Goal: Task Accomplishment & Management: Manage account settings

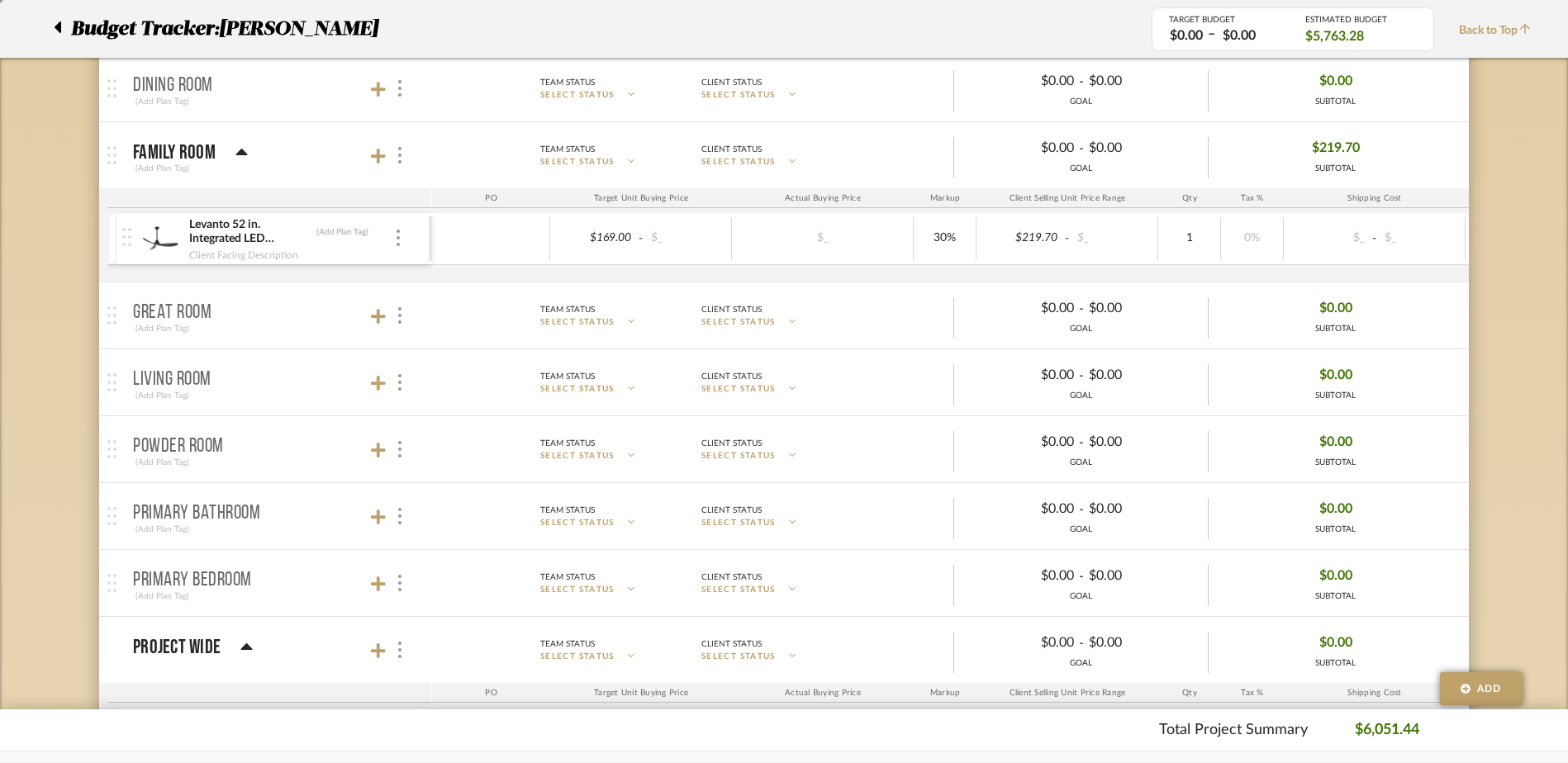
click at [58, 26] on icon at bounding box center [57, 27] width 7 height 11
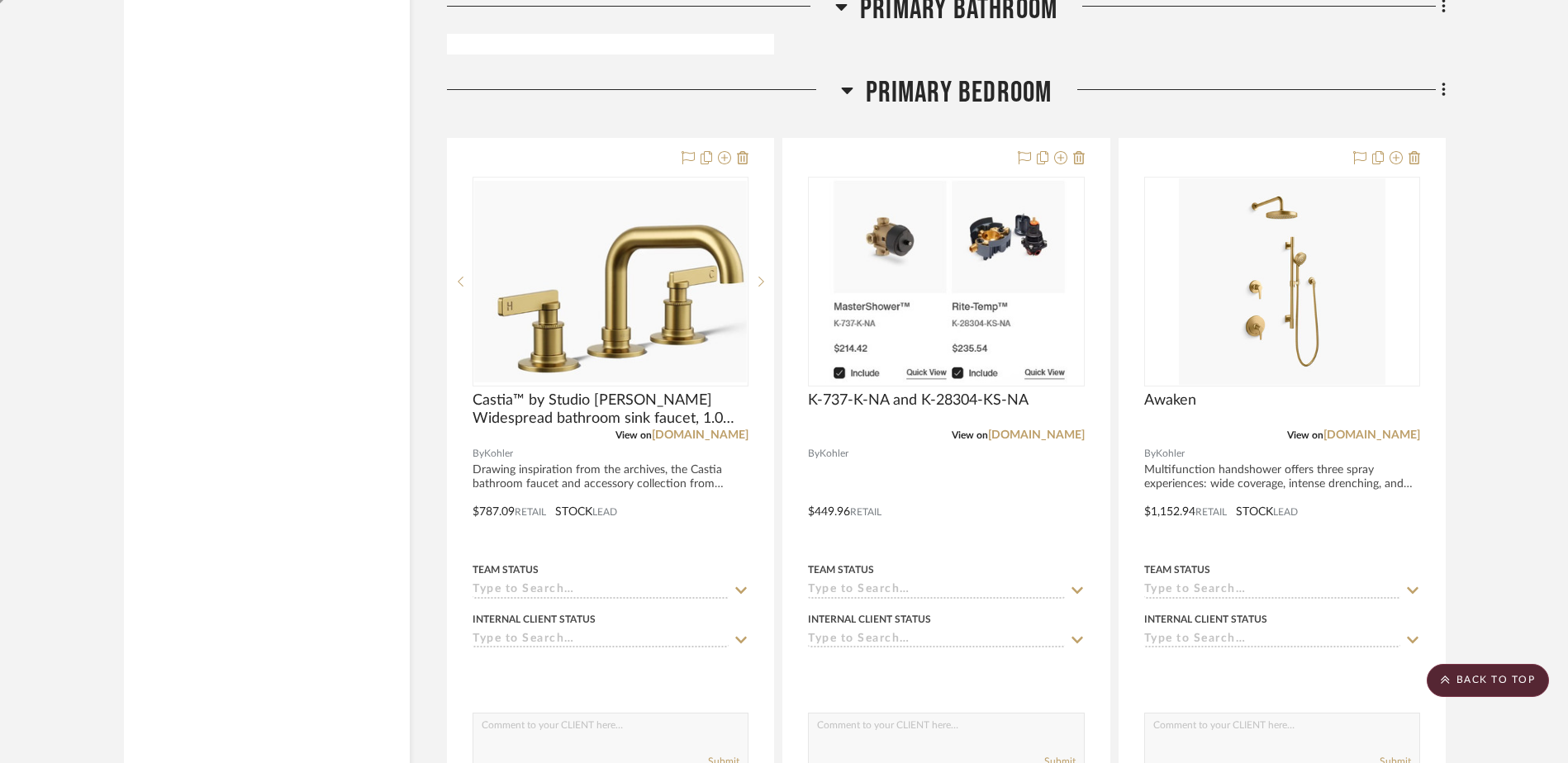
scroll to position [5557, 0]
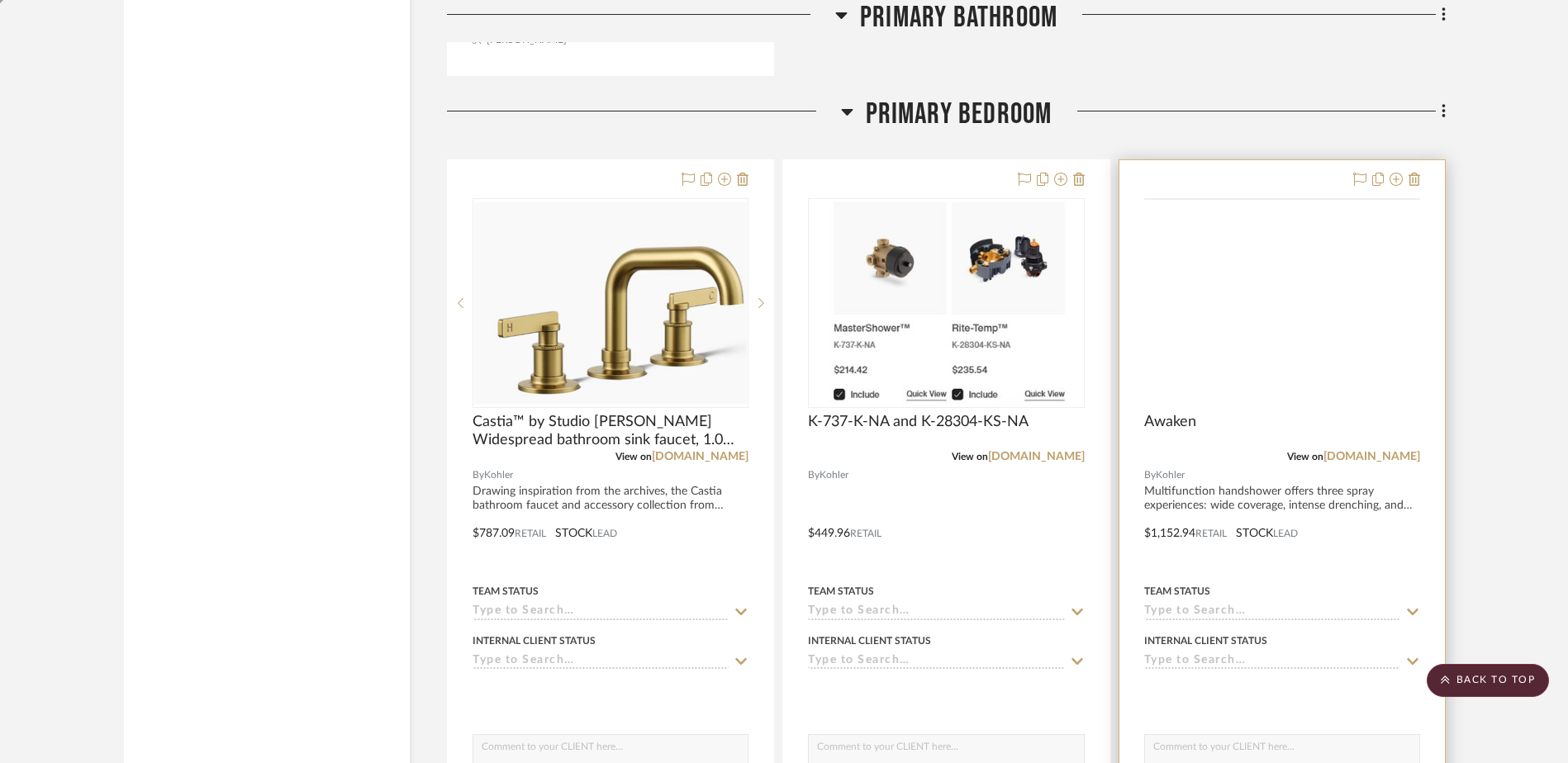
click at [0, 0] on img at bounding box center [0, 0] width 0 height 0
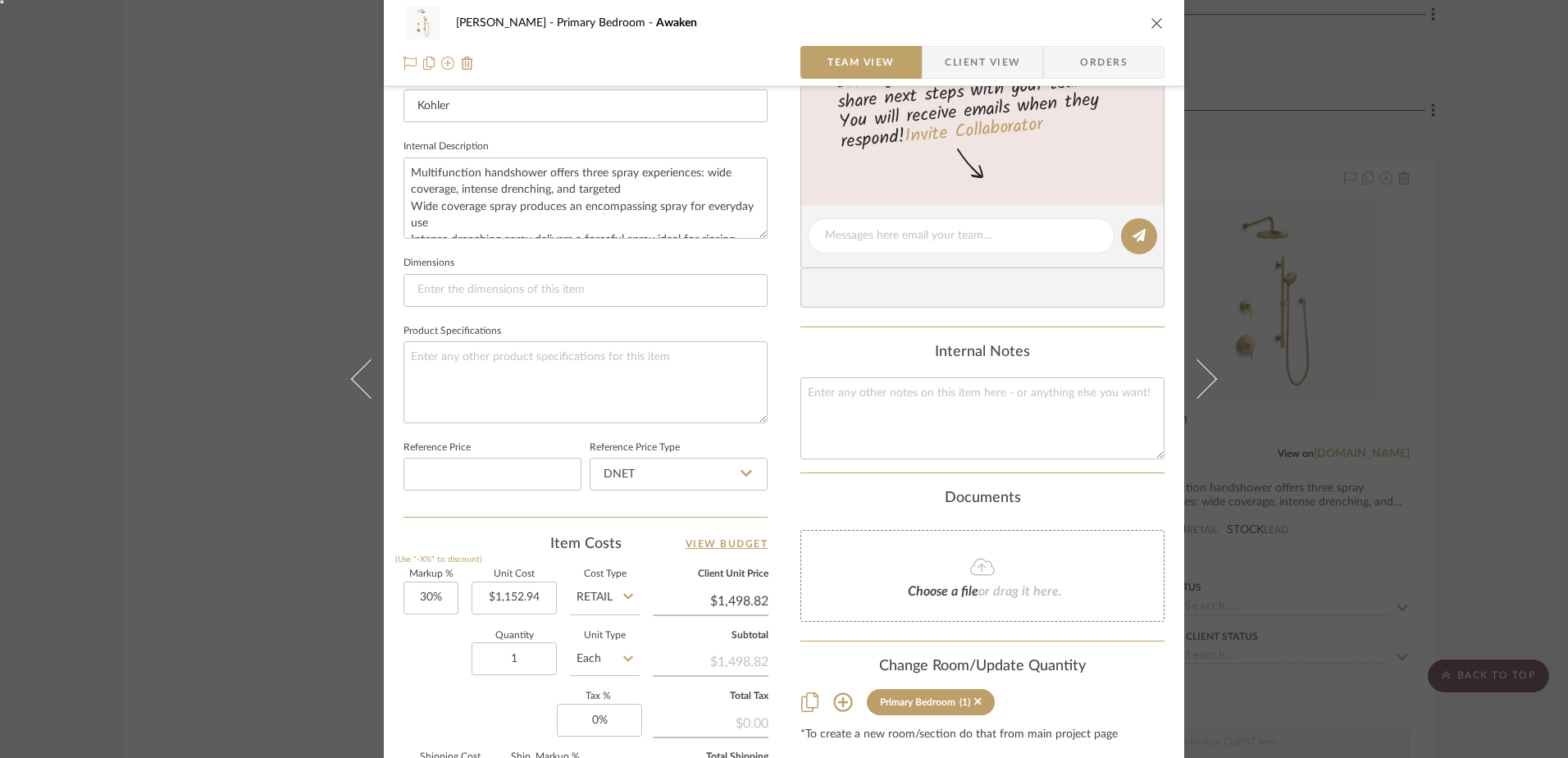
scroll to position [575, 0]
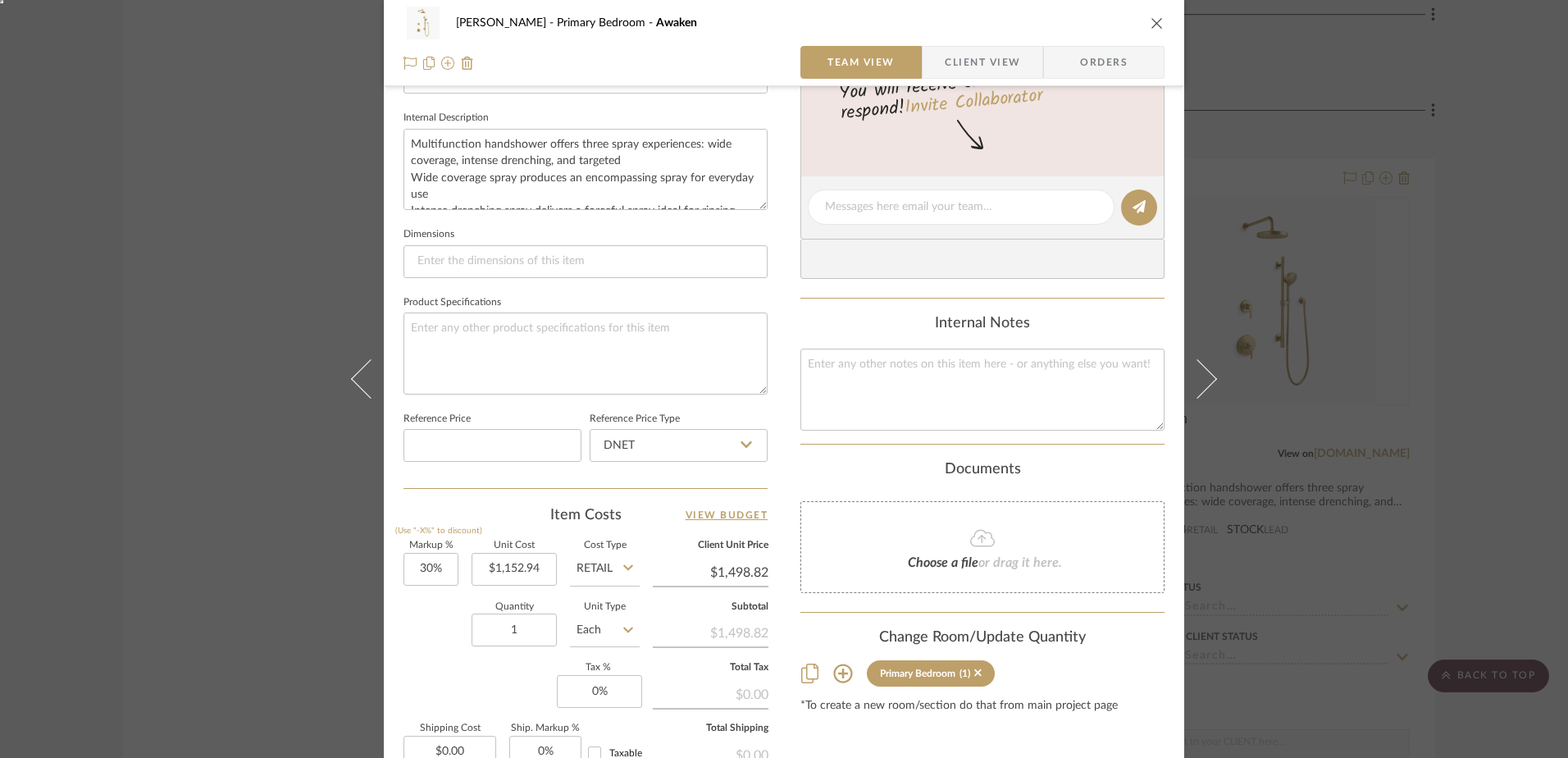
click at [937, 535] on fa-icon at bounding box center [982, 538] width 149 height 21
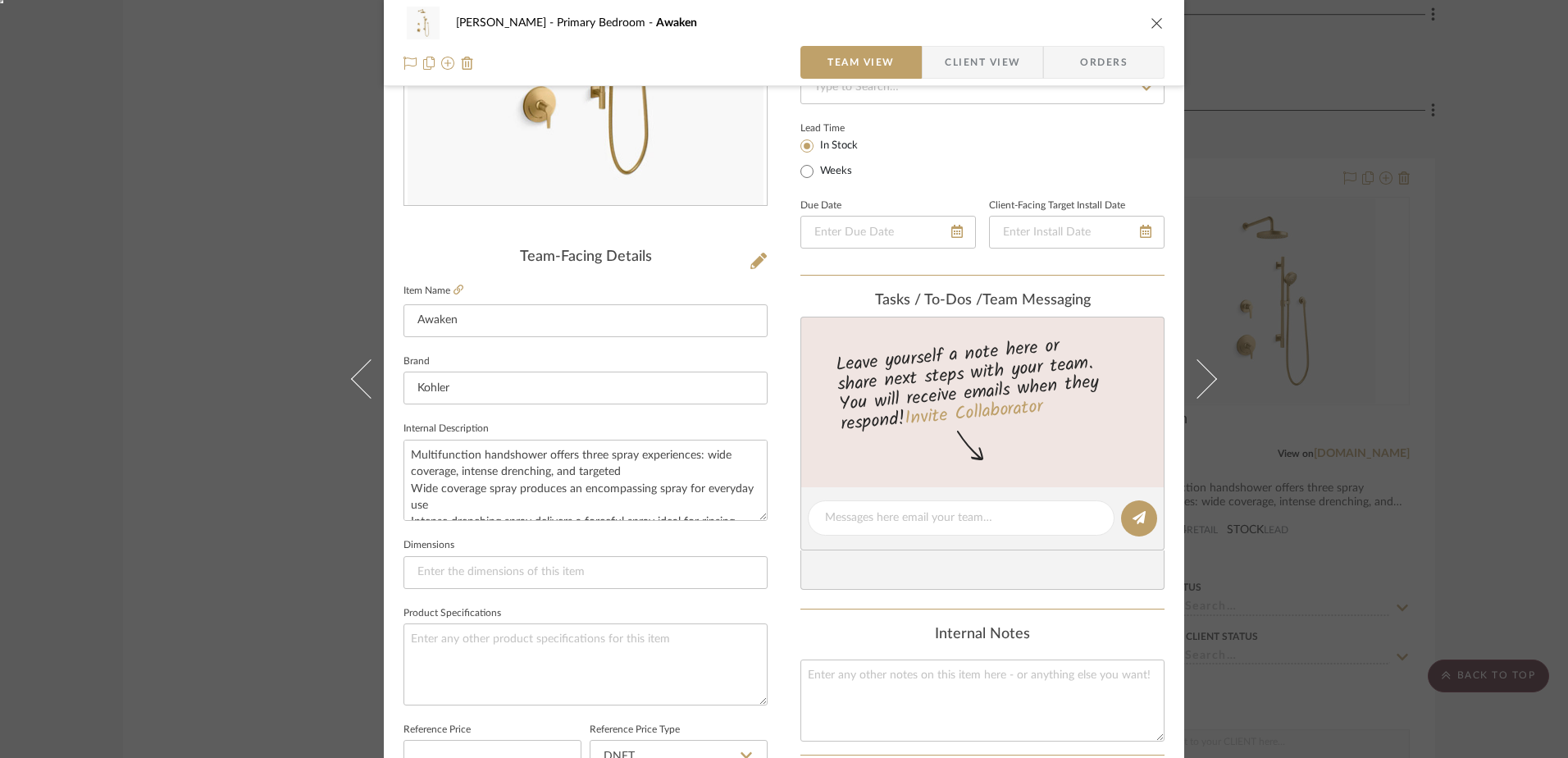
scroll to position [246, 0]
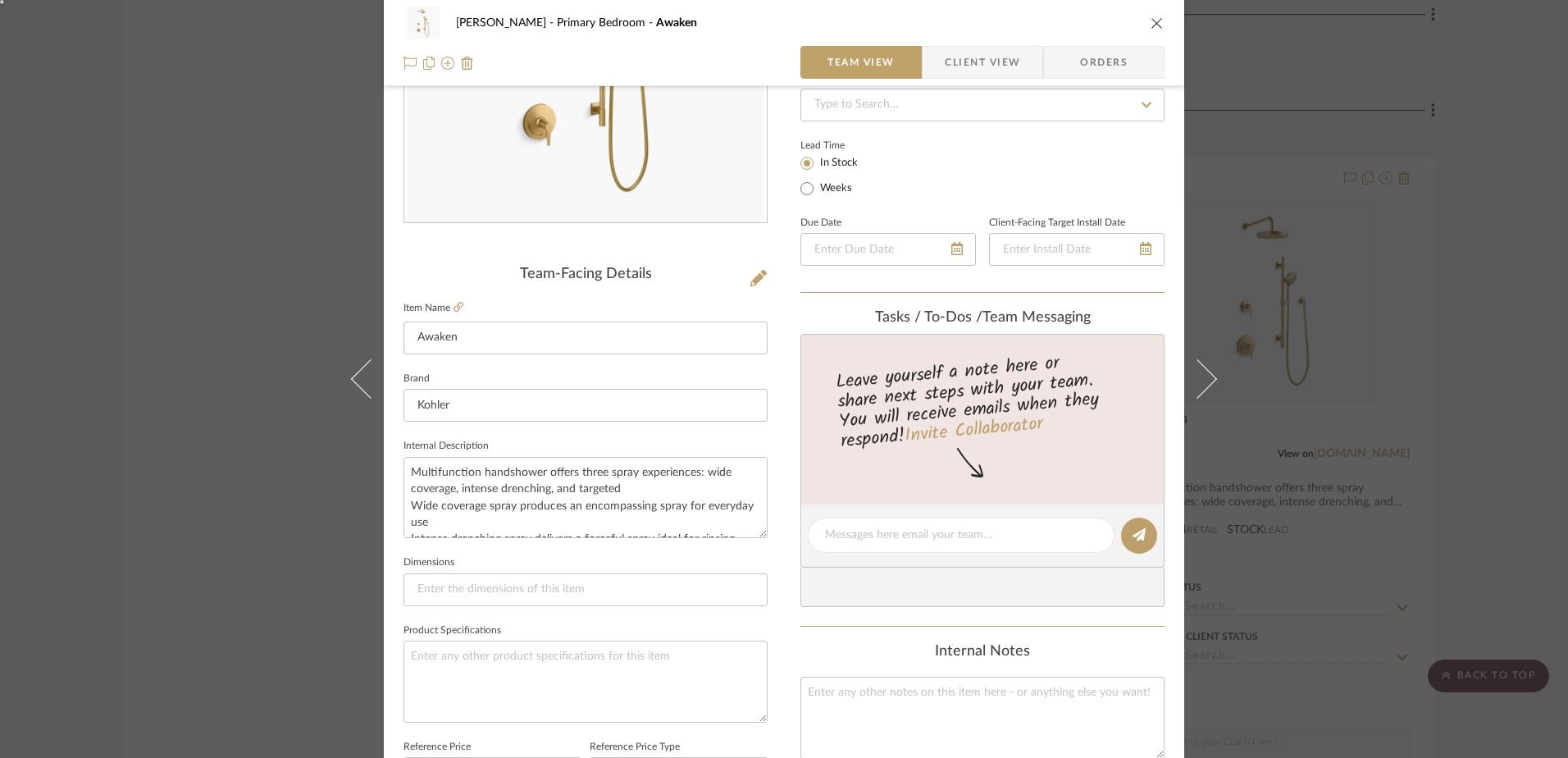
click at [1151, 28] on icon "close" at bounding box center [1157, 23] width 13 height 13
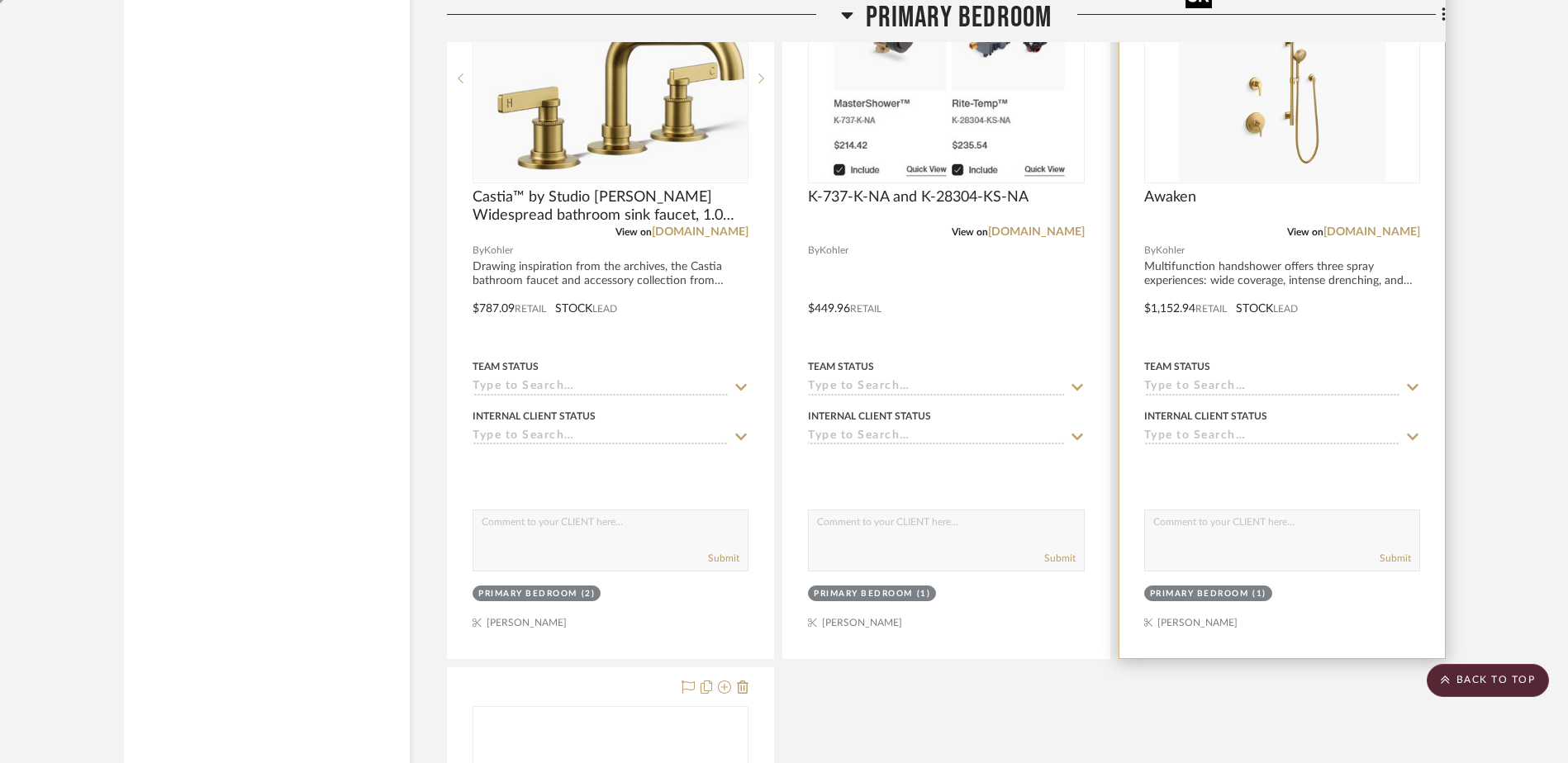
scroll to position [5804, 0]
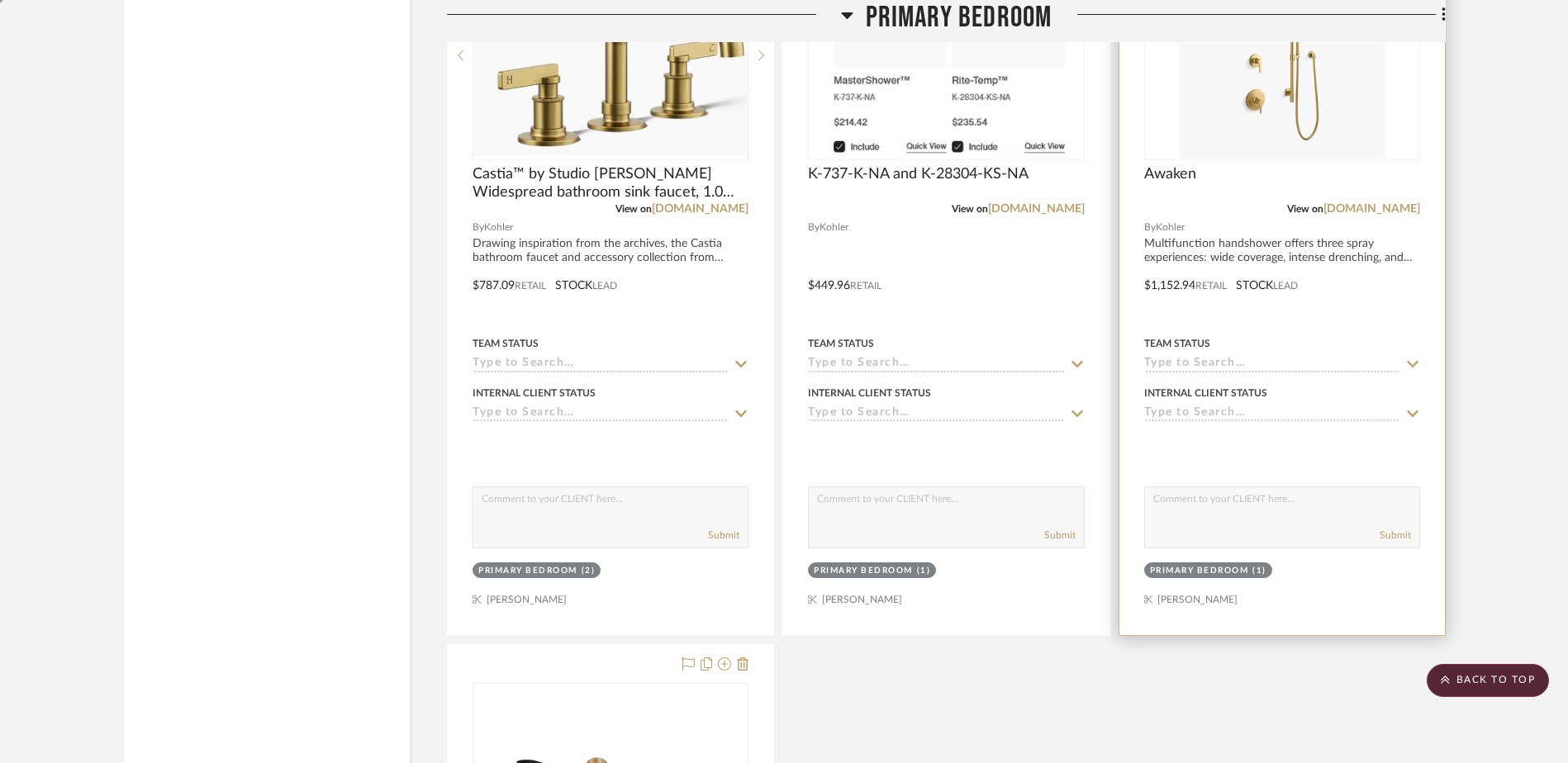
click at [1267, 157] on img "0" at bounding box center [1282, 55] width 206 height 206
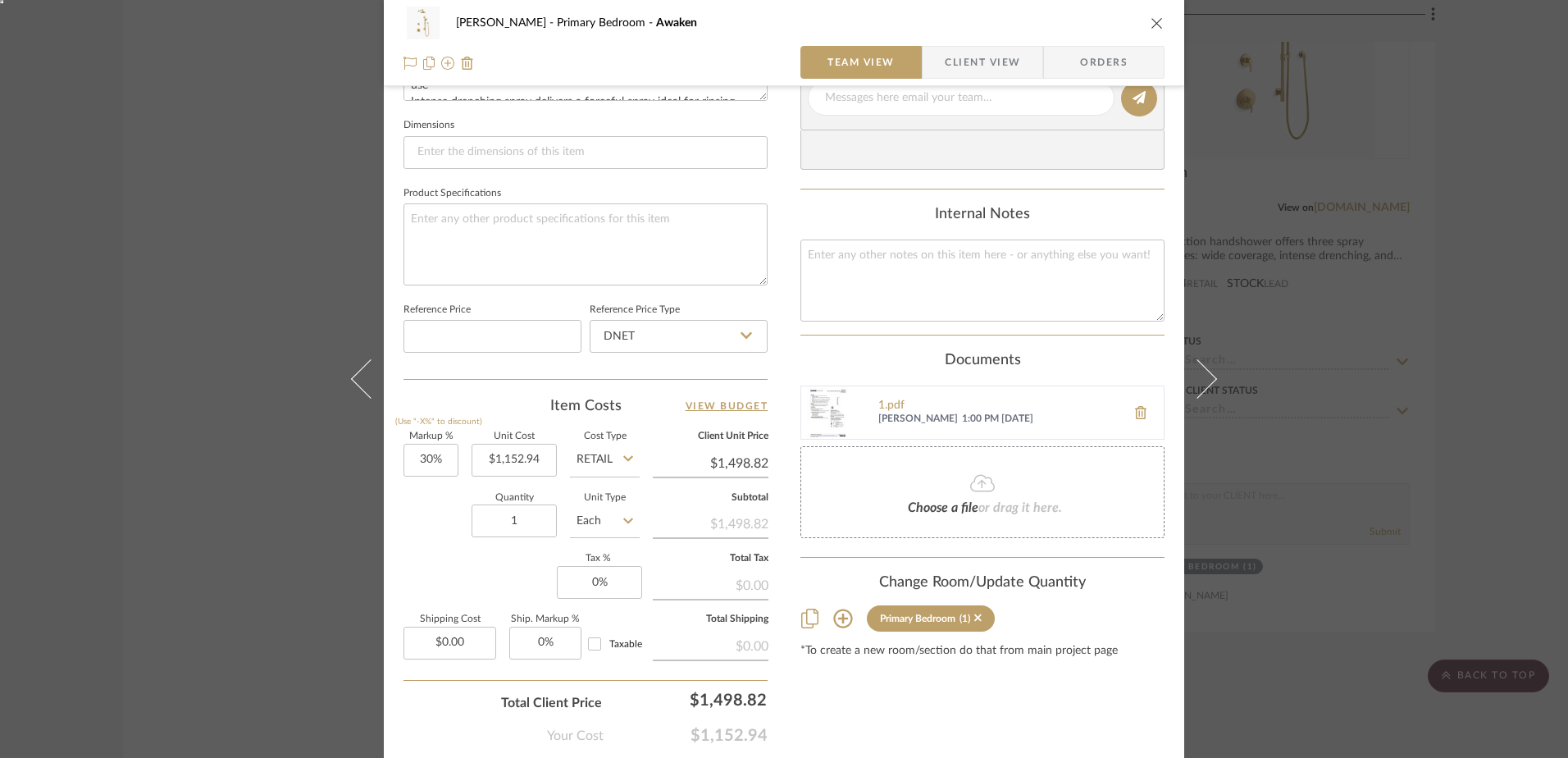
scroll to position [769, 0]
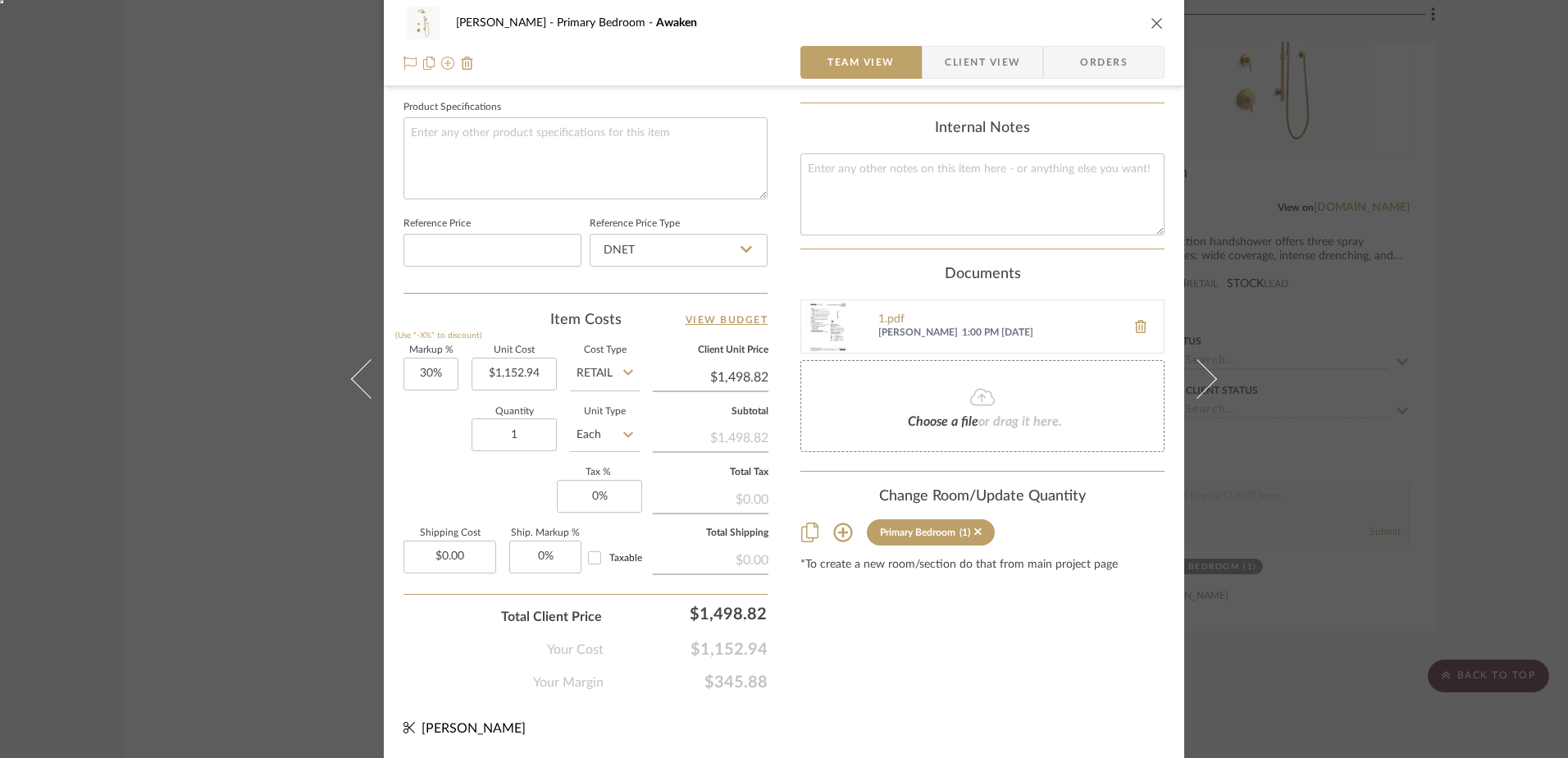
click at [1156, 26] on icon "close" at bounding box center [1157, 23] width 13 height 13
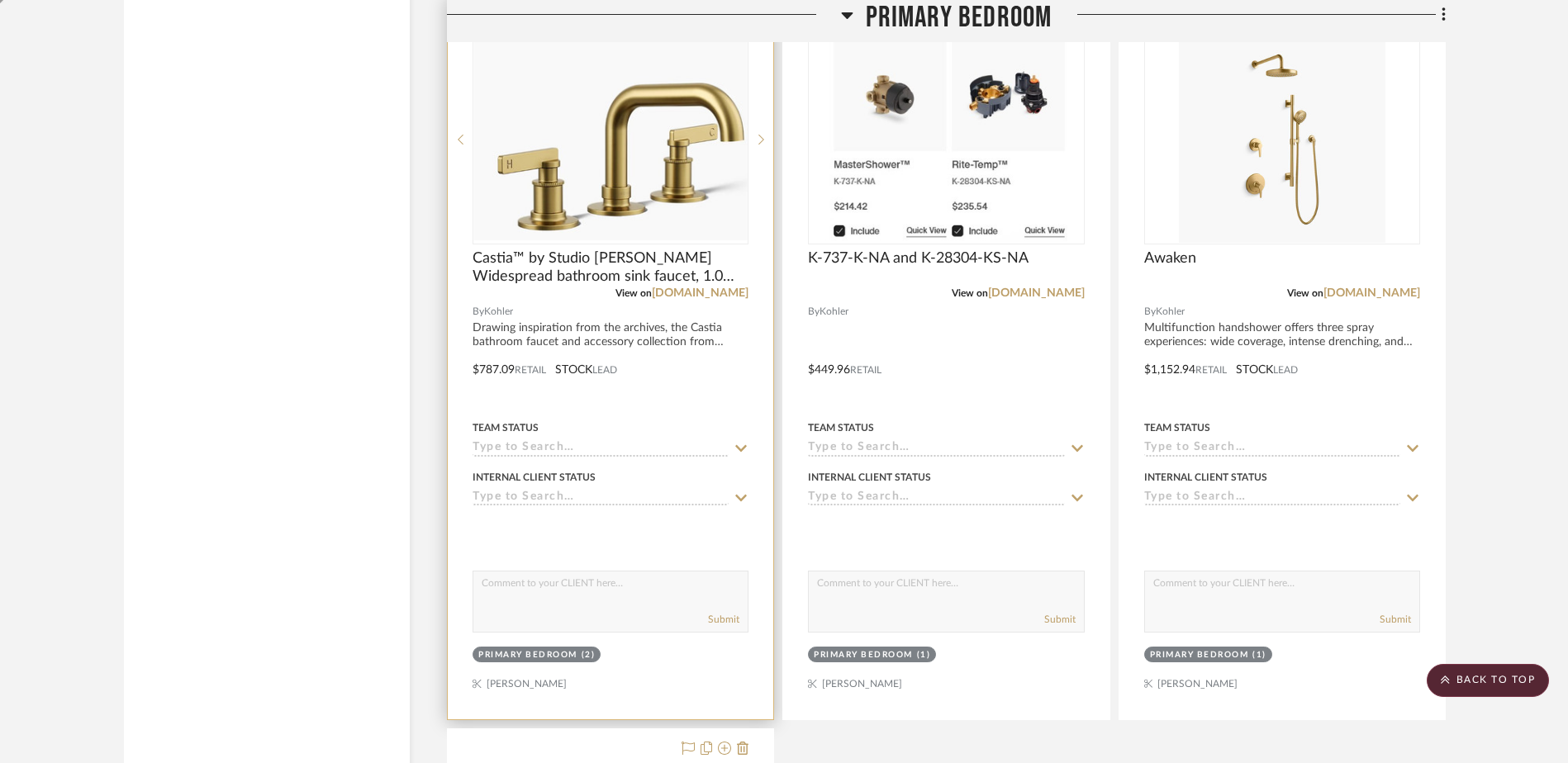
scroll to position [5722, 0]
click at [540, 112] on img "0" at bounding box center [611, 138] width 273 height 201
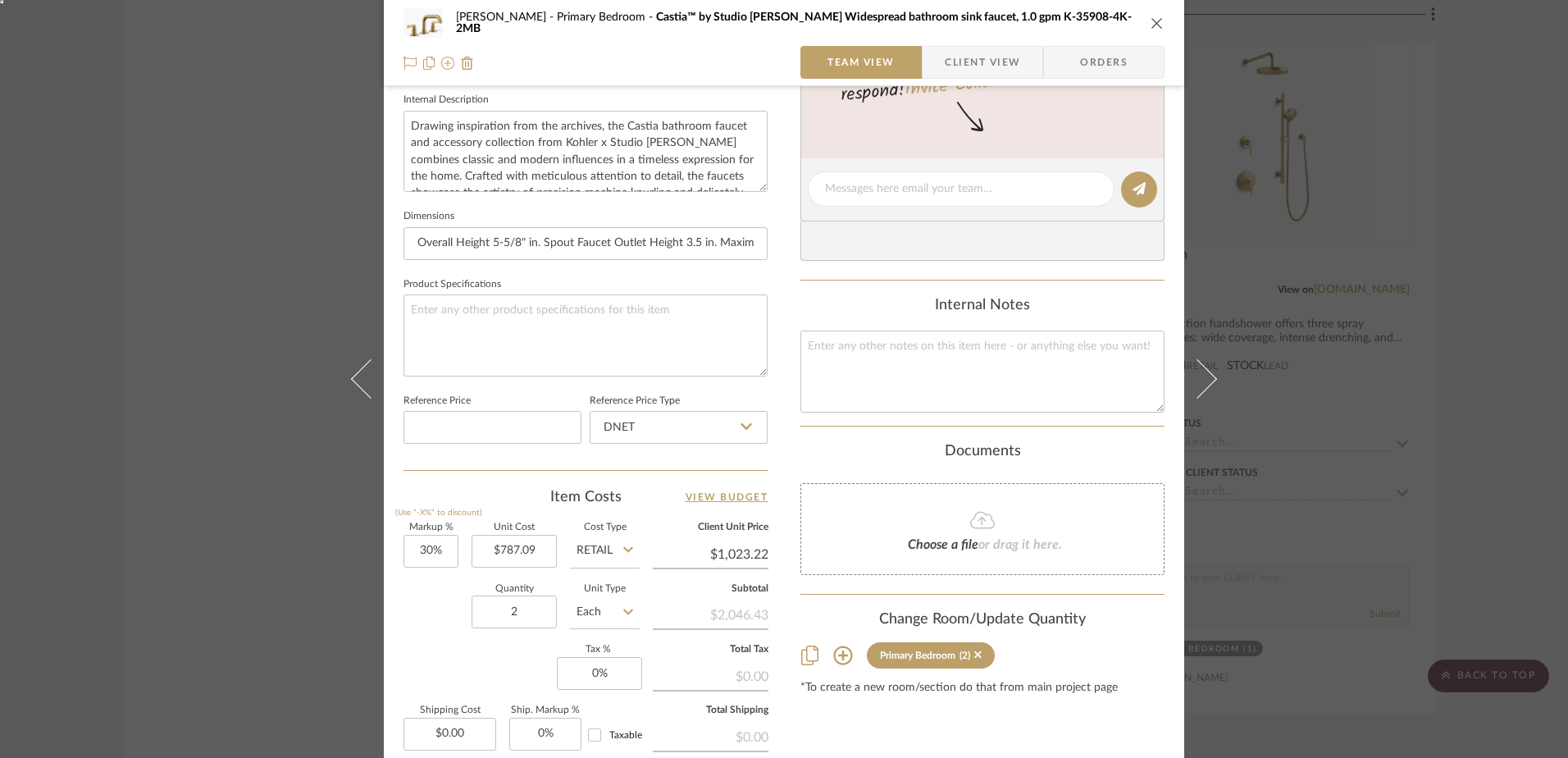
scroll to position [656, 0]
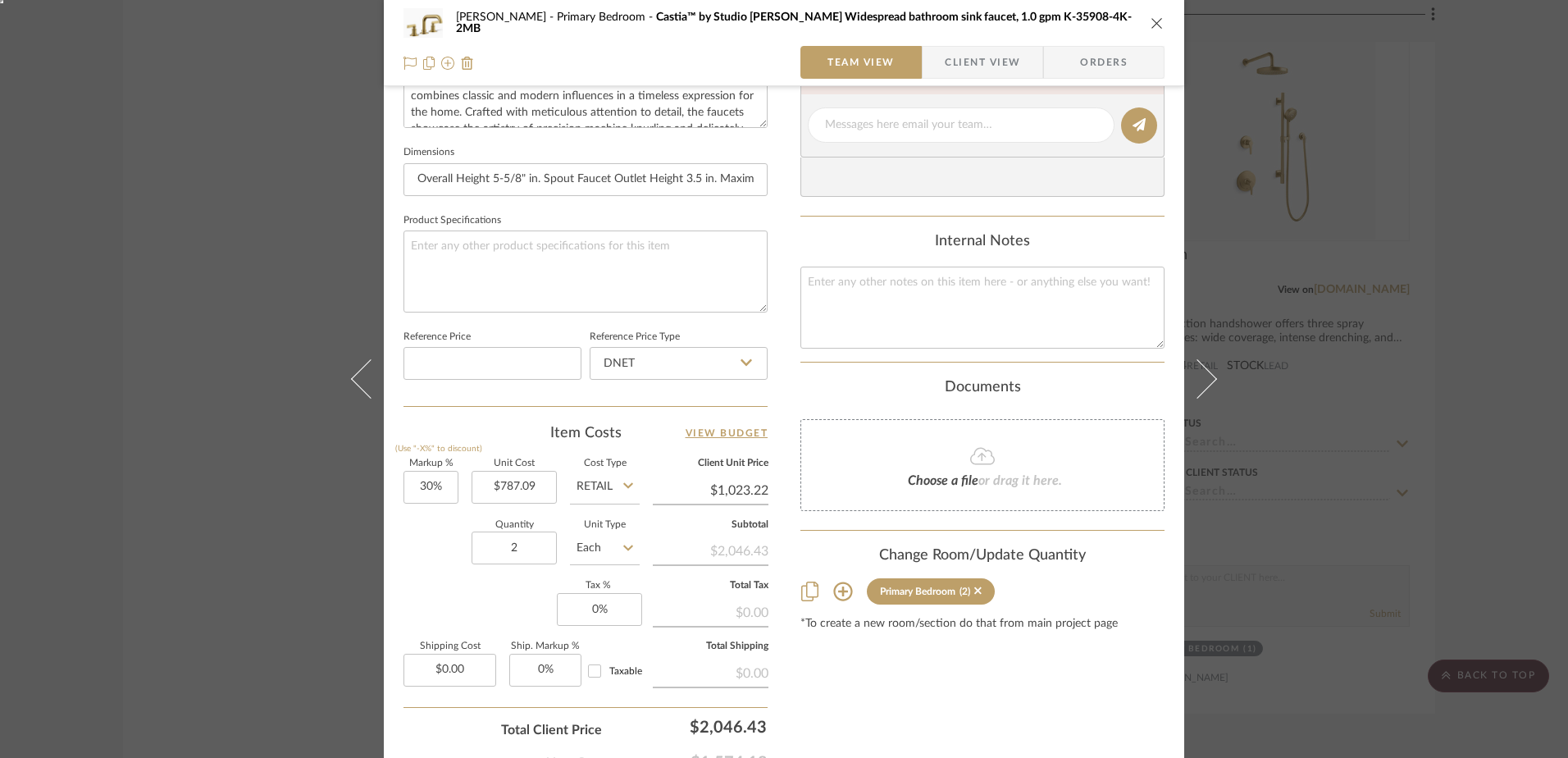
click at [838, 600] on icon at bounding box center [843, 591] width 19 height 19
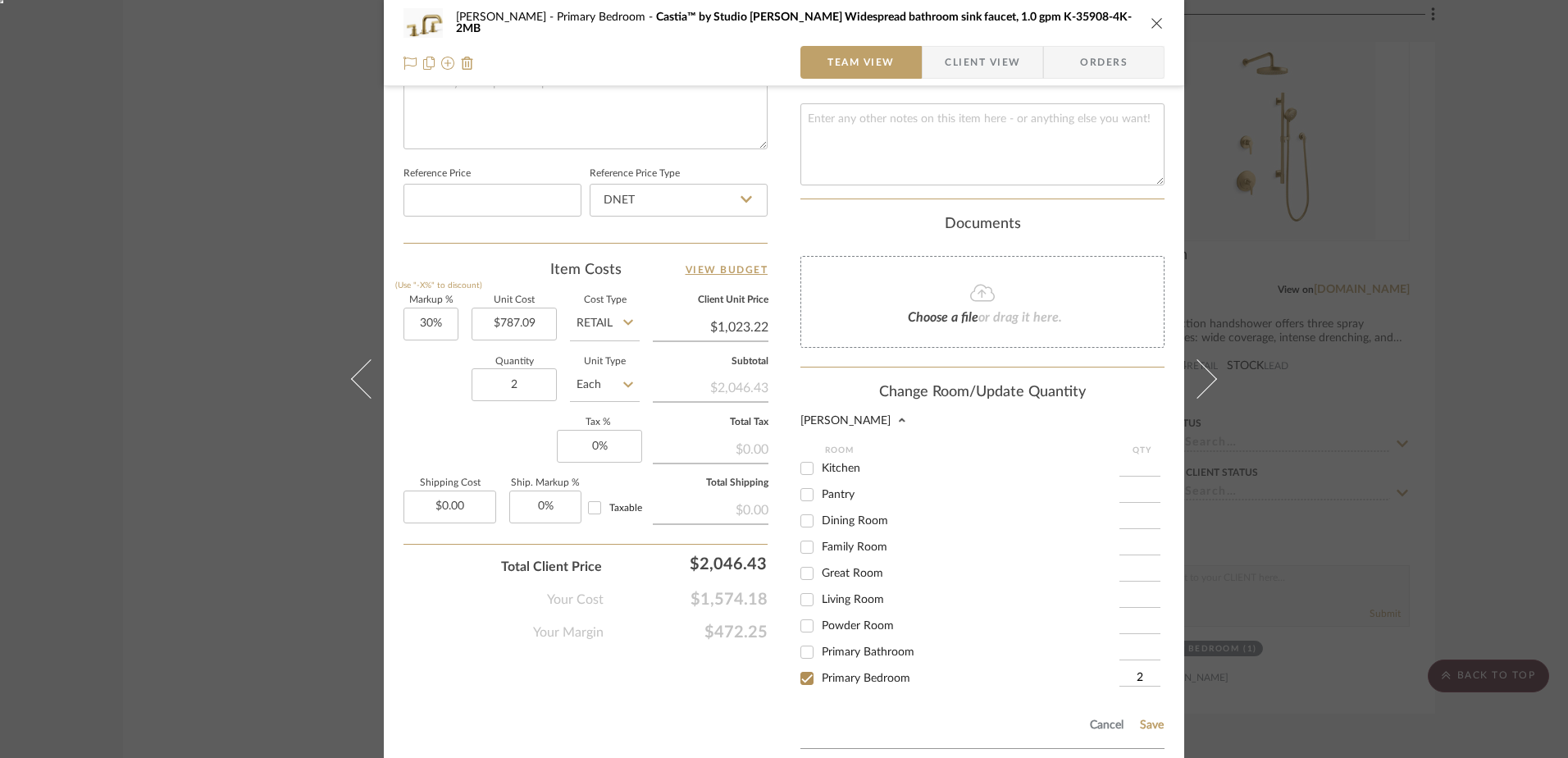
scroll to position [820, 0]
click at [797, 656] on input "Primary Bathroom" at bounding box center [807, 651] width 26 height 26
checkbox input "true"
type input "1"
click at [797, 677] on input "Primary Bedroom" at bounding box center [807, 677] width 26 height 26
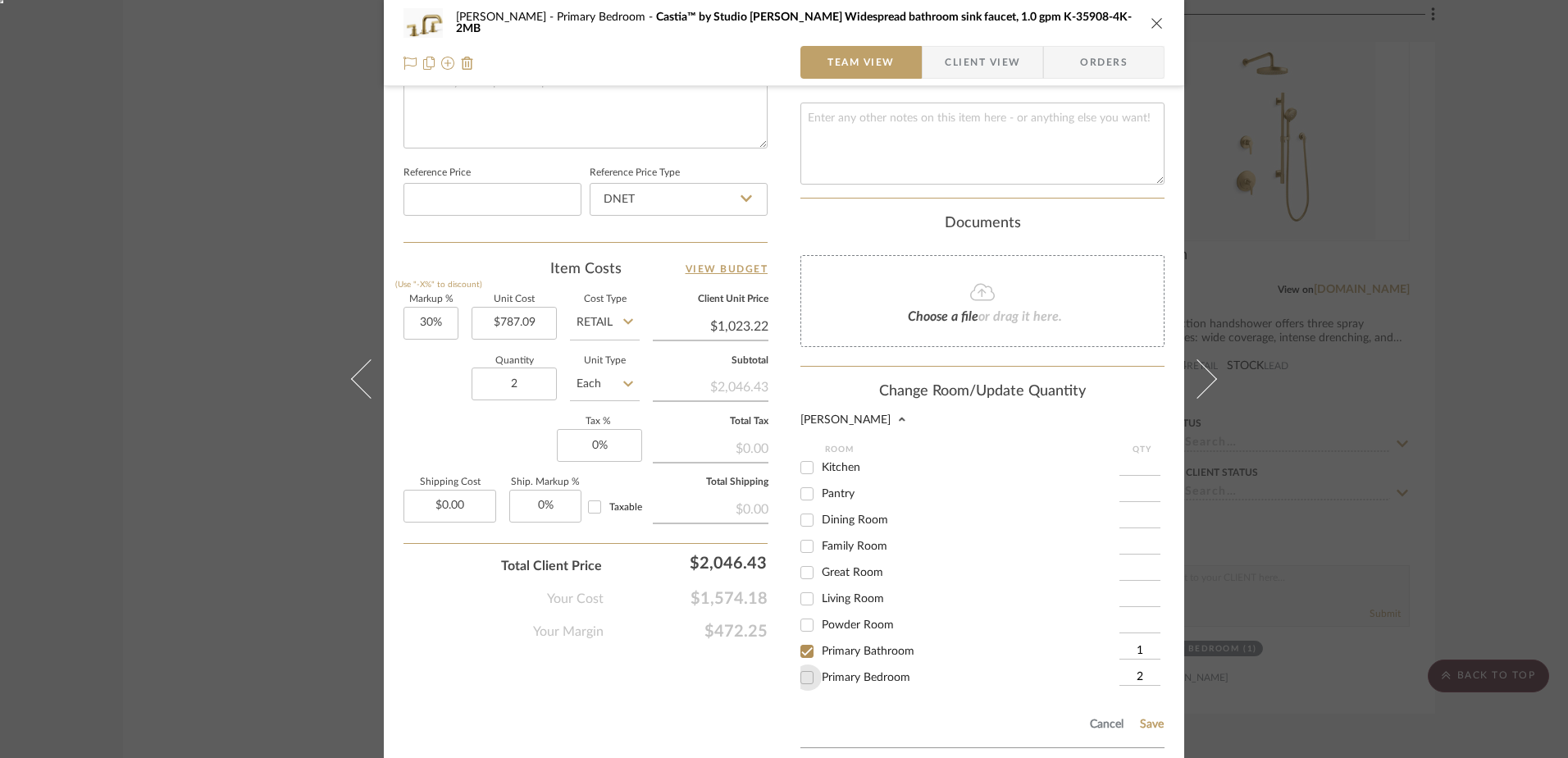
checkbox input "false"
click at [1141, 646] on input "1" at bounding box center [1140, 651] width 41 height 17
type input "2"
click at [1145, 723] on button "Save" at bounding box center [1151, 724] width 25 height 13
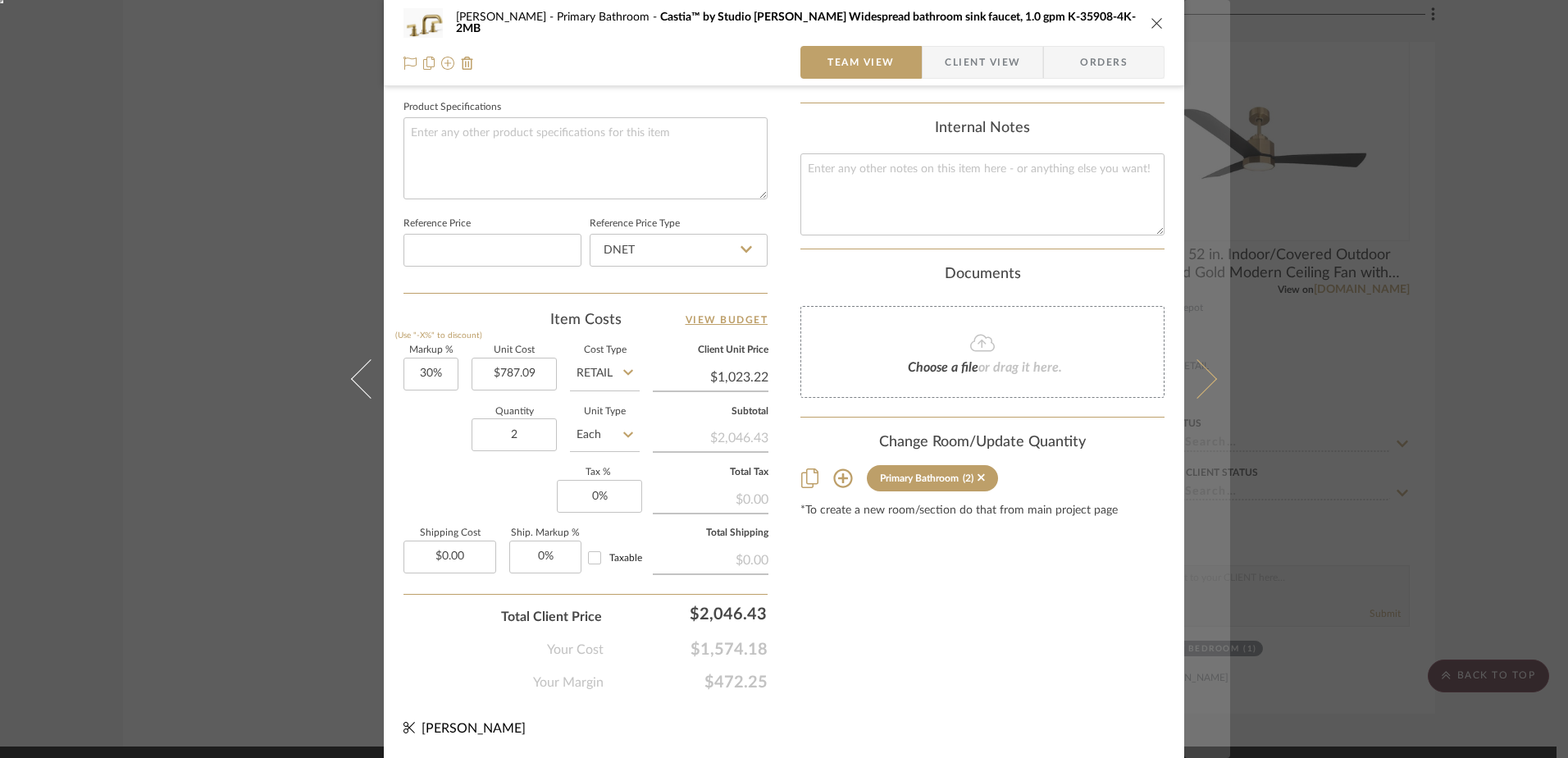
click at [1207, 382] on icon at bounding box center [1197, 379] width 39 height 39
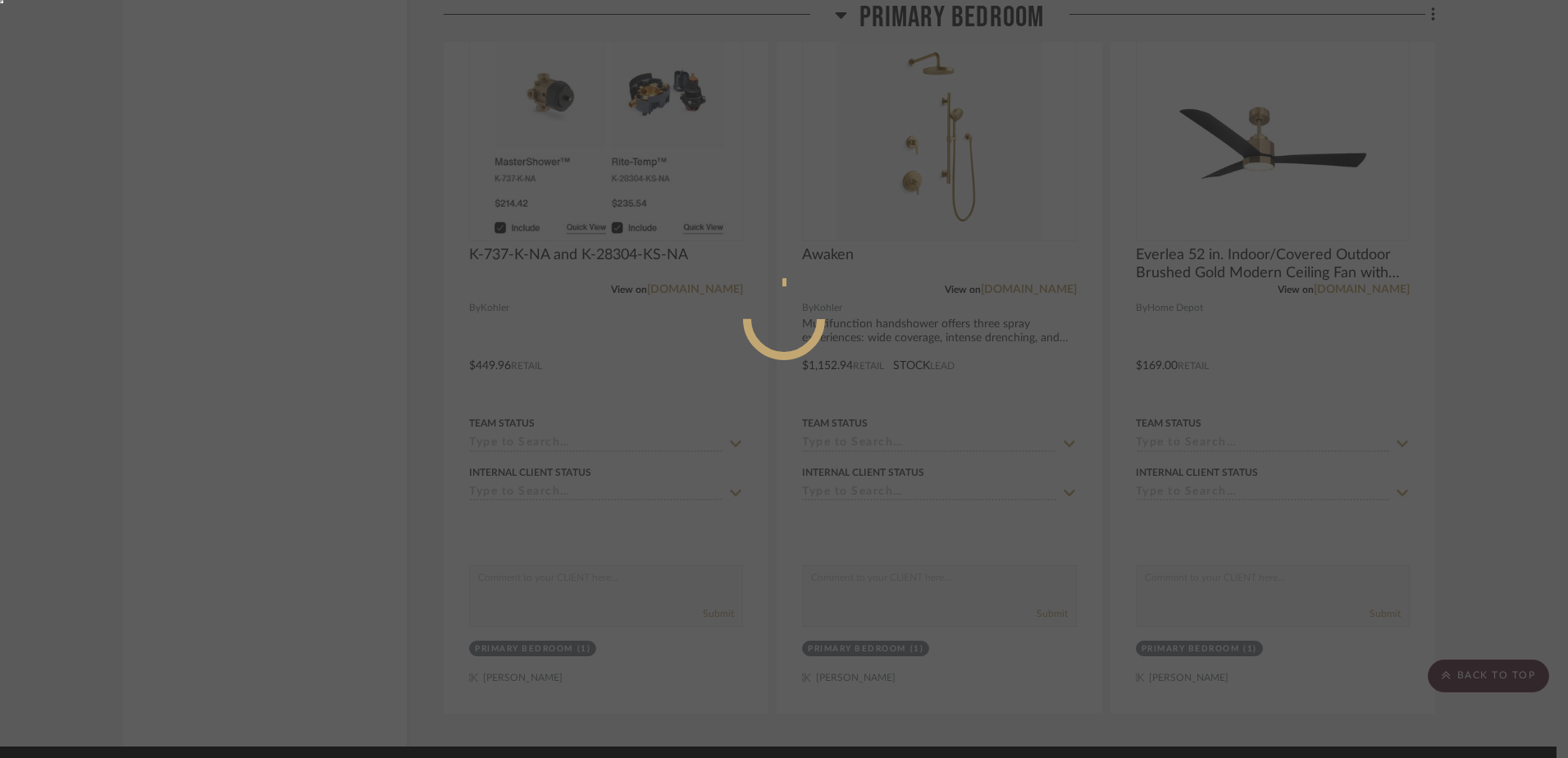
scroll to position [0, 0]
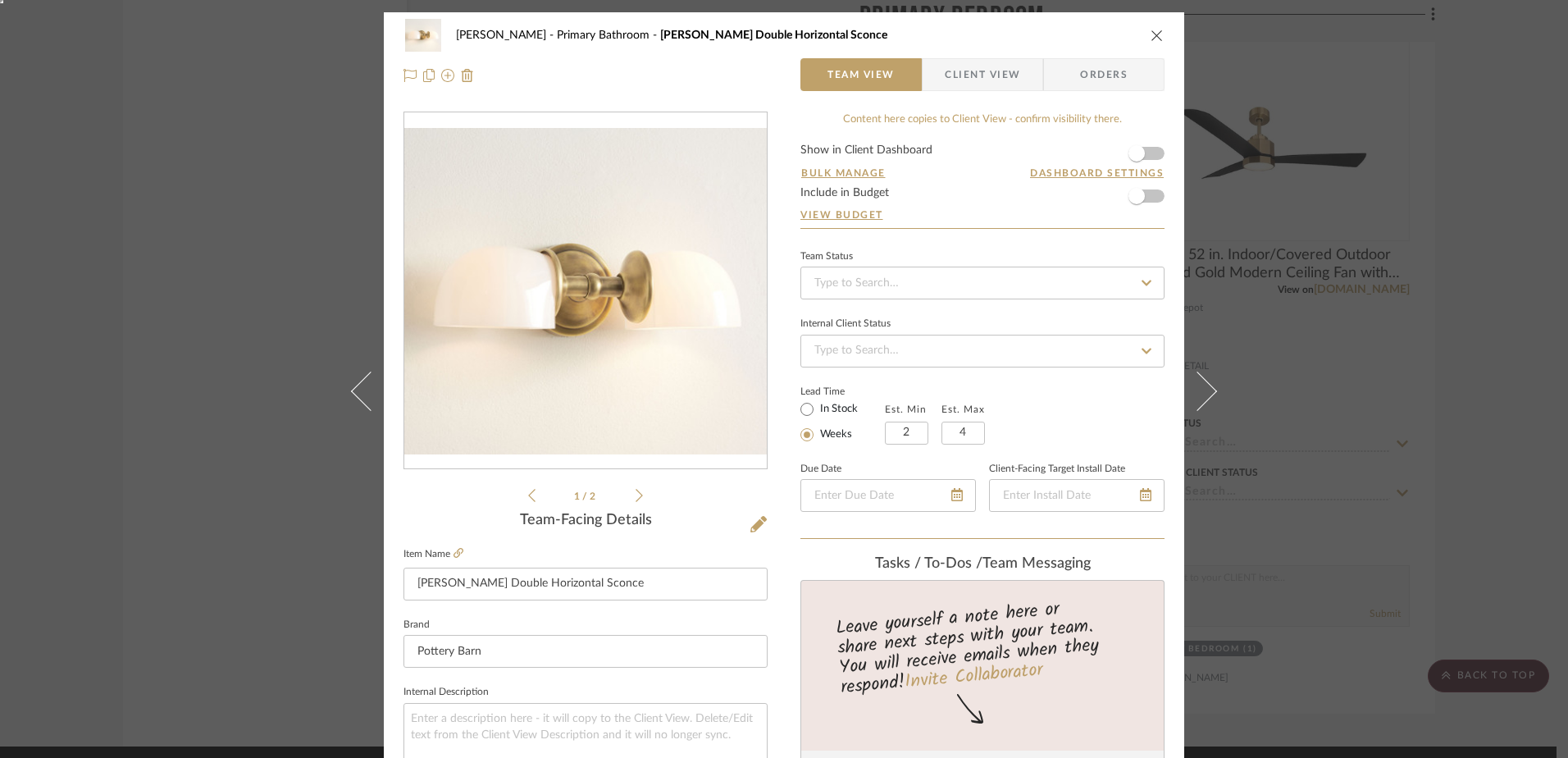
click at [1152, 33] on icon "close" at bounding box center [1157, 35] width 13 height 13
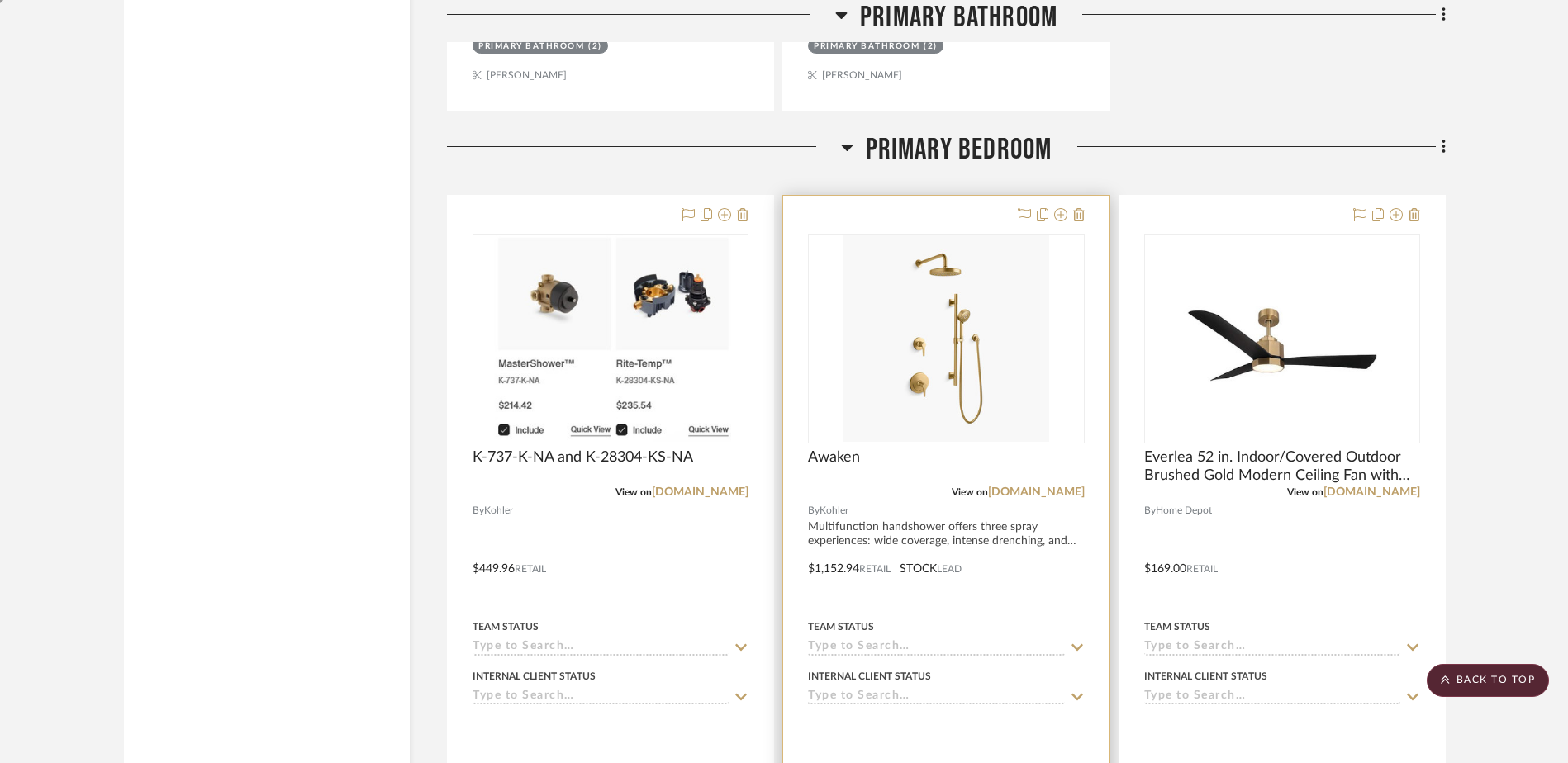
scroll to position [5474, 0]
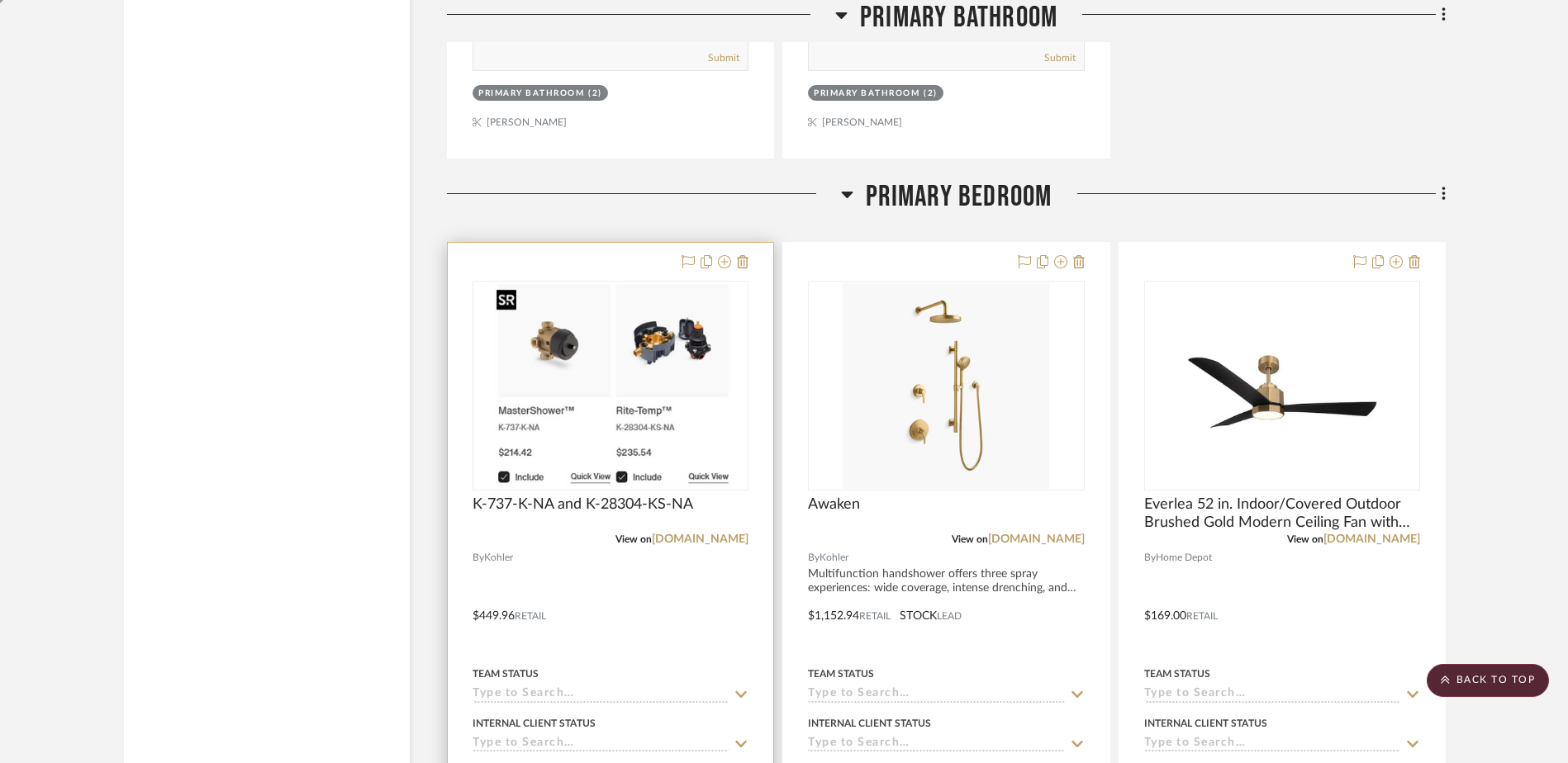
click at [670, 389] on img "0" at bounding box center [611, 385] width 242 height 206
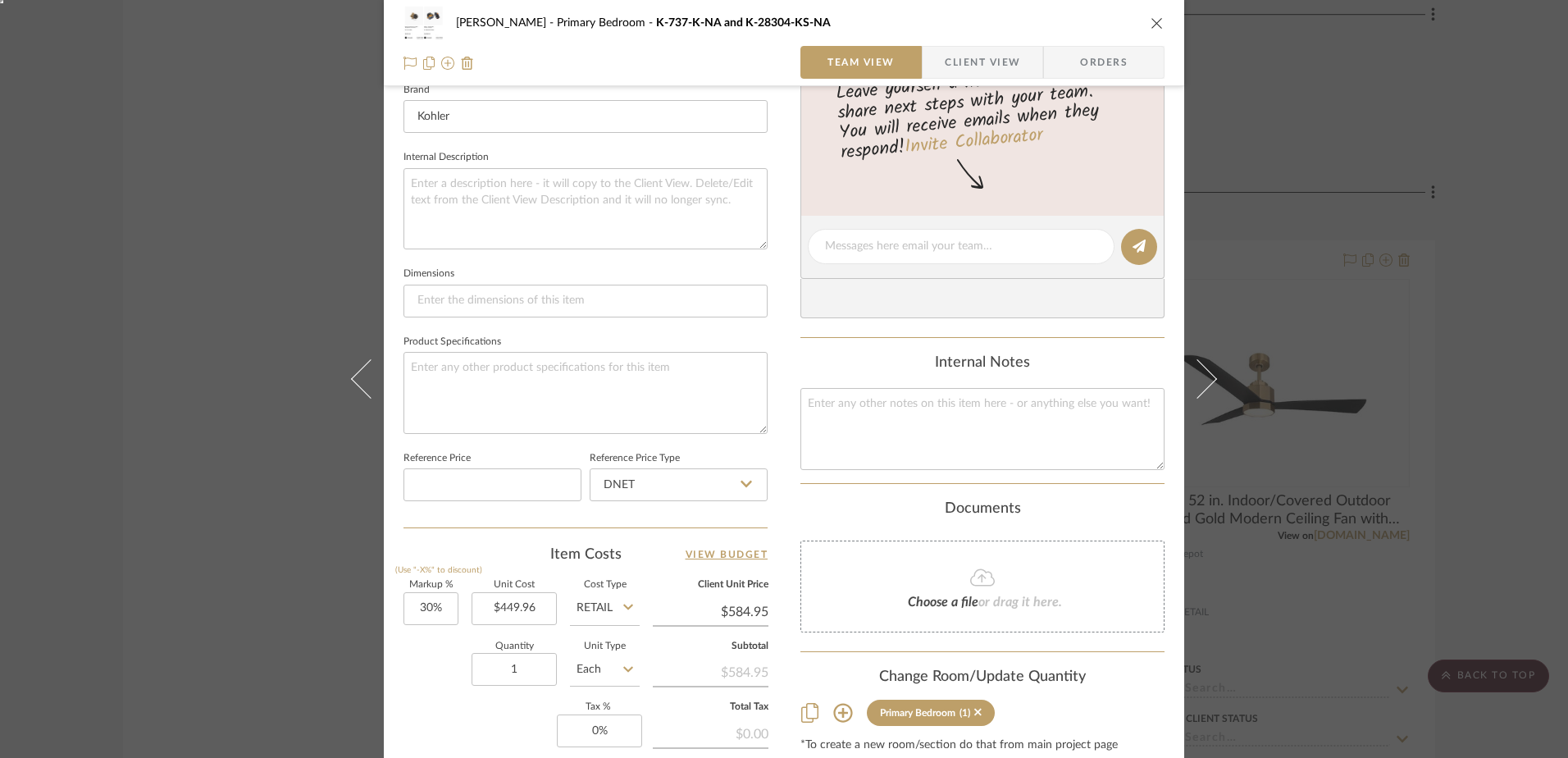
scroll to position [575, 0]
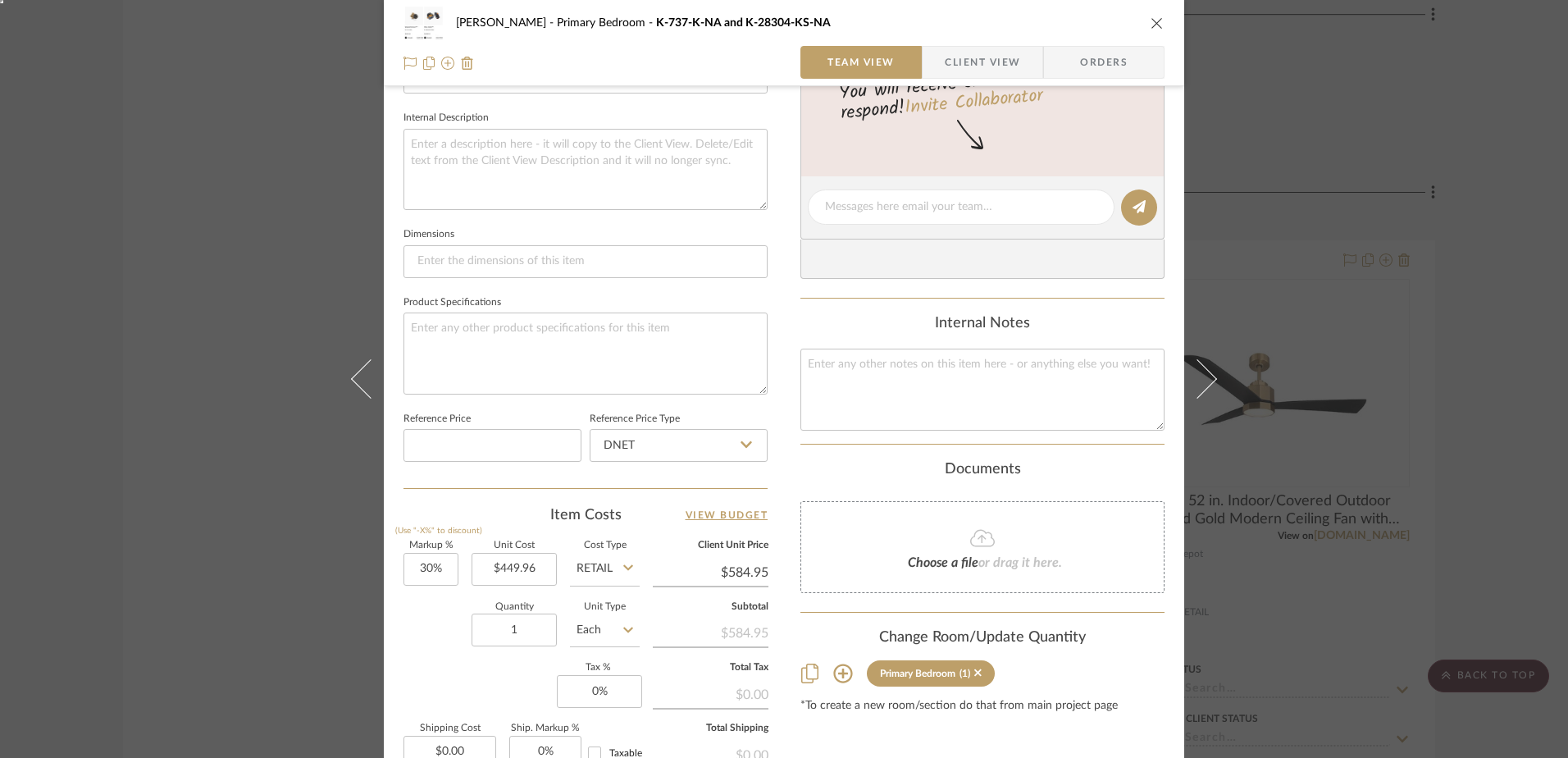
click at [835, 663] on fa-icon at bounding box center [843, 672] width 20 height 20
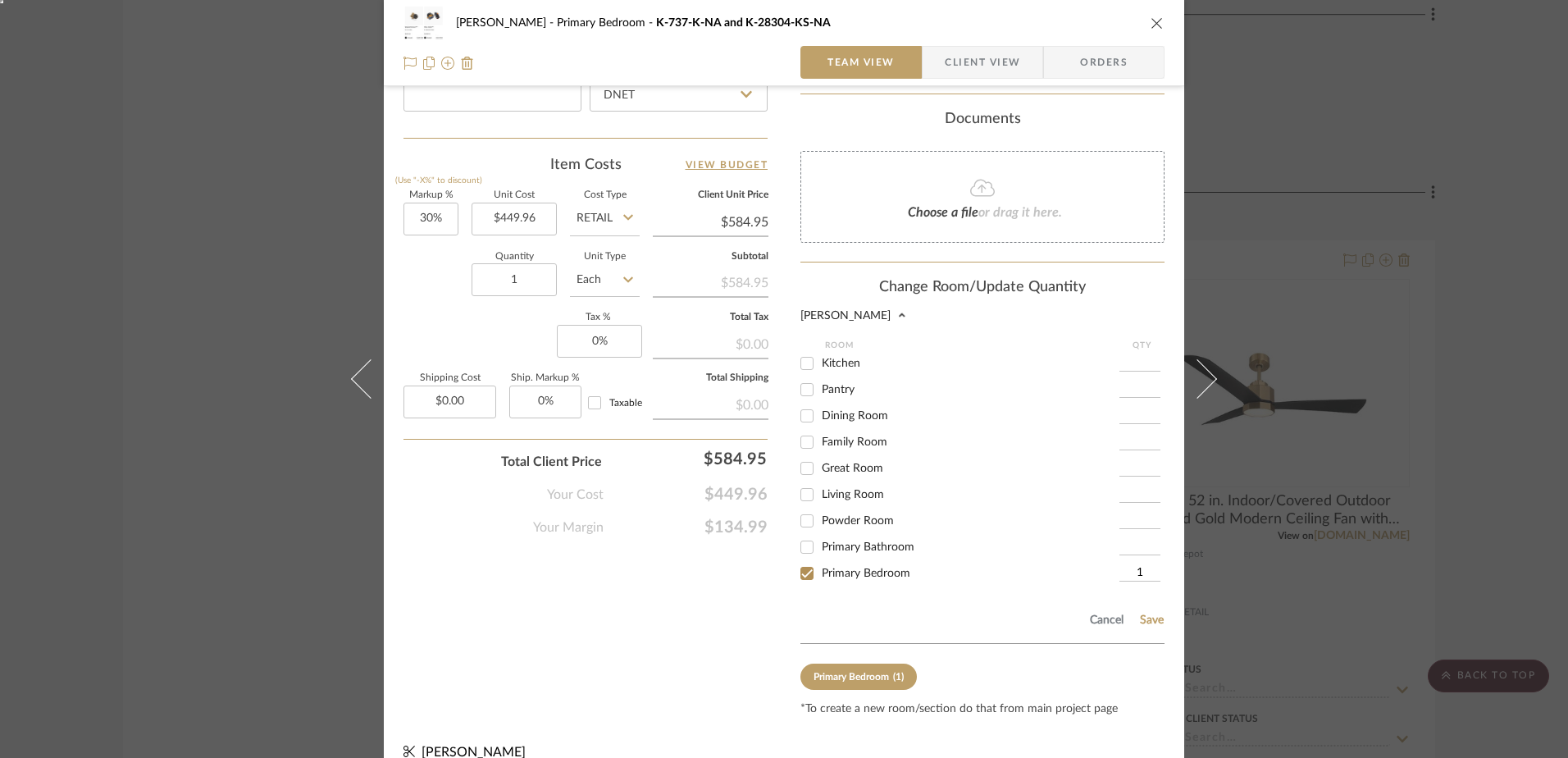
scroll to position [948, 0]
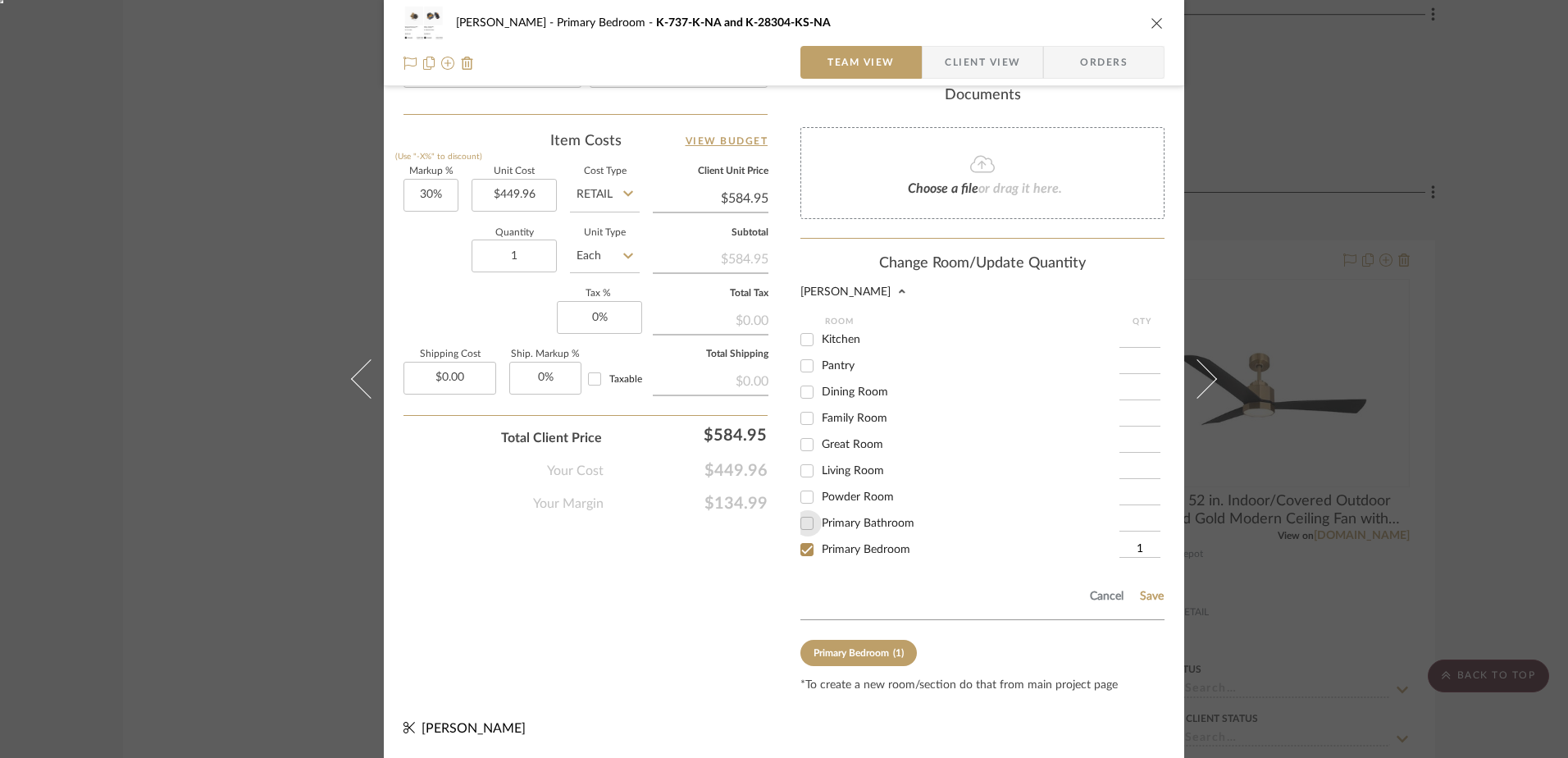
click at [801, 526] on input "Primary Bathroom" at bounding box center [807, 523] width 26 height 26
checkbox input "true"
type input "1"
click at [801, 542] on input "Primary Bedroom" at bounding box center [807, 549] width 26 height 26
checkbox input "false"
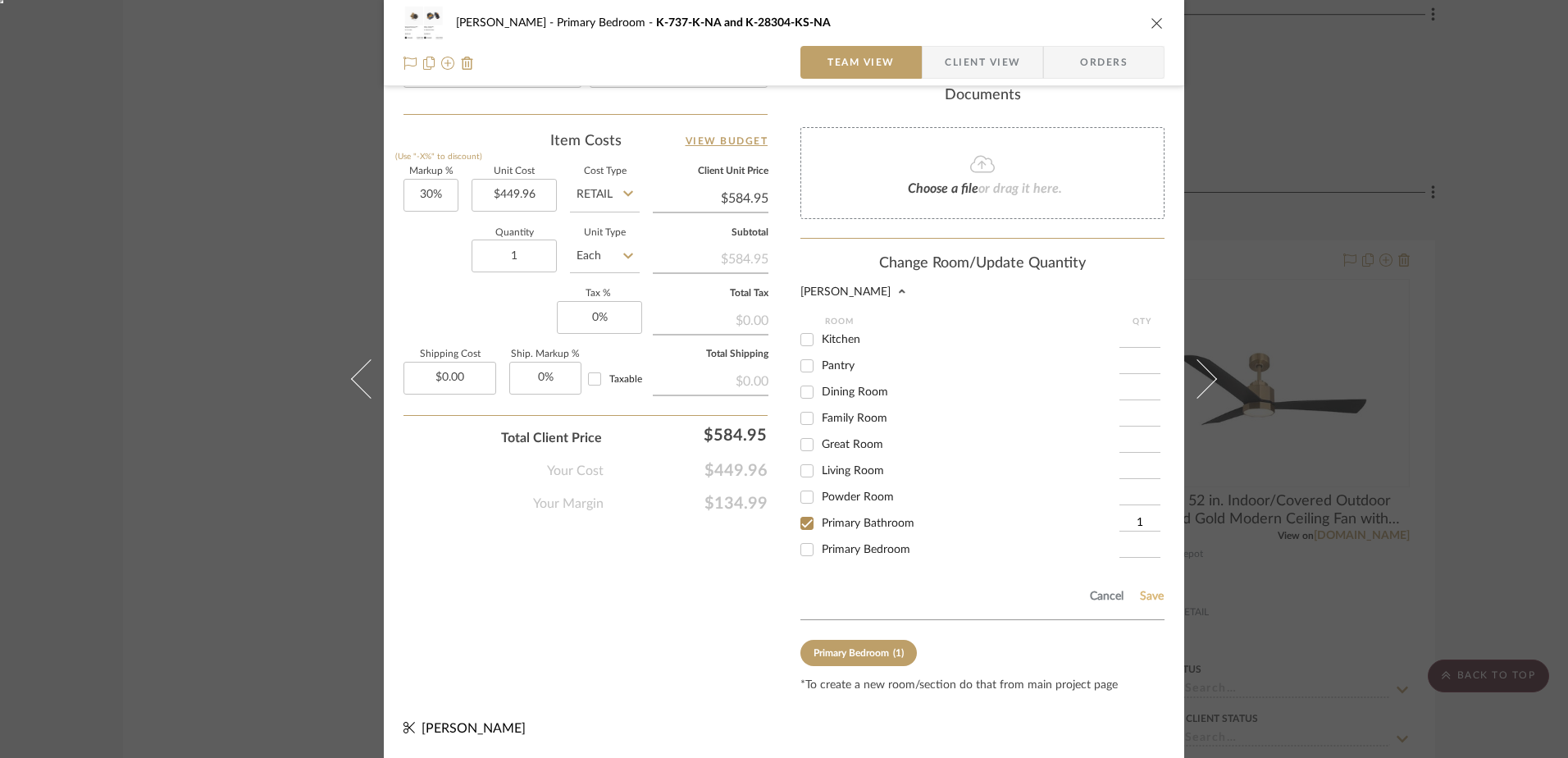
click at [1145, 593] on button "Save" at bounding box center [1151, 596] width 25 height 13
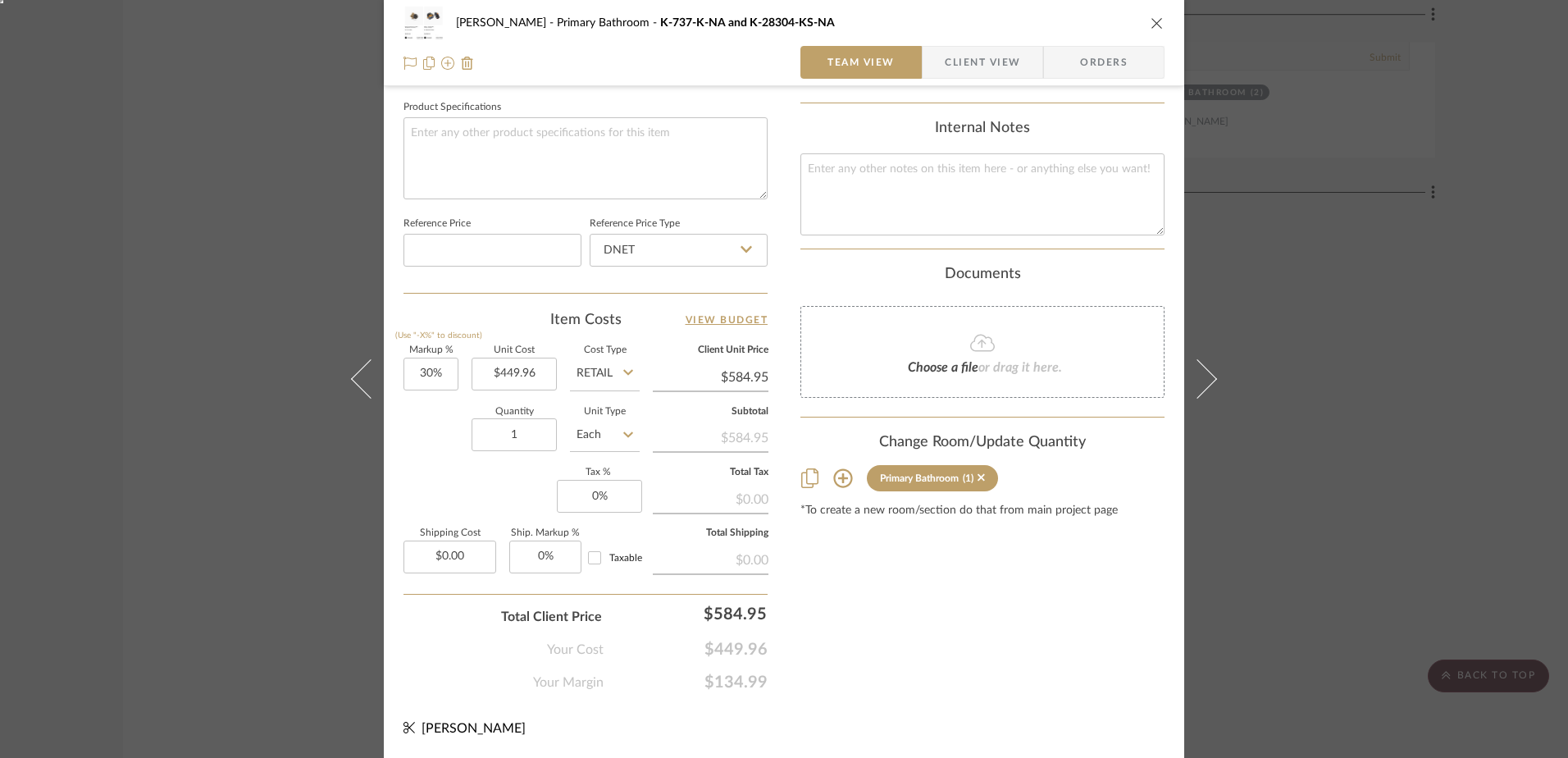
click at [1151, 20] on icon "close" at bounding box center [1157, 23] width 13 height 13
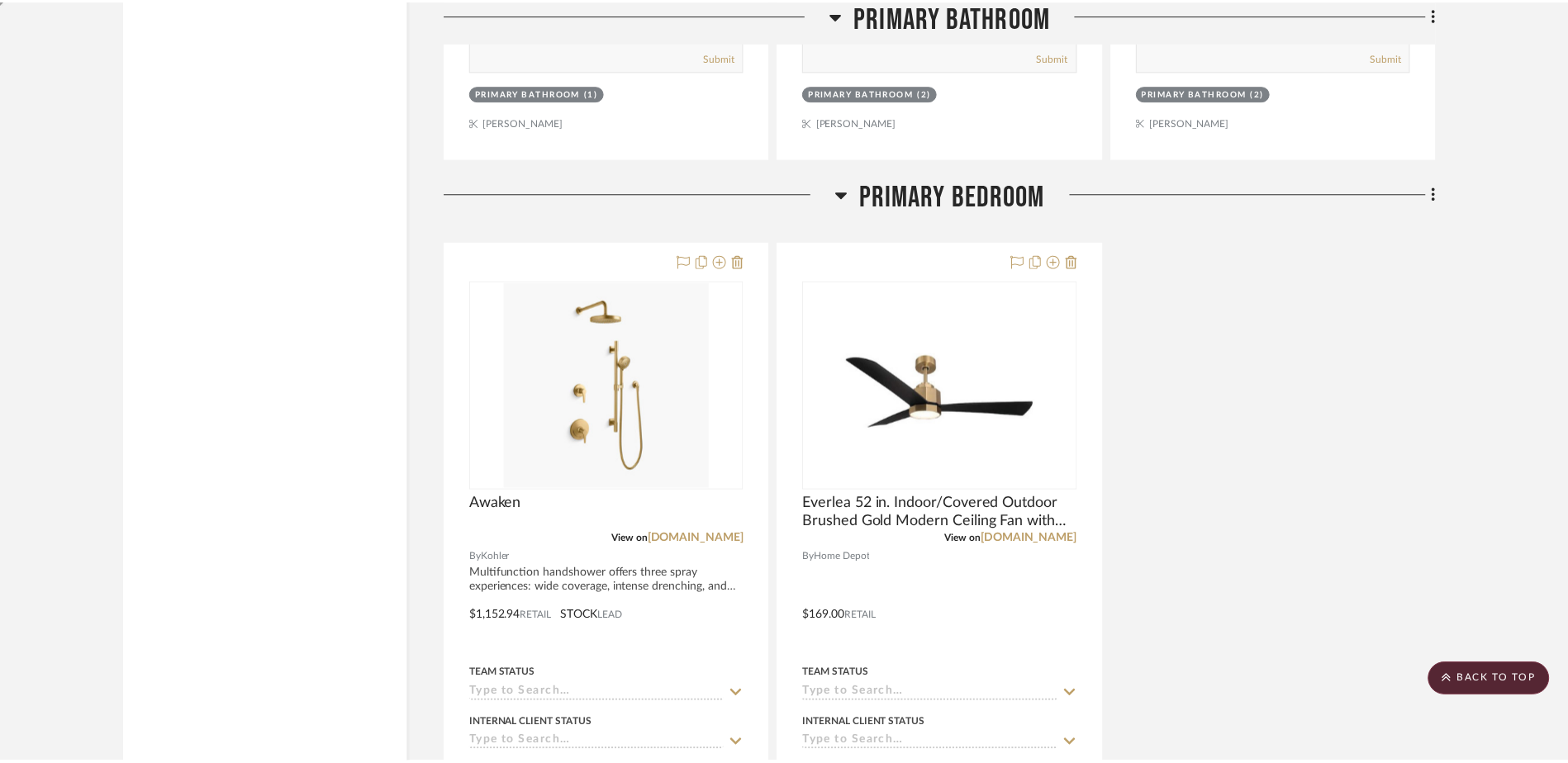
scroll to position [5474, 0]
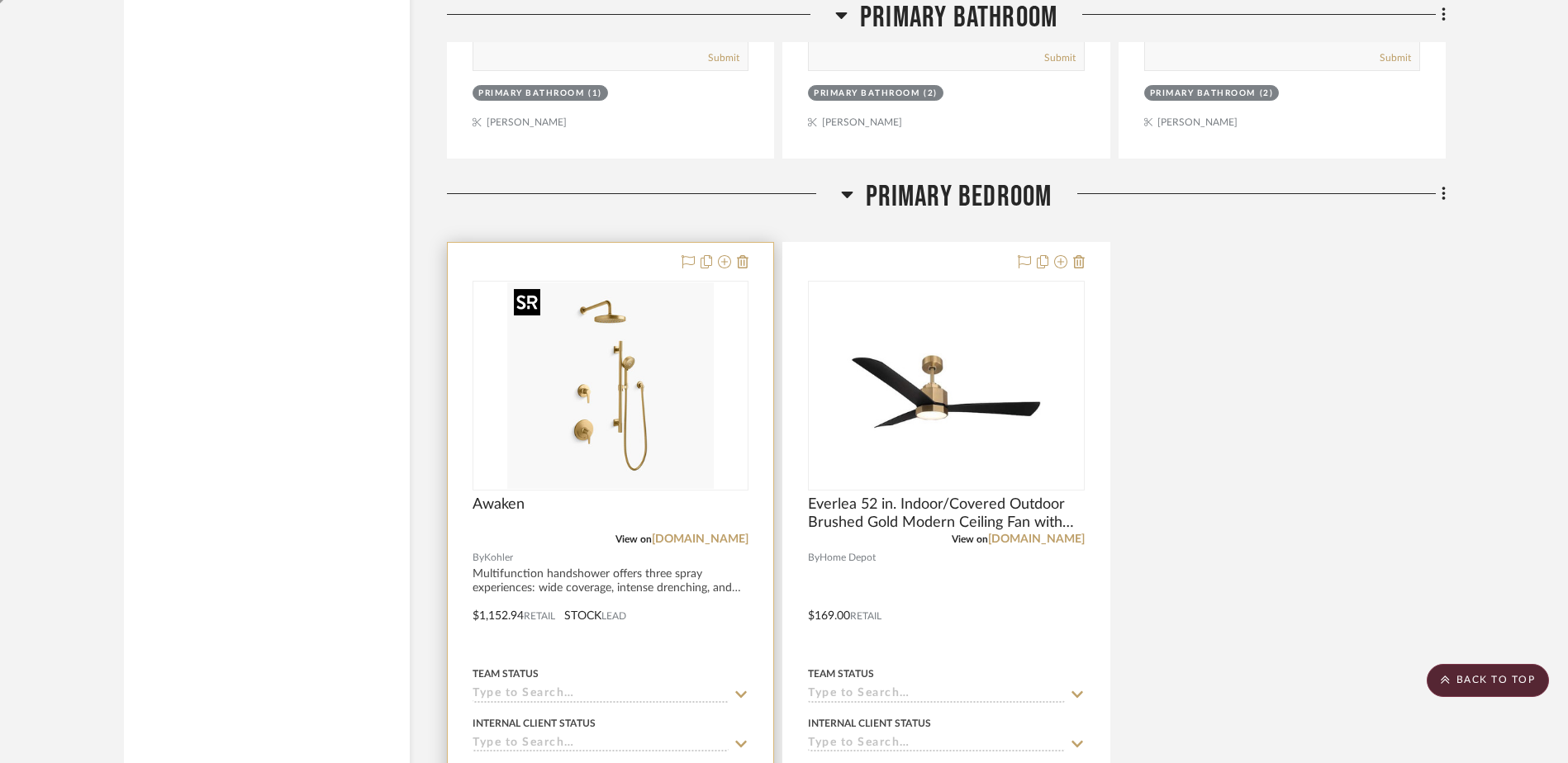
click at [613, 429] on img "0" at bounding box center [611, 385] width 206 height 206
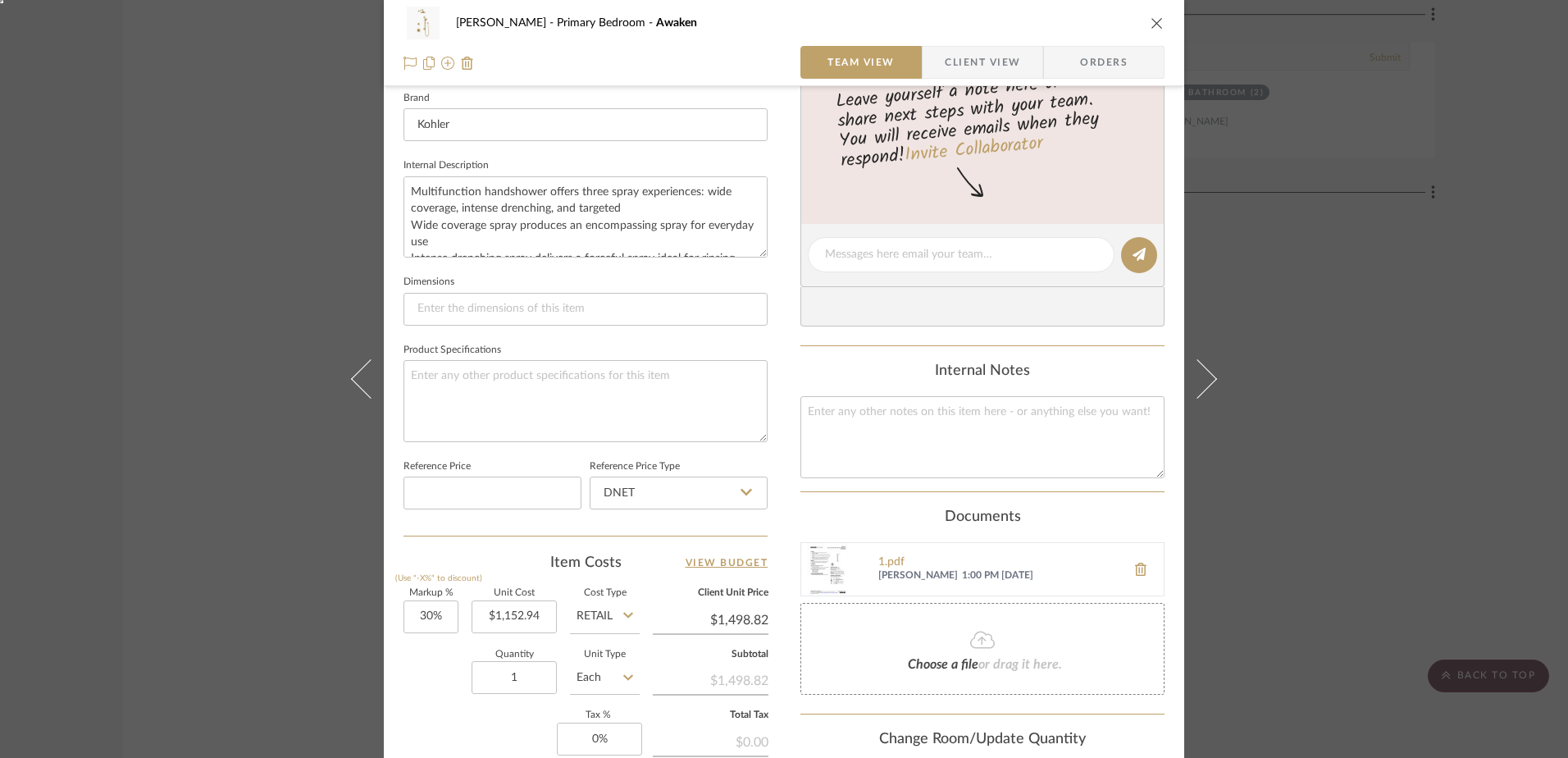
scroll to position [769, 0]
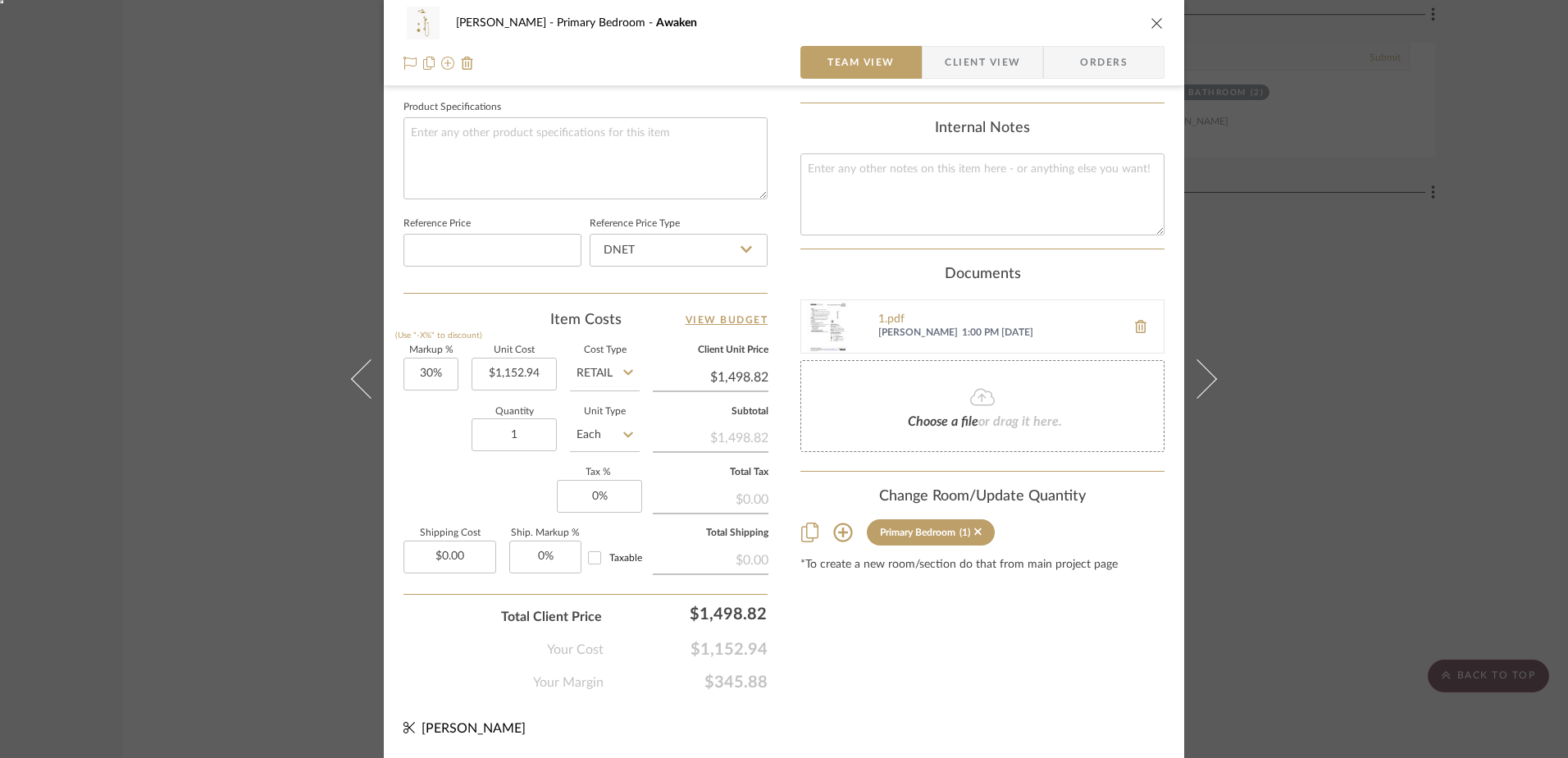
click at [987, 533] on sr-tag "Primary Bedroom (1)" at bounding box center [930, 533] width 128 height 26
click at [979, 529] on sr-tag "Primary Bedroom (1)" at bounding box center [930, 533] width 128 height 26
click at [833, 534] on icon at bounding box center [843, 532] width 20 height 20
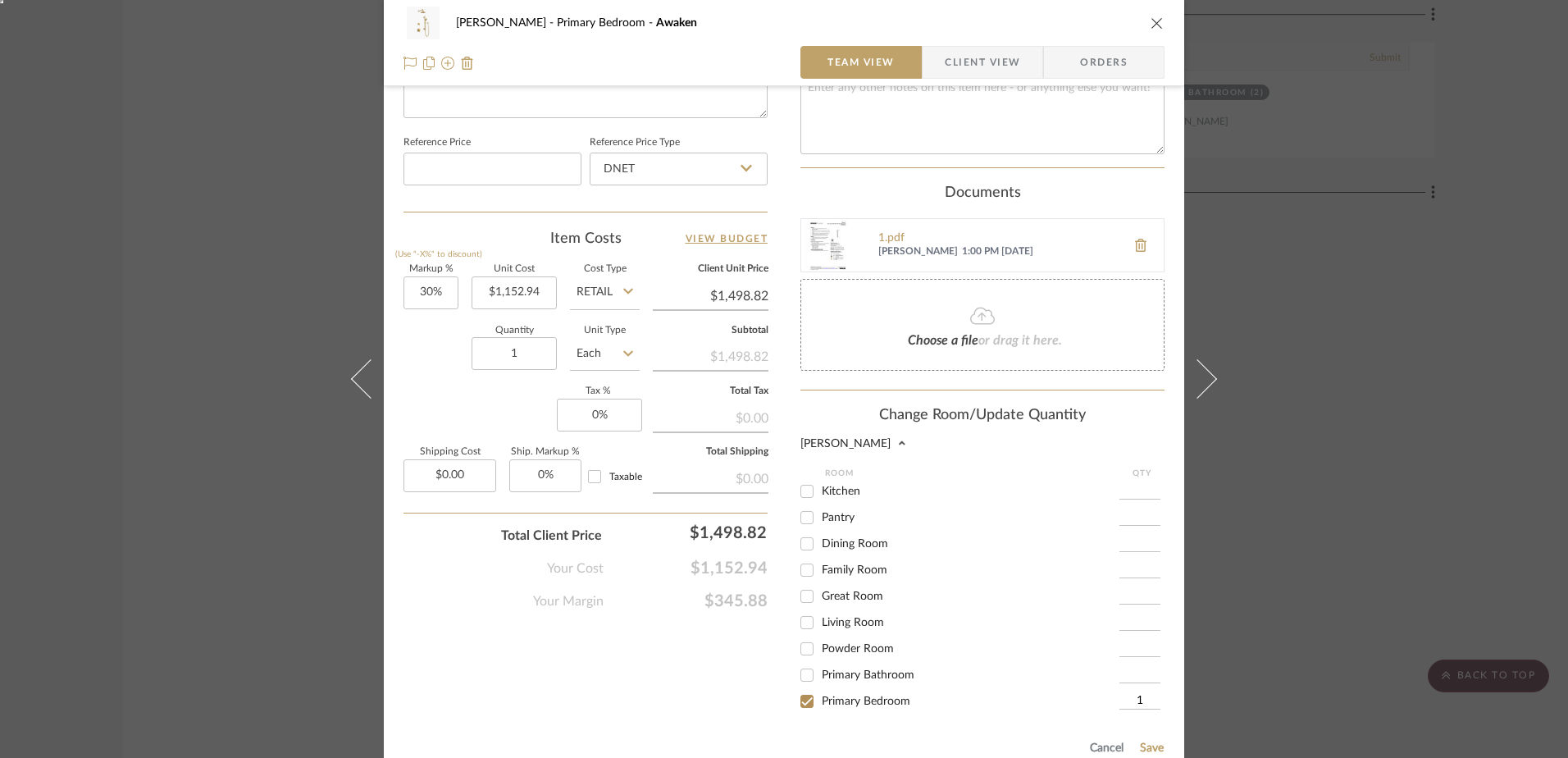
scroll to position [851, 0]
click at [802, 677] on input "Primary Bathroom" at bounding box center [807, 674] width 26 height 26
checkbox input "true"
type input "1"
click at [801, 708] on input "Primary Bedroom" at bounding box center [807, 700] width 26 height 26
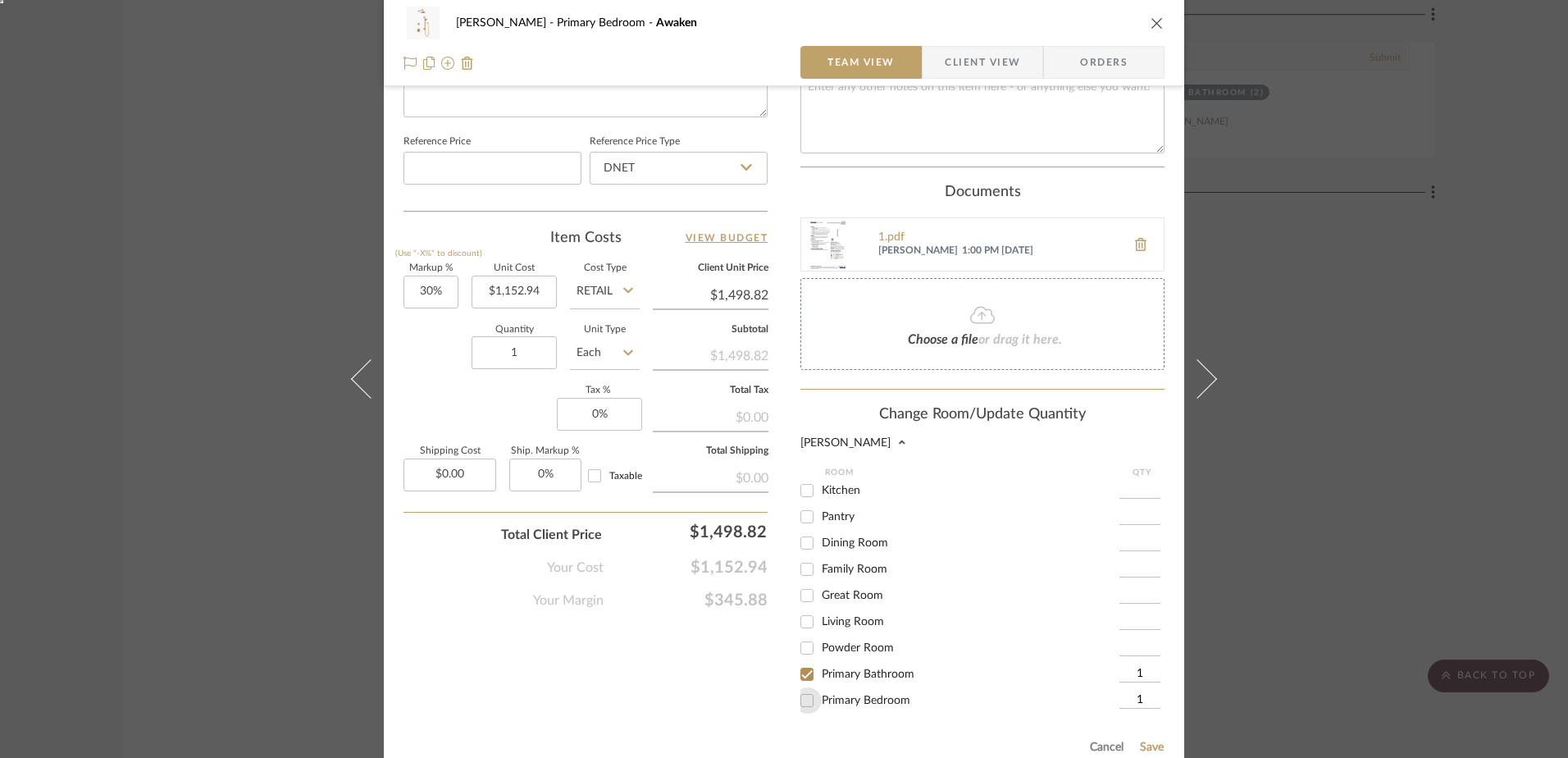
checkbox input "false"
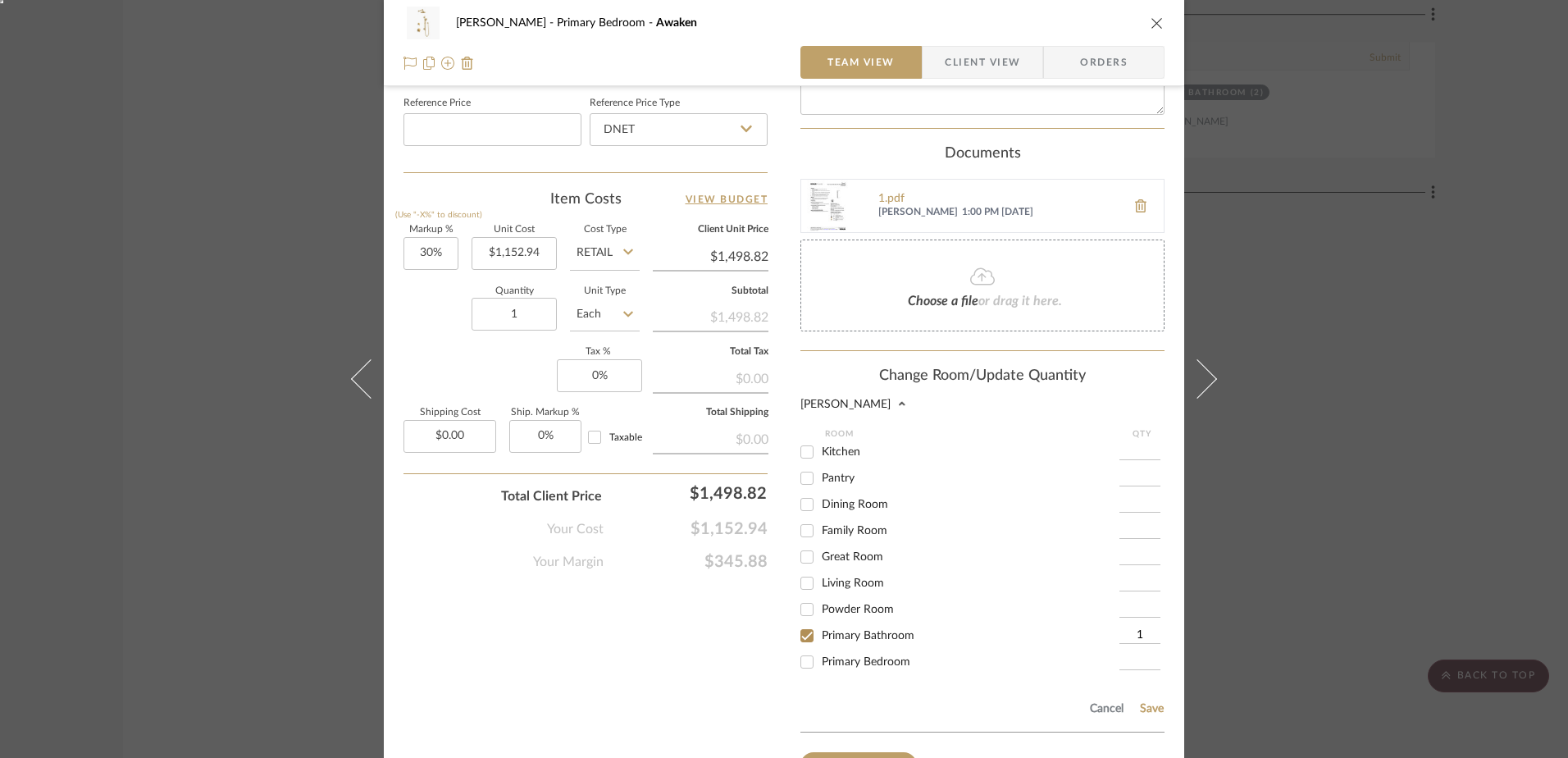
scroll to position [920, 0]
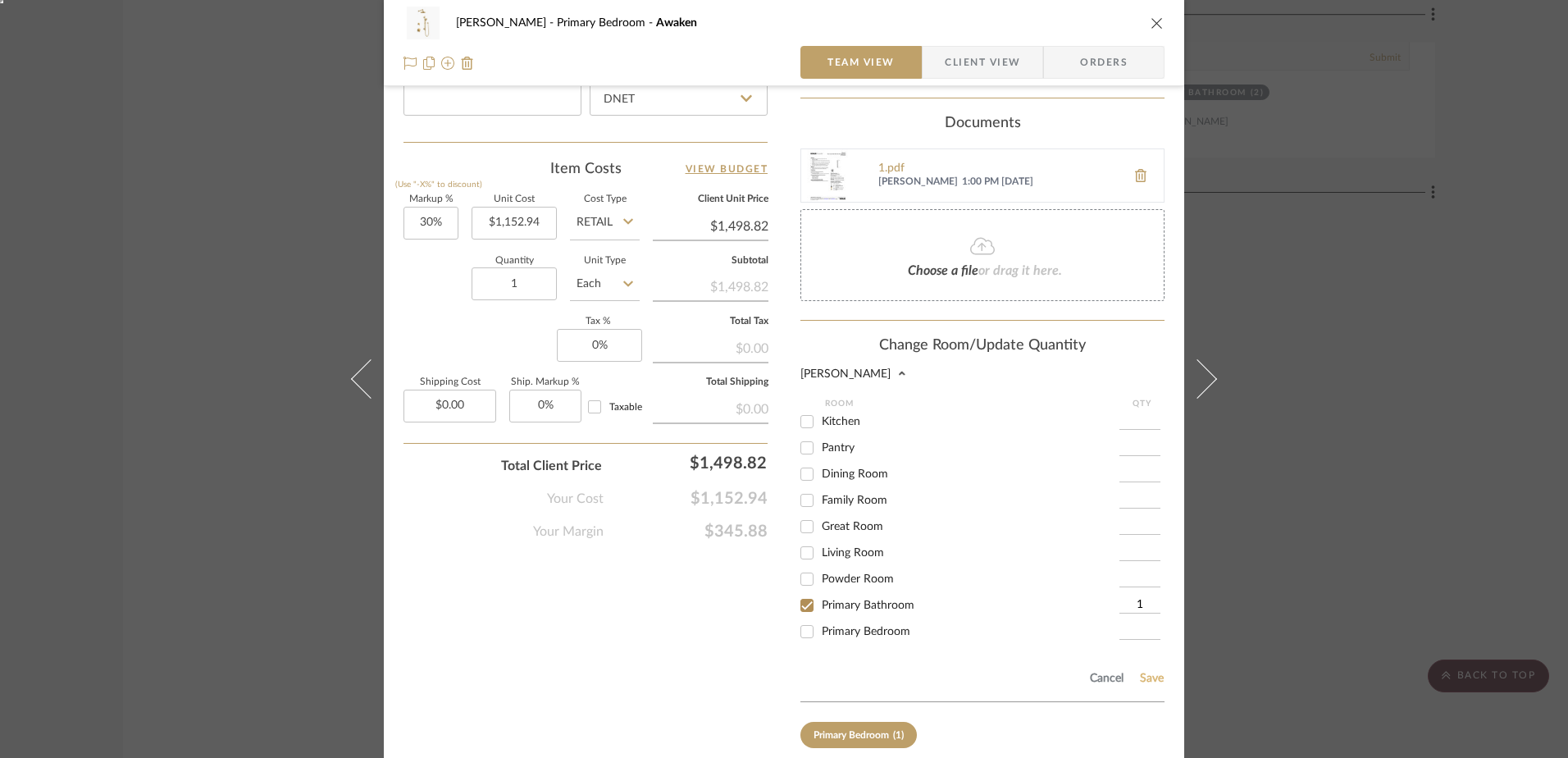
click at [1143, 683] on button "Save" at bounding box center [1151, 678] width 25 height 13
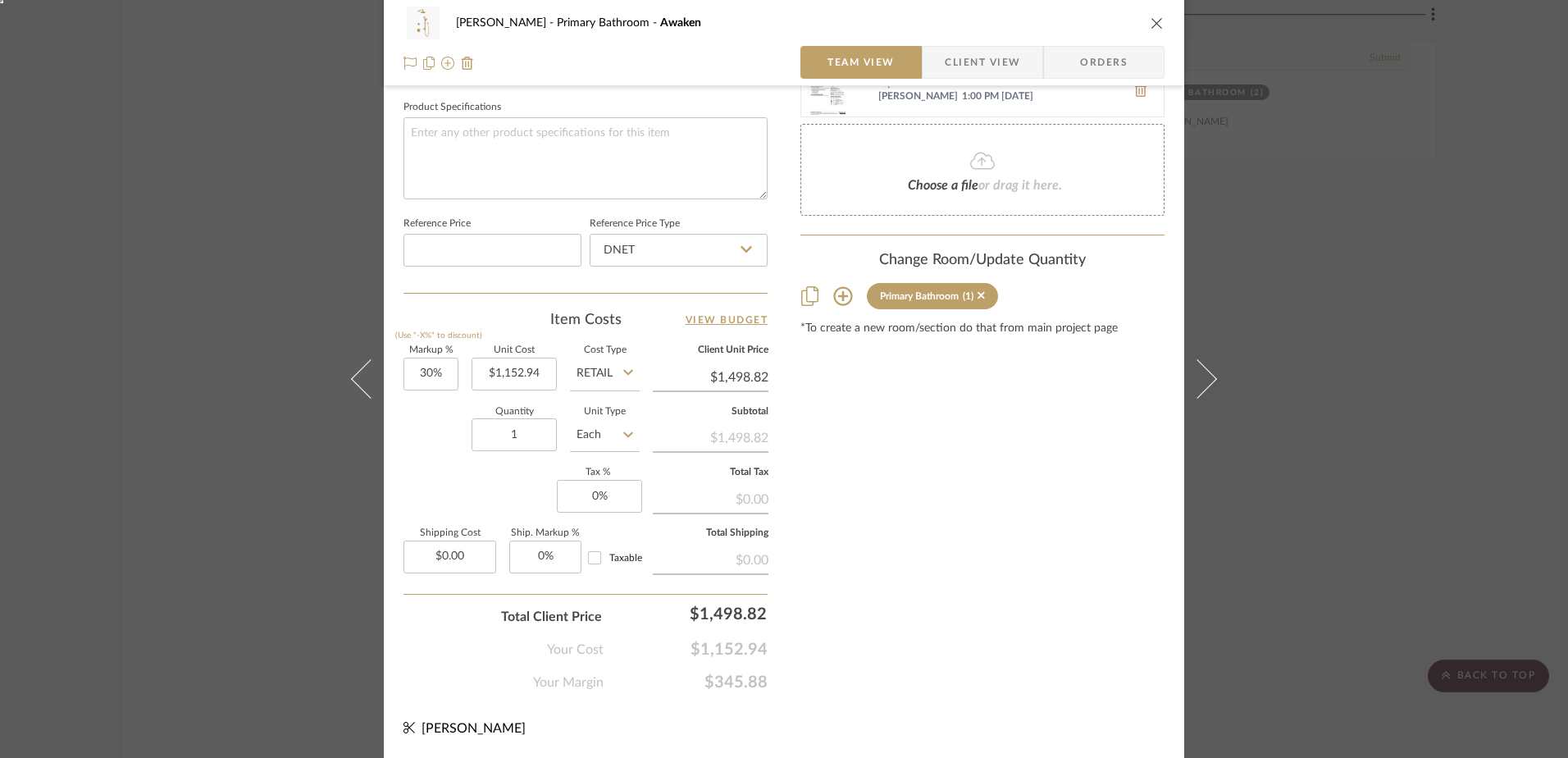
scroll to position [769, 0]
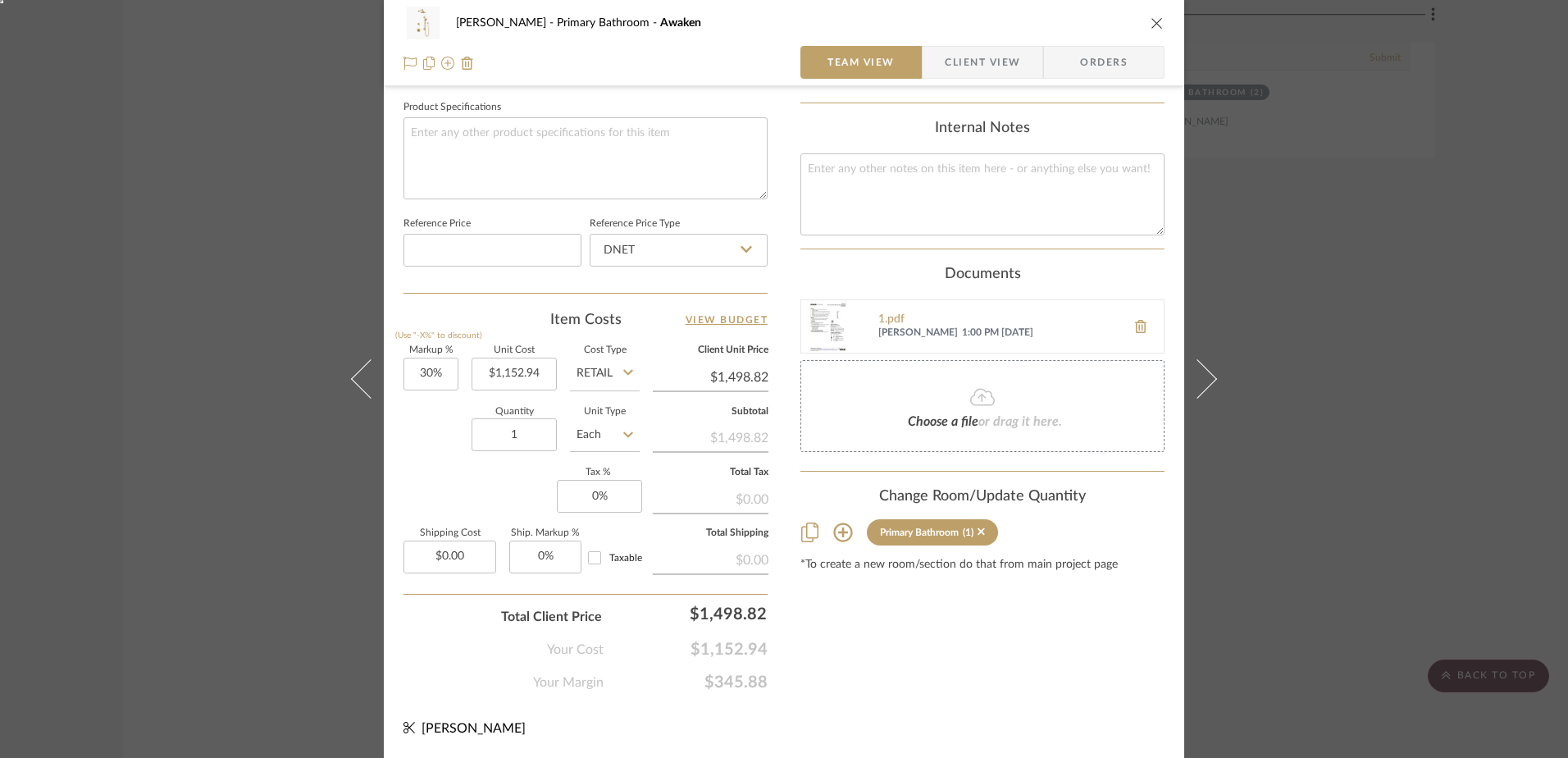
click at [1149, 9] on div "LINDSEY Primary Bathroom Awaken" at bounding box center [783, 22] width 761 height 33
click at [1152, 21] on icon "close" at bounding box center [1157, 23] width 13 height 13
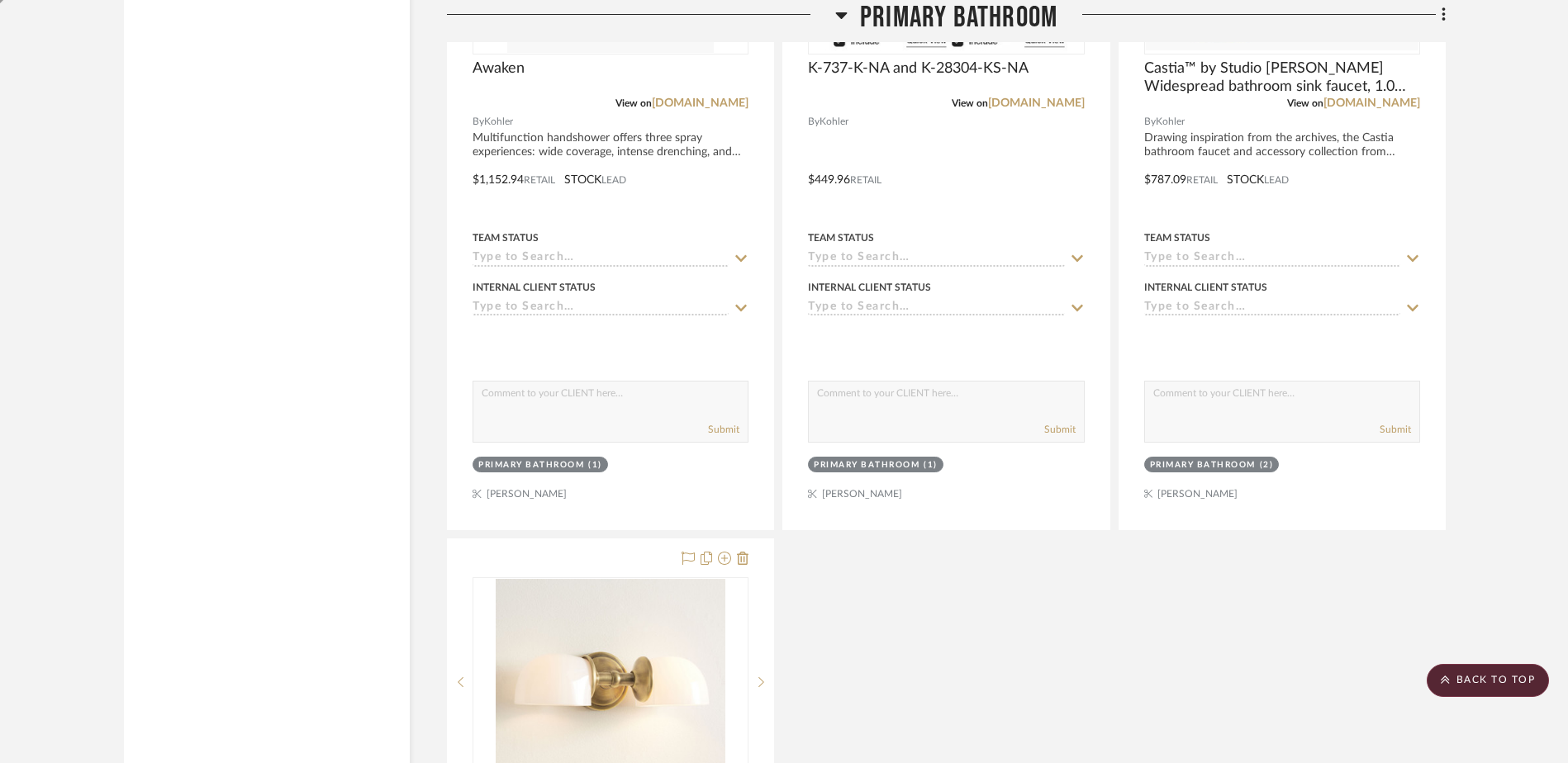
scroll to position [5185, 0]
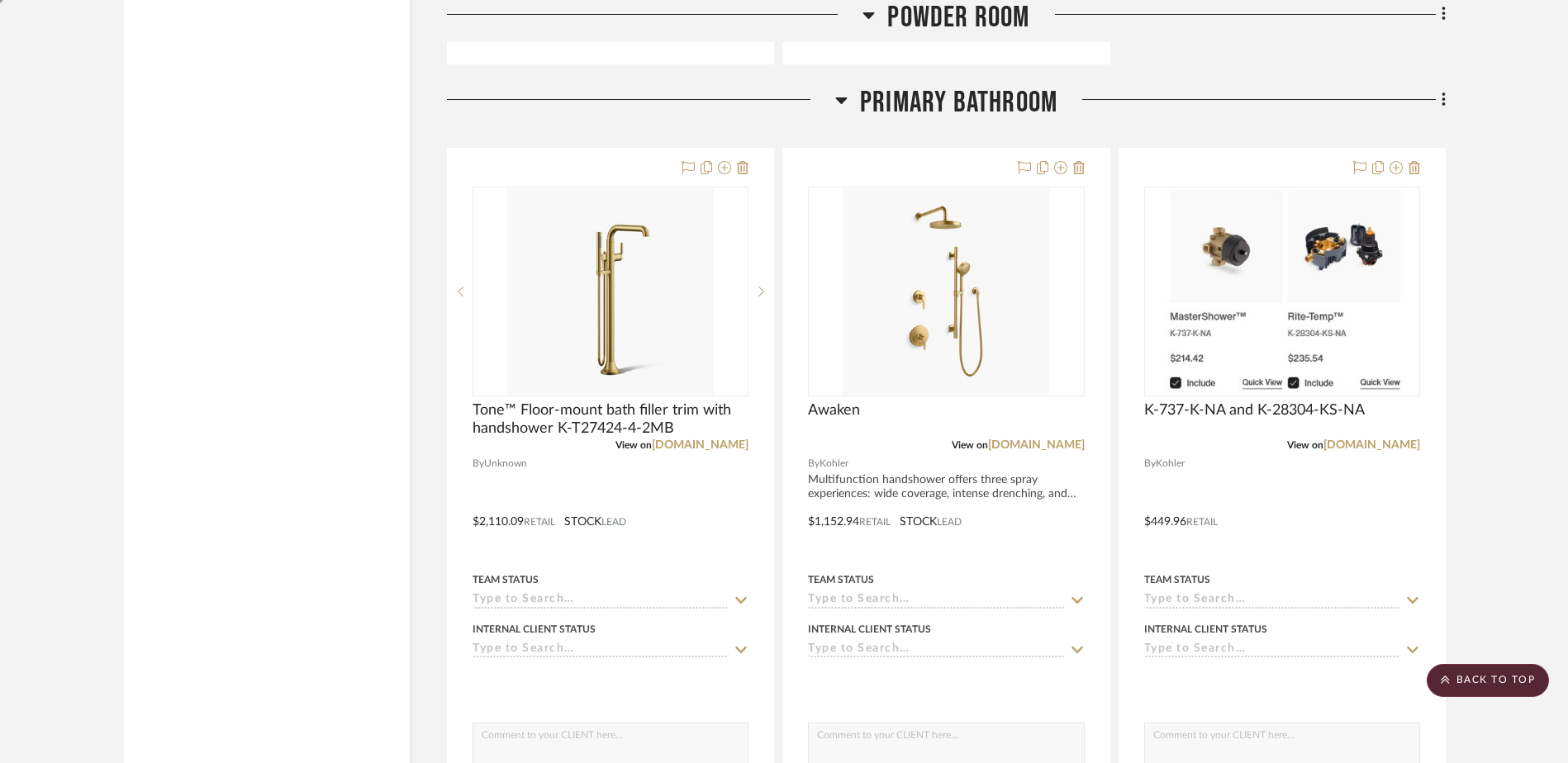
scroll to position [4705, 0]
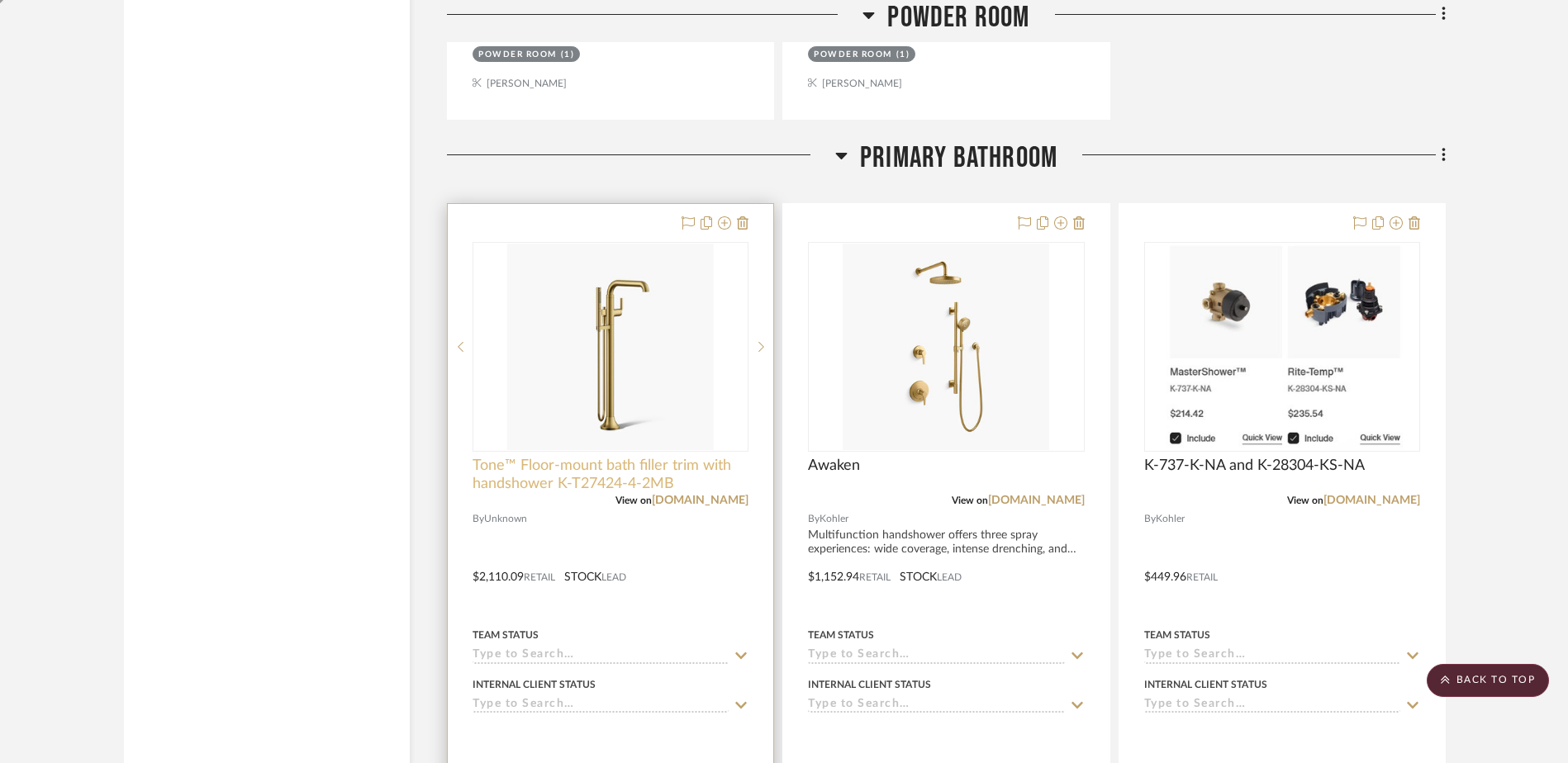
click at [561, 474] on span "Tone™ Floor-mount bath filler trim with handshower K-T27424-4-2MB" at bounding box center [611, 474] width 276 height 37
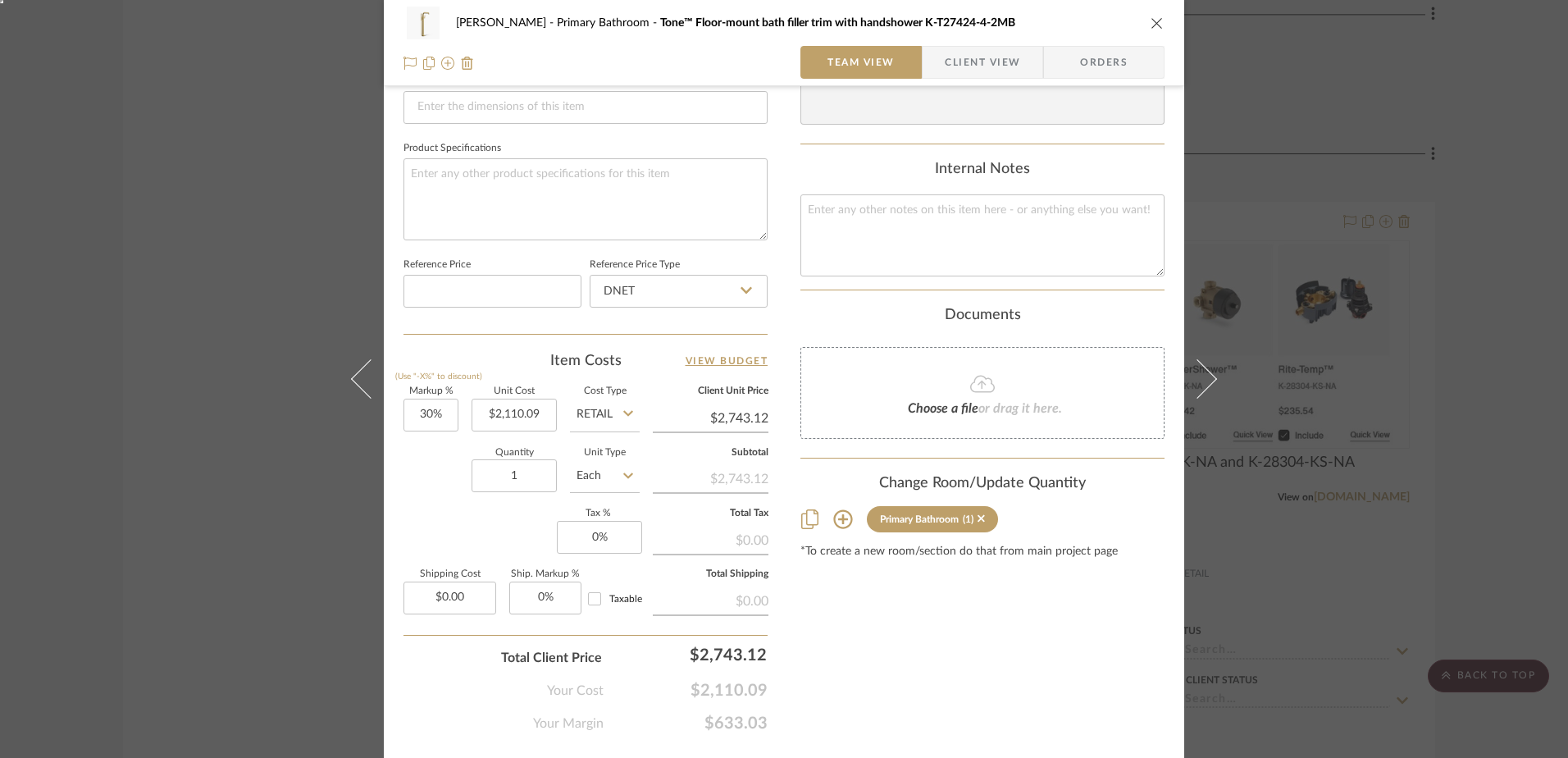
scroll to position [738, 0]
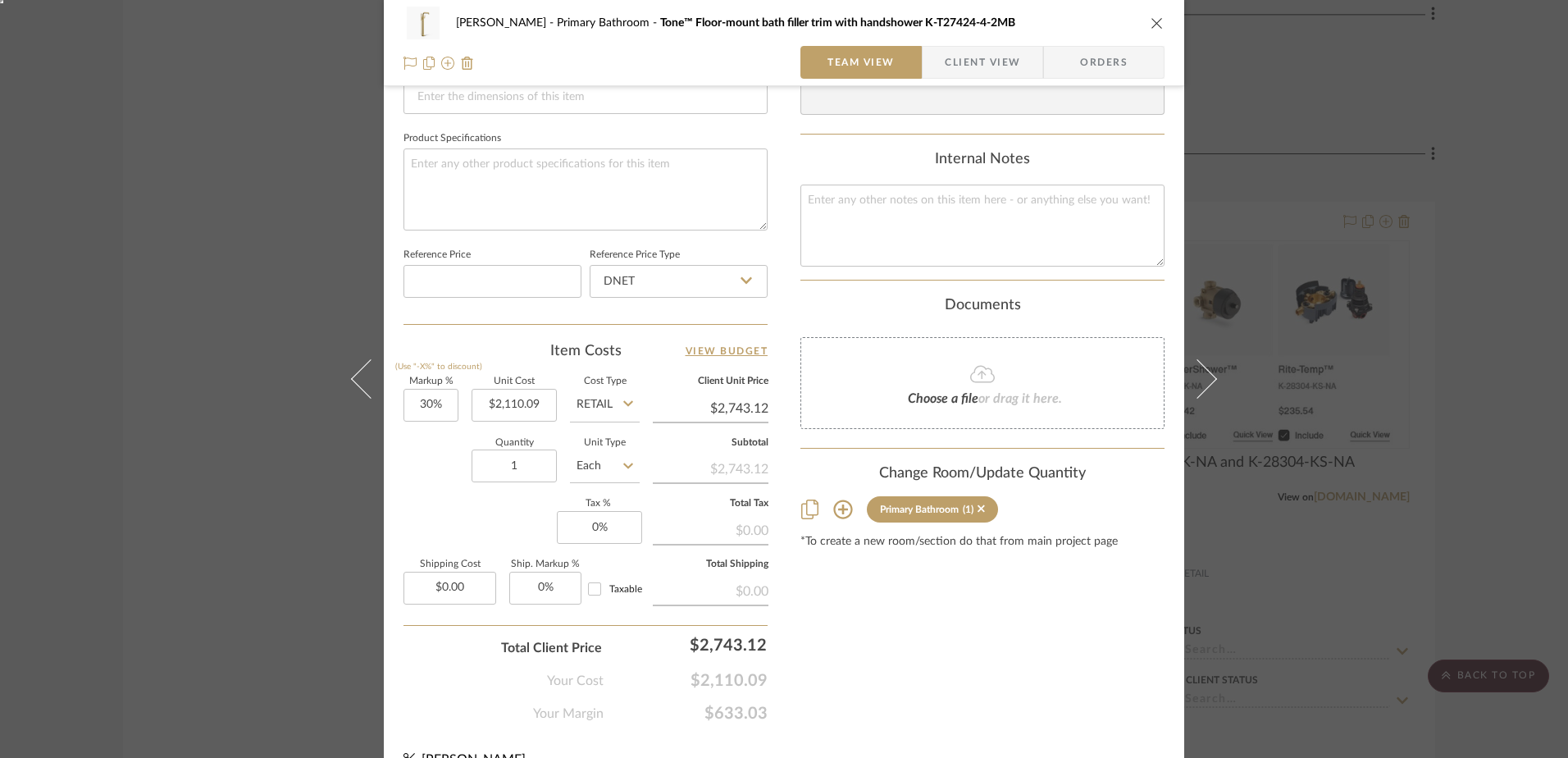
click at [974, 384] on icon at bounding box center [982, 373] width 24 height 20
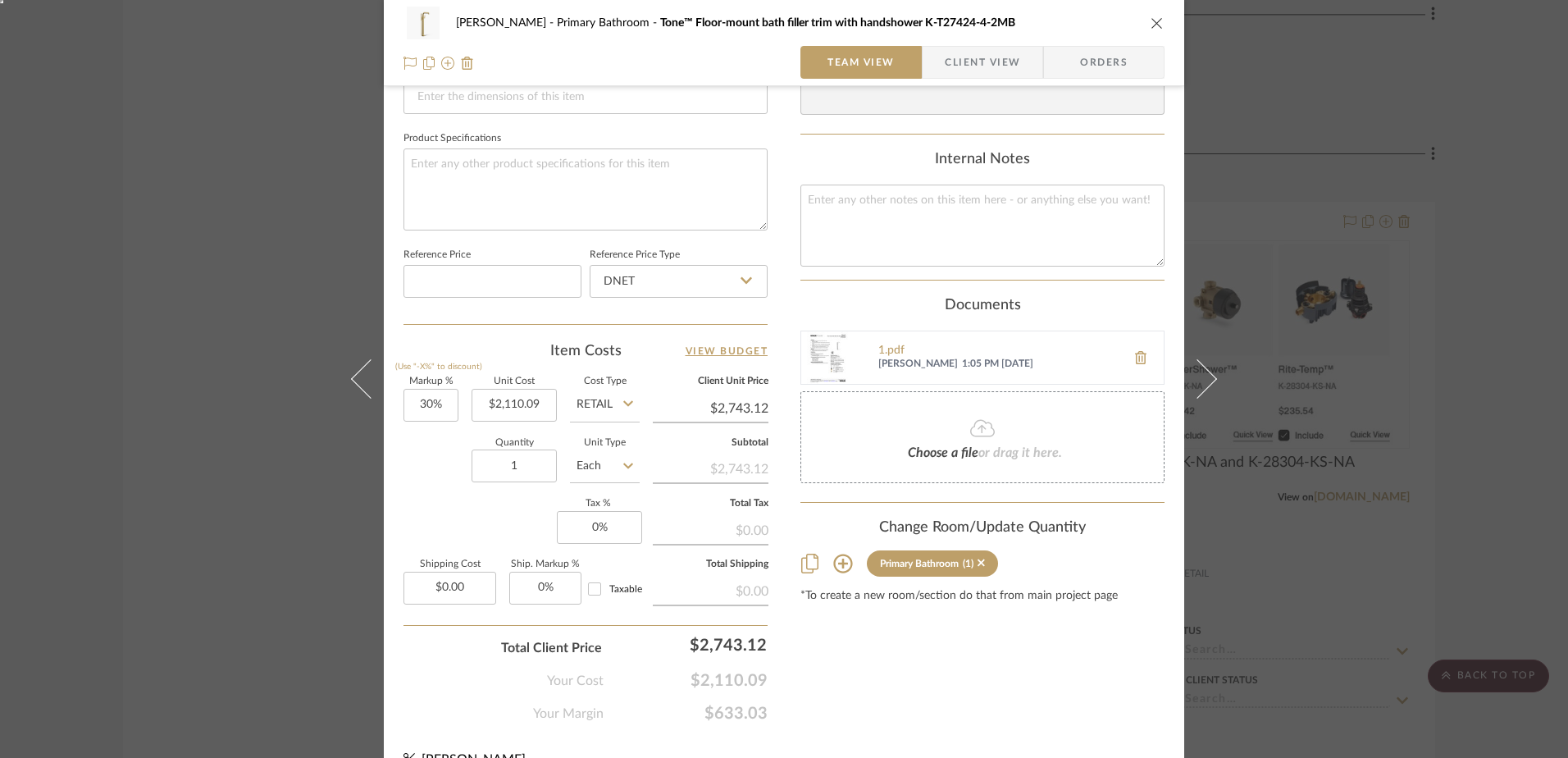
click at [1151, 25] on icon "close" at bounding box center [1157, 23] width 13 height 13
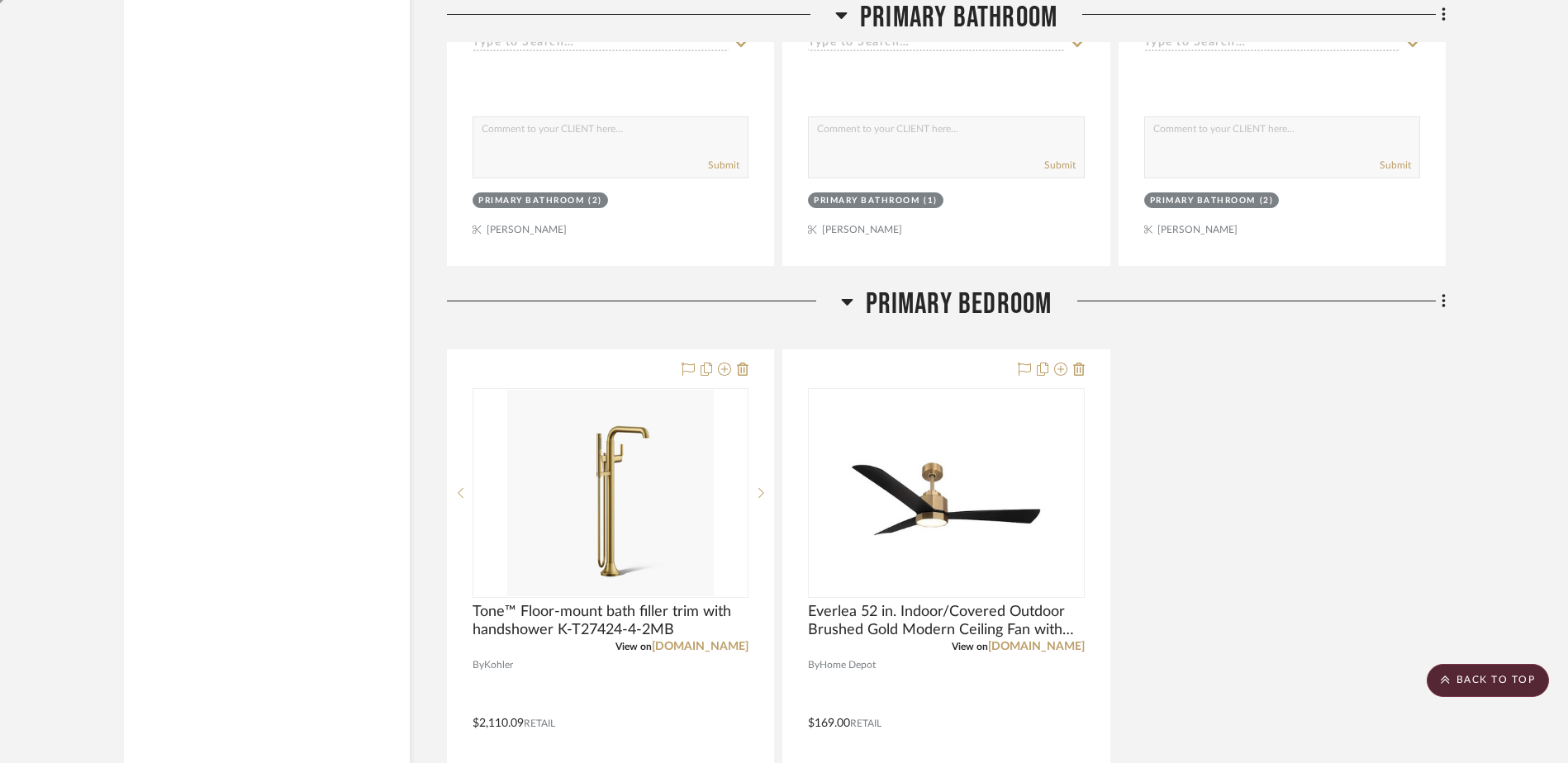
scroll to position [6109, 0]
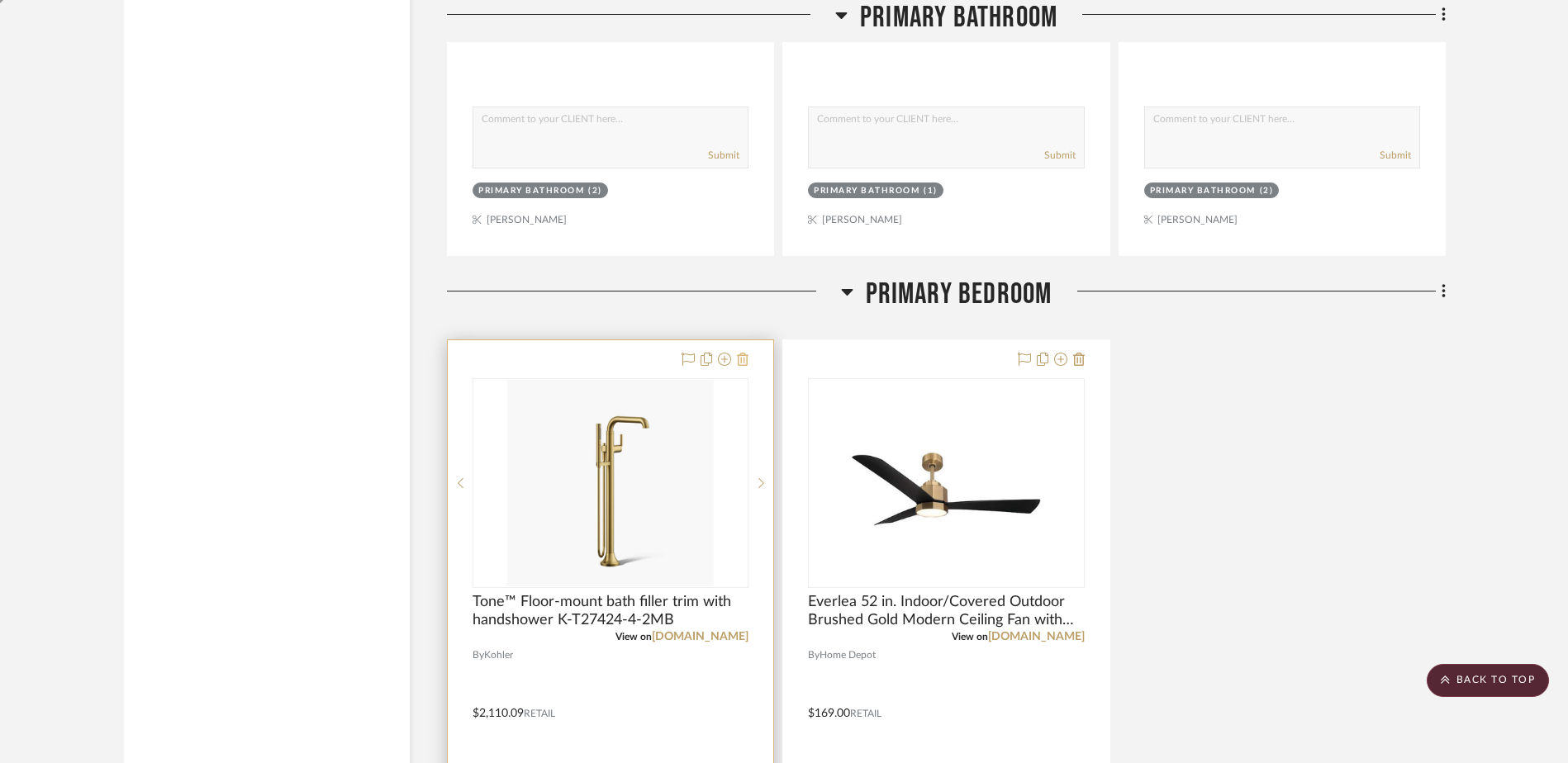
click at [746, 359] on icon at bounding box center [743, 359] width 11 height 13
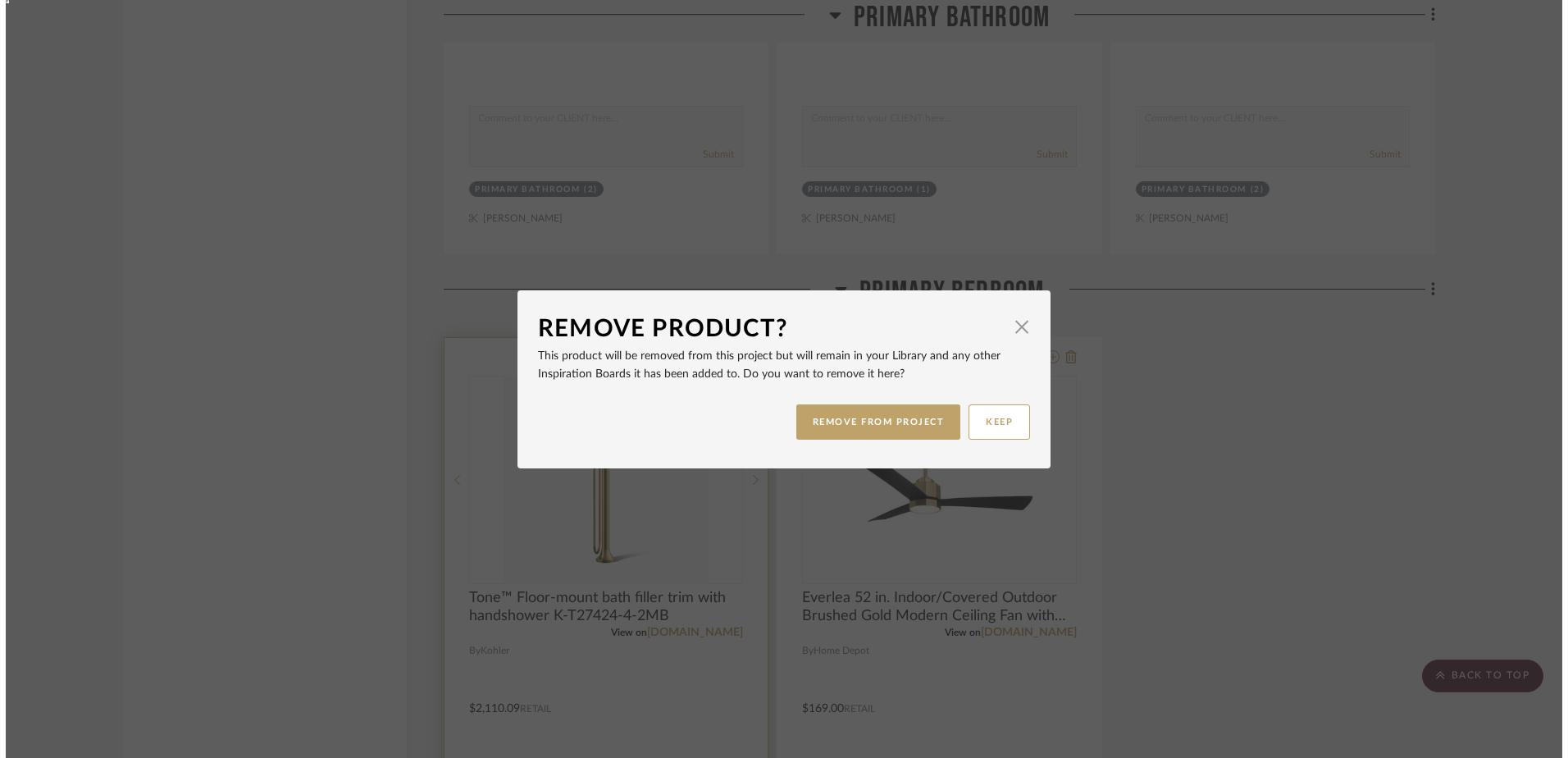
scroll to position [0, 0]
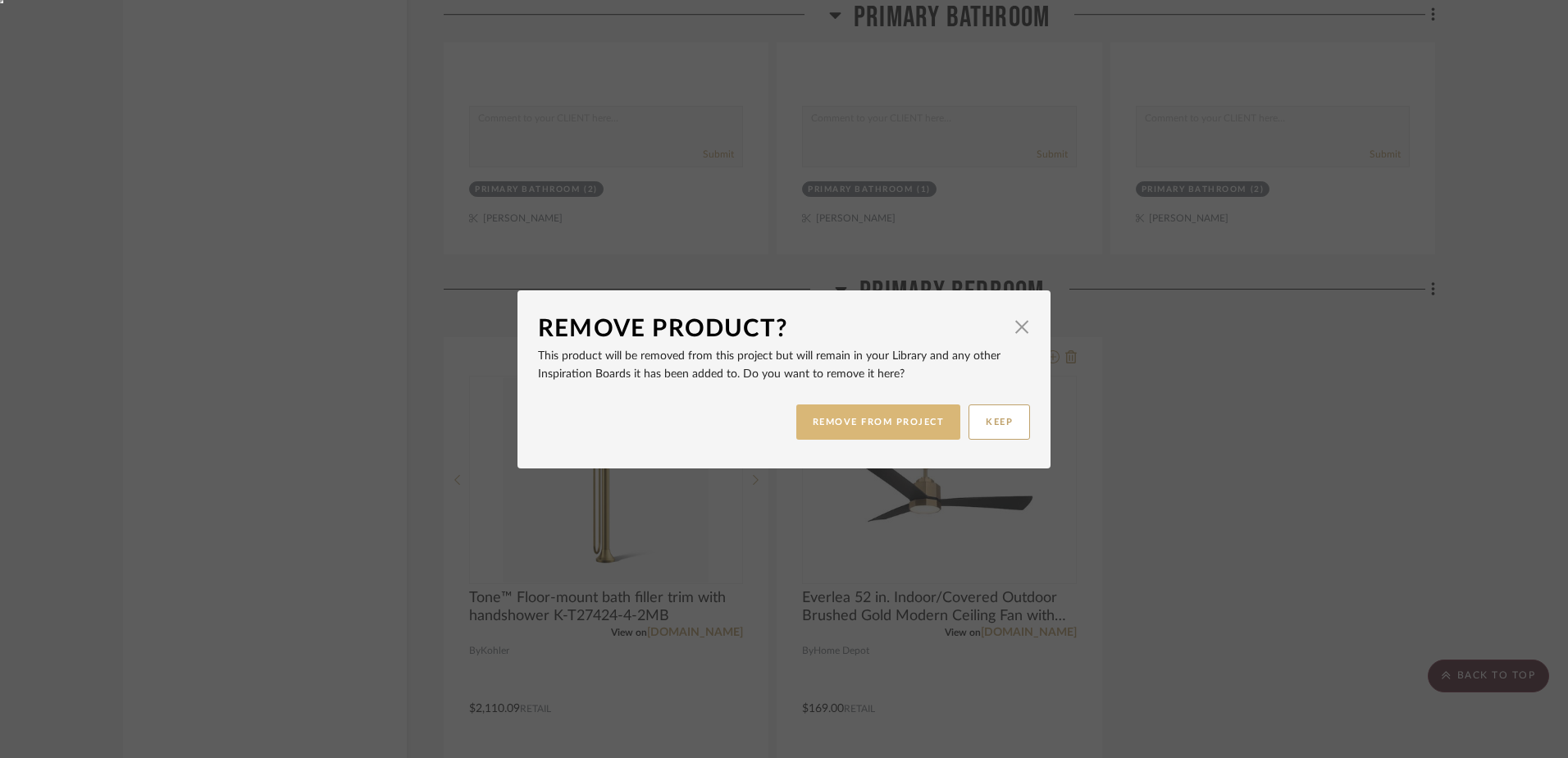
click at [911, 419] on button "REMOVE FROM PROJECT" at bounding box center [878, 422] width 165 height 35
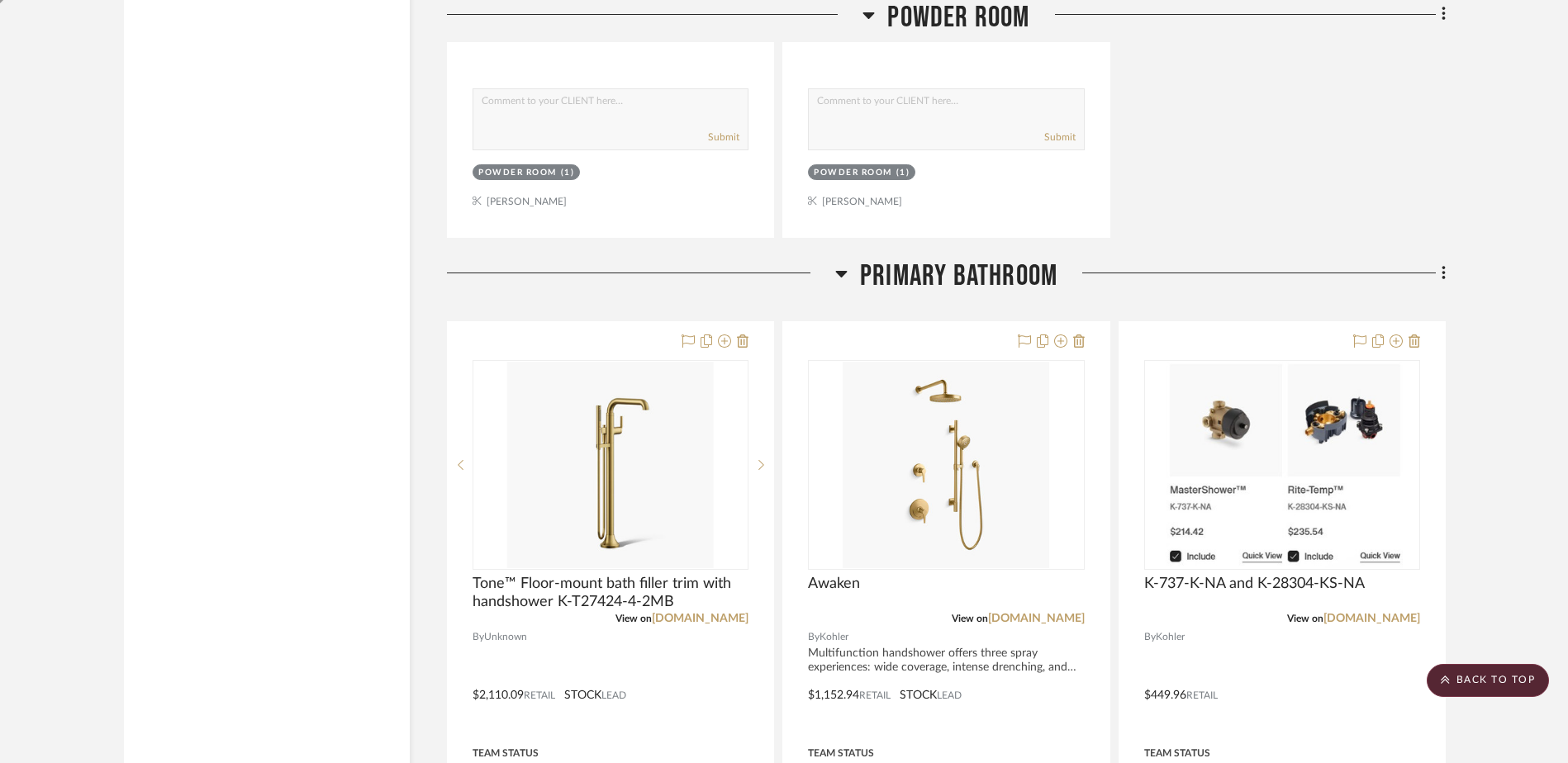
scroll to position [4541, 0]
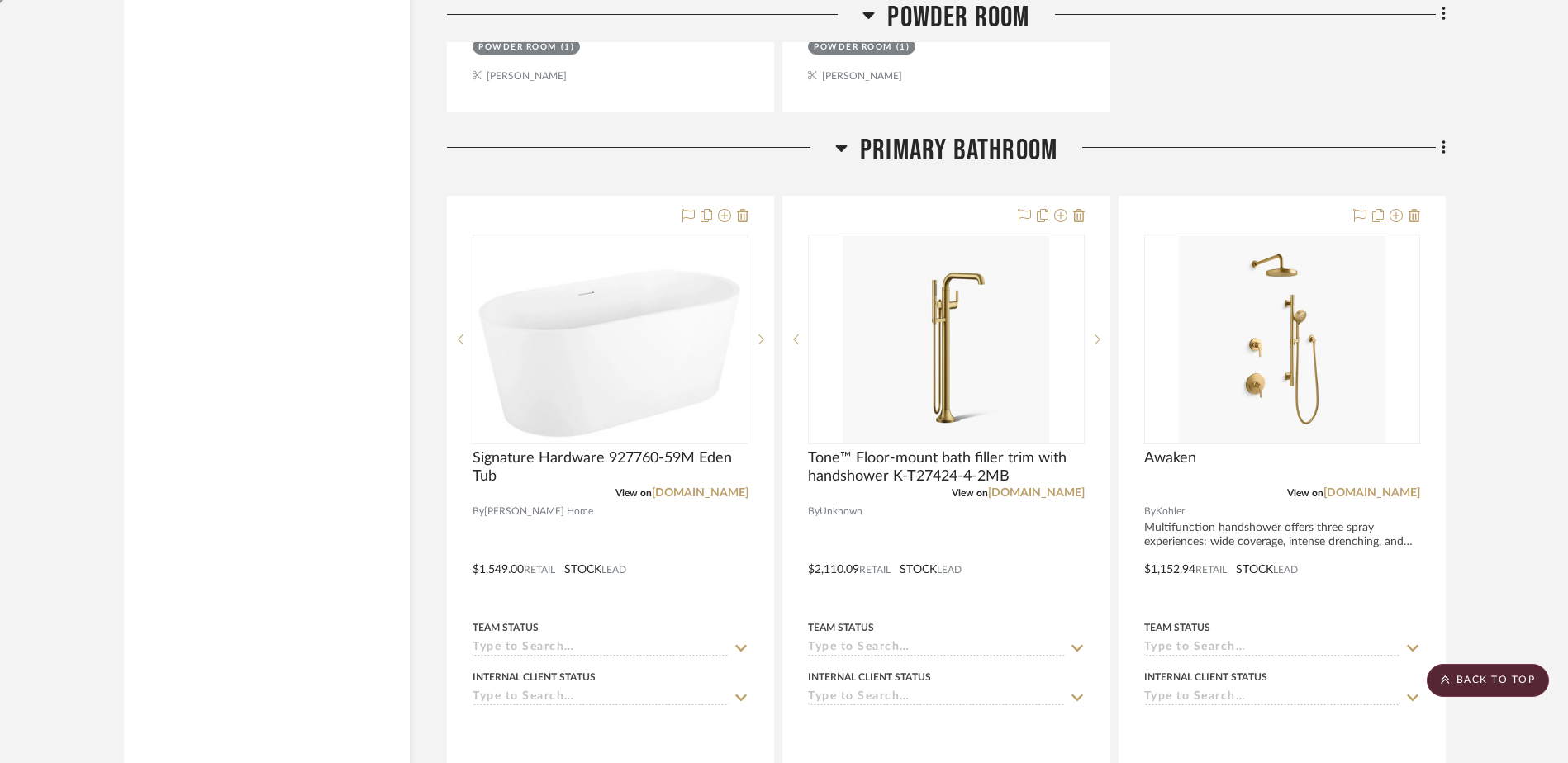
scroll to position [4754, 0]
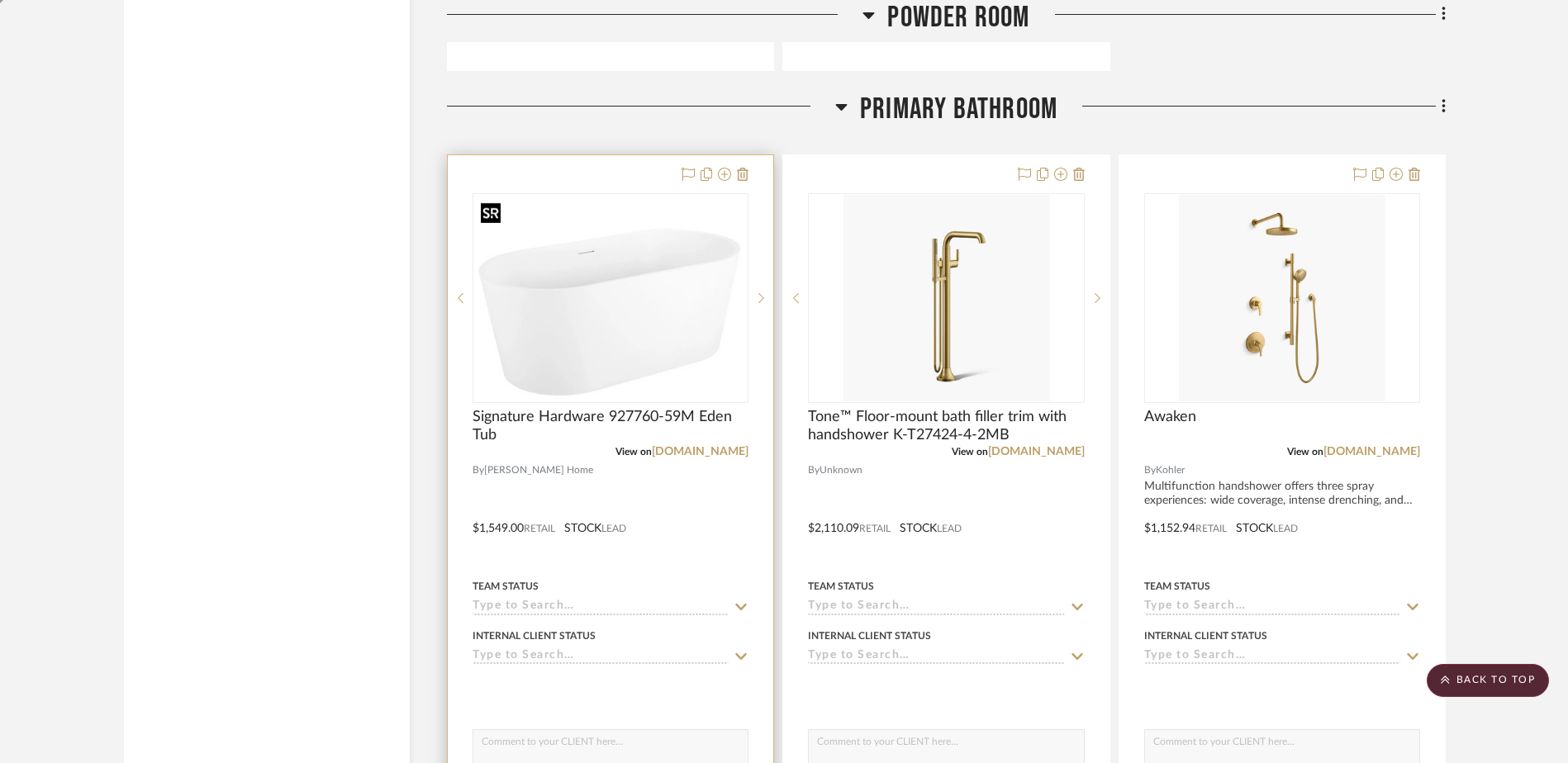
click at [0, 0] on img at bounding box center [0, 0] width 0 height 0
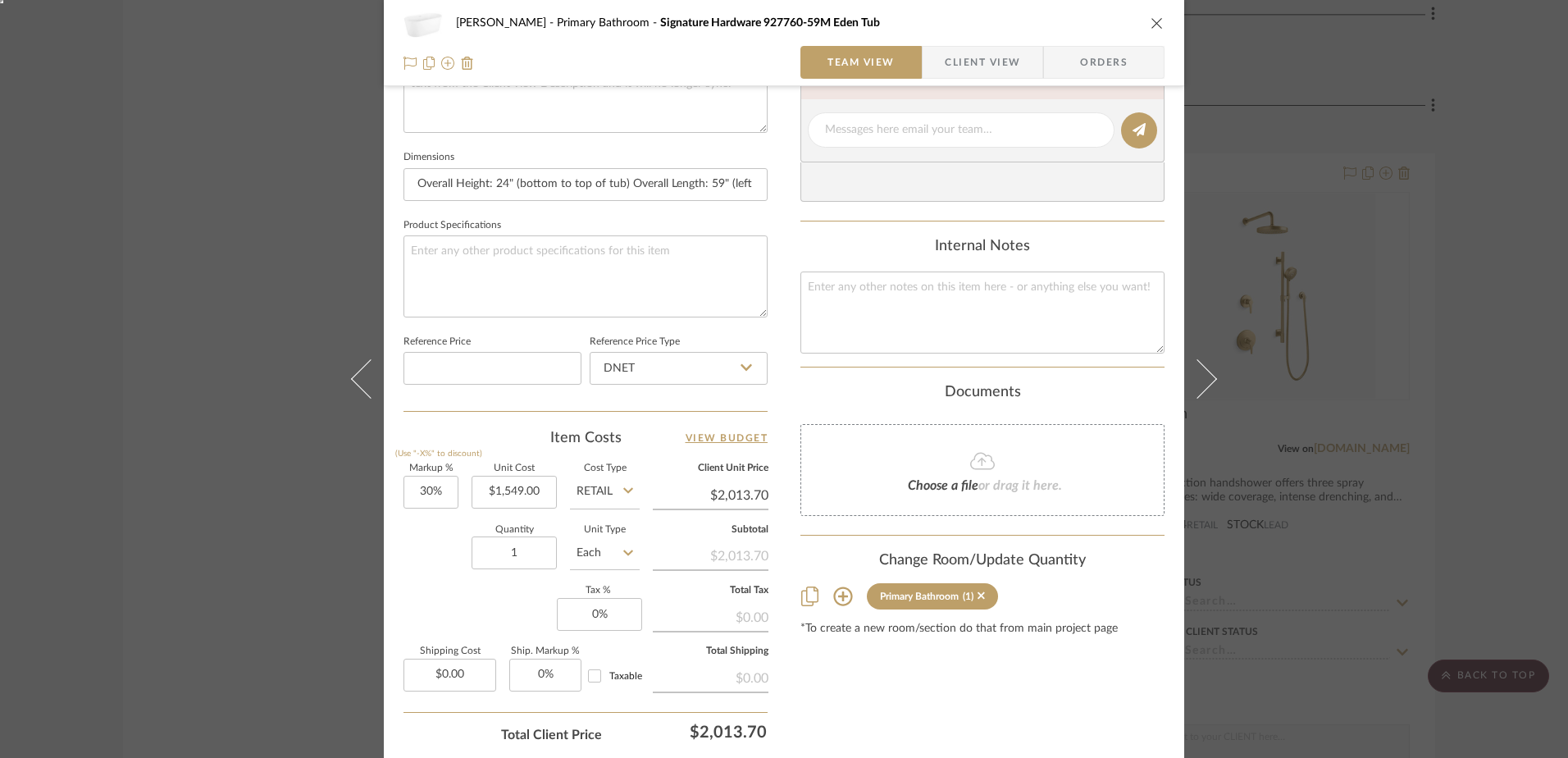
scroll to position [656, 0]
click at [989, 462] on fa-icon at bounding box center [982, 456] width 149 height 21
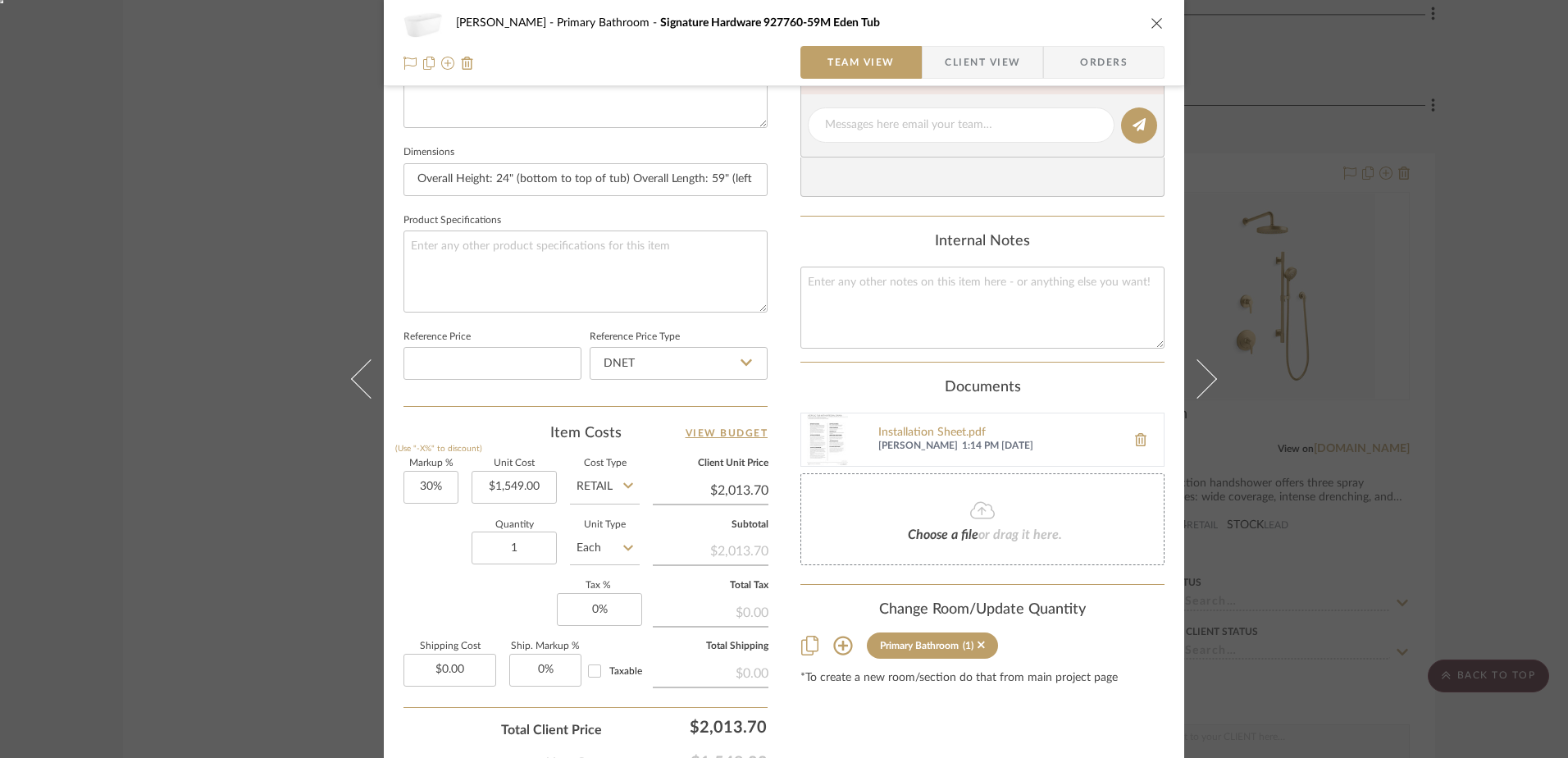
click at [980, 518] on icon at bounding box center [982, 509] width 24 height 20
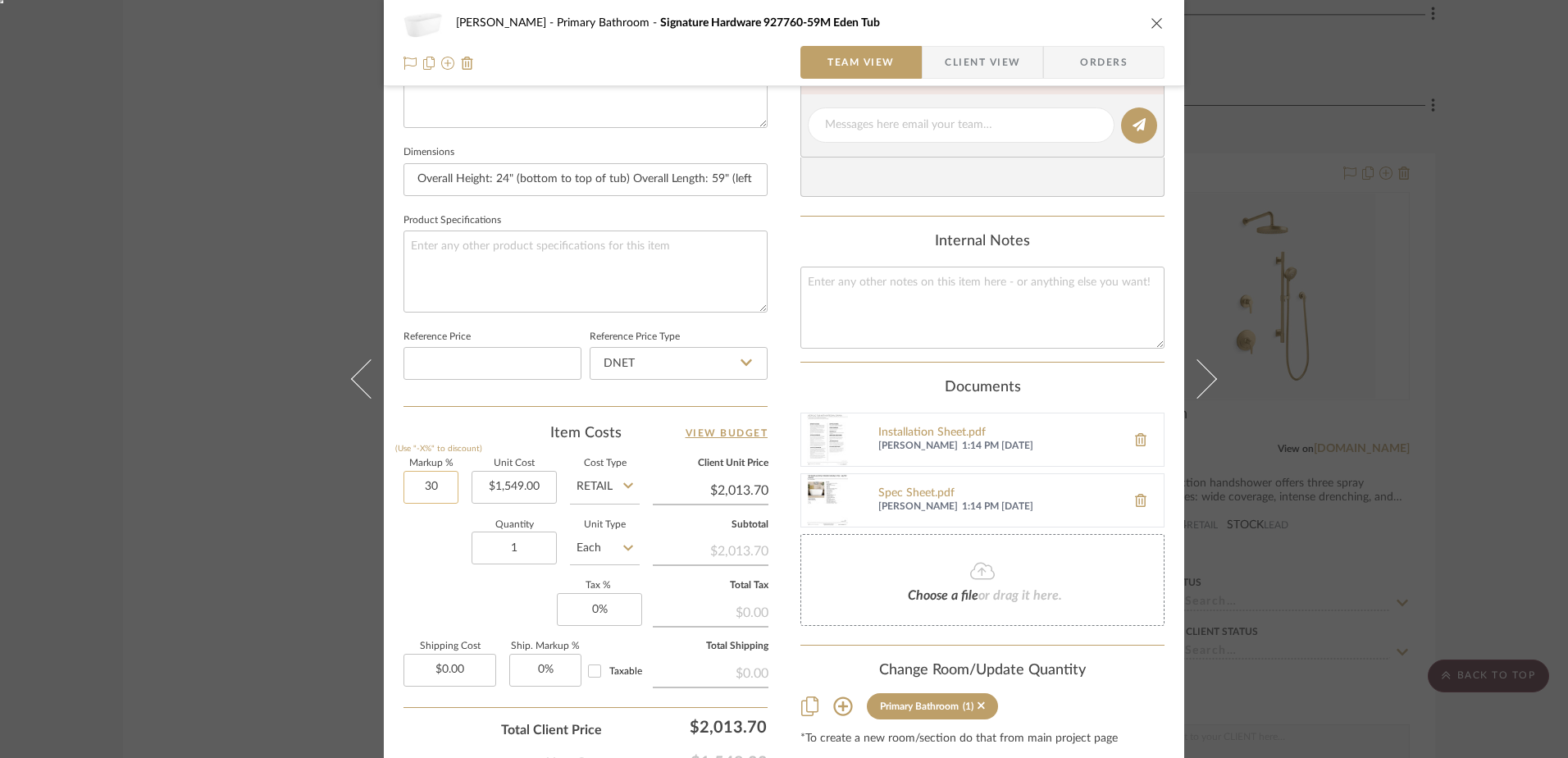
click at [426, 482] on input "30" at bounding box center [430, 487] width 55 height 33
type input "0%"
type input "1549.00"
type input "$1,549.00"
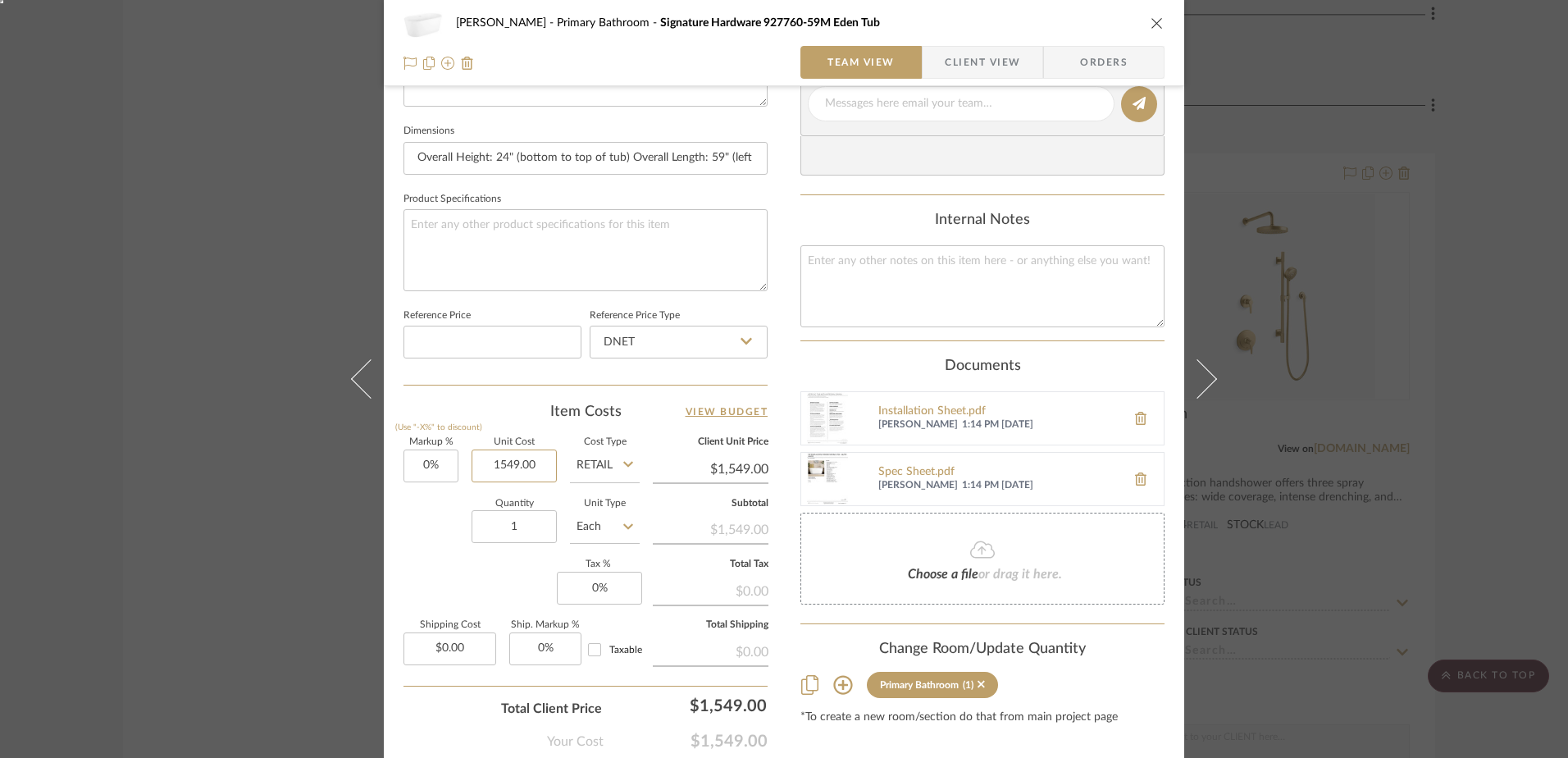
scroll to position [605, 0]
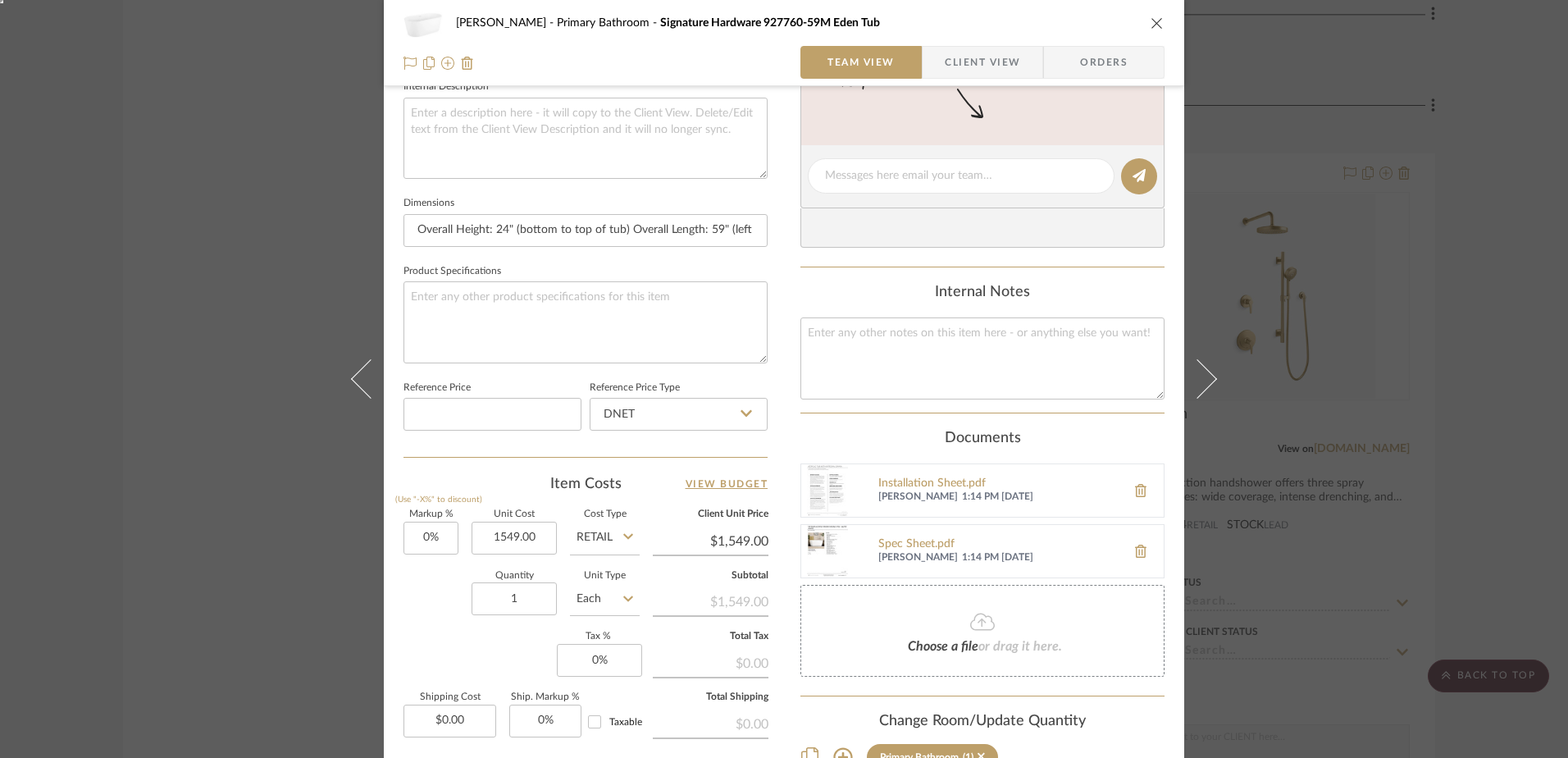
type input "$1,549.00"
click at [1152, 18] on icon "close" at bounding box center [1157, 23] width 13 height 13
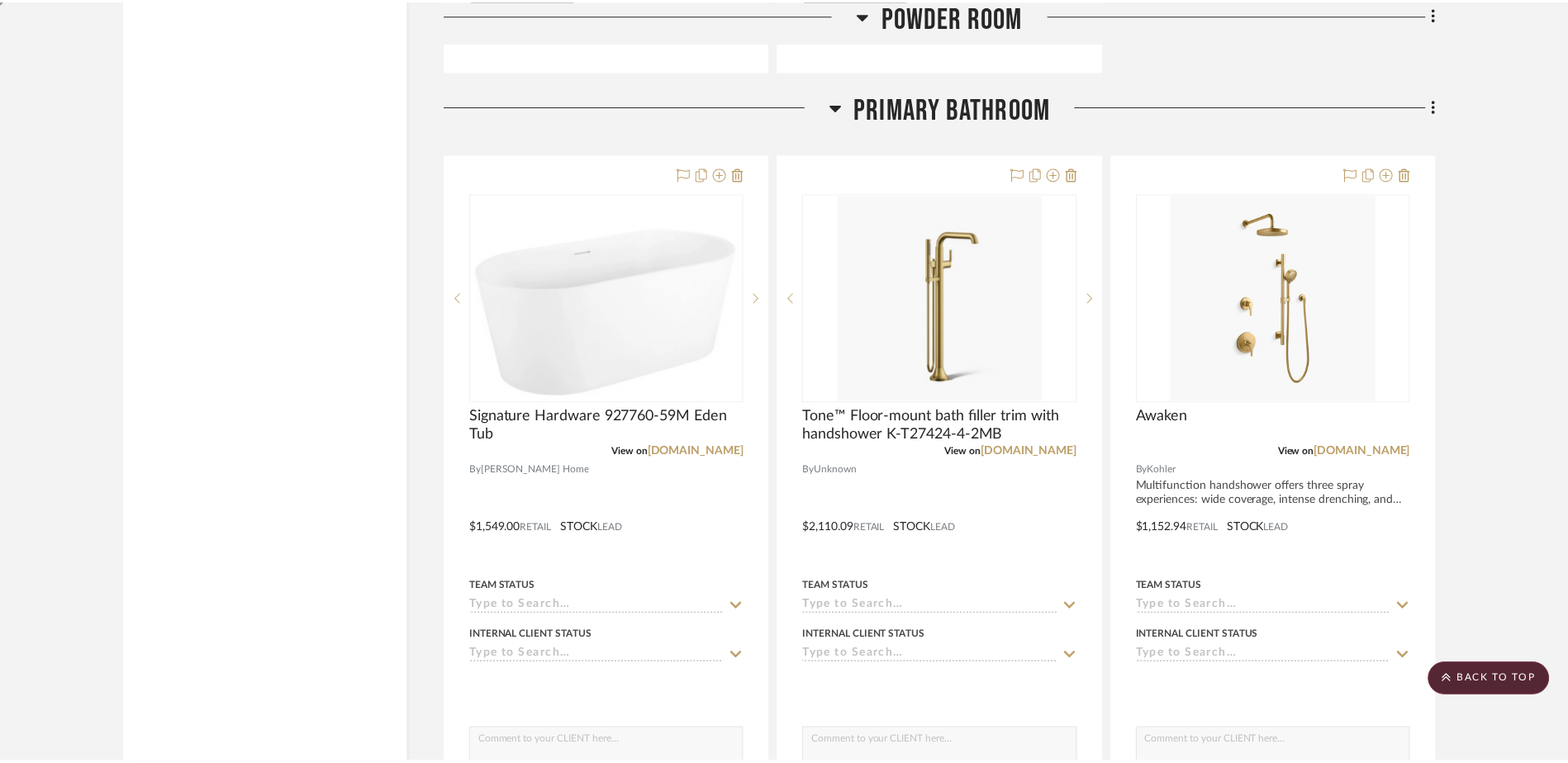
scroll to position [4754, 0]
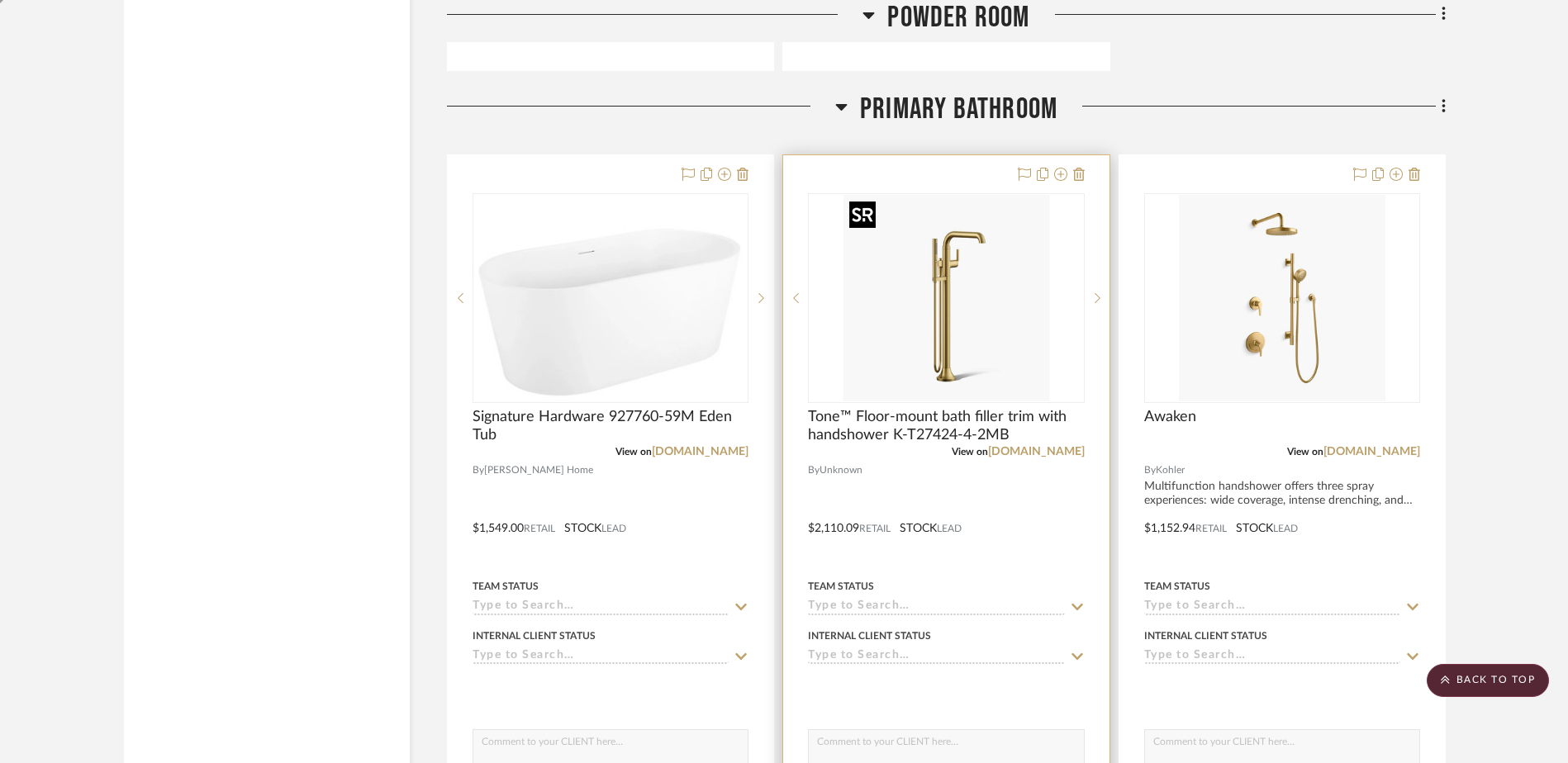
click at [982, 317] on img "0" at bounding box center [945, 298] width 206 height 206
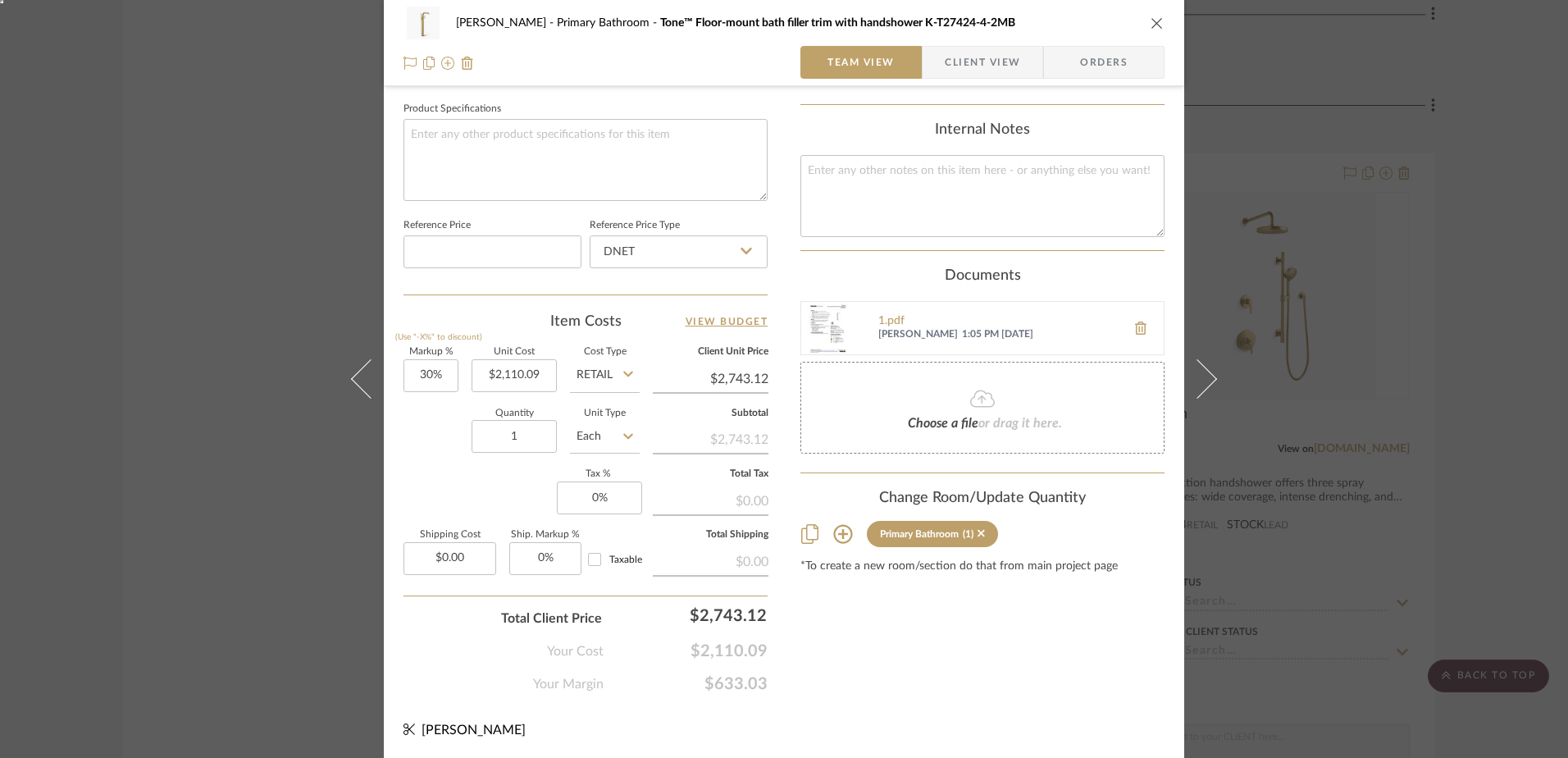
scroll to position [769, 0]
click at [661, 203] on sr-form-field "Product Specifications" at bounding box center [585, 154] width 364 height 116
click at [645, 245] on input "DNET" at bounding box center [678, 250] width 178 height 33
click at [615, 323] on div "Retail" at bounding box center [686, 333] width 203 height 42
type input "Retail"
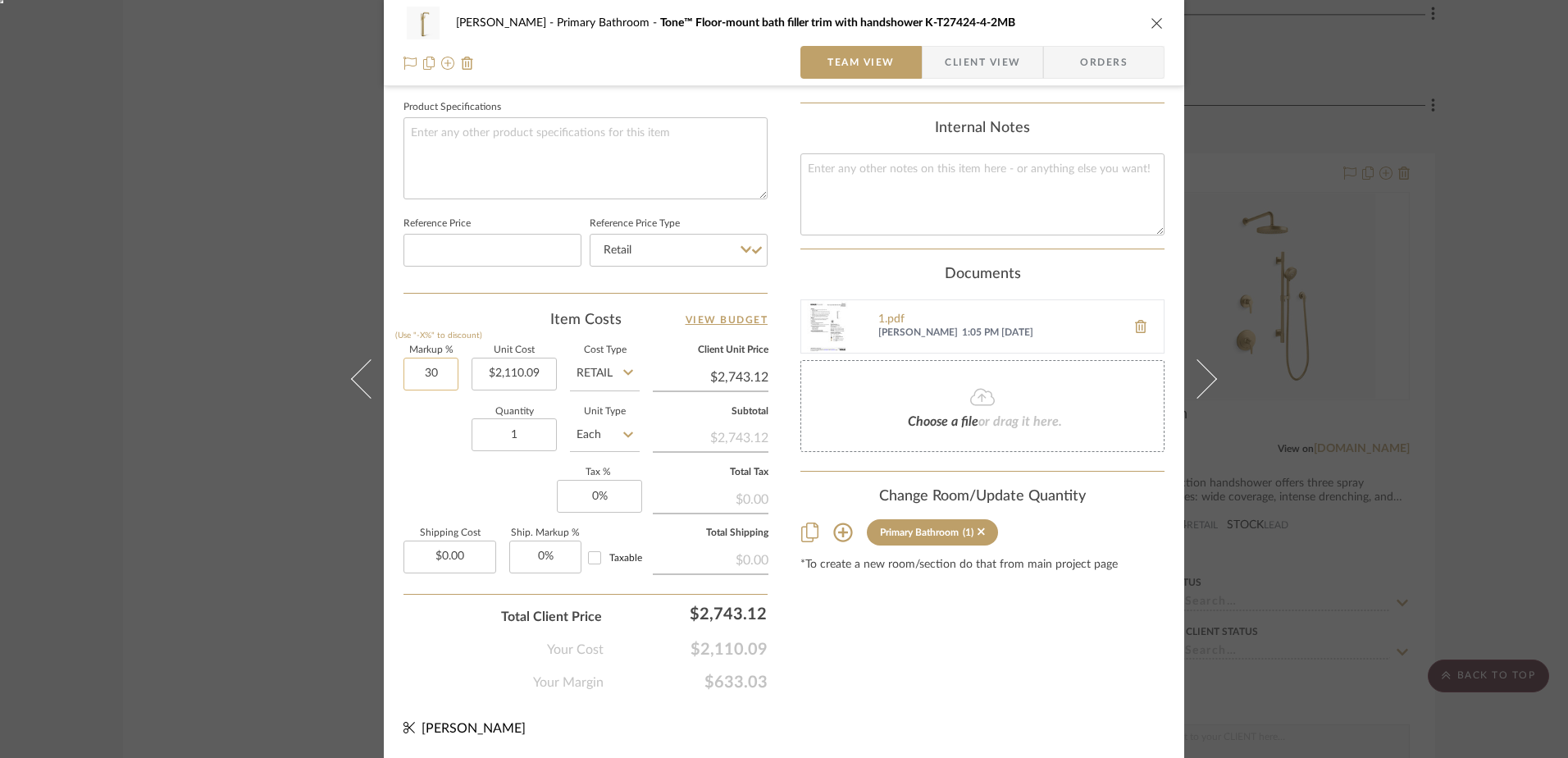
click at [430, 378] on input "30" at bounding box center [430, 373] width 55 height 33
type input "0%"
type input "2110.09"
type input "$2,110.09"
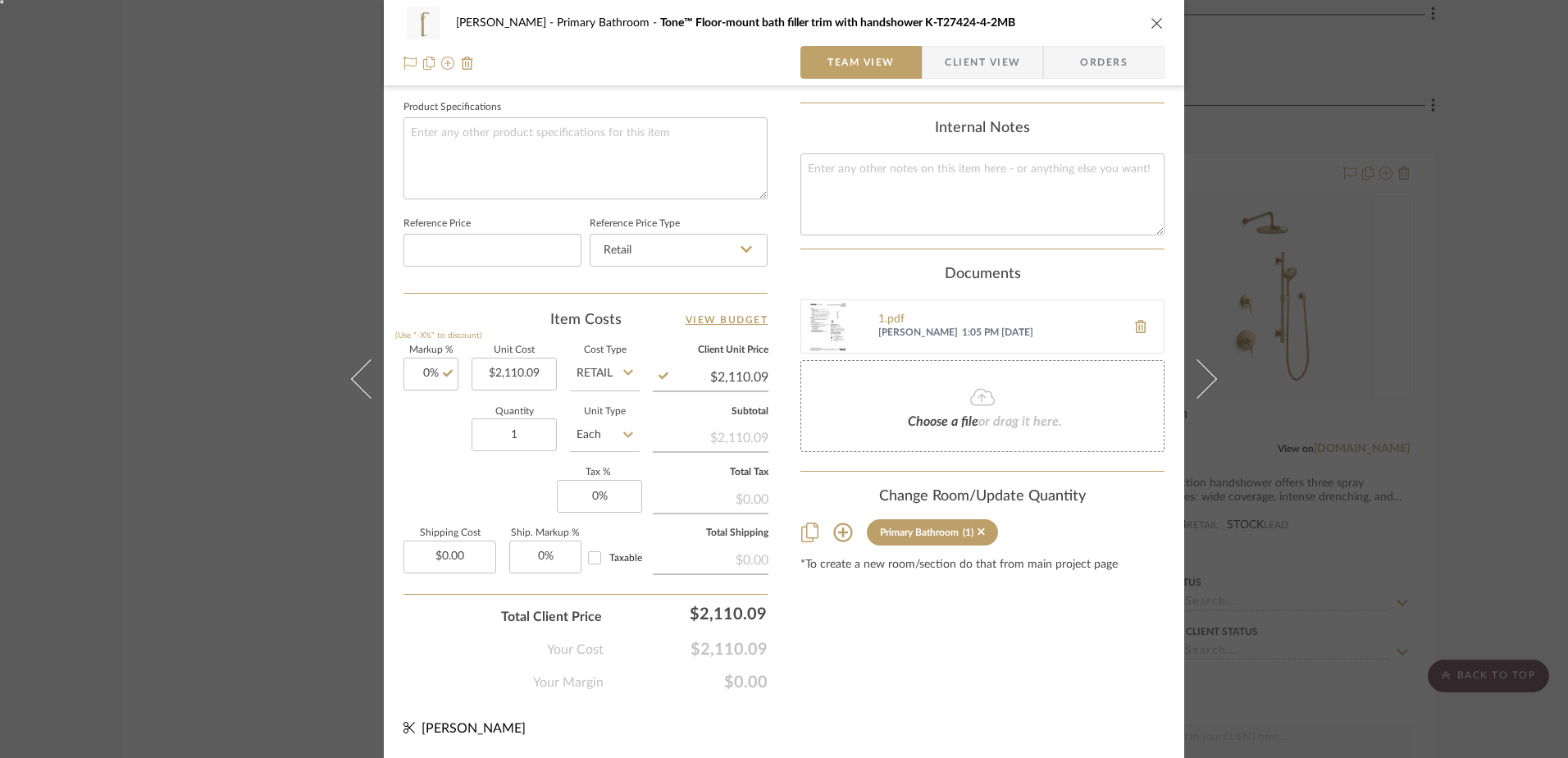
click at [1155, 23] on icon "close" at bounding box center [1157, 23] width 13 height 13
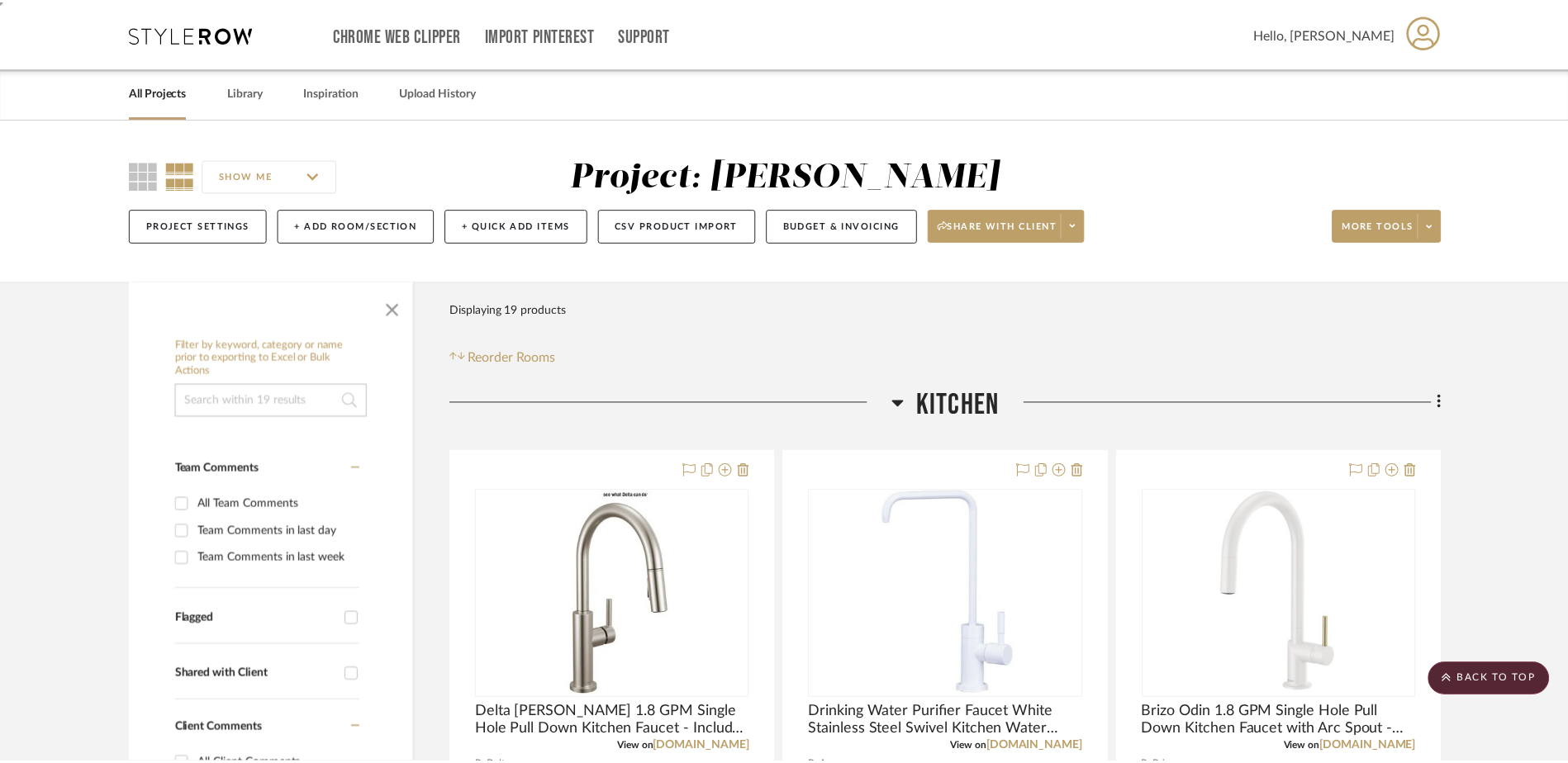
scroll to position [4754, 0]
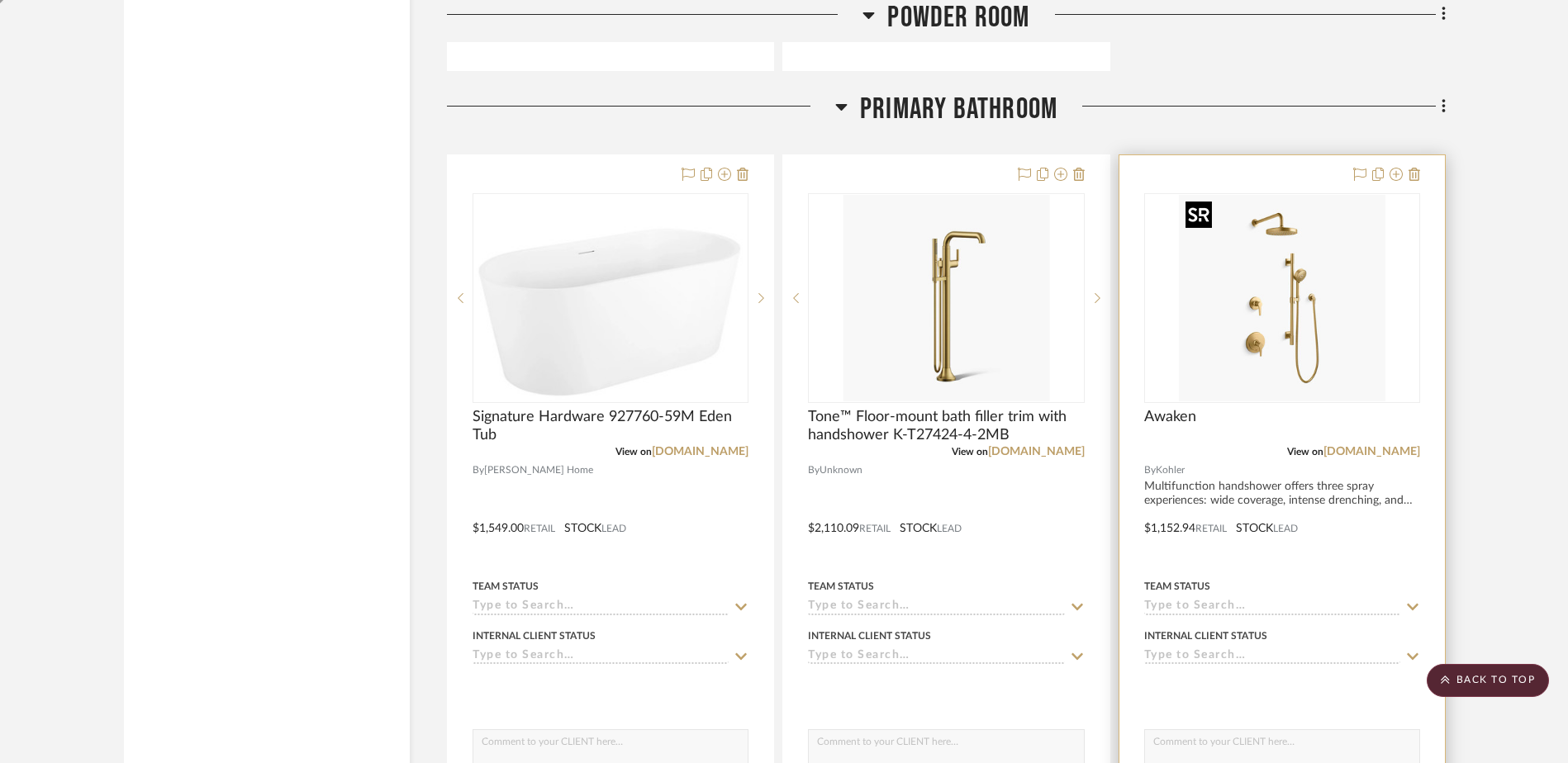
click at [0, 0] on img at bounding box center [0, 0] width 0 height 0
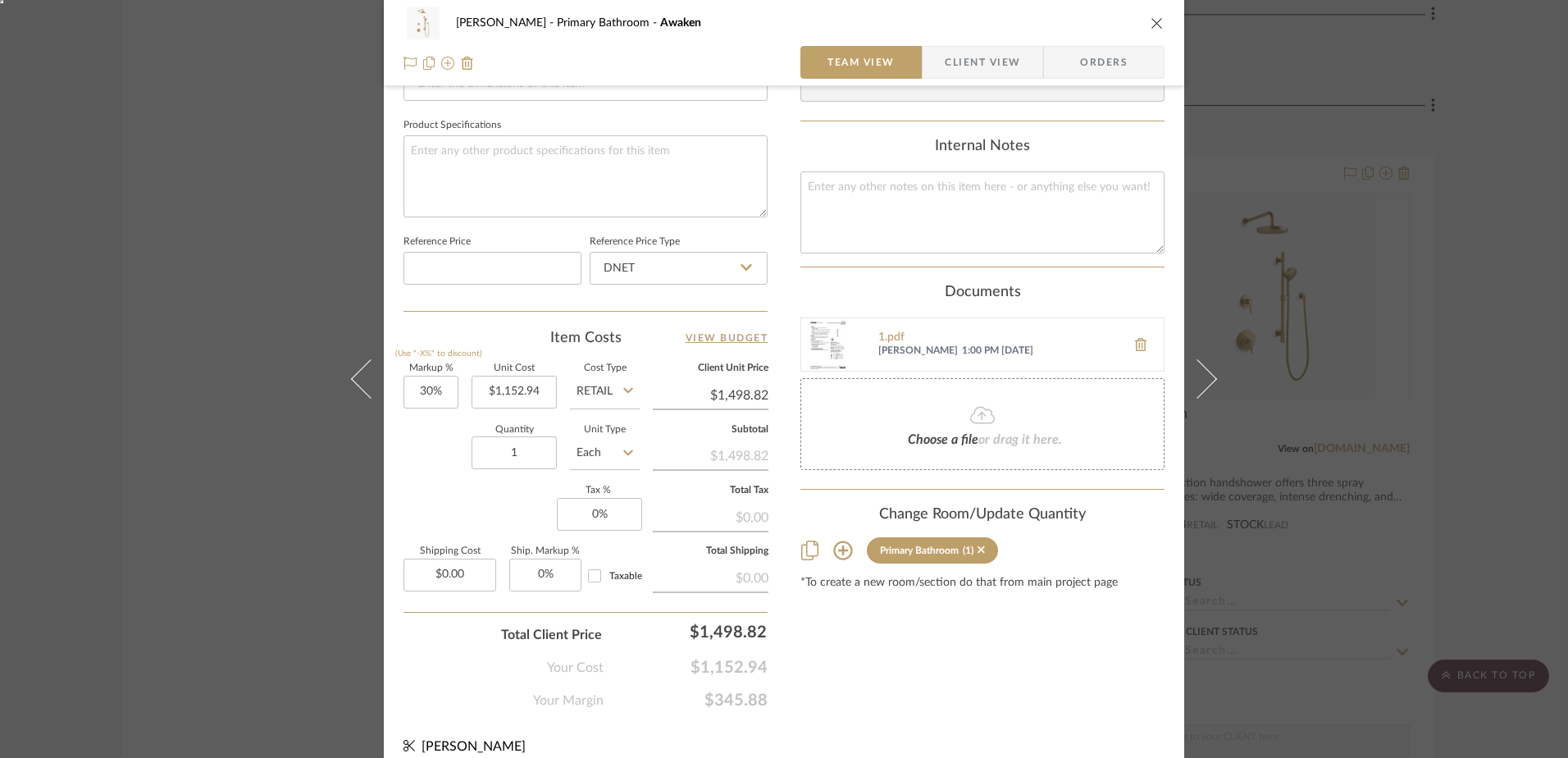
scroll to position [769, 0]
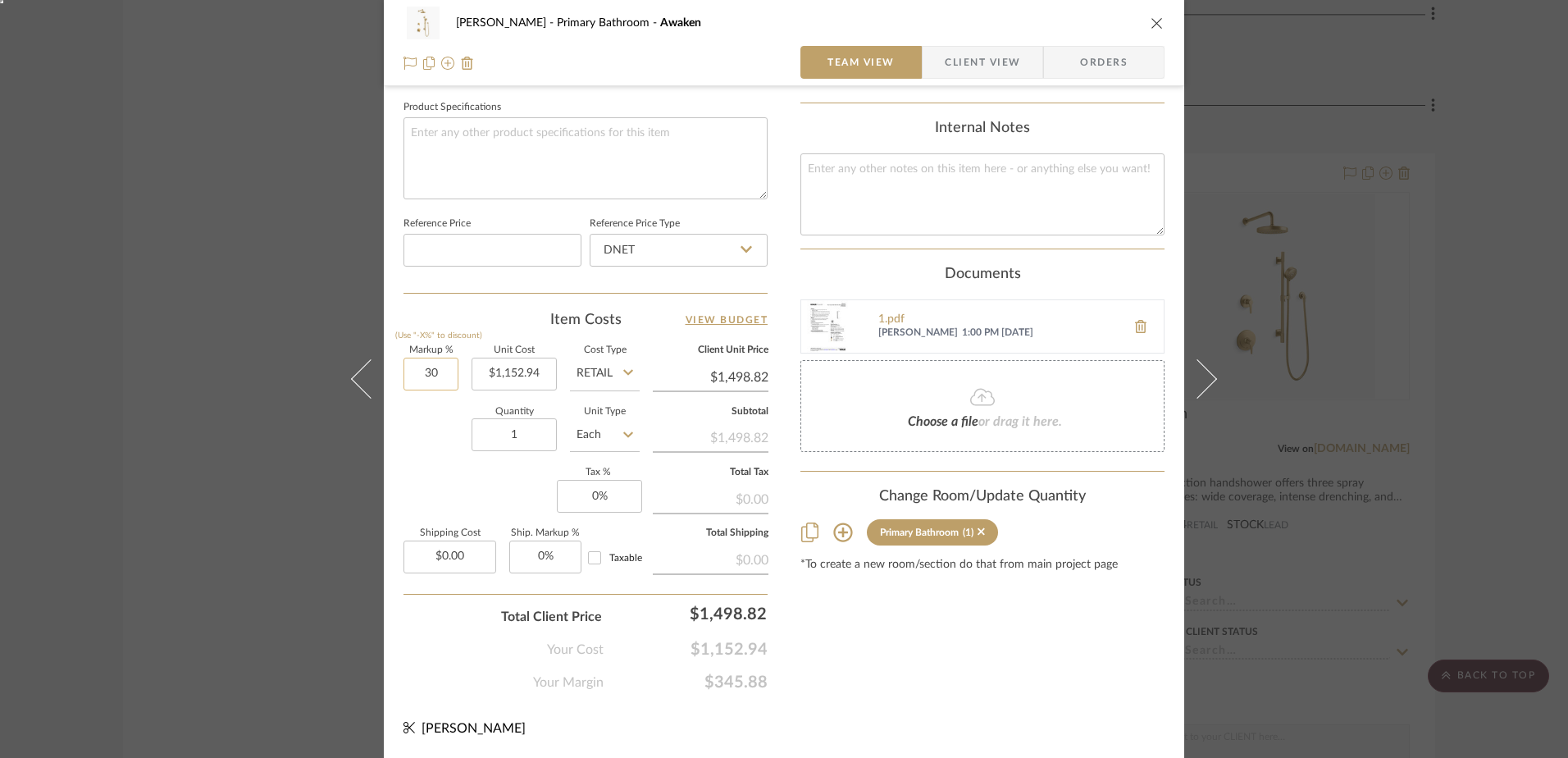
click at [429, 366] on input "30" at bounding box center [430, 373] width 55 height 33
type input "0%"
click at [707, 244] on input "DNET" at bounding box center [678, 250] width 178 height 33
type input "$1,152.94"
click at [650, 324] on div "Retail" at bounding box center [686, 333] width 203 height 42
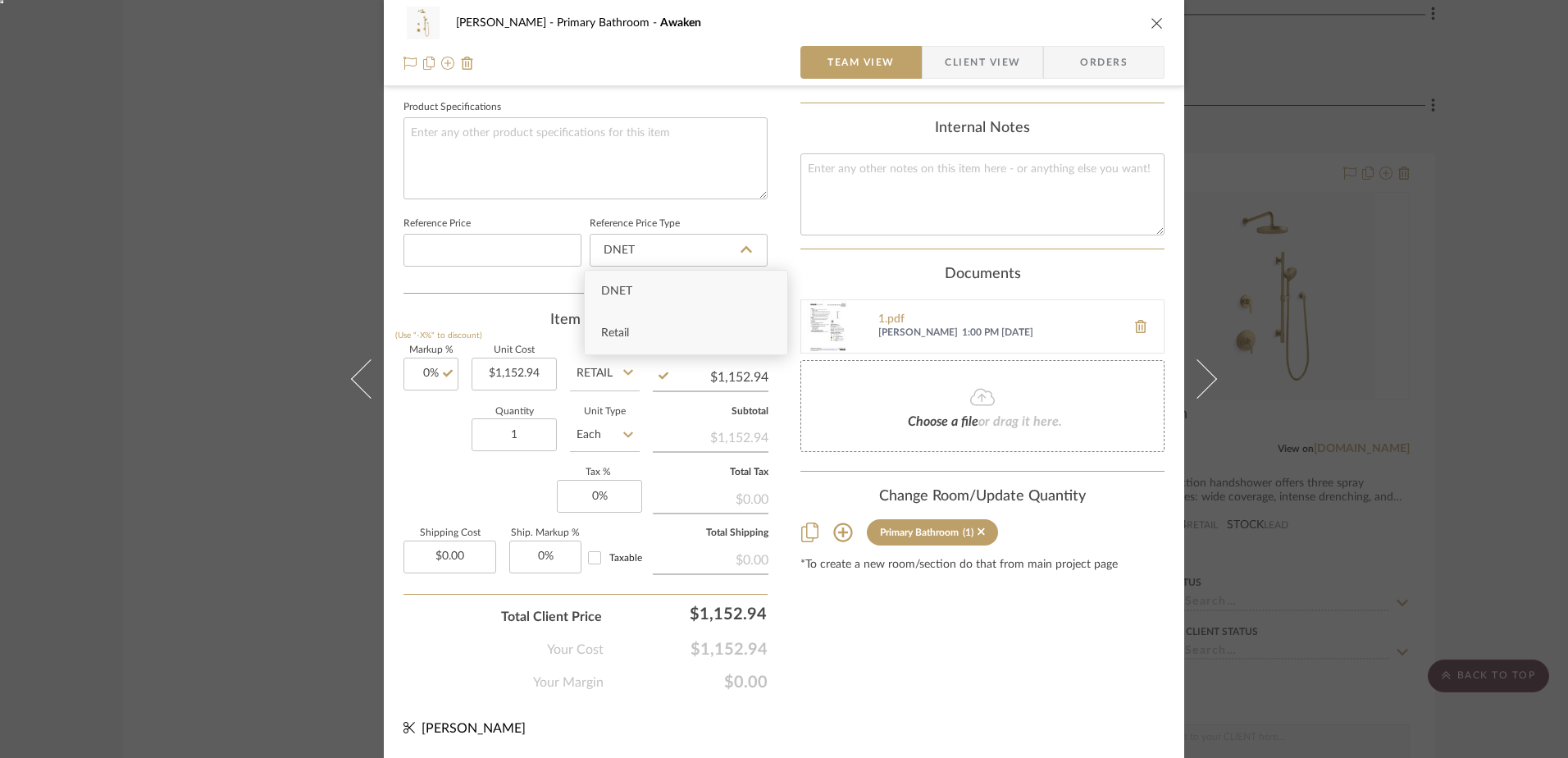
type input "Retail"
click at [1151, 29] on icon "close" at bounding box center [1157, 23] width 13 height 13
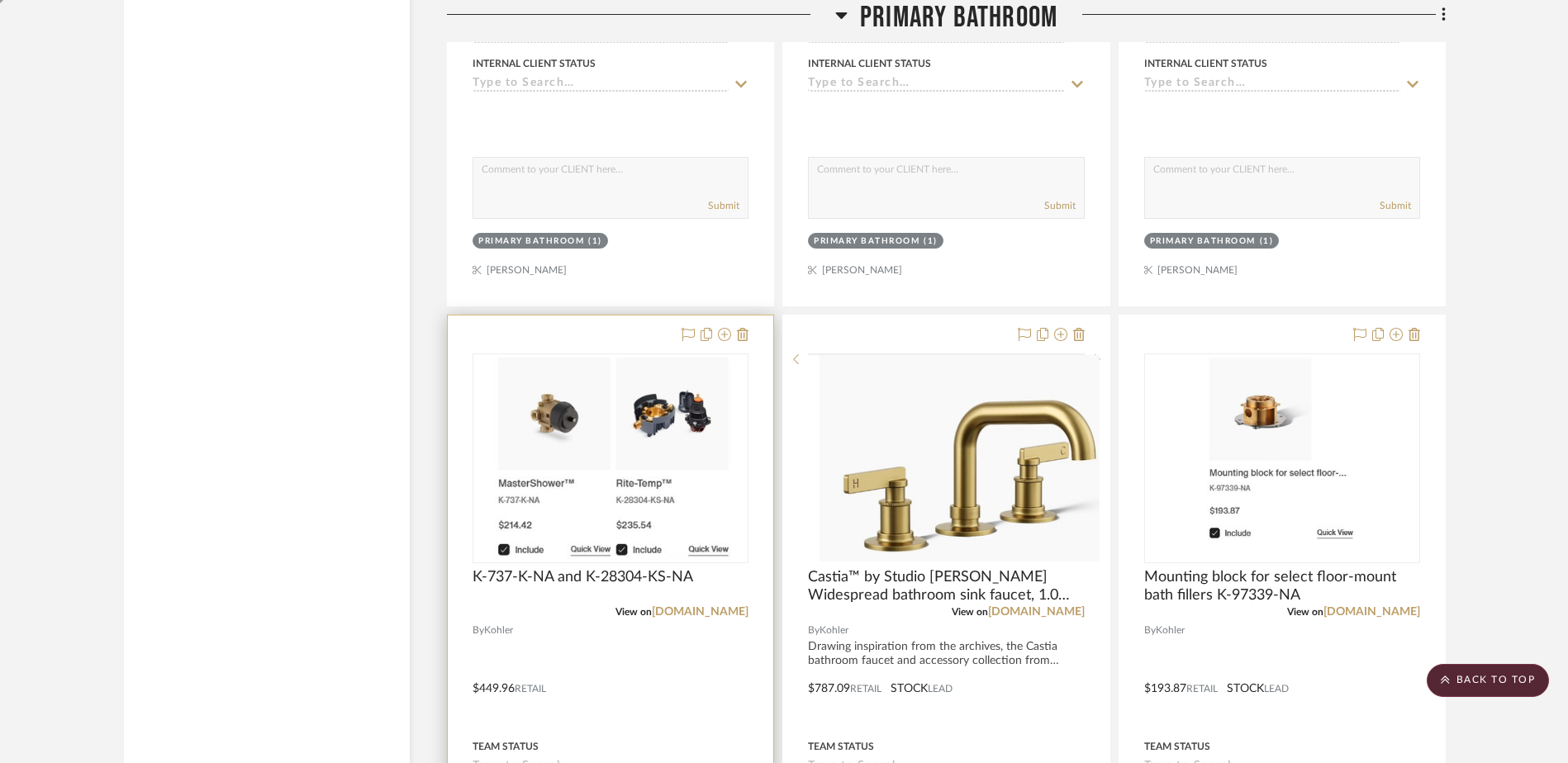
scroll to position [5333, 0]
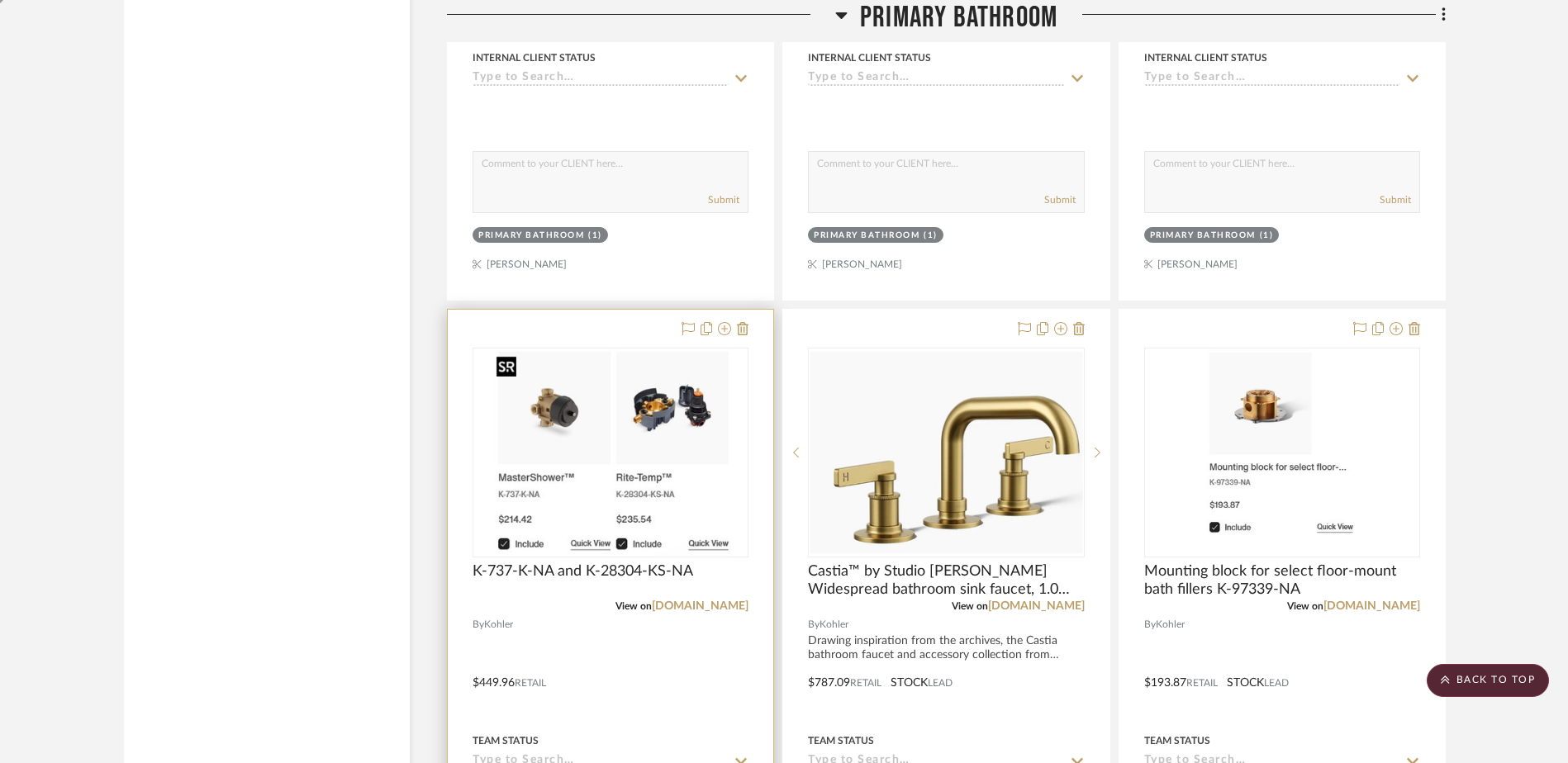
click at [0, 0] on img at bounding box center [0, 0] width 0 height 0
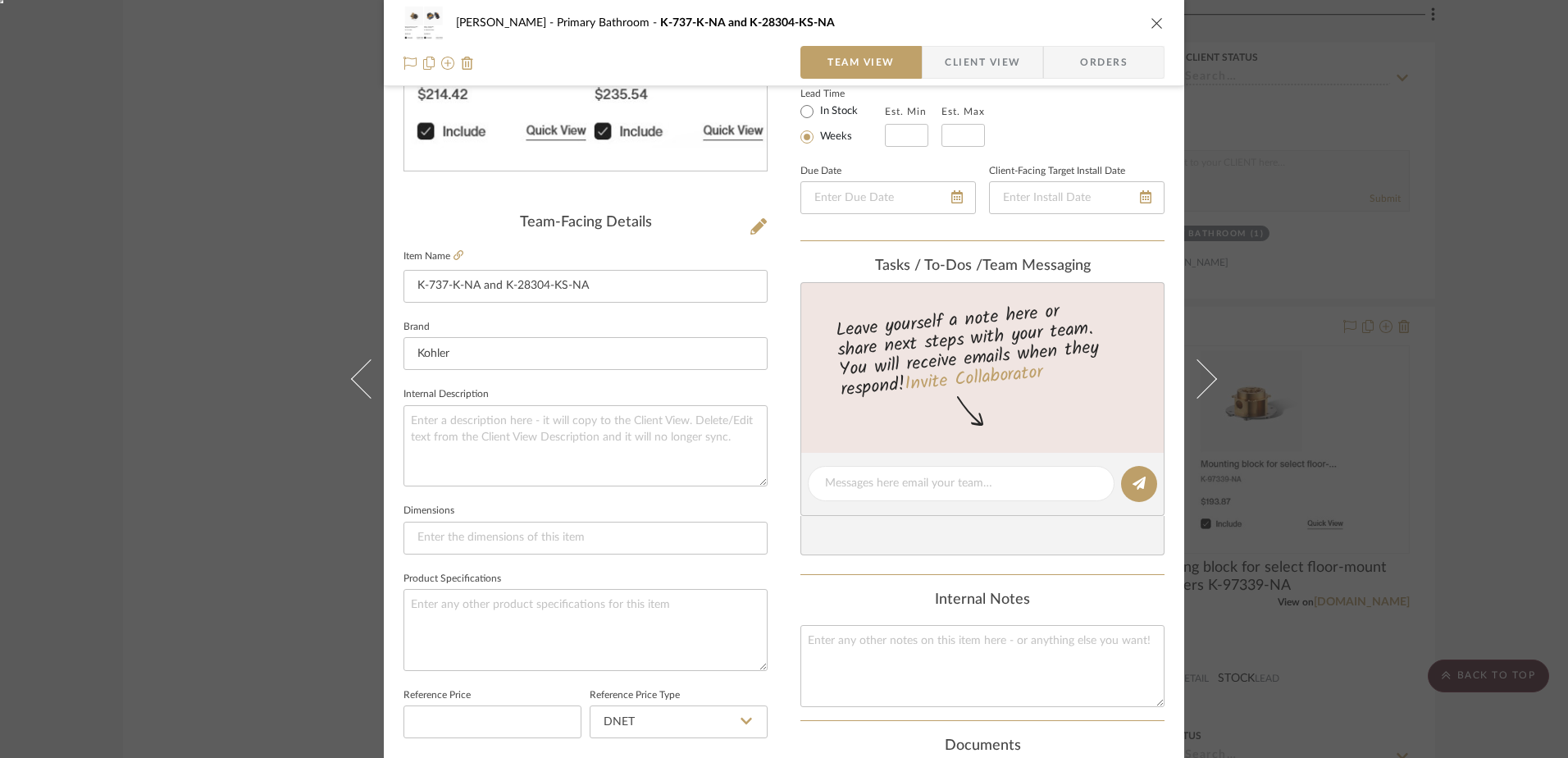
scroll to position [492, 0]
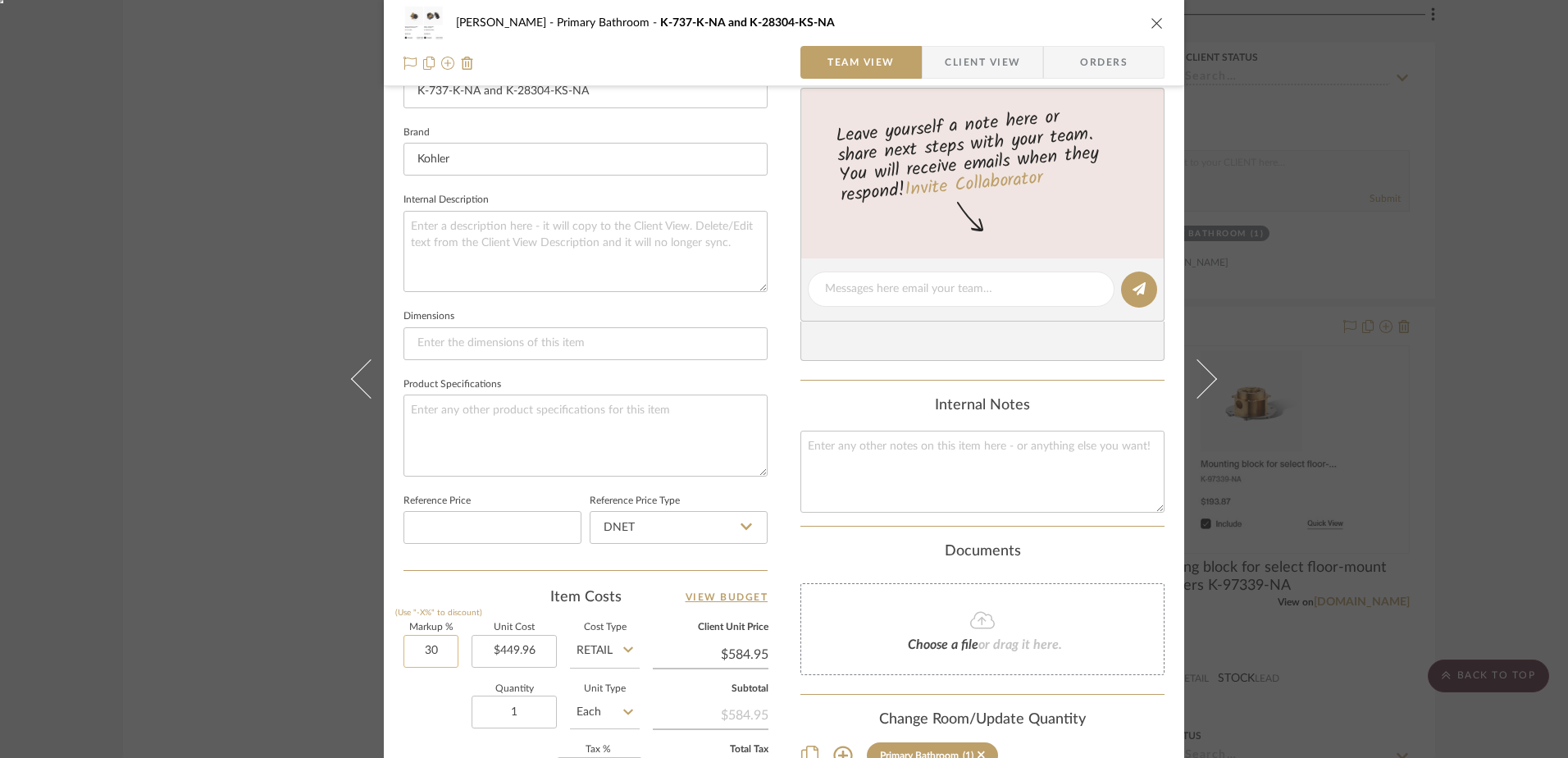
click at [423, 645] on input "30" at bounding box center [430, 651] width 55 height 33
type input "0%"
click at [710, 521] on input "DNET" at bounding box center [678, 527] width 178 height 33
type input "$449.96"
click at [605, 602] on div "Retail" at bounding box center [686, 610] width 203 height 42
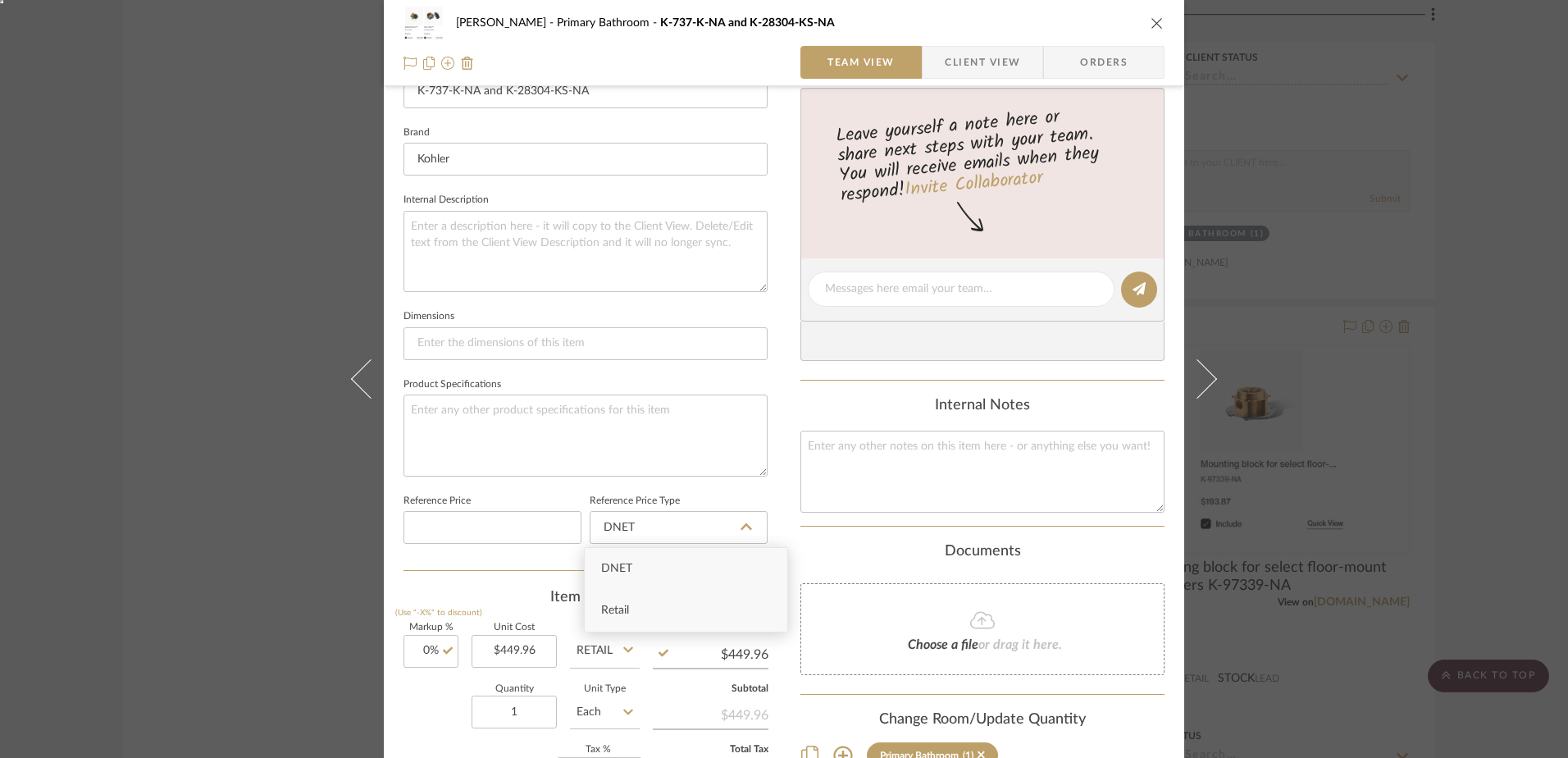
type input "Retail"
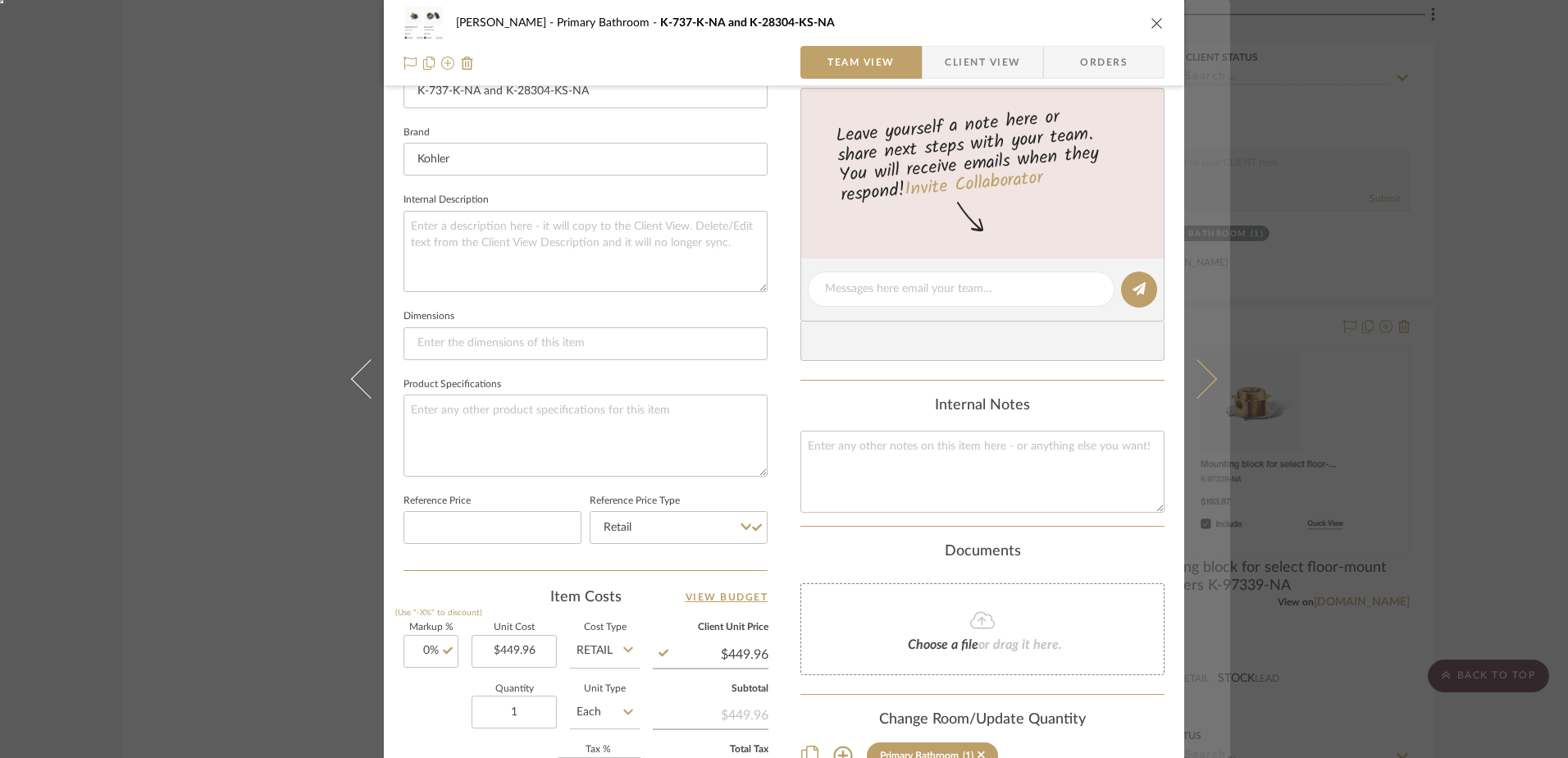
click at [1194, 377] on icon at bounding box center [1197, 379] width 39 height 39
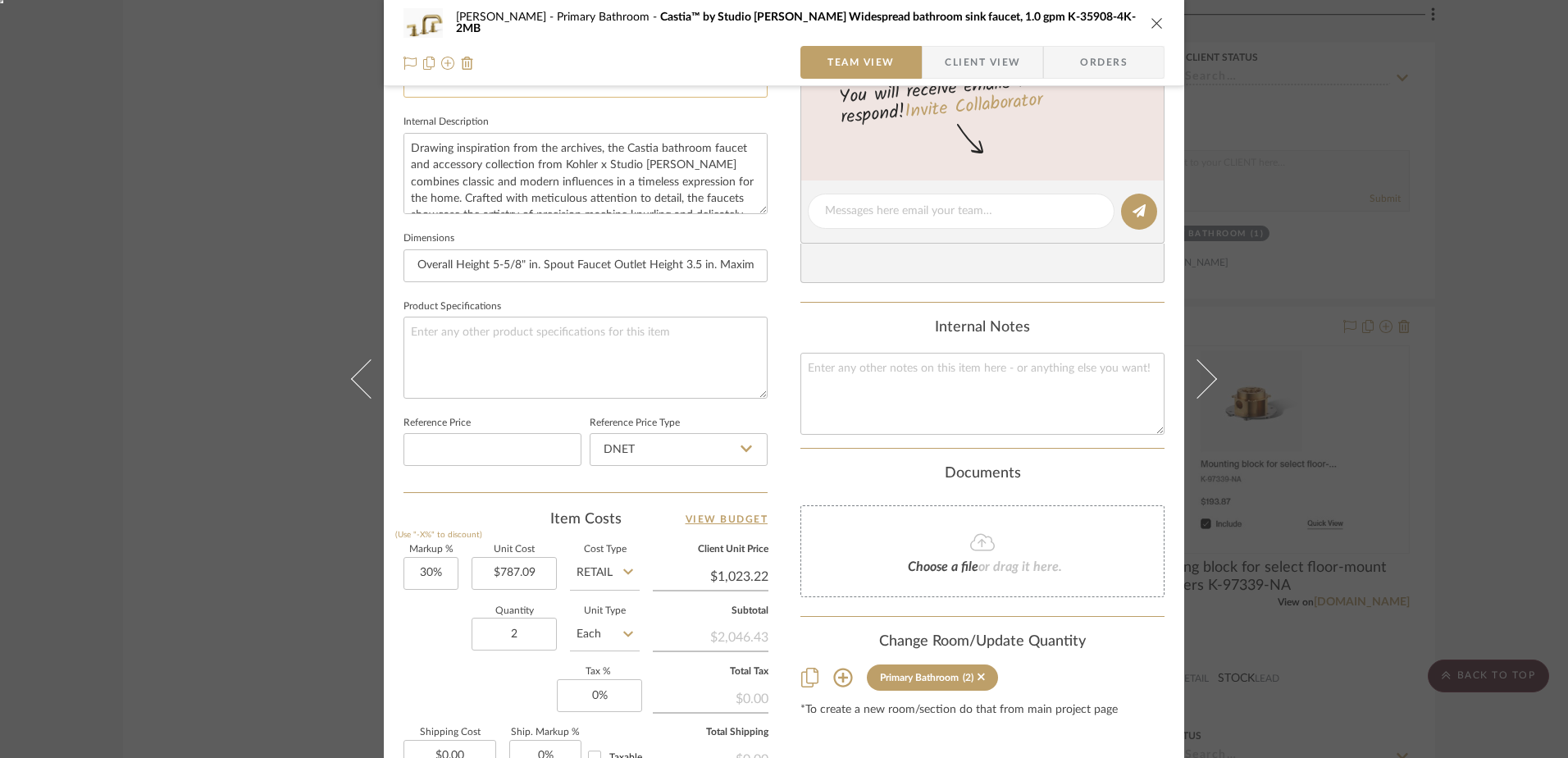
scroll to position [575, 0]
click at [412, 571] on input "30" at bounding box center [430, 569] width 55 height 33
type input "0%"
click at [606, 459] on input "DNET" at bounding box center [678, 445] width 178 height 33
type input "$787.09"
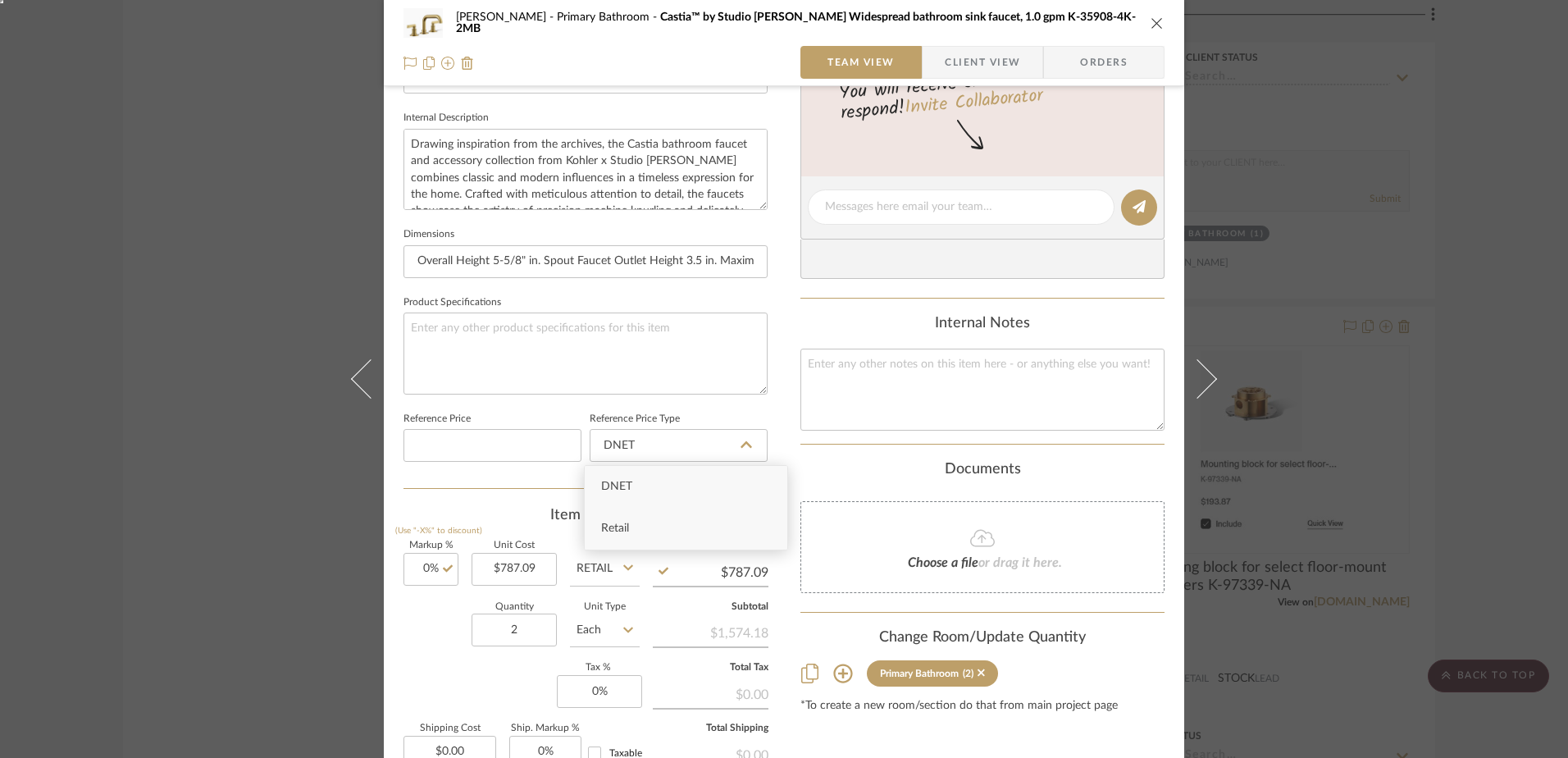
click at [613, 544] on div "Retail" at bounding box center [686, 528] width 203 height 42
type input "Retail"
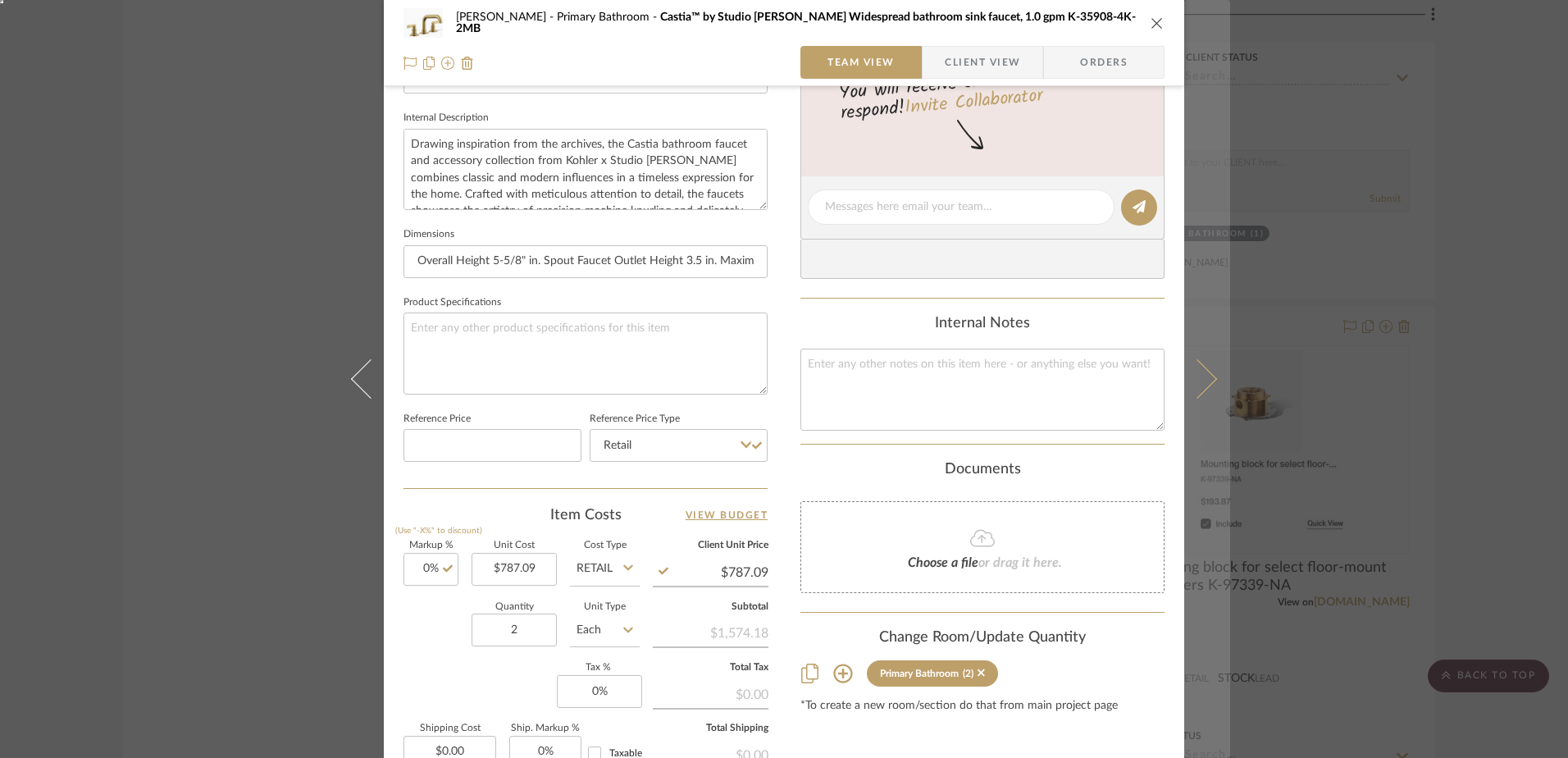
click at [1204, 378] on icon at bounding box center [1197, 379] width 39 height 39
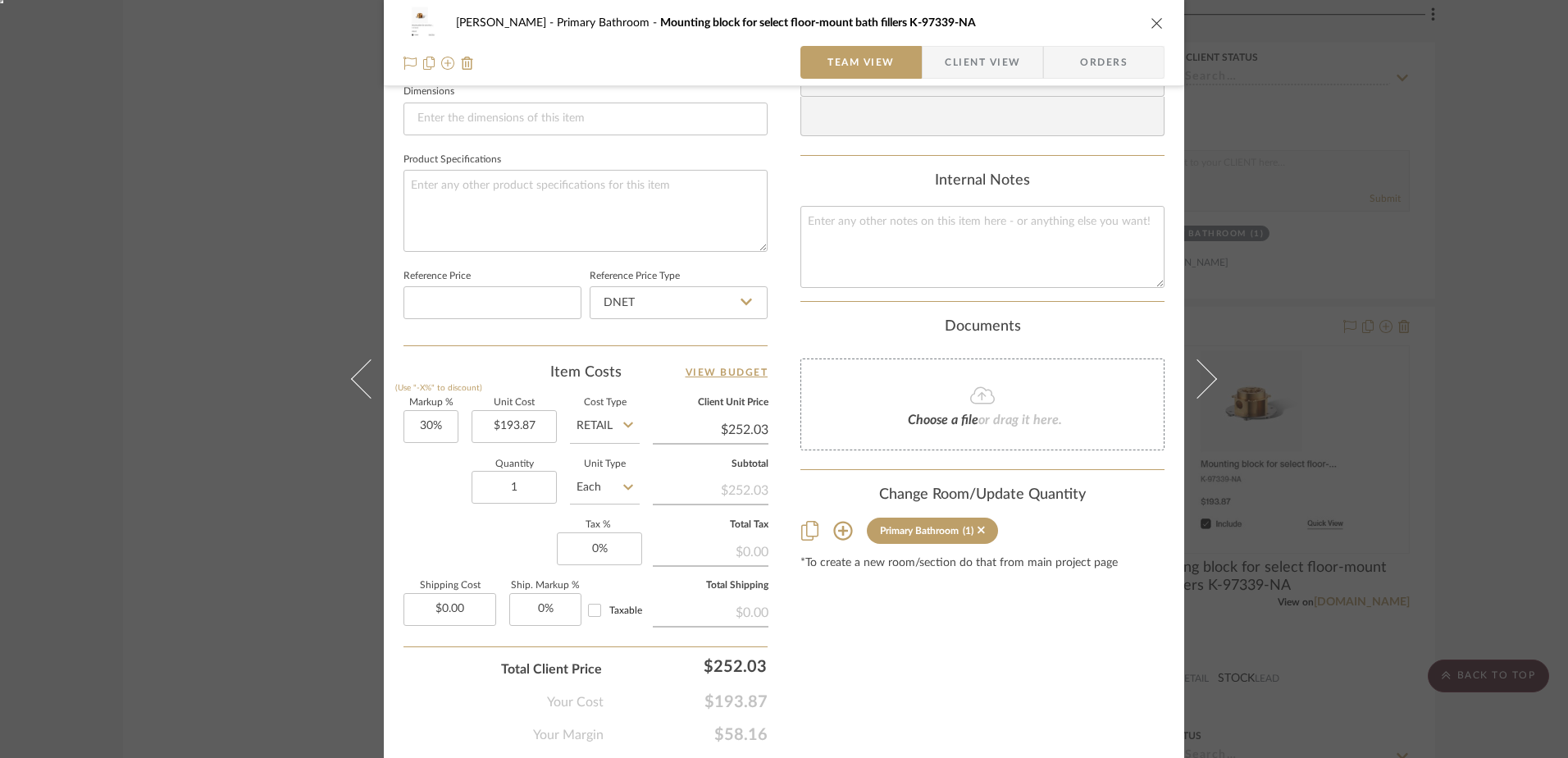
scroll to position [738, 0]
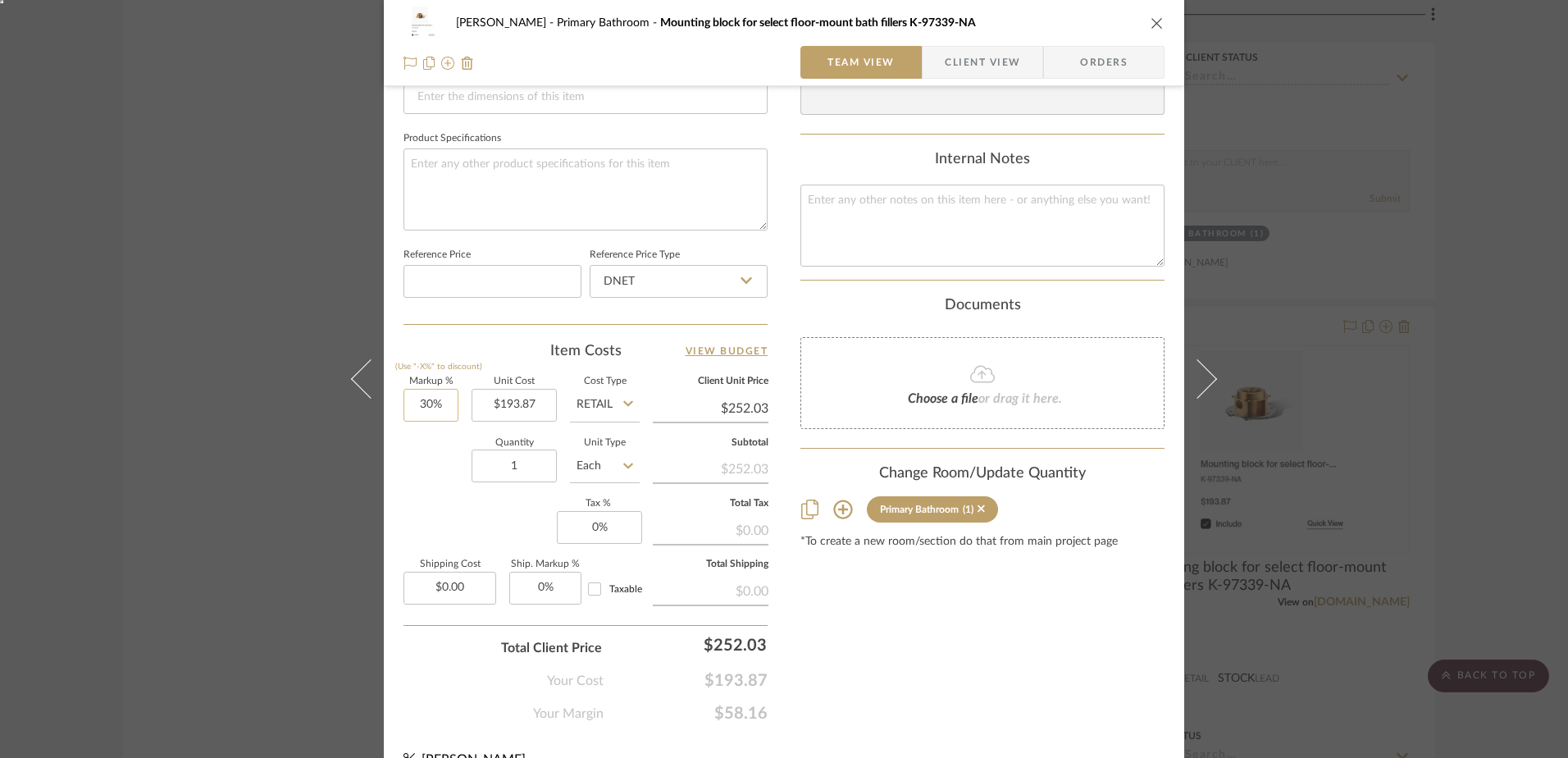
drag, startPoint x: 455, startPoint y: 406, endPoint x: 443, endPoint y: 404, distance: 12.2
click at [452, 405] on div "Markup % (Use "-X%" to discount) 30% Unit Cost $193.87 Cost Type Retail Client …" at bounding box center [585, 496] width 364 height 239
click at [431, 404] on input "30" at bounding box center [430, 404] width 55 height 33
type input "0%"
click at [592, 399] on input "Retail" at bounding box center [604, 404] width 70 height 33
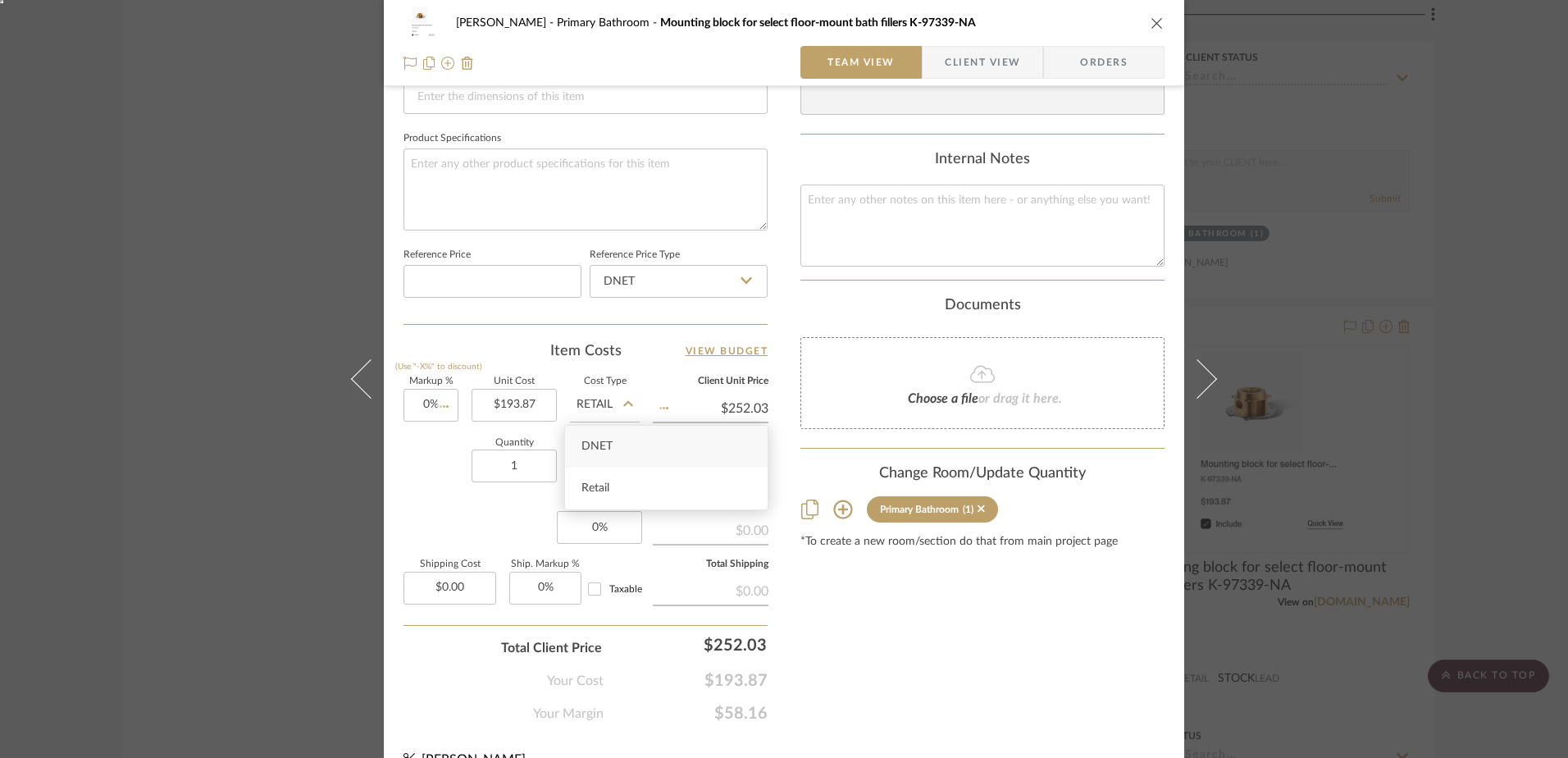
type input "$193.87"
click at [659, 295] on input "DNET" at bounding box center [678, 280] width 178 height 33
click at [622, 369] on span "Retail" at bounding box center [615, 364] width 28 height 11
type input "Retail"
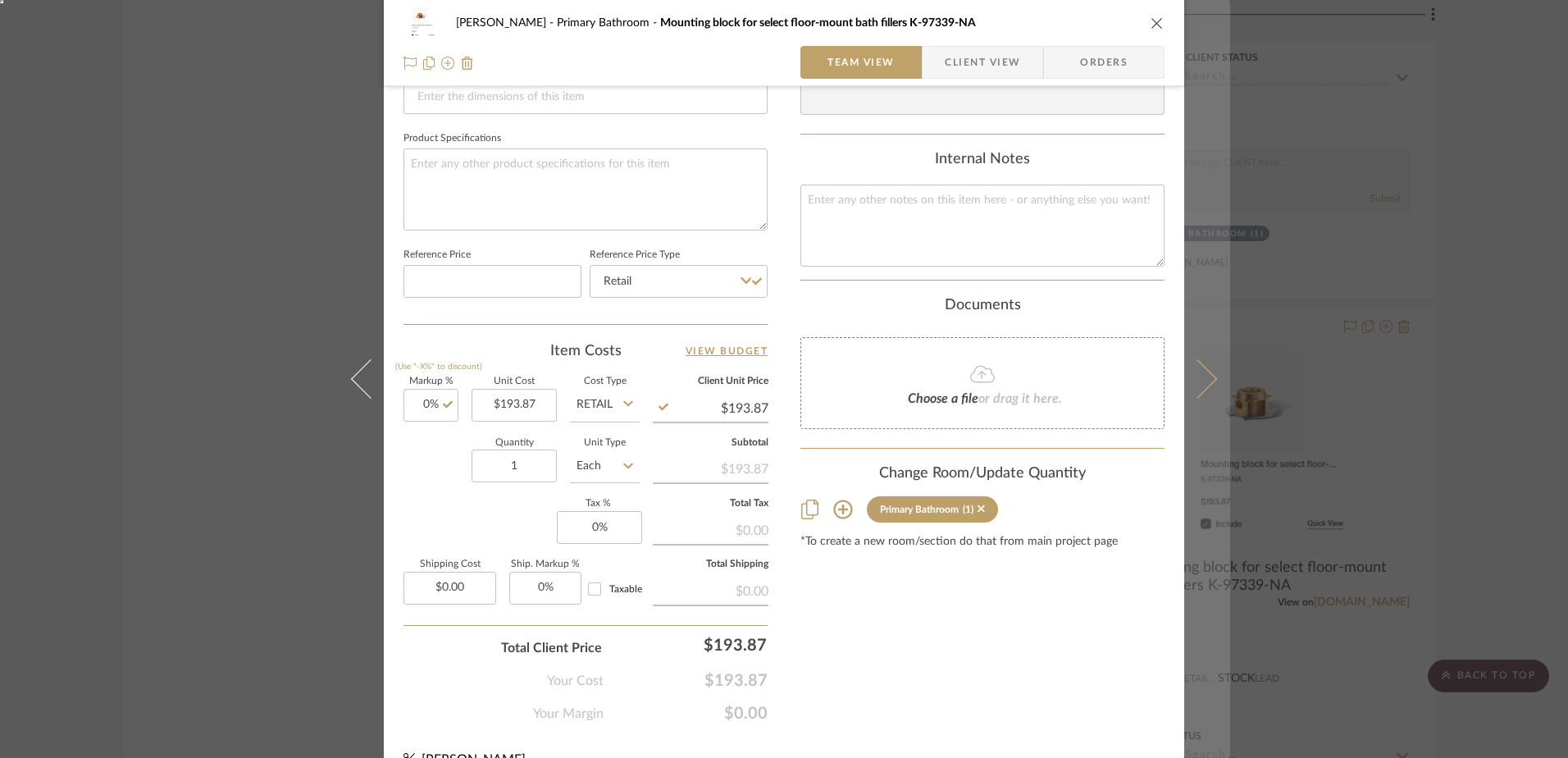
click at [1191, 375] on icon at bounding box center [1197, 379] width 39 height 39
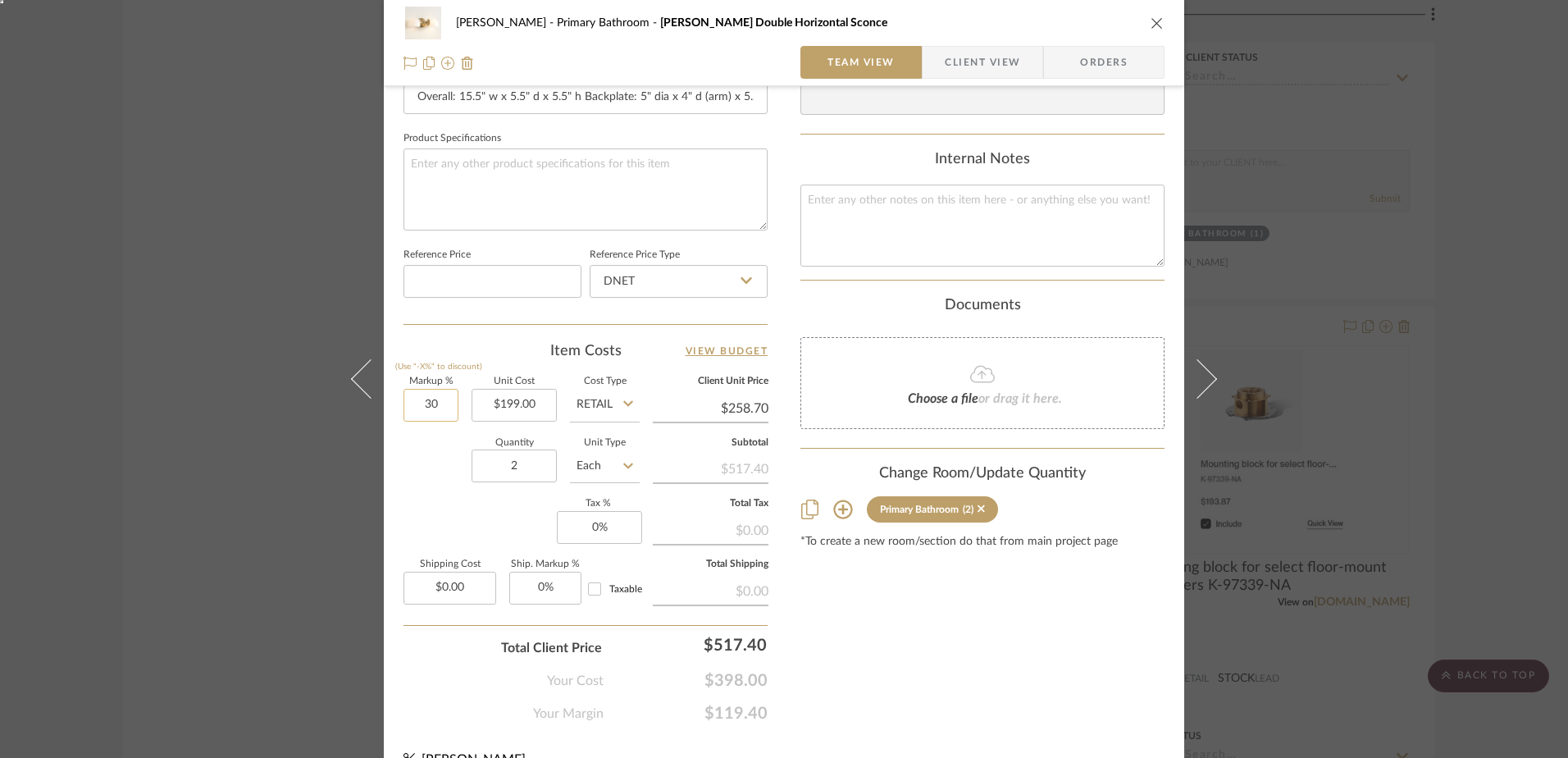
click at [426, 402] on input "30" at bounding box center [430, 404] width 55 height 33
type input "0%"
click at [629, 280] on input "DNET" at bounding box center [678, 280] width 178 height 33
type input "$199.00"
click at [606, 353] on div "Retail" at bounding box center [686, 364] width 203 height 42
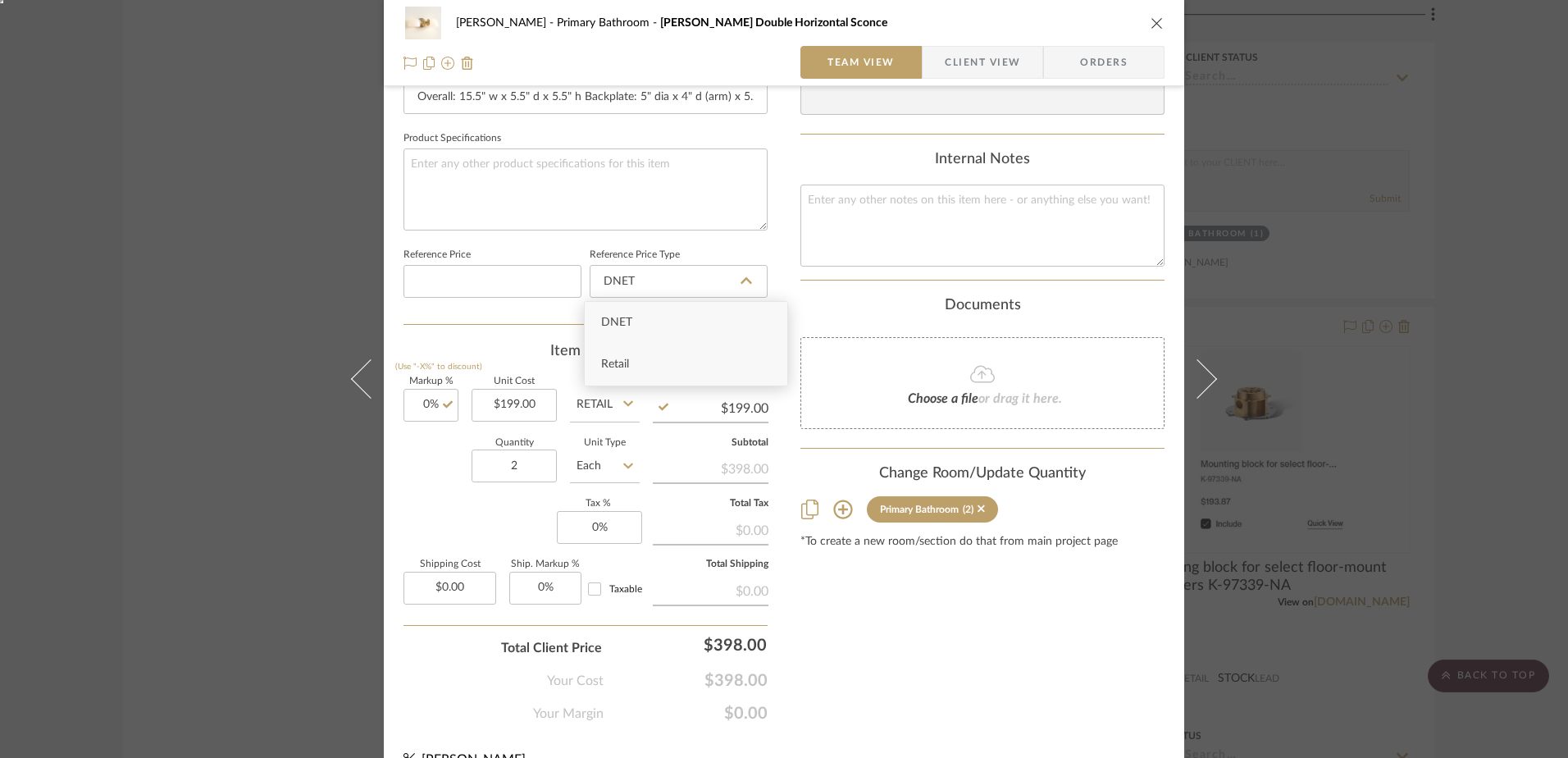
type input "Retail"
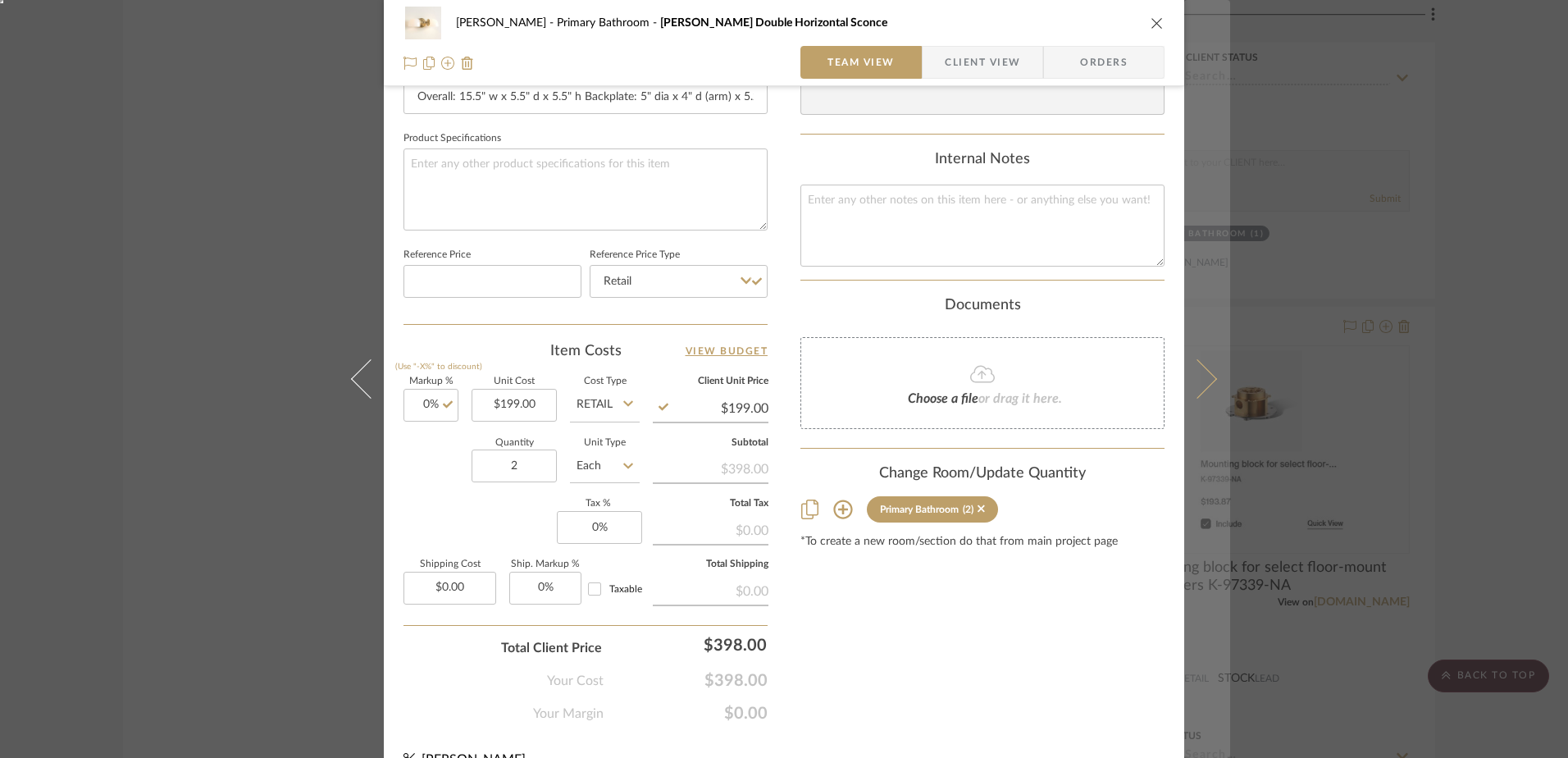
click at [1191, 374] on icon at bounding box center [1197, 379] width 39 height 39
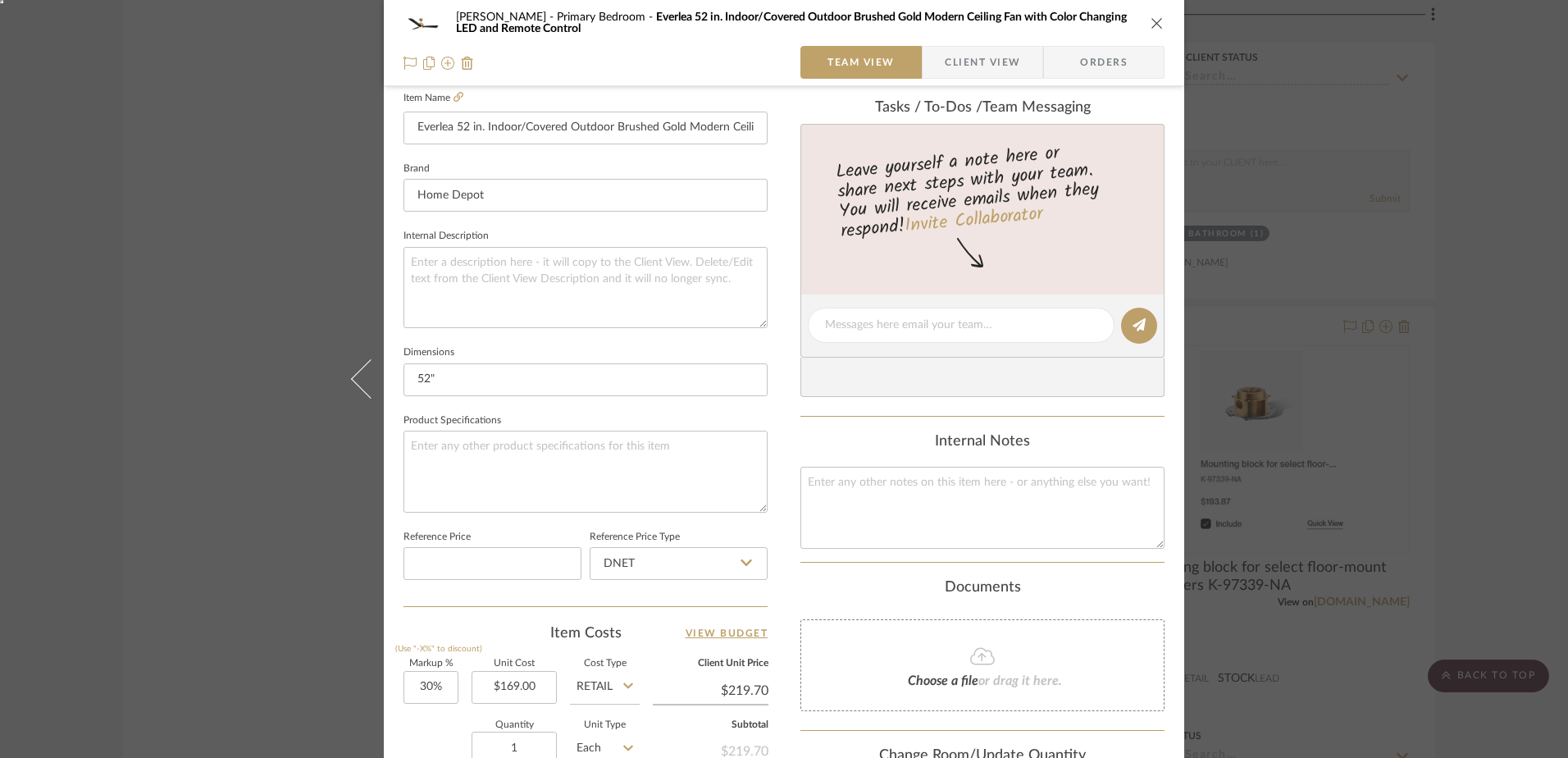
scroll to position [492, 0]
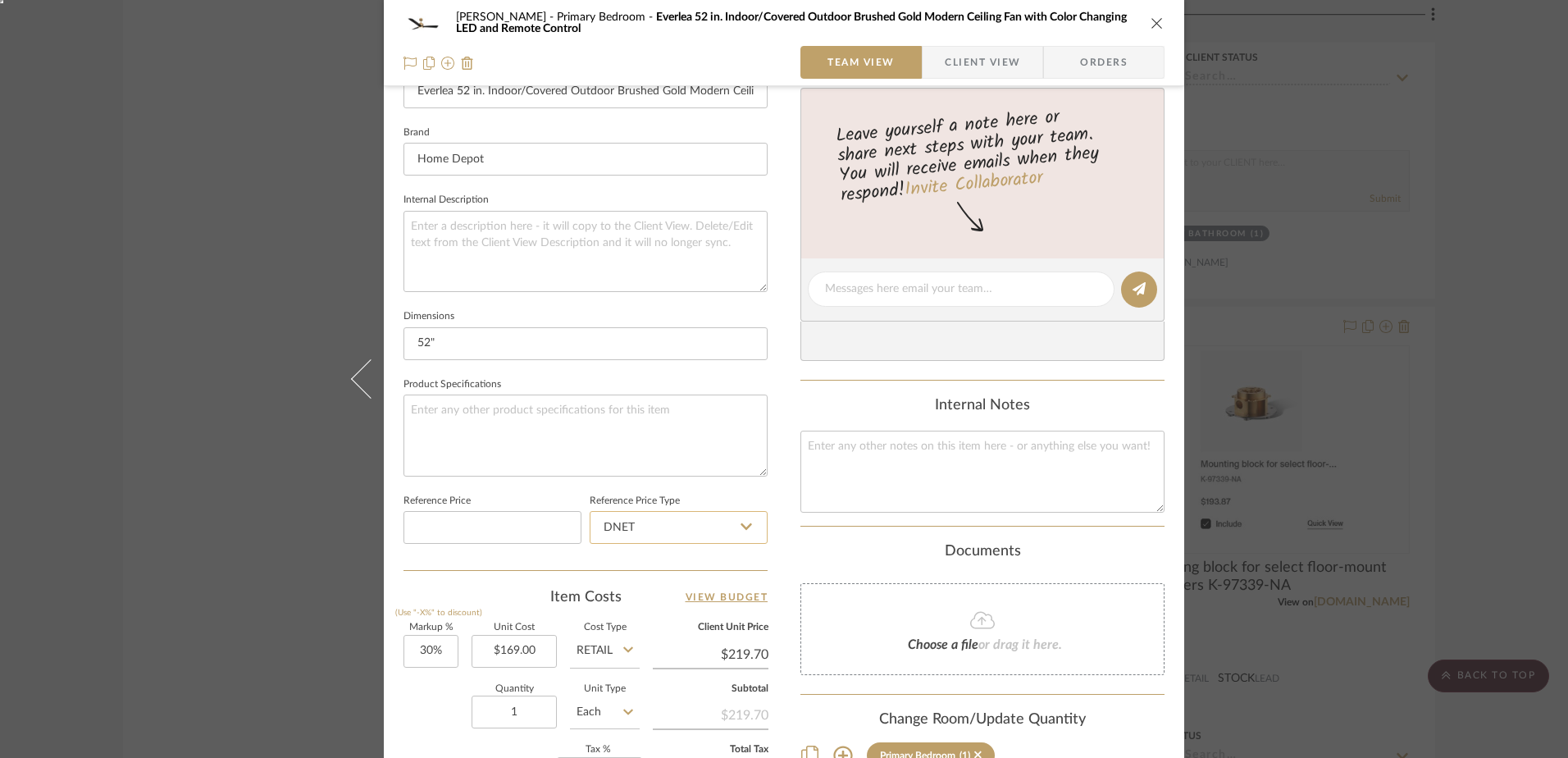
click at [651, 532] on input "DNET" at bounding box center [678, 527] width 178 height 33
click at [628, 607] on span "Retail" at bounding box center [615, 610] width 28 height 11
type input "Retail"
click at [431, 642] on input "30" at bounding box center [430, 651] width 55 height 33
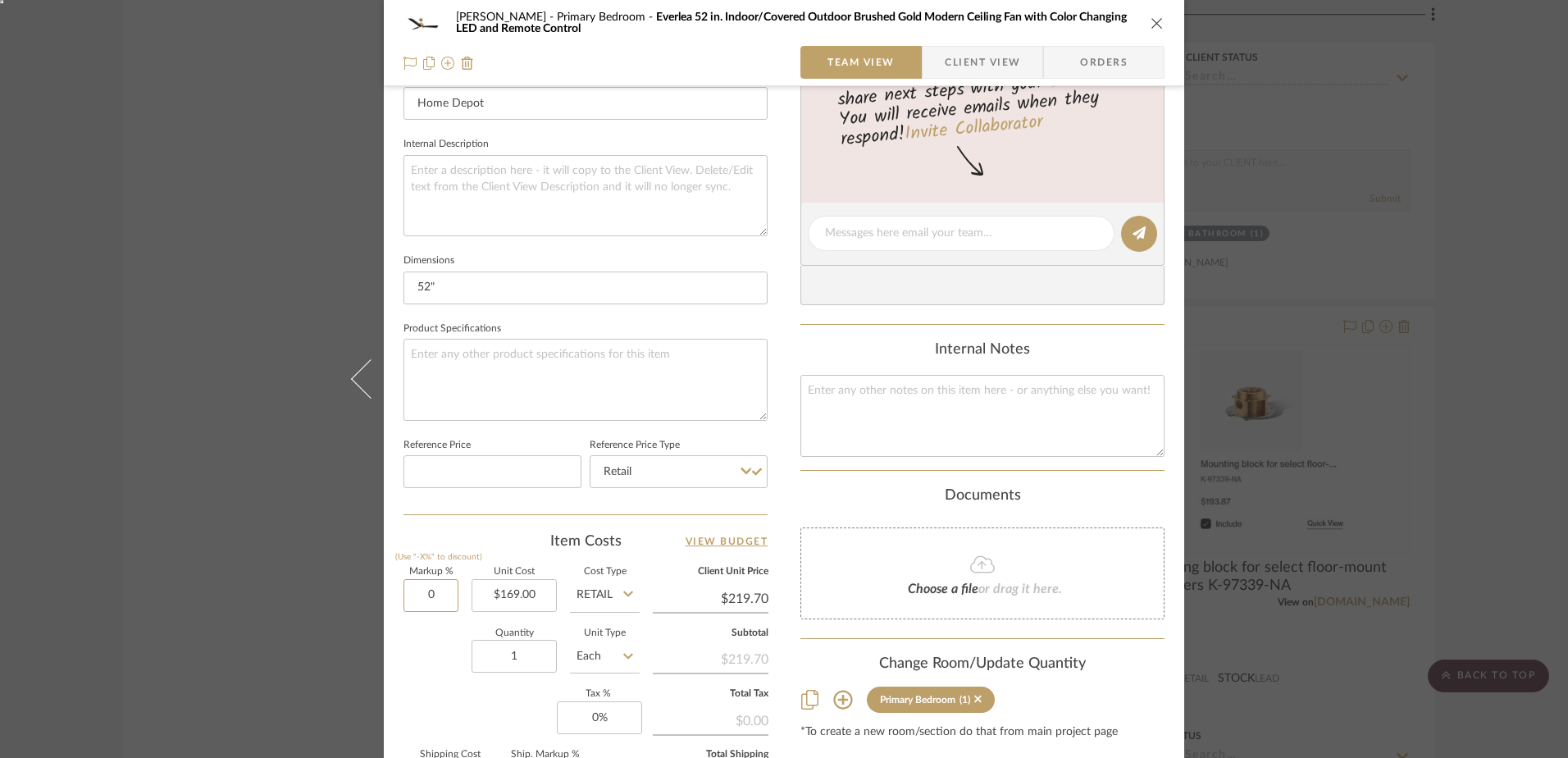
scroll to position [575, 0]
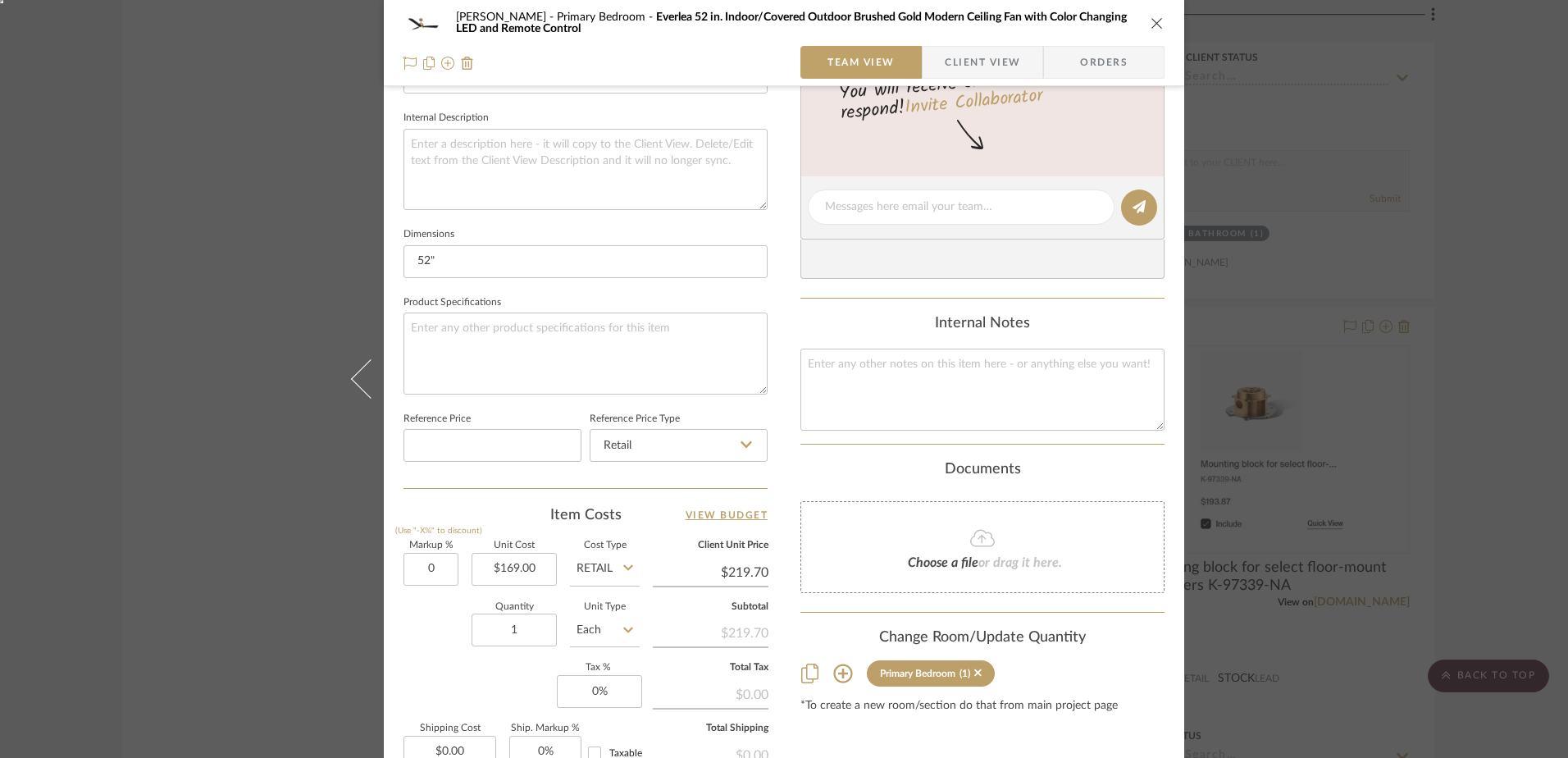
type input "0%"
click at [1152, 18] on icon "close" at bounding box center [1157, 23] width 13 height 13
type input "$169.00"
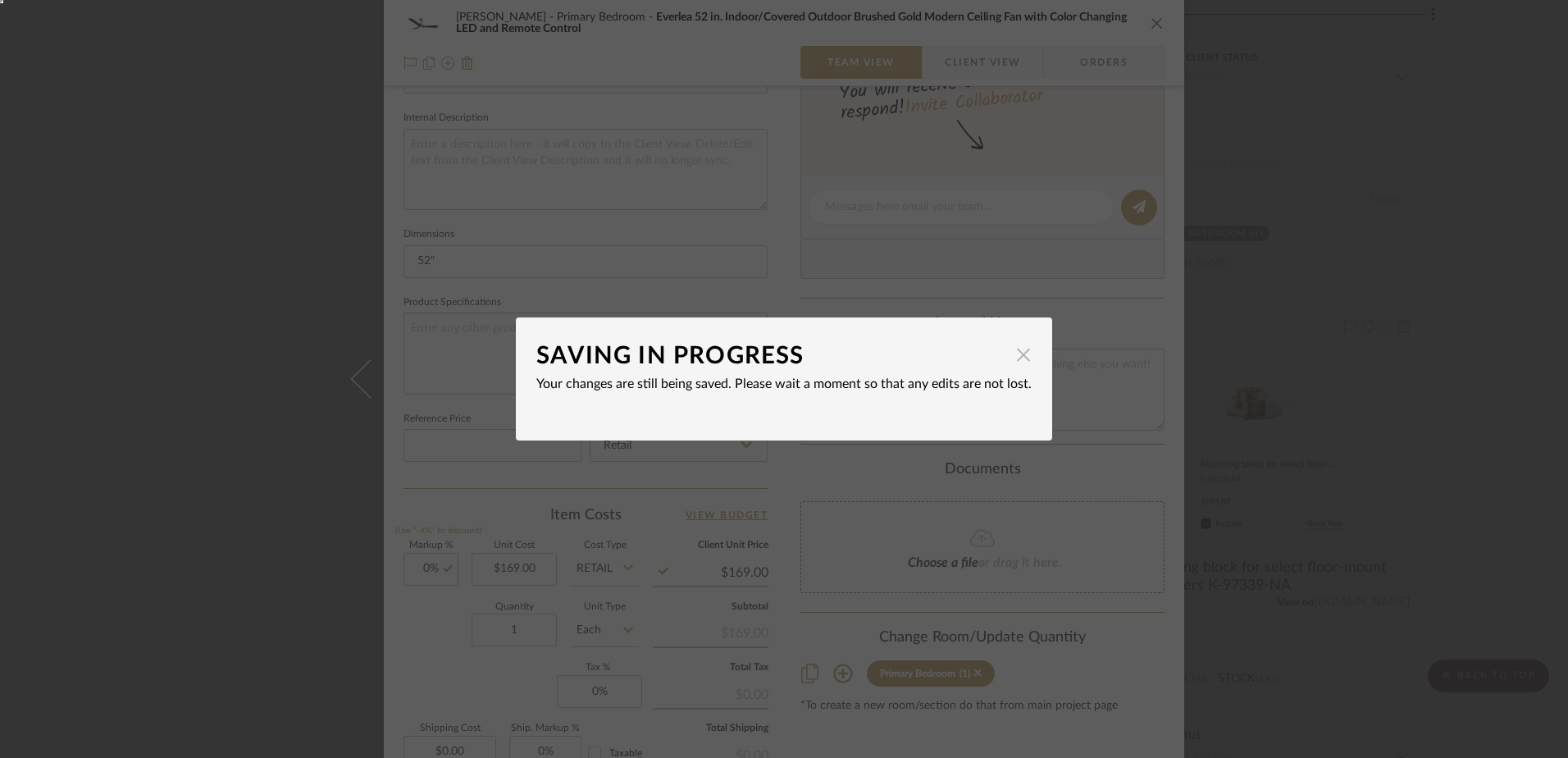
click at [1024, 354] on span "button" at bounding box center [1023, 354] width 33 height 33
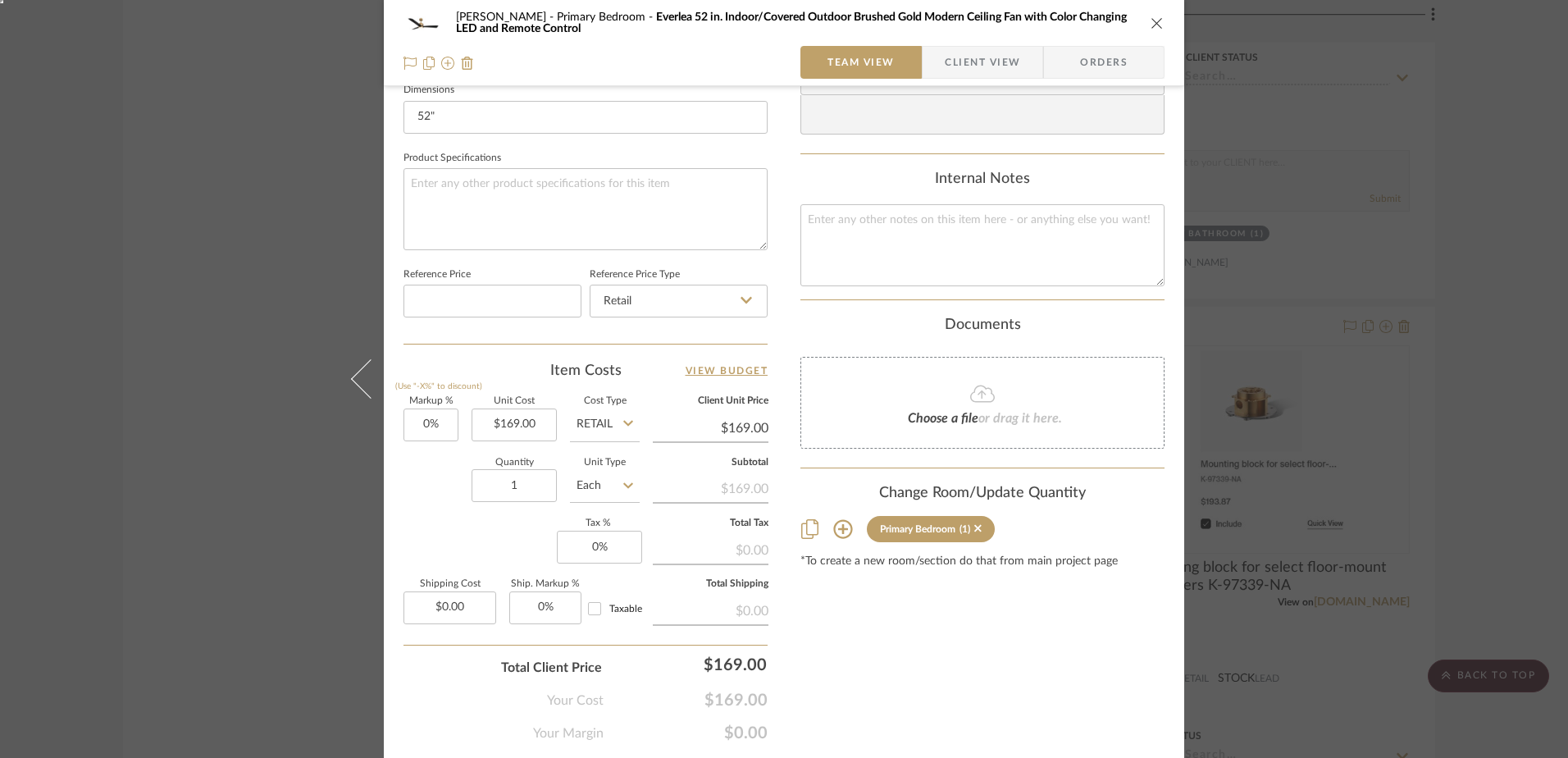
scroll to position [769, 0]
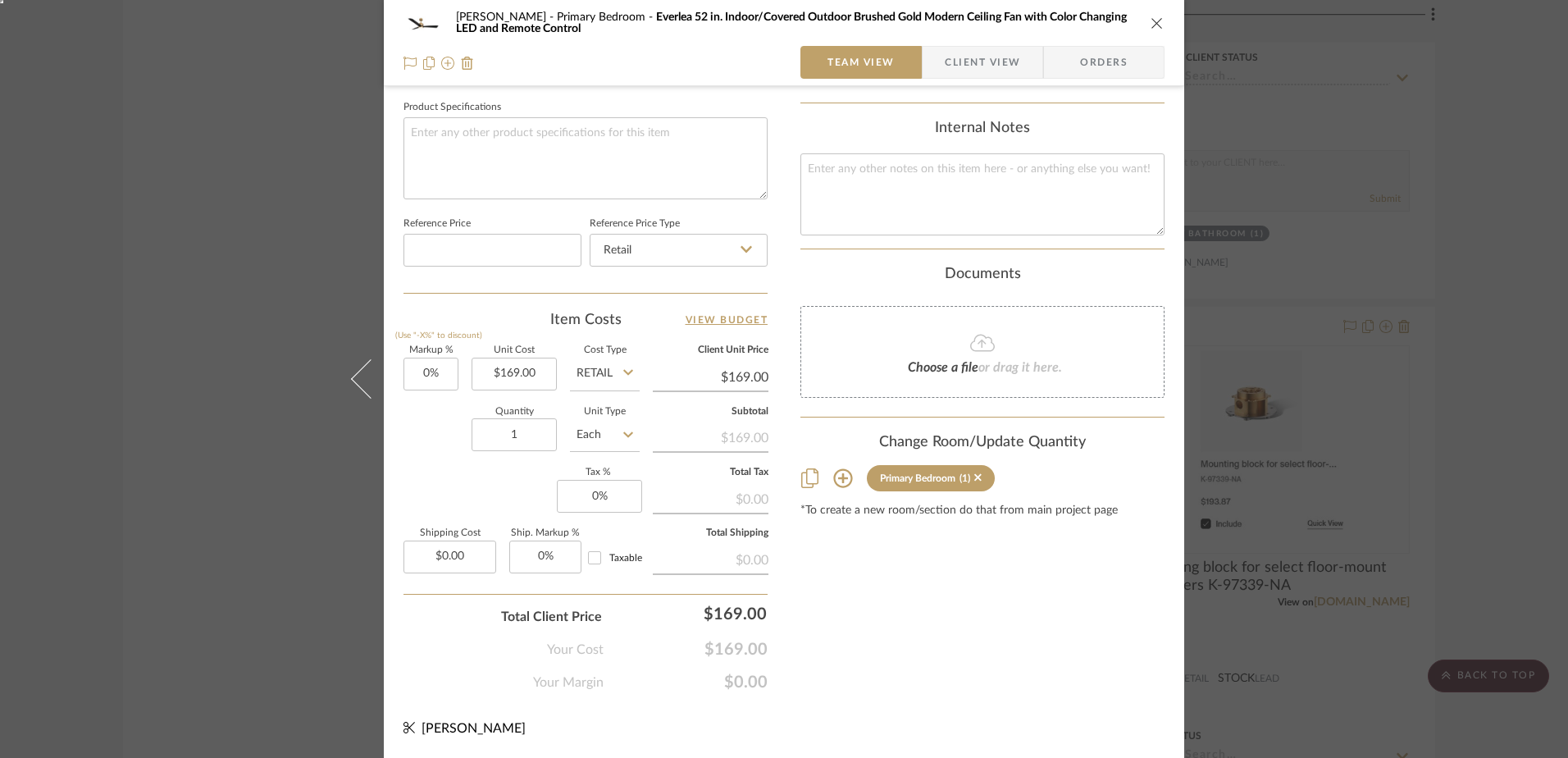
click at [1158, 17] on button "close" at bounding box center [1157, 23] width 15 height 15
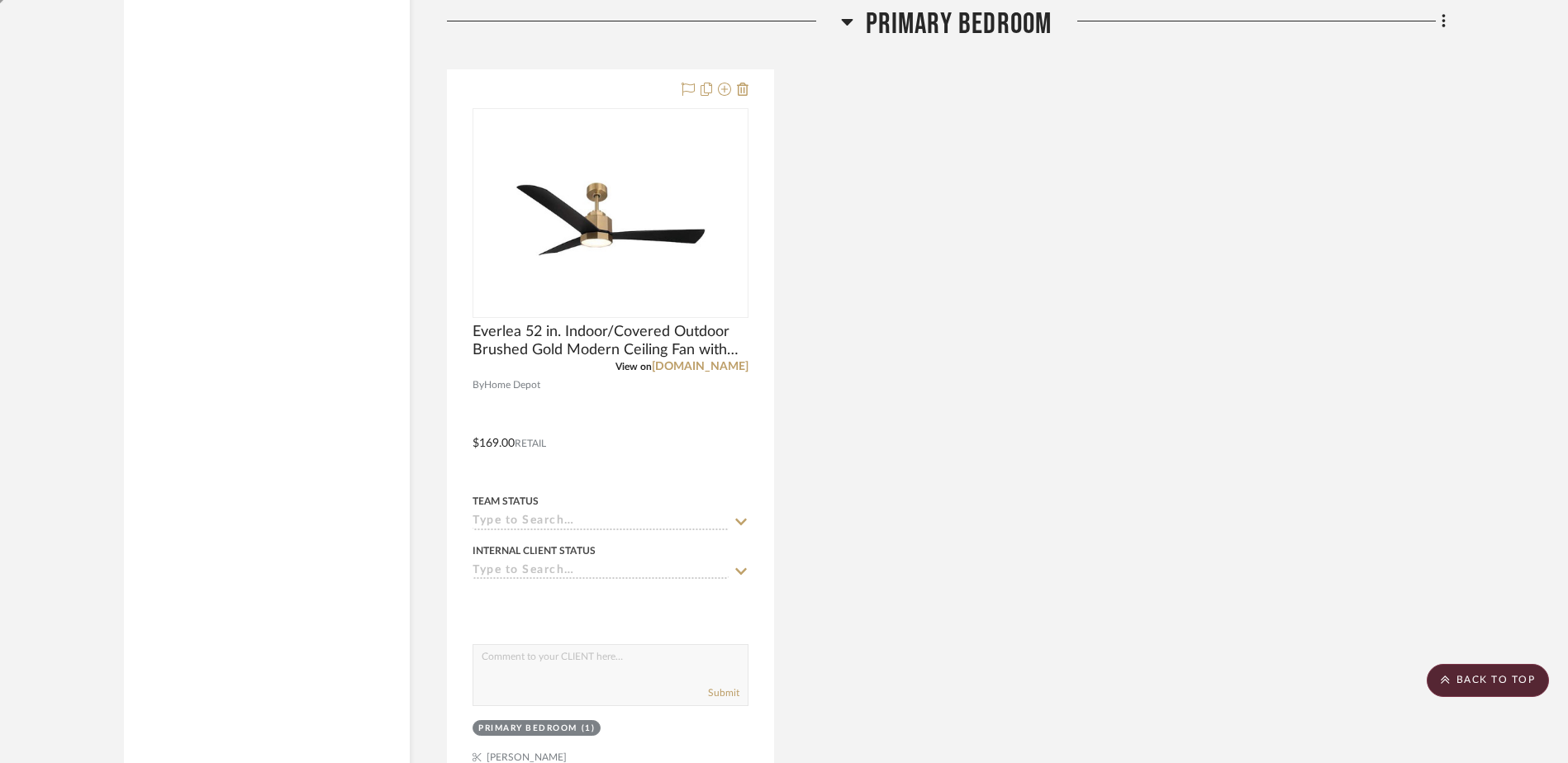
scroll to position [7186, 0]
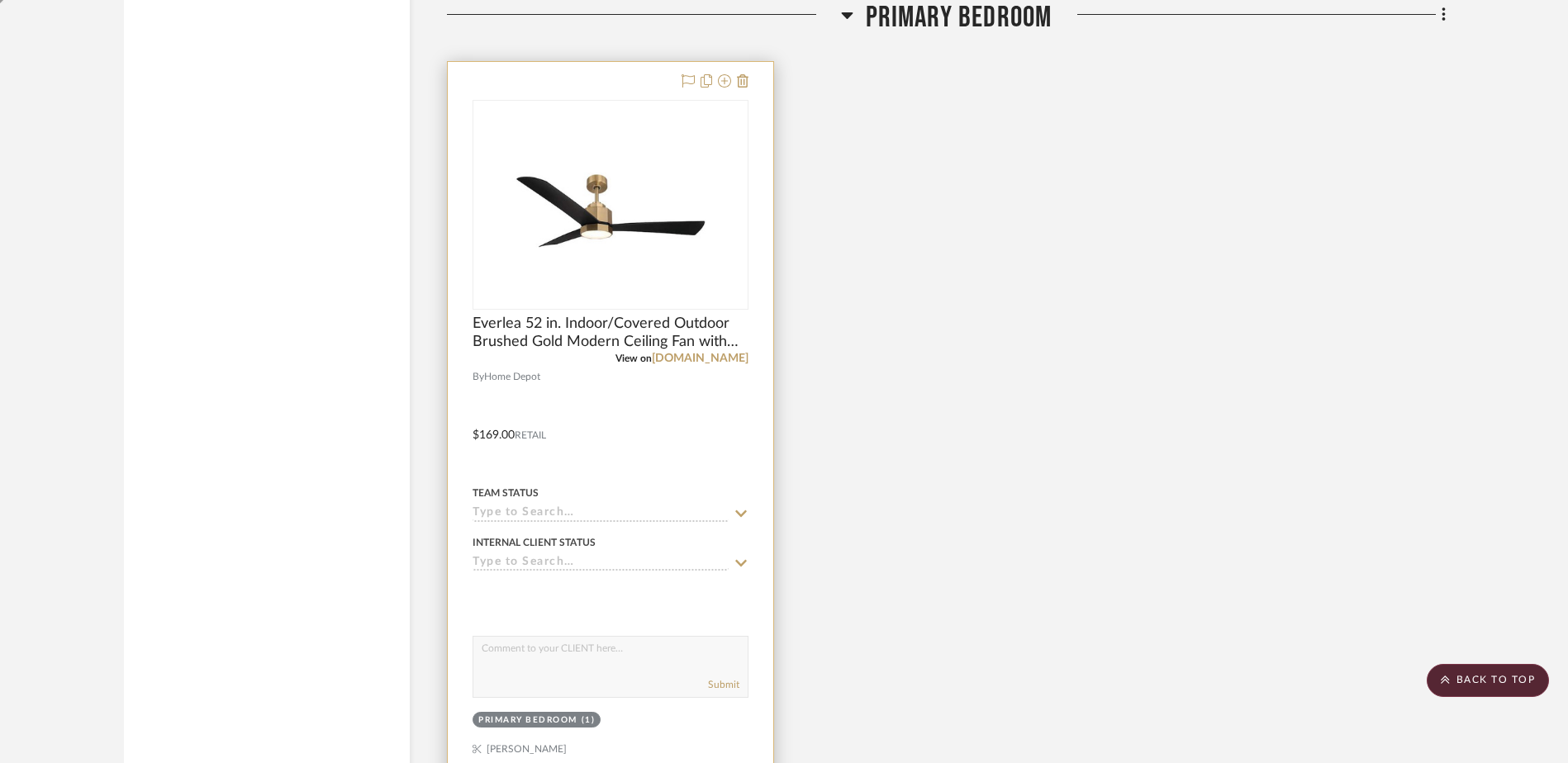
click at [629, 419] on div at bounding box center [610, 423] width 325 height 723
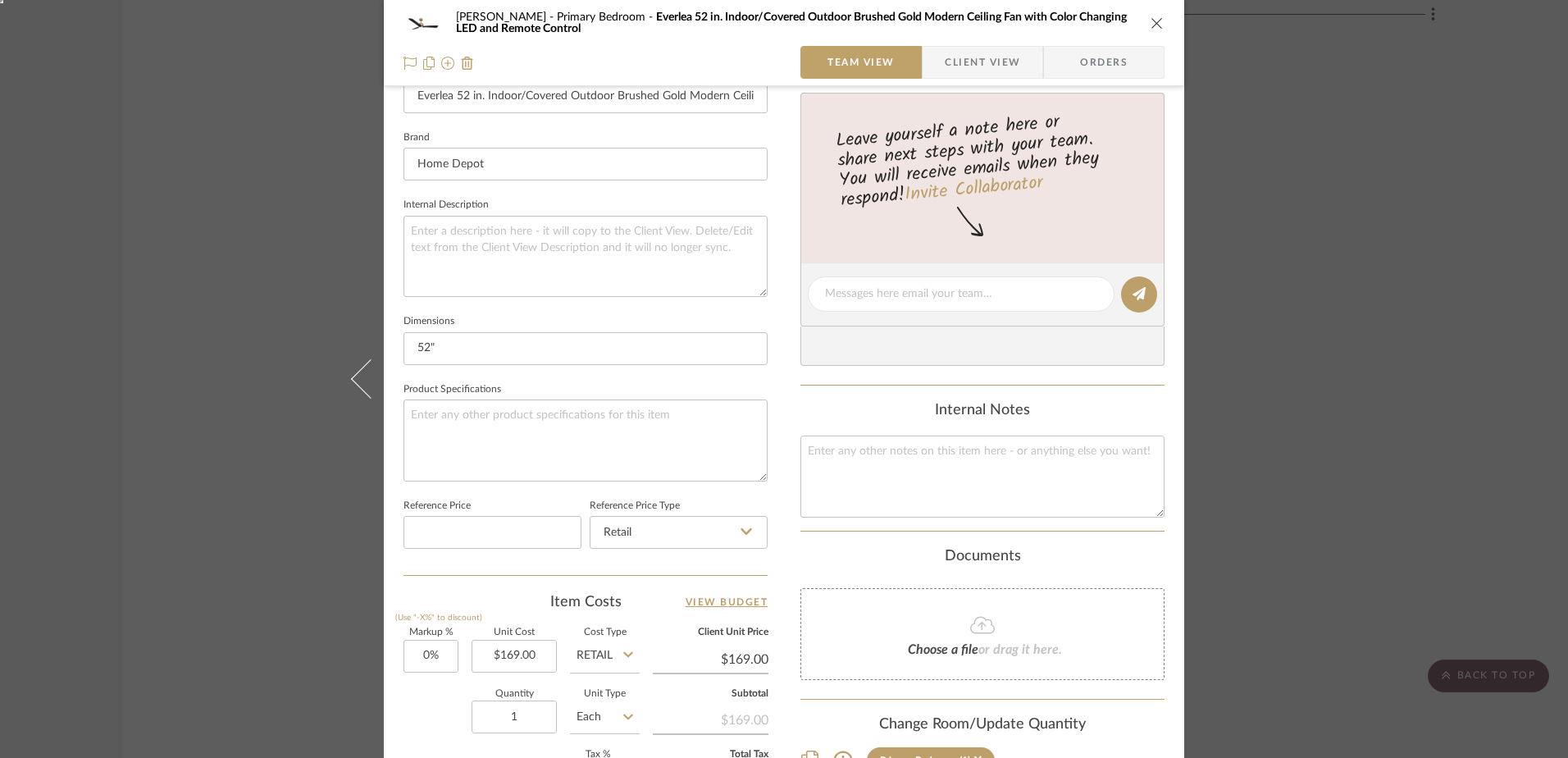
scroll to position [492, 0]
click at [1158, 21] on div "LINDSEY Primary Bedroom Everlea 52 in. Indoor/Covered Outdoor Brushed Gold Mode…" at bounding box center [784, 43] width 801 height 86
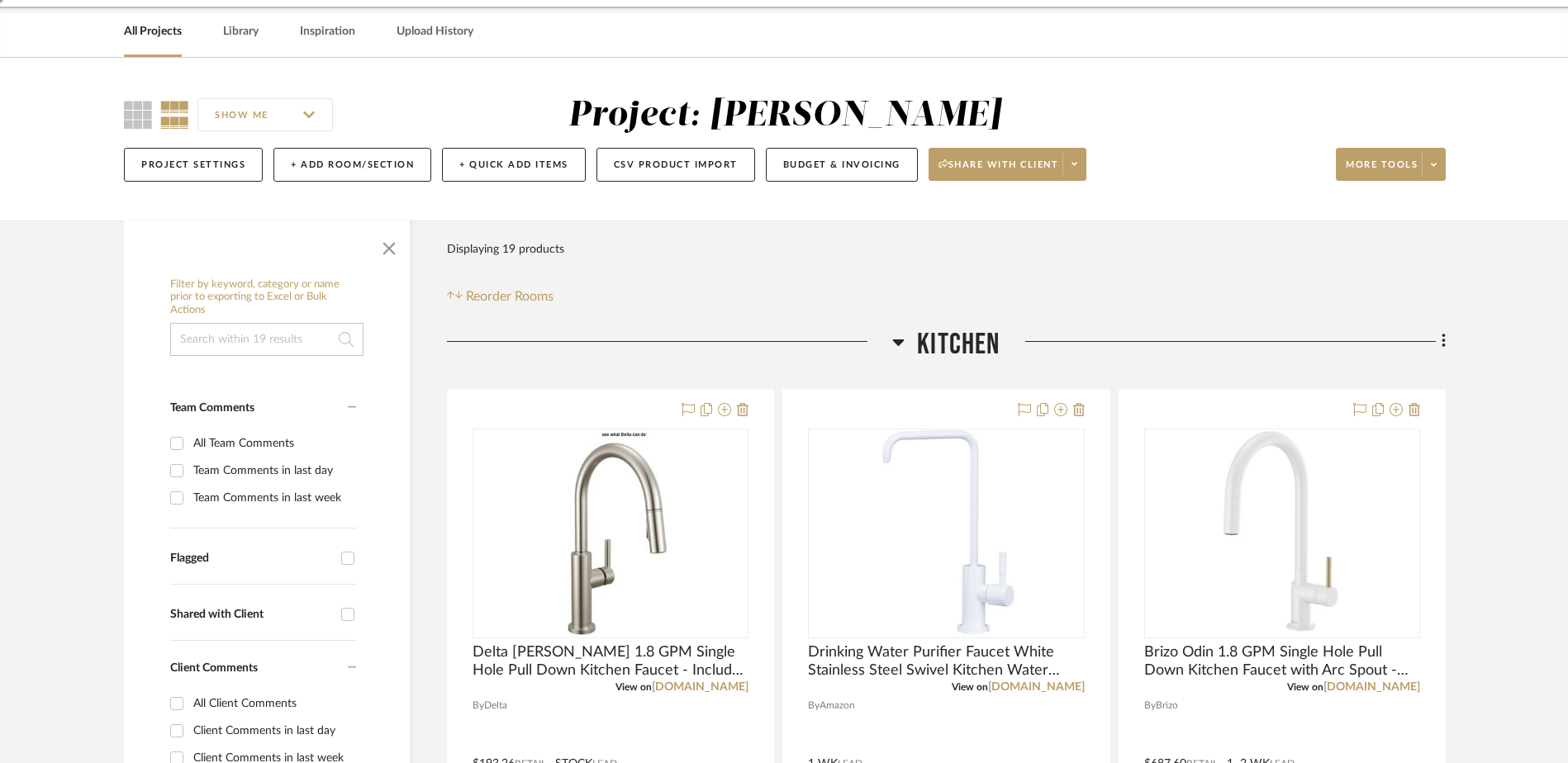
scroll to position [62, 0]
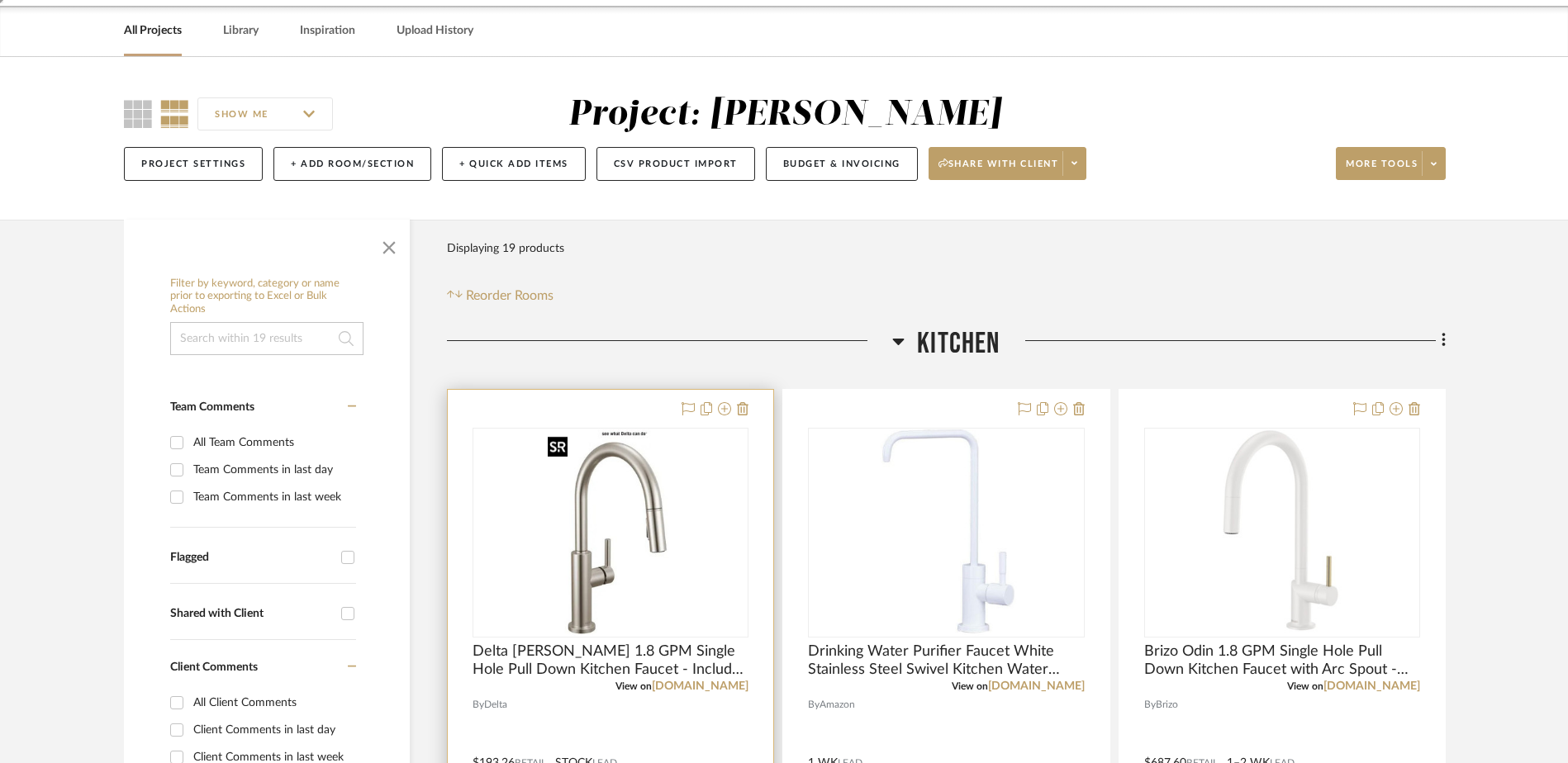
click at [0, 0] on img at bounding box center [0, 0] width 0 height 0
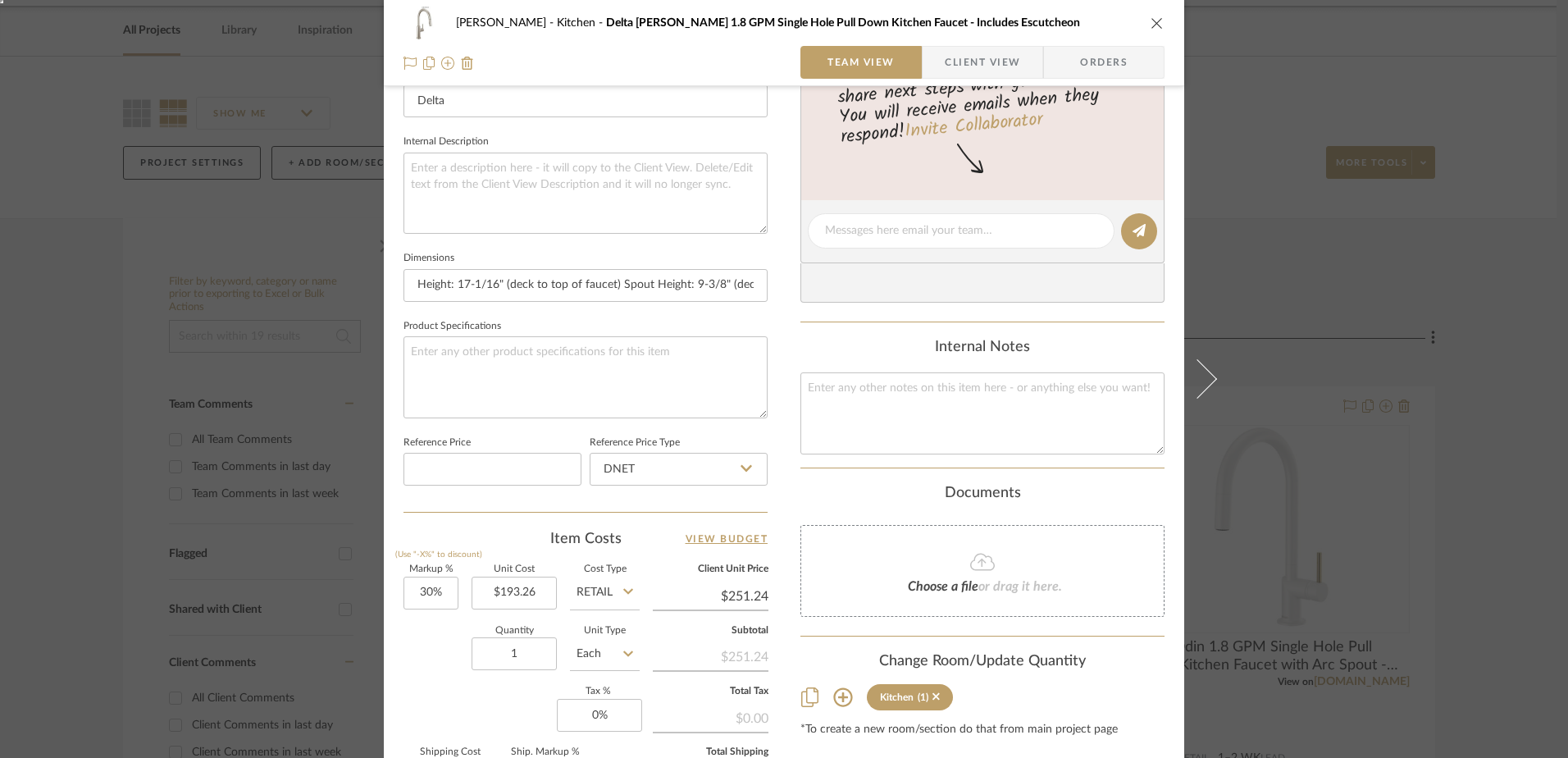
scroll to position [575, 0]
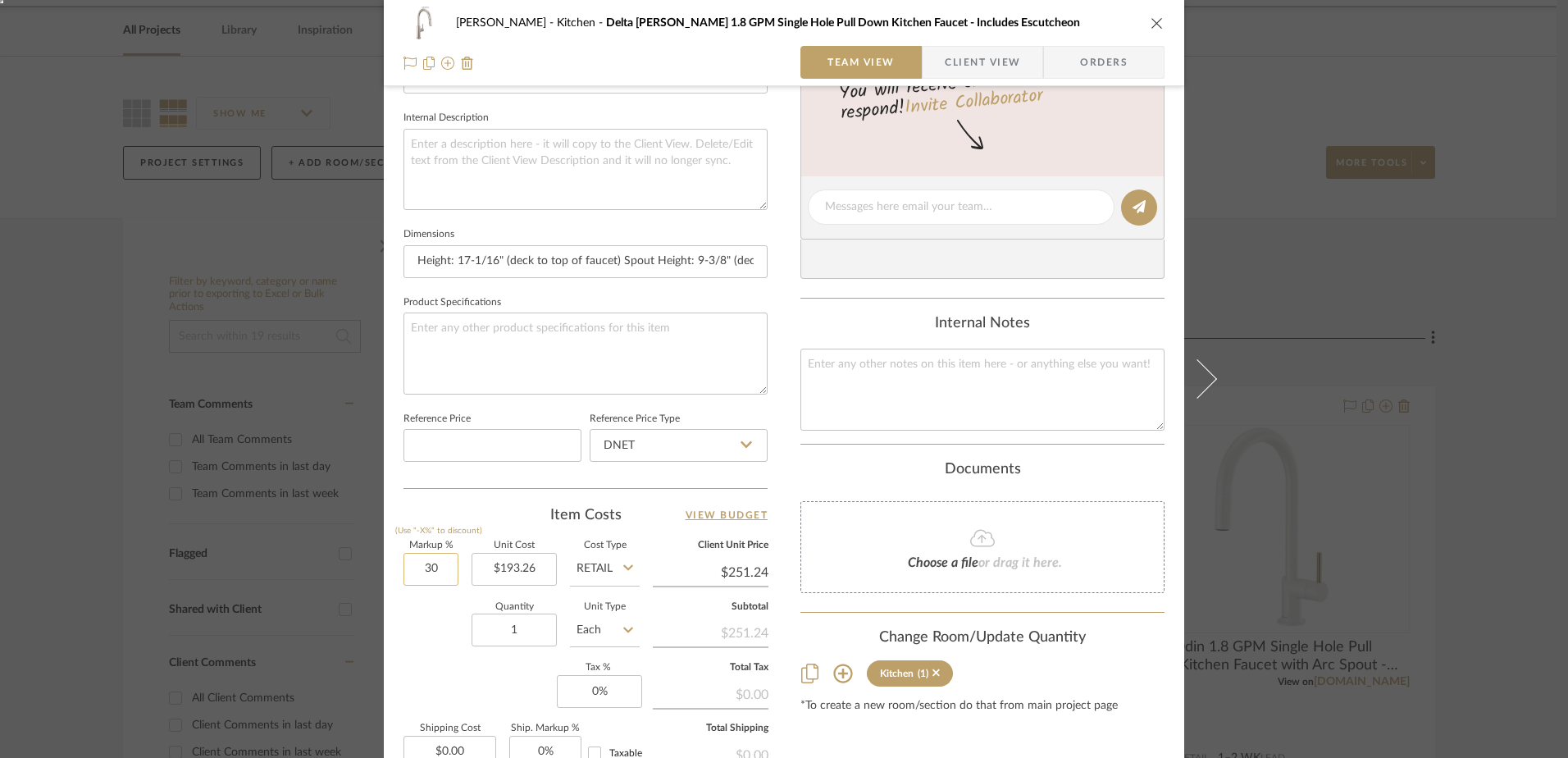
click at [432, 555] on input "30" at bounding box center [430, 569] width 55 height 33
type input "0%"
click at [656, 434] on input "DNET" at bounding box center [678, 445] width 178 height 33
type input "$193.26"
click at [622, 520] on div "Retail" at bounding box center [686, 528] width 203 height 42
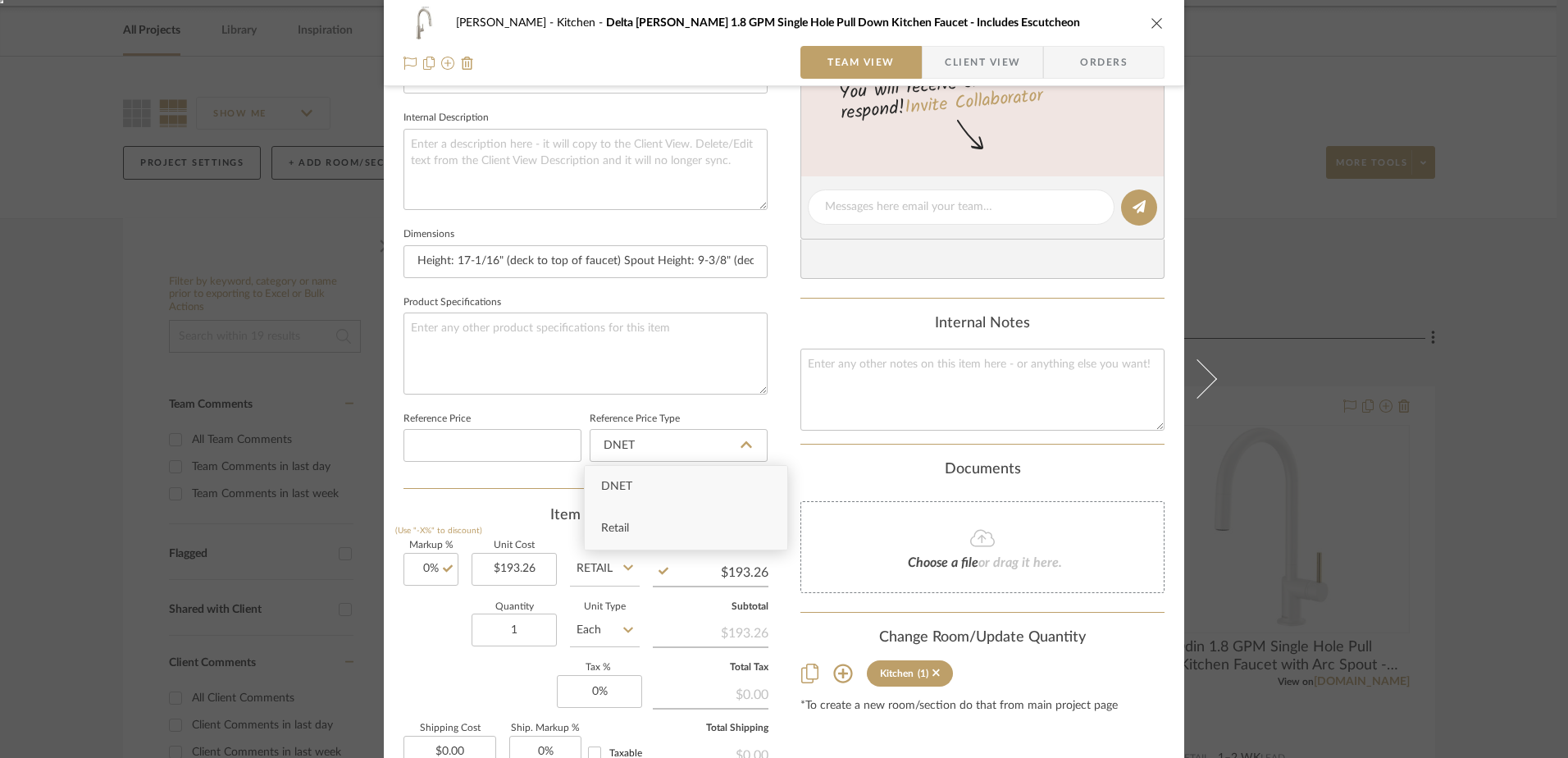
type input "Retail"
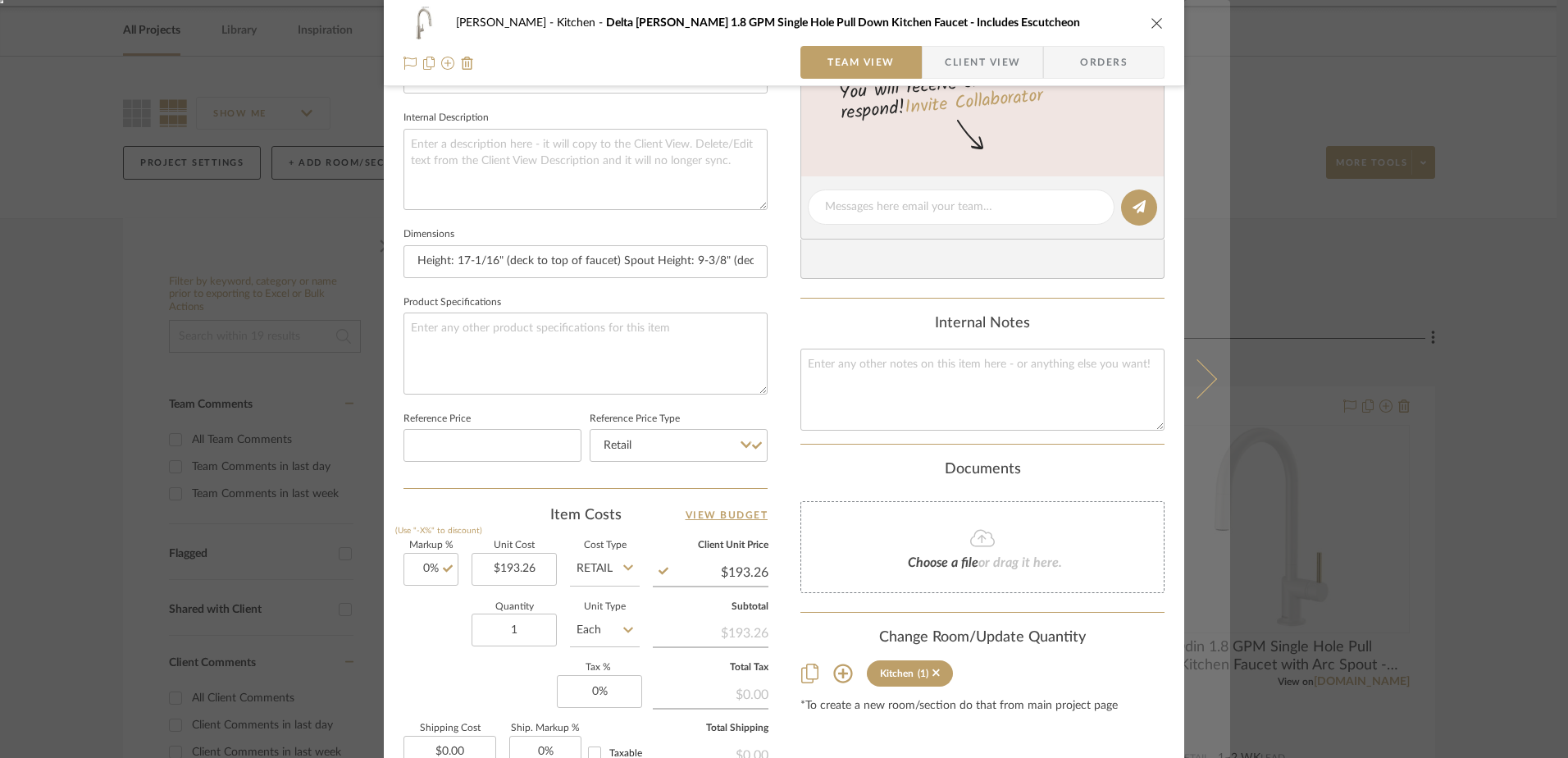
click at [1201, 371] on icon at bounding box center [1197, 379] width 39 height 39
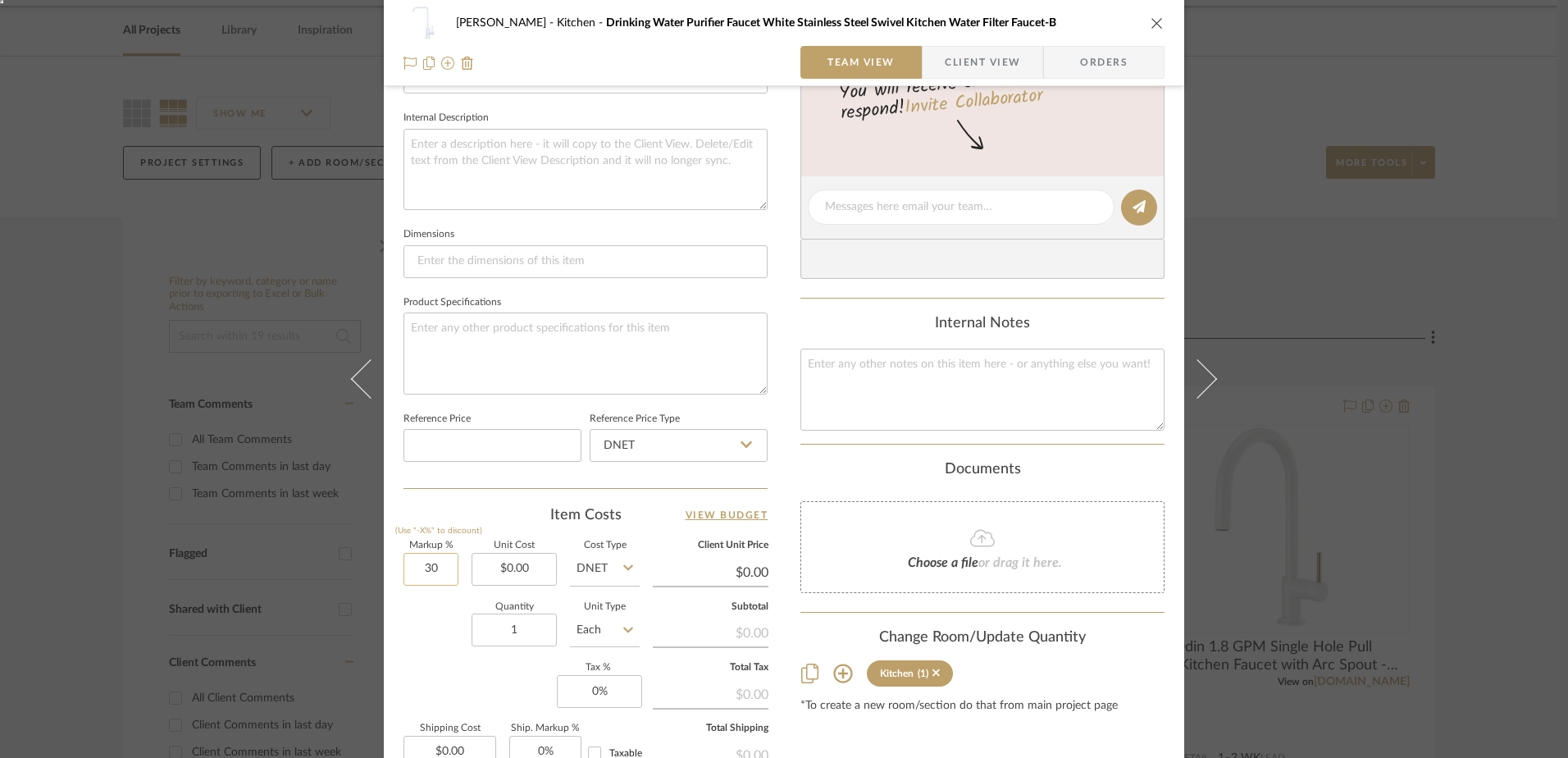
click at [432, 573] on input "30" at bounding box center [430, 569] width 55 height 33
type input "0%"
click at [601, 562] on input "DNET" at bounding box center [604, 569] width 70 height 33
click at [597, 654] on span "Retail" at bounding box center [595, 652] width 28 height 11
type input "Retail"
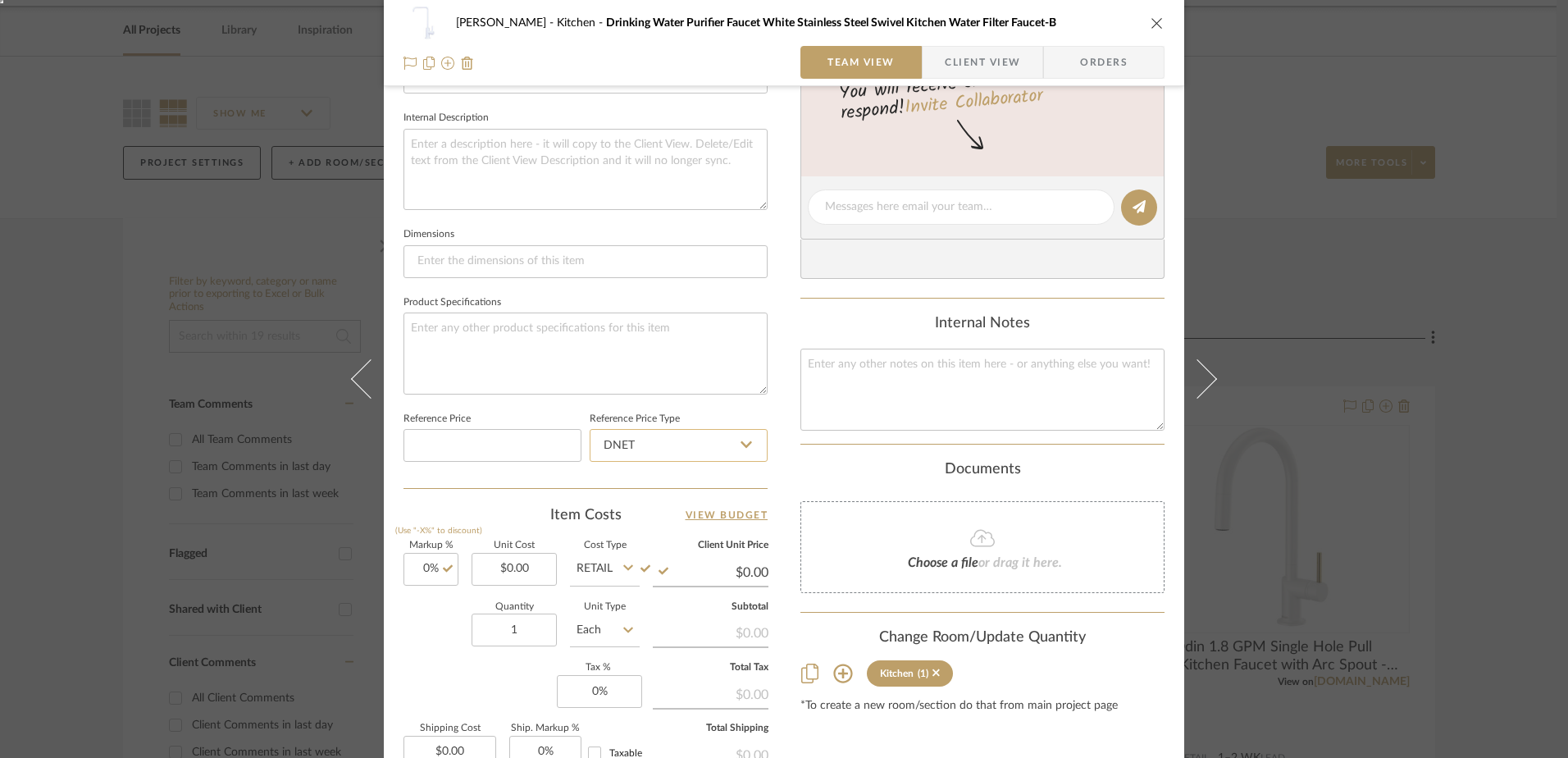
click at [639, 444] on input "DNET" at bounding box center [678, 445] width 178 height 33
click at [643, 529] on div "Retail" at bounding box center [686, 528] width 203 height 42
type input "Retail"
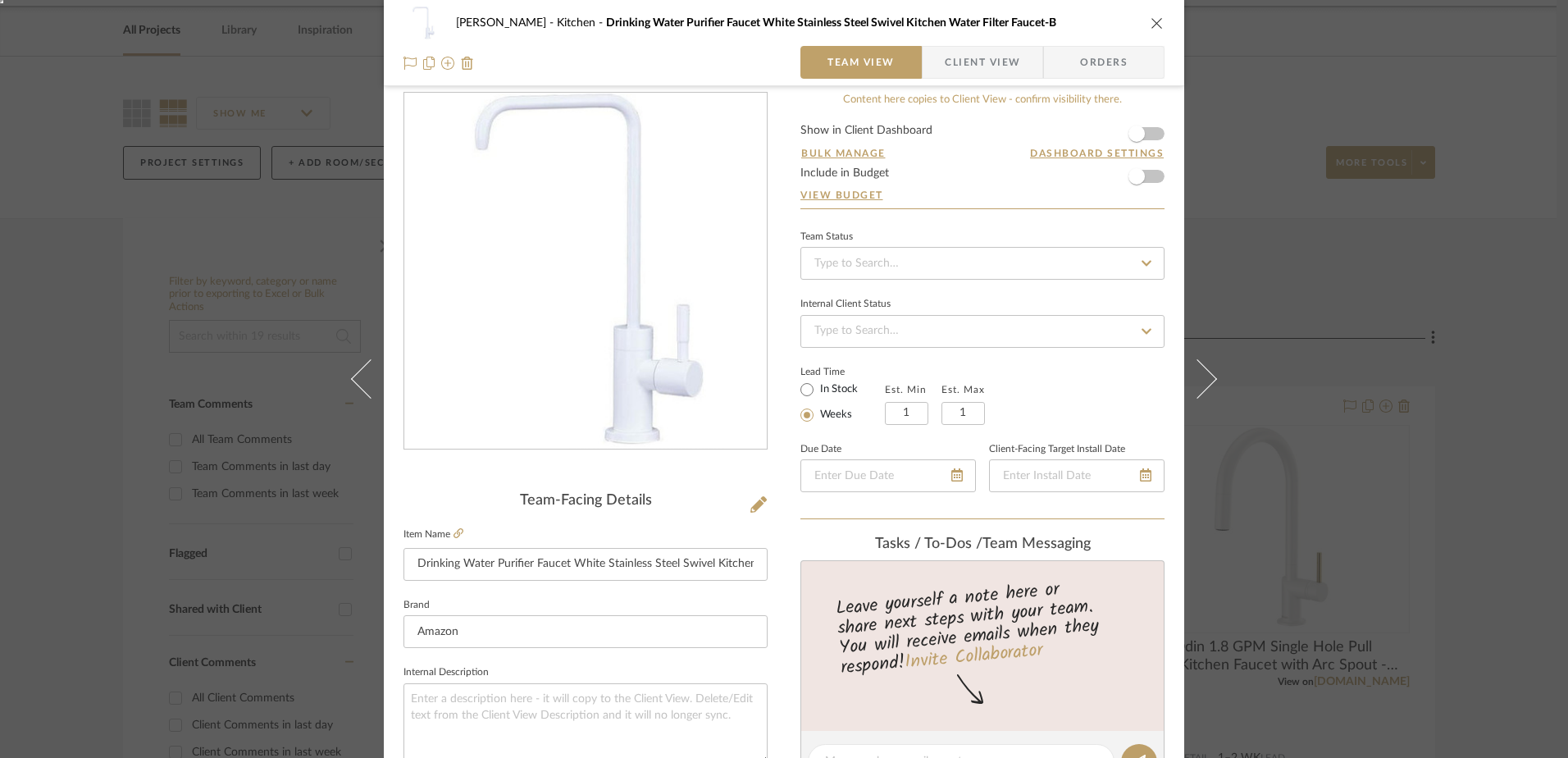
scroll to position [0, 0]
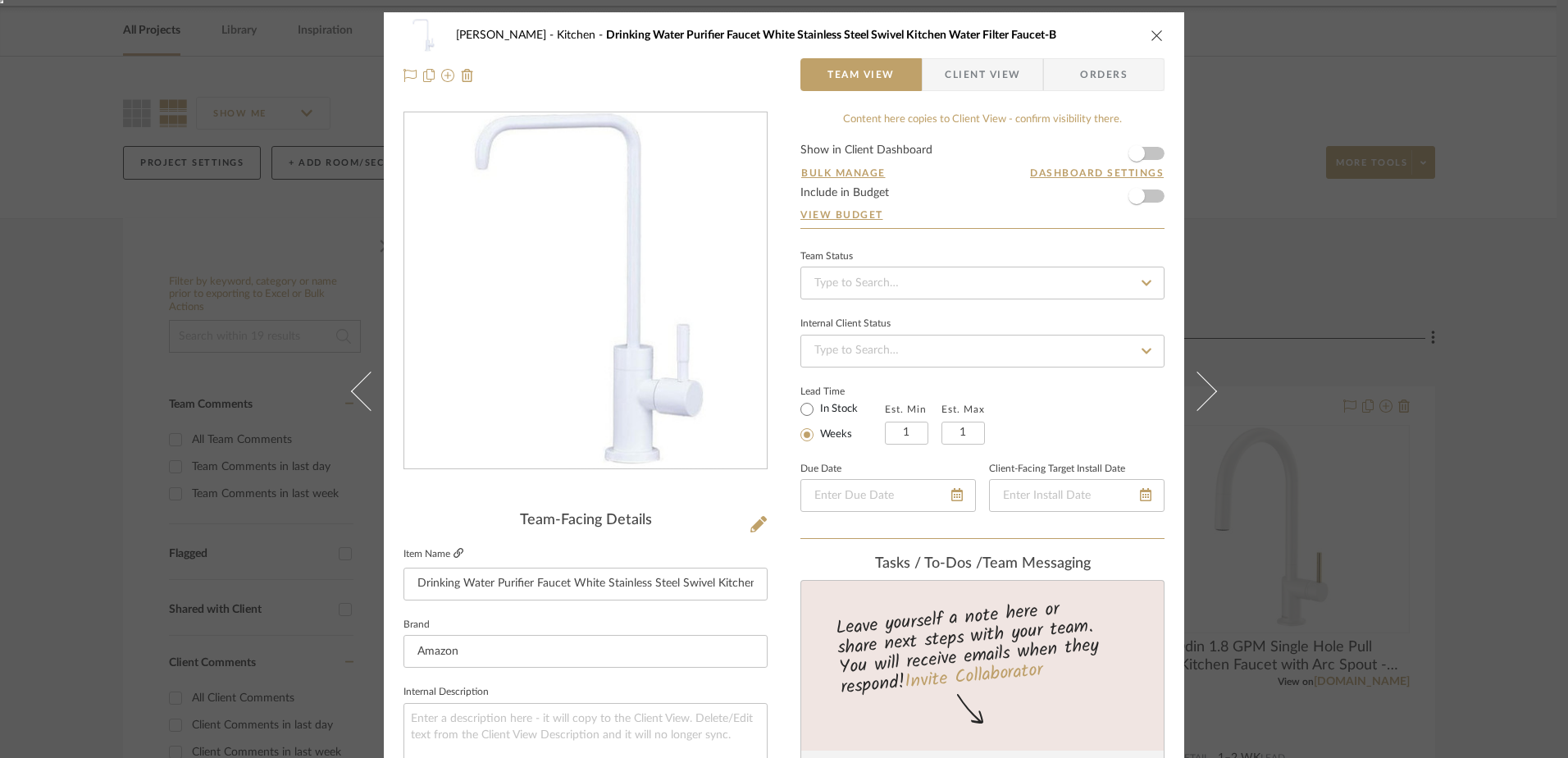
click at [453, 550] on icon at bounding box center [458, 552] width 10 height 10
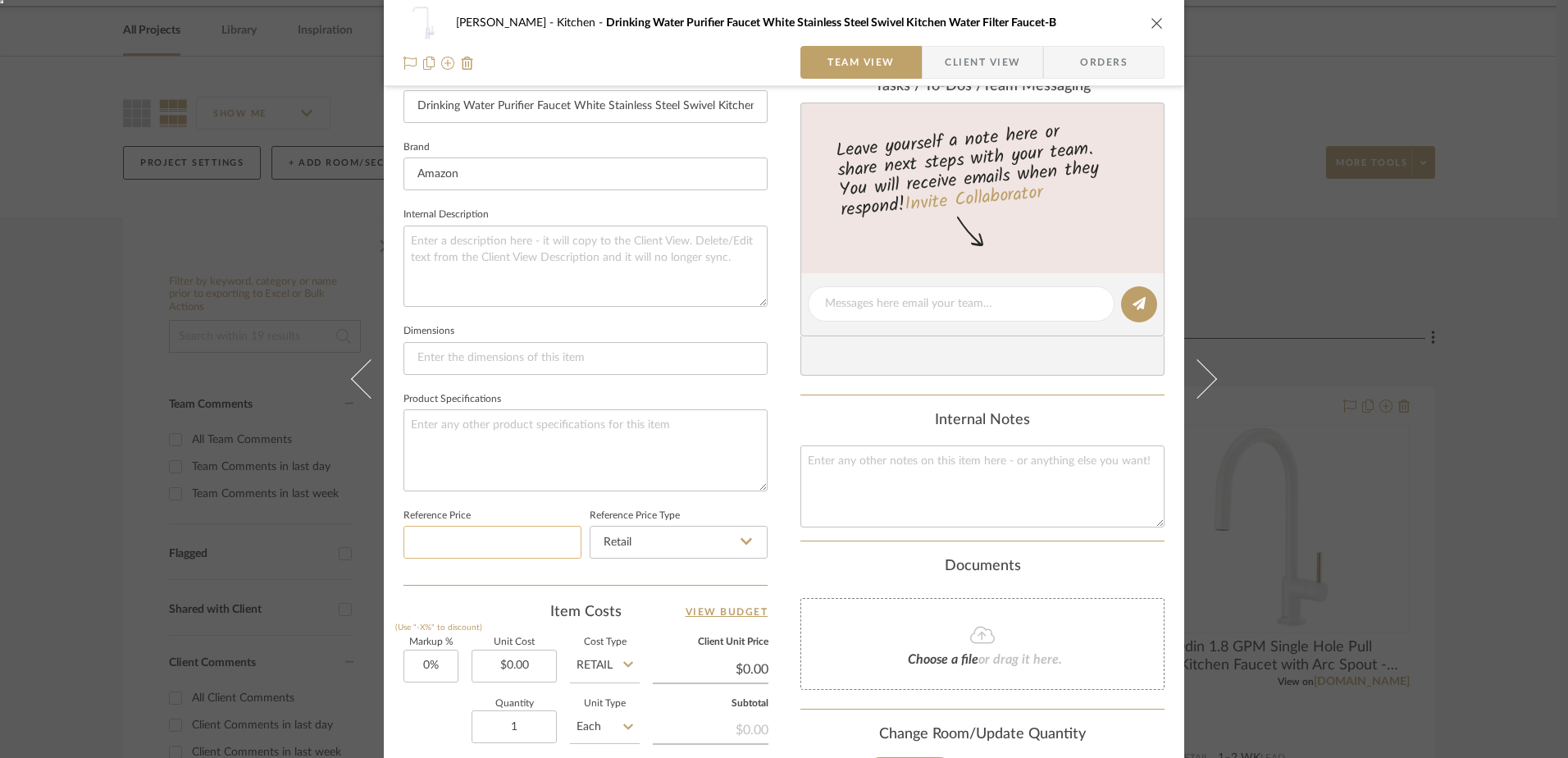
scroll to position [575, 0]
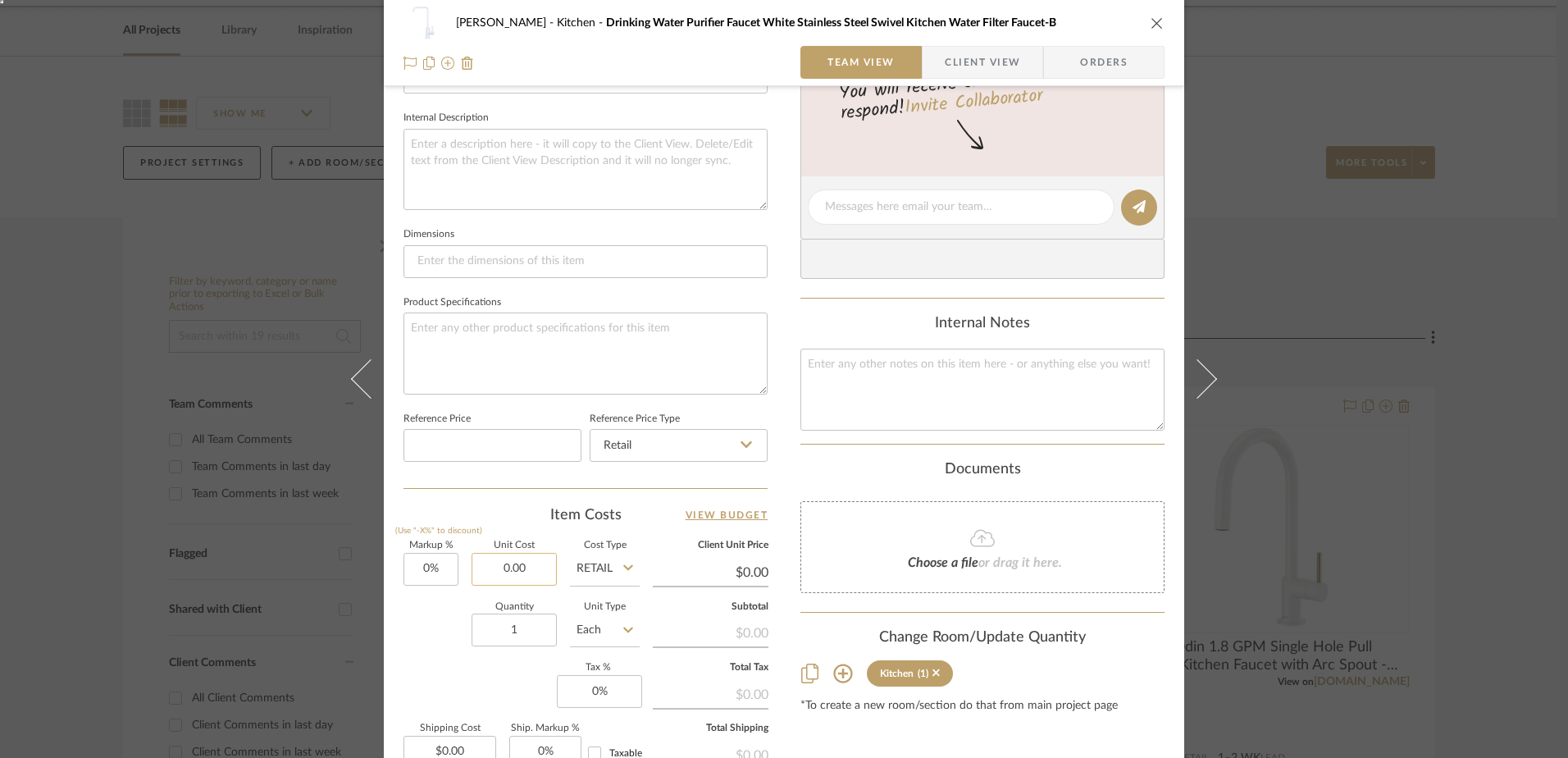
click at [519, 573] on input "0.00" at bounding box center [514, 569] width 86 height 33
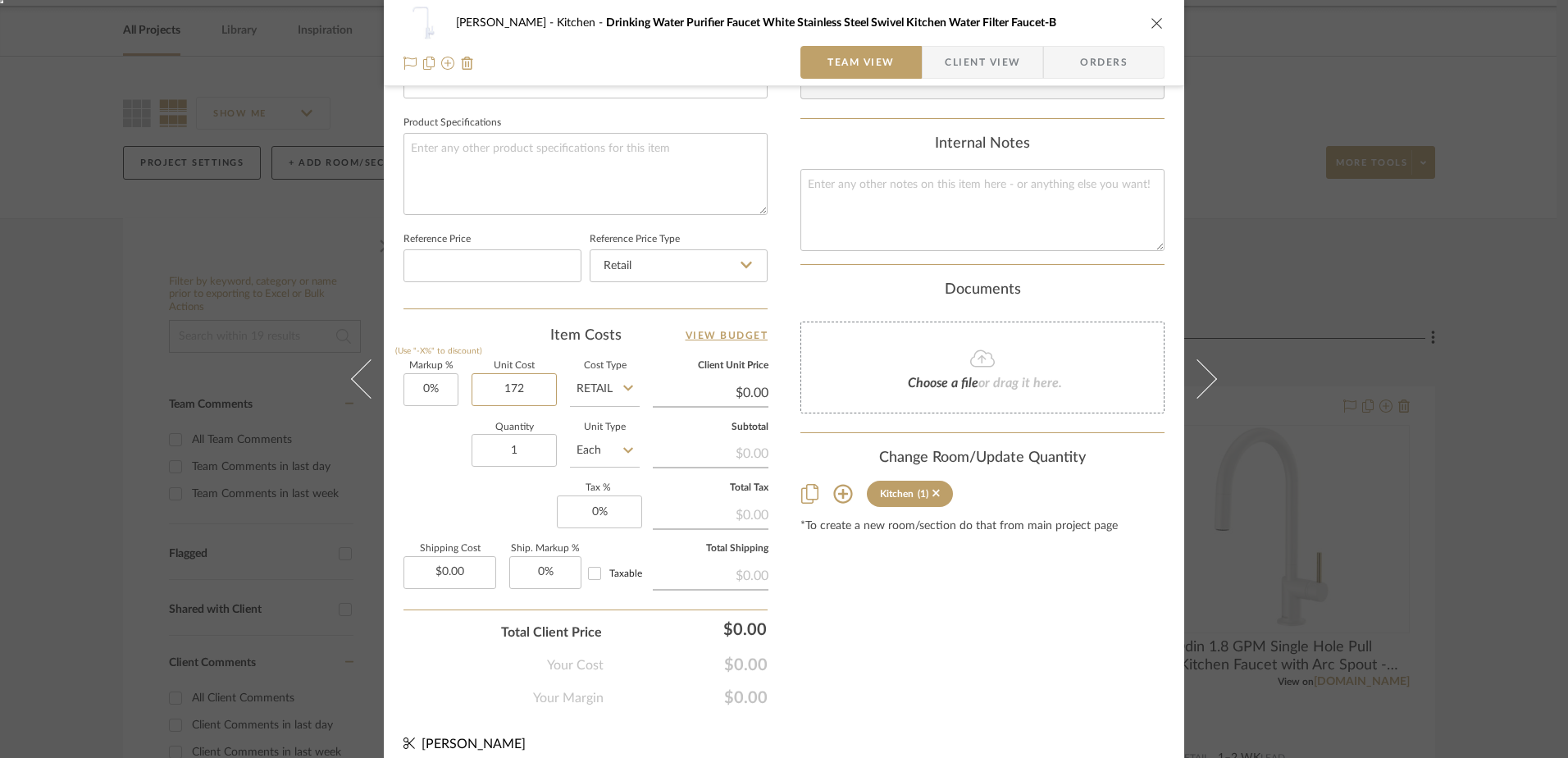
scroll to position [769, 0]
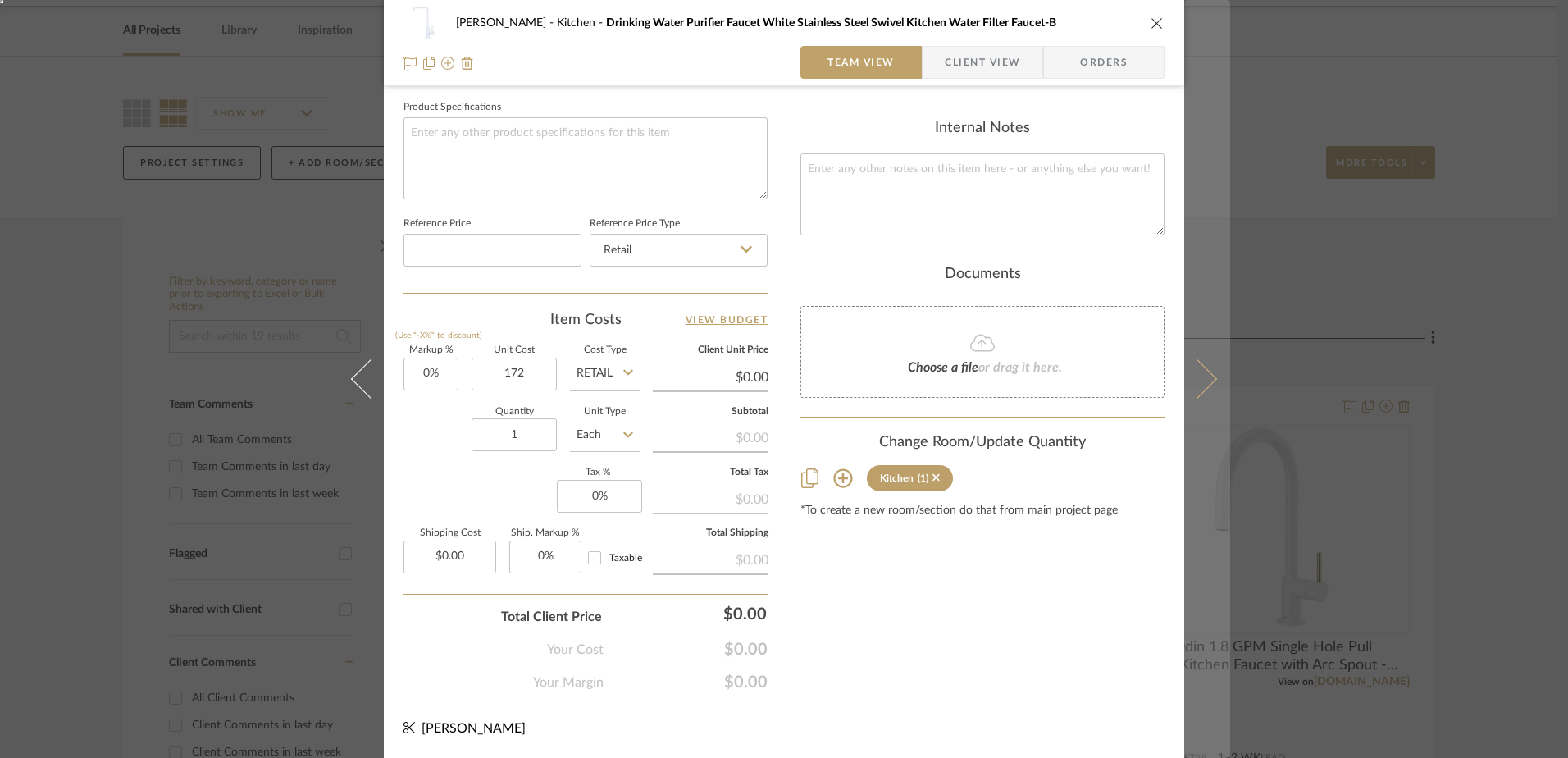
type input "$172.00"
click at [1201, 371] on icon at bounding box center [1197, 379] width 39 height 39
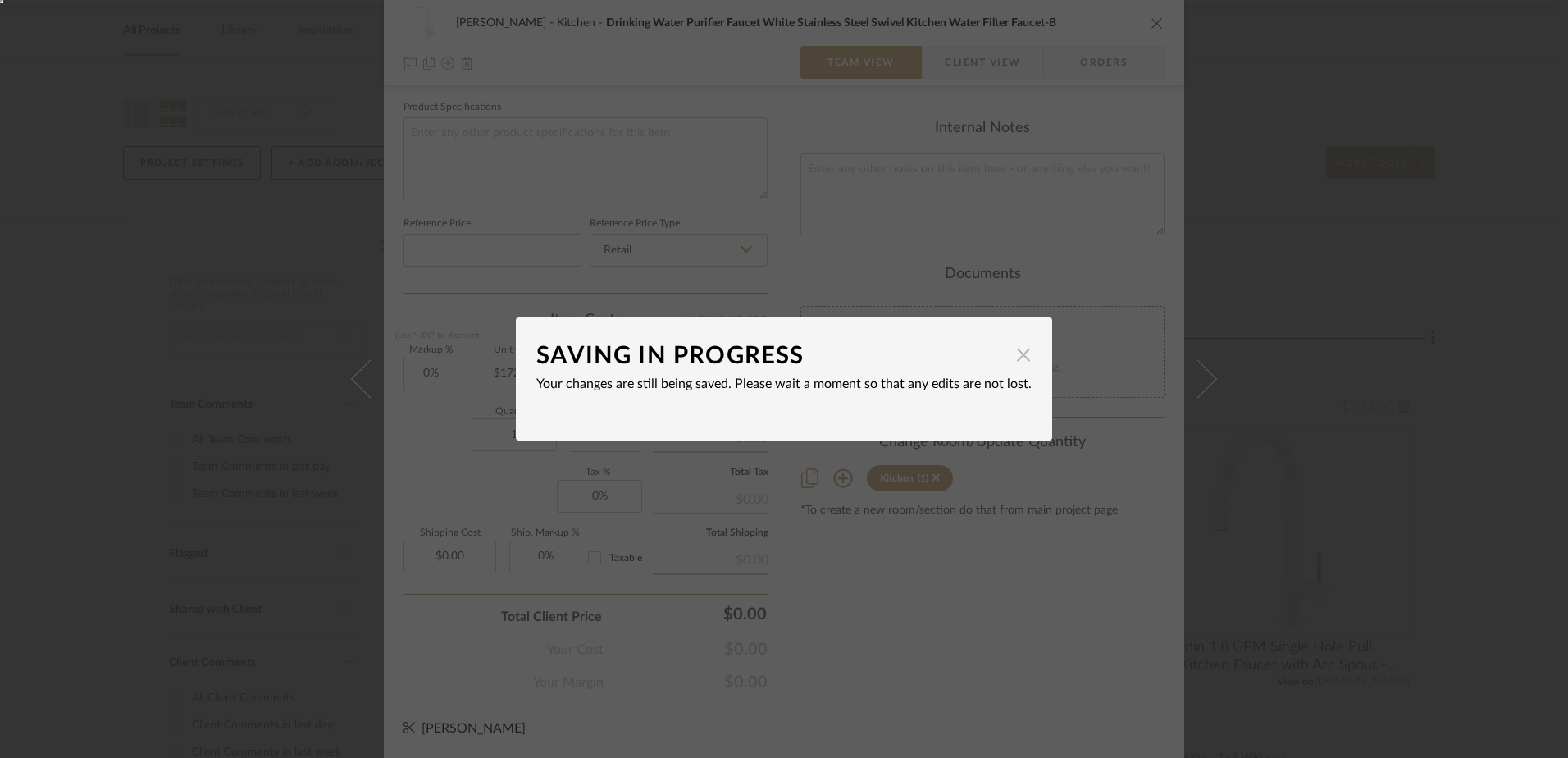
click at [1007, 351] on span "button" at bounding box center [1023, 354] width 33 height 33
type input "$172.00"
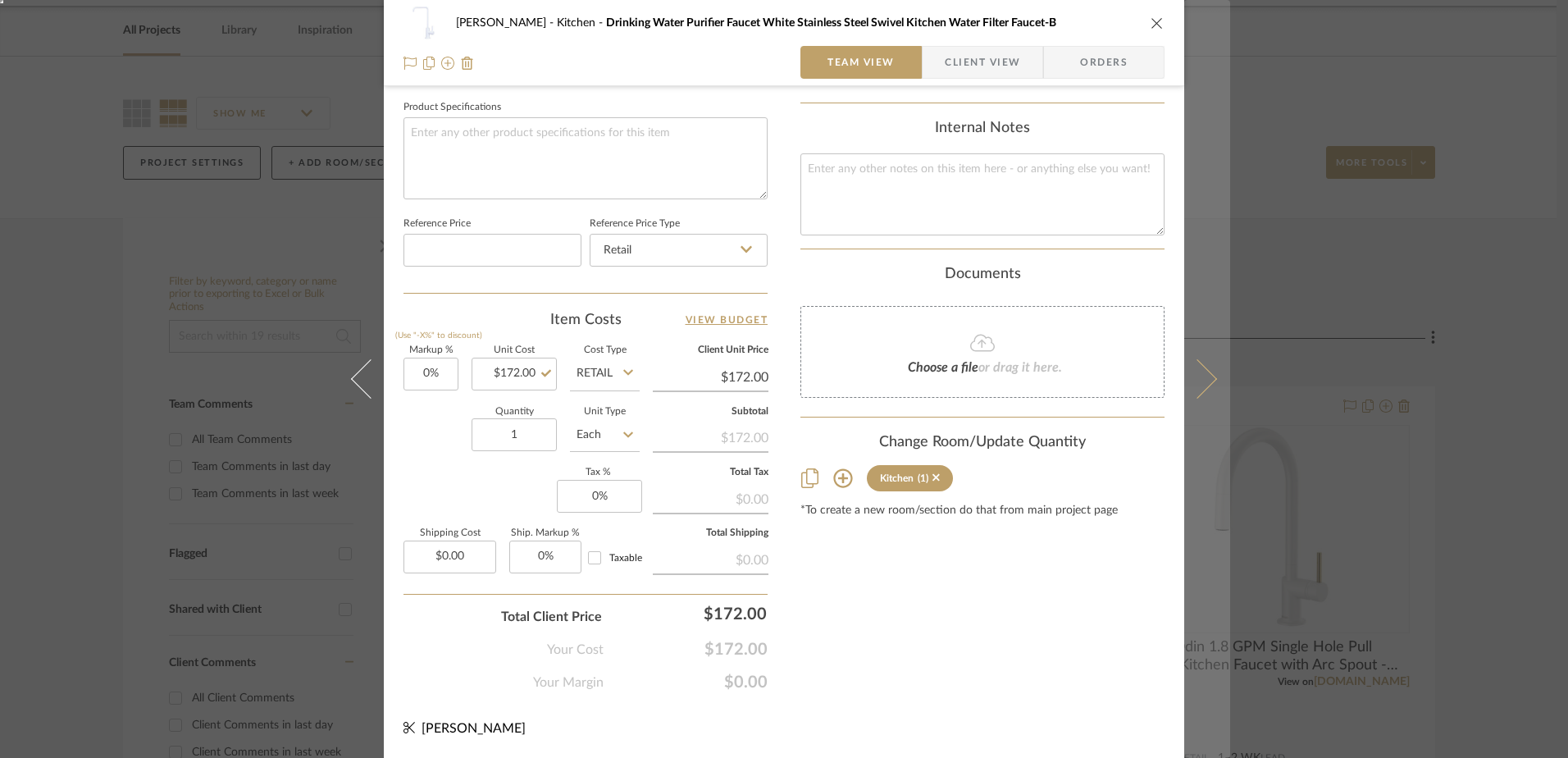
click at [1204, 365] on button at bounding box center [1207, 379] width 46 height 758
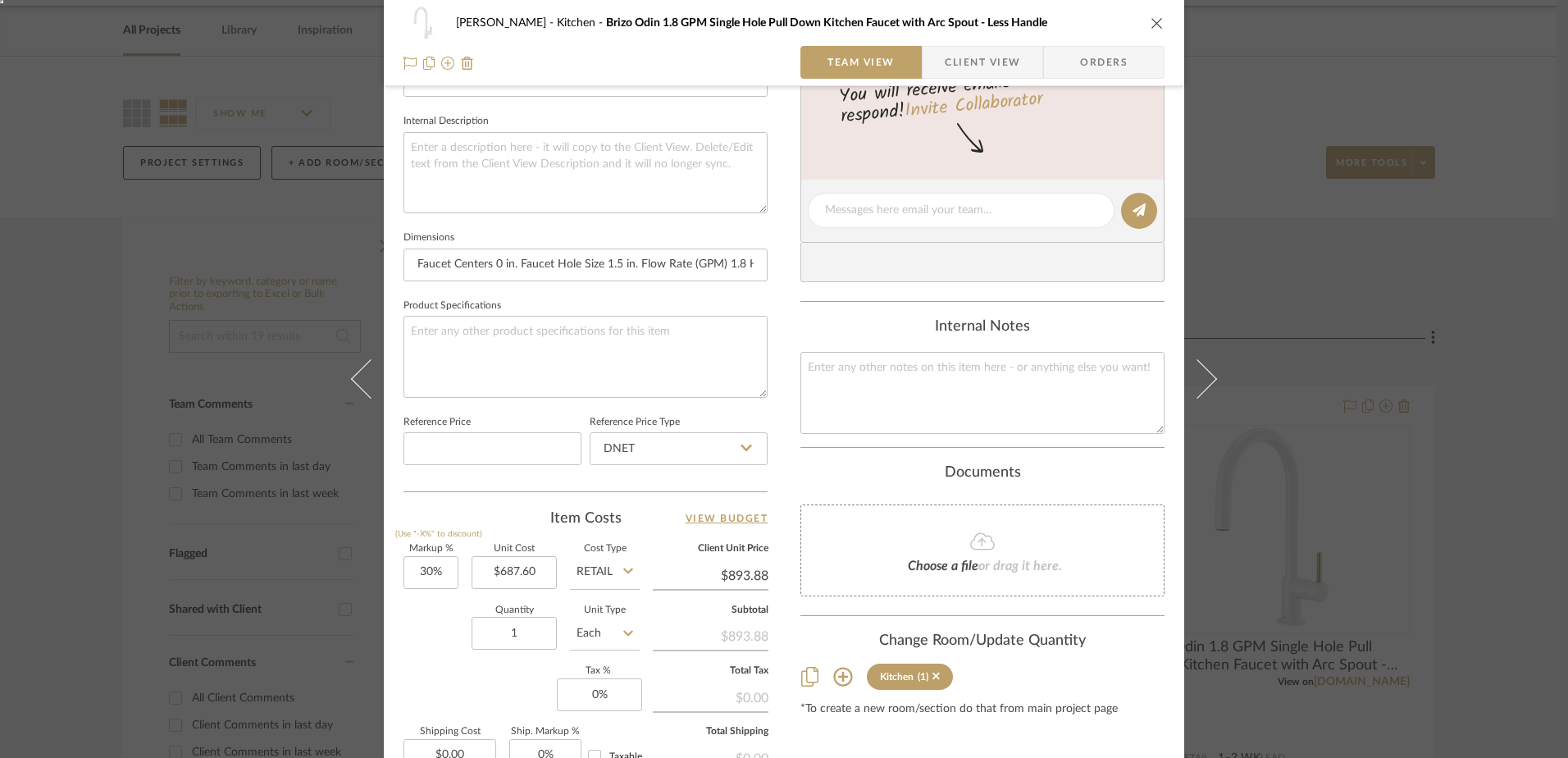
scroll to position [575, 0]
click at [644, 443] on input "DNET" at bounding box center [678, 445] width 178 height 33
click at [610, 521] on div "Retail" at bounding box center [686, 528] width 203 height 42
type input "Retail"
click at [430, 569] on input "30" at bounding box center [430, 569] width 55 height 33
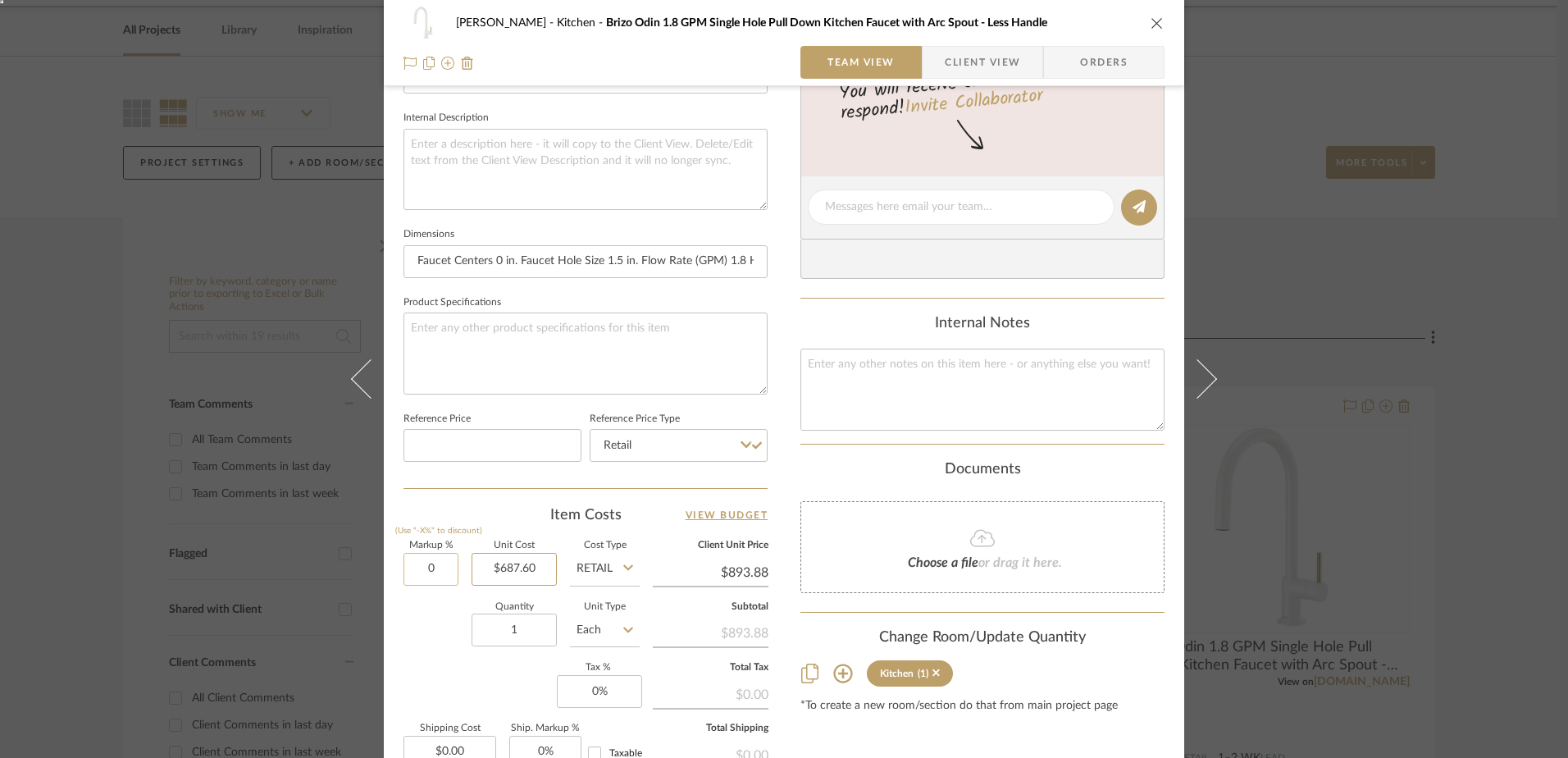
type input "0%"
type input "687.60"
type input "$687.60"
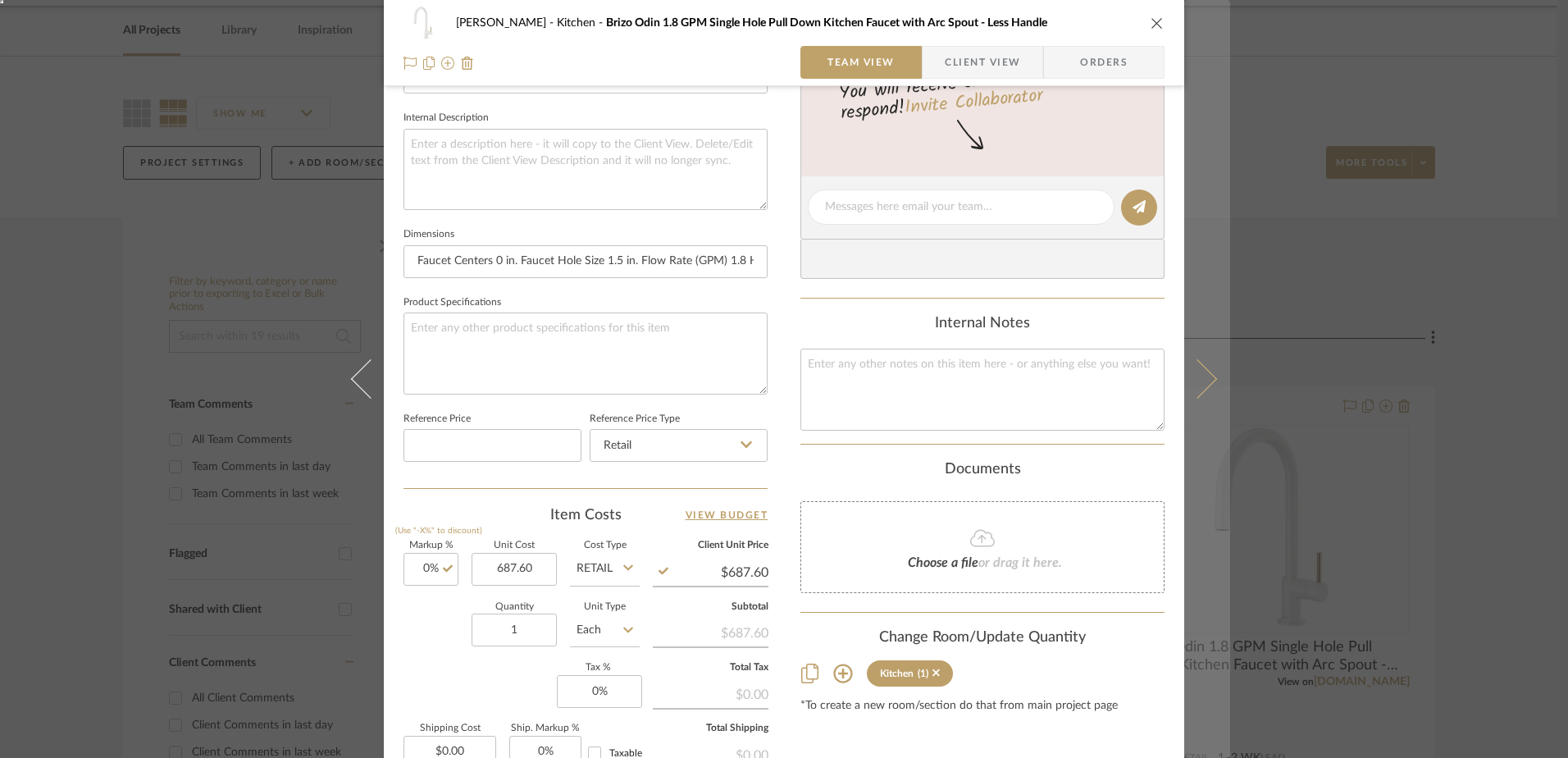
type input "$687.60"
click at [1185, 373] on icon at bounding box center [1197, 379] width 39 height 39
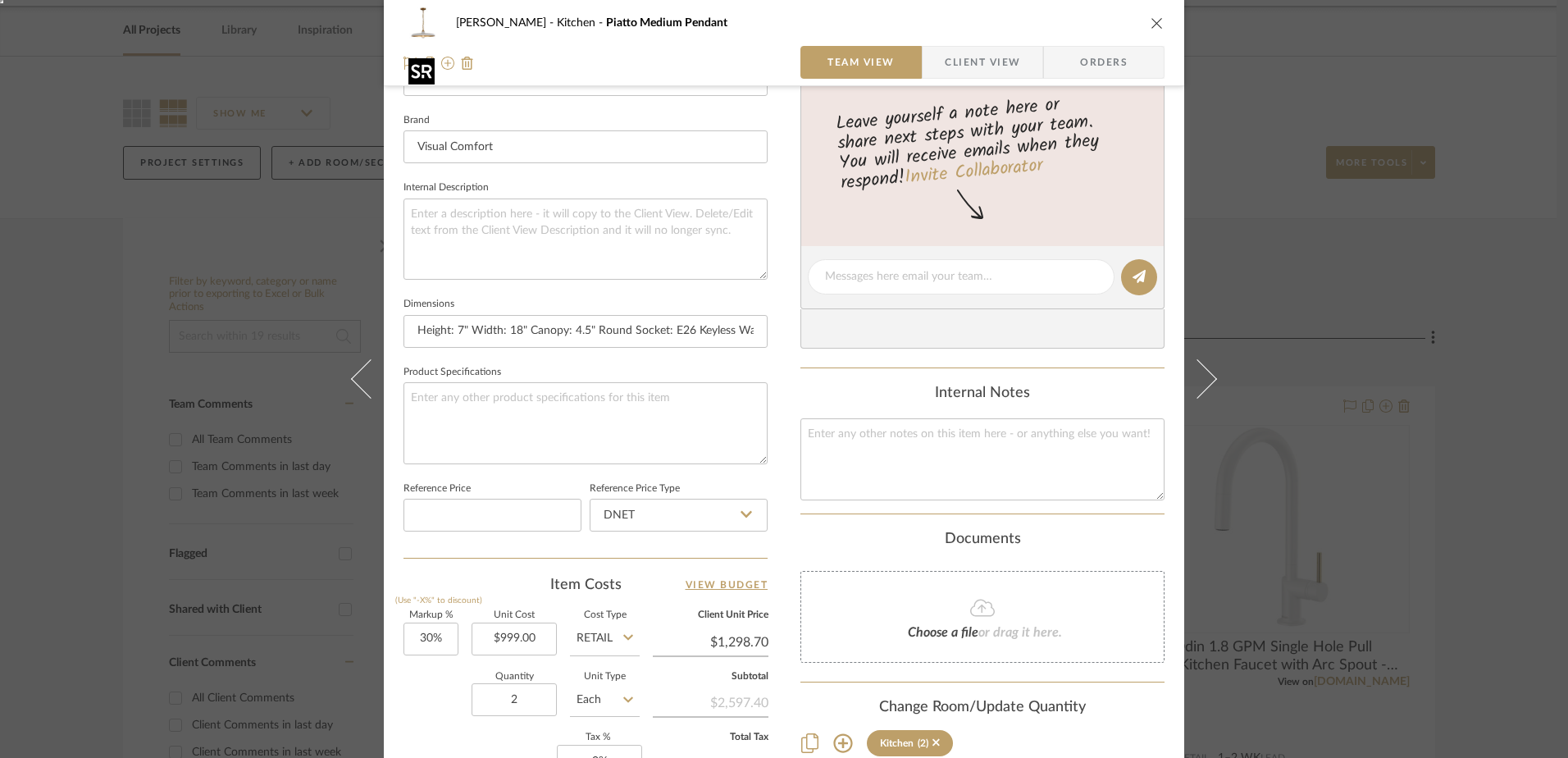
scroll to position [656, 0]
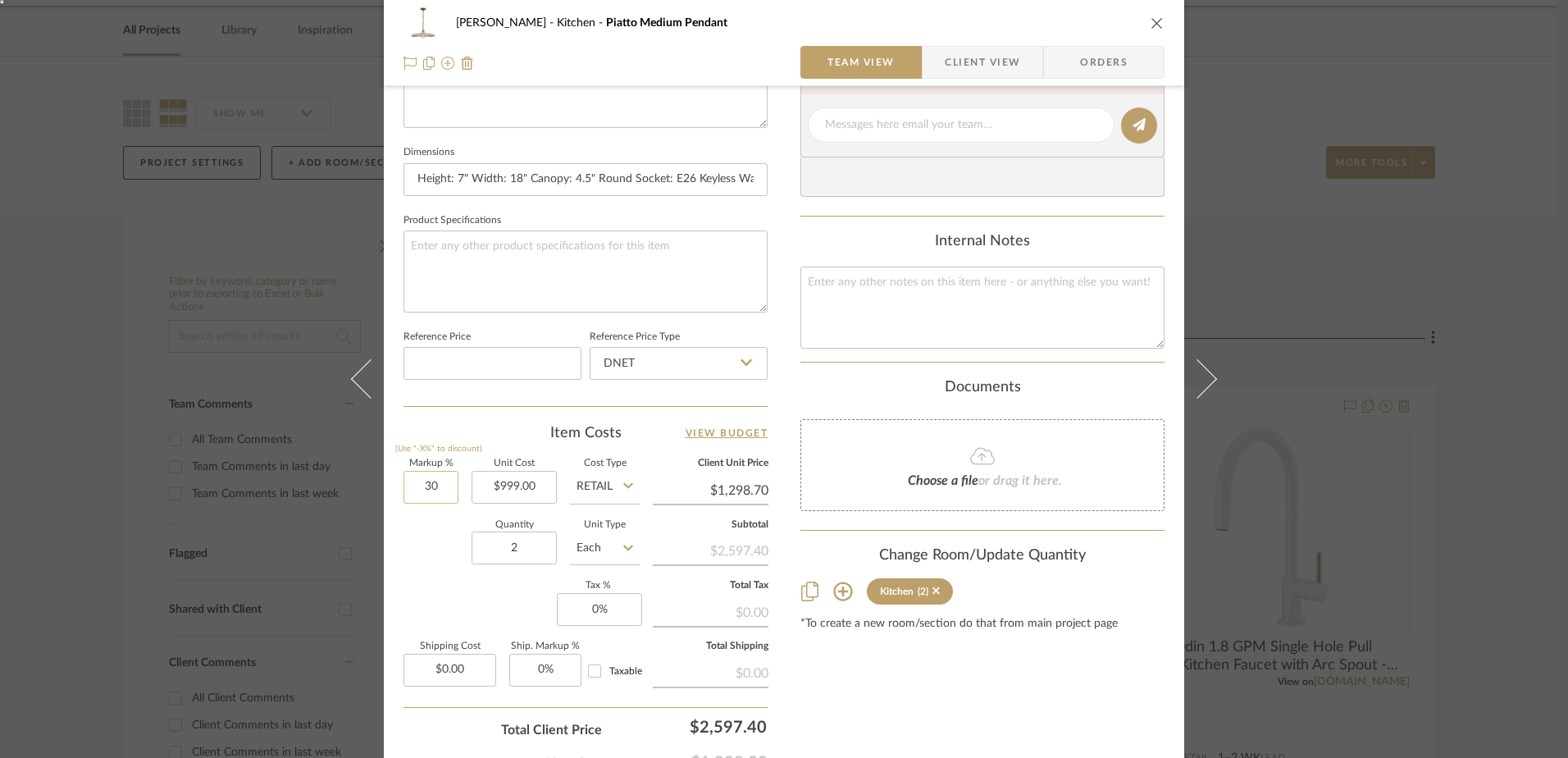
click at [423, 485] on input "30" at bounding box center [430, 487] width 55 height 33
type input "0%"
type input "999.00"
type input "$999.00"
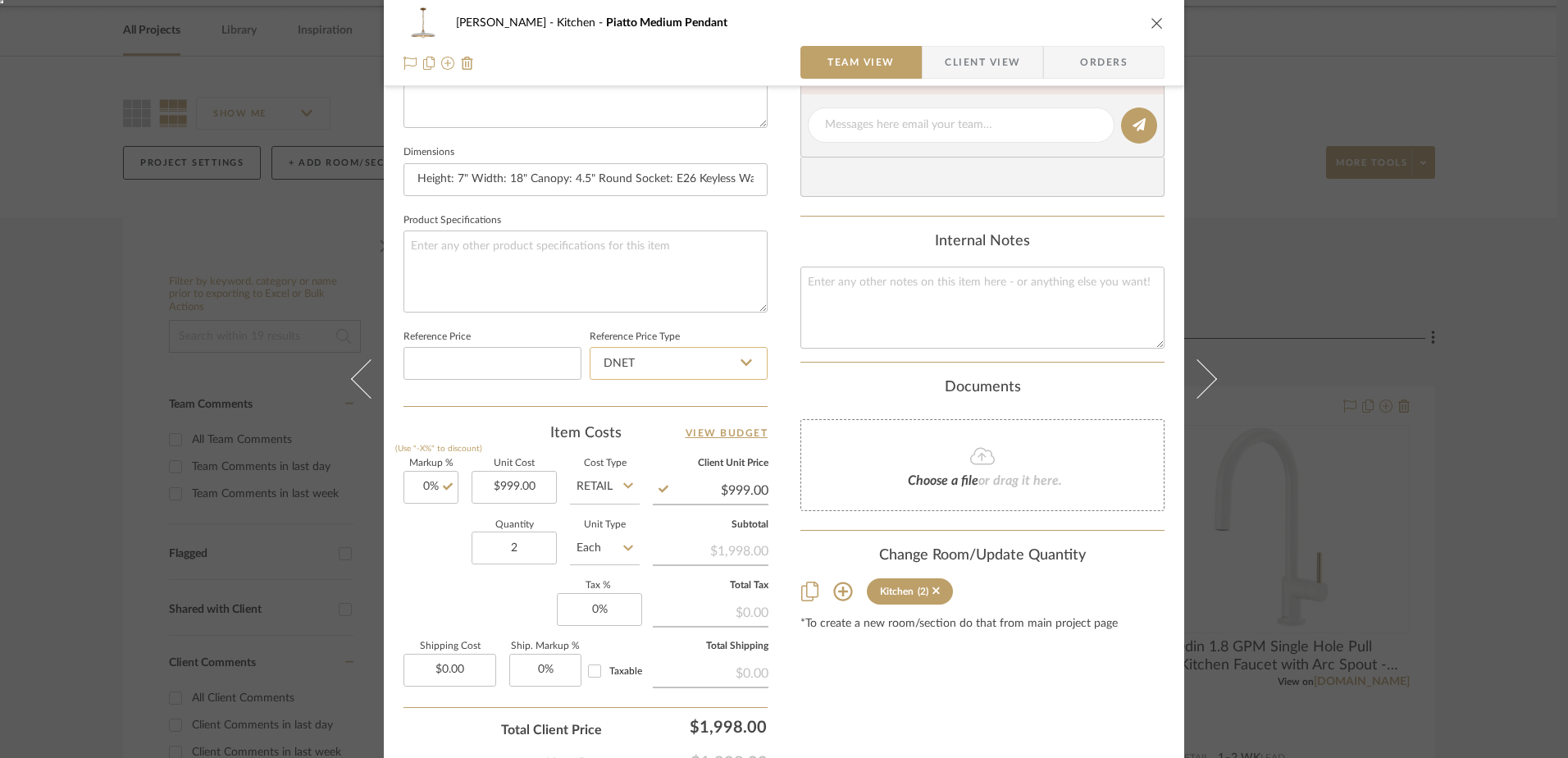
click at [636, 360] on input "DNET" at bounding box center [678, 363] width 178 height 33
click at [609, 440] on div "Retail" at bounding box center [686, 446] width 203 height 42
type input "Retail"
click at [594, 481] on input "Retail" at bounding box center [604, 487] width 70 height 33
click at [608, 567] on span "Retail" at bounding box center [595, 570] width 28 height 11
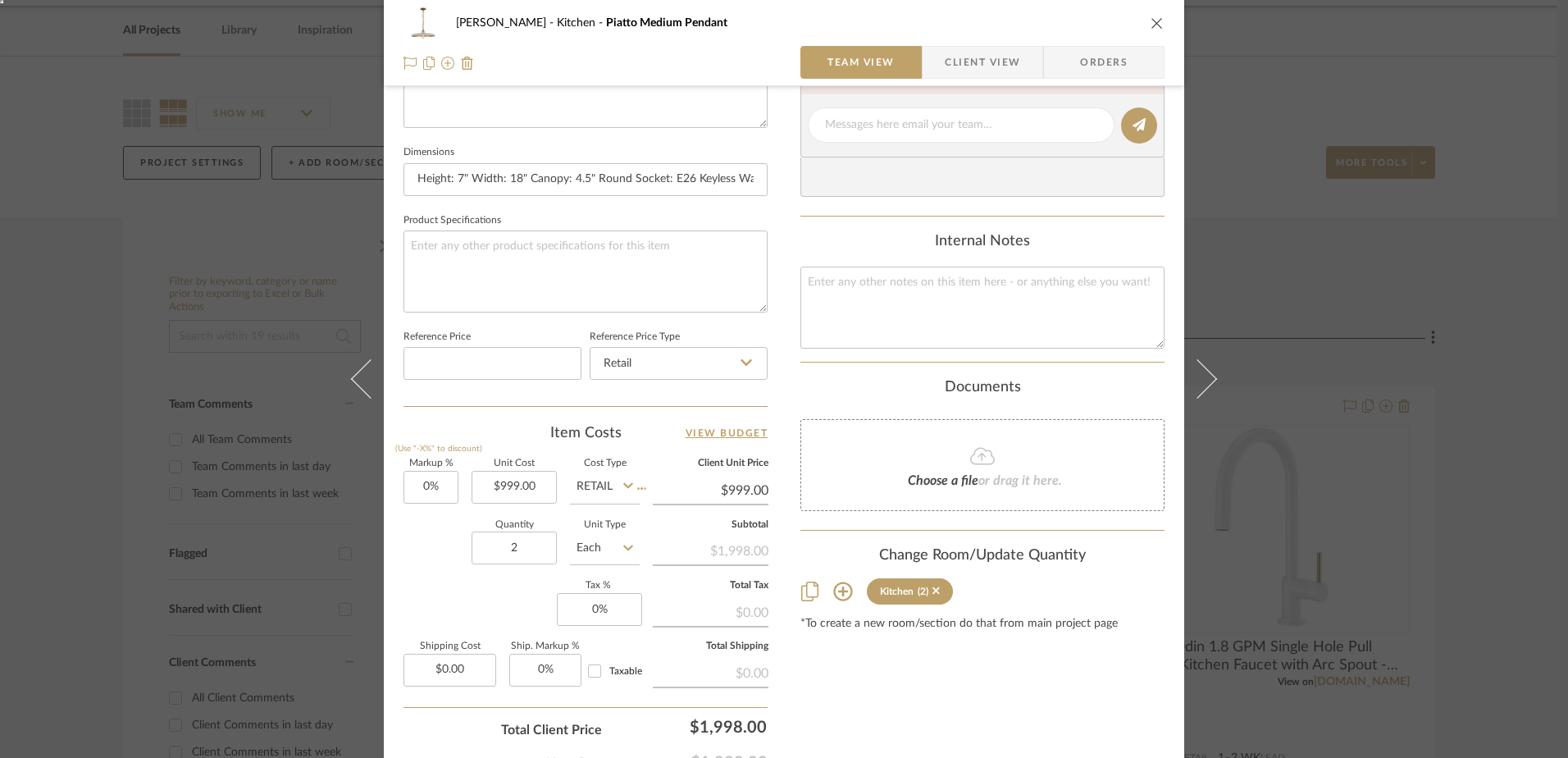
click at [603, 491] on input "Retail" at bounding box center [604, 487] width 70 height 33
click at [604, 487] on input "Retail" at bounding box center [604, 487] width 70 height 33
click at [573, 493] on input "Retail" at bounding box center [604, 487] width 70 height 33
click at [620, 535] on div "DNET" at bounding box center [667, 528] width 203 height 42
type input "DNET"
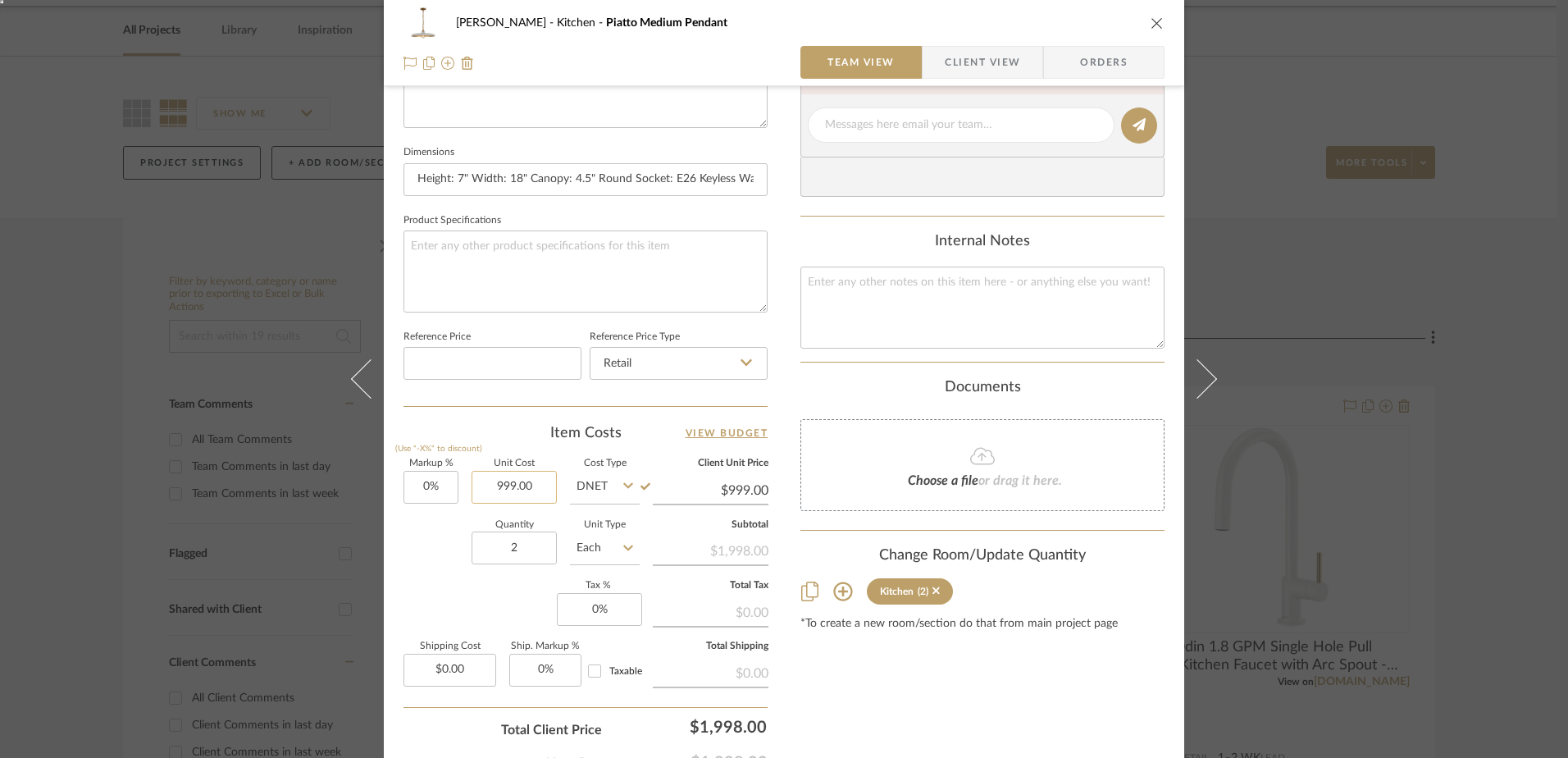
click at [512, 484] on input "999.00" at bounding box center [514, 487] width 86 height 33
type input "$799.20"
click at [437, 492] on input "0" at bounding box center [430, 487] width 55 height 33
type input "30%"
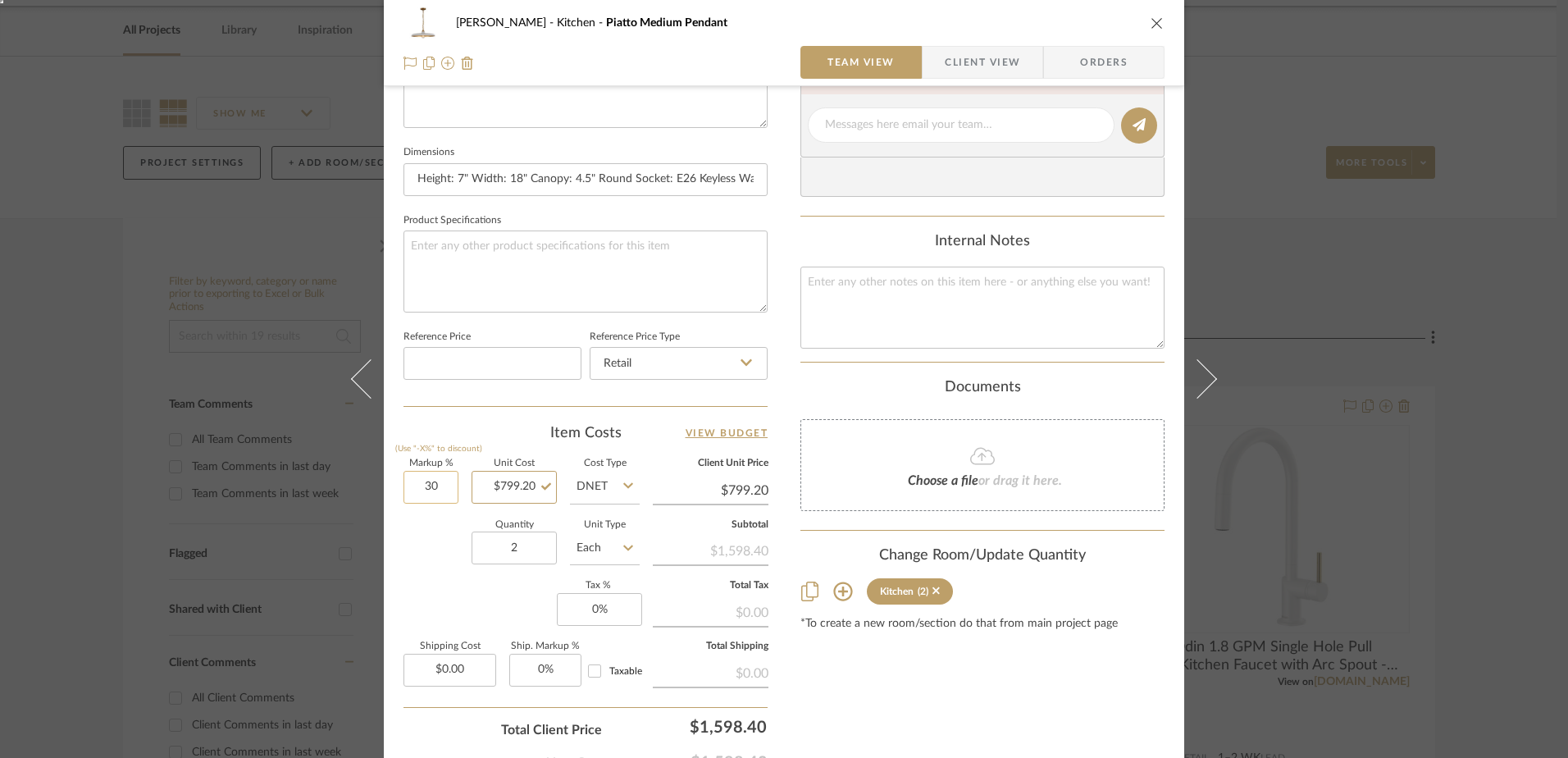
type input "799.20"
type input "$1,038.96"
type input "30"
type input "$799.20"
click at [437, 492] on input "30" at bounding box center [430, 487] width 55 height 33
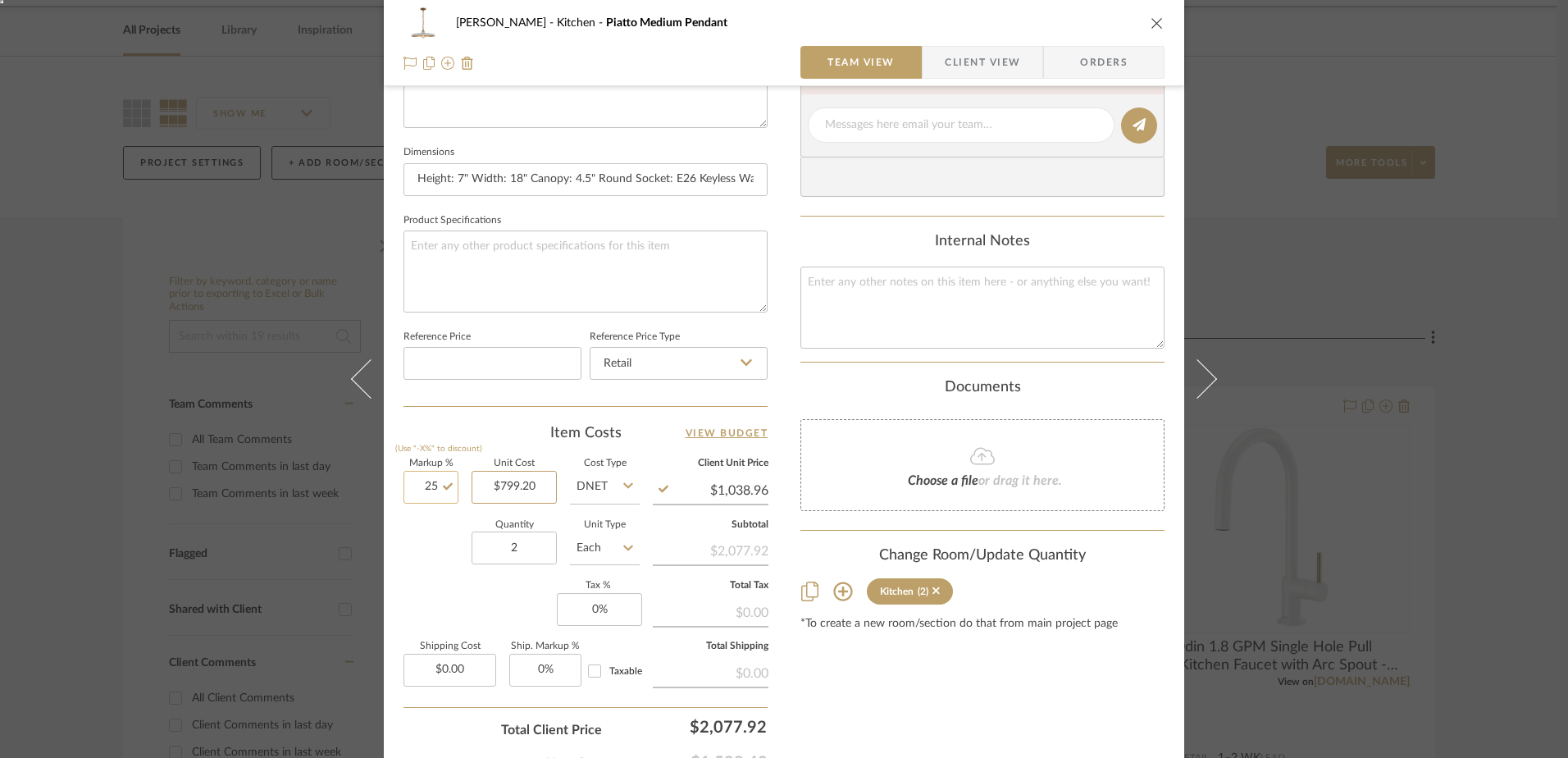
type input "25%"
type input "$799.20"
type input "$999.00"
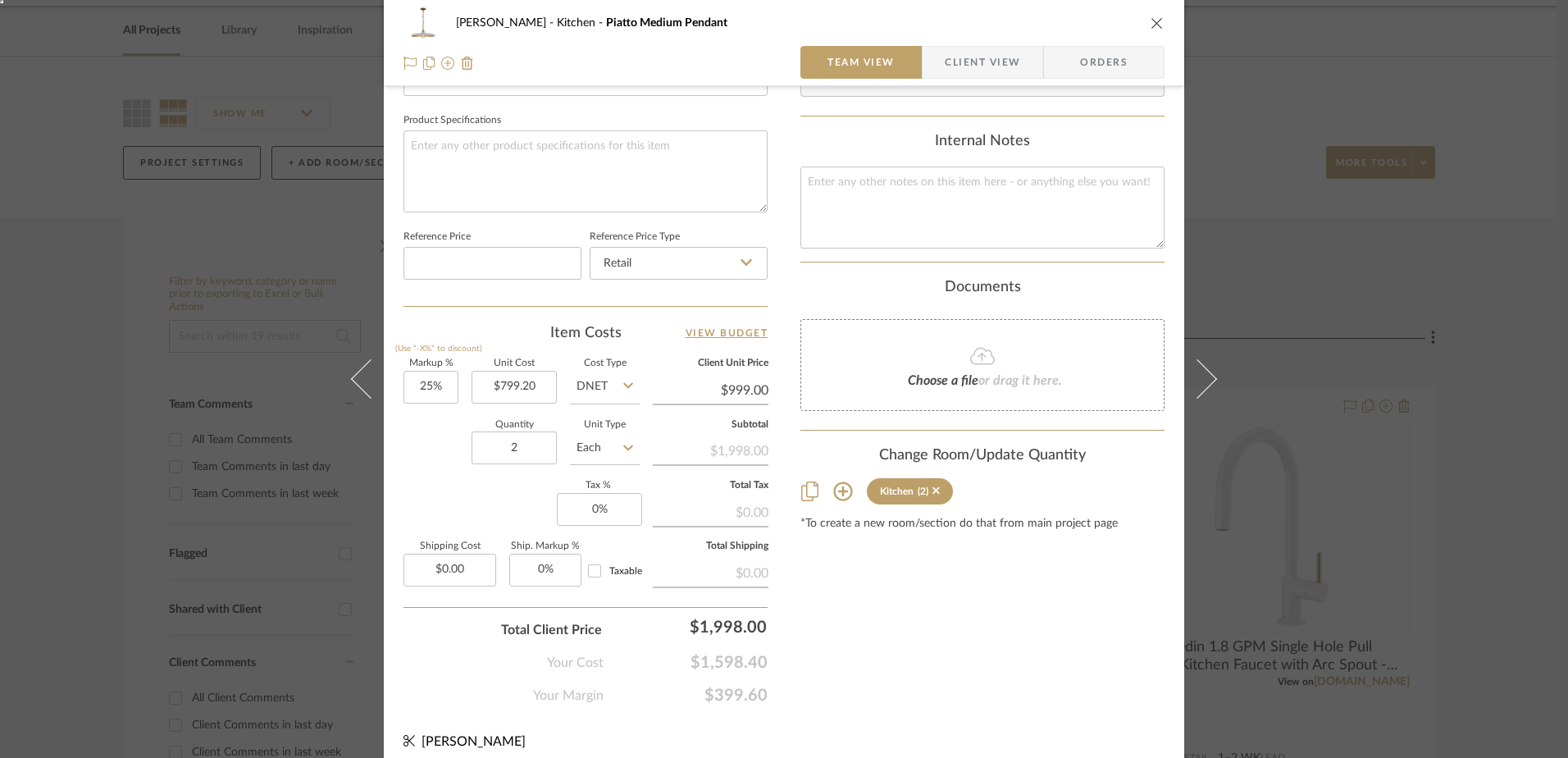
scroll to position [769, 0]
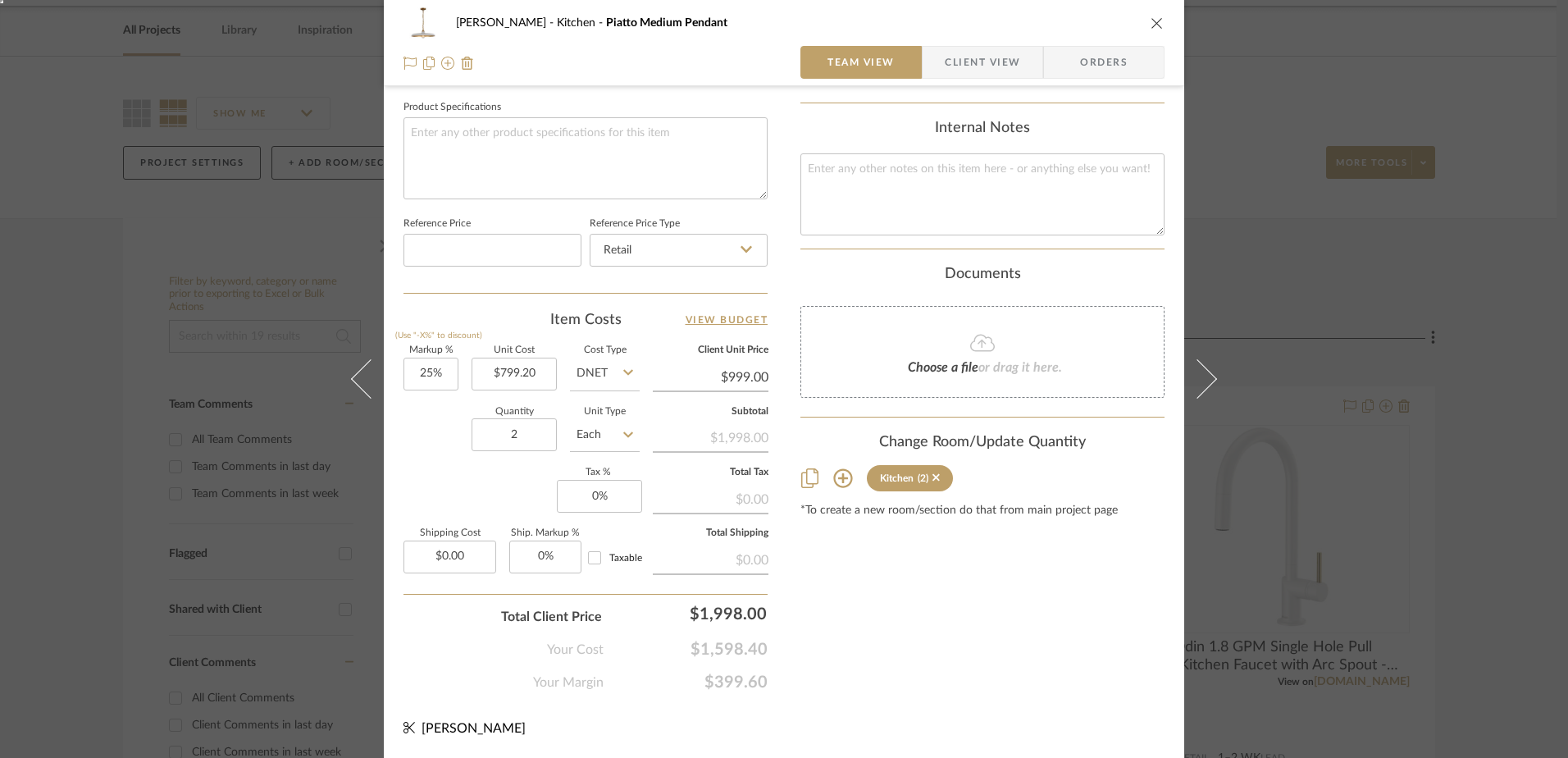
click at [1234, 182] on div "LINDSEY Kitchen Piatto Medium Pendant Team View Client View Orders 1 / 3 Team-F…" at bounding box center [784, 379] width 1568 height 758
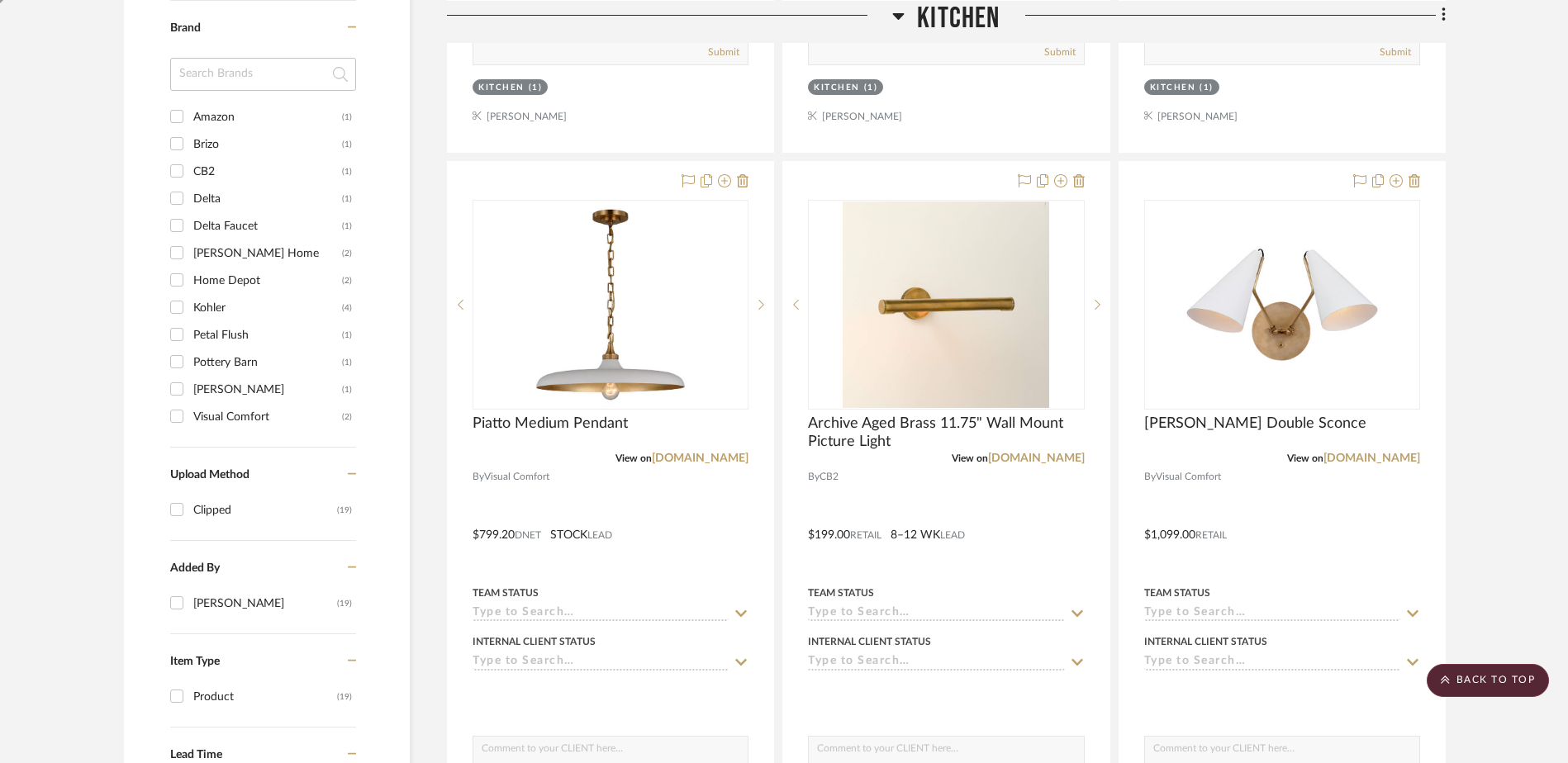
scroll to position [1032, 0]
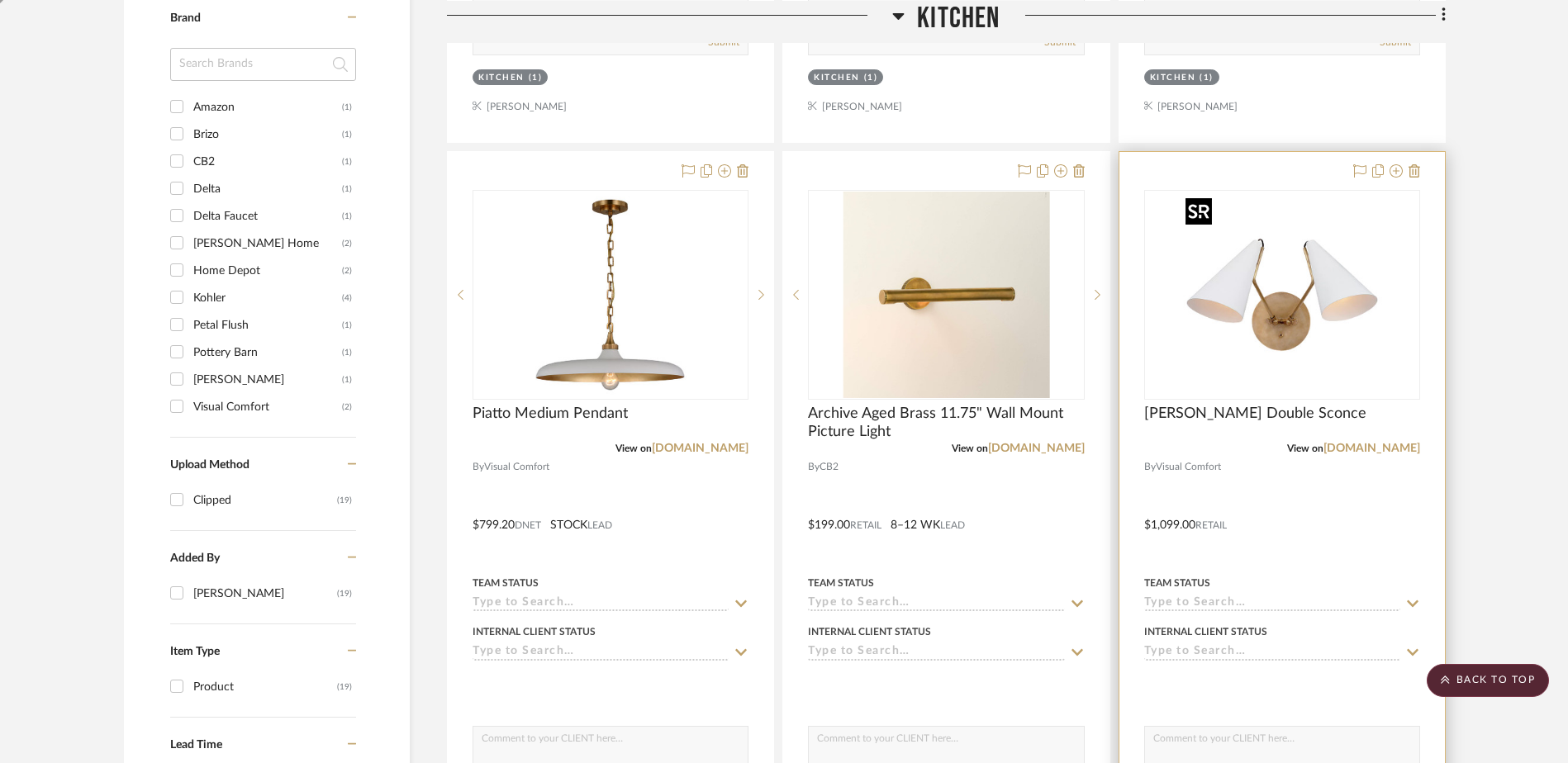
click at [1242, 354] on img "0" at bounding box center [1282, 294] width 206 height 206
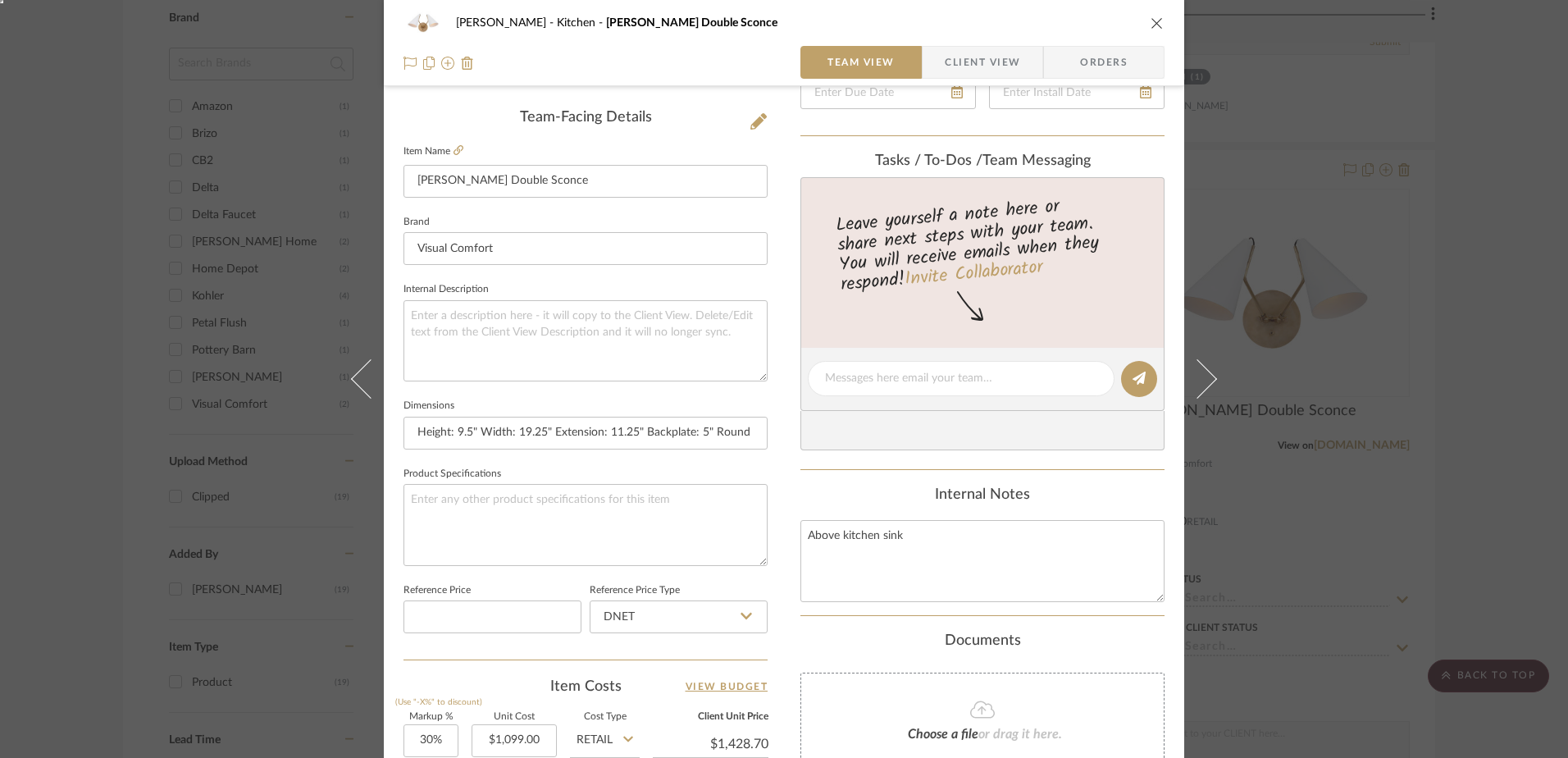
scroll to position [575, 0]
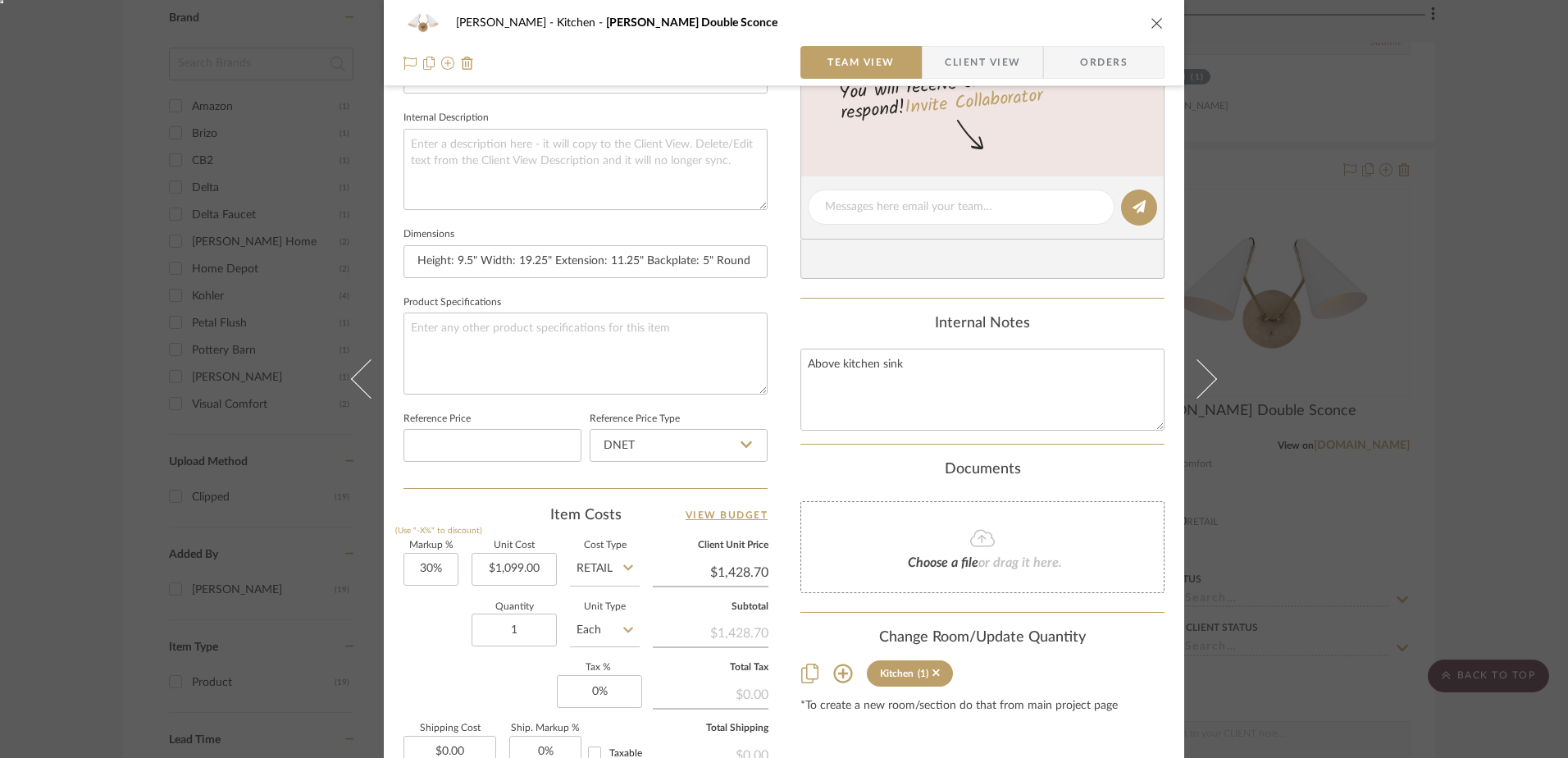
click at [581, 559] on input "Retail" at bounding box center [604, 569] width 70 height 33
click at [631, 606] on div "DNET" at bounding box center [667, 610] width 203 height 42
type input "DNET"
click at [505, 563] on input "1099.00" at bounding box center [514, 569] width 86 height 33
type input "$879.20"
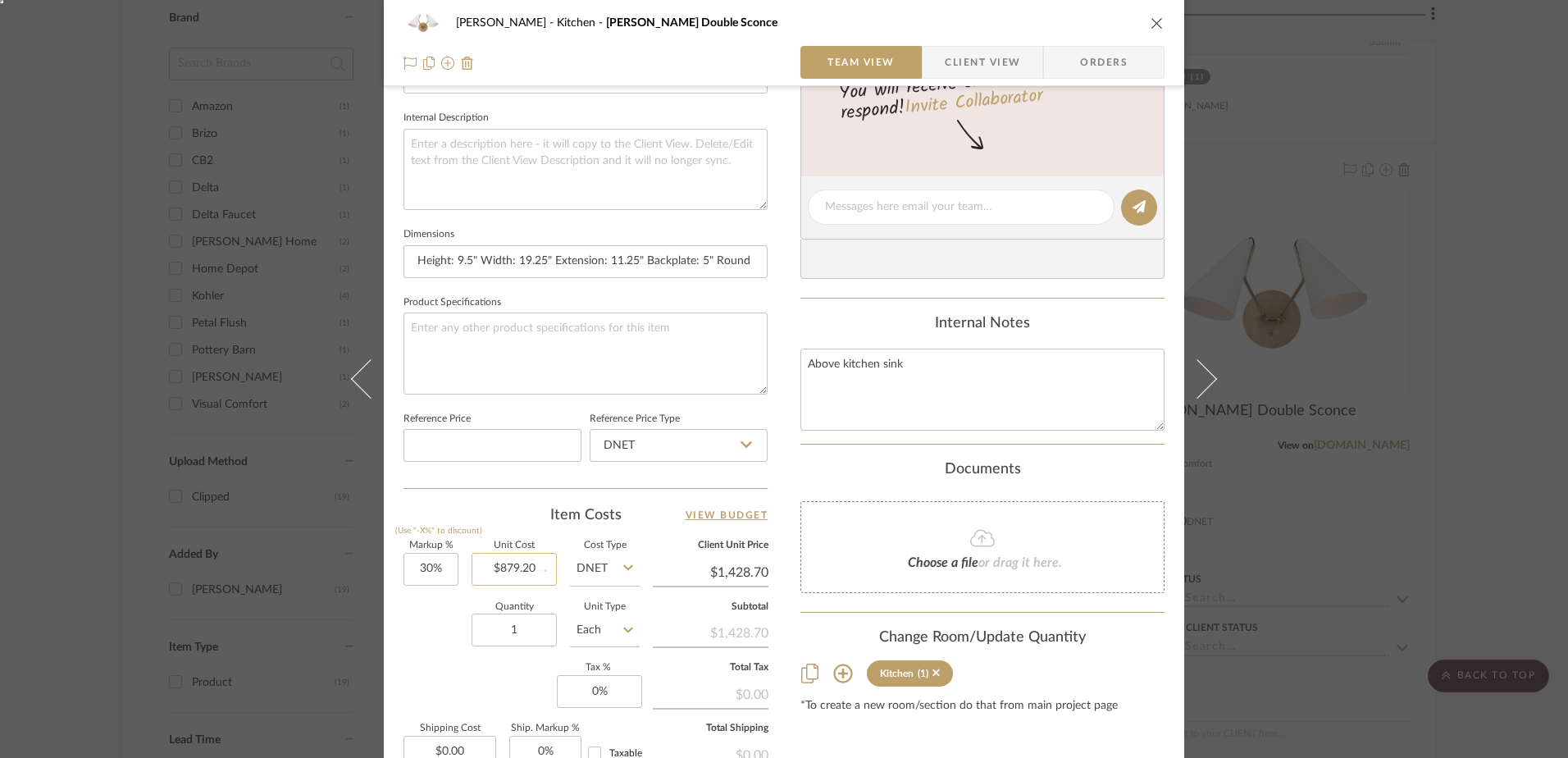
type input "$1,142.96"
click at [430, 572] on input "30" at bounding box center [430, 569] width 55 height 33
type input "25%"
type input "879.20"
type input "$1,099.00"
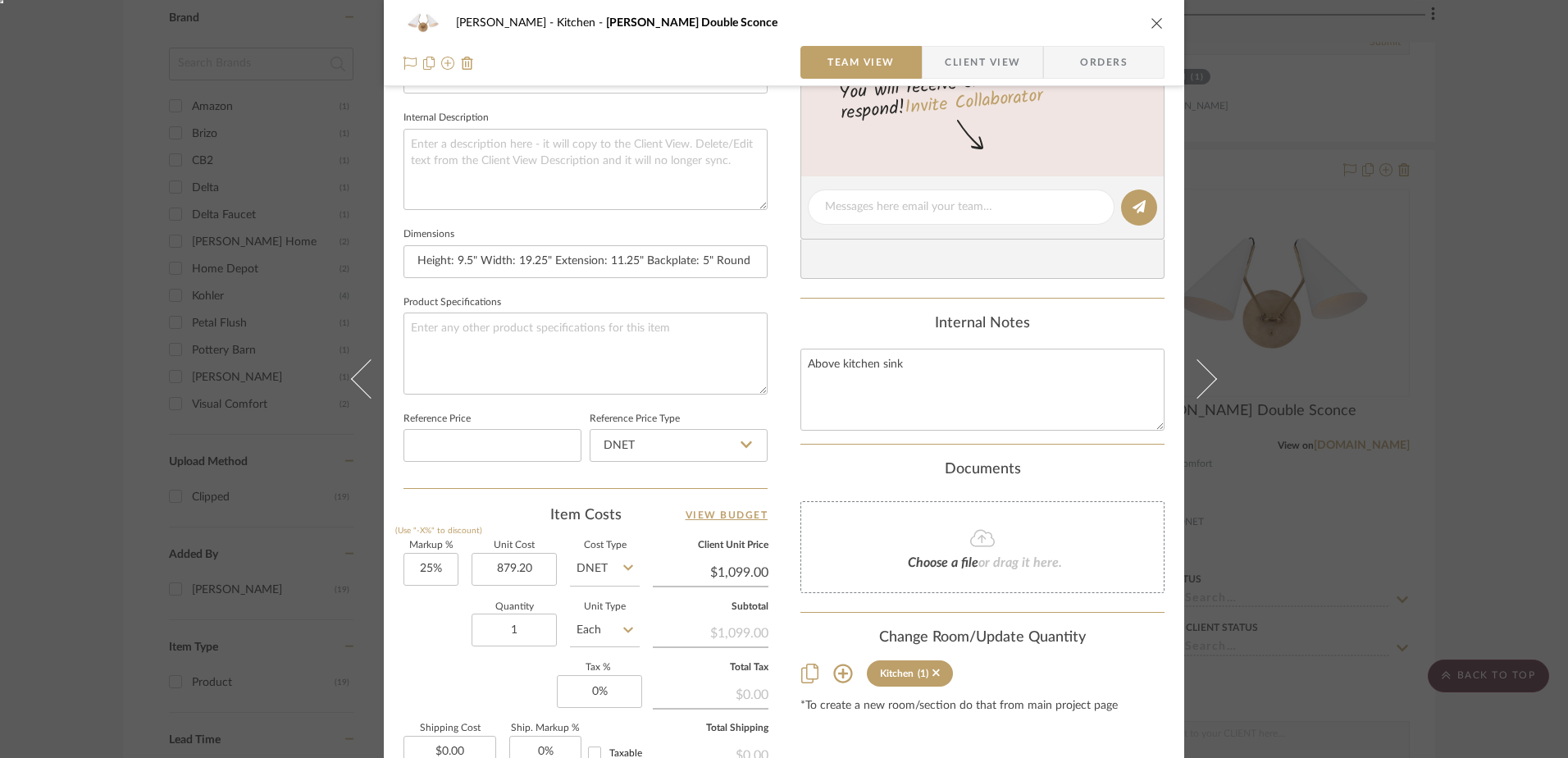
type input "$879.20"
click at [1151, 18] on icon "close" at bounding box center [1157, 23] width 13 height 13
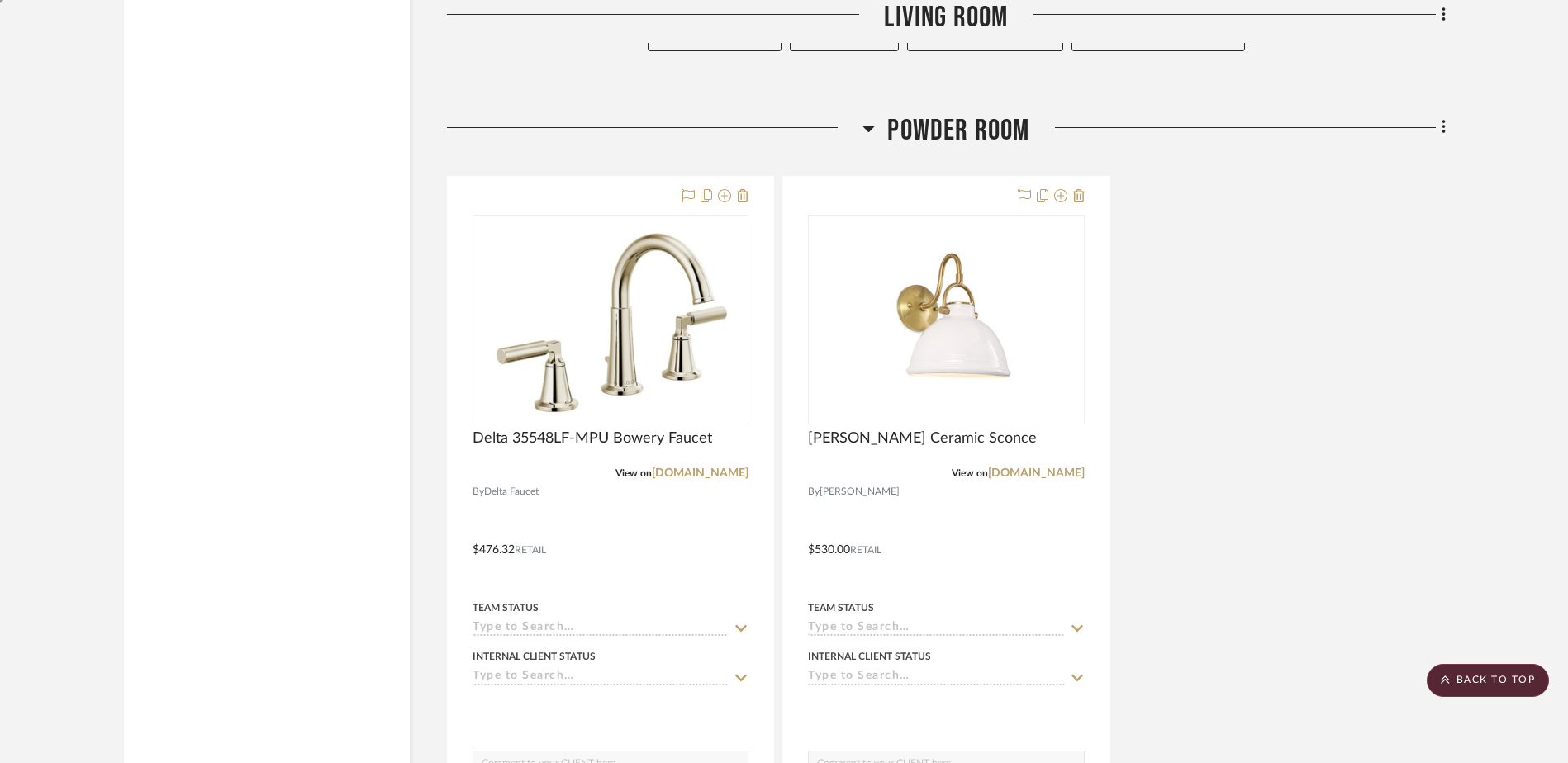
scroll to position [3934, 0]
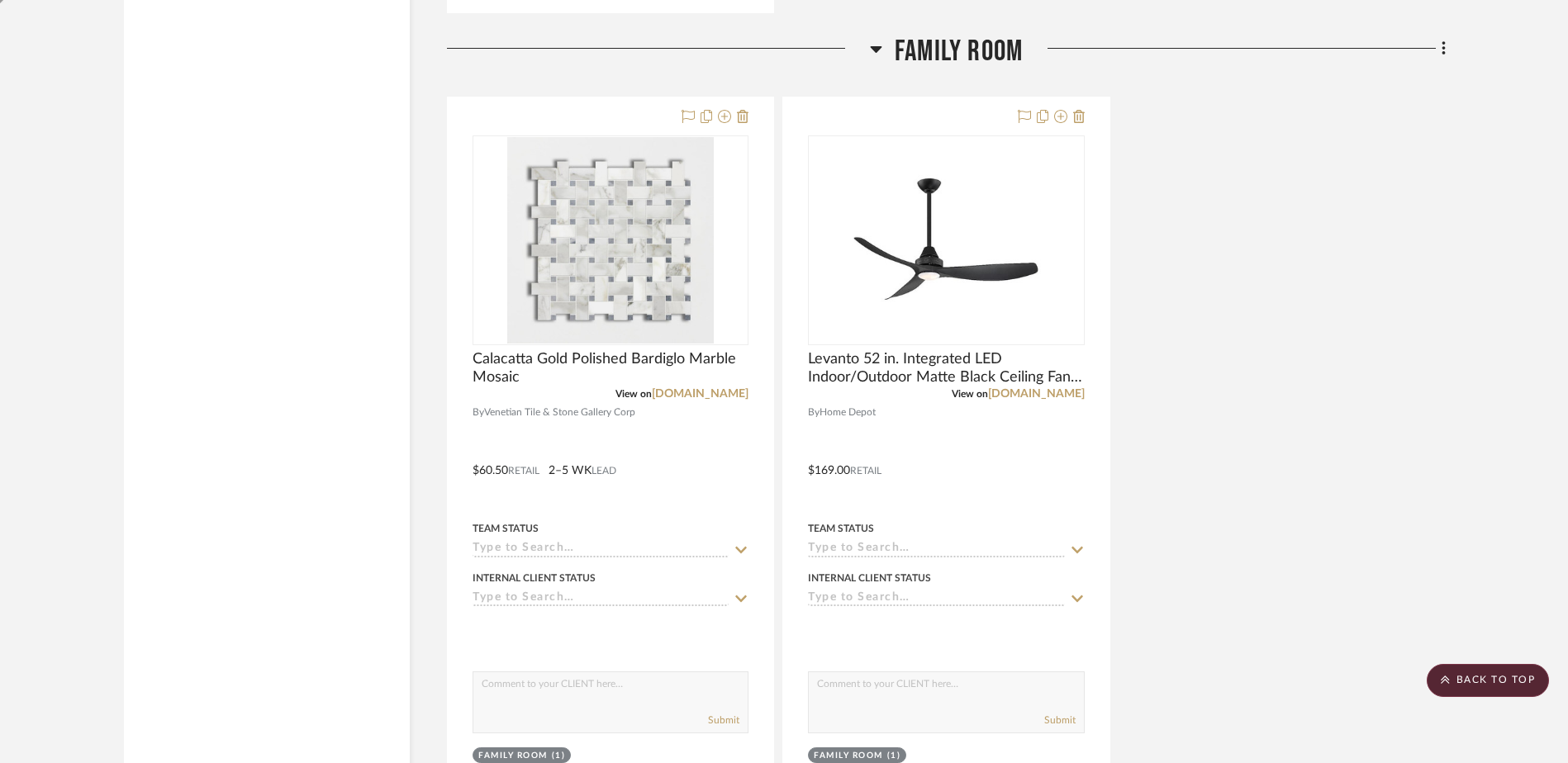
scroll to position [3570, 0]
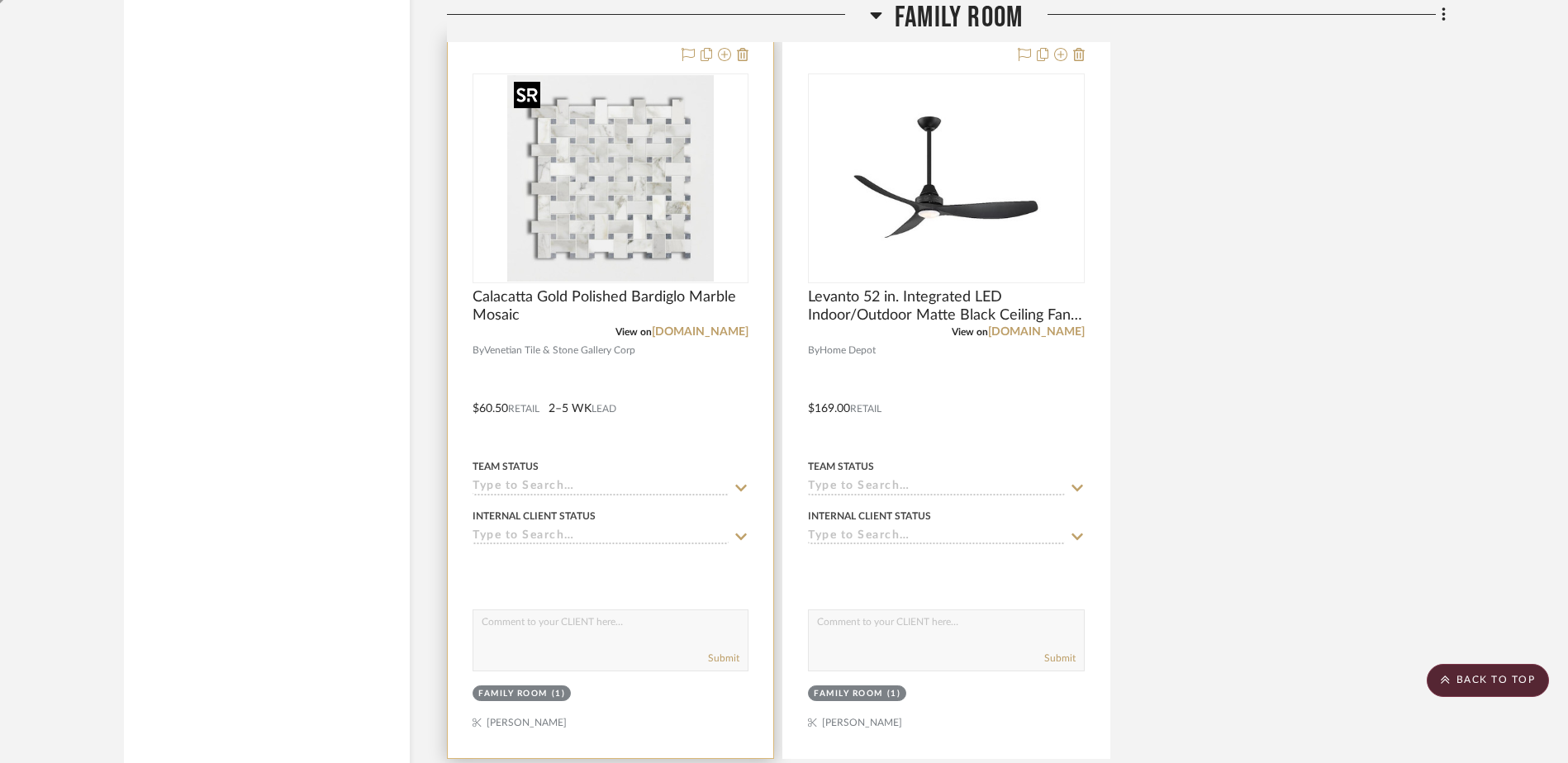
click at [0, 0] on img at bounding box center [0, 0] width 0 height 0
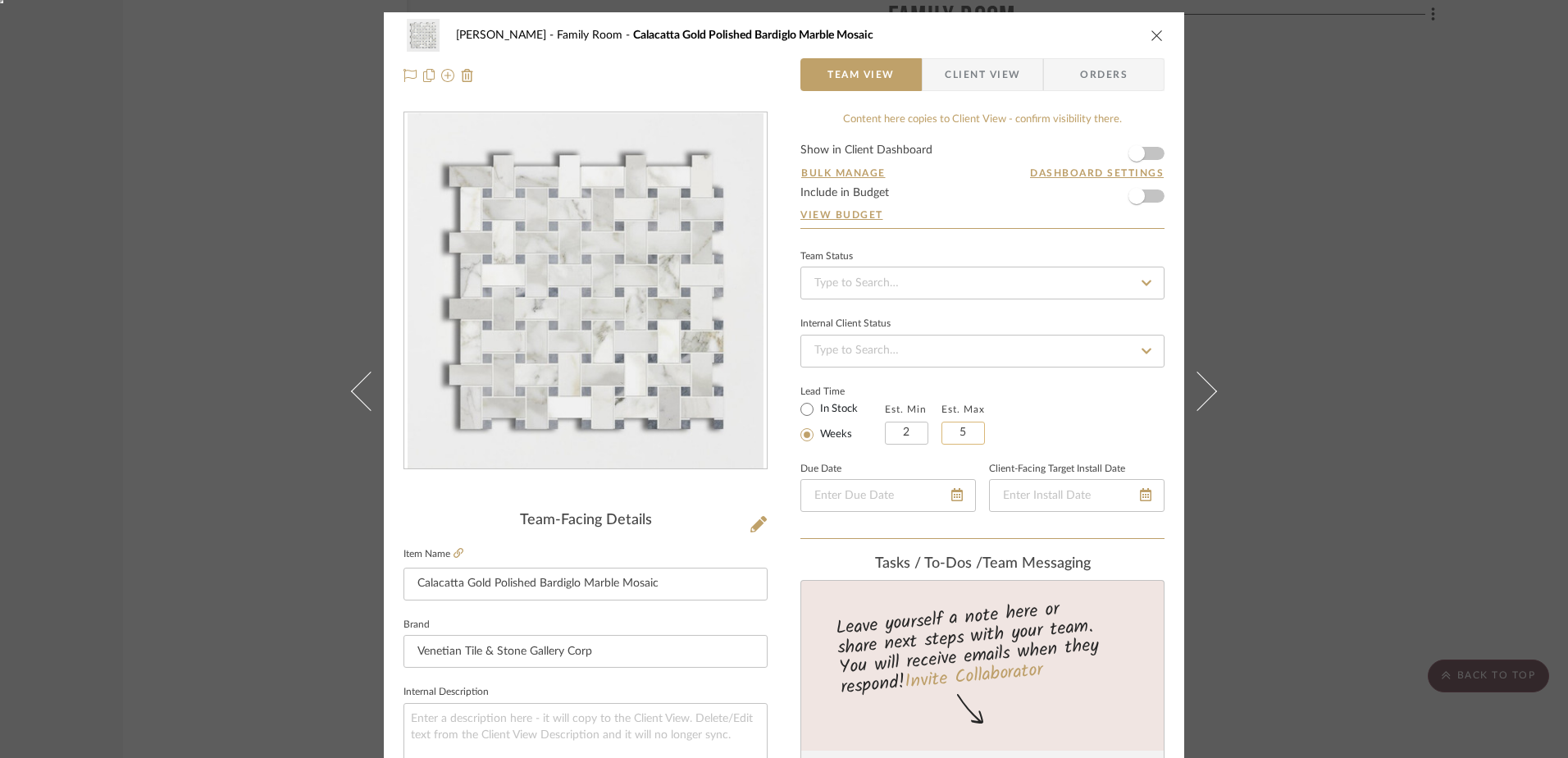
scroll to position [575, 0]
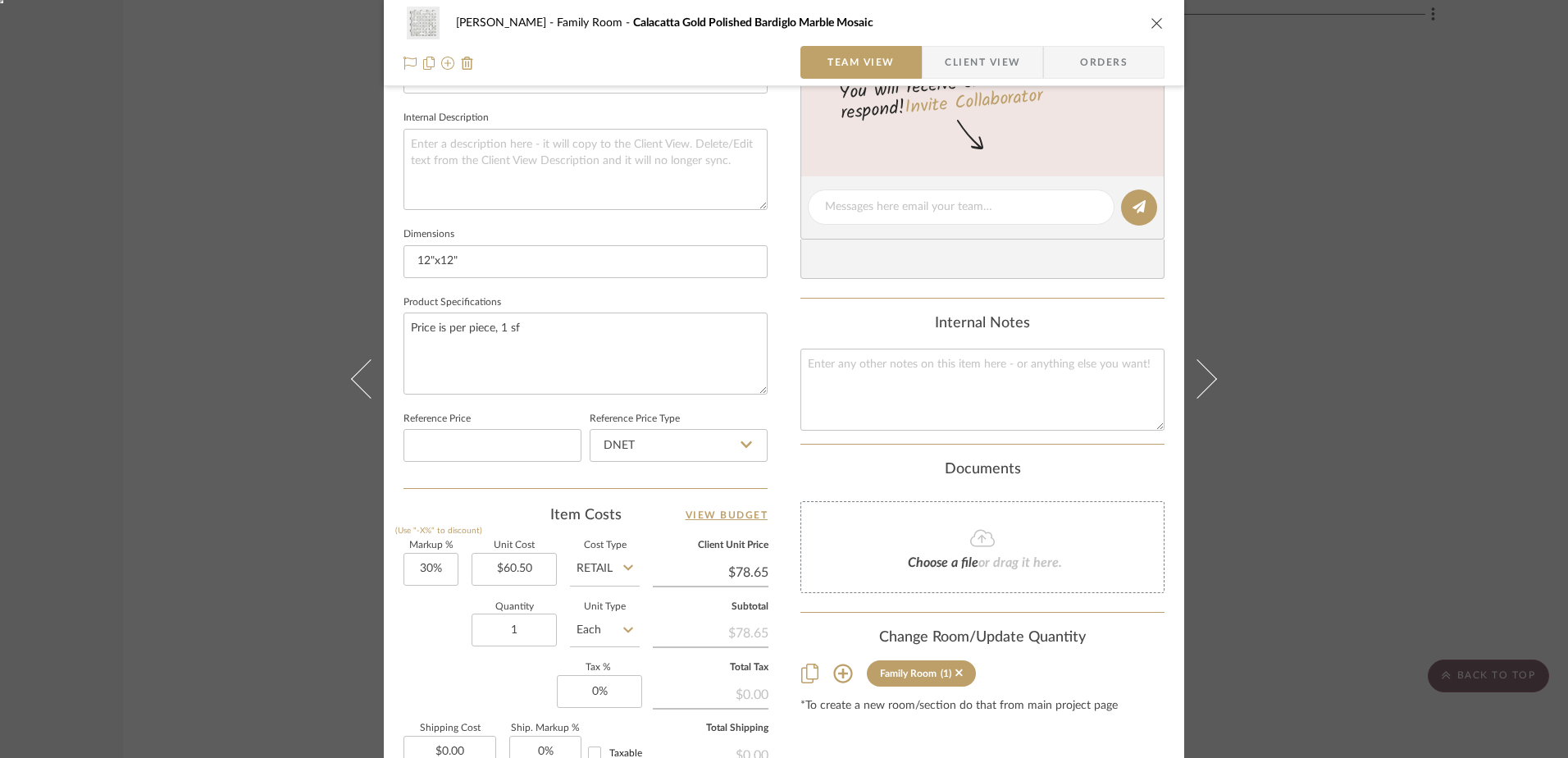
click at [974, 535] on icon at bounding box center [982, 537] width 24 height 20
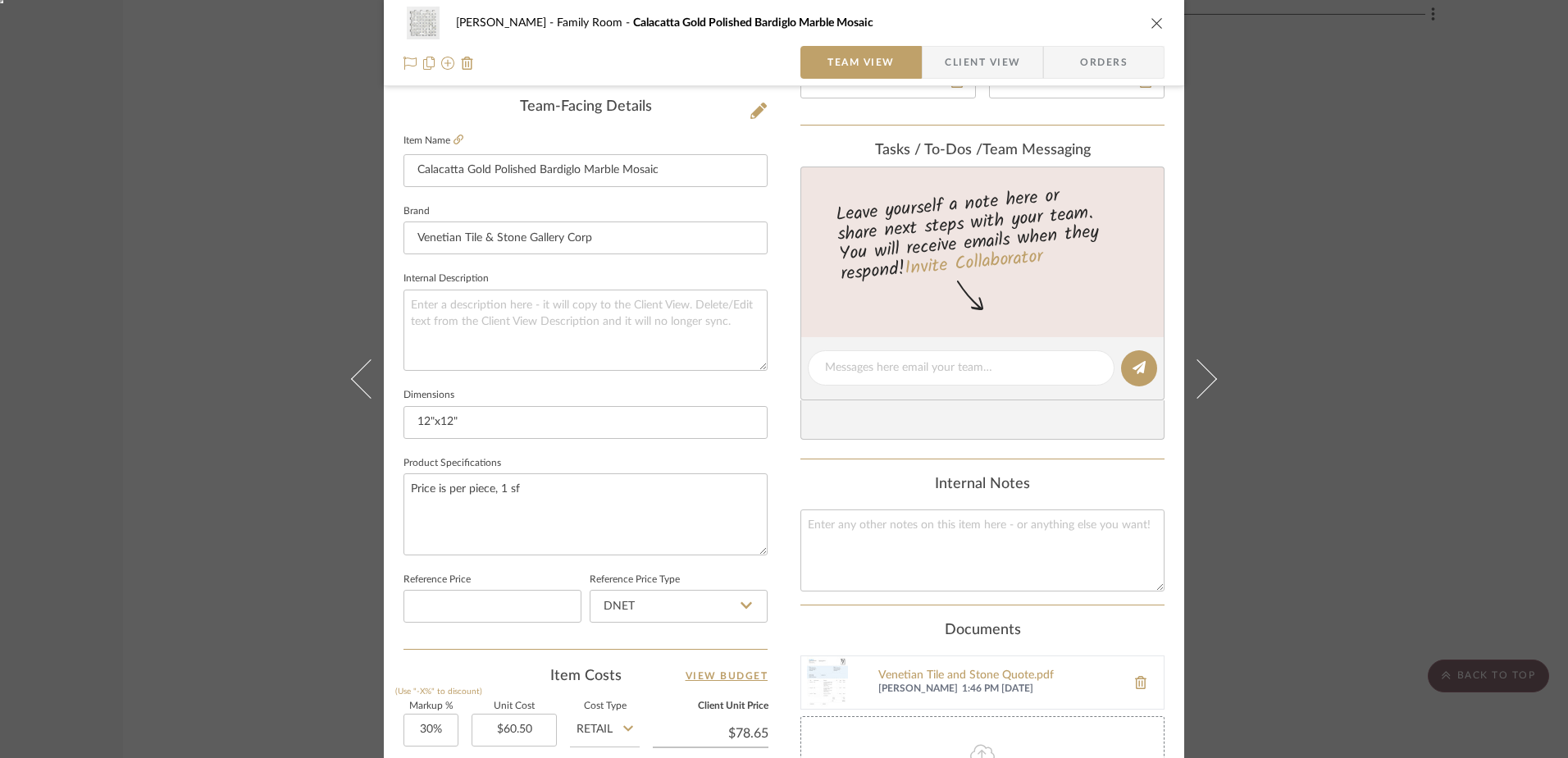
scroll to position [410, 0]
click at [1151, 20] on icon "close" at bounding box center [1157, 23] width 13 height 13
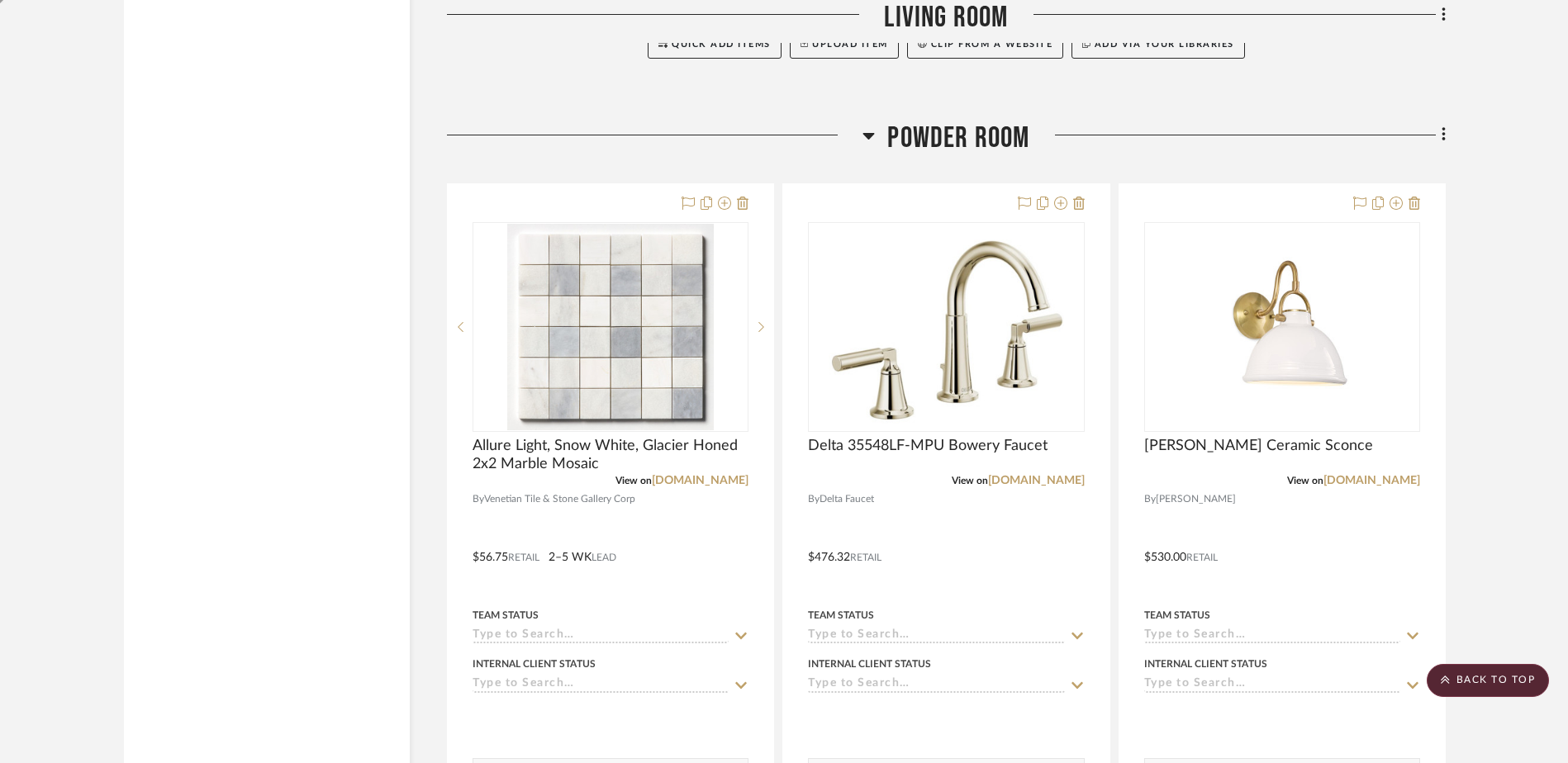
scroll to position [4561, 0]
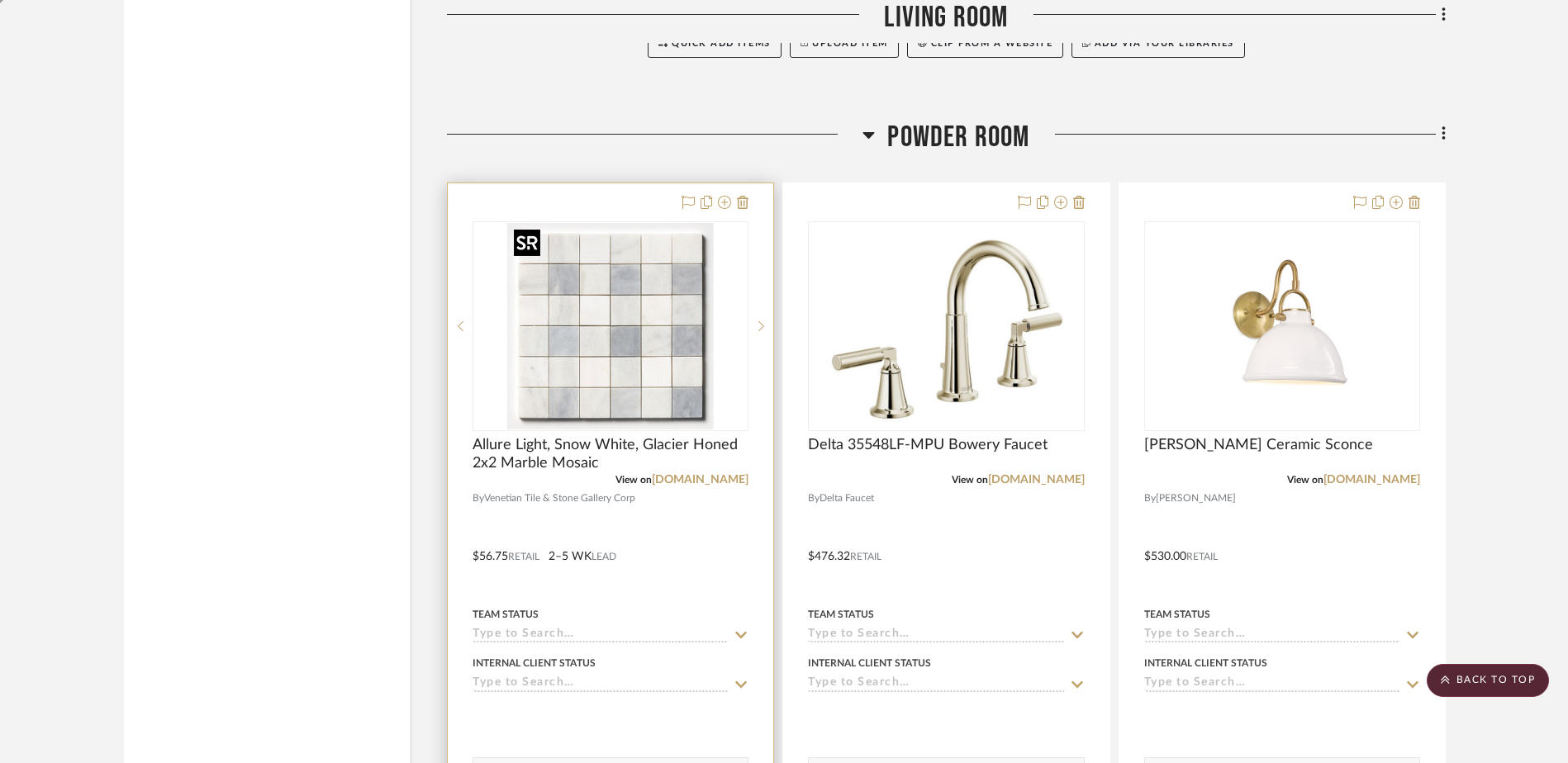
click at [0, 0] on img at bounding box center [0, 0] width 0 height 0
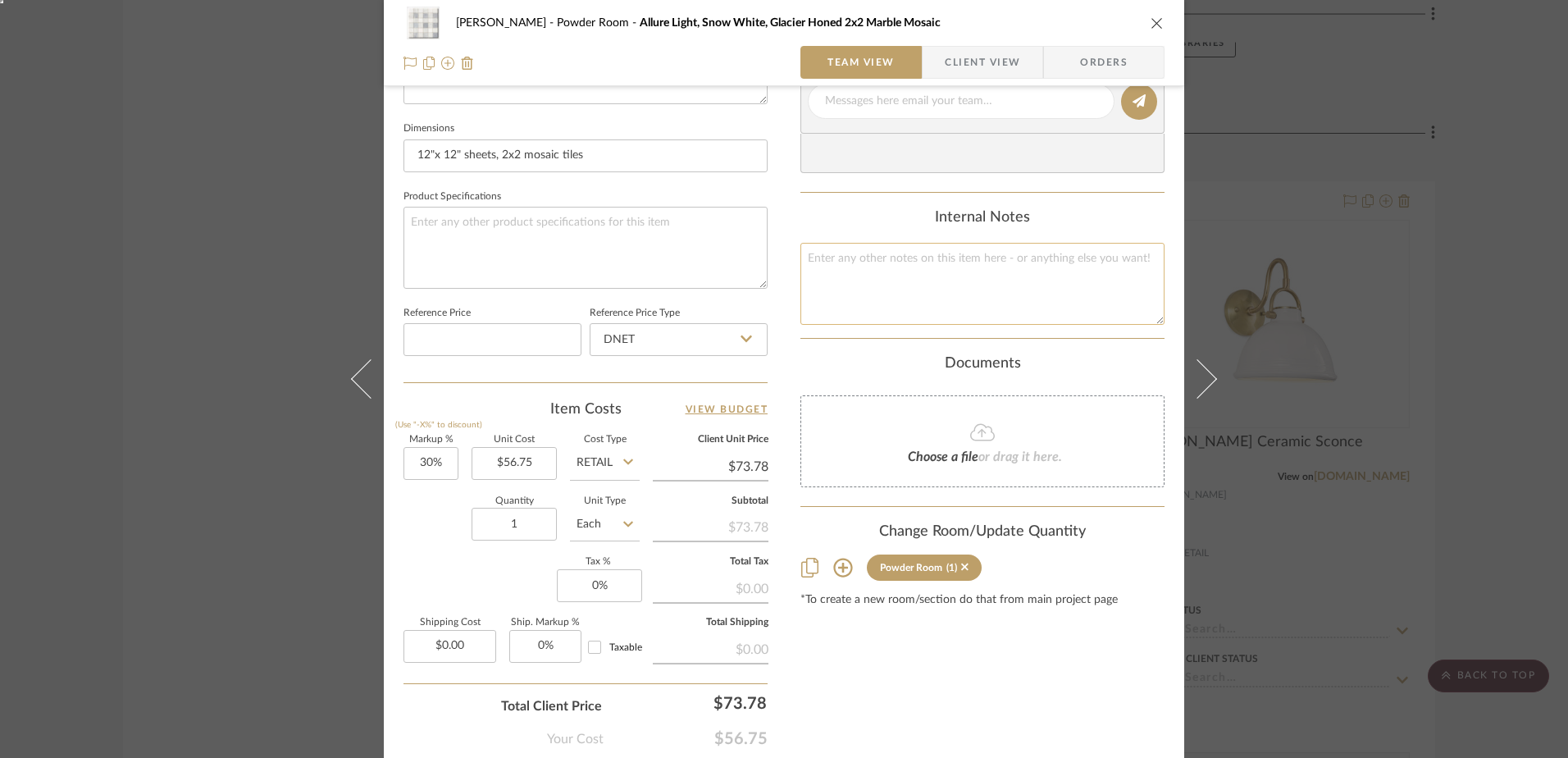
scroll to position [738, 0]
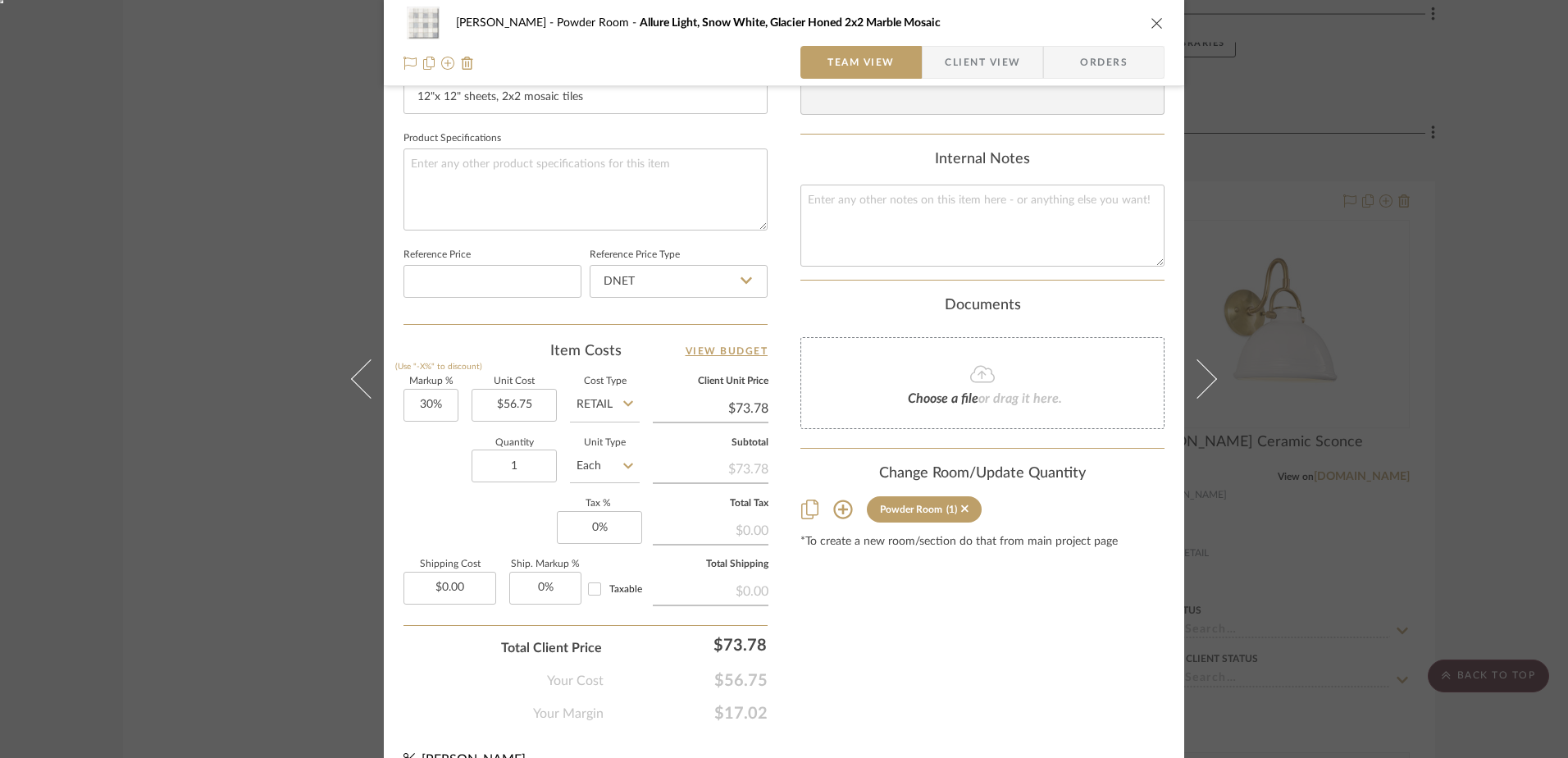
click at [983, 382] on icon at bounding box center [982, 373] width 24 height 20
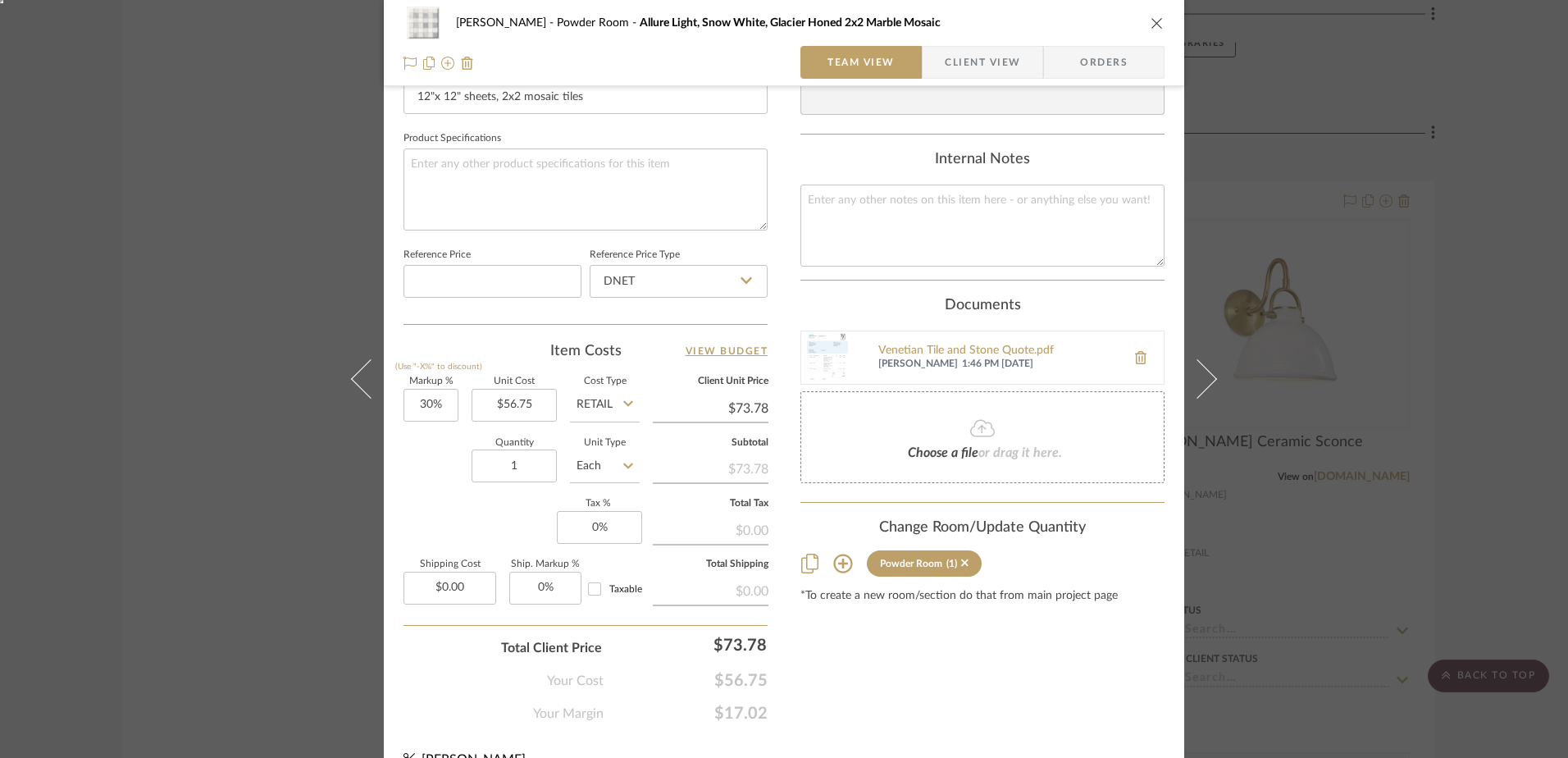
click at [1151, 21] on icon "close" at bounding box center [1157, 23] width 13 height 13
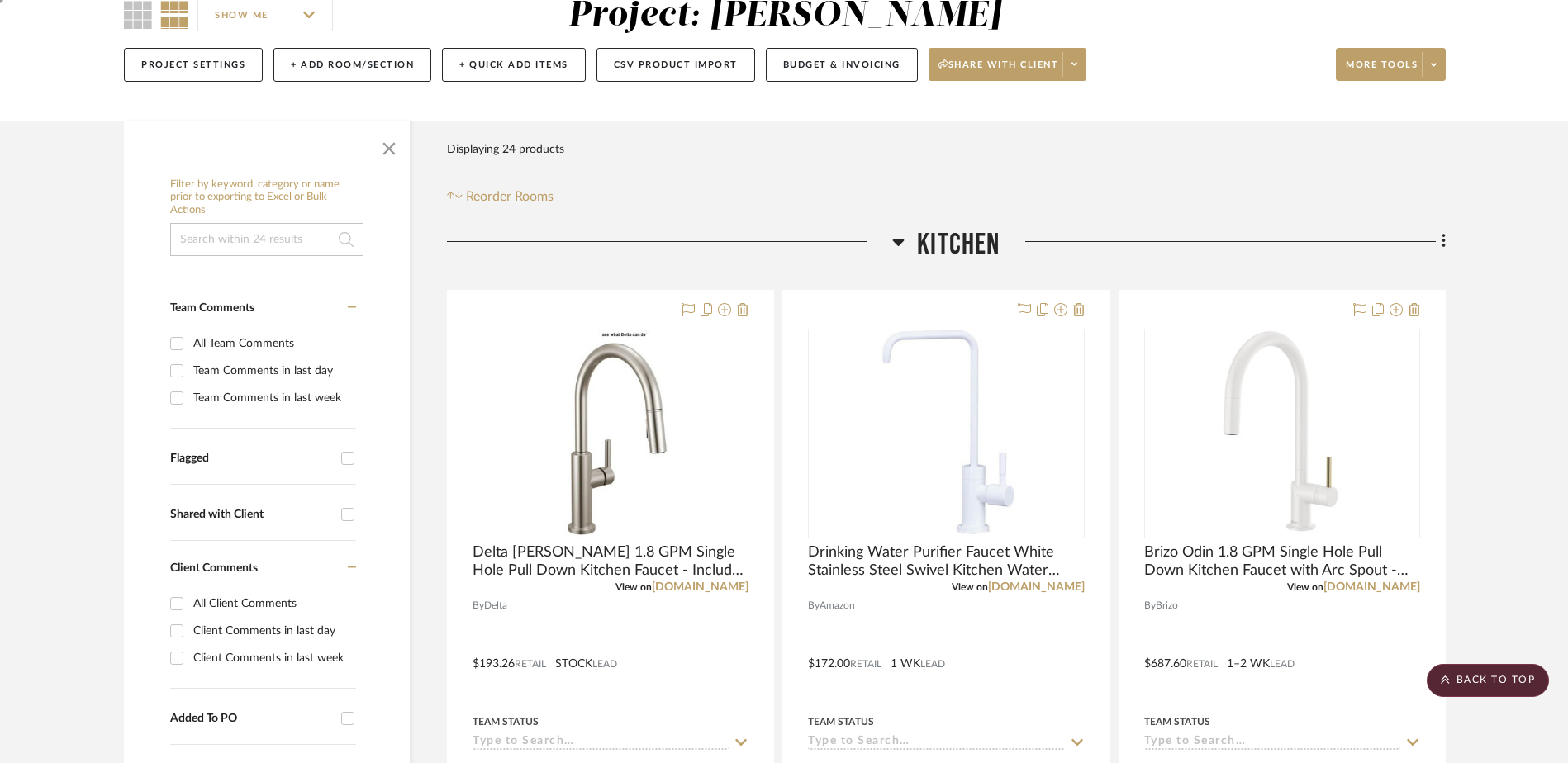
scroll to position [63, 0]
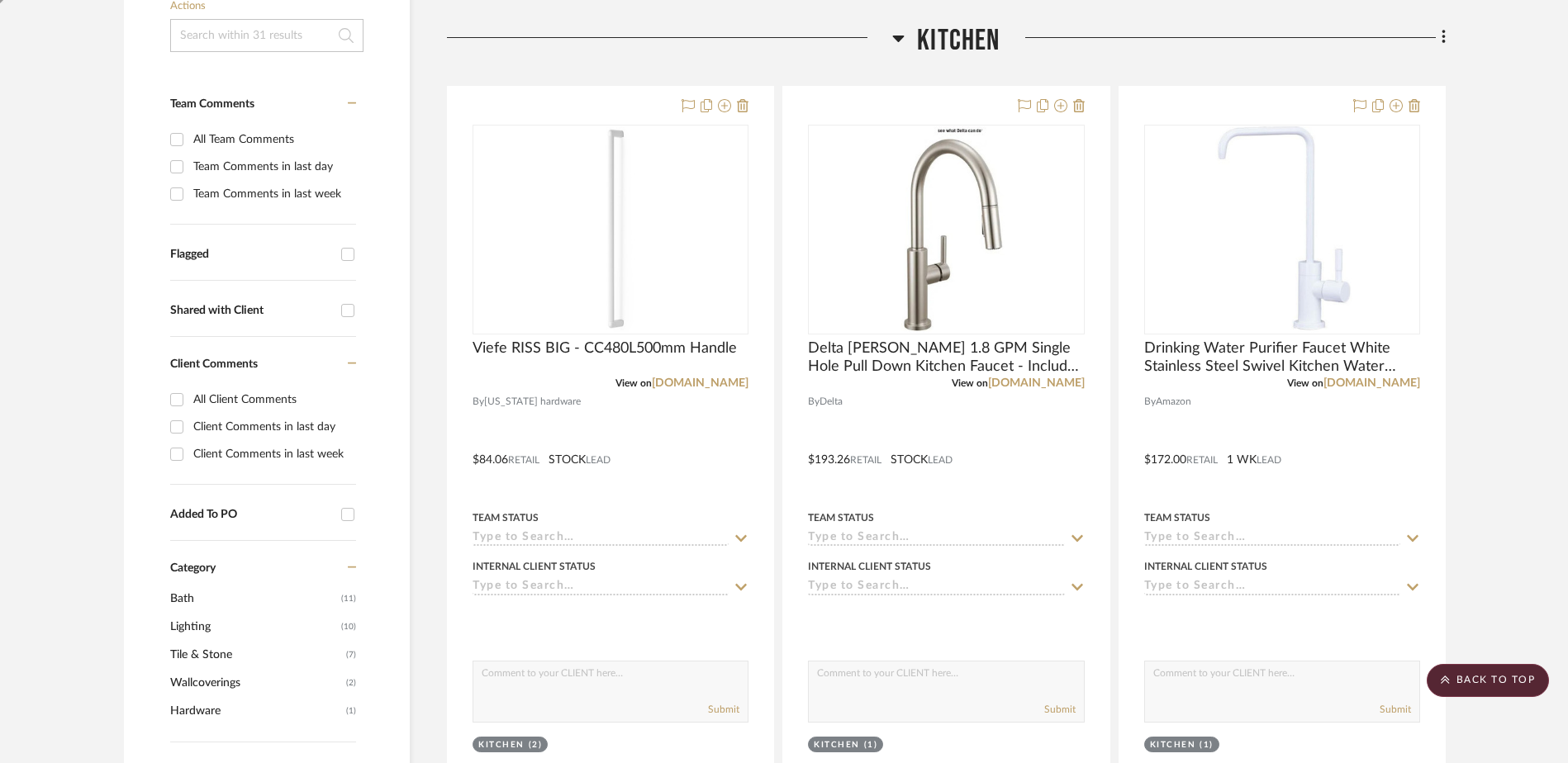
scroll to position [523, 0]
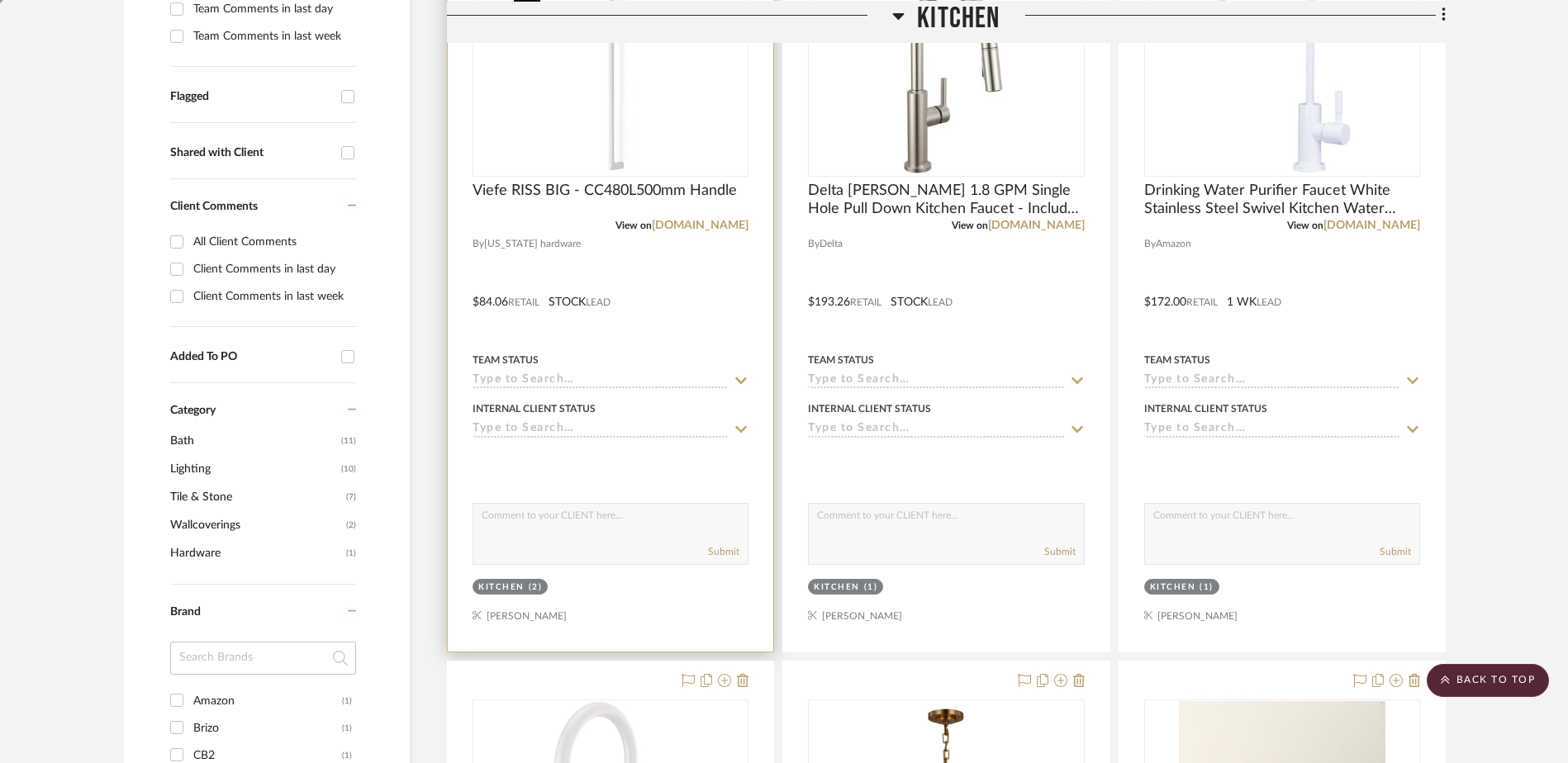
click at [0, 0] on img at bounding box center [0, 0] width 0 height 0
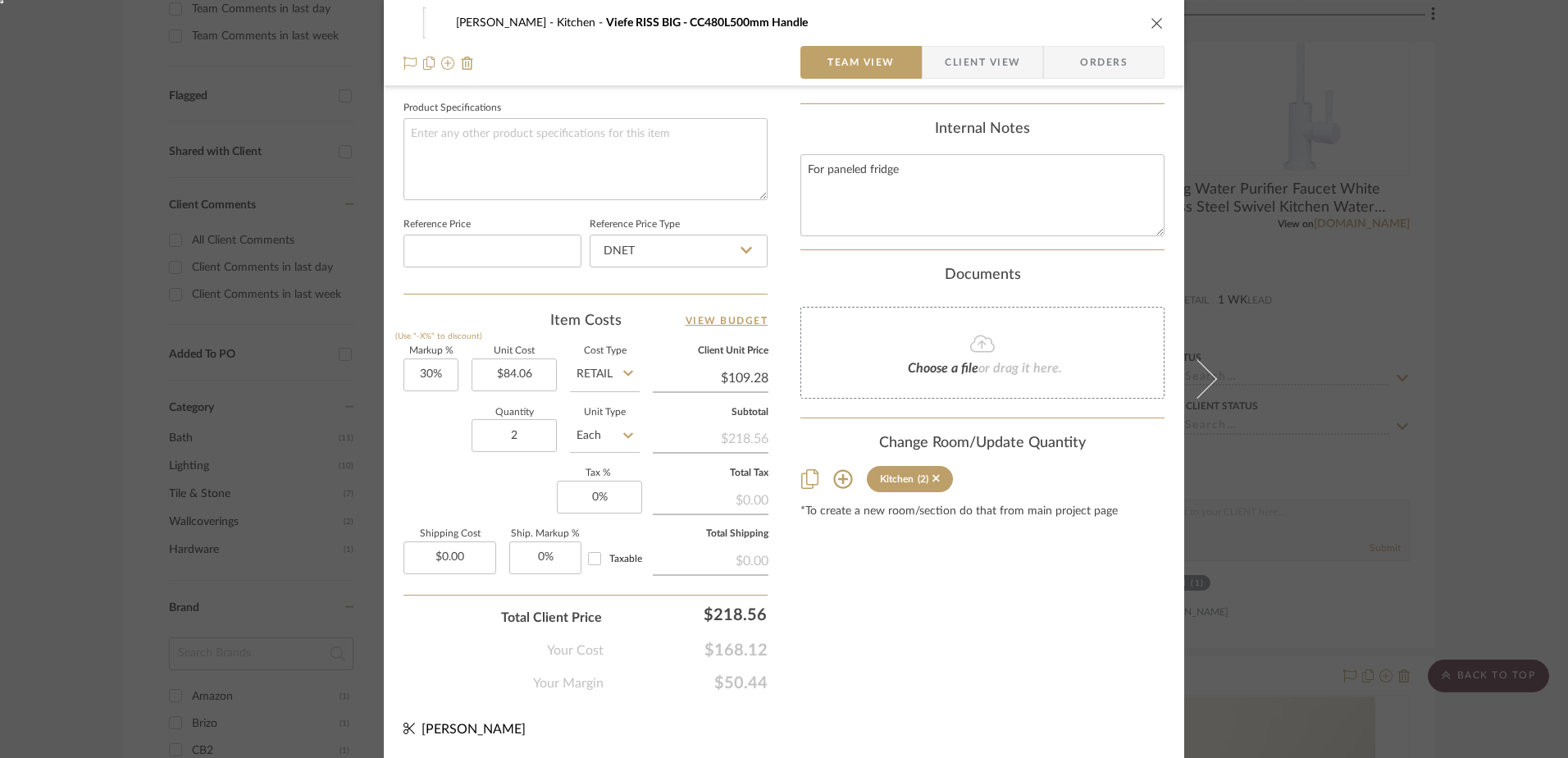
scroll to position [769, 0]
click at [430, 379] on input "30" at bounding box center [430, 373] width 55 height 33
type input "0%"
click at [521, 423] on input "2" at bounding box center [514, 434] width 86 height 33
type input "$84.06"
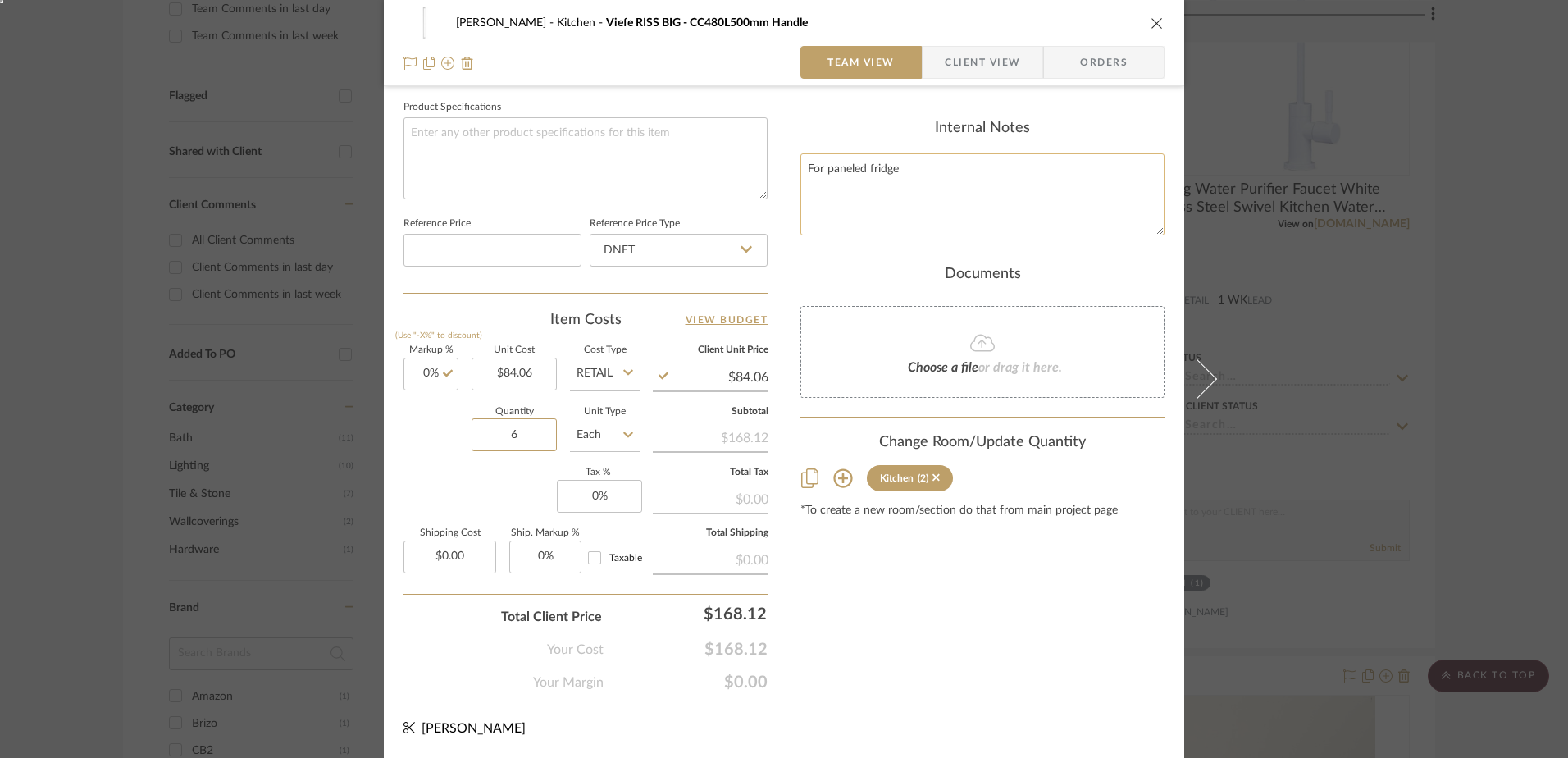
type input "6"
click at [943, 171] on textarea "For paneled fridge" at bounding box center [982, 194] width 364 height 81
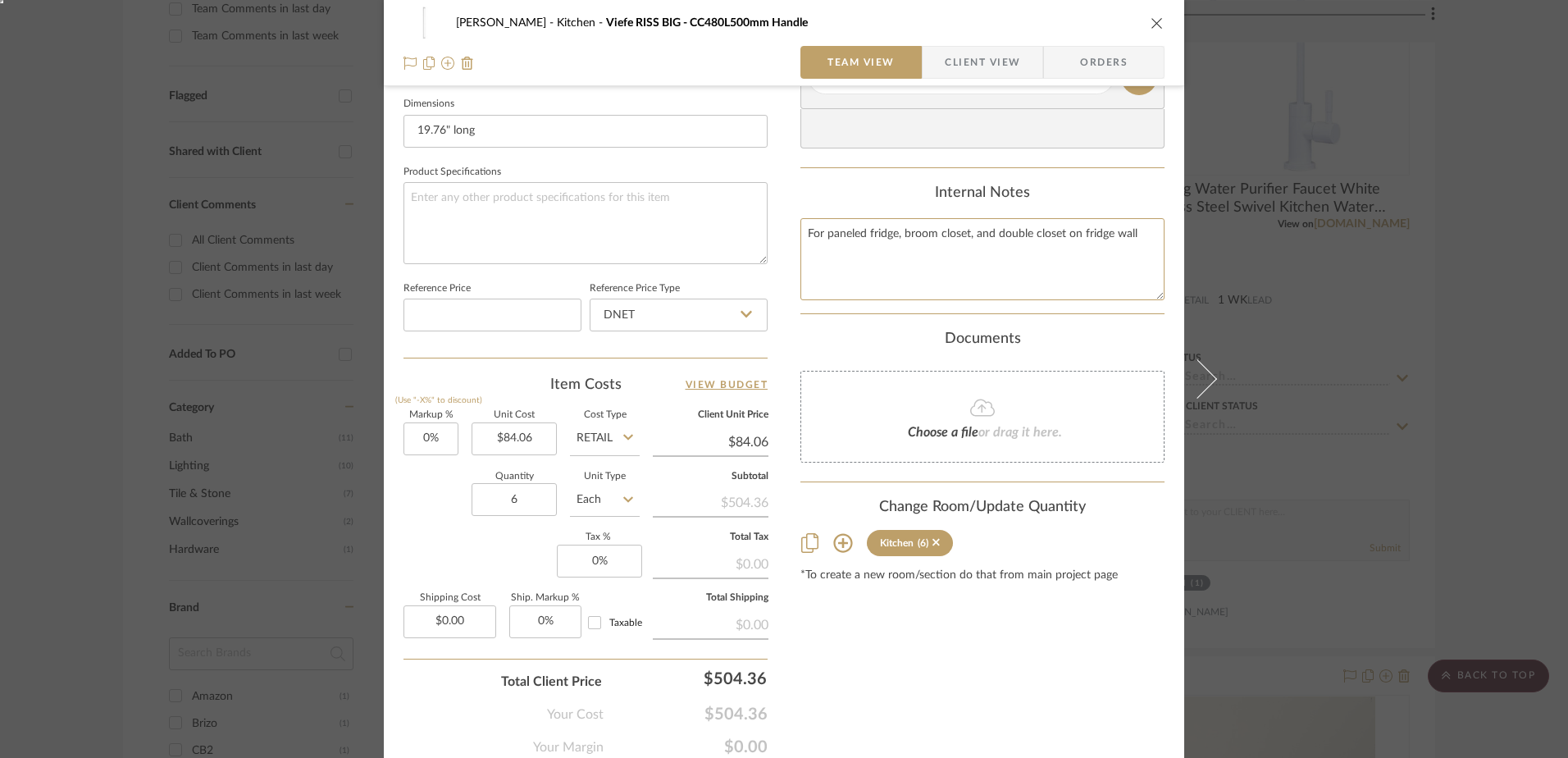
scroll to position [605, 0]
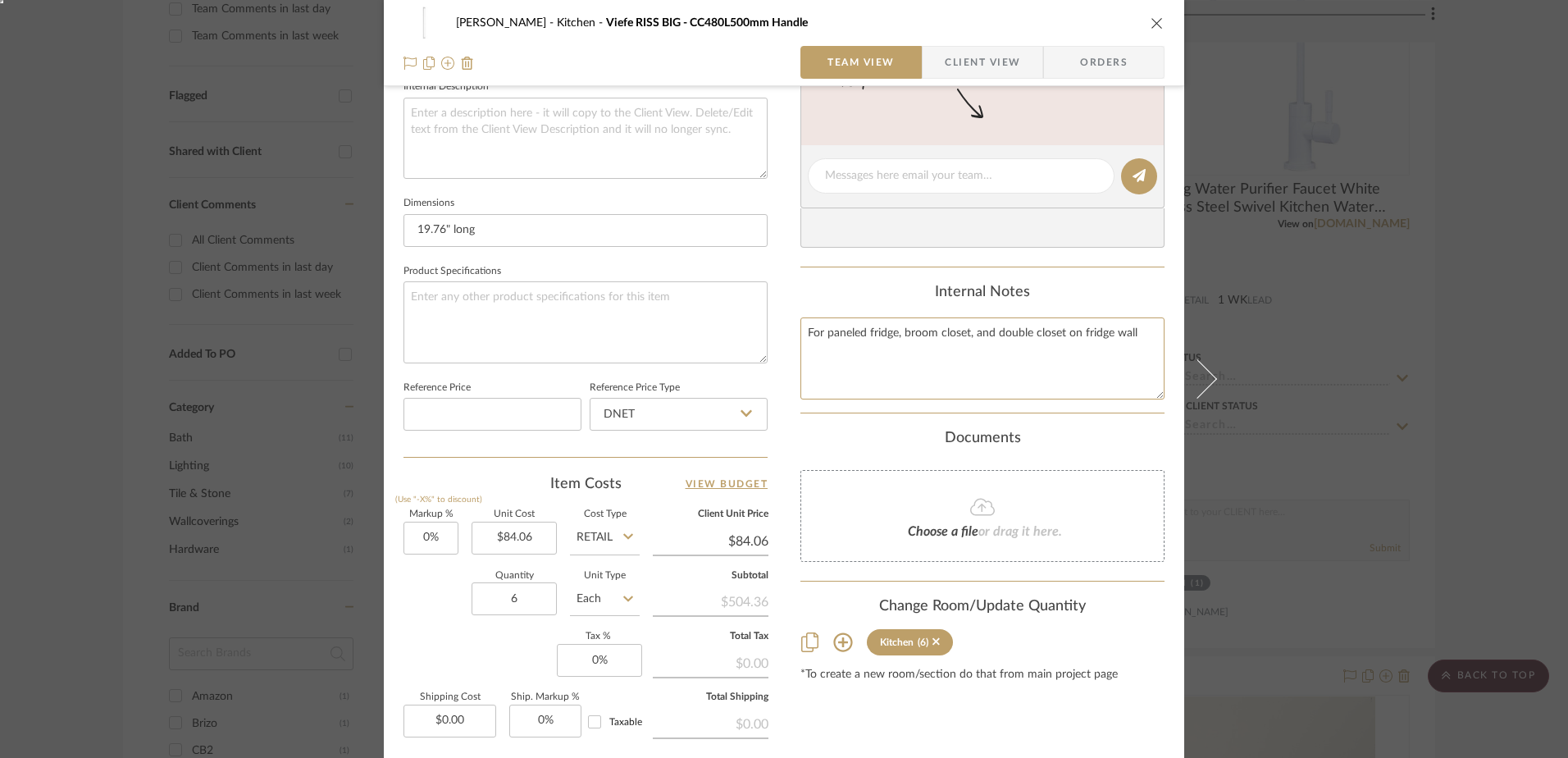
type textarea "For paneled fridge, broom closet, and double closet on fridge wall"
click at [1150, 21] on button "close" at bounding box center [1157, 23] width 15 height 15
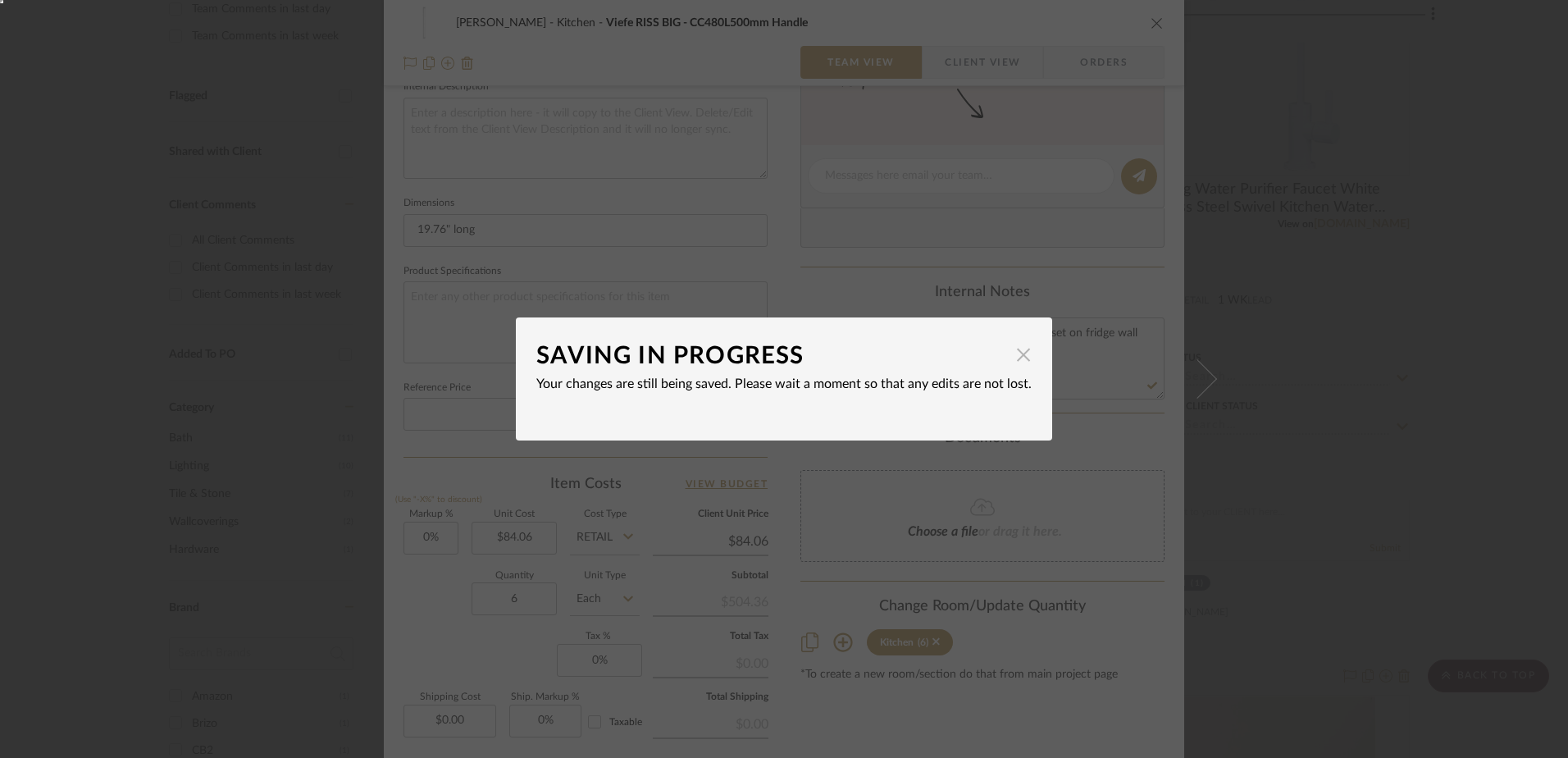
click at [1015, 353] on span "button" at bounding box center [1023, 354] width 33 height 33
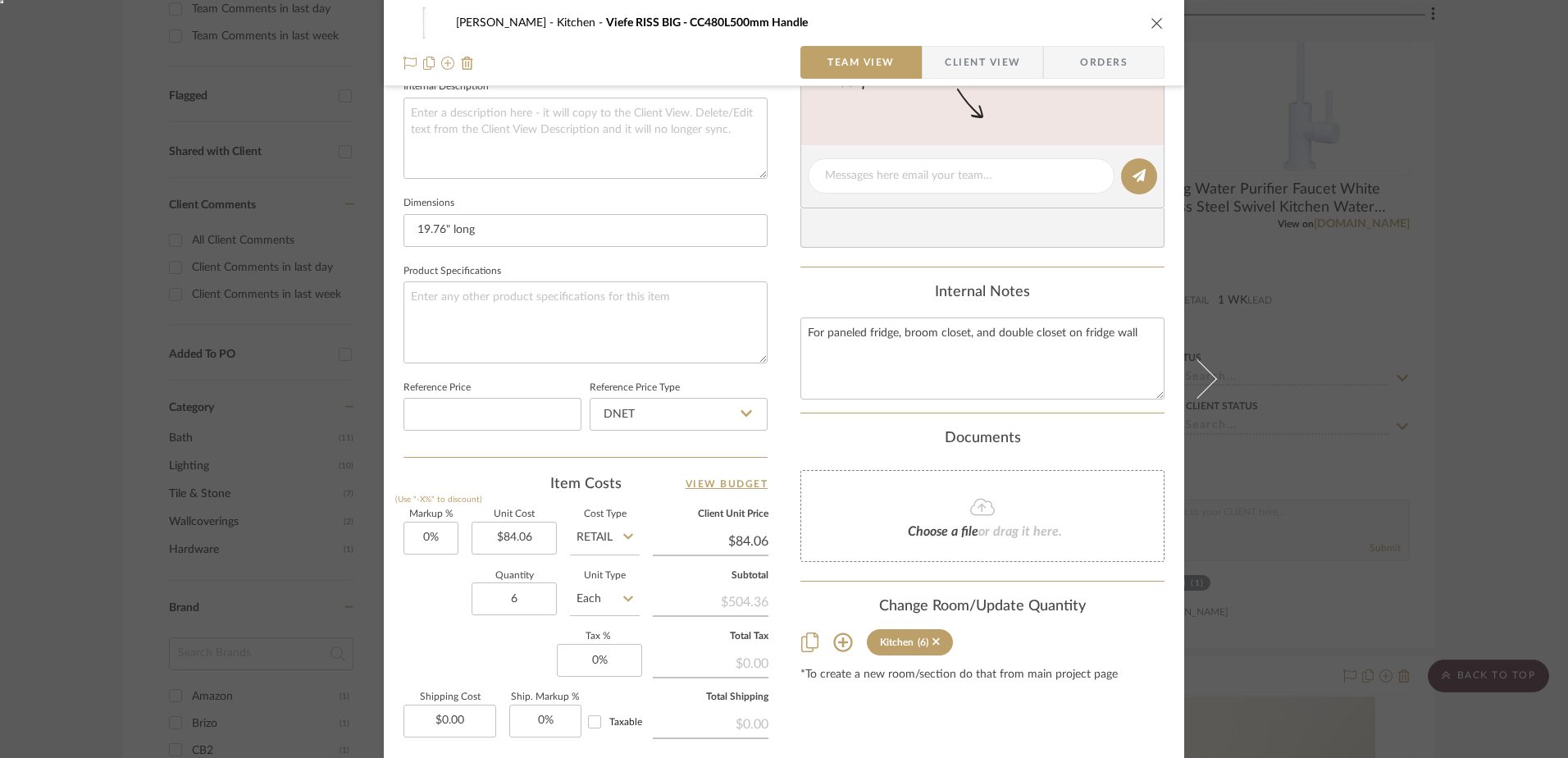
click at [1151, 20] on icon "close" at bounding box center [1157, 23] width 13 height 13
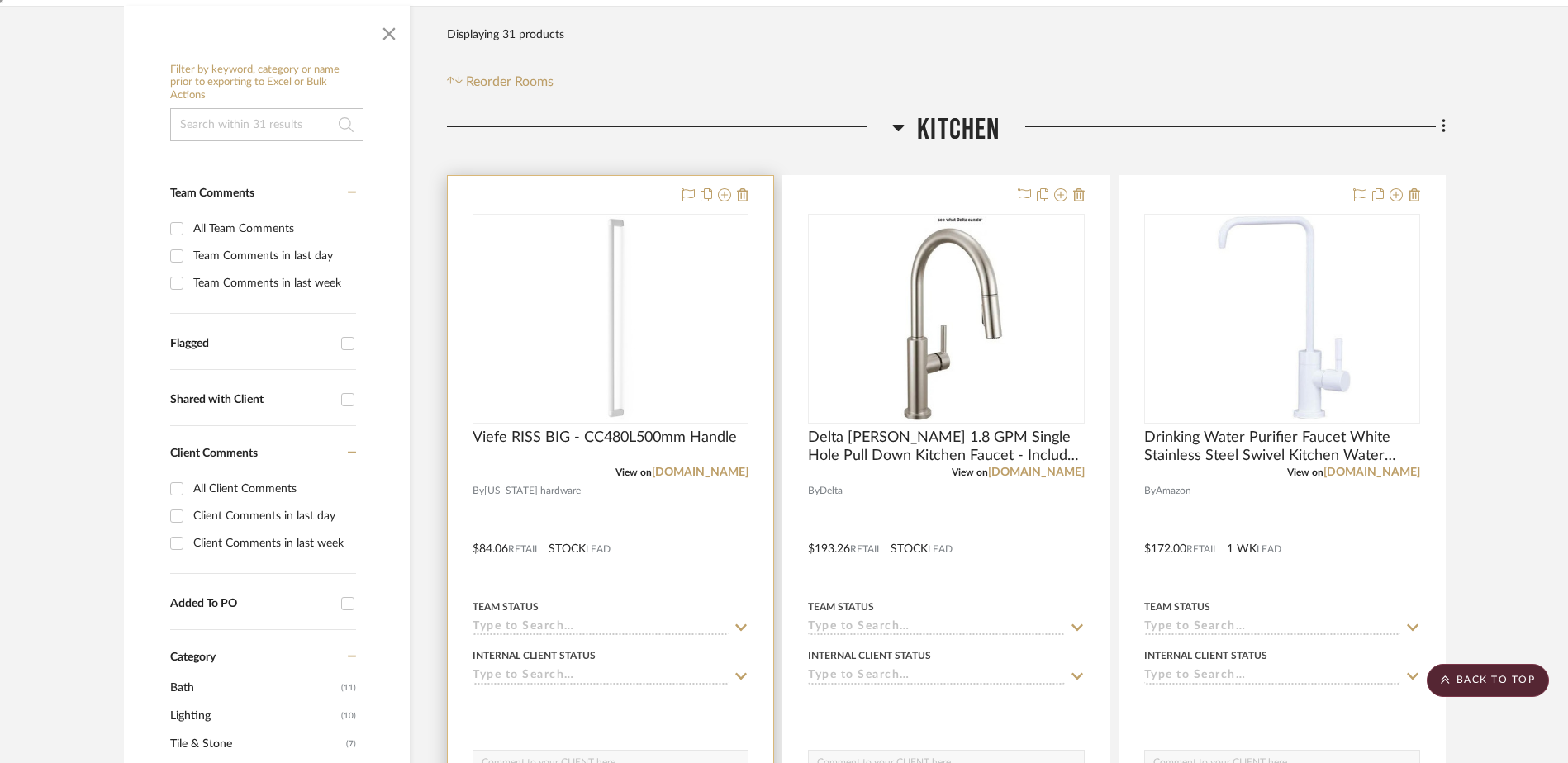
scroll to position [275, 0]
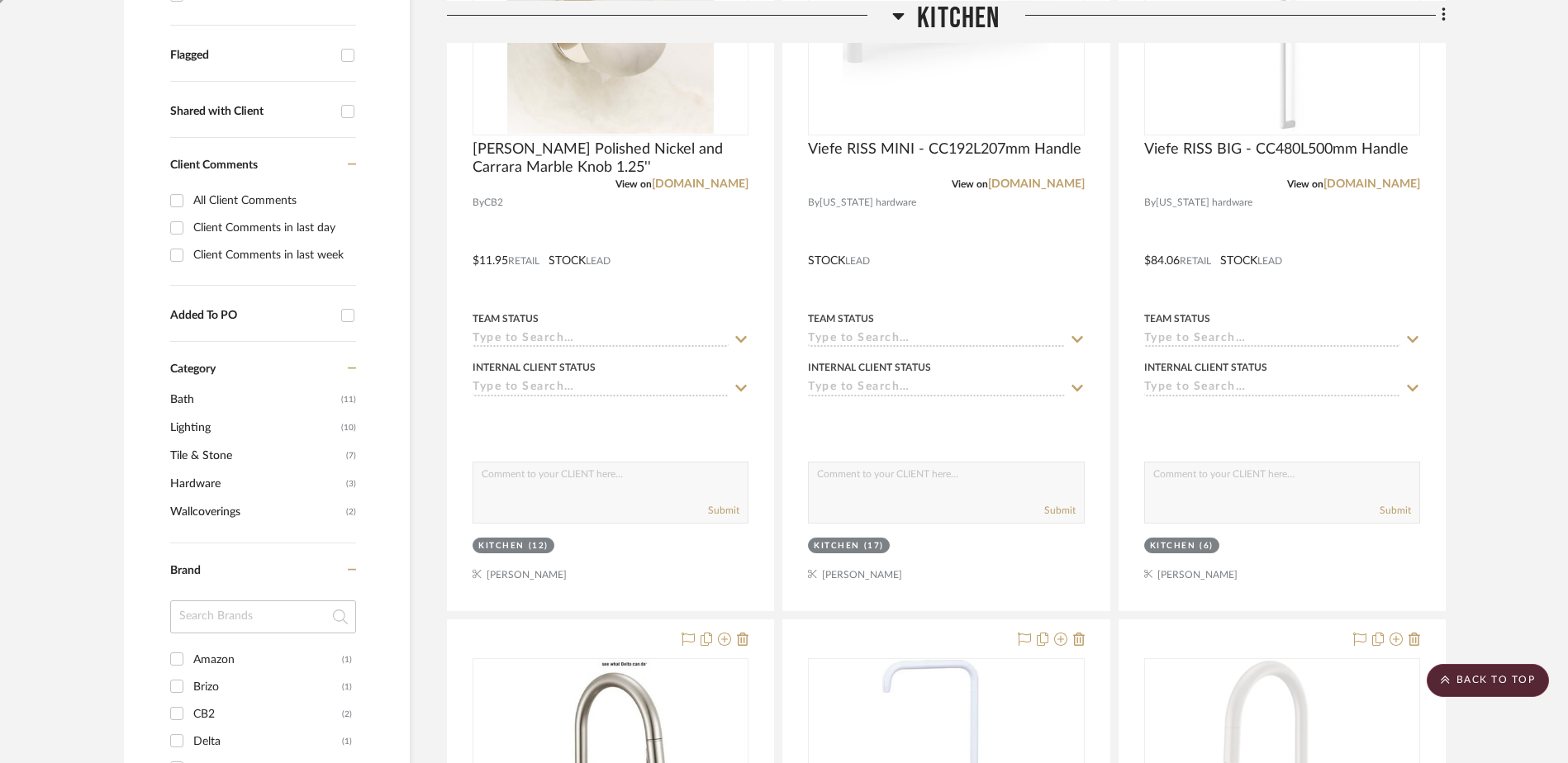
scroll to position [573, 0]
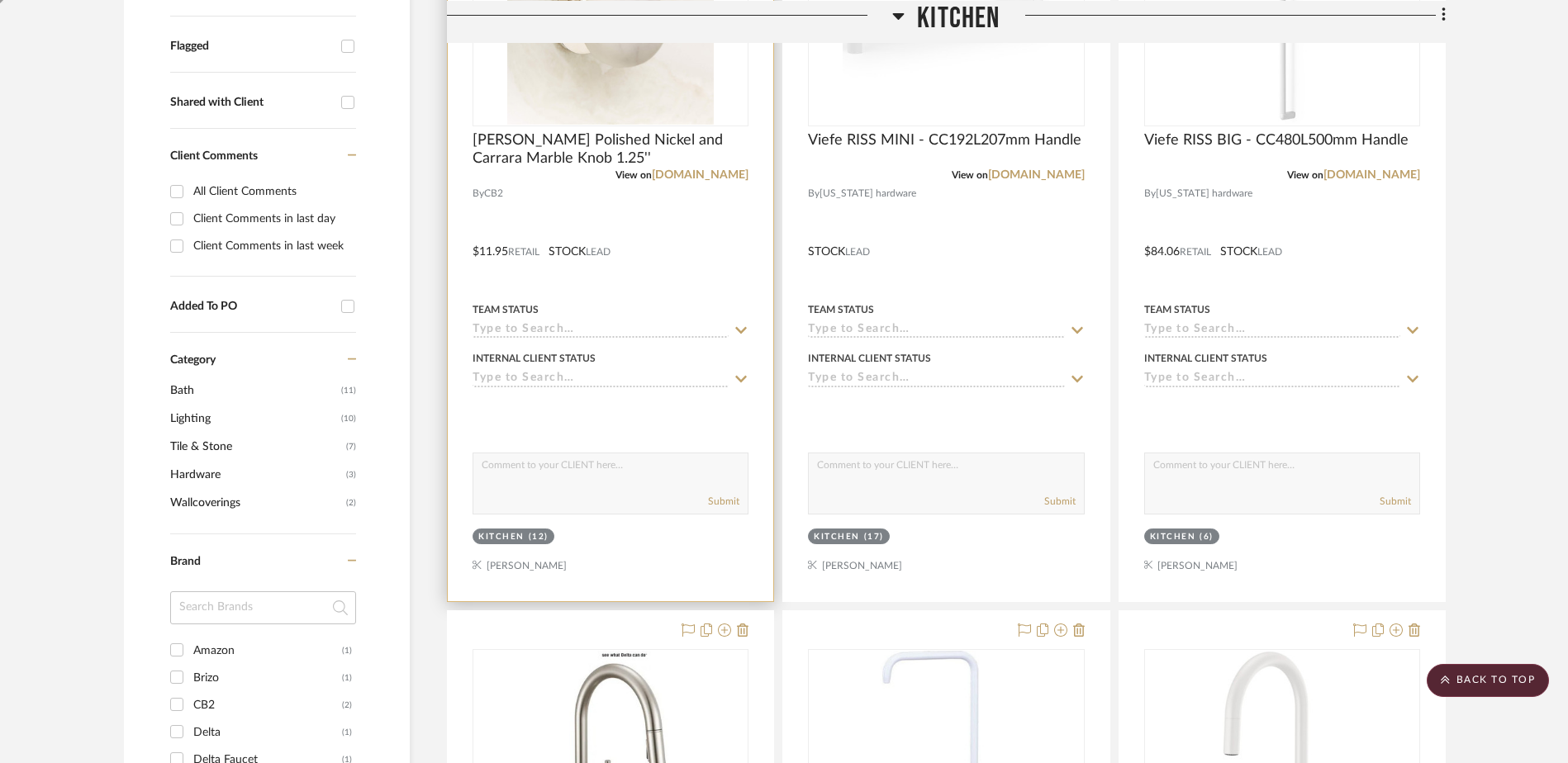
click at [0, 0] on img at bounding box center [0, 0] width 0 height 0
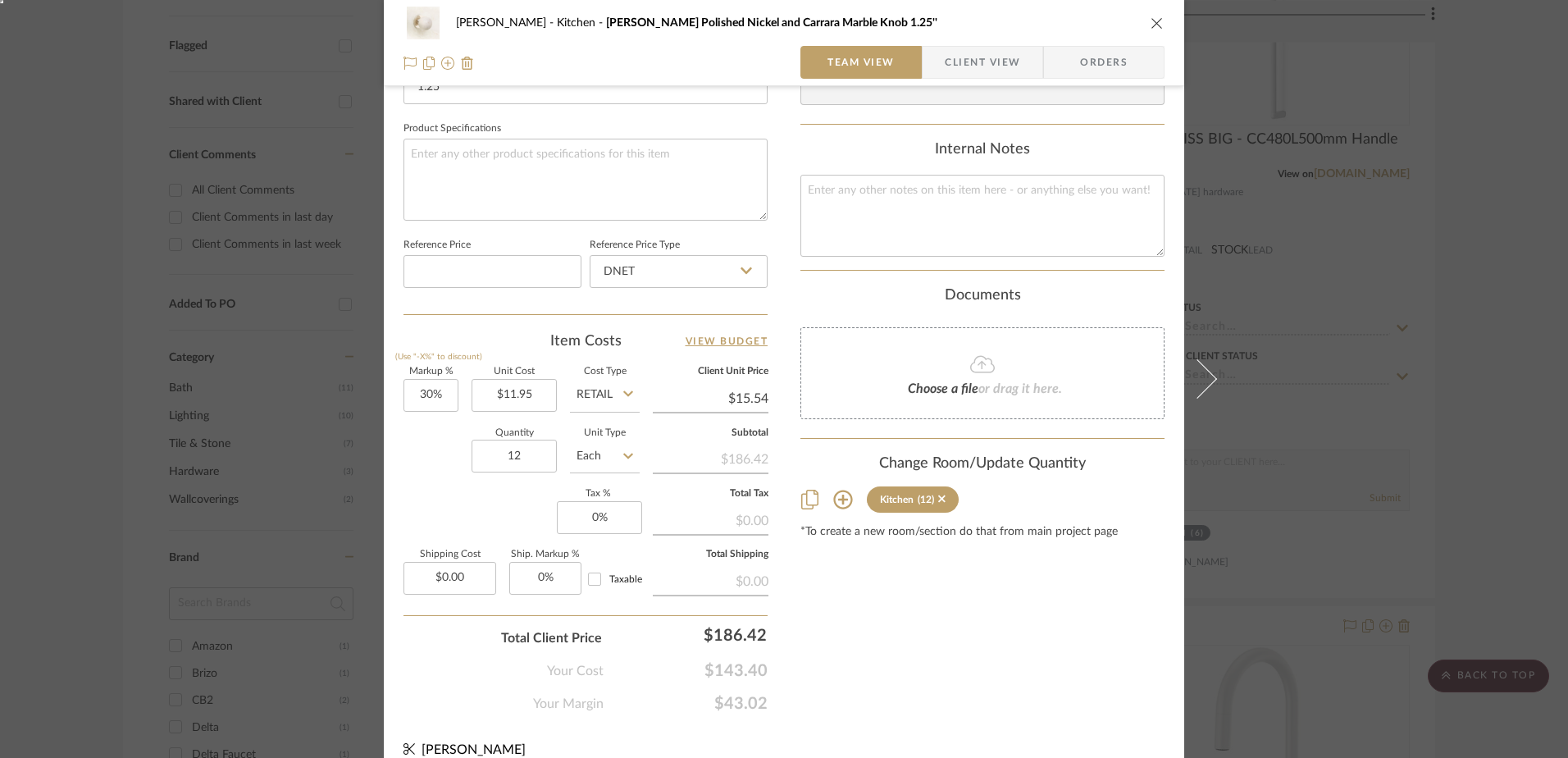
scroll to position [769, 0]
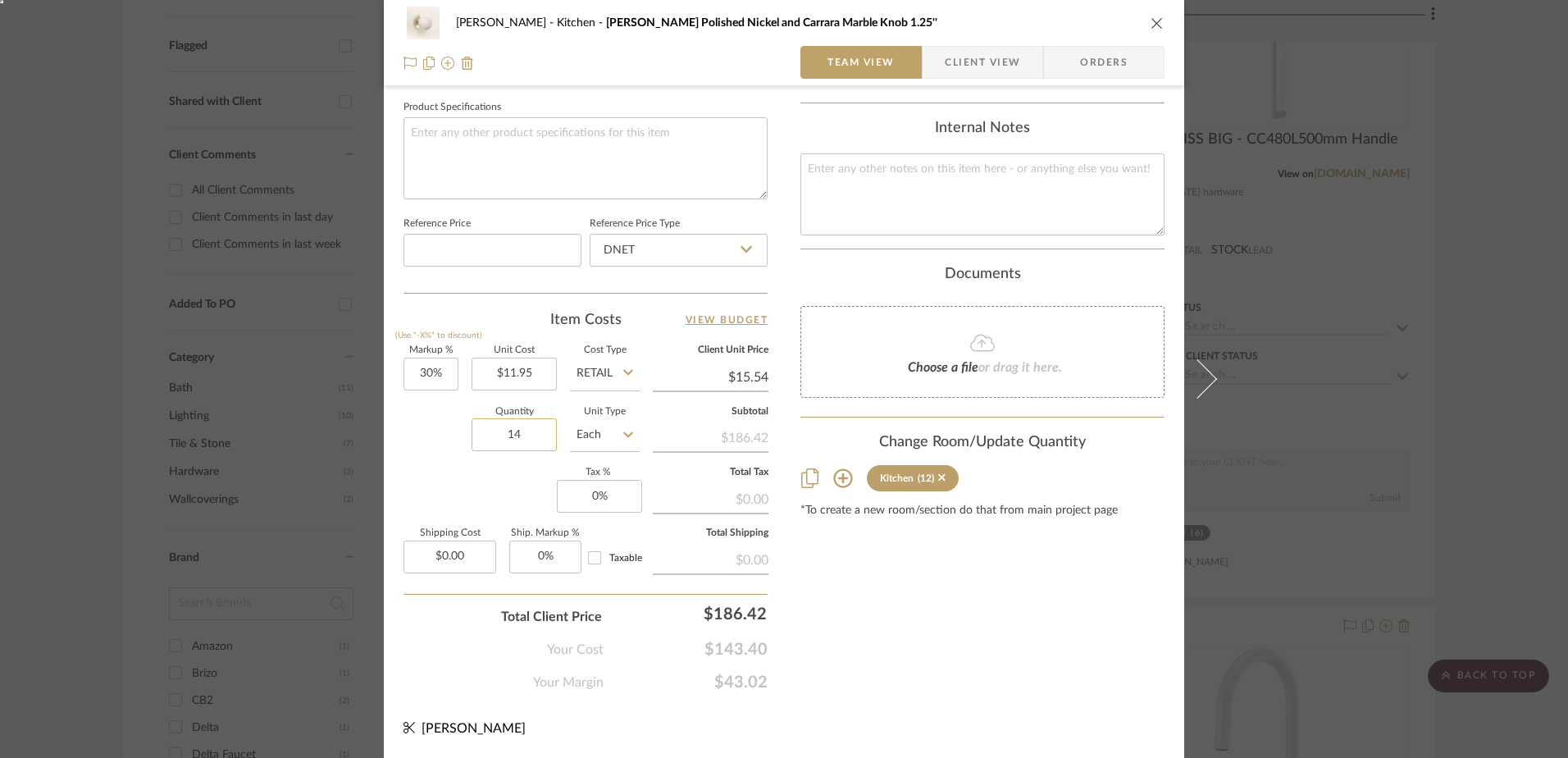
type input "14"
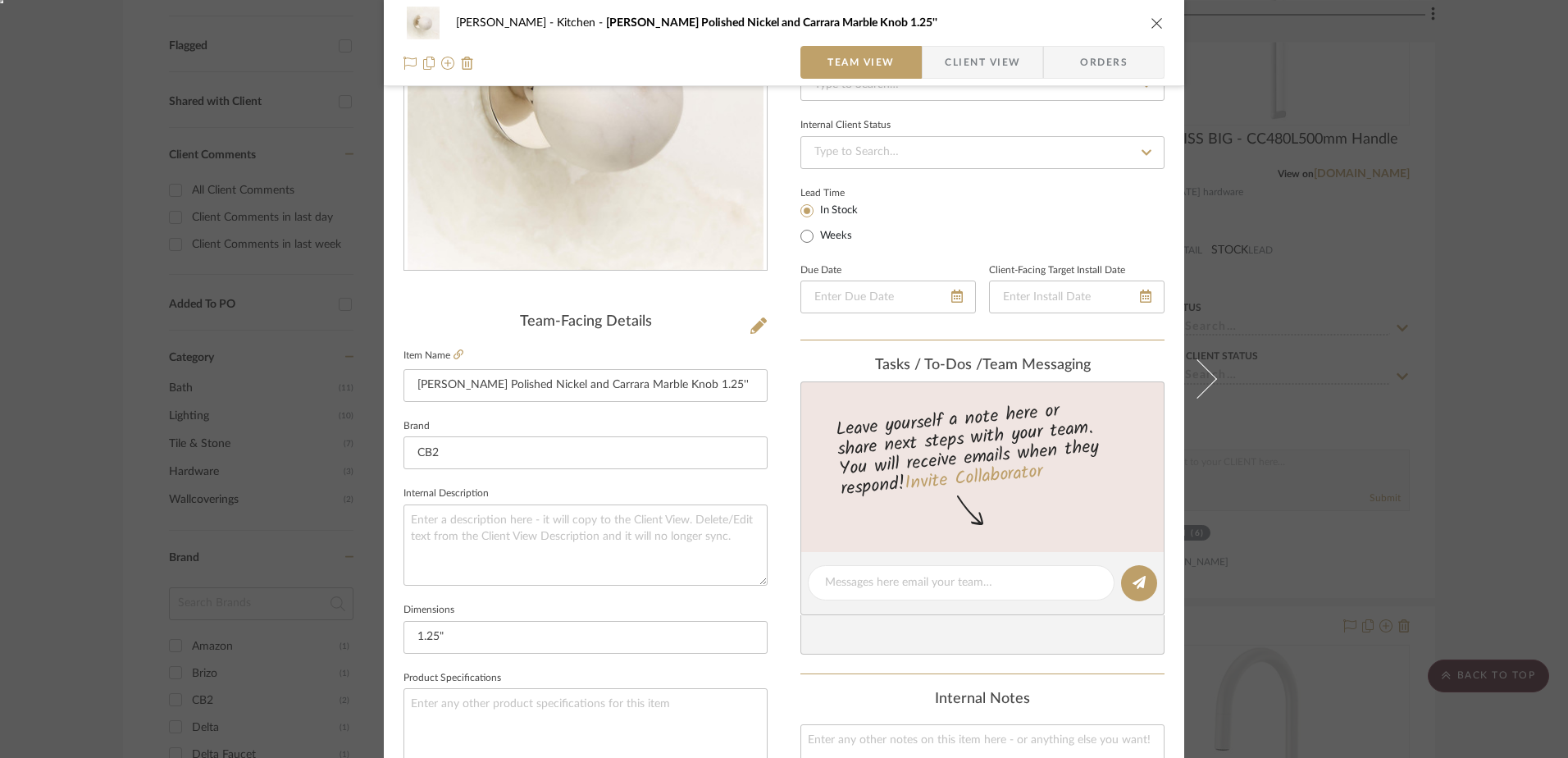
scroll to position [196, 0]
click at [1141, 21] on div "LINDSEY Kitchen Avery Polished Nickel and Carrara Marble Knob 1.25''" at bounding box center [783, 22] width 761 height 33
click at [1142, 17] on div "LINDSEY Kitchen Avery Polished Nickel and Carrara Marble Knob 1.25''" at bounding box center [783, 22] width 761 height 33
click at [1152, 18] on icon "close" at bounding box center [1157, 23] width 13 height 13
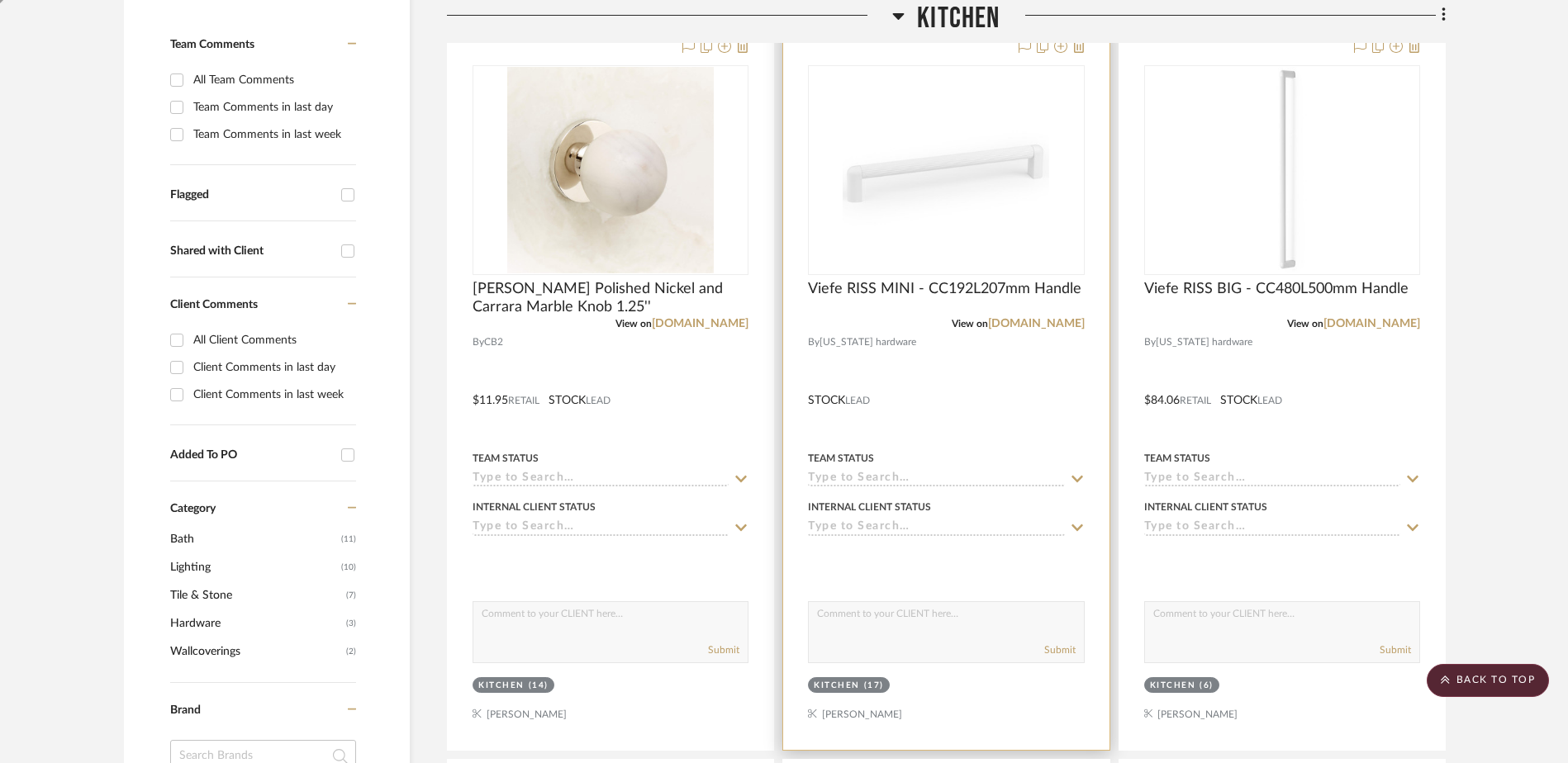
scroll to position [408, 0]
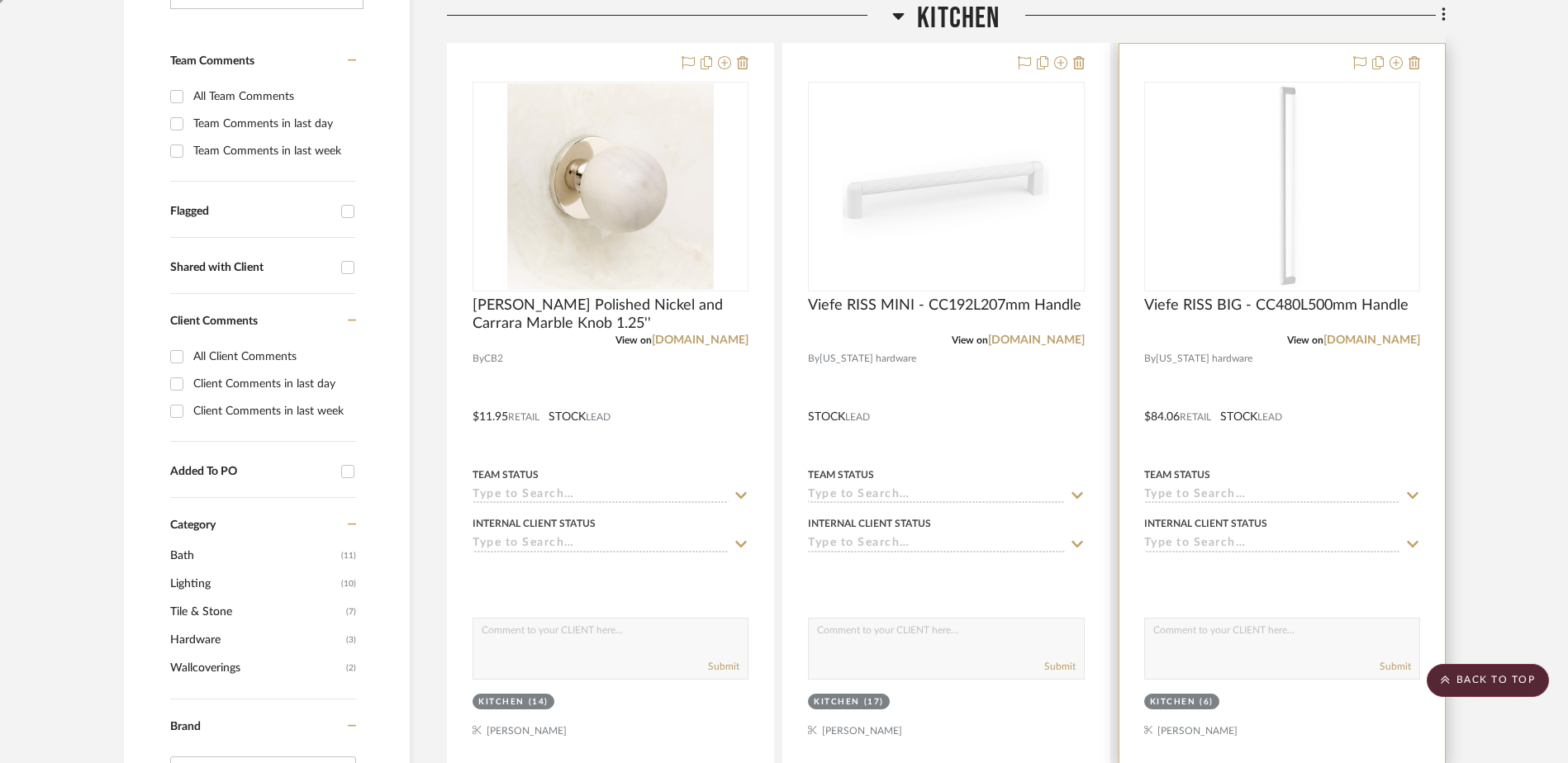
click at [1223, 223] on img "0" at bounding box center [1282, 187] width 206 height 206
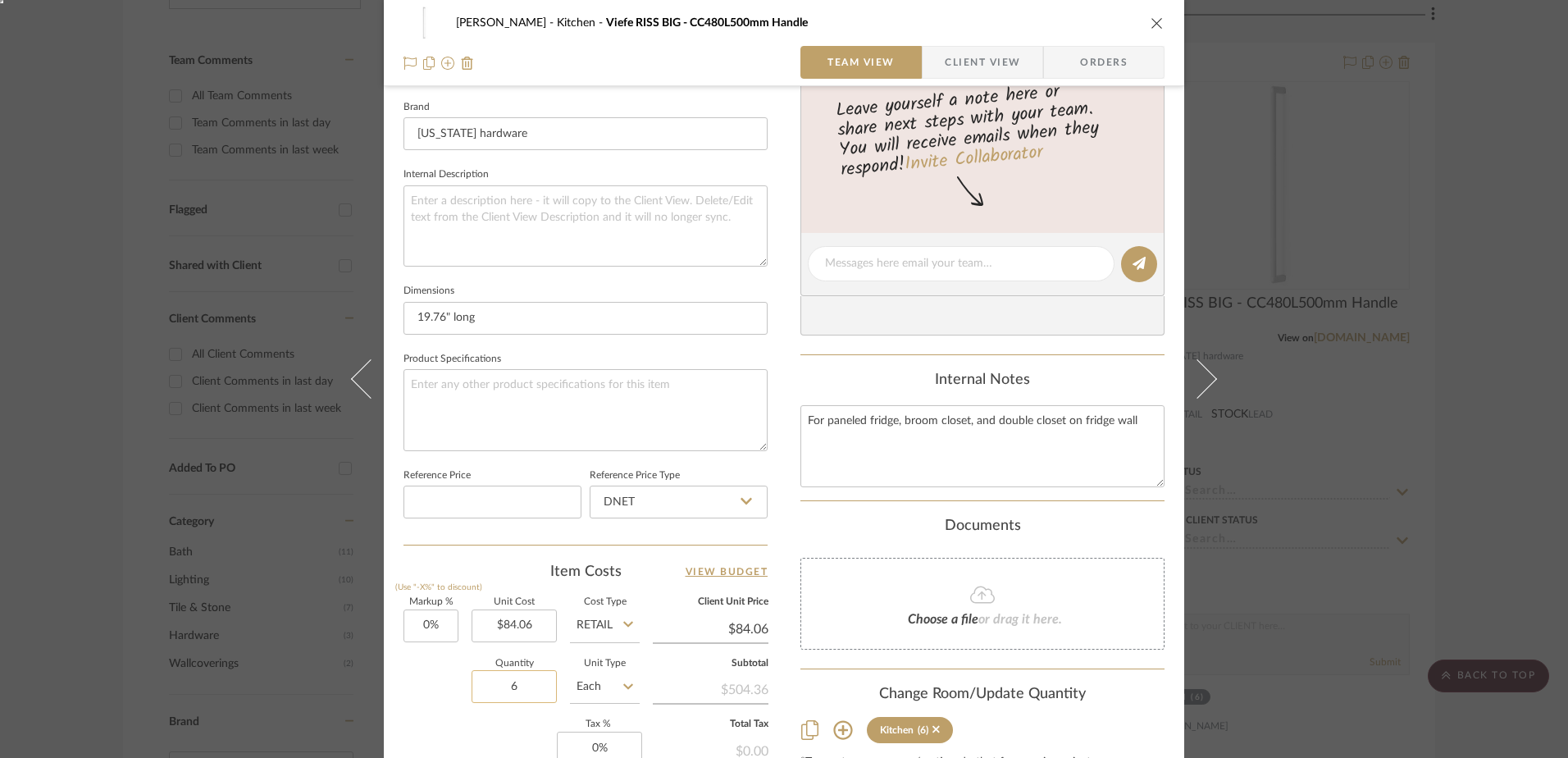
scroll to position [523, 0]
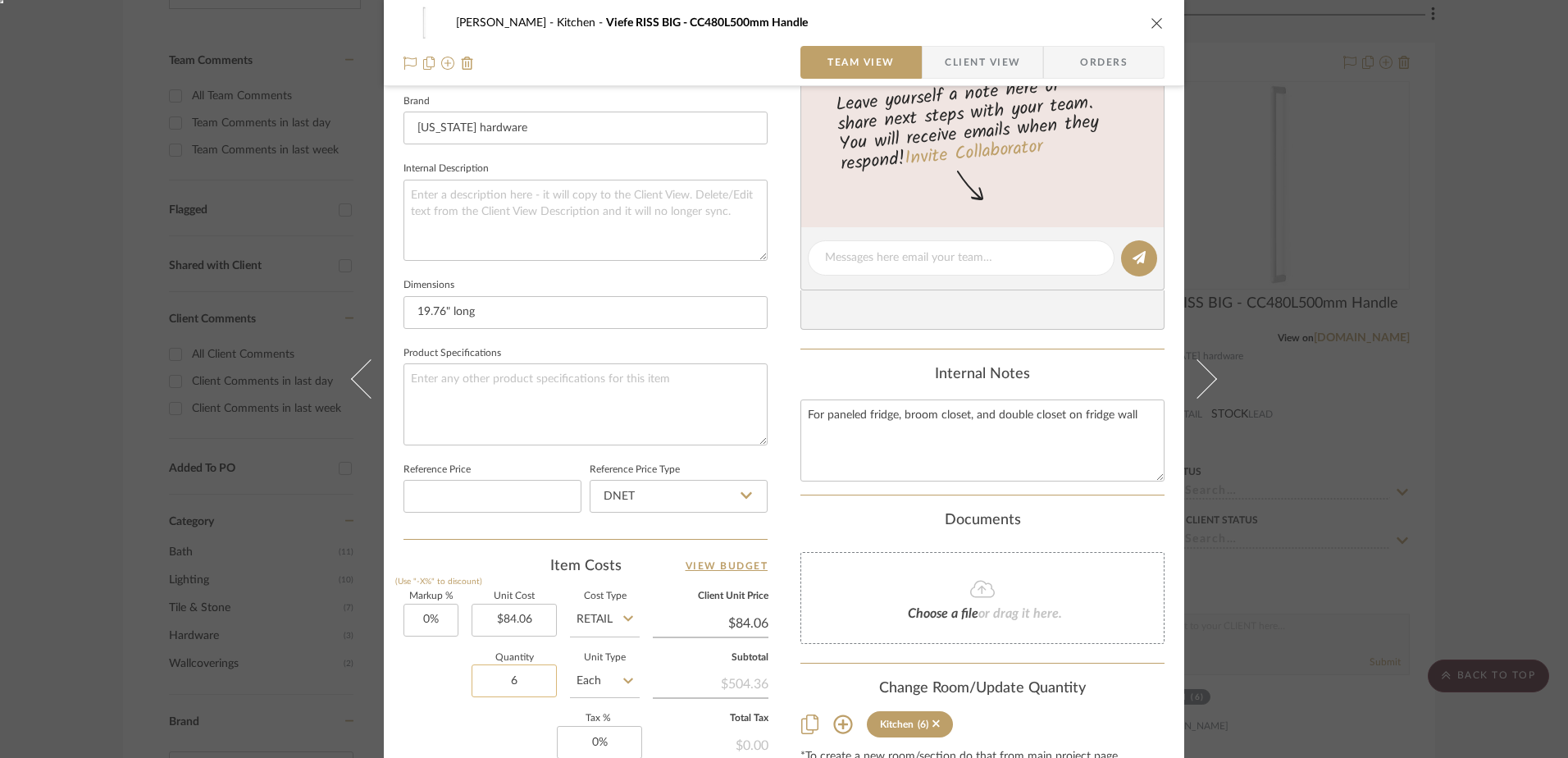
click at [515, 670] on input "6" at bounding box center [514, 680] width 86 height 33
type input "7"
click at [1154, 24] on icon "close" at bounding box center [1157, 23] width 13 height 13
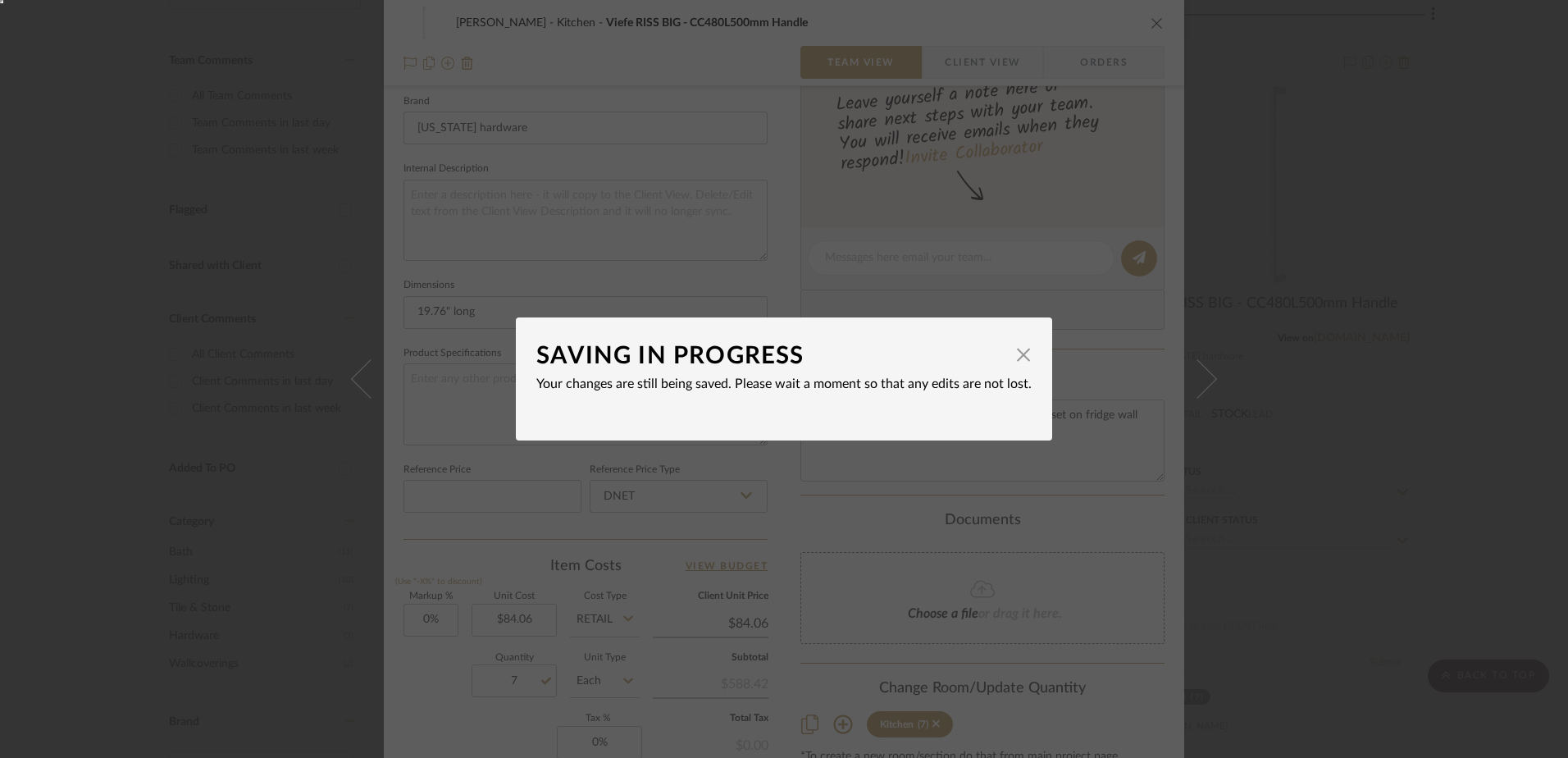
click at [1014, 354] on span "button" at bounding box center [1023, 354] width 33 height 33
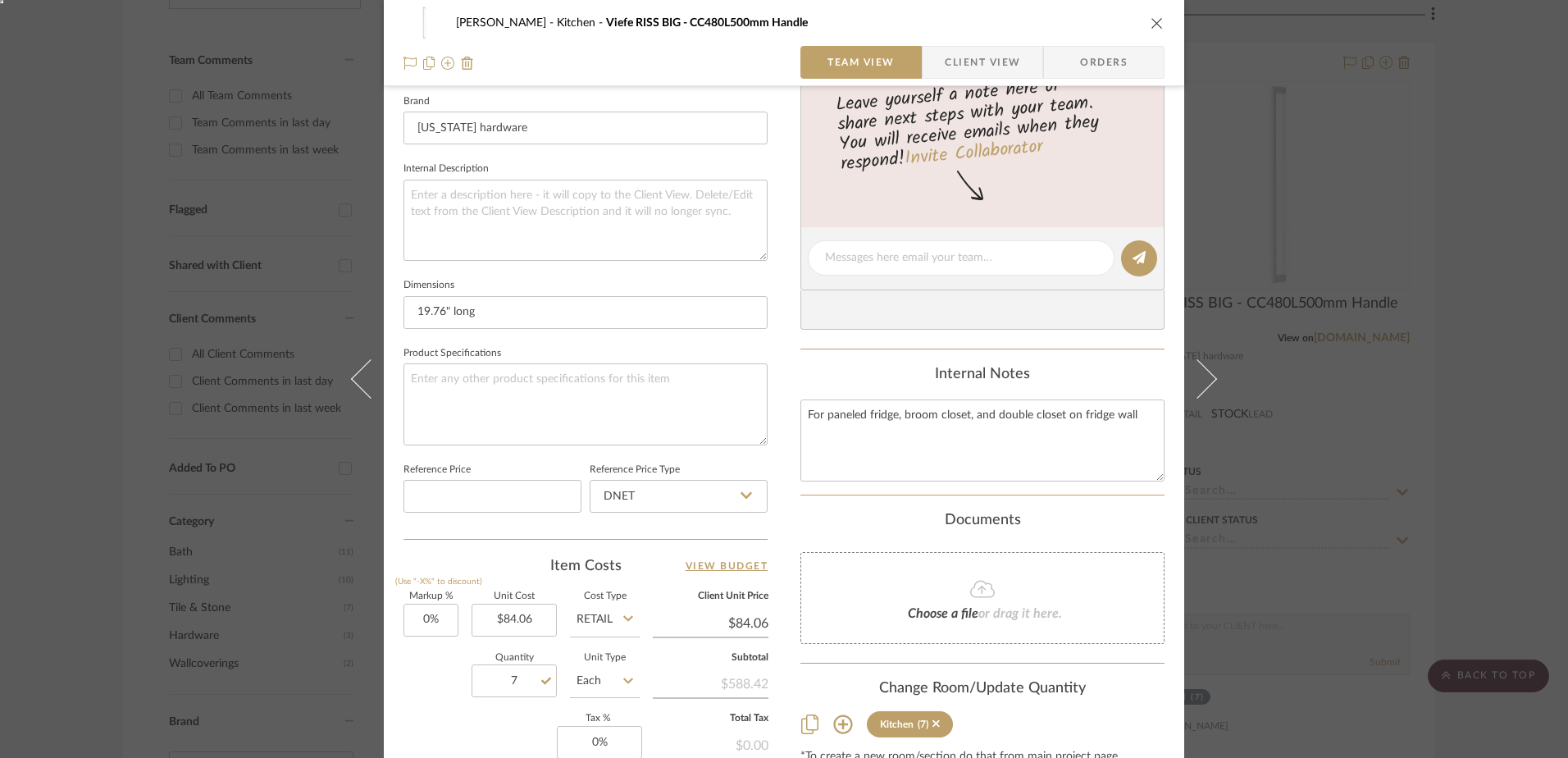
click at [1151, 20] on icon "close" at bounding box center [1157, 23] width 13 height 13
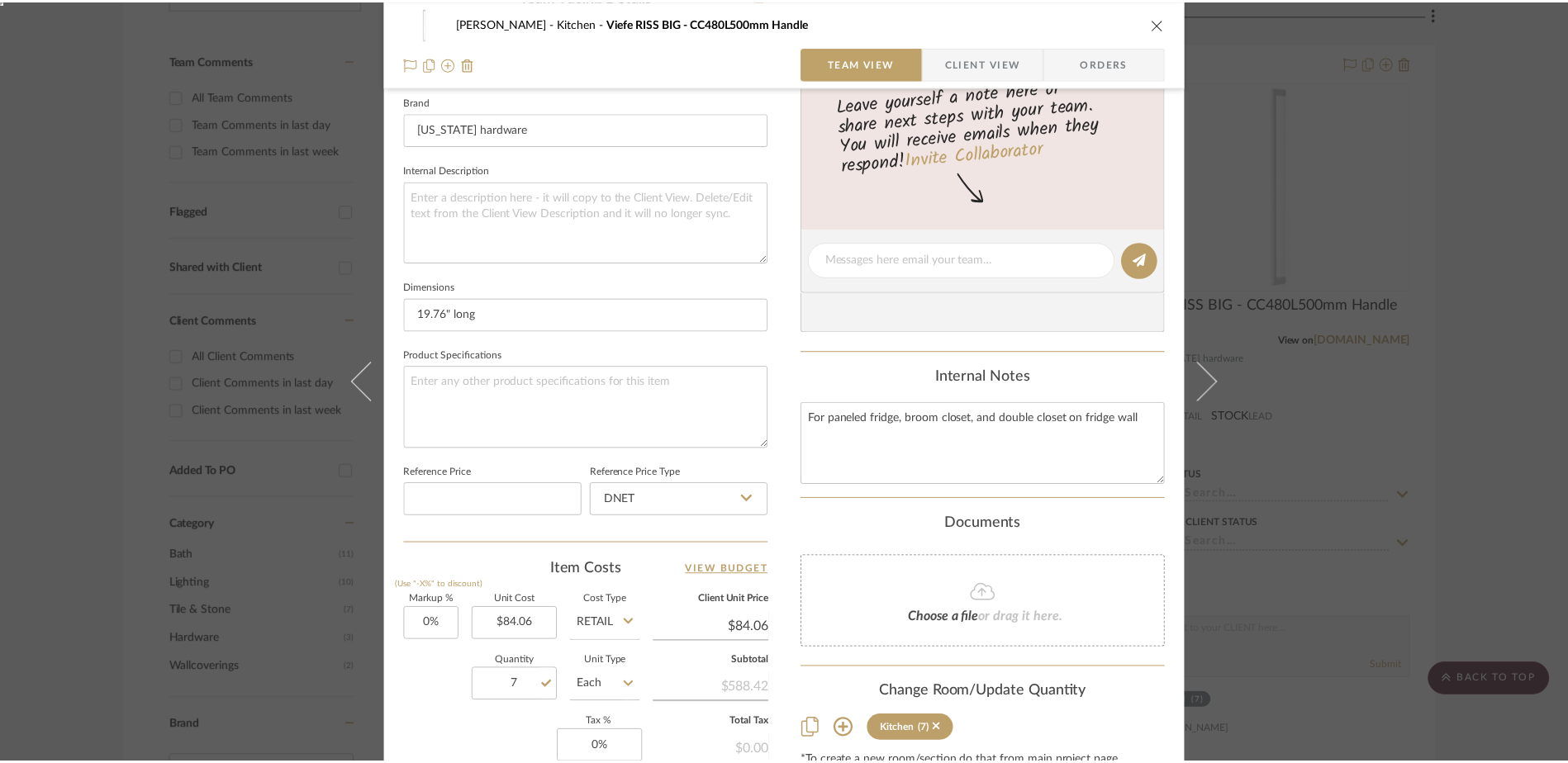
scroll to position [408, 0]
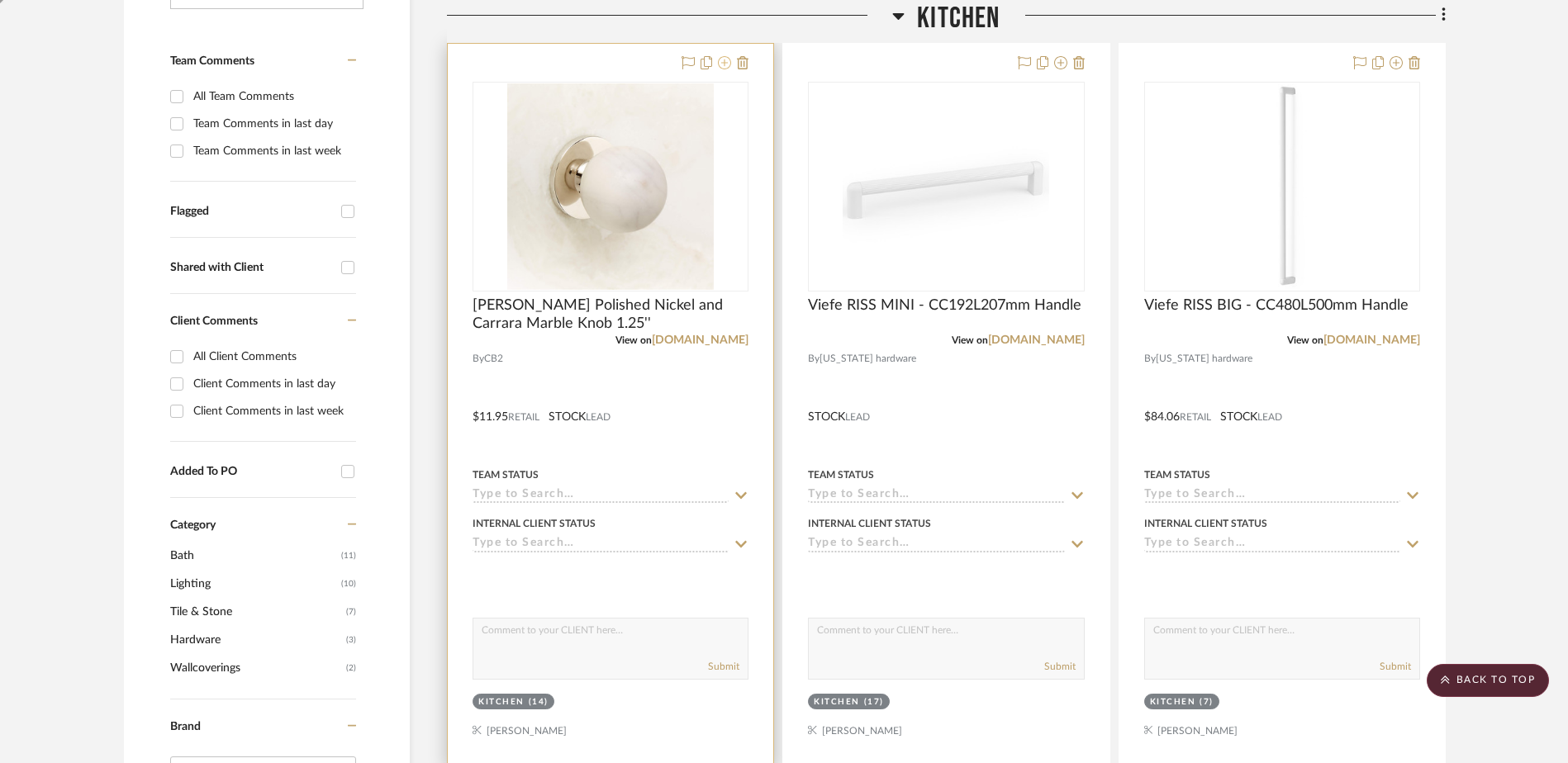
click at [718, 63] on icon at bounding box center [724, 63] width 13 height 13
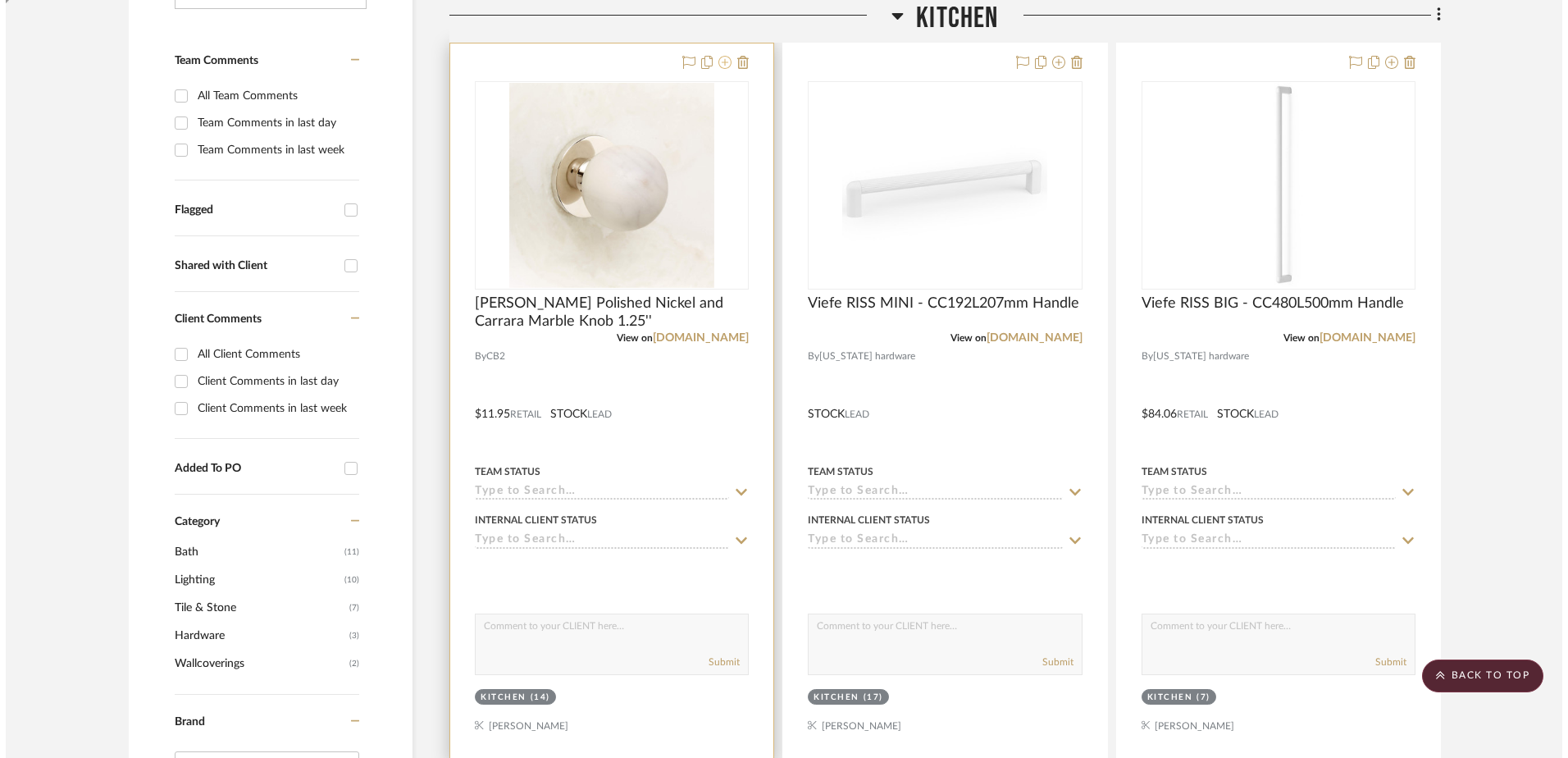
scroll to position [0, 0]
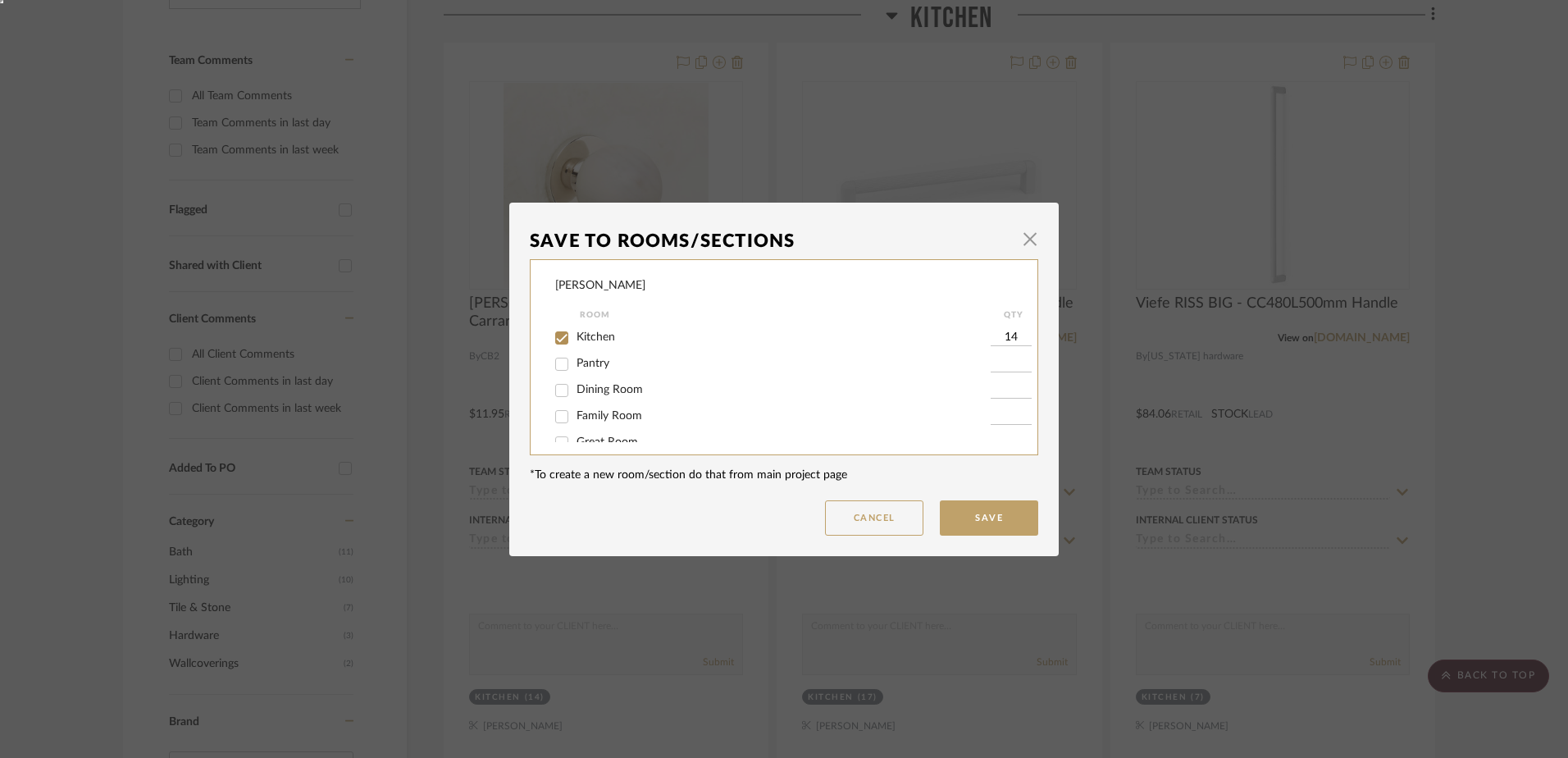
click at [559, 362] on input "Pantry" at bounding box center [561, 364] width 26 height 26
checkbox input "true"
click at [1001, 360] on input "1" at bounding box center [1011, 364] width 41 height 17
type input "7"
click at [996, 518] on button "Save" at bounding box center [989, 518] width 99 height 35
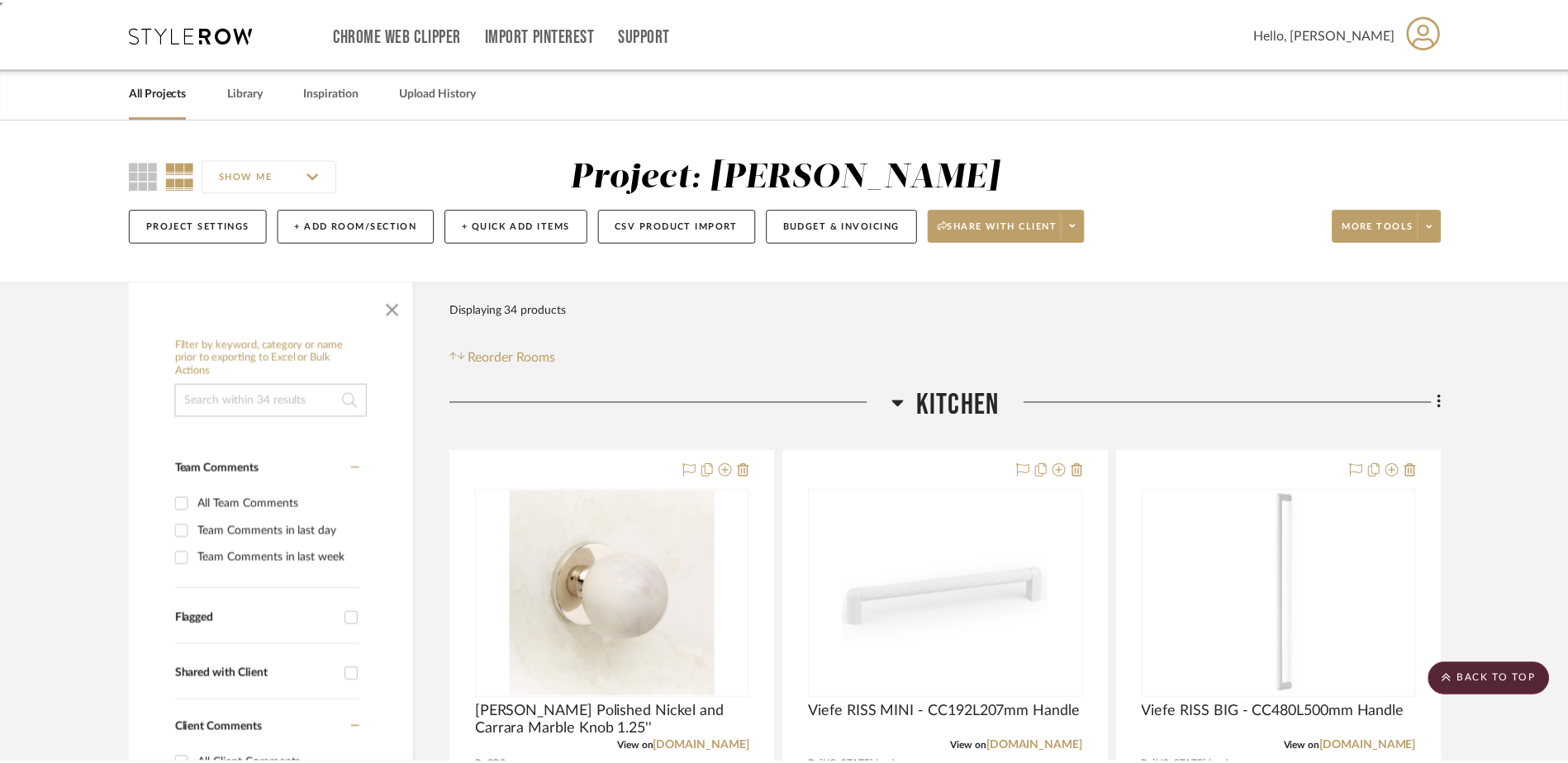
scroll to position [408, 0]
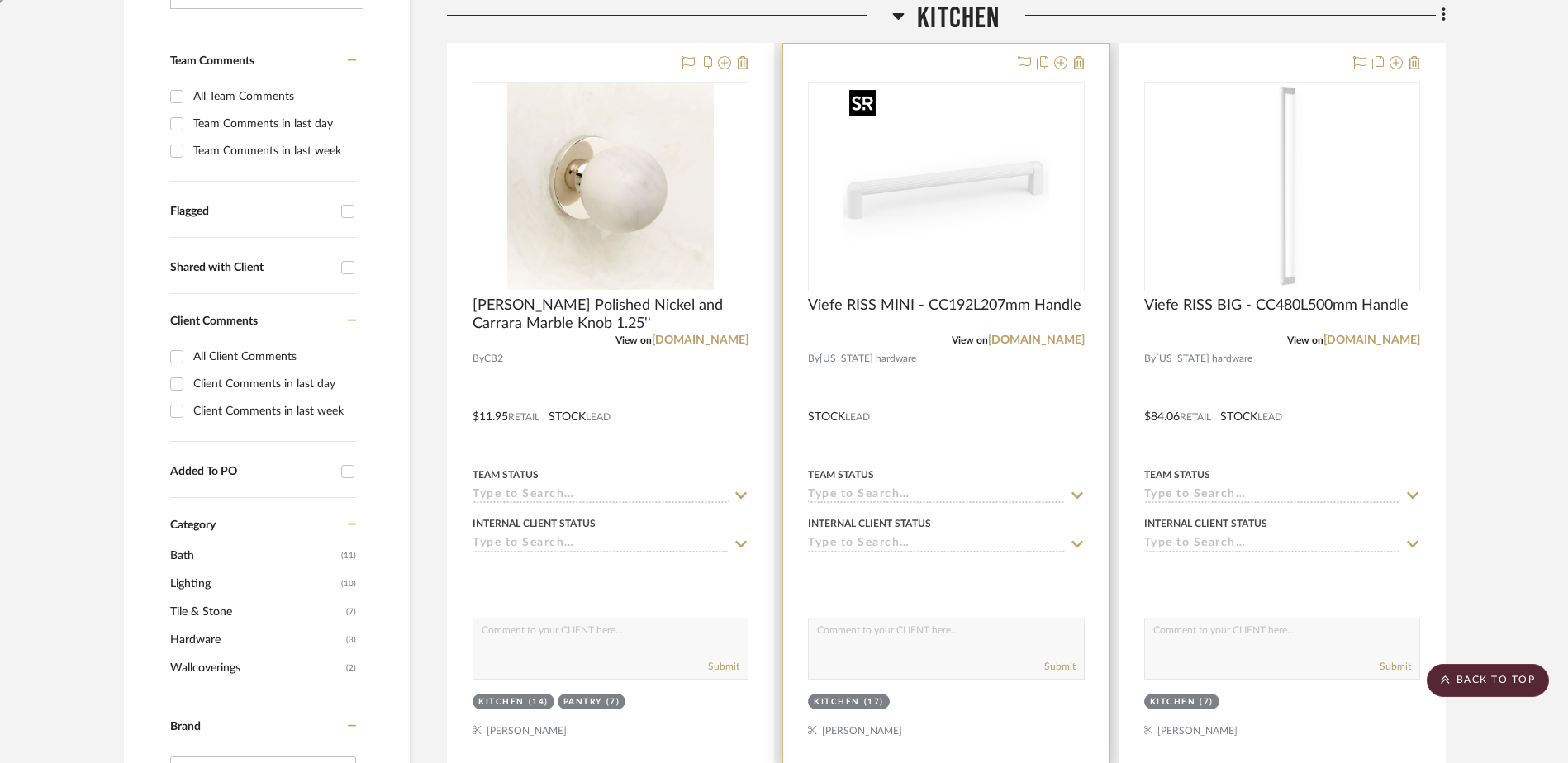
click at [1011, 184] on img "0" at bounding box center [945, 187] width 206 height 206
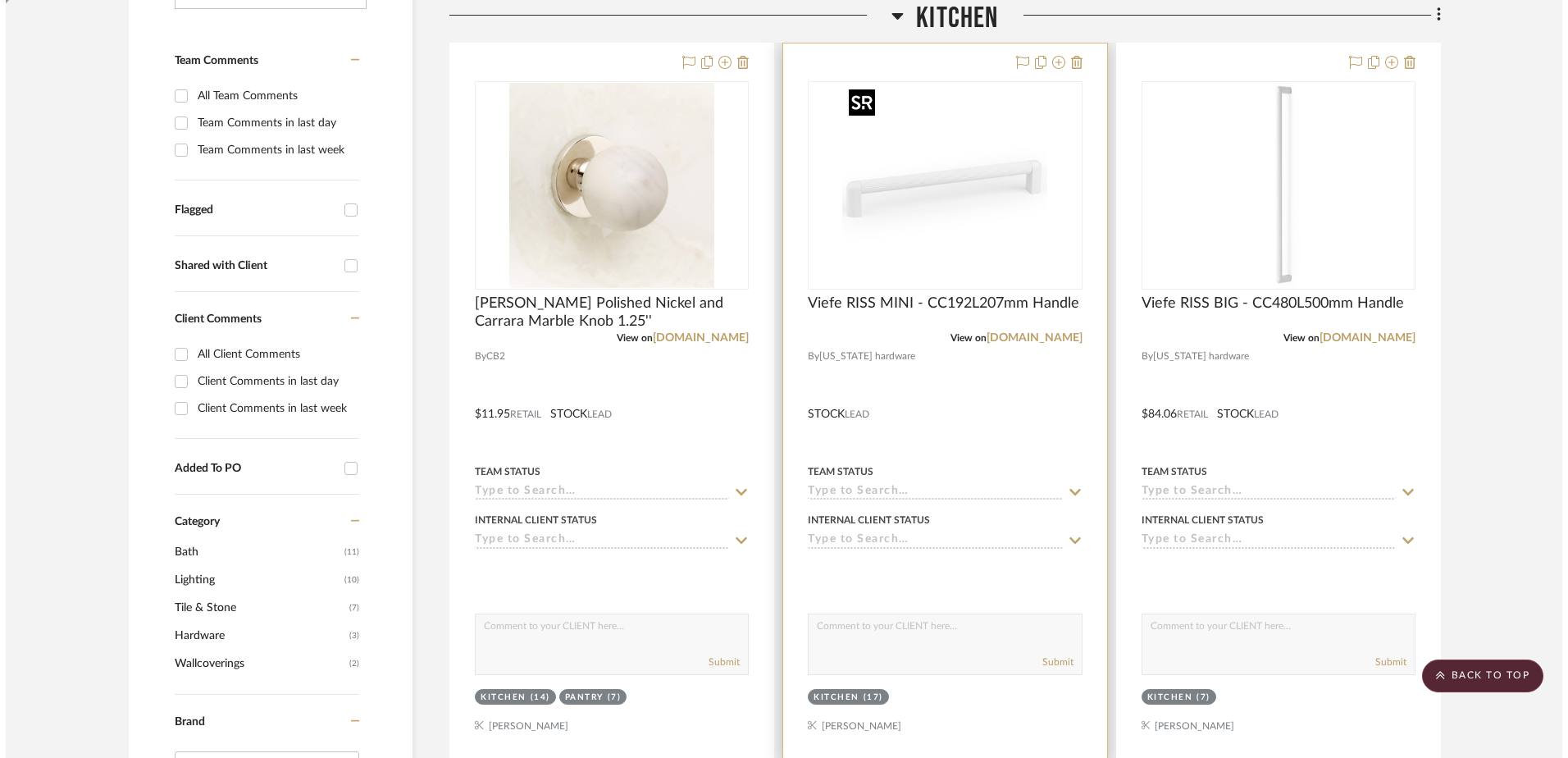
scroll to position [0, 0]
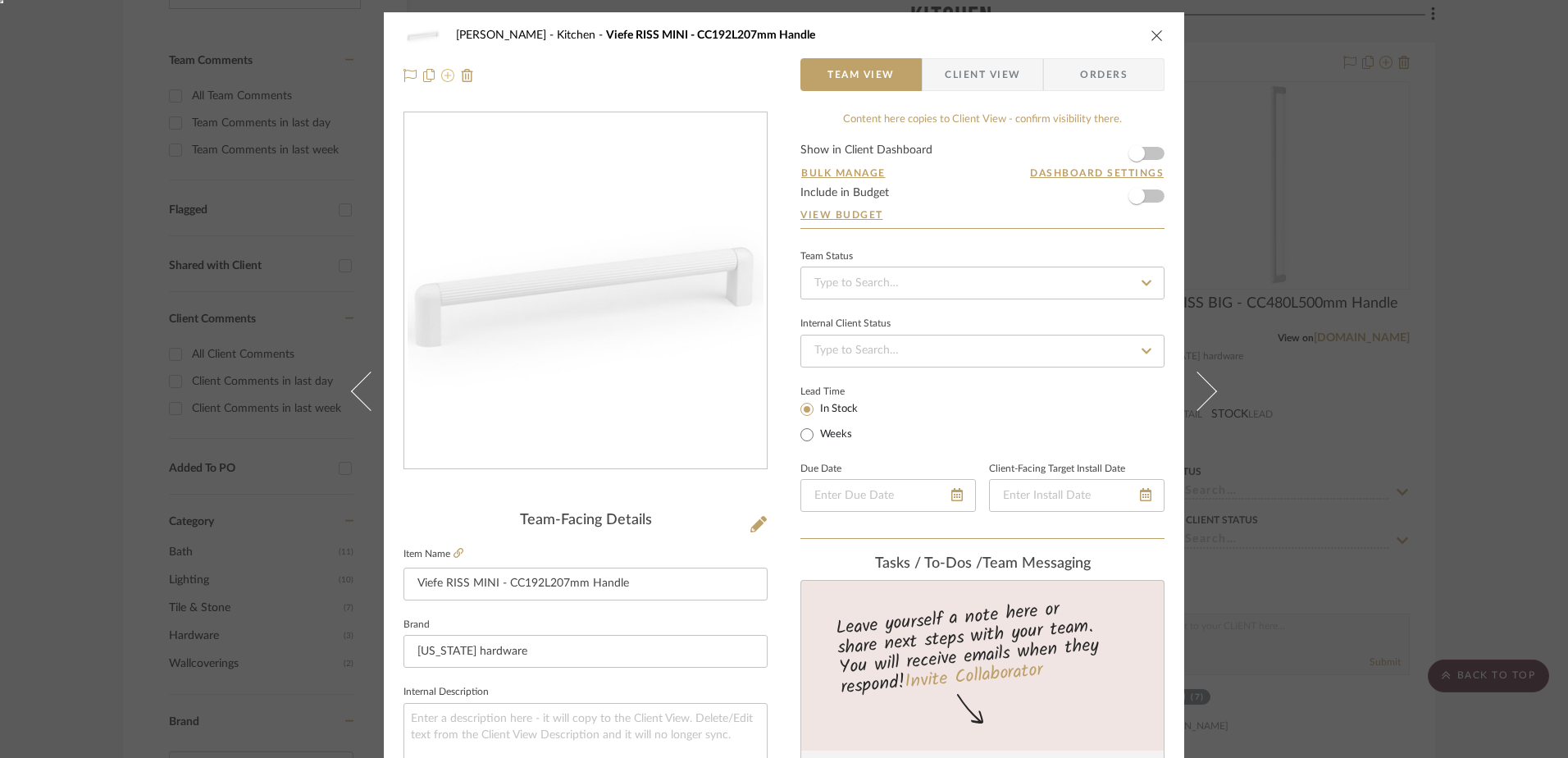
click at [444, 84] on button at bounding box center [448, 74] width 13 height 20
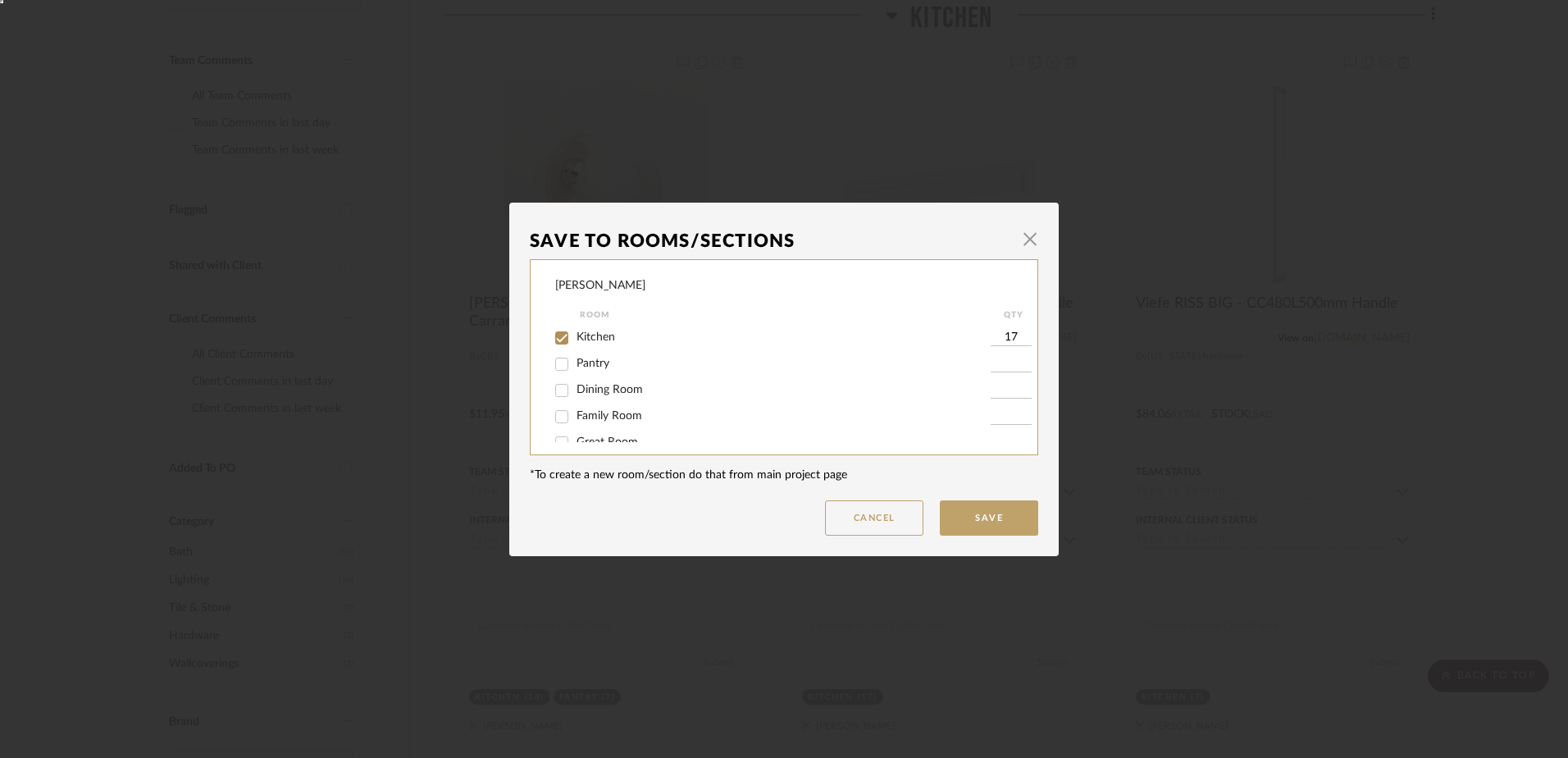
click at [561, 361] on input "Pantry" at bounding box center [561, 364] width 26 height 26
checkbox input "true"
click at [1000, 362] on input "1" at bounding box center [1011, 364] width 41 height 17
type input "12"
click at [1003, 513] on button "Save" at bounding box center [989, 518] width 99 height 35
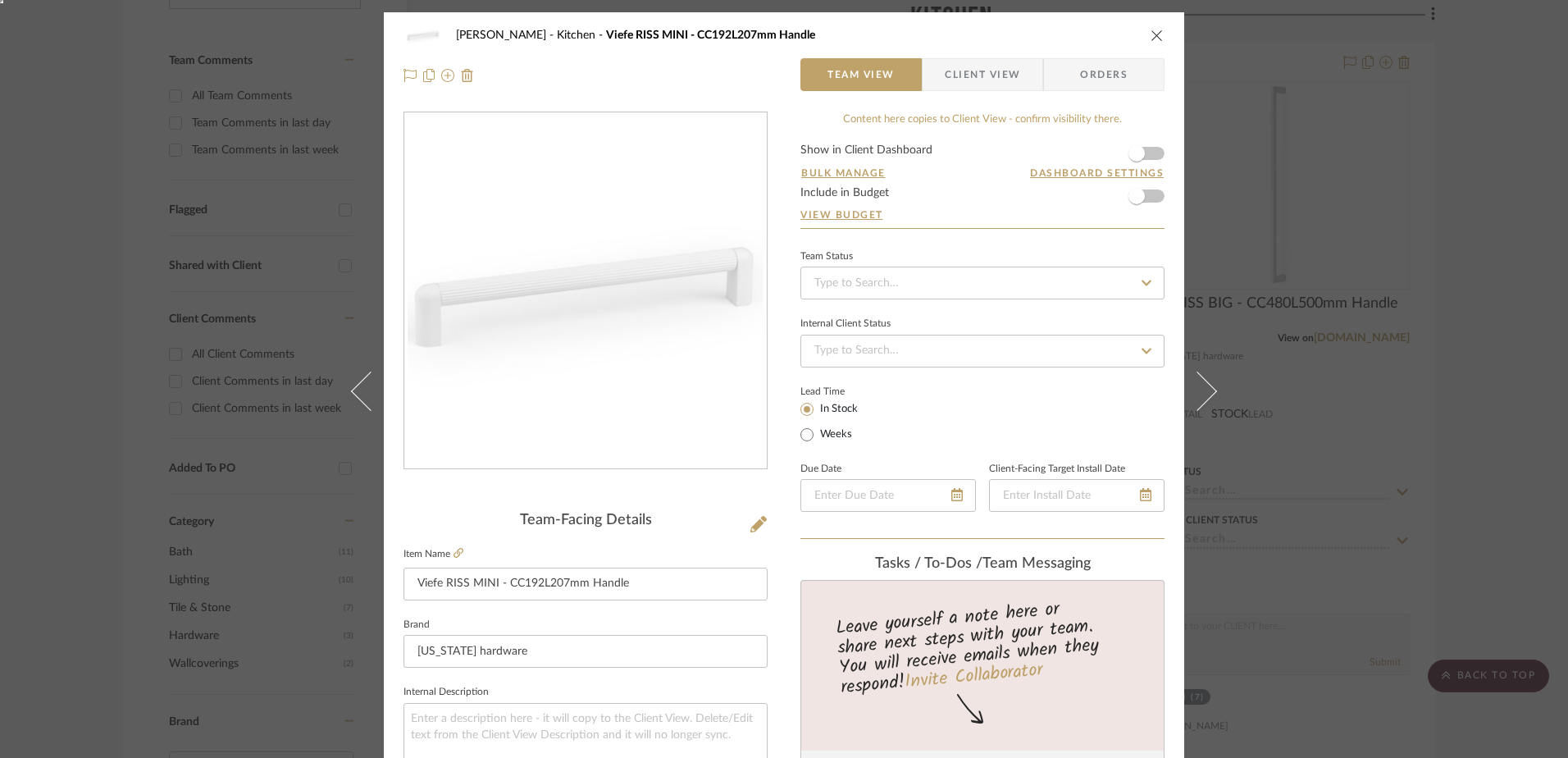
click at [1151, 32] on icon "close" at bounding box center [1157, 35] width 13 height 13
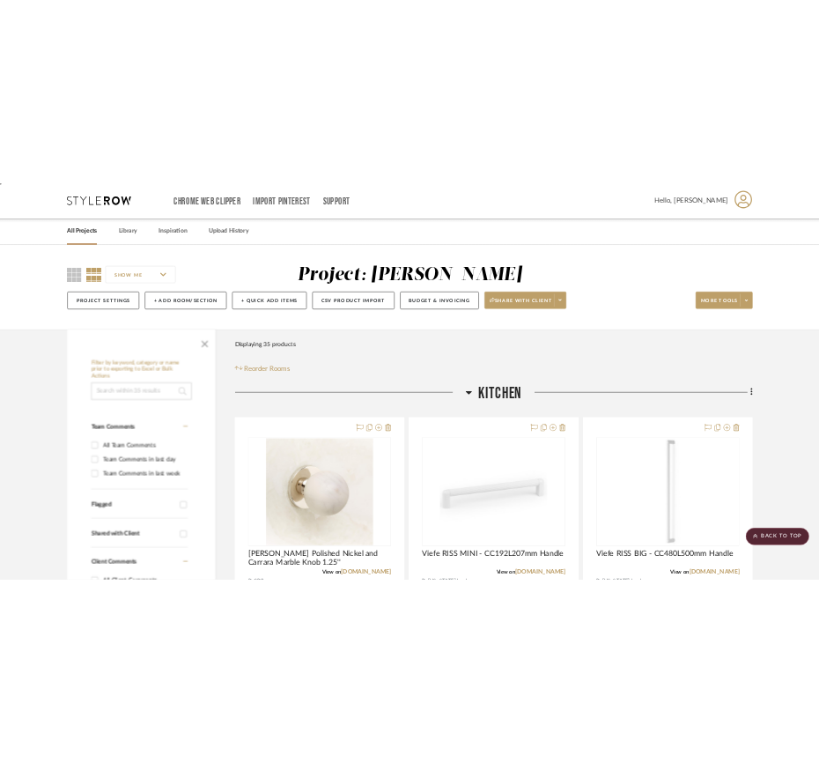
scroll to position [435, 0]
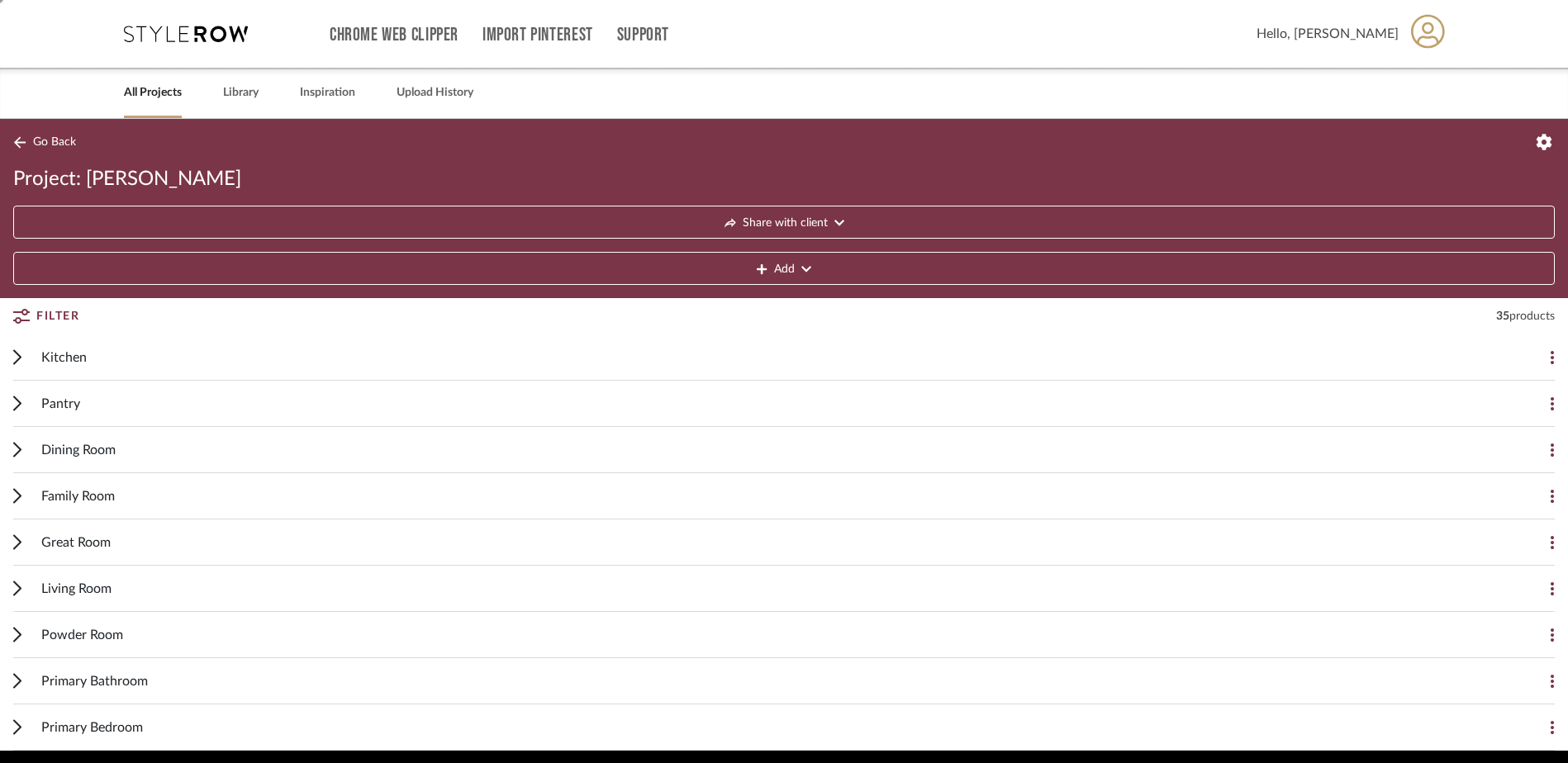
click at [26, 142] on button "Go Back" at bounding box center [47, 142] width 68 height 21
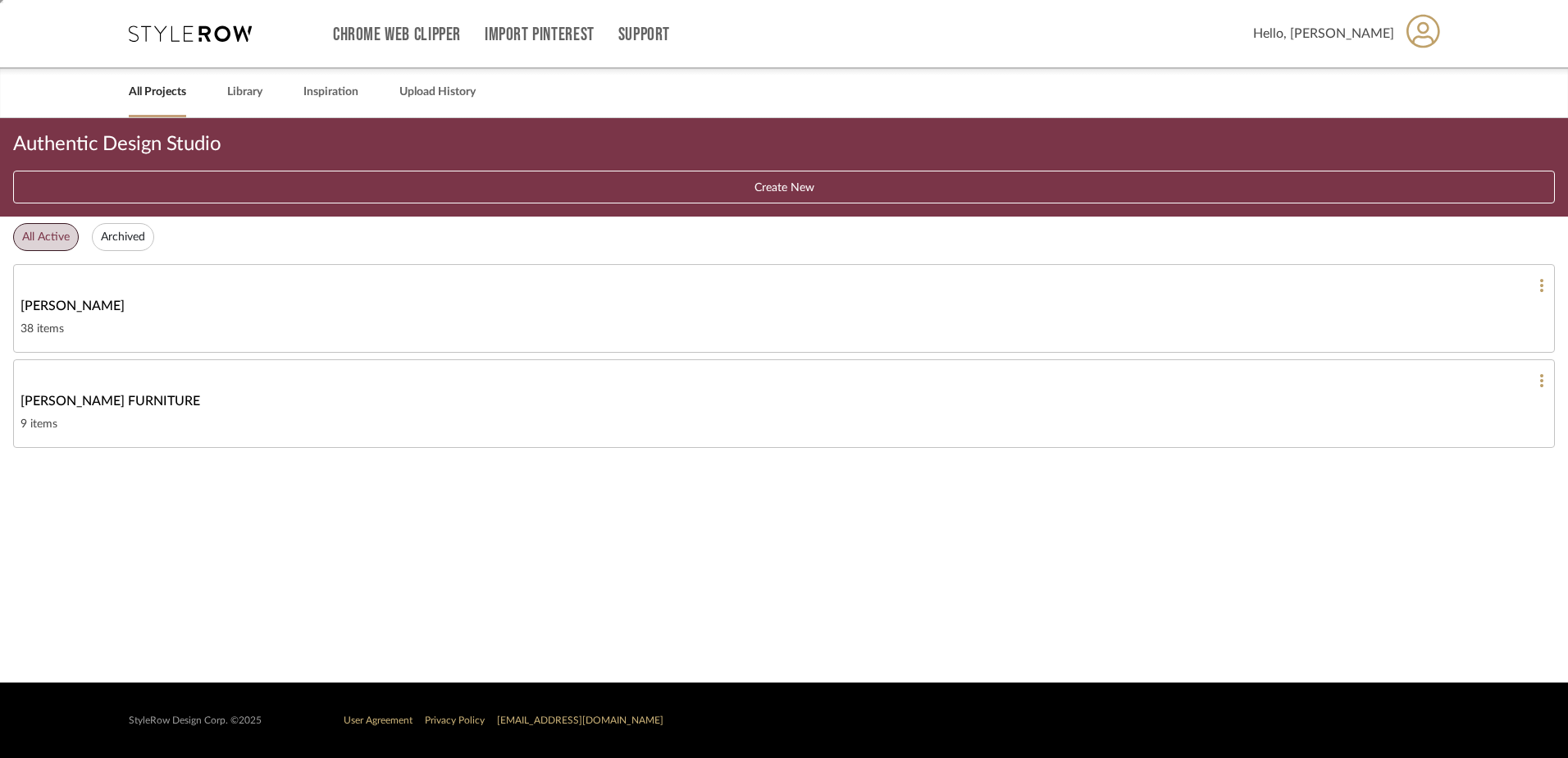
click at [127, 313] on div "[PERSON_NAME]" at bounding box center [784, 305] width 1527 height 20
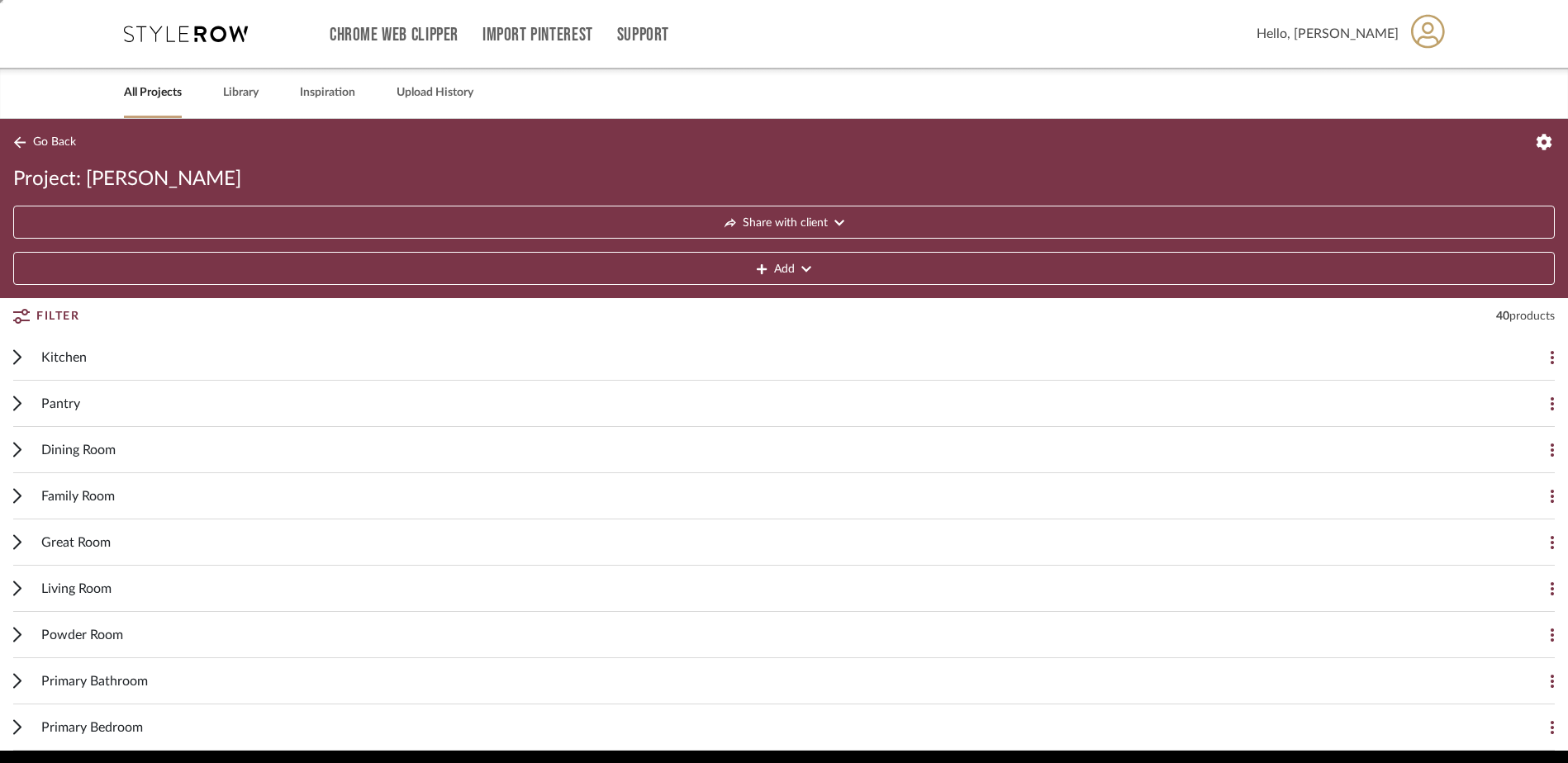
click at [135, 89] on link "All Projects" at bounding box center [153, 93] width 58 height 22
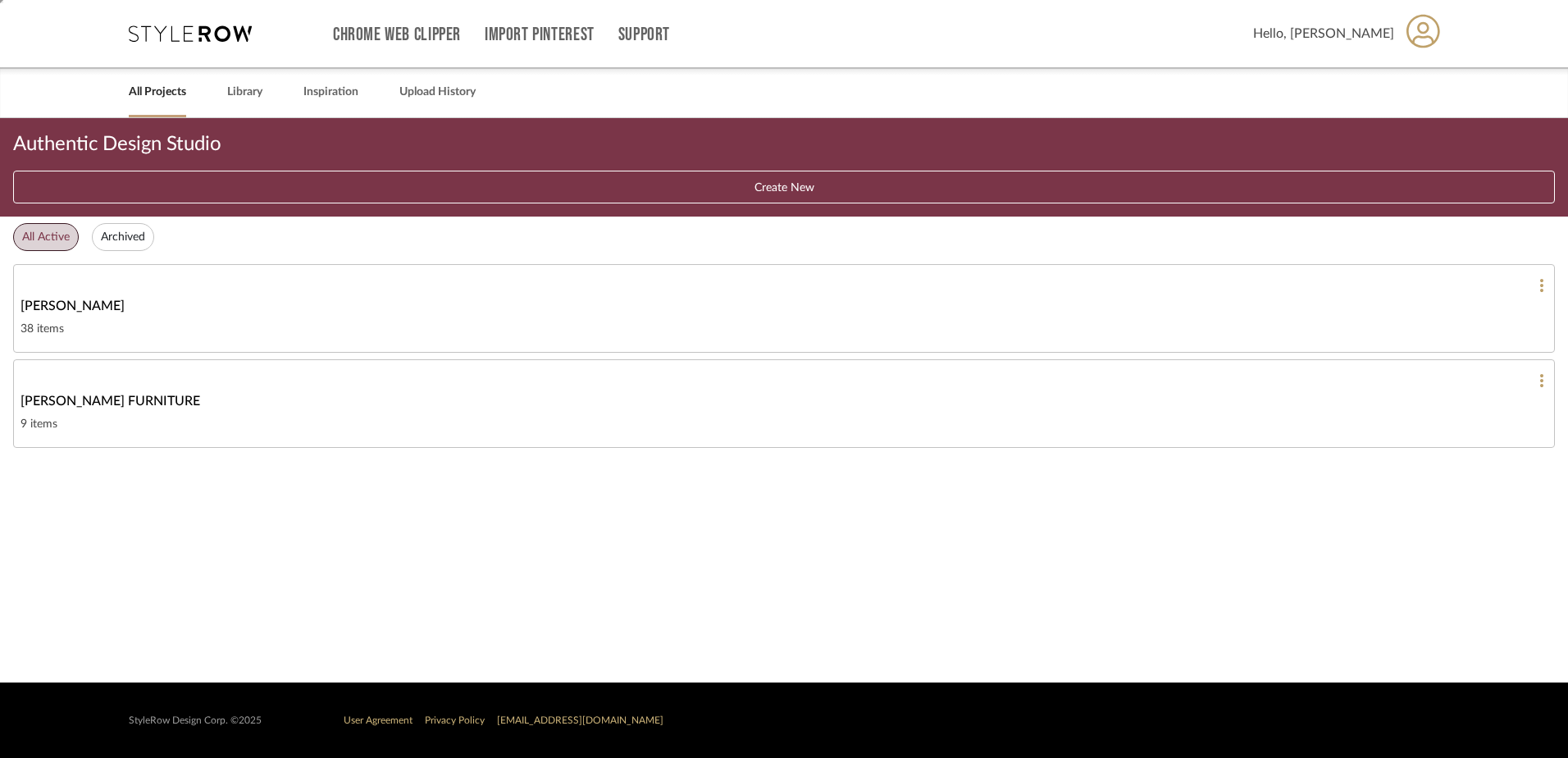
click at [101, 306] on div "[PERSON_NAME]" at bounding box center [784, 305] width 1527 height 20
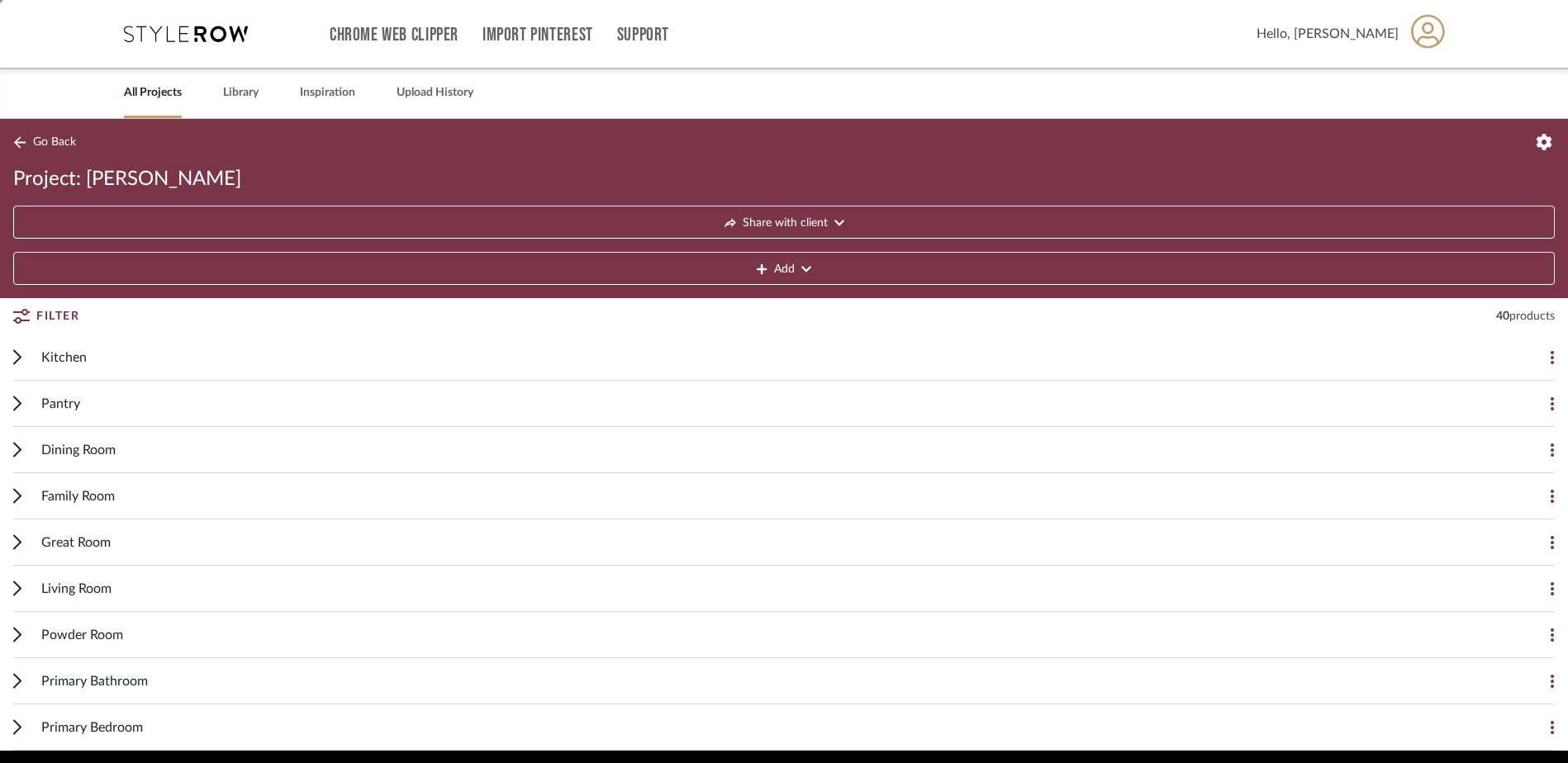
click at [17, 357] on icon at bounding box center [17, 357] width 8 height 16
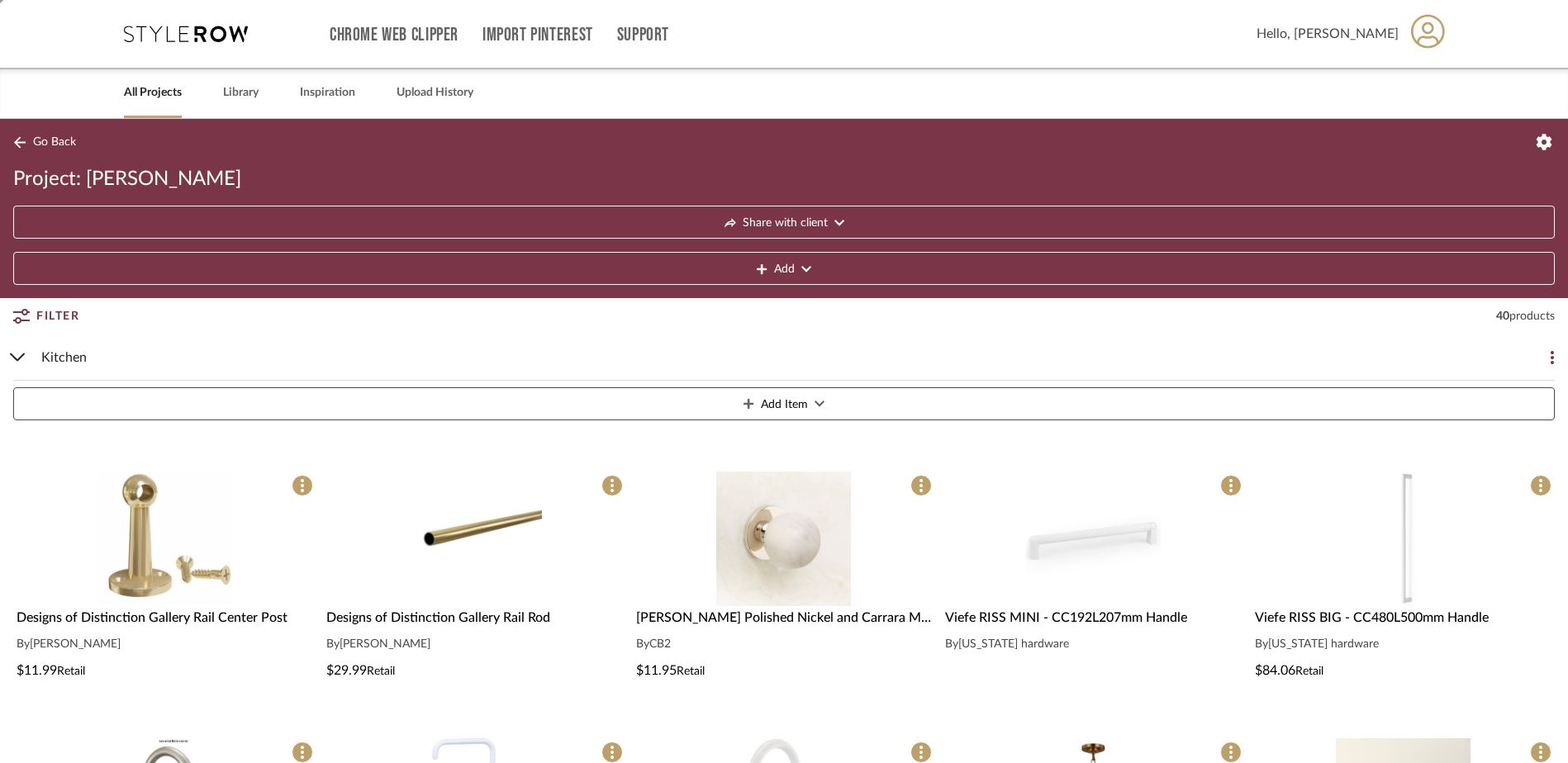
click at [25, 359] on div "Kitchen Add Item" at bounding box center [783, 381] width 1541 height 93
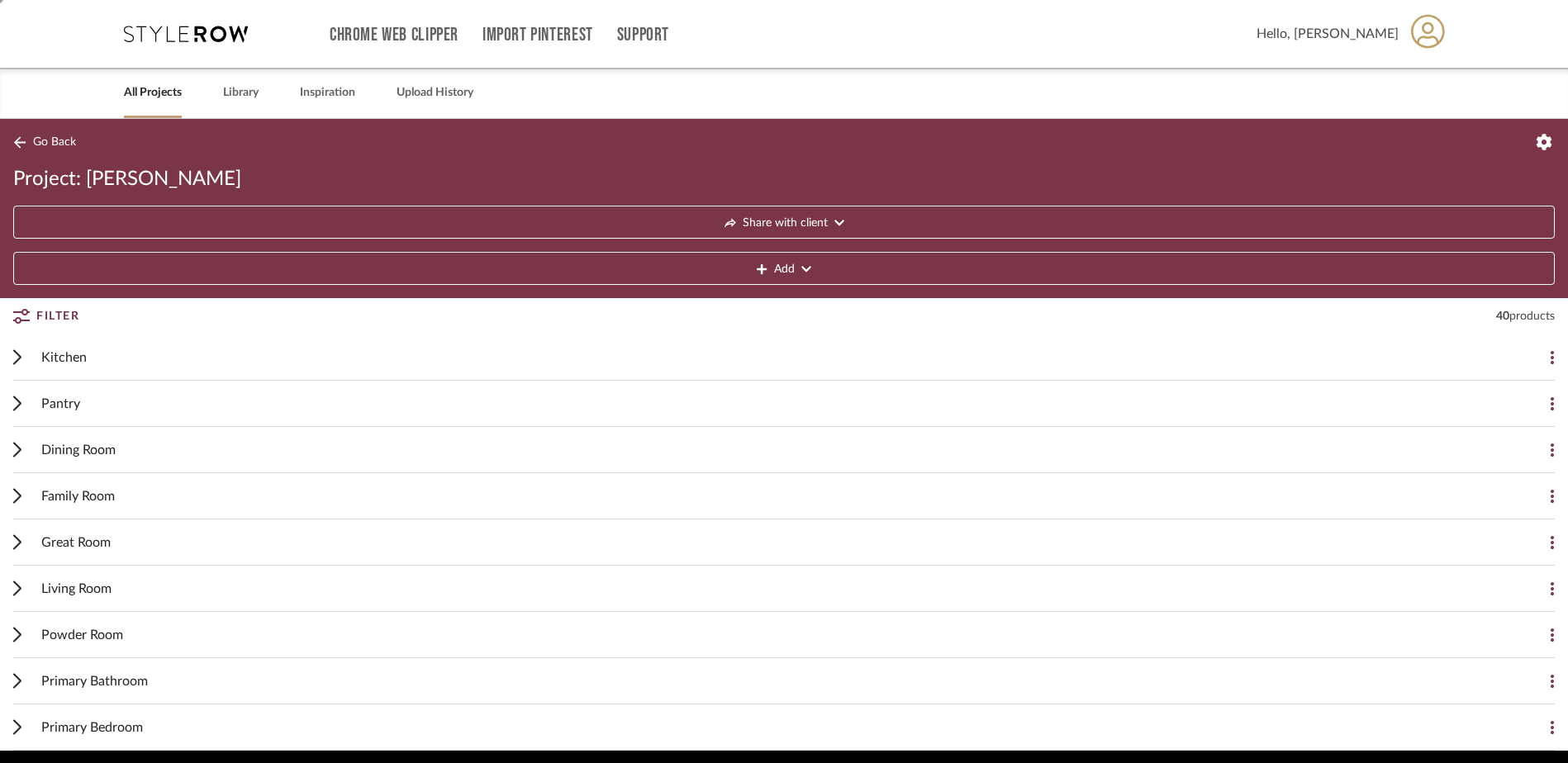
click at [26, 359] on div "Kitchen Add Item" at bounding box center [783, 357] width 1541 height 46
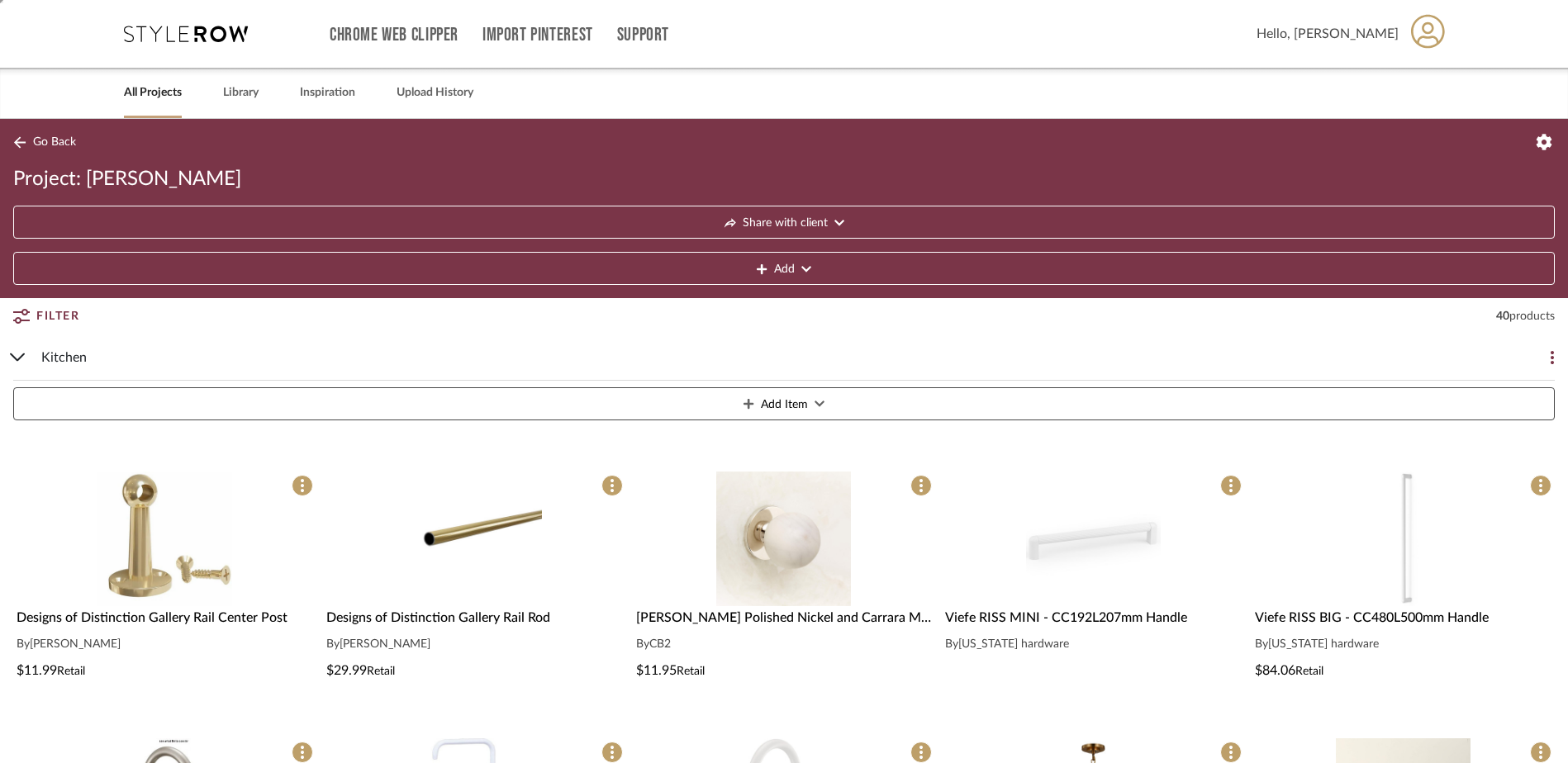
click at [28, 358] on div "Kitchen Add Item" at bounding box center [783, 381] width 1541 height 93
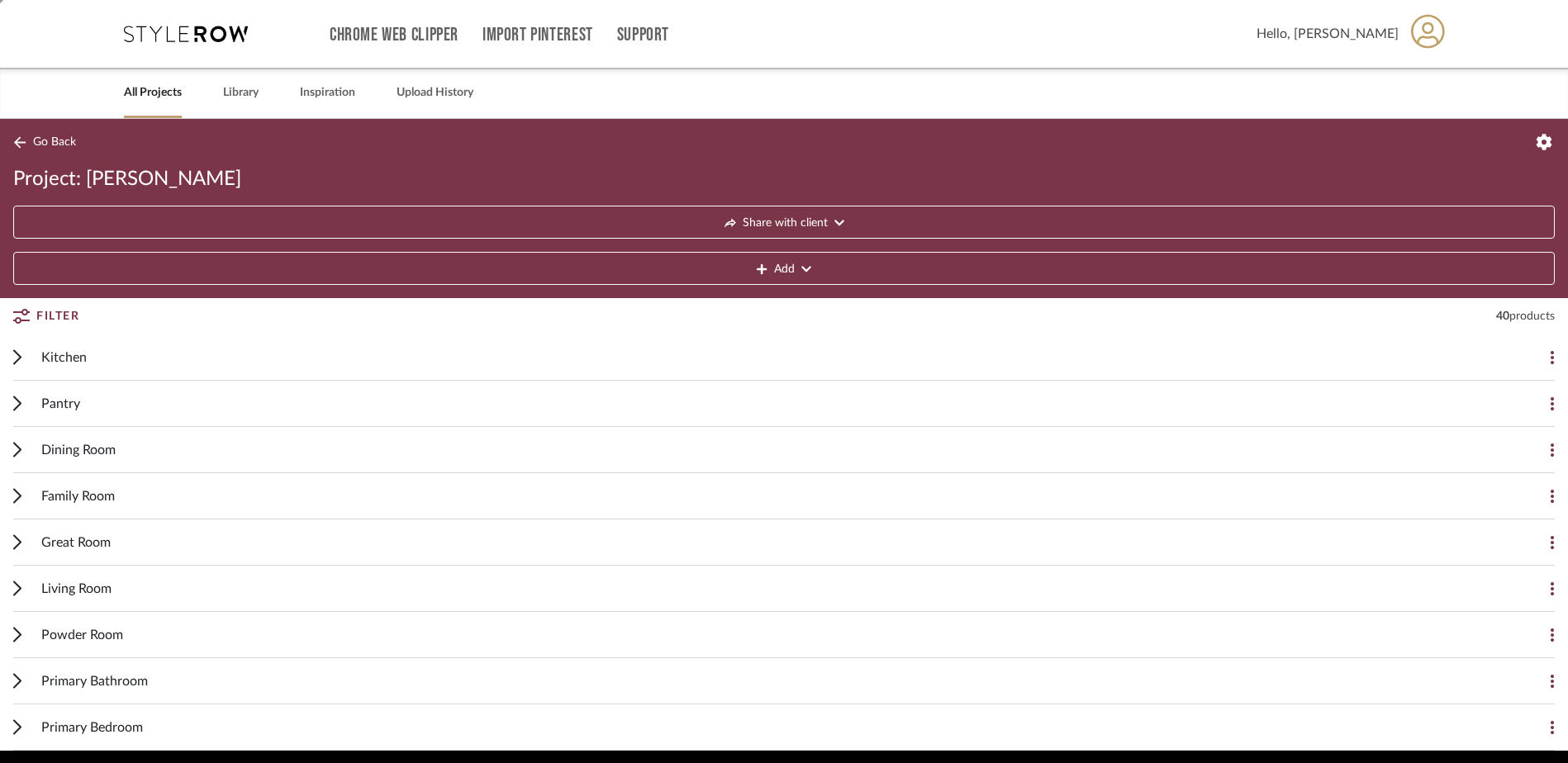
click at [58, 131] on div "Go Back Project: [PERSON_NAME] with client Add" at bounding box center [784, 208] width 1568 height 179
click at [57, 135] on span "Go Back" at bounding box center [54, 142] width 43 height 14
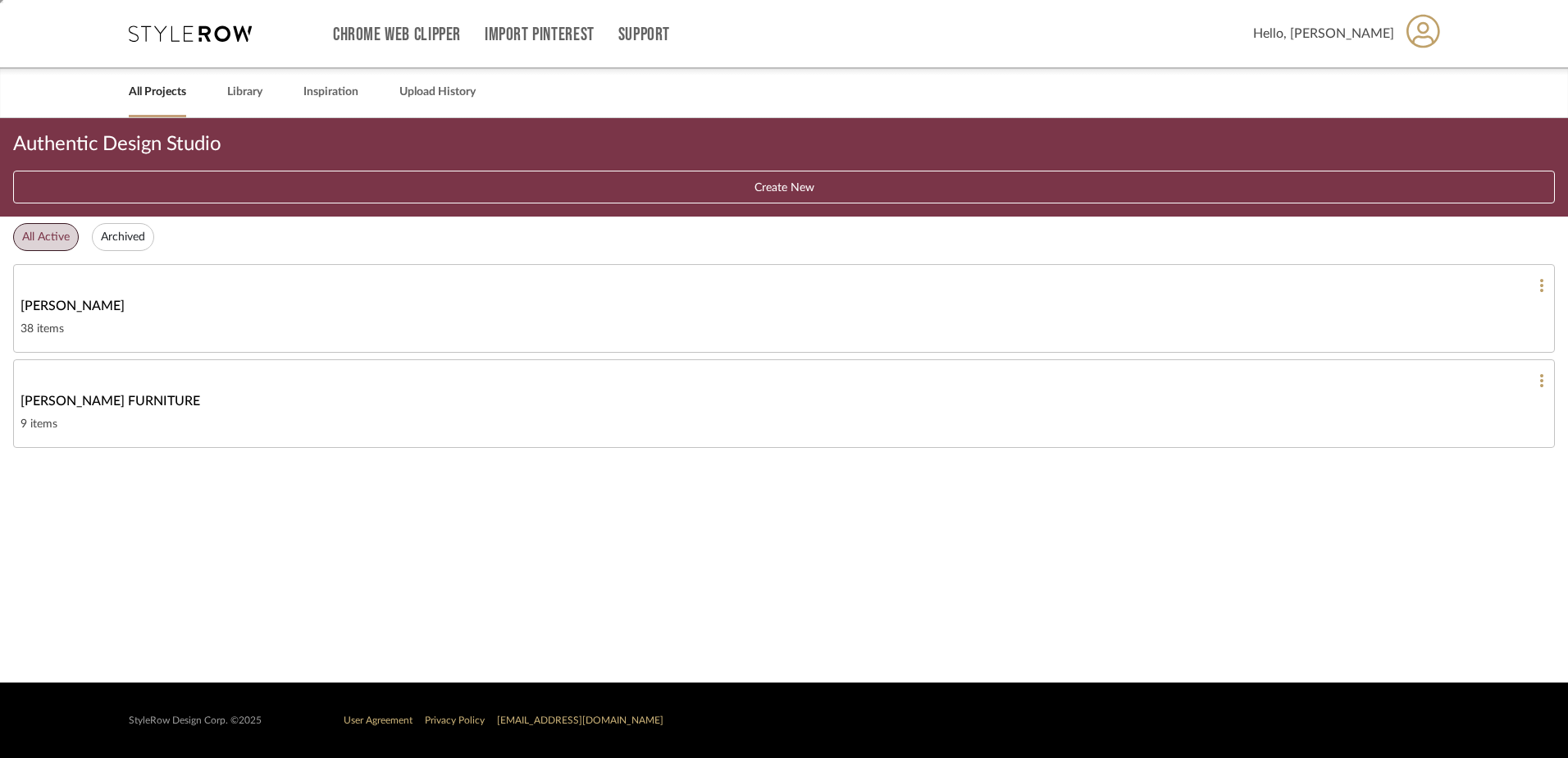
click at [57, 138] on div "Authentic Design Studio" at bounding box center [784, 144] width 1542 height 26
click at [182, 60] on div "Chrome Web Clipper Import Pinterest Support All Projects Library Inspiration Up…" at bounding box center [784, 34] width 1312 height 67
click at [230, 13] on div "Chrome Web Clipper Import Pinterest Support All Projects Library Inspiration Up…" at bounding box center [784, 34] width 1312 height 67
click at [220, 40] on icon at bounding box center [190, 34] width 123 height 17
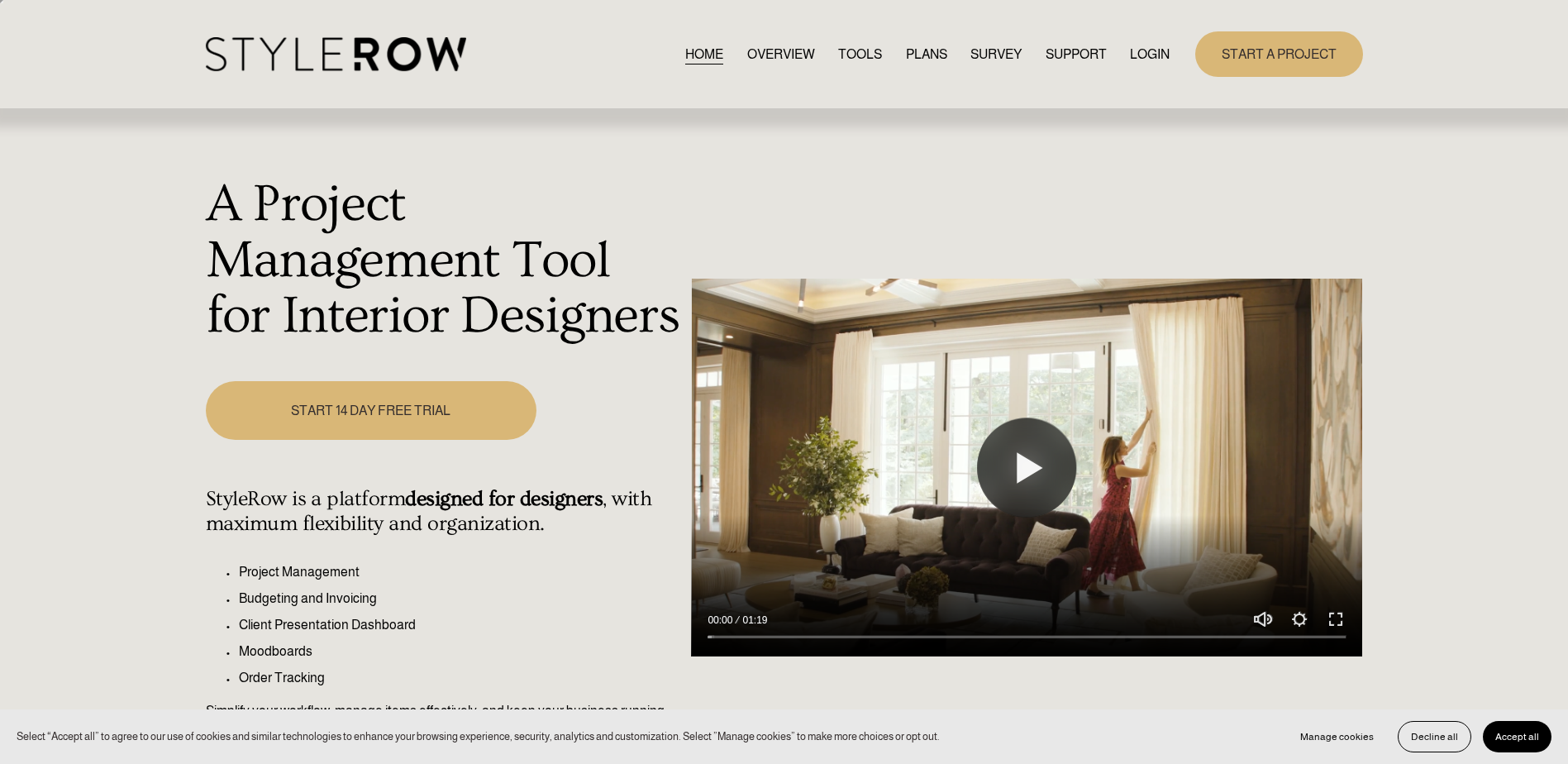
click at [1158, 59] on link "LOGIN" at bounding box center [1149, 54] width 39 height 23
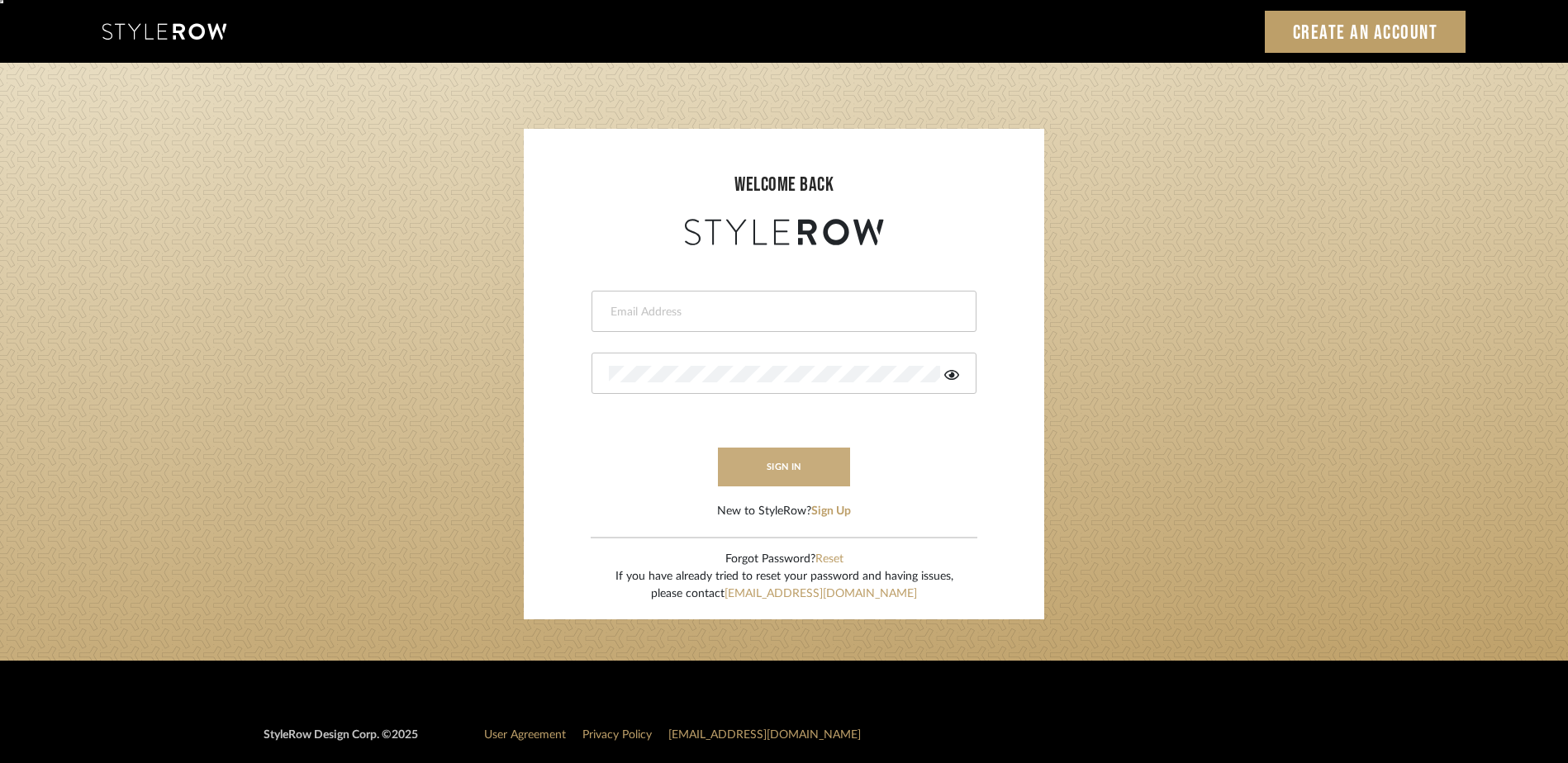
type input "[PERSON_NAME][EMAIL_ADDRESS][DOMAIN_NAME]"
click at [779, 476] on button "sign in" at bounding box center [783, 466] width 132 height 38
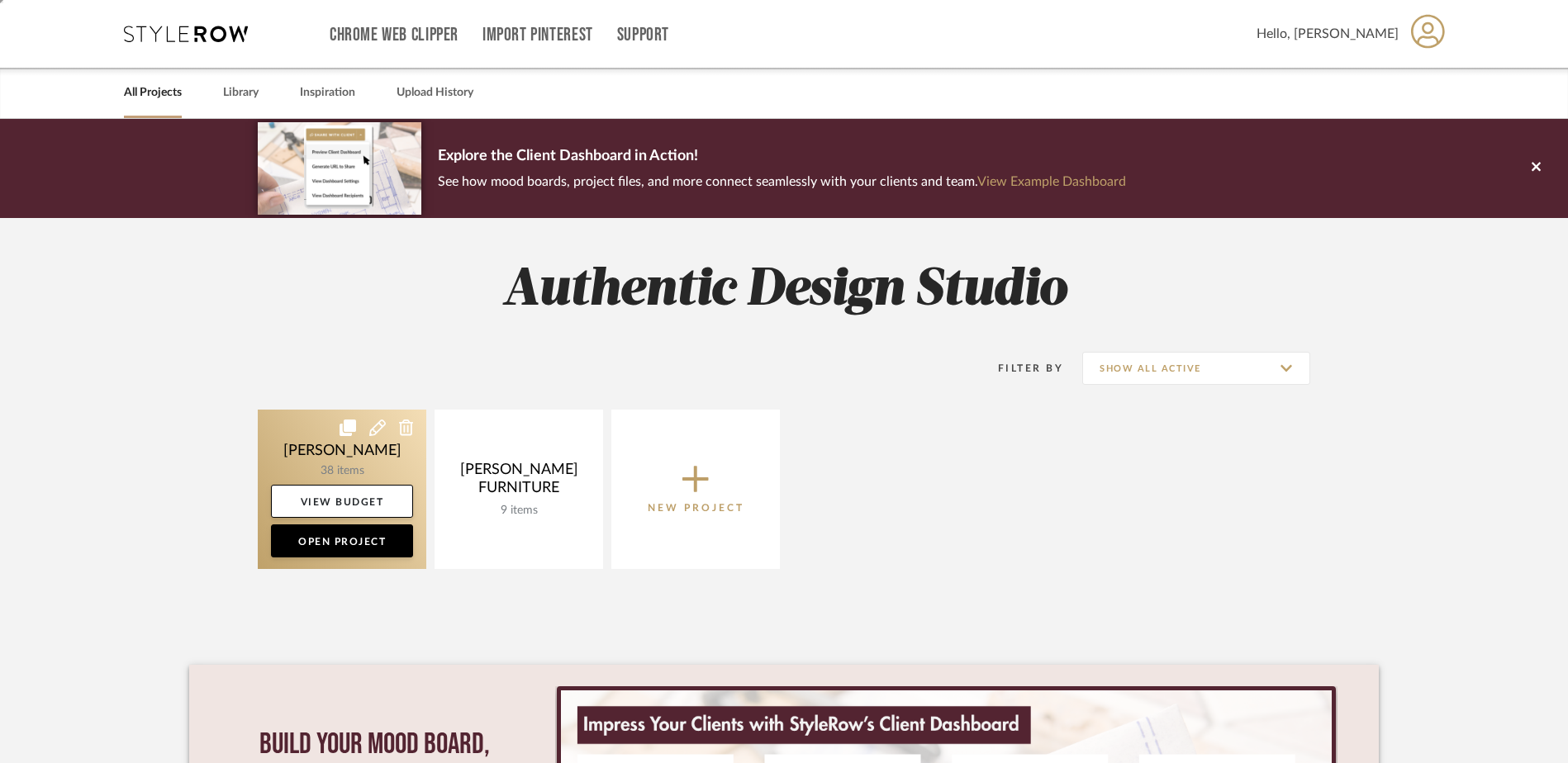
click at [304, 453] on link at bounding box center [342, 489] width 169 height 159
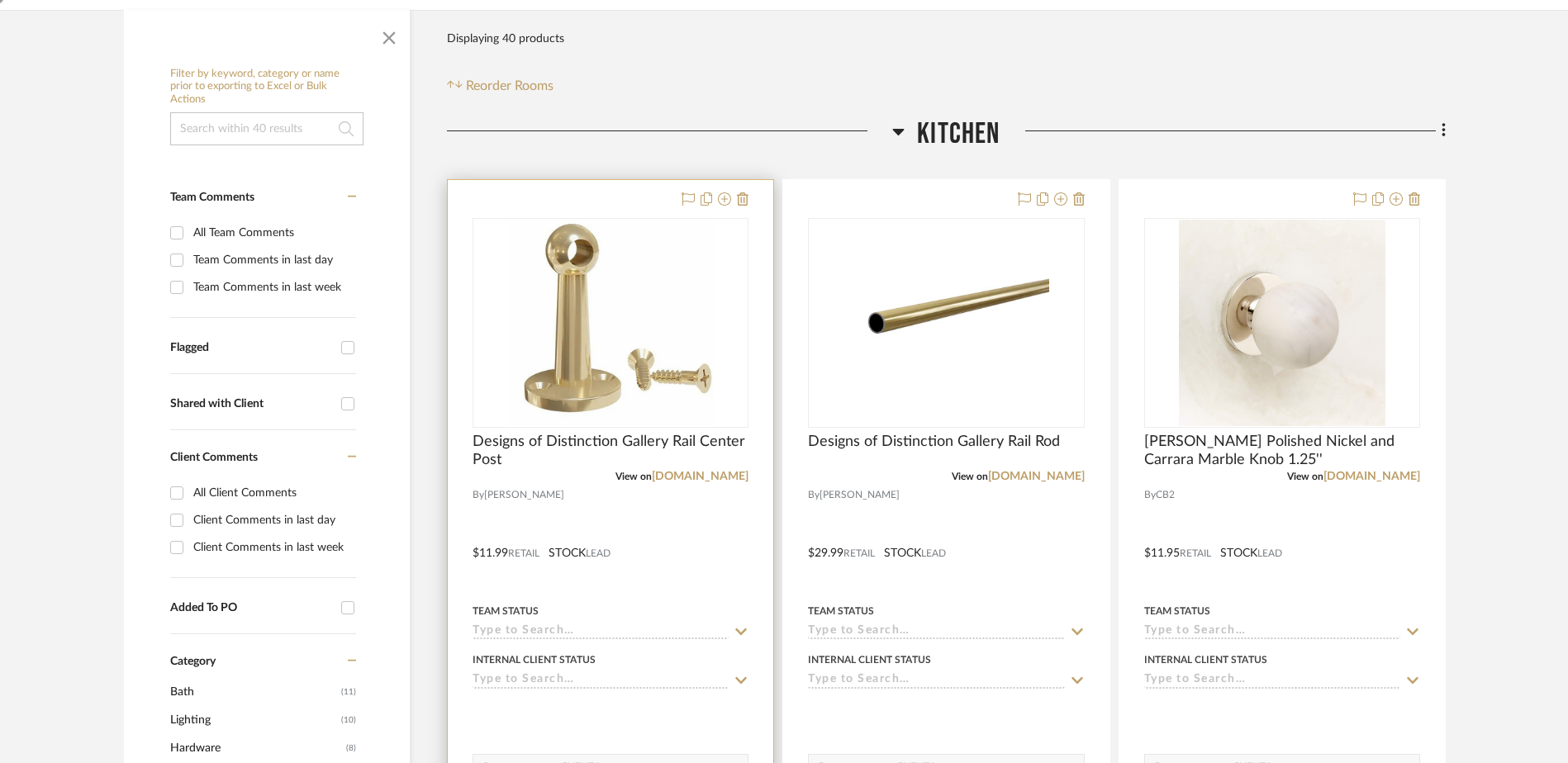
scroll to position [495, 0]
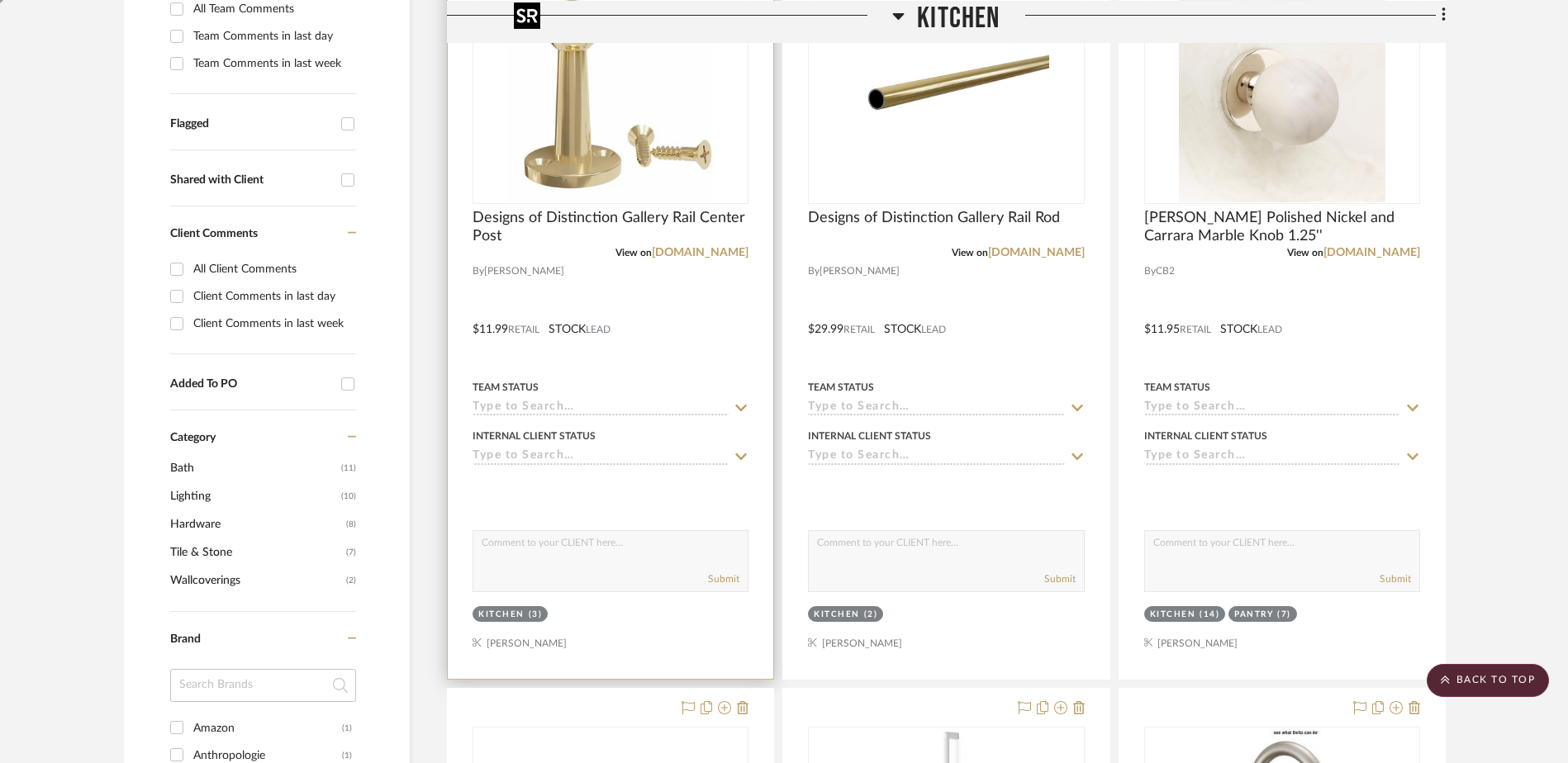
click at [0, 0] on img at bounding box center [0, 0] width 0 height 0
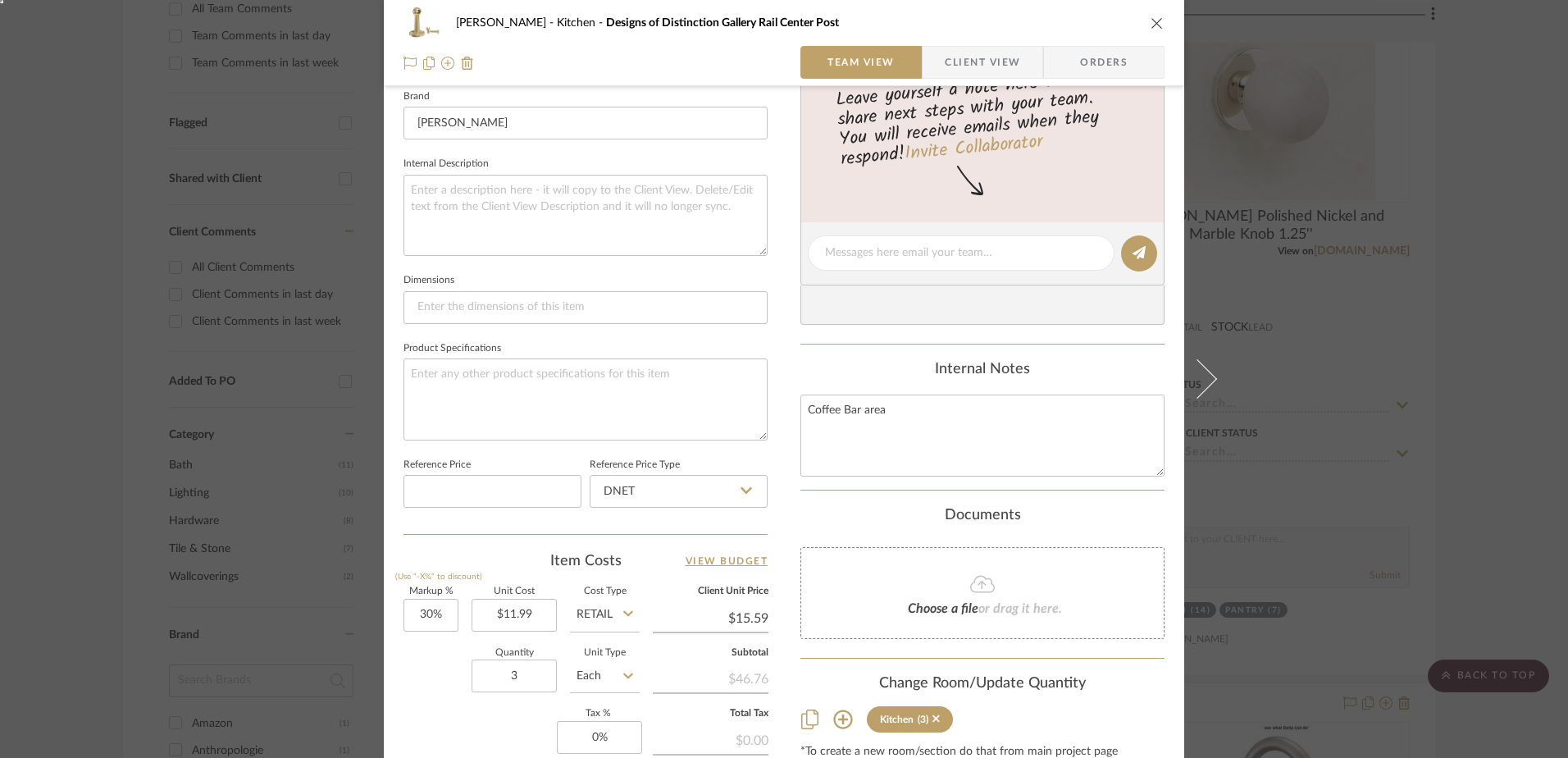
scroll to position [656, 0]
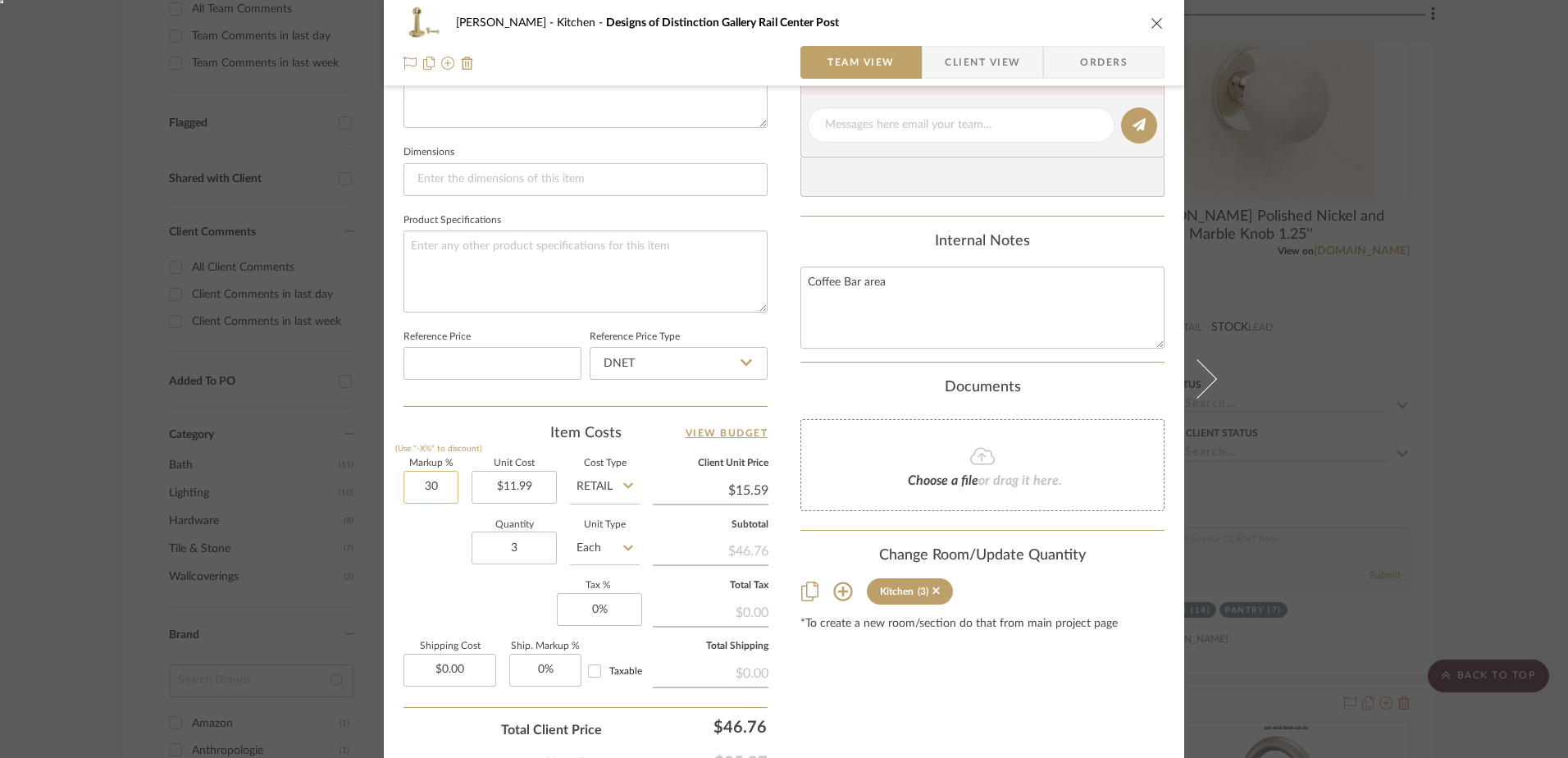
click at [445, 477] on input "30" at bounding box center [430, 487] width 55 height 33
type input "0%"
type input "11.99"
type input "$11.99"
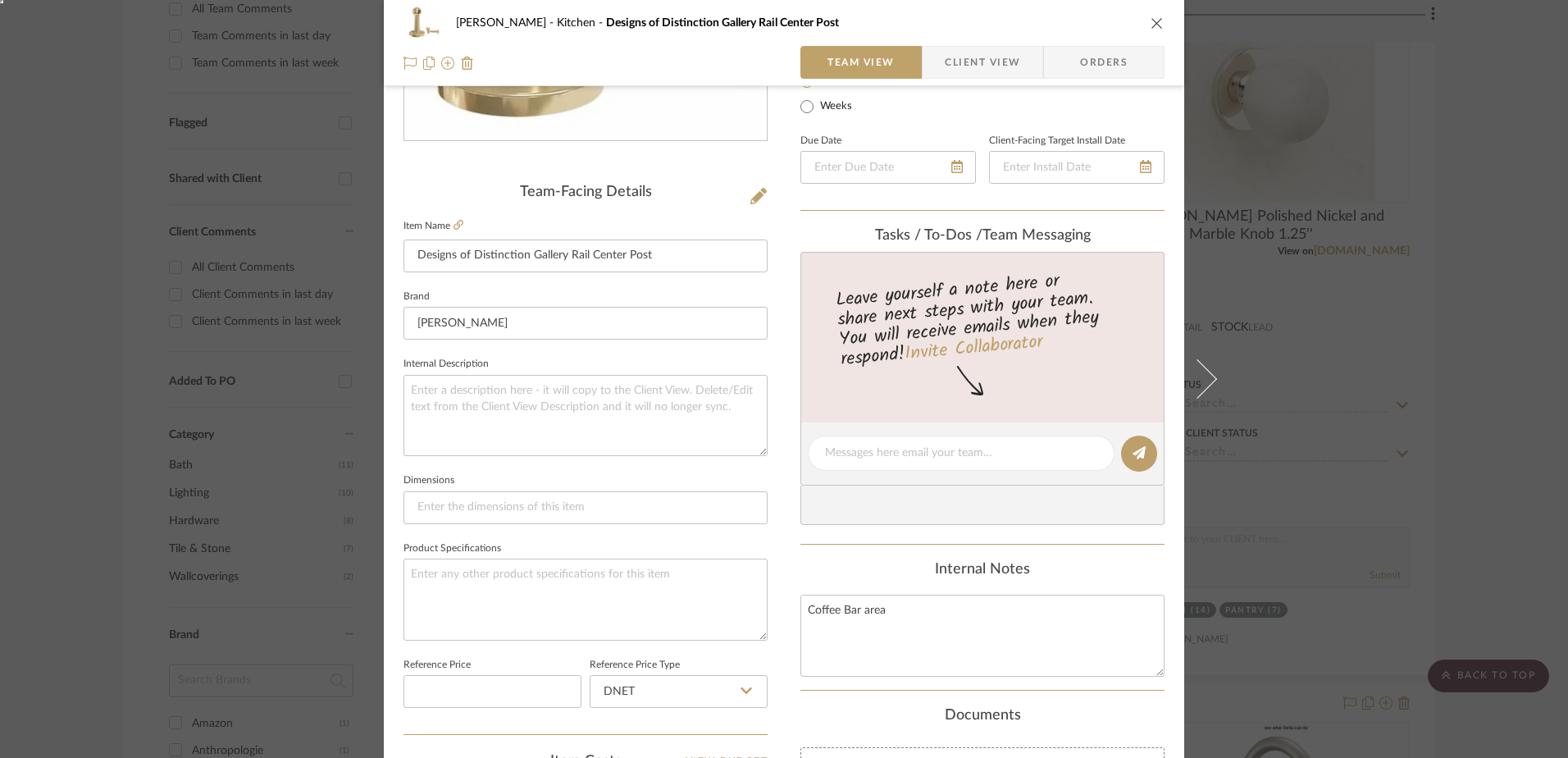
scroll to position [0, 0]
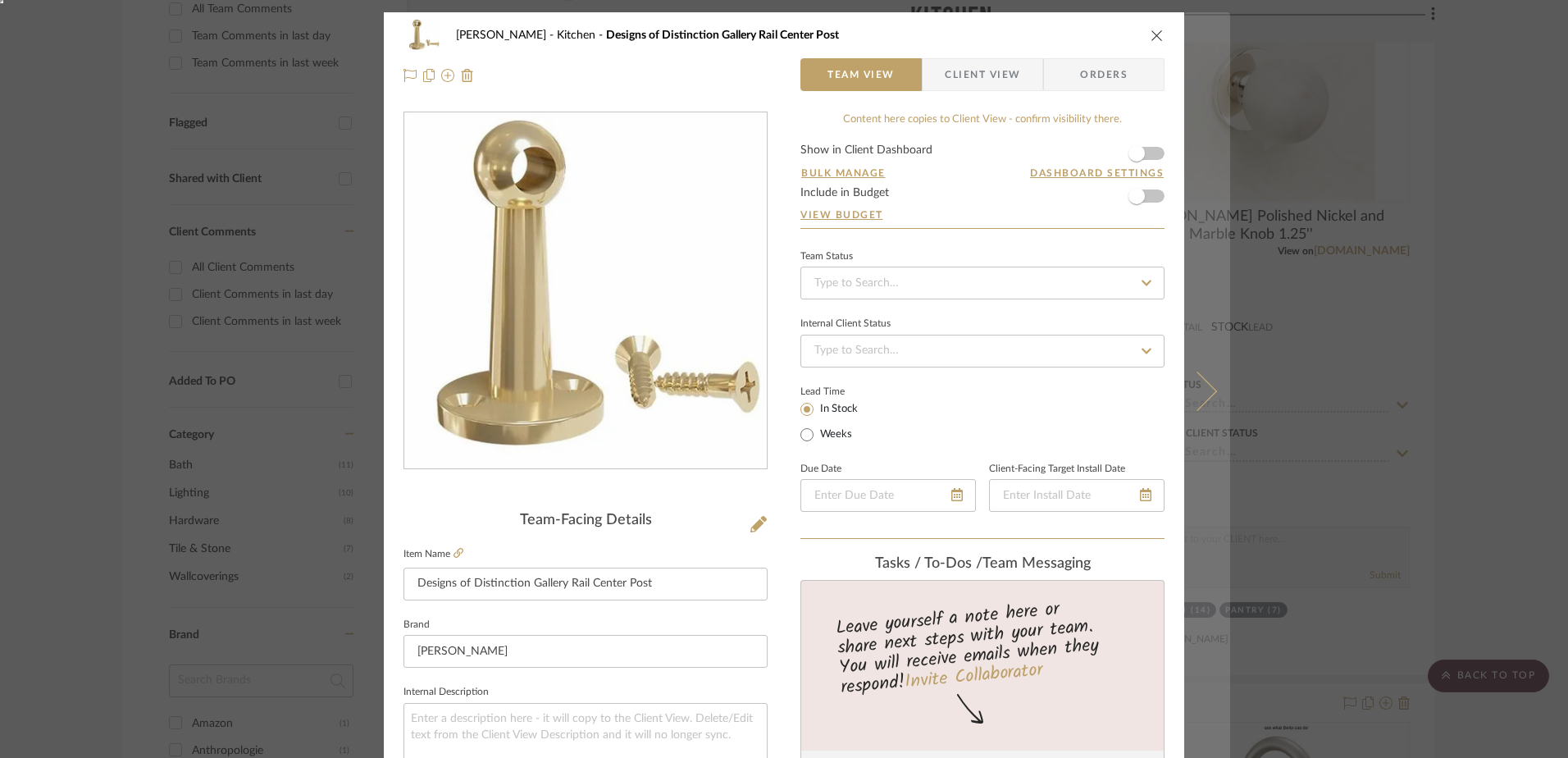
type input "$11.99"
click at [1195, 405] on icon at bounding box center [1197, 391] width 39 height 39
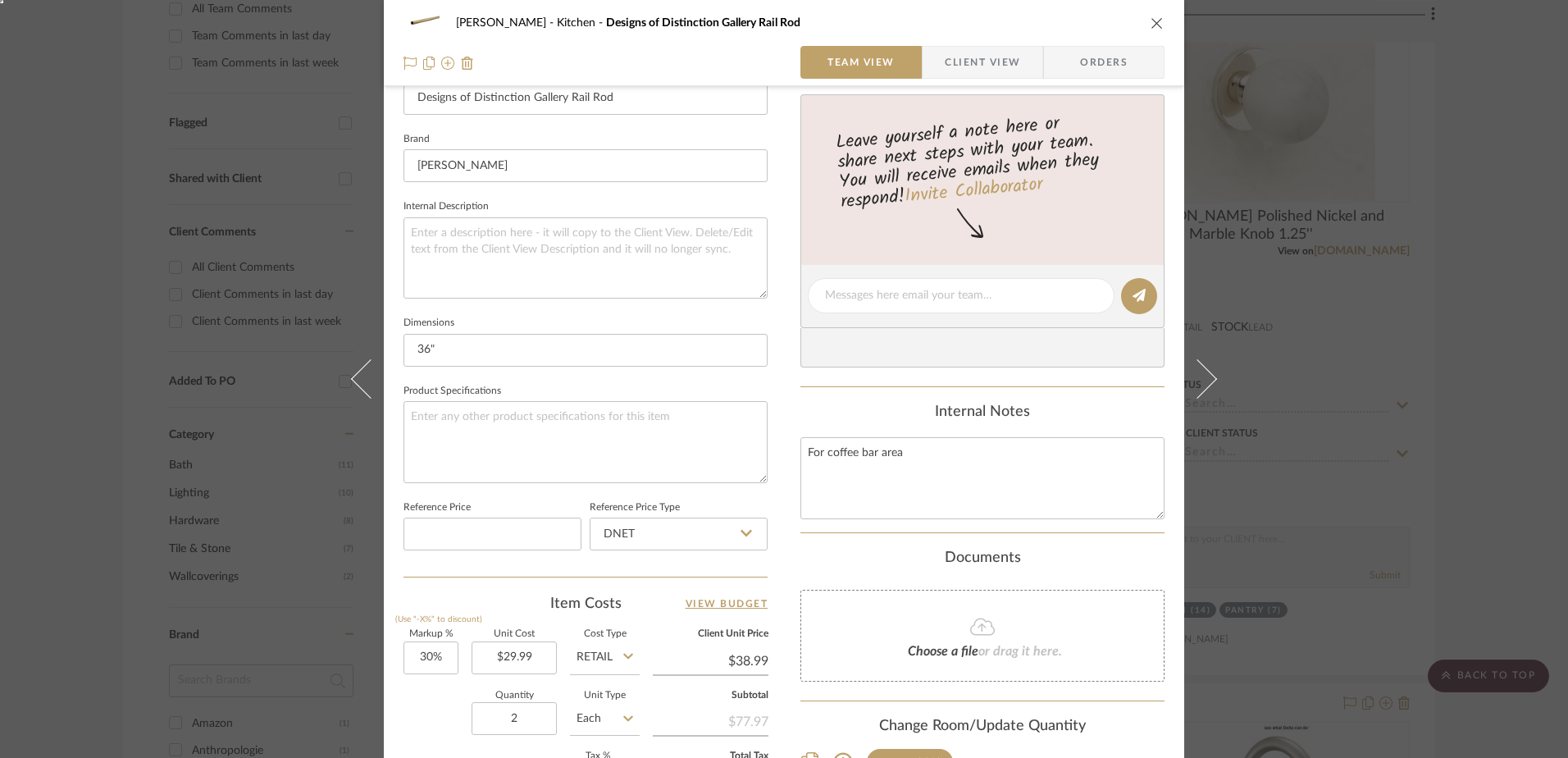
scroll to position [492, 0]
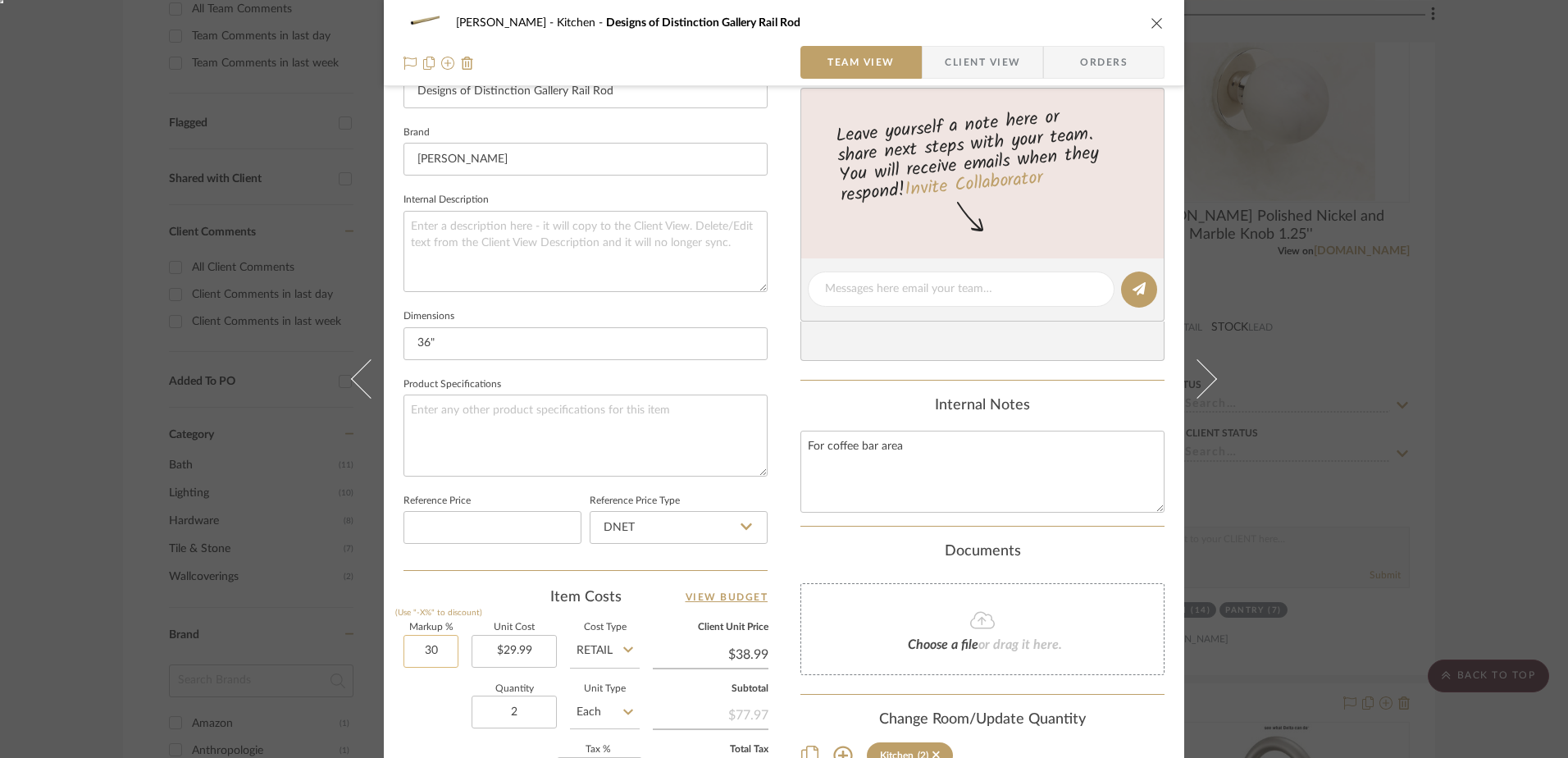
click at [431, 654] on input "30" at bounding box center [430, 651] width 55 height 33
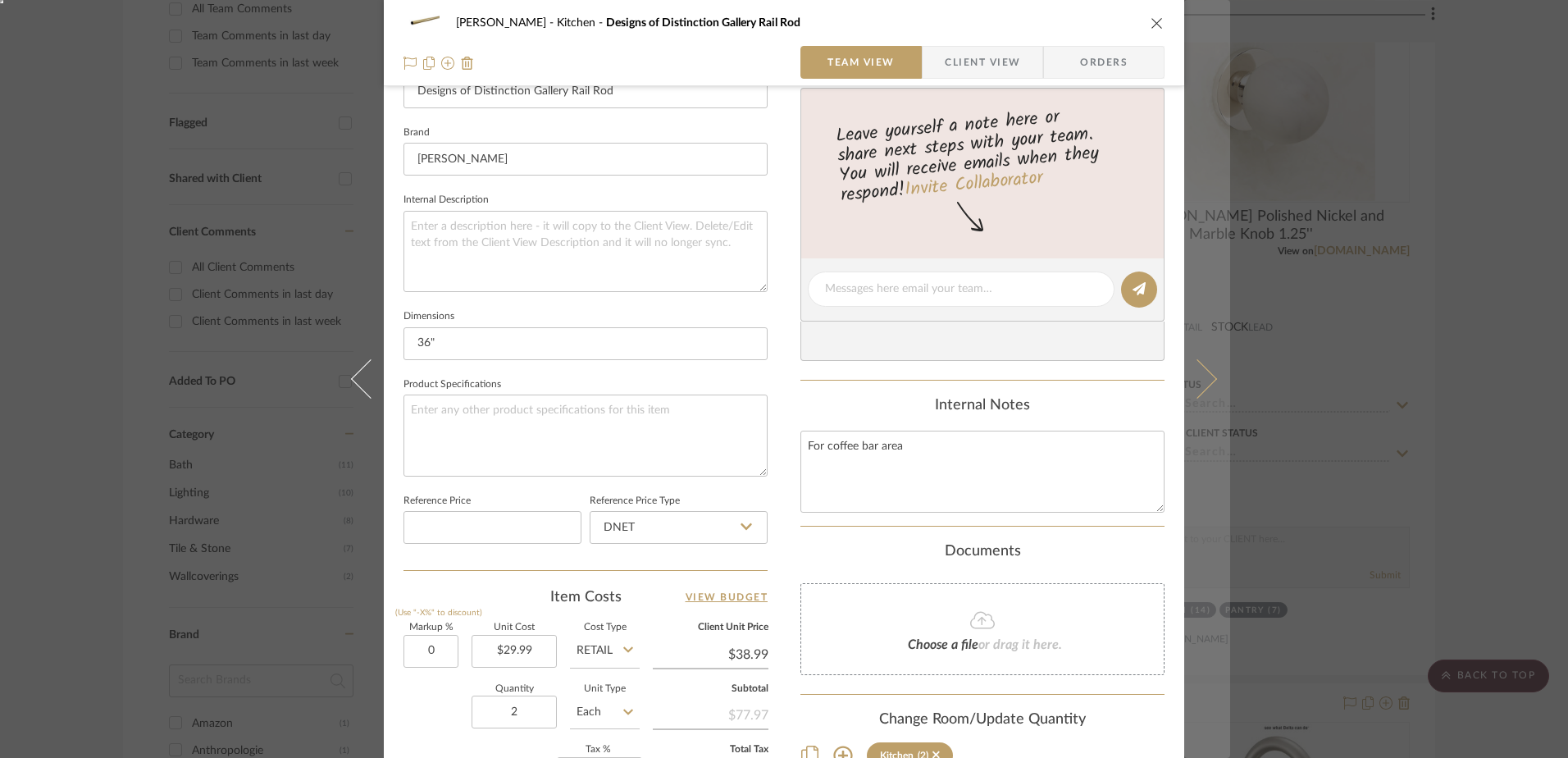
type input "0%"
click at [1200, 375] on icon at bounding box center [1197, 379] width 39 height 39
type input "$29.99"
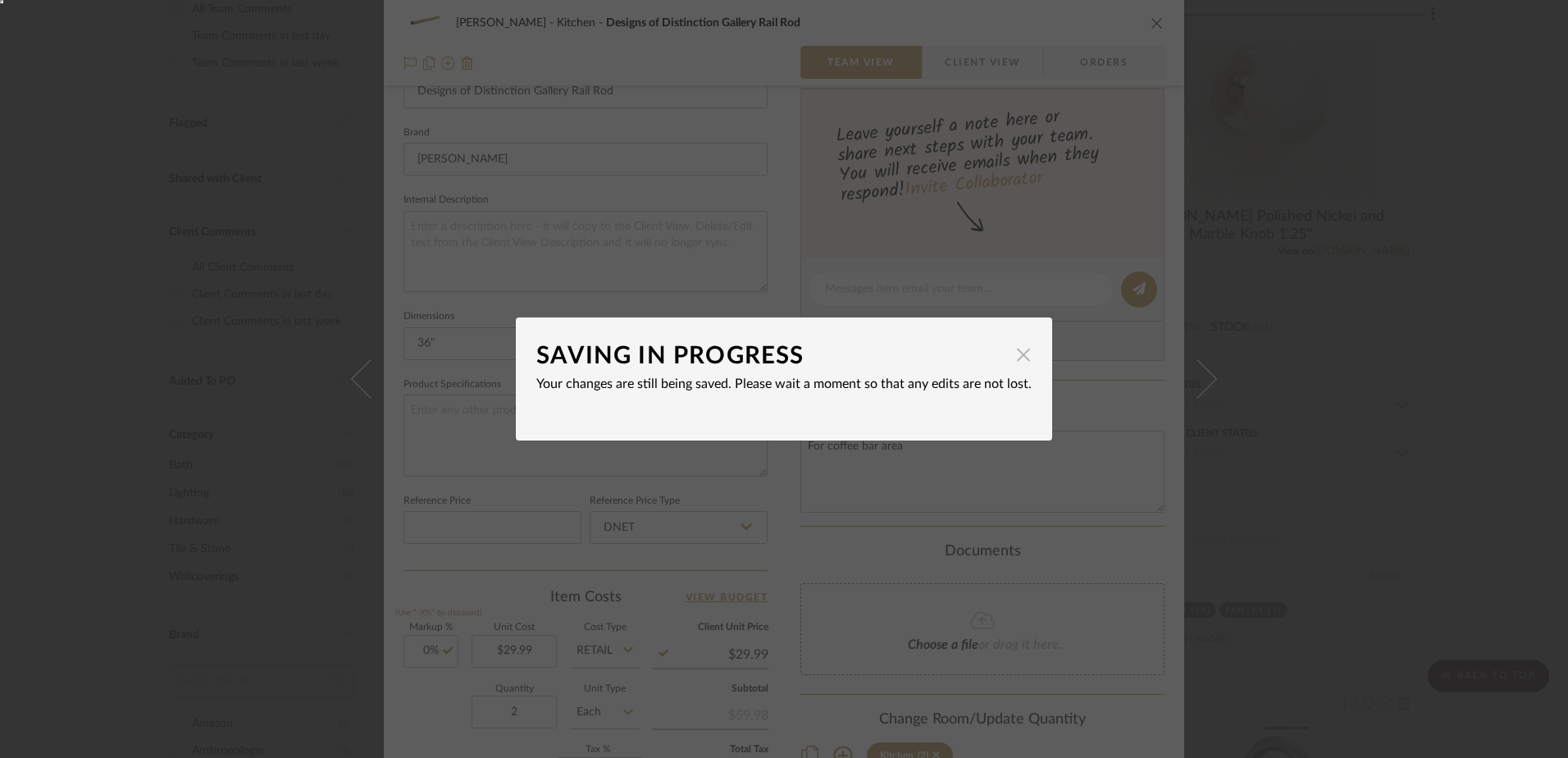
click at [1015, 362] on span "button" at bounding box center [1023, 354] width 33 height 33
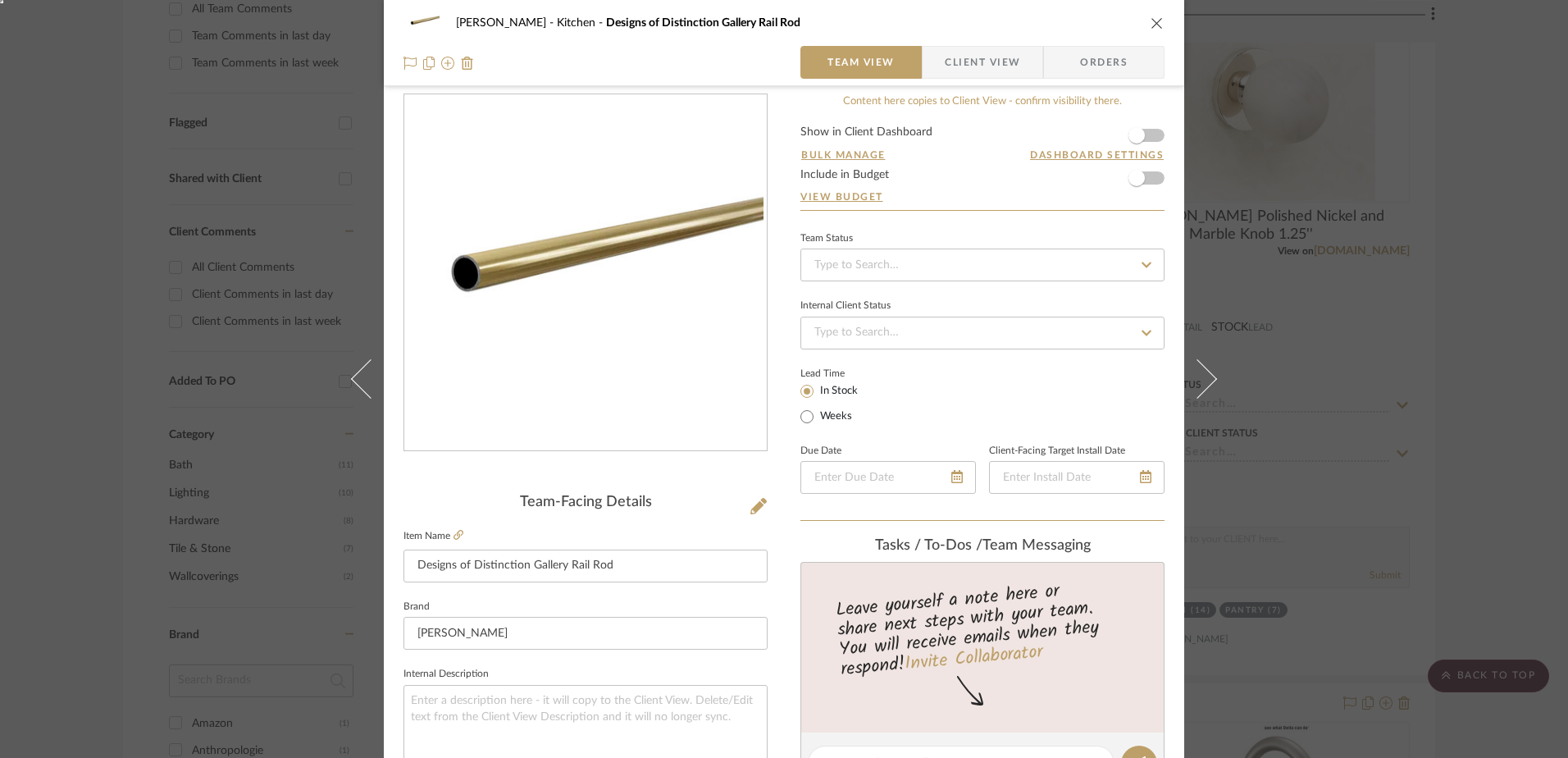
scroll to position [0, 0]
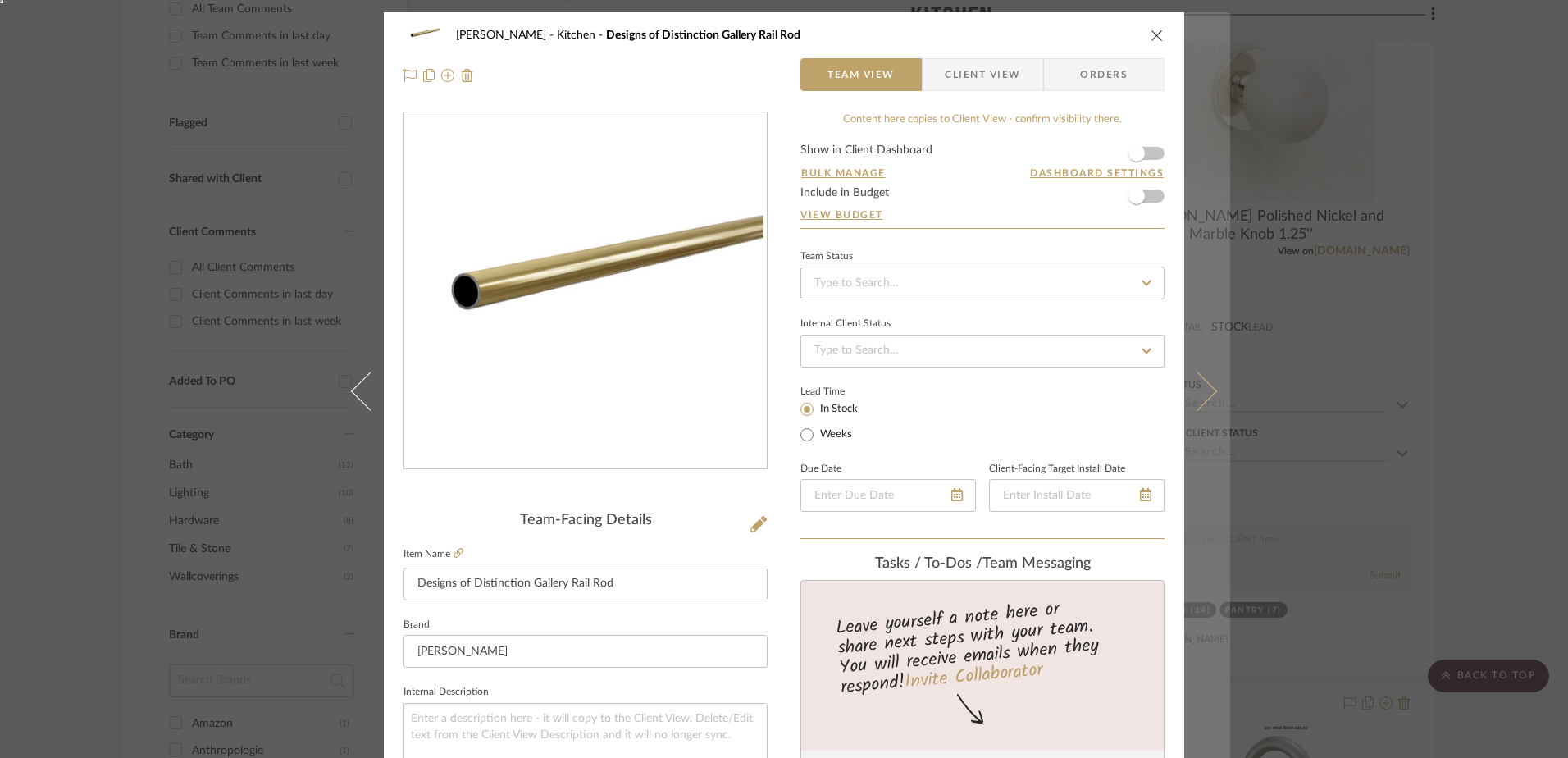
click at [1192, 389] on icon at bounding box center [1197, 391] width 39 height 39
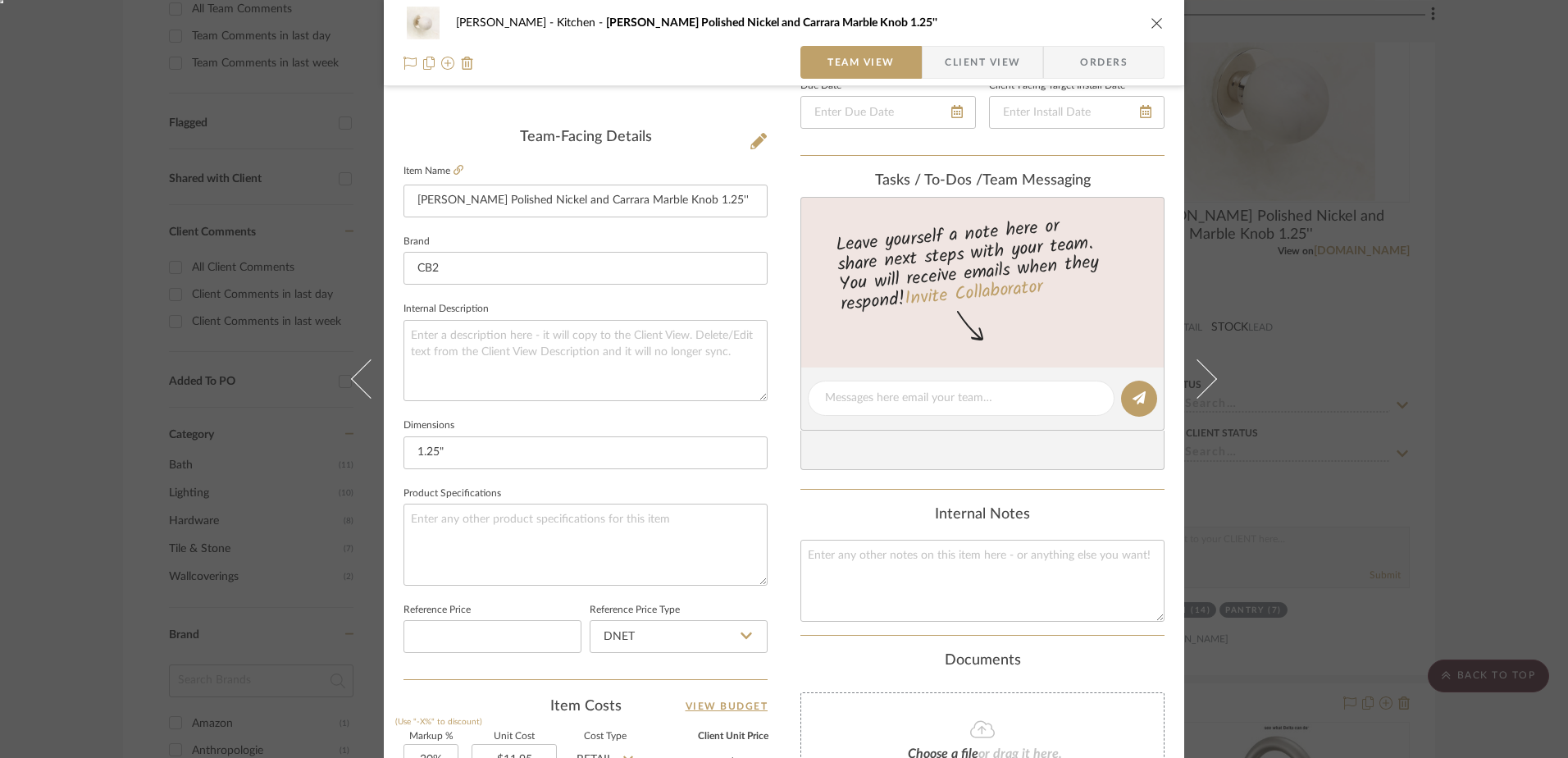
scroll to position [492, 0]
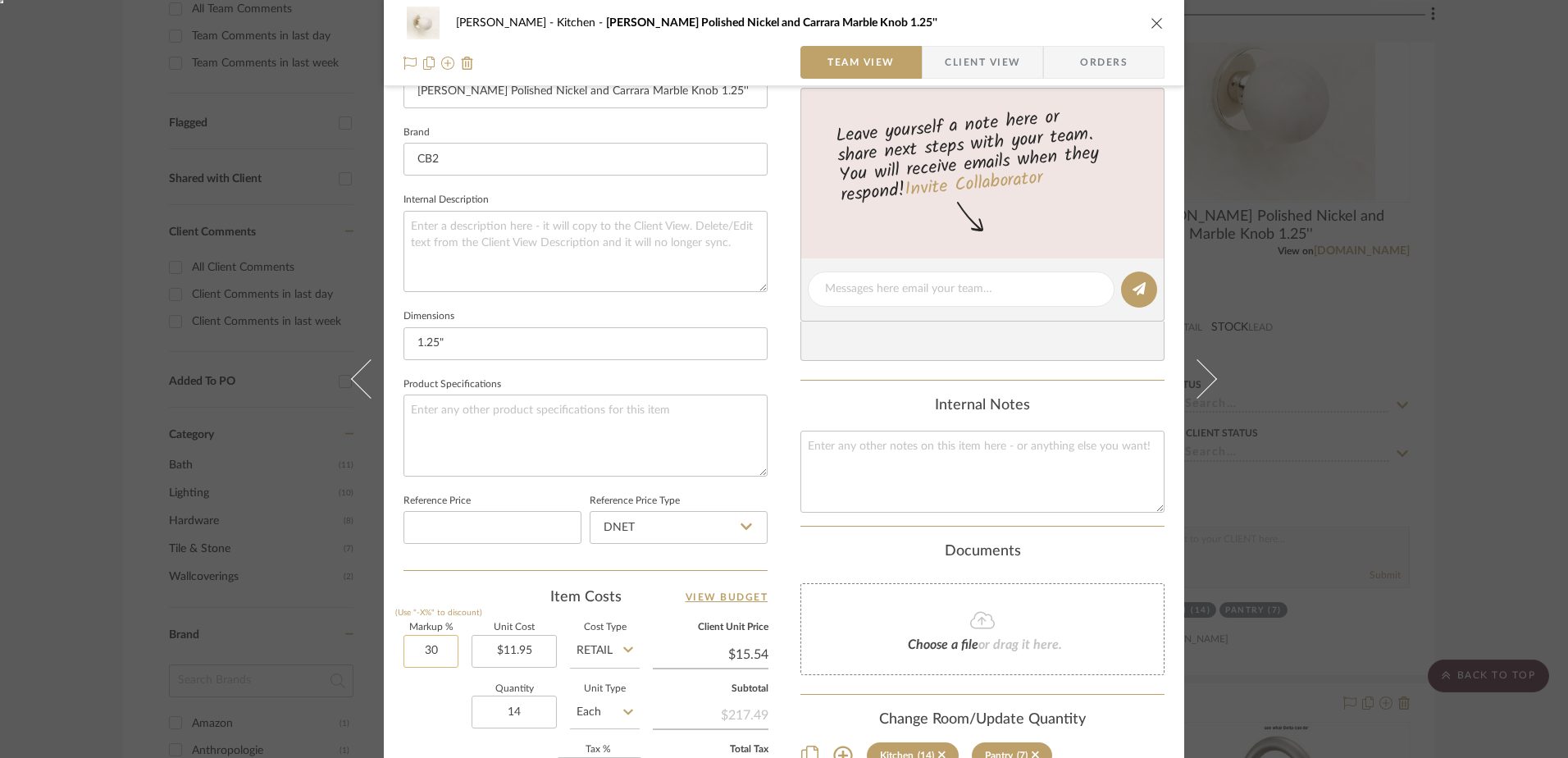
click at [409, 656] on input "30" at bounding box center [430, 651] width 55 height 33
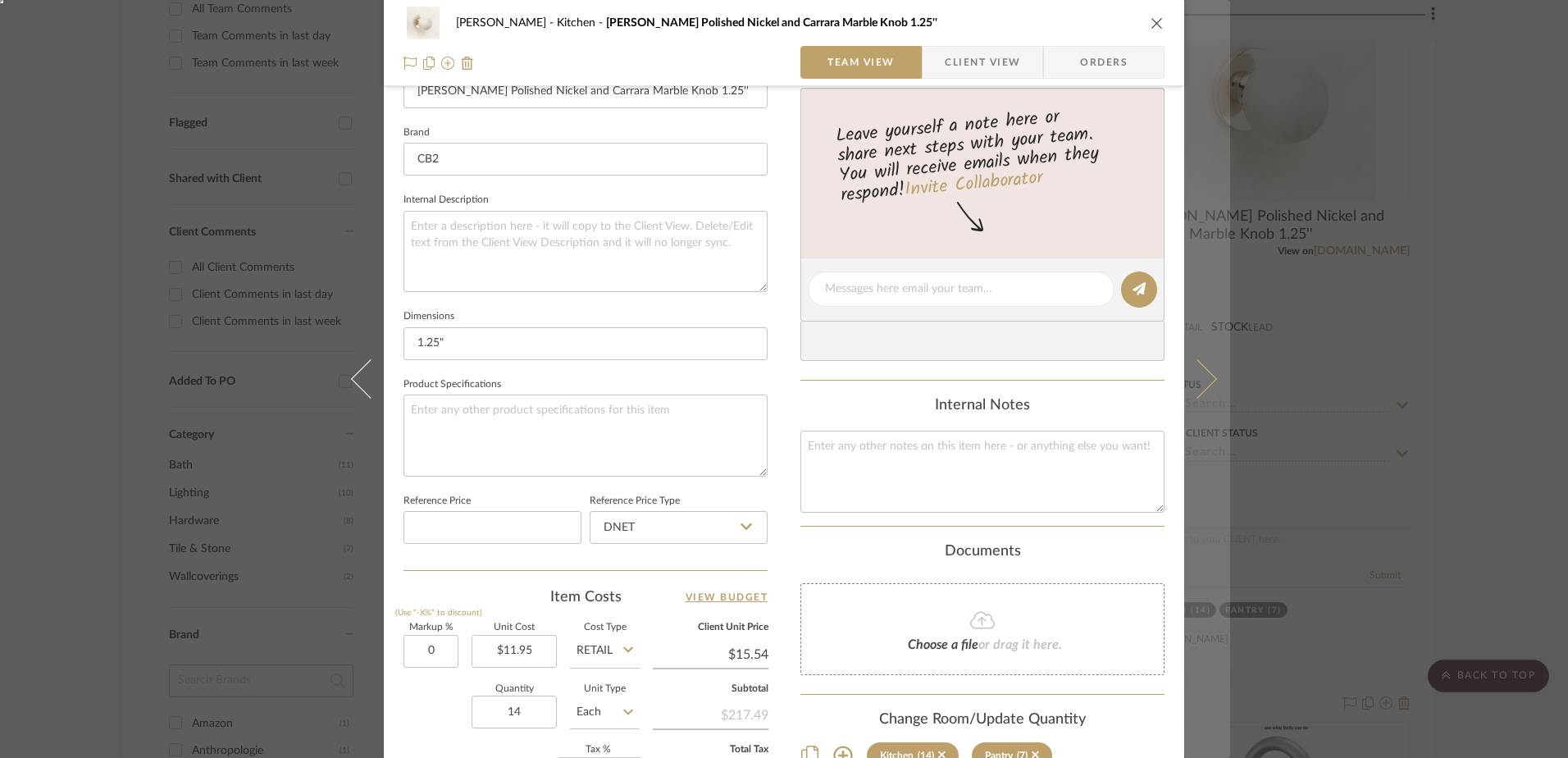
type input "0%"
click at [1213, 372] on button at bounding box center [1207, 379] width 46 height 758
type input "$11.95"
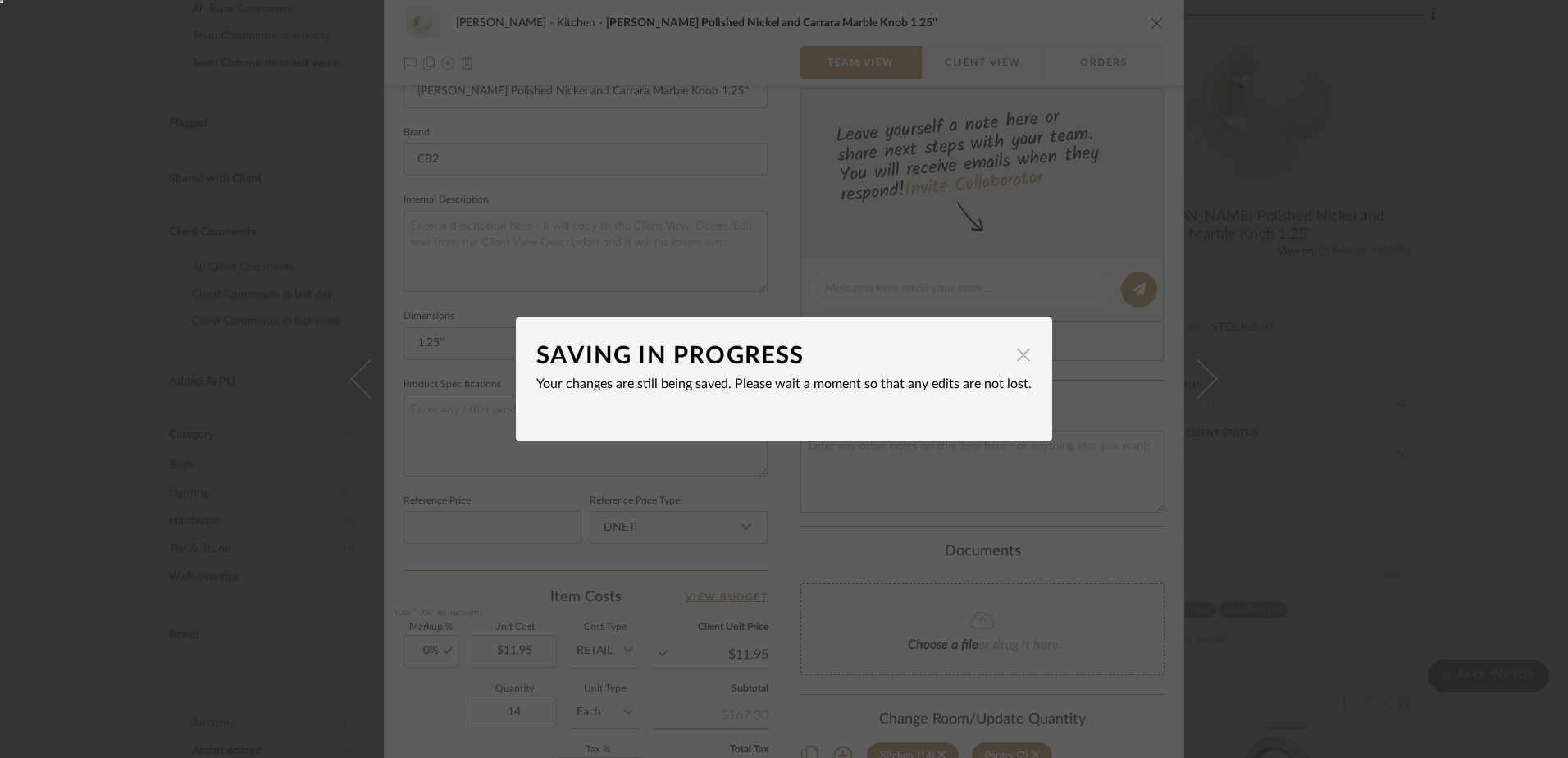
click at [1019, 348] on span "button" at bounding box center [1023, 354] width 33 height 33
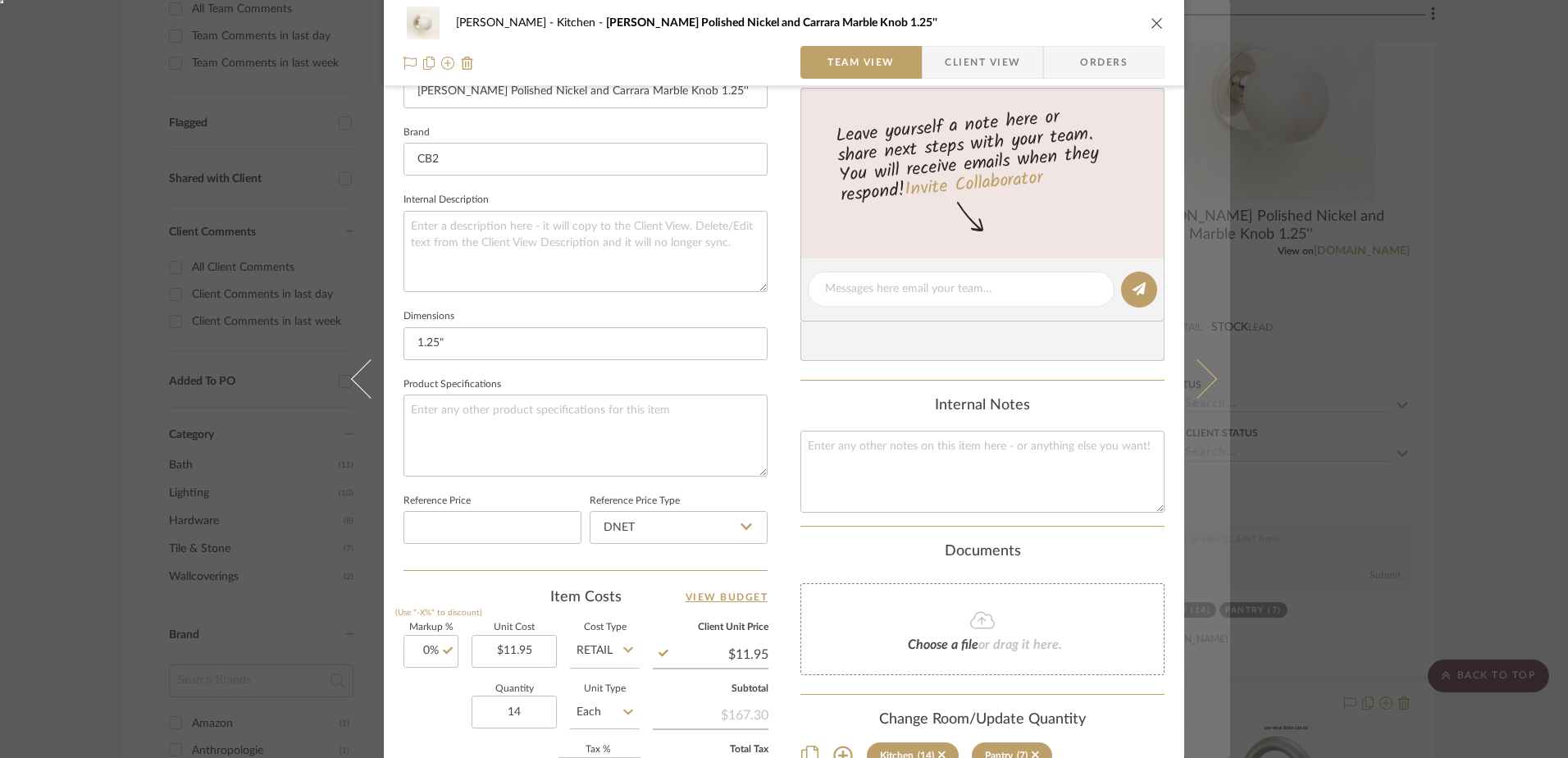
click at [1196, 374] on icon at bounding box center [1197, 379] width 39 height 39
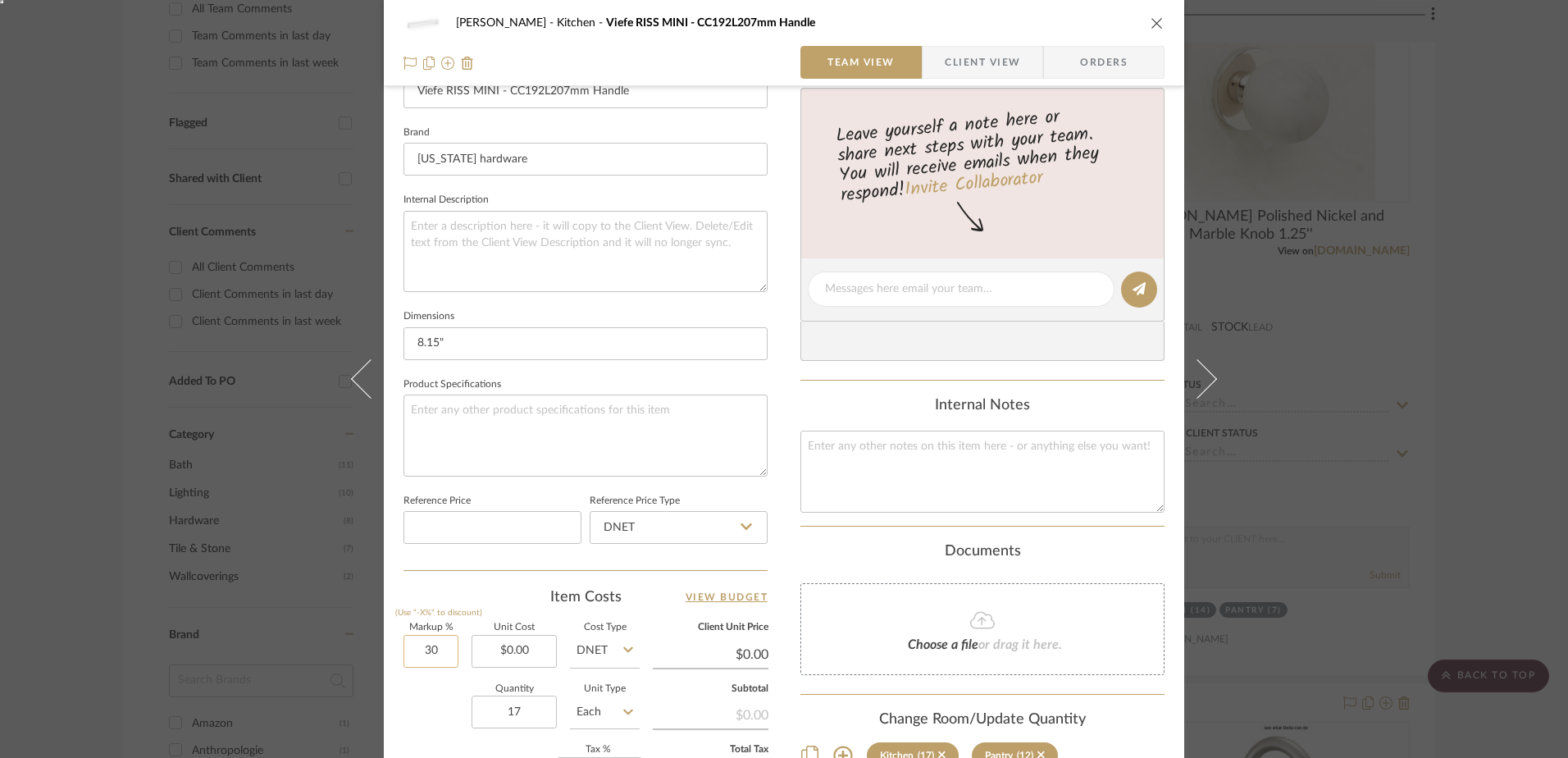
click at [431, 655] on input "30" at bounding box center [430, 651] width 55 height 33
type input "0%"
click at [828, 405] on div "Internal Notes" at bounding box center [982, 405] width 364 height 18
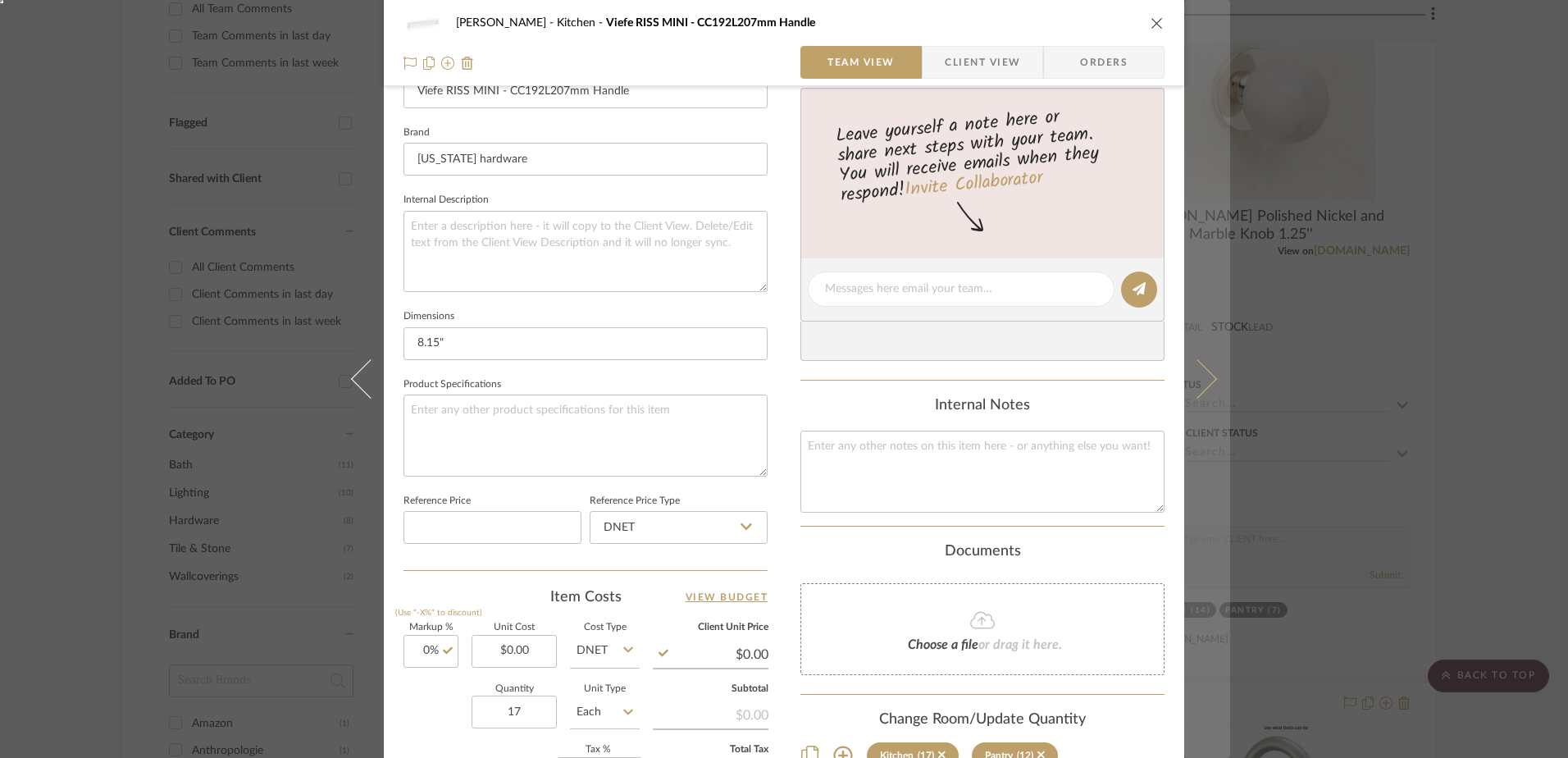
click at [1193, 377] on icon at bounding box center [1197, 379] width 39 height 39
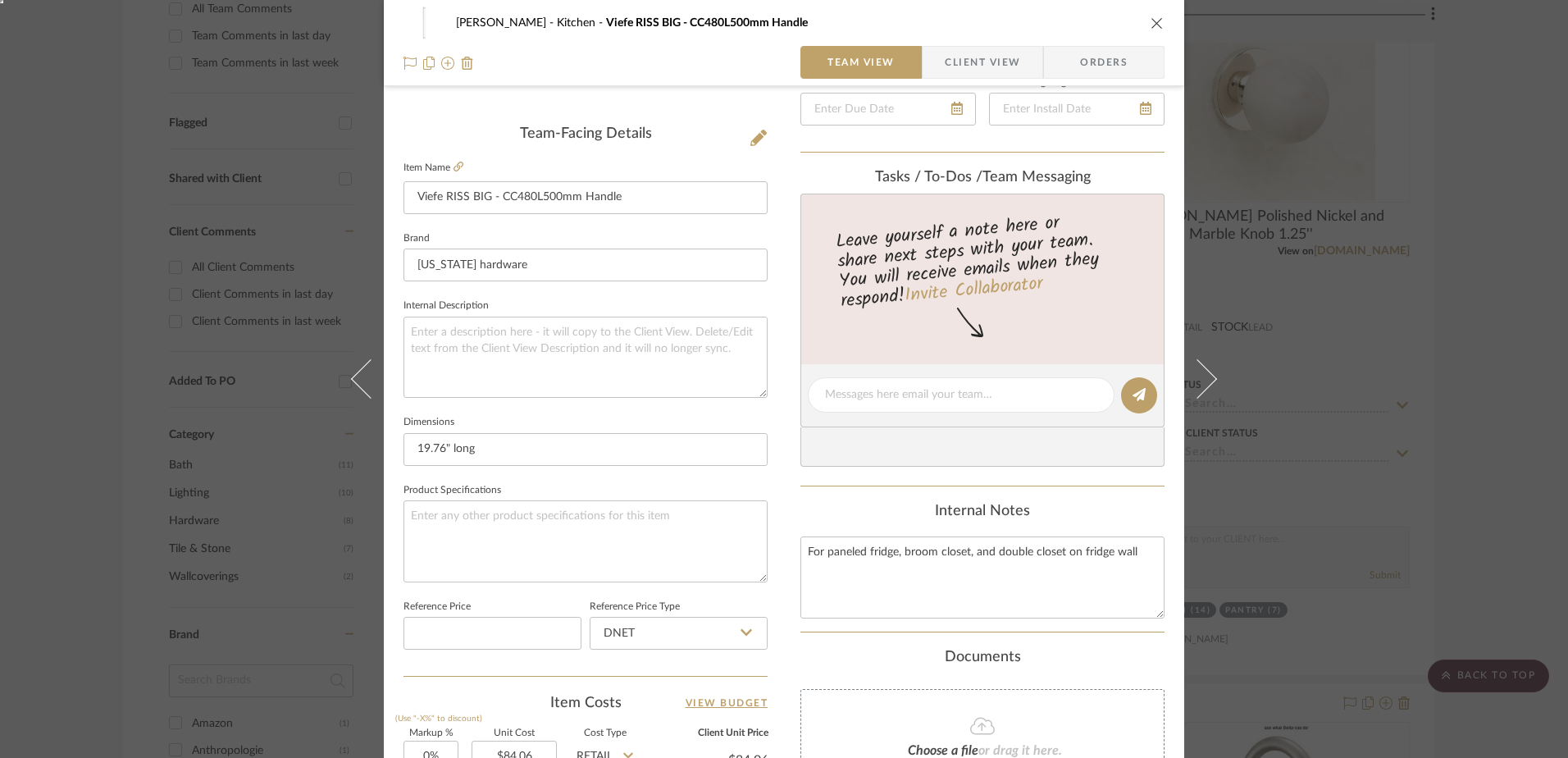
scroll to position [656, 0]
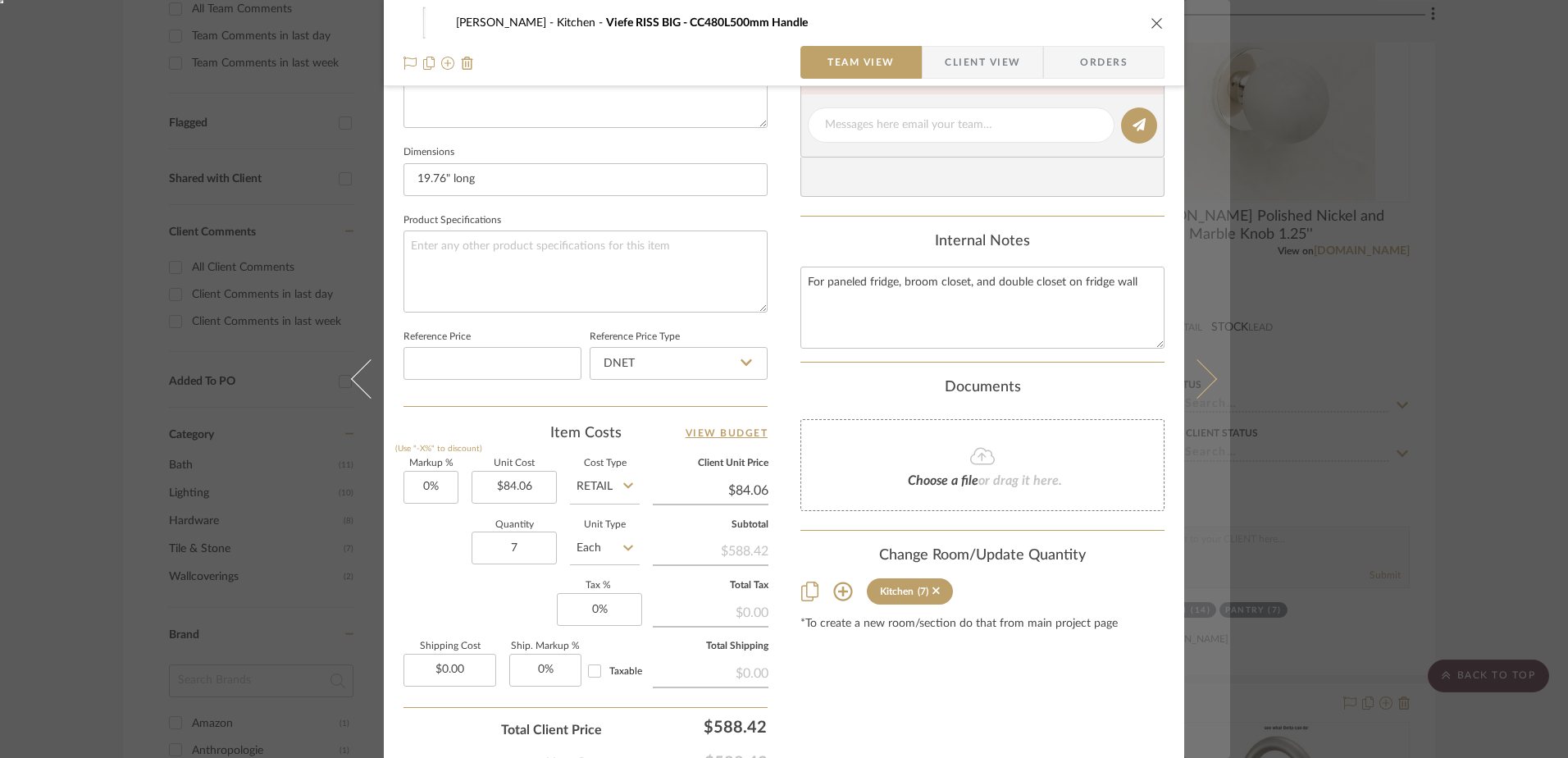
click at [1186, 362] on button at bounding box center [1207, 379] width 46 height 758
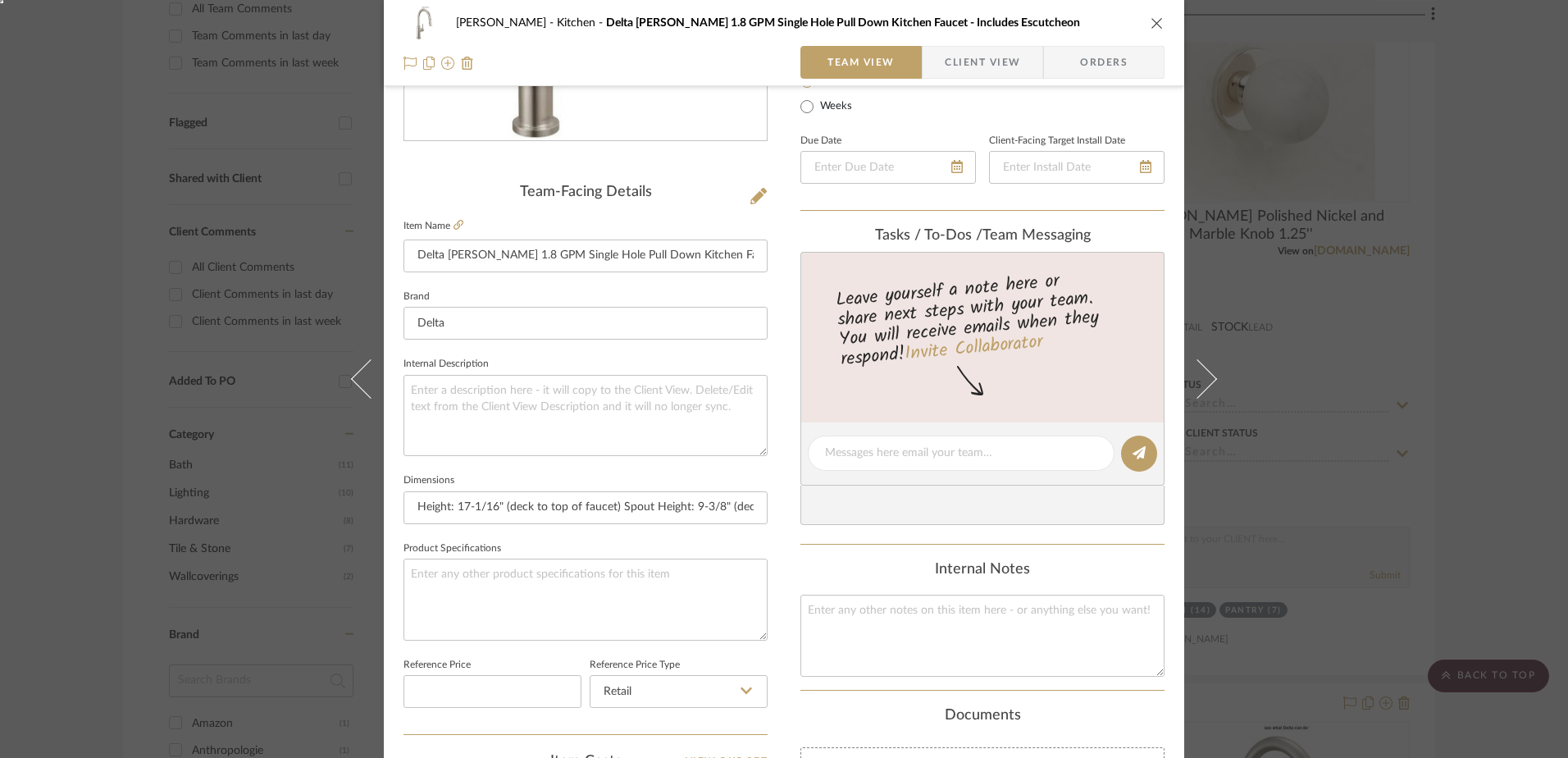
scroll to position [738, 0]
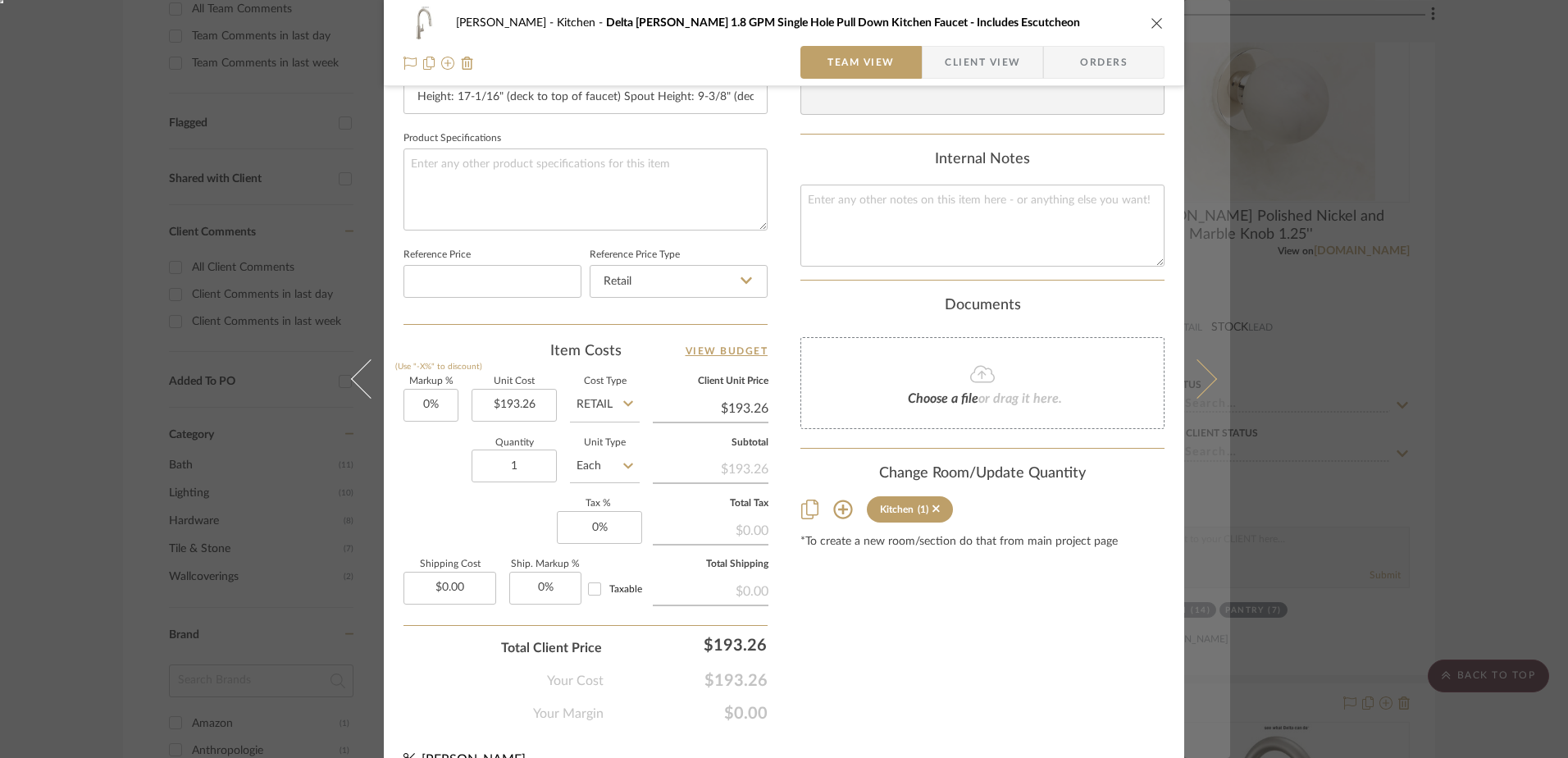
click at [1206, 380] on icon at bounding box center [1197, 379] width 39 height 39
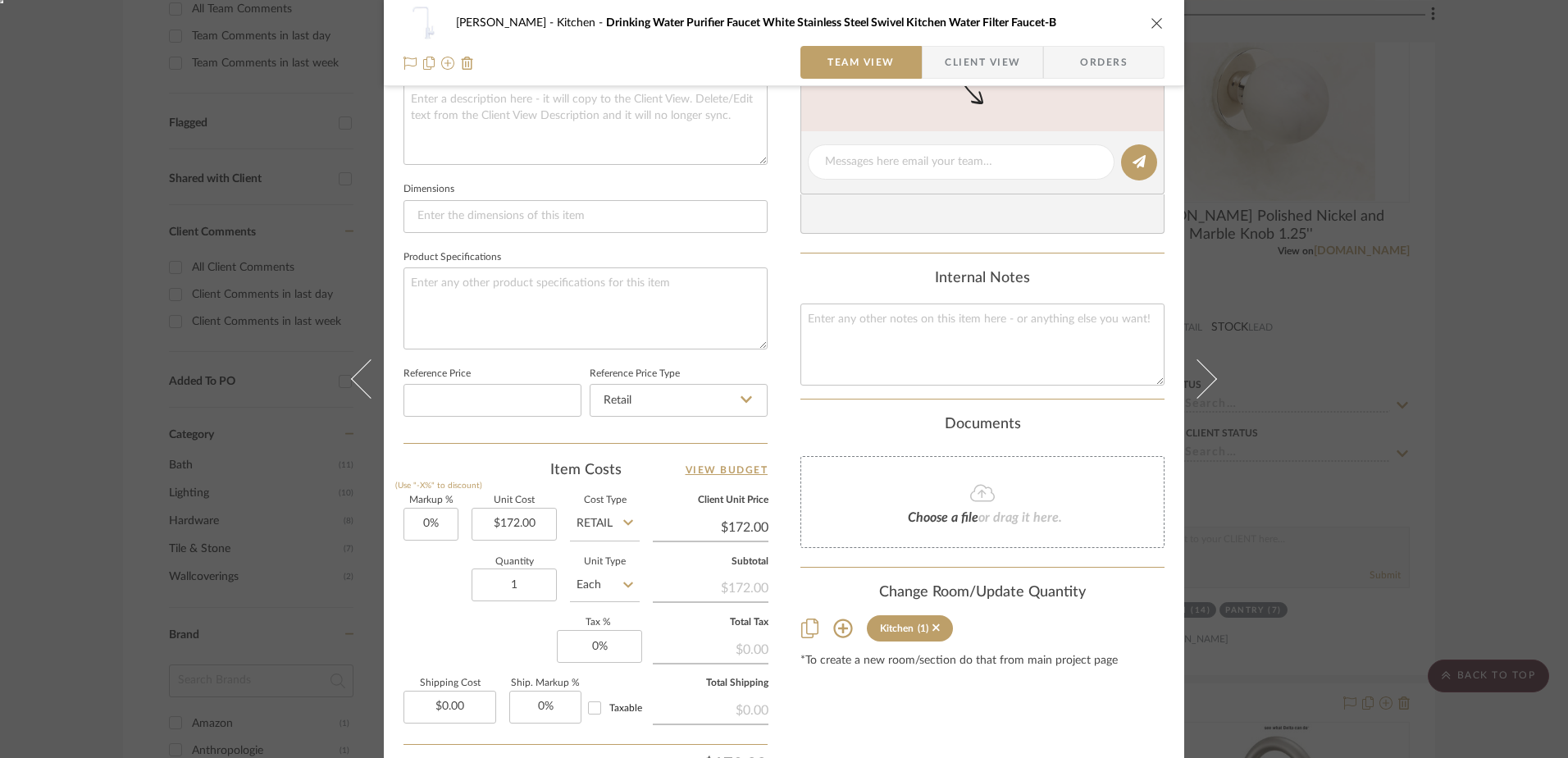
scroll to position [656, 0]
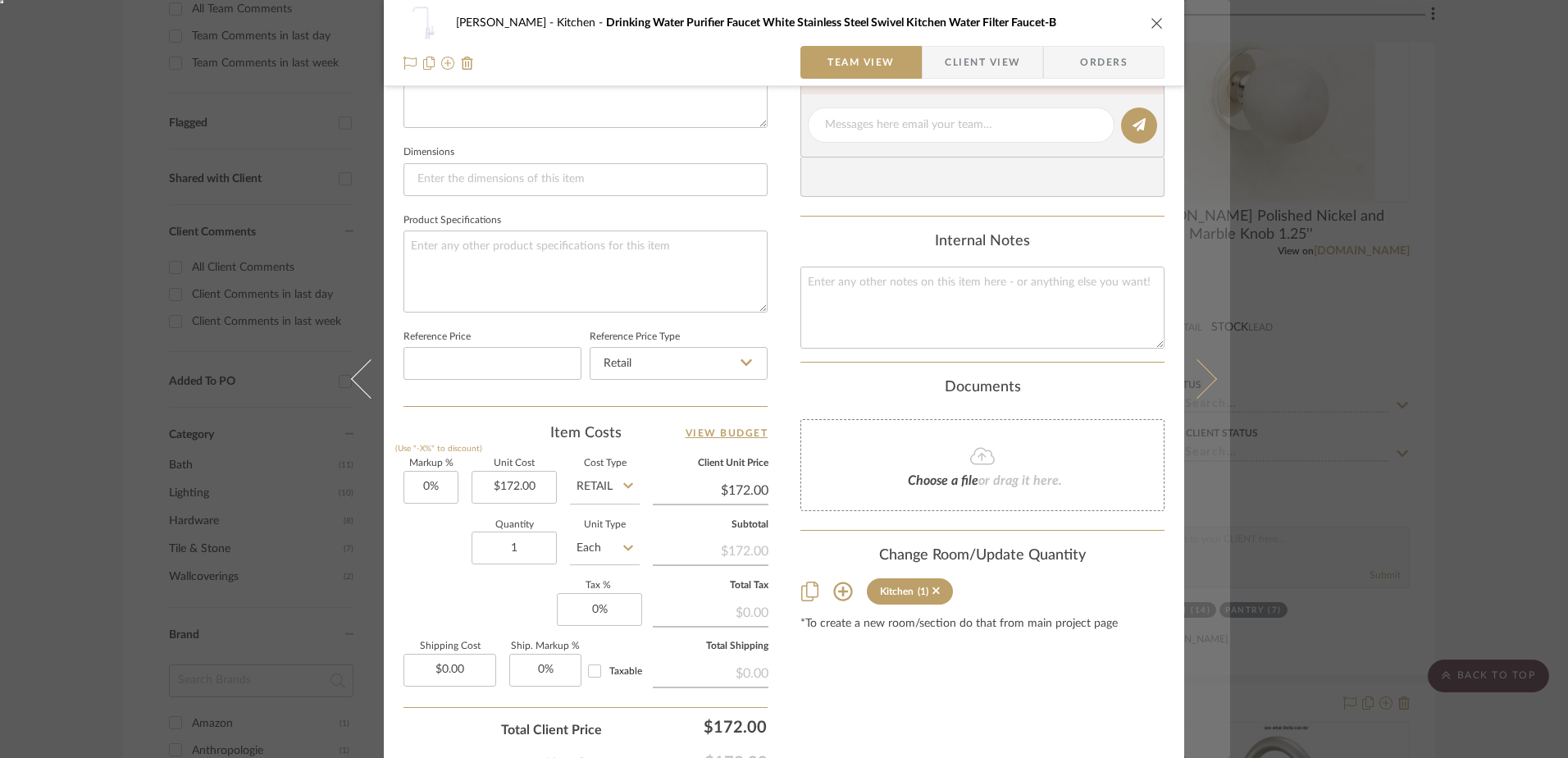
click at [1202, 382] on icon at bounding box center [1197, 379] width 39 height 39
click at [1193, 390] on icon at bounding box center [1197, 379] width 39 height 39
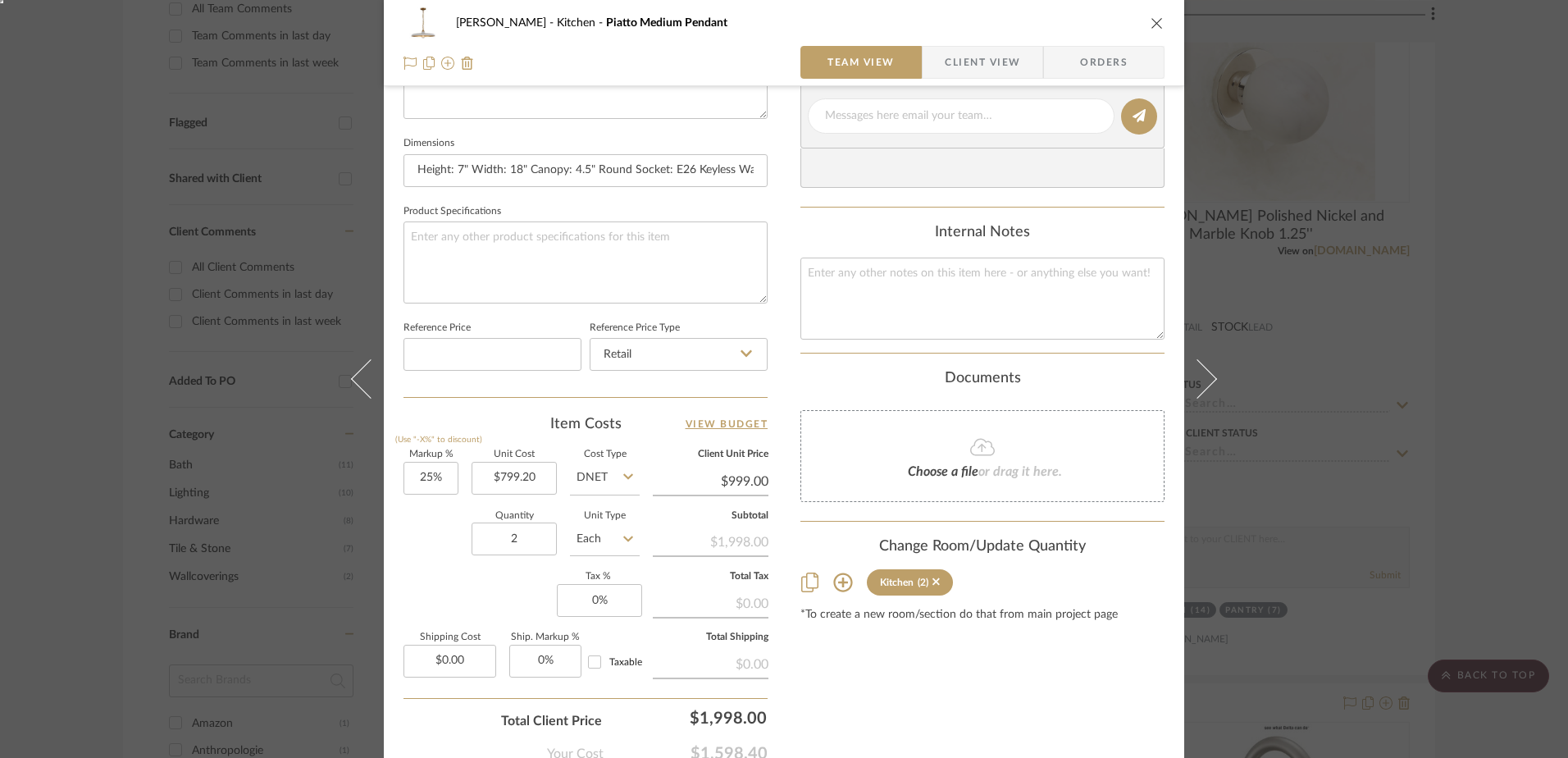
scroll to position [738, 0]
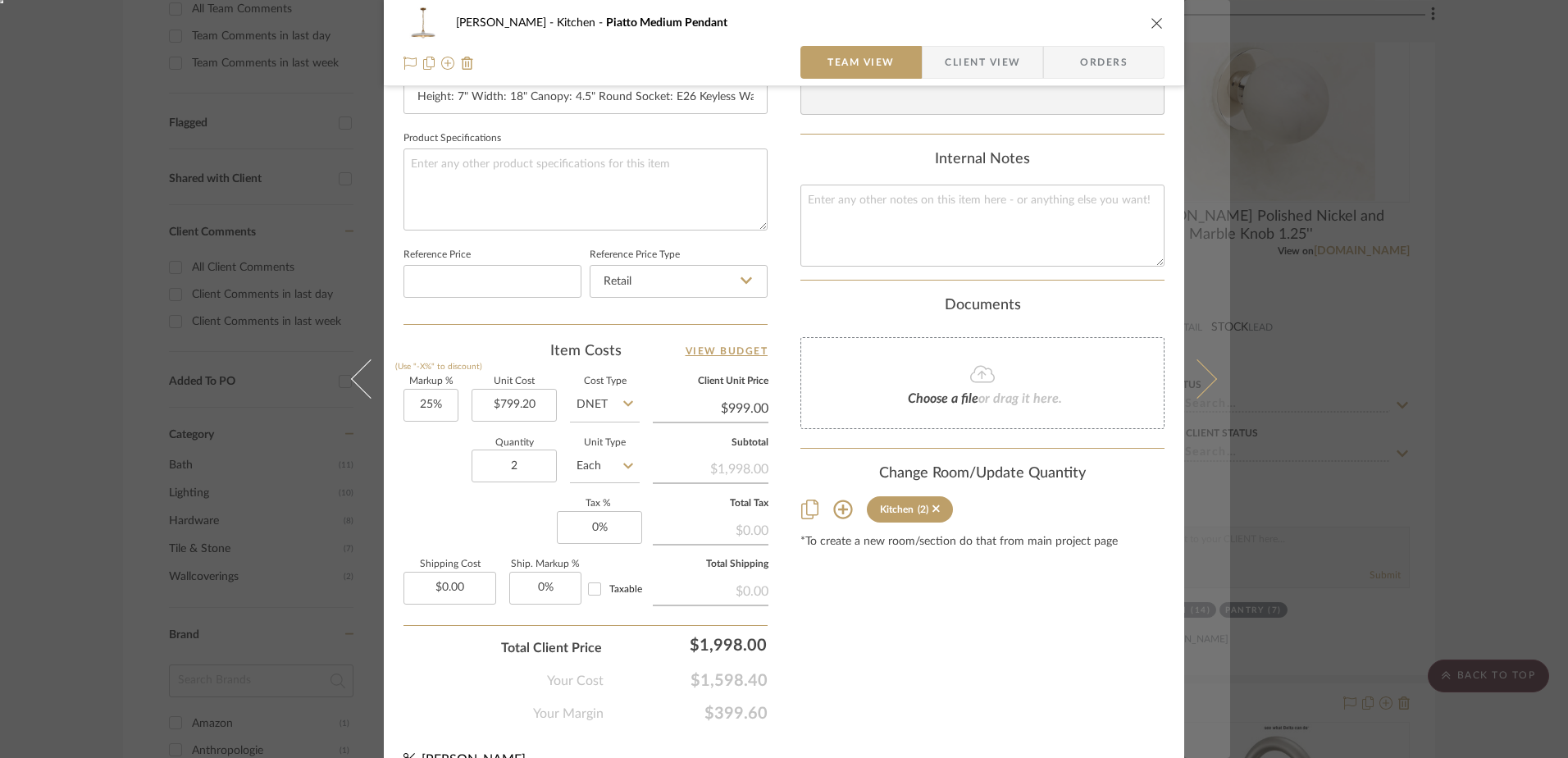
click at [1194, 386] on icon at bounding box center [1197, 379] width 39 height 39
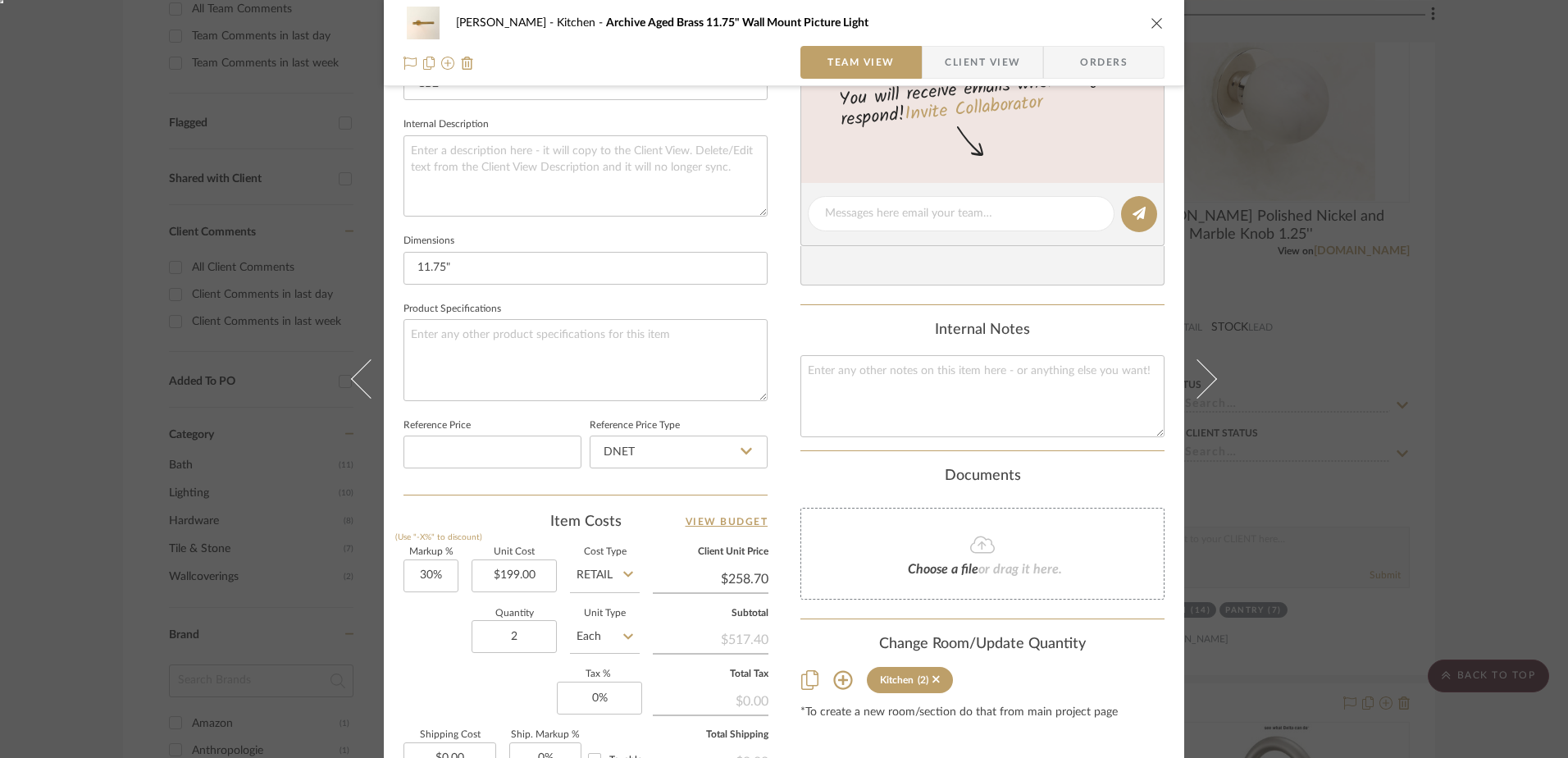
scroll to position [656, 0]
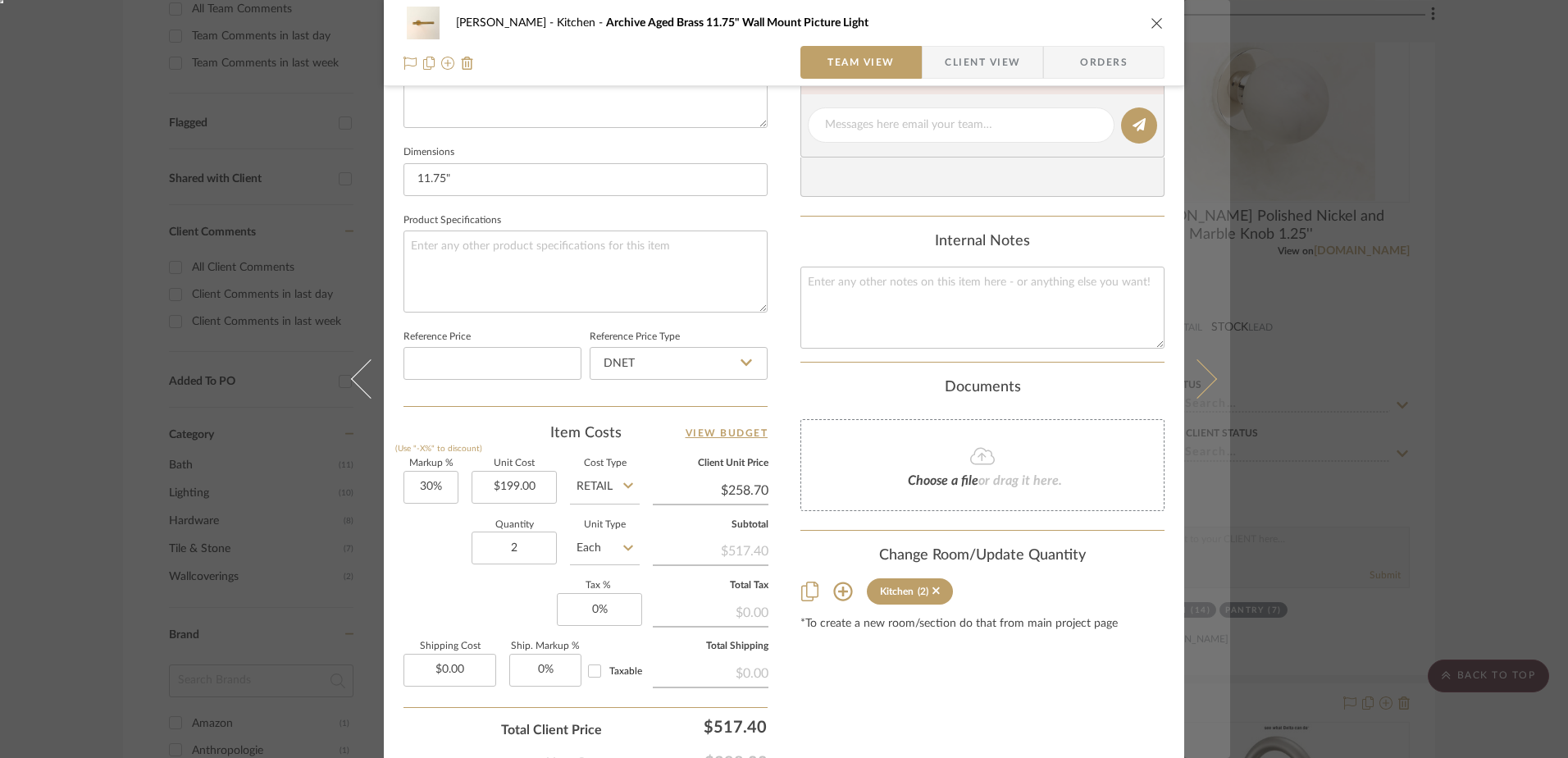
click at [1200, 367] on button at bounding box center [1207, 379] width 46 height 758
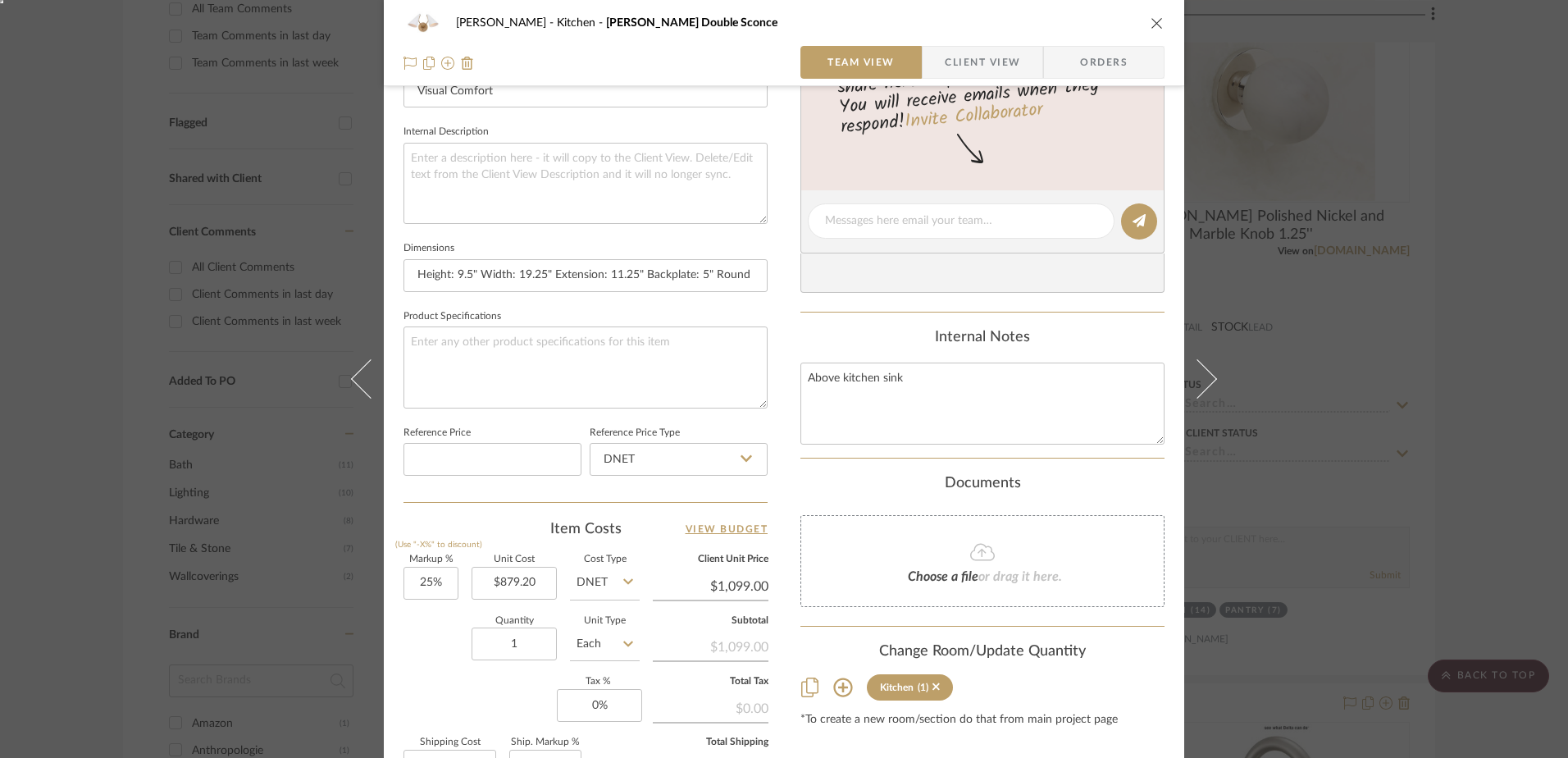
scroll to position [575, 0]
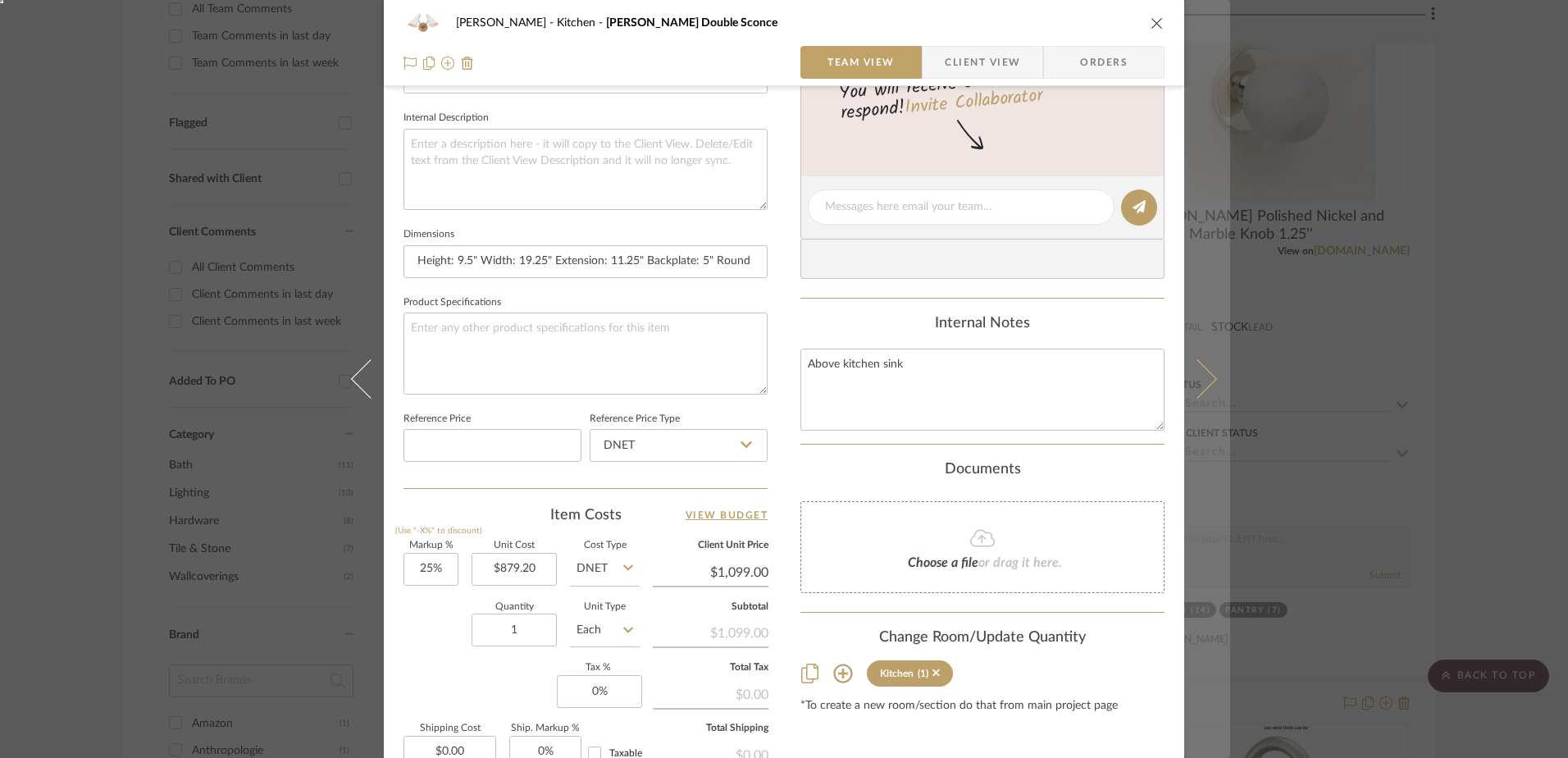
click at [1196, 374] on icon at bounding box center [1197, 379] width 39 height 39
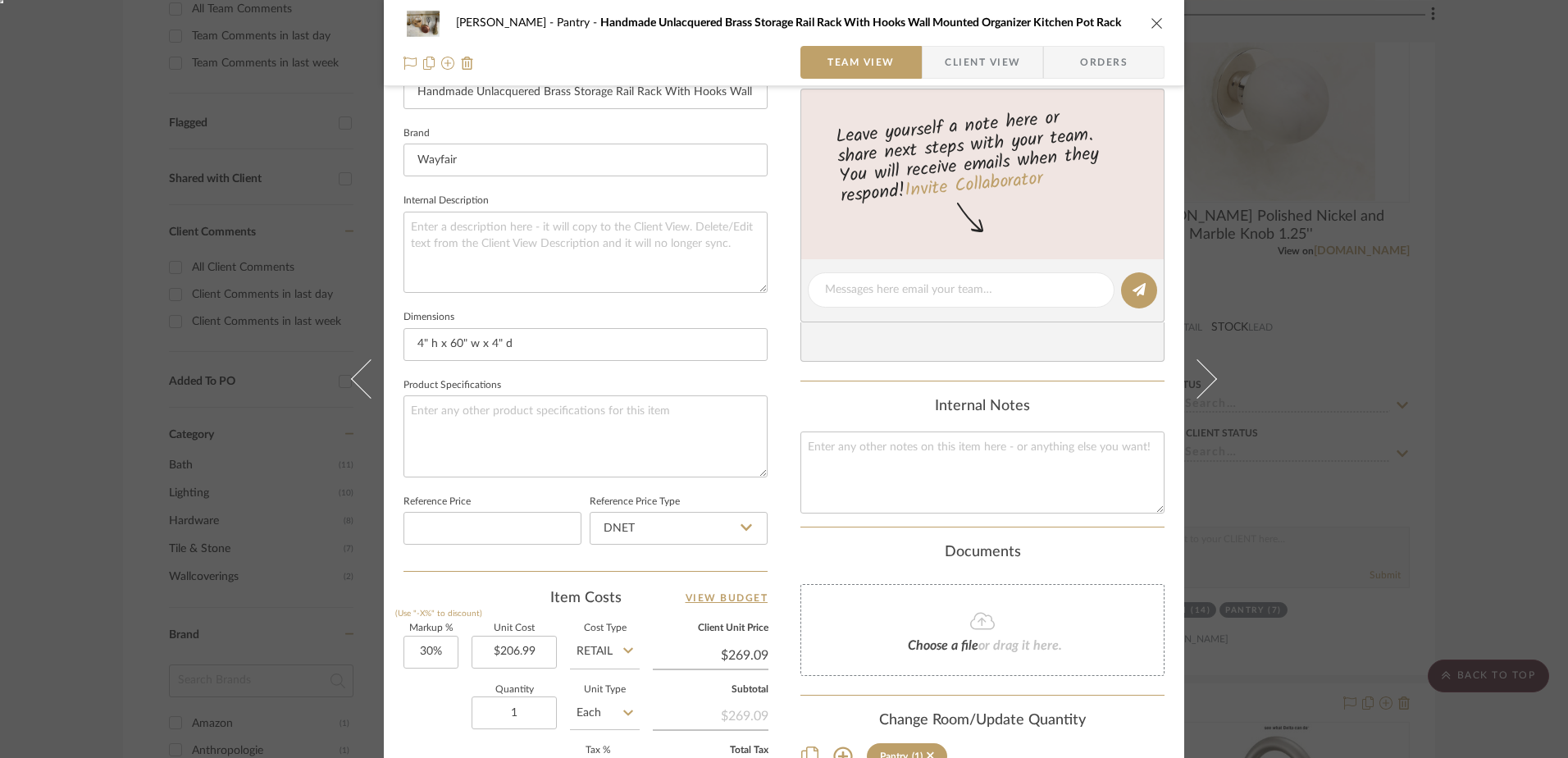
scroll to position [492, 0]
click at [433, 640] on input "30" at bounding box center [430, 651] width 55 height 33
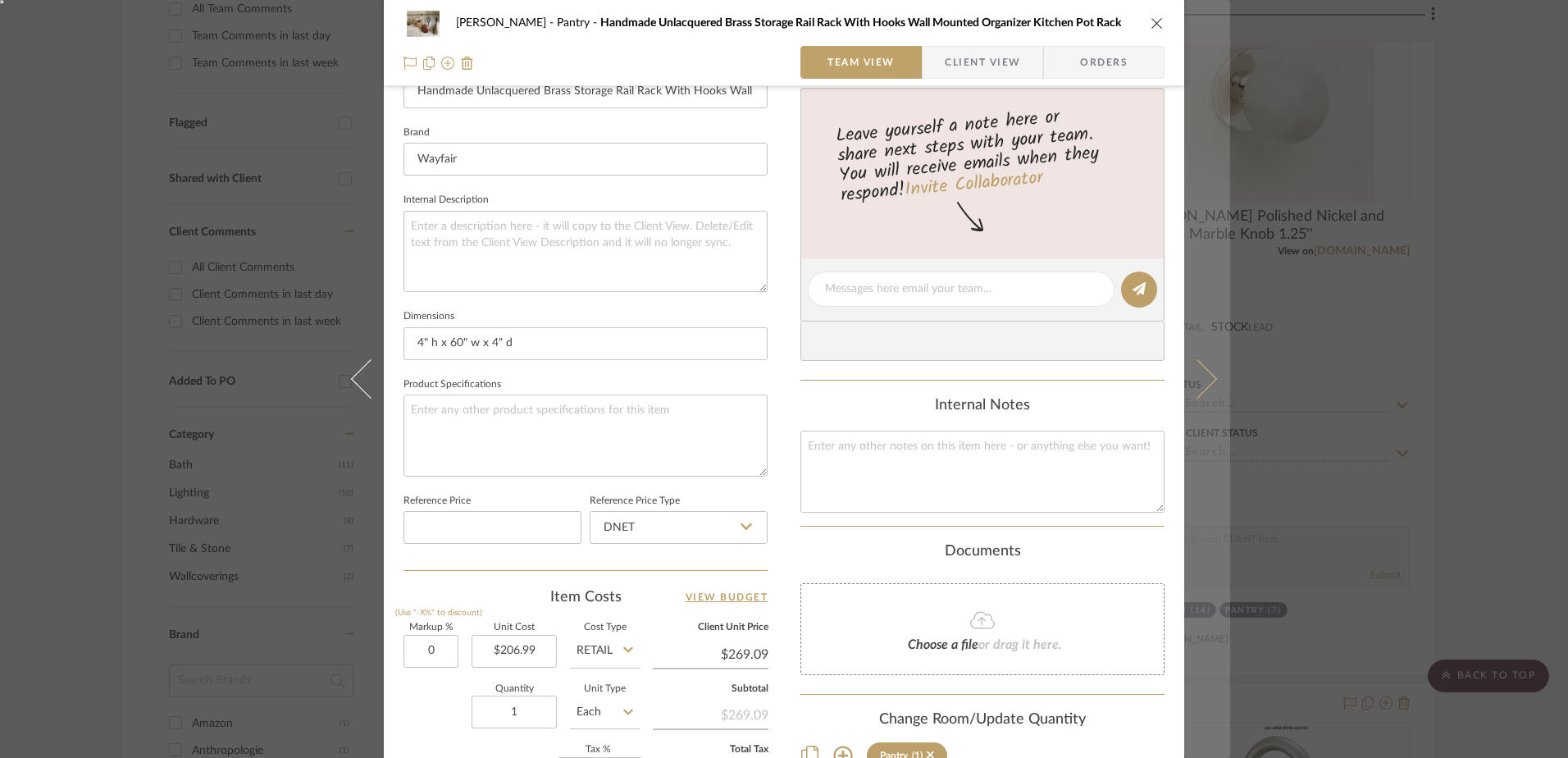
type input "0%"
click at [1207, 373] on button at bounding box center [1207, 379] width 46 height 758
type input "$206.99"
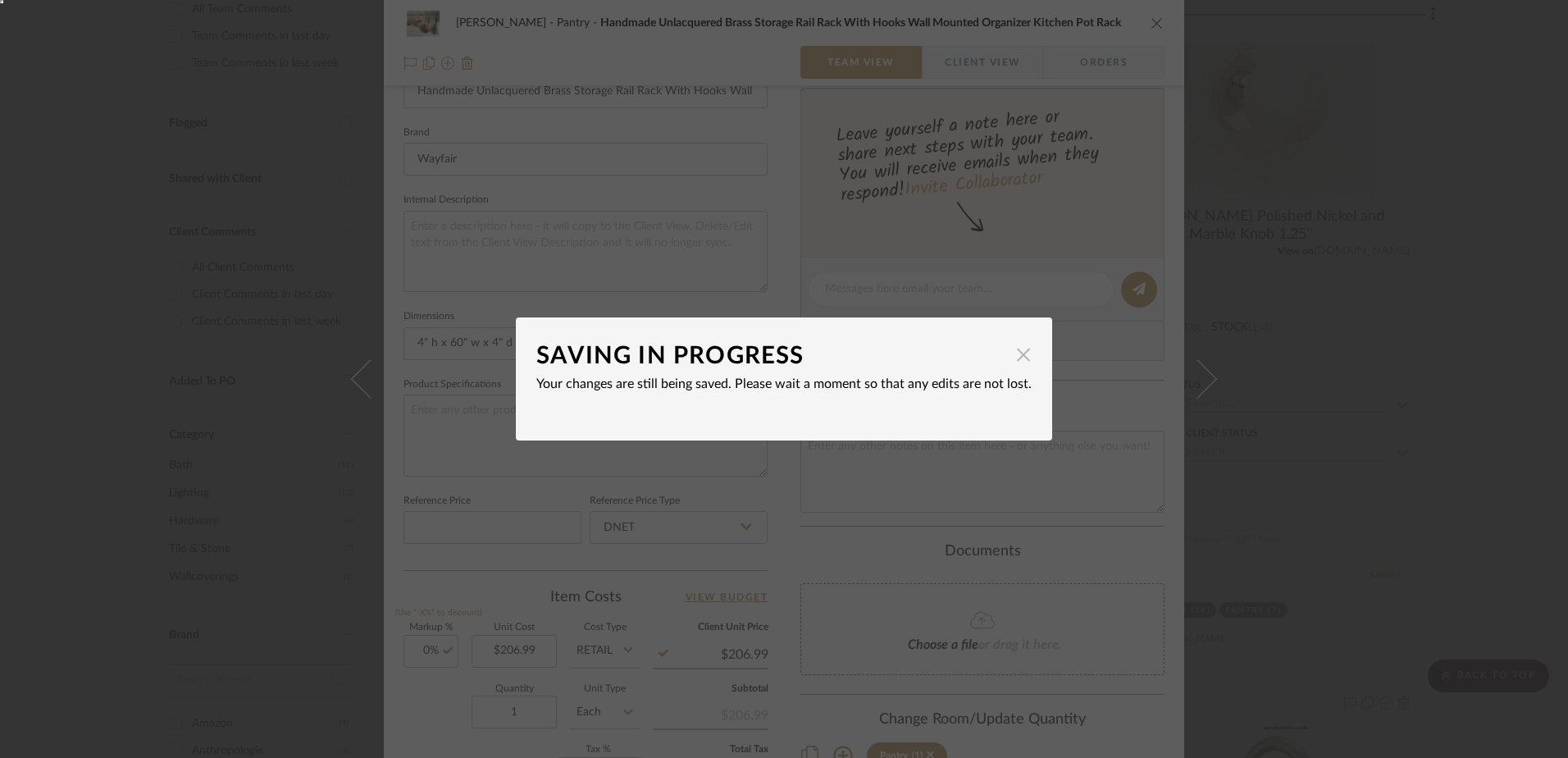
click at [1022, 358] on span "button" at bounding box center [1023, 354] width 33 height 33
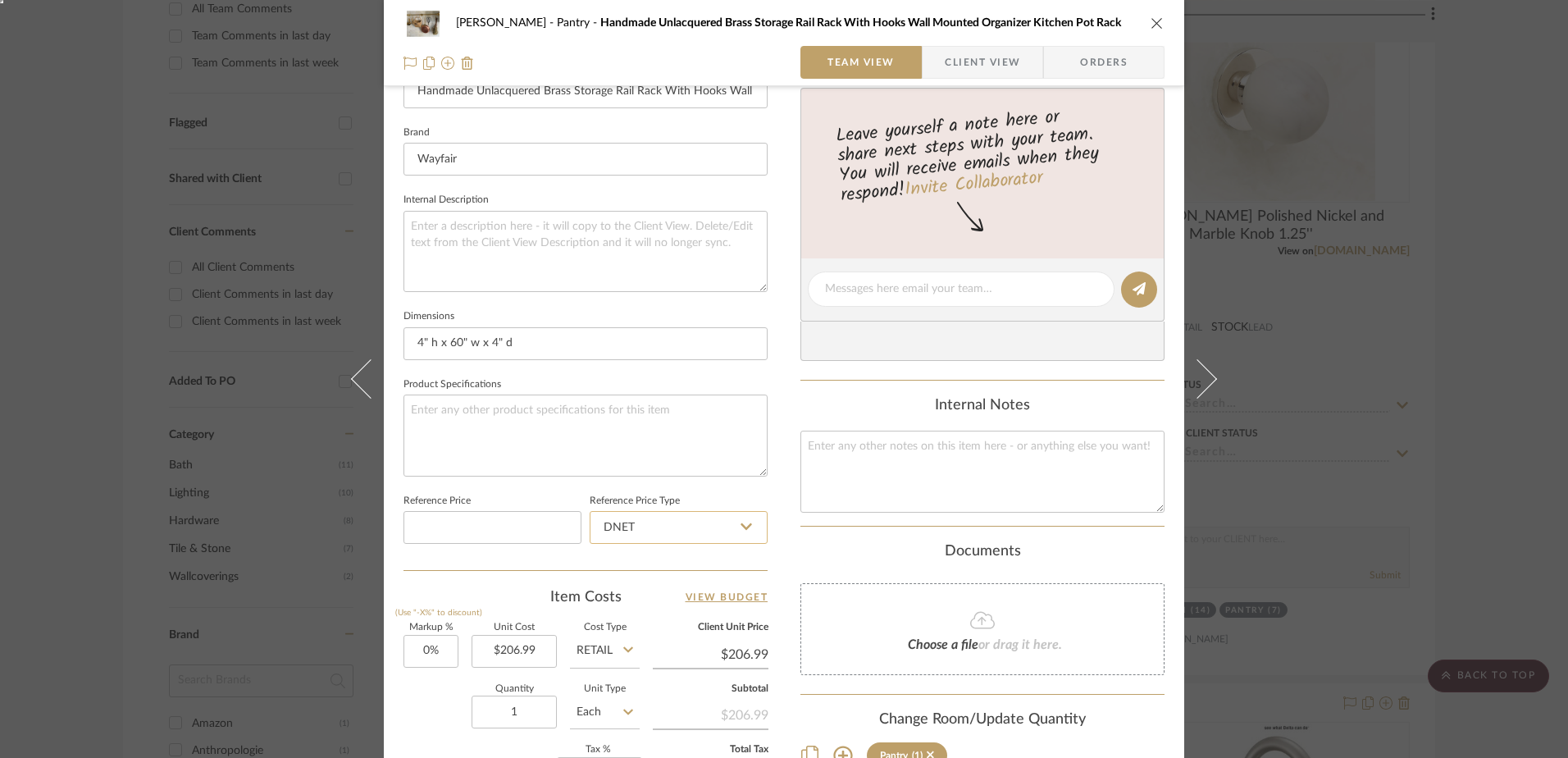
click at [629, 531] on input "DNET" at bounding box center [678, 527] width 178 height 33
drag, startPoint x: 611, startPoint y: 603, endPoint x: 700, endPoint y: 583, distance: 91.2
click at [613, 603] on div "Retail" at bounding box center [686, 610] width 203 height 42
type input "Retail"
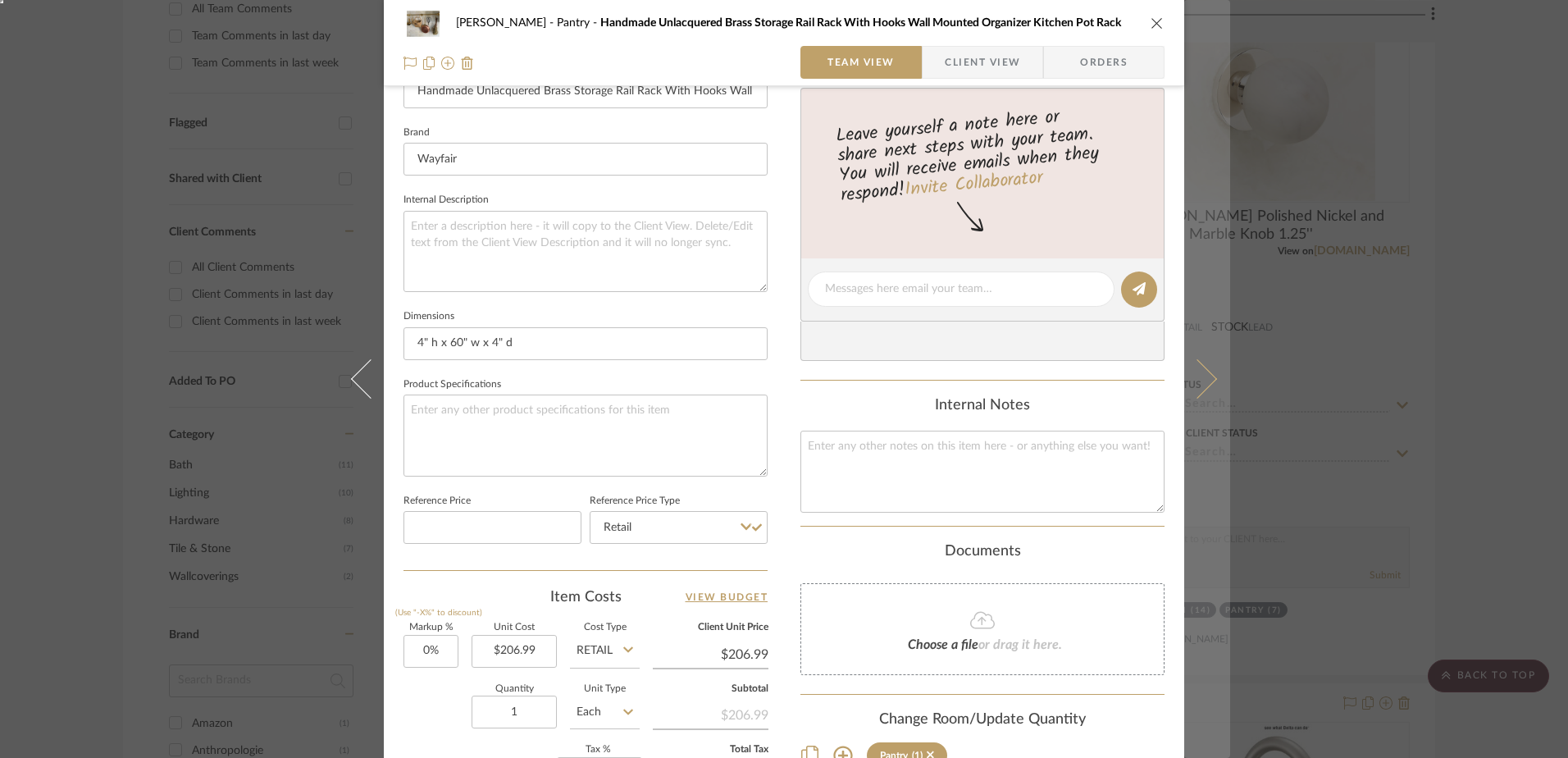
click at [1200, 390] on button at bounding box center [1207, 379] width 46 height 758
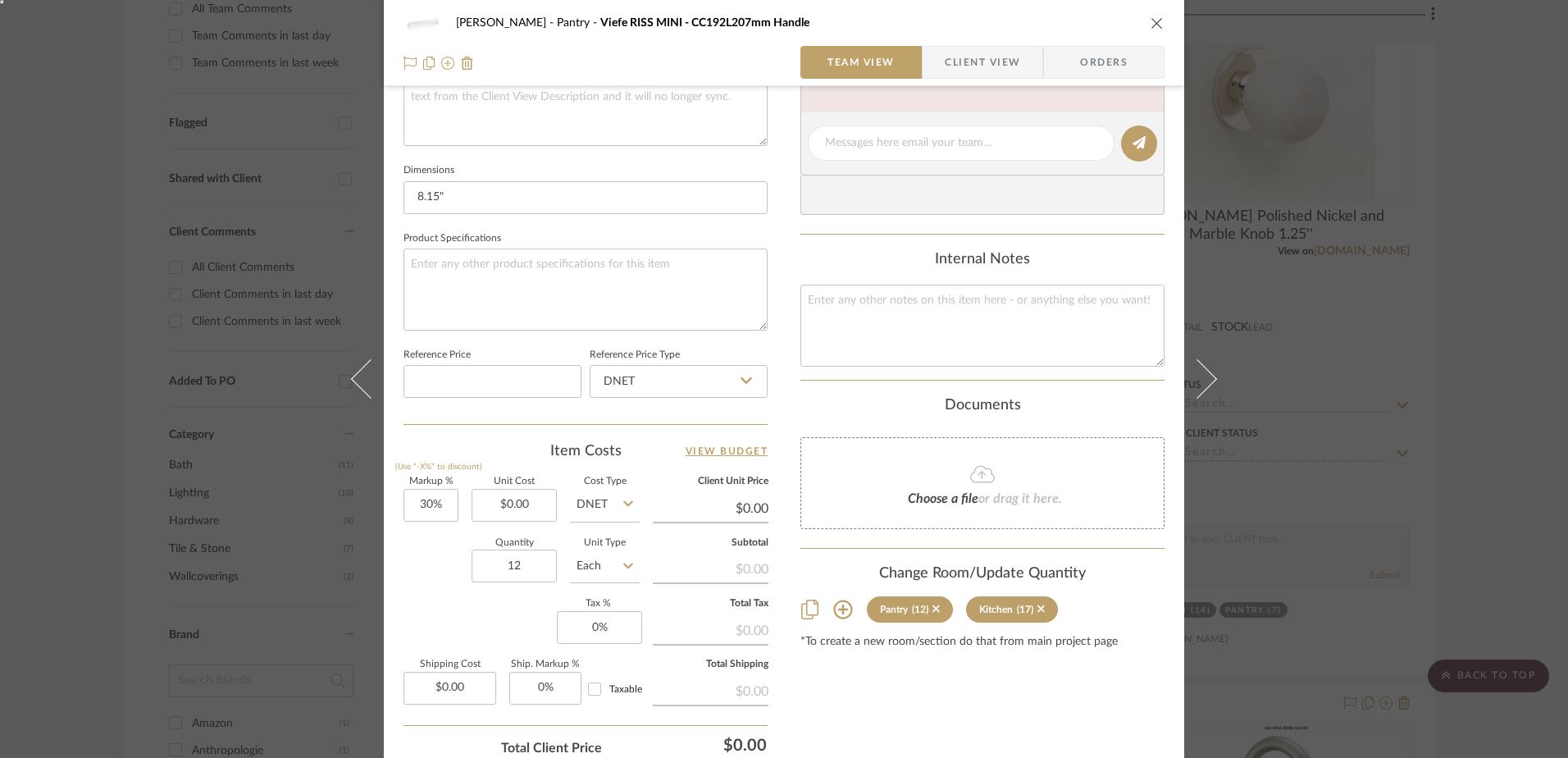
scroll to position [656, 0]
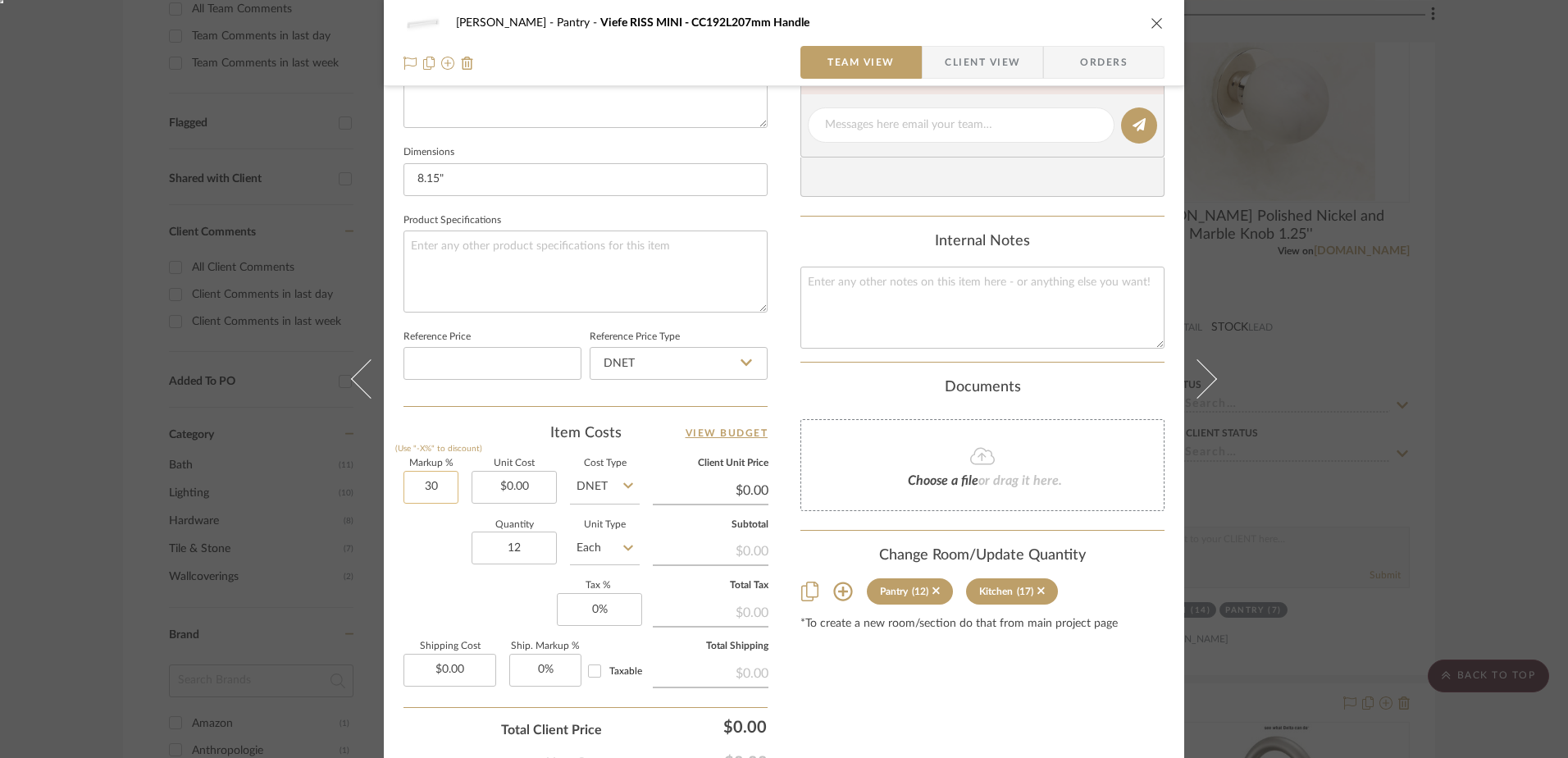
click at [414, 482] on input "30" at bounding box center [430, 487] width 55 height 33
type input "0%"
click at [618, 364] on input "DNET" at bounding box center [678, 363] width 178 height 33
click at [609, 443] on span "Retail" at bounding box center [615, 446] width 28 height 11
type input "Retail"
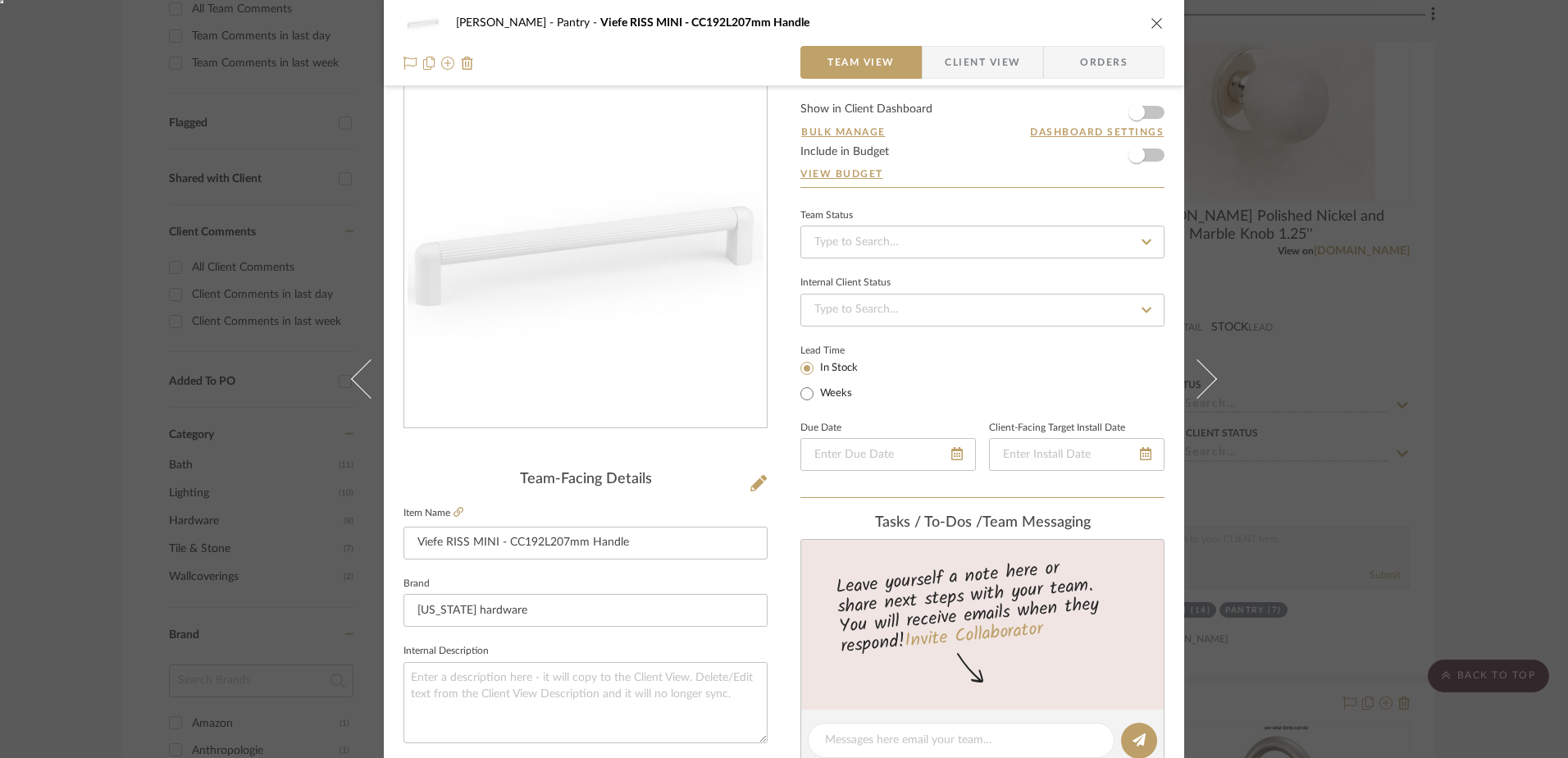
scroll to position [0, 0]
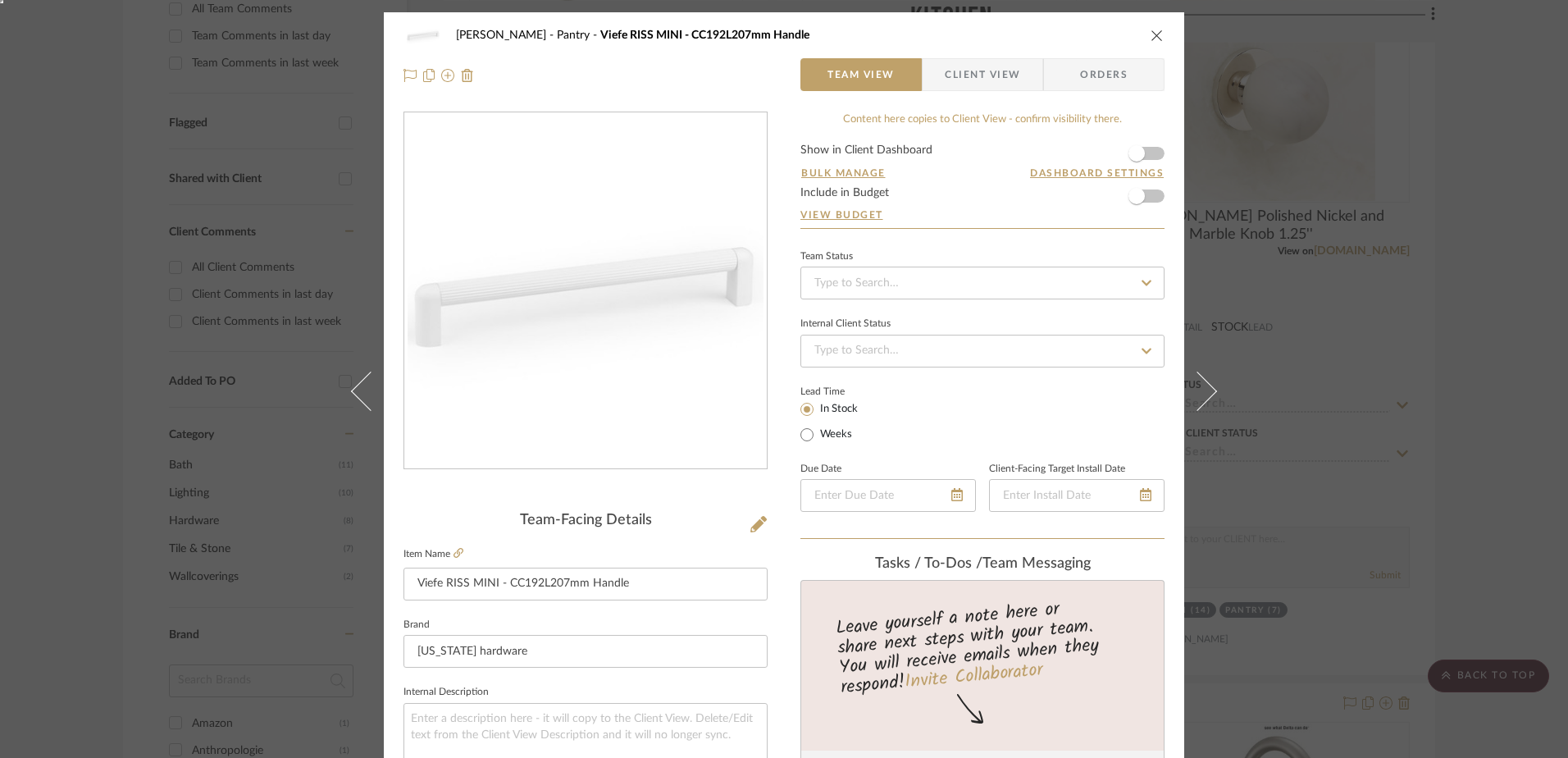
click at [447, 552] on label "Item Name" at bounding box center [433, 553] width 60 height 14
click at [458, 553] on fieldset "Item Name Viefe RISS MINI - CC192L207mm Handle" at bounding box center [585, 572] width 364 height 58
click at [455, 553] on icon at bounding box center [458, 552] width 10 height 10
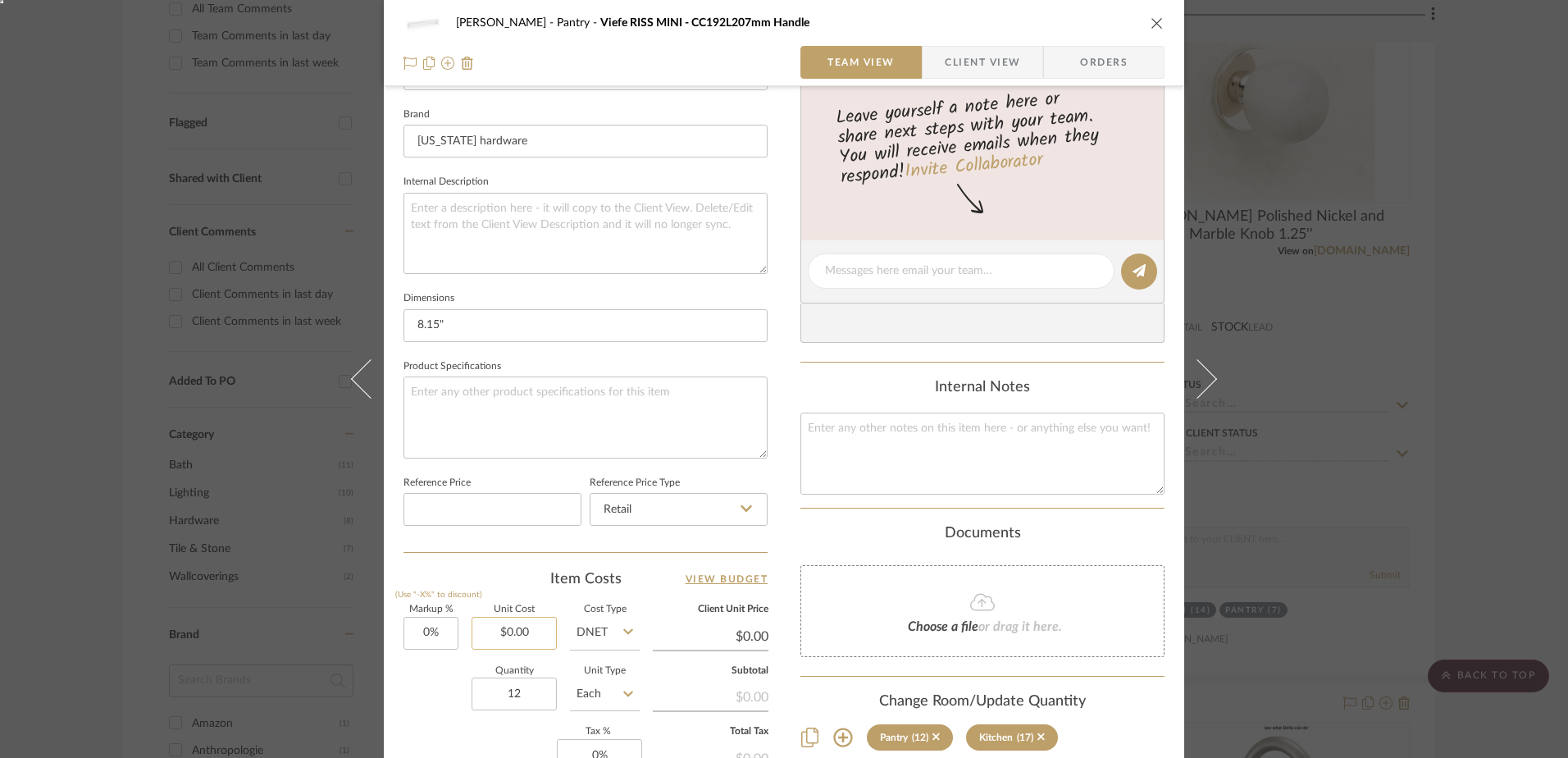
scroll to position [575, 0]
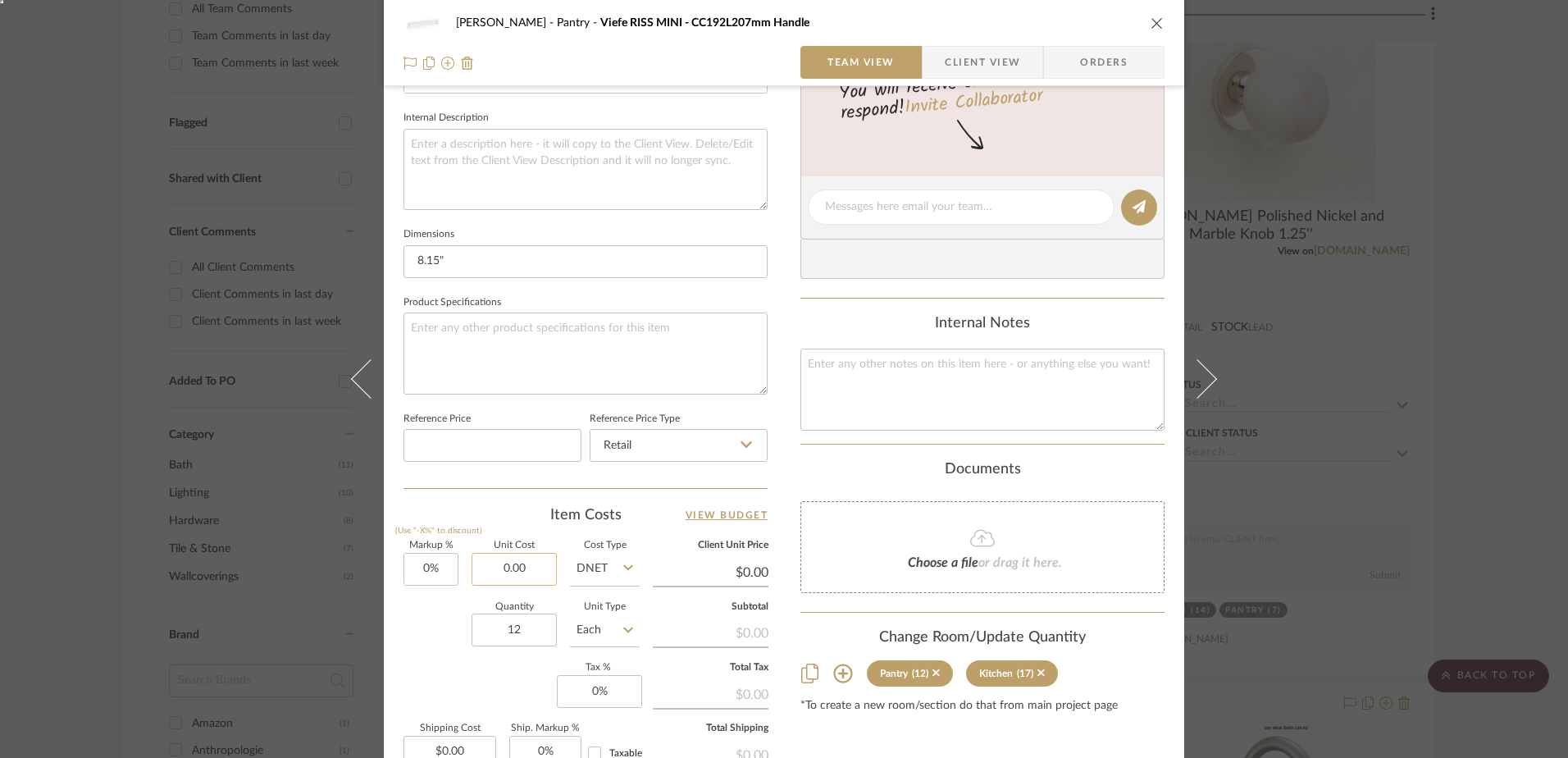
click at [525, 568] on input "0.00" at bounding box center [514, 569] width 86 height 33
type input "$36.84"
click at [591, 562] on input "DNET" at bounding box center [604, 569] width 70 height 33
click at [595, 656] on span "Retail" at bounding box center [595, 652] width 28 height 11
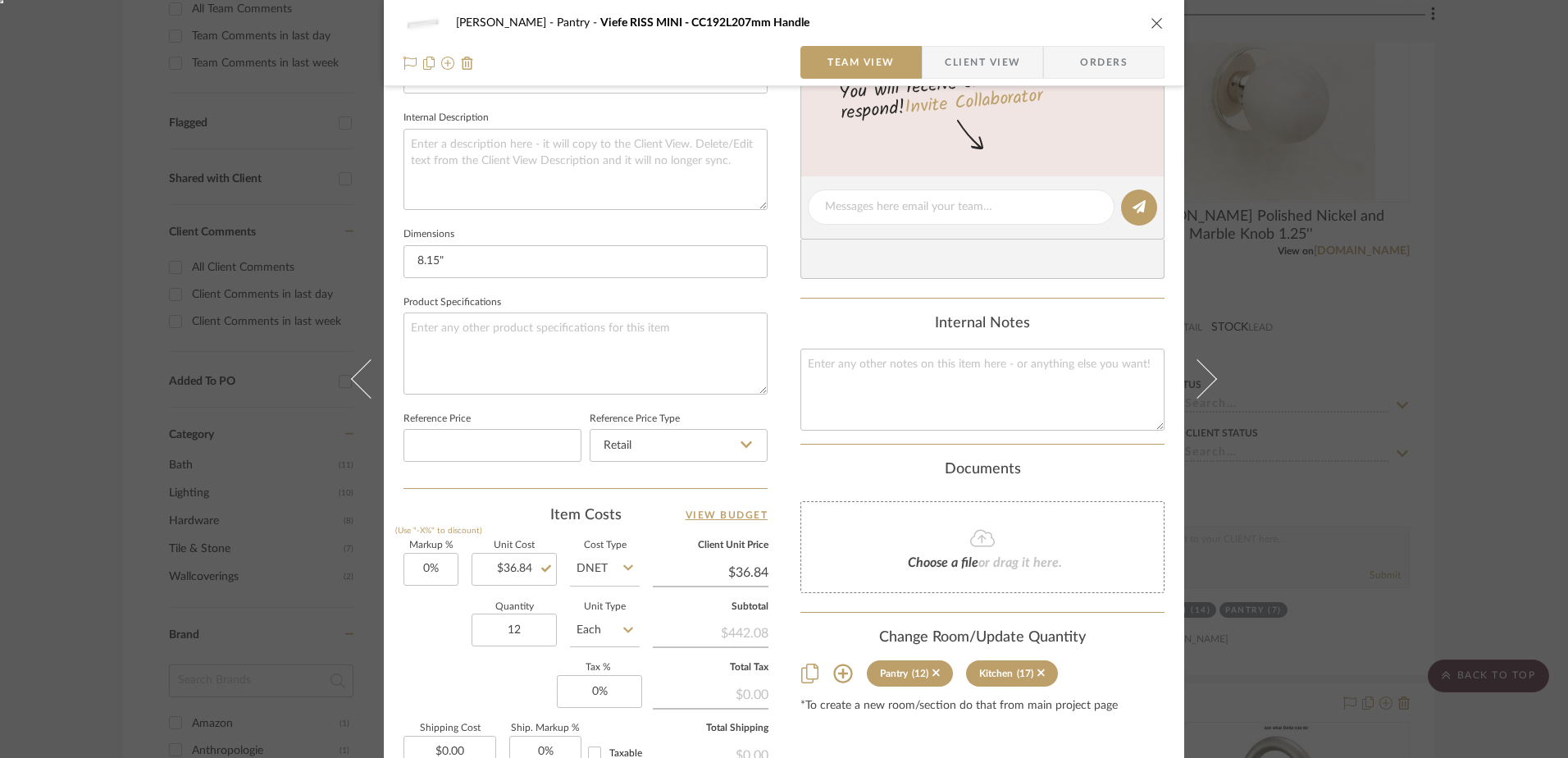
type input "Retail"
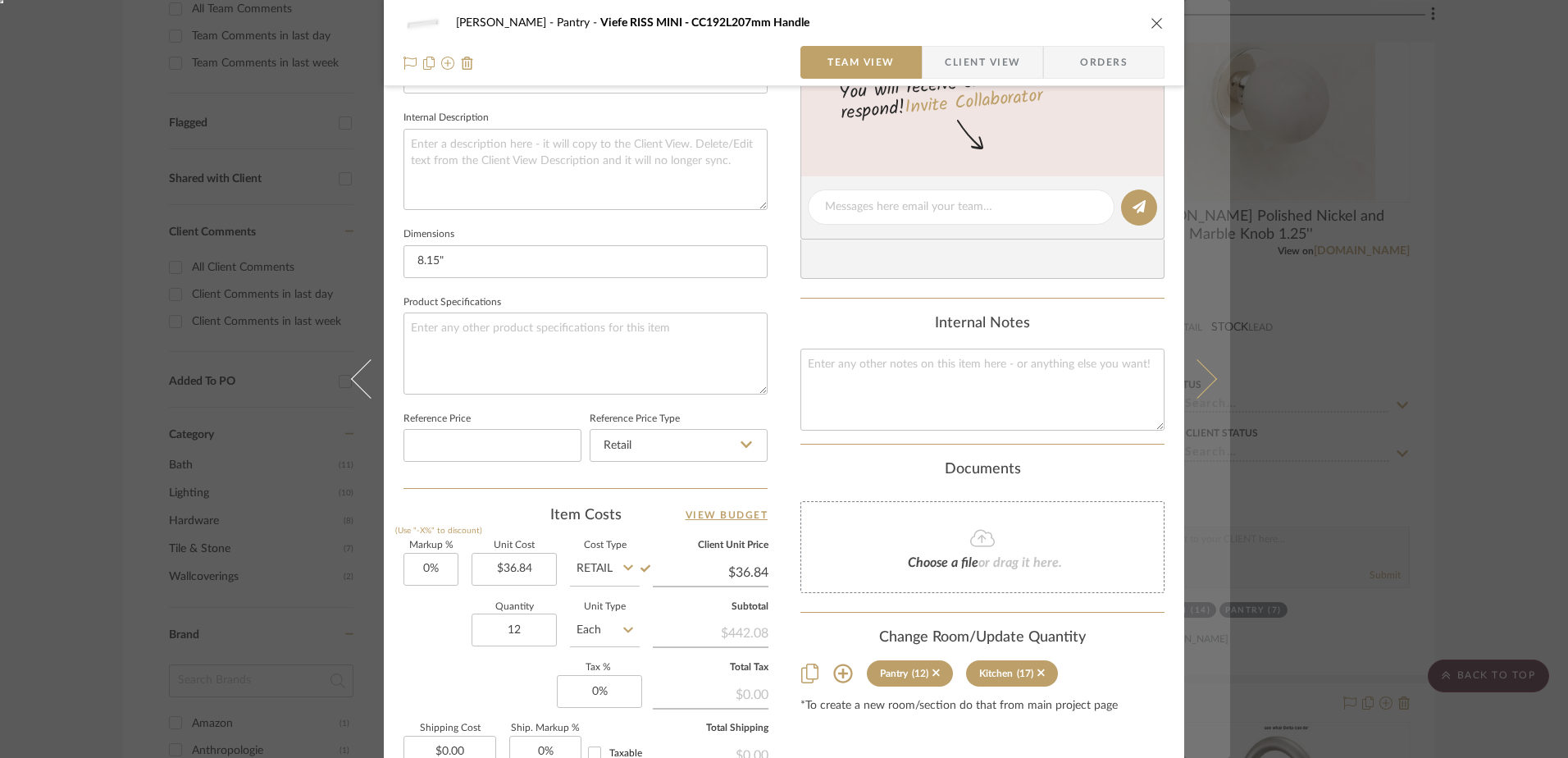
click at [1189, 369] on icon at bounding box center [1197, 379] width 39 height 39
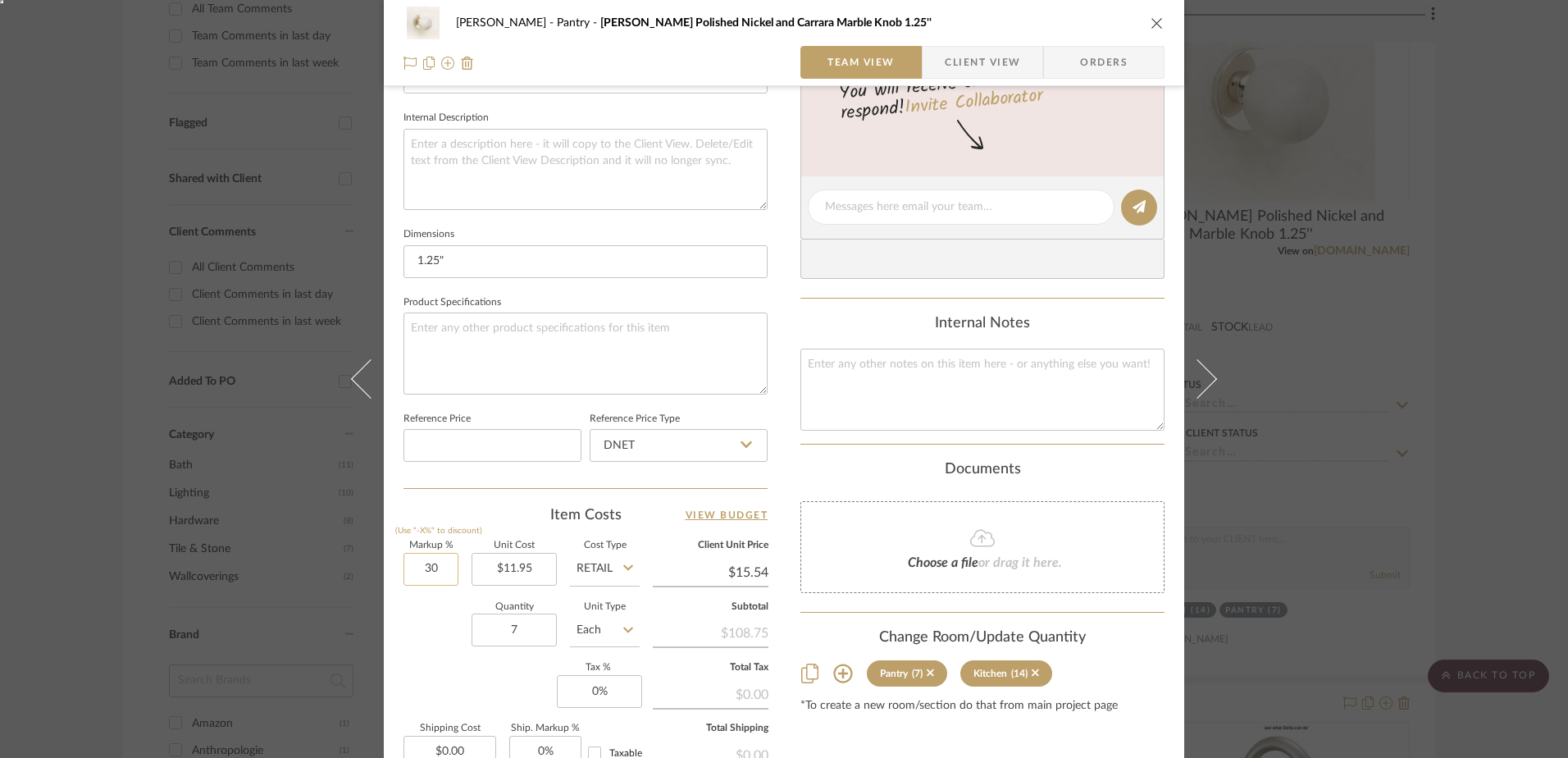
click at [439, 571] on input "30" at bounding box center [430, 569] width 55 height 33
type input "0%"
type input "11.95"
type input "$11.95"
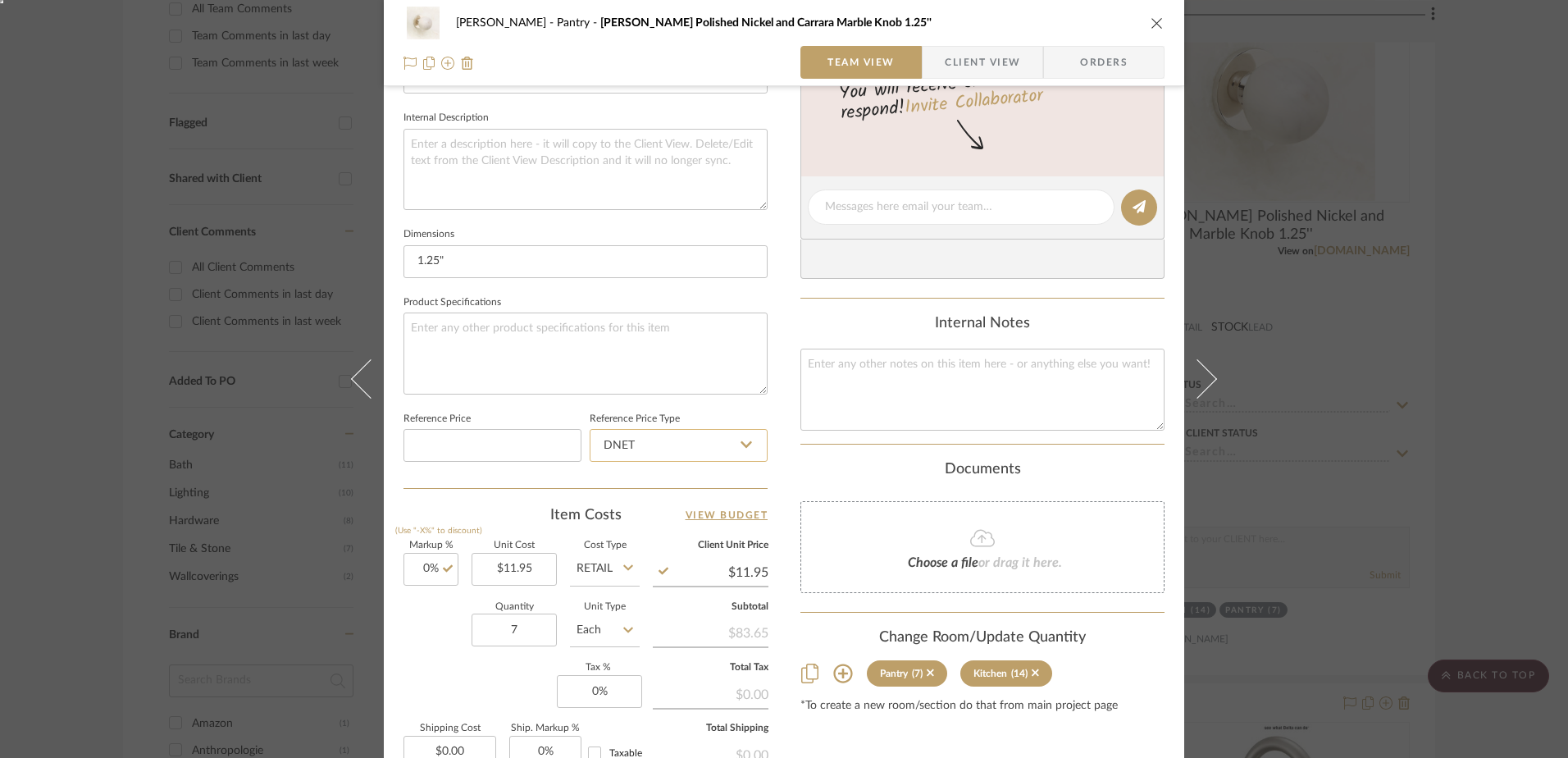
click at [681, 440] on input "DNET" at bounding box center [678, 445] width 178 height 33
click at [659, 522] on div "Retail" at bounding box center [686, 528] width 203 height 42
type input "Retail"
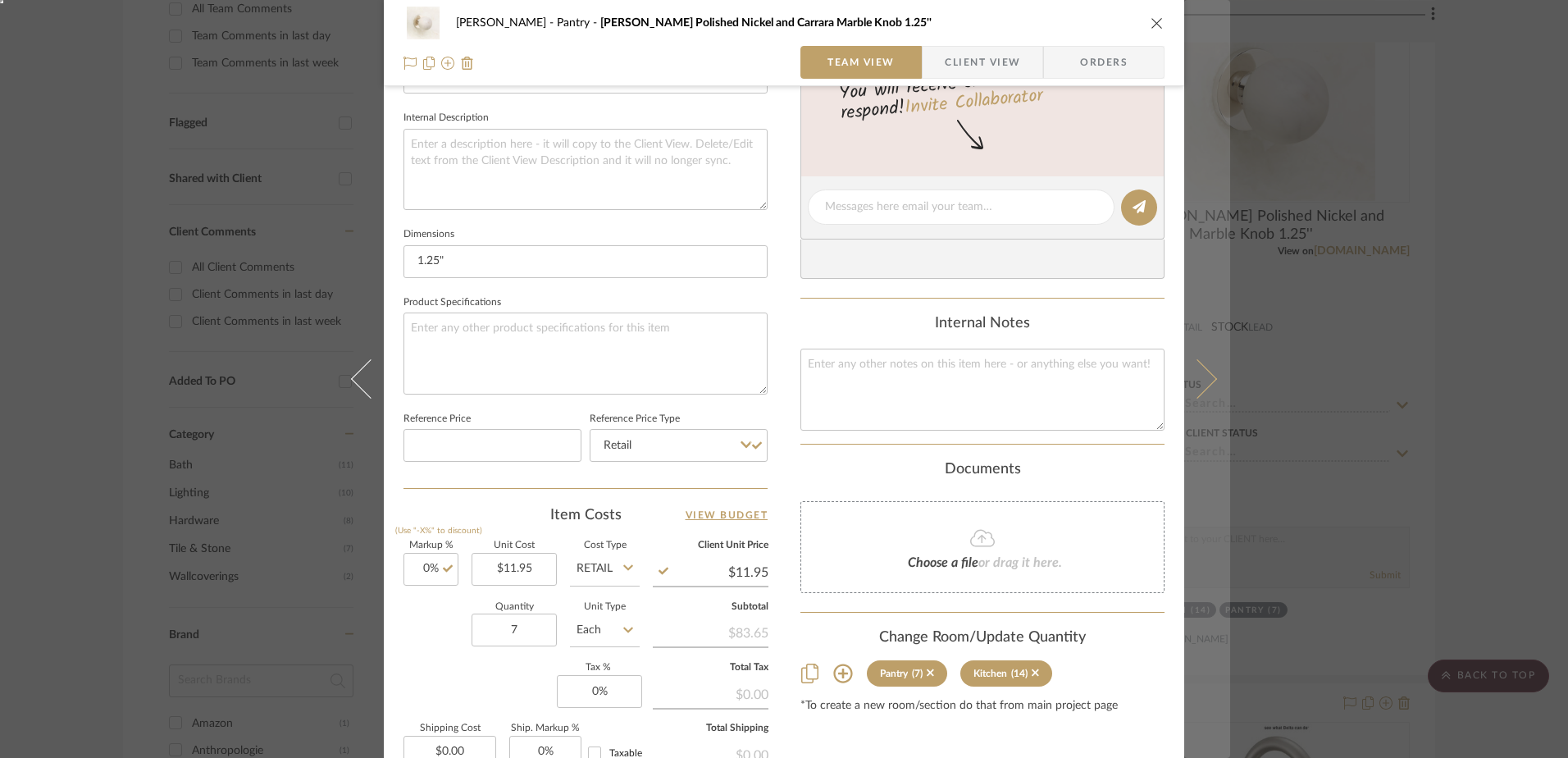
click at [1195, 381] on icon at bounding box center [1197, 379] width 39 height 39
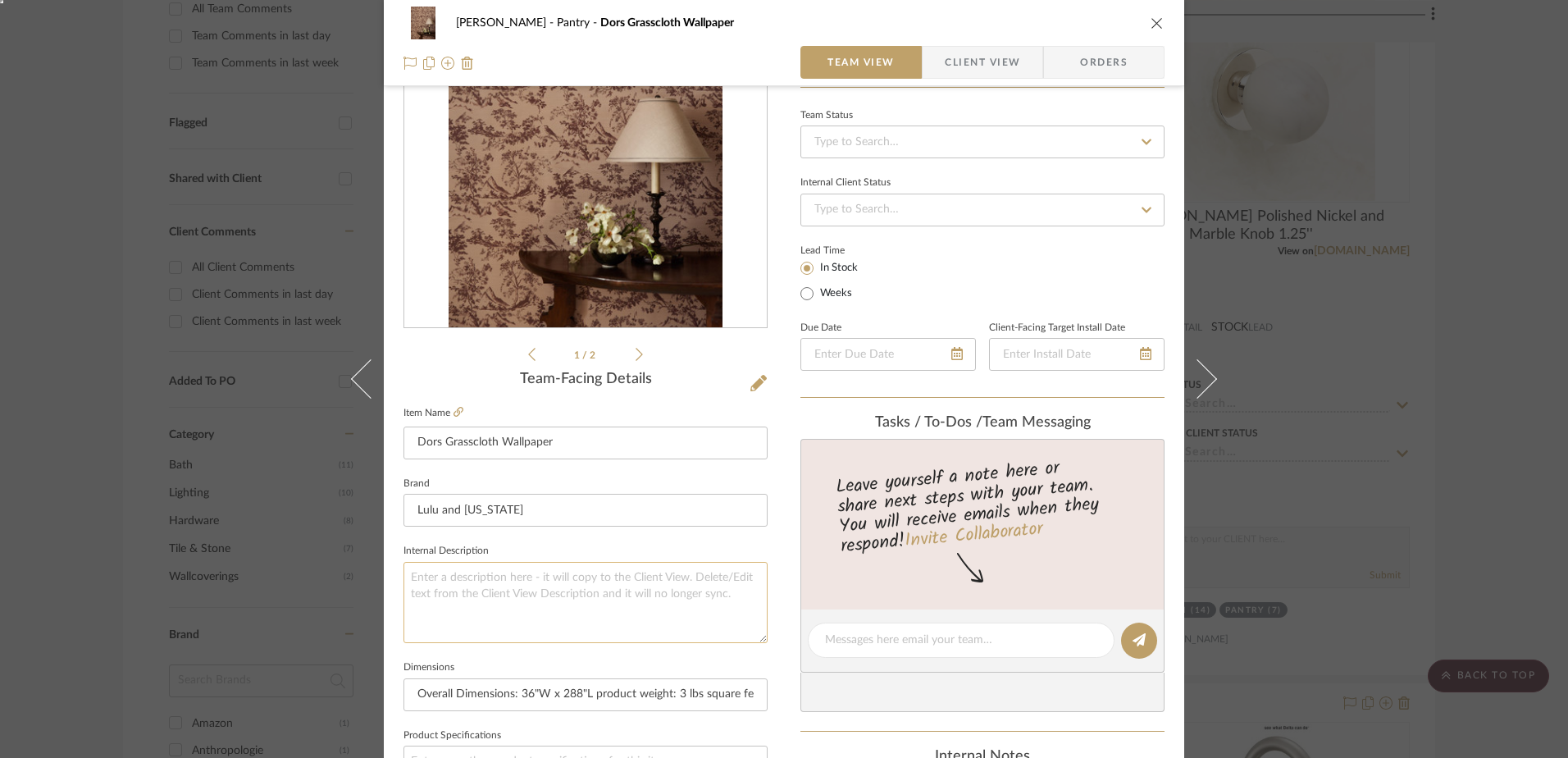
scroll to position [492, 0]
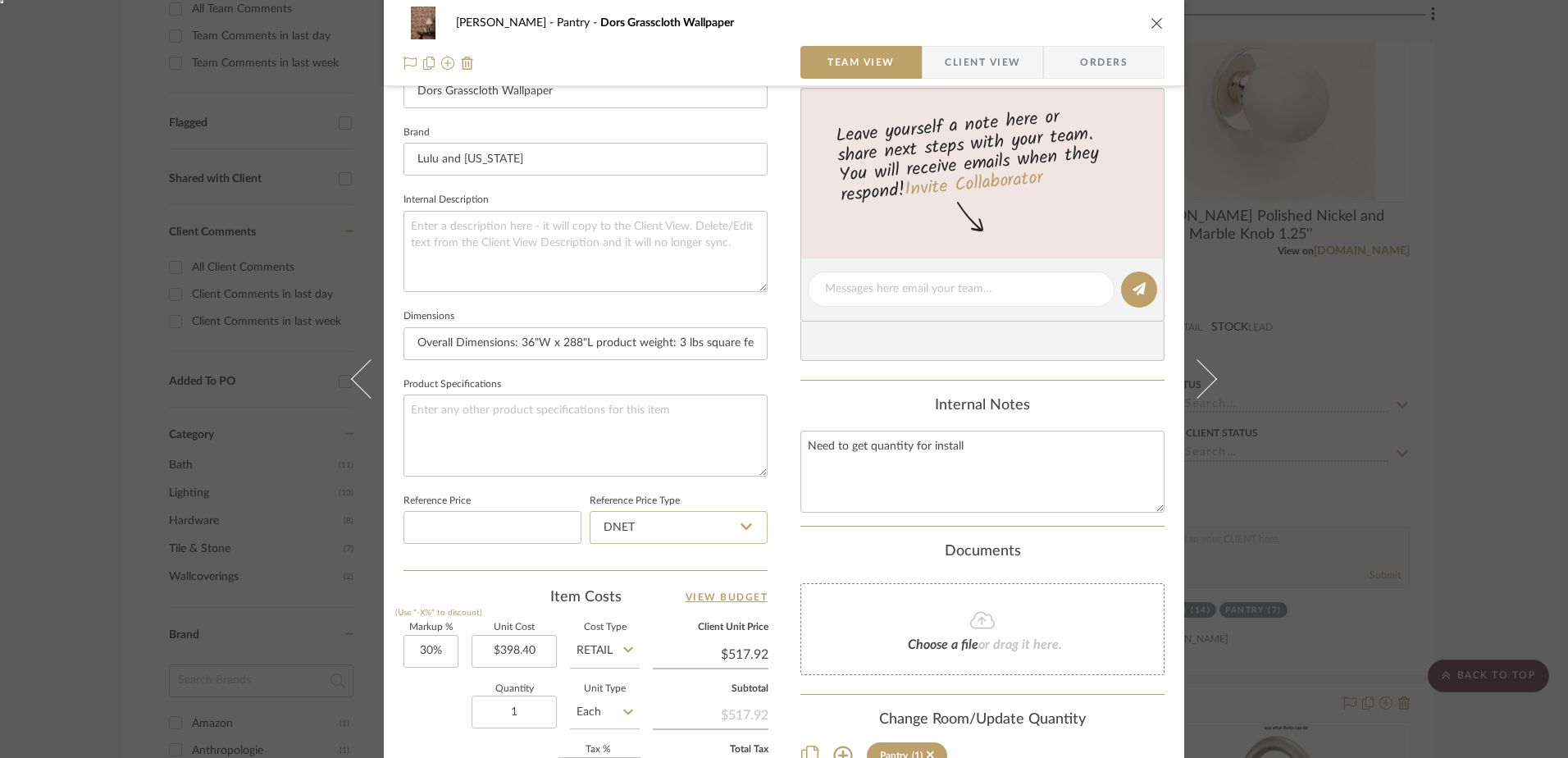
click at [625, 535] on input "DNET" at bounding box center [678, 527] width 178 height 33
click at [614, 607] on span "Retail" at bounding box center [615, 610] width 28 height 11
type input "Retail"
click at [426, 651] on input "30" at bounding box center [430, 651] width 55 height 33
type input "0%"
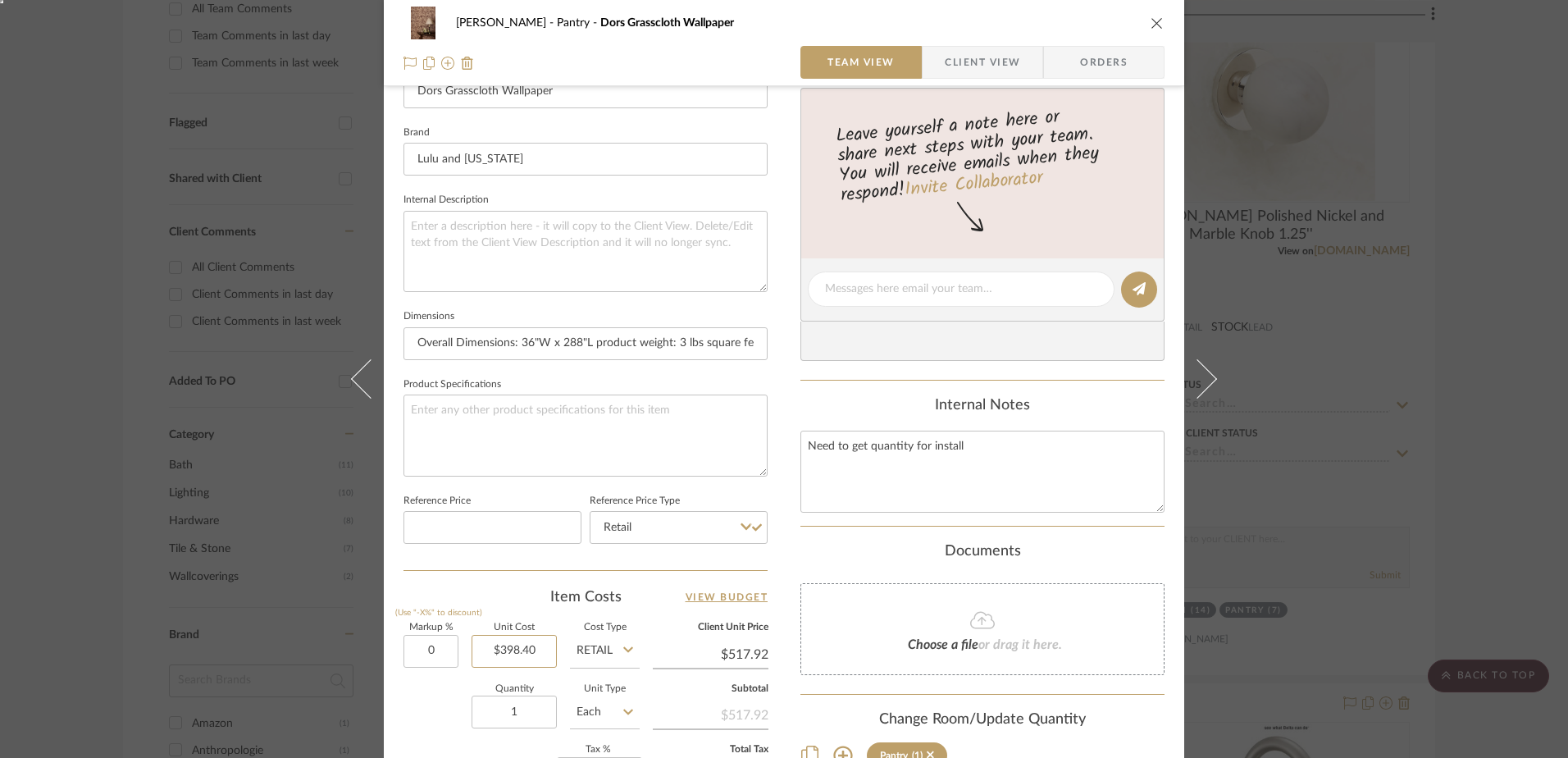
type input "398.40"
type input "$398.40"
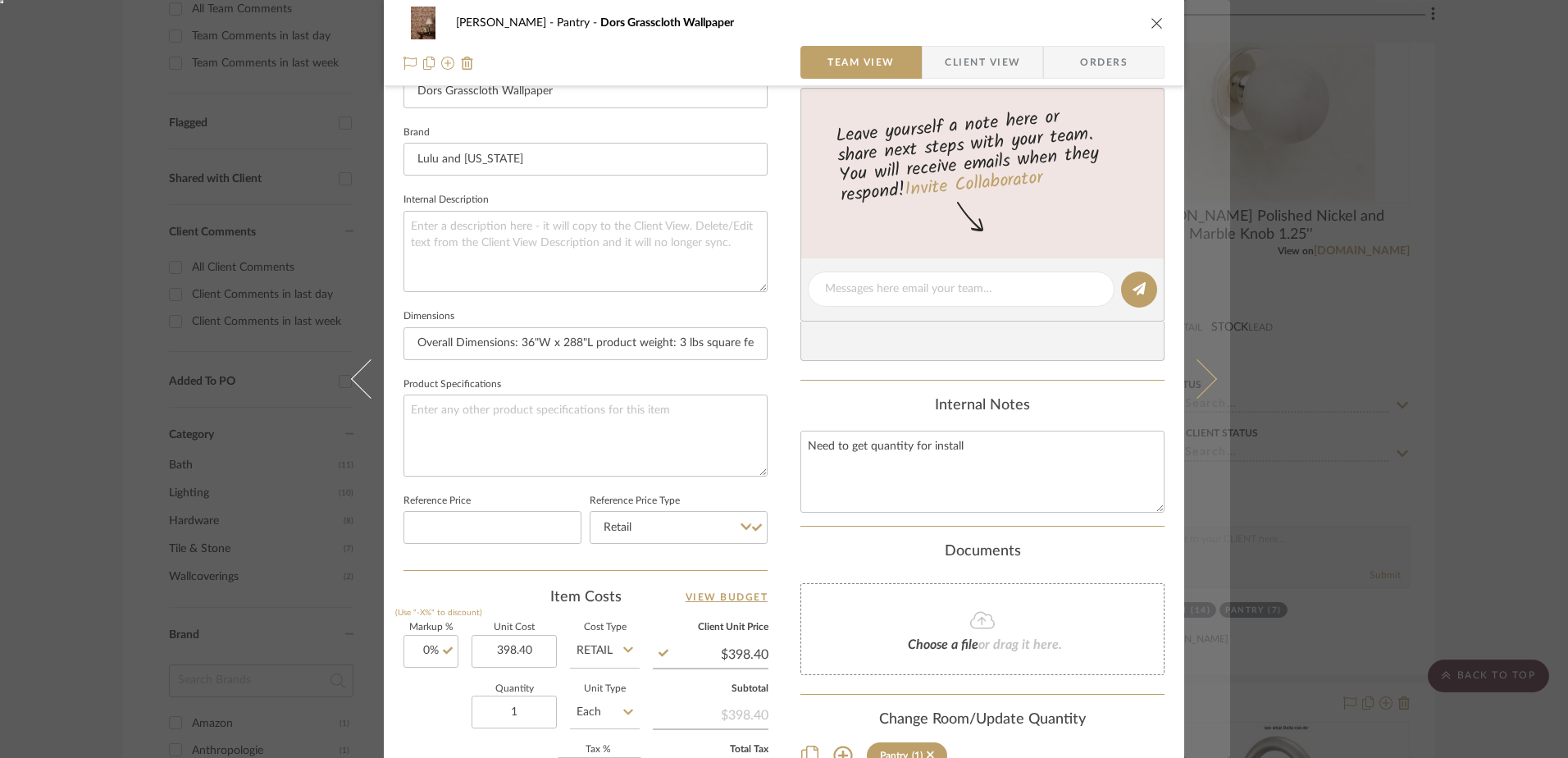
type input "$398.40"
click at [1212, 370] on button at bounding box center [1207, 379] width 46 height 758
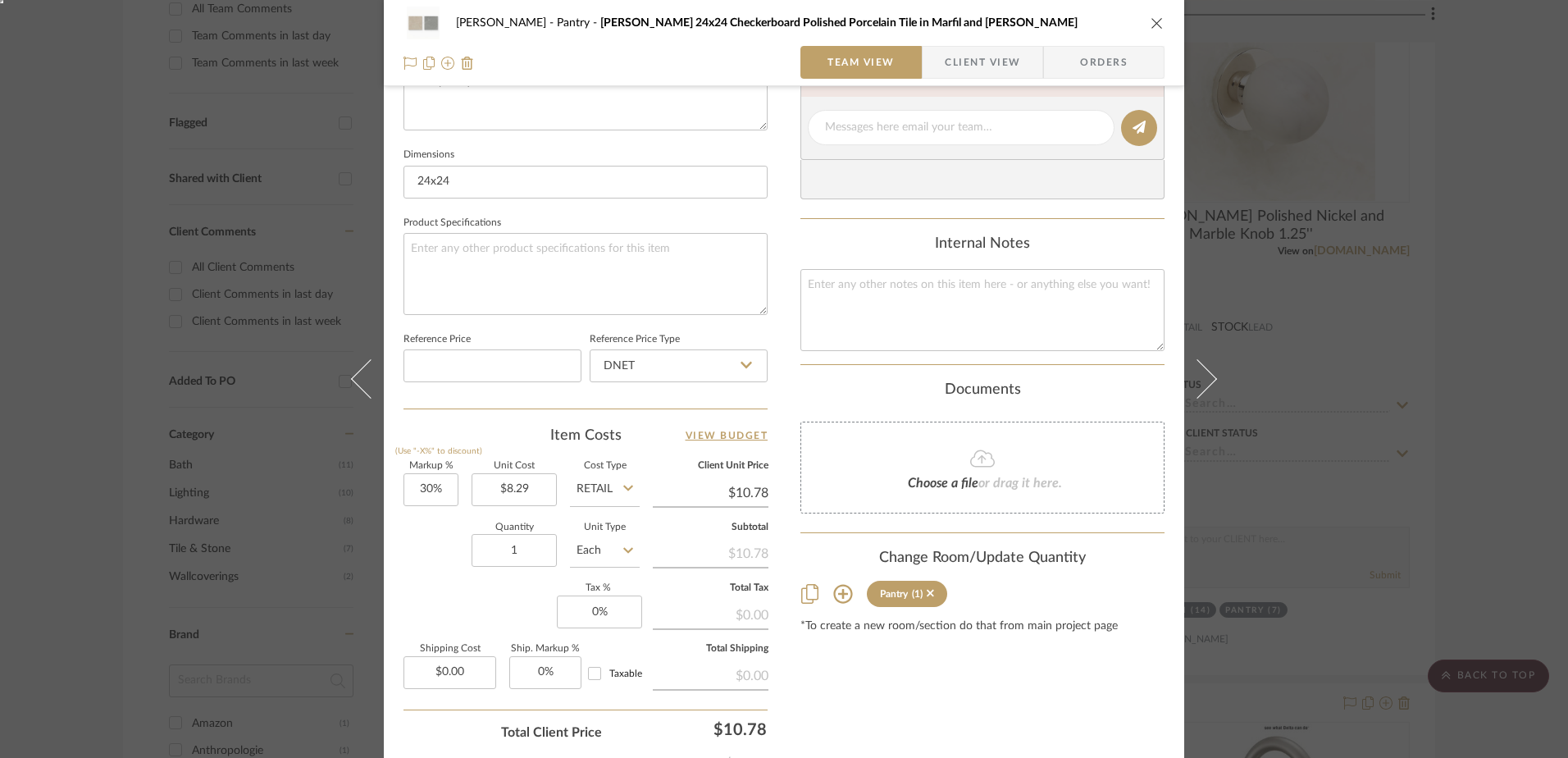
scroll to position [656, 0]
click at [445, 486] on input "30" at bounding box center [430, 487] width 55 height 33
type input "0%"
click at [633, 361] on input "DNET" at bounding box center [678, 363] width 178 height 33
type input "$8.29"
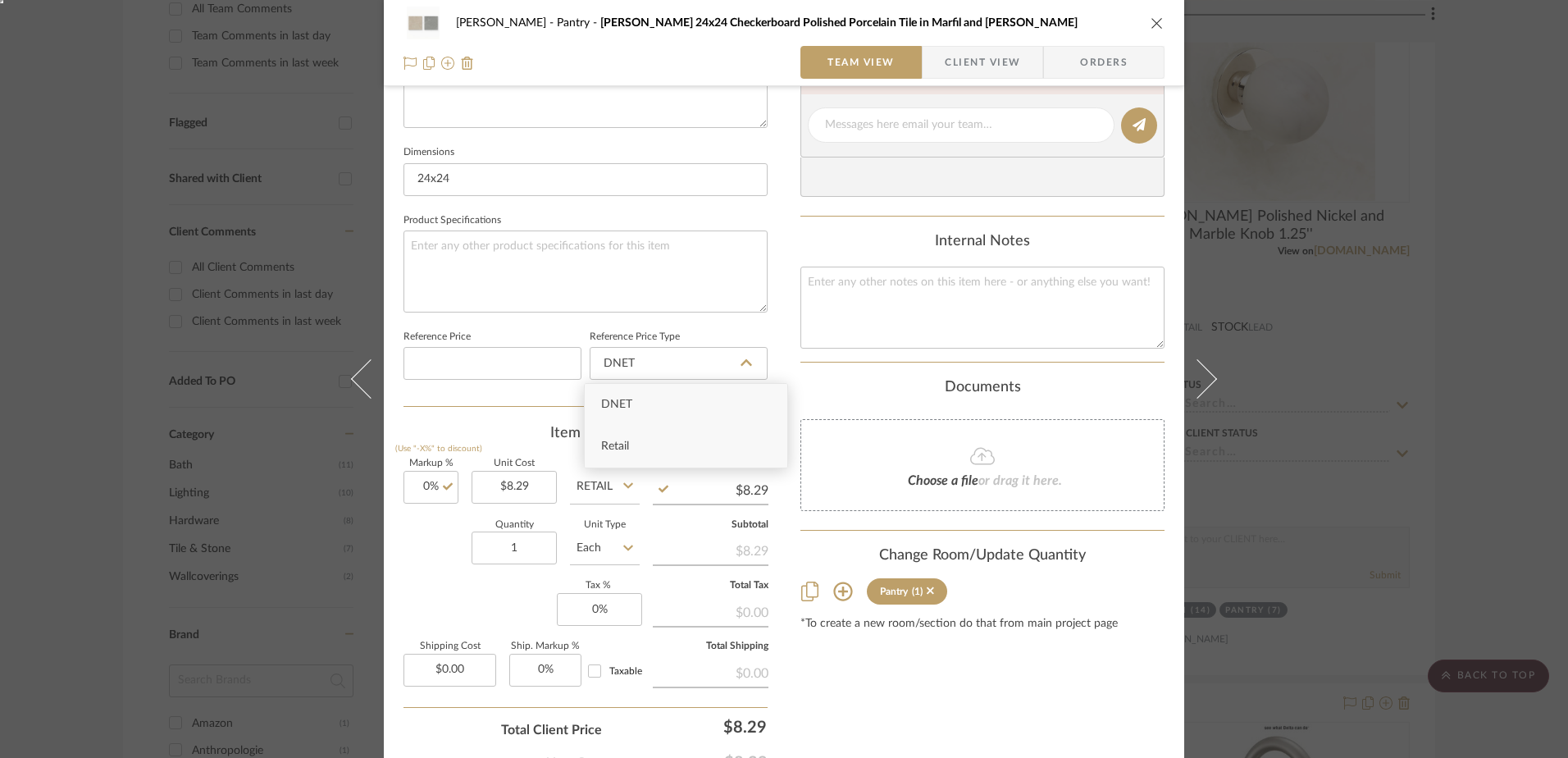
click at [614, 458] on div "Retail" at bounding box center [686, 446] width 203 height 42
type input "Retail"
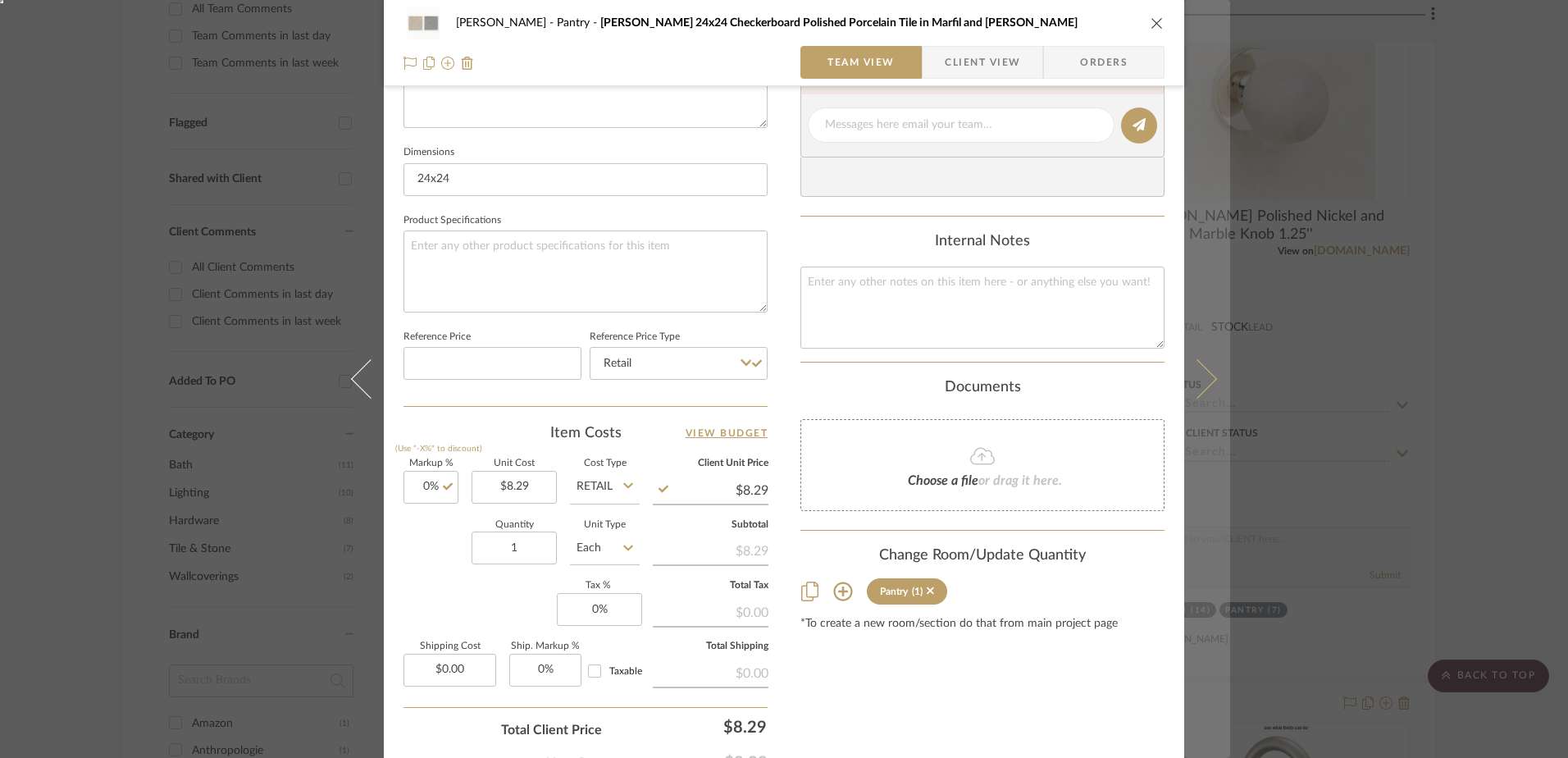
click at [1209, 382] on button at bounding box center [1207, 379] width 46 height 758
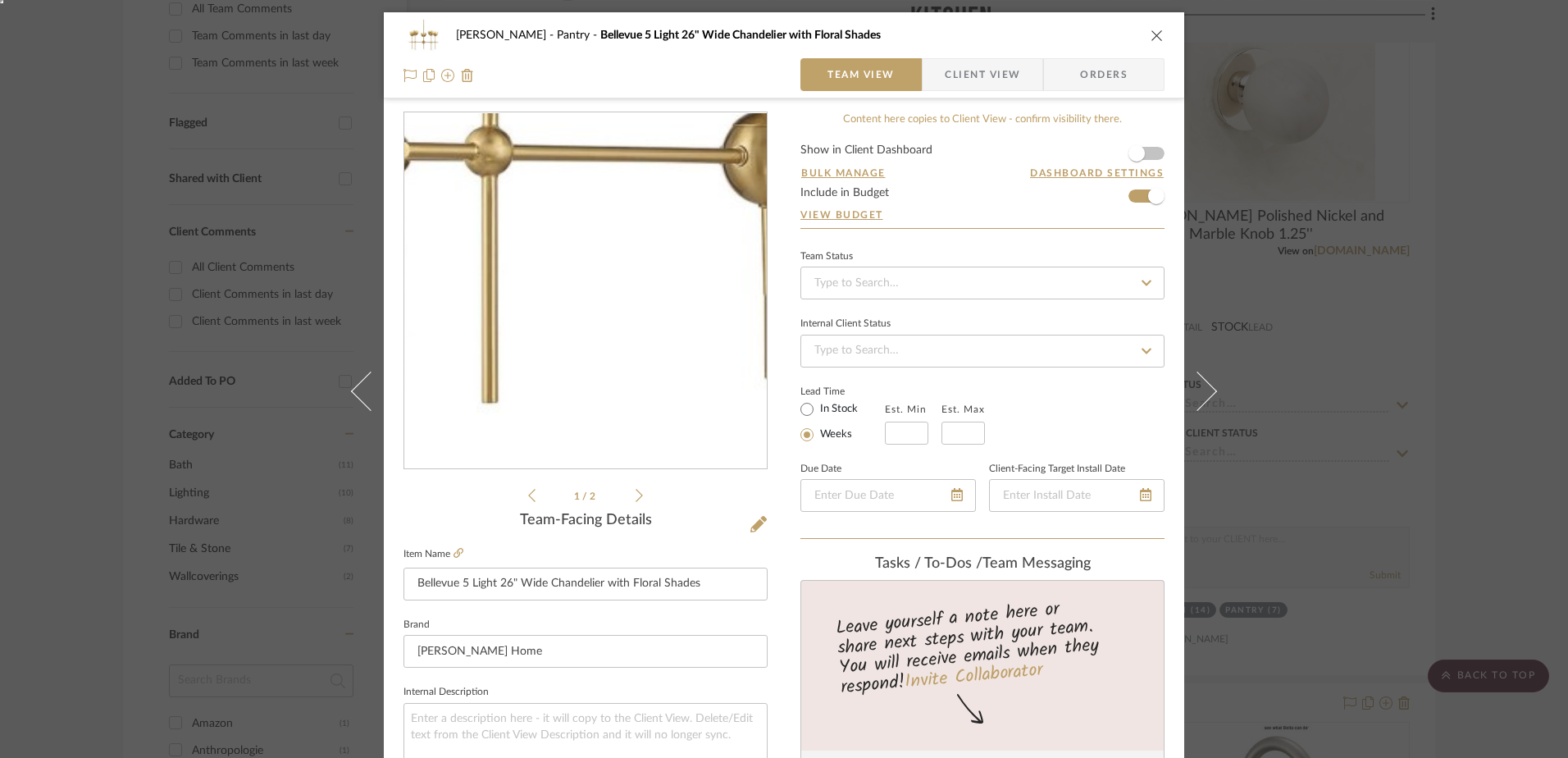
scroll to position [492, 0]
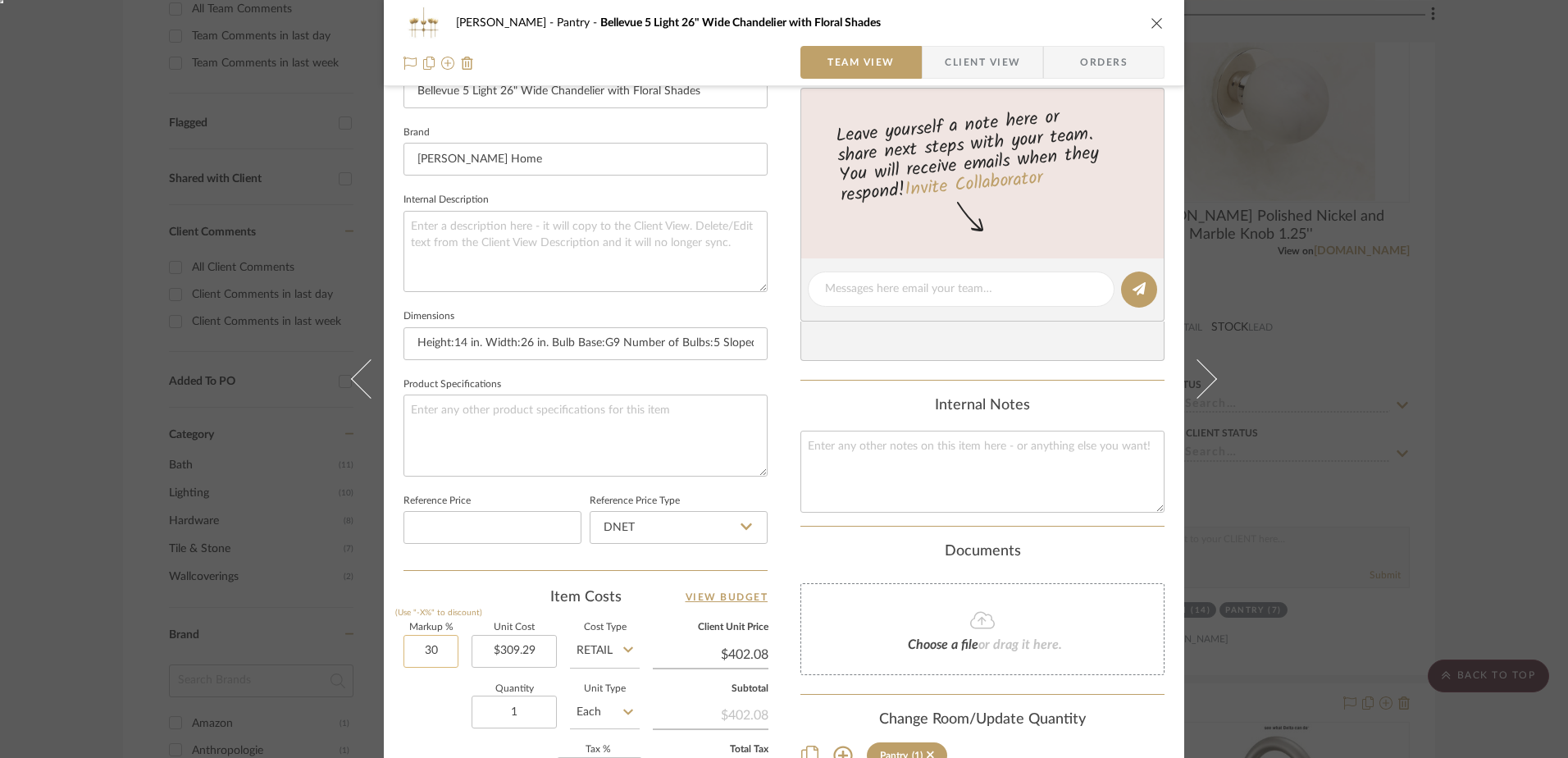
click at [424, 650] on input "30" at bounding box center [430, 651] width 55 height 33
type input "0%"
click at [632, 521] on input "DNET" at bounding box center [678, 527] width 178 height 33
type input "$309.29"
click at [613, 602] on div "Retail" at bounding box center [686, 610] width 203 height 42
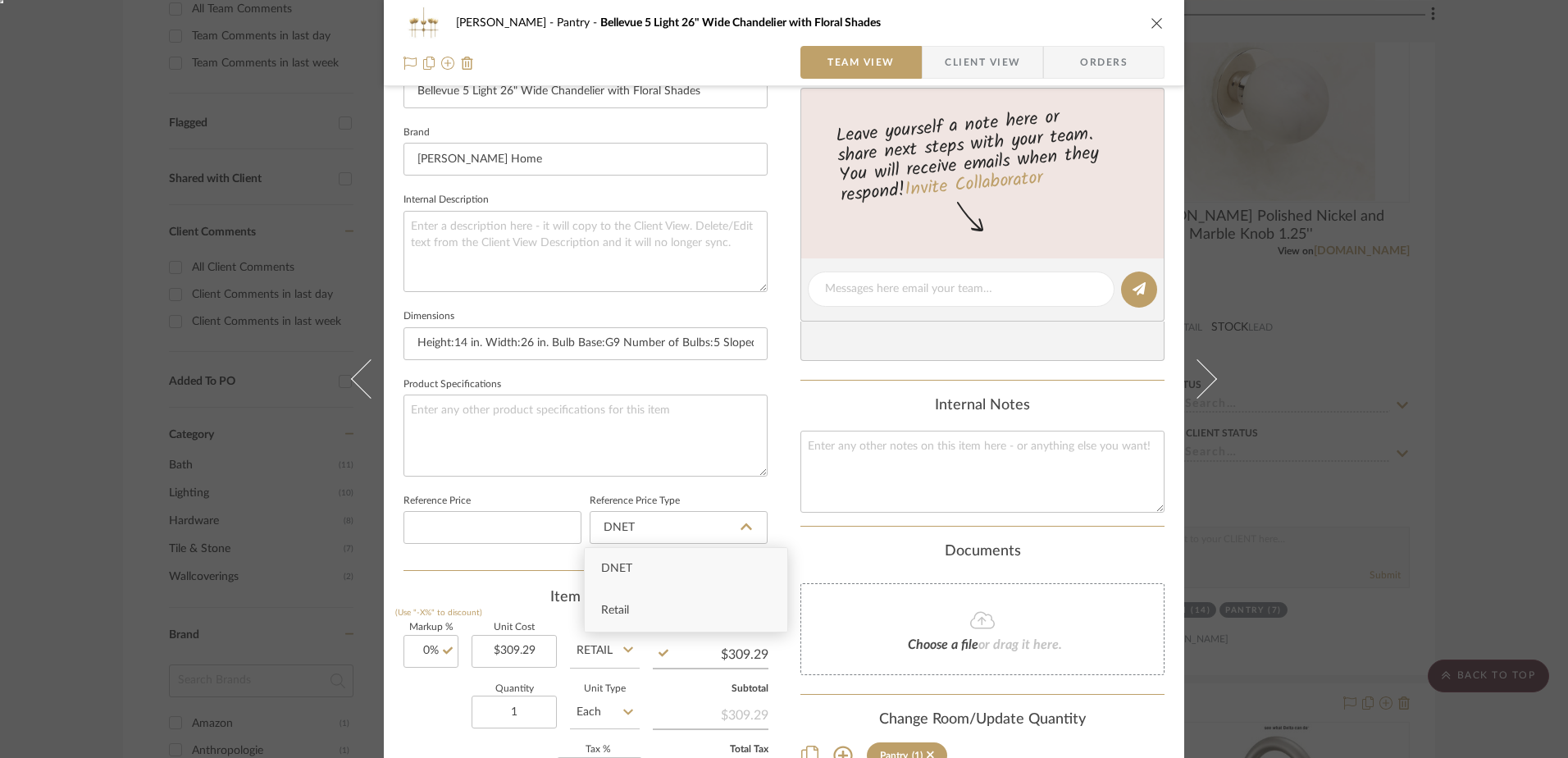
type input "Retail"
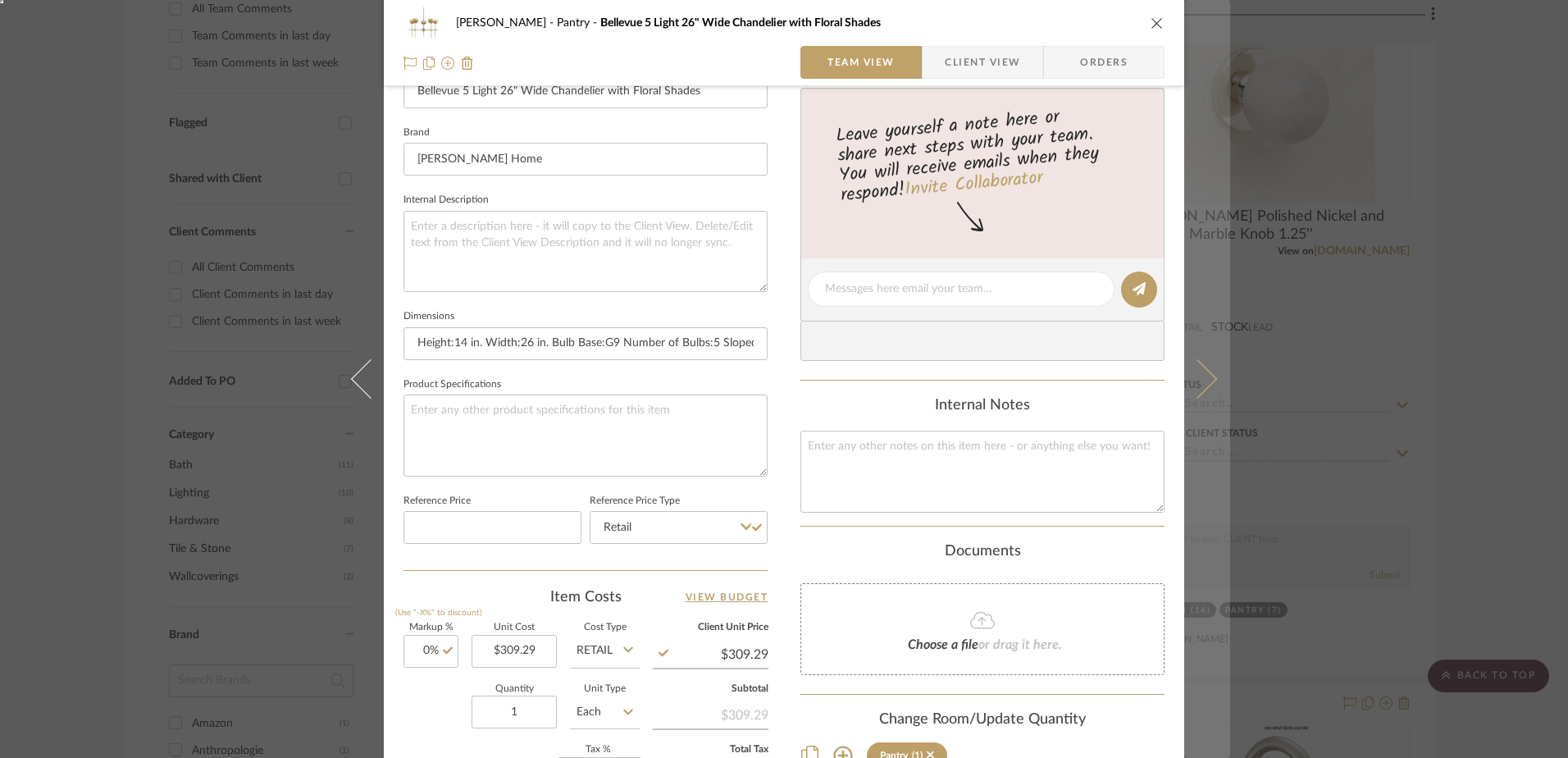
click at [1197, 365] on icon at bounding box center [1197, 379] width 39 height 39
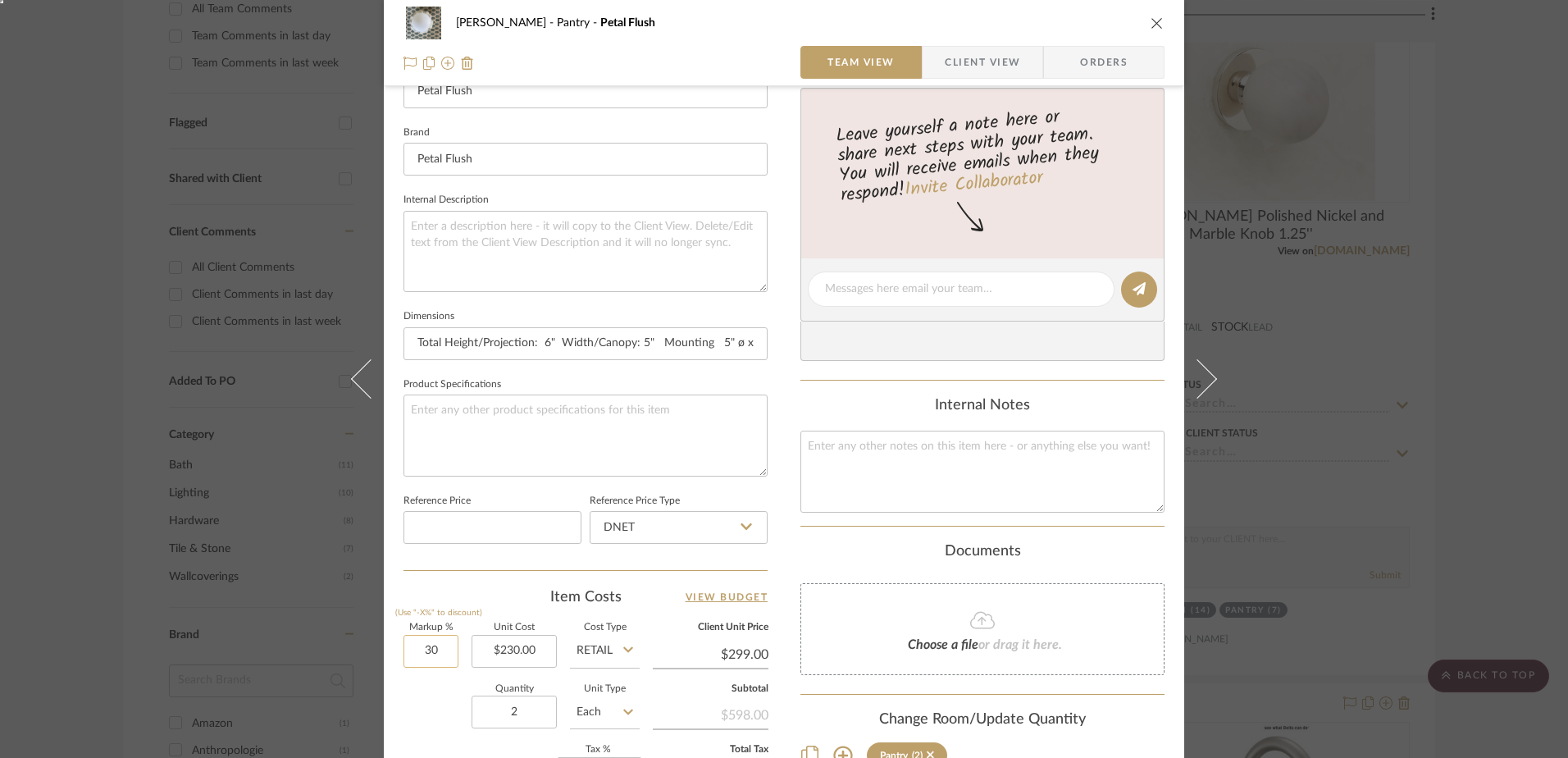
click at [435, 643] on input "30" at bounding box center [430, 651] width 55 height 33
type input "0%"
click at [629, 520] on input "DNET" at bounding box center [678, 527] width 178 height 33
type input "$230.00"
click at [615, 616] on span "Retail" at bounding box center [615, 610] width 28 height 11
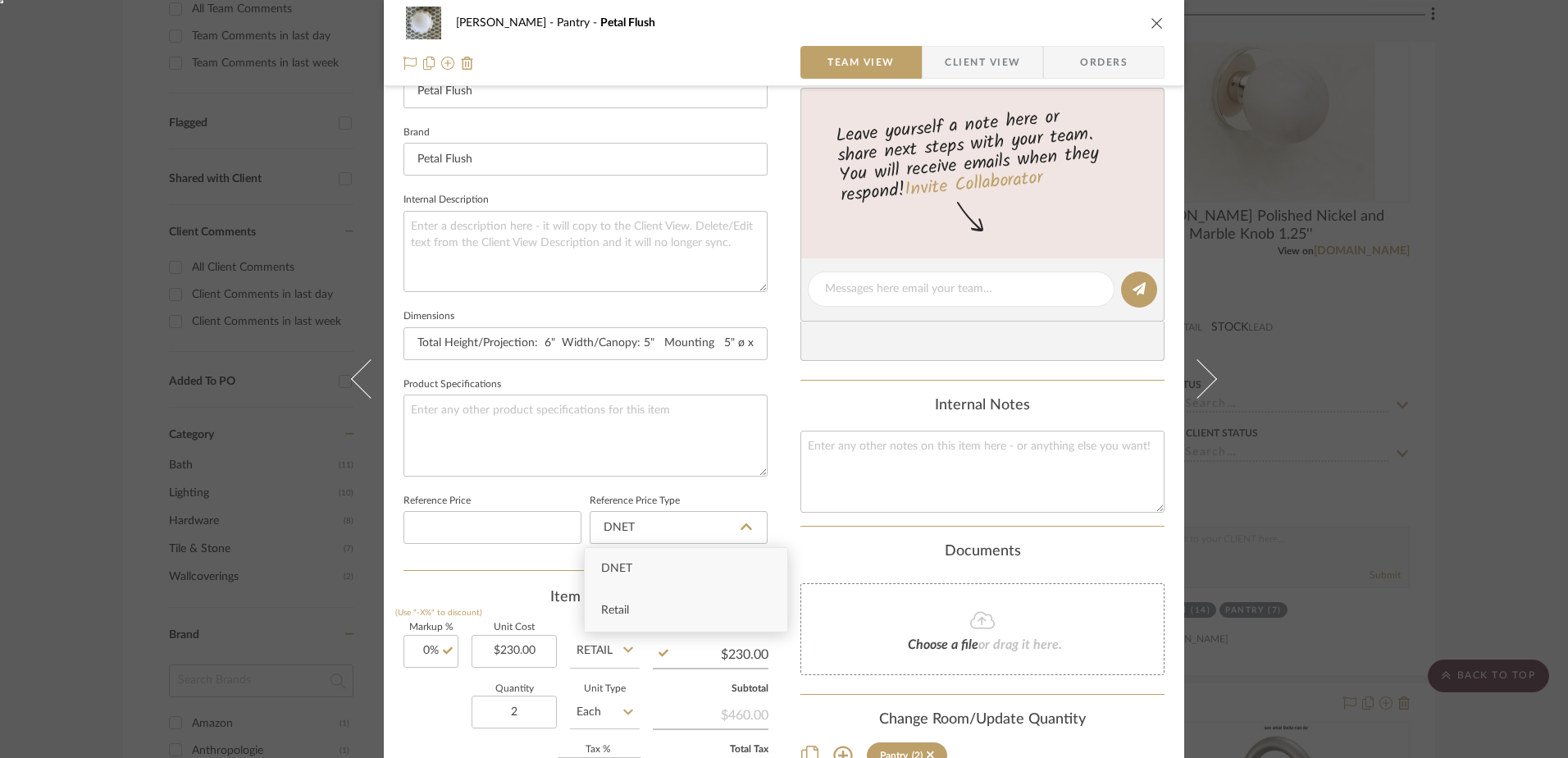
type input "Retail"
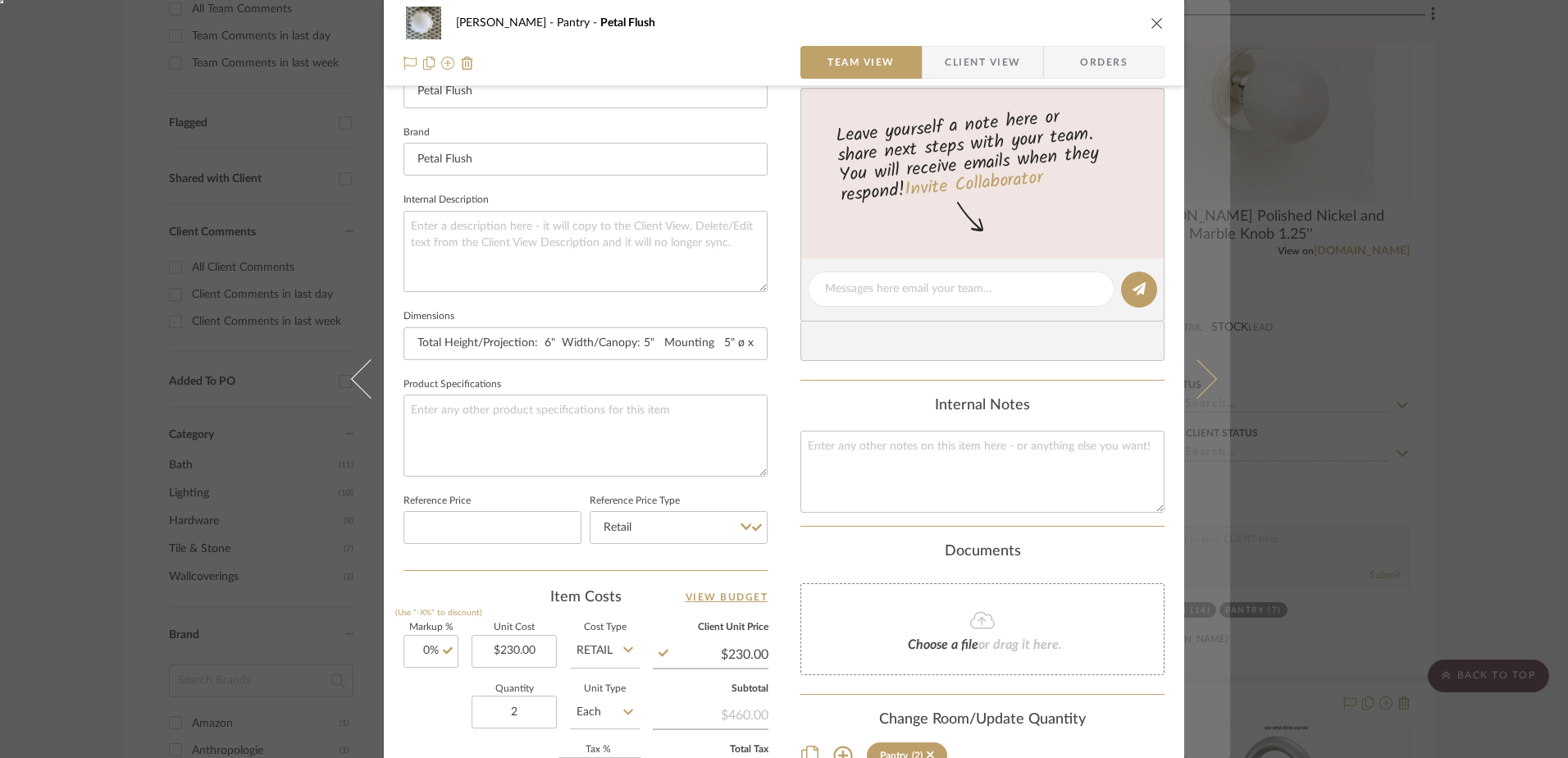
click at [1199, 380] on icon at bounding box center [1197, 379] width 39 height 39
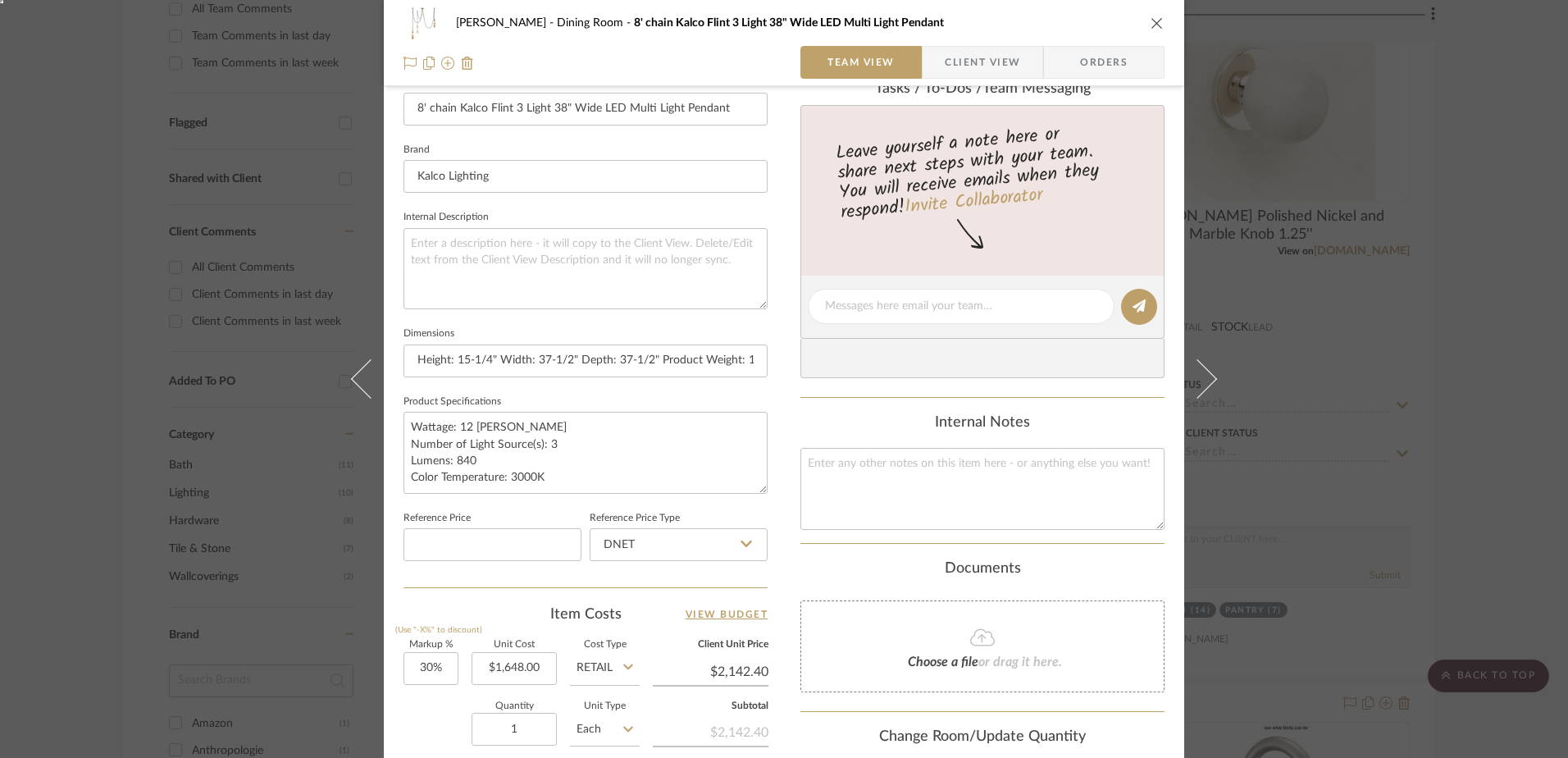
scroll to position [575, 0]
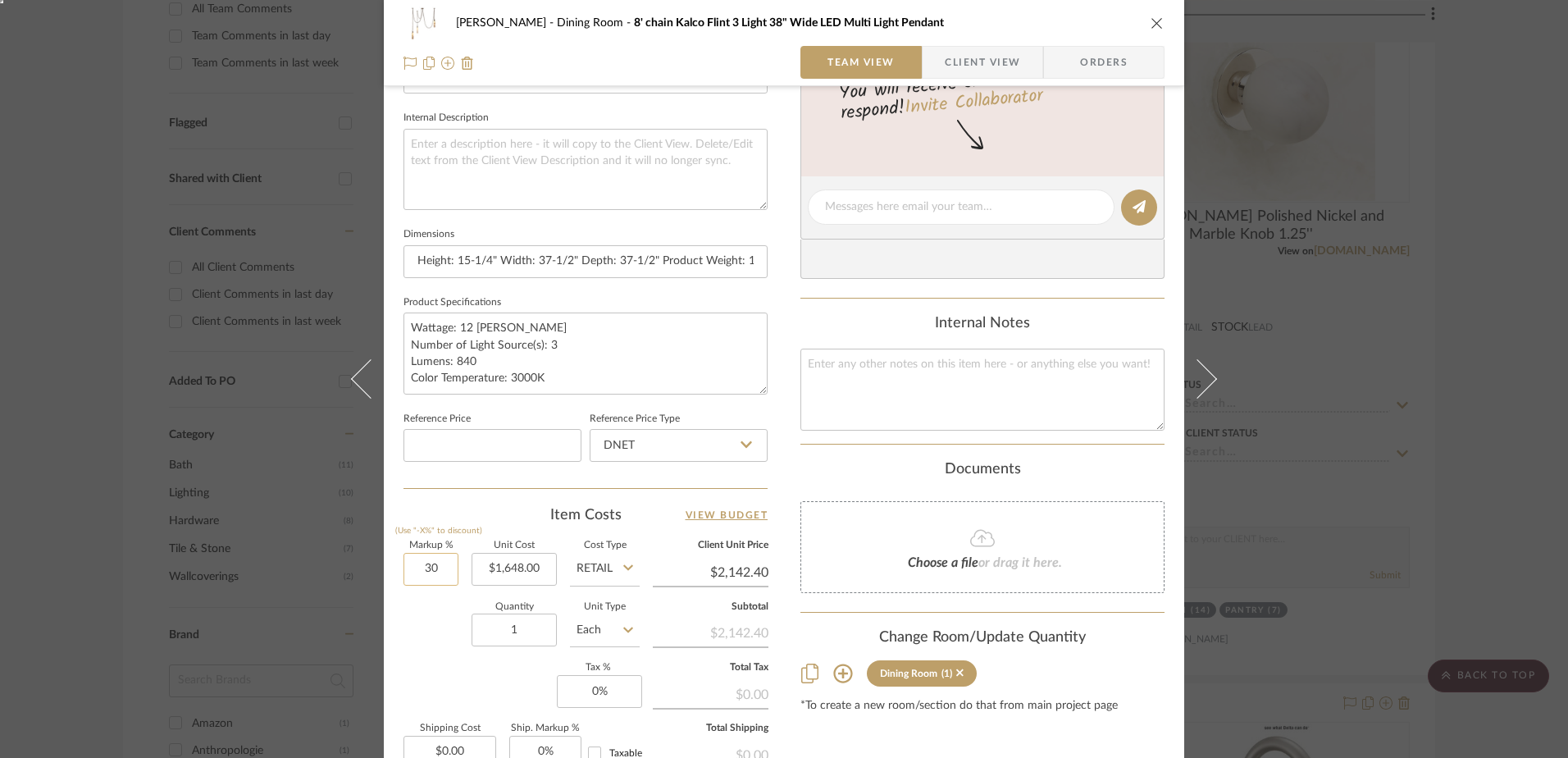
click at [430, 570] on input "30" at bounding box center [430, 569] width 55 height 33
type input "0%"
type input "1648.00"
type input "$1,648.00"
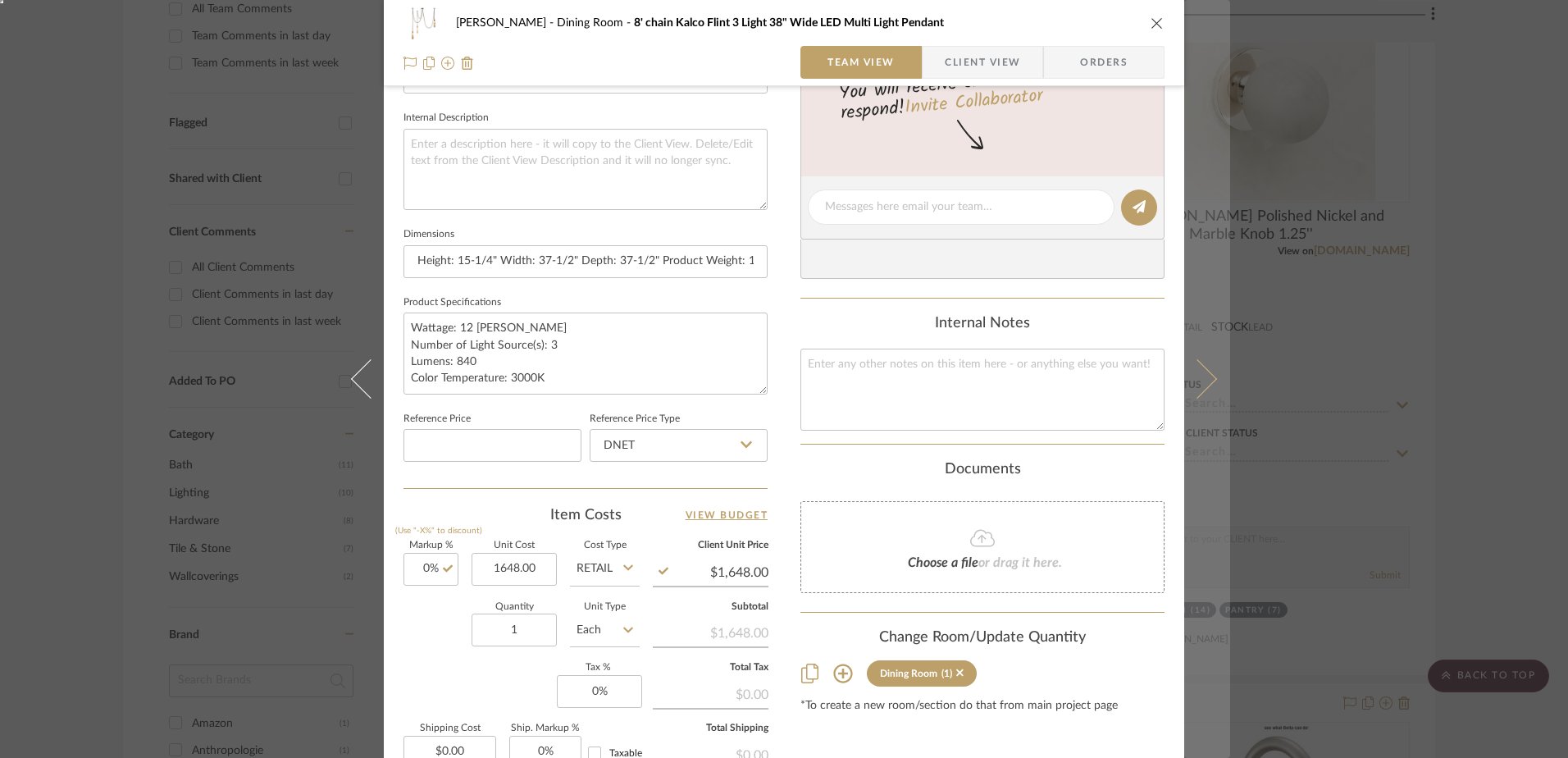
type input "$1,648.00"
click at [1194, 379] on icon at bounding box center [1197, 379] width 39 height 39
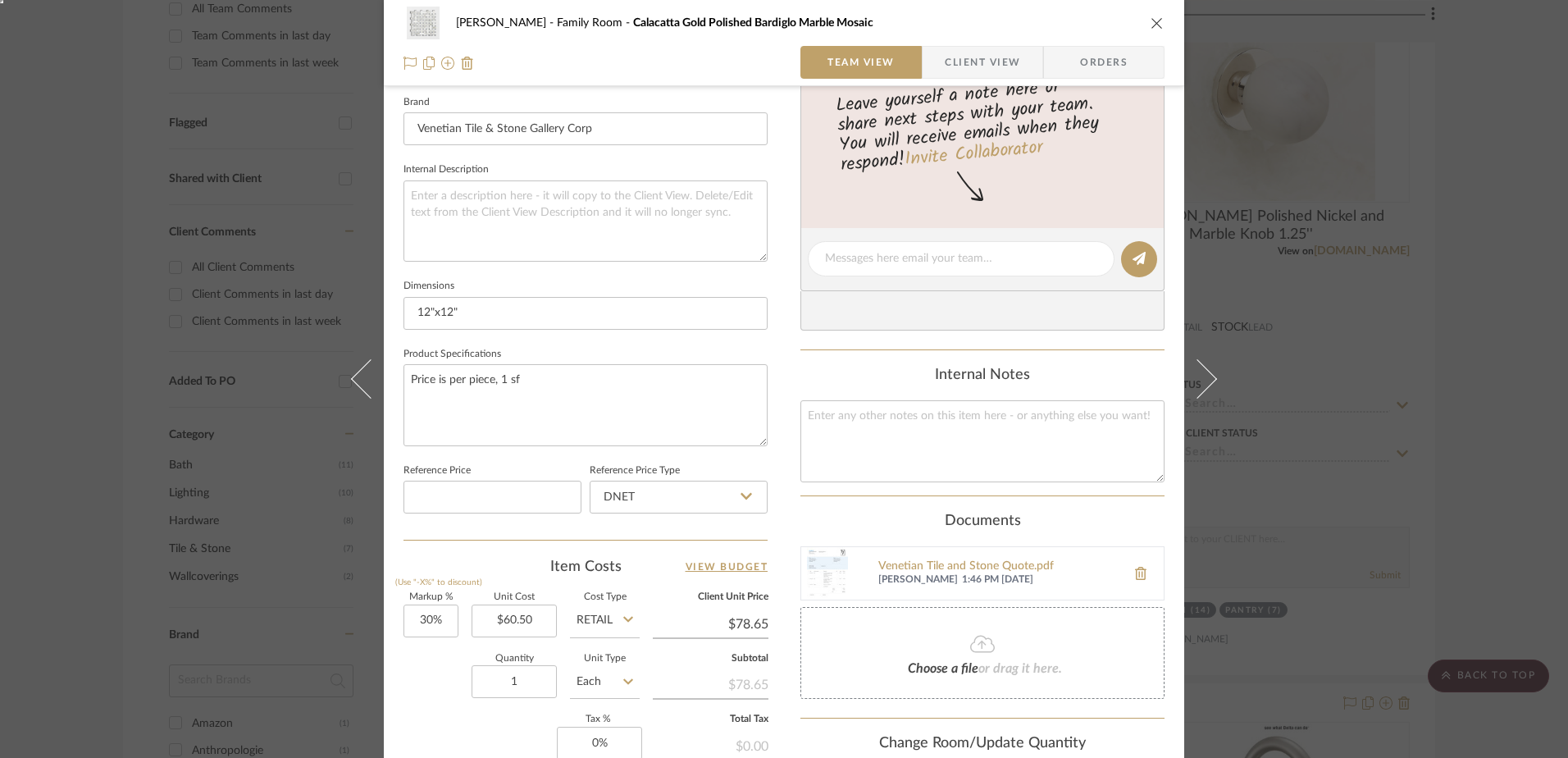
scroll to position [738, 0]
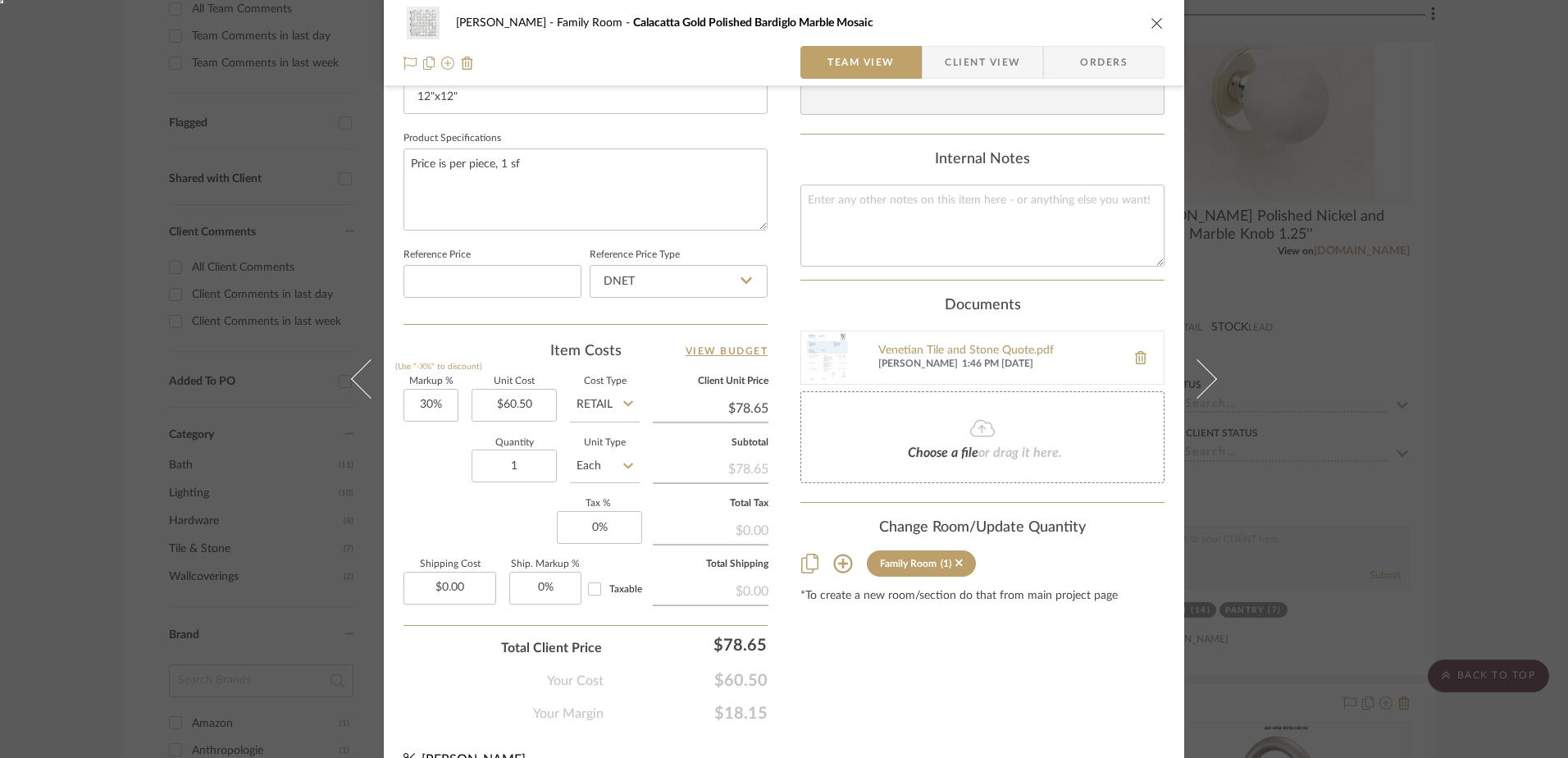
click at [604, 306] on sr-form-field "Reference Price Type DNET" at bounding box center [678, 277] width 178 height 68
click at [632, 289] on input "DNET" at bounding box center [678, 280] width 178 height 33
click at [615, 351] on div "Retail" at bounding box center [686, 364] width 203 height 42
type input "Retail"
click at [413, 402] on input "30" at bounding box center [430, 404] width 55 height 33
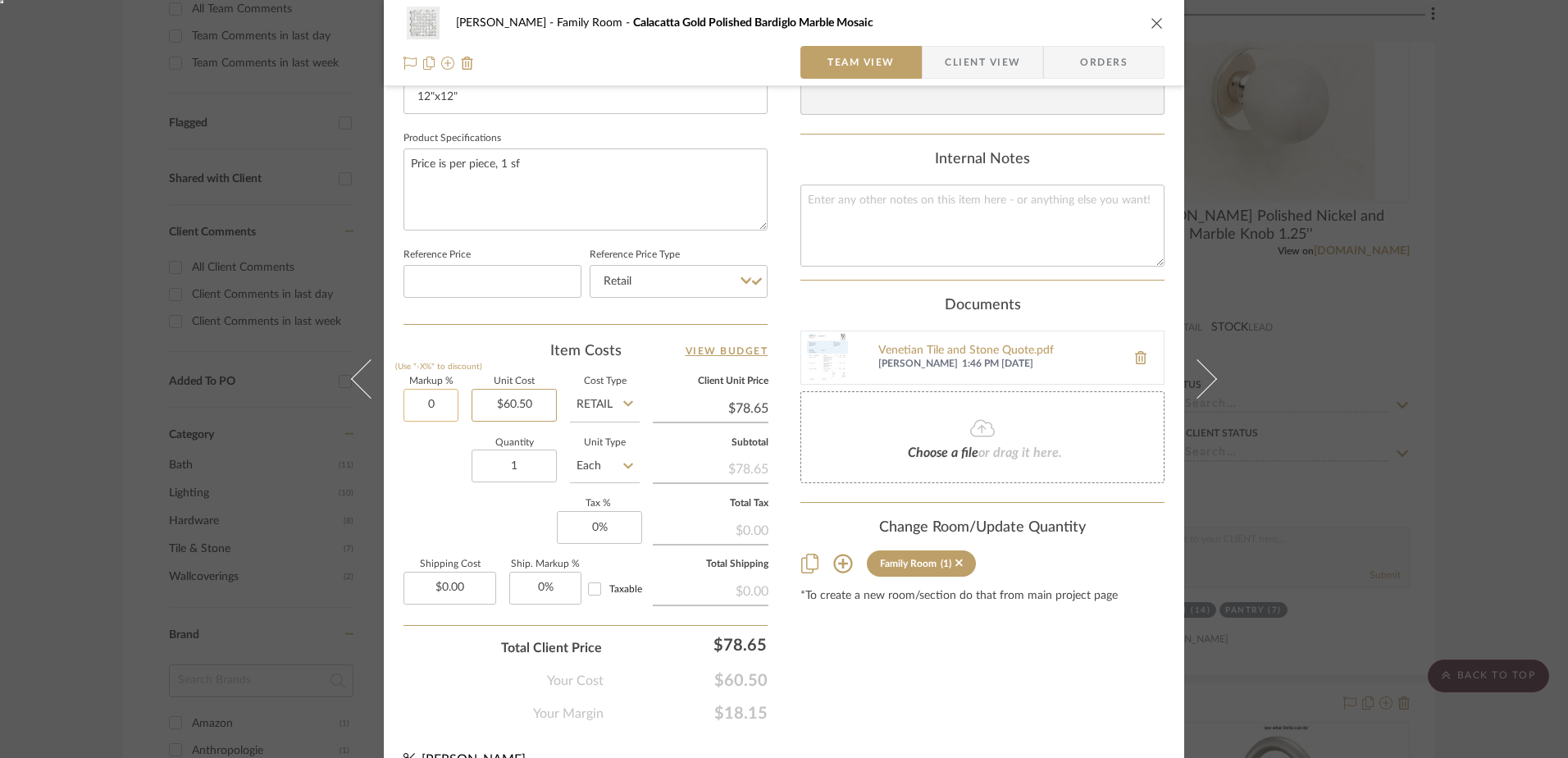
type input "0%"
type input "60.50"
type input "$60.50"
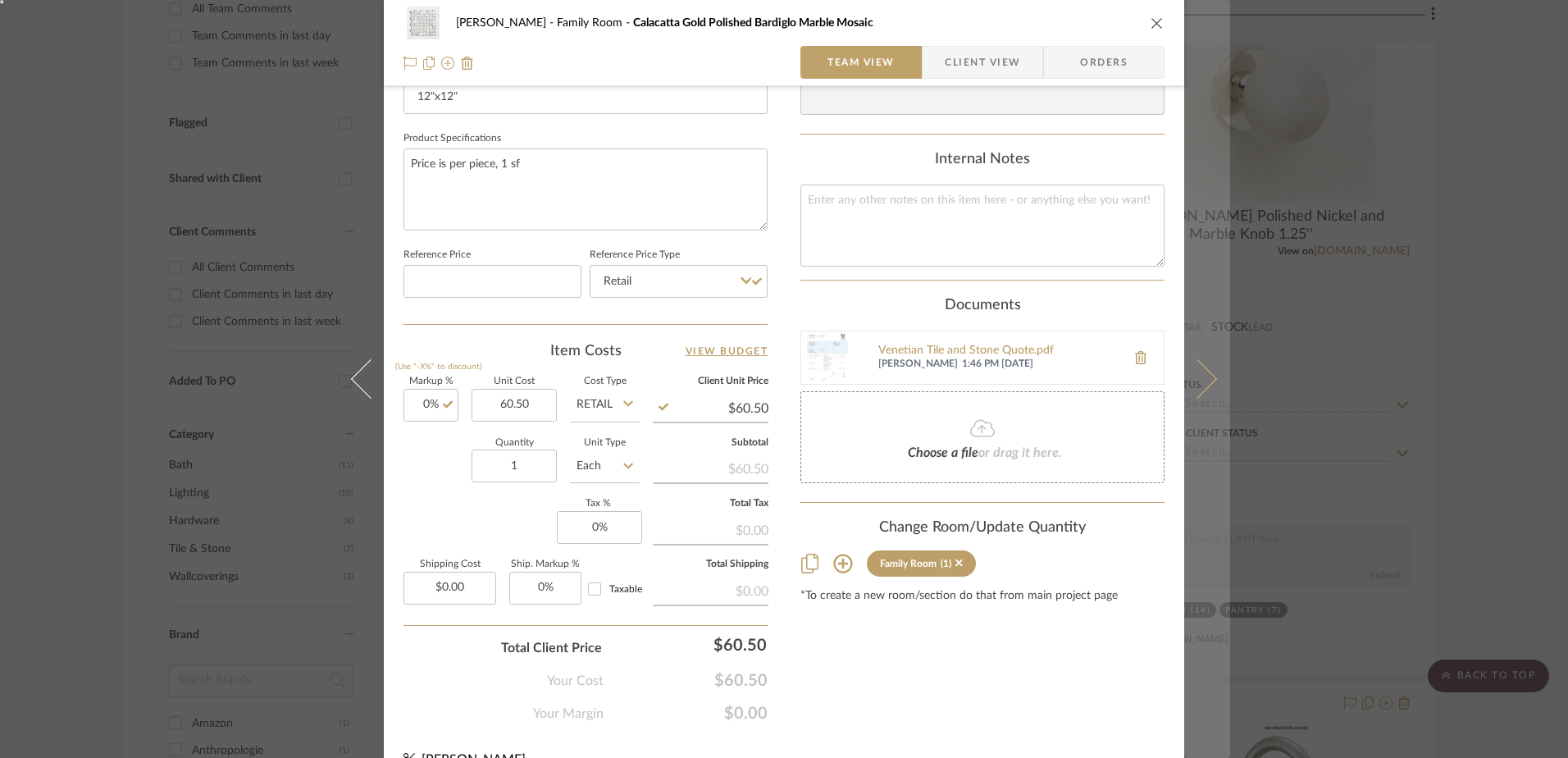
type input "$60.50"
click at [1200, 375] on icon at bounding box center [1197, 379] width 39 height 39
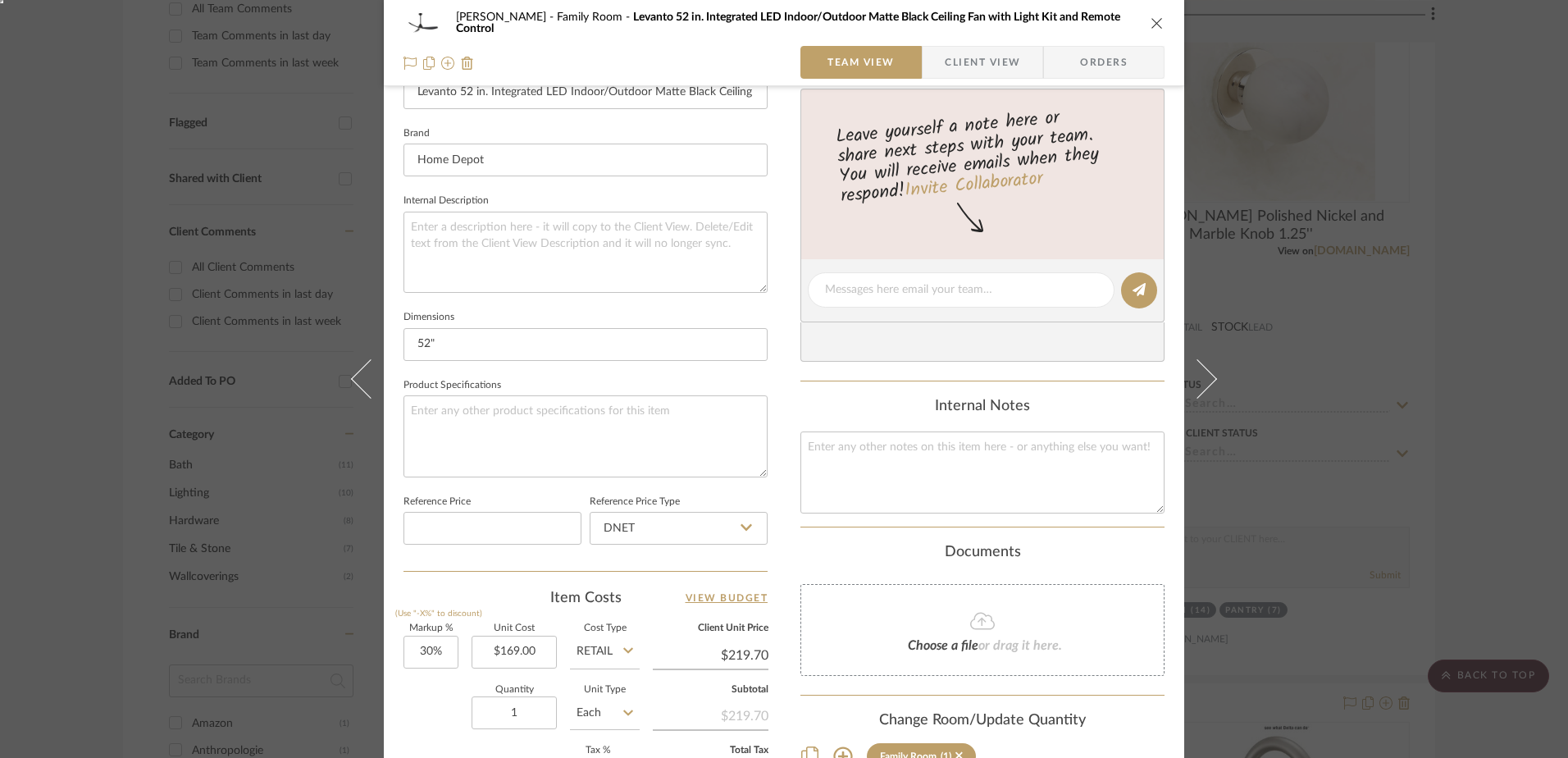
scroll to position [492, 0]
click at [434, 652] on input "30" at bounding box center [430, 651] width 55 height 33
type input "0%"
type input "169.00"
type input "$169.00"
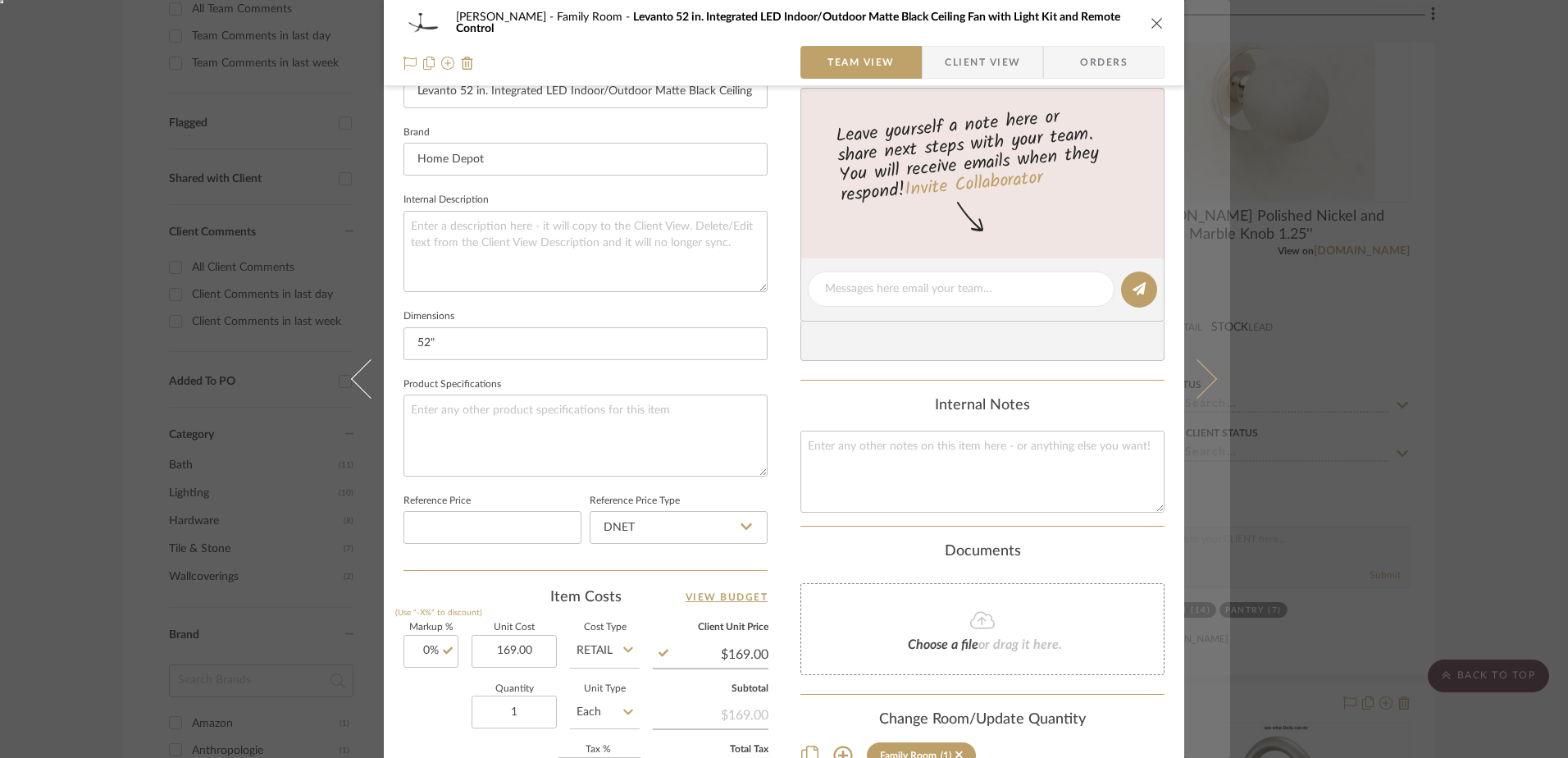
type input "$169.00"
click at [1195, 379] on icon at bounding box center [1197, 379] width 39 height 39
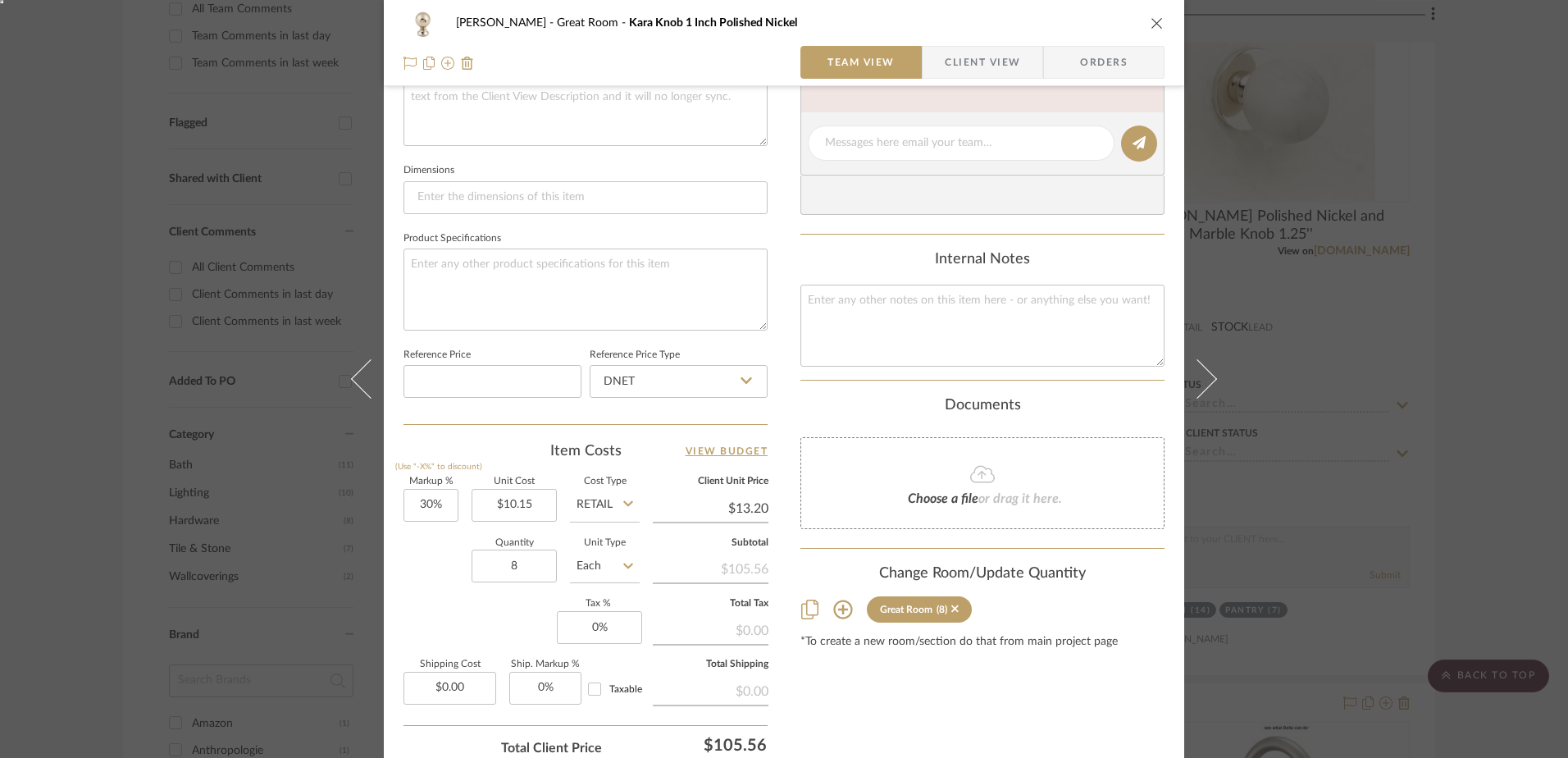
scroll to position [656, 0]
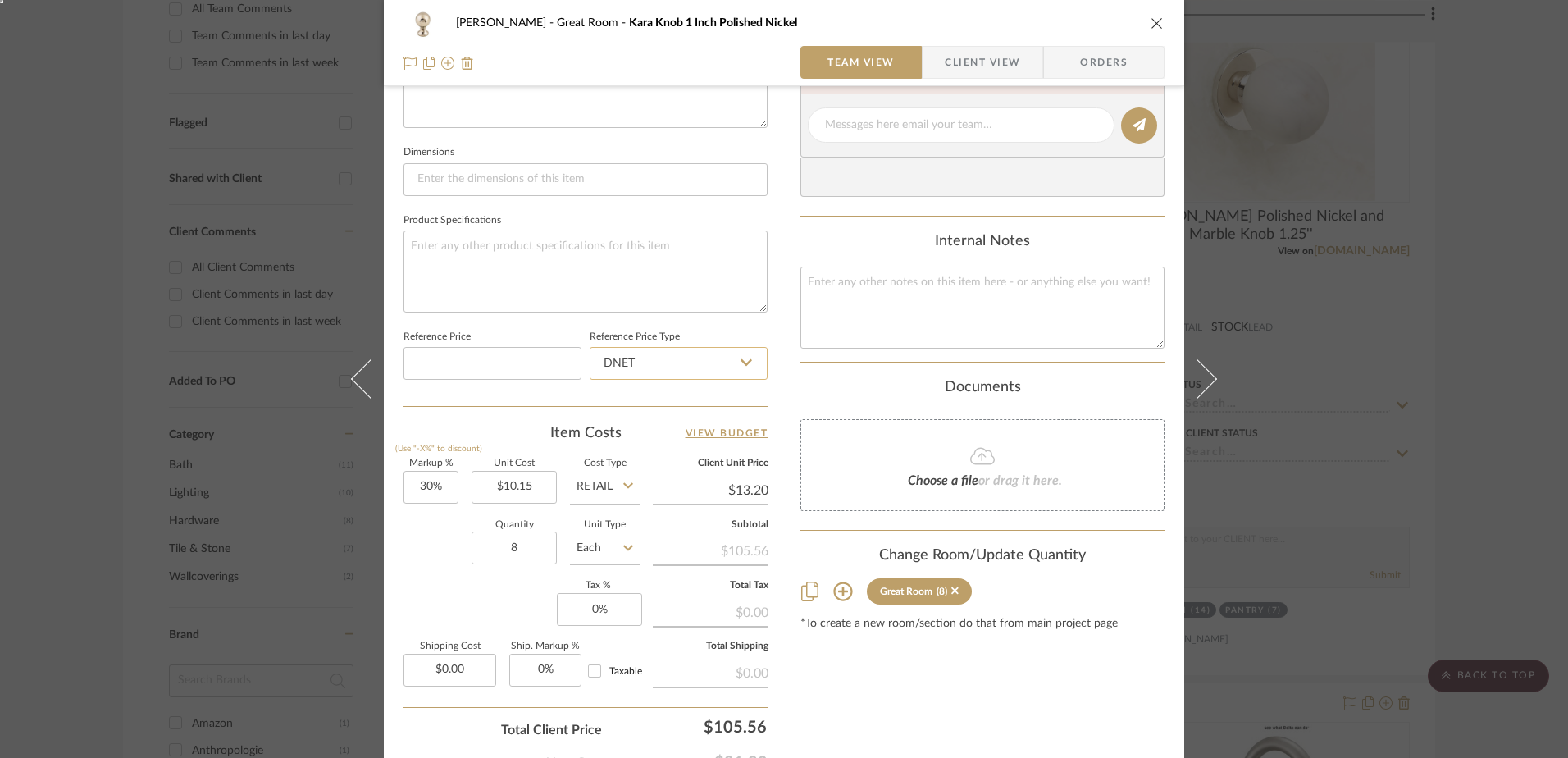
click at [647, 371] on input "DNET" at bounding box center [678, 363] width 178 height 33
click at [616, 437] on div "Retail" at bounding box center [686, 446] width 203 height 42
type input "Retail"
click at [442, 485] on input "30" at bounding box center [430, 487] width 55 height 33
type input "0%"
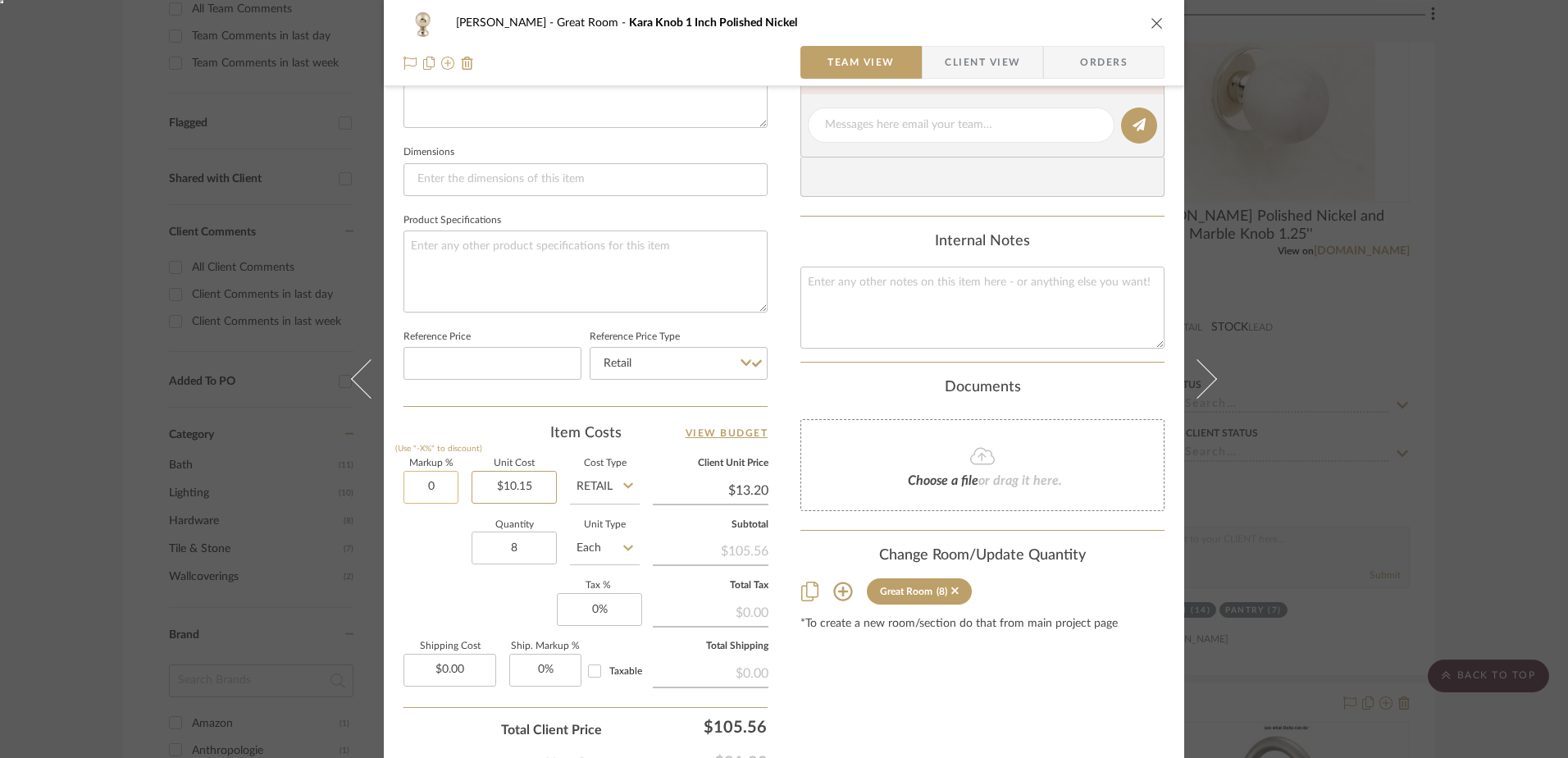
type input "10.15"
type input "$10.15"
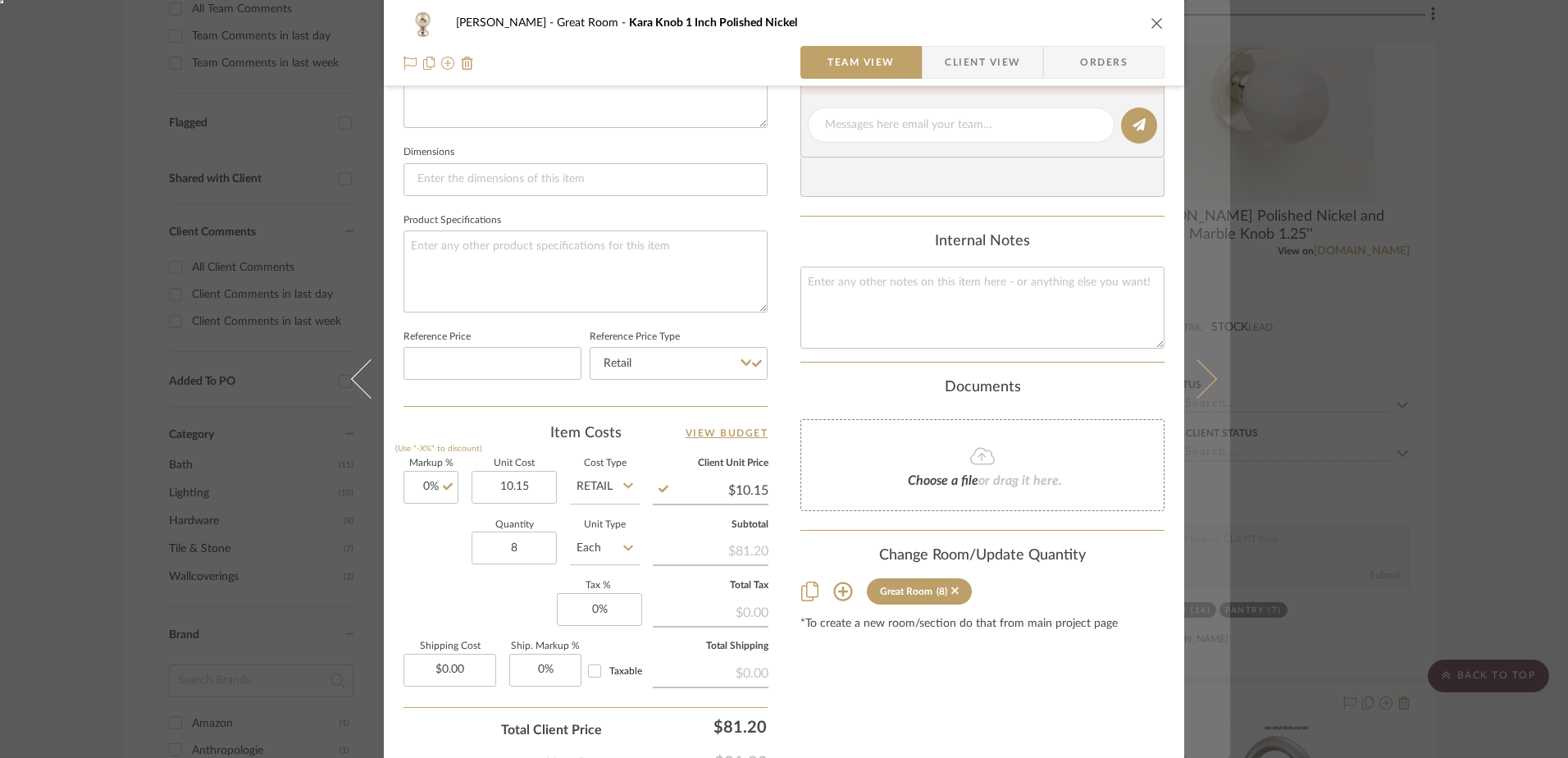
type input "$10.15"
click at [1195, 374] on icon at bounding box center [1197, 379] width 39 height 39
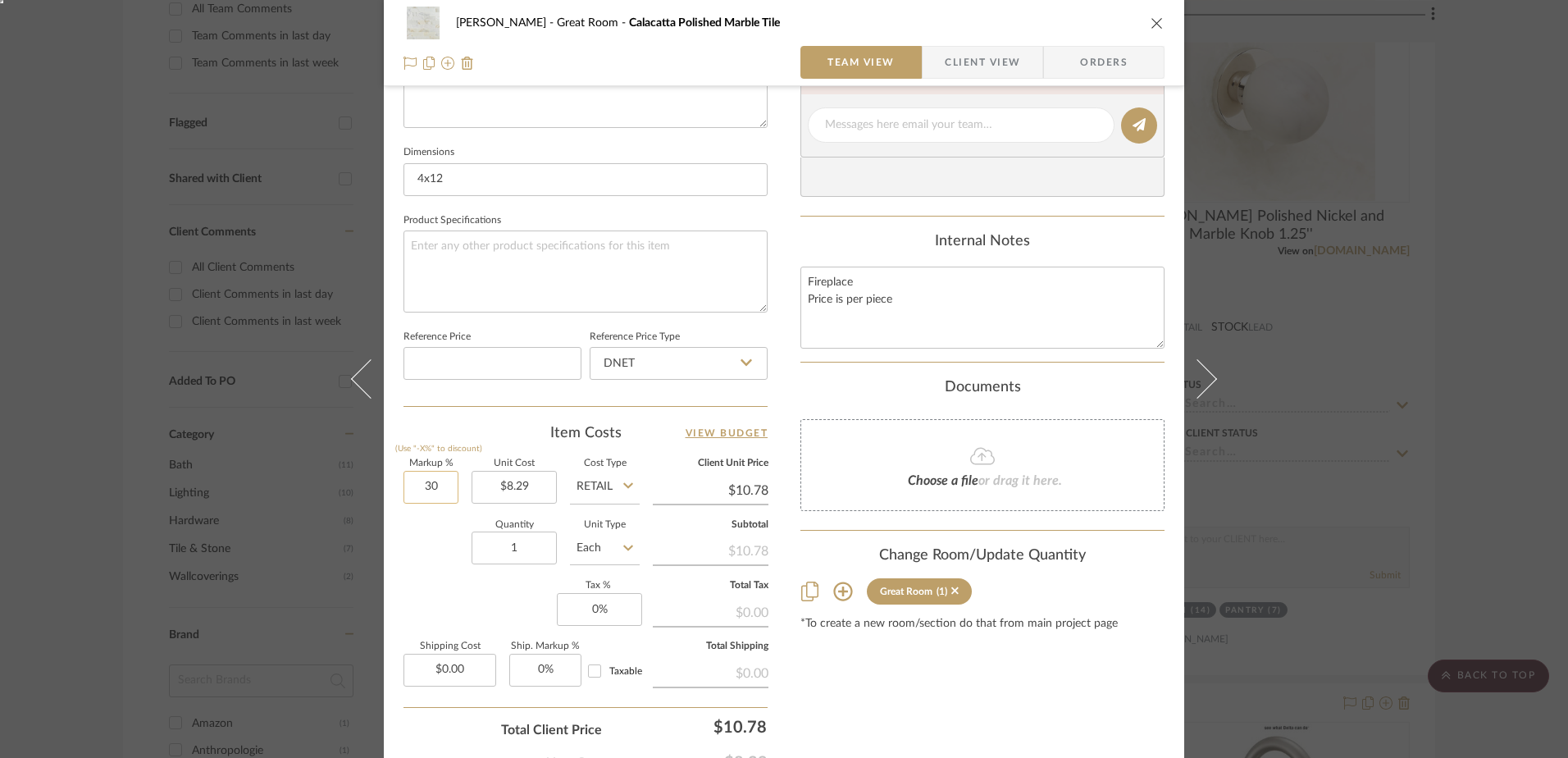
click at [426, 480] on input "30" at bounding box center [430, 487] width 55 height 33
type input "0%"
type input "8.29"
type input "$8.29"
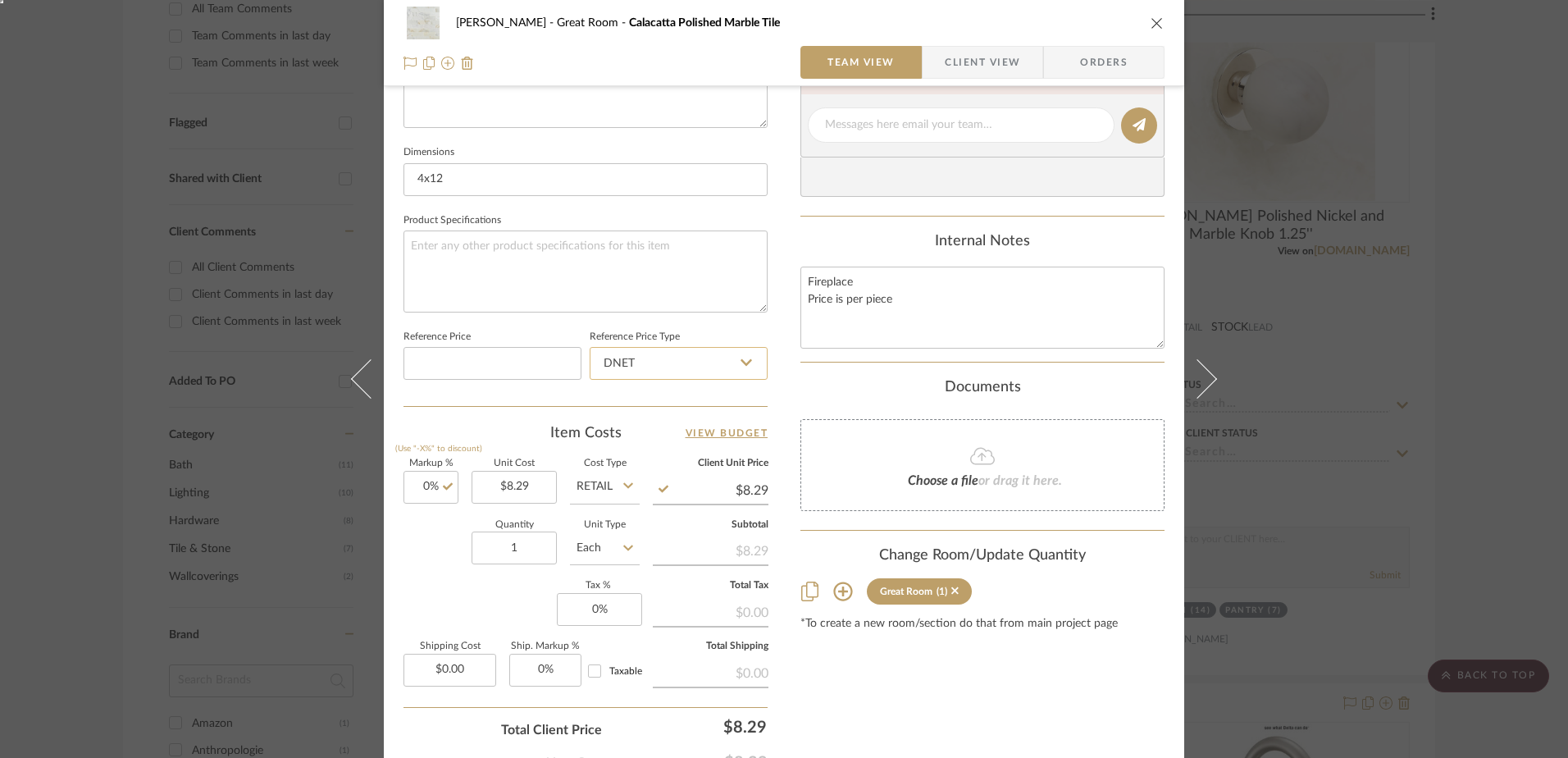
click at [646, 356] on input "DNET" at bounding box center [678, 363] width 178 height 33
click at [629, 435] on div "Retail" at bounding box center [686, 446] width 203 height 42
type input "Retail"
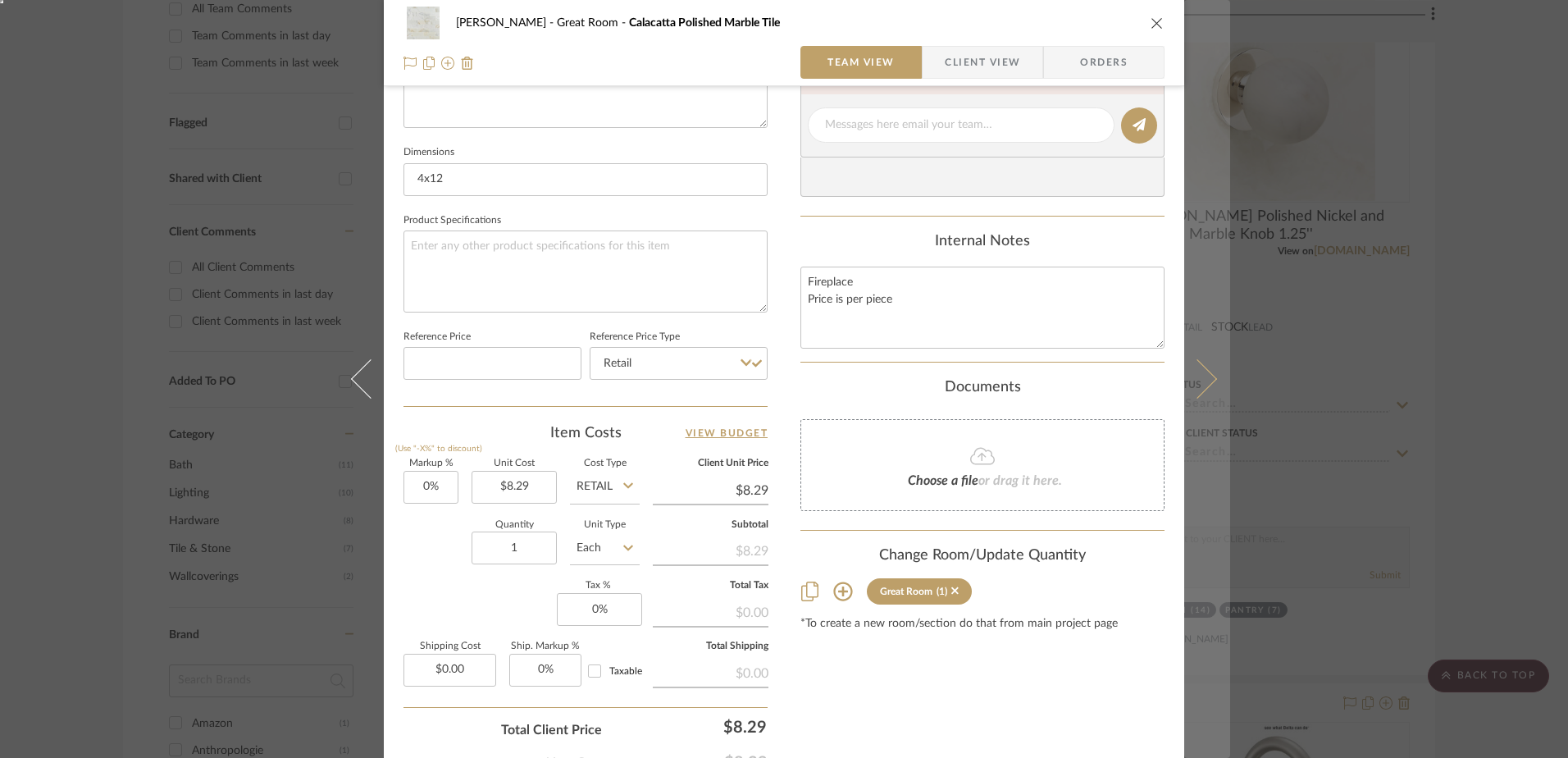
click at [1213, 367] on button at bounding box center [1207, 379] width 46 height 758
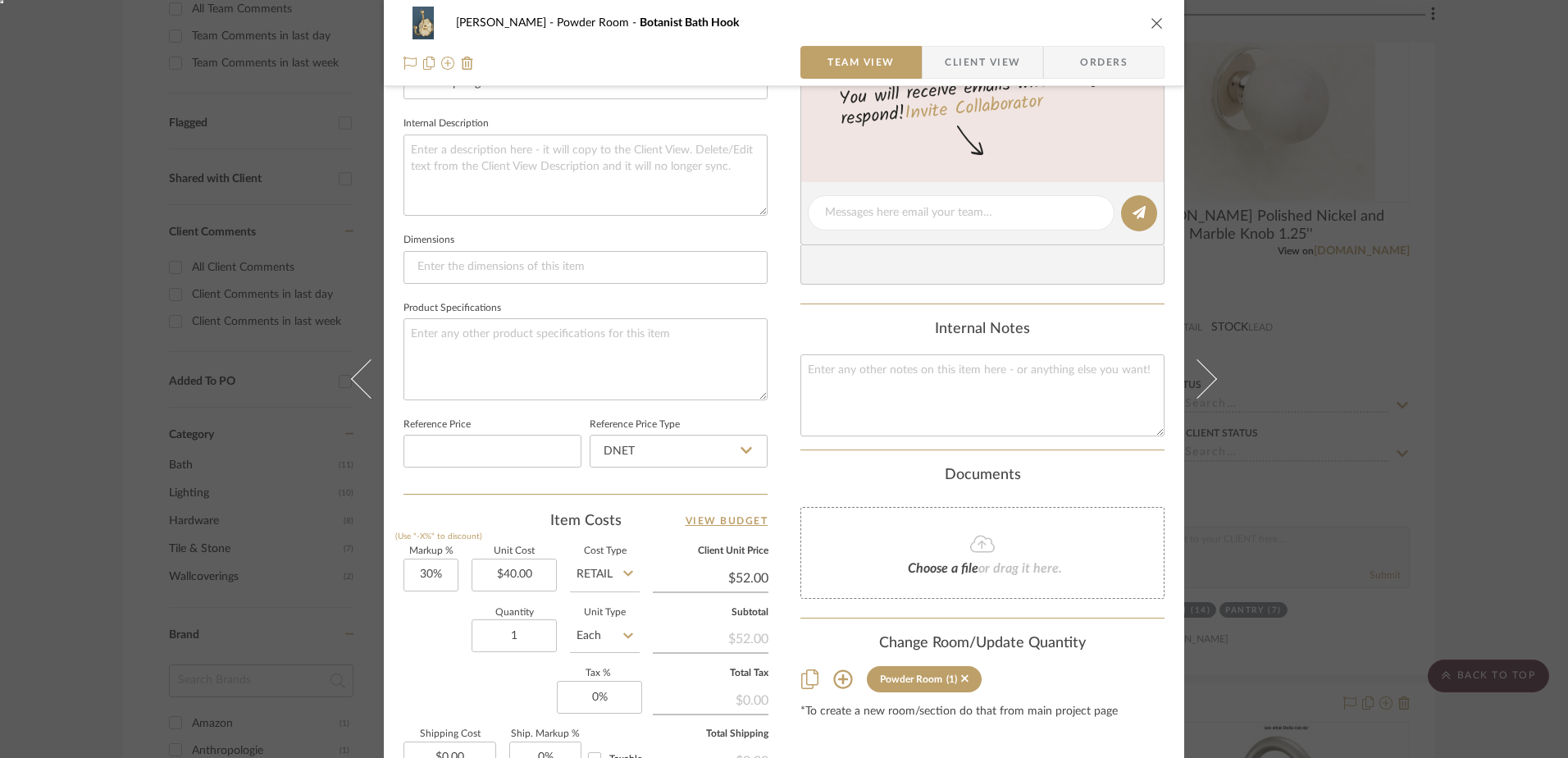
scroll to position [575, 0]
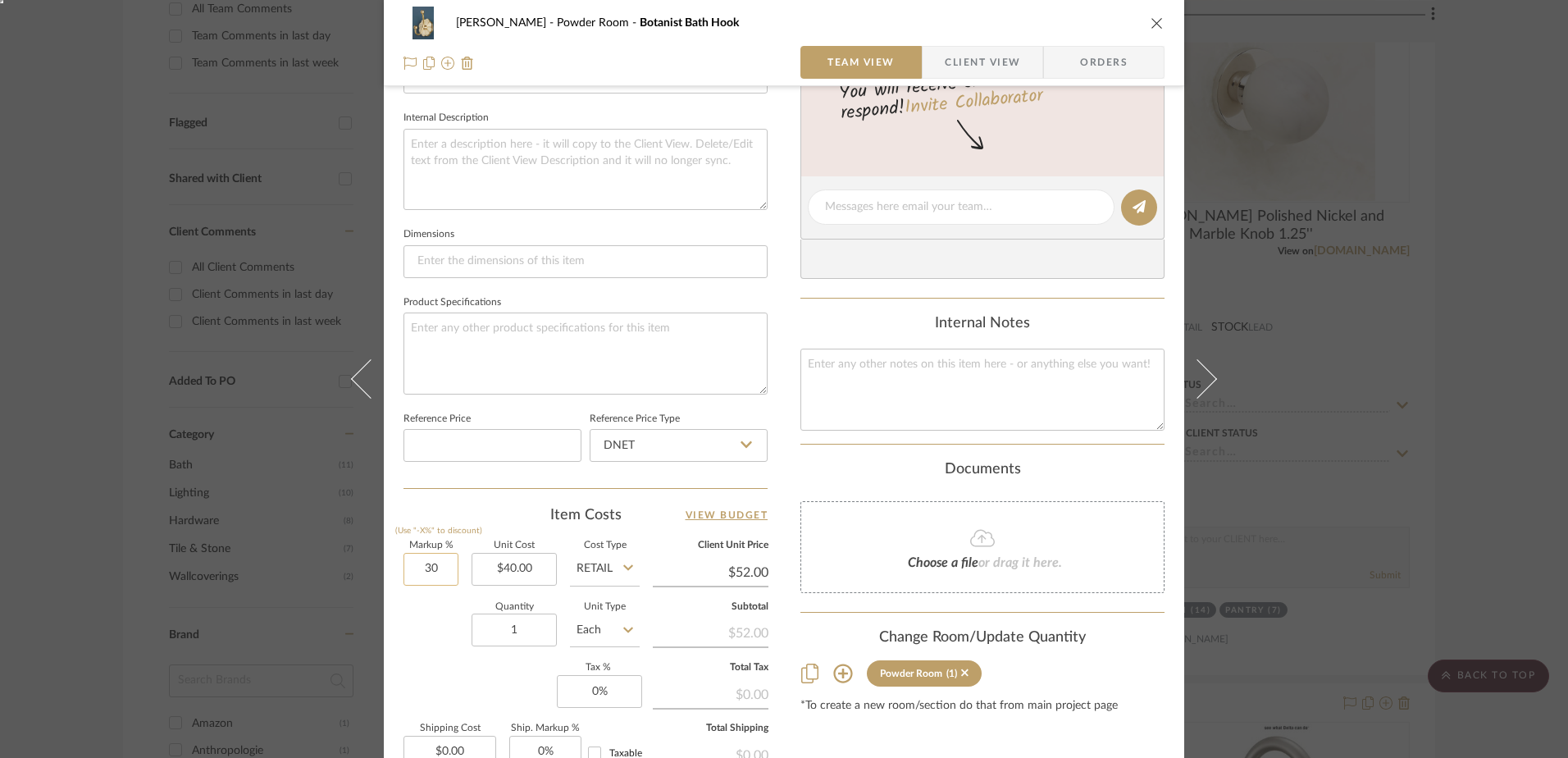
click at [429, 568] on input "30" at bounding box center [430, 569] width 55 height 33
type input "0%"
type input "40.00"
type input "$40.00"
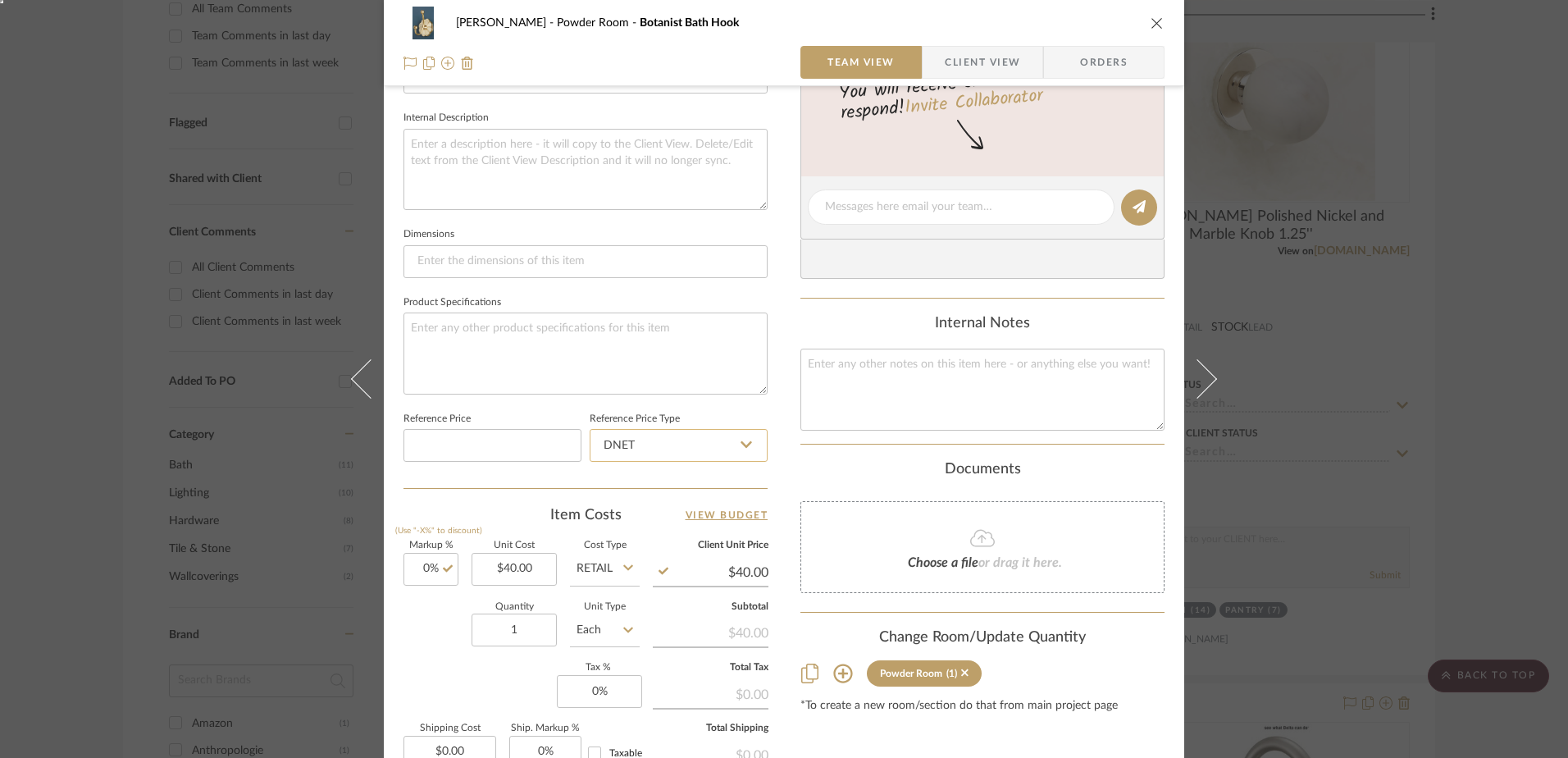
click at [696, 436] on input "DNET" at bounding box center [678, 445] width 178 height 33
click at [661, 517] on div "Retail" at bounding box center [686, 528] width 203 height 42
type input "Retail"
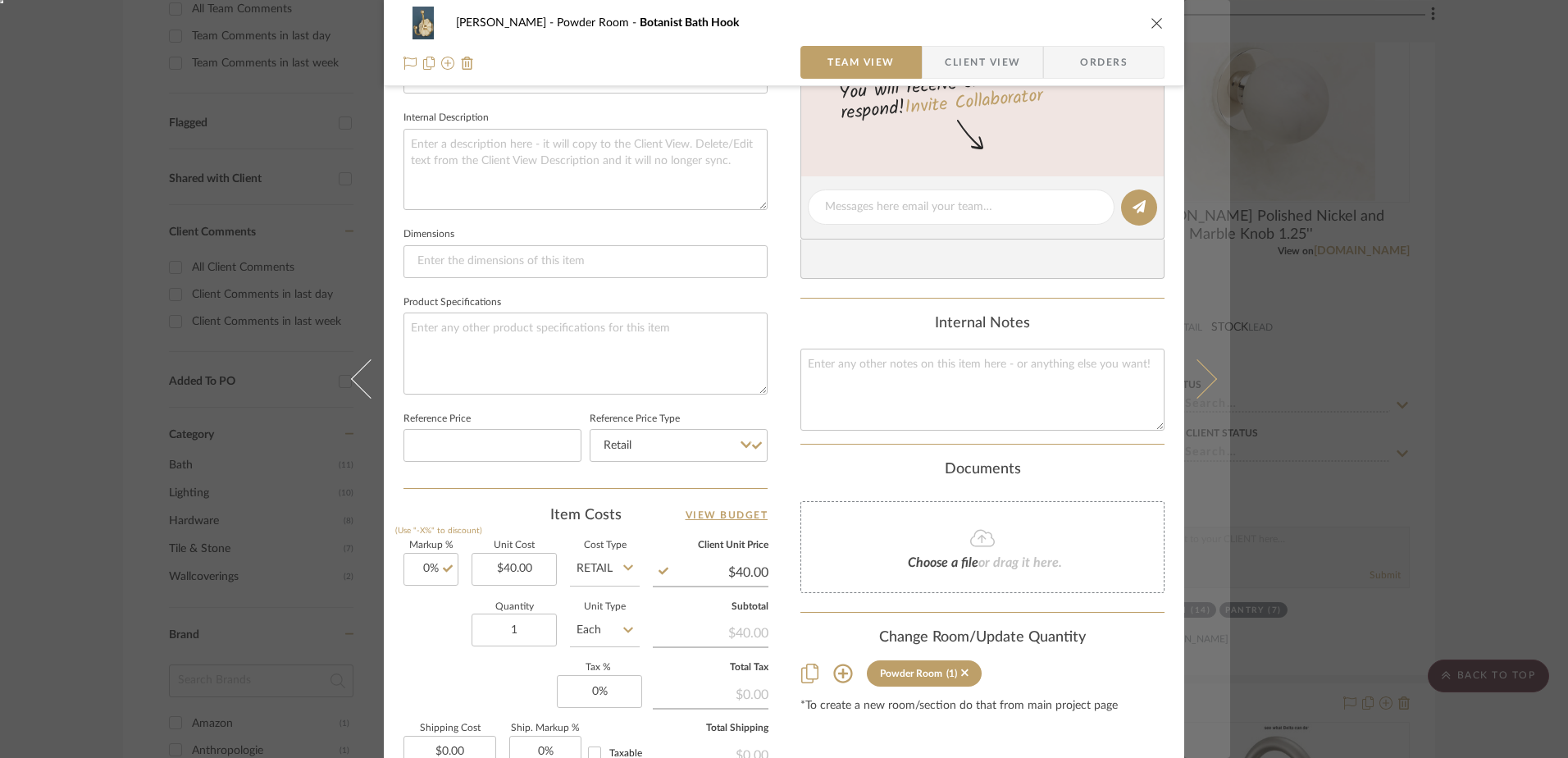
click at [1207, 374] on icon at bounding box center [1197, 379] width 39 height 39
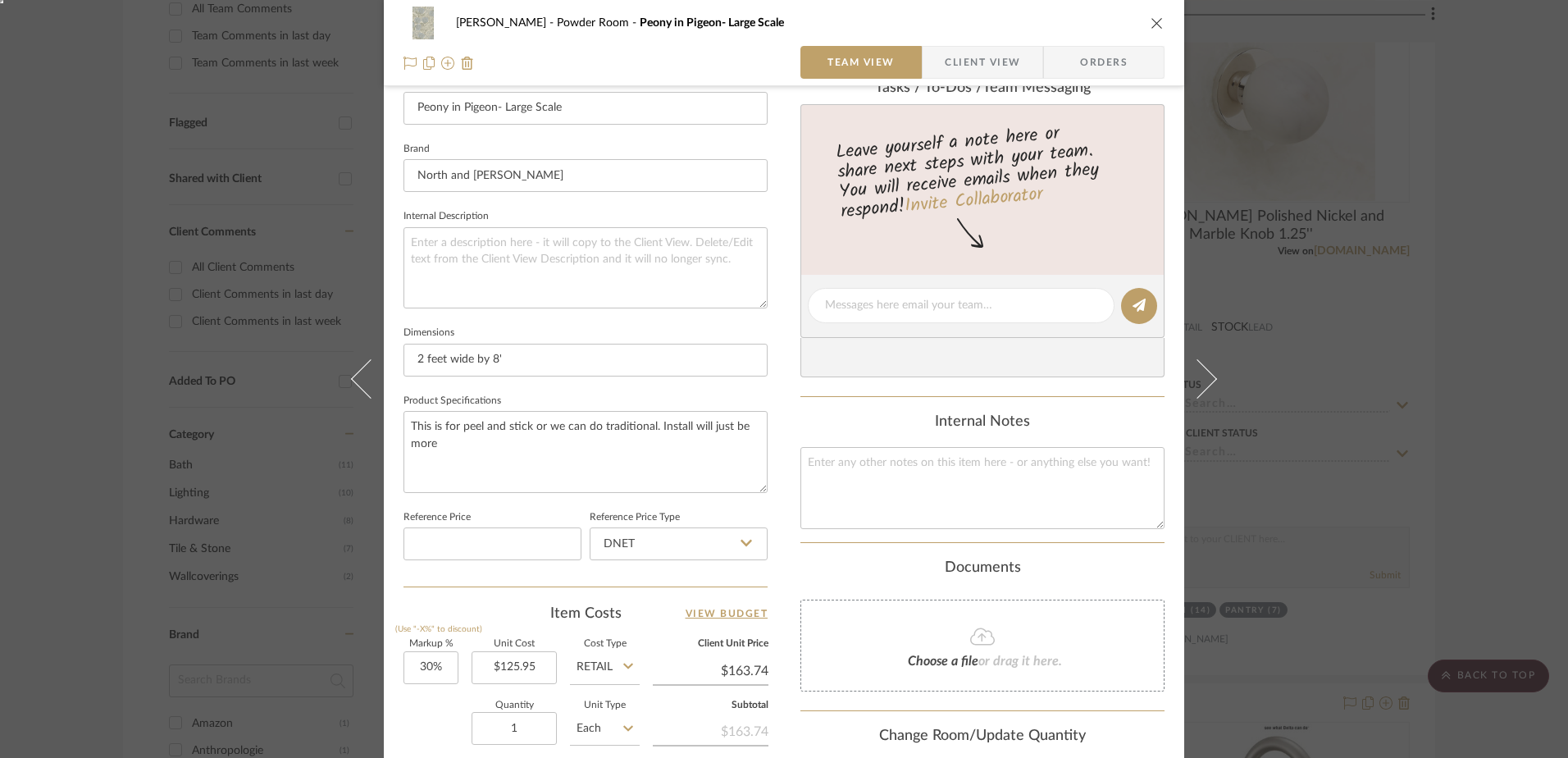
scroll to position [492, 0]
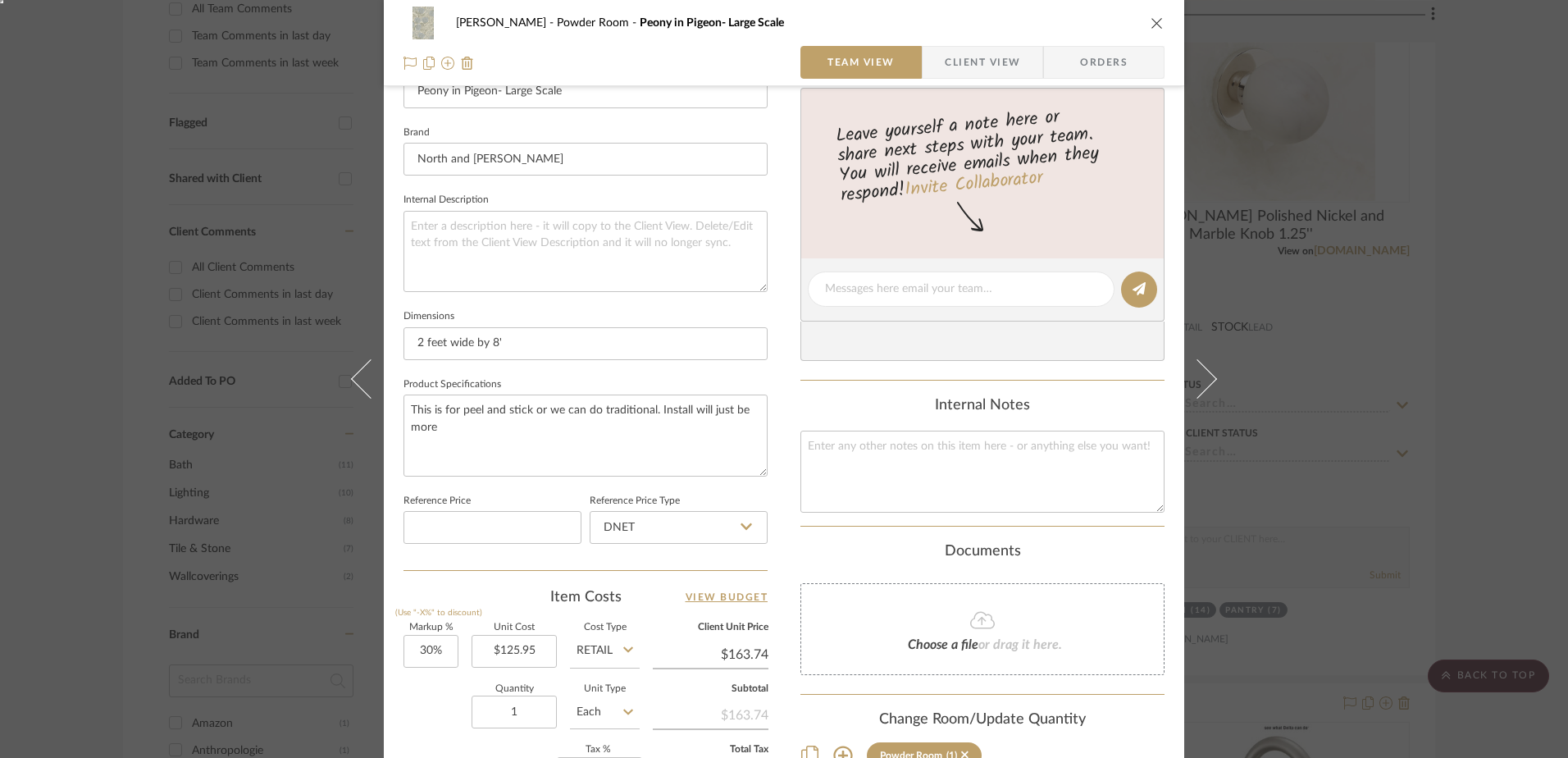
click at [413, 629] on label "Markup %" at bounding box center [430, 627] width 55 height 8
click at [436, 651] on input "30" at bounding box center [430, 651] width 55 height 33
type input "0%"
type input "125.95"
type input "$125.95"
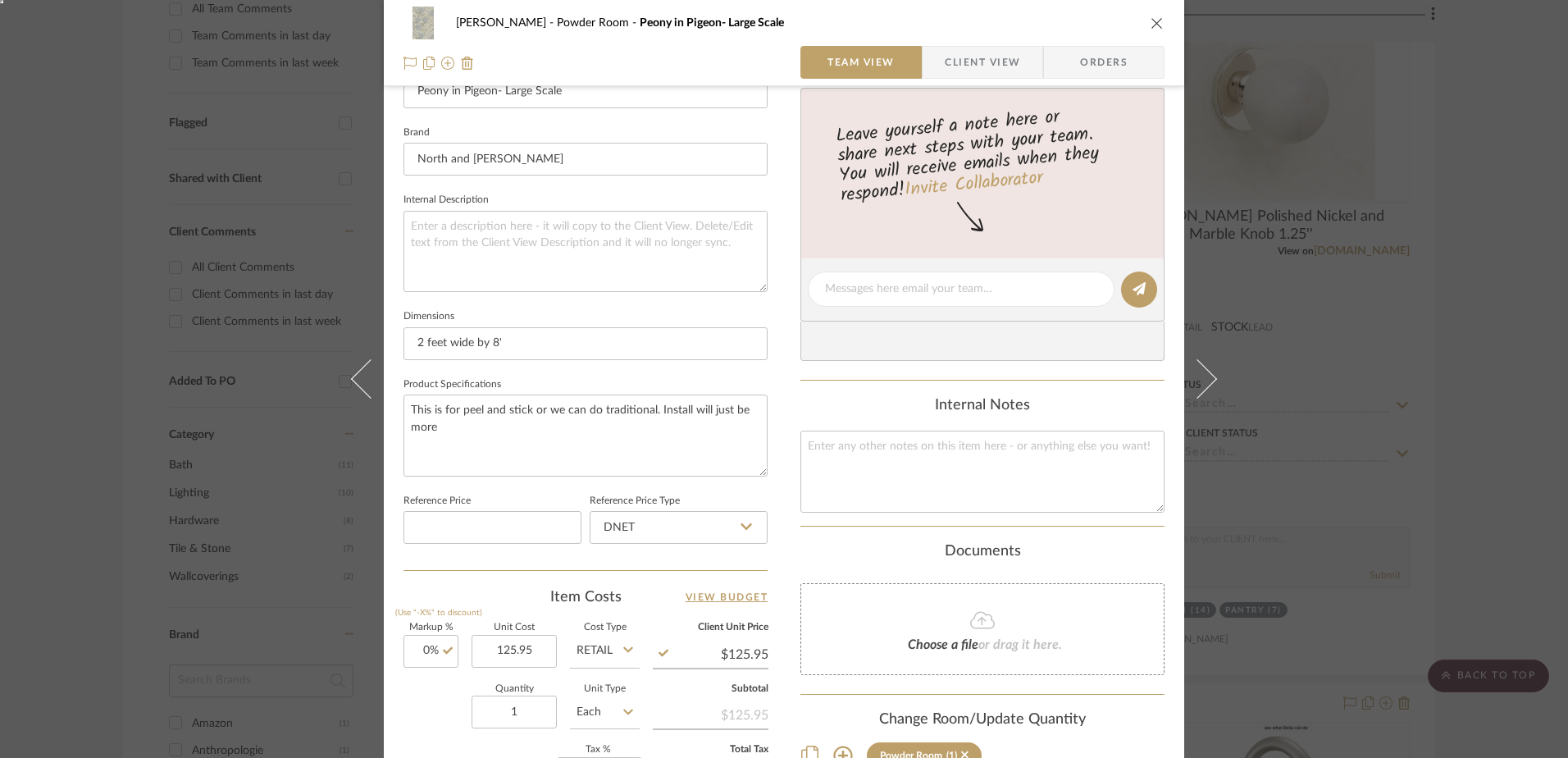
type input "$125.95"
click at [587, 643] on input "Retail" at bounding box center [604, 651] width 70 height 33
click at [603, 591] on div "Retail" at bounding box center [667, 609] width 203 height 42
click at [661, 525] on input "DNET" at bounding box center [678, 527] width 178 height 33
click at [618, 595] on div "Retail" at bounding box center [686, 610] width 203 height 42
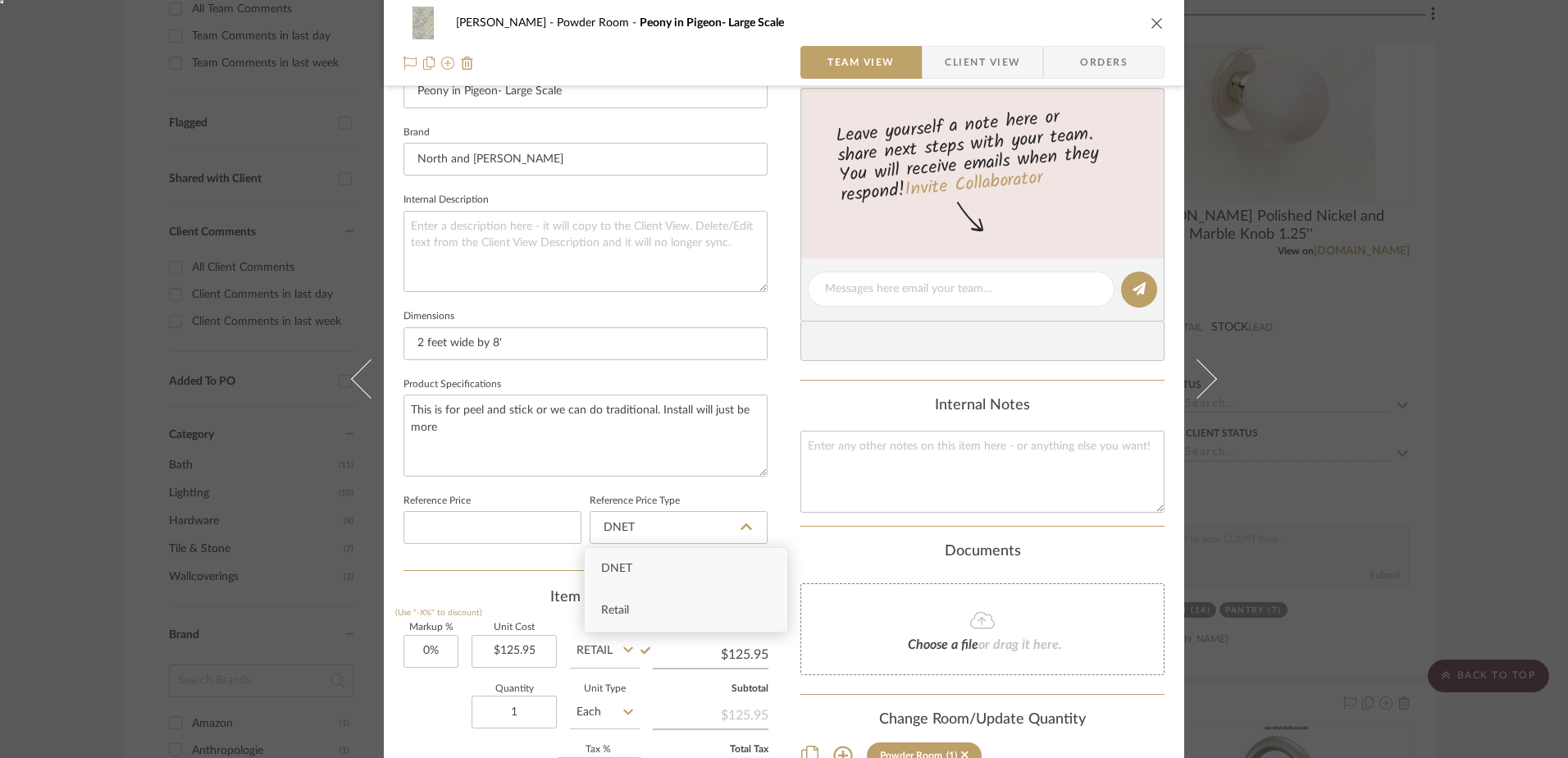
type input "Retail"
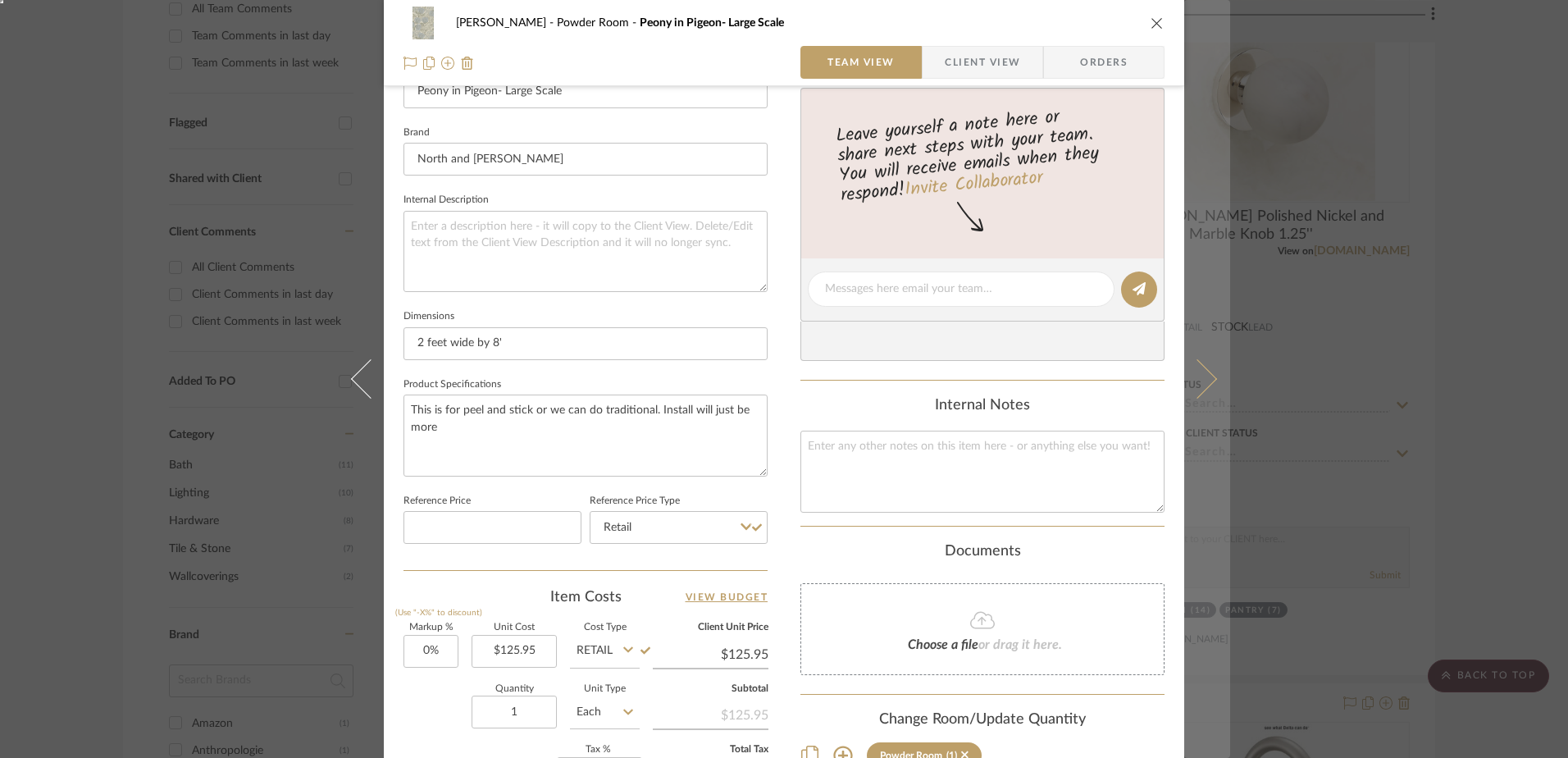
click at [1201, 379] on icon at bounding box center [1197, 379] width 39 height 39
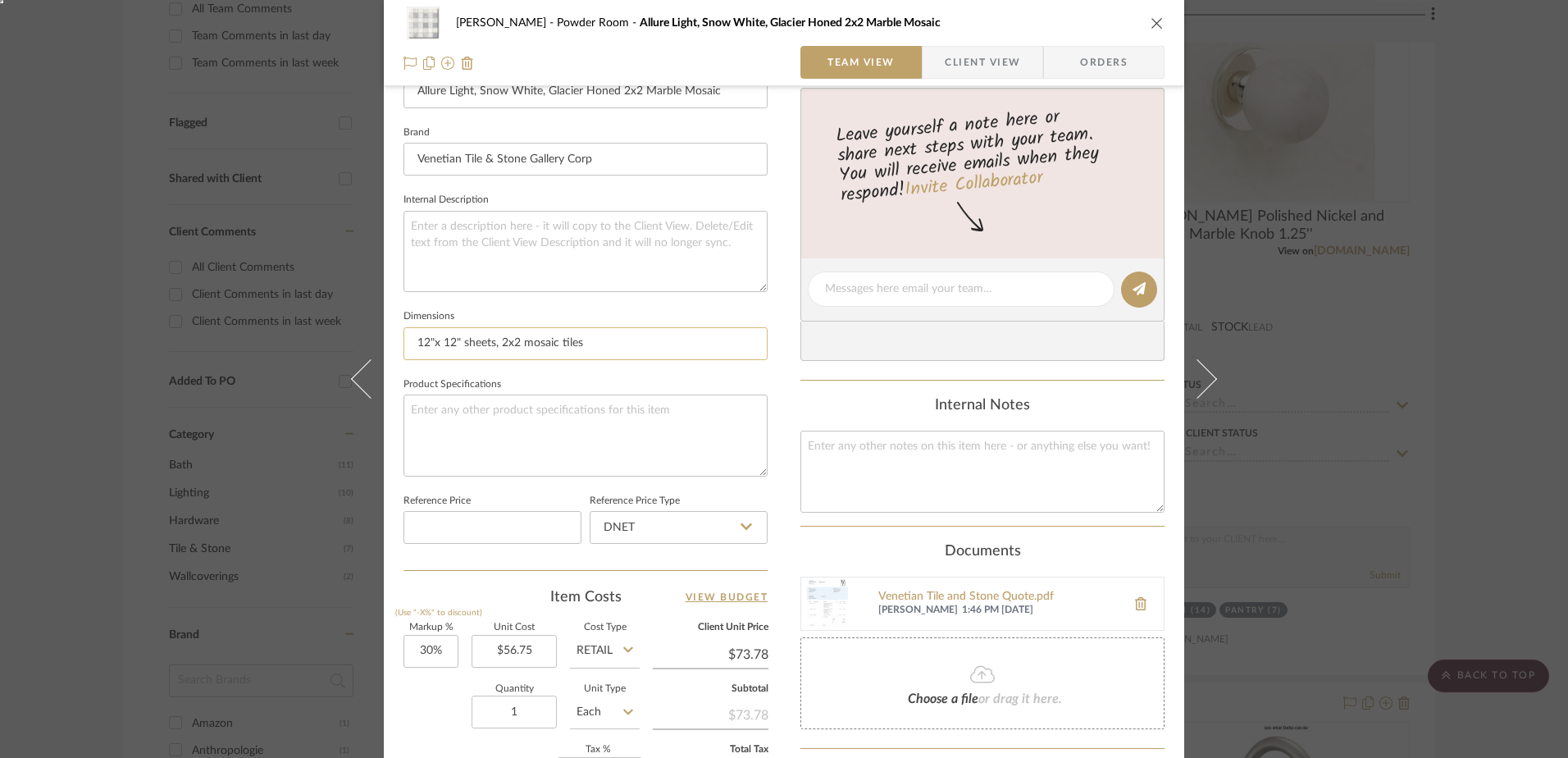
scroll to position [656, 0]
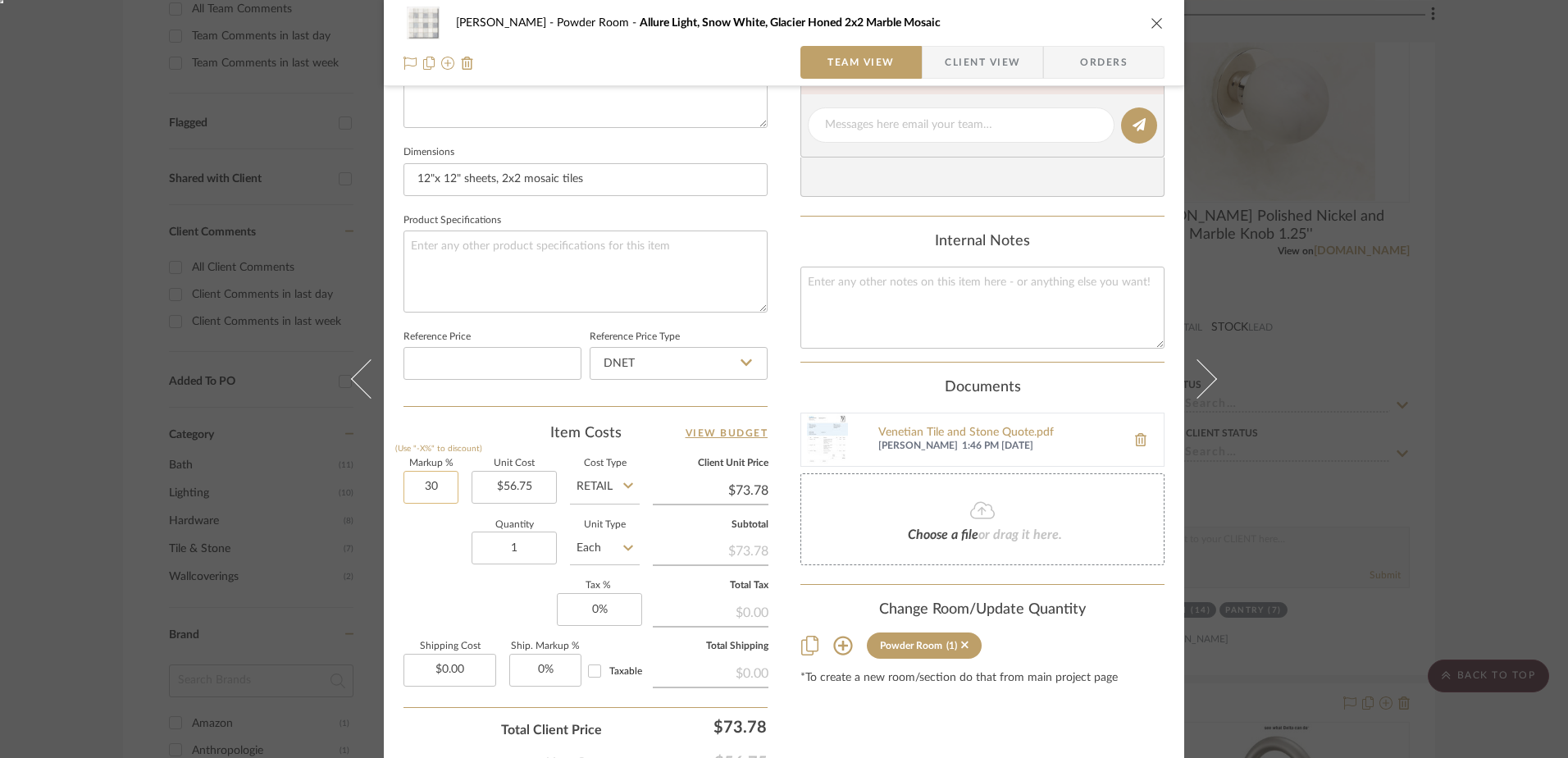
click at [431, 489] on input "30" at bounding box center [430, 487] width 55 height 33
type input "0%"
type input "56.75"
type input "$56.75"
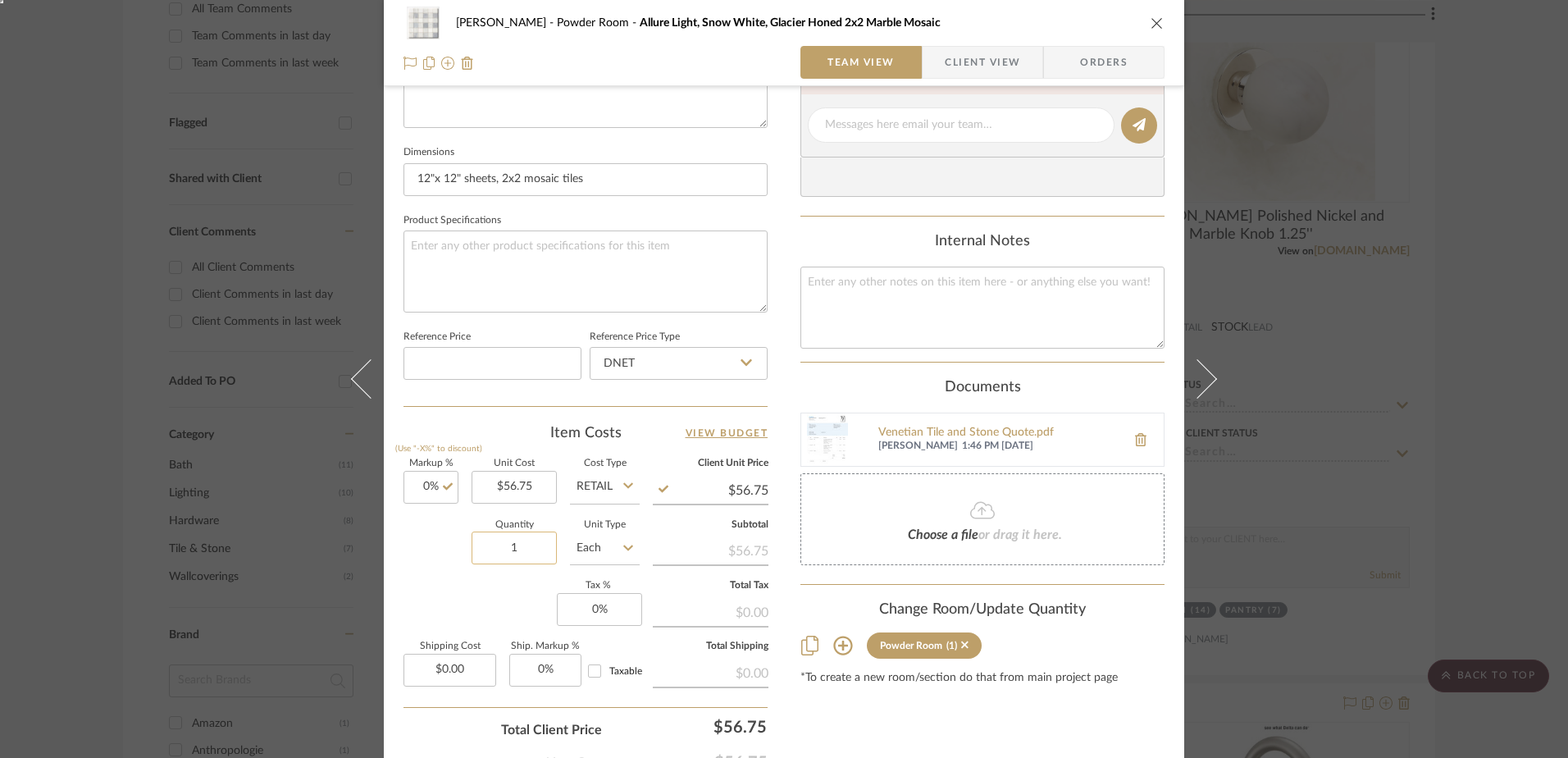
click at [530, 545] on input "1" at bounding box center [514, 548] width 86 height 33
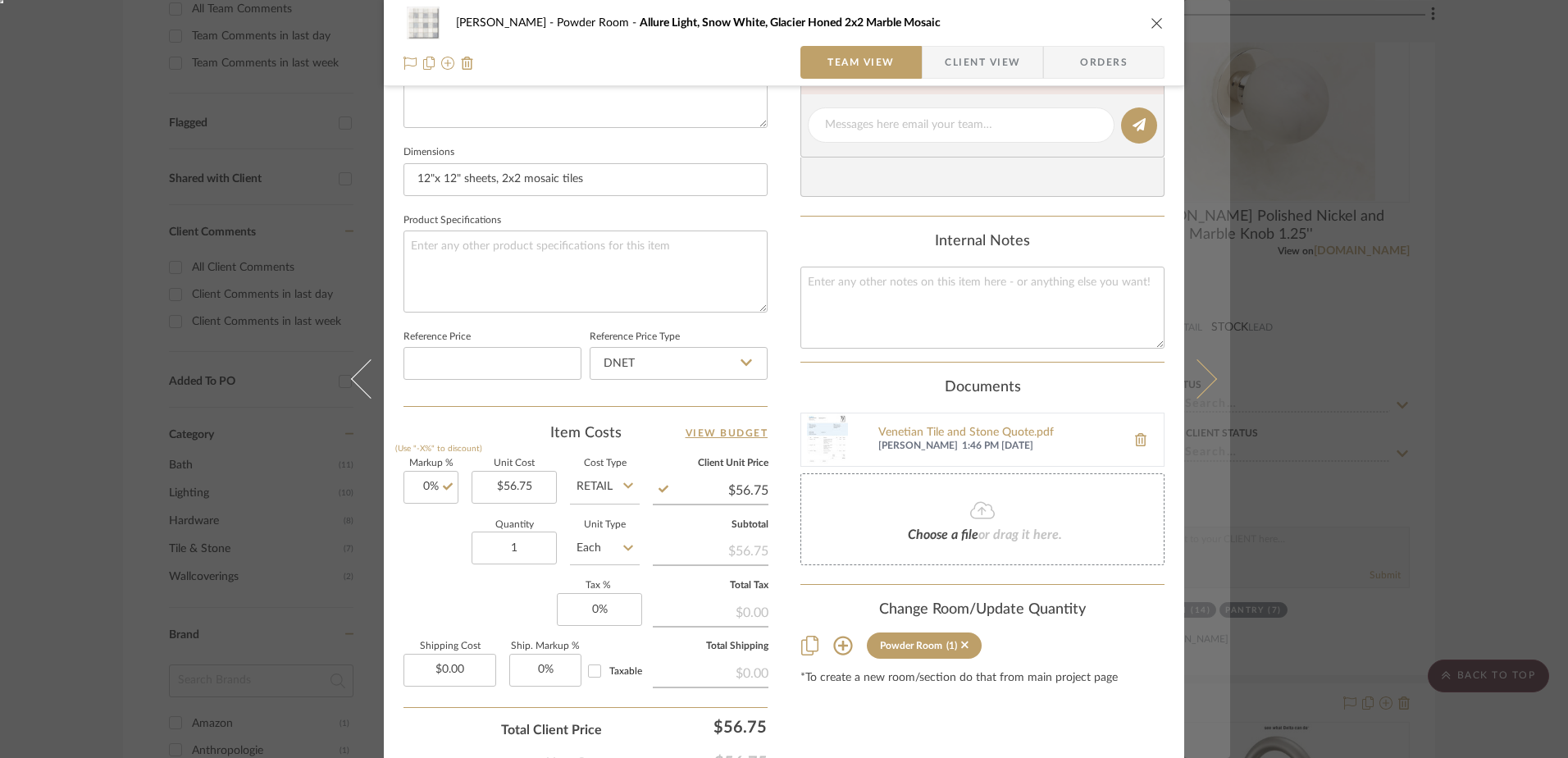
click at [1192, 370] on icon at bounding box center [1197, 379] width 39 height 39
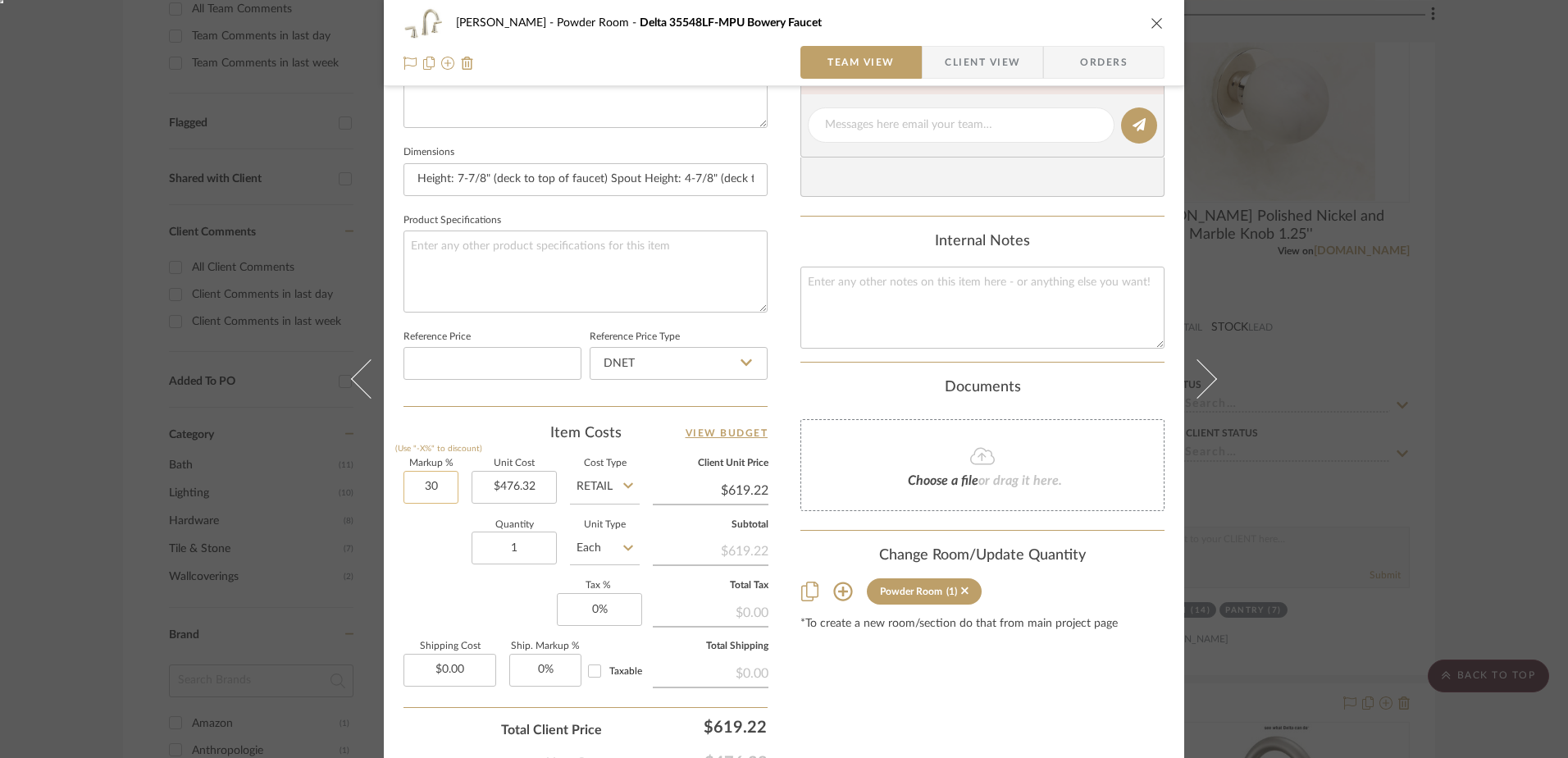
click at [429, 488] on input "30" at bounding box center [430, 487] width 55 height 33
type input "0%"
type input "476.32"
type input "$476.32"
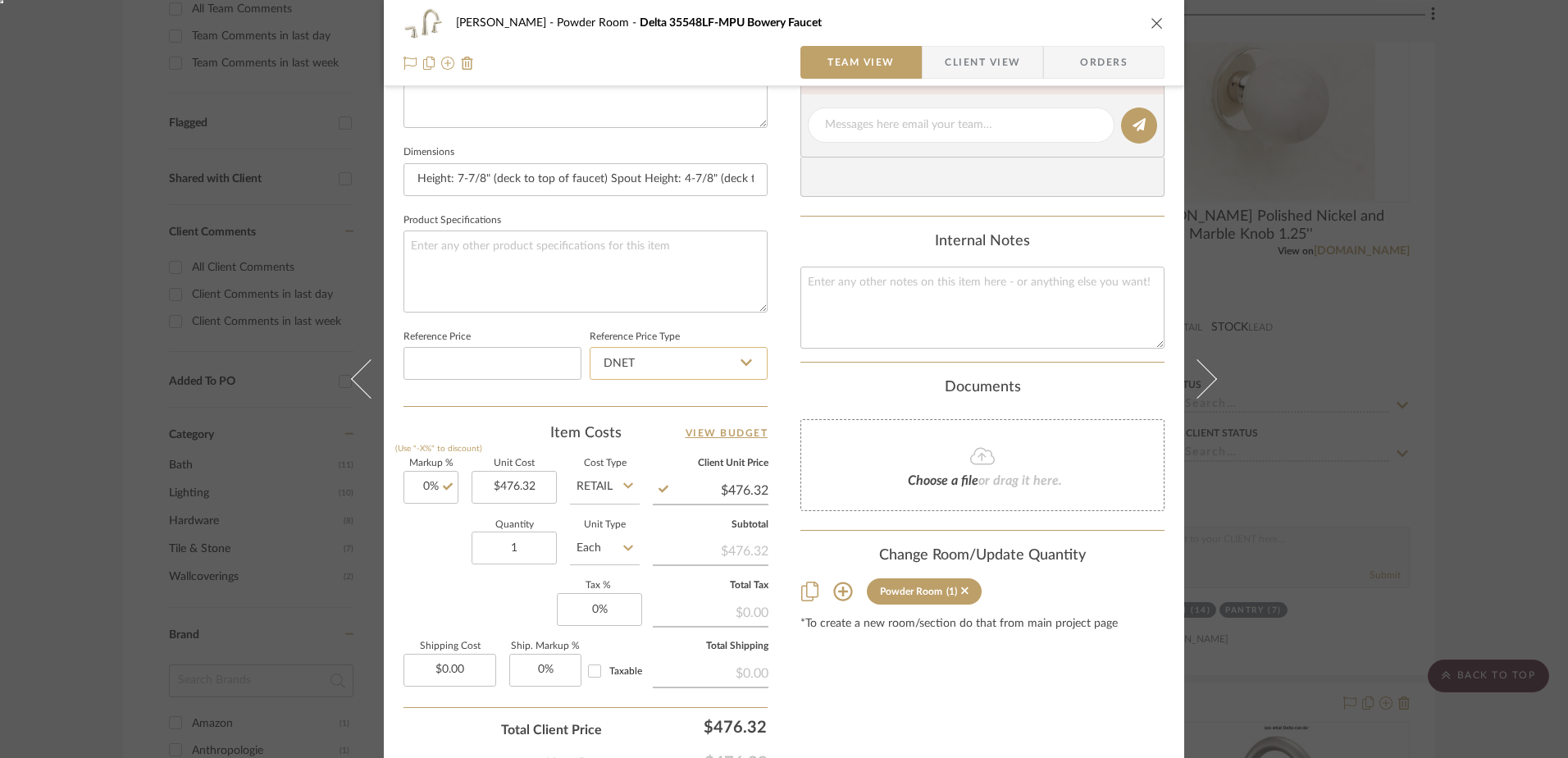
click at [660, 369] on input "DNET" at bounding box center [678, 363] width 178 height 33
click at [658, 430] on div "Retail" at bounding box center [686, 446] width 203 height 42
type input "Retail"
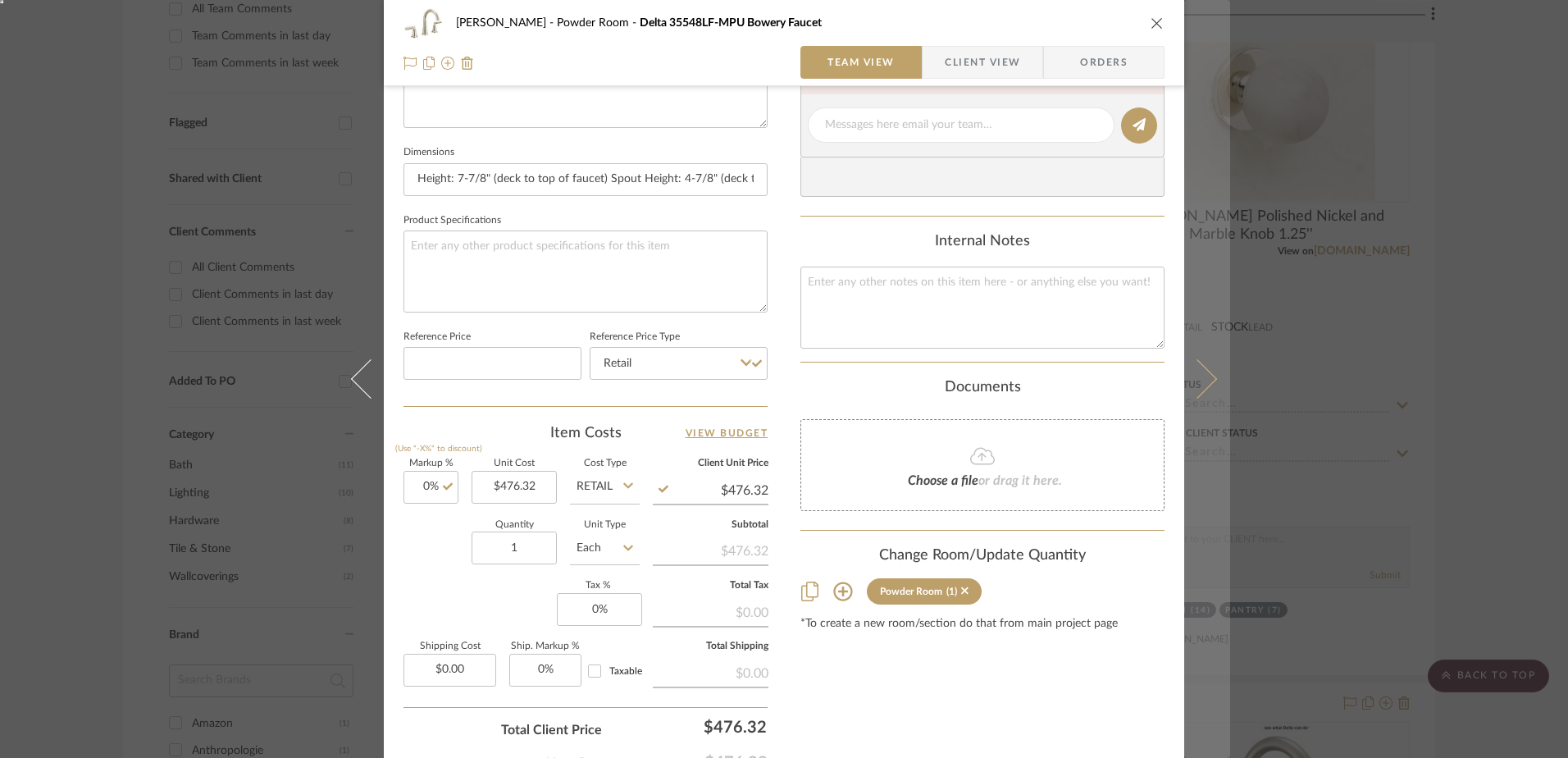
click at [1195, 382] on icon at bounding box center [1197, 379] width 39 height 39
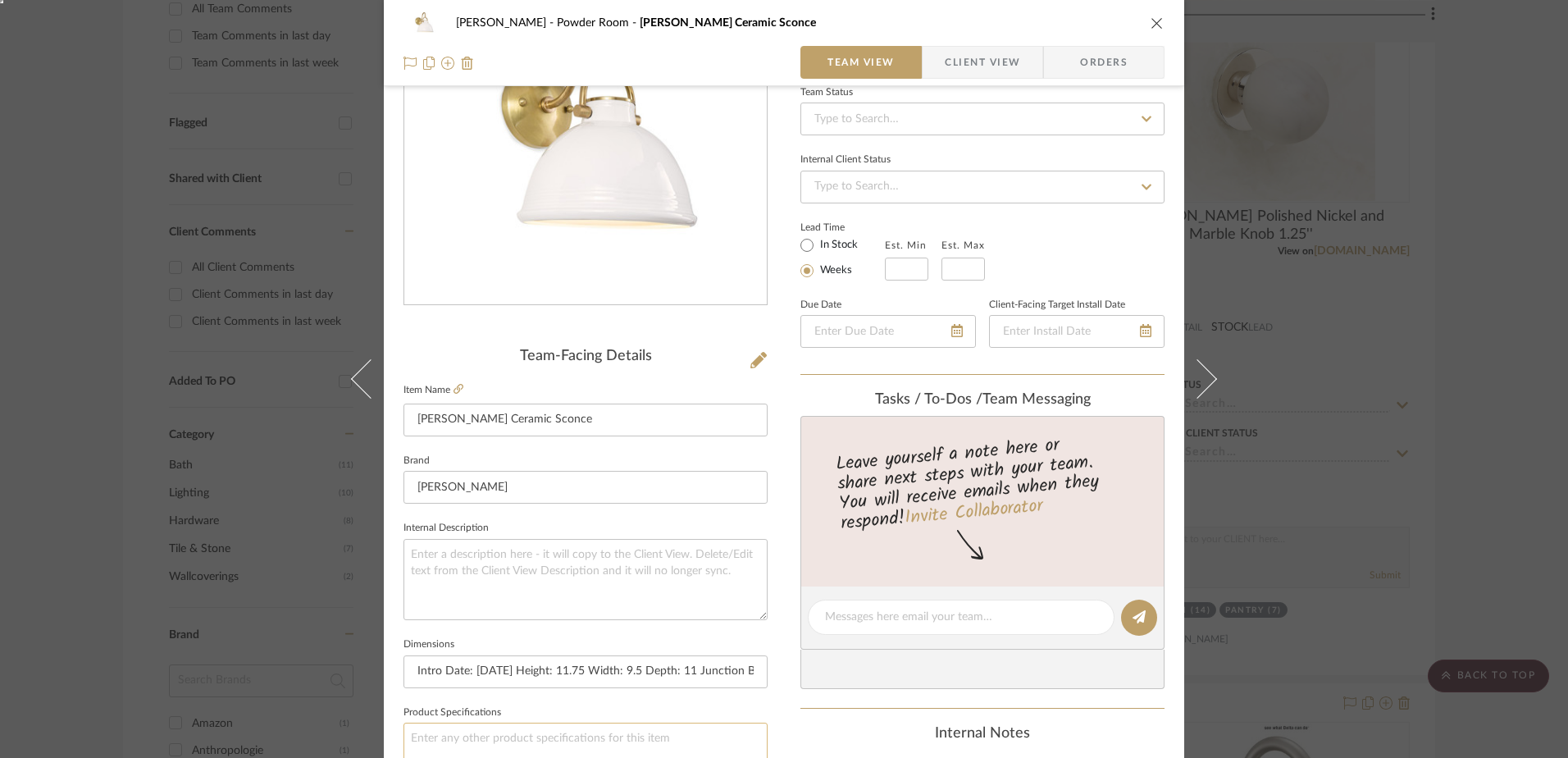
scroll to position [492, 0]
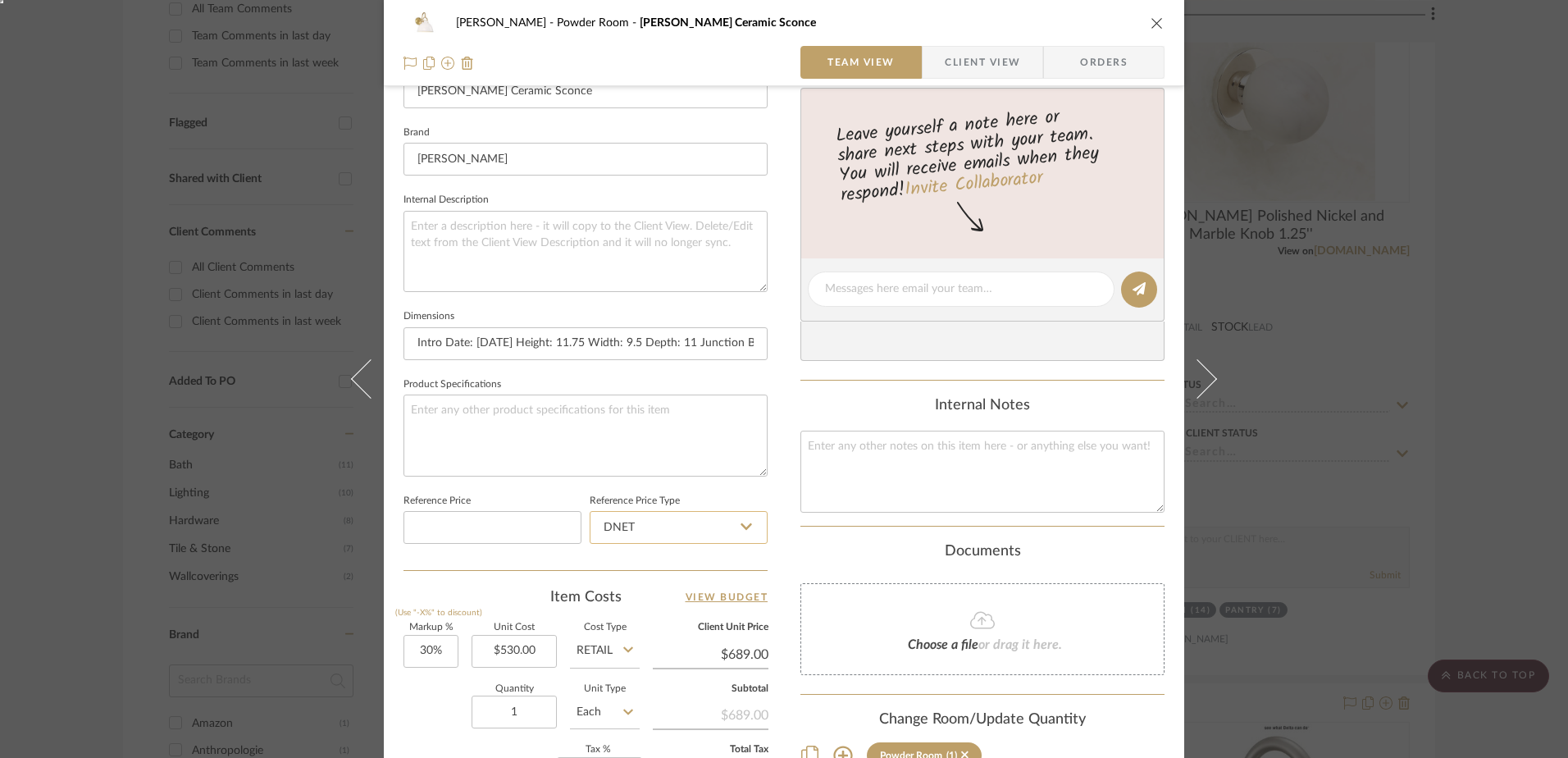
click at [622, 526] on input "DNET" at bounding box center [678, 527] width 178 height 33
click at [613, 609] on span "Retail" at bounding box center [615, 610] width 28 height 11
type input "Retail"
click at [419, 649] on input "30" at bounding box center [430, 651] width 55 height 33
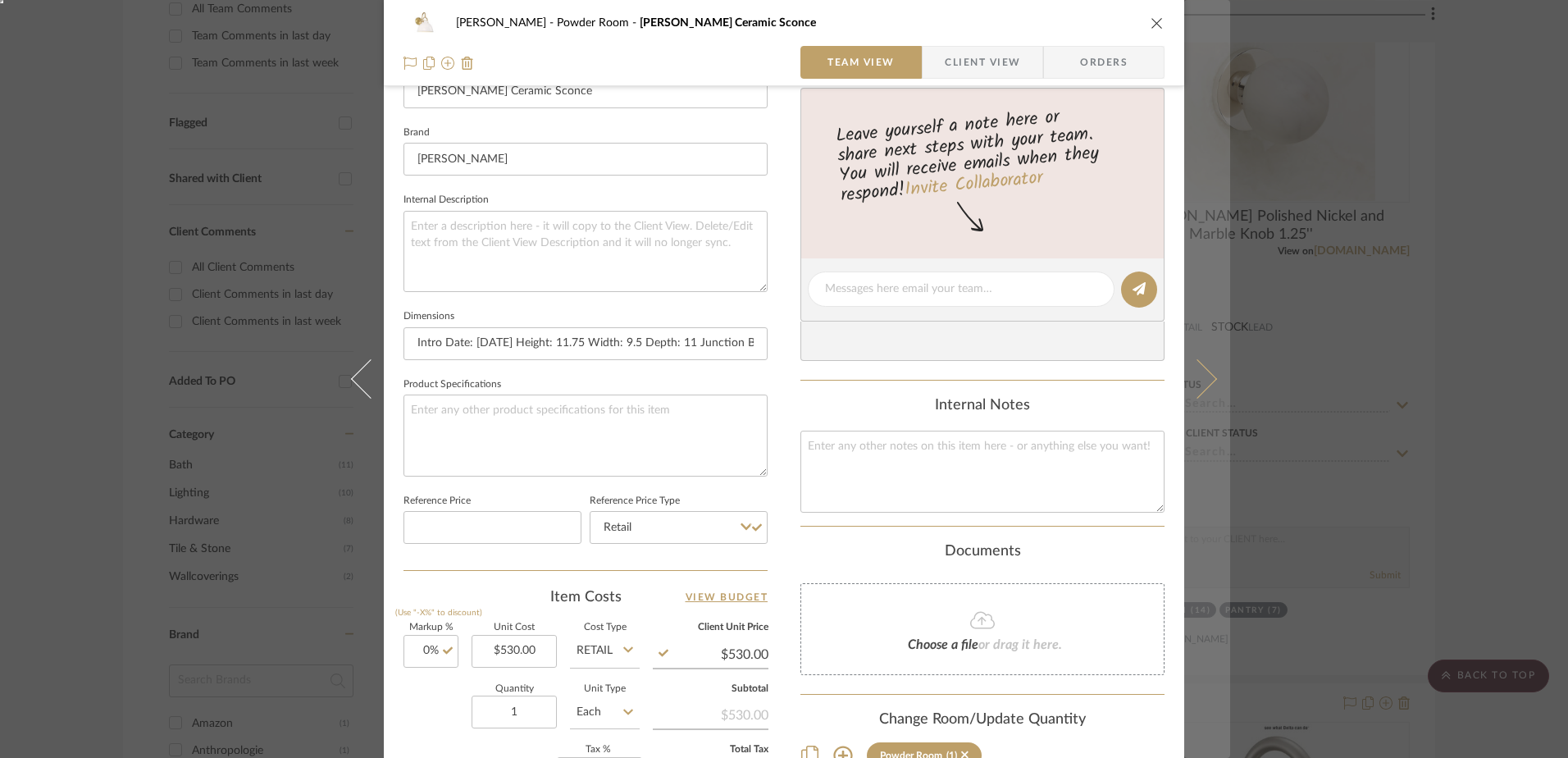
click at [1200, 369] on icon at bounding box center [1197, 379] width 39 height 39
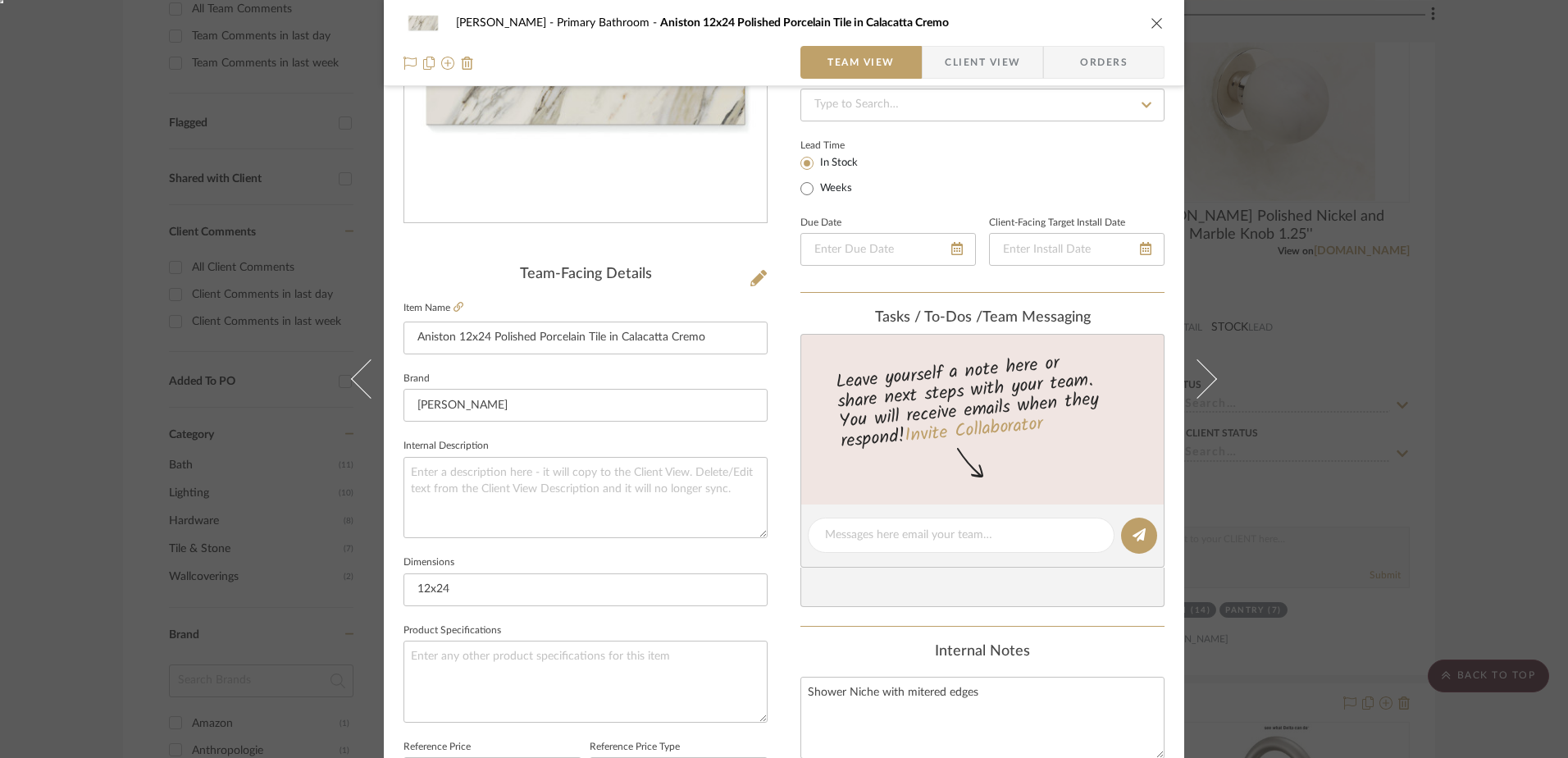
scroll to position [656, 0]
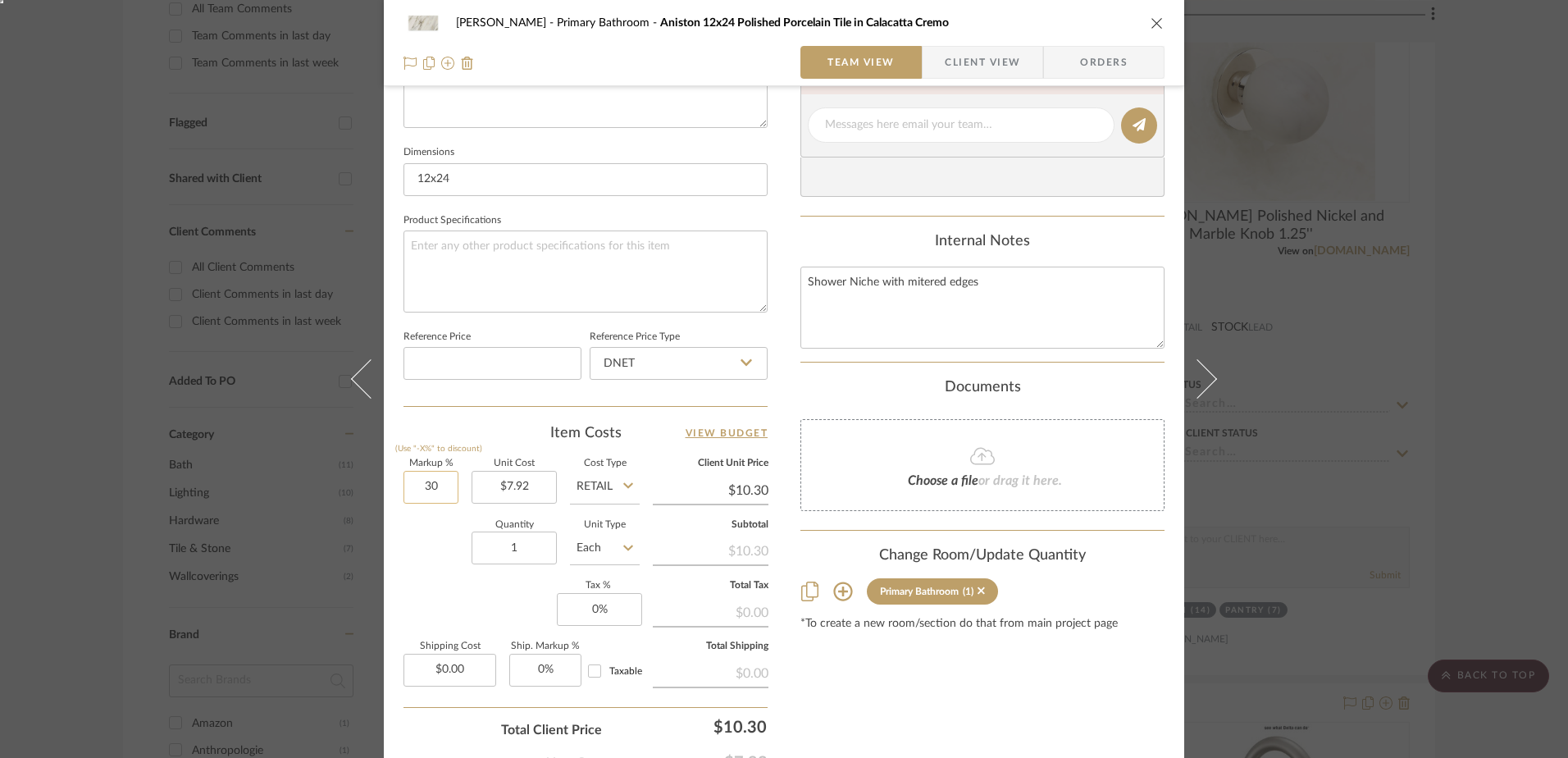
click at [434, 478] on input "30" at bounding box center [430, 487] width 55 height 33
click at [689, 360] on input "DNET" at bounding box center [678, 363] width 178 height 33
click at [640, 448] on div "Retail" at bounding box center [686, 446] width 203 height 42
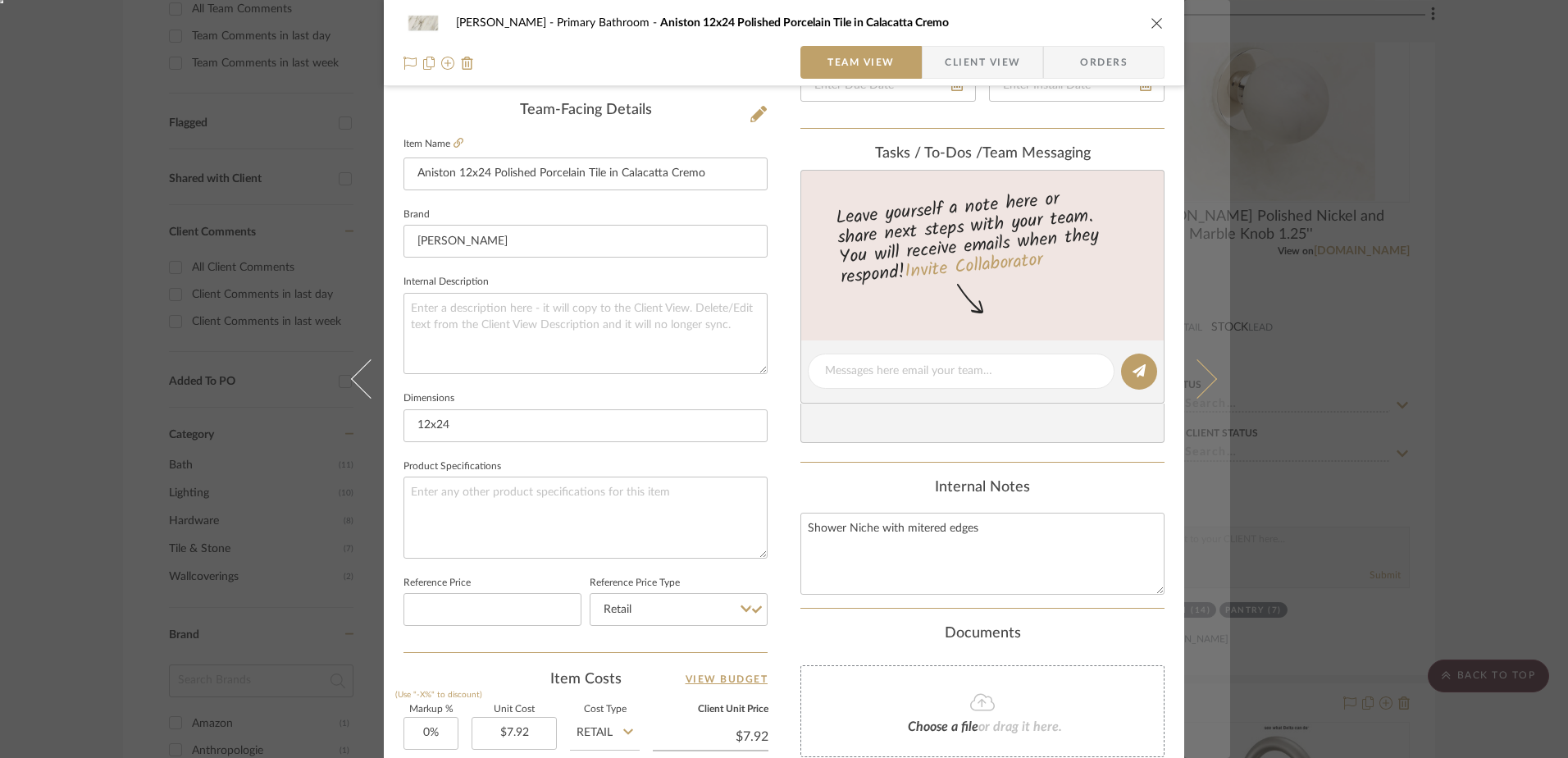
scroll to position [328, 0]
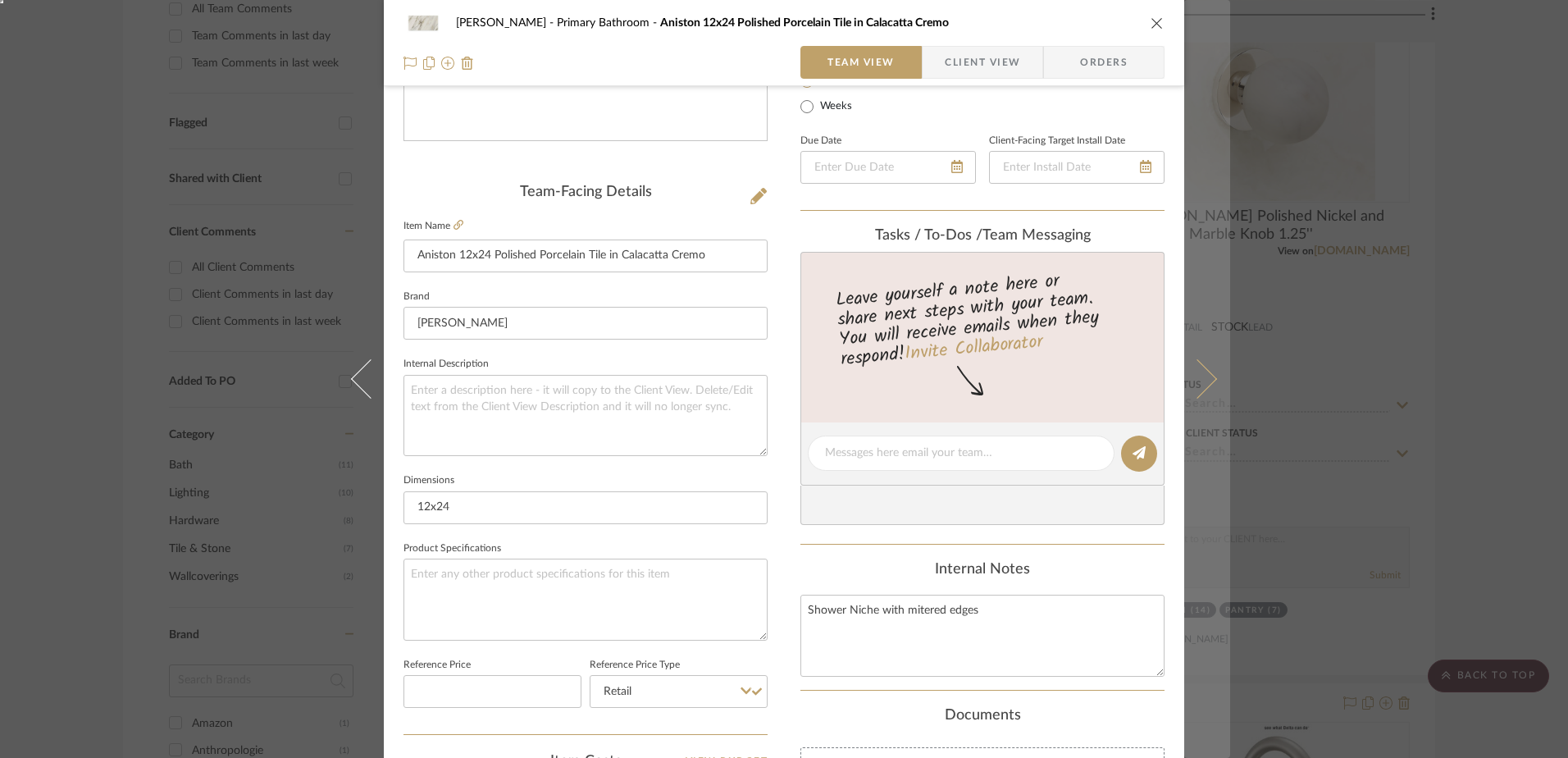
click at [1198, 396] on button at bounding box center [1207, 379] width 46 height 758
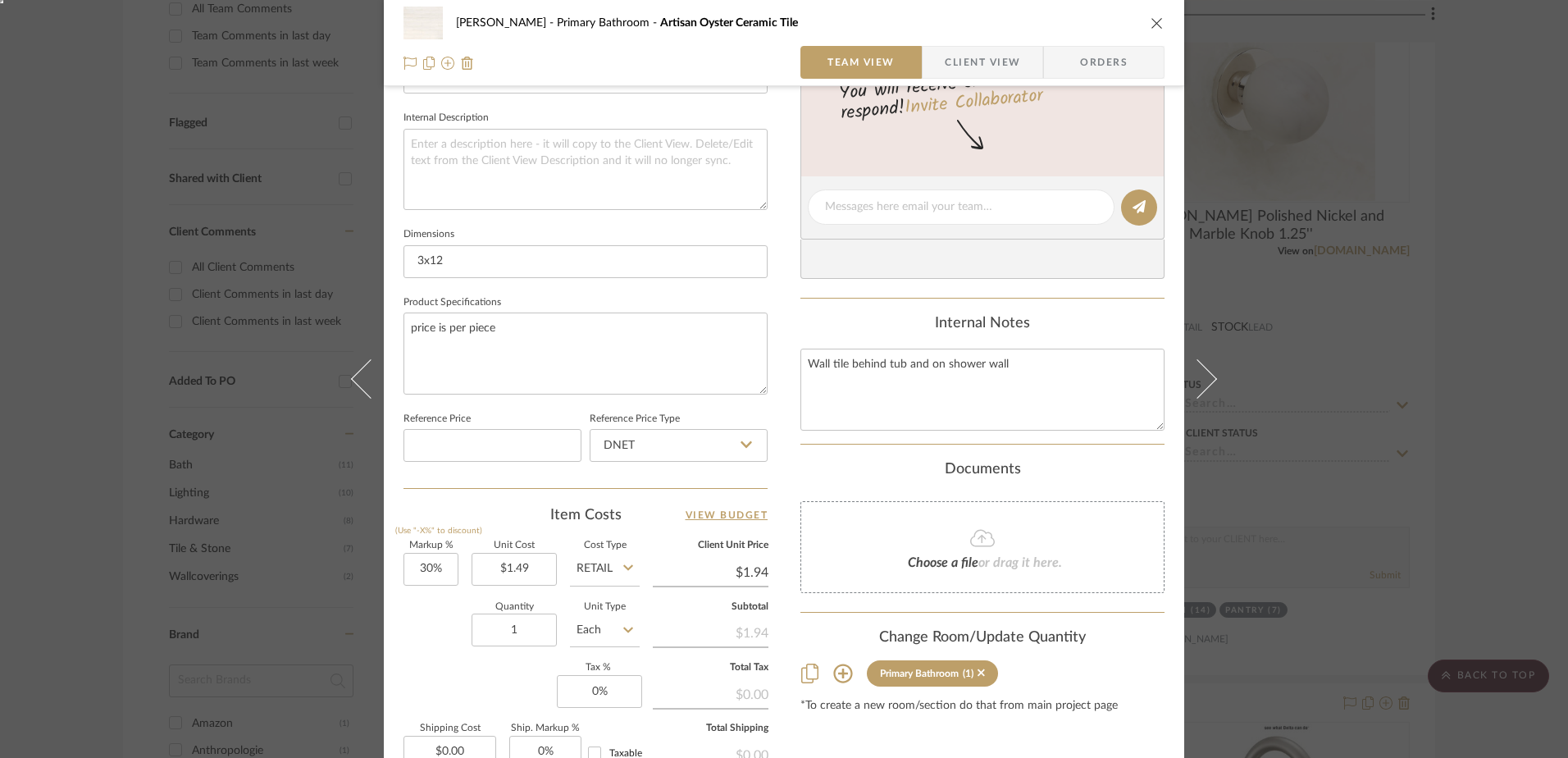
scroll to position [769, 0]
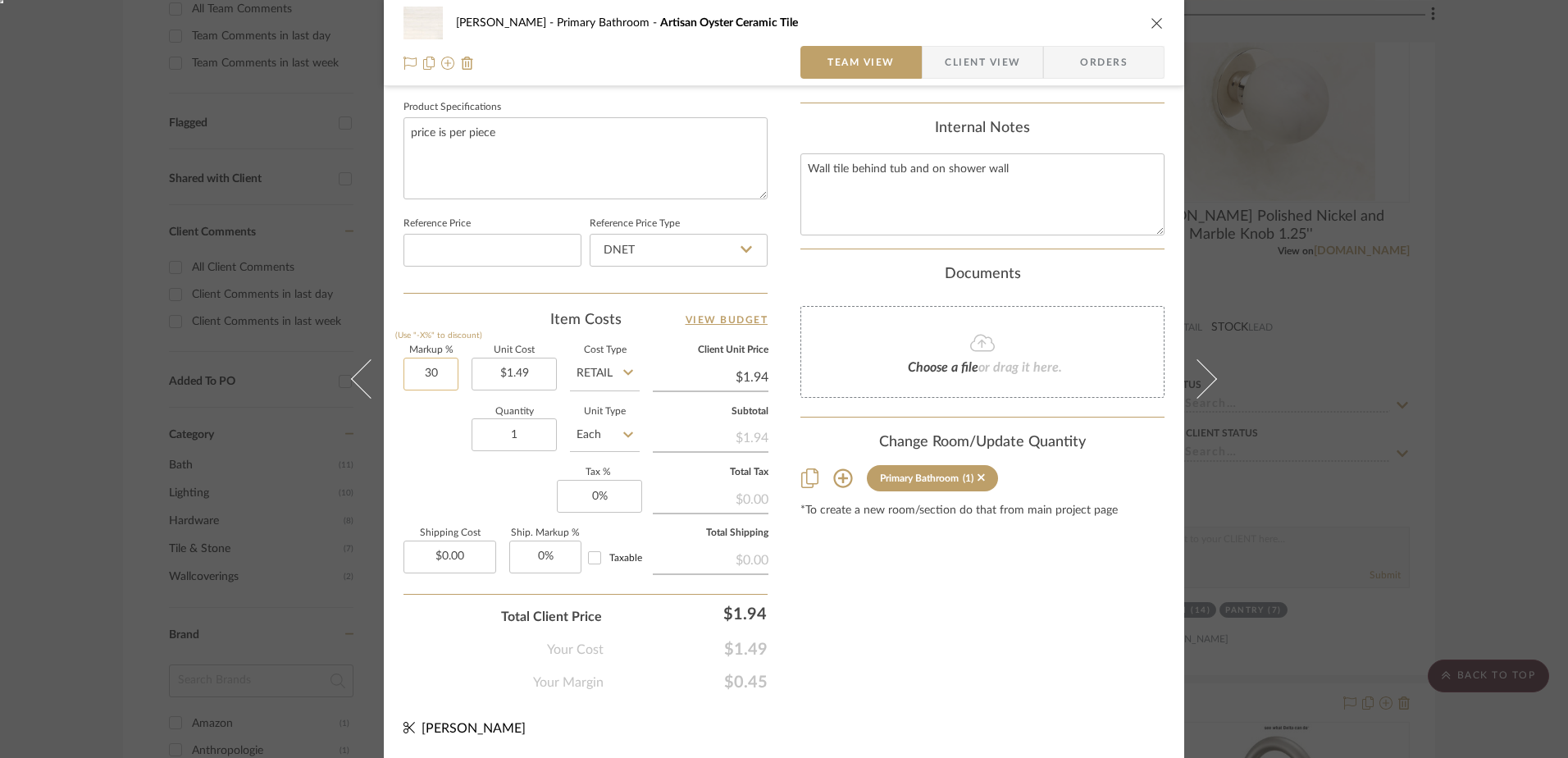
click at [426, 367] on input "30" at bounding box center [430, 373] width 55 height 33
click at [640, 243] on input "DNET" at bounding box center [678, 250] width 178 height 33
click at [615, 327] on span "Retail" at bounding box center [615, 332] width 28 height 11
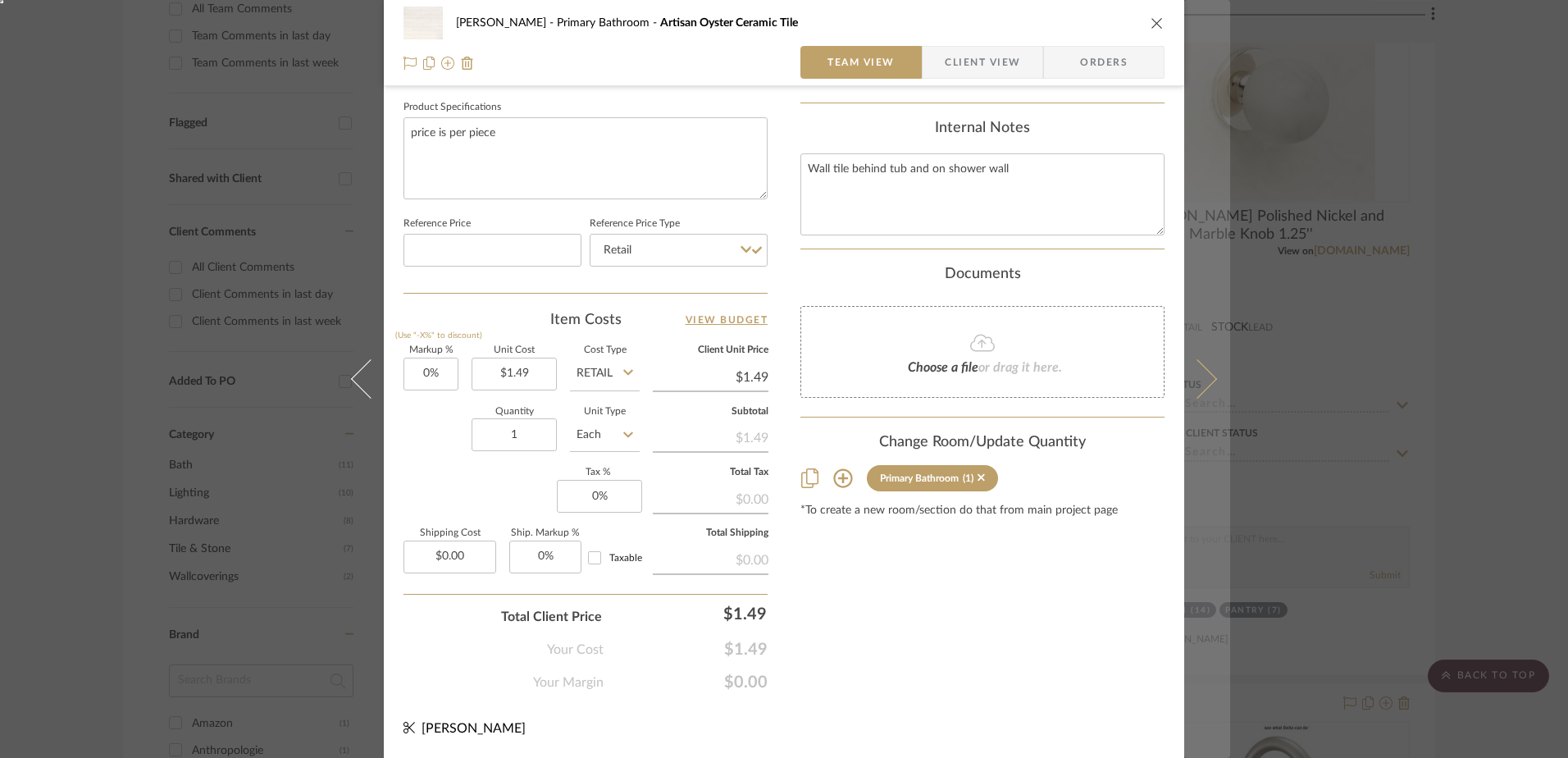
click at [1207, 372] on button at bounding box center [1207, 379] width 46 height 758
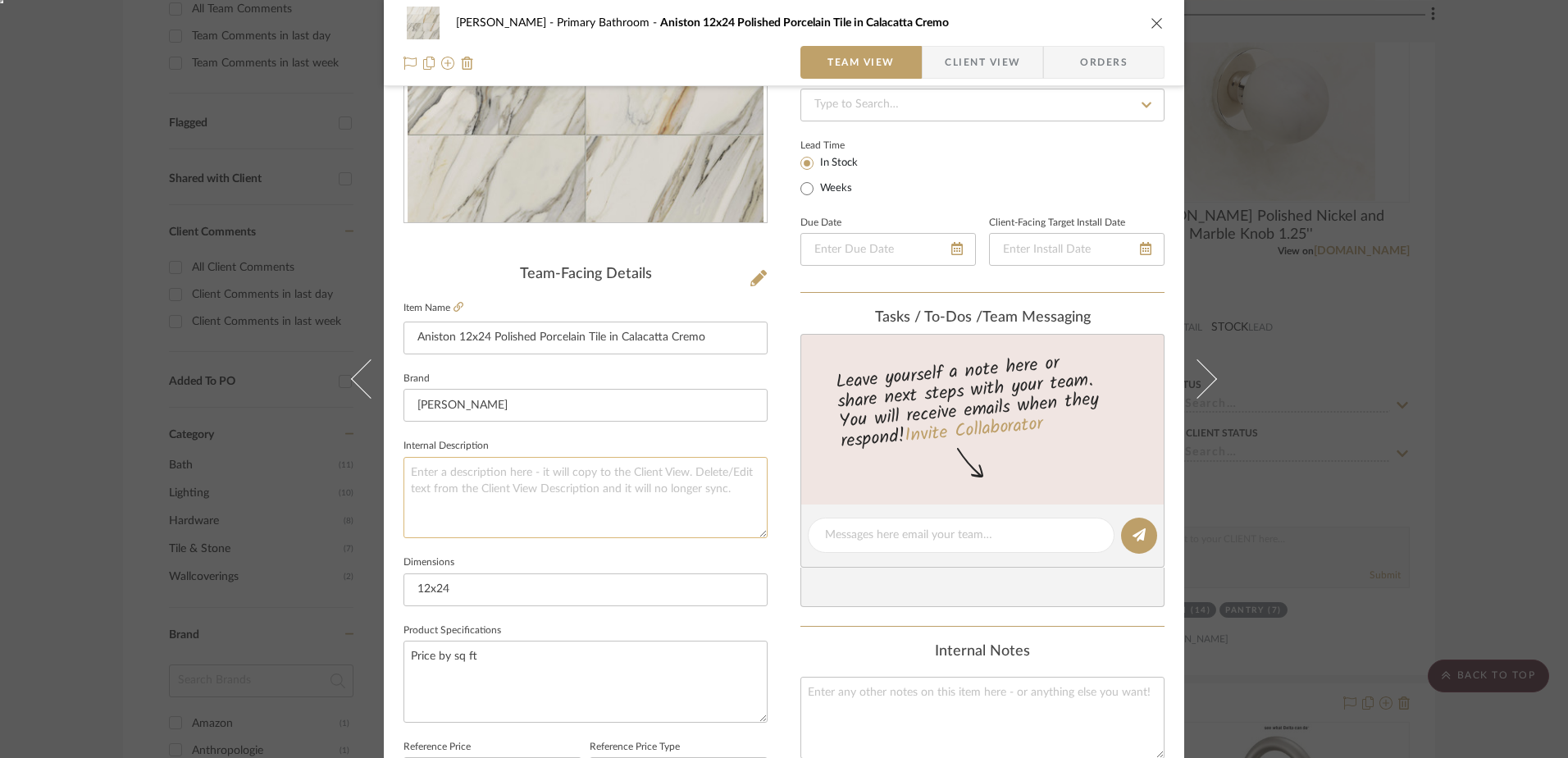
scroll to position [575, 0]
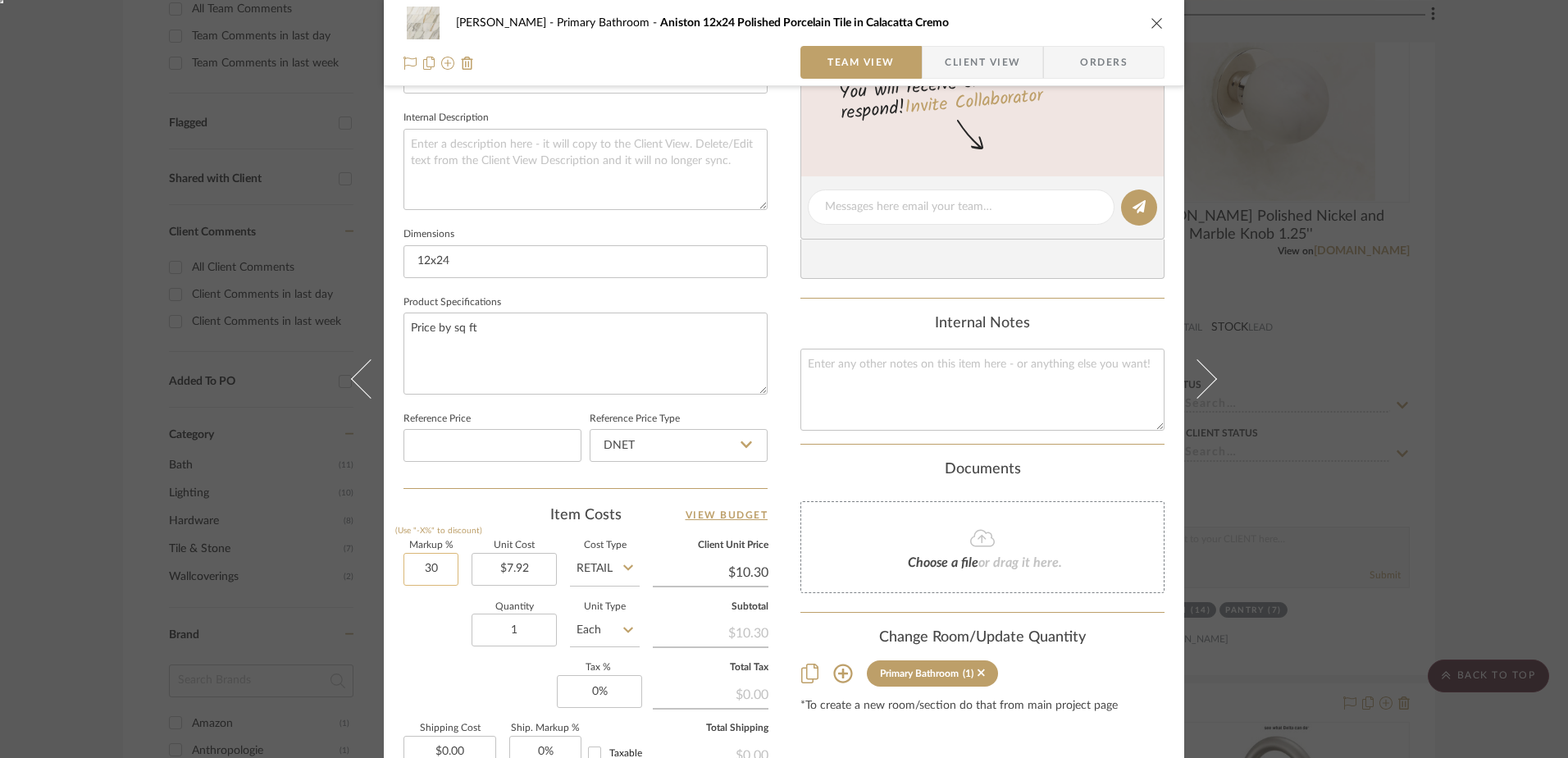
click at [440, 567] on input "30" at bounding box center [430, 569] width 55 height 33
click at [620, 438] on input "DNET" at bounding box center [678, 445] width 178 height 33
click at [601, 528] on div "Retail" at bounding box center [686, 528] width 203 height 42
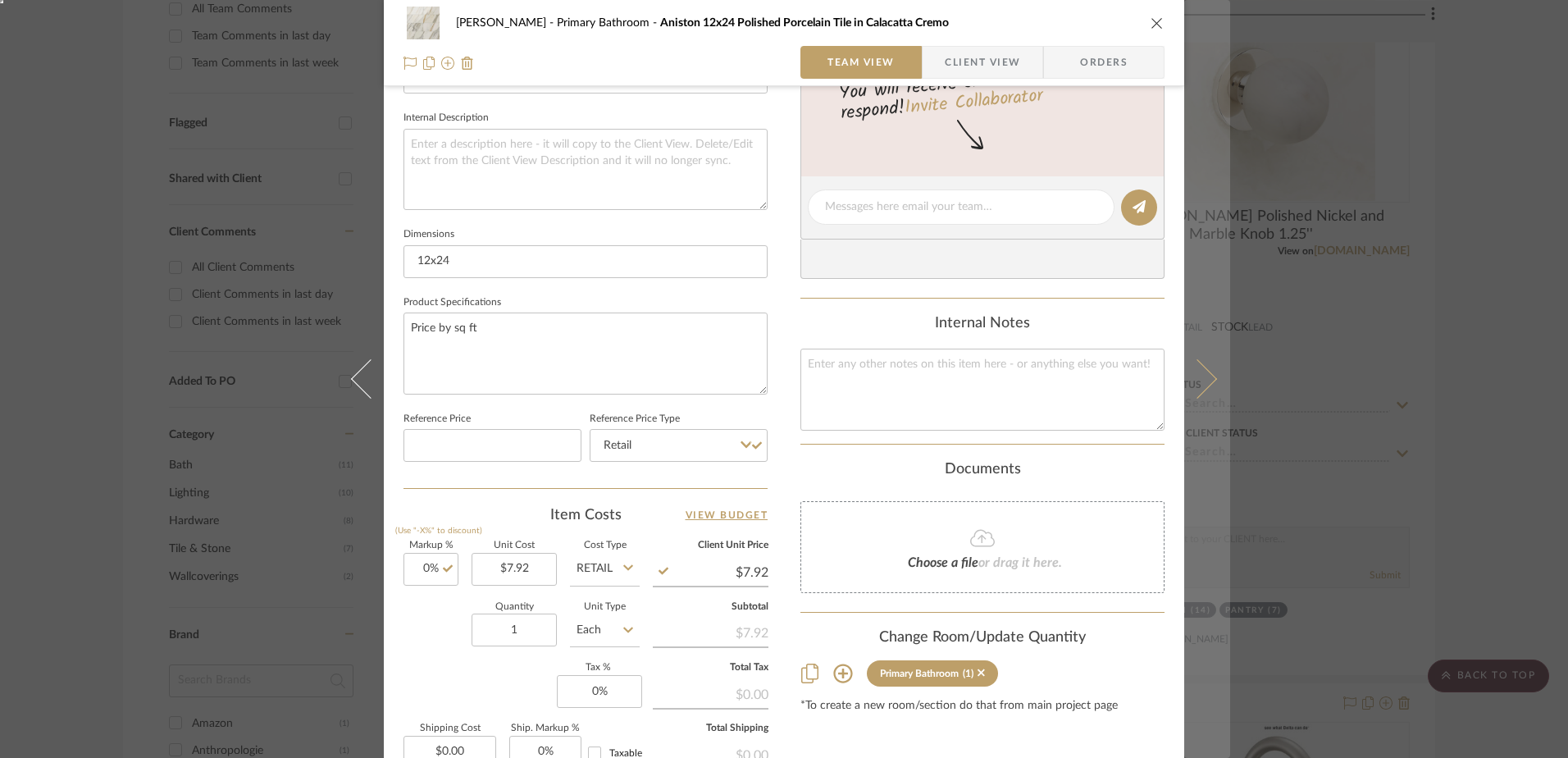
click at [1193, 382] on icon at bounding box center [1197, 379] width 39 height 39
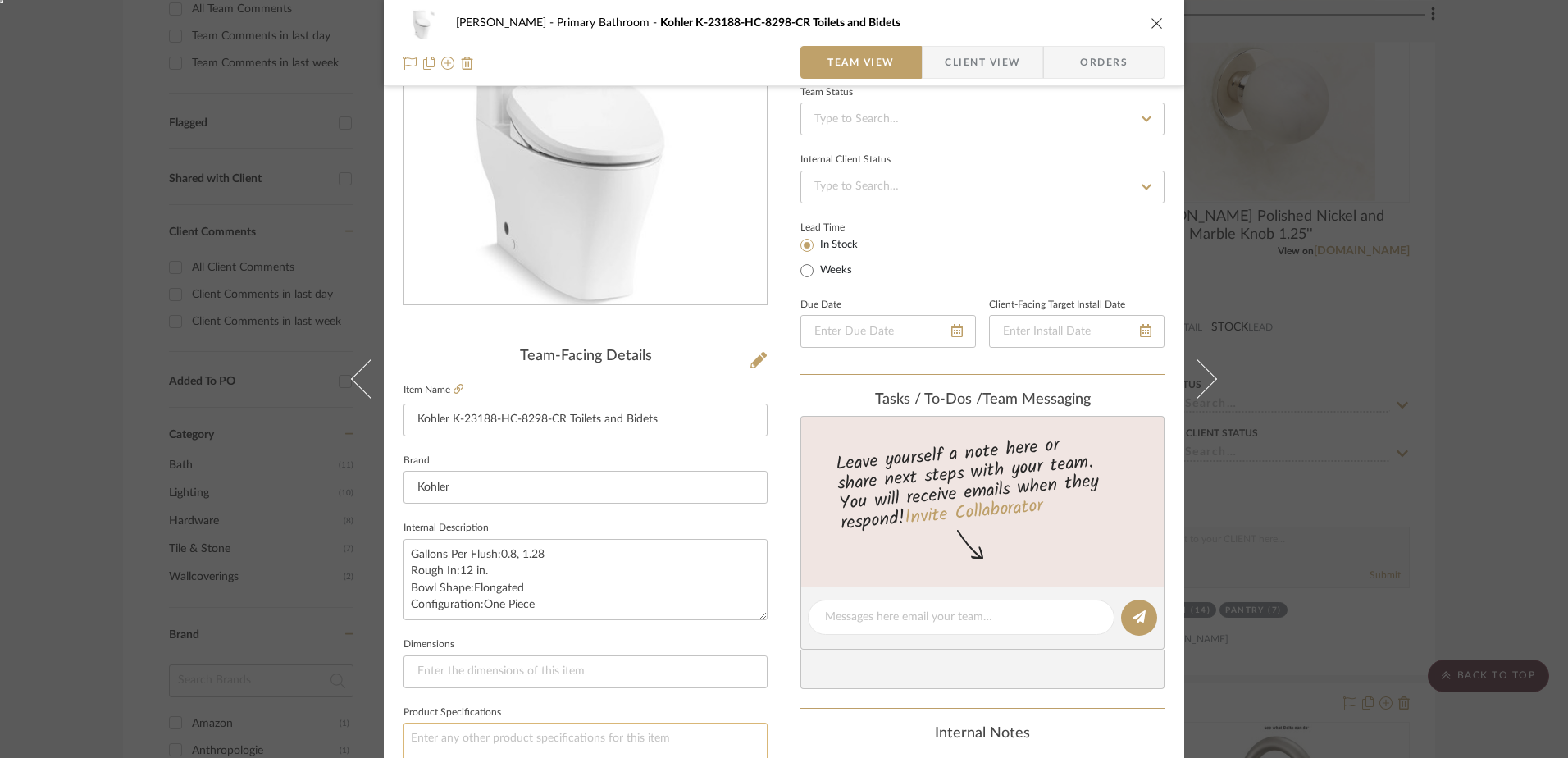
scroll to position [492, 0]
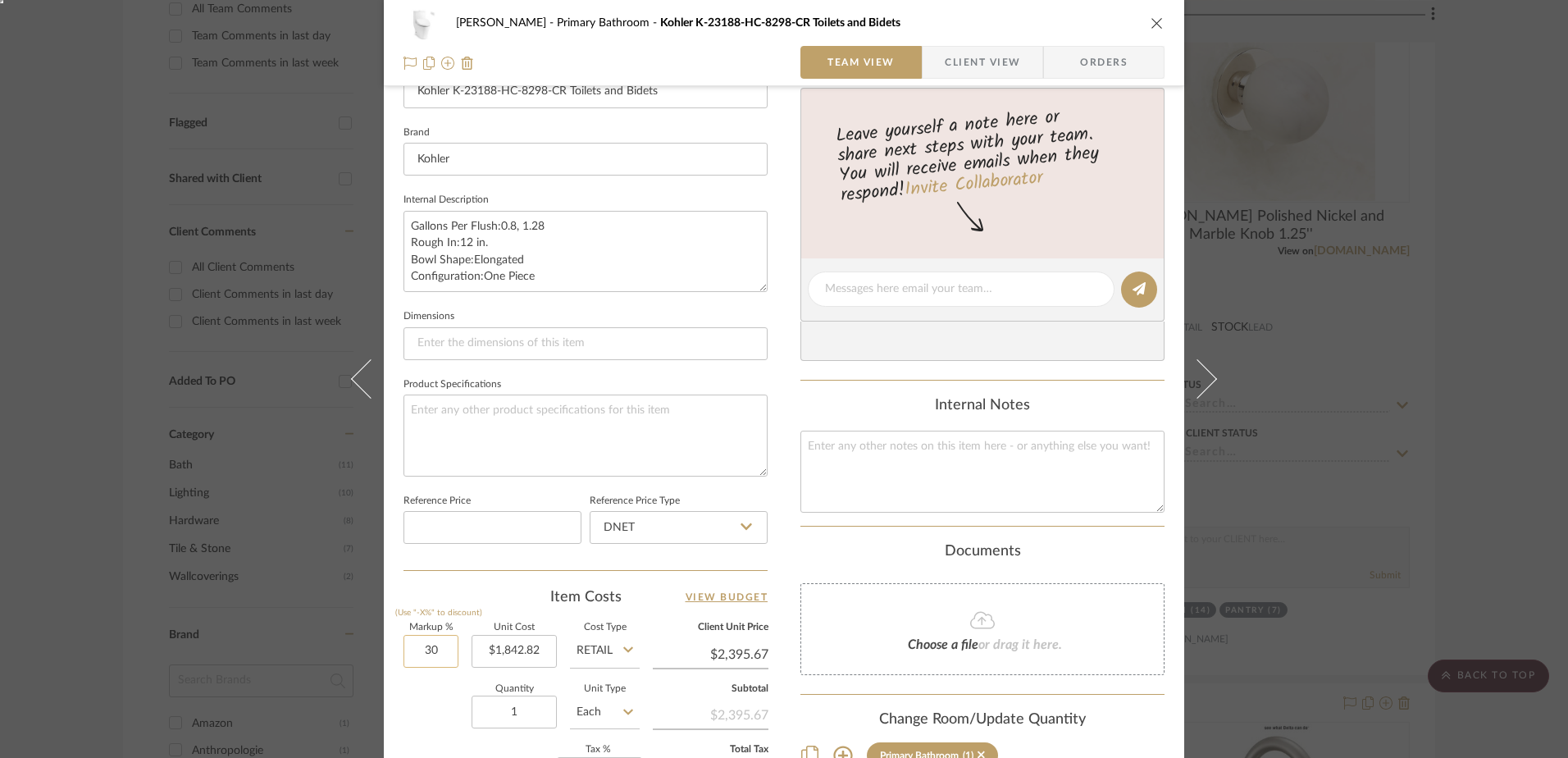
click at [412, 658] on input "30" at bounding box center [430, 651] width 55 height 33
click at [698, 537] on input "DNET" at bounding box center [678, 527] width 178 height 33
click at [635, 593] on div "Retail" at bounding box center [686, 610] width 203 height 42
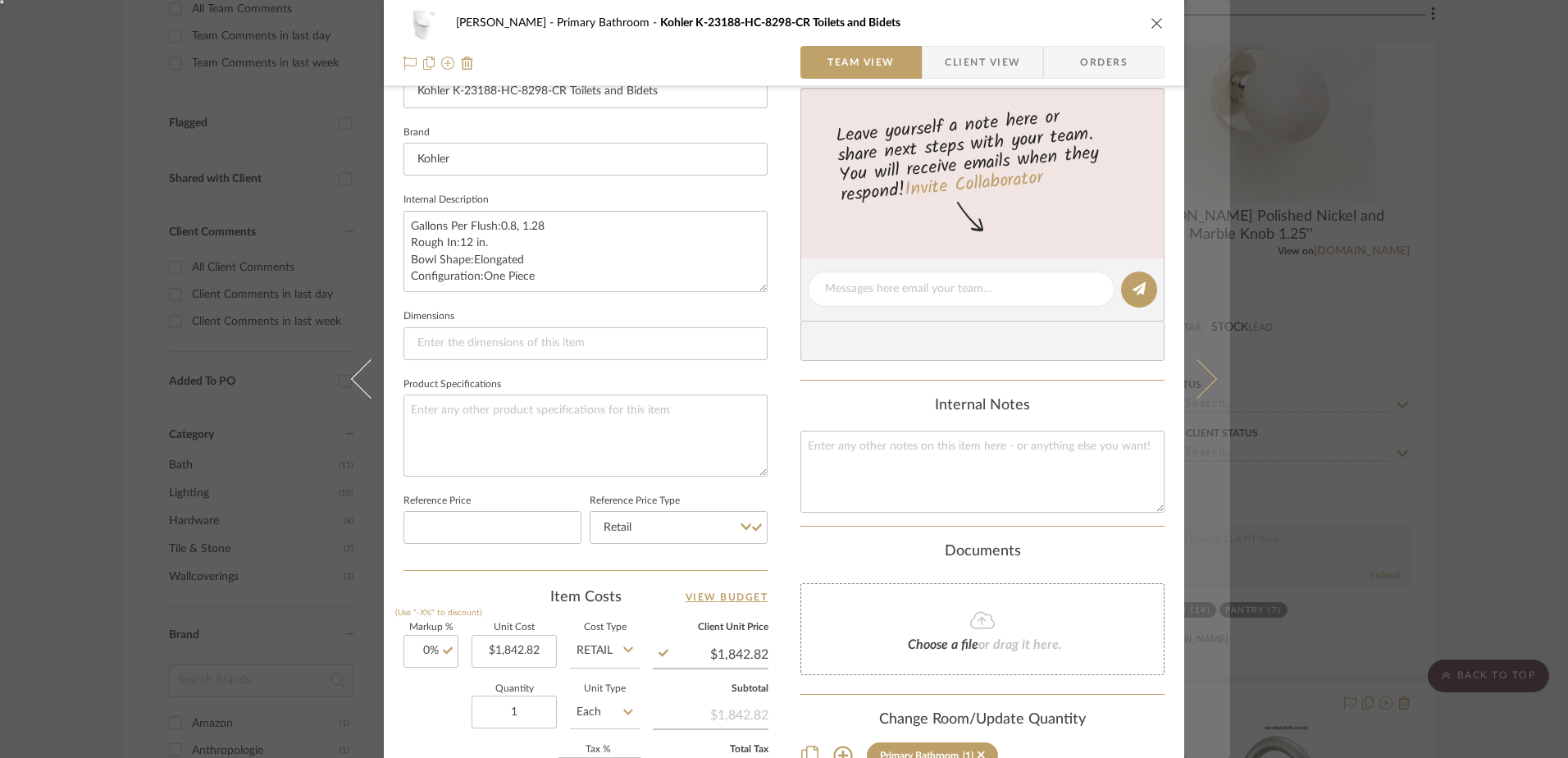
click at [1204, 389] on button at bounding box center [1207, 379] width 46 height 758
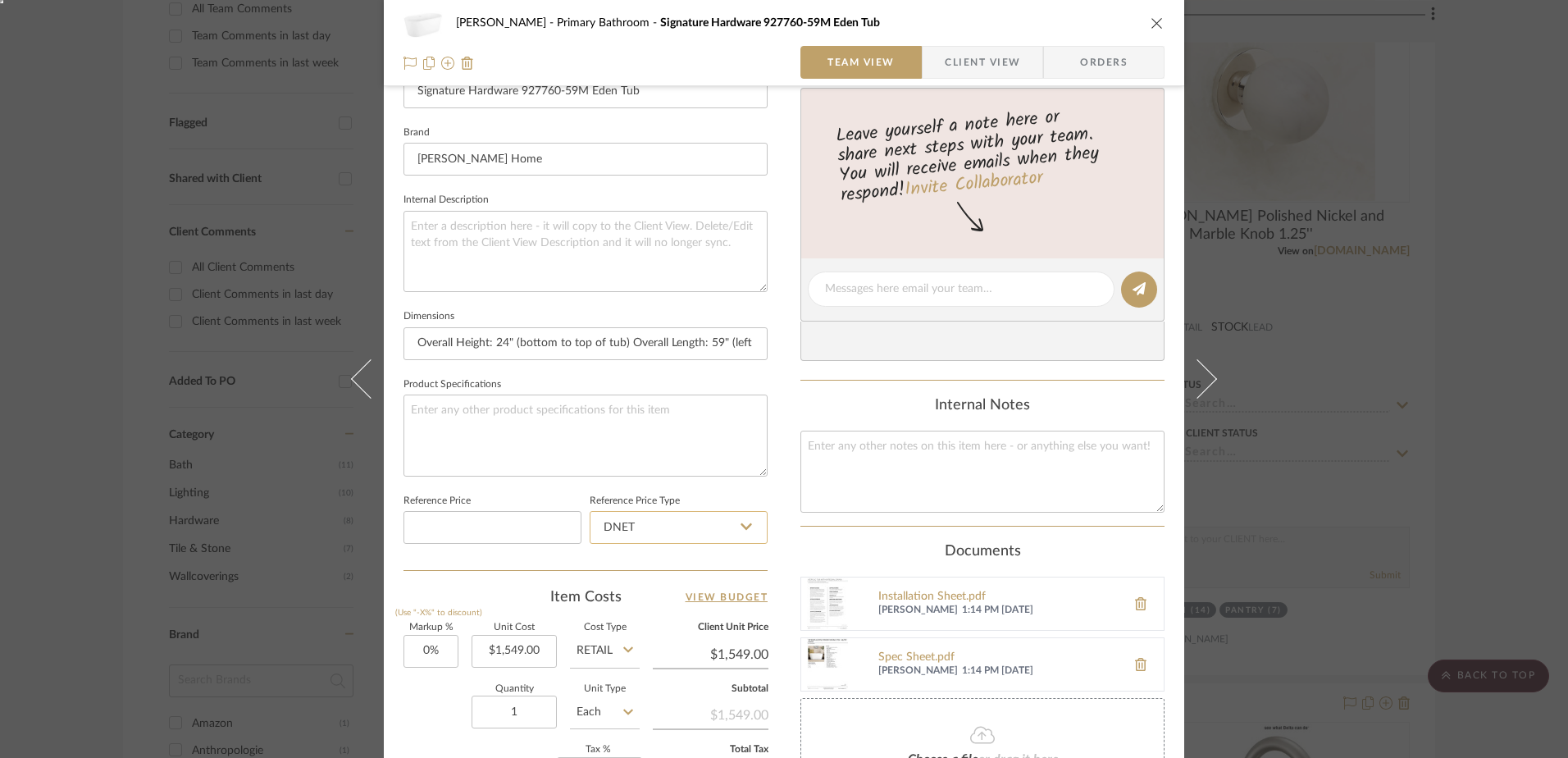
click at [619, 519] on input "DNET" at bounding box center [678, 527] width 178 height 33
click at [615, 605] on span "Retail" at bounding box center [615, 610] width 28 height 11
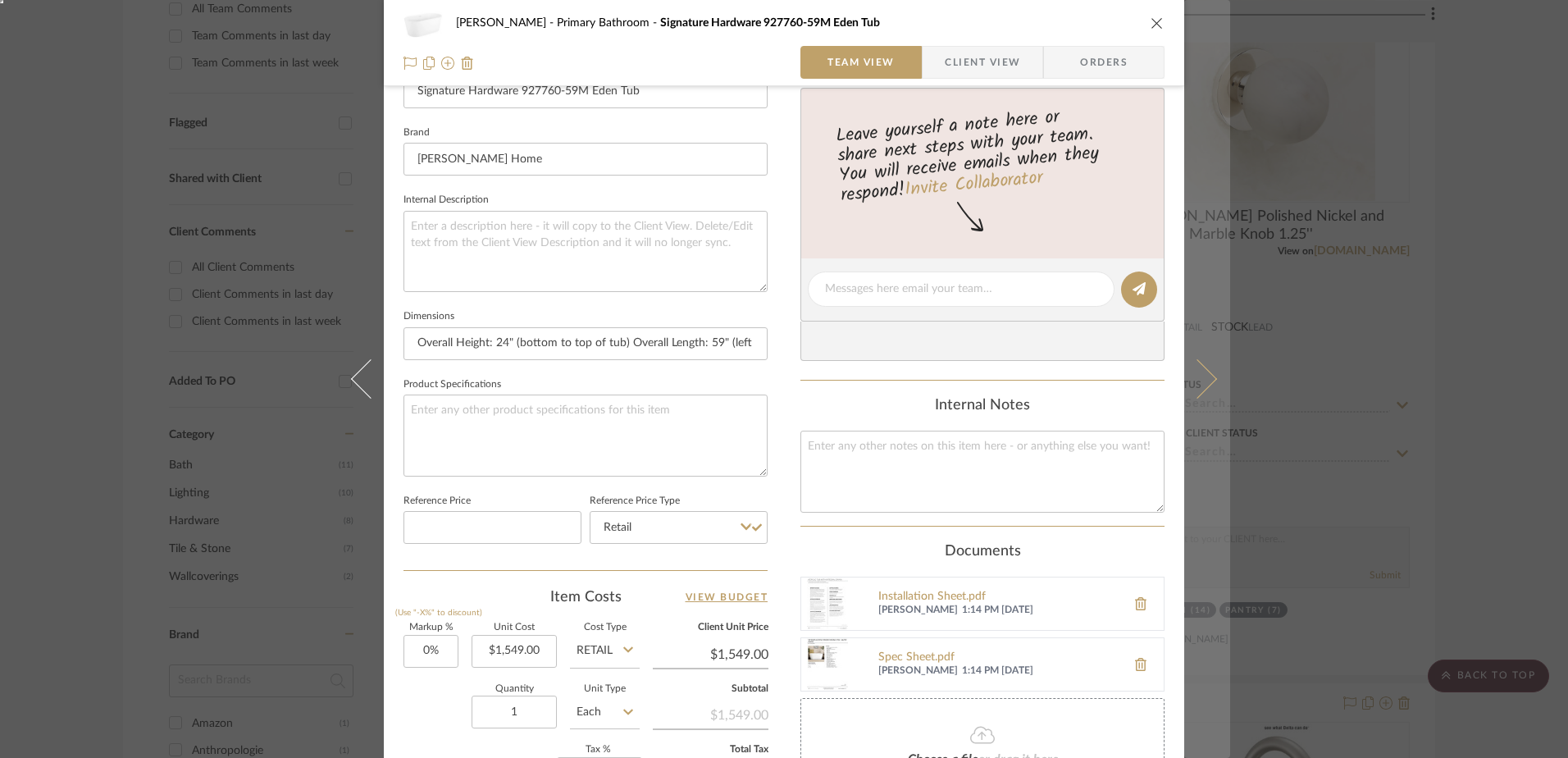
click at [1196, 384] on icon at bounding box center [1197, 379] width 39 height 39
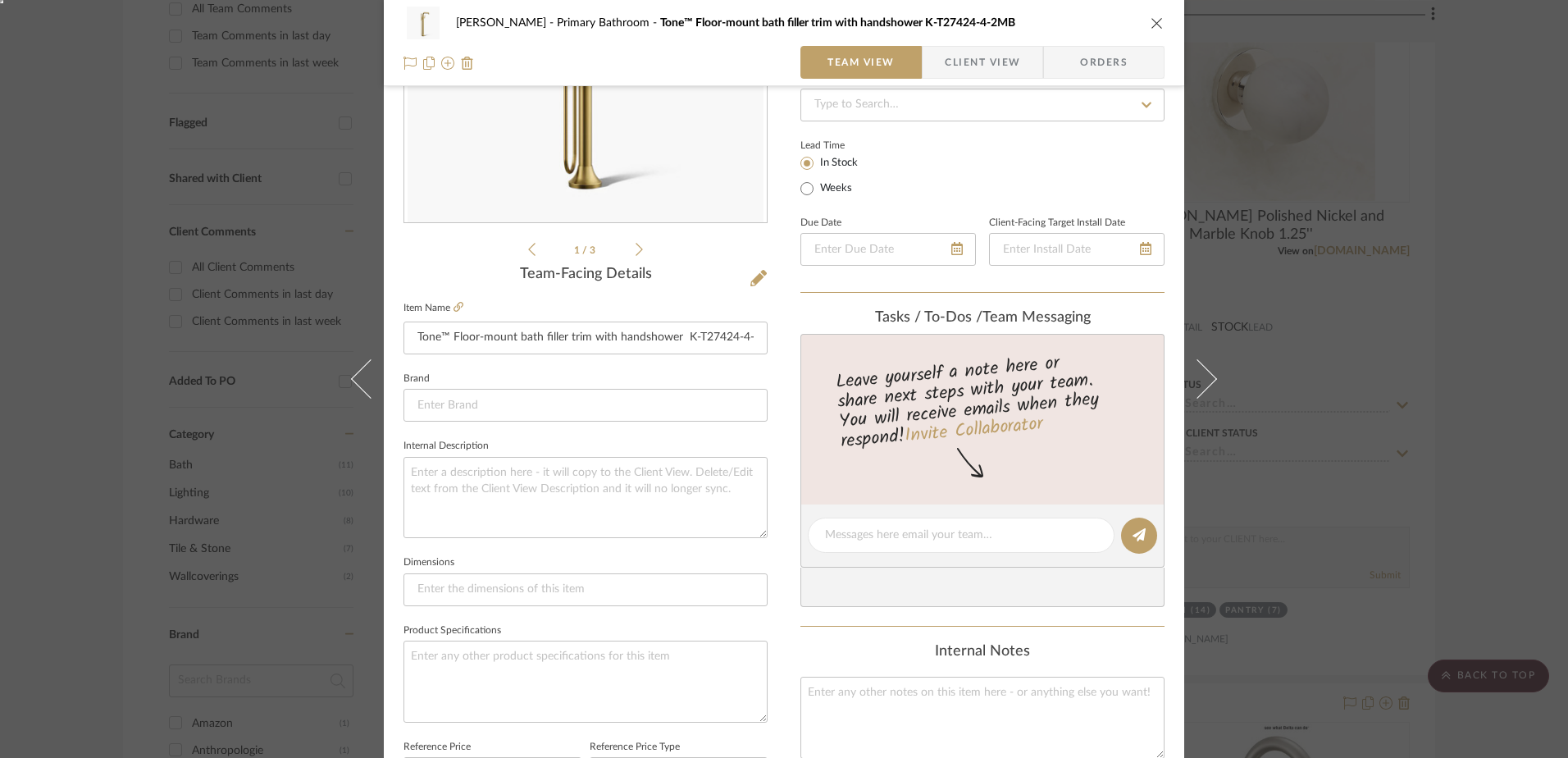
scroll to position [575, 0]
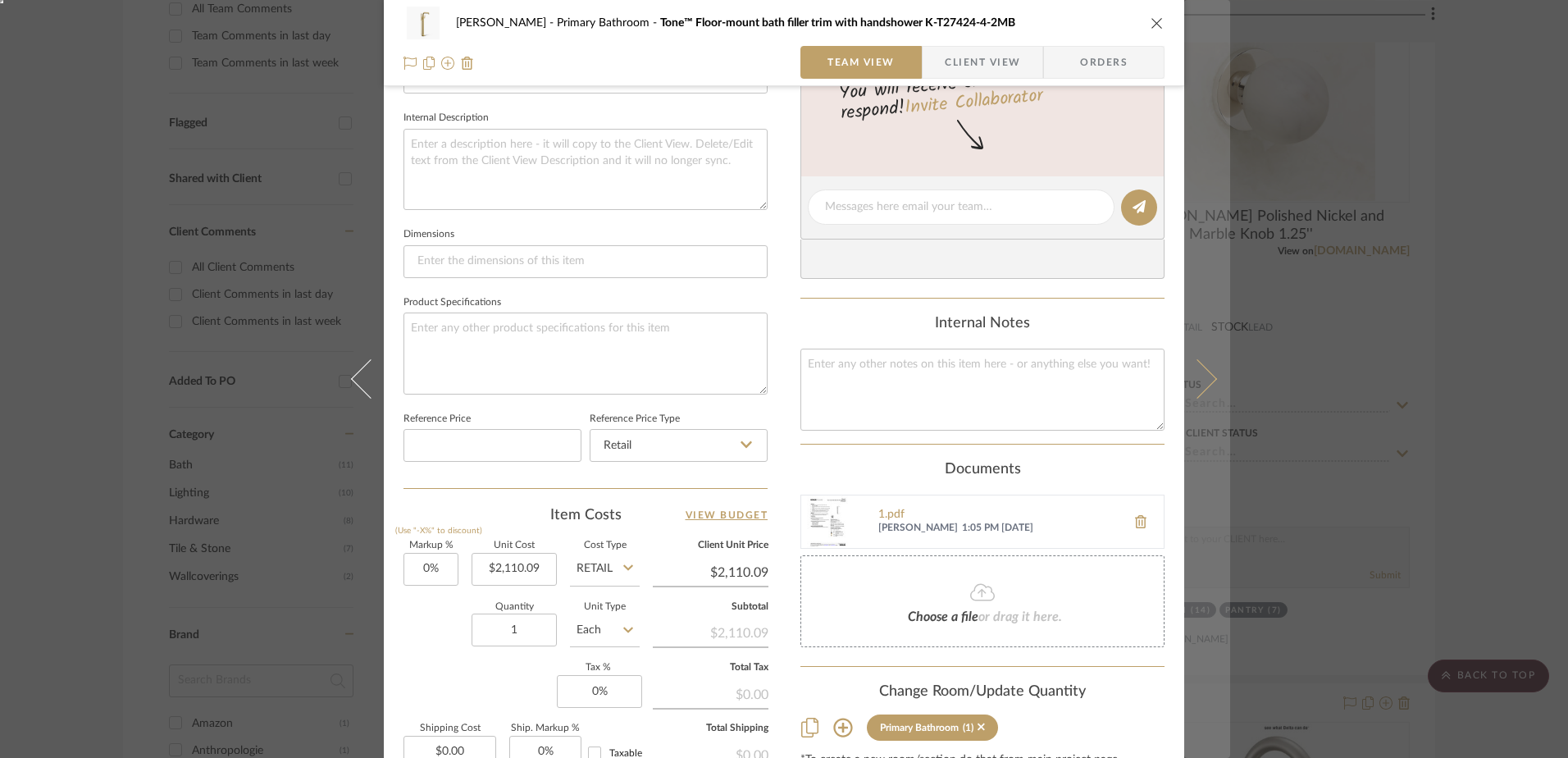
click at [1210, 385] on button at bounding box center [1207, 379] width 46 height 758
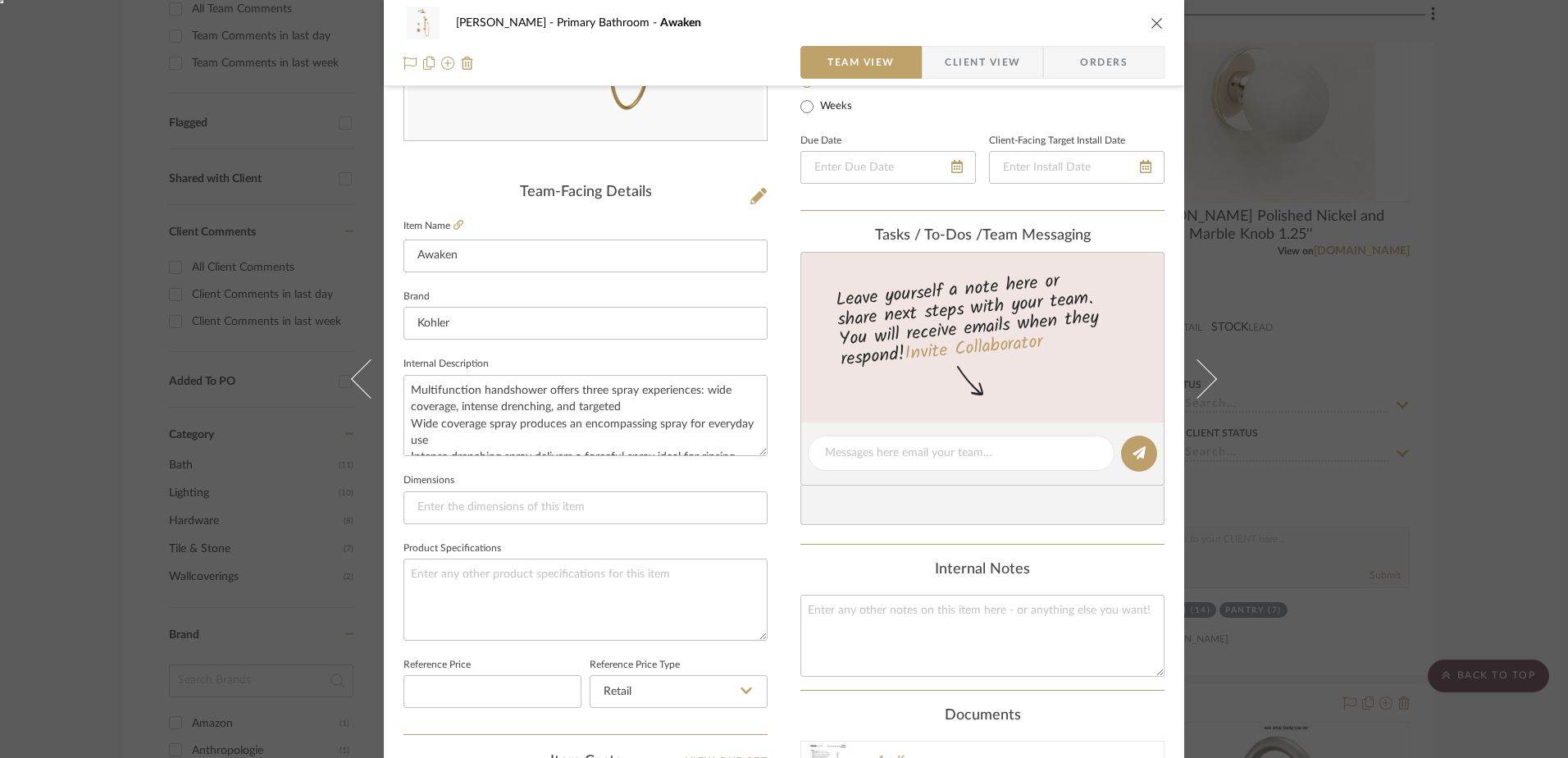
scroll to position [656, 0]
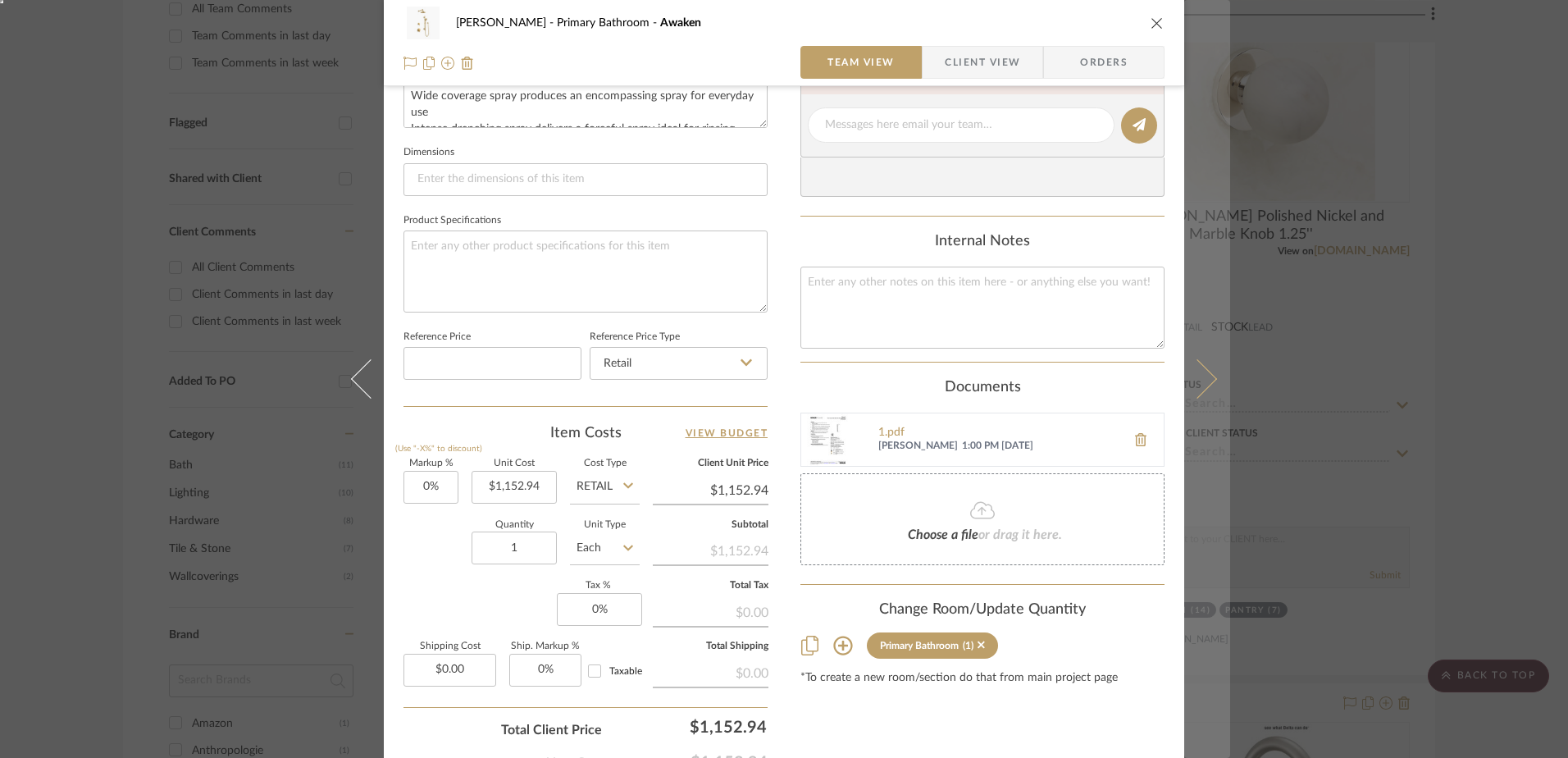
click at [1204, 372] on icon at bounding box center [1197, 379] width 39 height 39
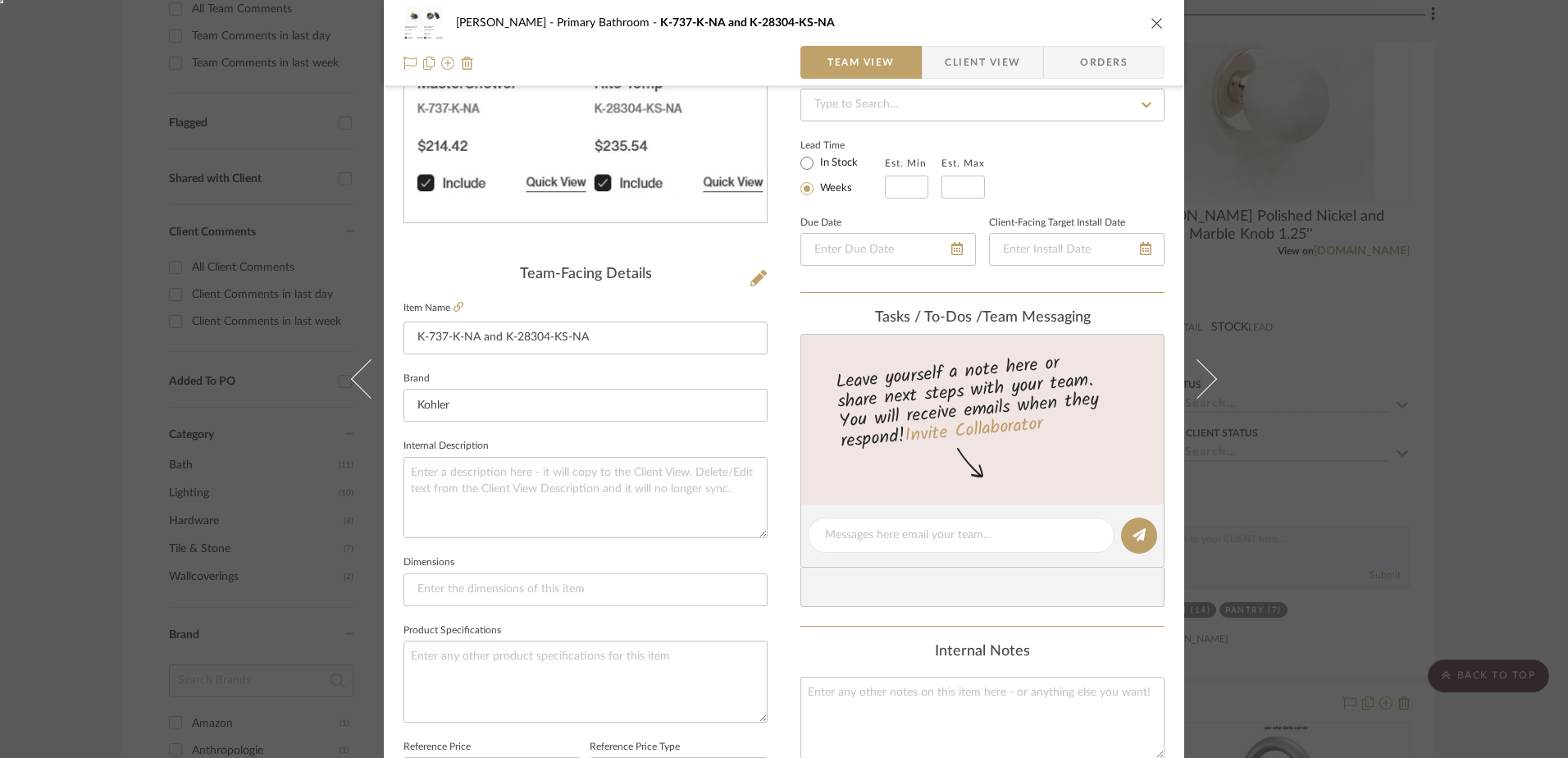
scroll to position [492, 0]
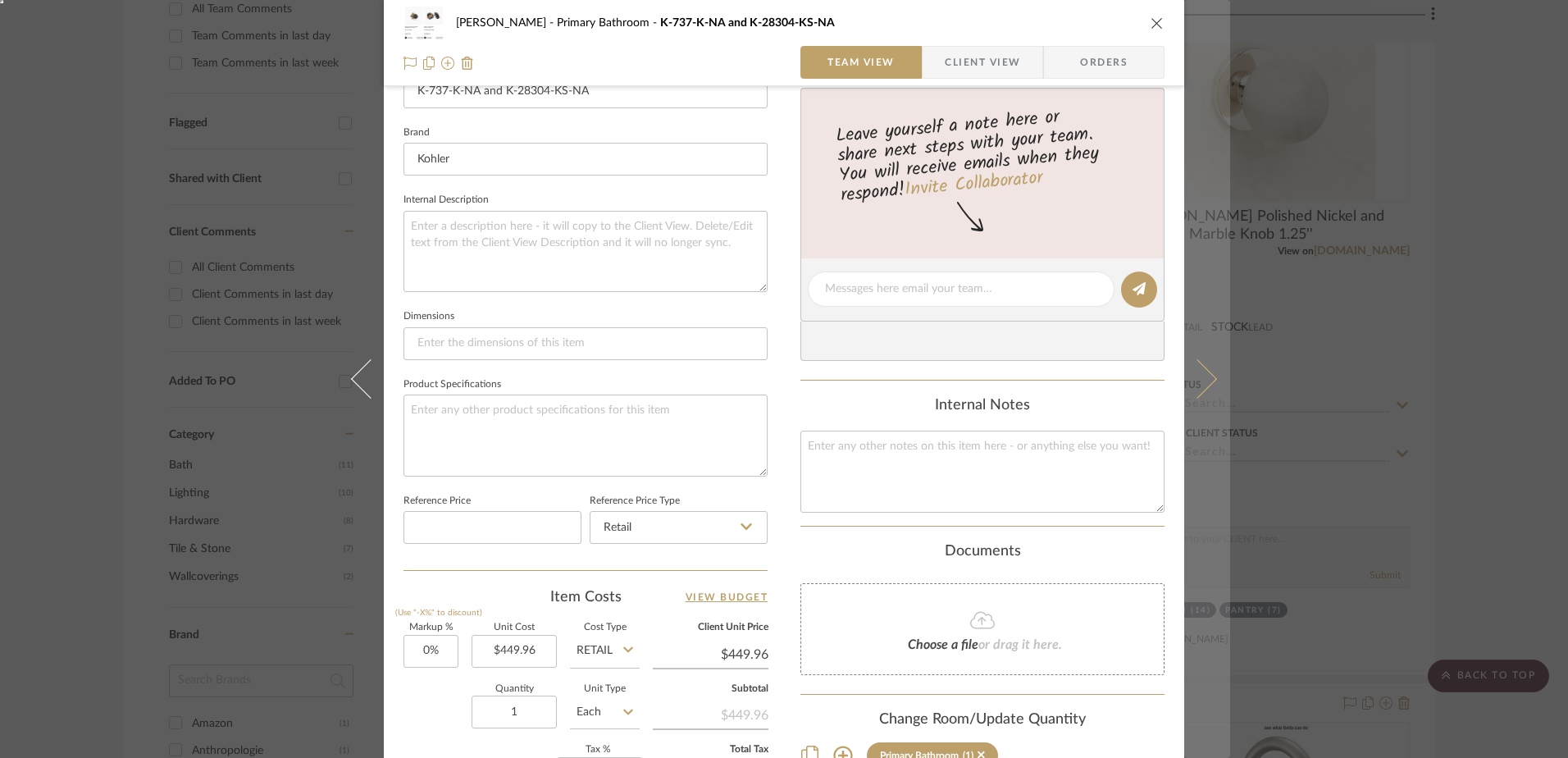
click at [1186, 376] on icon at bounding box center [1197, 379] width 39 height 39
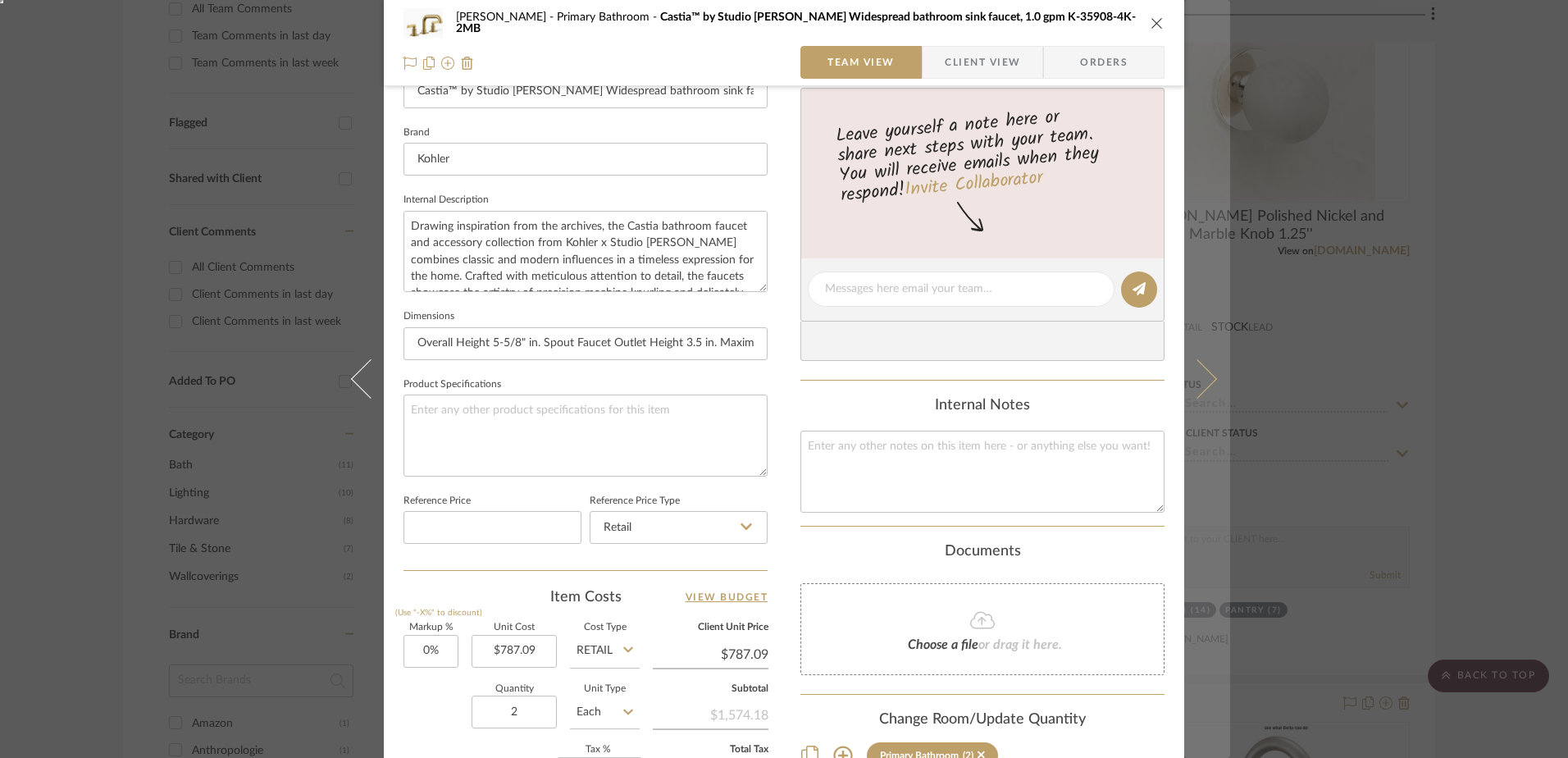
click at [1199, 390] on icon at bounding box center [1197, 379] width 39 height 39
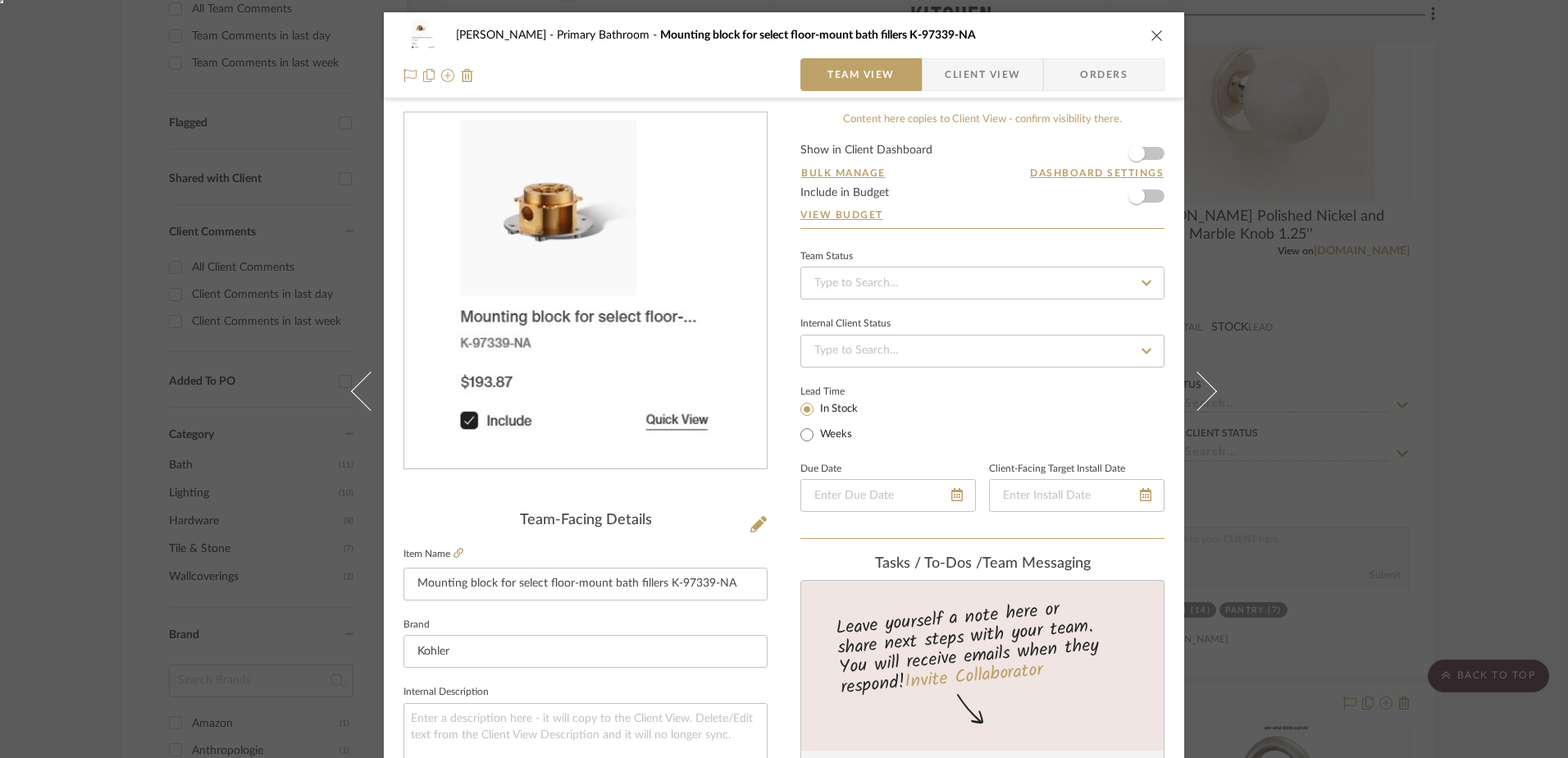
scroll to position [656, 0]
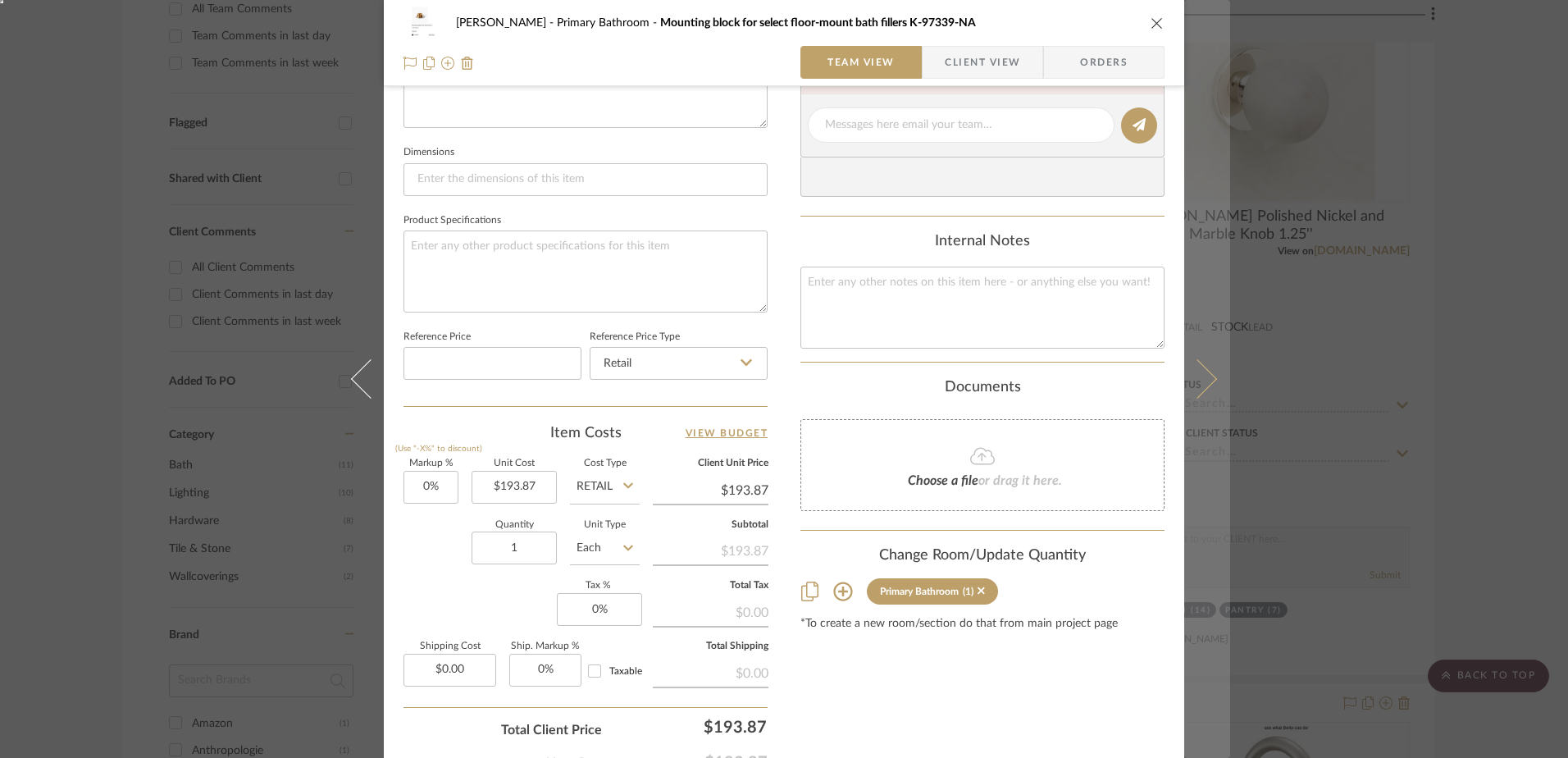
click at [1191, 382] on icon at bounding box center [1197, 379] width 39 height 39
click at [1187, 386] on icon at bounding box center [1197, 379] width 39 height 39
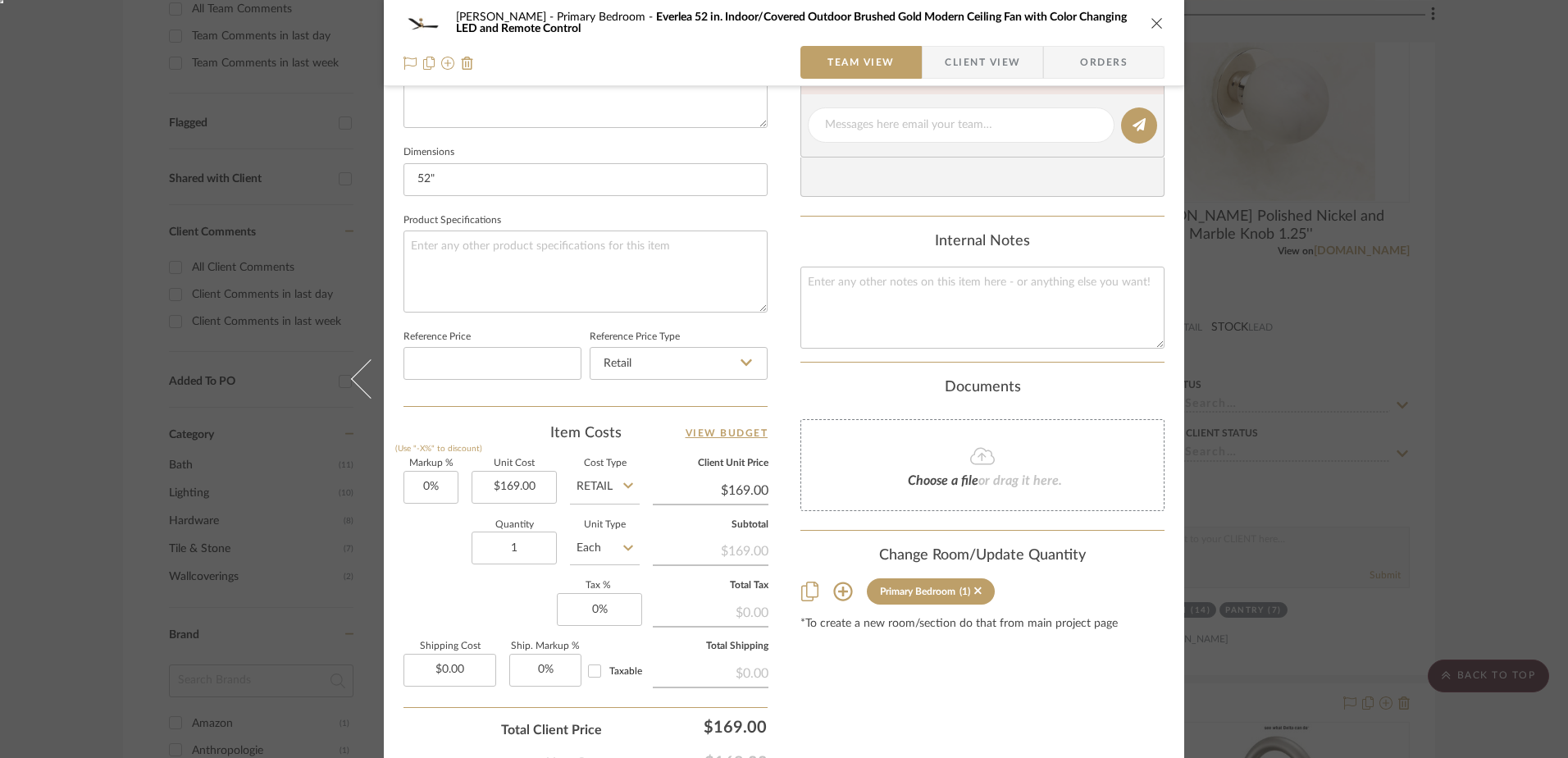
click at [1151, 17] on icon "close" at bounding box center [1157, 23] width 13 height 13
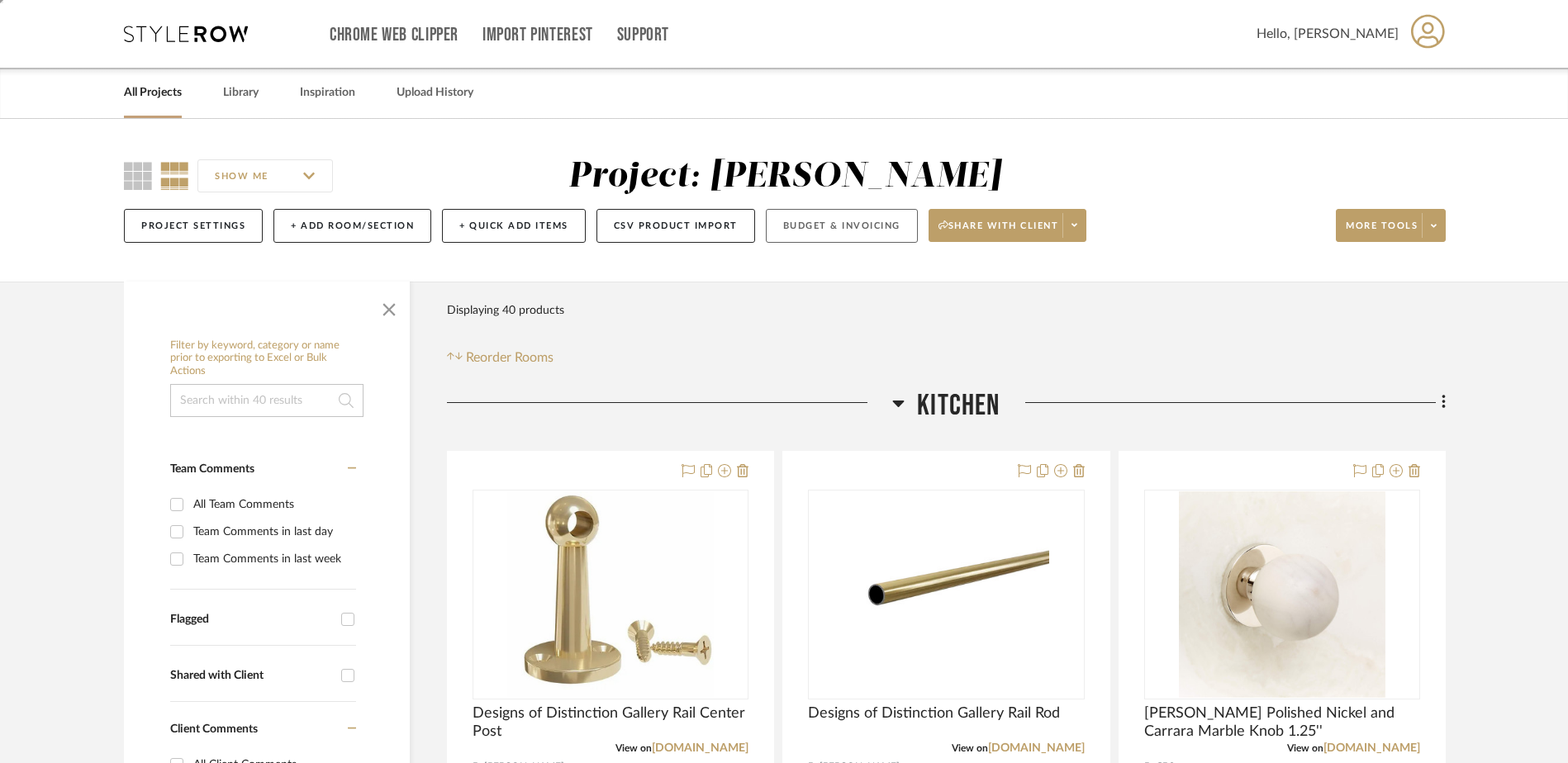
click at [848, 225] on button "Budget & Invoicing" at bounding box center [841, 226] width 152 height 34
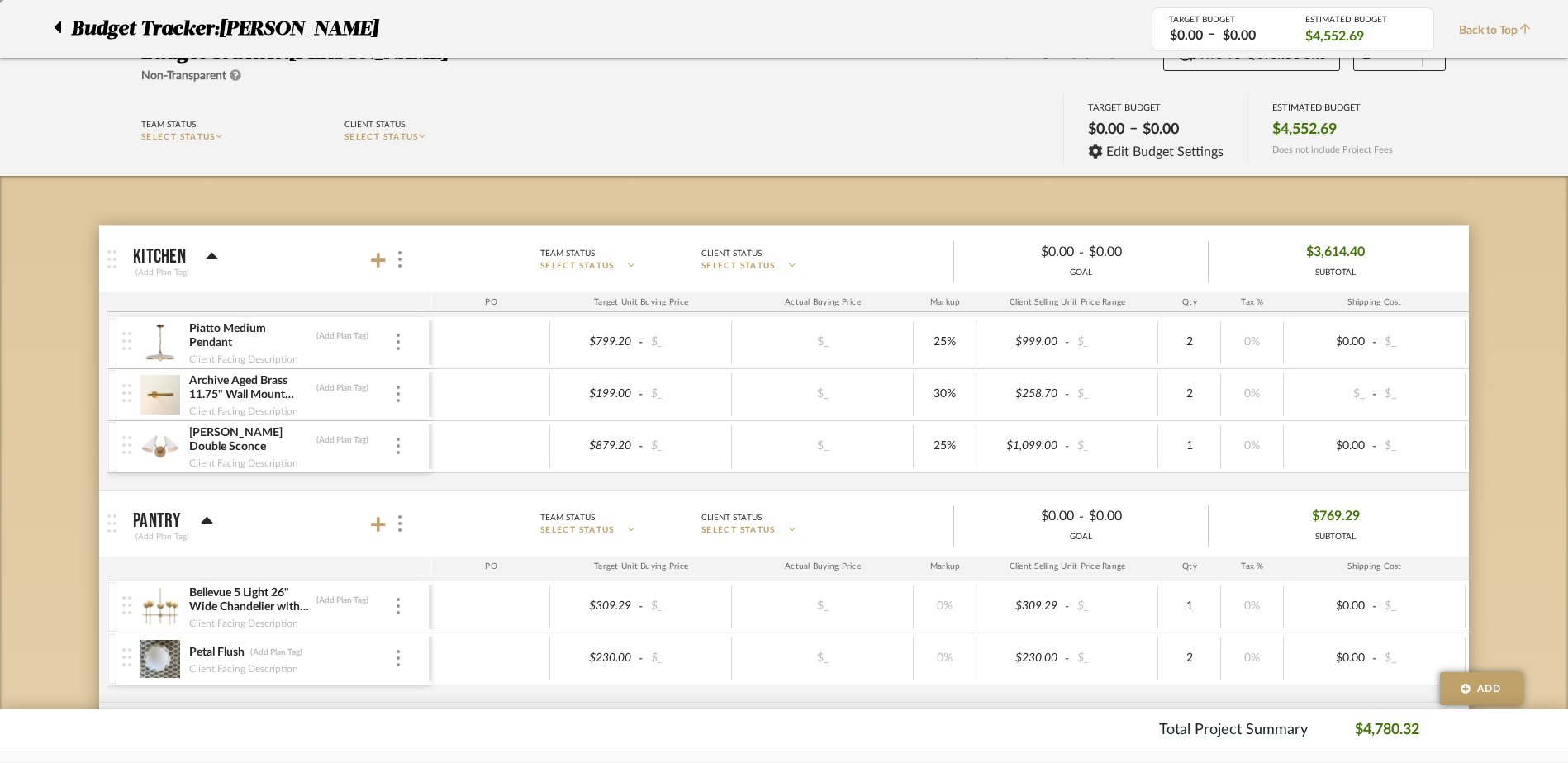
scroll to position [89, 0]
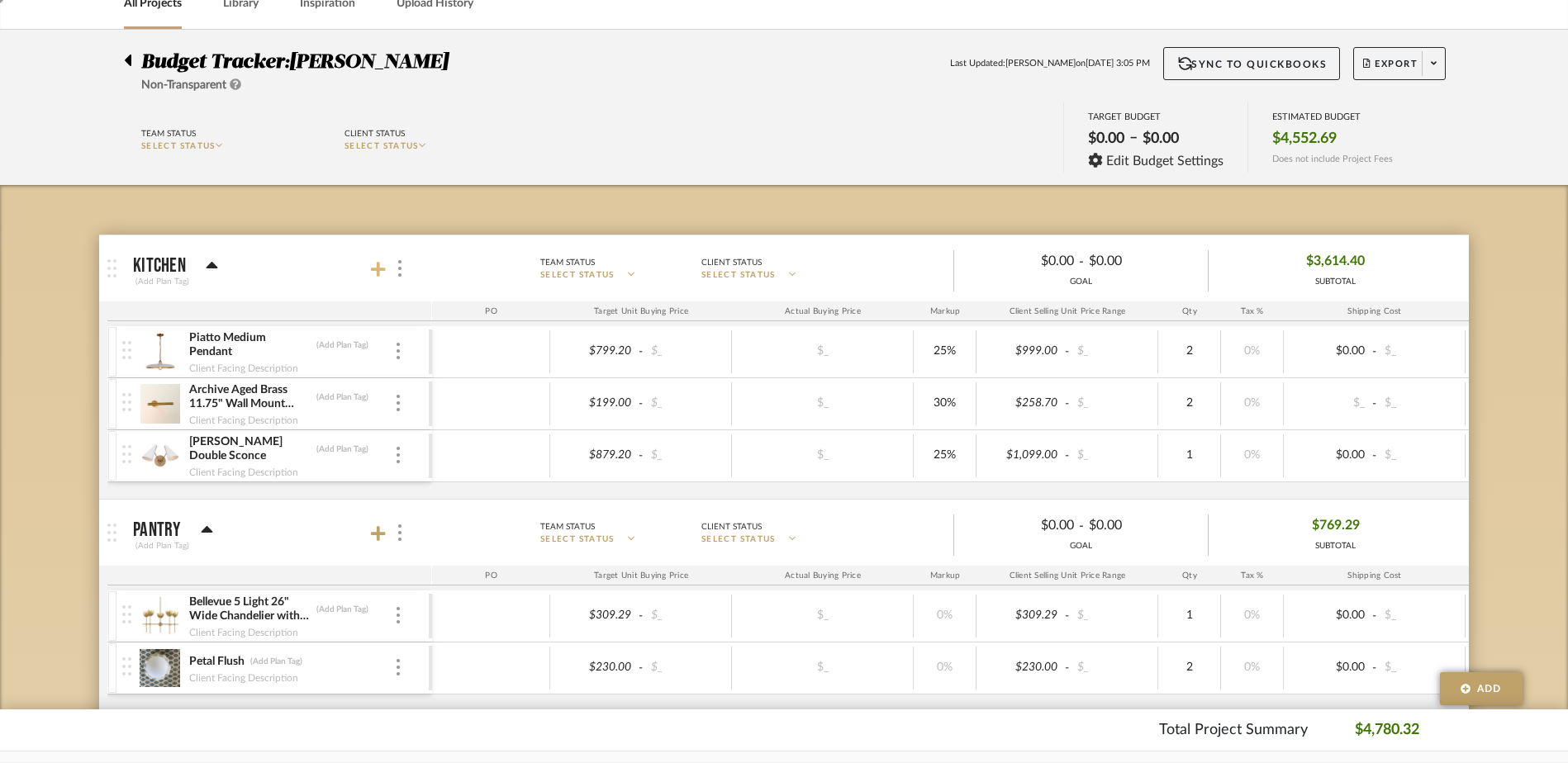
click at [375, 269] on icon at bounding box center [378, 269] width 15 height 15
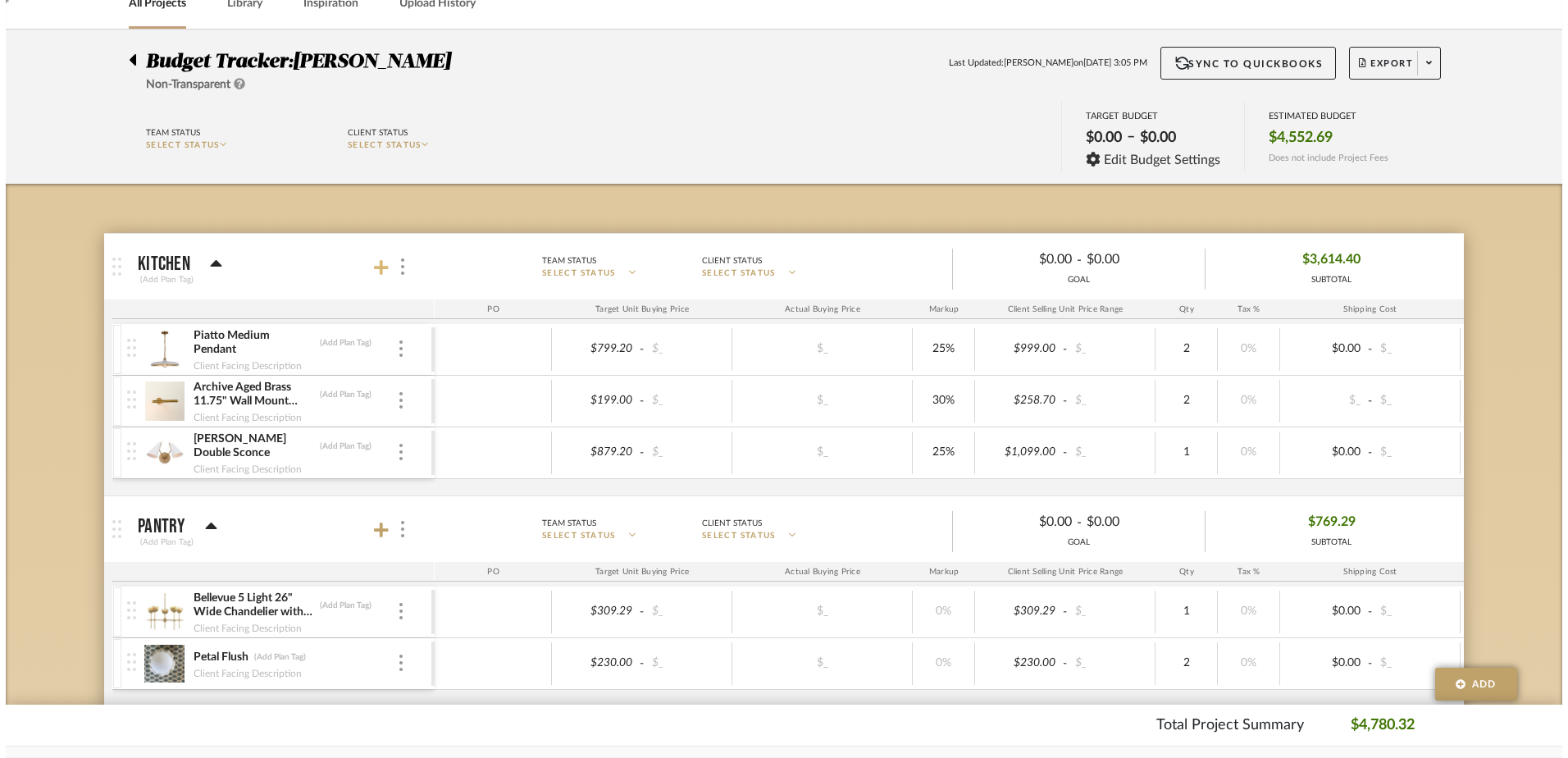
scroll to position [0, 0]
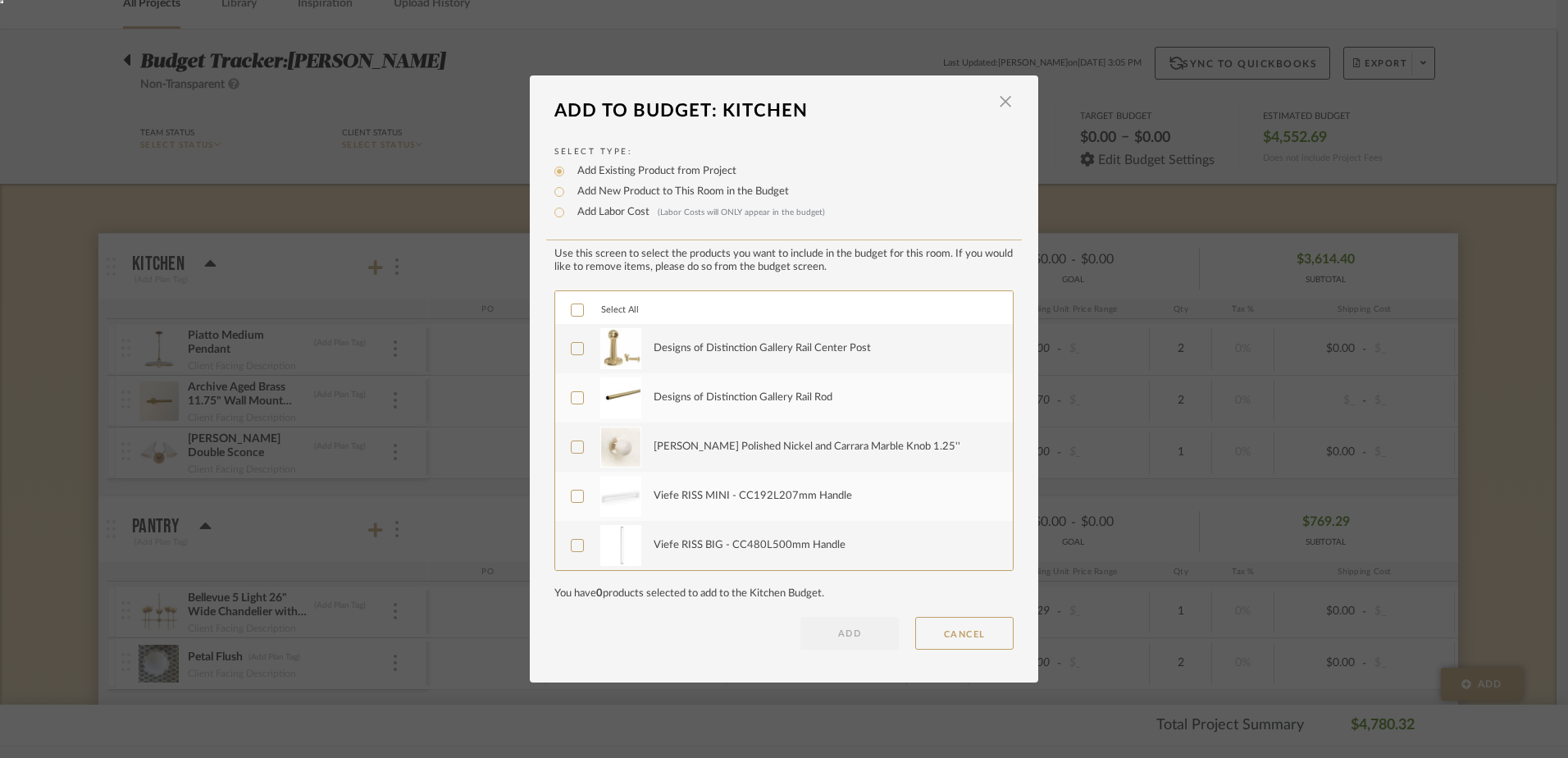
click at [562, 309] on div "Select All" at bounding box center [783, 307] width 457 height 33
click at [574, 310] on icon at bounding box center [577, 310] width 11 height 11
click at [854, 634] on button "ADD" at bounding box center [850, 632] width 99 height 33
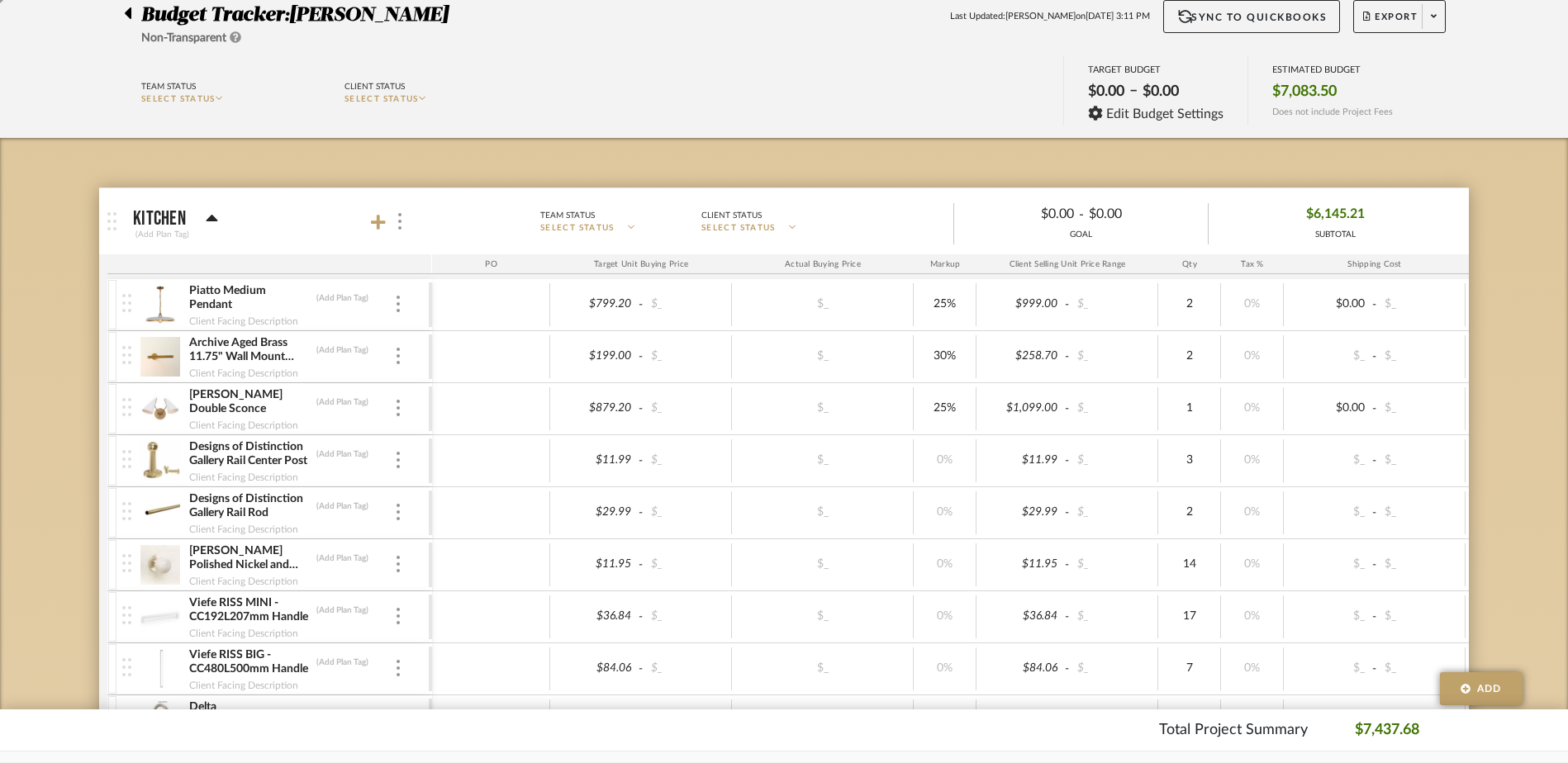
scroll to position [501, 0]
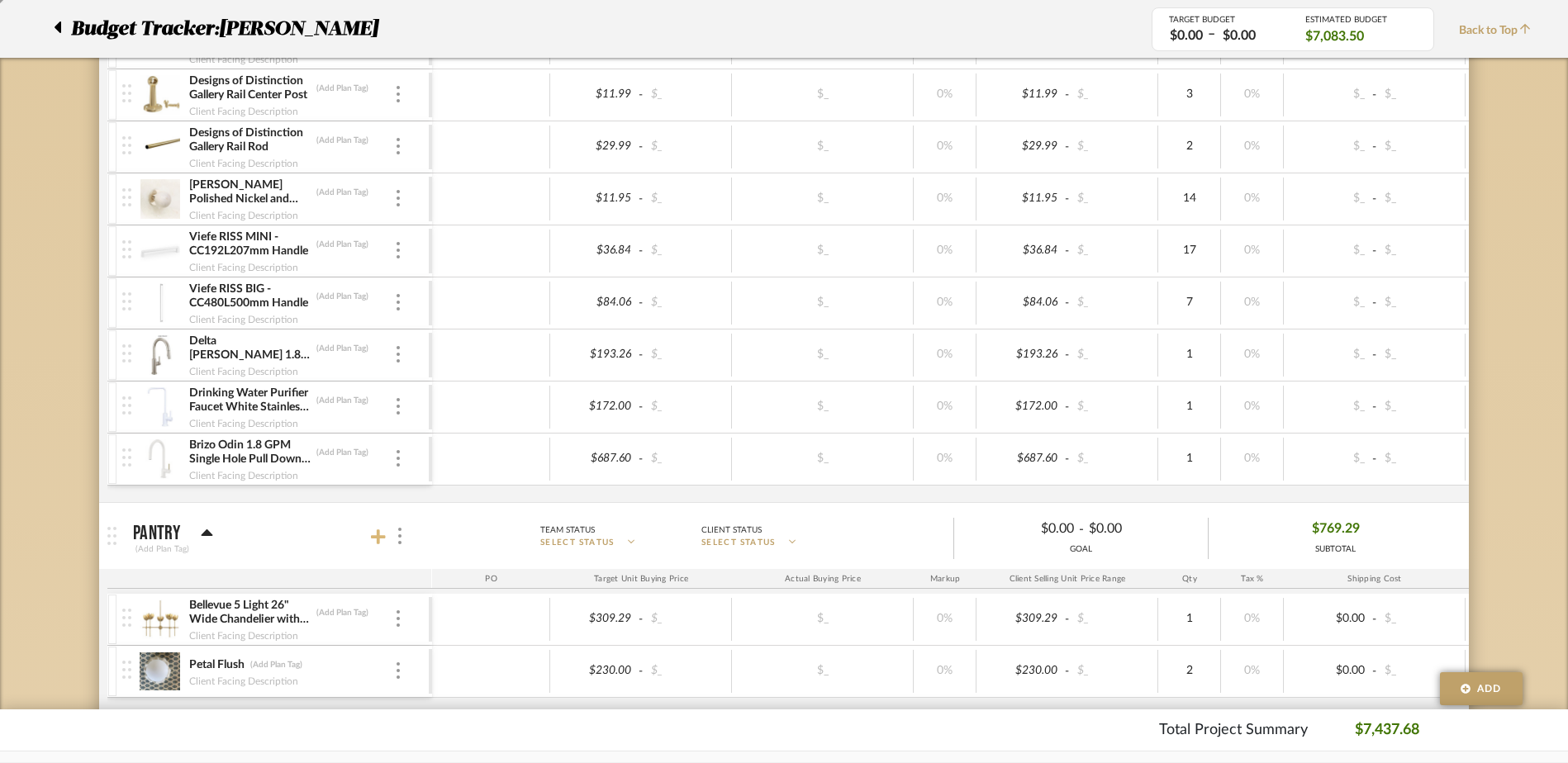
click at [372, 531] on icon at bounding box center [378, 537] width 15 height 17
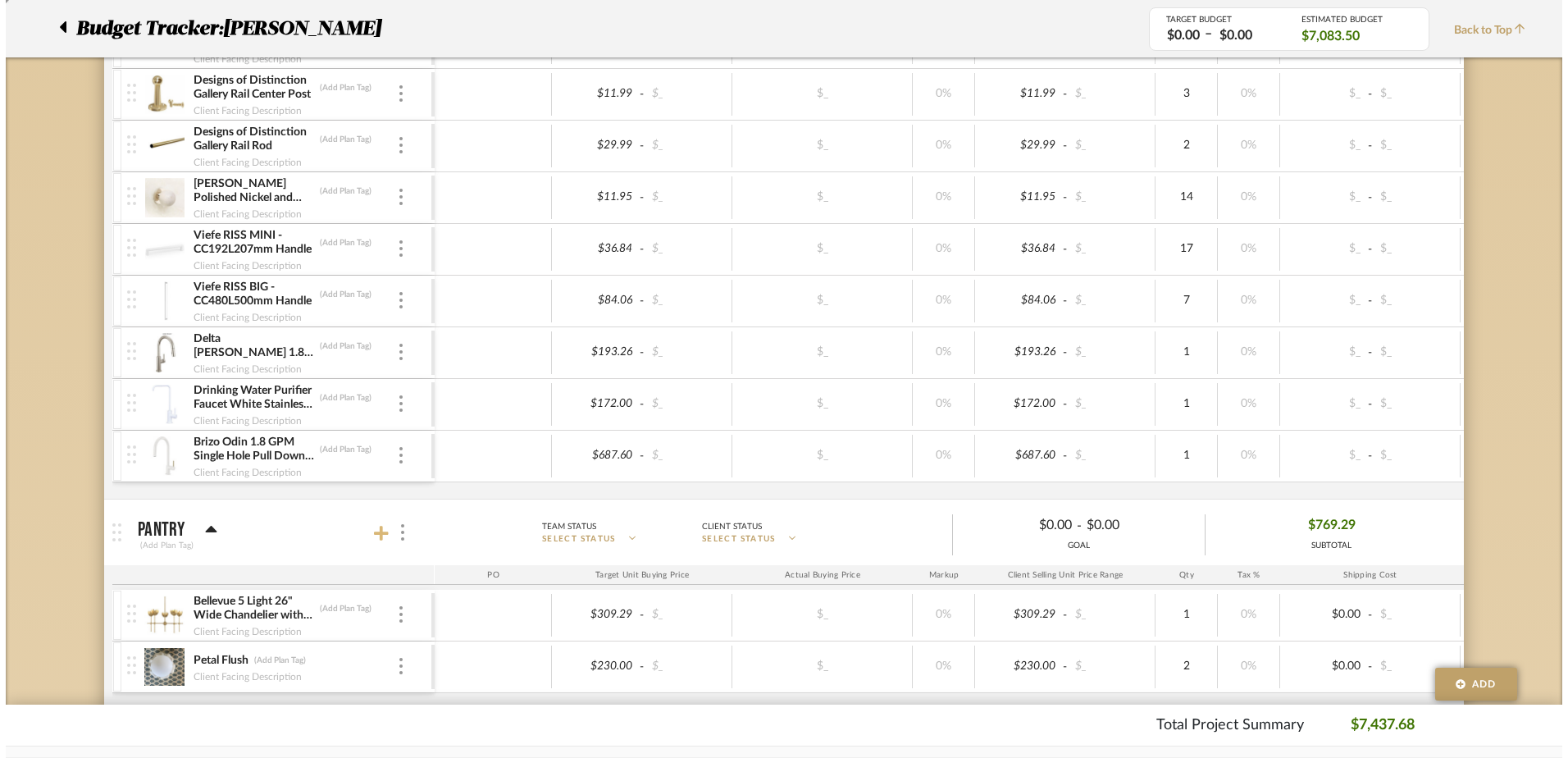
scroll to position [0, 0]
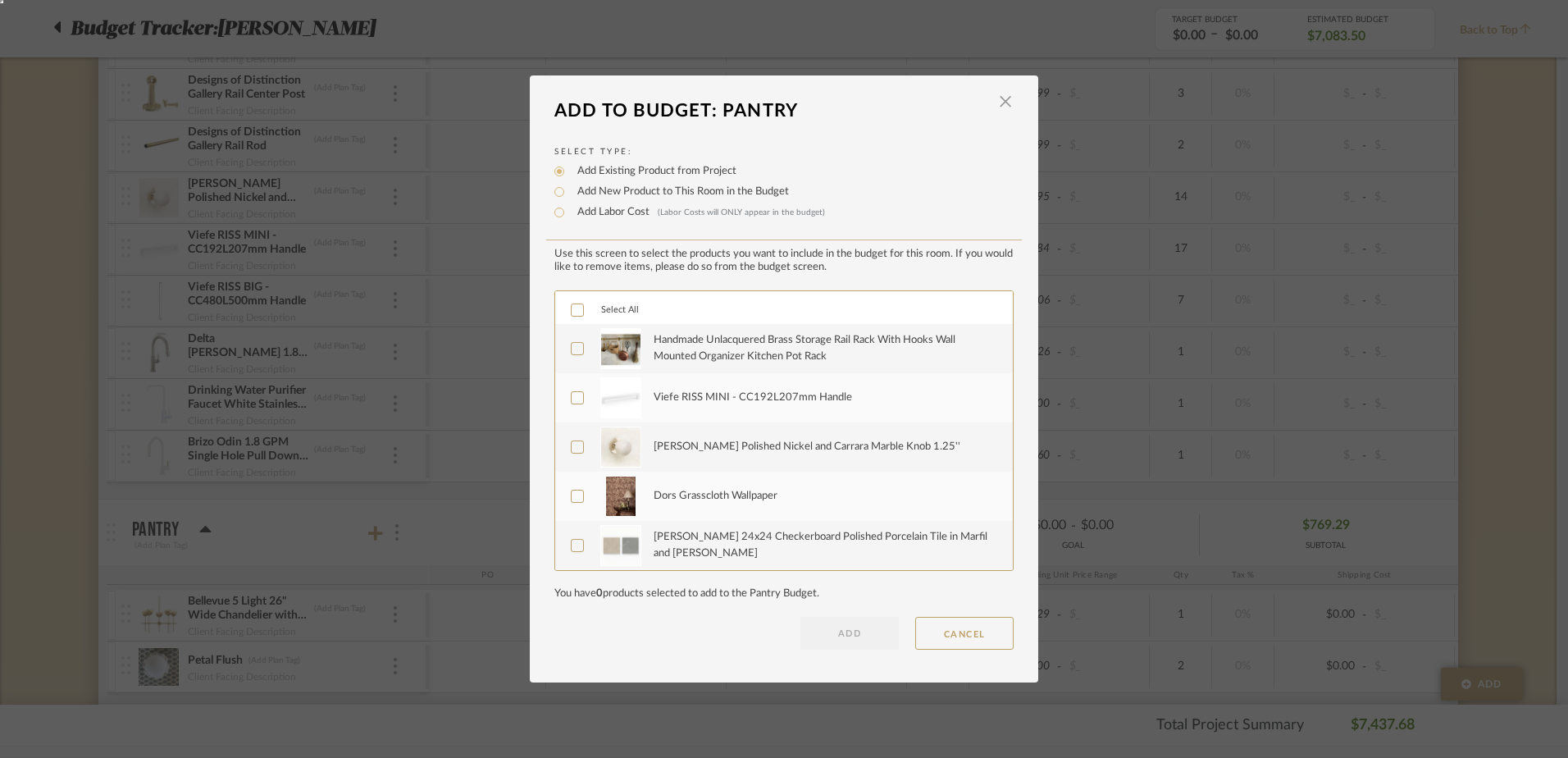
click at [561, 296] on div "Select All" at bounding box center [783, 307] width 457 height 33
click at [572, 313] on icon at bounding box center [577, 310] width 11 height 11
click at [845, 638] on button "ADD" at bounding box center [850, 632] width 99 height 33
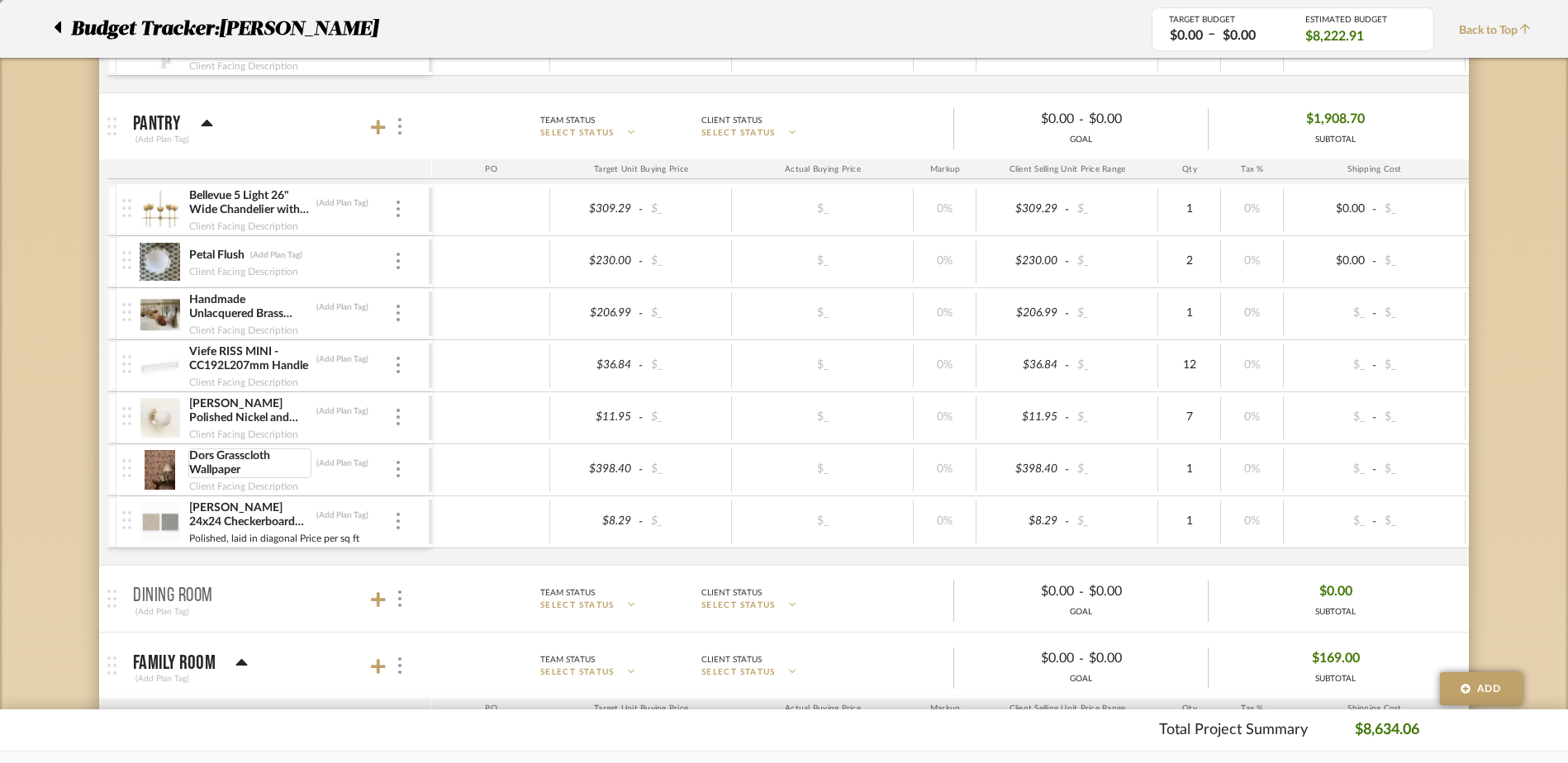
scroll to position [915, 0]
click at [380, 600] on icon at bounding box center [378, 596] width 15 height 17
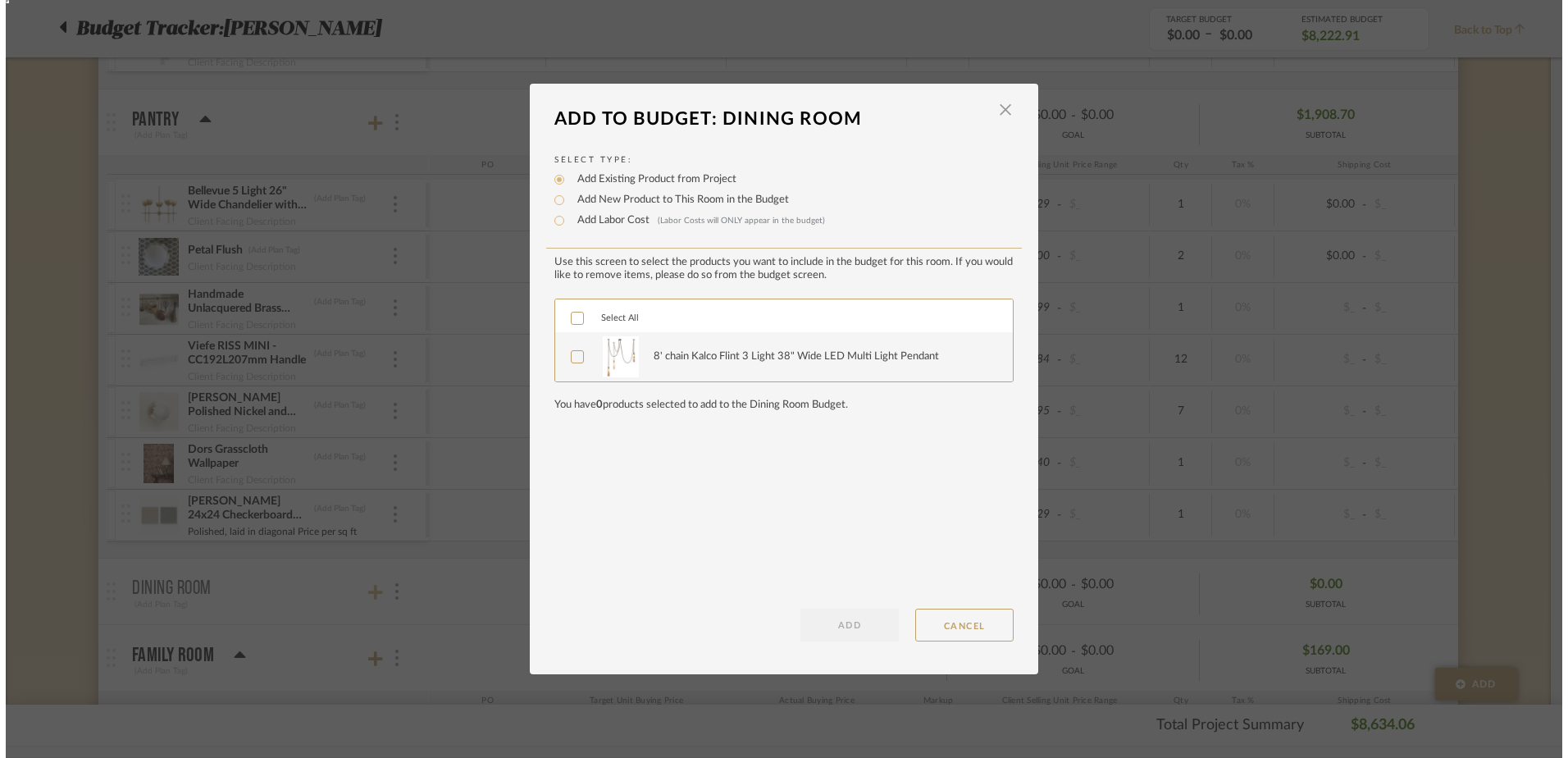
scroll to position [0, 0]
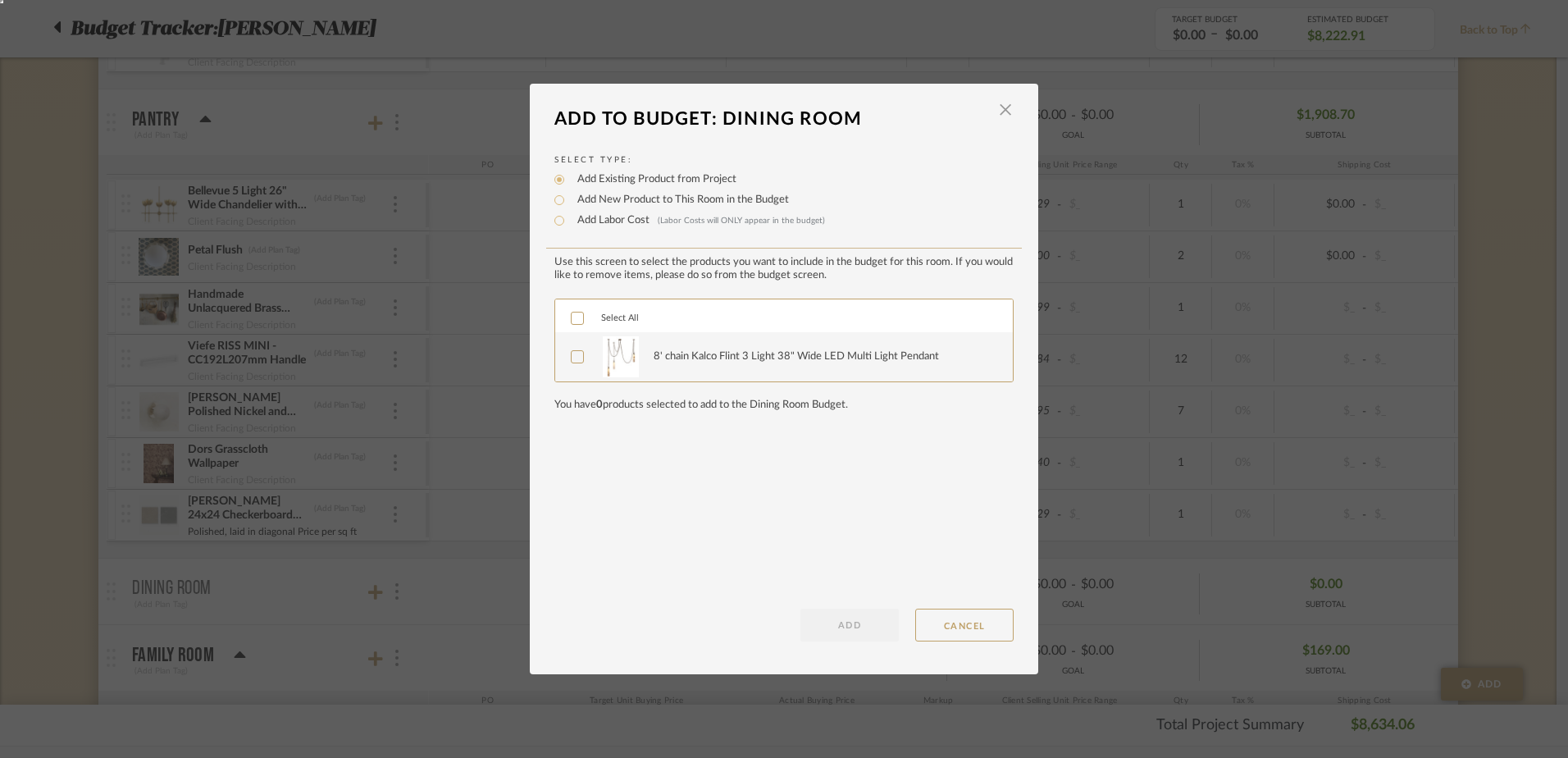
click at [563, 358] on div "8' chain Kalco Flint 3 Light 38" Wide LED Multi Light Pendant" at bounding box center [783, 357] width 457 height 49
click at [572, 359] on icon at bounding box center [577, 357] width 11 height 11
click at [874, 630] on button "ADD" at bounding box center [850, 625] width 99 height 33
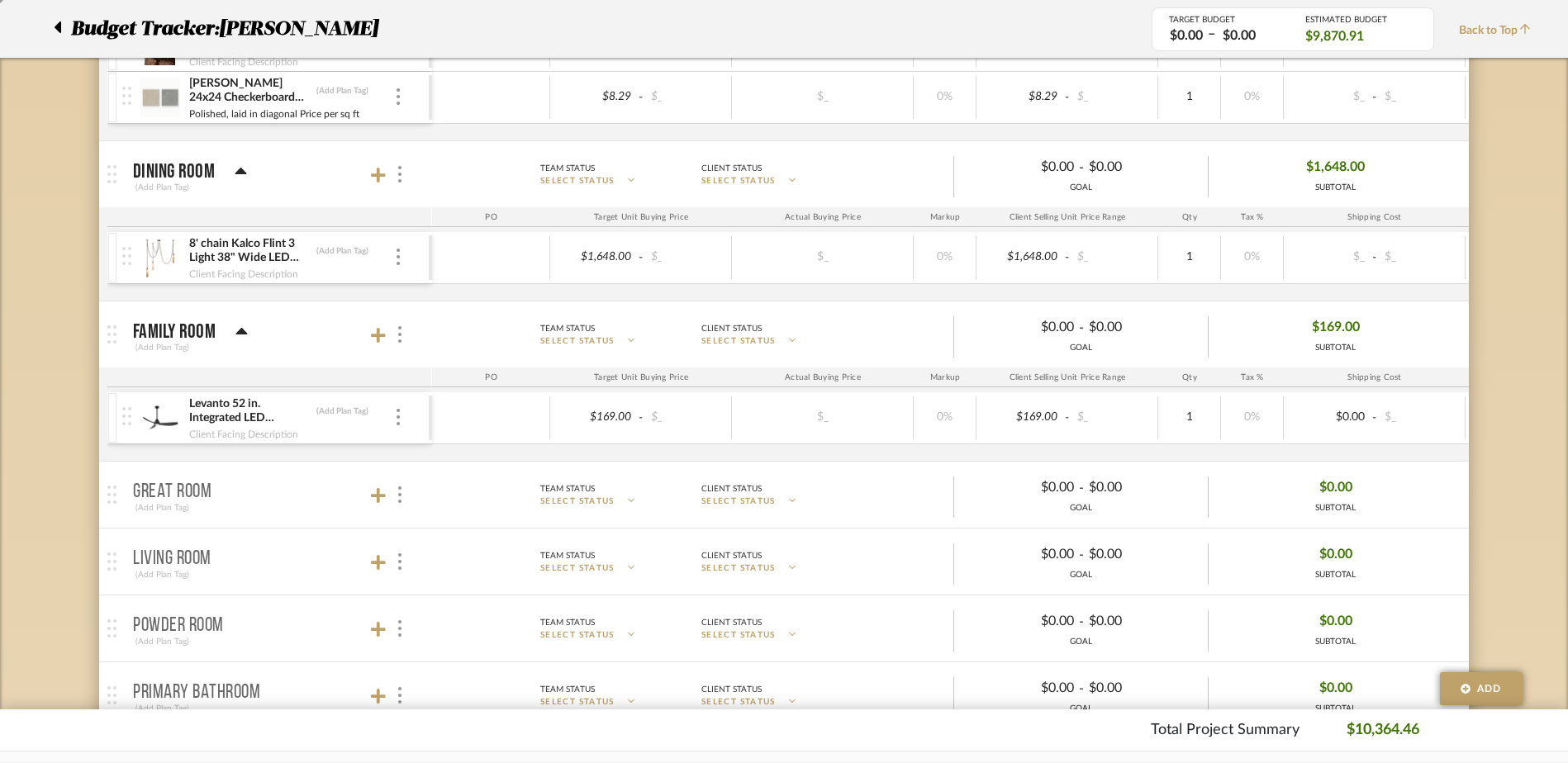
scroll to position [1410, 0]
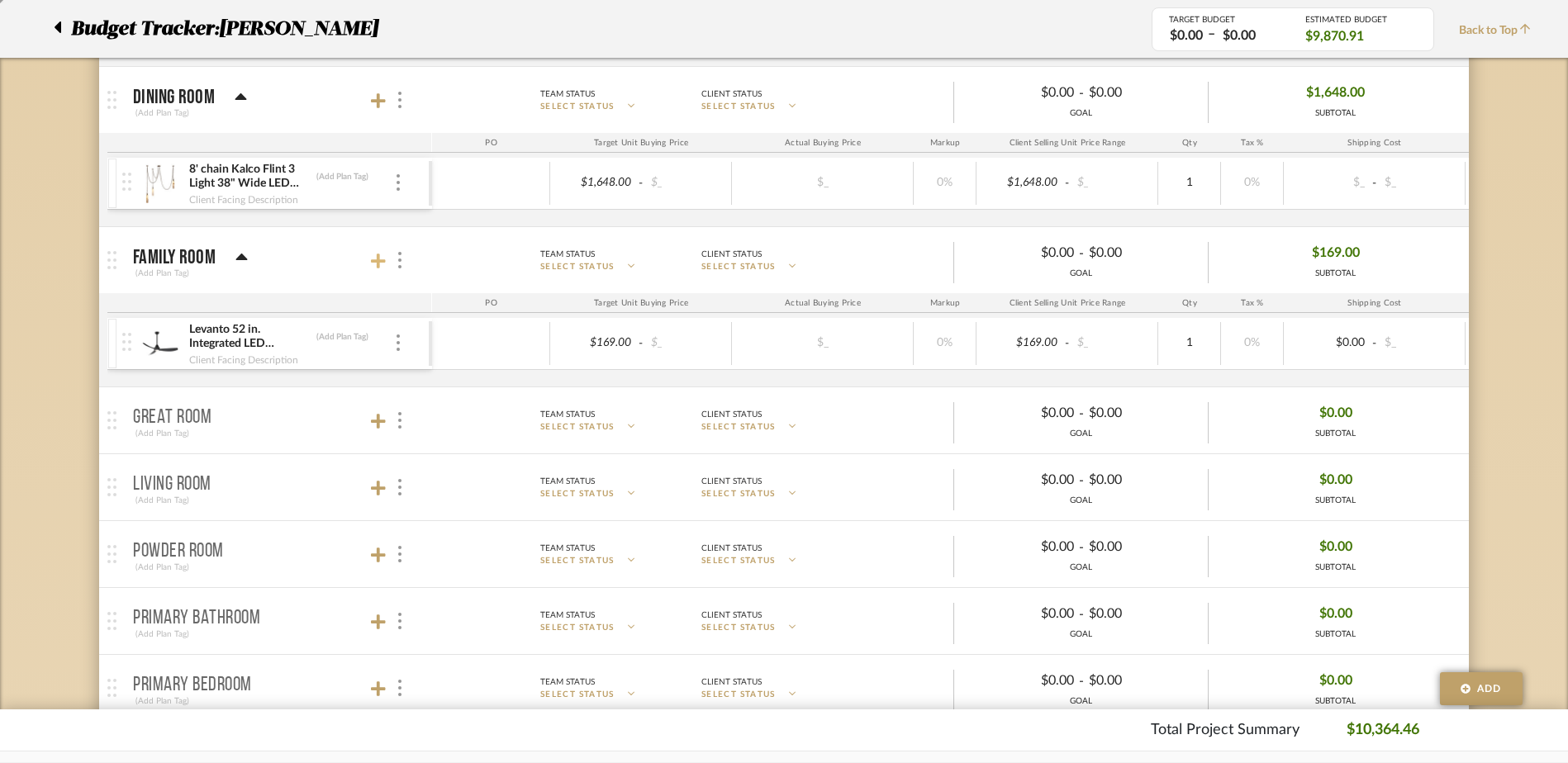
click at [372, 262] on icon at bounding box center [378, 262] width 15 height 17
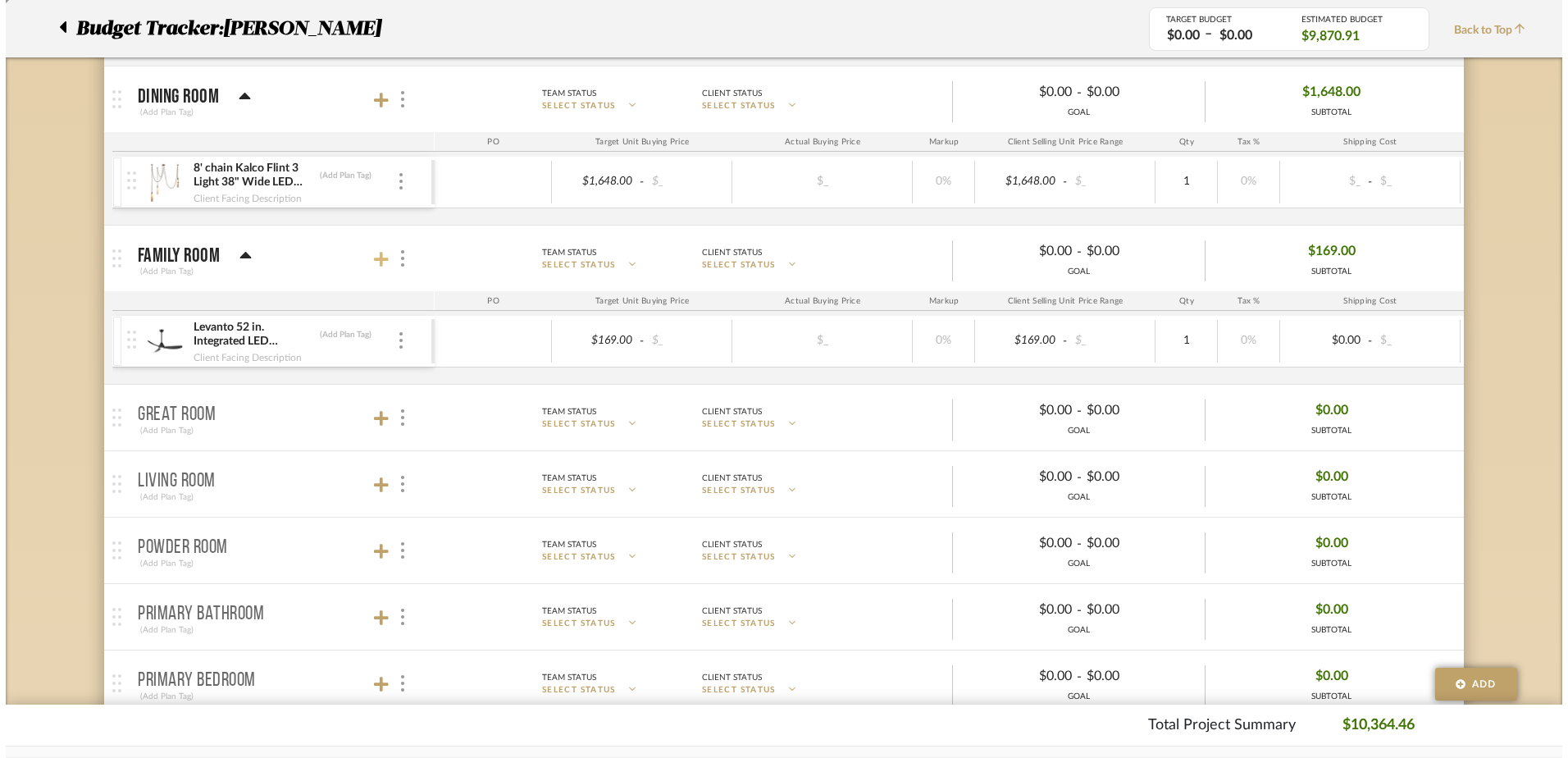
scroll to position [0, 0]
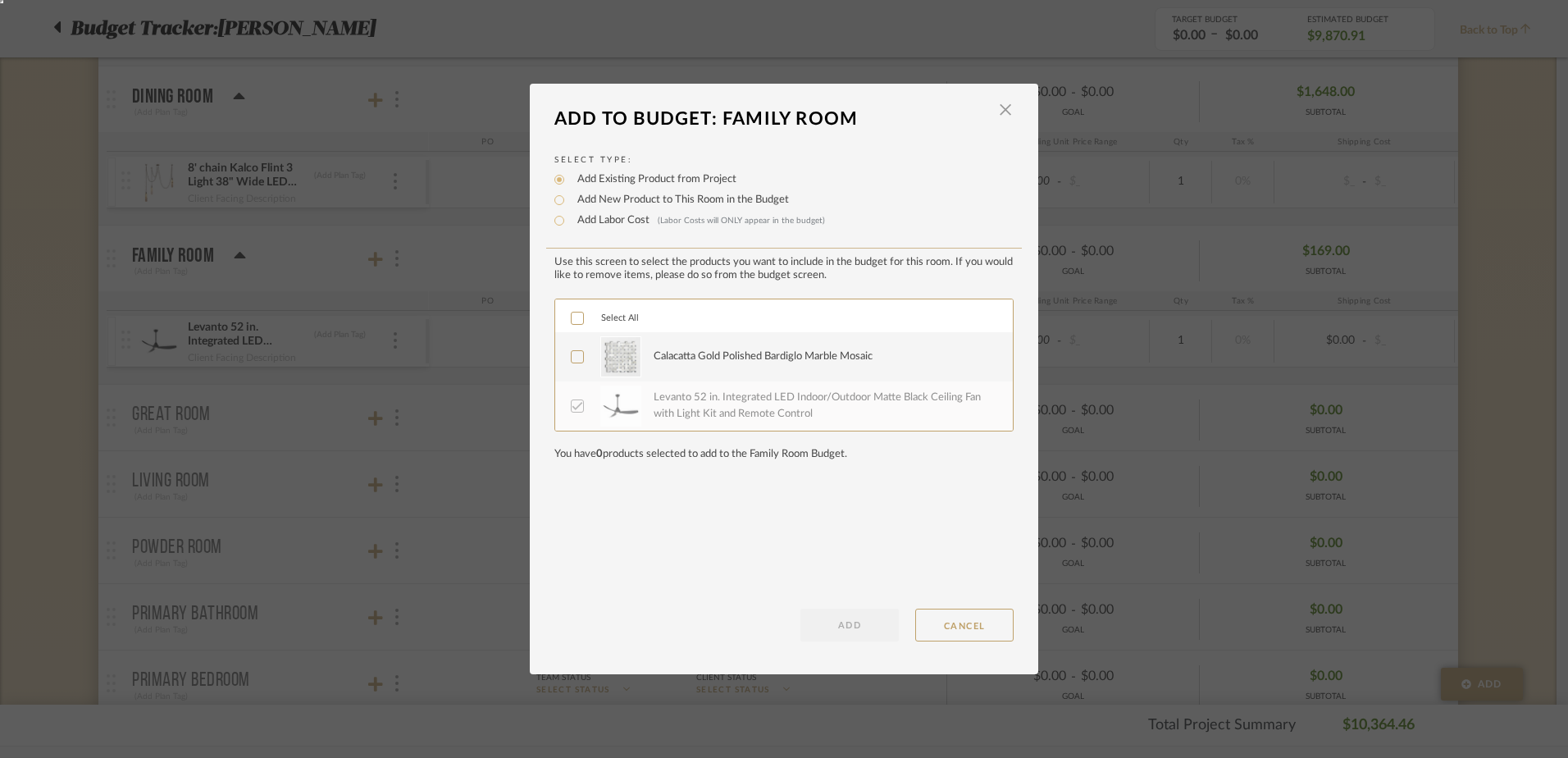
click at [576, 313] on icon at bounding box center [577, 318] width 11 height 11
click at [857, 629] on button "ADD" at bounding box center [850, 625] width 99 height 33
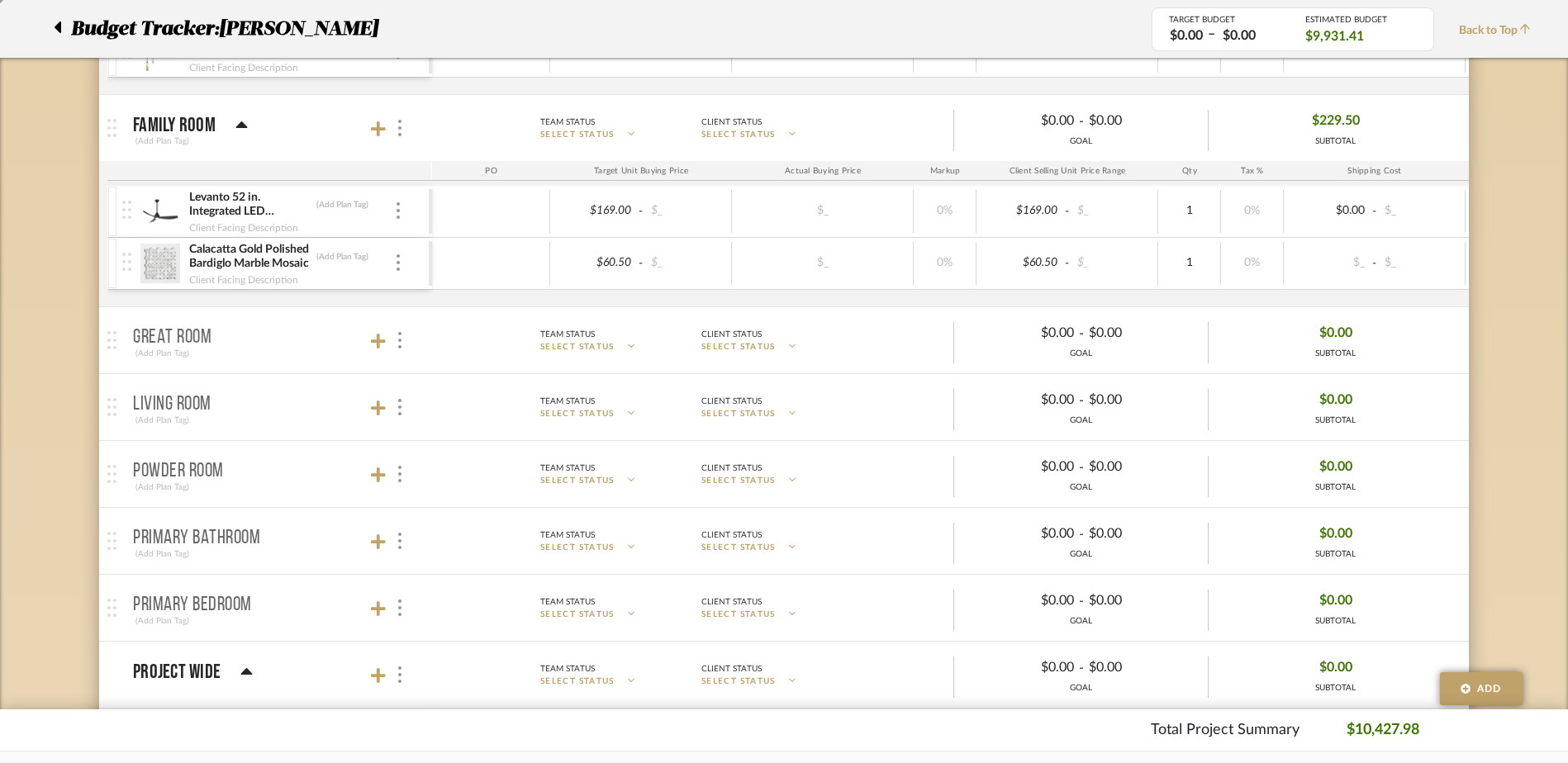
scroll to position [1575, 0]
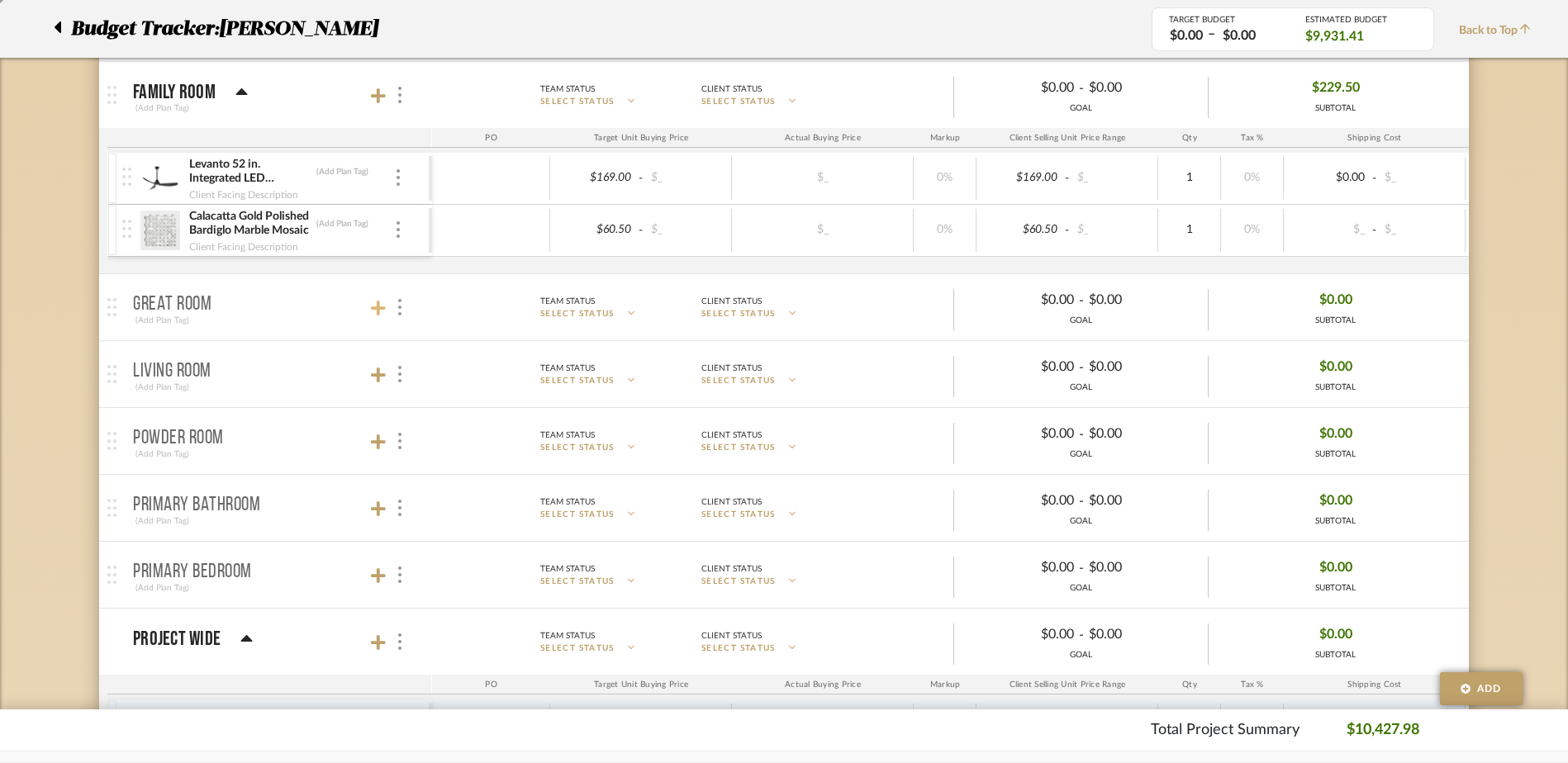
click at [378, 309] on icon at bounding box center [378, 308] width 15 height 15
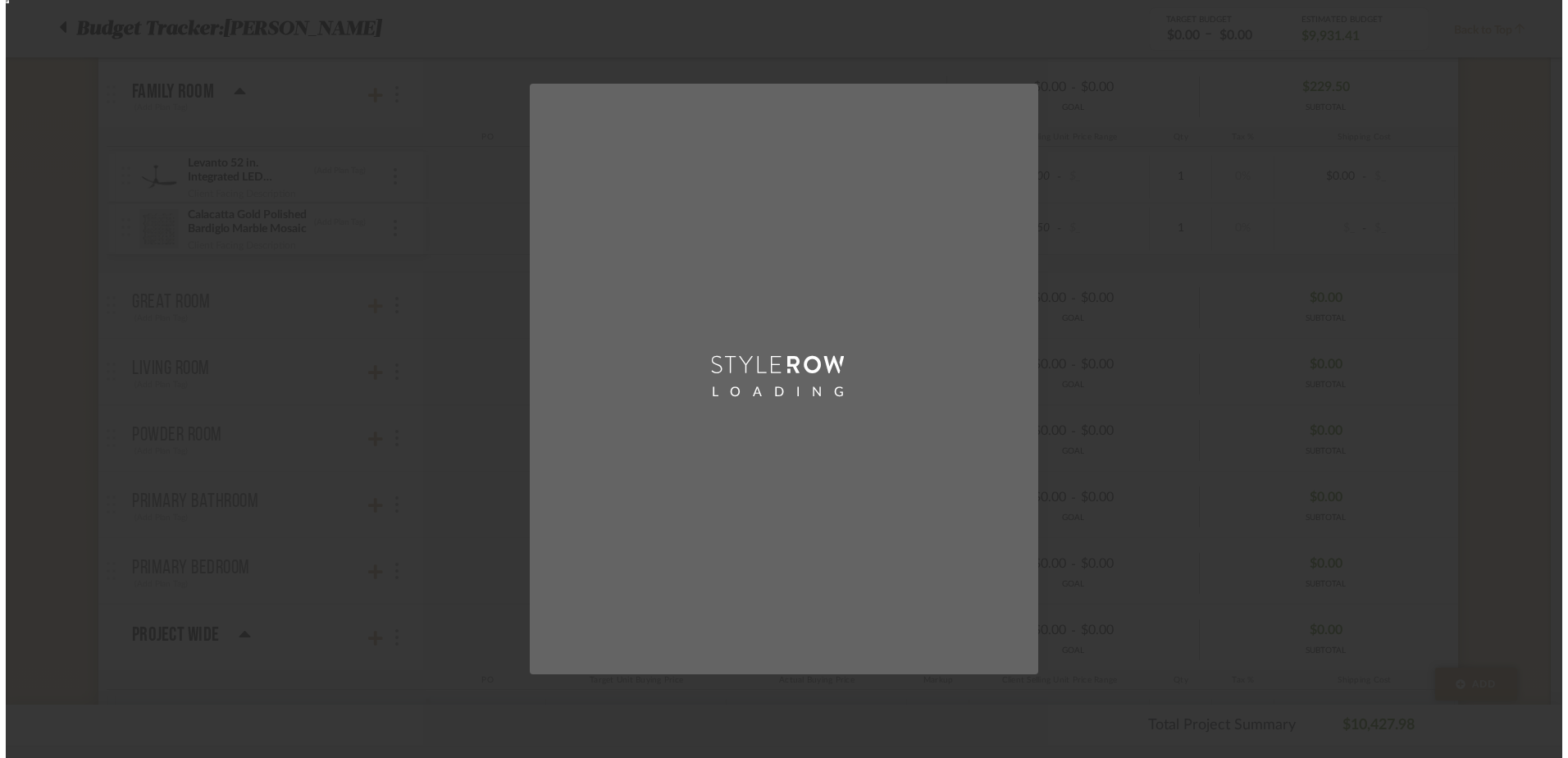
scroll to position [0, 0]
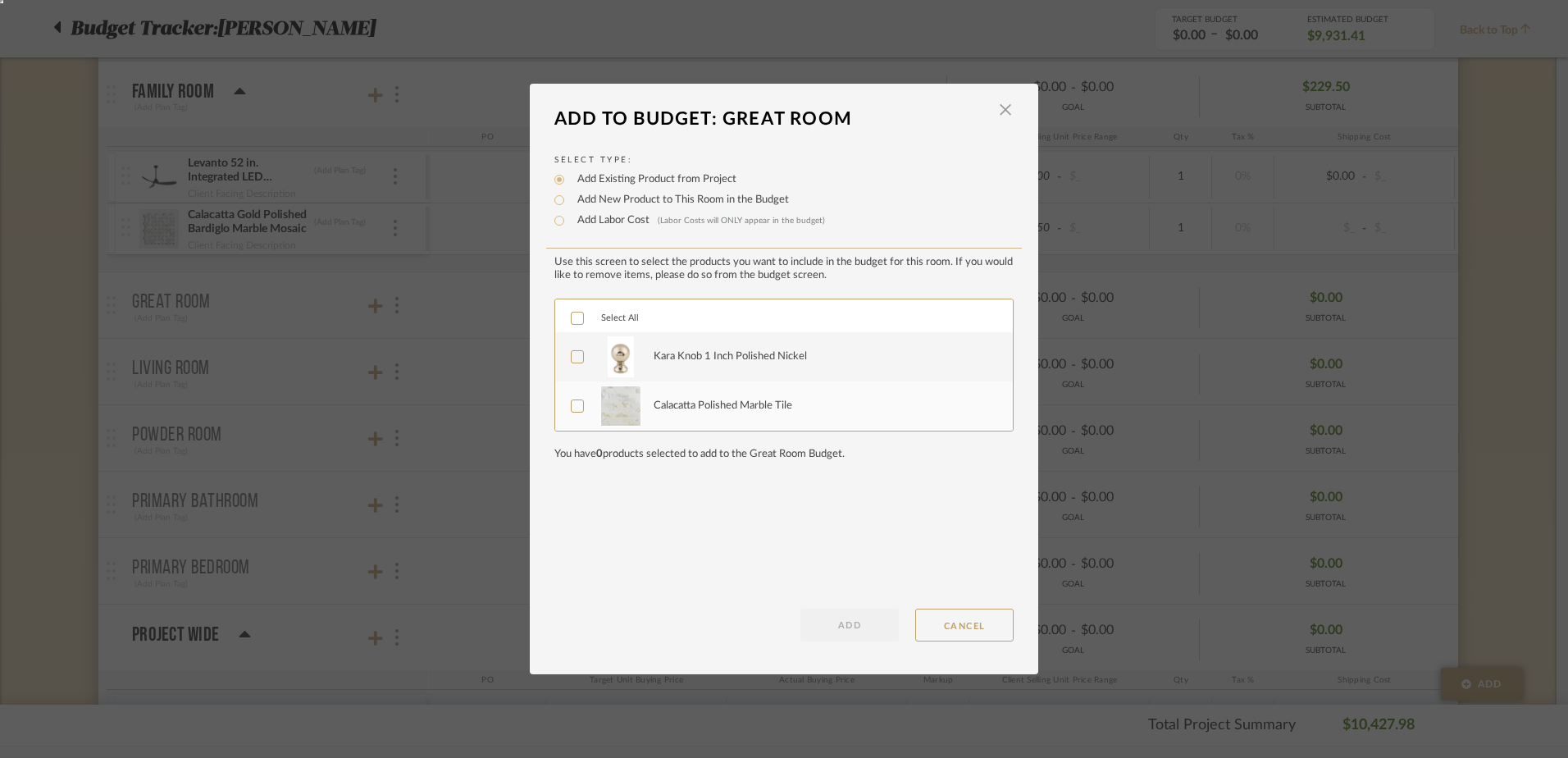
click at [571, 315] on div at bounding box center [577, 318] width 13 height 13
click at [836, 612] on button "ADD" at bounding box center [850, 625] width 99 height 33
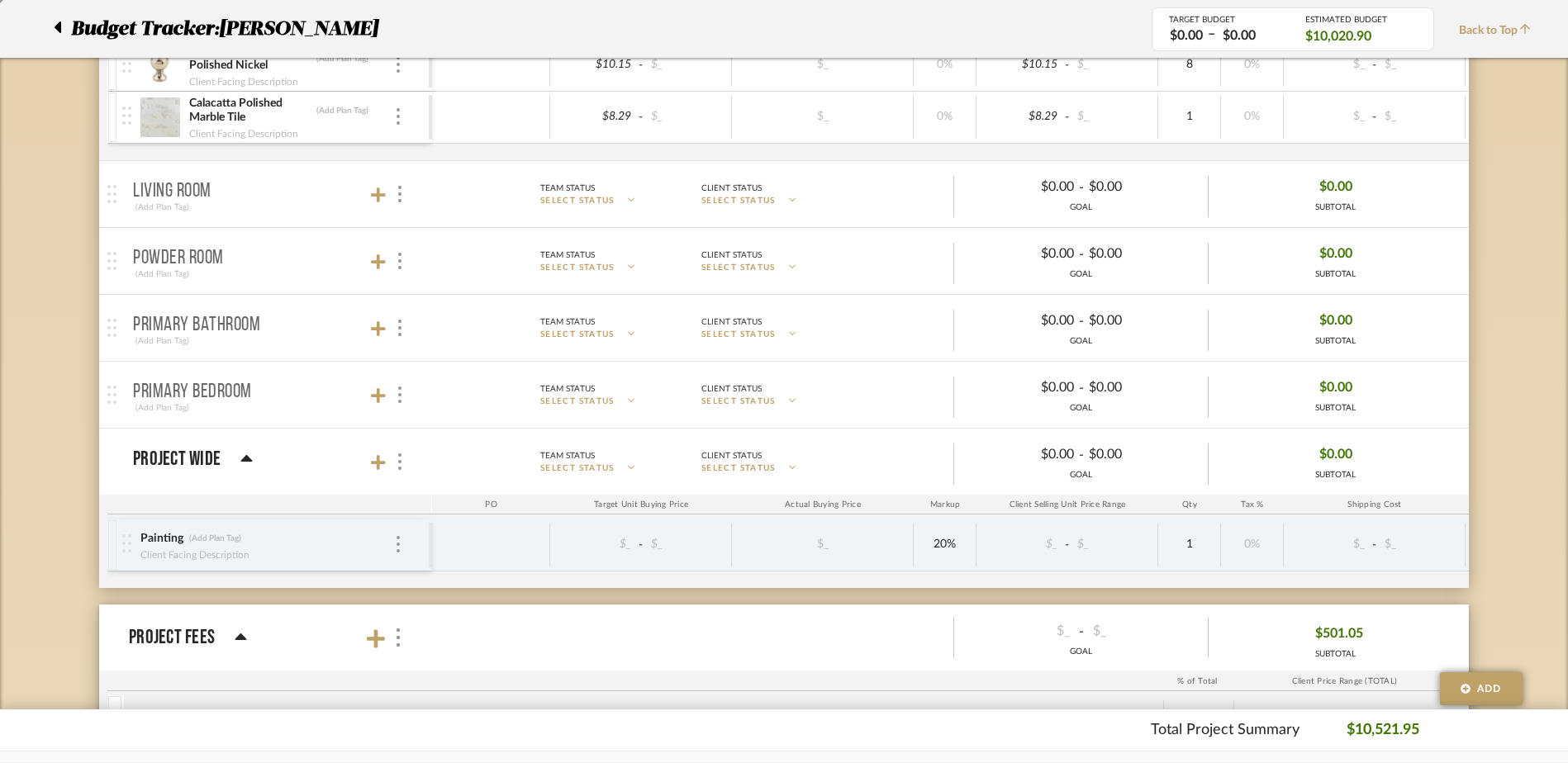
scroll to position [1906, 0]
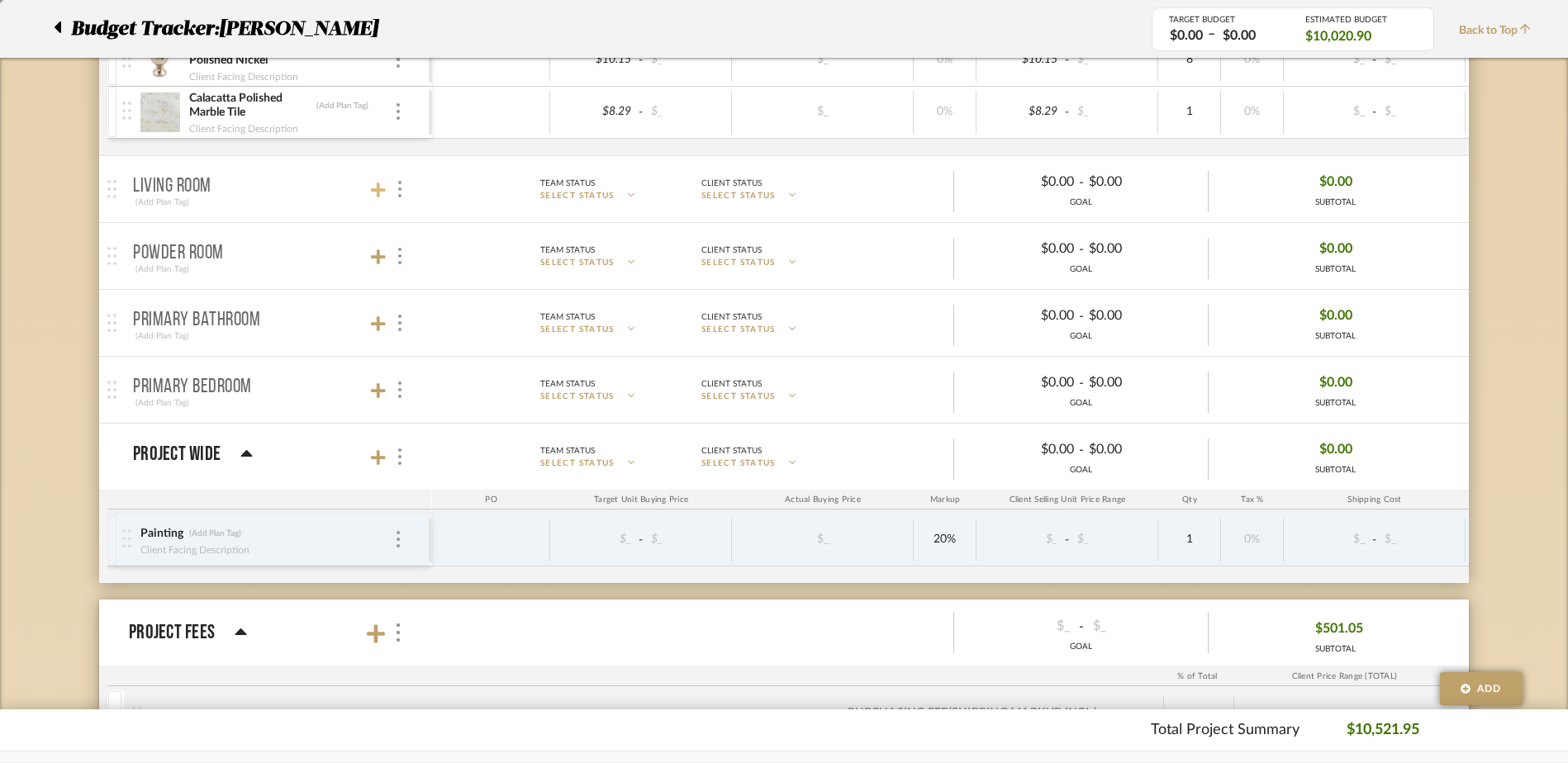
click at [377, 186] on icon at bounding box center [378, 190] width 15 height 15
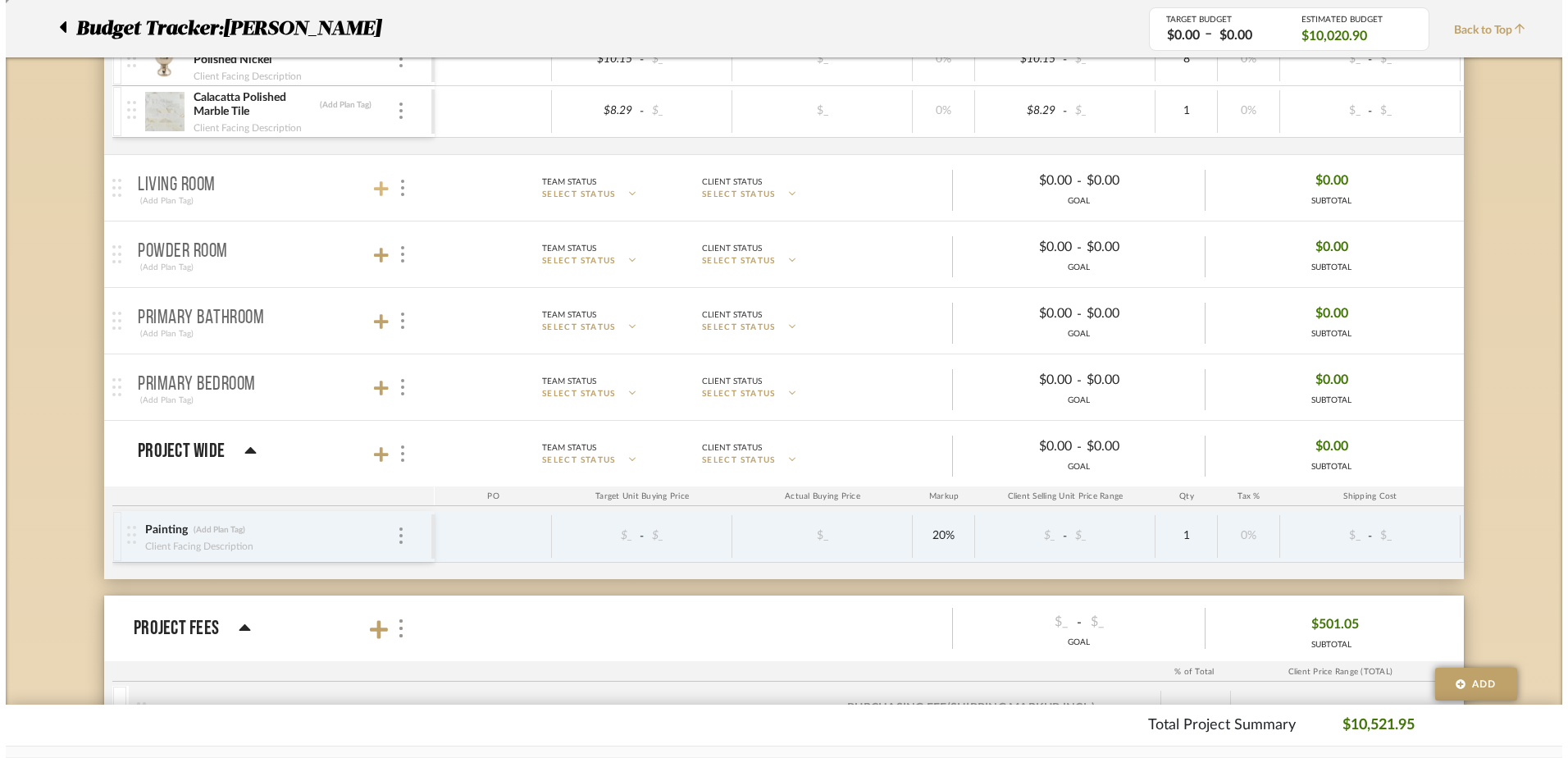
scroll to position [0, 0]
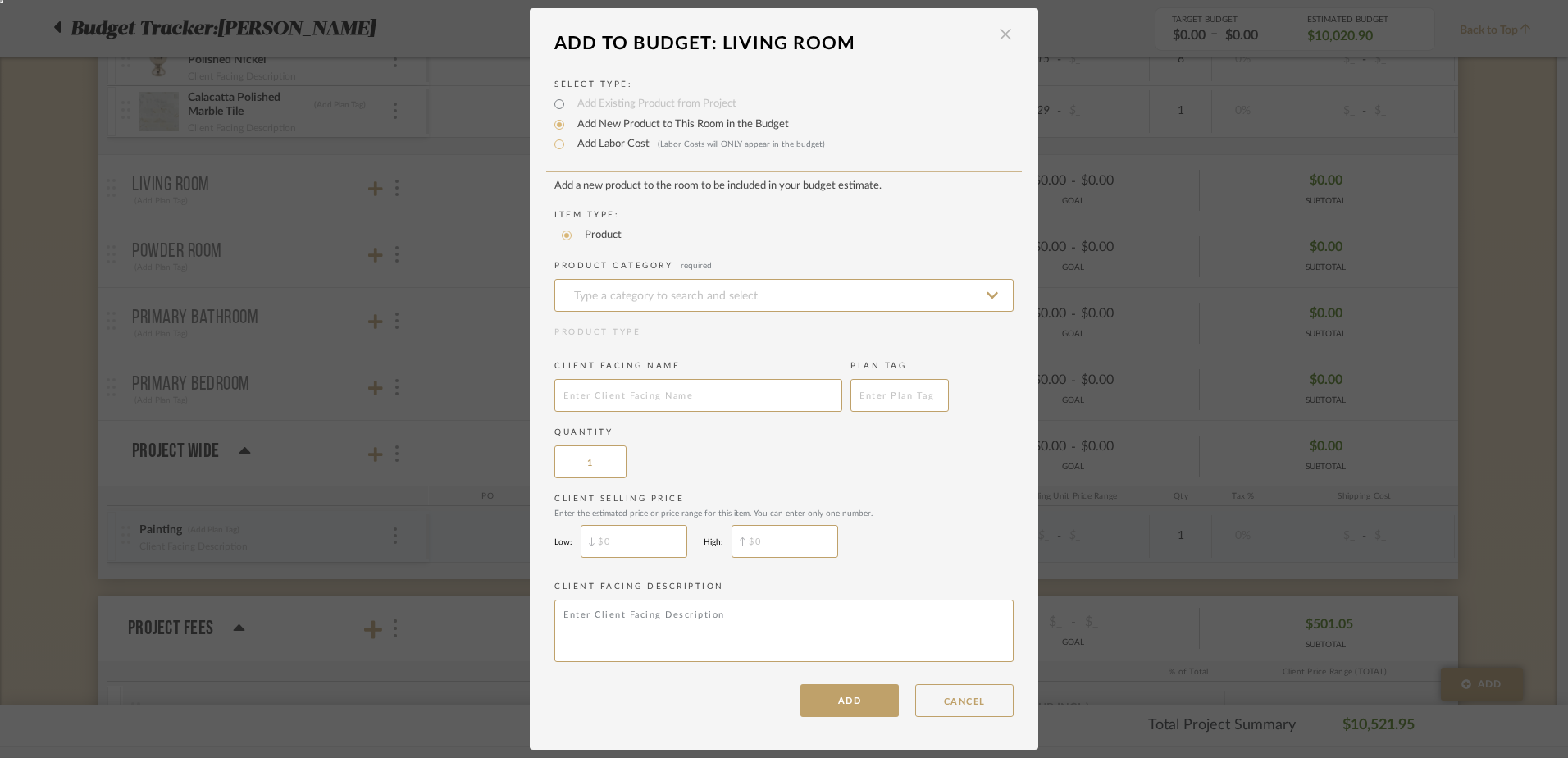
click at [994, 37] on span "button" at bounding box center [1005, 34] width 33 height 33
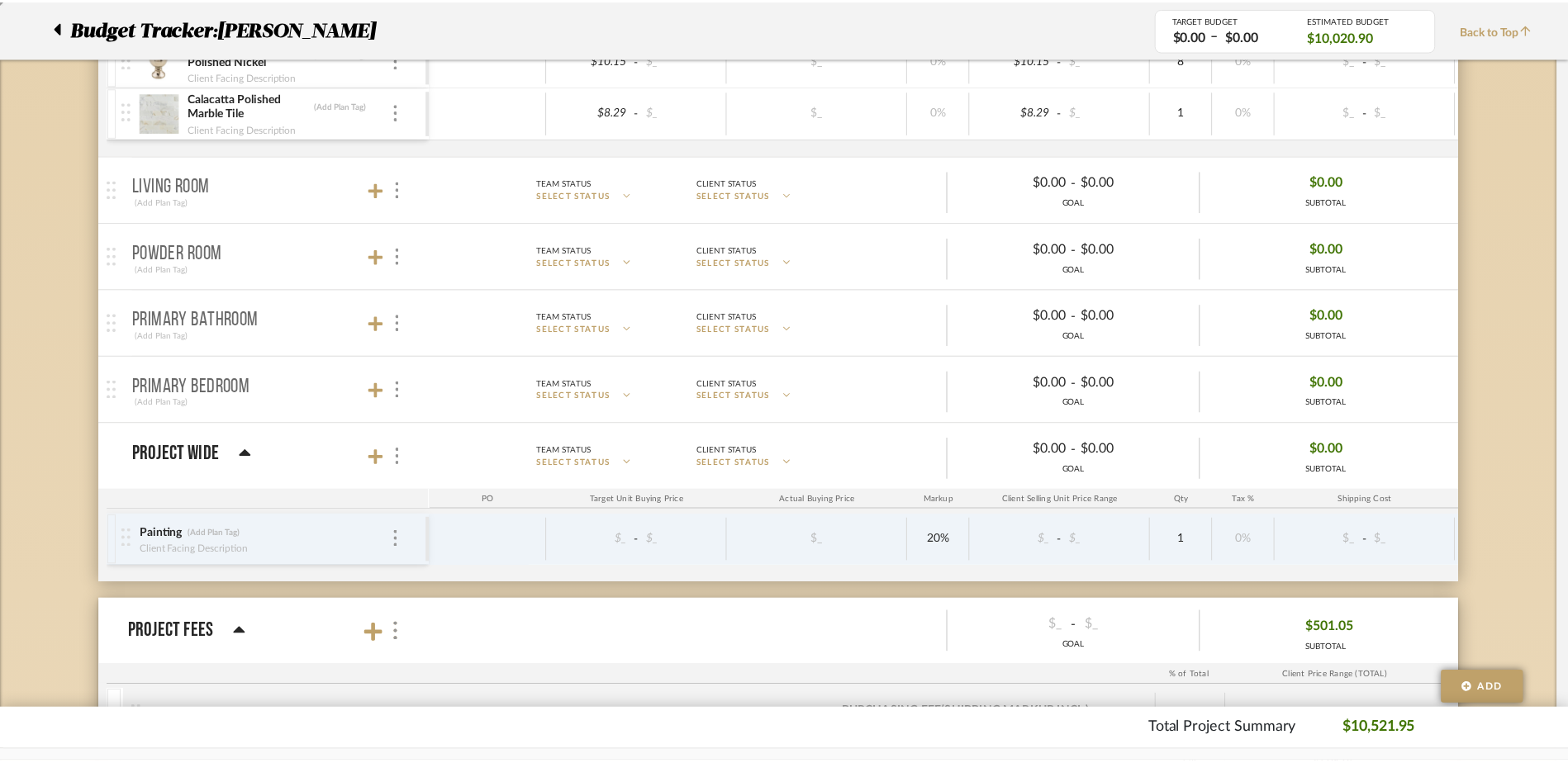
scroll to position [1906, 0]
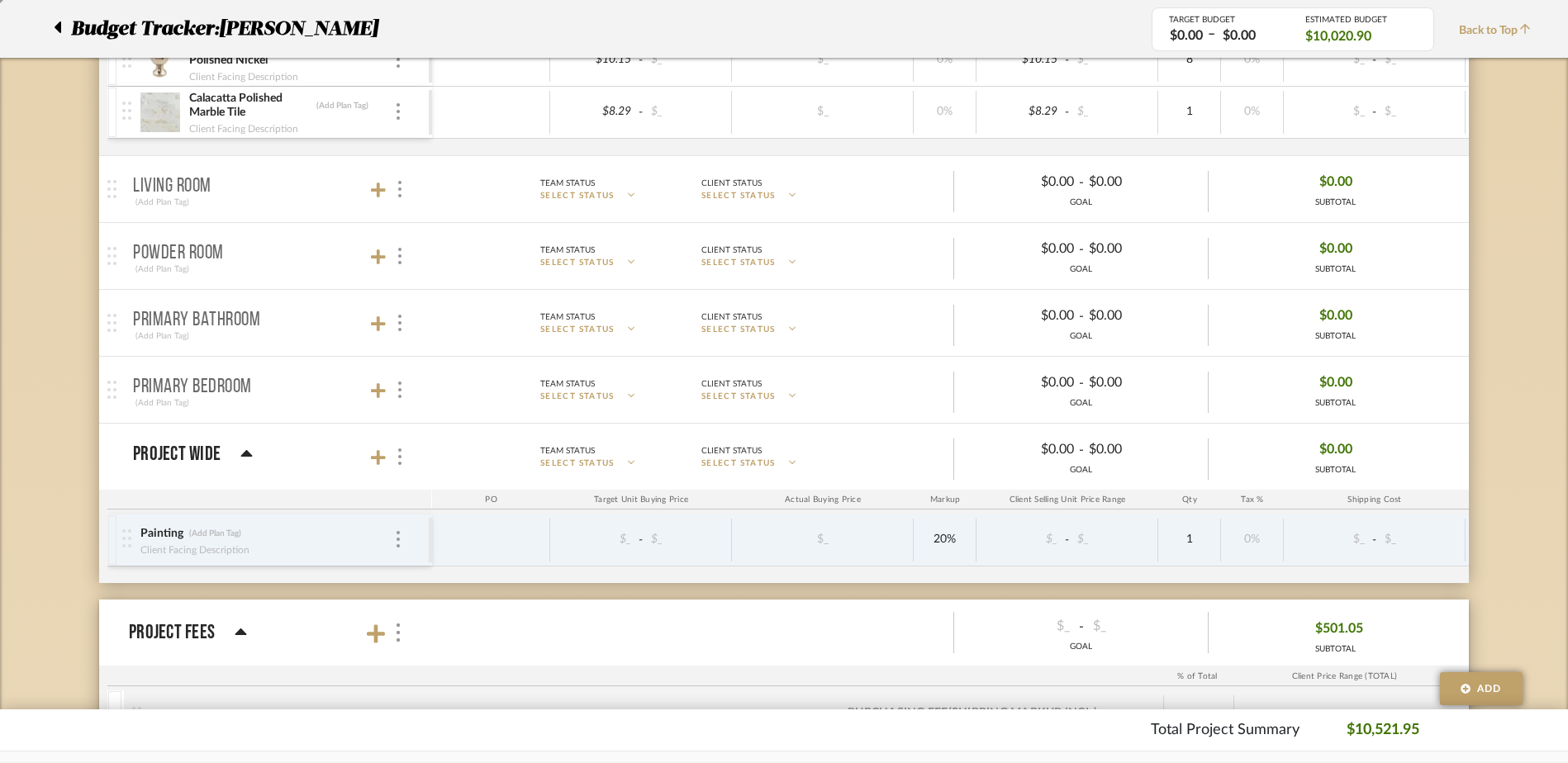
click at [314, 191] on mat-panel-title "Living Room (Add Plan Tag)" at bounding box center [279, 189] width 291 height 40
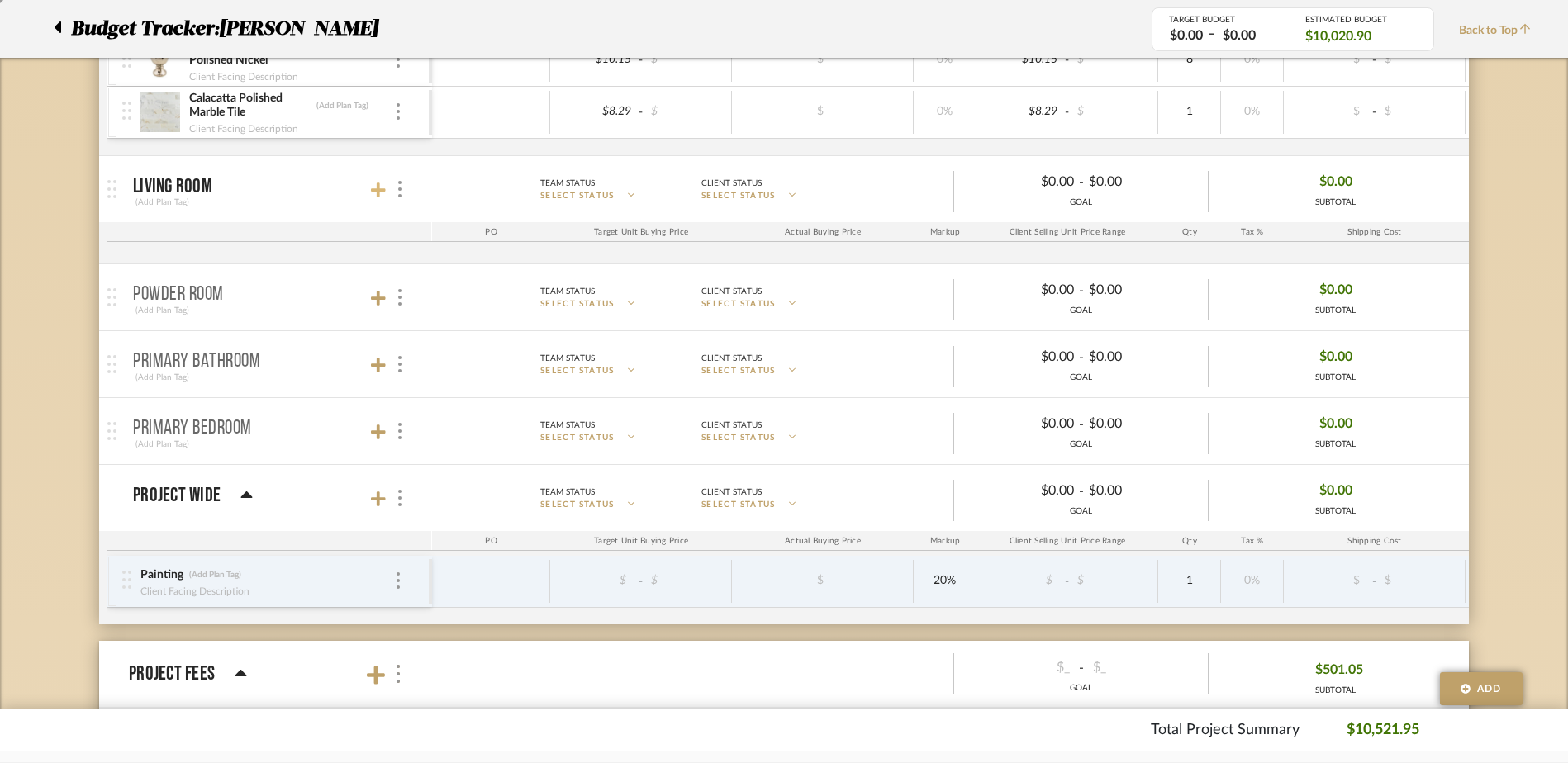
click at [383, 190] on icon at bounding box center [378, 190] width 15 height 15
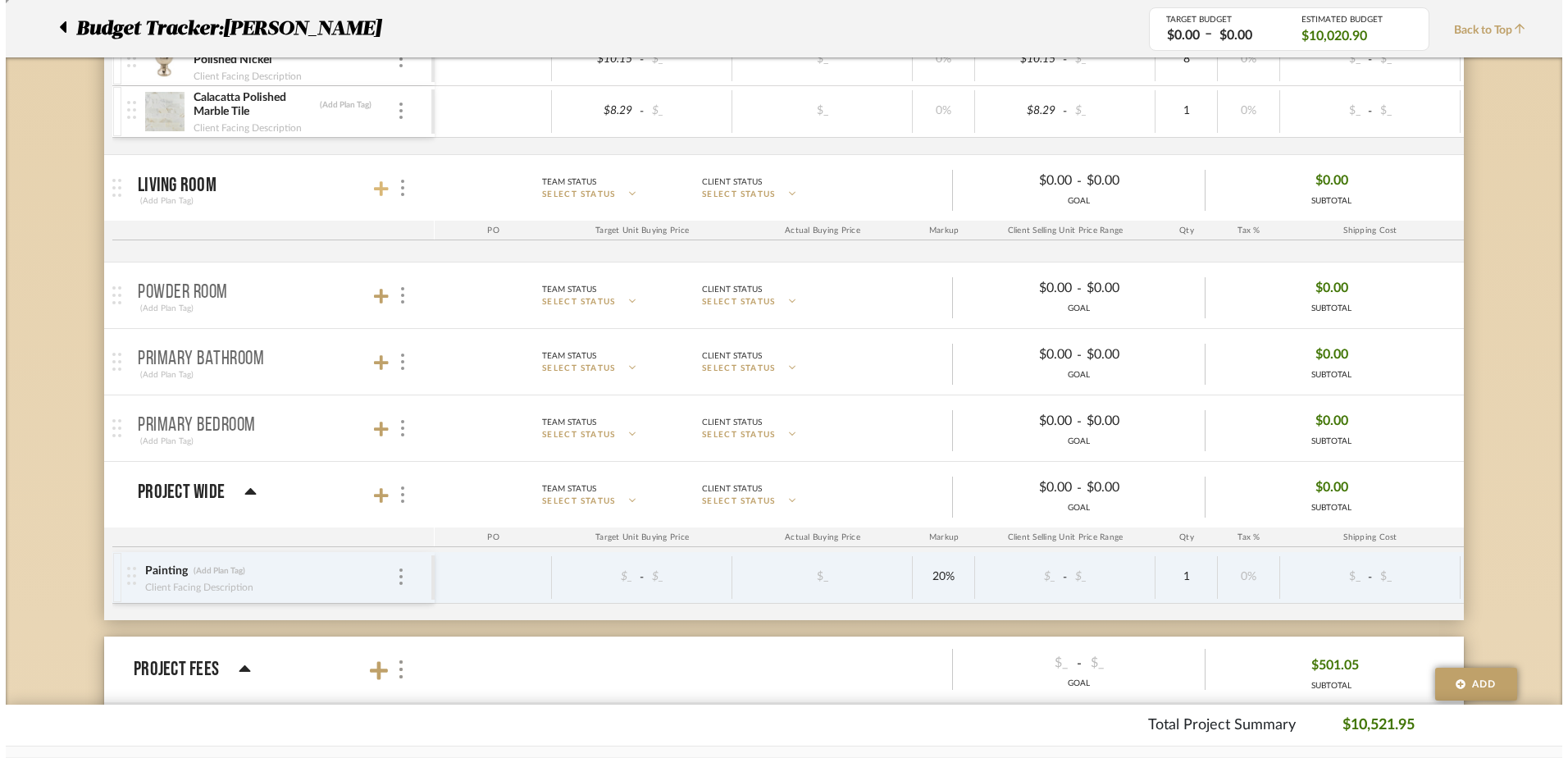
scroll to position [0, 0]
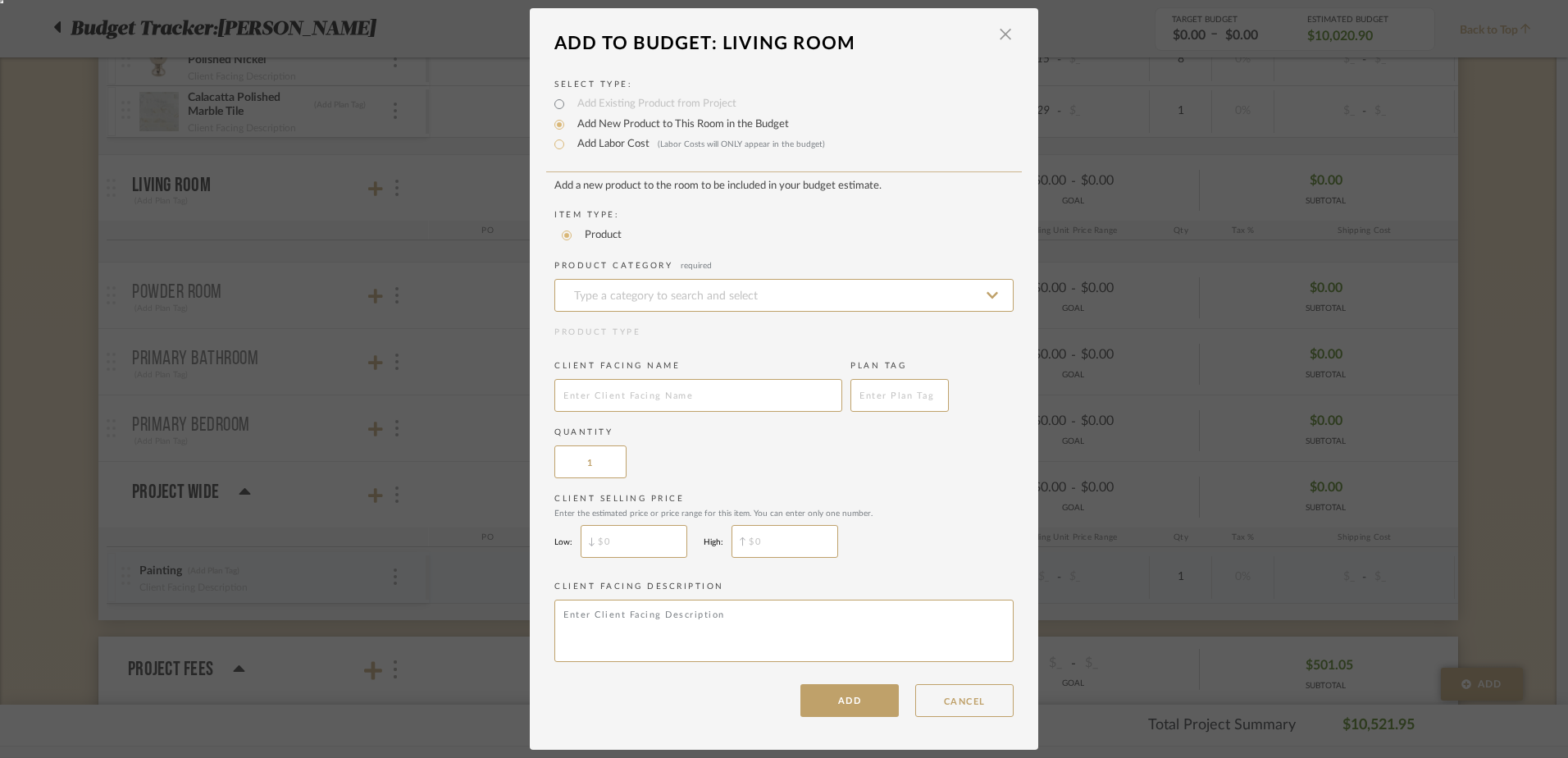
click at [1008, 37] on dialog-header "Add To Budget: Living Room ×" at bounding box center [784, 43] width 508 height 36
click at [999, 32] on span "button" at bounding box center [1005, 34] width 33 height 33
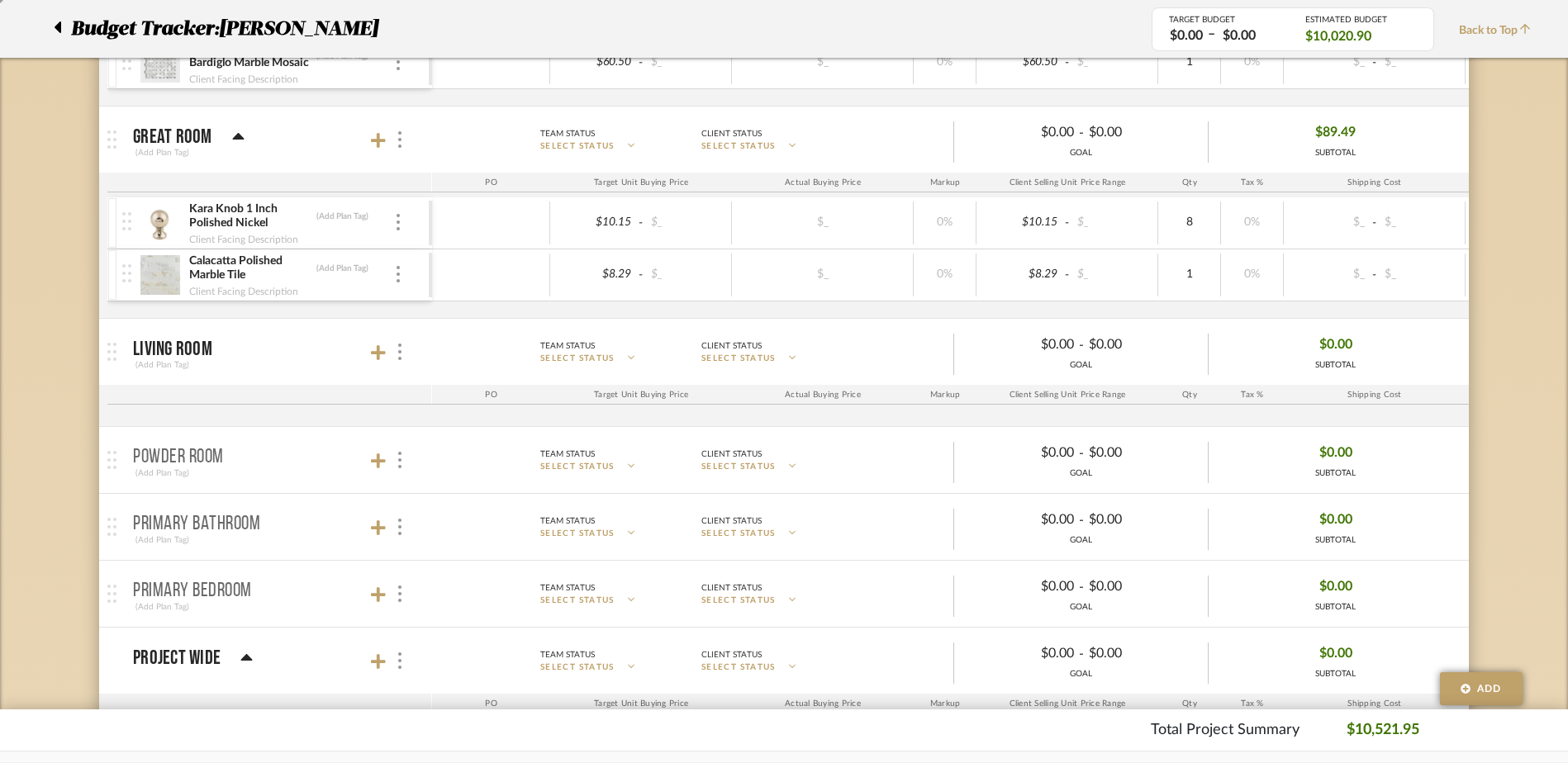
scroll to position [1741, 0]
drag, startPoint x: 290, startPoint y: 241, endPoint x: 102, endPoint y: 385, distance: 236.8
click at [102, 385] on div at bounding box center [116, 354] width 34 height 66
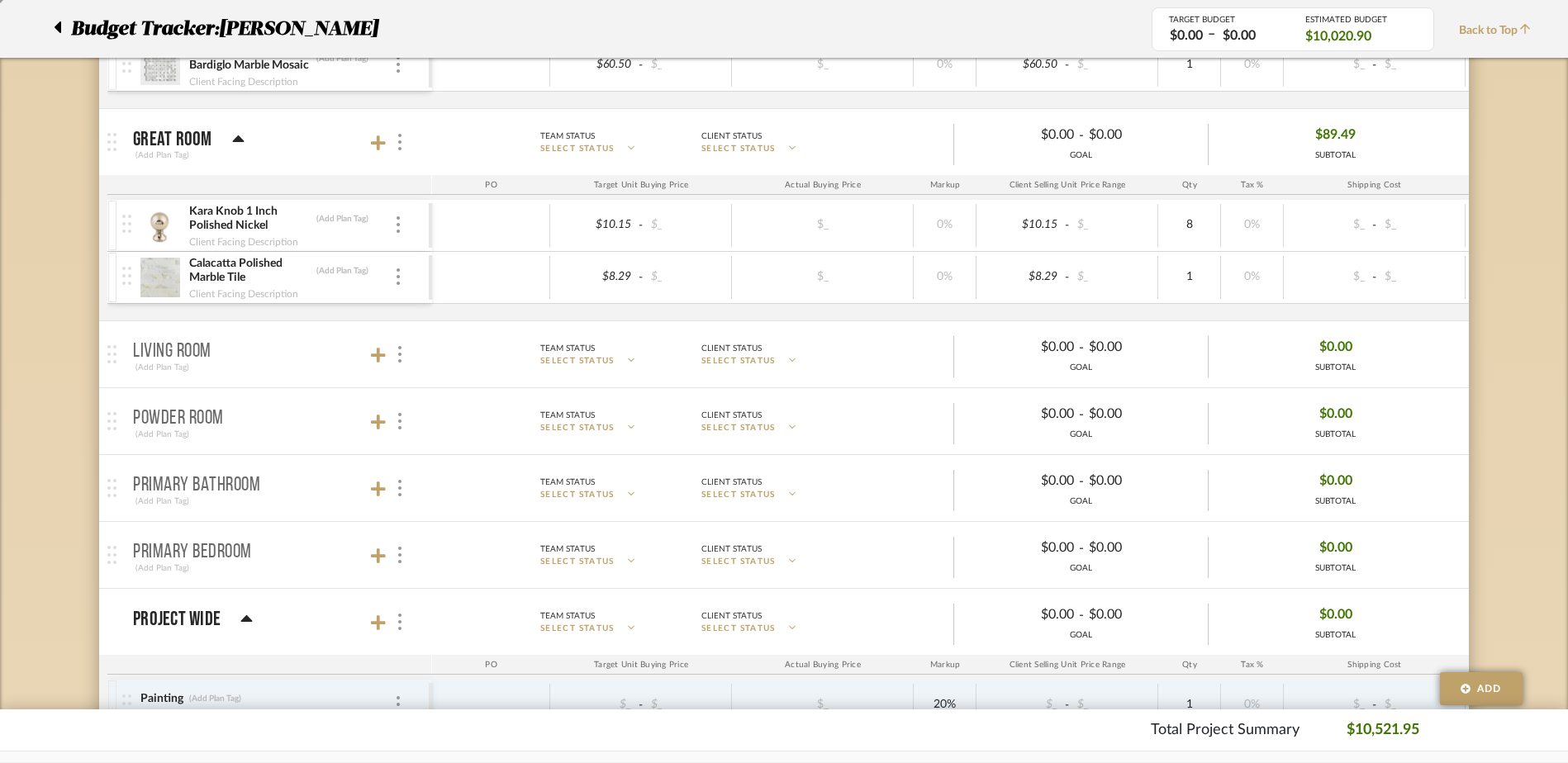
click at [369, 414] on mat-panel-title "Powder Room (Add Plan Tag)" at bounding box center [279, 421] width 291 height 40
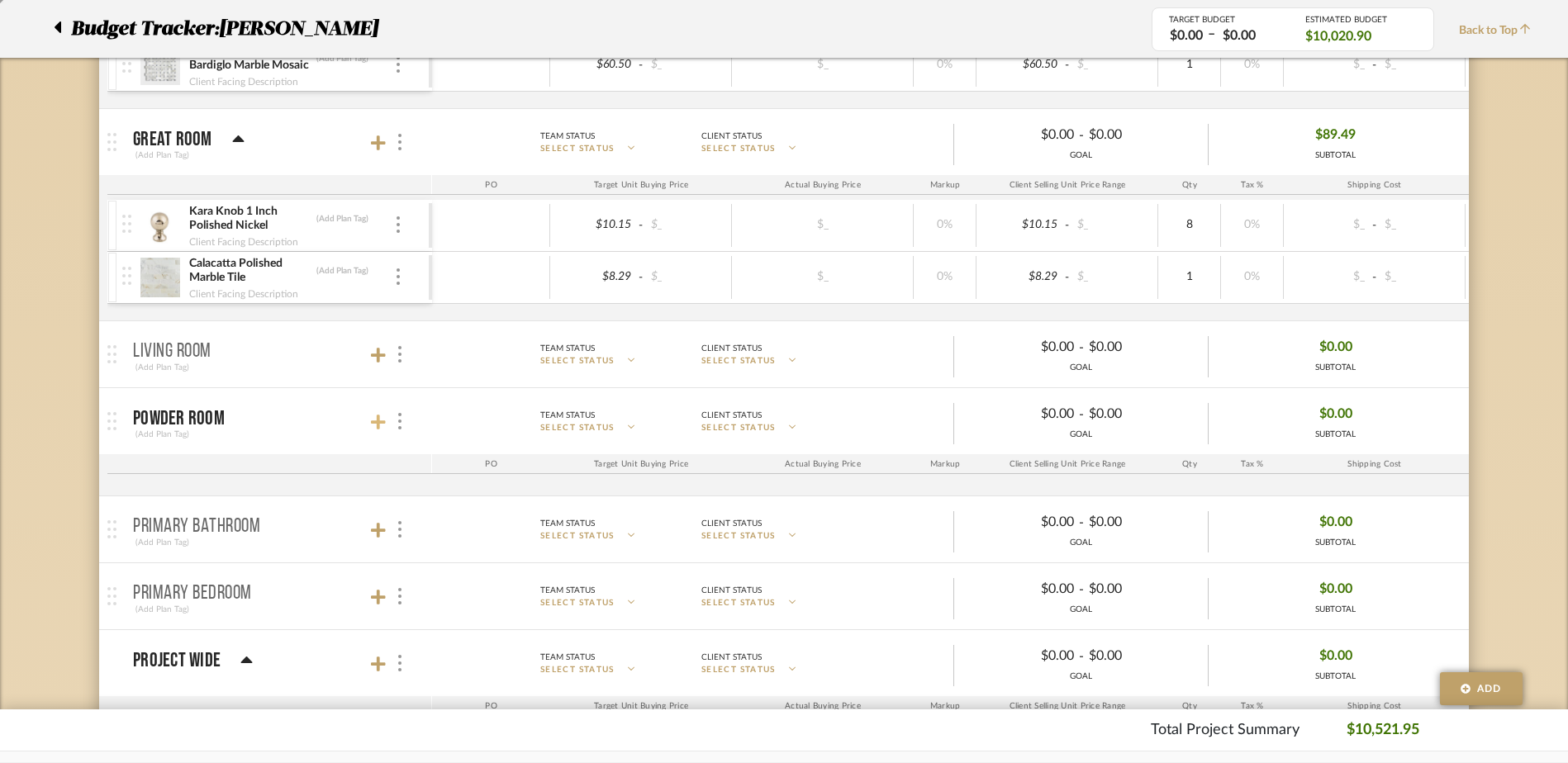
click at [382, 422] on icon at bounding box center [378, 422] width 15 height 15
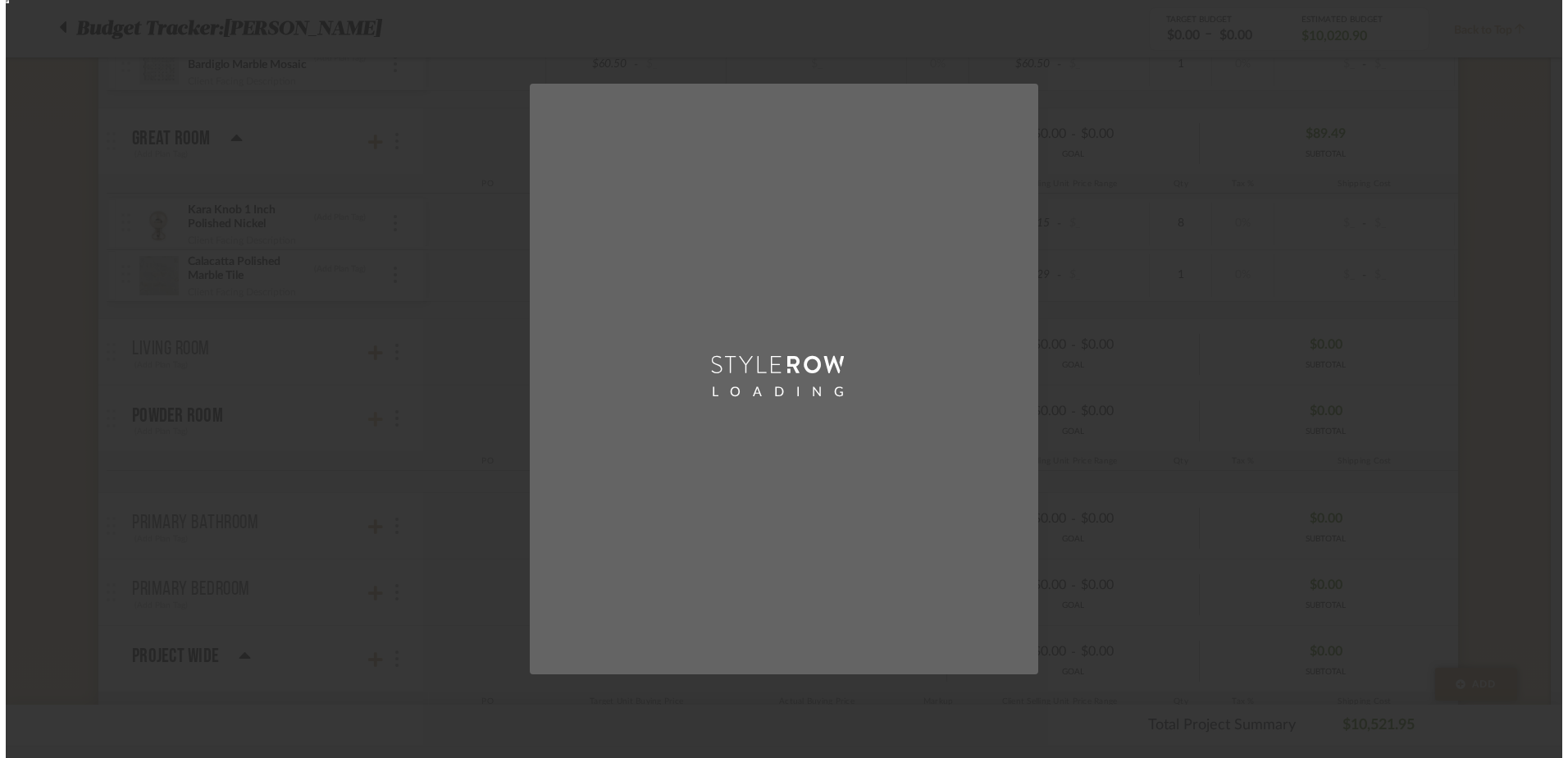
scroll to position [0, 0]
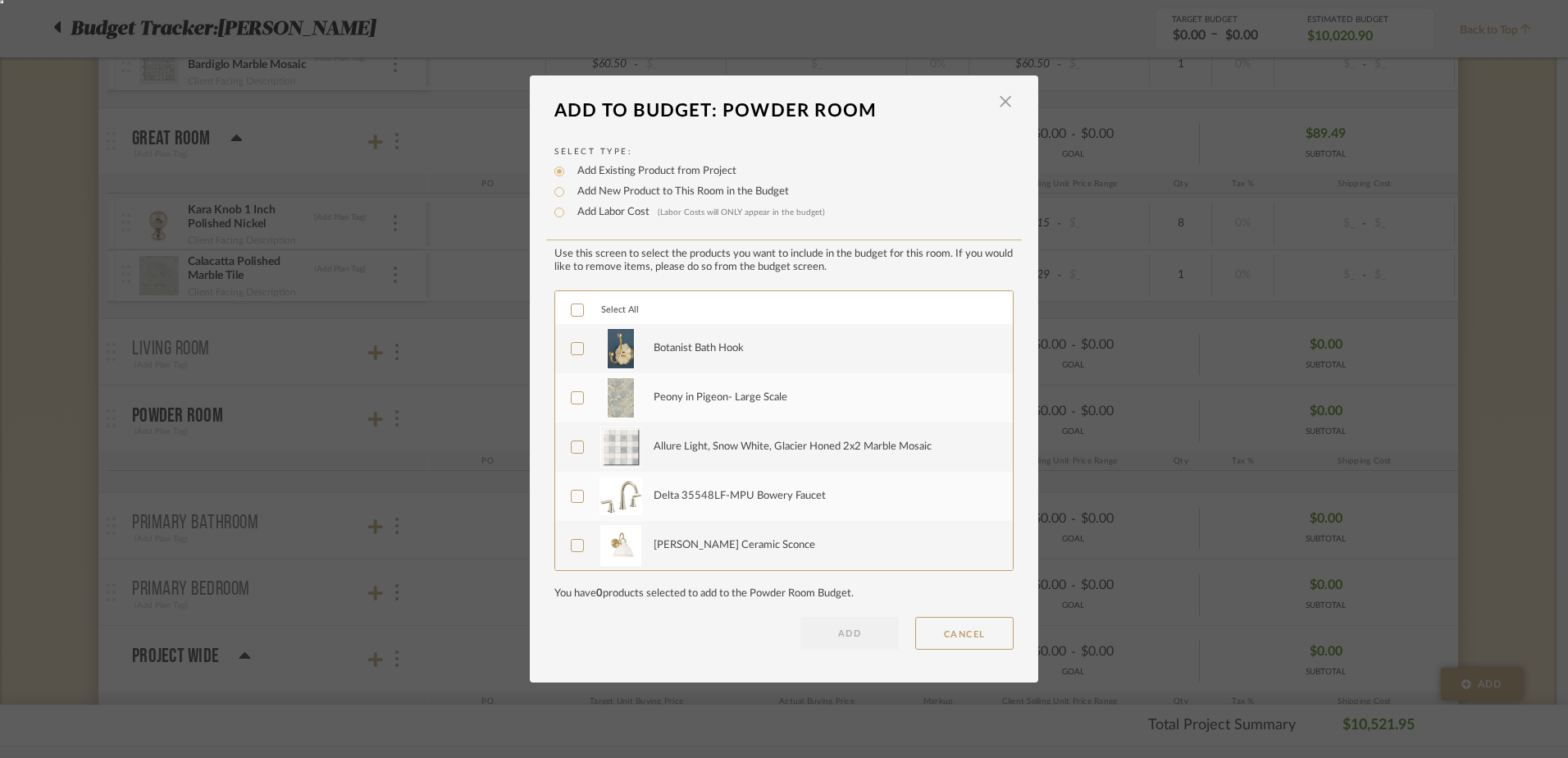
click at [572, 312] on icon at bounding box center [577, 310] width 11 height 11
click at [832, 635] on button "ADD" at bounding box center [850, 632] width 99 height 33
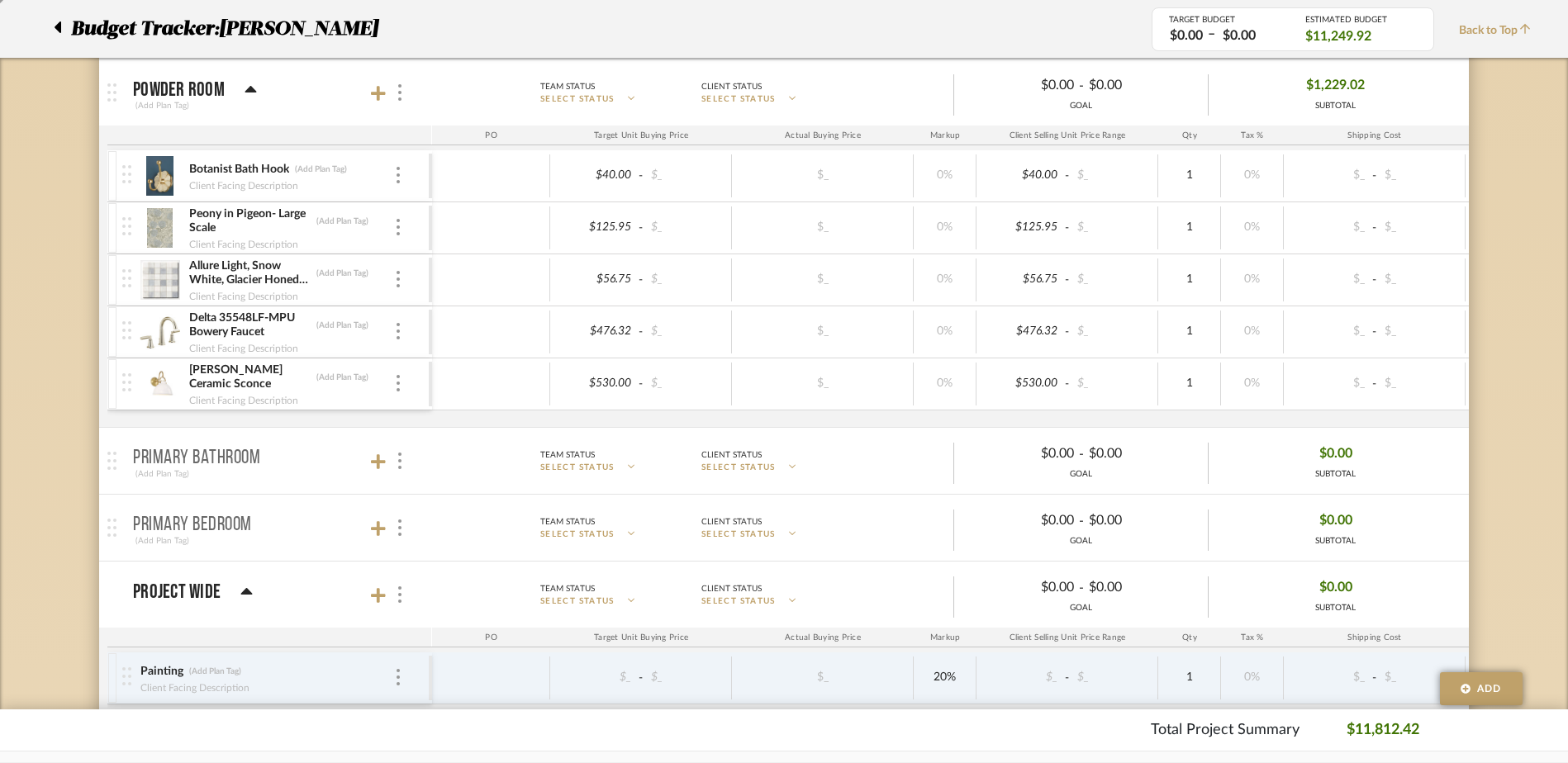
scroll to position [2071, 0]
click at [377, 462] on icon at bounding box center [378, 460] width 15 height 15
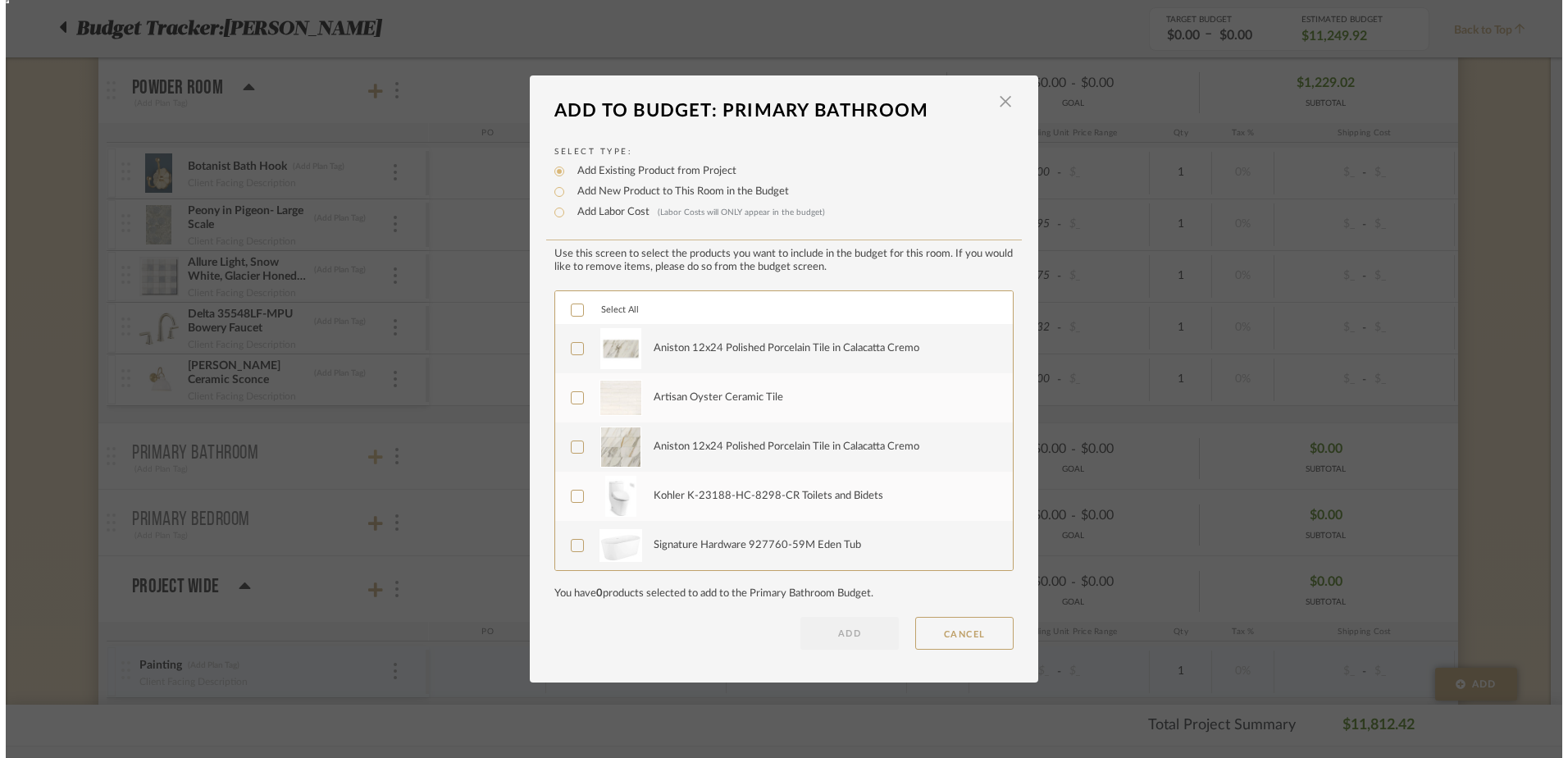
scroll to position [0, 0]
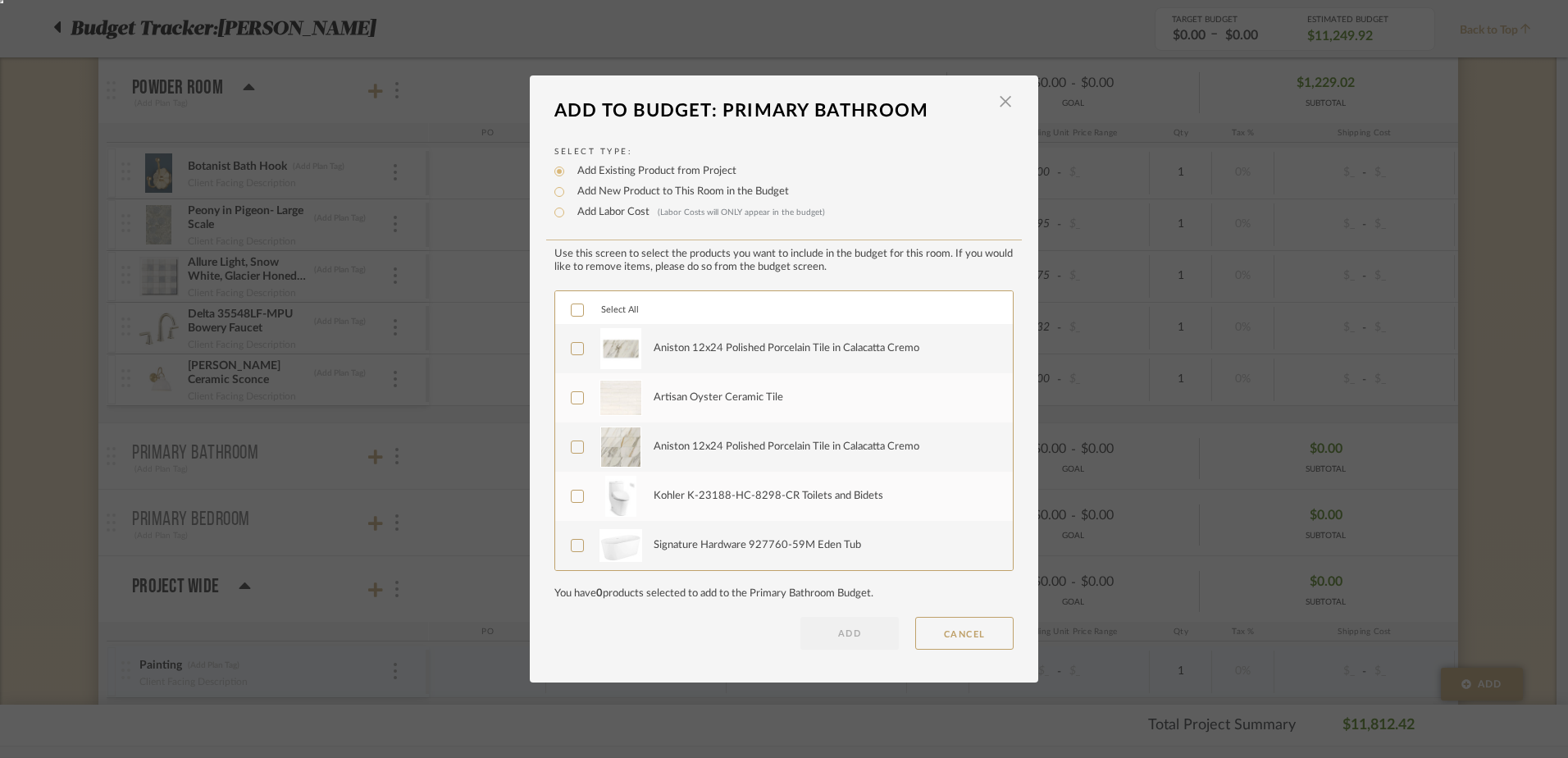
click at [573, 307] on icon at bounding box center [577, 310] width 11 height 11
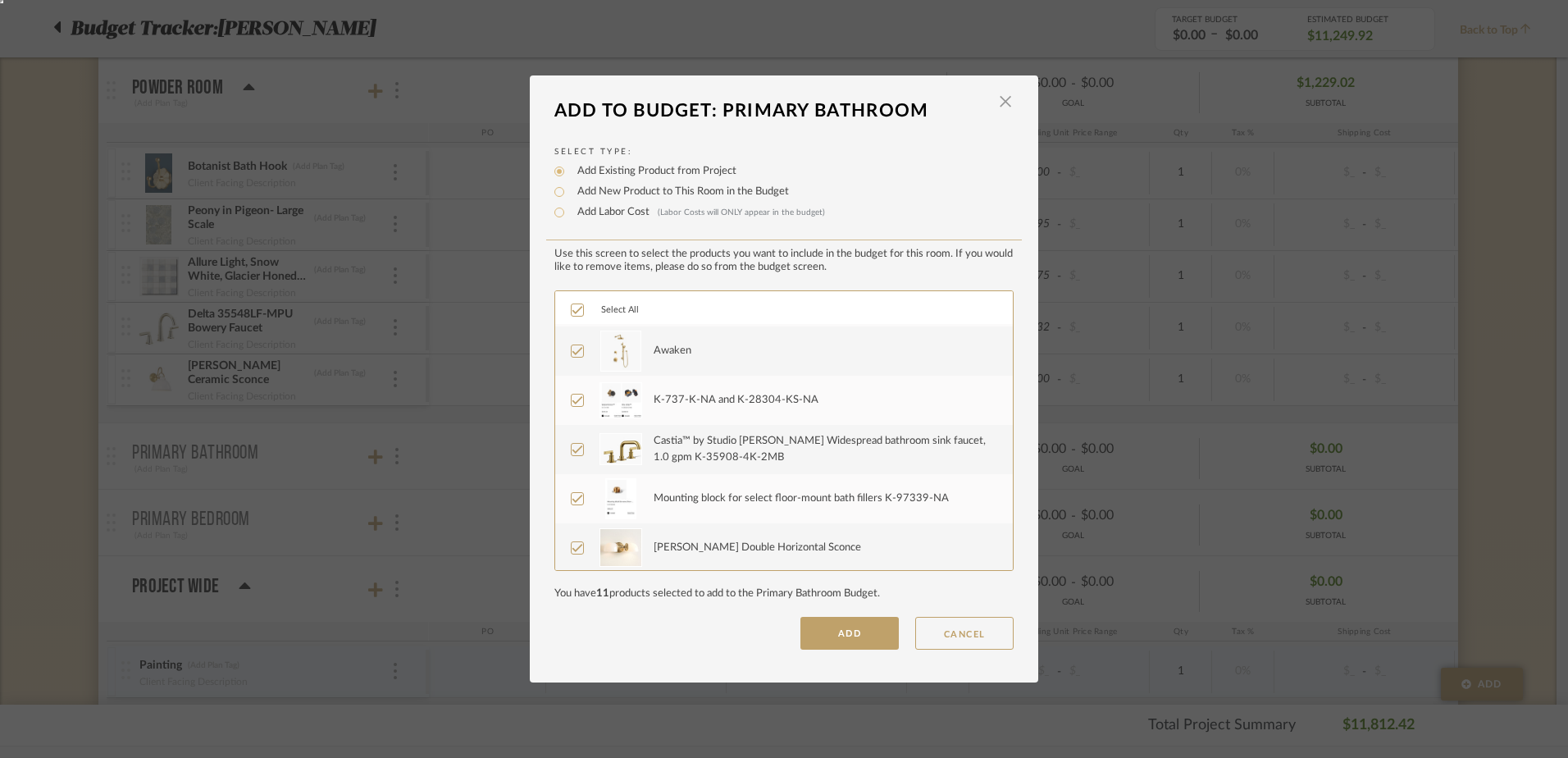
scroll to position [295, 0]
click at [834, 629] on button "ADD" at bounding box center [850, 632] width 99 height 33
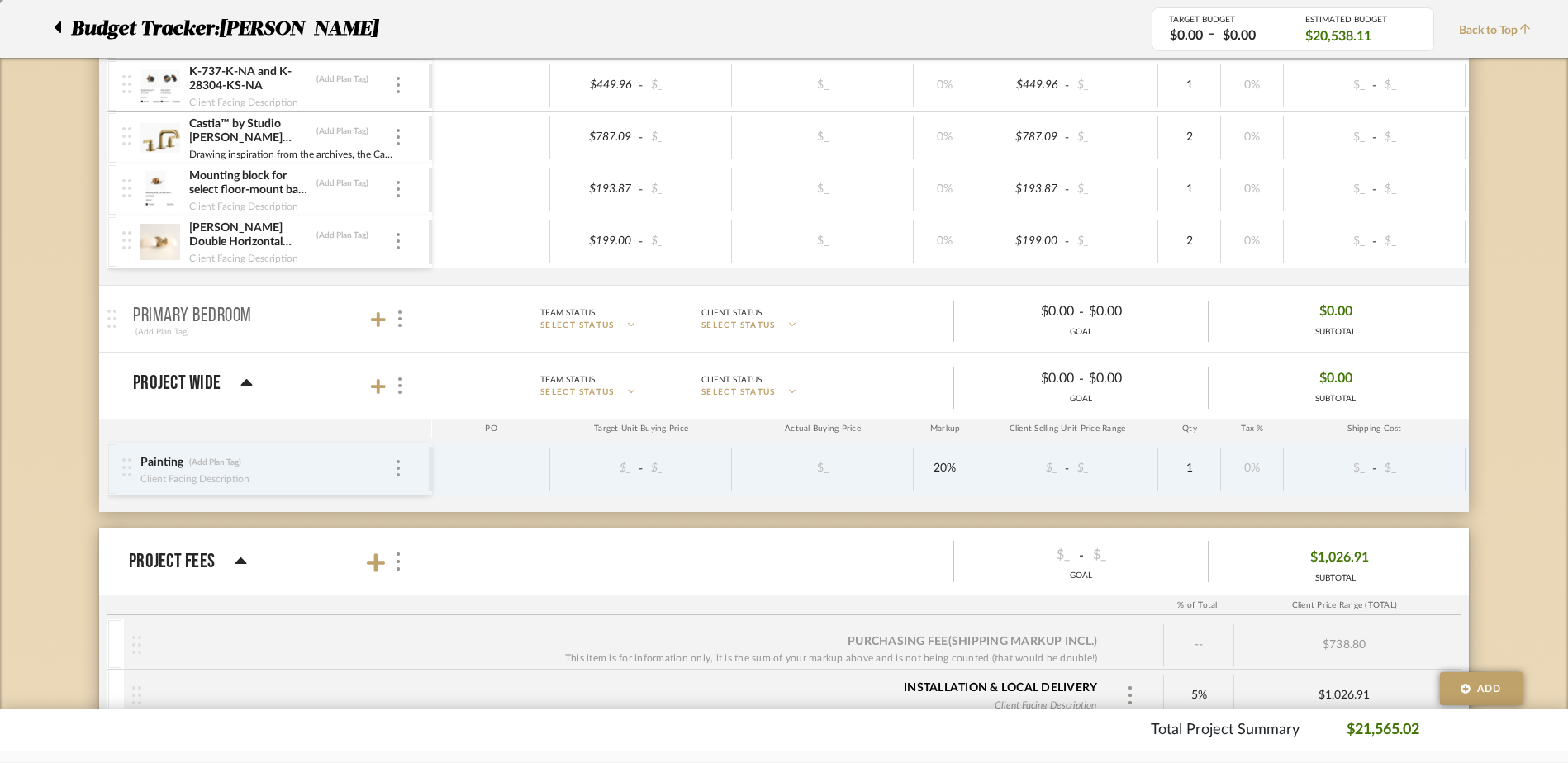
scroll to position [2896, 0]
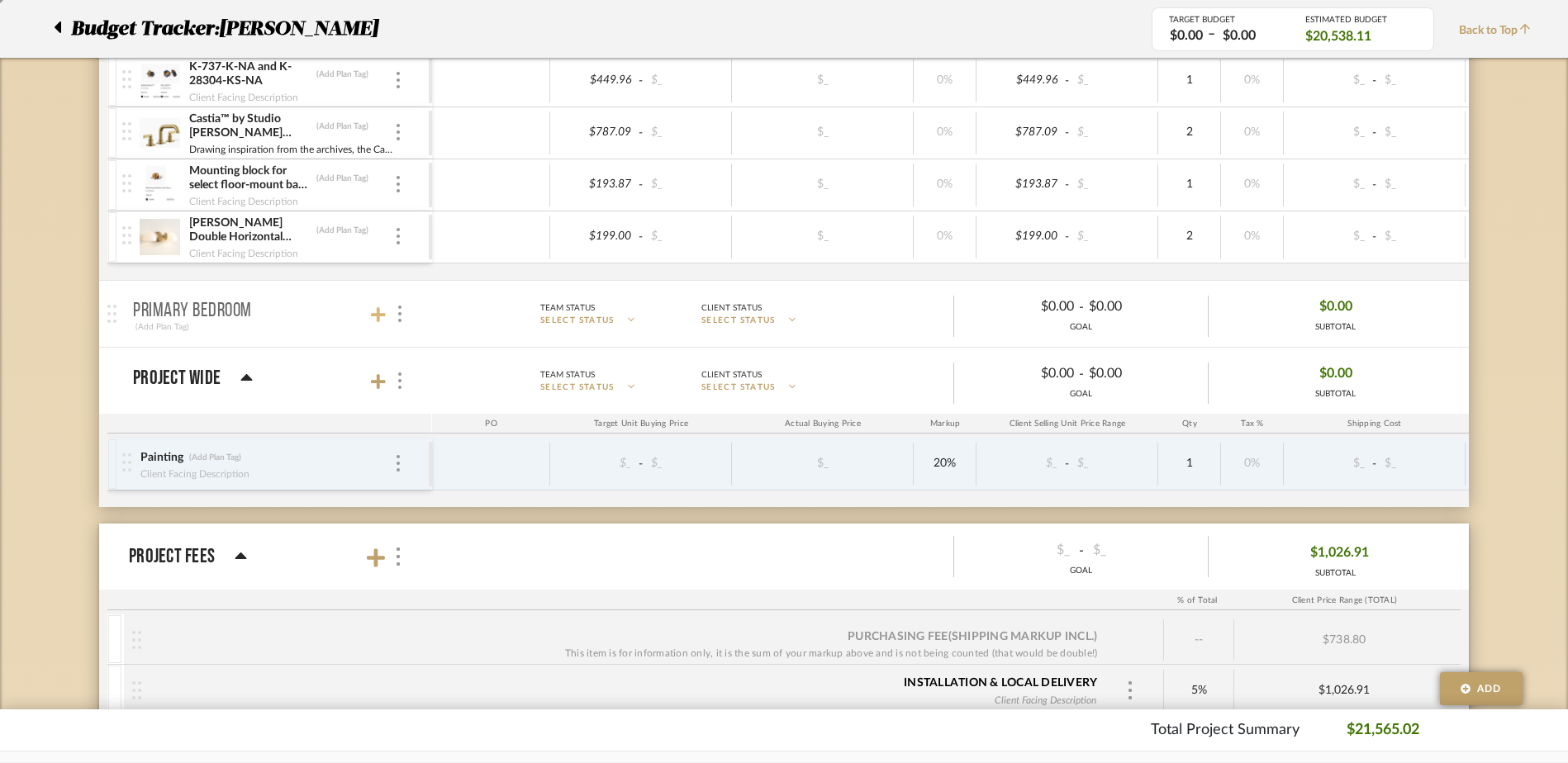
click at [374, 313] on icon at bounding box center [378, 315] width 15 height 17
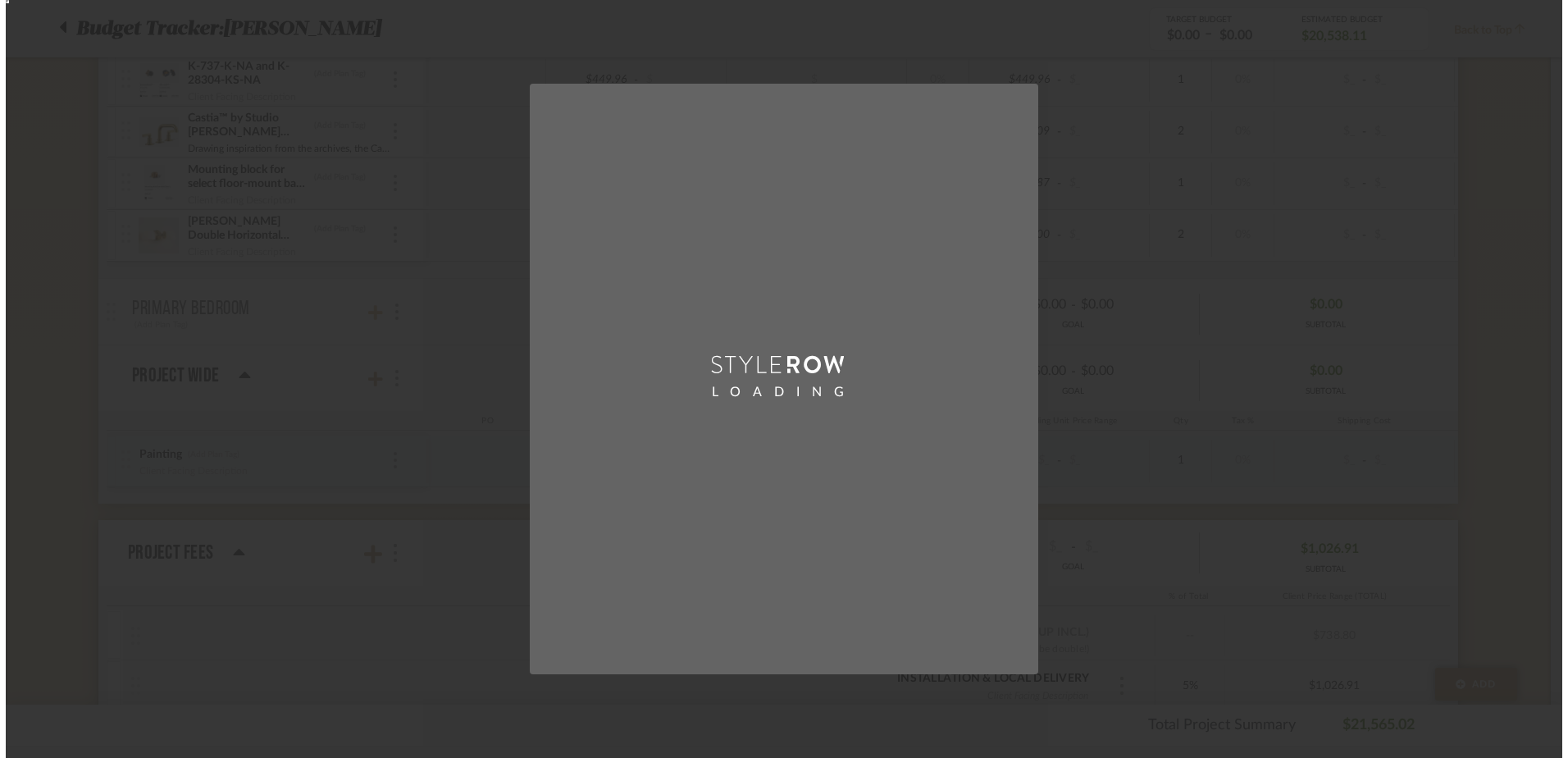
scroll to position [0, 0]
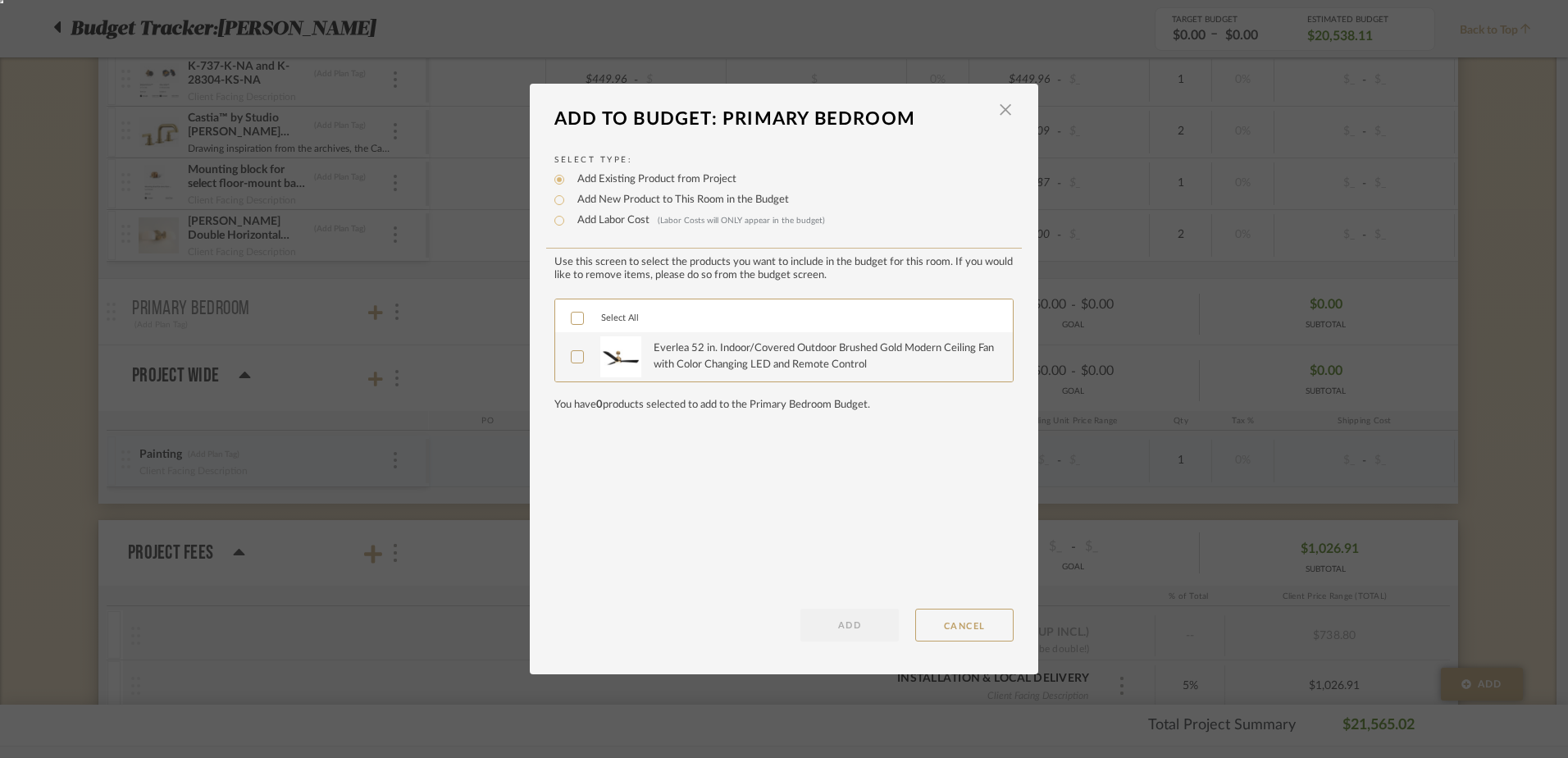
click at [573, 358] on icon at bounding box center [577, 357] width 10 height 8
click at [855, 629] on button "ADD" at bounding box center [850, 625] width 99 height 33
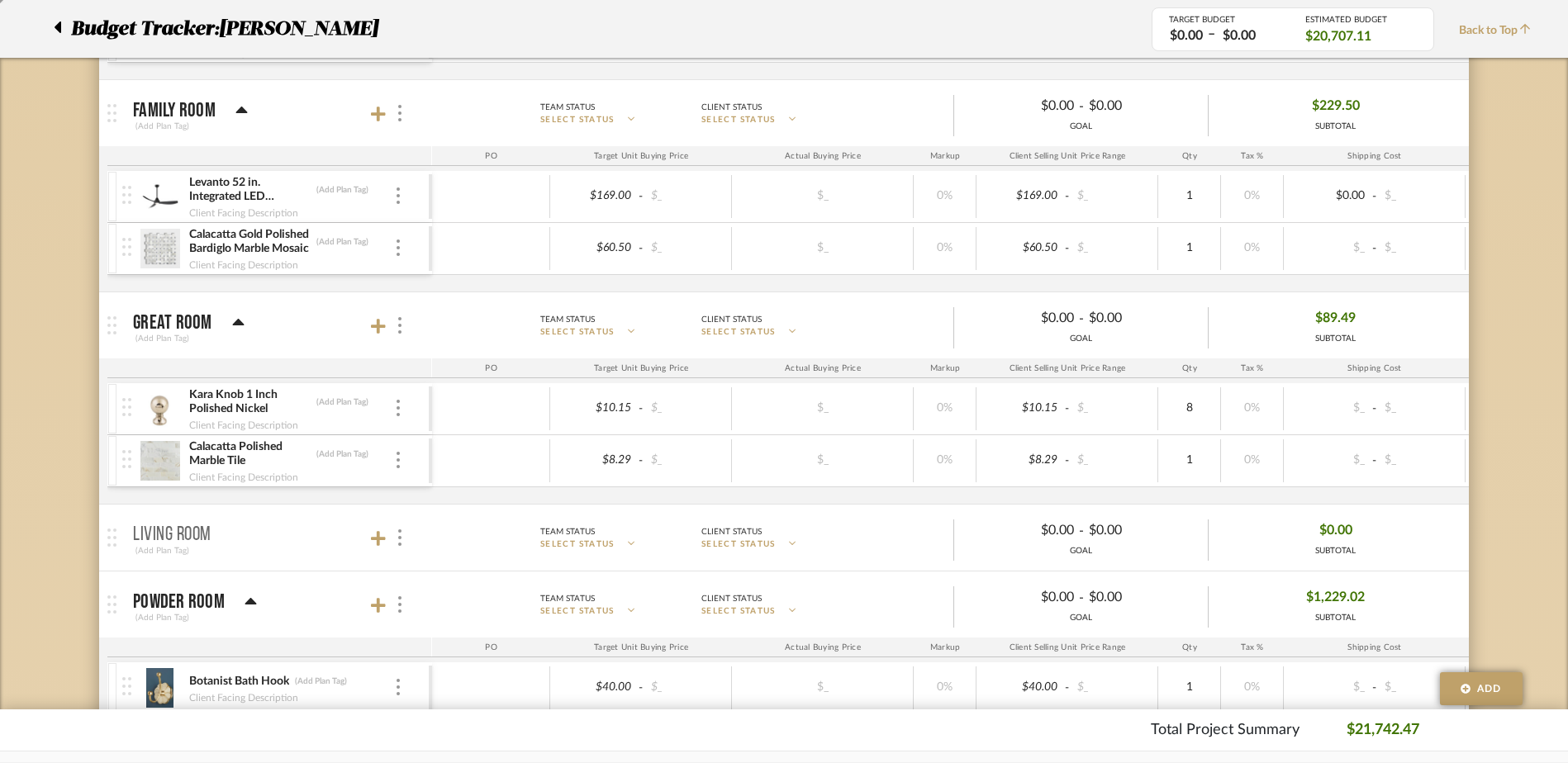
scroll to position [1492, 0]
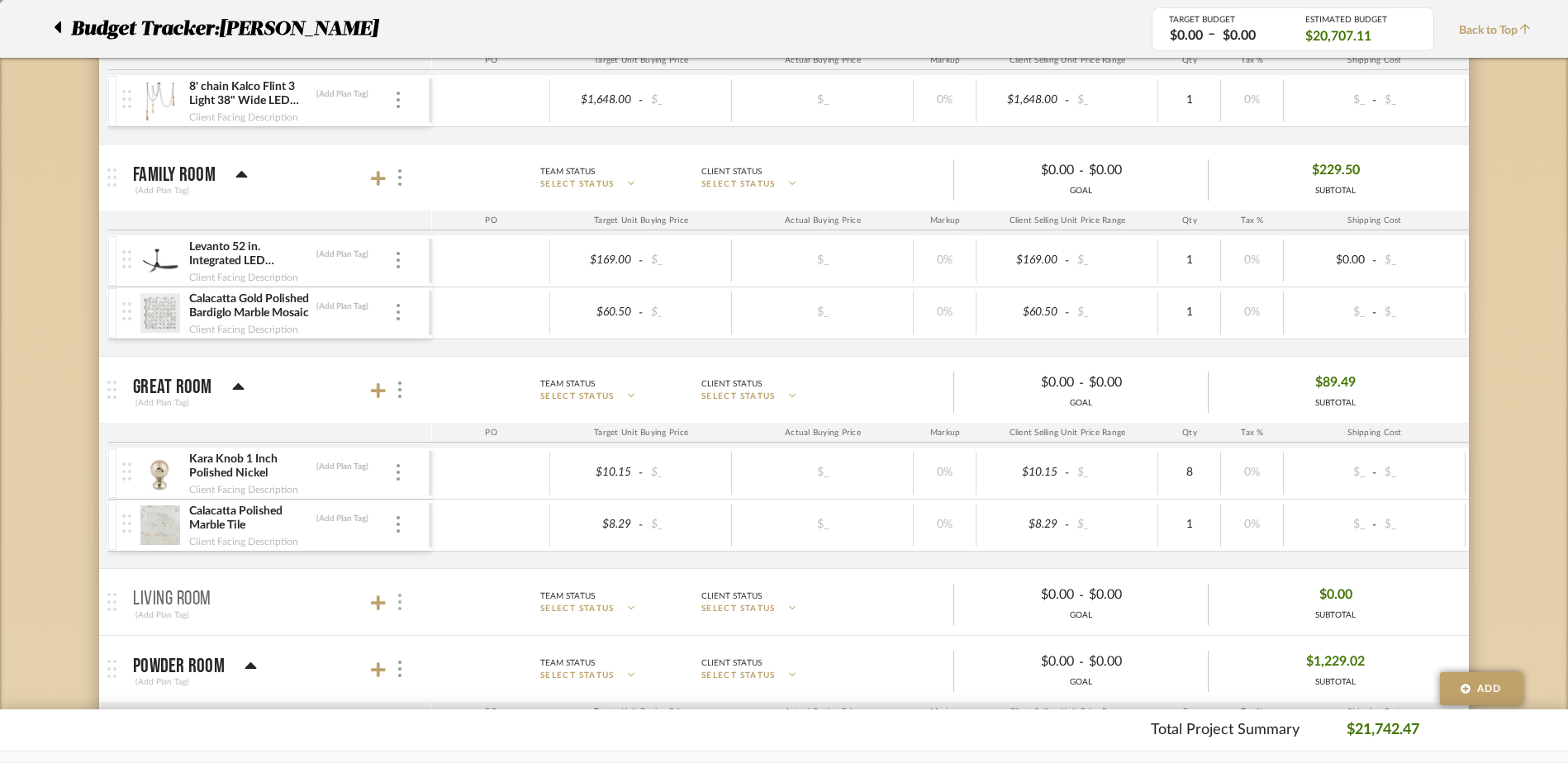
click at [400, 600] on img at bounding box center [400, 602] width 4 height 17
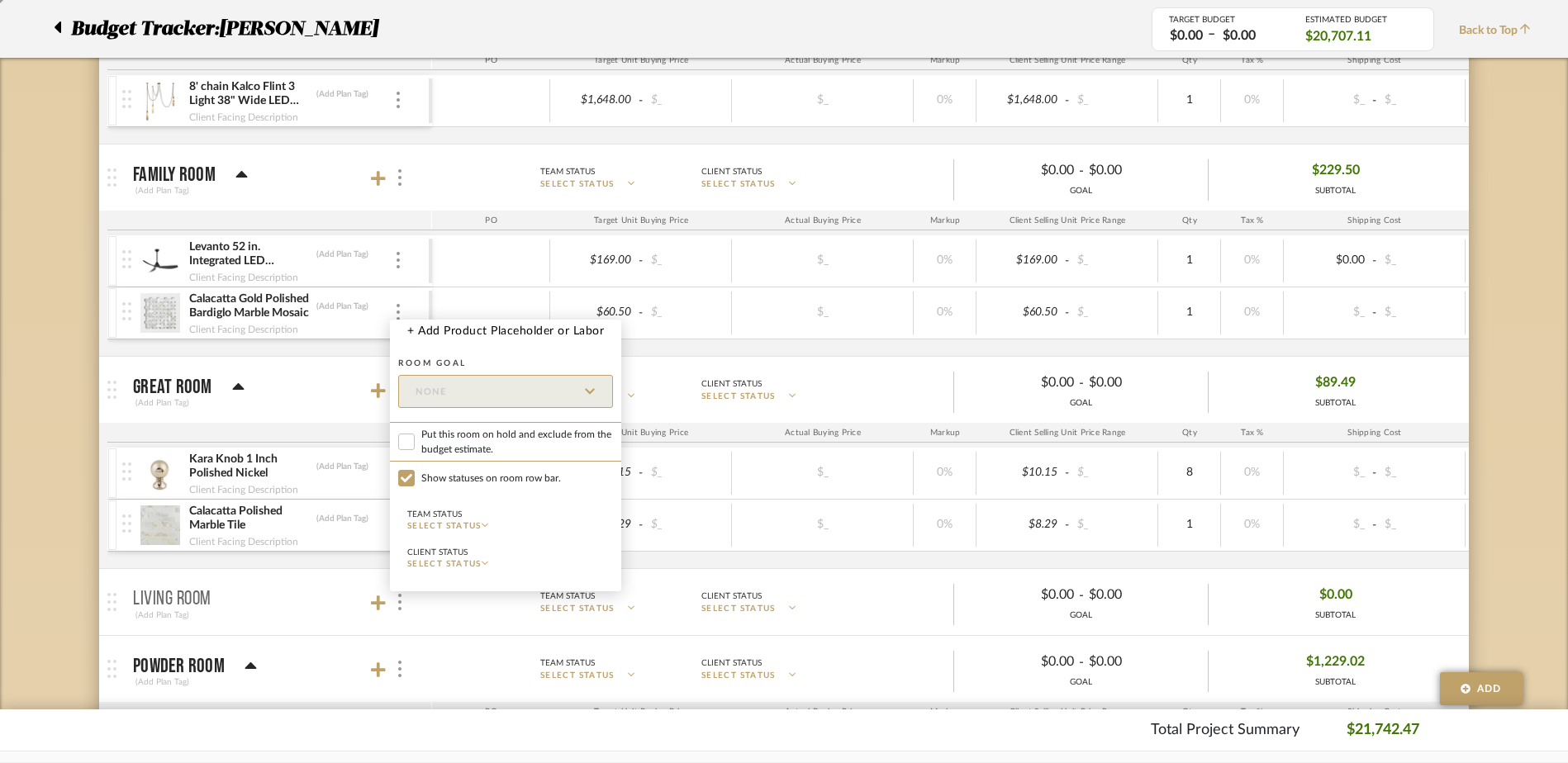
click at [244, 606] on div at bounding box center [784, 382] width 1568 height 763
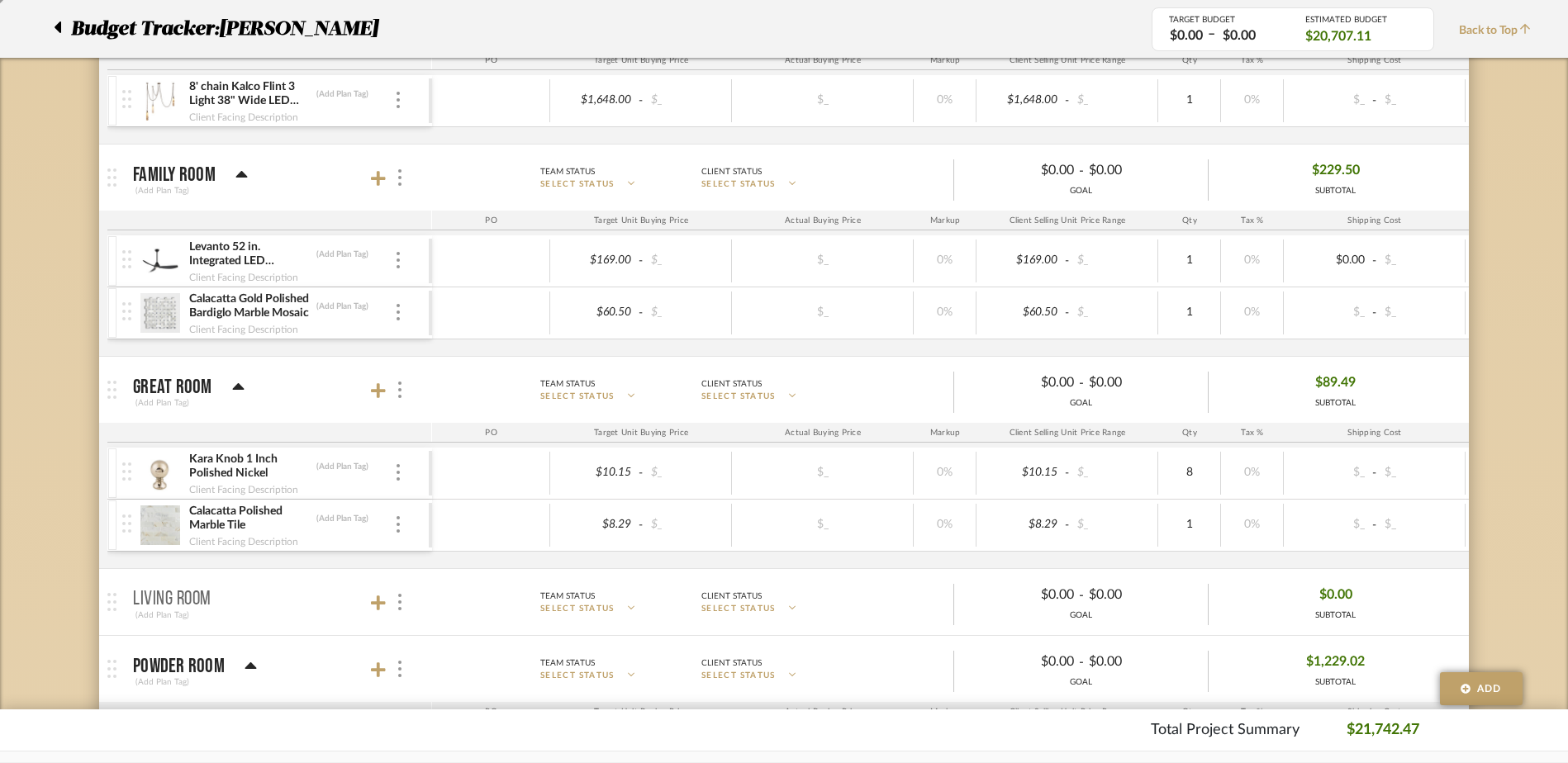
drag, startPoint x: 181, startPoint y: 608, endPoint x: 159, endPoint y: 600, distance: 23.4
click at [159, 600] on p "Living Room" at bounding box center [173, 599] width 79 height 20
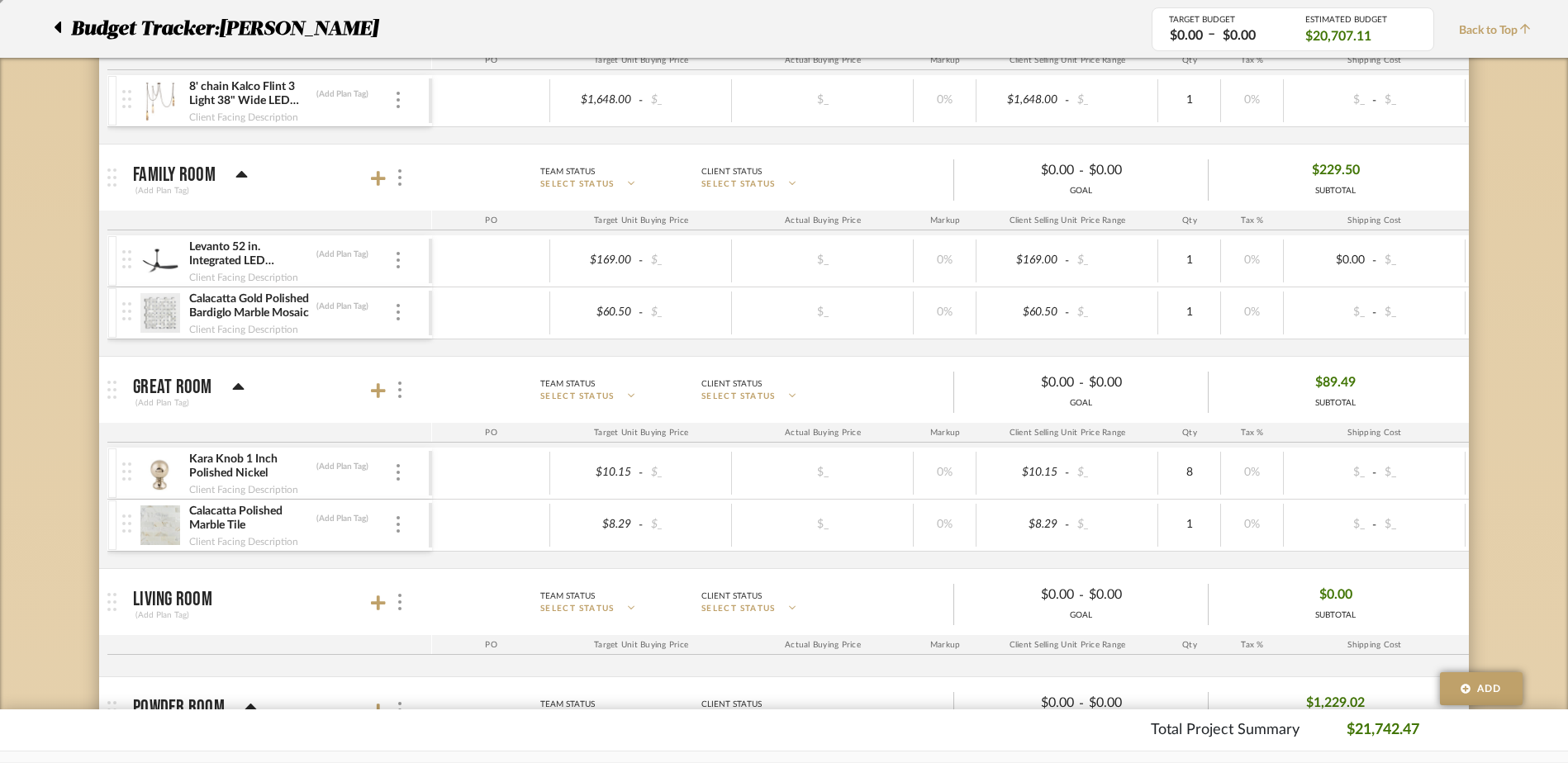
drag, startPoint x: 167, startPoint y: 595, endPoint x: 291, endPoint y: 609, distance: 124.8
click at [291, 609] on mat-panel-title "Living Room (Add Plan Tag)" at bounding box center [279, 602] width 291 height 40
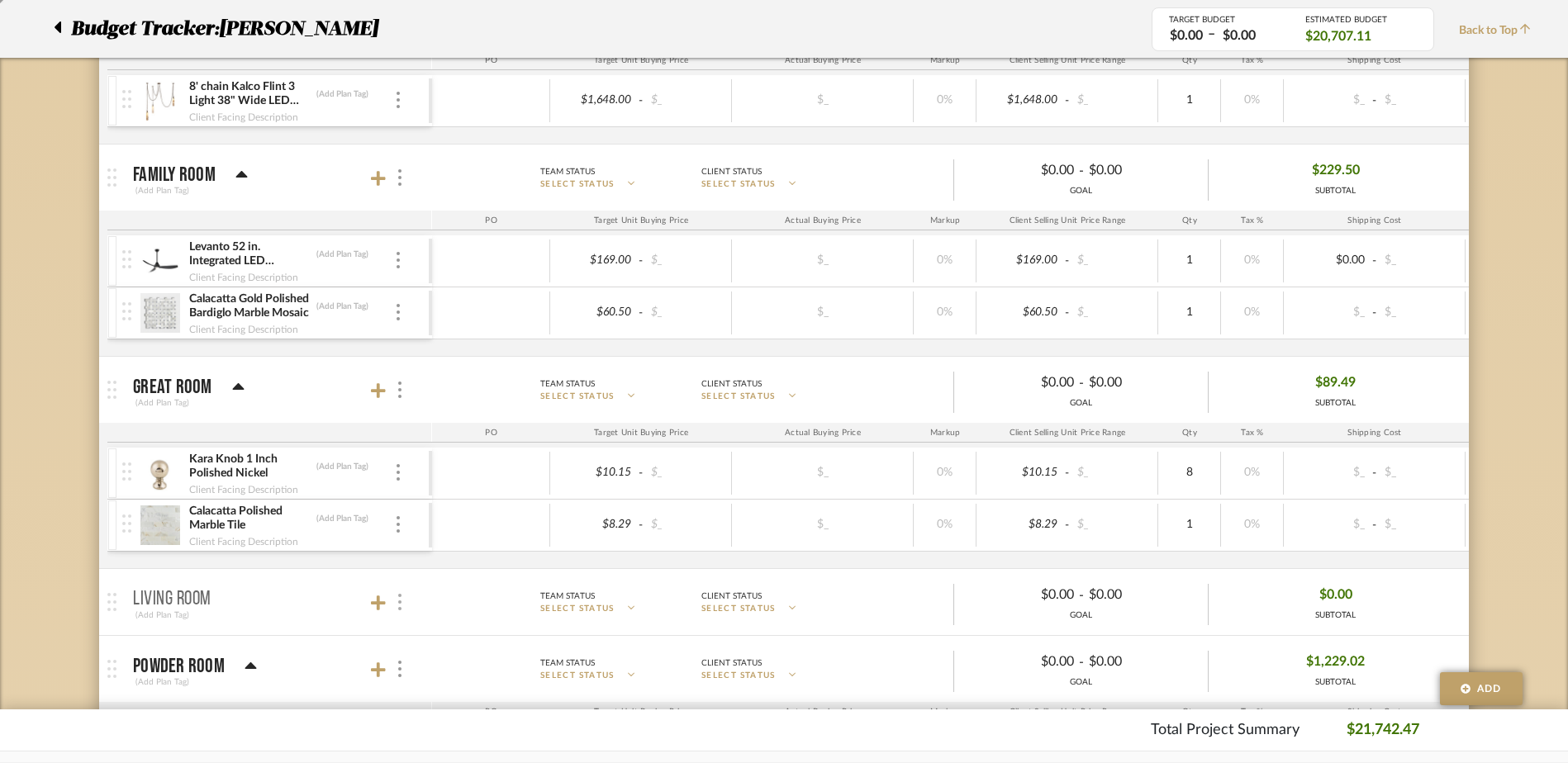
click at [399, 598] on img at bounding box center [400, 602] width 4 height 17
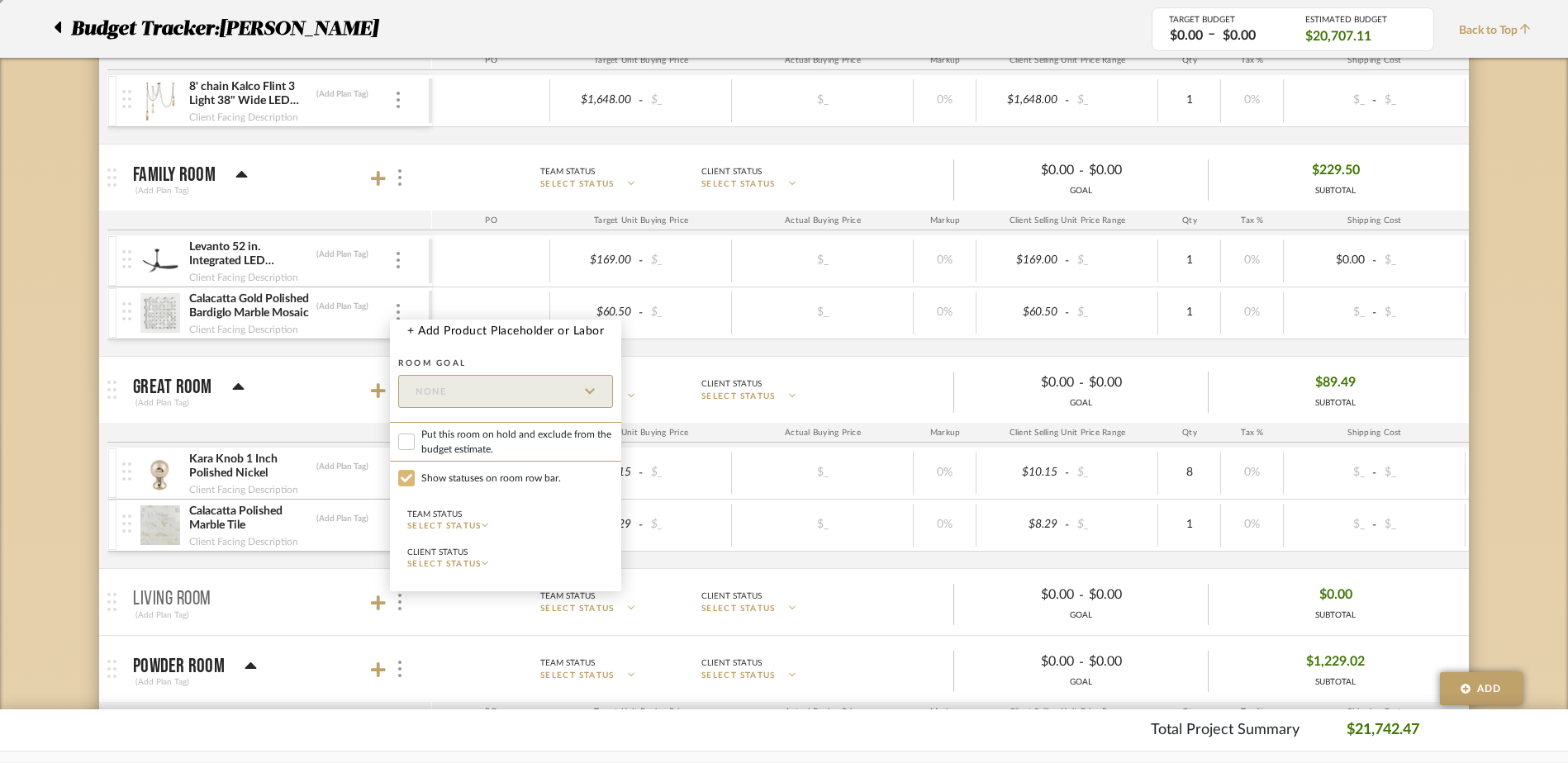
click at [408, 474] on input "Show statuses on room row bar." at bounding box center [407, 478] width 17 height 17
checkbox input "false"
click at [408, 474] on input "Show statuses on room row bar." at bounding box center [407, 478] width 17 height 17
checkbox input "true"
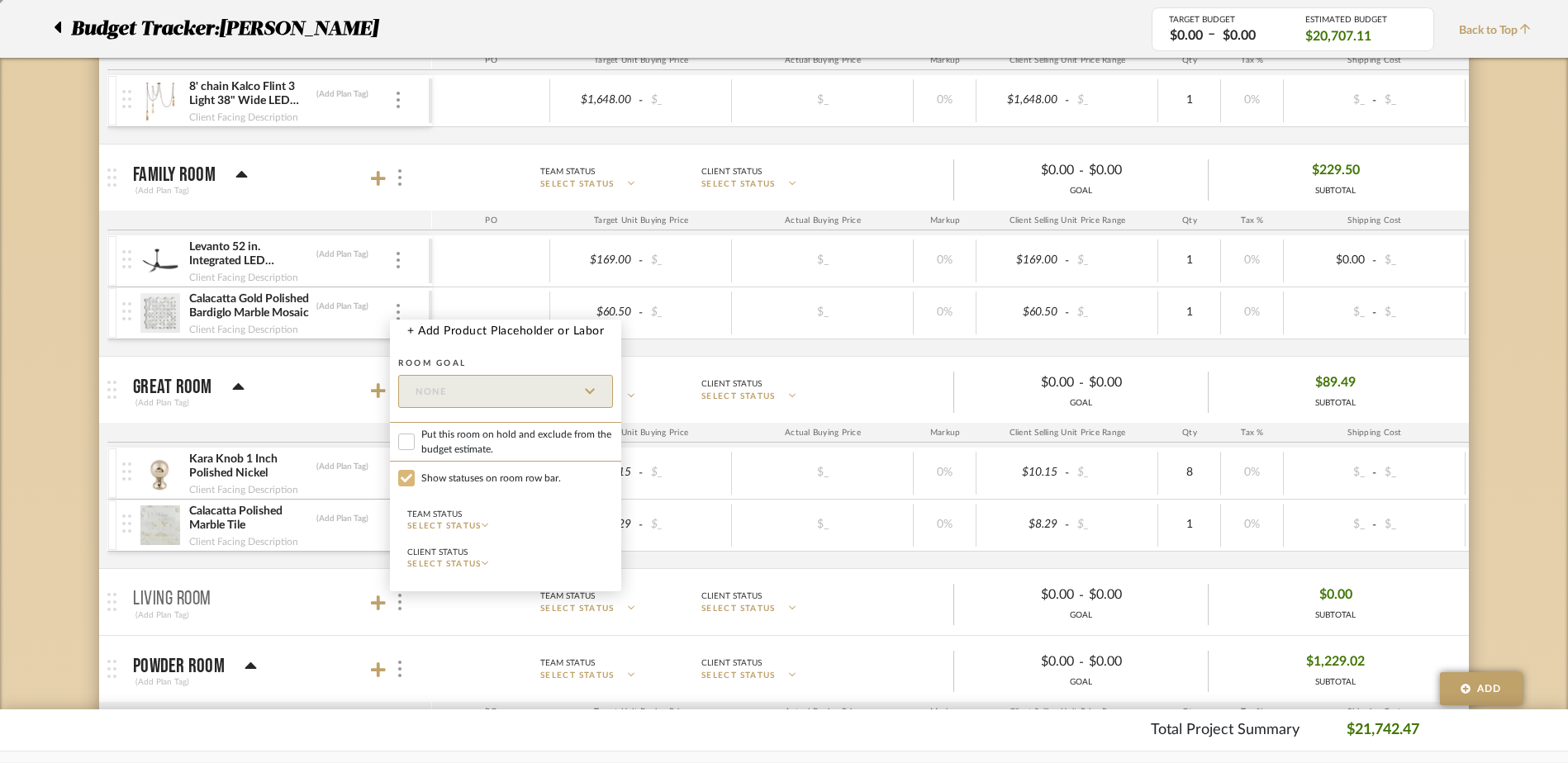
checkbox input "false"
drag, startPoint x: 147, startPoint y: 612, endPoint x: 119, endPoint y: 611, distance: 28.0
click at [119, 611] on div at bounding box center [784, 382] width 1568 height 763
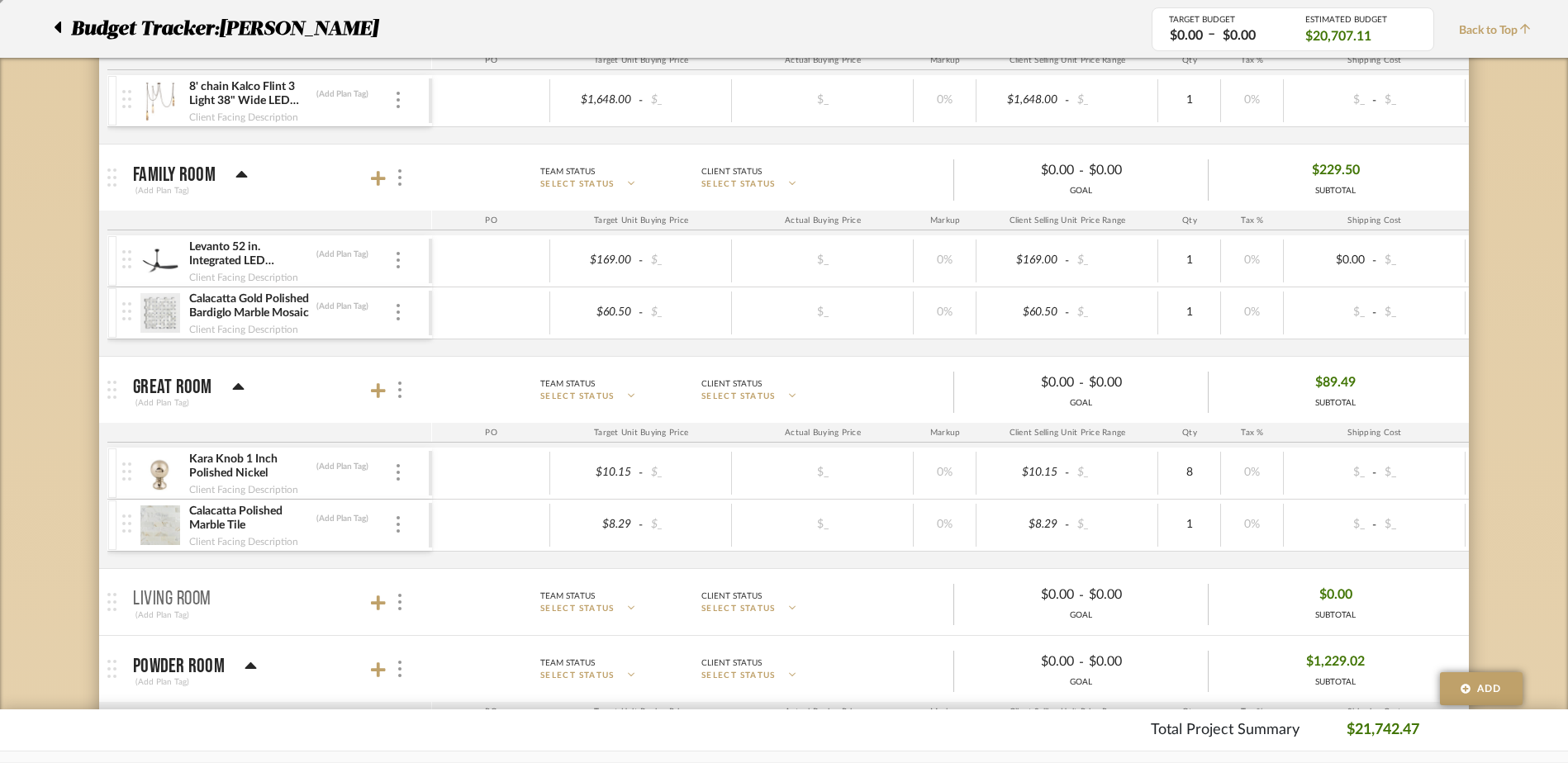
click at [60, 29] on icon at bounding box center [57, 27] width 7 height 11
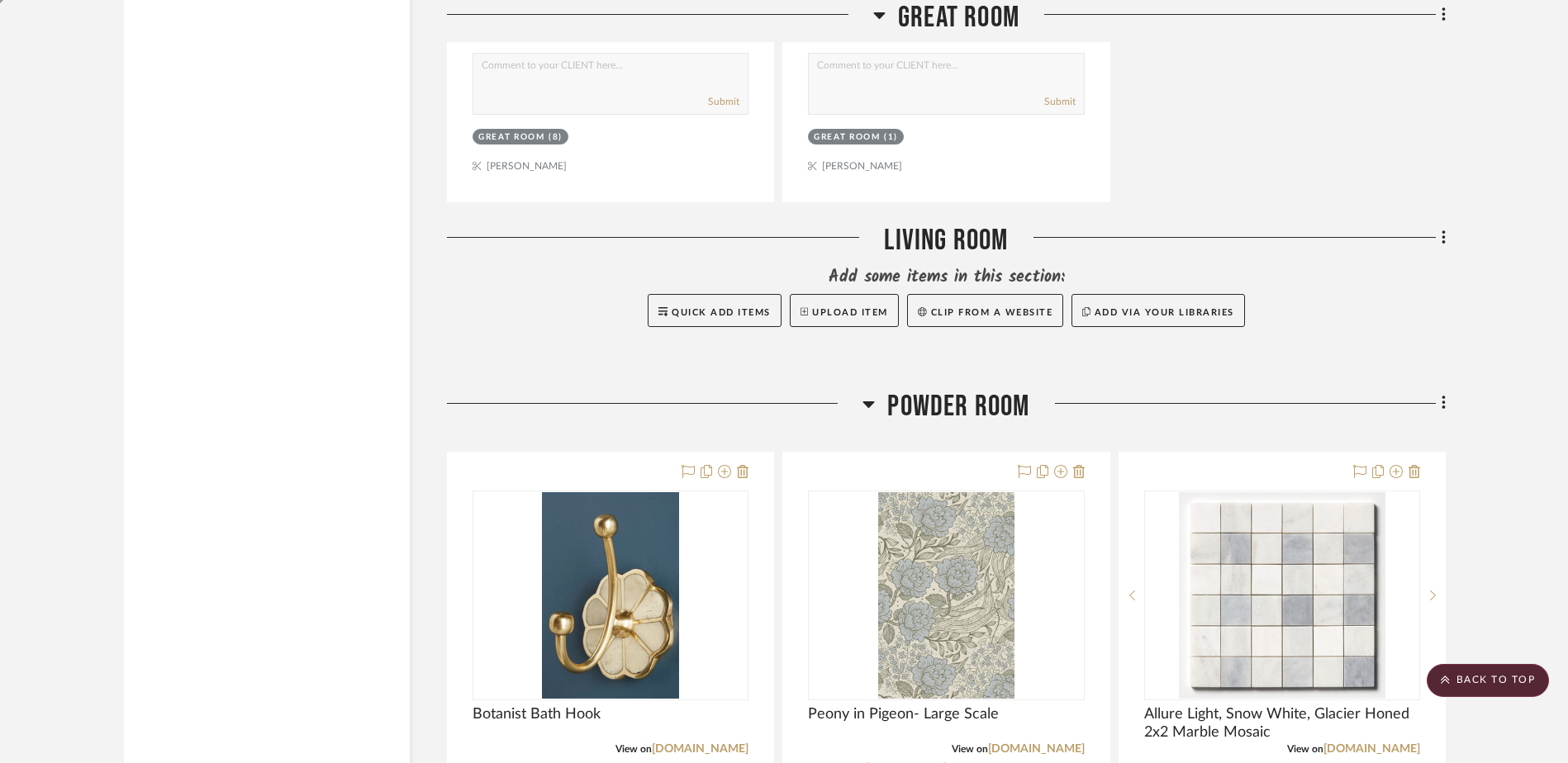
scroll to position [7327, 0]
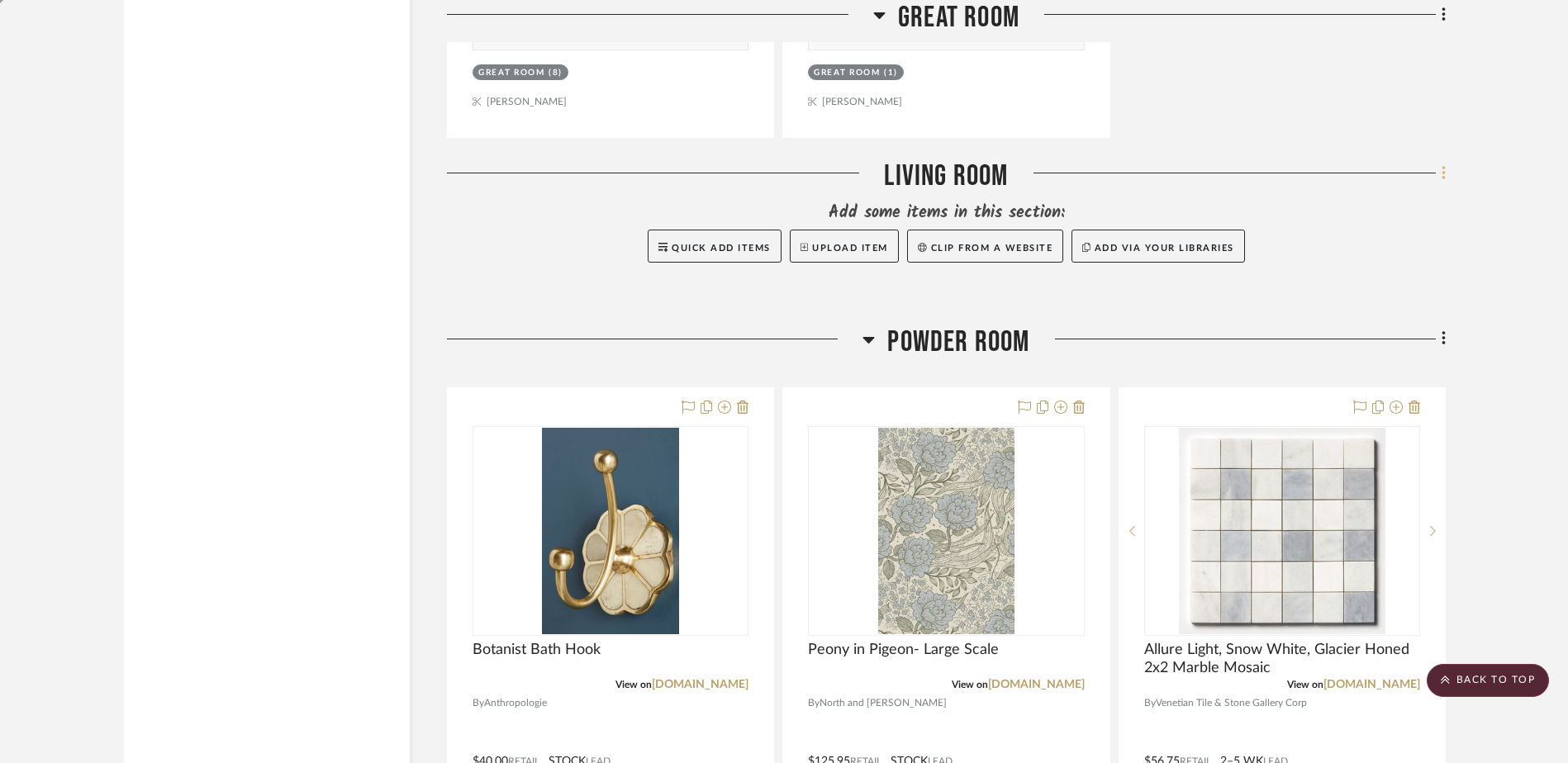
click at [1444, 172] on icon at bounding box center [1443, 172] width 5 height 18
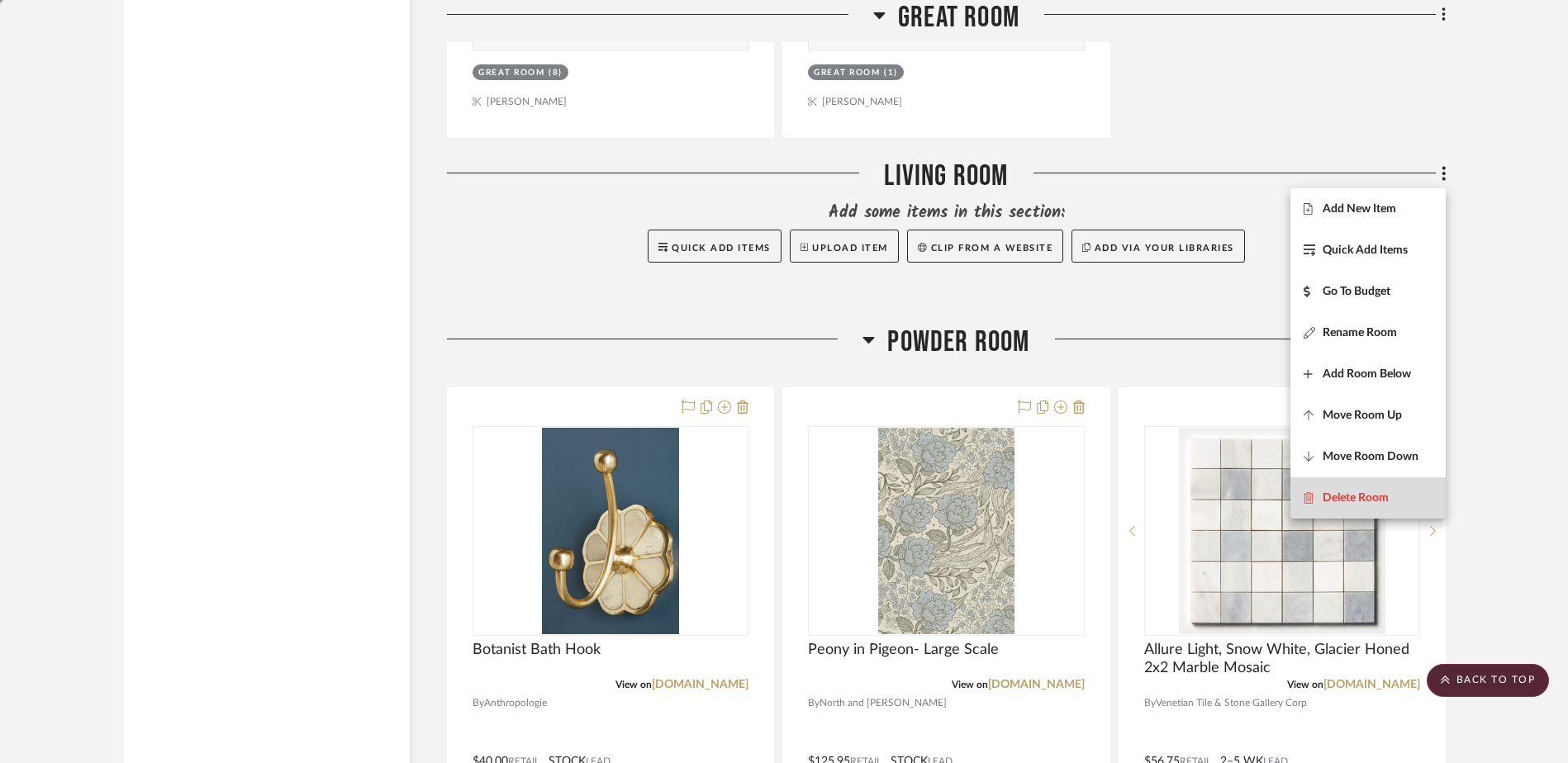
click at [1344, 495] on span "Delete Room" at bounding box center [1355, 498] width 66 height 14
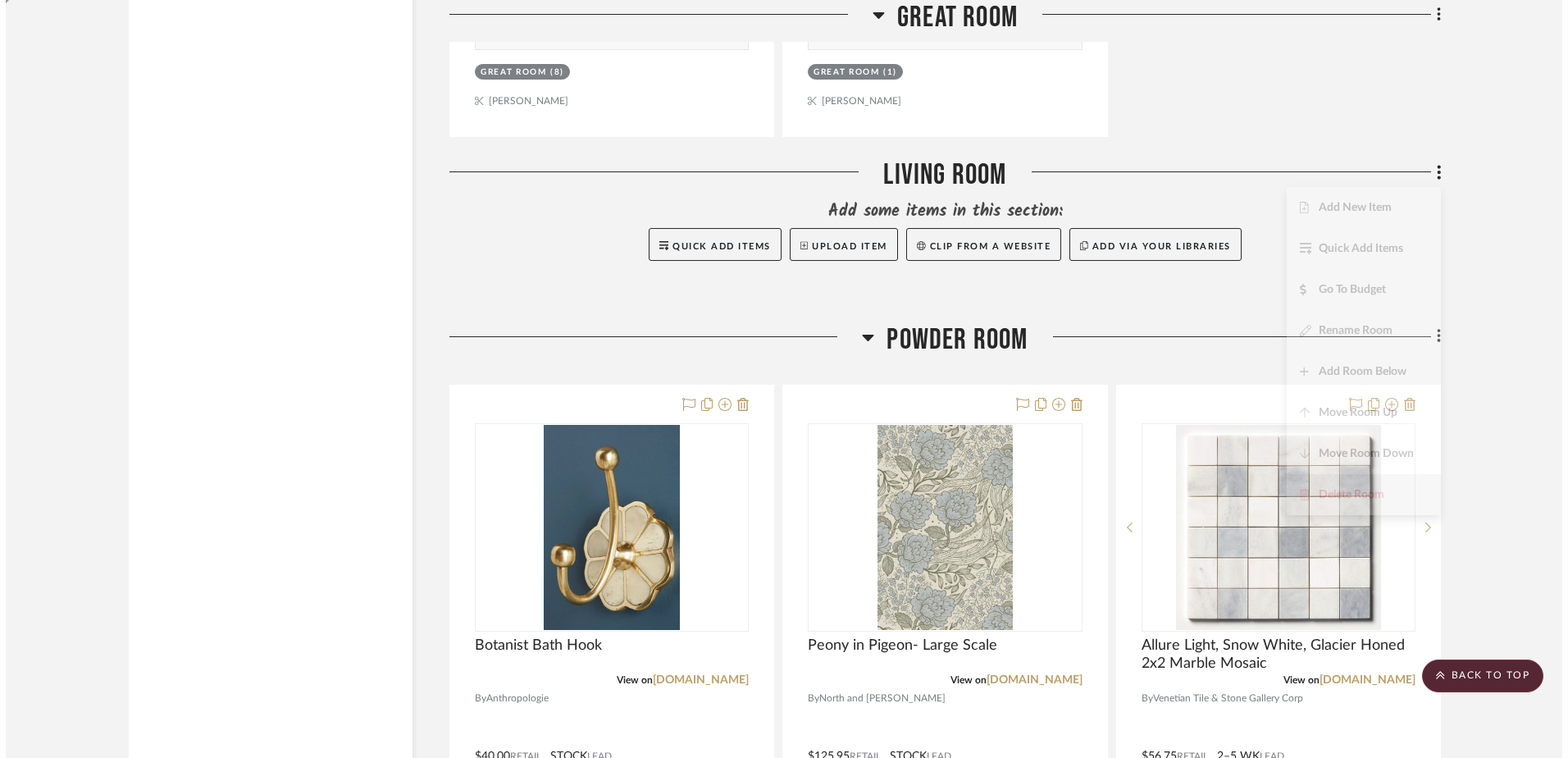
scroll to position [0, 0]
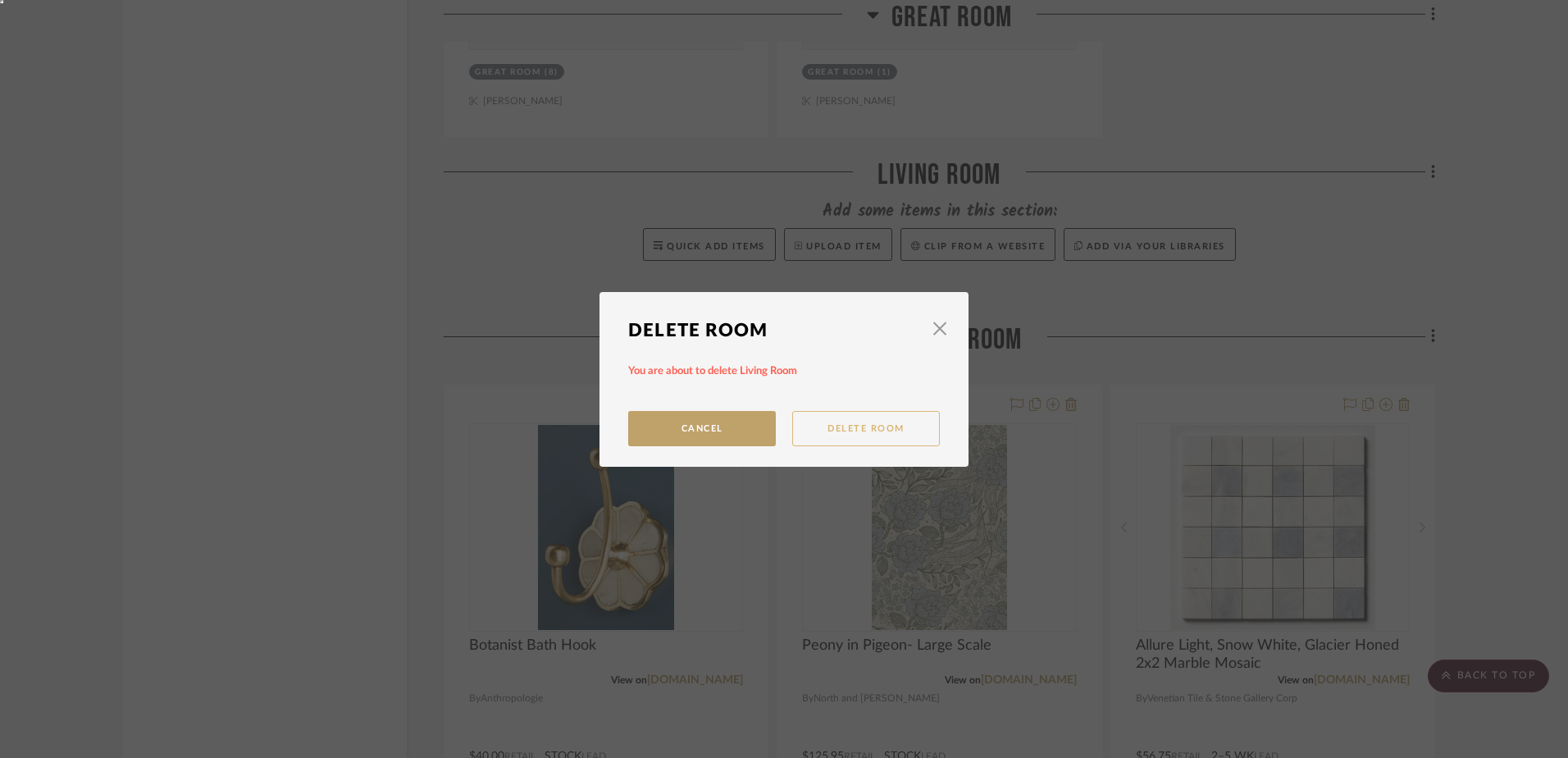
click at [819, 428] on button "Delete Room" at bounding box center [866, 428] width 148 height 35
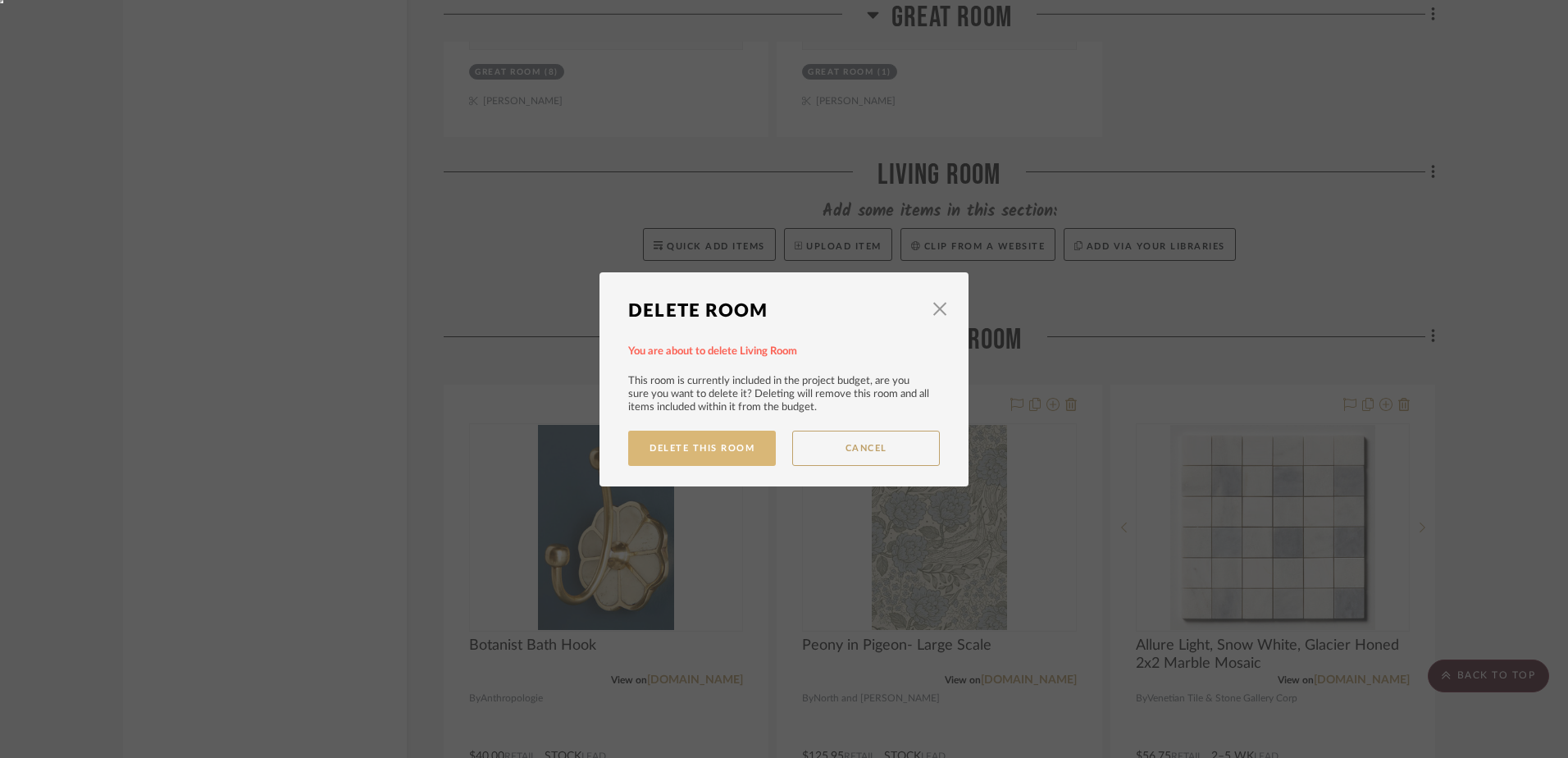
click at [683, 448] on button "Delete This Room" at bounding box center [702, 448] width 148 height 35
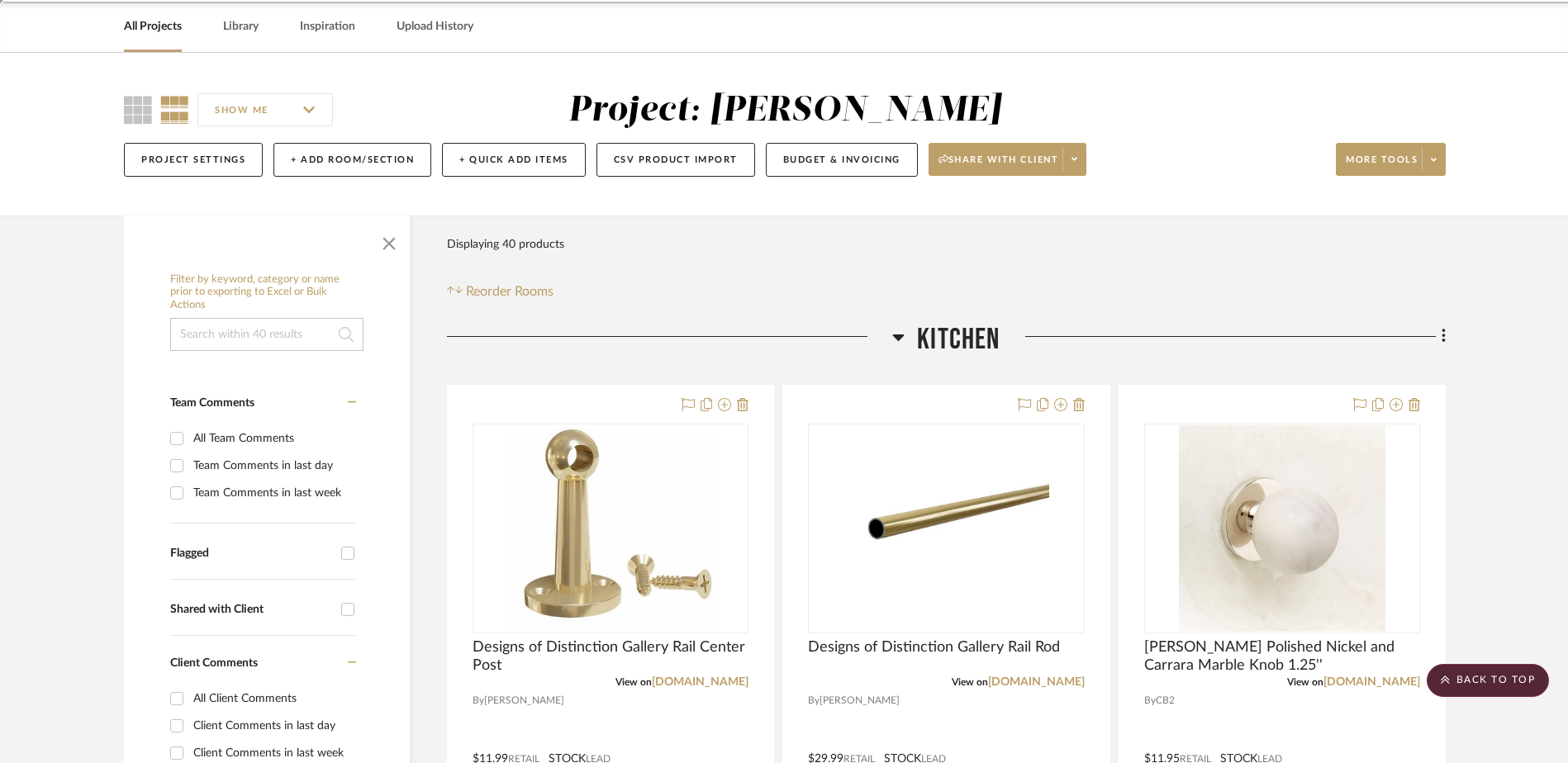
scroll to position [67, 0]
click at [792, 157] on button "Budget & Invoicing" at bounding box center [841, 158] width 152 height 34
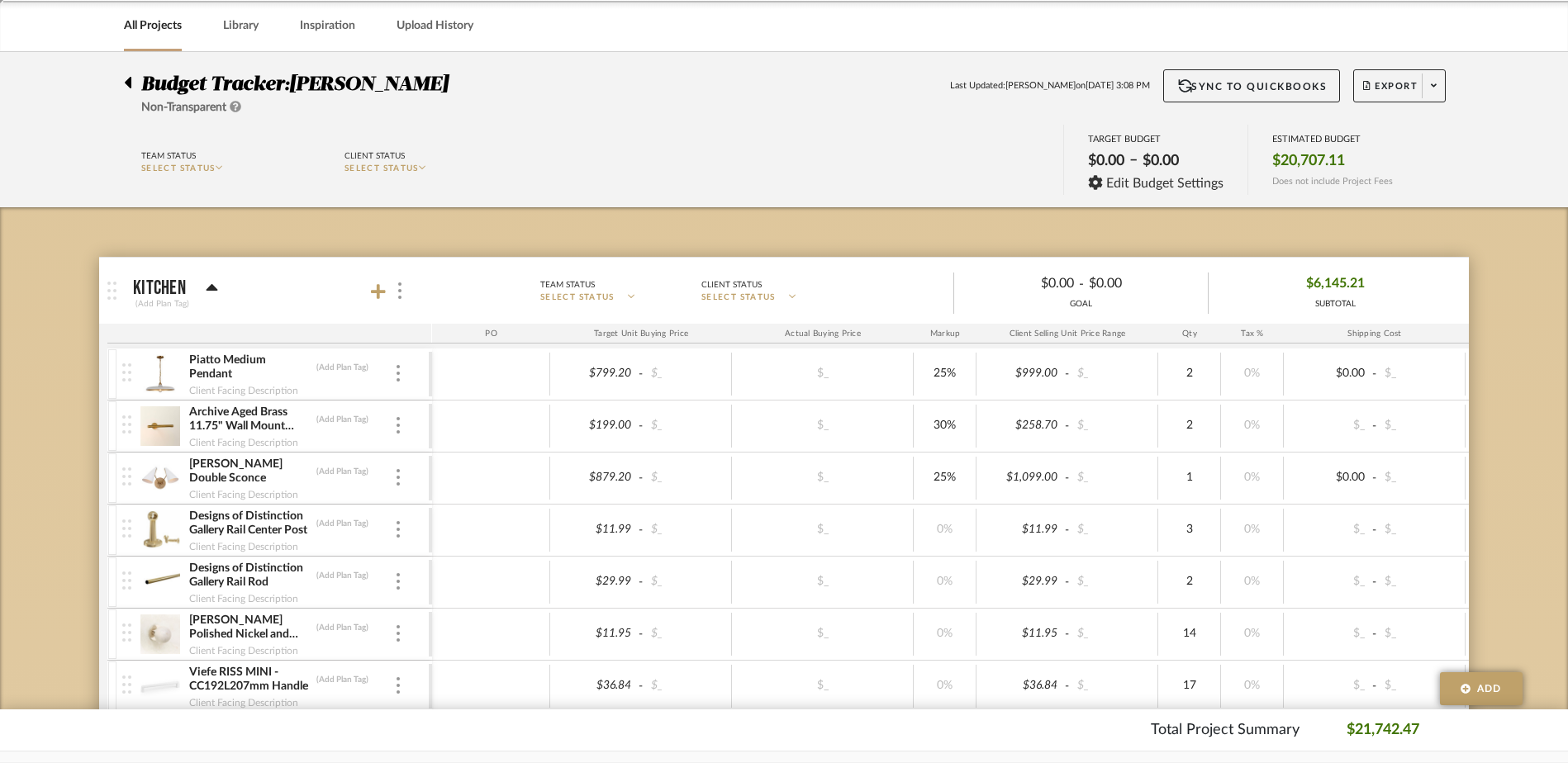
click at [1568, 73] on html "Chrome Web Clipper Import Pinterest Support All Projects Library Inspiration Up…" at bounding box center [784, 315] width 1568 height 763
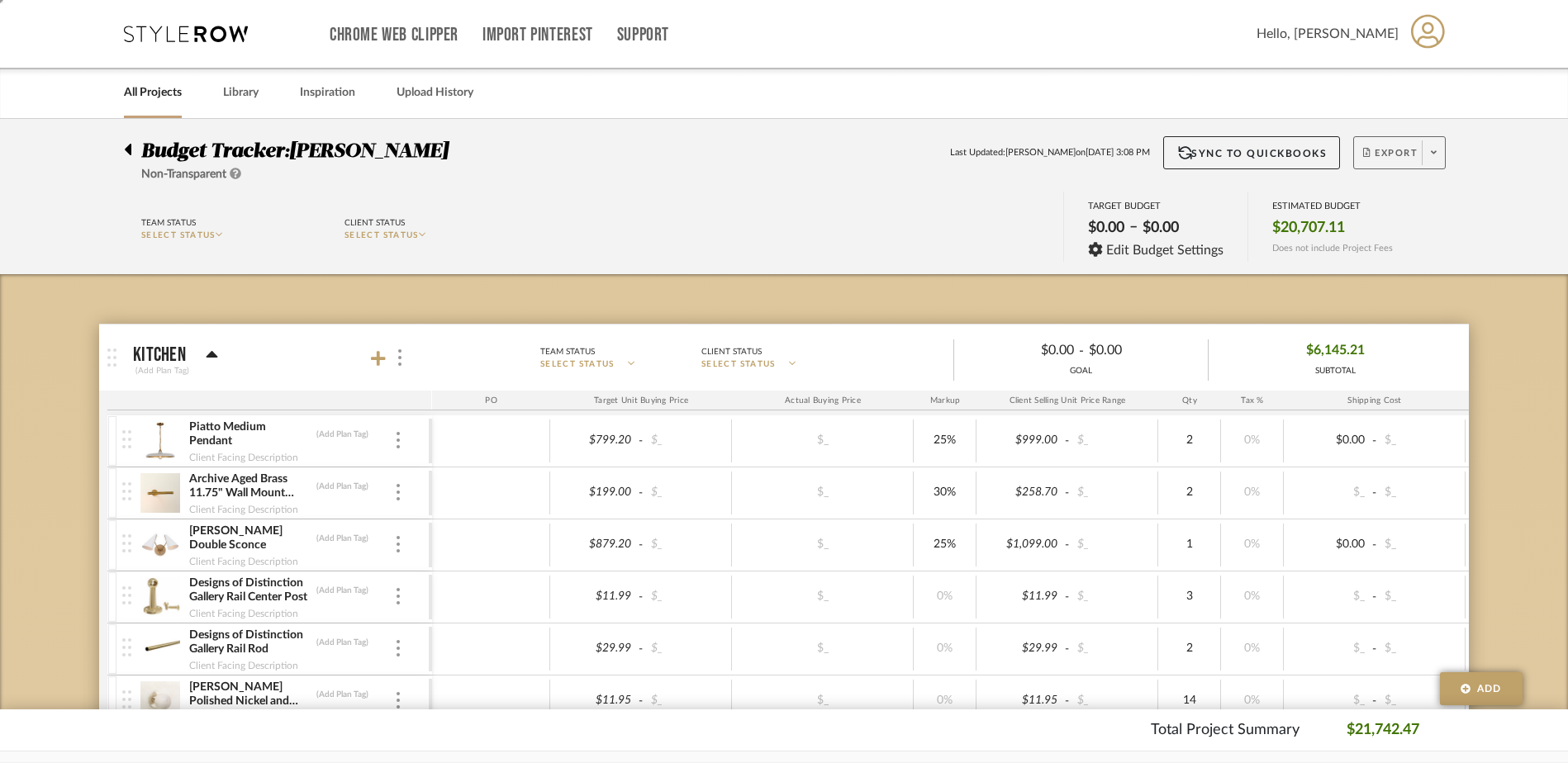
click at [1395, 149] on span "Export" at bounding box center [1390, 159] width 54 height 24
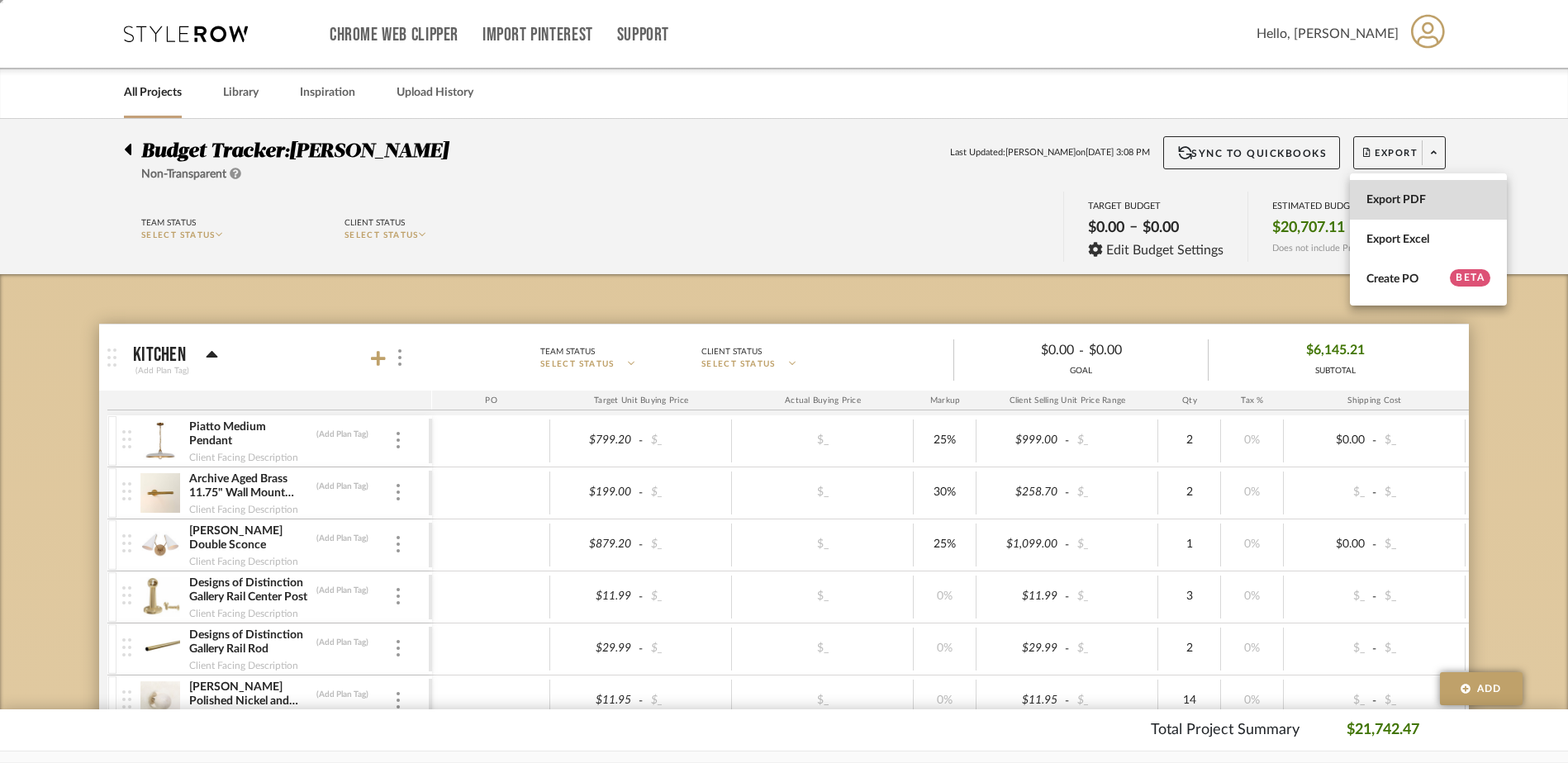
click at [1402, 198] on span "Export PDF" at bounding box center [1428, 200] width 124 height 14
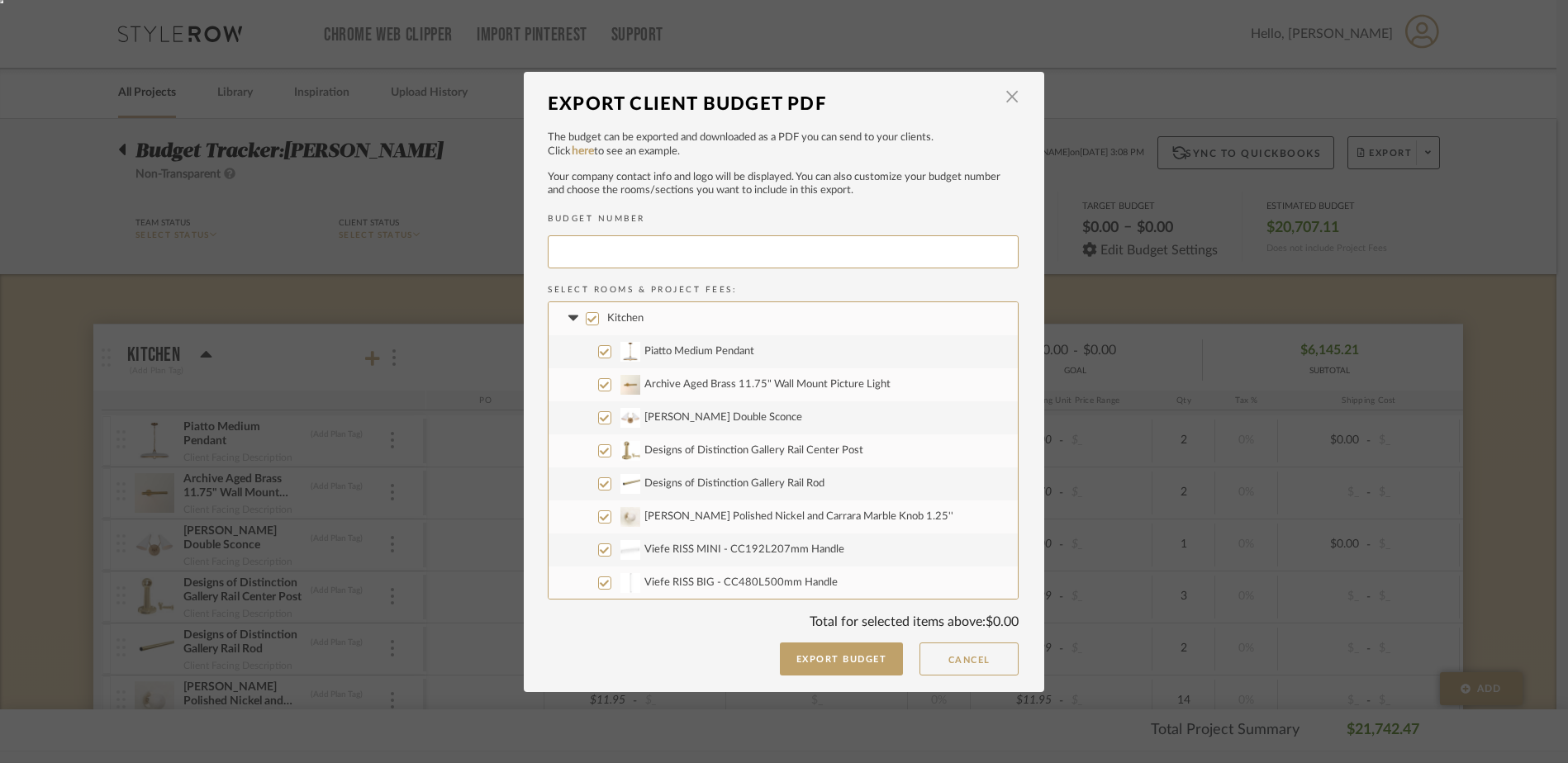
type input "LINDSE-001"
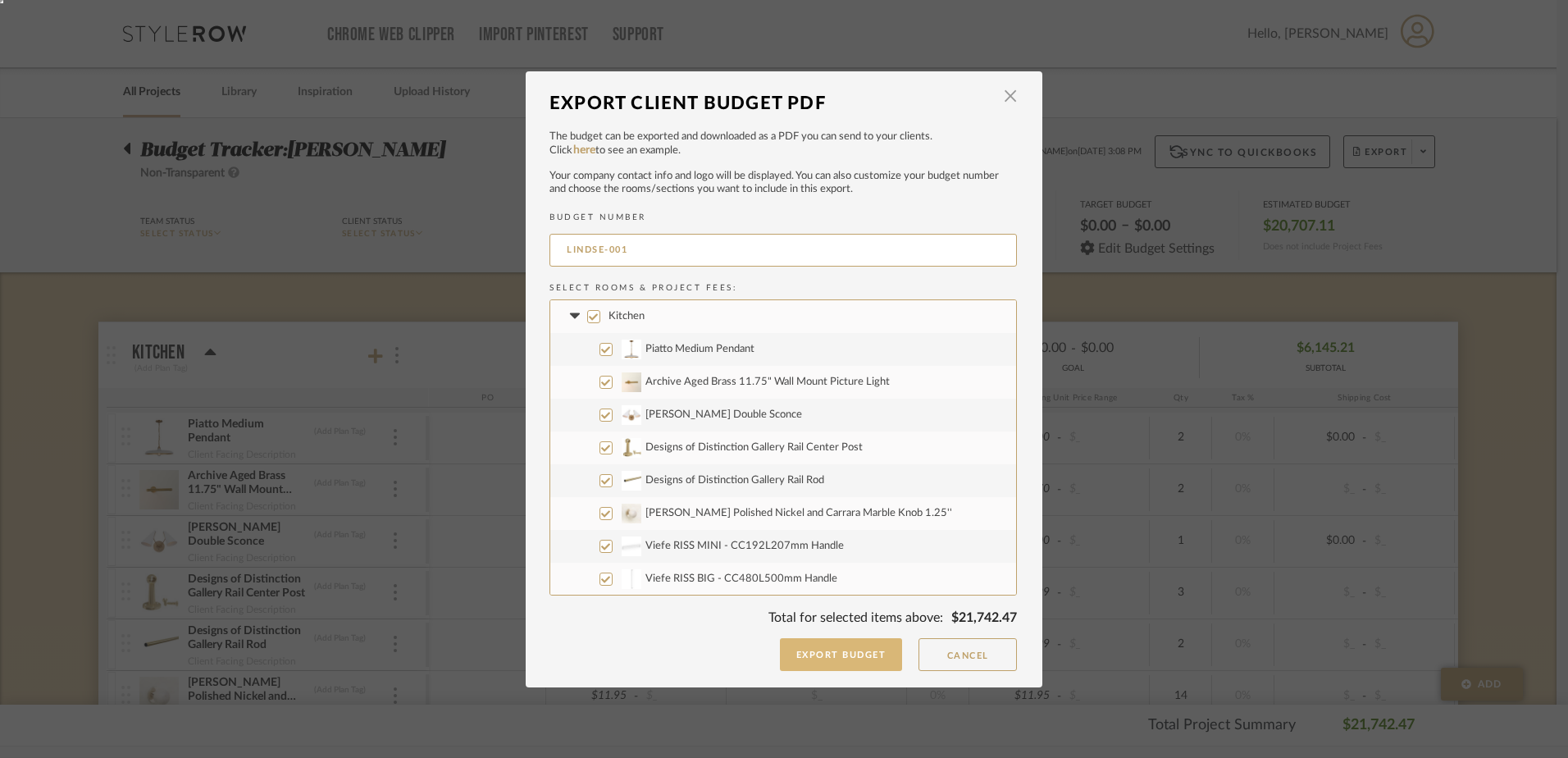
click at [845, 654] on button "Export Budget" at bounding box center [842, 654] width 123 height 33
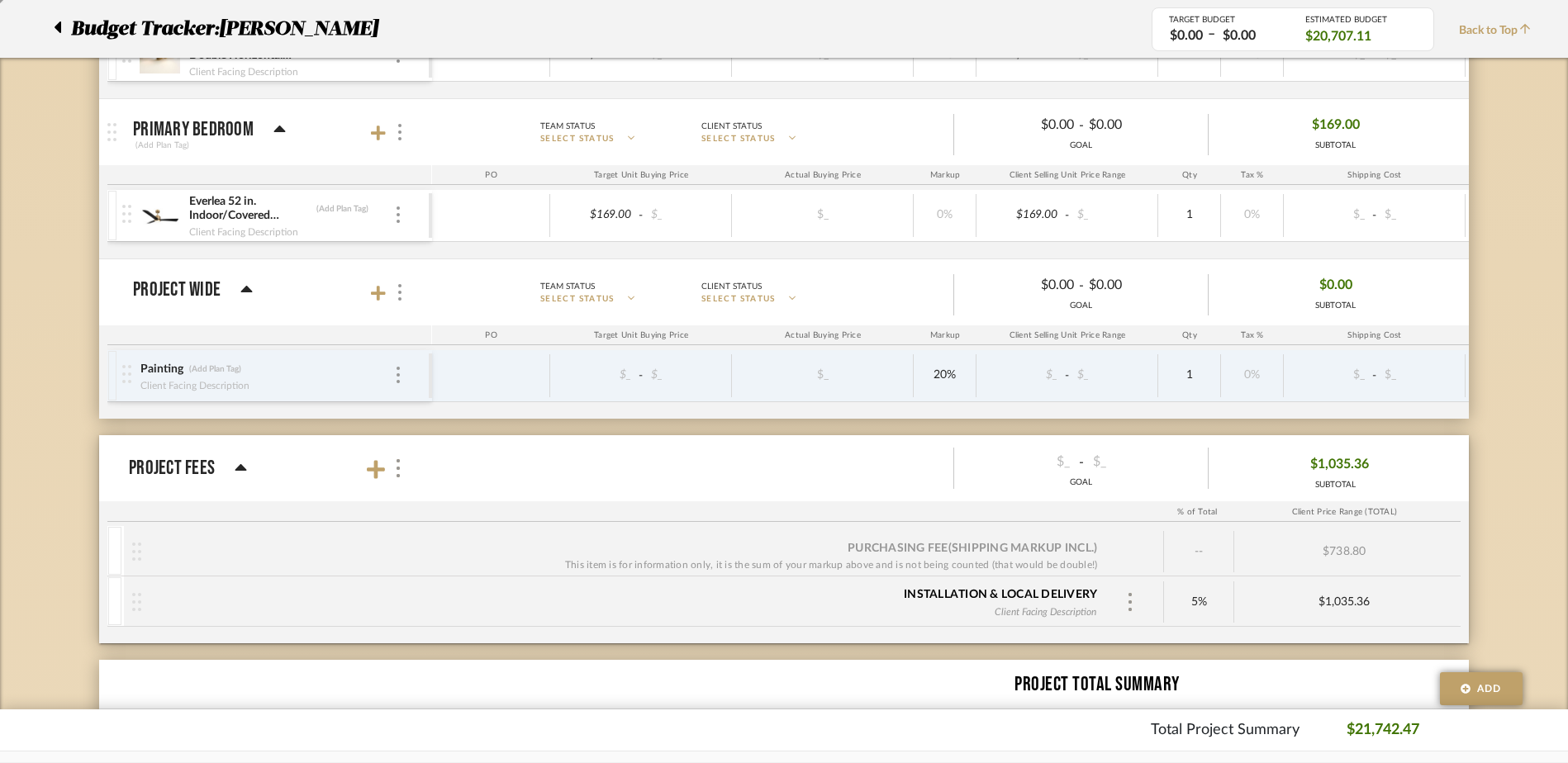
scroll to position [3006, 0]
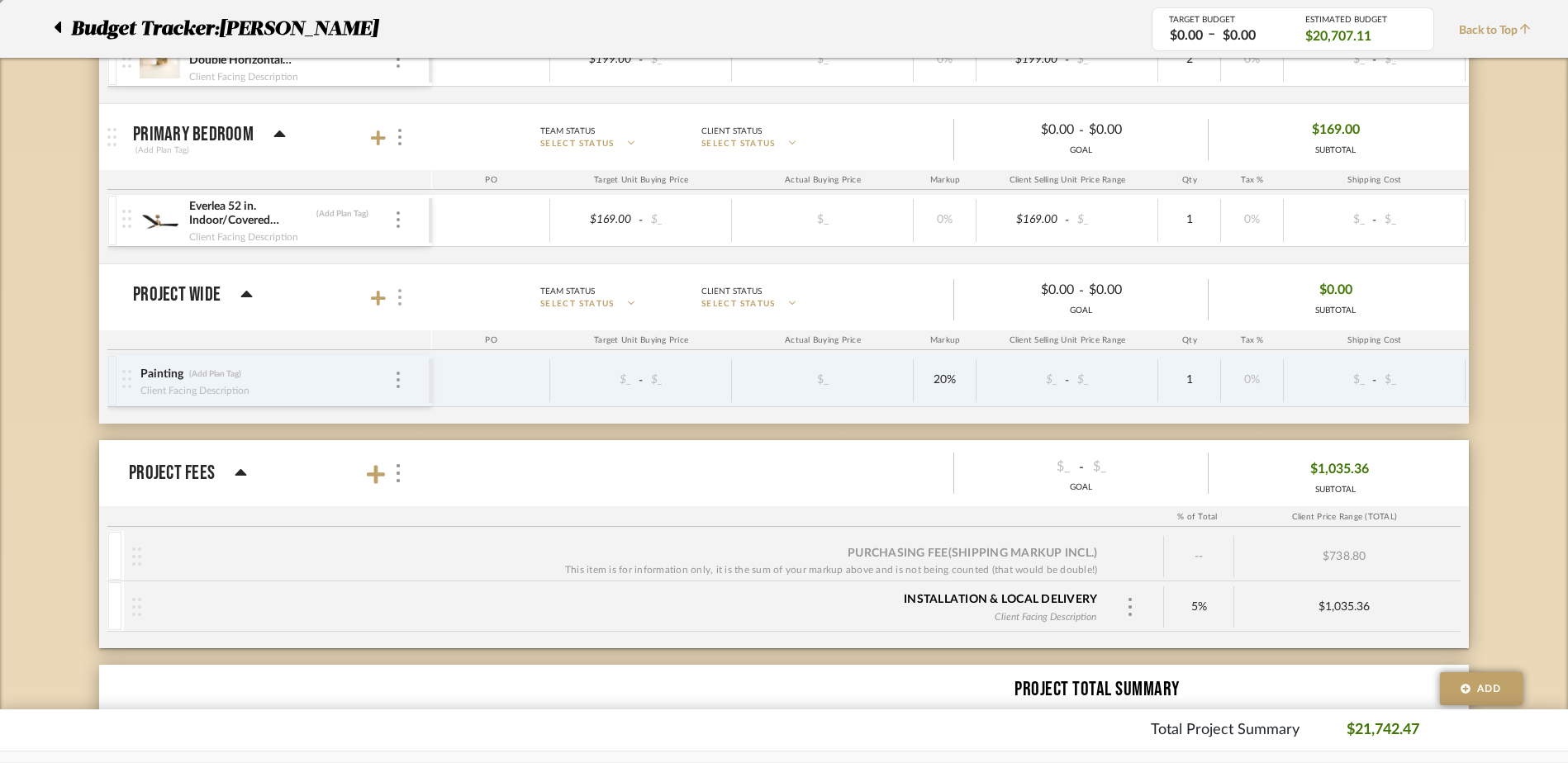
click at [402, 299] on div at bounding box center [399, 298] width 17 height 22
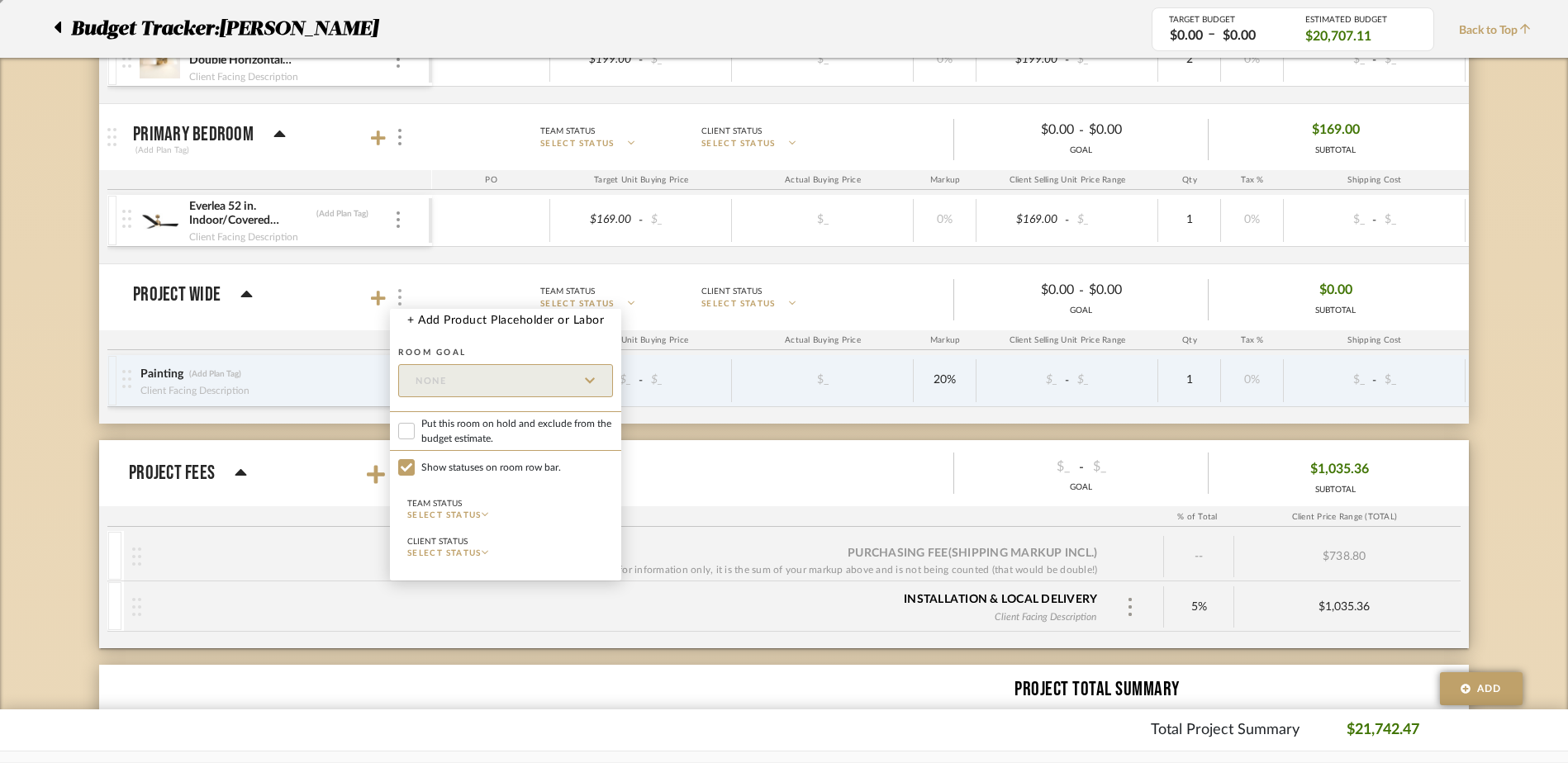
click at [402, 299] on div at bounding box center [784, 382] width 1568 height 763
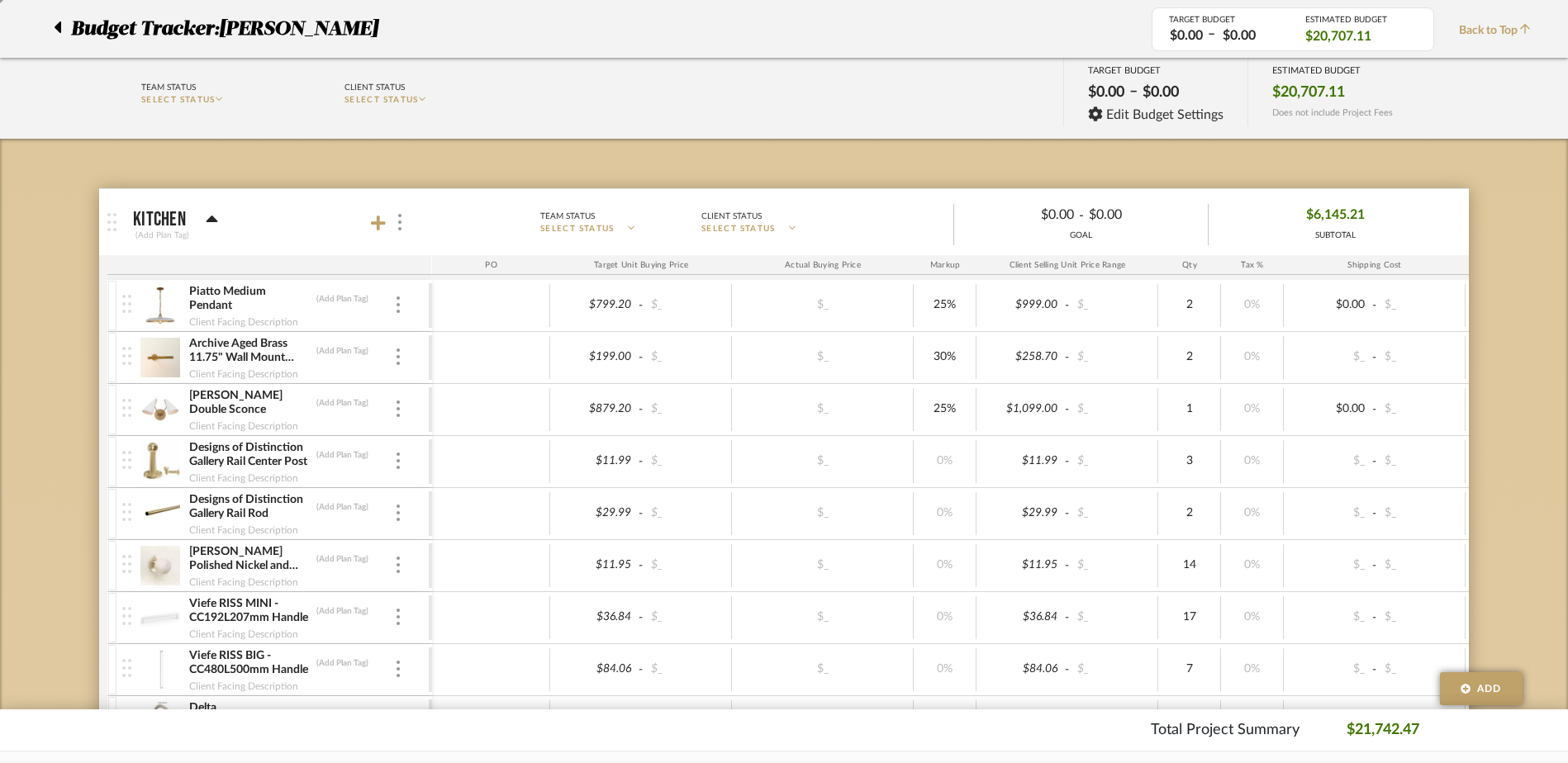
scroll to position [74, 0]
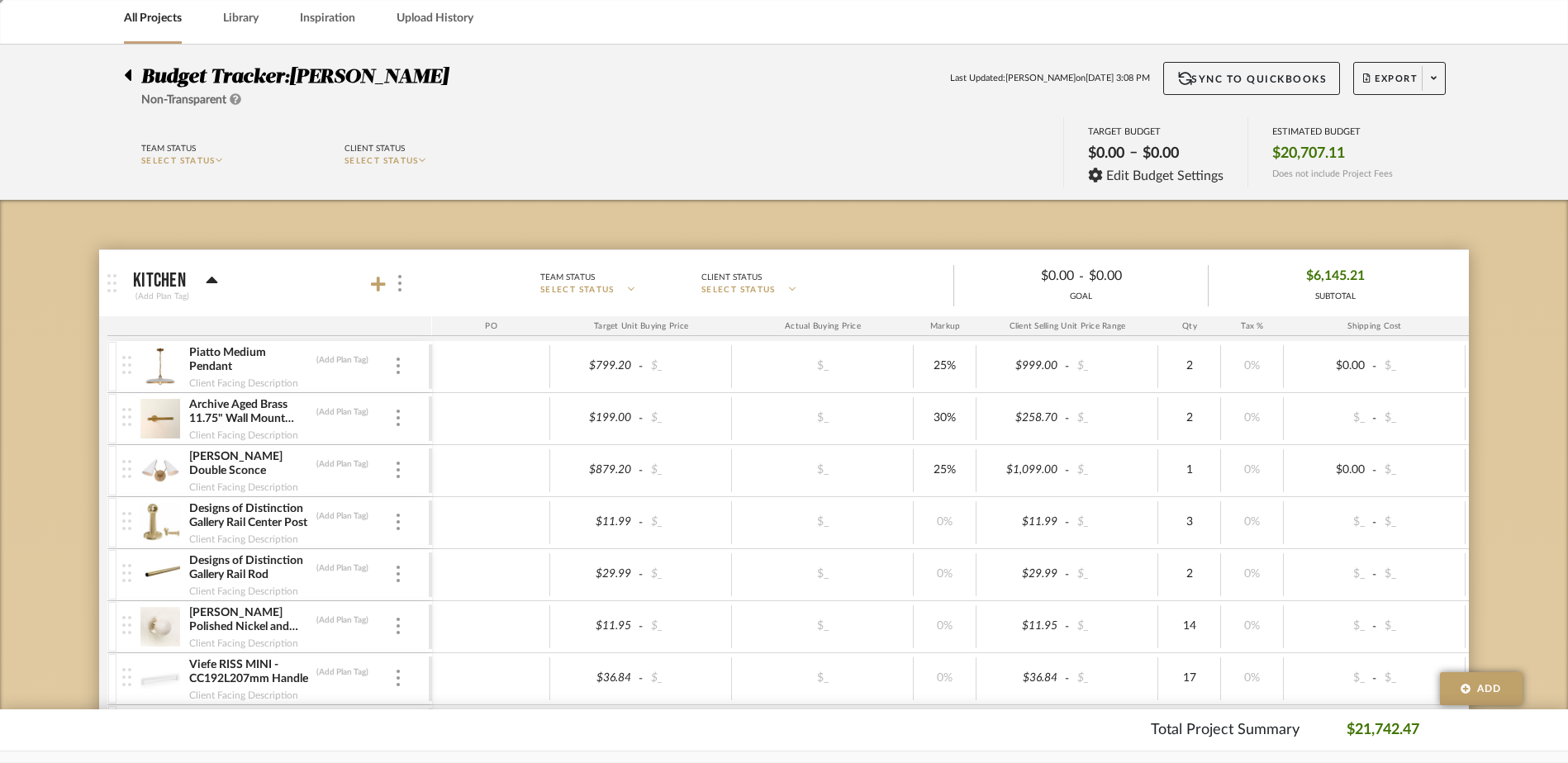
click at [129, 74] on icon at bounding box center [128, 75] width 7 height 11
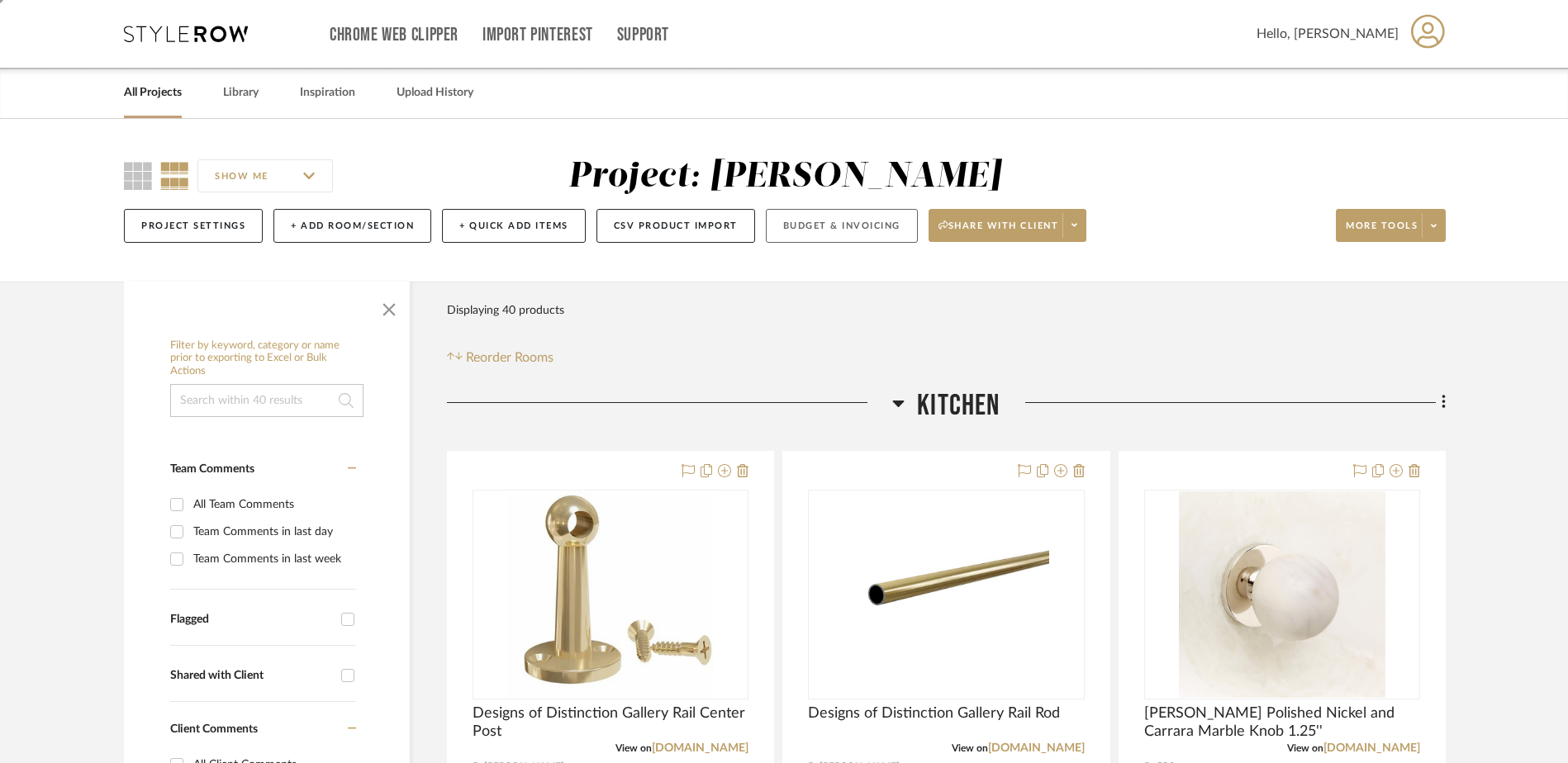
click at [819, 226] on button "Budget & Invoicing" at bounding box center [841, 226] width 152 height 34
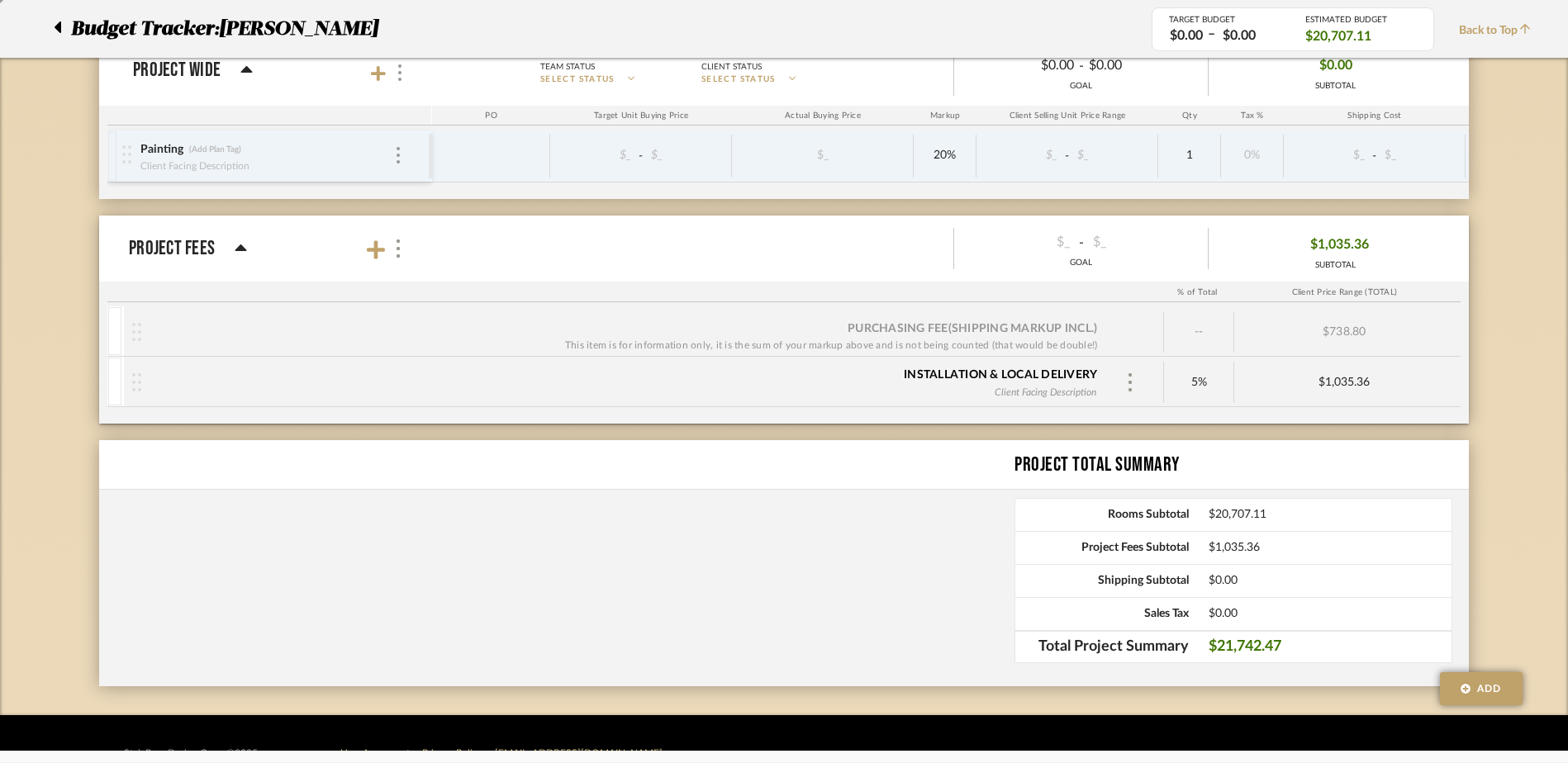
scroll to position [3176, 0]
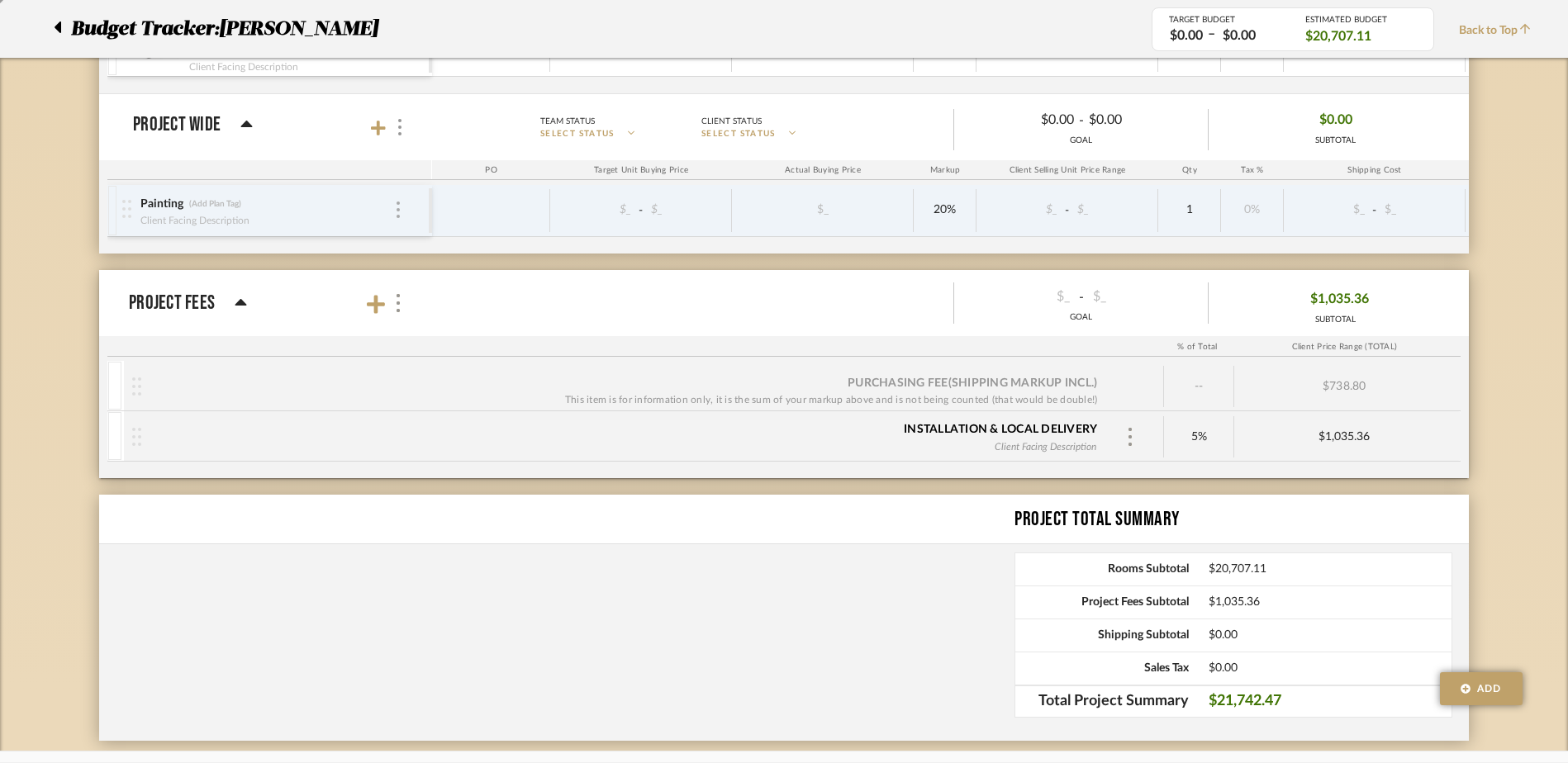
click at [397, 206] on img at bounding box center [399, 210] width 4 height 17
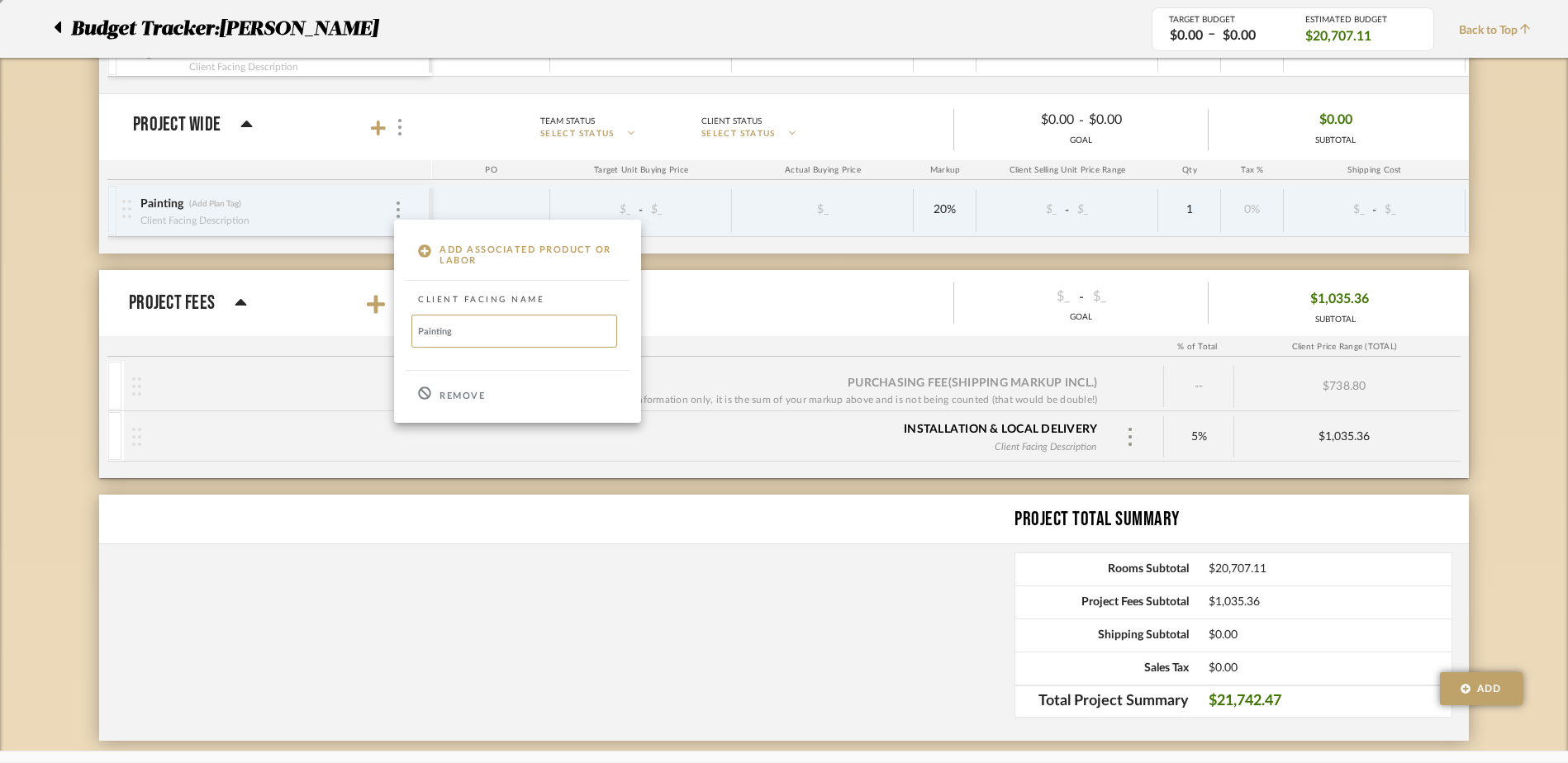
click at [438, 398] on div "Remove" at bounding box center [517, 394] width 247 height 45
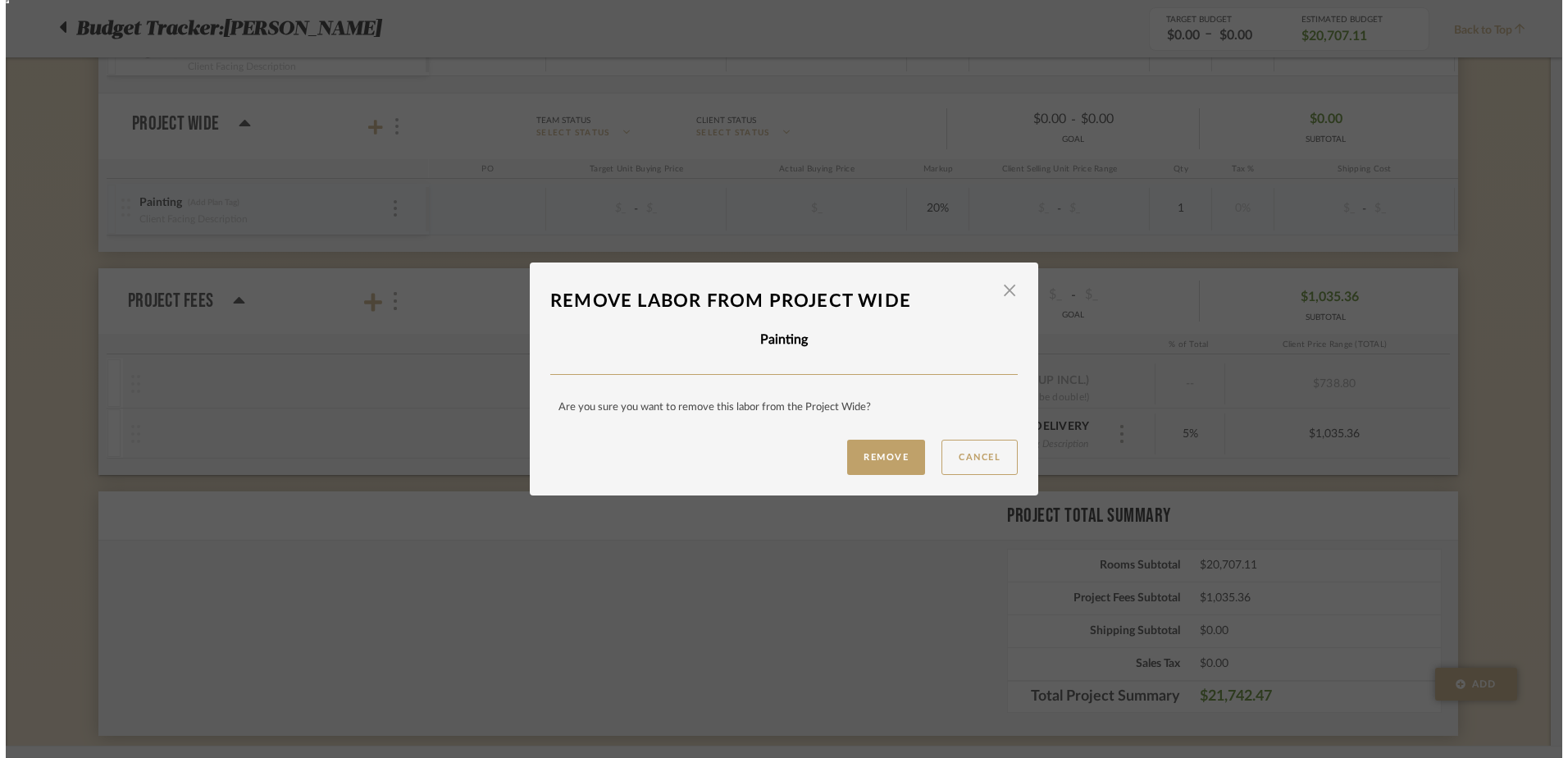
scroll to position [0, 0]
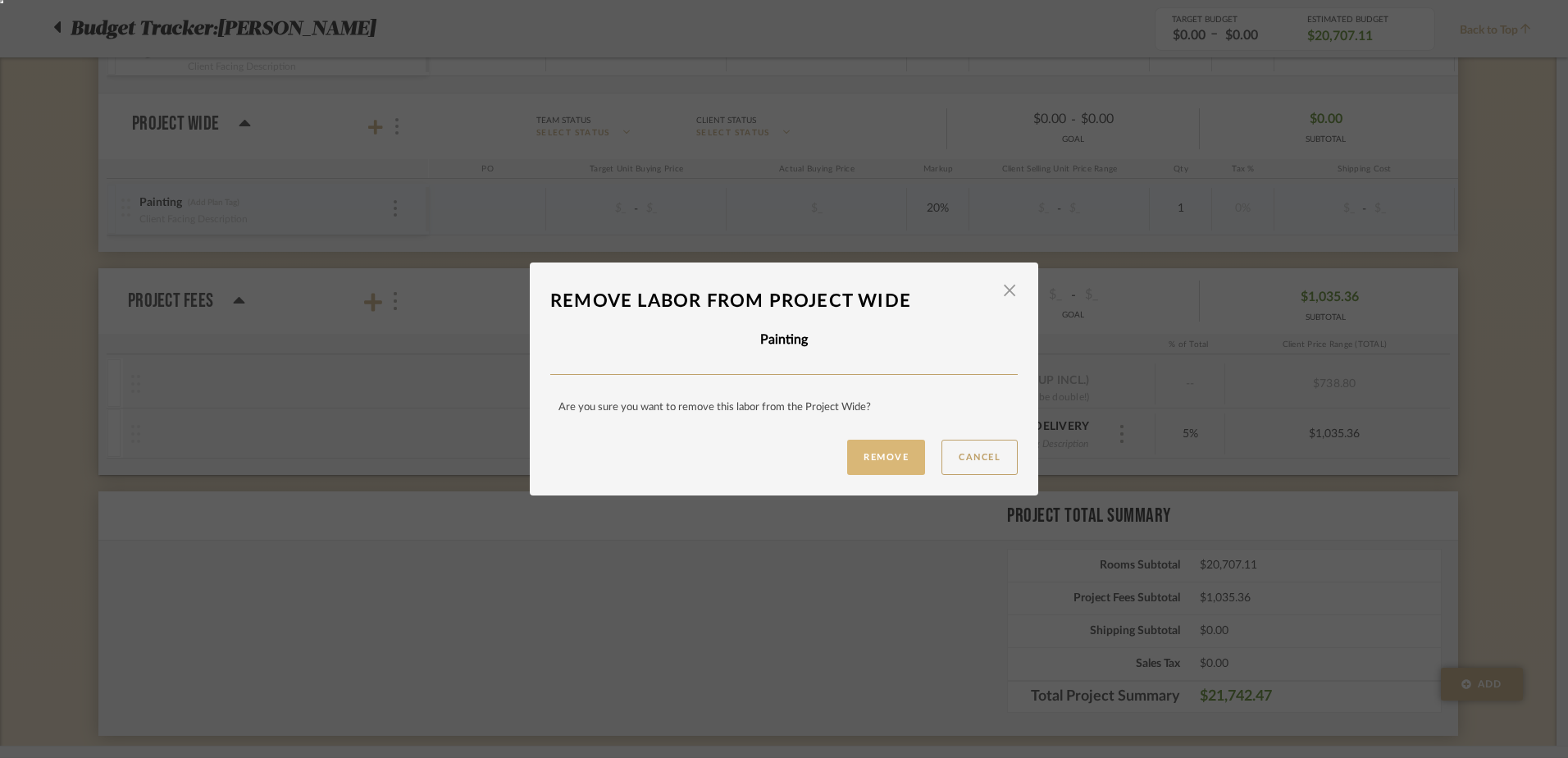
click at [877, 447] on button "Remove" at bounding box center [886, 457] width 78 height 35
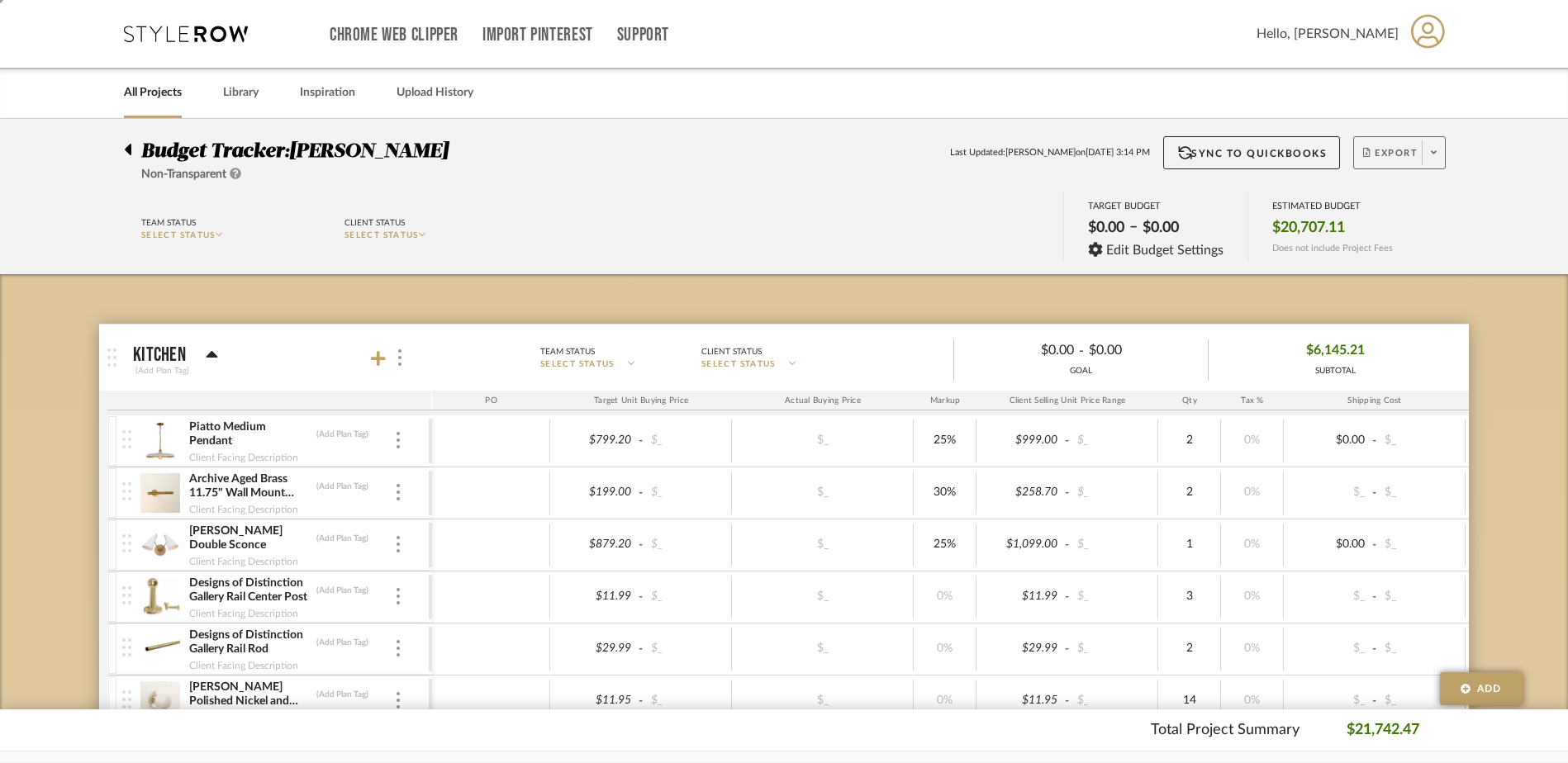
click at [1429, 145] on span at bounding box center [1433, 153] width 23 height 24
click at [1386, 205] on span "Export PDF" at bounding box center [1428, 200] width 124 height 14
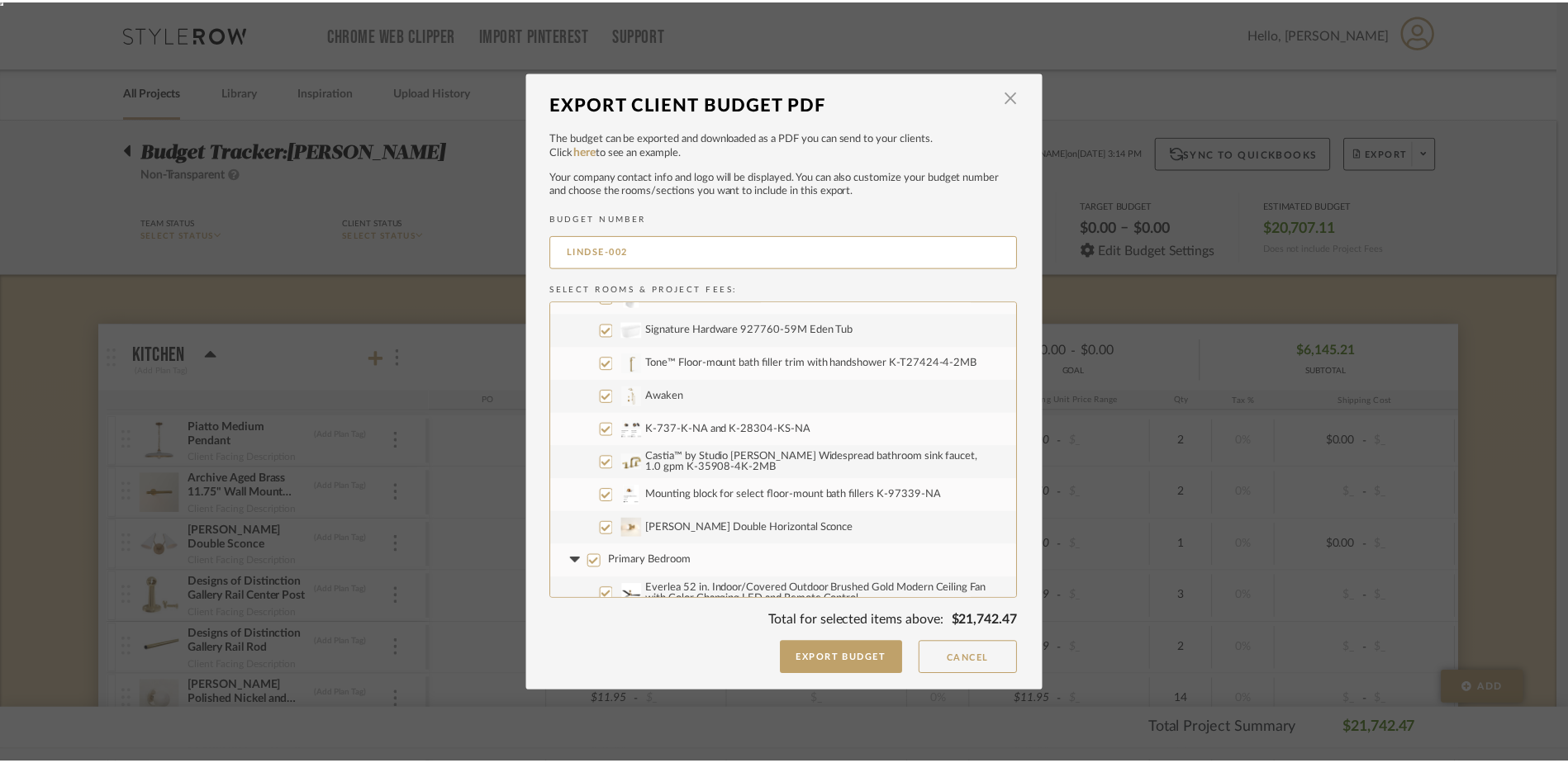
scroll to position [1354, 0]
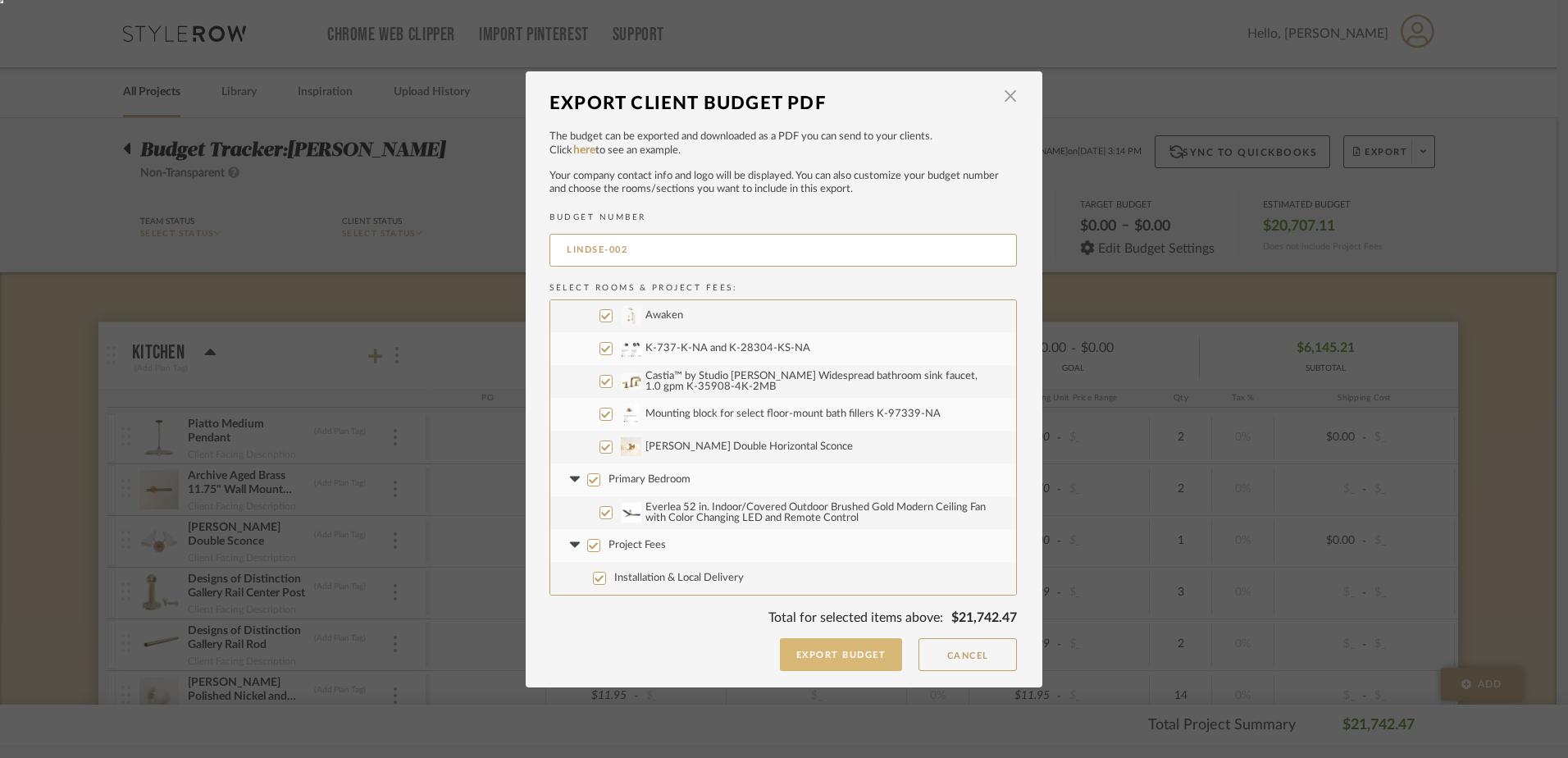
click at [804, 645] on button "Export Budget" at bounding box center [842, 654] width 123 height 33
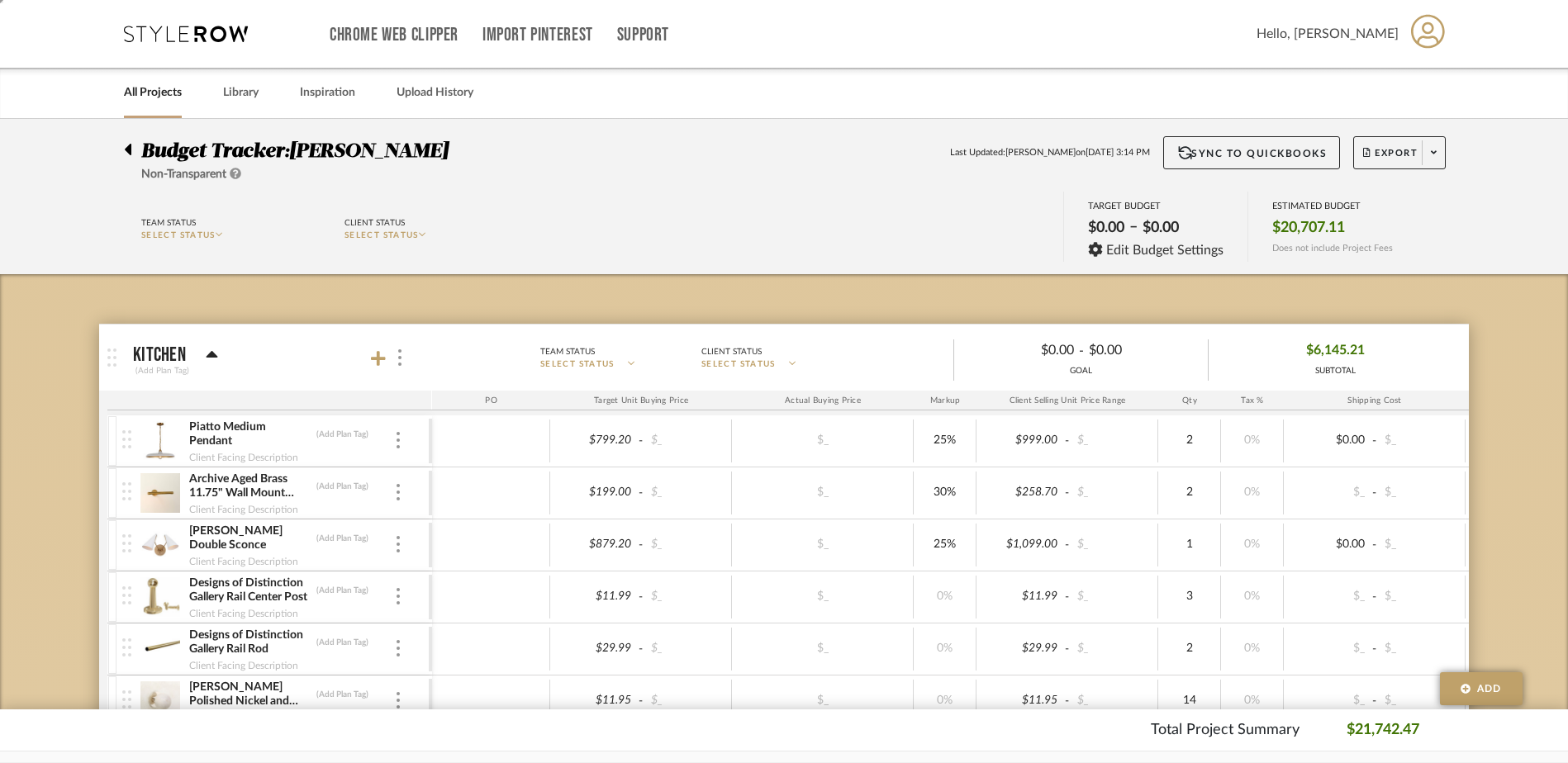
click at [130, 144] on icon at bounding box center [128, 149] width 8 height 20
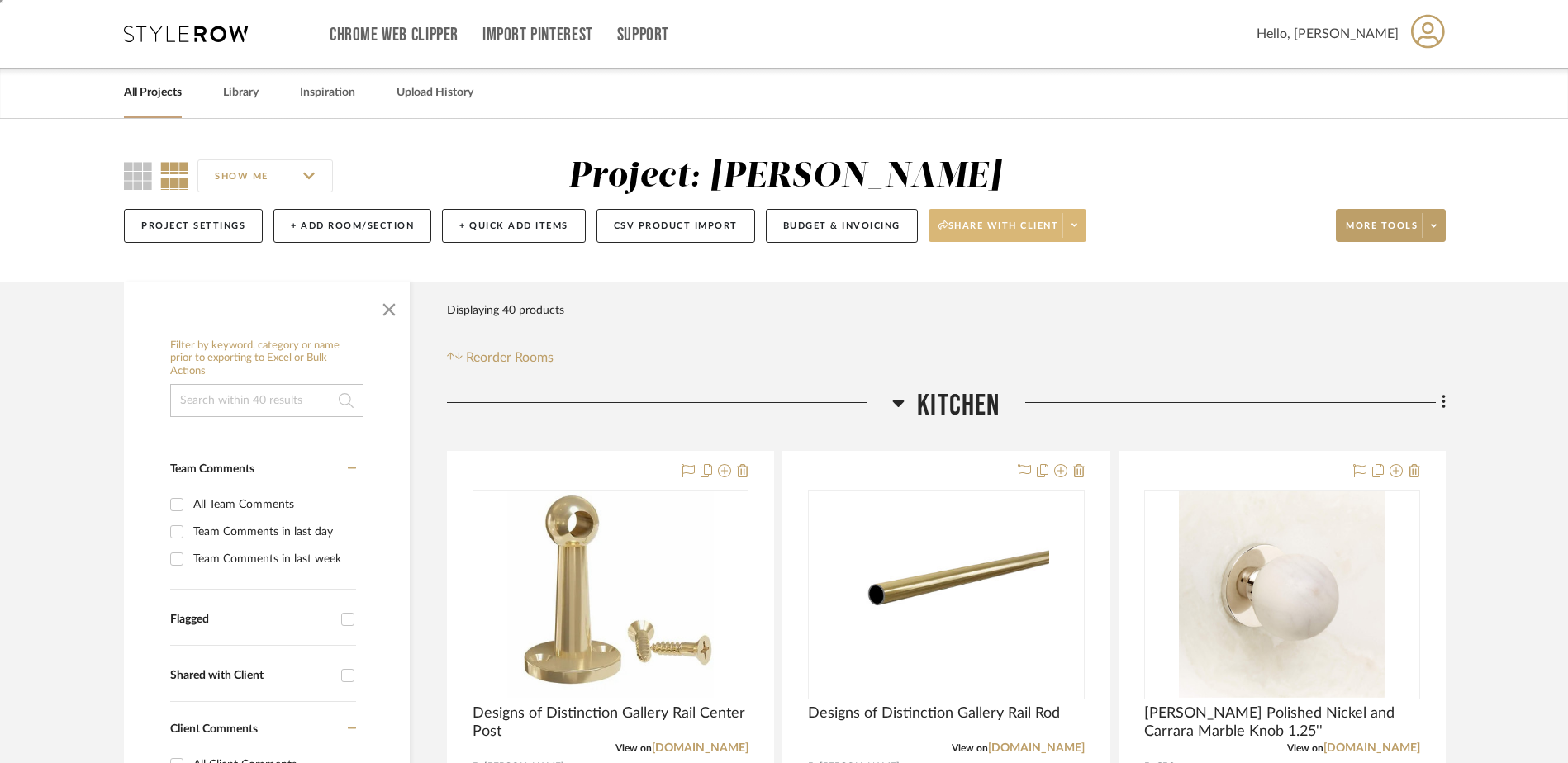
click at [1074, 218] on span at bounding box center [1074, 225] width 23 height 24
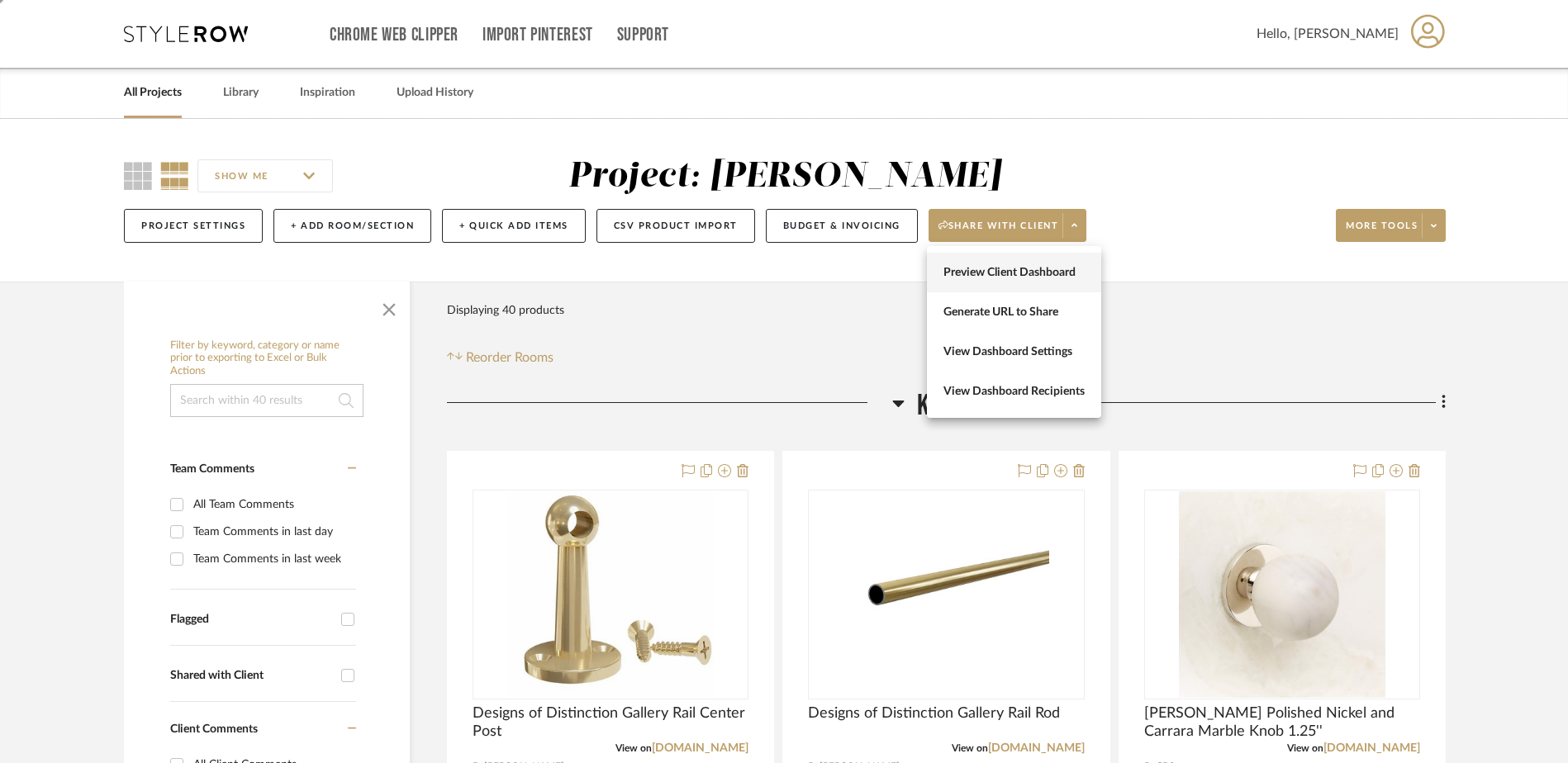
click at [980, 266] on span "Preview Client Dashboard" at bounding box center [1014, 273] width 142 height 14
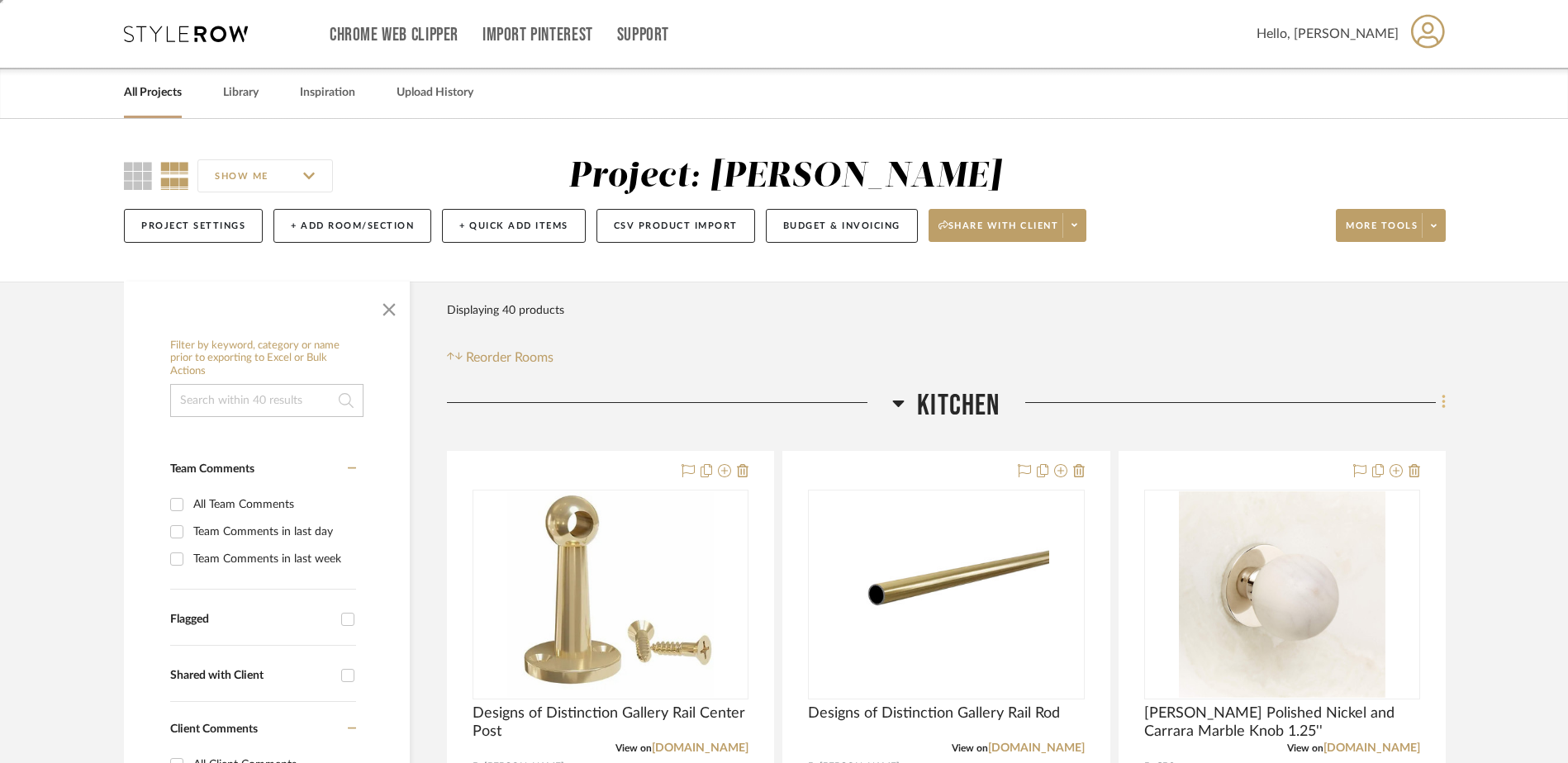
click at [1443, 402] on icon at bounding box center [1443, 402] width 4 height 14
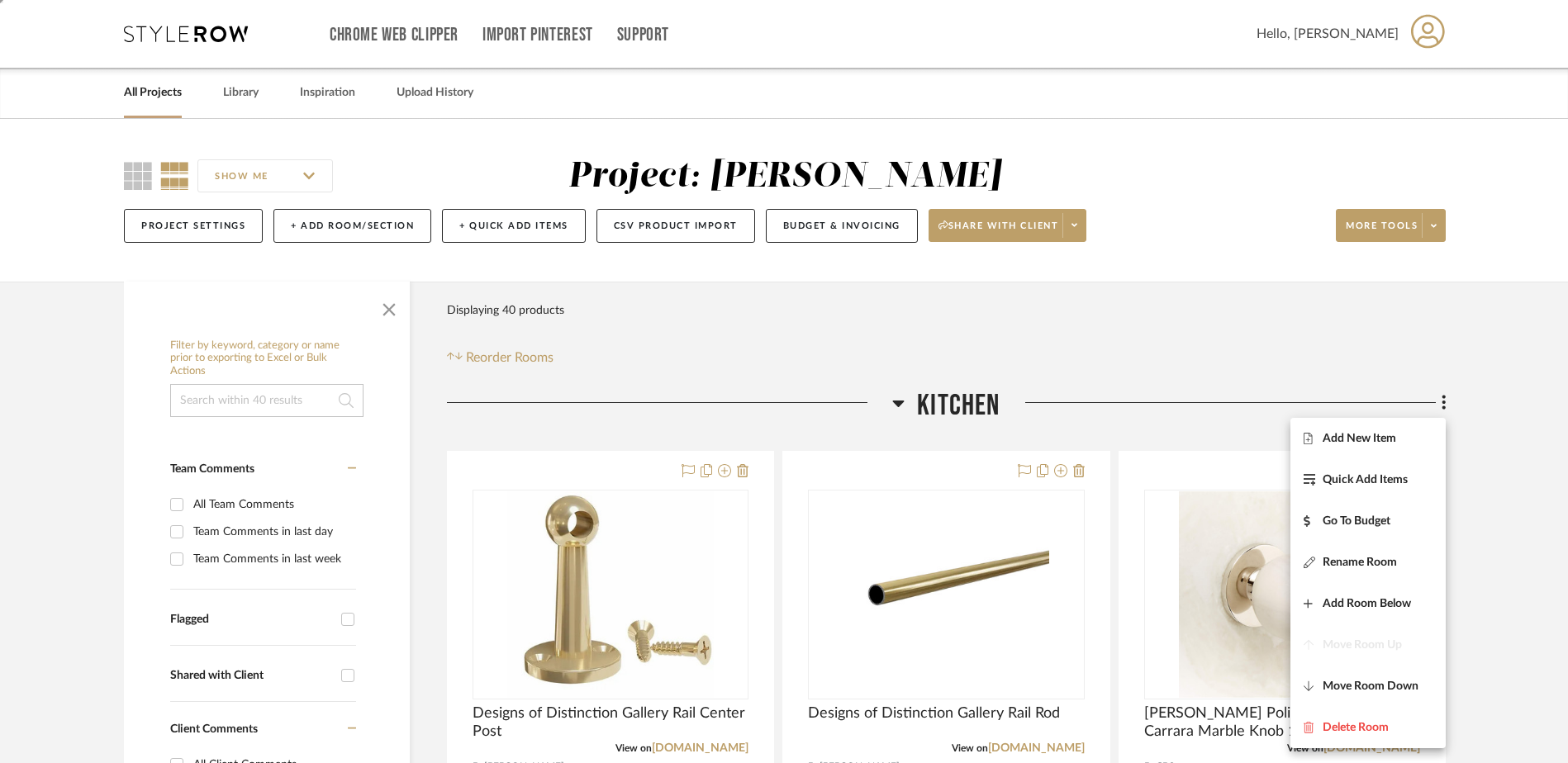
click at [1504, 396] on div at bounding box center [784, 382] width 1568 height 763
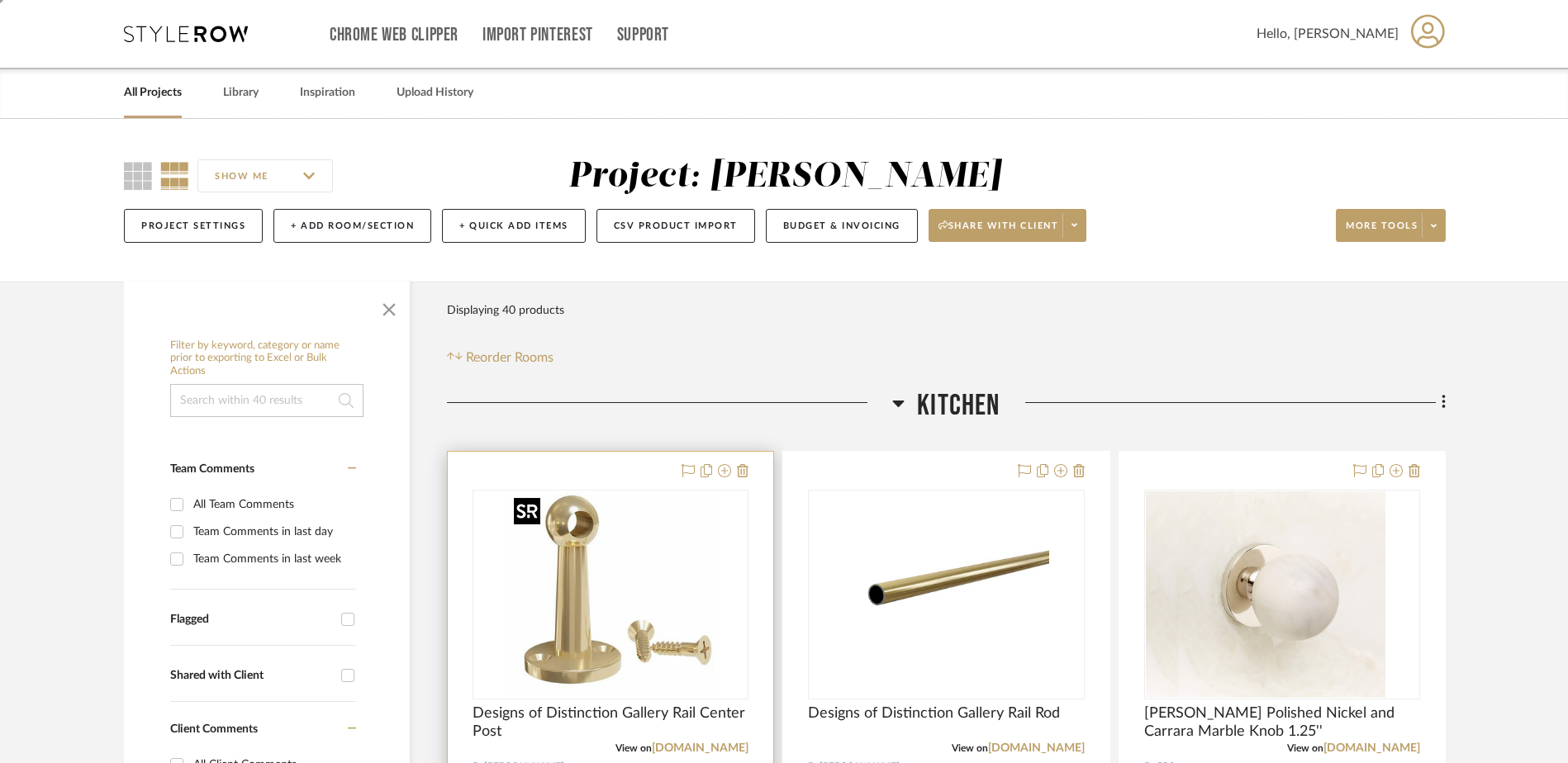
click at [631, 576] on img "0" at bounding box center [611, 594] width 206 height 206
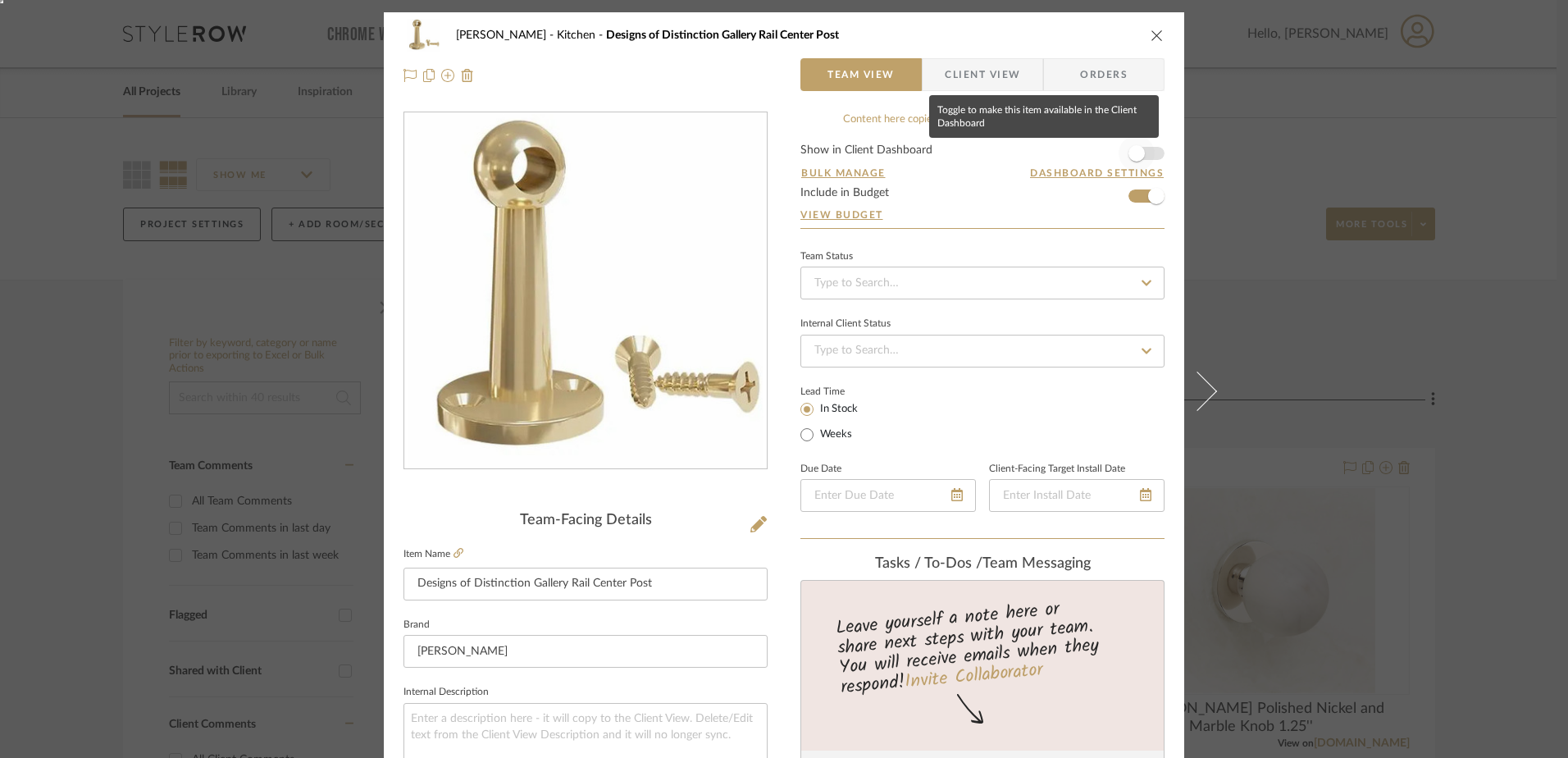
click at [1129, 151] on span "button" at bounding box center [1137, 154] width 17 height 17
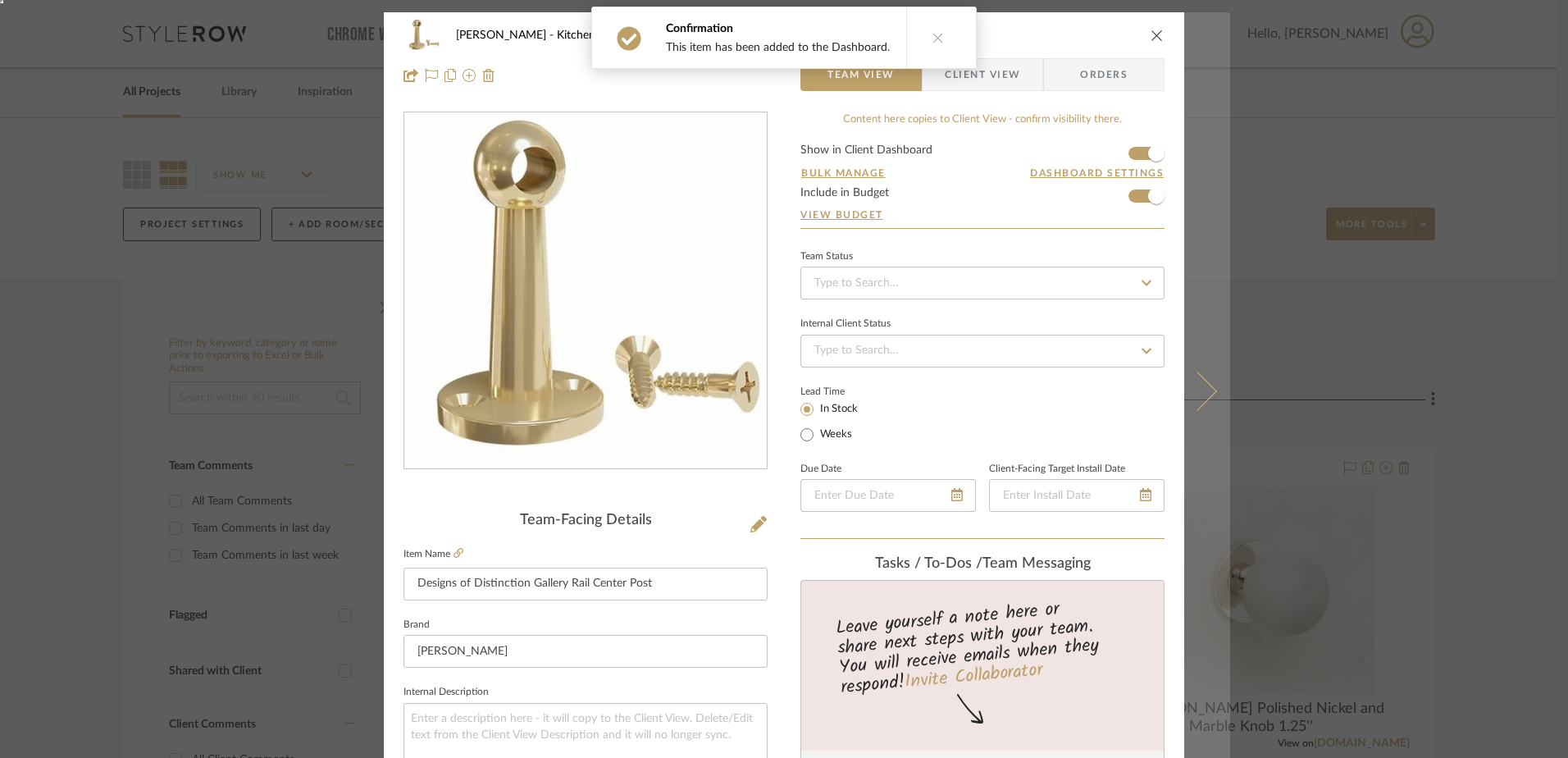
click at [1200, 386] on icon at bounding box center [1197, 391] width 39 height 39
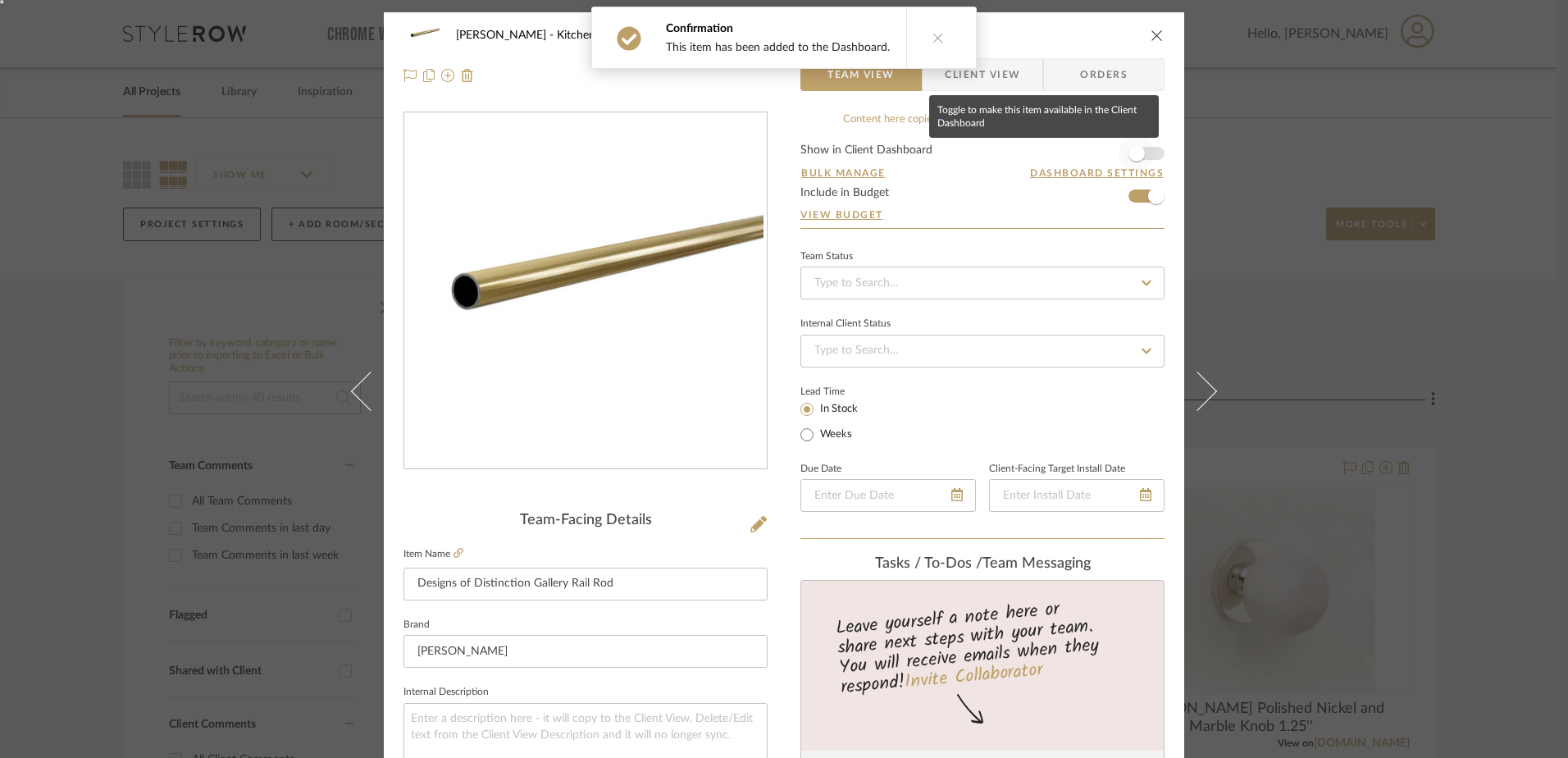
click at [1129, 154] on span "button" at bounding box center [1137, 154] width 17 height 17
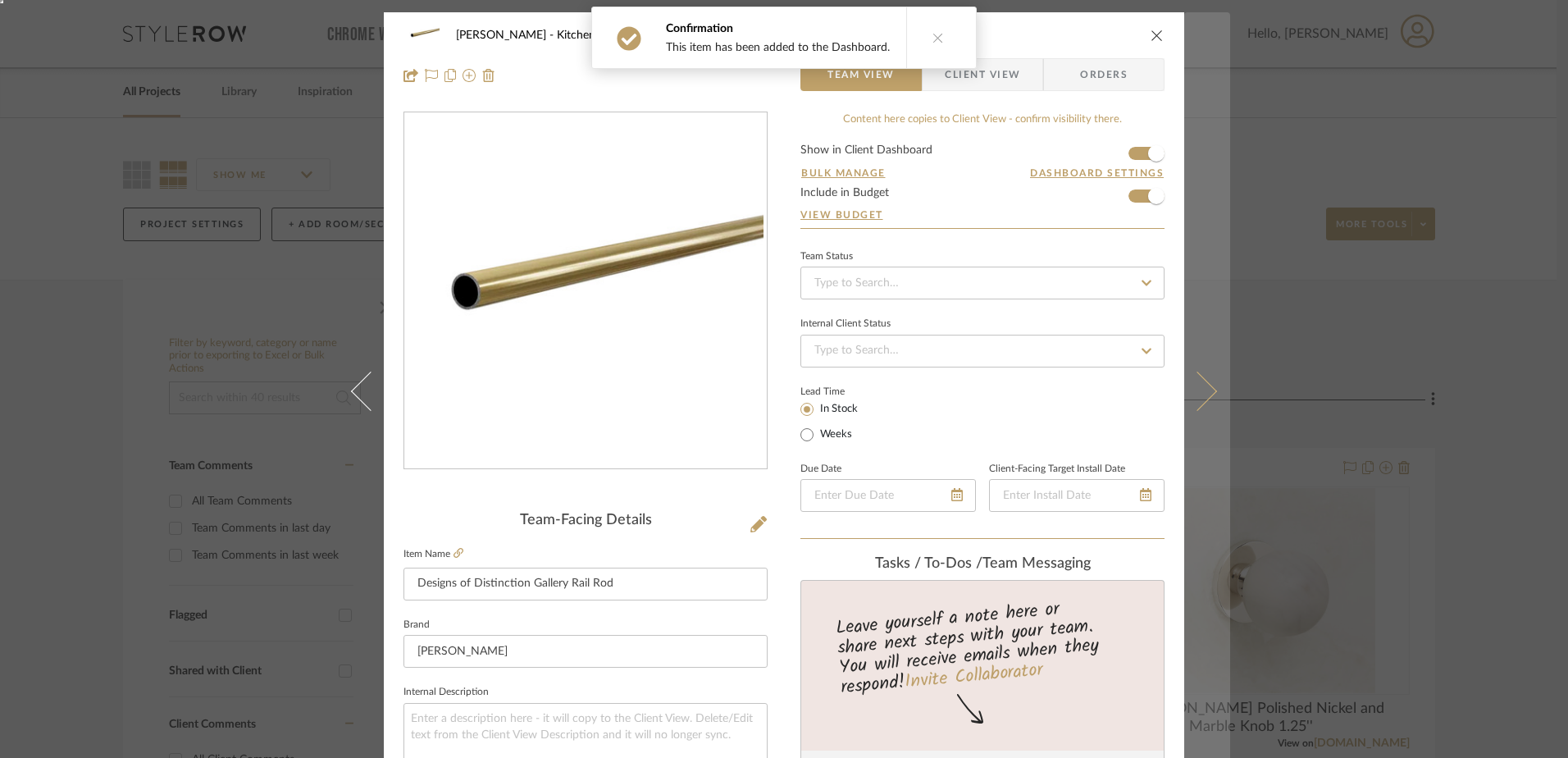
click at [1196, 378] on icon at bounding box center [1197, 391] width 39 height 39
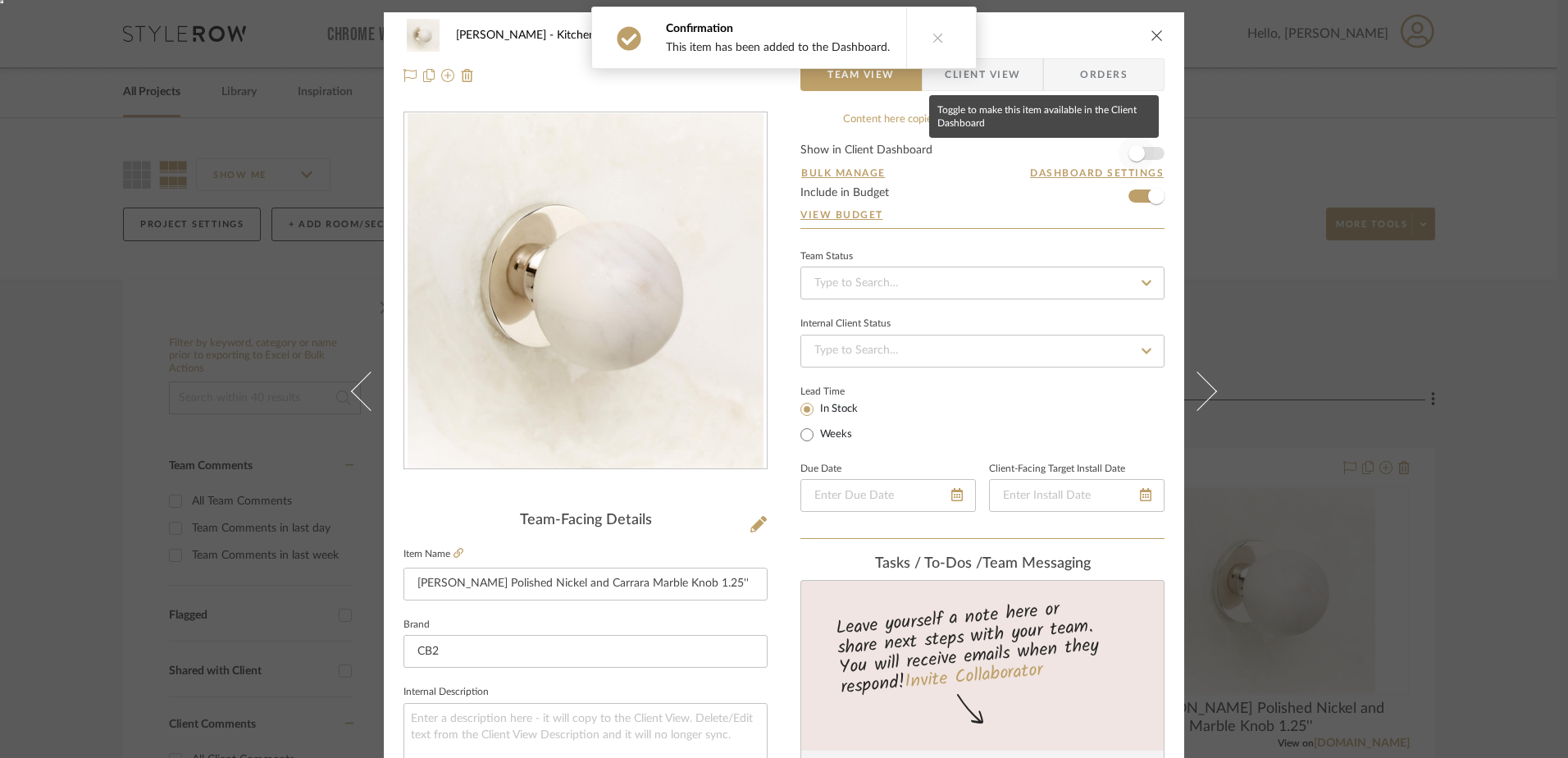
click at [1148, 148] on span "button" at bounding box center [1136, 153] width 36 height 36
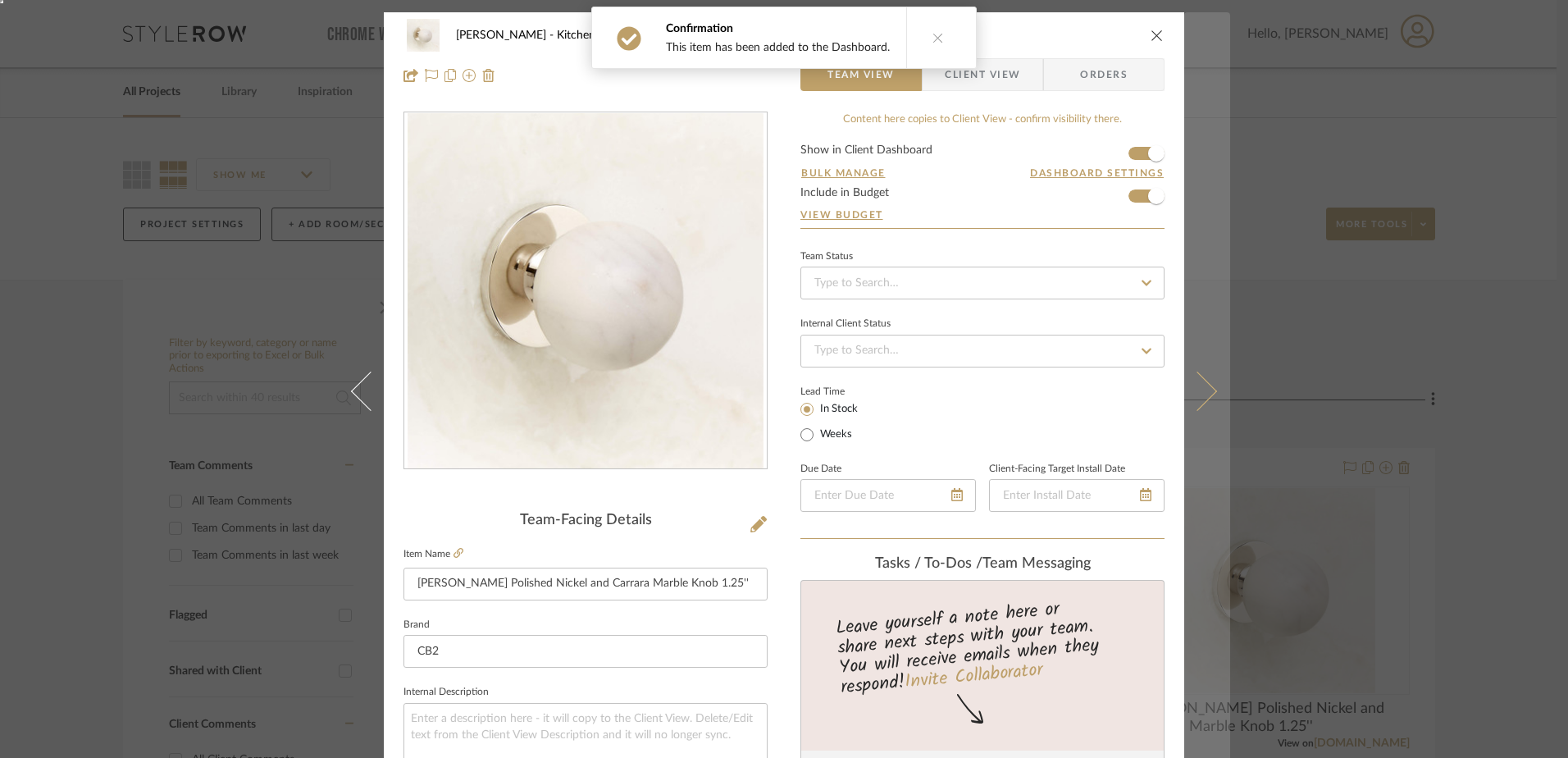
click at [1199, 374] on button at bounding box center [1207, 391] width 46 height 758
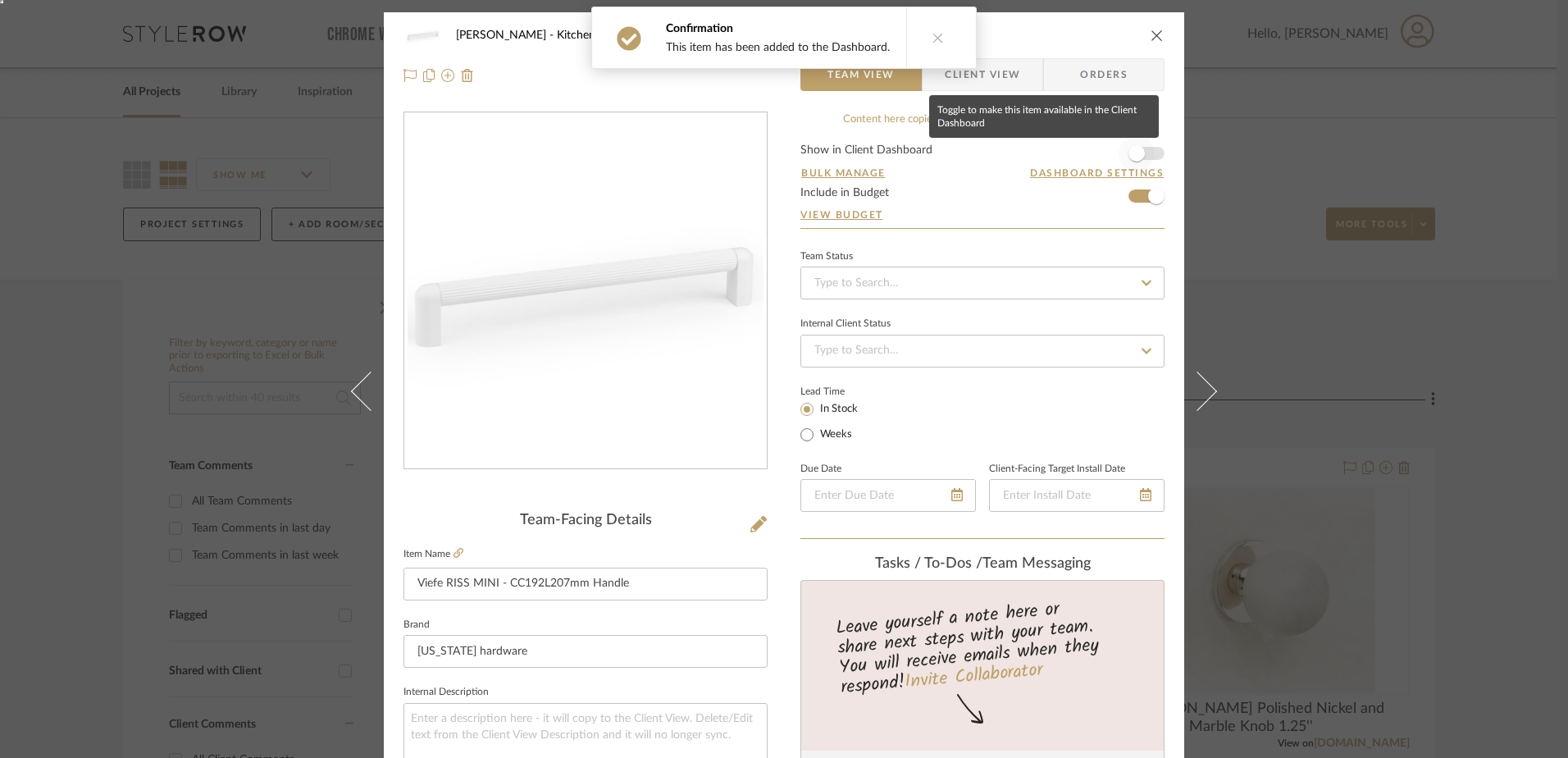
click at [1133, 151] on span "button" at bounding box center [1137, 154] width 17 height 17
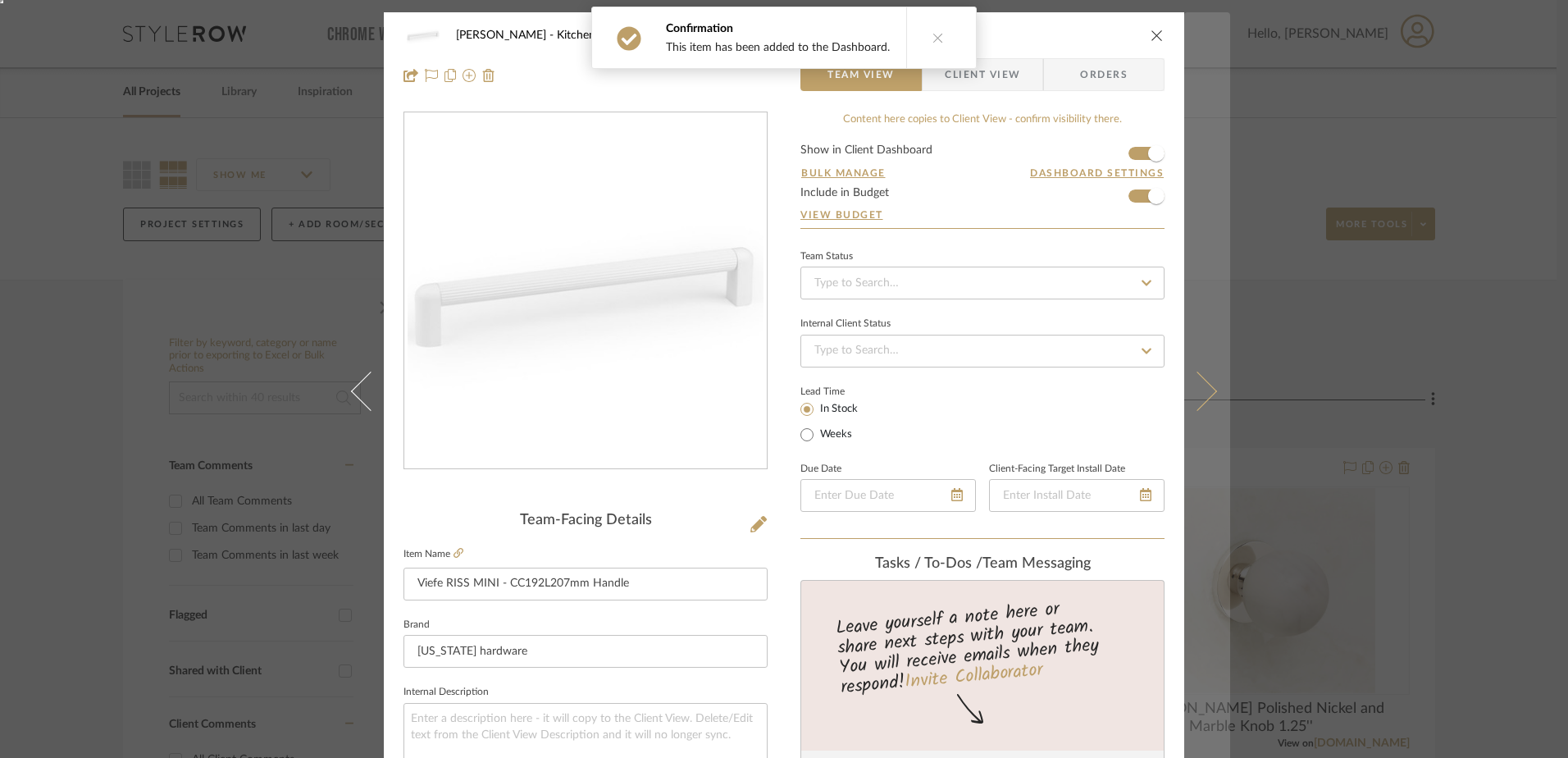
click at [1183, 379] on icon at bounding box center [1197, 391] width 39 height 39
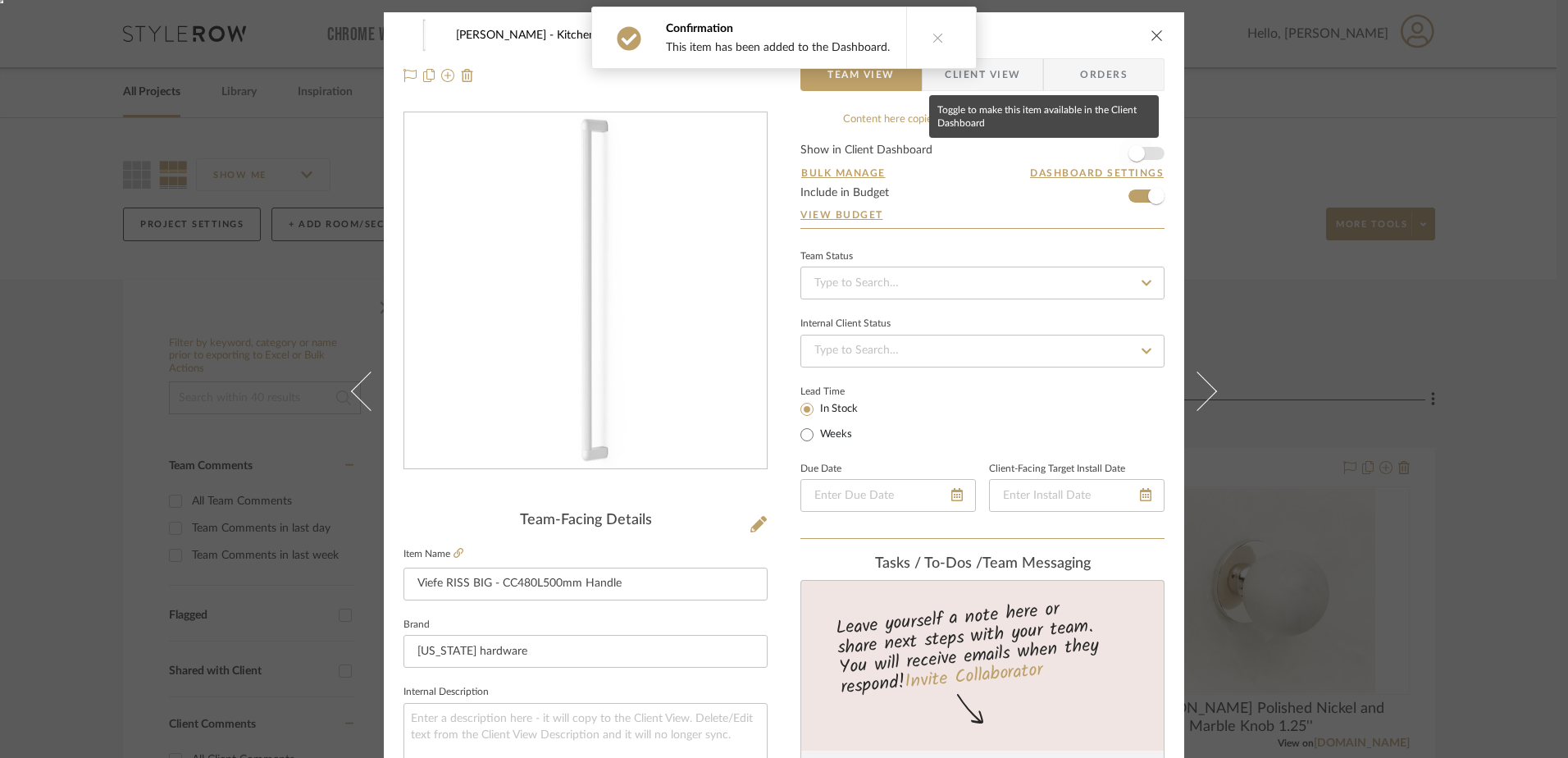
click at [1129, 154] on span "button" at bounding box center [1137, 154] width 17 height 17
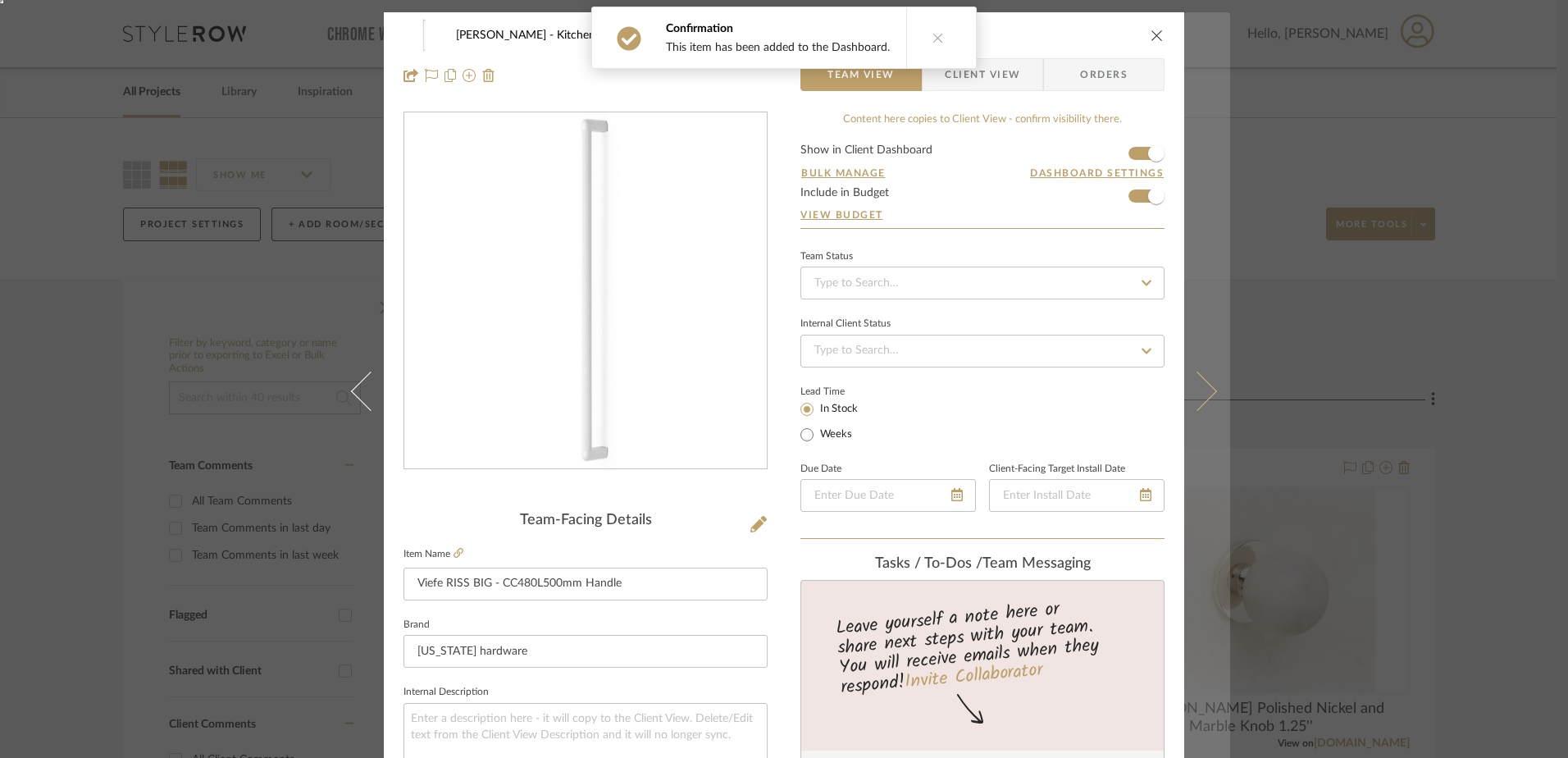
click at [1200, 399] on icon at bounding box center [1197, 391] width 39 height 39
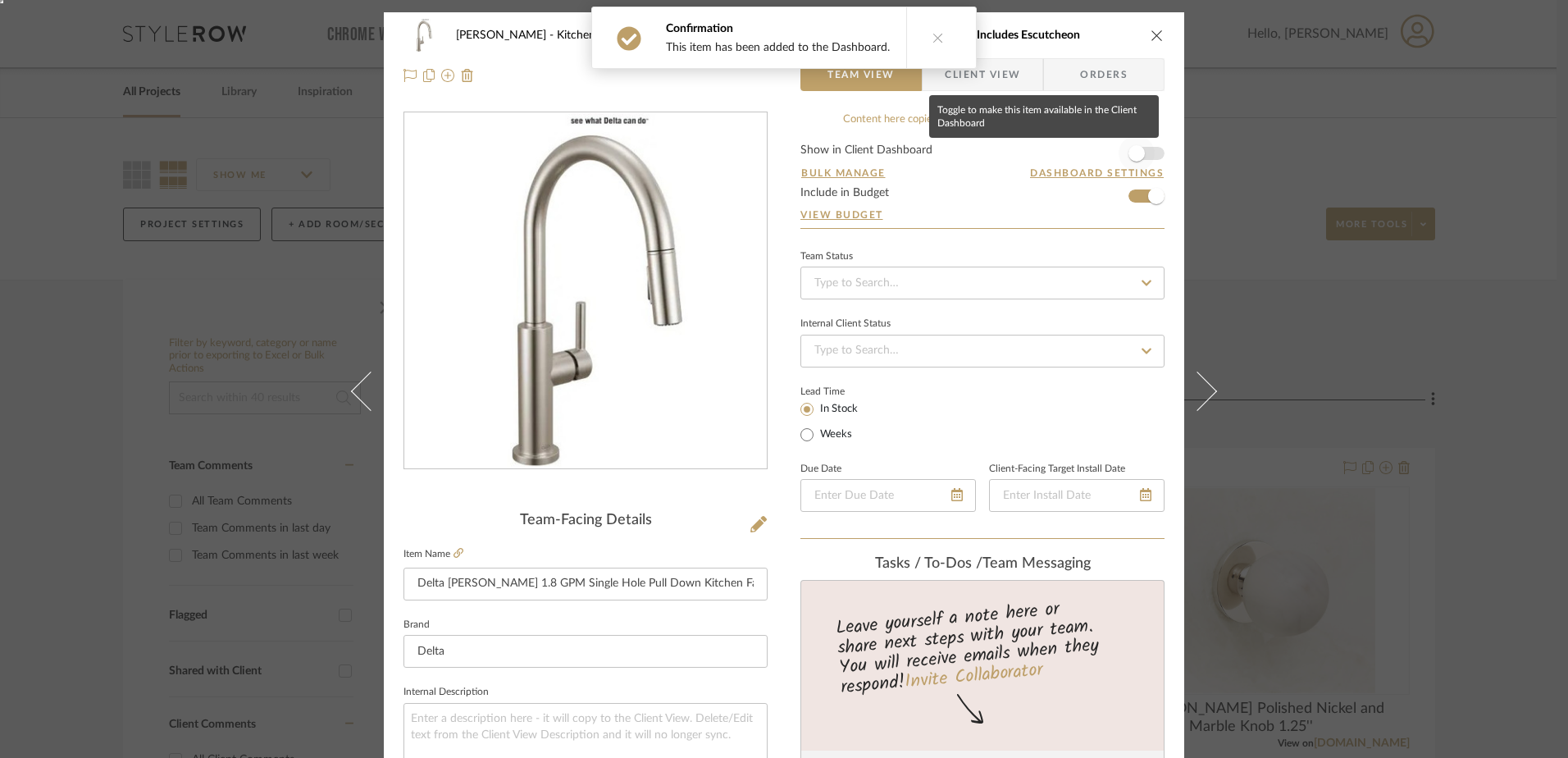
click at [1136, 142] on span "button" at bounding box center [1136, 153] width 36 height 36
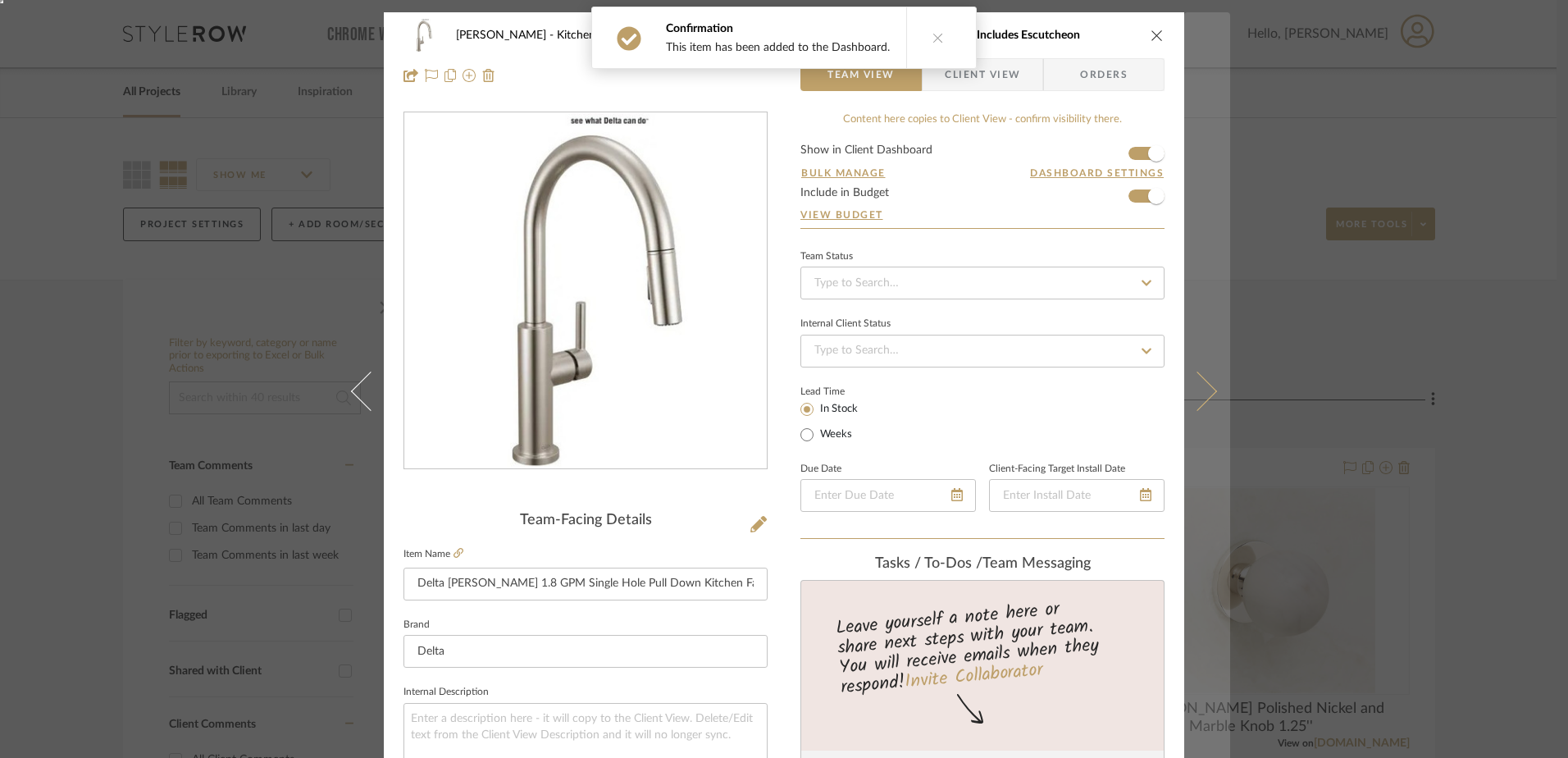
click at [1193, 385] on icon at bounding box center [1197, 391] width 39 height 39
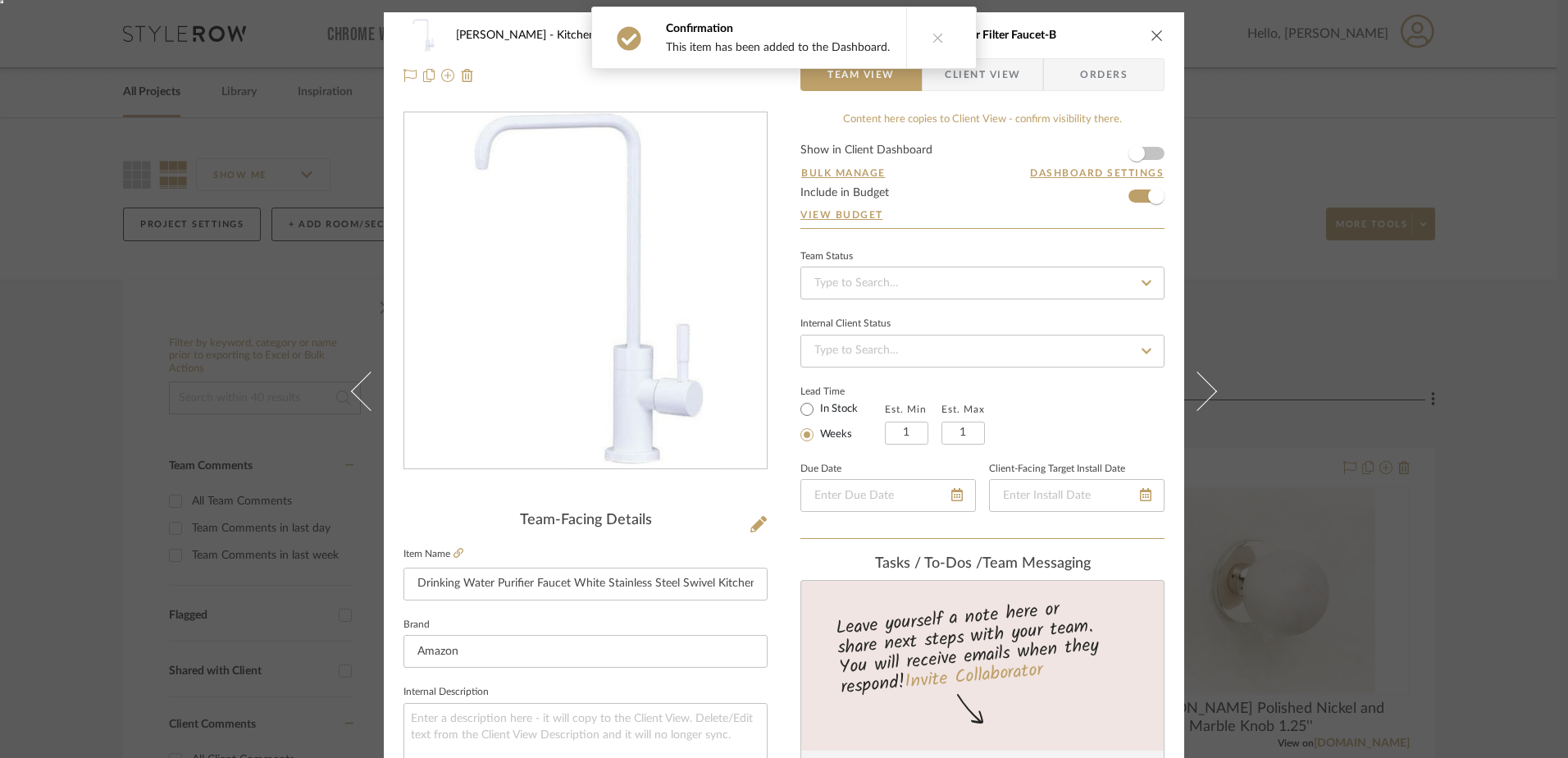
click at [1153, 150] on form "Show in Client Dashboard Bulk Manage Dashboard Settings Include in Budget View …" at bounding box center [982, 186] width 364 height 84
click at [1131, 148] on span "button" at bounding box center [1137, 154] width 17 height 17
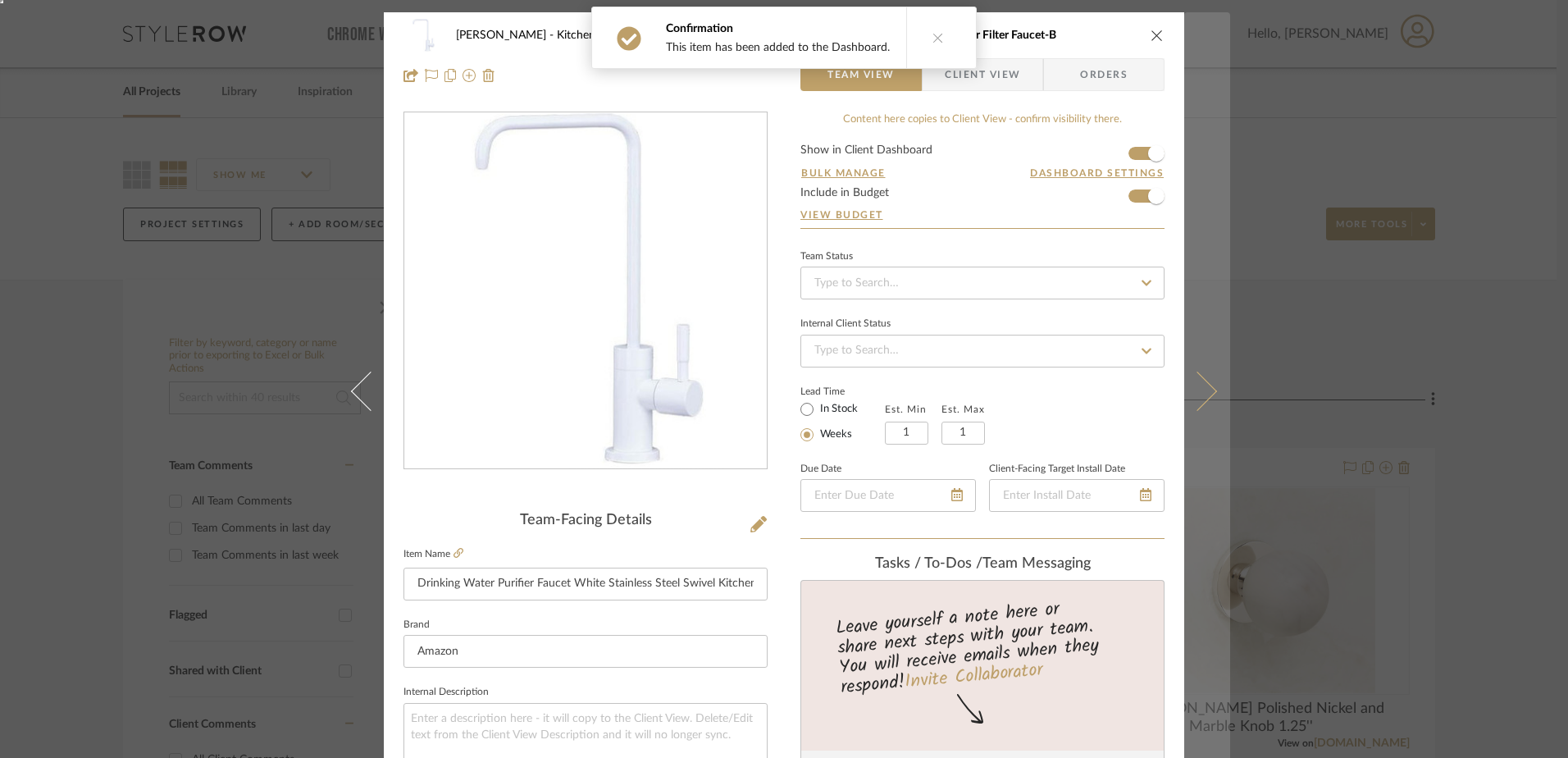
click at [1186, 381] on icon at bounding box center [1197, 391] width 39 height 39
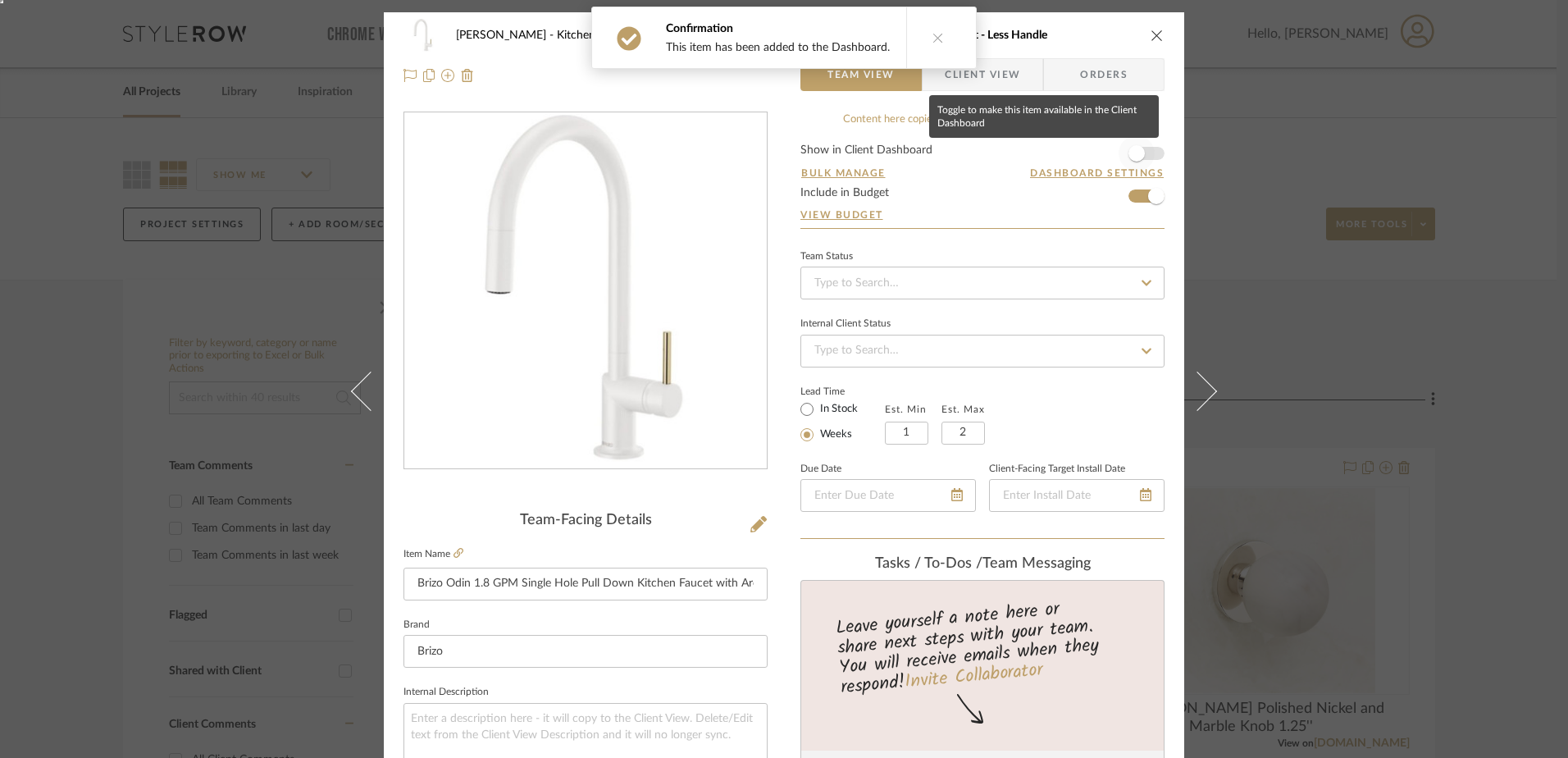
click at [1141, 150] on span "button" at bounding box center [1136, 153] width 36 height 36
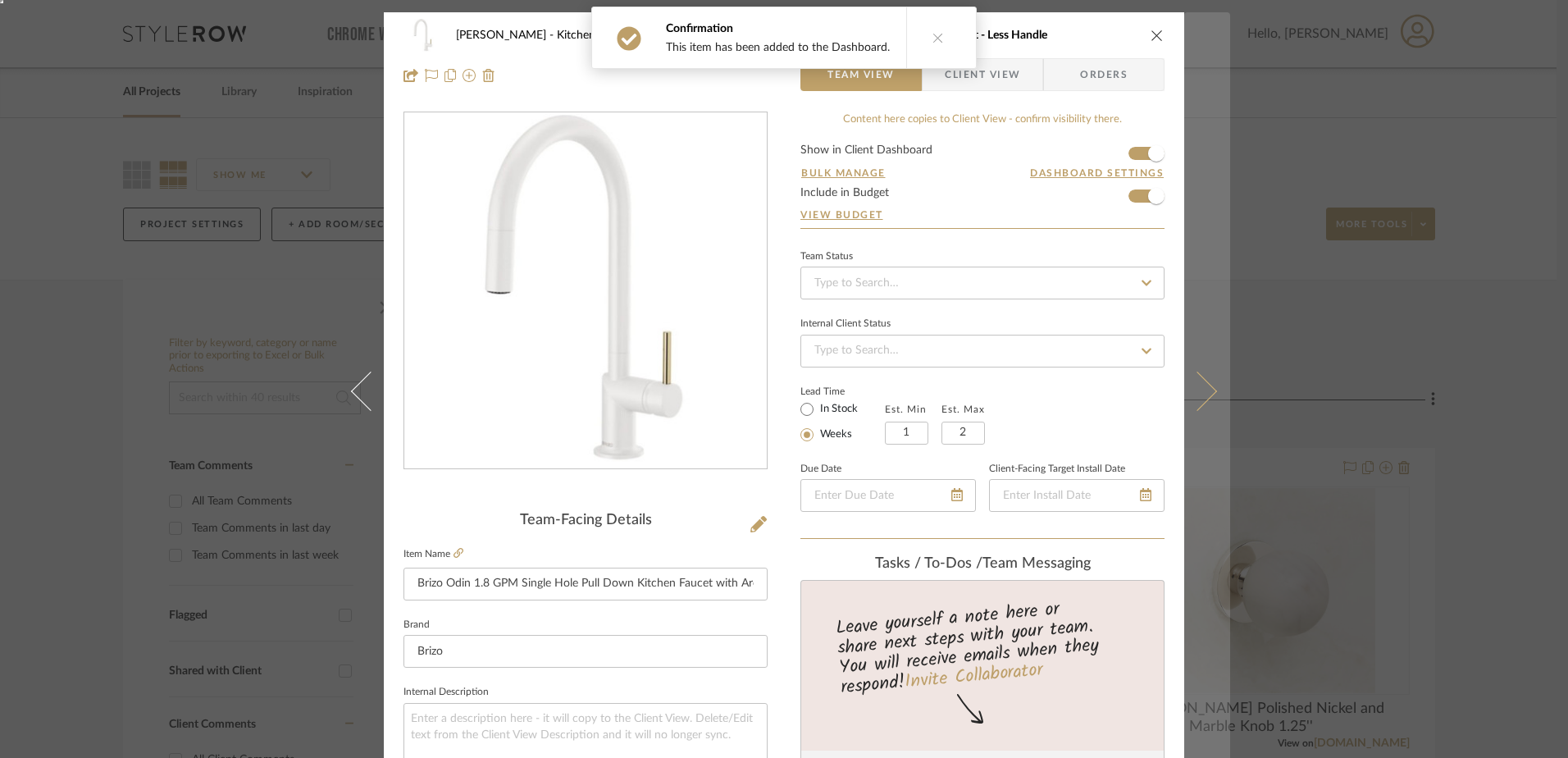
click at [1188, 380] on icon at bounding box center [1197, 391] width 39 height 39
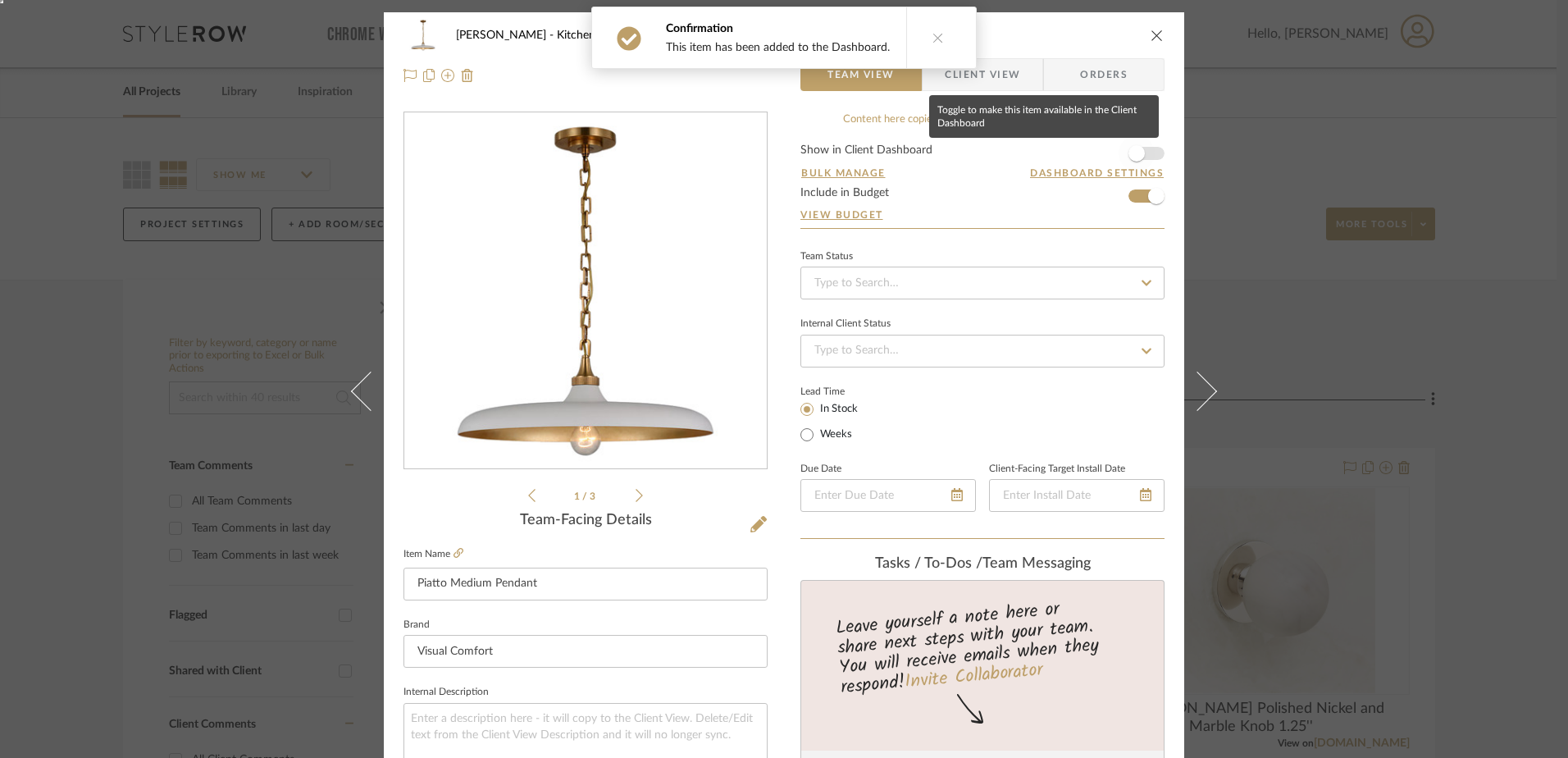
click at [1129, 159] on span "button" at bounding box center [1137, 154] width 17 height 17
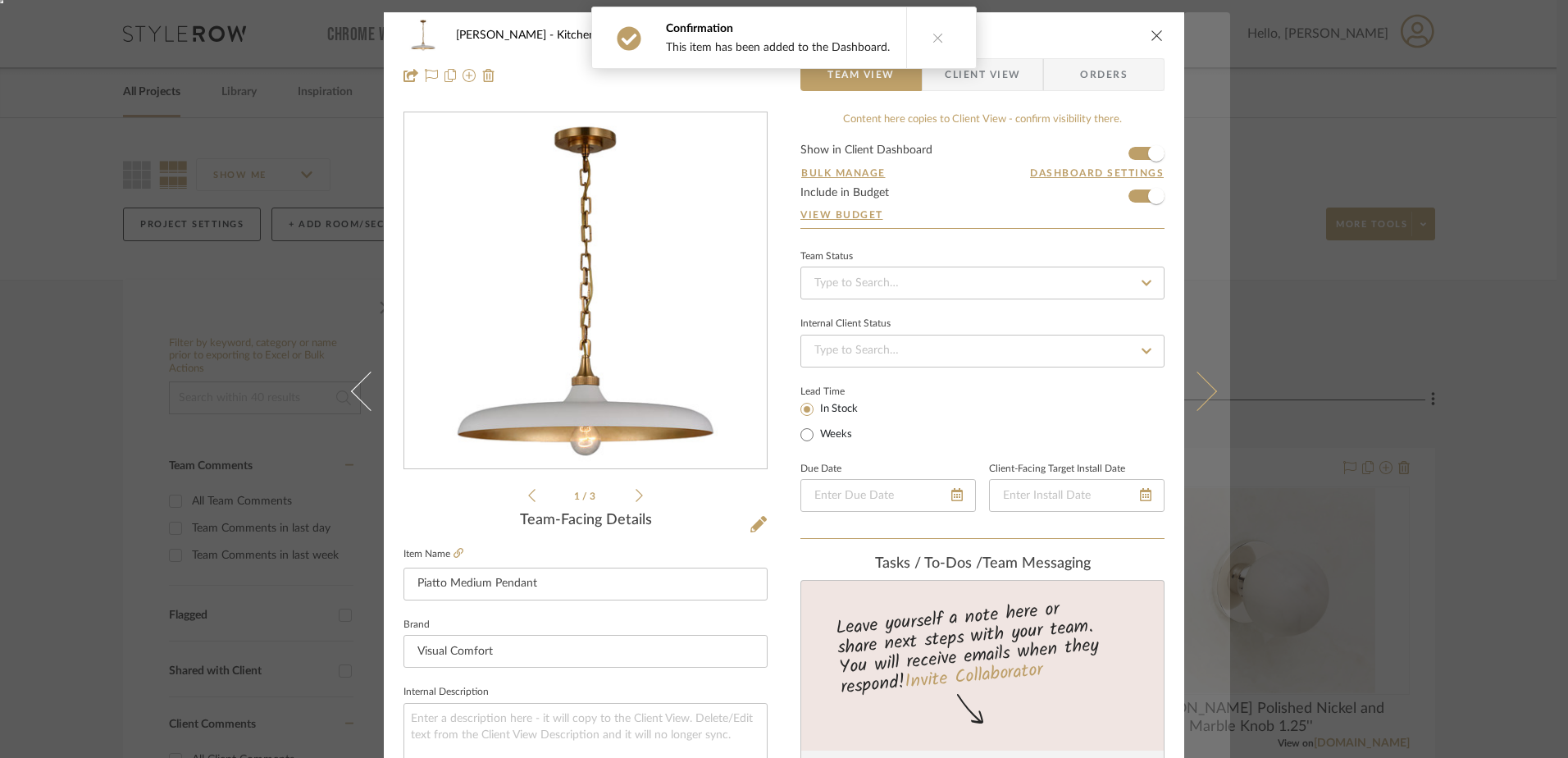
click at [1199, 383] on icon at bounding box center [1197, 391] width 39 height 39
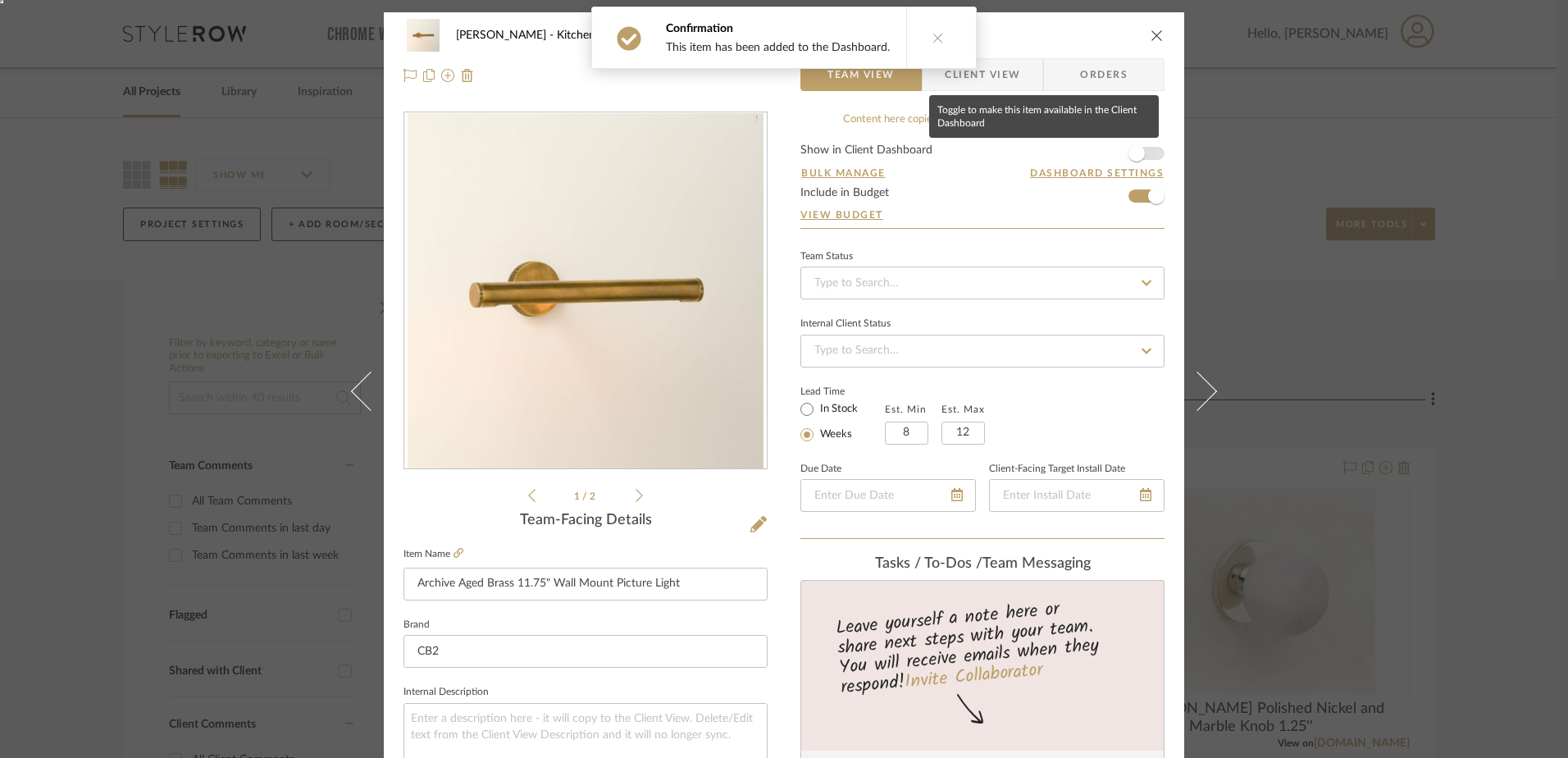
click at [1145, 153] on span "button" at bounding box center [1136, 153] width 36 height 36
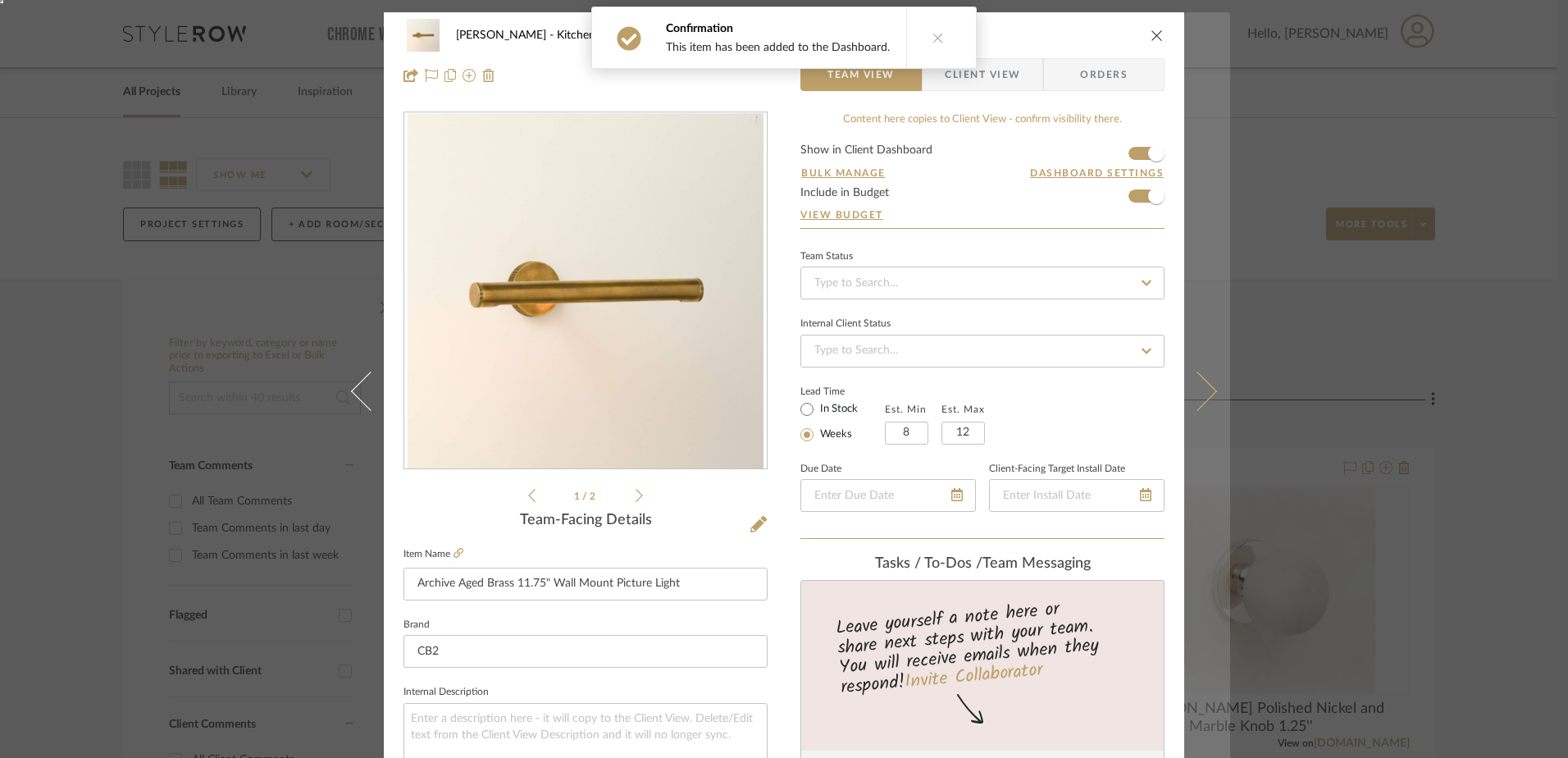
click at [1200, 369] on button at bounding box center [1207, 391] width 46 height 758
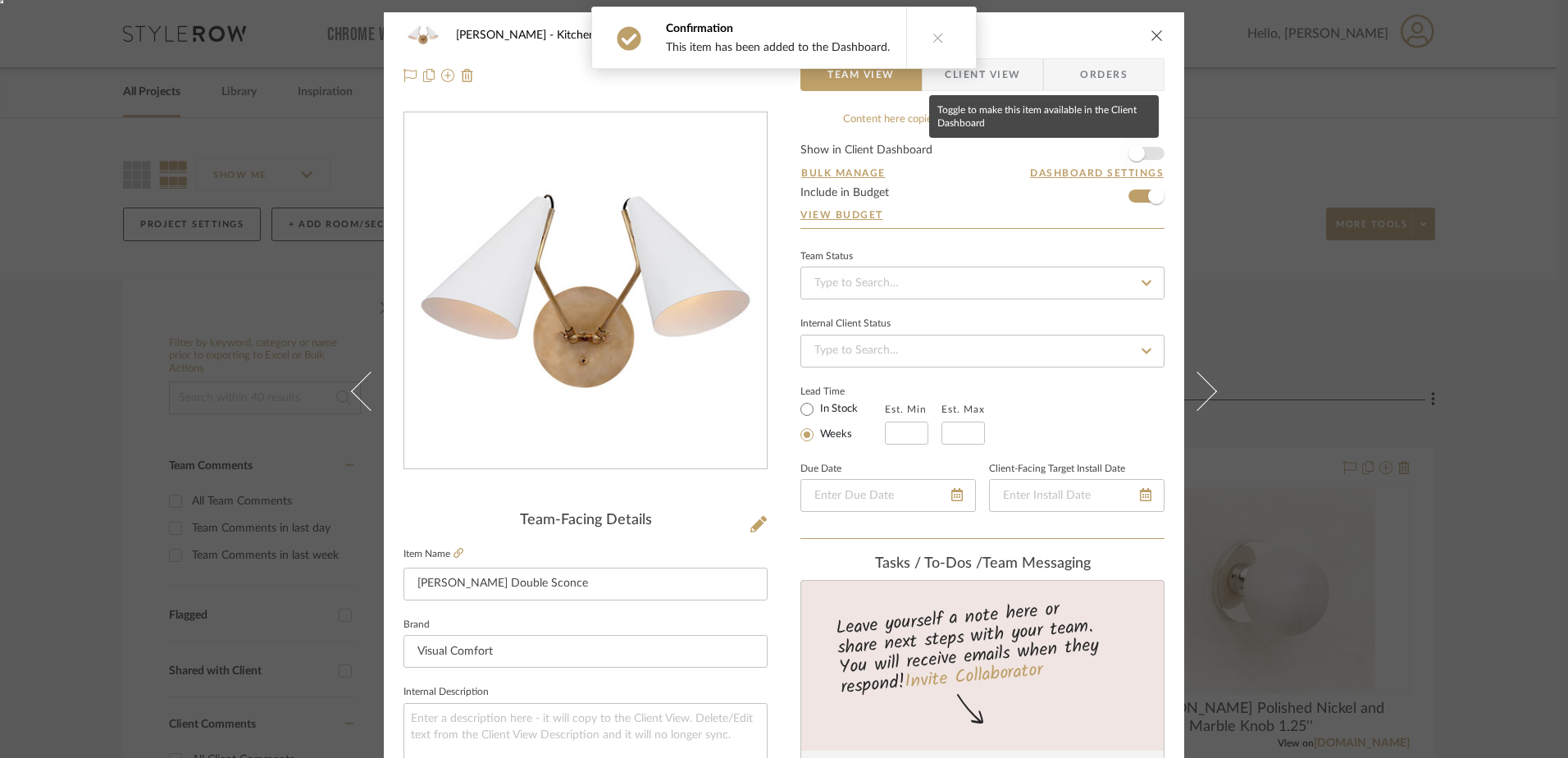
click at [1133, 147] on span "button" at bounding box center [1137, 154] width 17 height 17
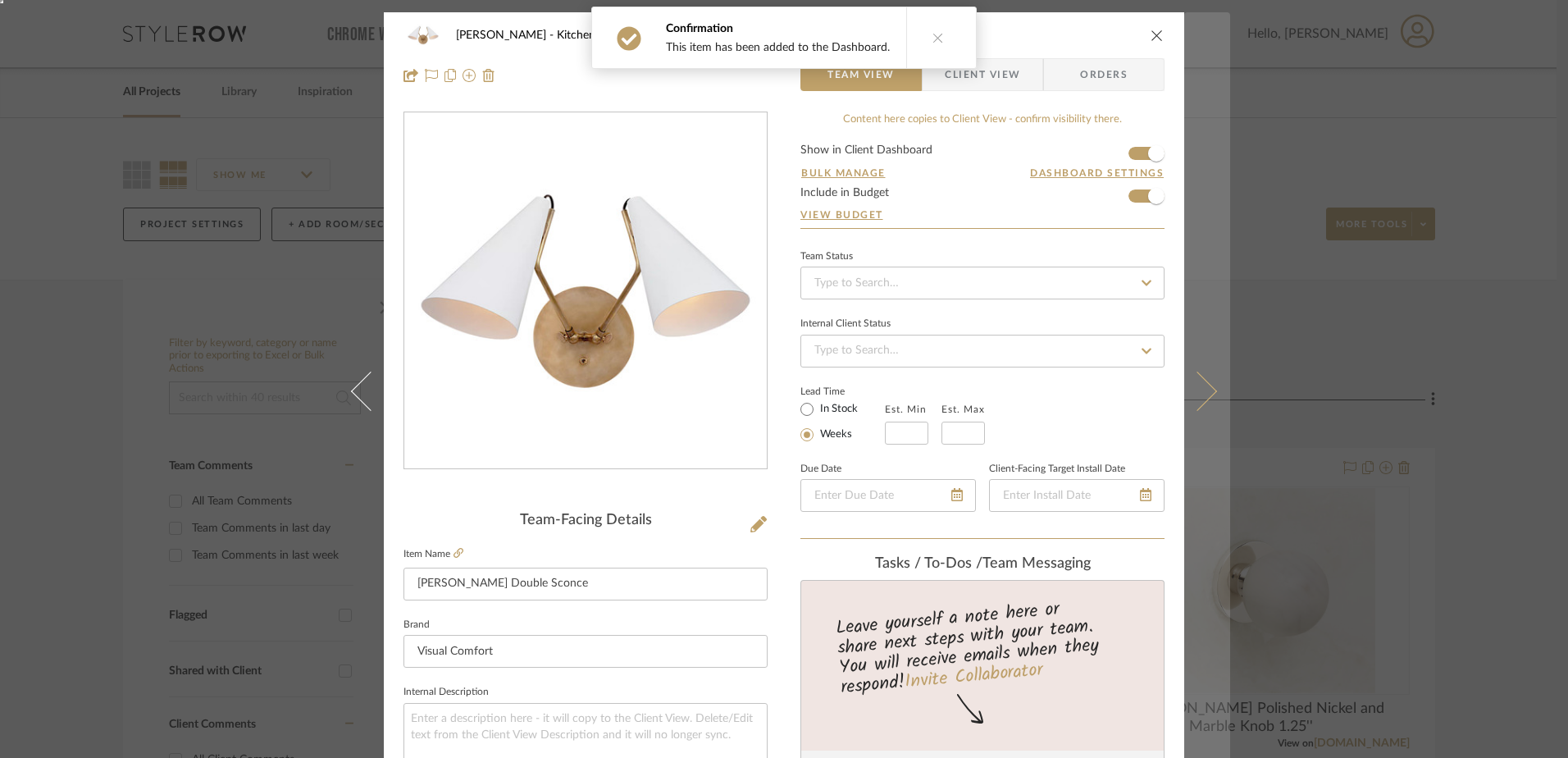
click at [1191, 383] on icon at bounding box center [1197, 391] width 39 height 39
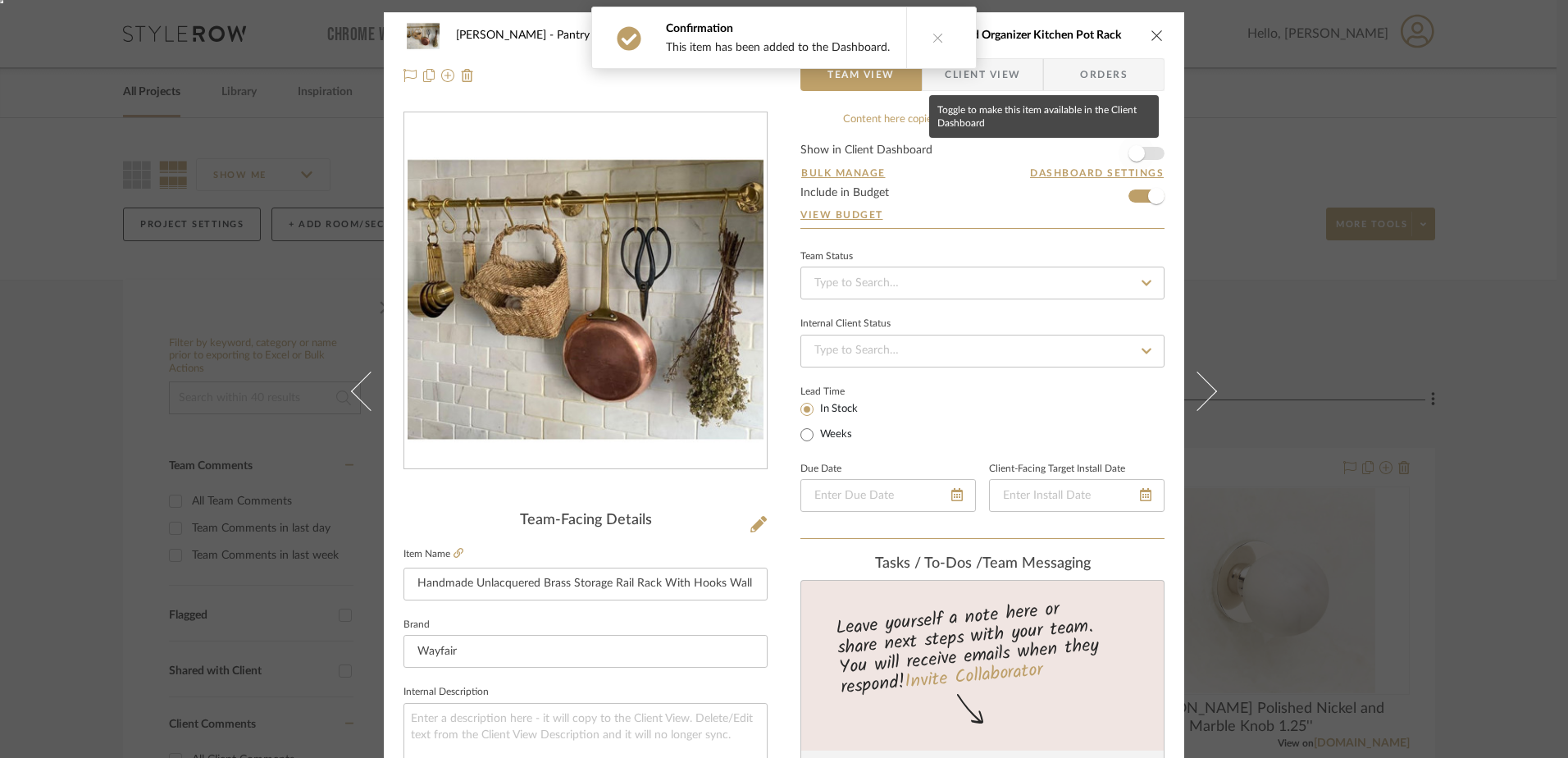
click at [1145, 153] on span "button" at bounding box center [1136, 153] width 36 height 36
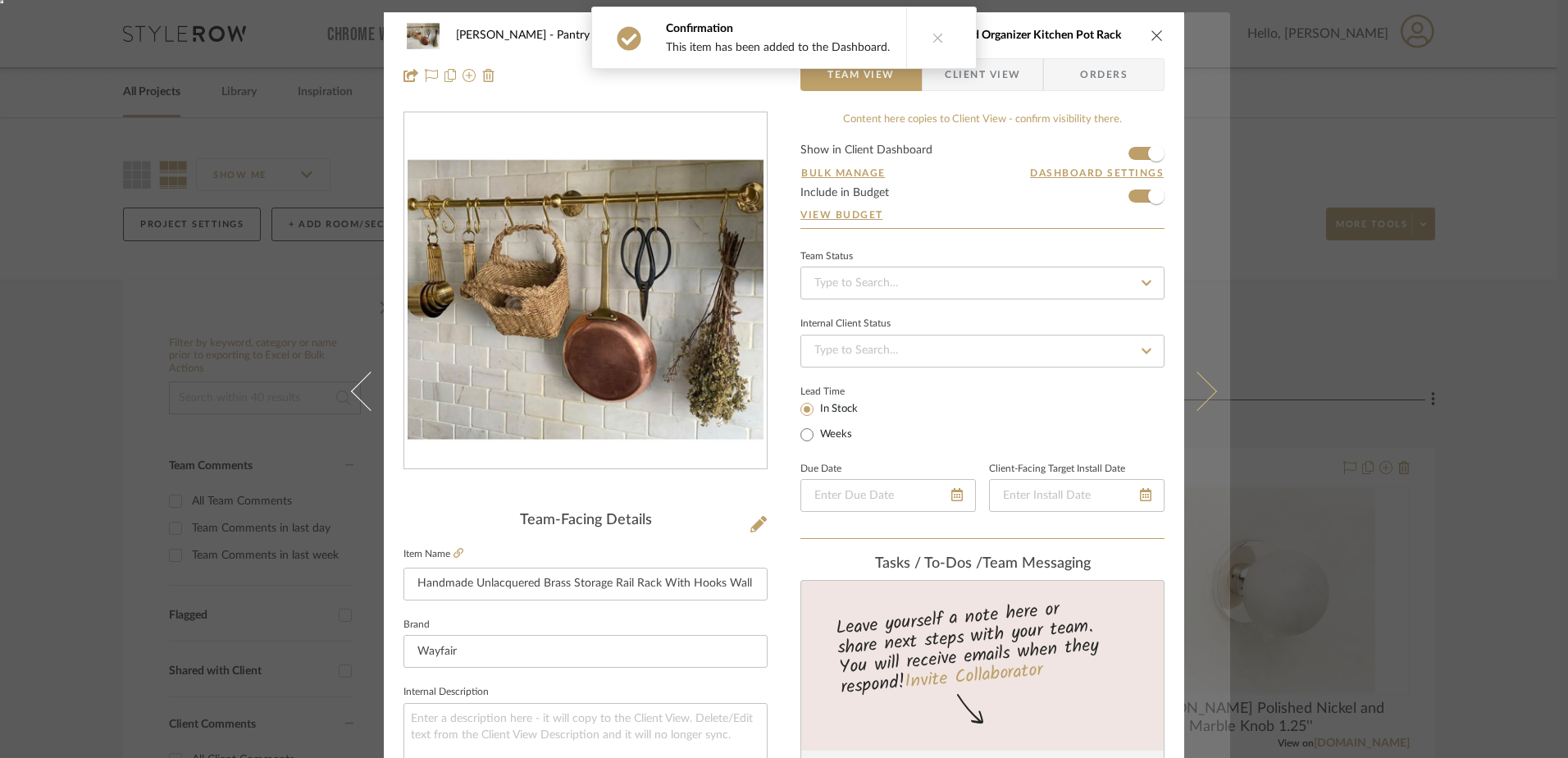
click at [1206, 396] on icon at bounding box center [1197, 391] width 39 height 39
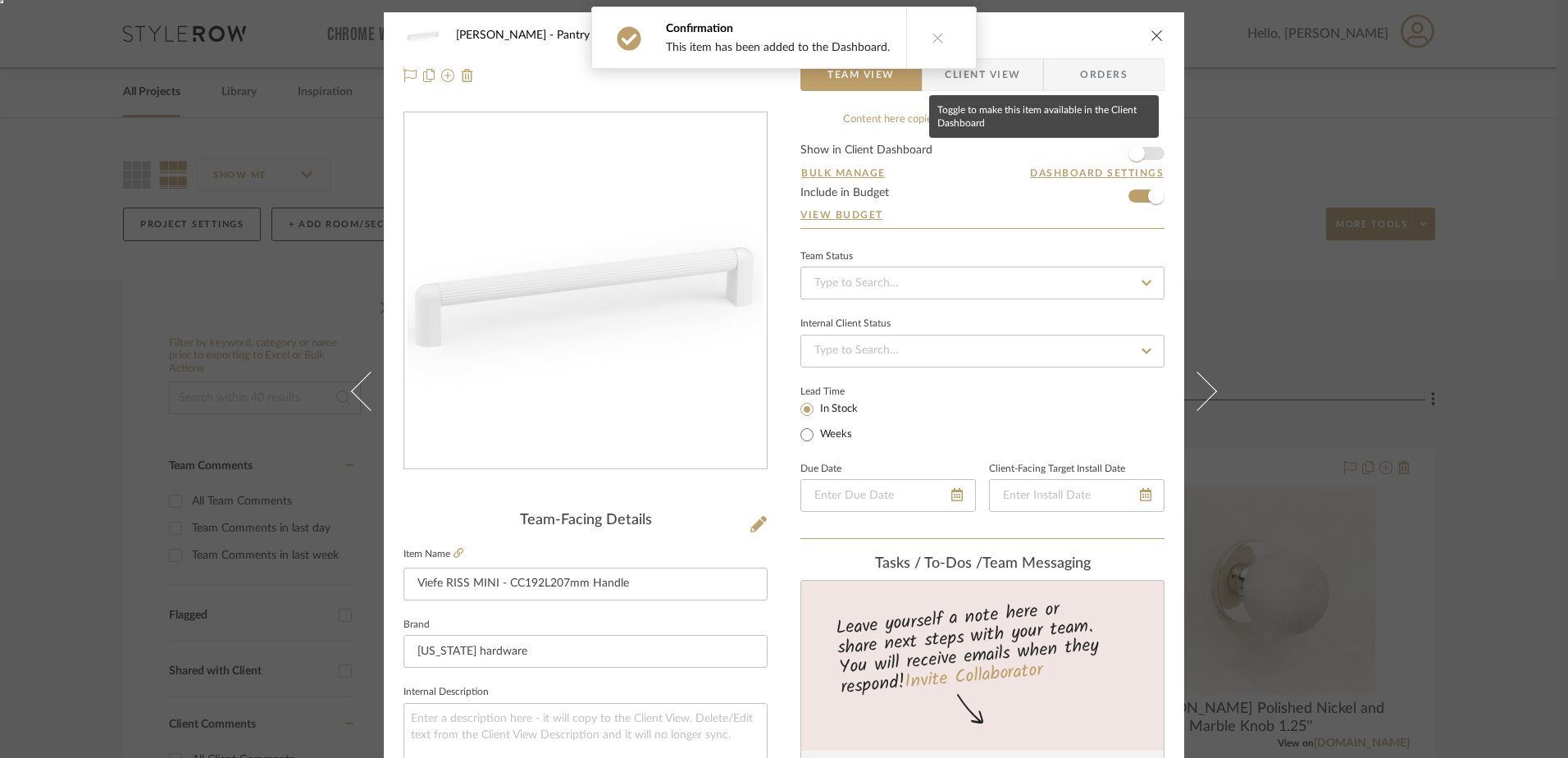
click at [1136, 149] on span "button" at bounding box center [1137, 154] width 17 height 17
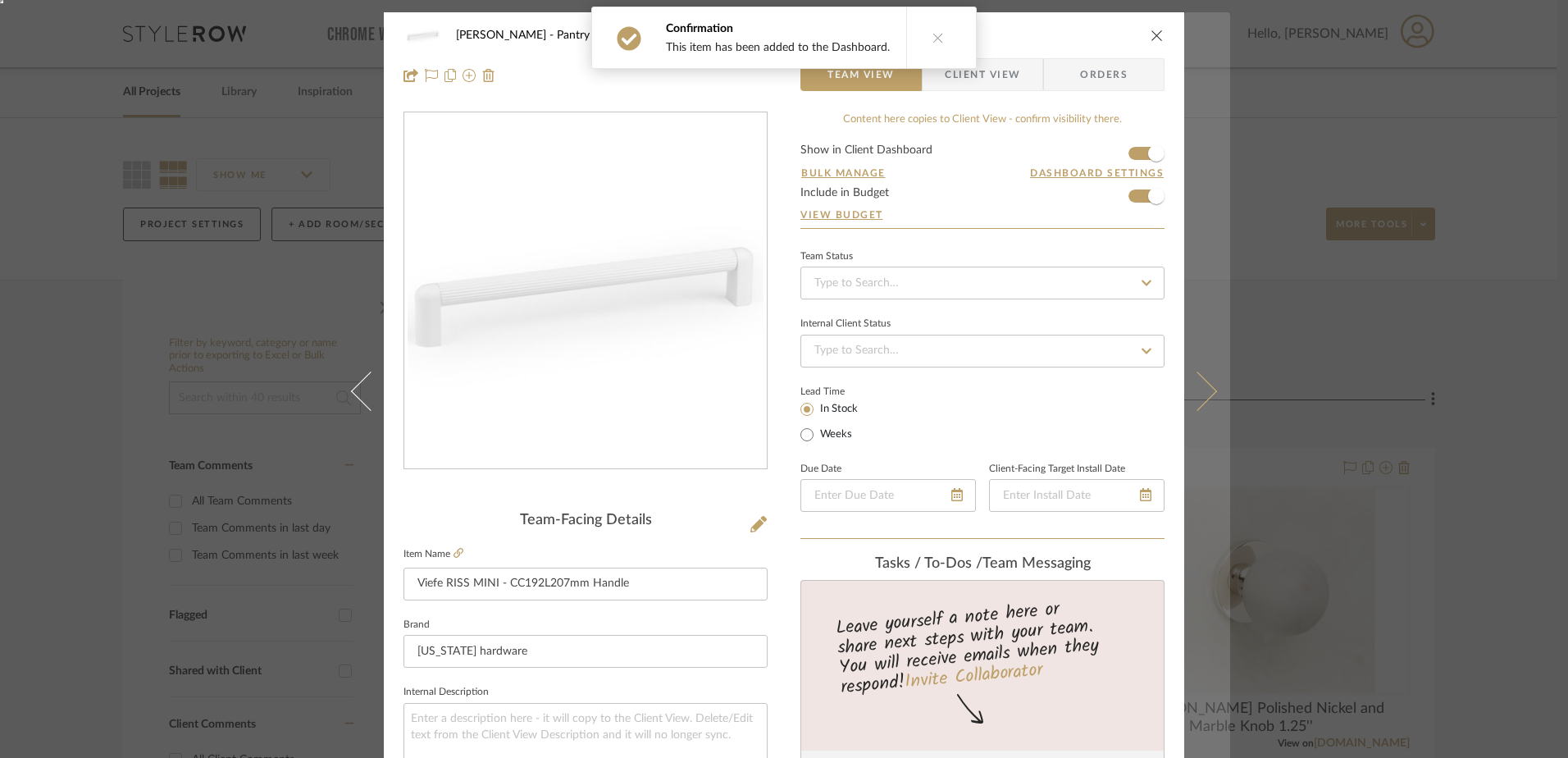
click at [1193, 374] on icon at bounding box center [1197, 391] width 39 height 39
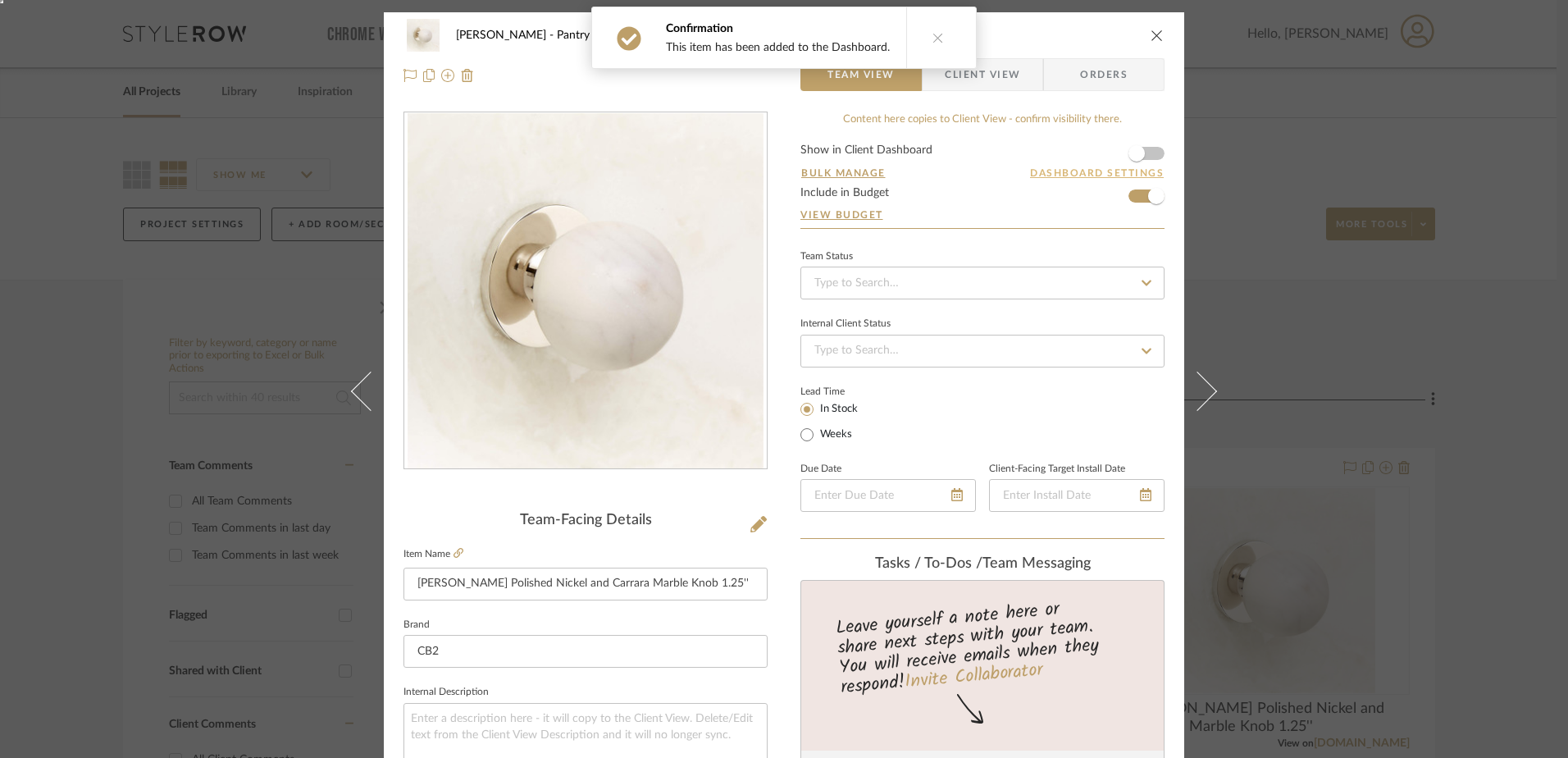
click at [1129, 178] on button "Dashboard Settings" at bounding box center [1096, 173] width 135 height 15
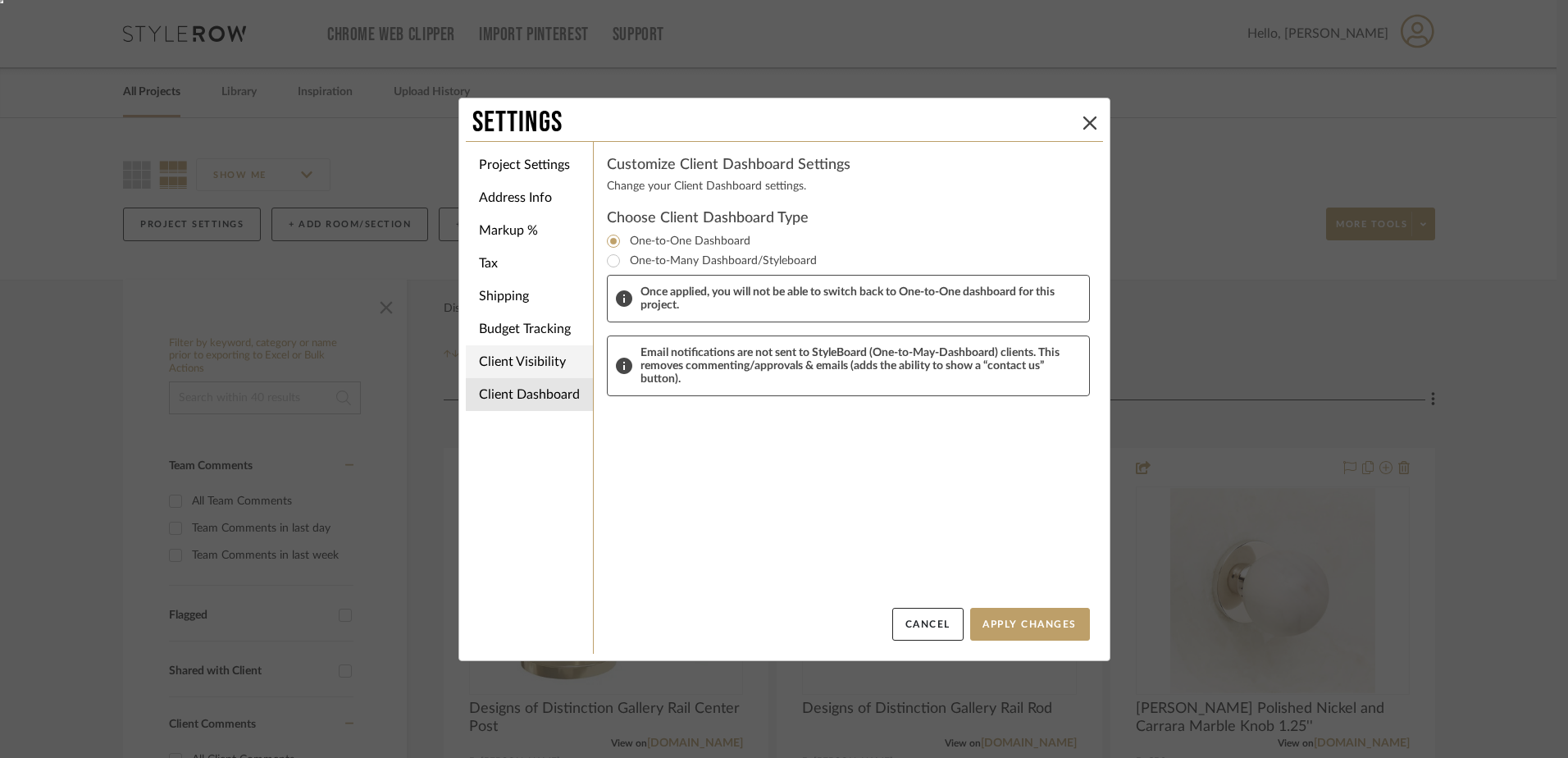
click at [506, 362] on li "Client Visibility" at bounding box center [529, 361] width 128 height 33
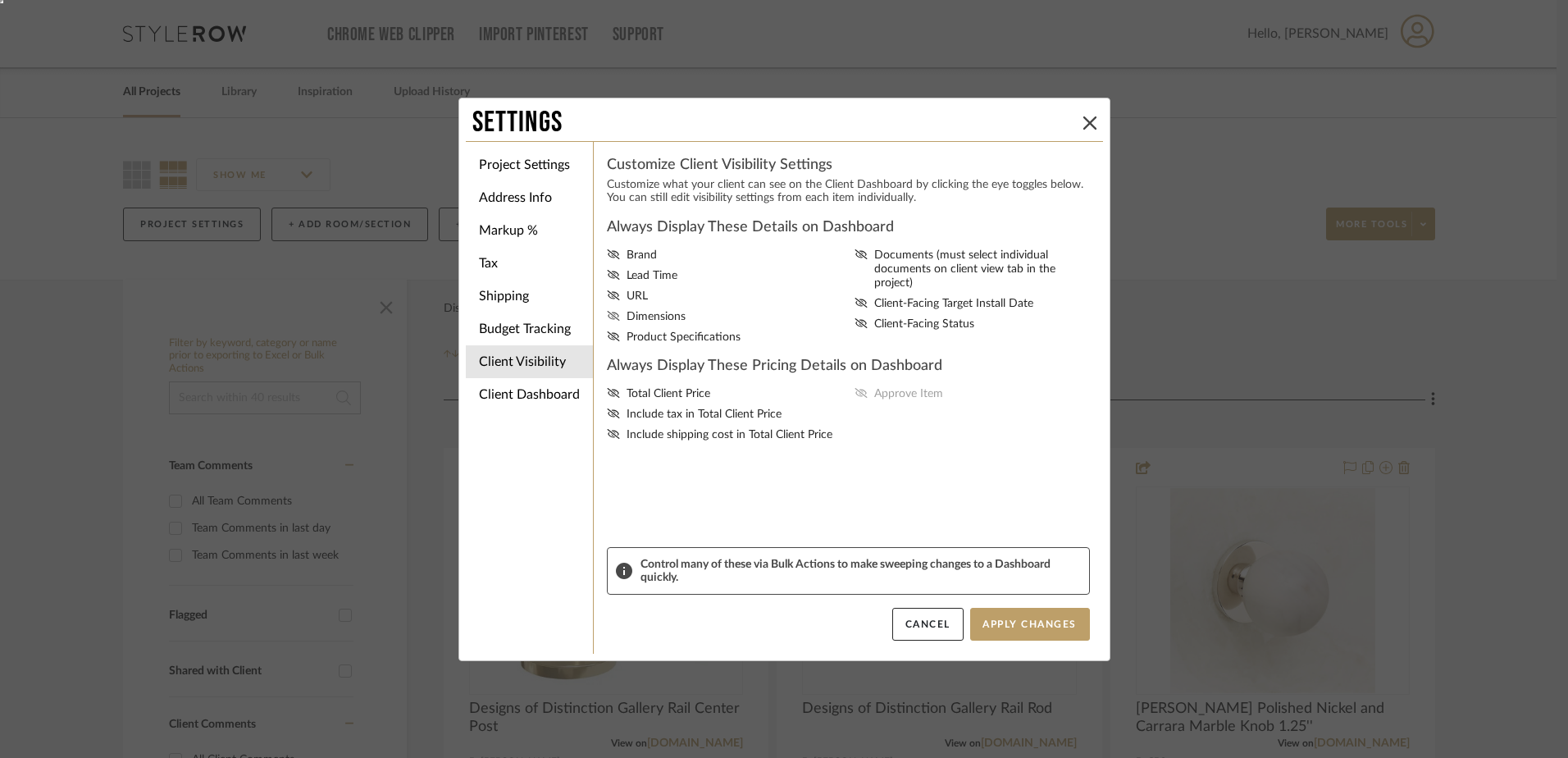
click at [607, 313] on icon at bounding box center [613, 316] width 12 height 10
click at [0, 0] on input "Dimensions" at bounding box center [0, 0] width 0 height 0
click at [860, 252] on icon at bounding box center [861, 254] width 13 height 10
click at [0, 0] on input "Documents (must select individual documents on client view tab in the project)" at bounding box center [0, 0] width 0 height 0
click at [609, 393] on icon at bounding box center [614, 393] width 13 height 10
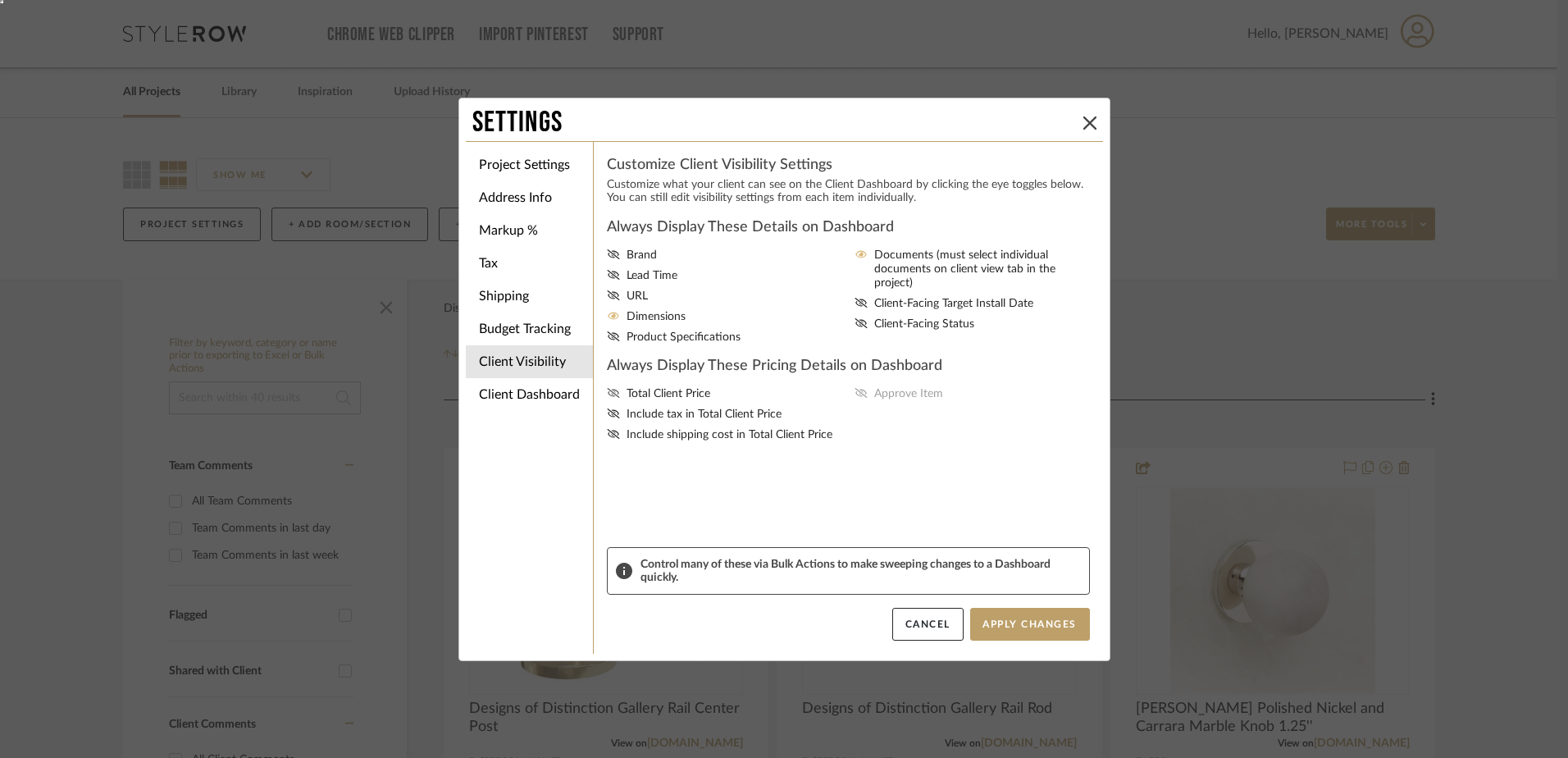
click at [0, 0] on input "Total Client Price" at bounding box center [0, 0] width 0 height 0
click at [607, 409] on icon at bounding box center [614, 413] width 13 height 10
click at [0, 0] on input "Include tax in Total Client Price" at bounding box center [0, 0] width 0 height 0
click at [607, 431] on icon at bounding box center [614, 434] width 13 height 10
click at [0, 0] on input "Include shipping cost in Total Client Price" at bounding box center [0, 0] width 0 height 0
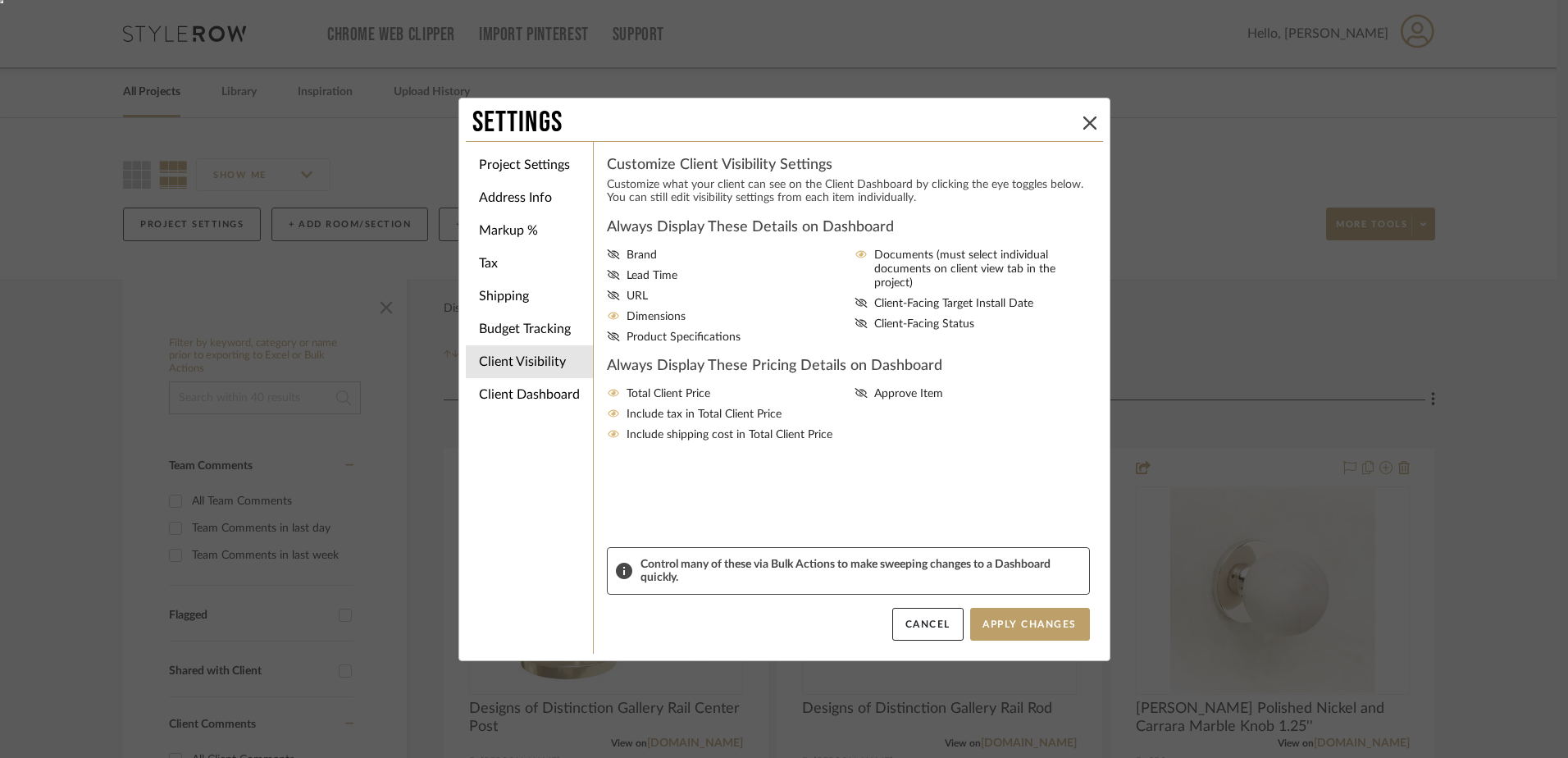
click at [609, 412] on icon at bounding box center [614, 413] width 13 height 10
click at [0, 0] on input "Include tax in Total Client Price" at bounding box center [0, 0] width 0 height 0
click at [607, 433] on icon at bounding box center [614, 434] width 13 height 10
click at [0, 0] on input "Include shipping cost in Total Client Price" at bounding box center [0, 0] width 0 height 0
click at [609, 333] on icon at bounding box center [613, 336] width 12 height 10
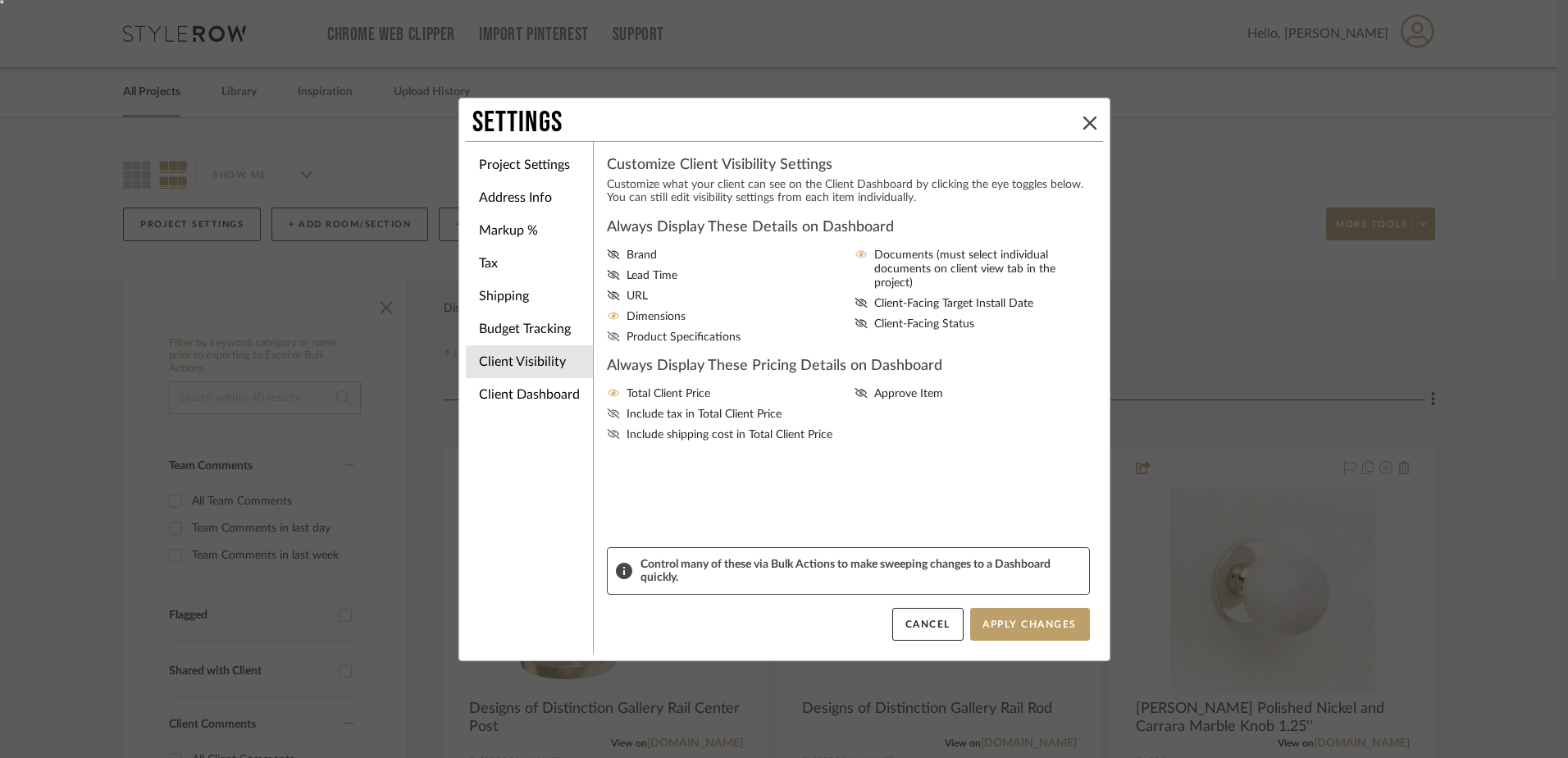
click at [0, 0] on input "Product Specifications" at bounding box center [0, 0] width 0 height 0
click at [608, 291] on icon at bounding box center [614, 295] width 13 height 10
click at [0, 0] on input "URL" at bounding box center [0, 0] width 0 height 0
click at [1034, 622] on button "Apply Changes" at bounding box center [1030, 624] width 120 height 33
click at [1021, 624] on button "Apply Changes" at bounding box center [1030, 624] width 120 height 33
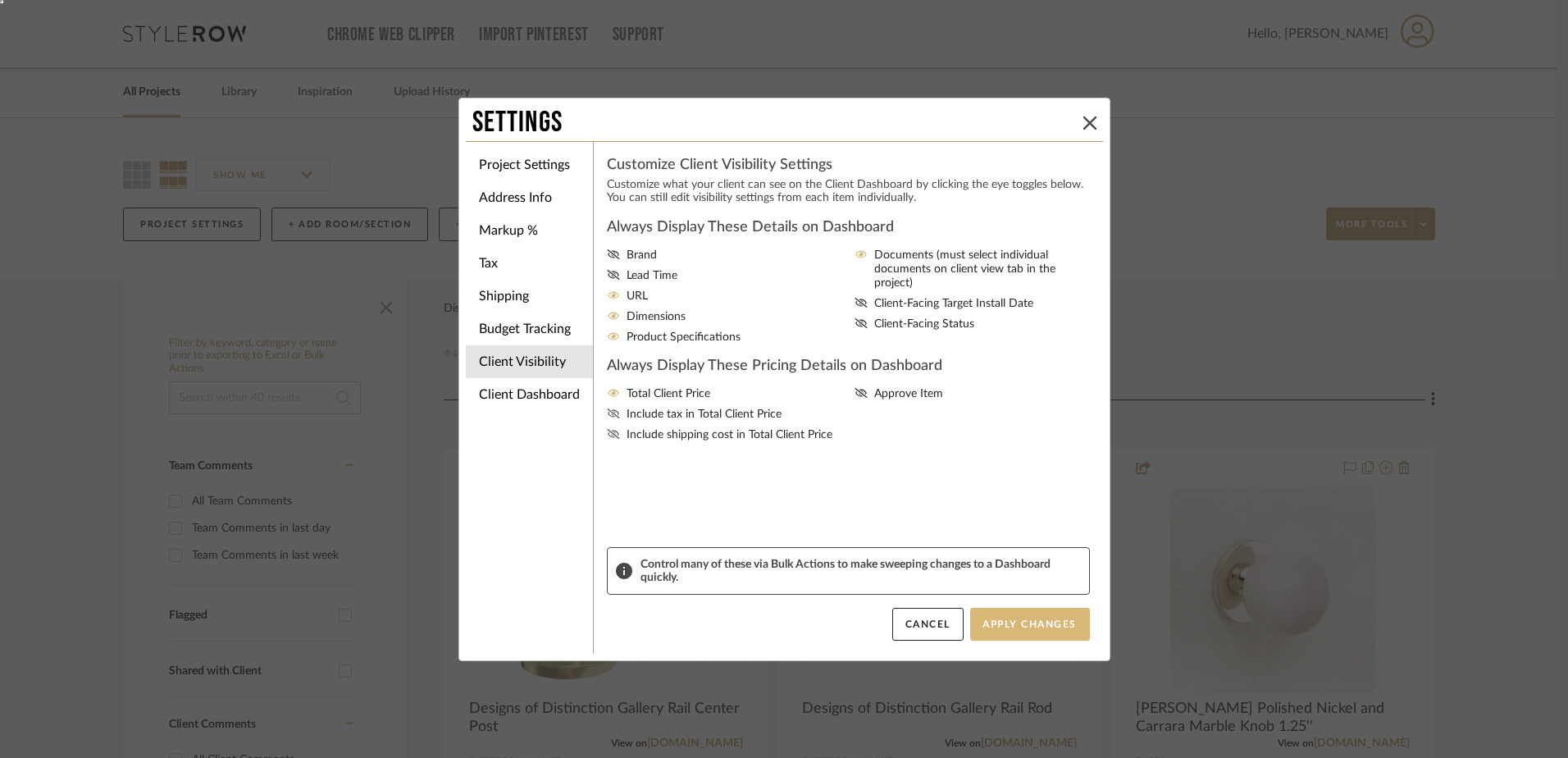
click at [1016, 634] on button "Apply Changes" at bounding box center [1030, 624] width 120 height 33
click at [1081, 130] on button at bounding box center [1089, 123] width 20 height 20
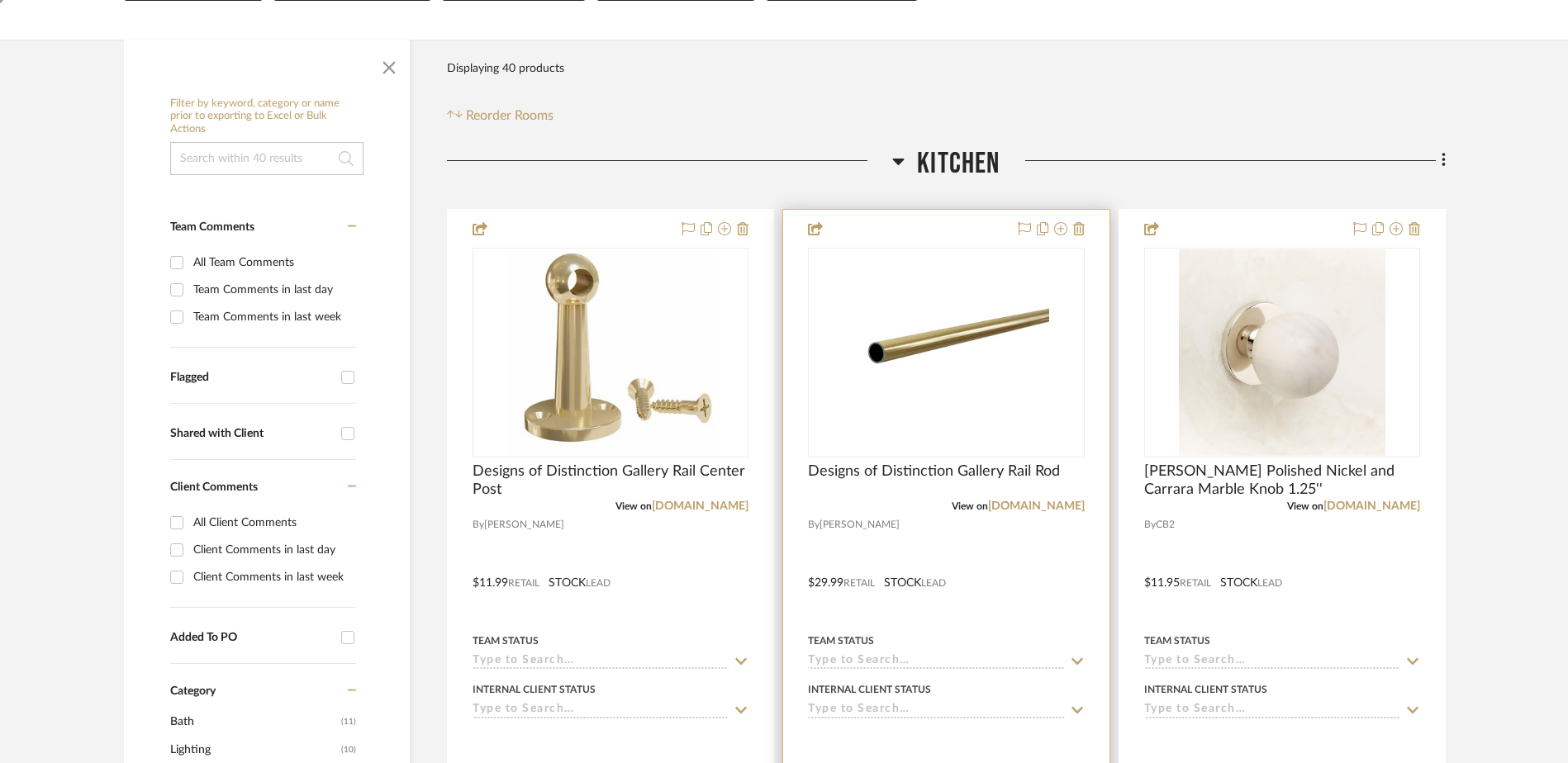
scroll to position [247, 0]
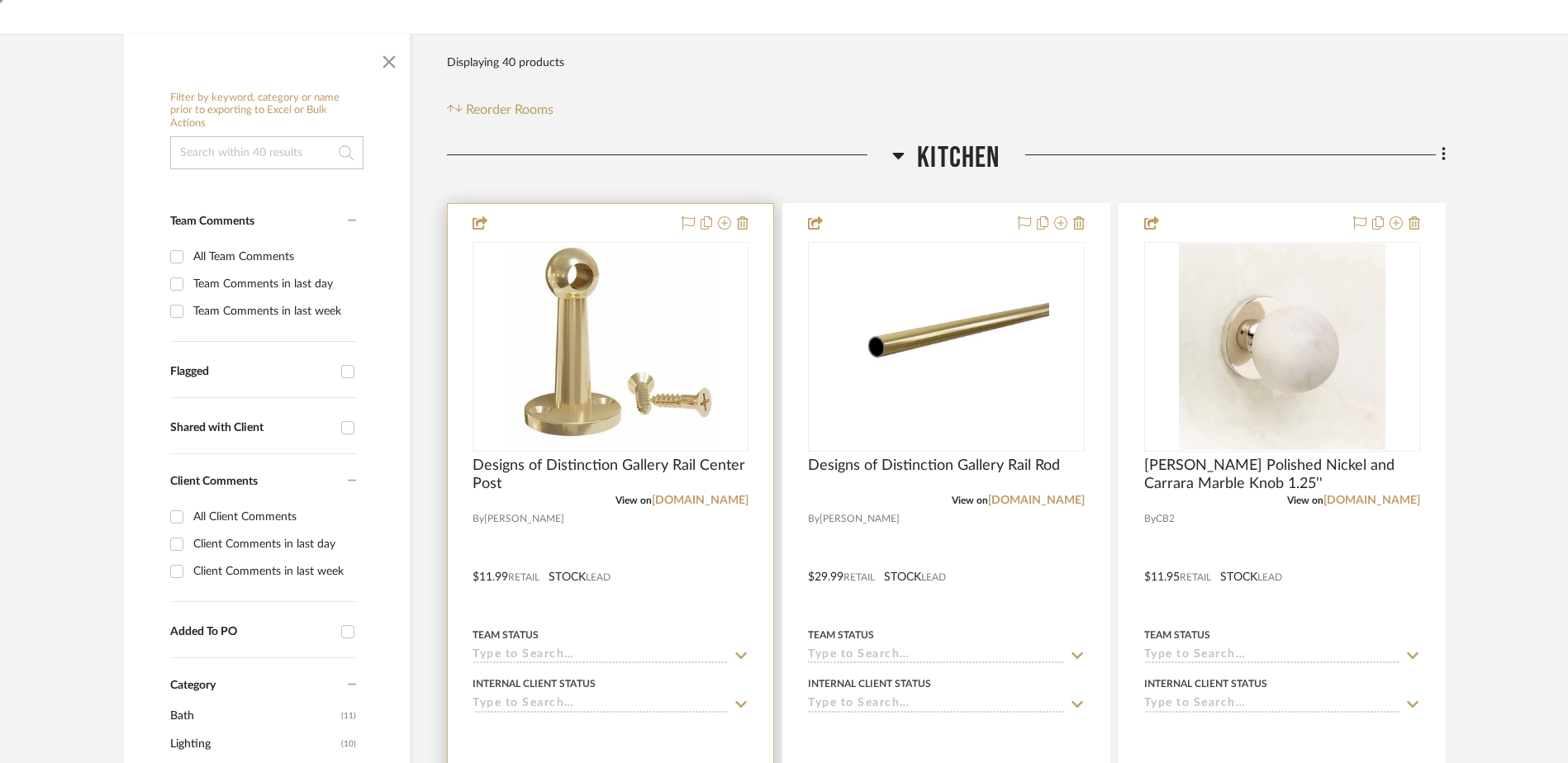
click at [720, 391] on div "0" at bounding box center [611, 347] width 274 height 208
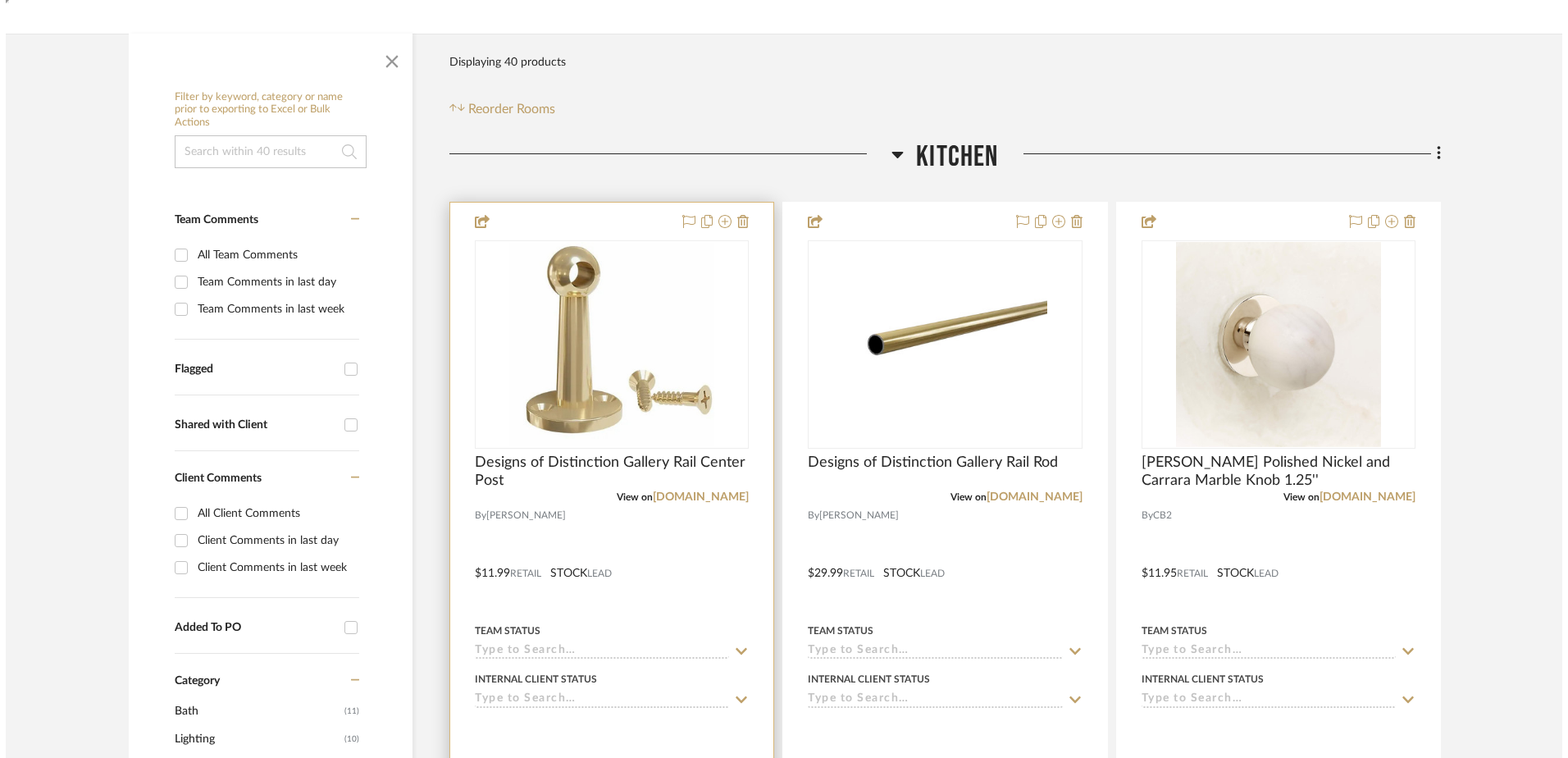
scroll to position [0, 0]
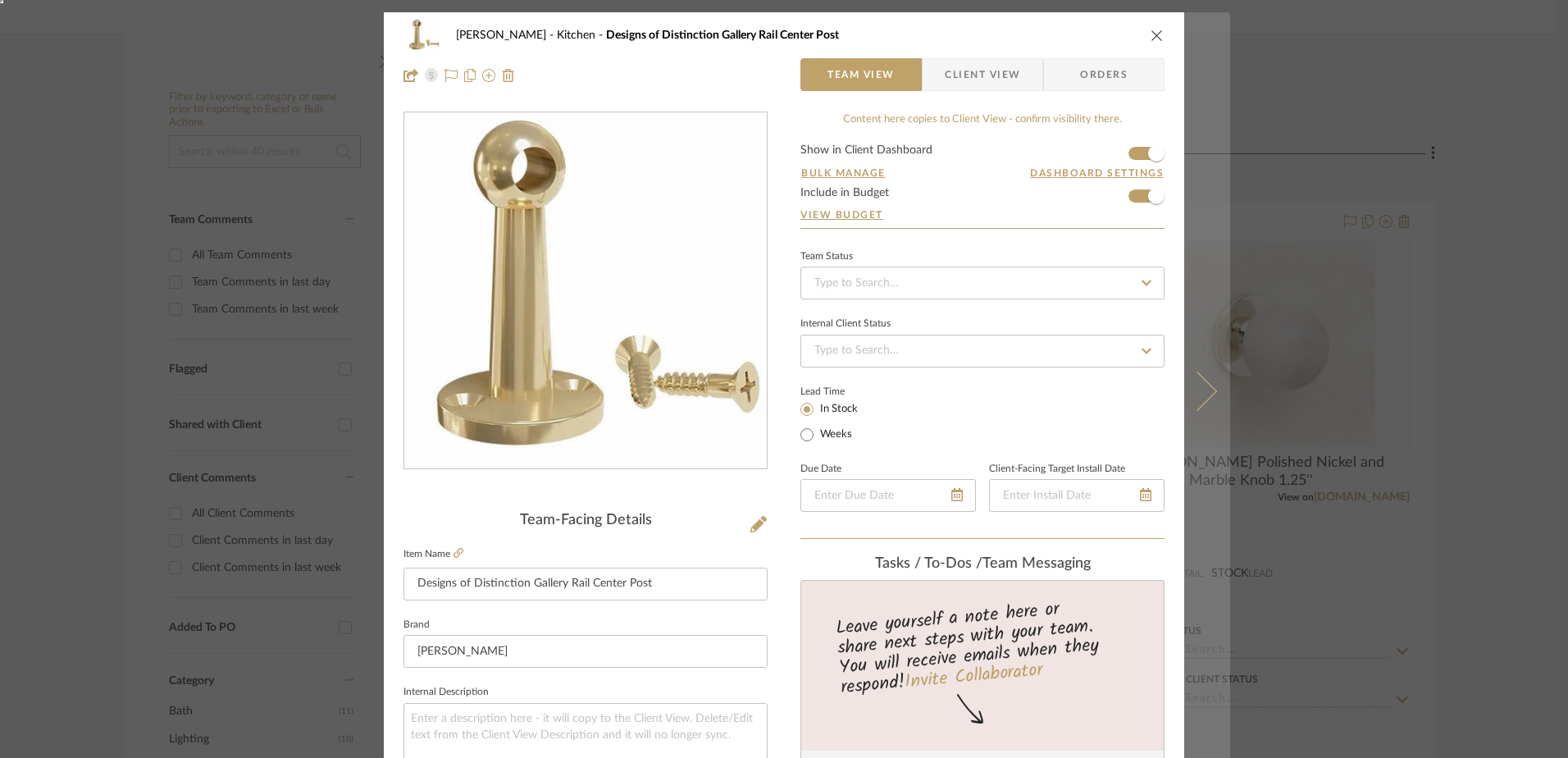
click at [1192, 379] on icon at bounding box center [1197, 391] width 39 height 39
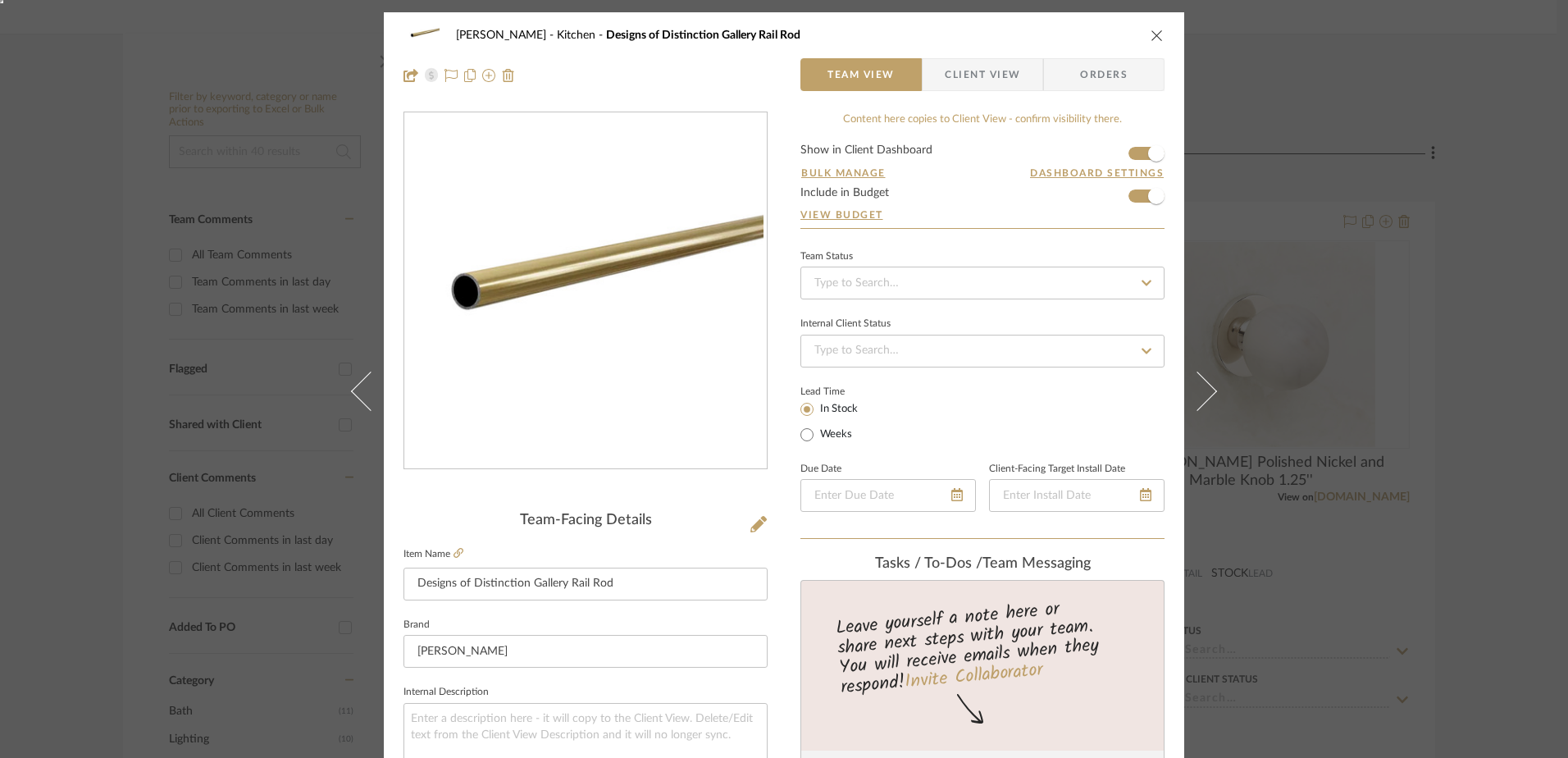
click at [1192, 379] on icon at bounding box center [1197, 391] width 39 height 39
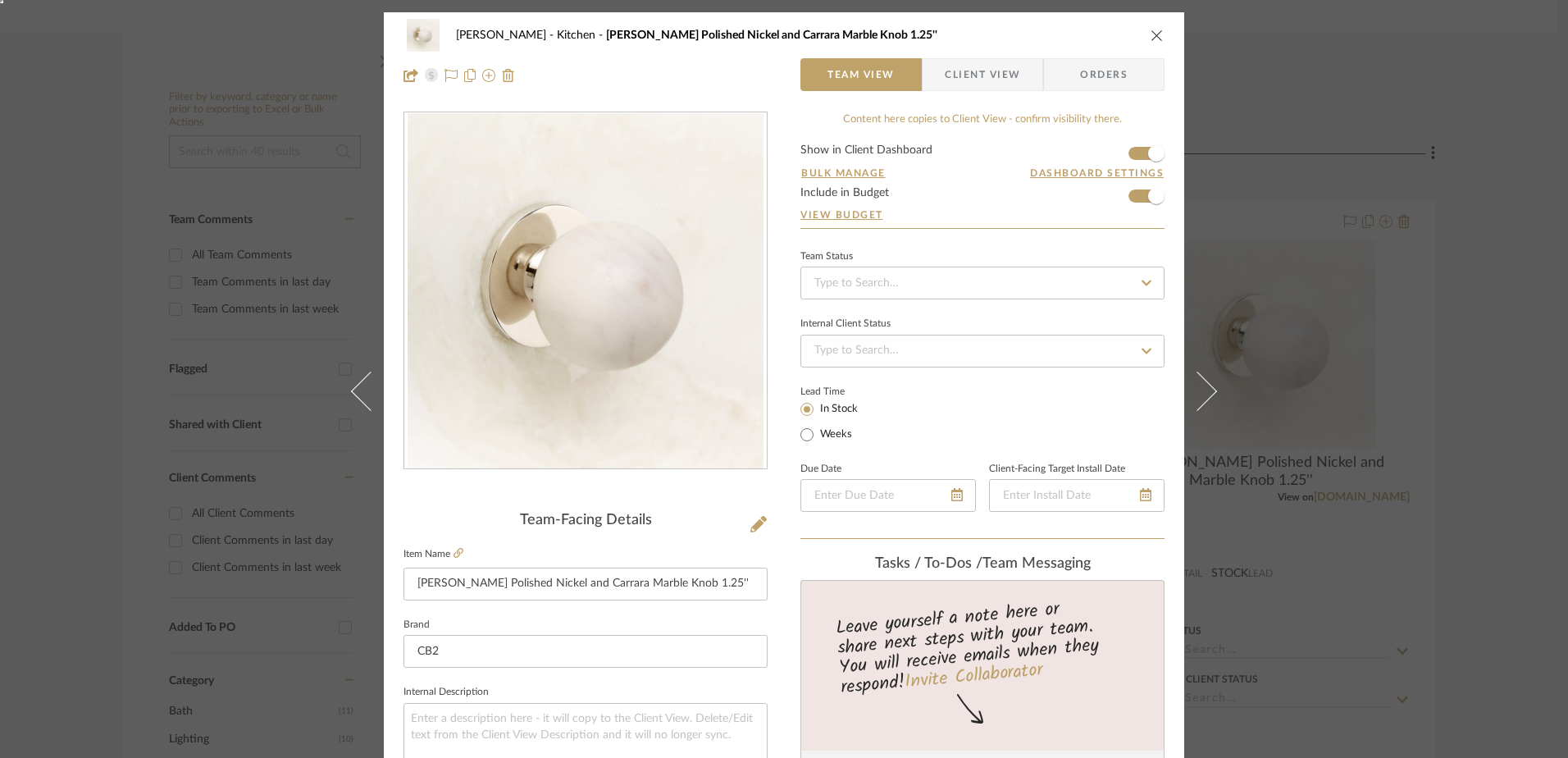
click at [1192, 379] on icon at bounding box center [1197, 391] width 39 height 39
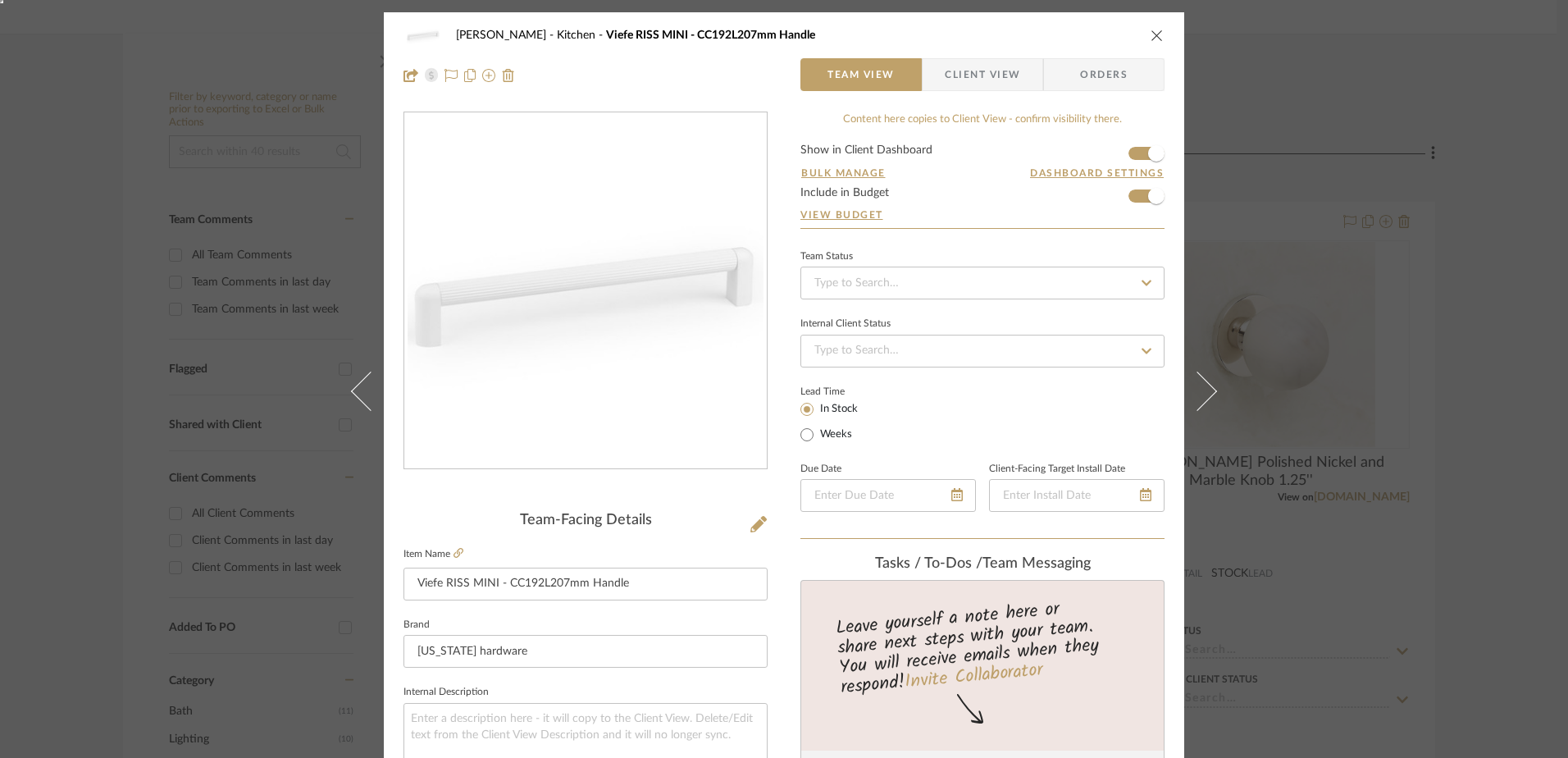
click at [1192, 379] on icon at bounding box center [1197, 391] width 39 height 39
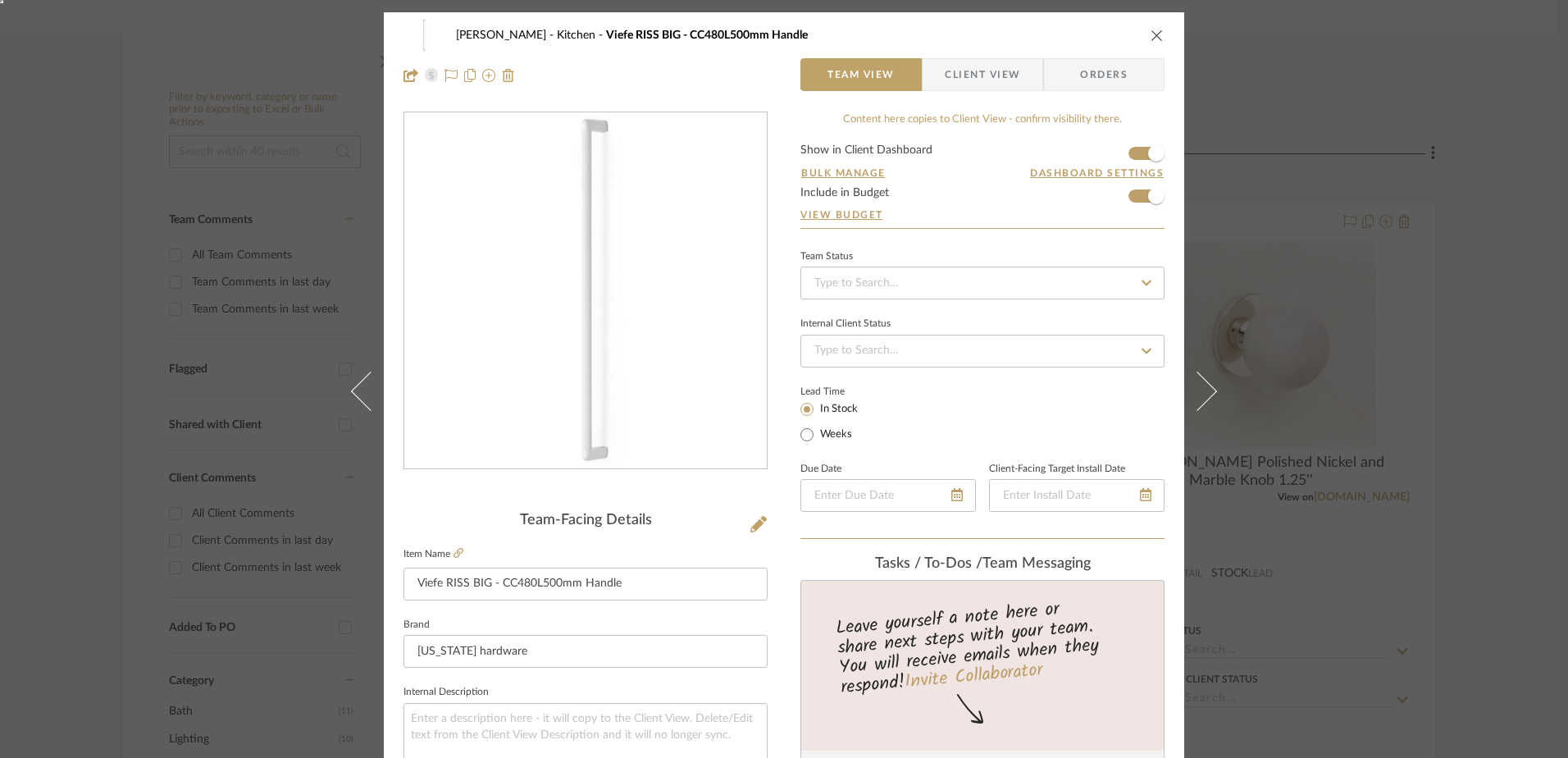
click at [1192, 379] on icon at bounding box center [1197, 391] width 39 height 39
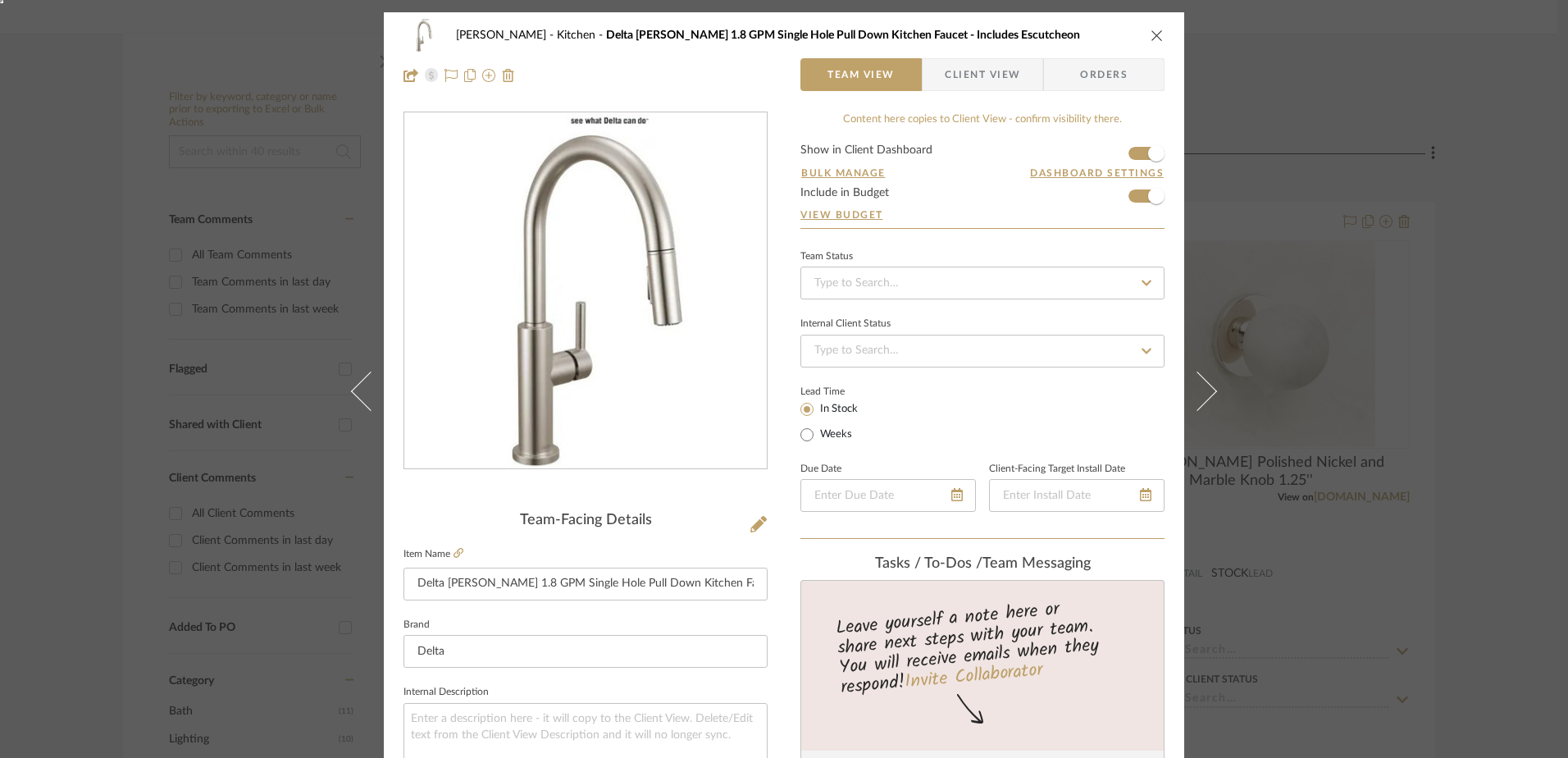
click at [1192, 379] on icon at bounding box center [1197, 391] width 39 height 39
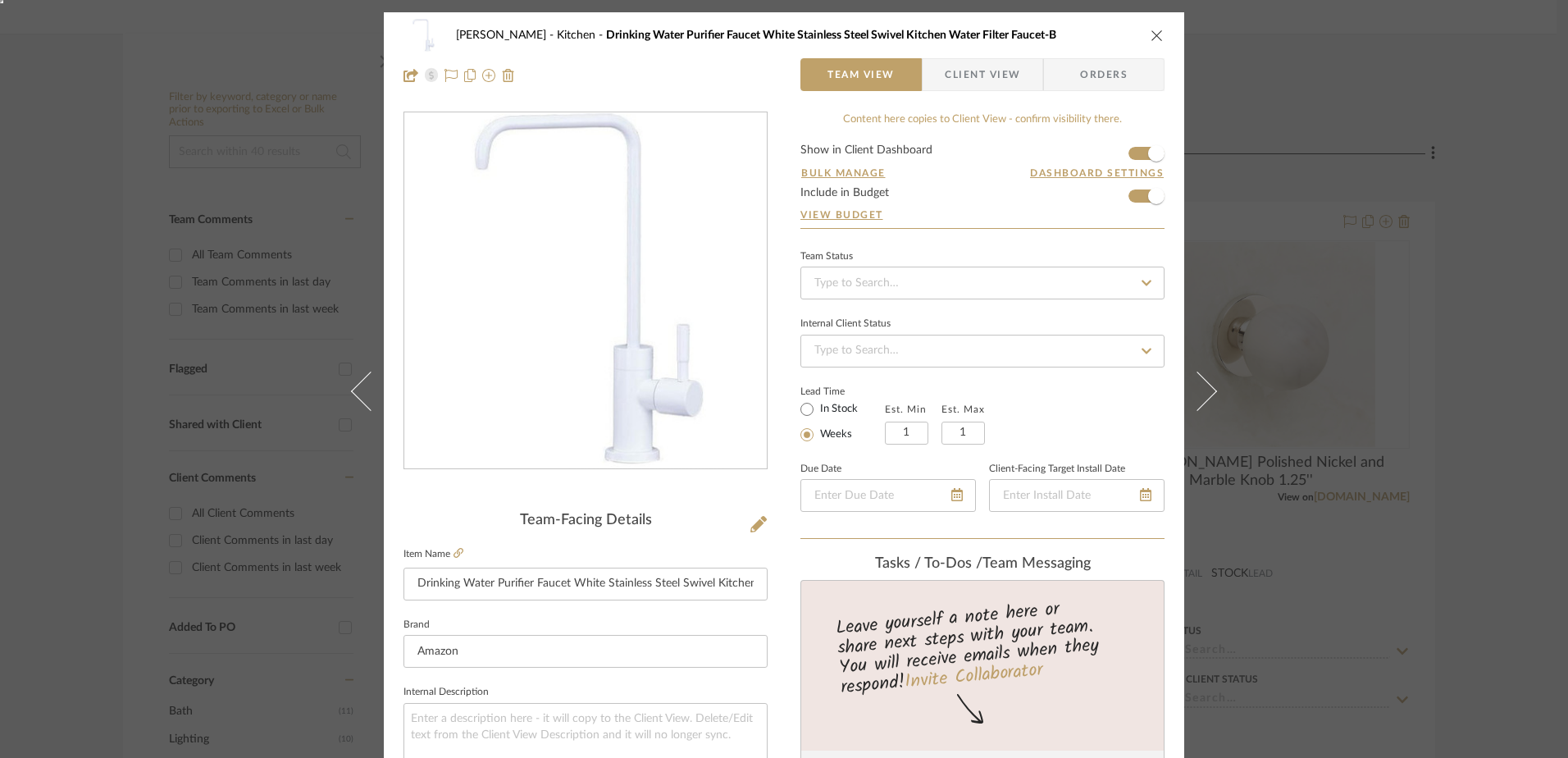
click at [1192, 379] on icon at bounding box center [1197, 391] width 39 height 39
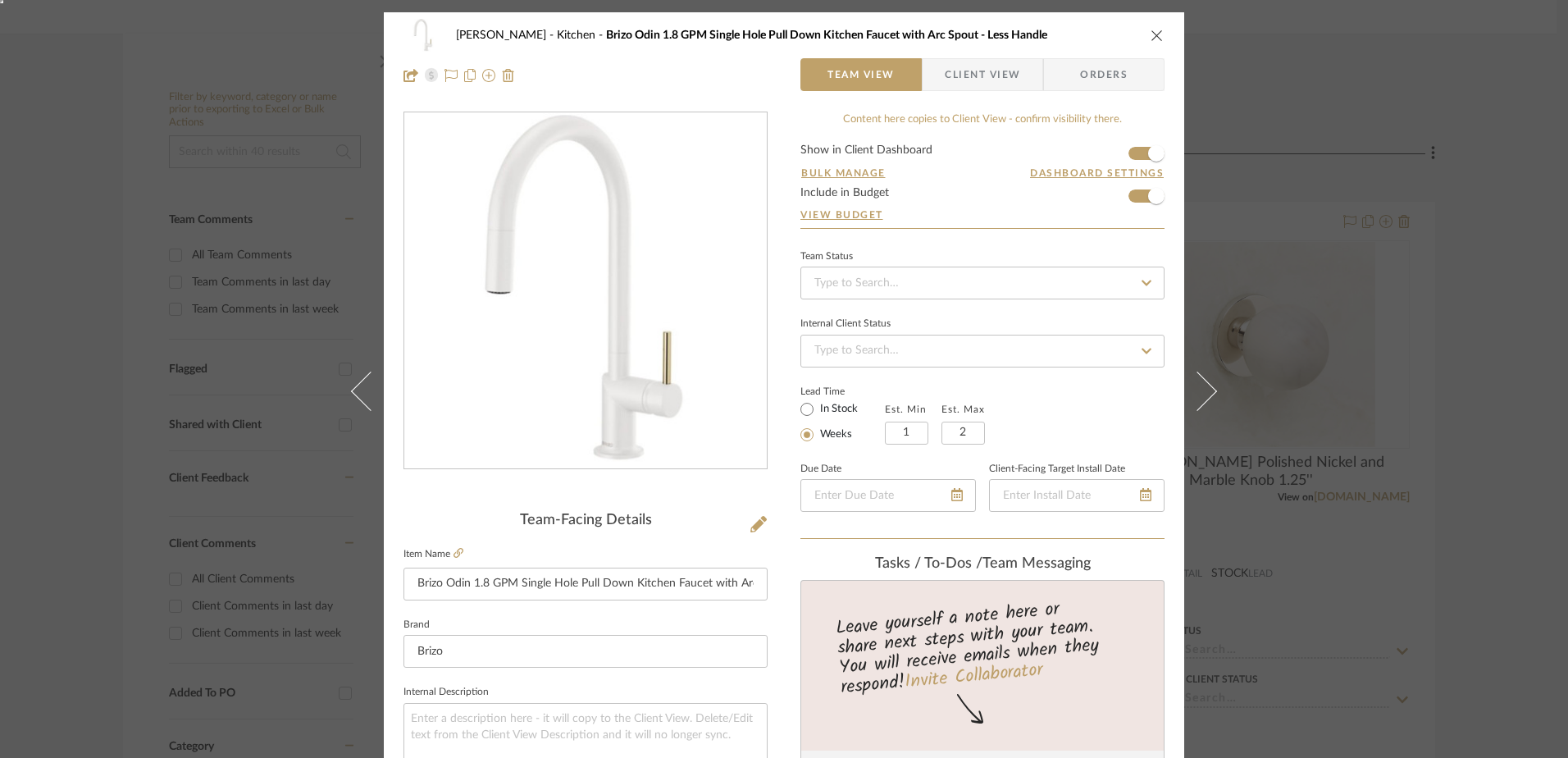
click at [1192, 379] on icon at bounding box center [1197, 391] width 39 height 39
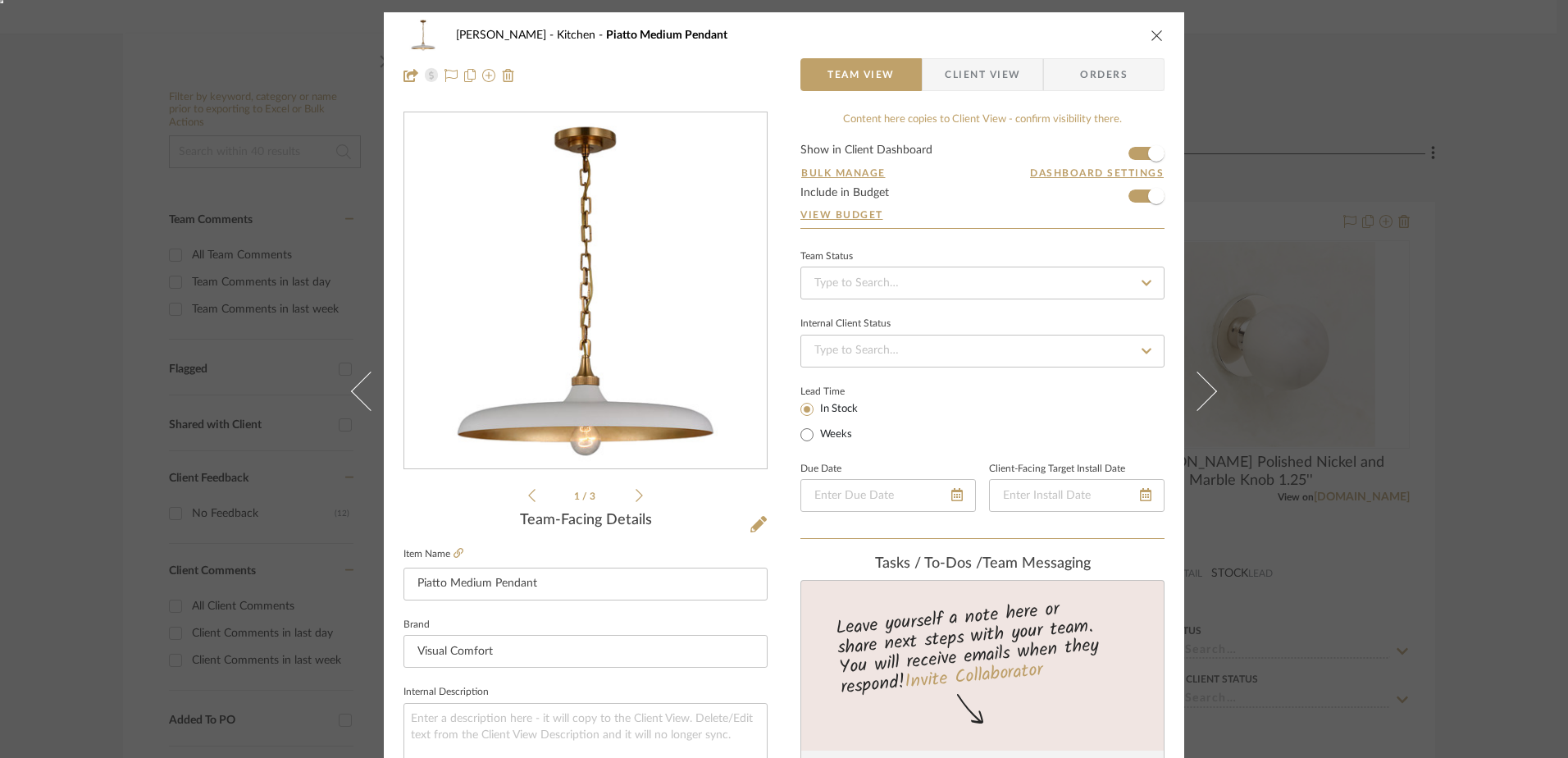
click at [1192, 379] on icon at bounding box center [1197, 391] width 39 height 39
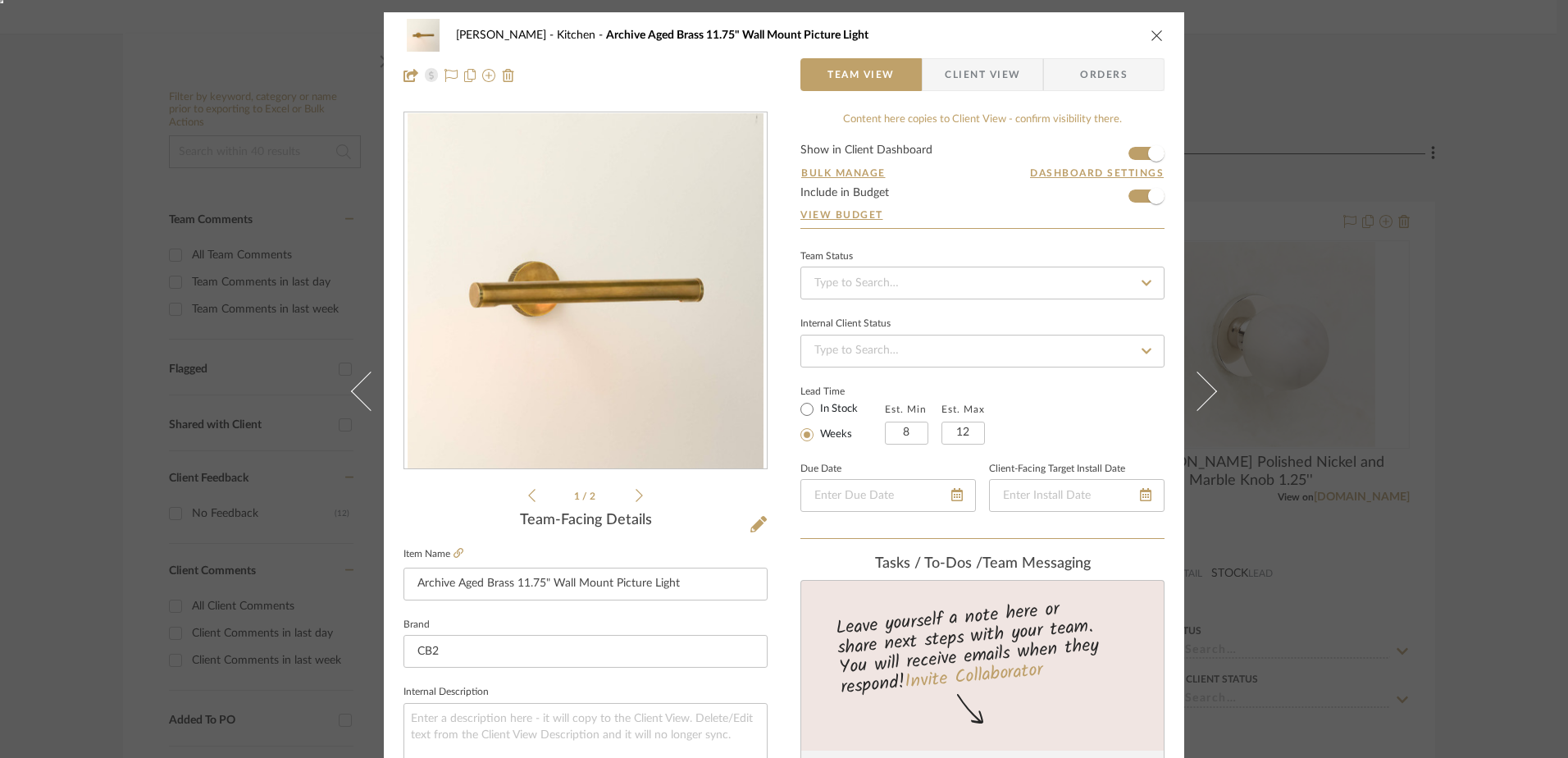
click at [1192, 379] on icon at bounding box center [1197, 391] width 39 height 39
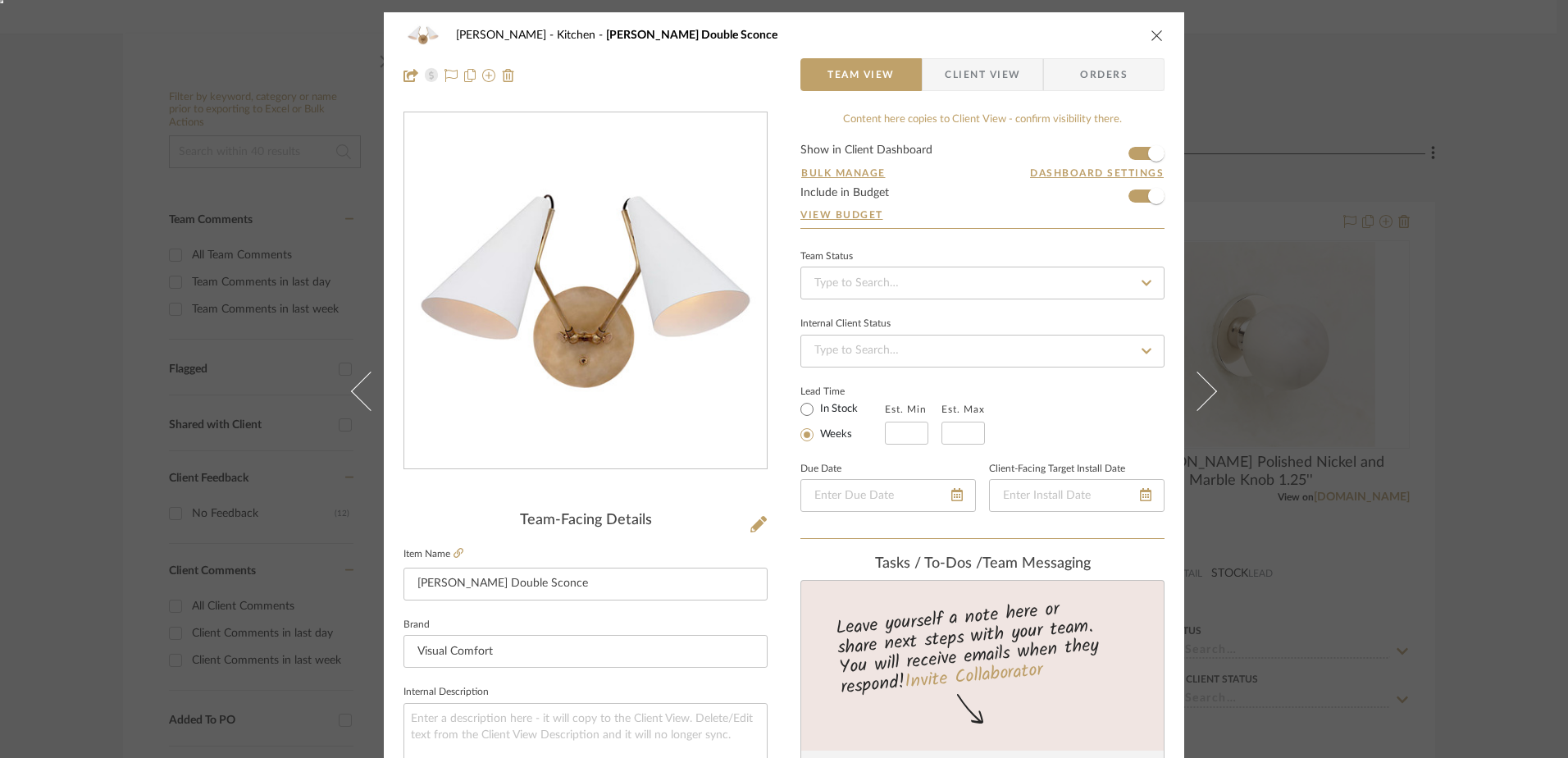
click at [1192, 379] on icon at bounding box center [1197, 391] width 39 height 39
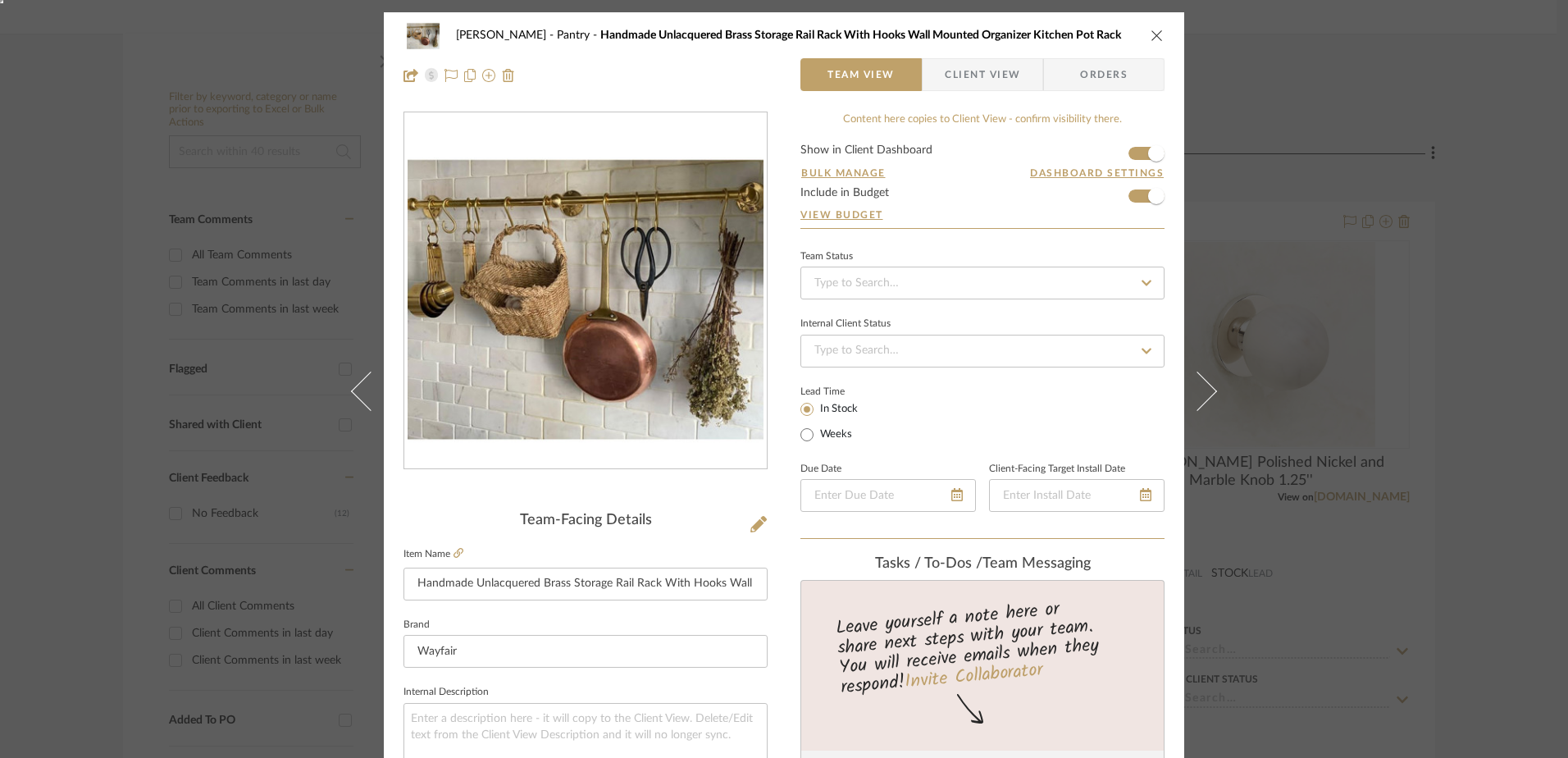
click at [1192, 379] on icon at bounding box center [1197, 391] width 39 height 39
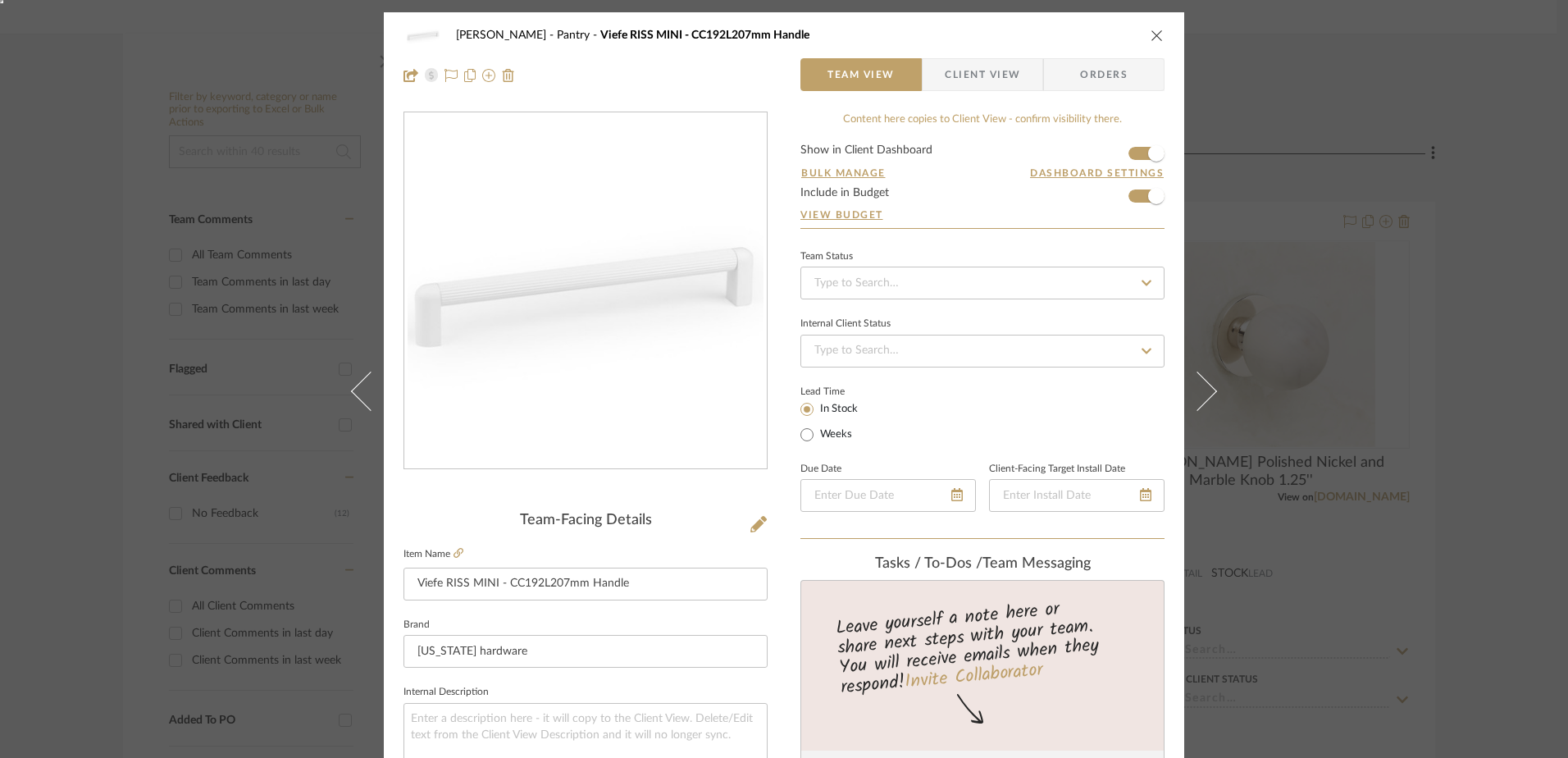
click at [1192, 379] on icon at bounding box center [1197, 391] width 39 height 39
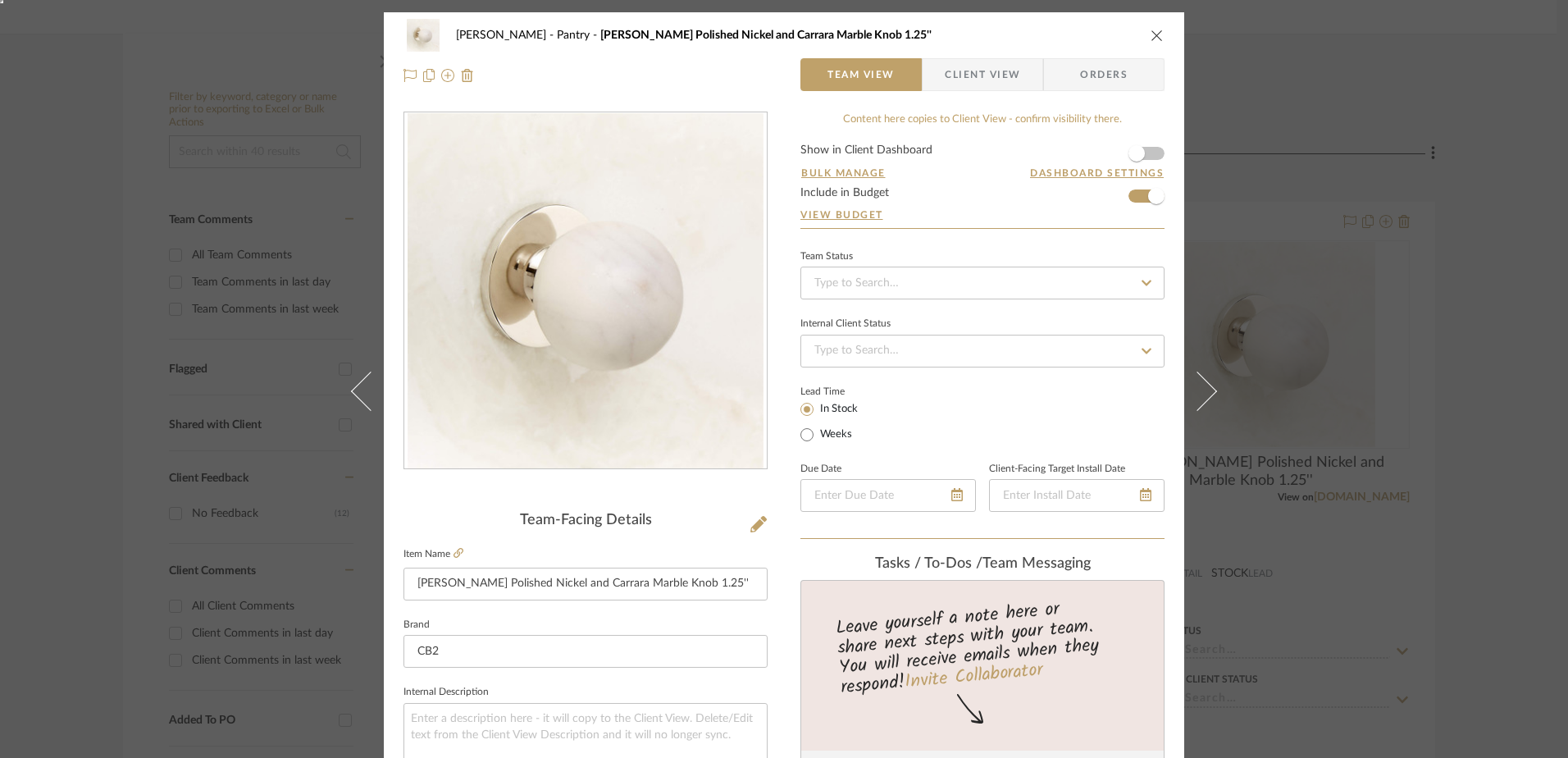
click at [1192, 379] on icon at bounding box center [1197, 391] width 39 height 39
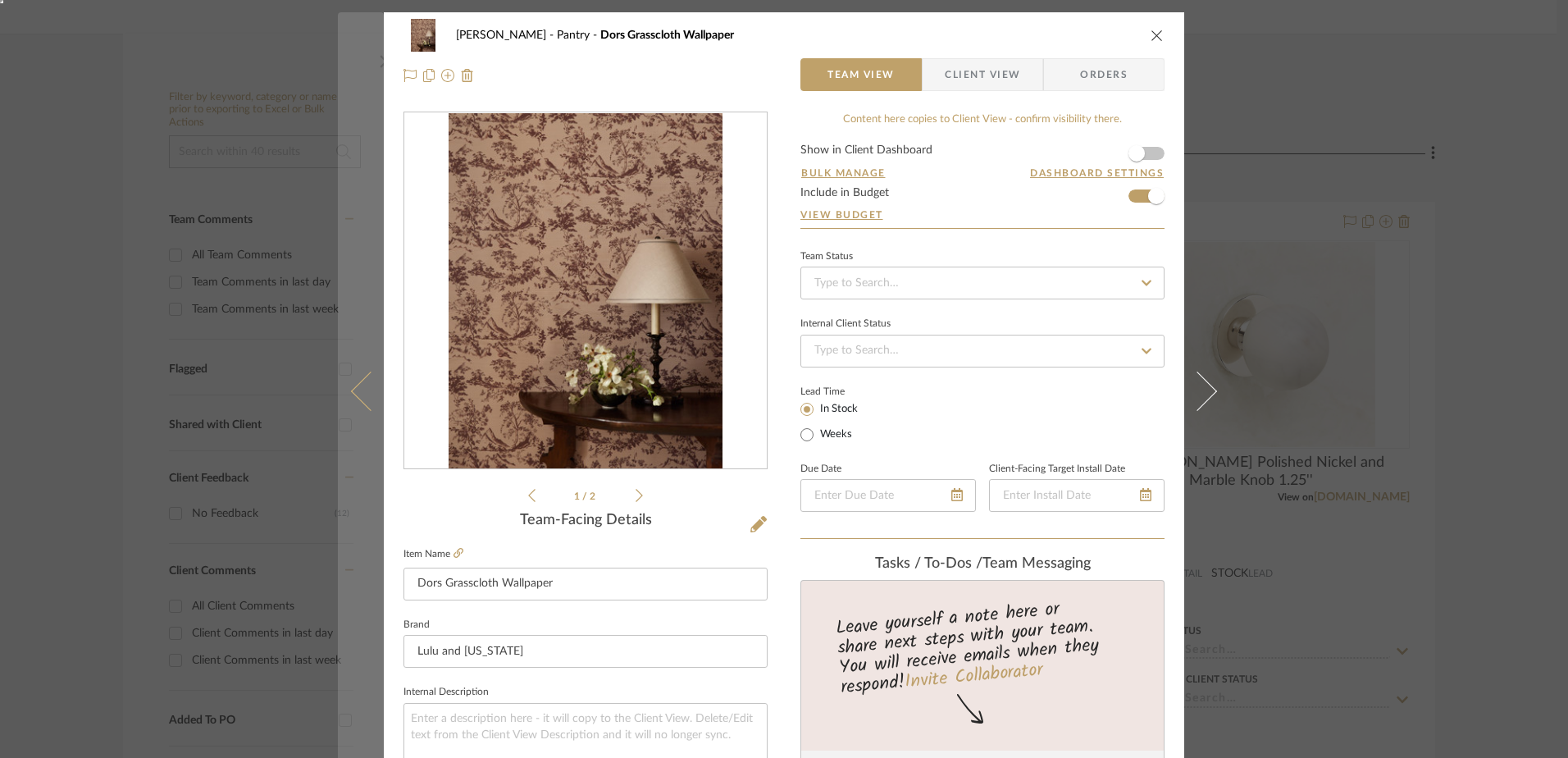
click at [354, 399] on icon at bounding box center [371, 391] width 39 height 39
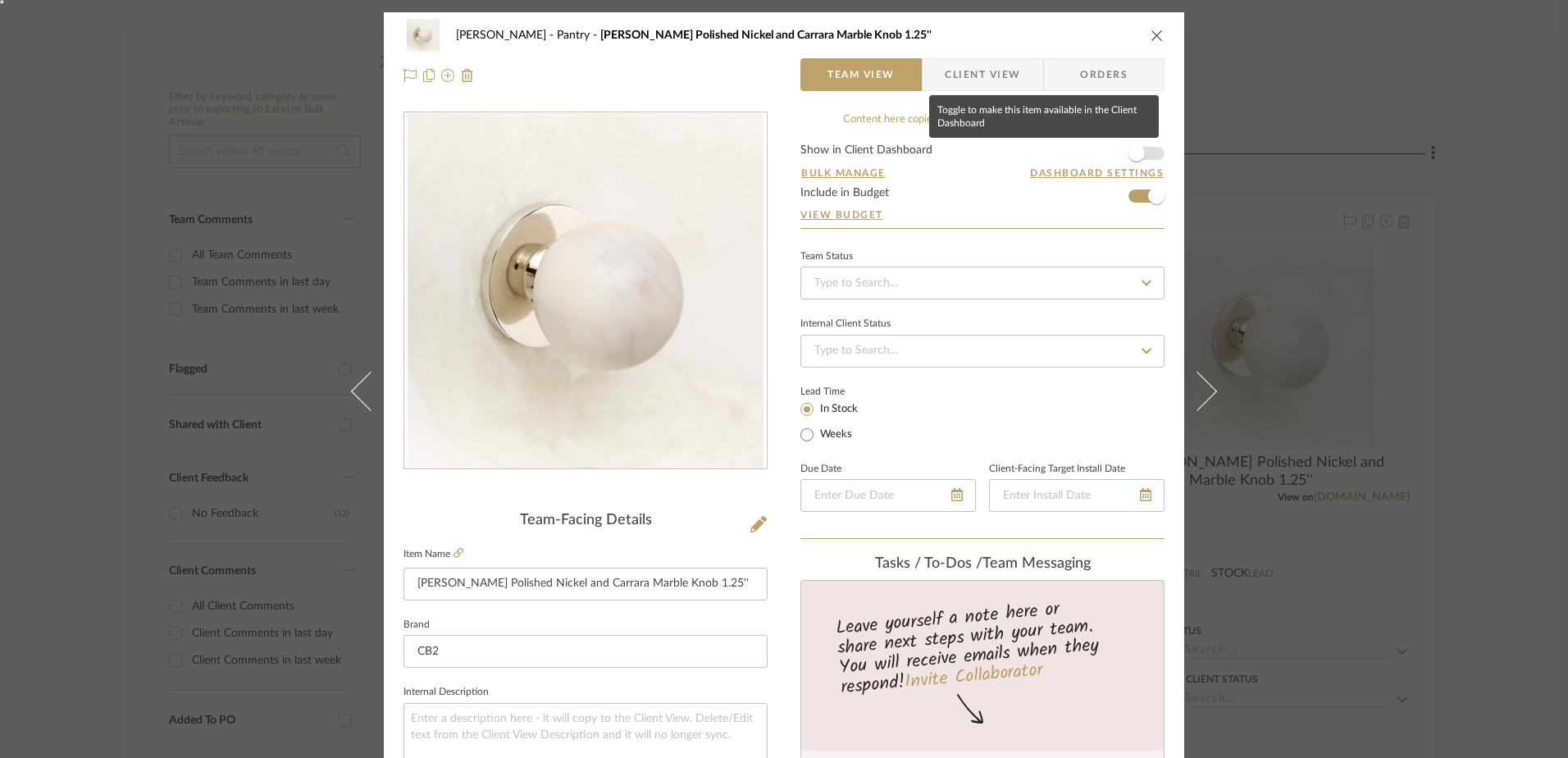
click at [1131, 147] on span "button" at bounding box center [1137, 154] width 17 height 17
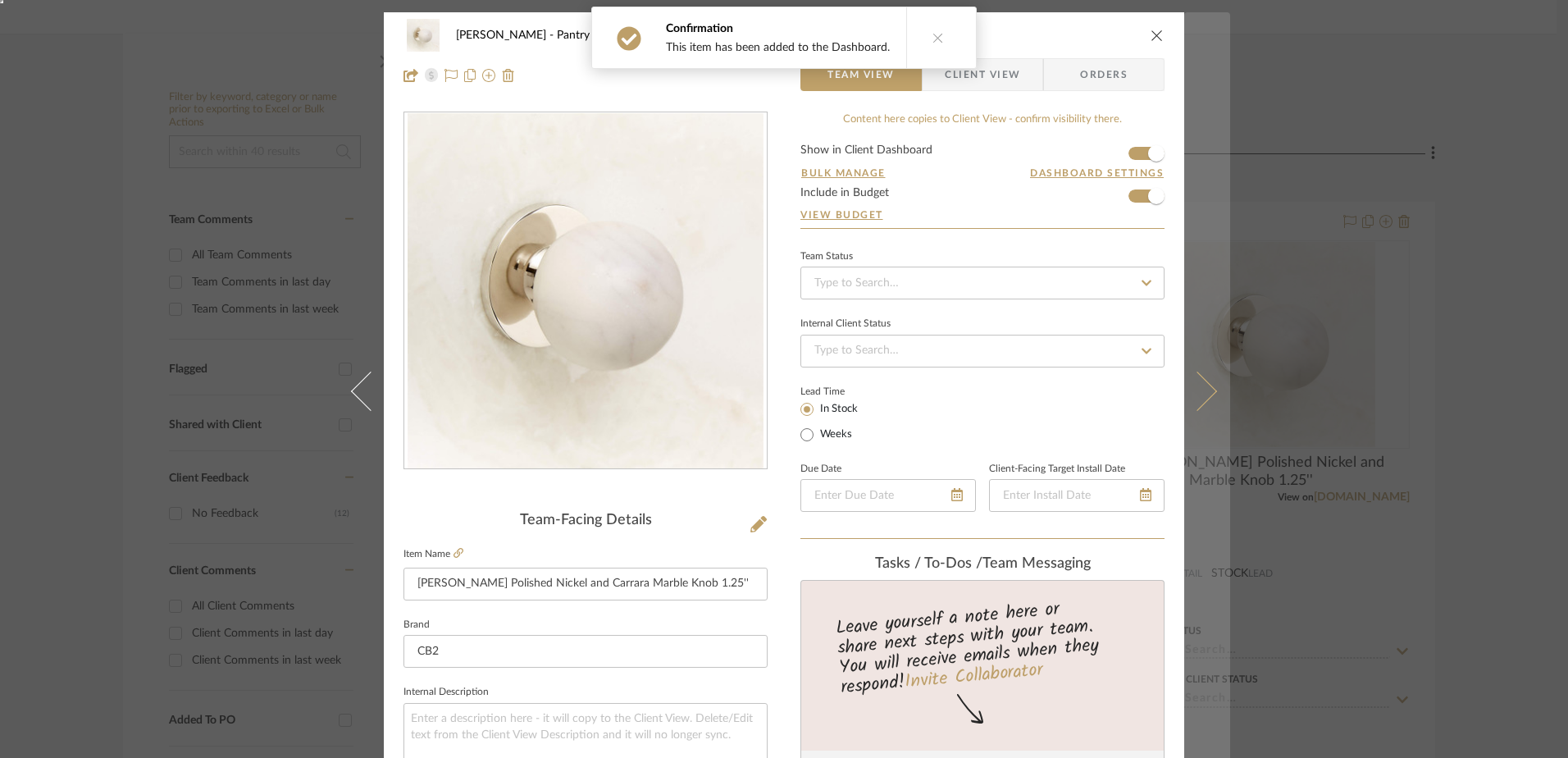
click at [1201, 391] on icon at bounding box center [1197, 391] width 39 height 39
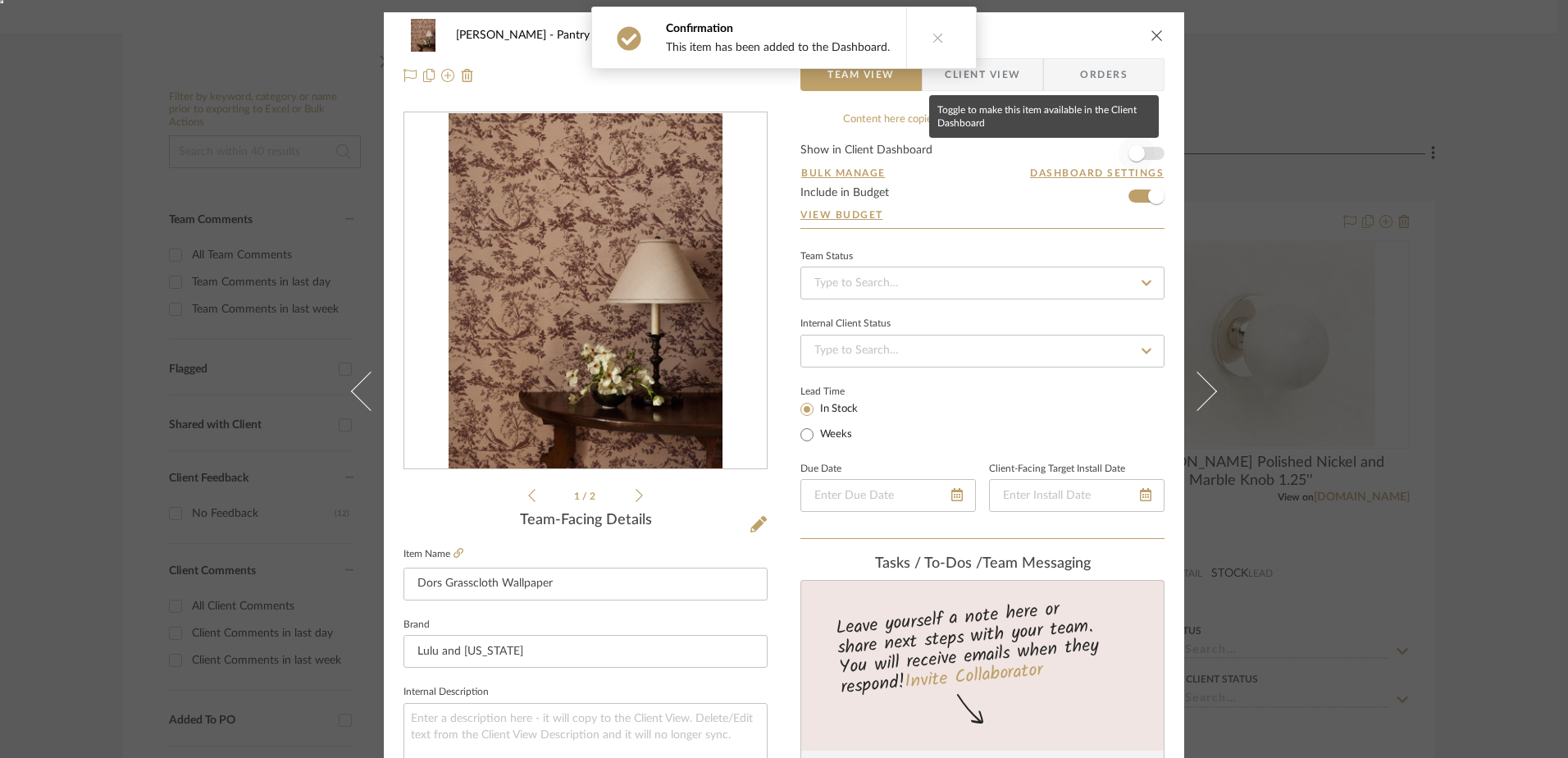
click at [1143, 153] on span "button" at bounding box center [1136, 153] width 36 height 36
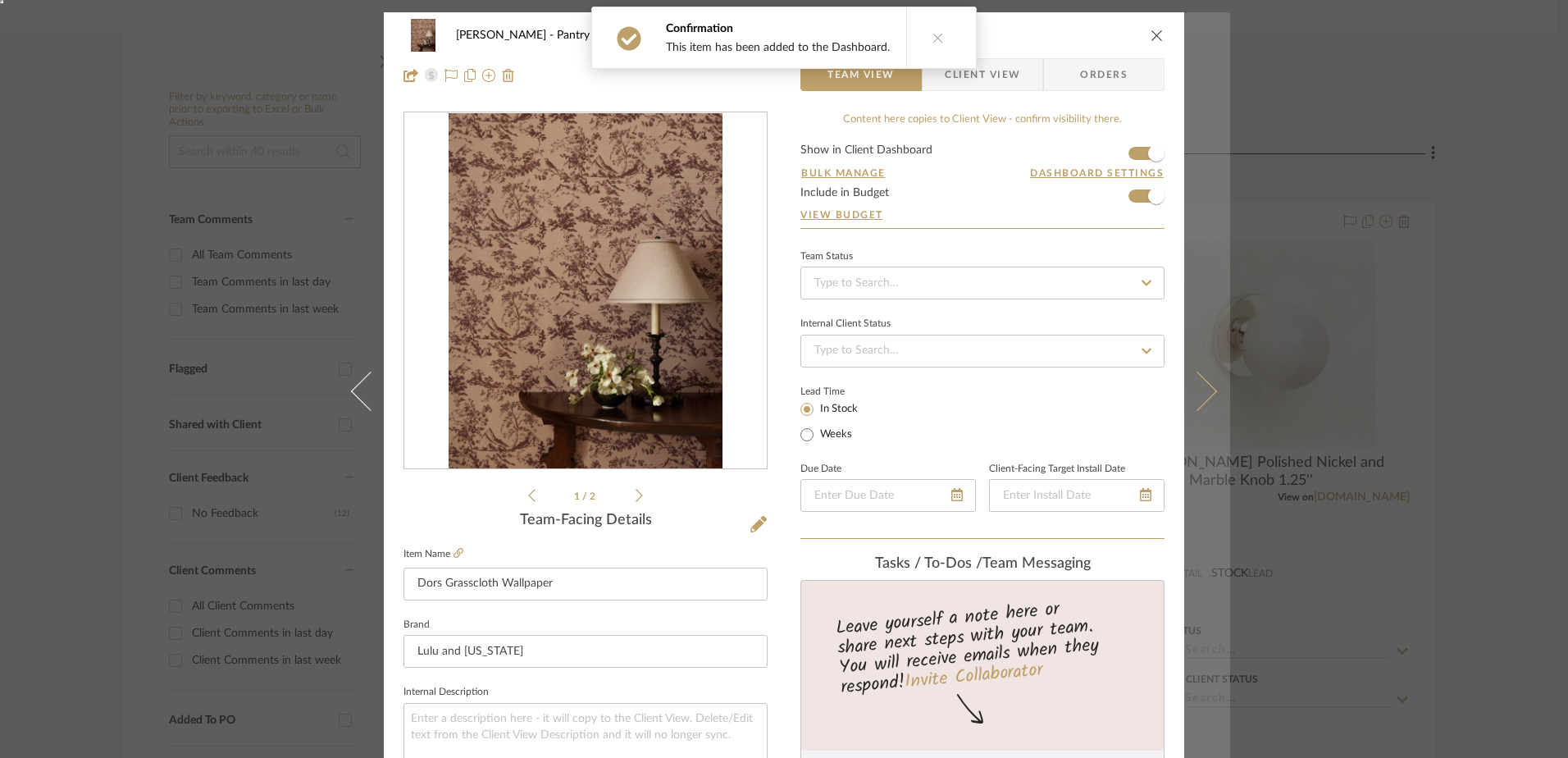
click at [1192, 379] on icon at bounding box center [1197, 391] width 39 height 39
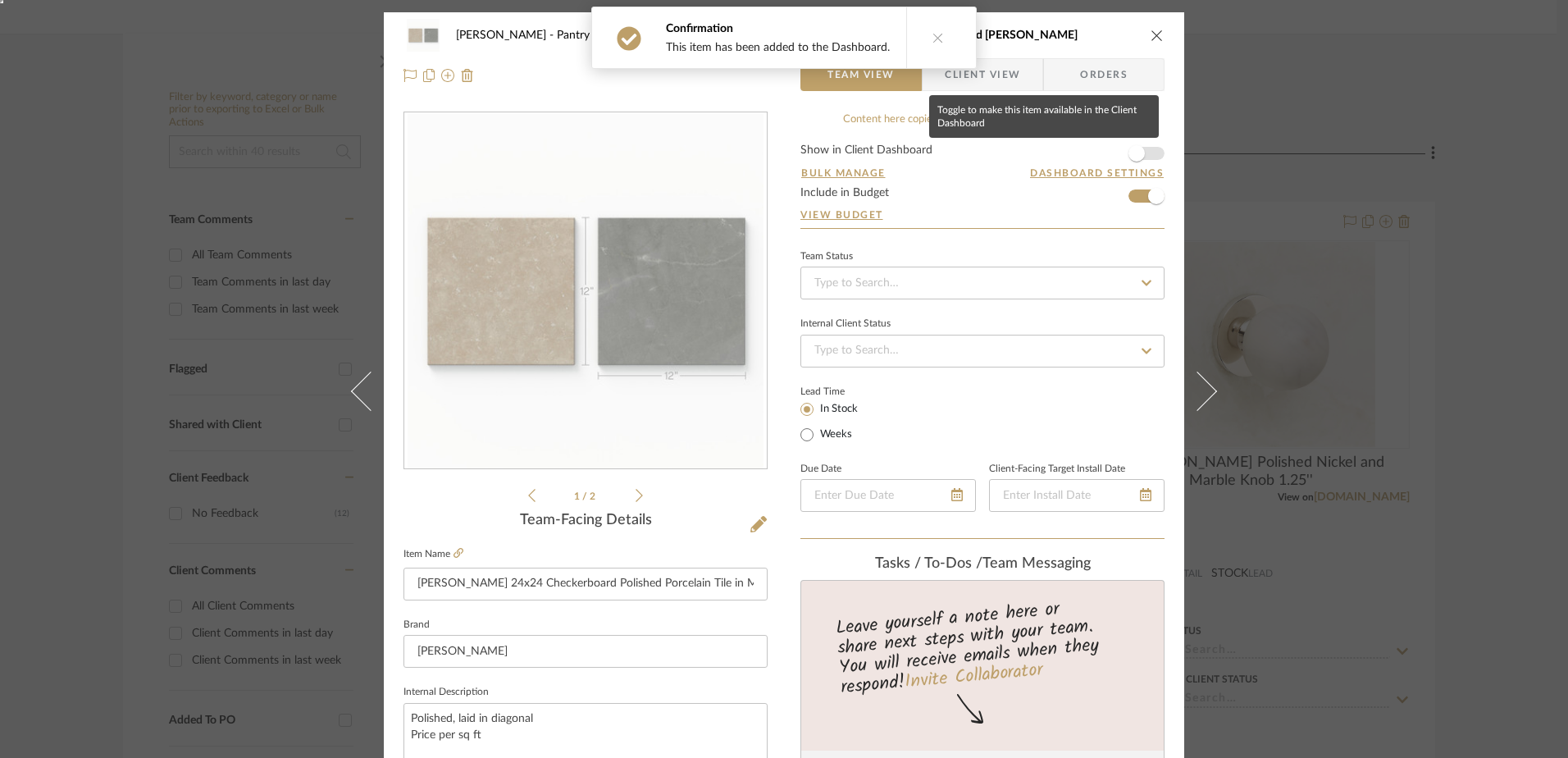
click at [1145, 150] on span "button" at bounding box center [1136, 153] width 36 height 36
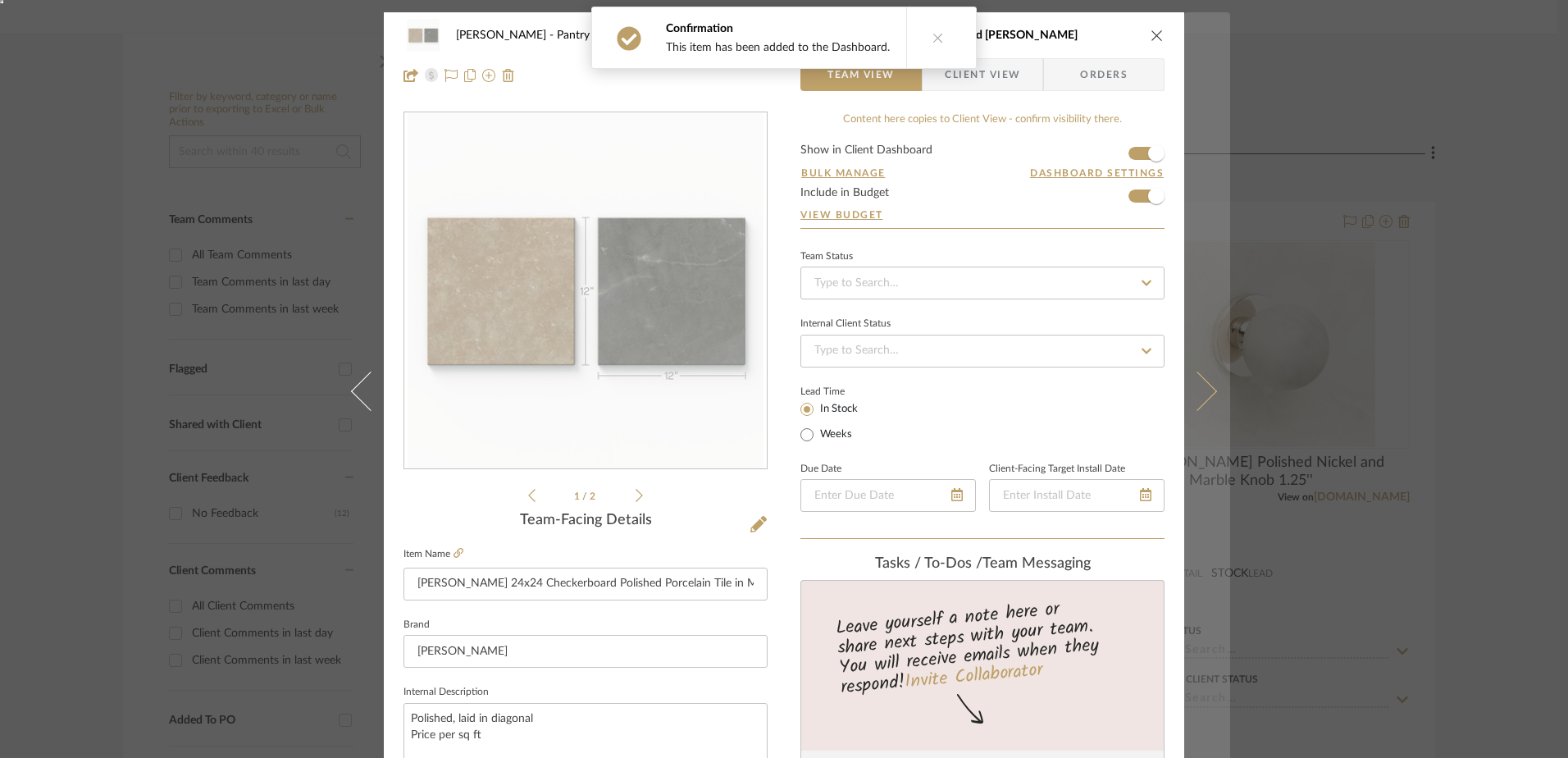
click at [1199, 394] on icon at bounding box center [1197, 391] width 39 height 39
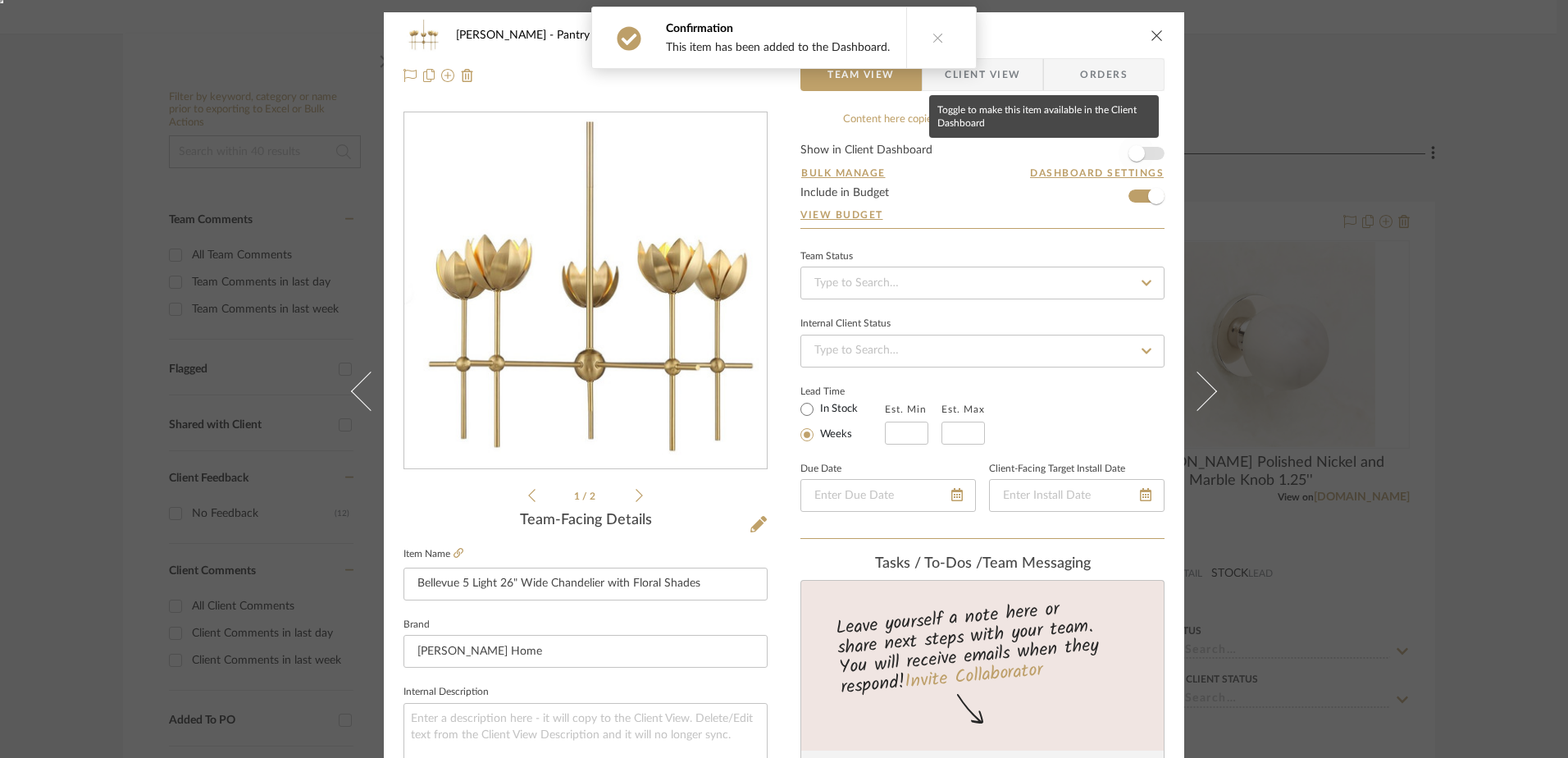
click at [1139, 155] on span "button" at bounding box center [1136, 153] width 36 height 36
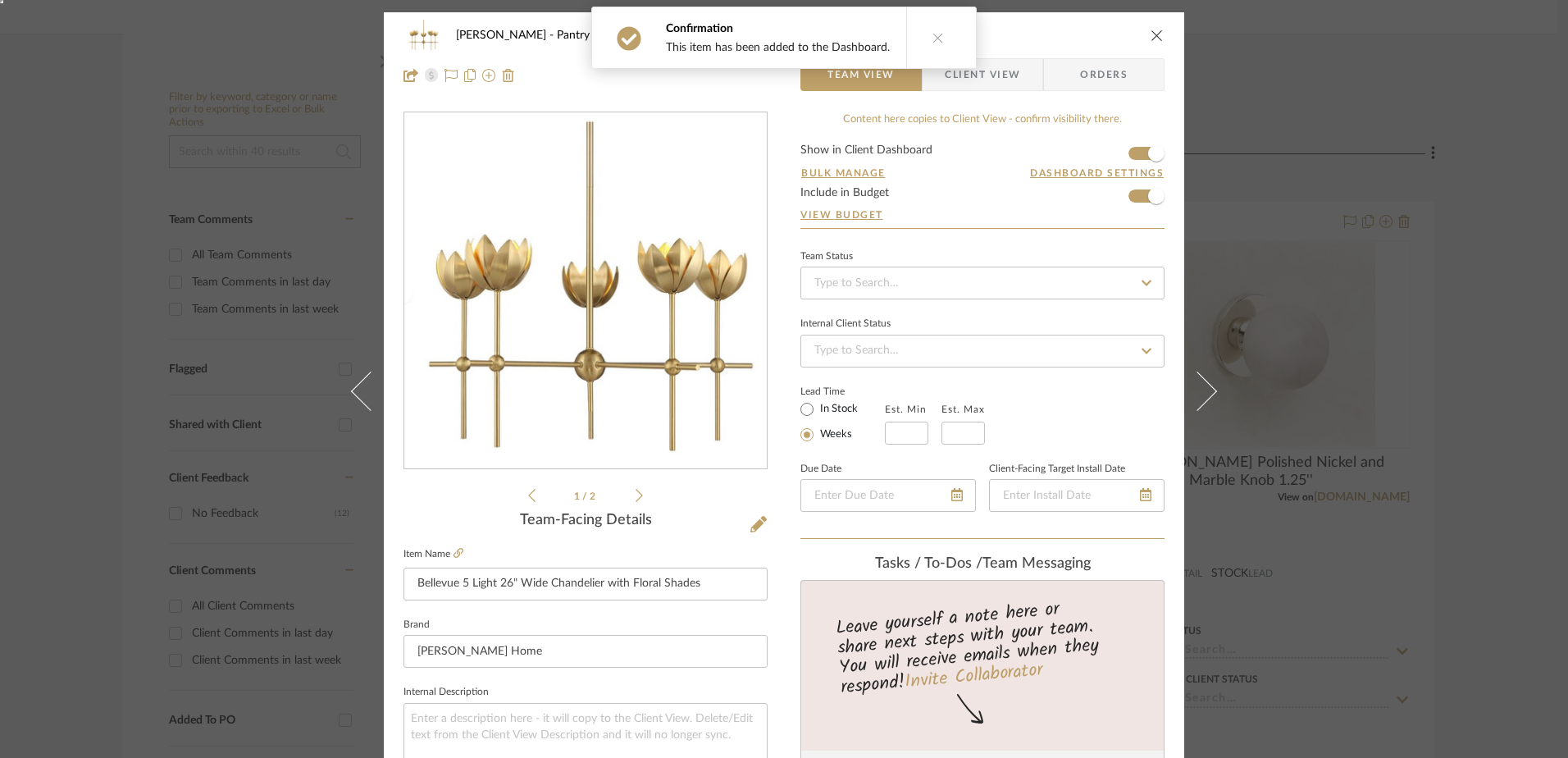
click at [1189, 372] on button at bounding box center [1207, 391] width 46 height 758
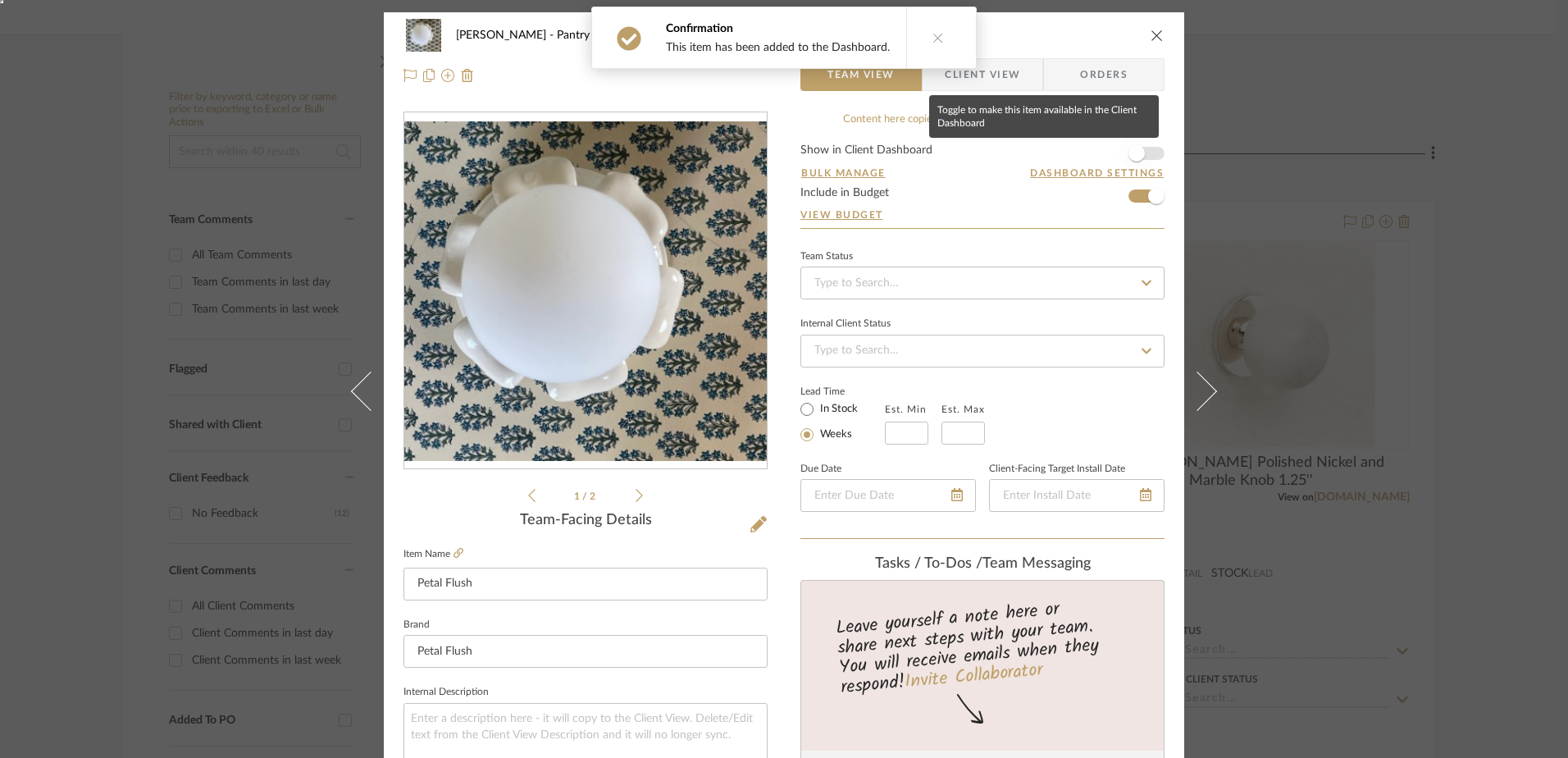
click at [1129, 155] on span "button" at bounding box center [1137, 154] width 17 height 17
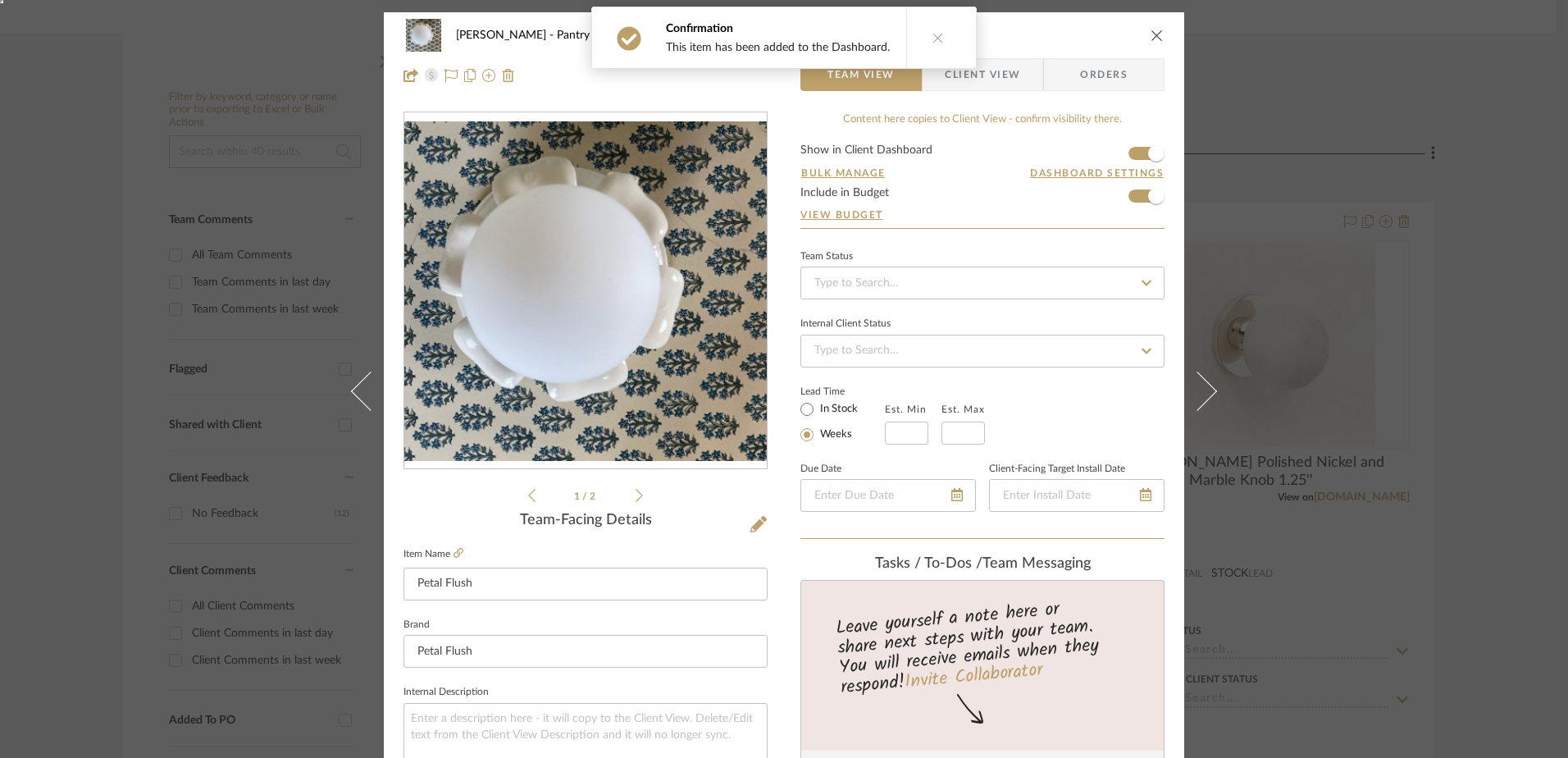
drag, startPoint x: 1193, startPoint y: 376, endPoint x: 1177, endPoint y: 332, distance: 46.8
click at [1193, 376] on icon at bounding box center [1197, 391] width 39 height 39
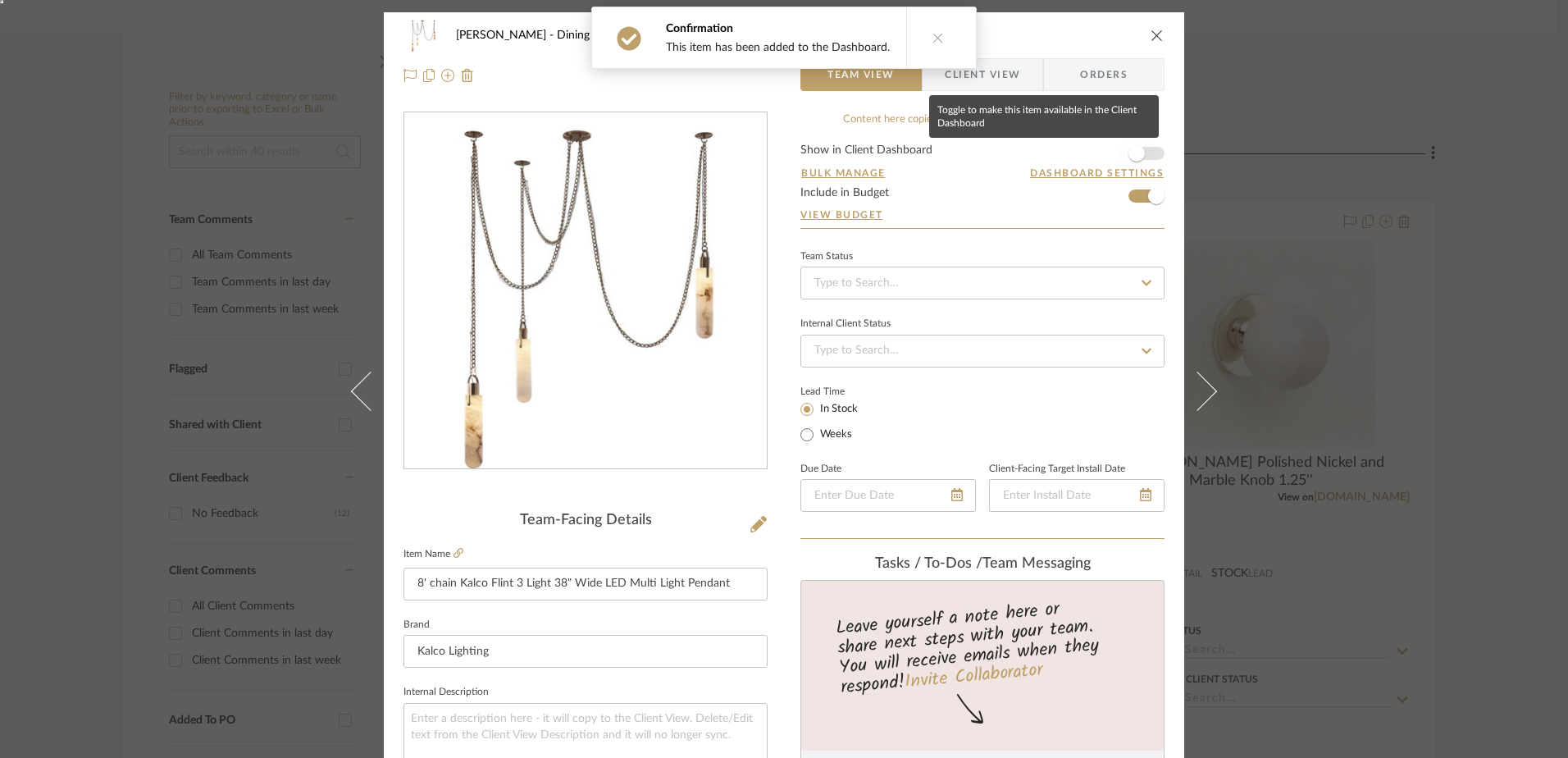
click at [1136, 149] on span "button" at bounding box center [1137, 154] width 17 height 17
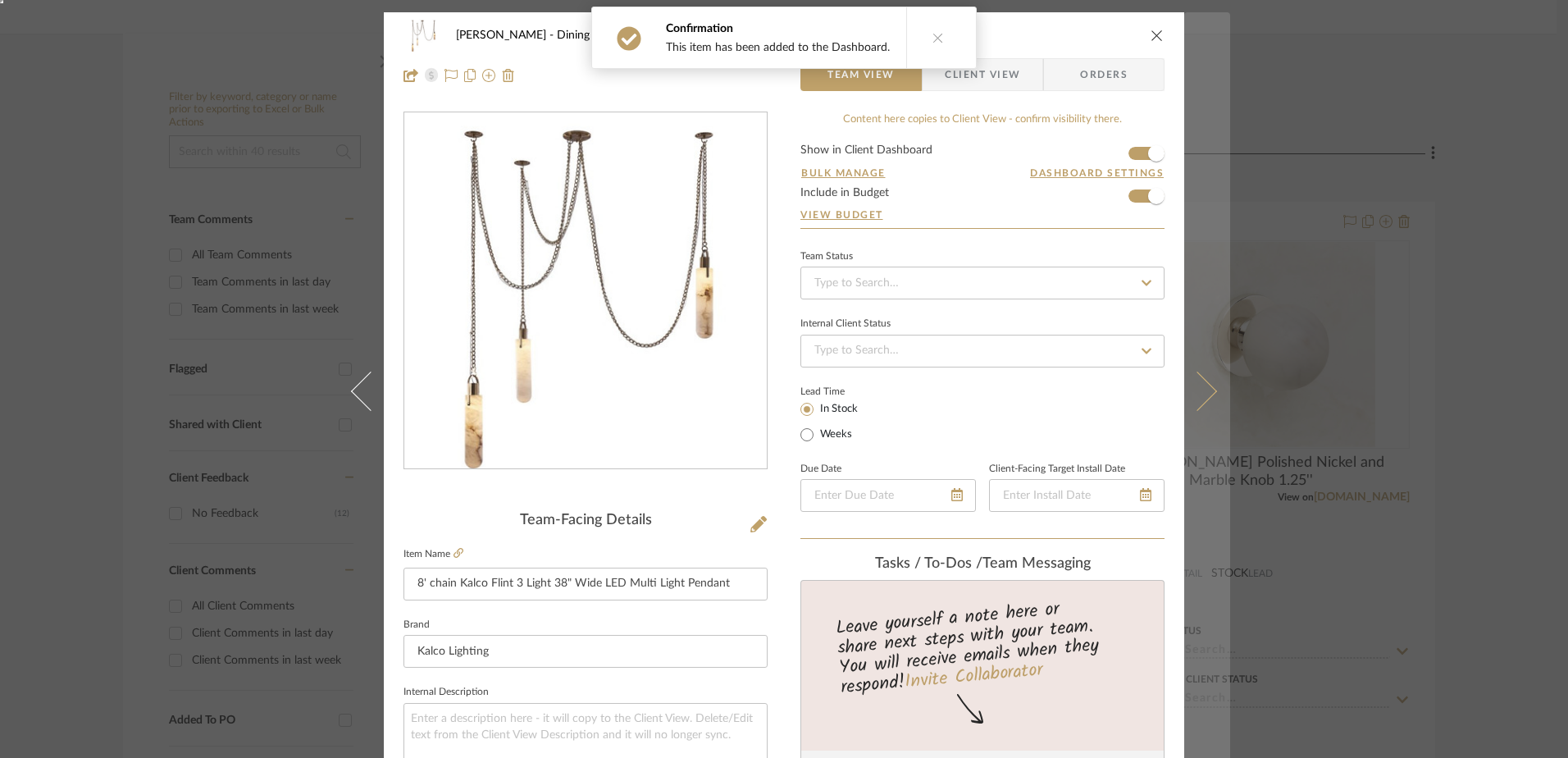
drag, startPoint x: 1191, startPoint y: 382, endPoint x: 1179, endPoint y: 322, distance: 61.2
click at [1193, 382] on icon at bounding box center [1197, 391] width 39 height 39
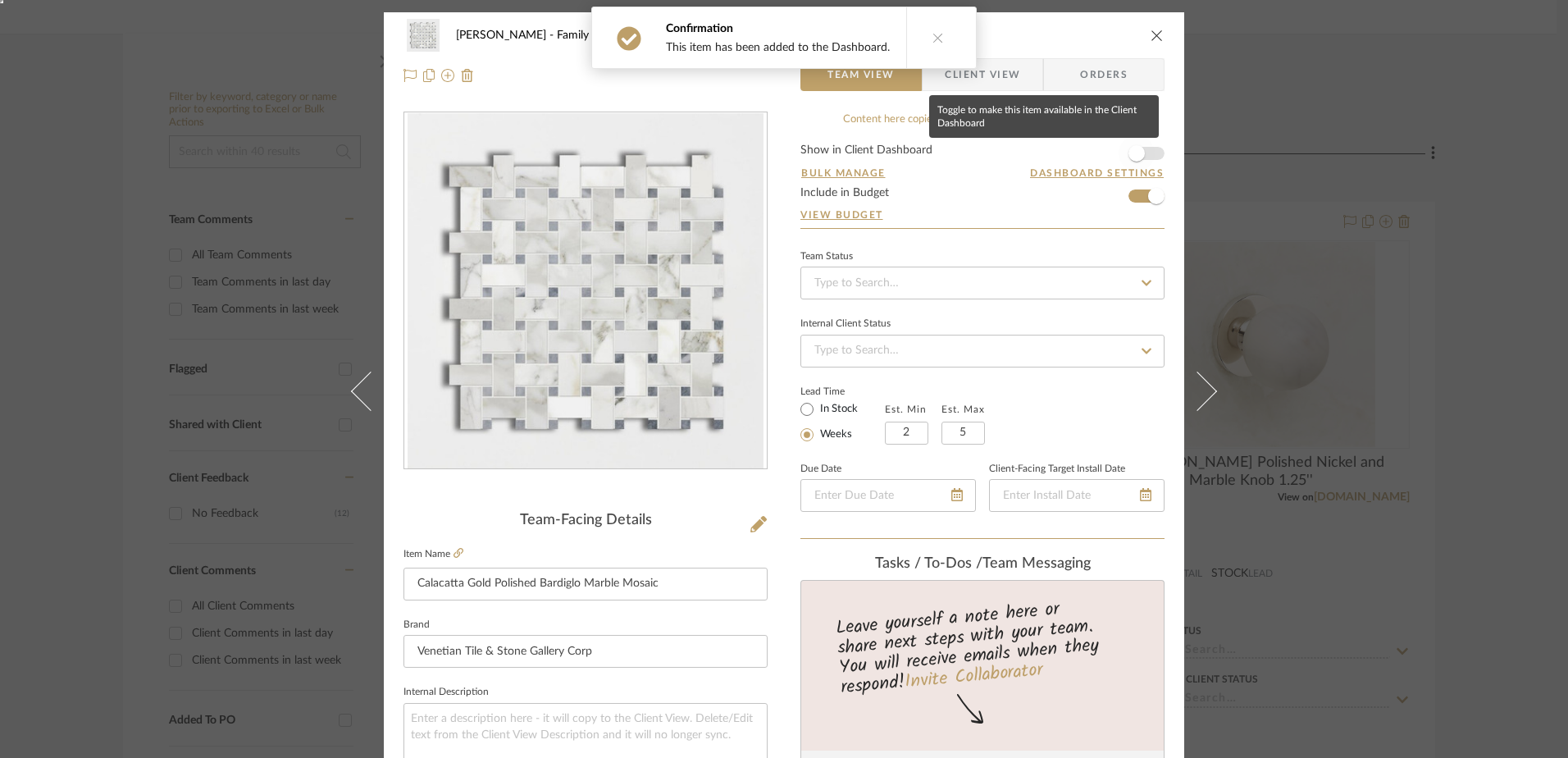
click at [1143, 150] on span "button" at bounding box center [1136, 153] width 36 height 36
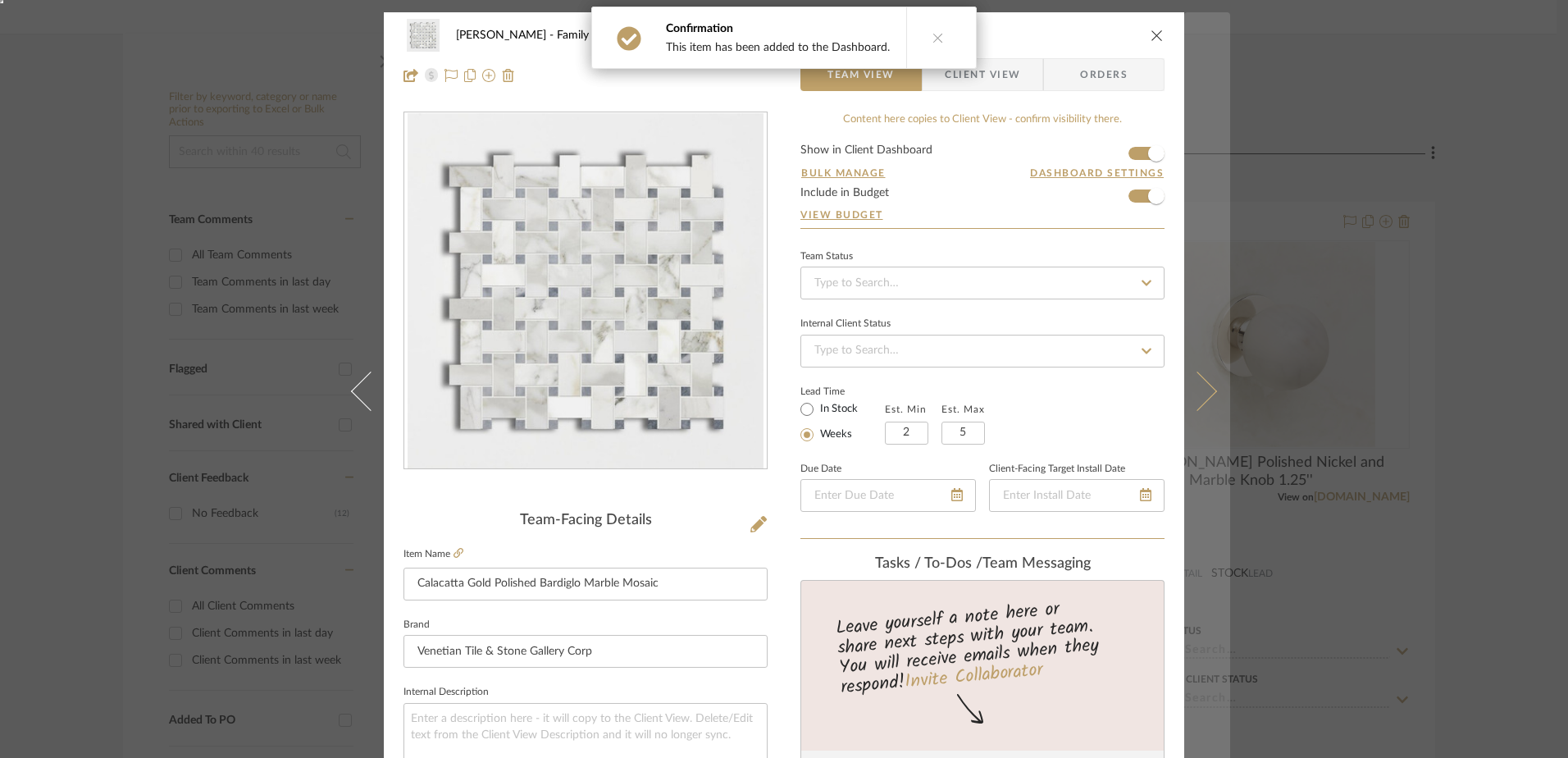
click at [1210, 402] on button at bounding box center [1207, 391] width 46 height 758
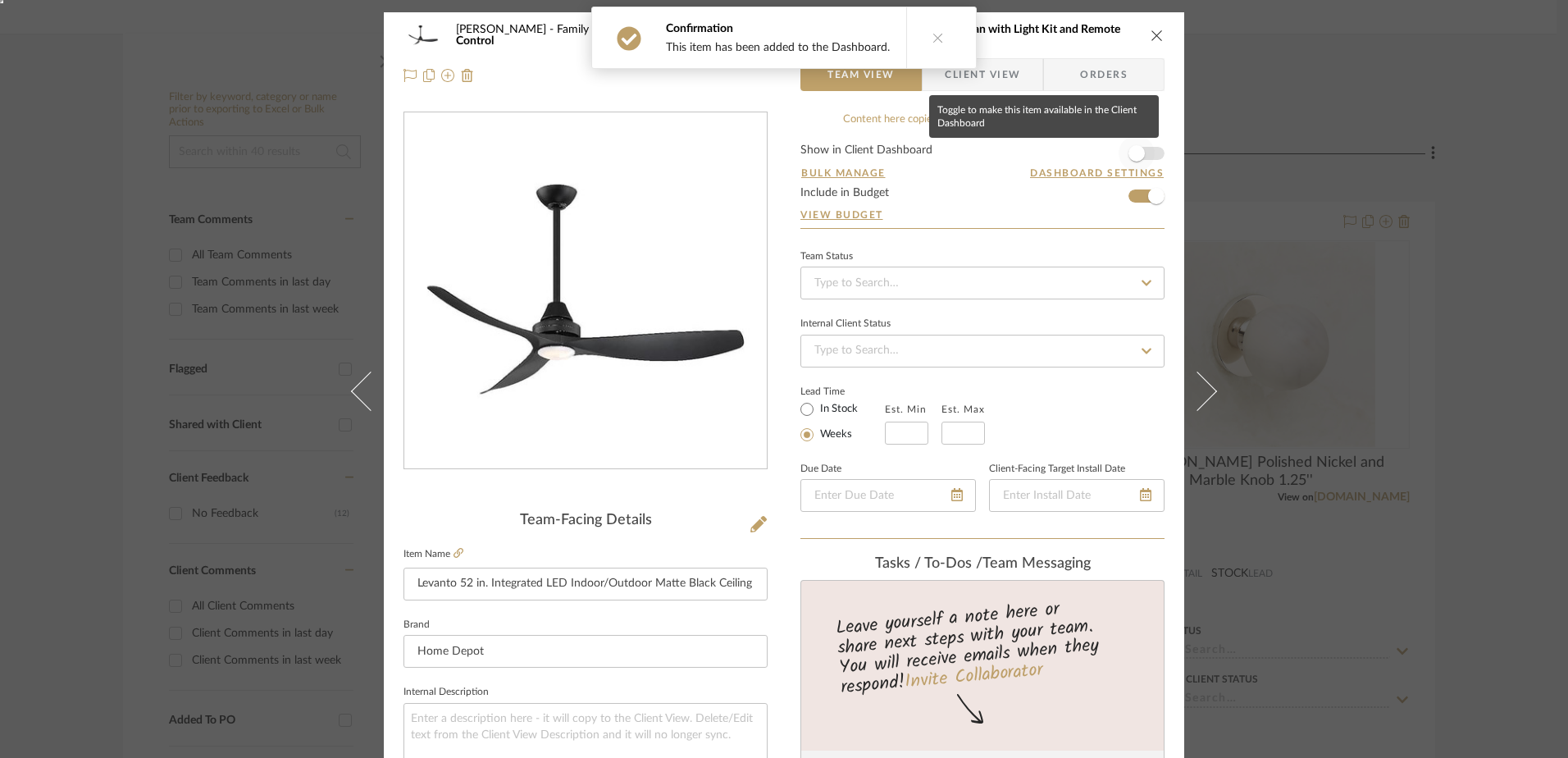
click at [1133, 146] on span "button" at bounding box center [1137, 154] width 17 height 17
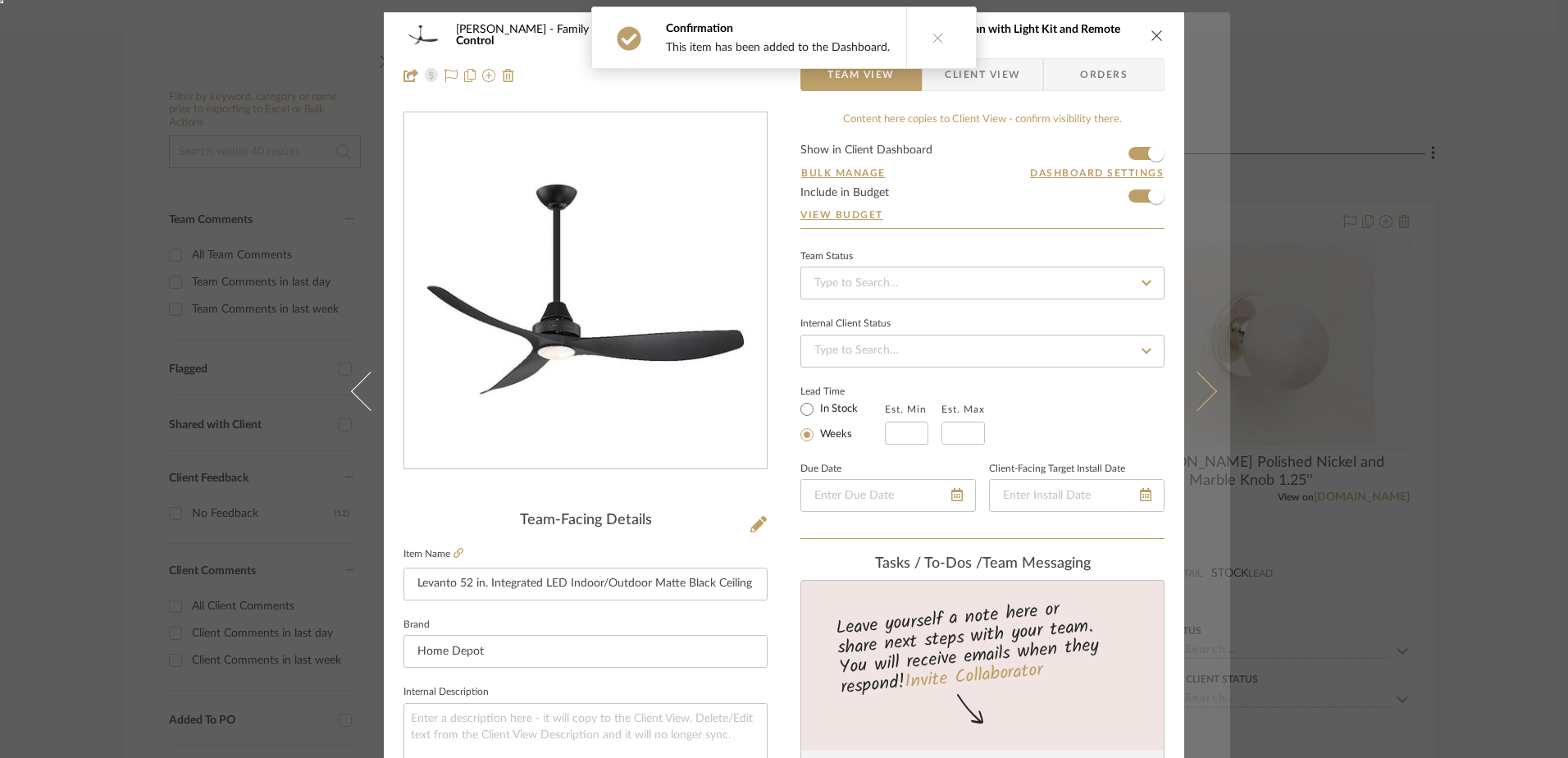
click at [1200, 400] on icon at bounding box center [1197, 391] width 39 height 39
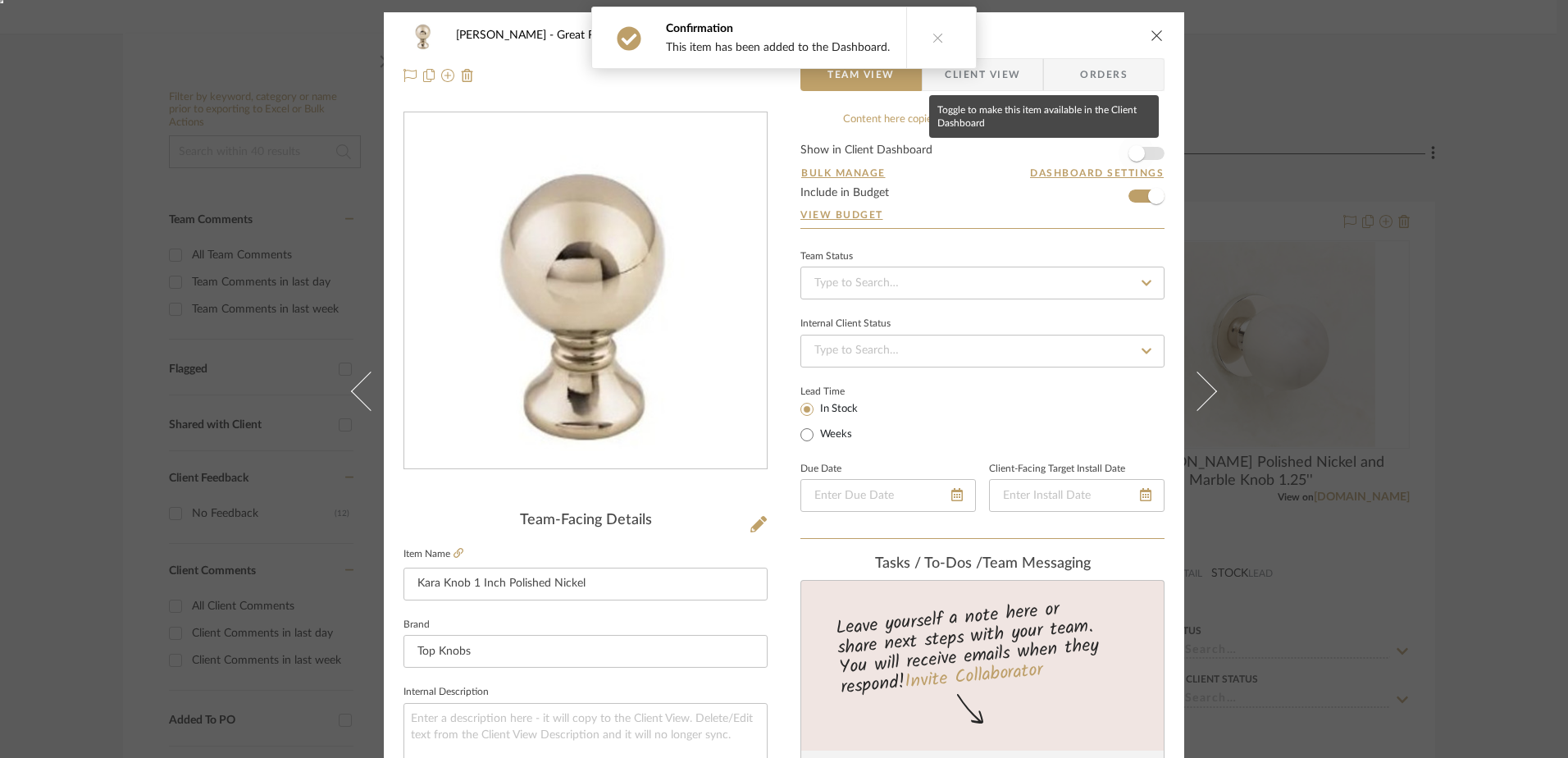
click at [1118, 152] on span "button" at bounding box center [1136, 153] width 36 height 36
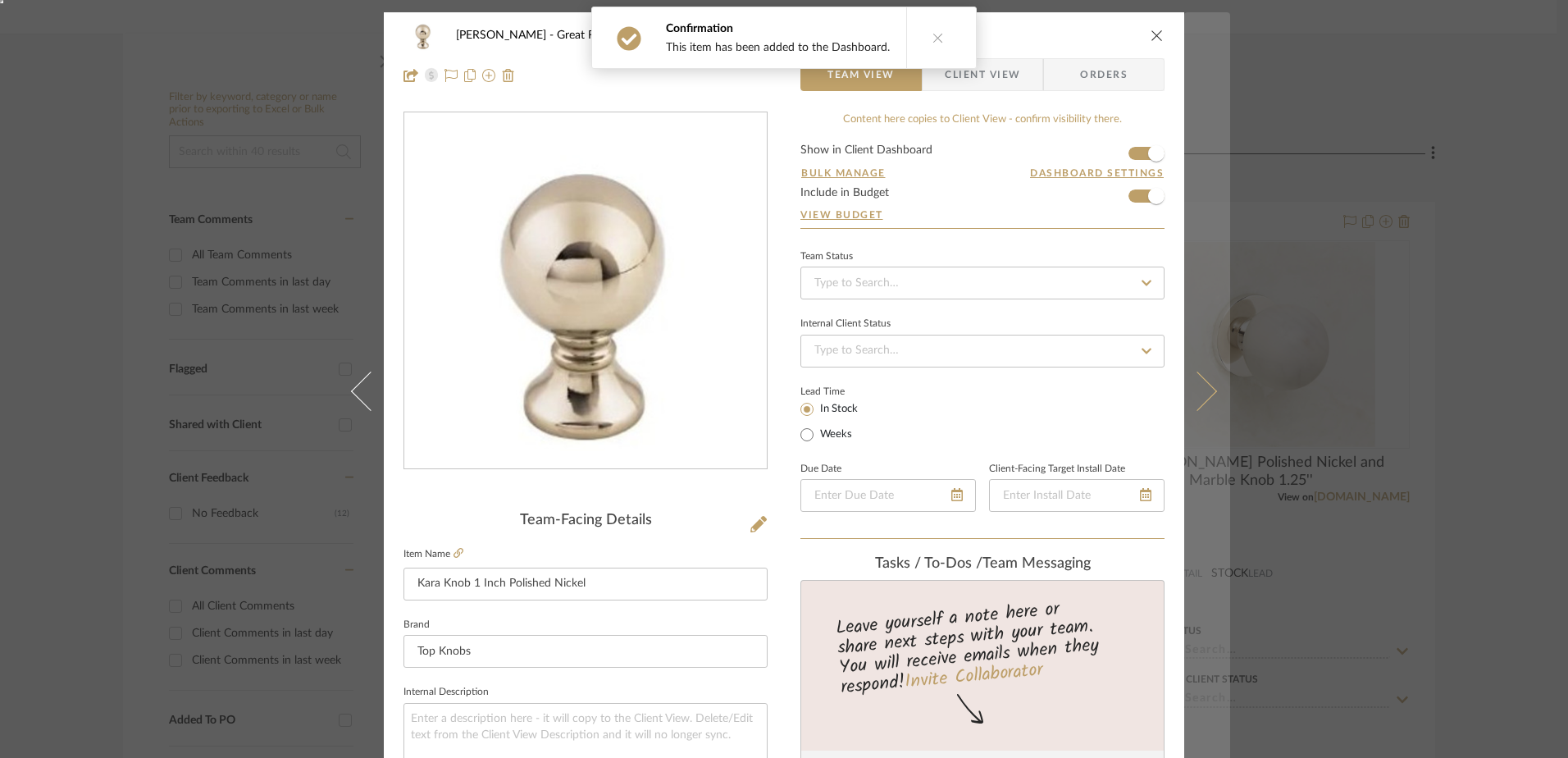
click at [1191, 400] on icon at bounding box center [1197, 391] width 39 height 39
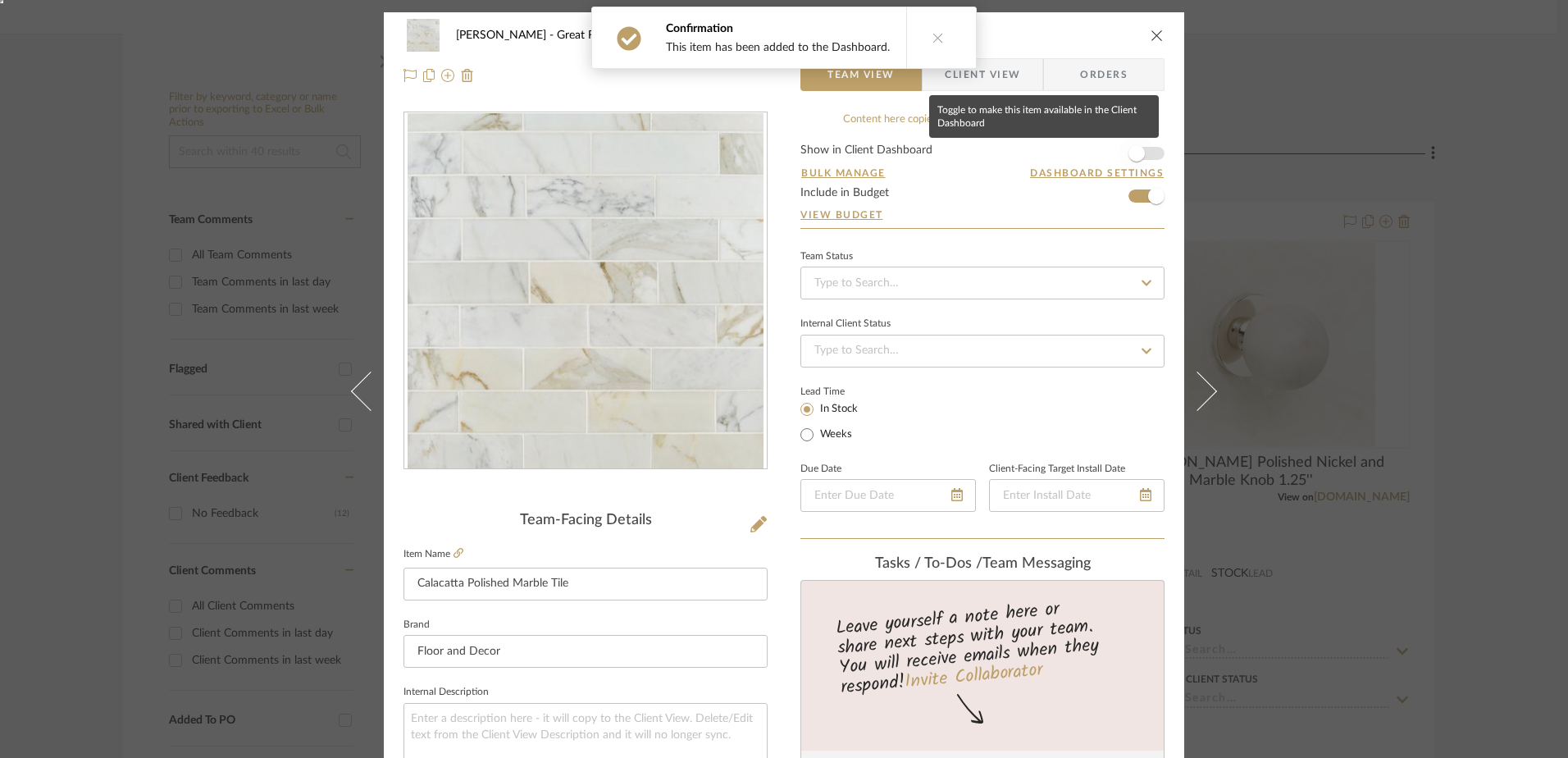
click at [1141, 156] on span "button" at bounding box center [1136, 153] width 36 height 36
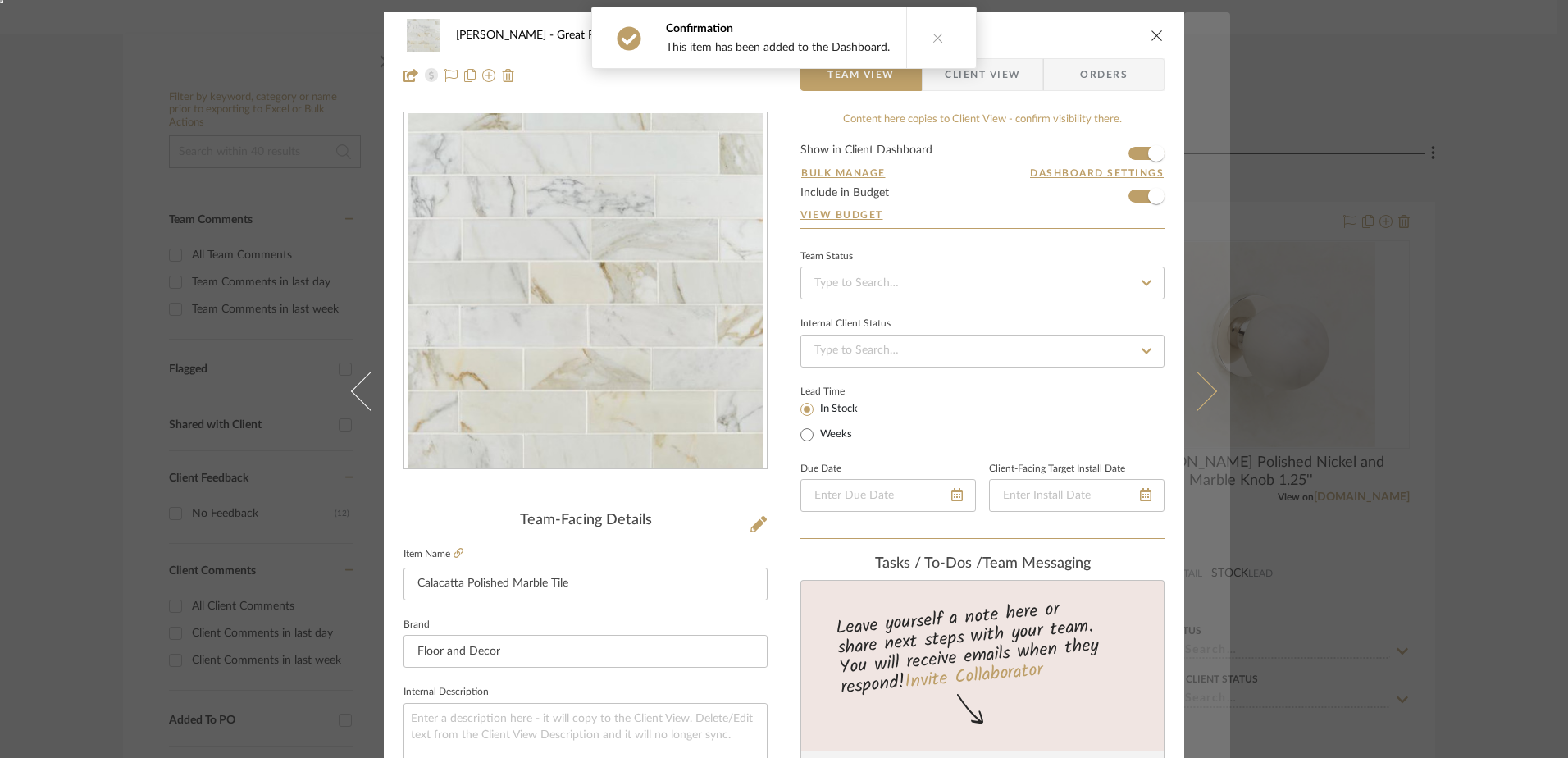
click at [1198, 390] on icon at bounding box center [1197, 391] width 39 height 39
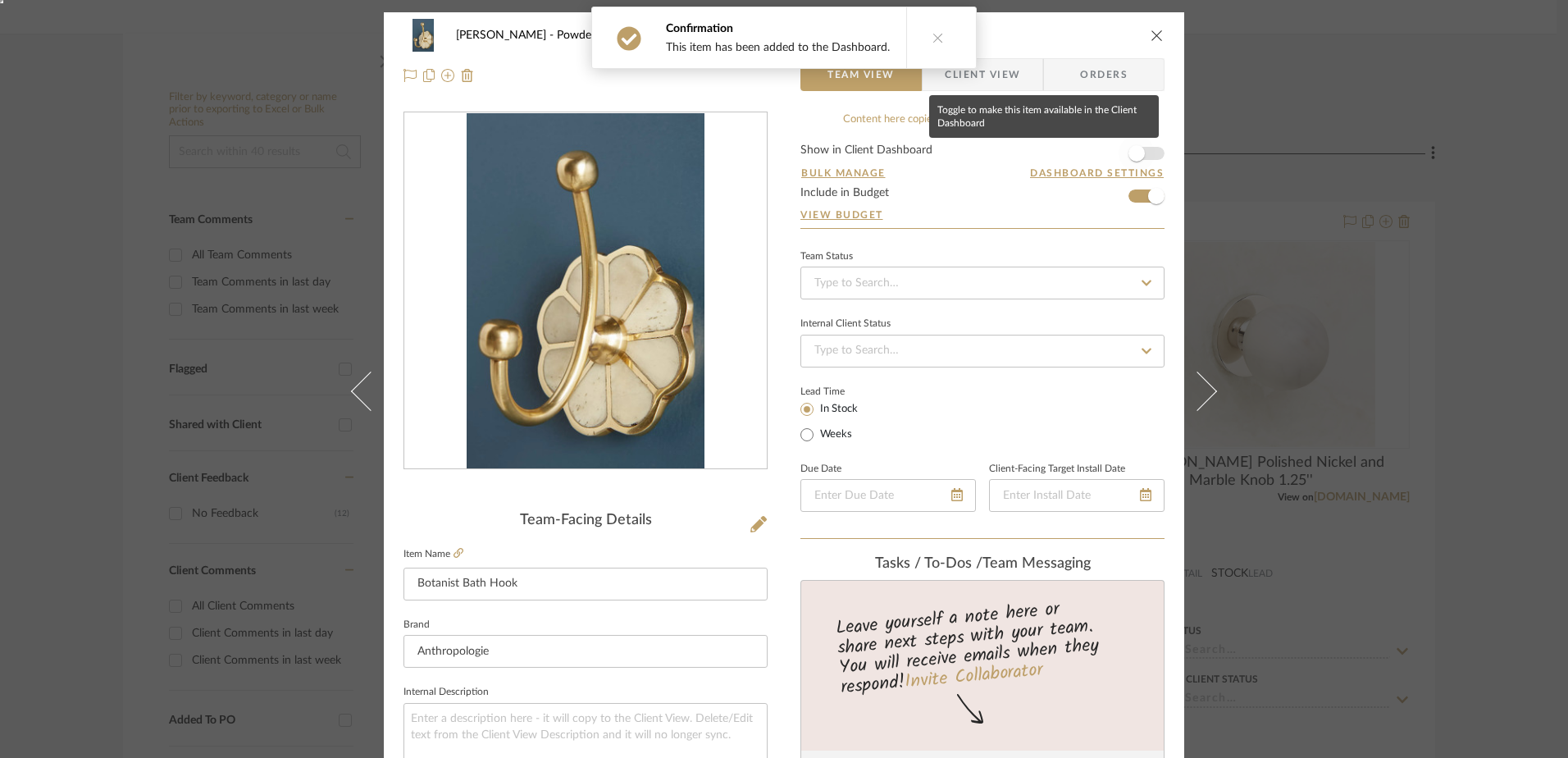
click at [1136, 151] on span "button" at bounding box center [1137, 154] width 17 height 17
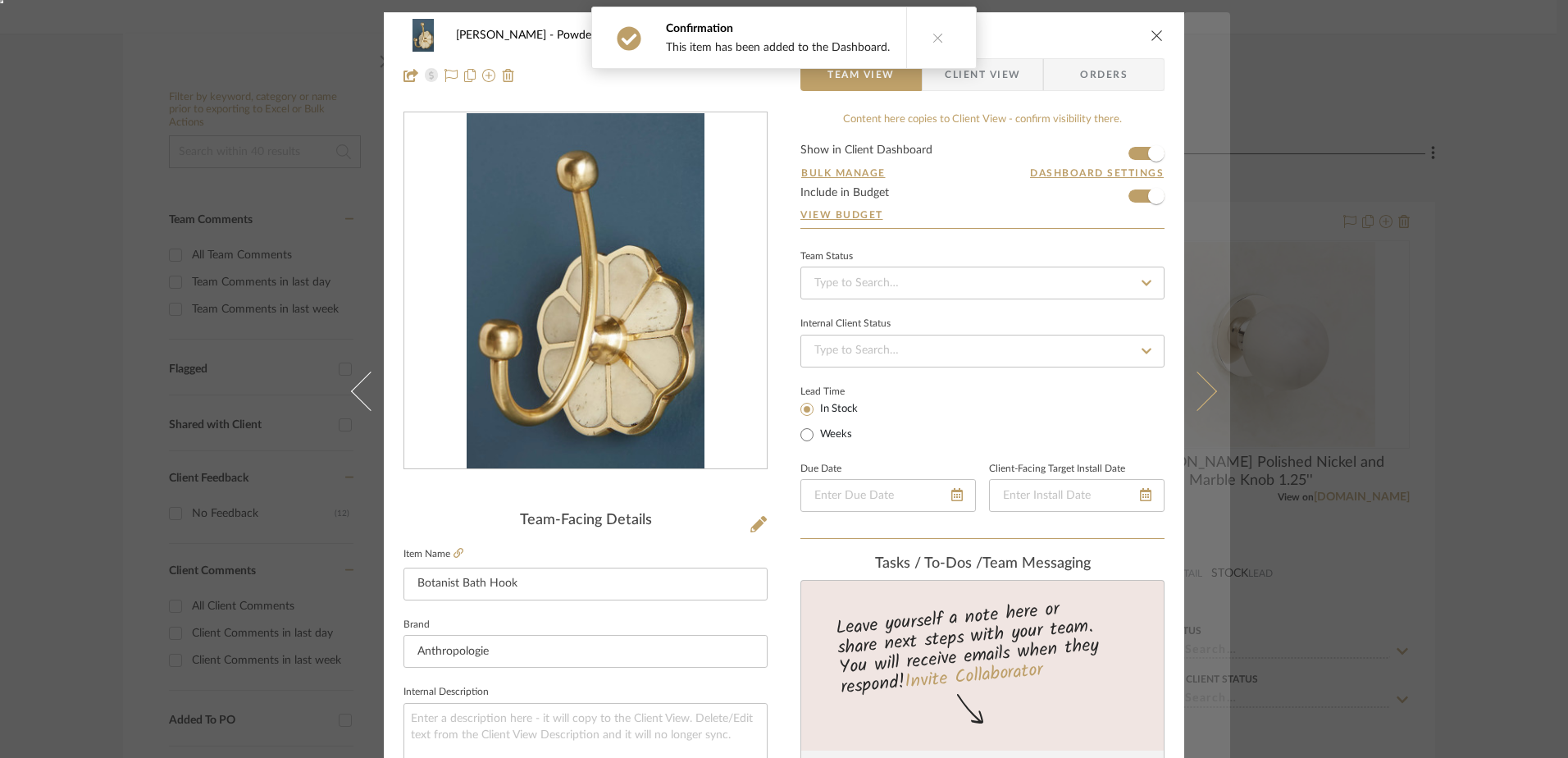
click at [1194, 396] on icon at bounding box center [1197, 391] width 39 height 39
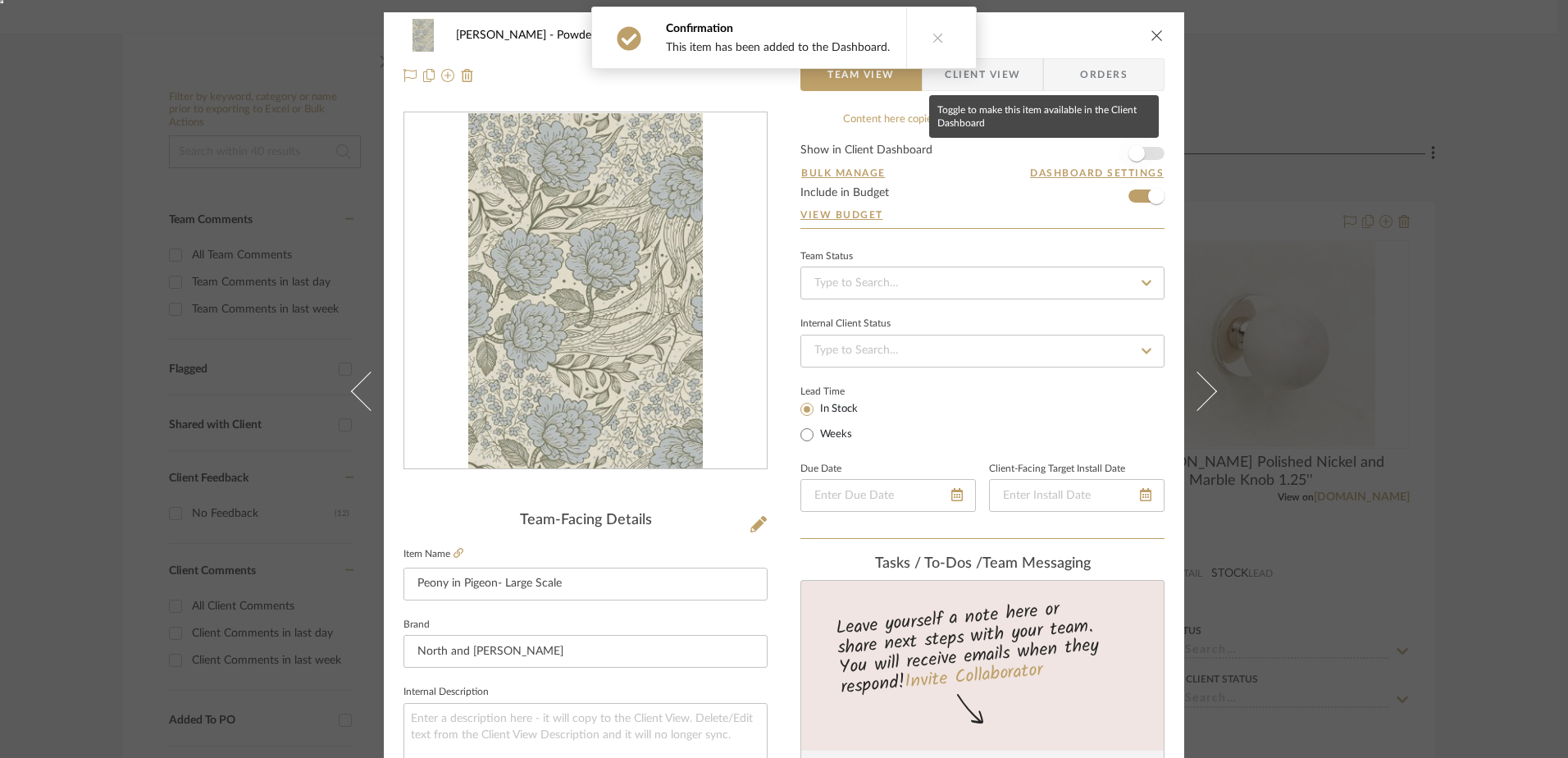
drag, startPoint x: 1129, startPoint y: 151, endPoint x: 1133, endPoint y: 167, distance: 16.5
click at [1129, 151] on span "button" at bounding box center [1137, 154] width 17 height 17
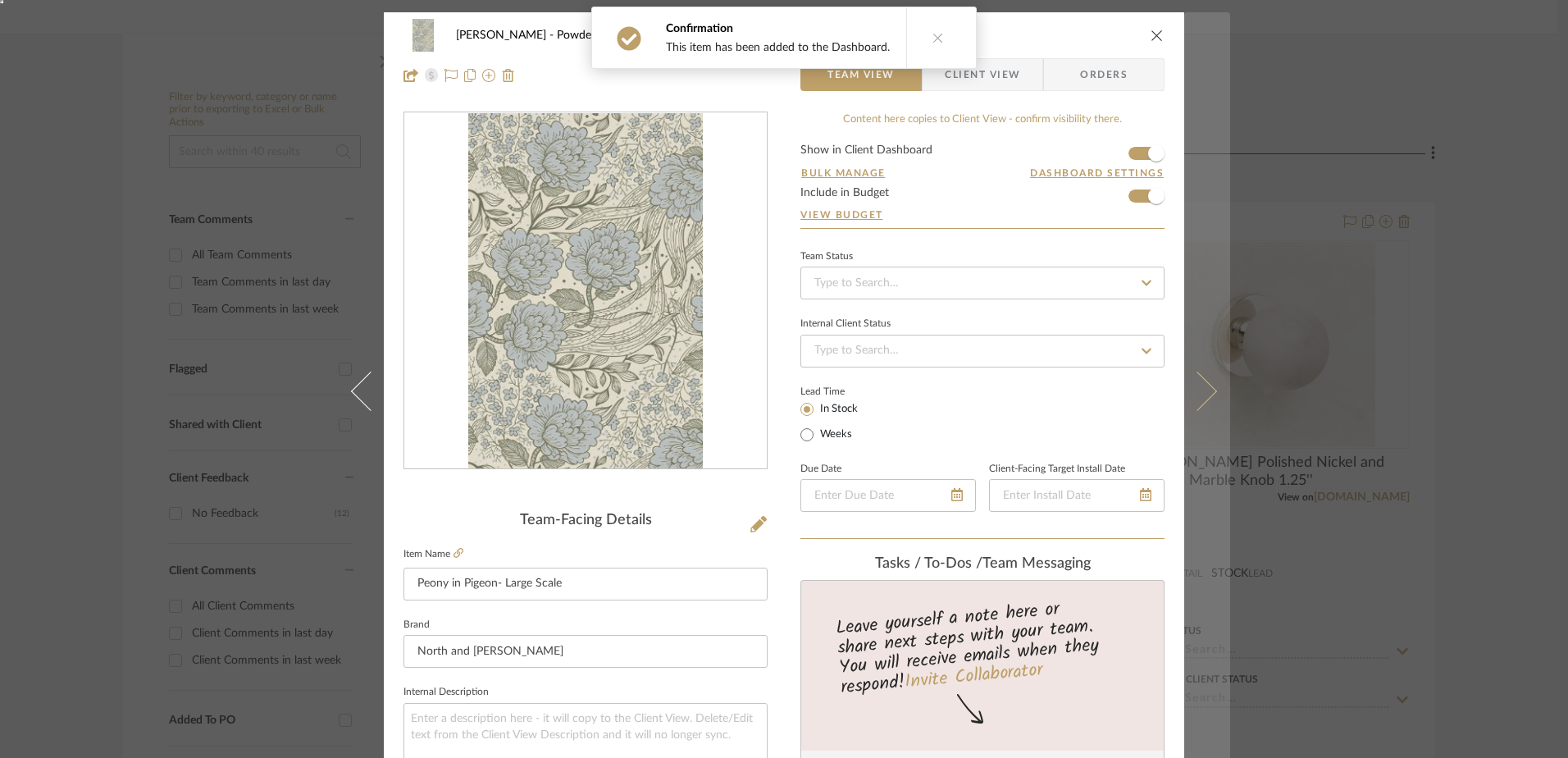
click at [1187, 383] on icon at bounding box center [1197, 391] width 39 height 39
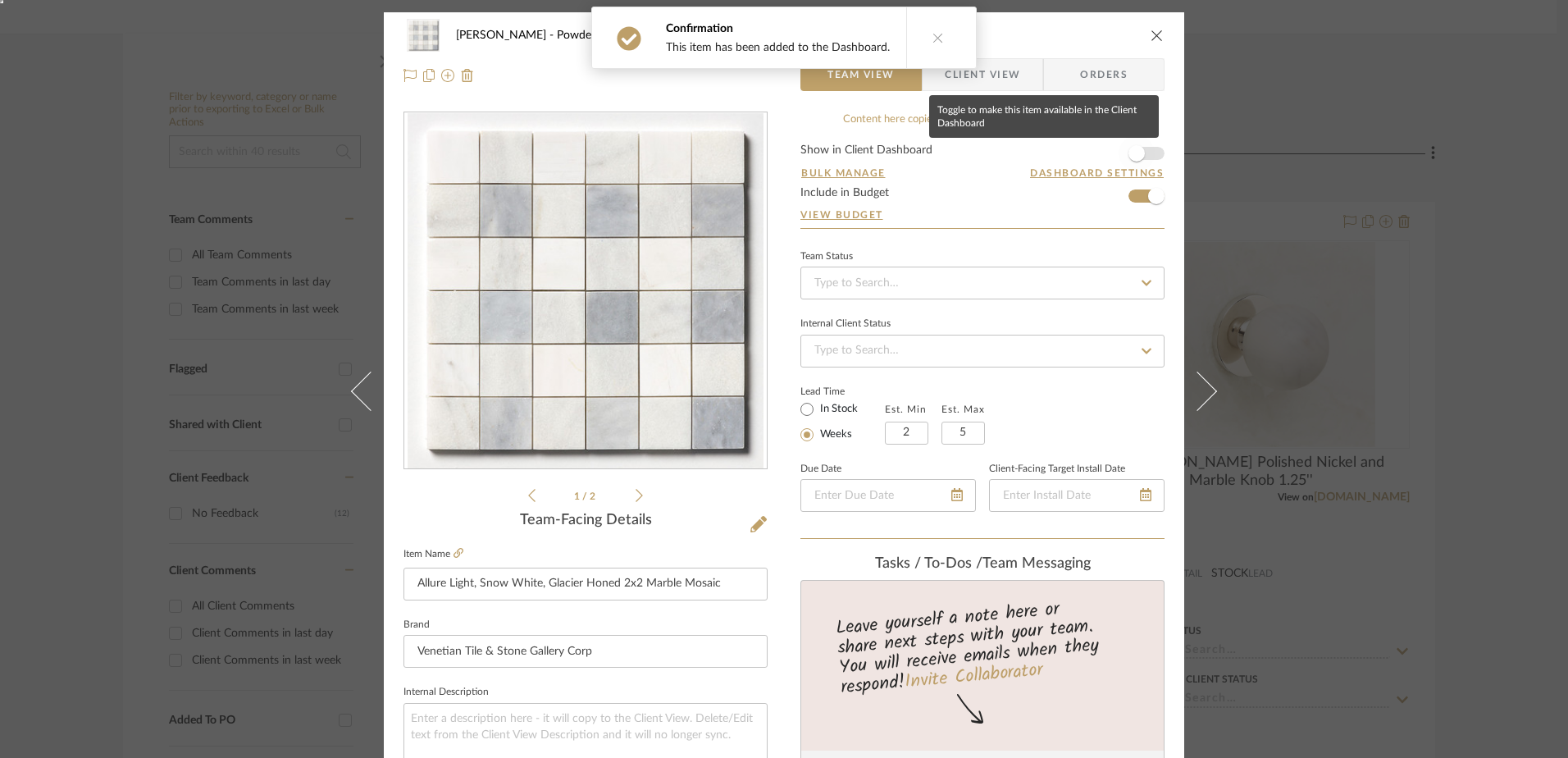
click at [1138, 149] on span "button" at bounding box center [1136, 153] width 36 height 36
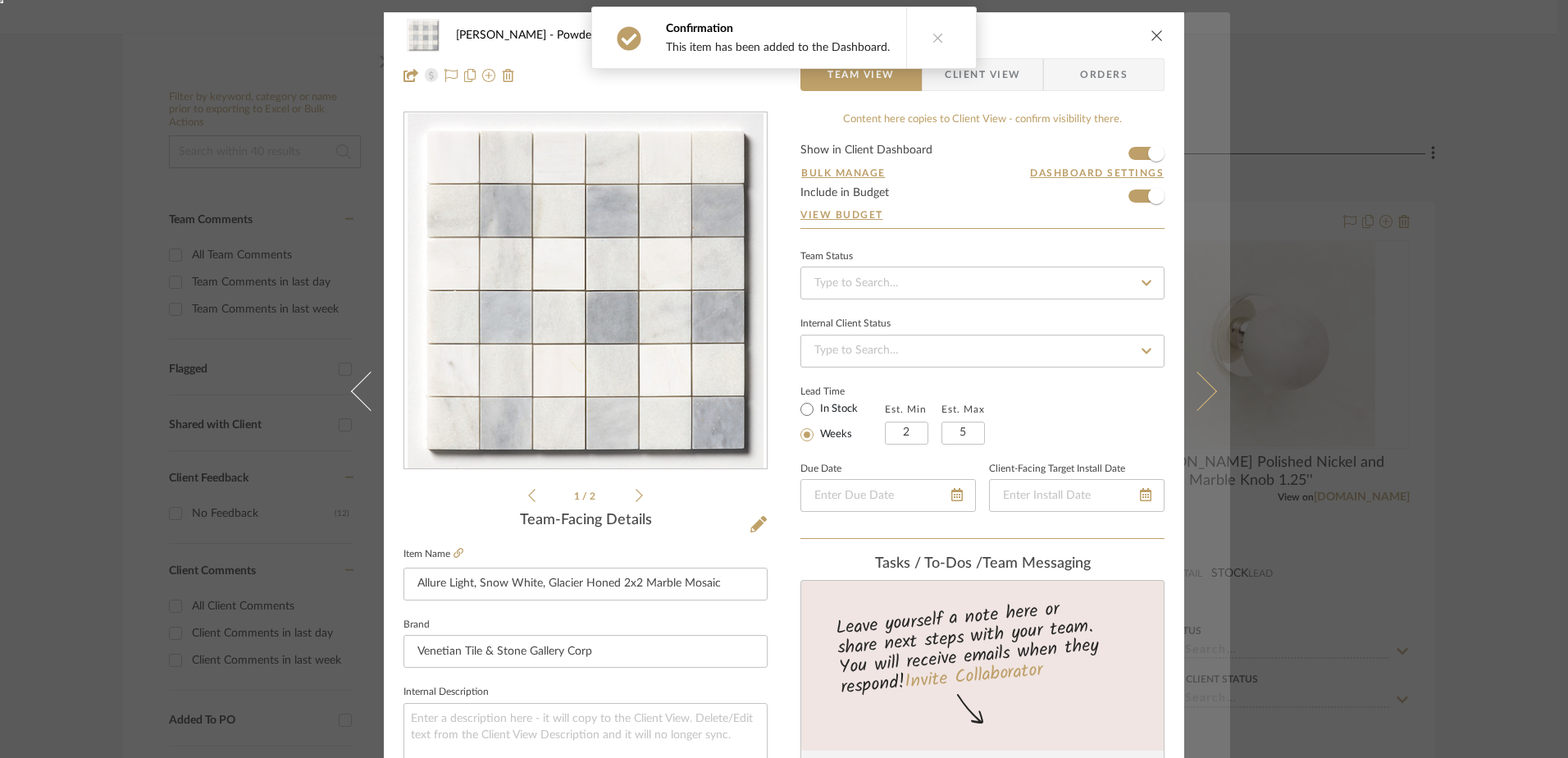
click at [1197, 385] on icon at bounding box center [1197, 391] width 39 height 39
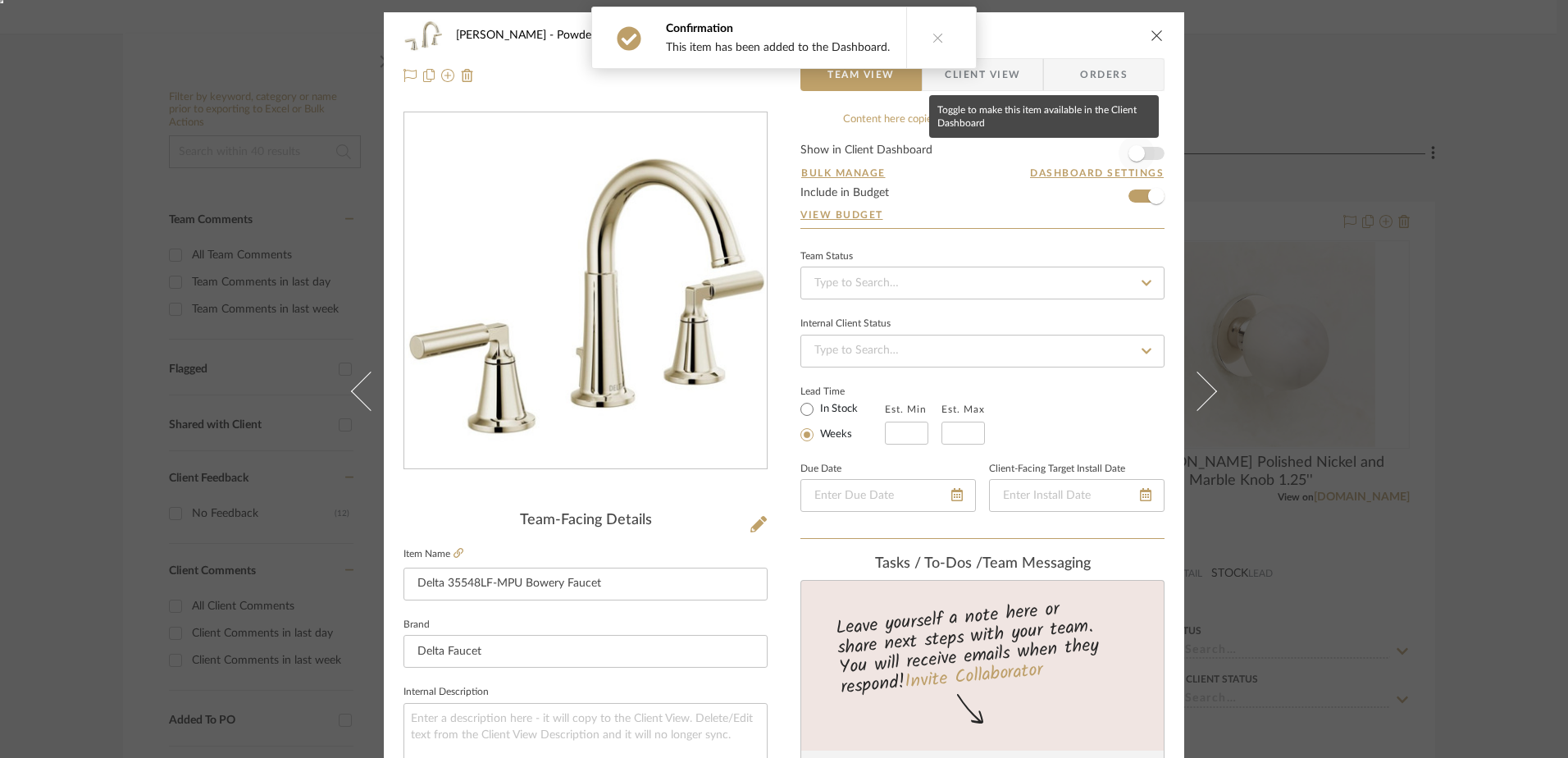
click at [1135, 153] on span "button" at bounding box center [1137, 154] width 17 height 17
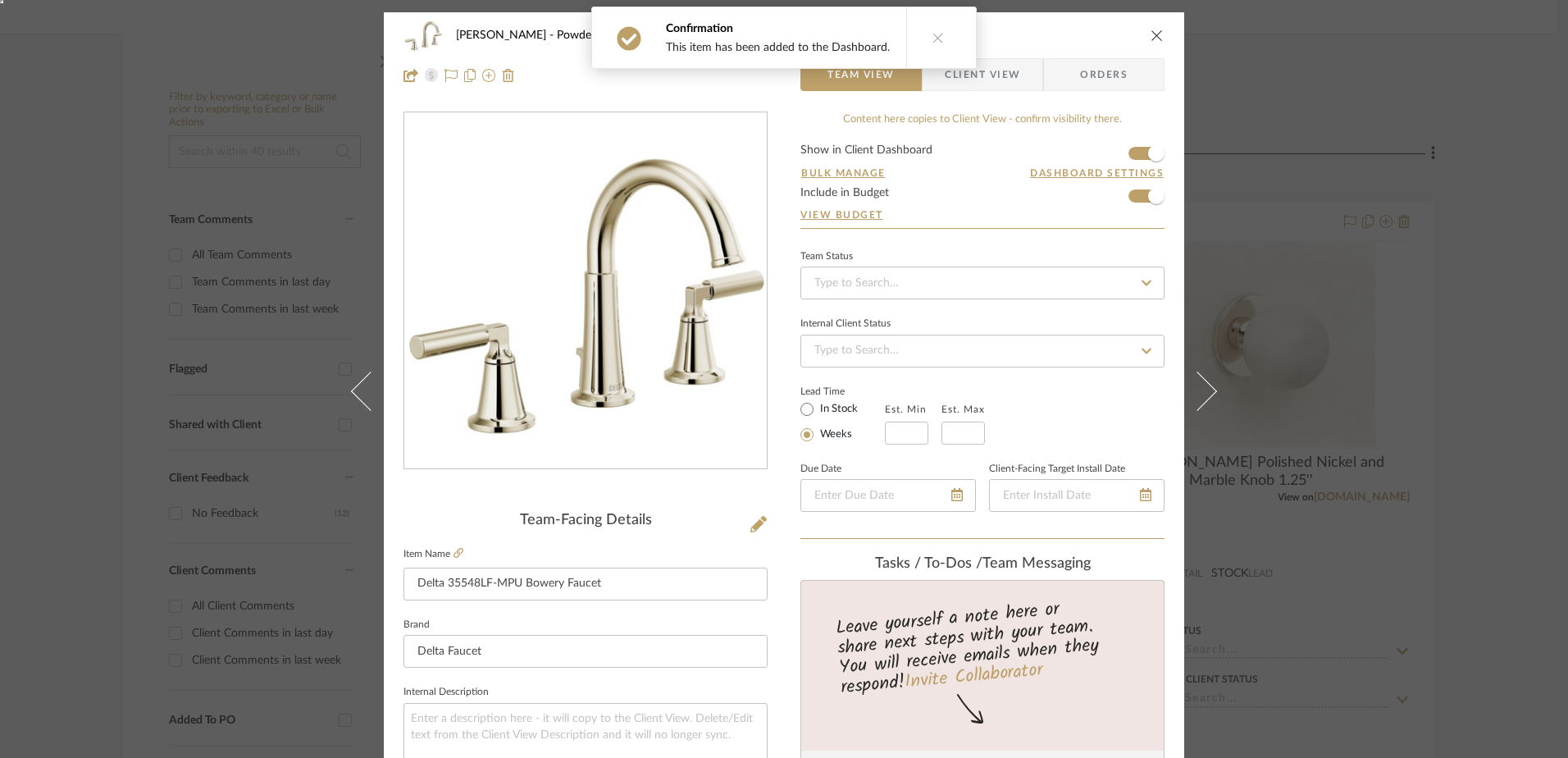
drag, startPoint x: 1194, startPoint y: 390, endPoint x: 1195, endPoint y: 380, distance: 10.0
click at [1194, 389] on icon at bounding box center [1197, 391] width 39 height 39
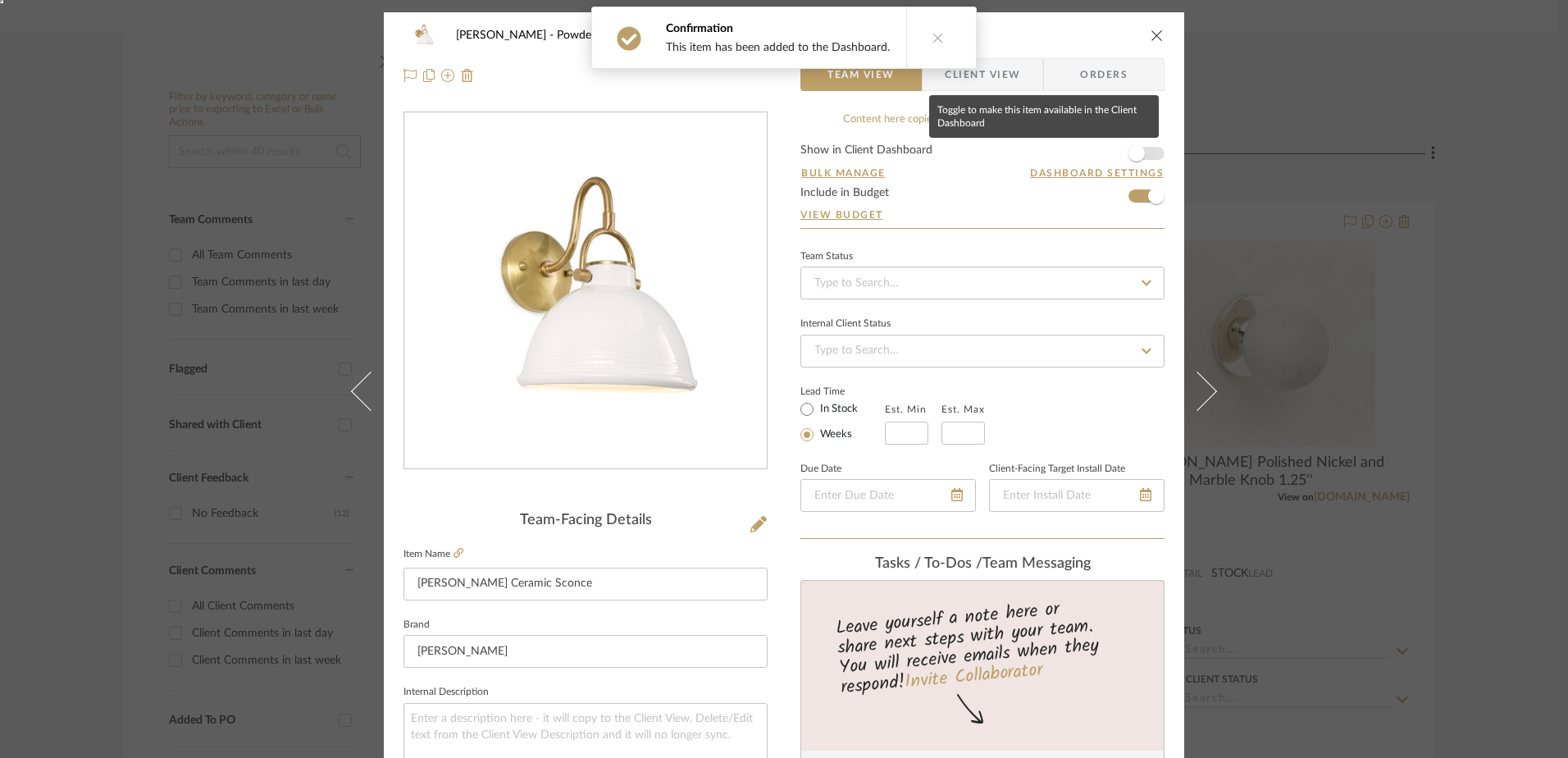
click at [1142, 148] on span "button" at bounding box center [1136, 153] width 36 height 36
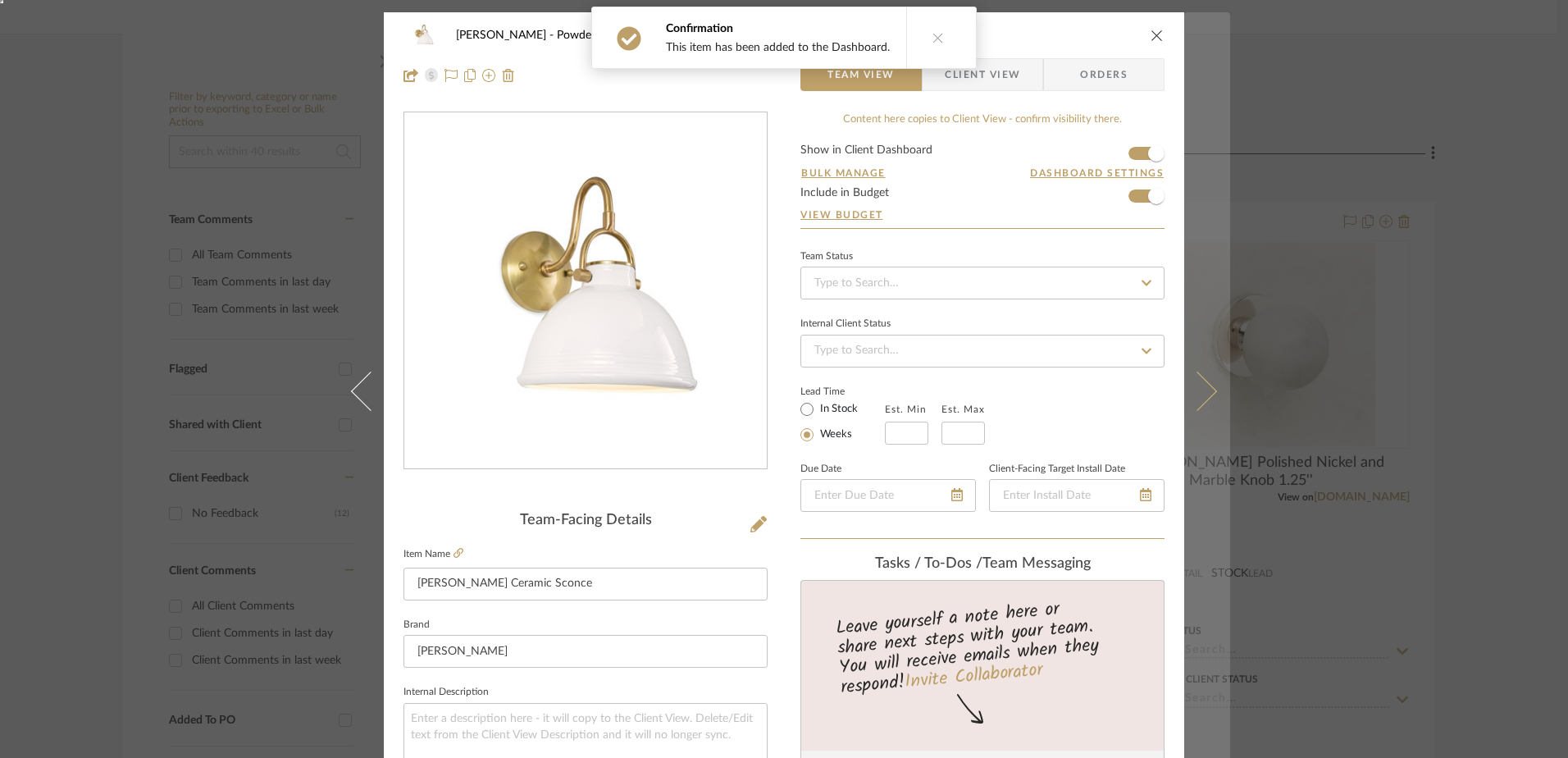
click at [1211, 403] on button at bounding box center [1207, 391] width 46 height 758
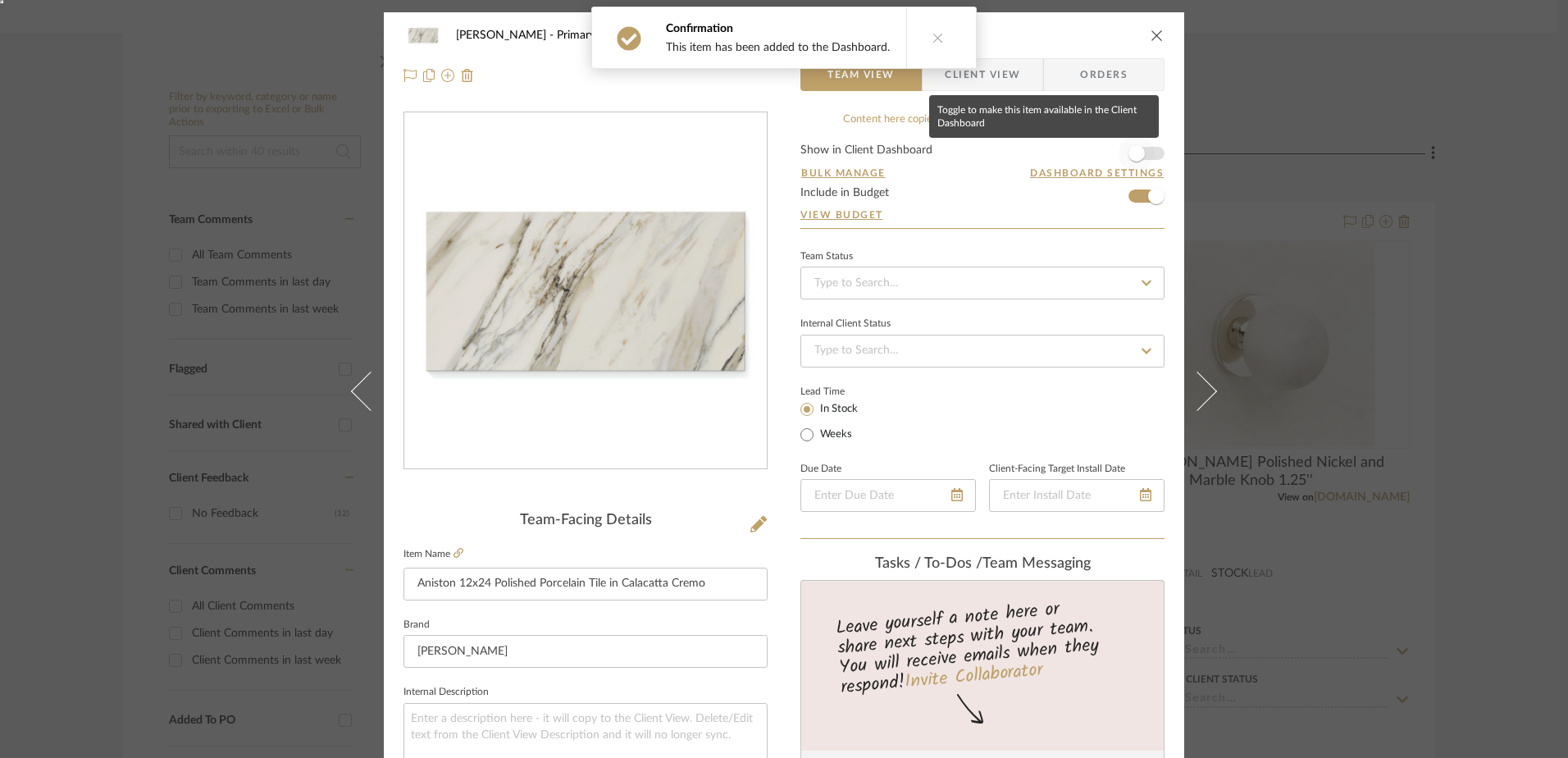
click at [1137, 140] on span "button" at bounding box center [1136, 153] width 36 height 36
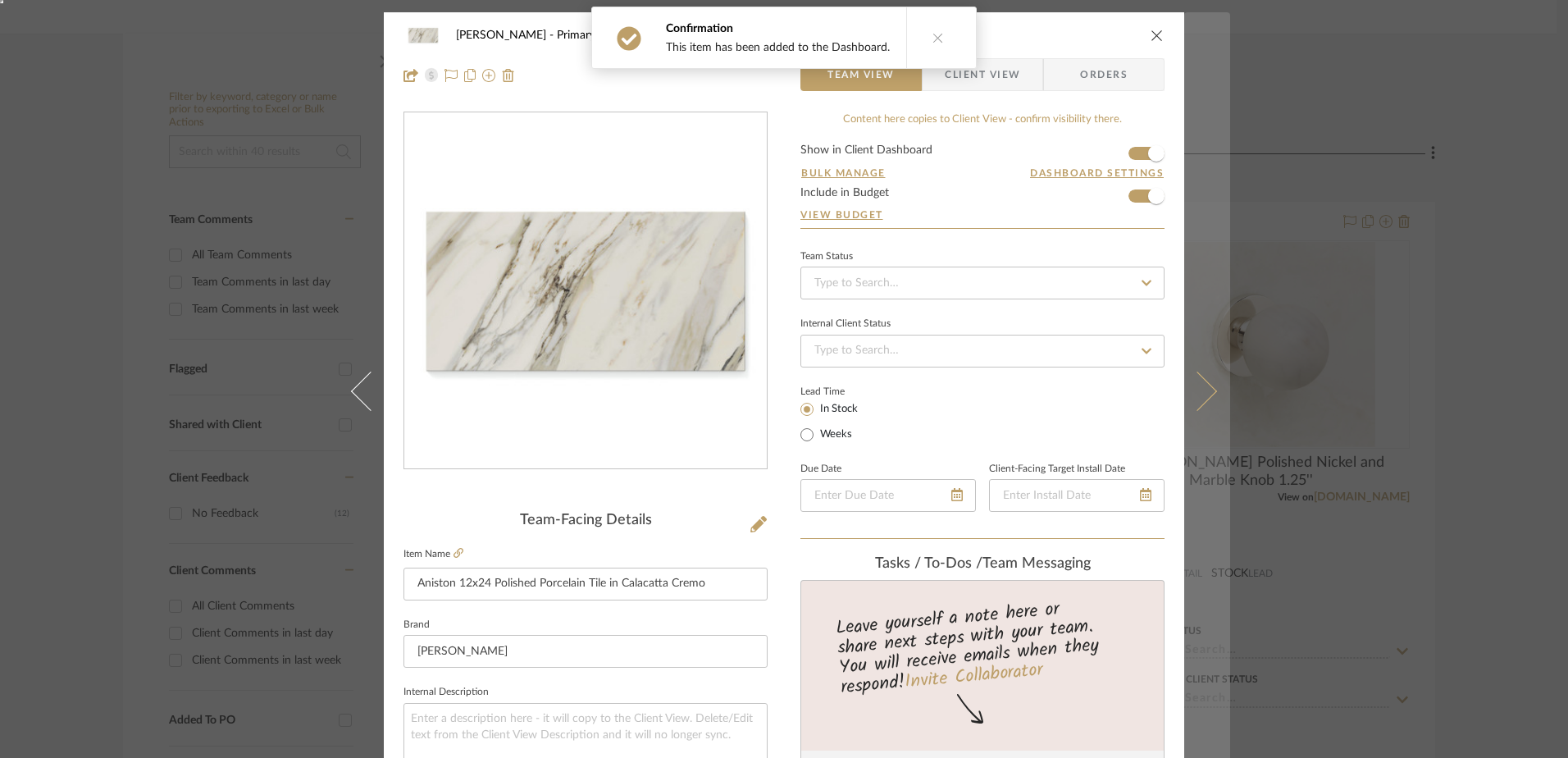
click at [1197, 402] on icon at bounding box center [1197, 391] width 39 height 39
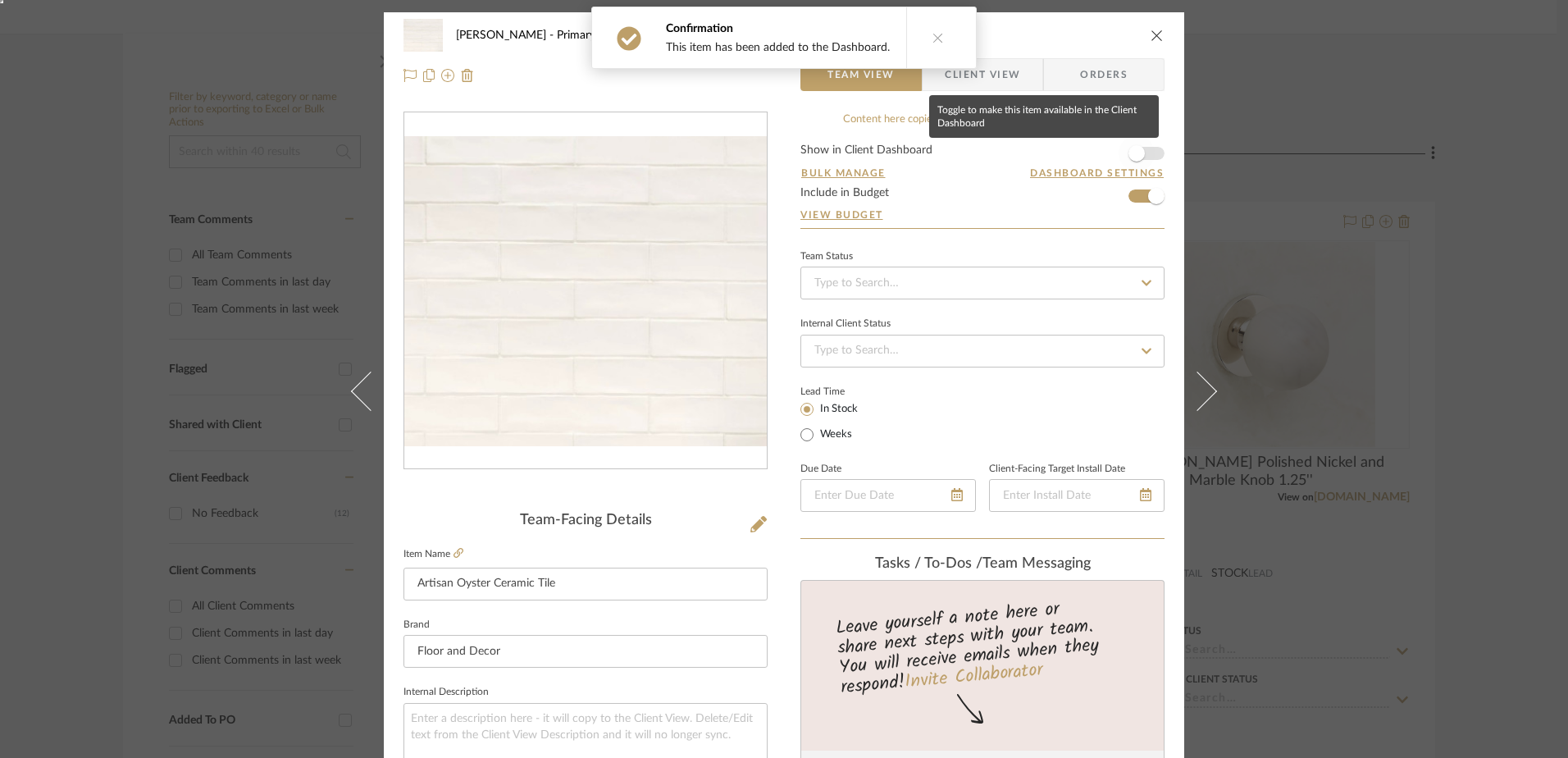
click at [1145, 158] on span "button" at bounding box center [1136, 153] width 36 height 36
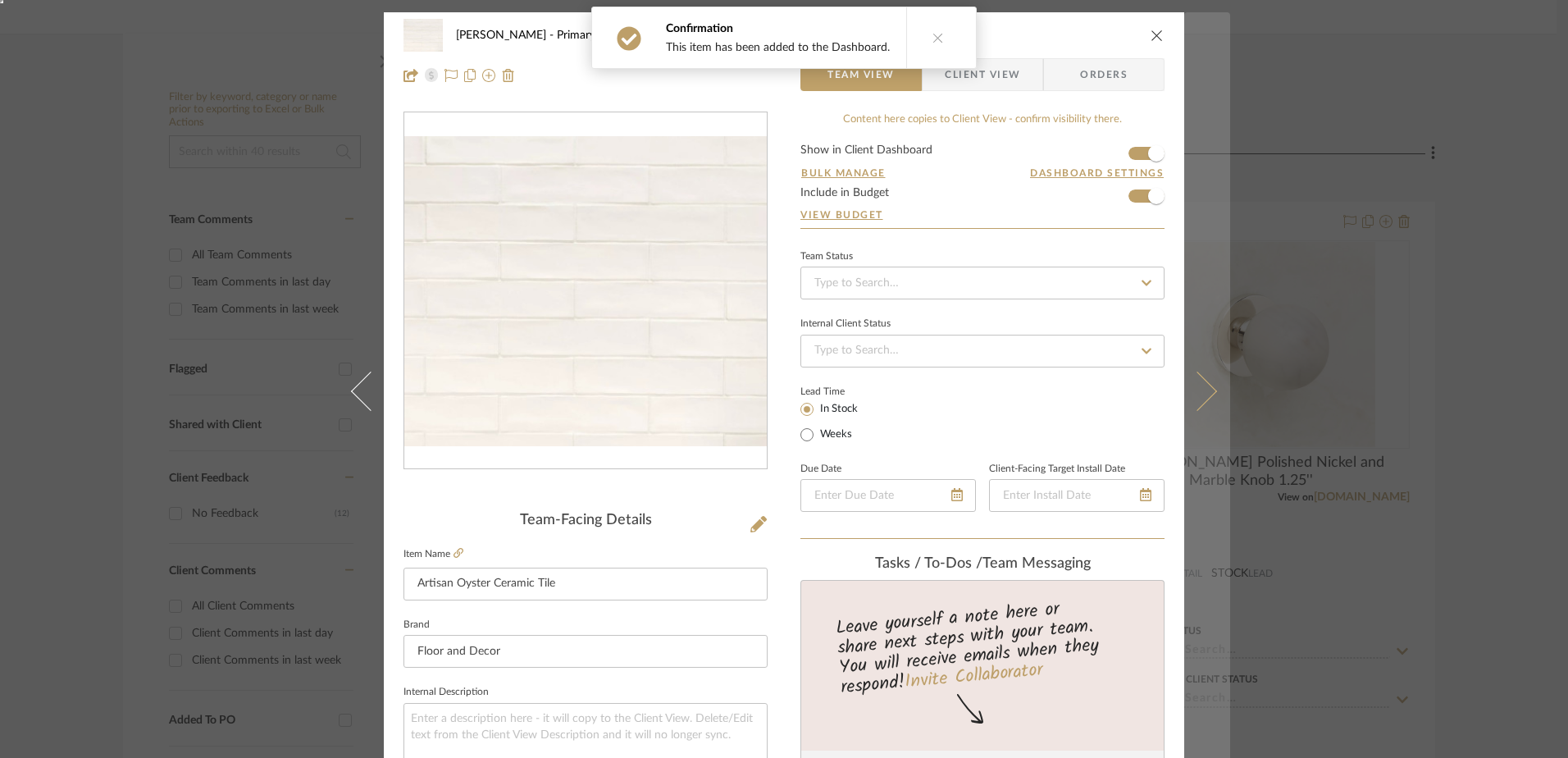
click at [1202, 374] on button at bounding box center [1207, 391] width 46 height 758
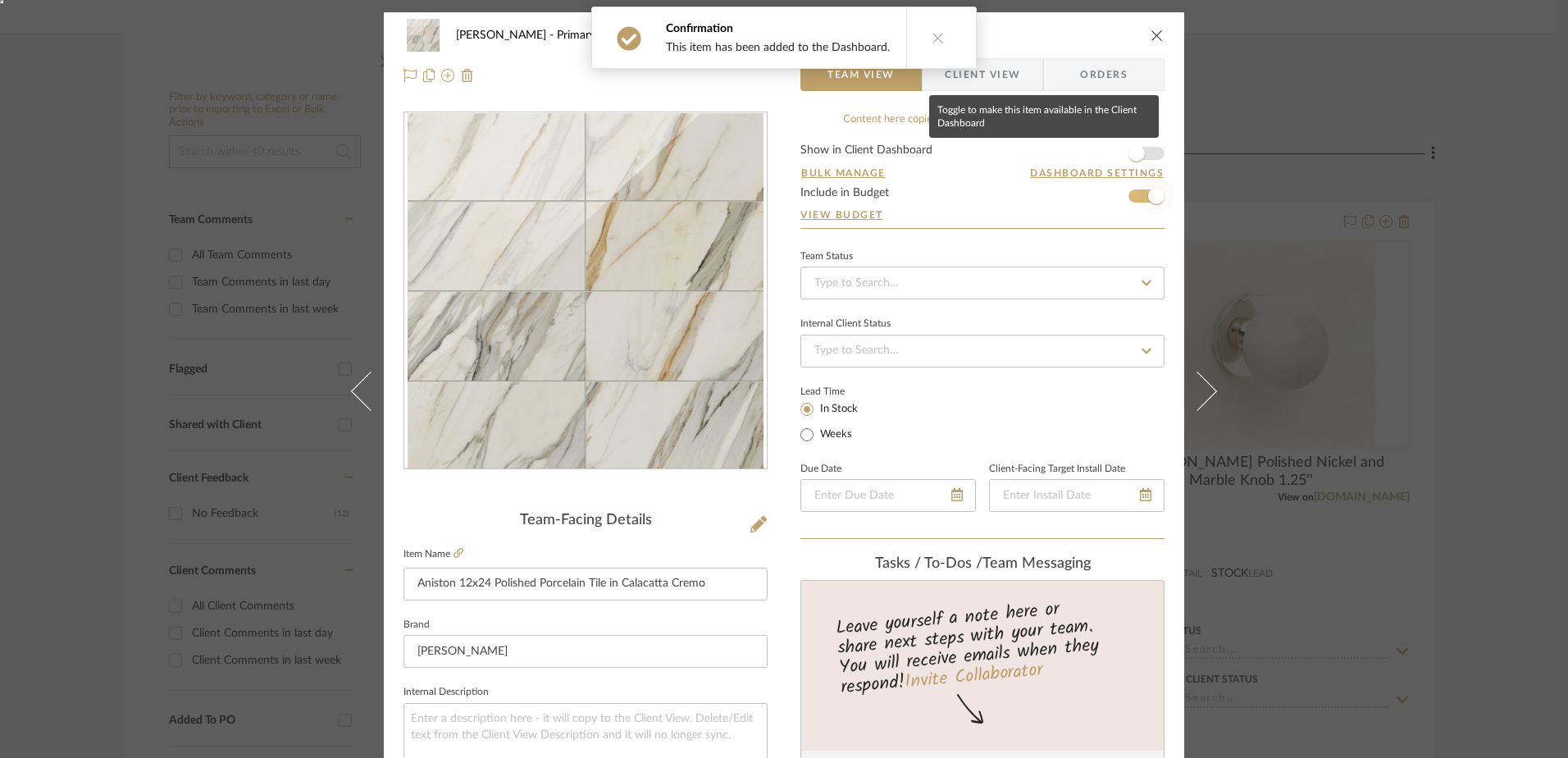
drag, startPoint x: 1142, startPoint y: 141, endPoint x: 1149, endPoint y: 180, distance: 39.6
click at [1142, 141] on span "button" at bounding box center [1136, 153] width 36 height 36
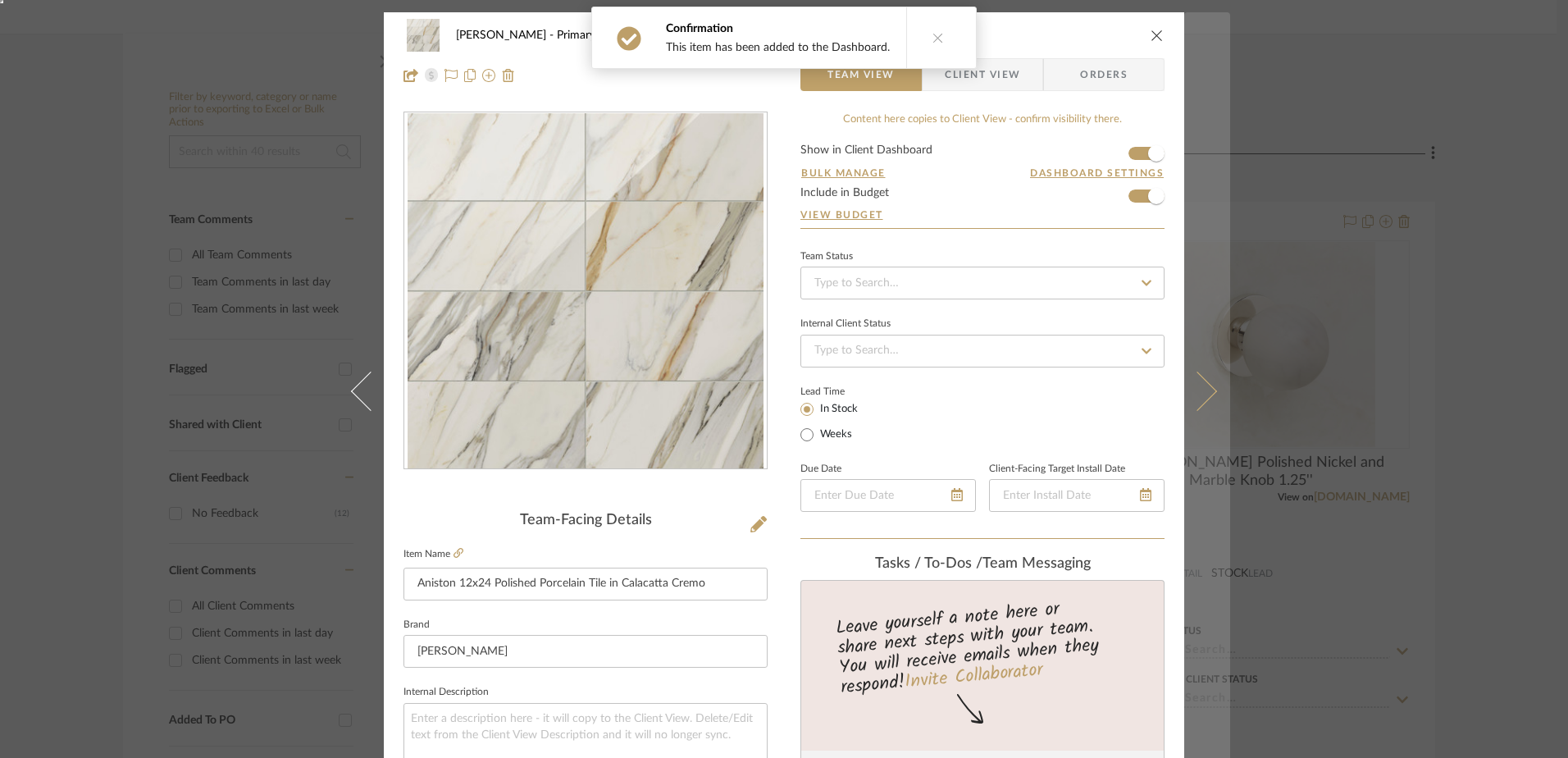
click at [1191, 379] on icon at bounding box center [1197, 391] width 39 height 39
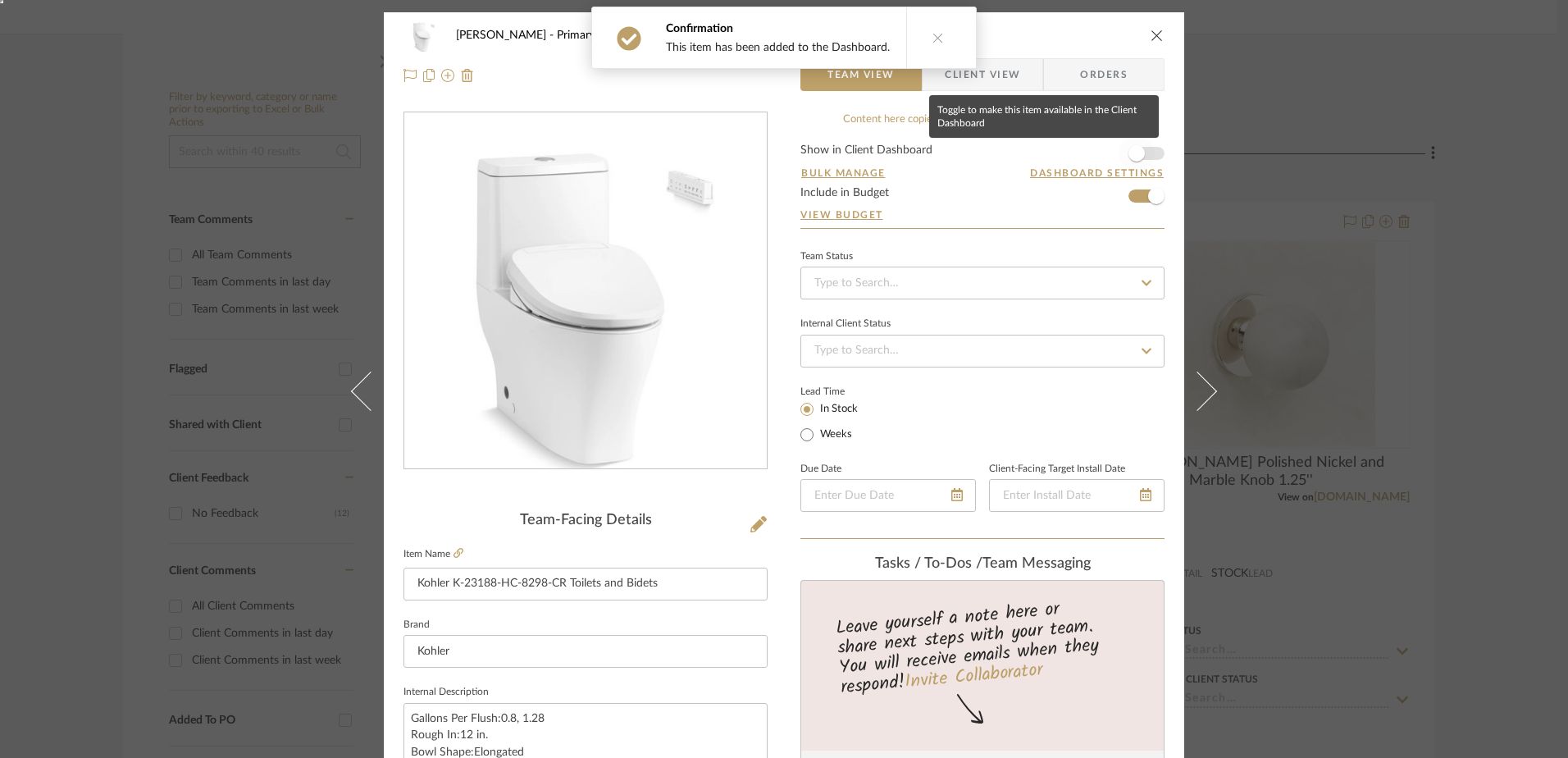
click at [1131, 152] on span "button" at bounding box center [1137, 154] width 17 height 17
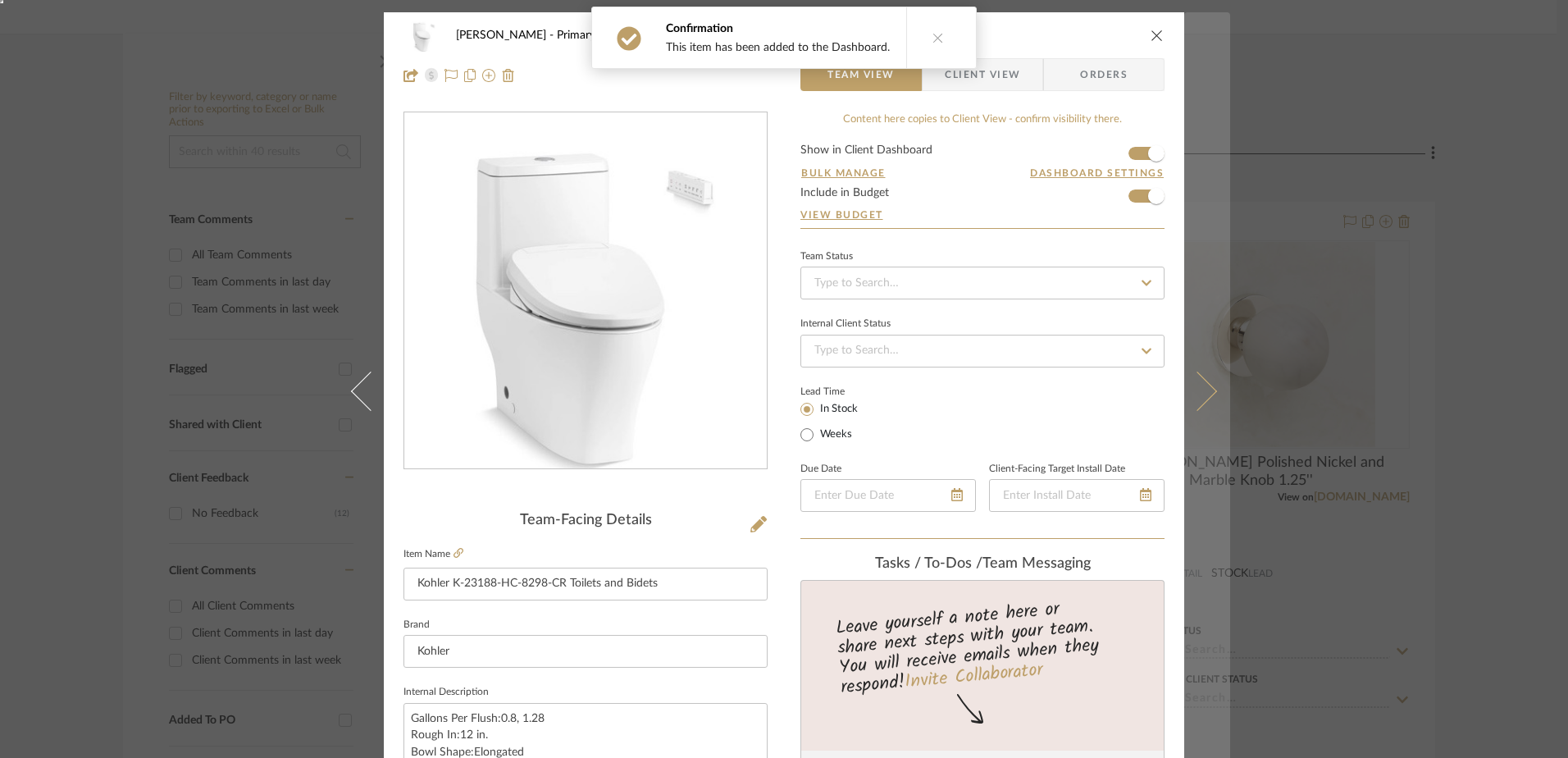
click at [1183, 390] on icon at bounding box center [1197, 391] width 39 height 39
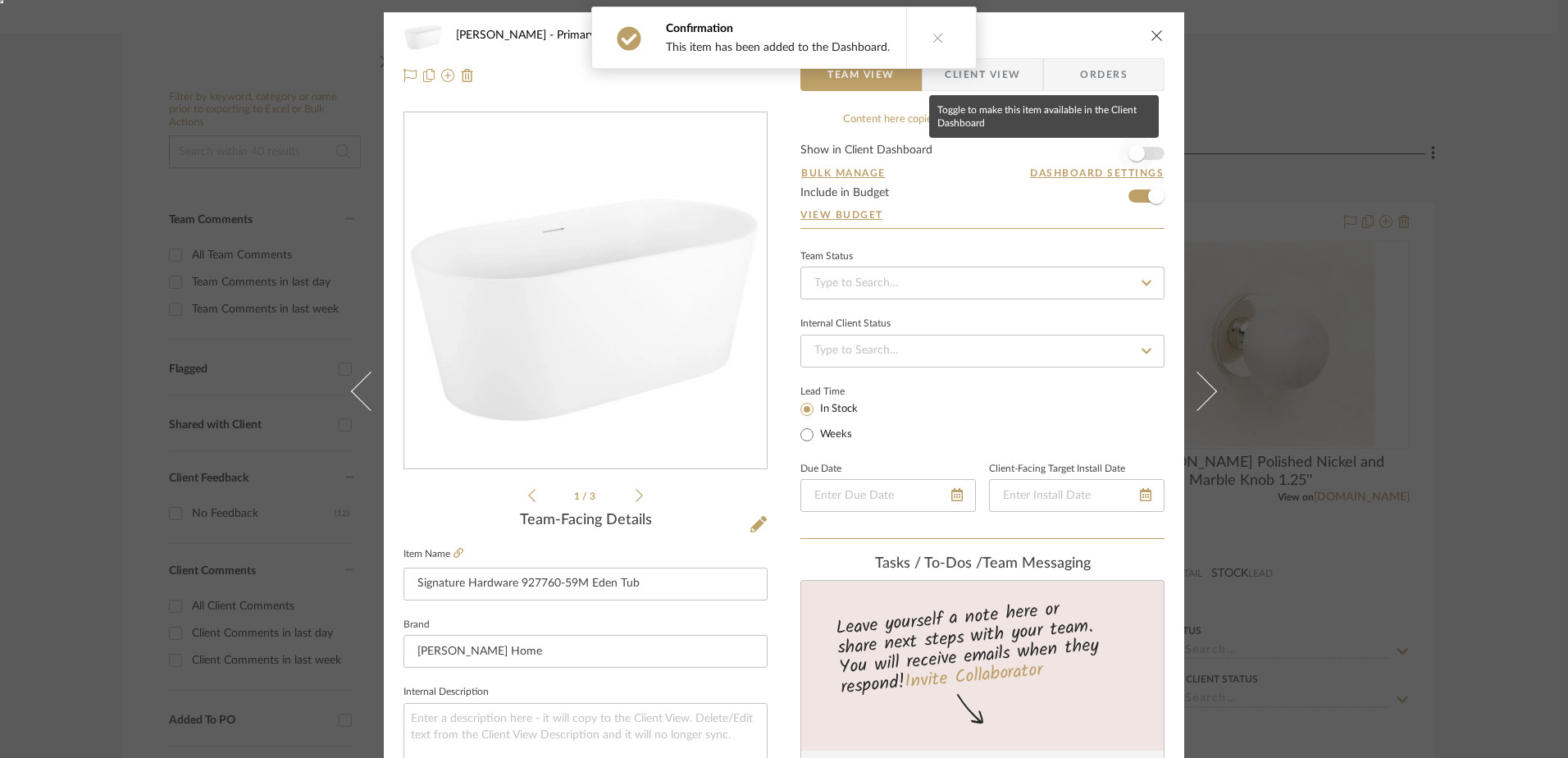
click at [1138, 151] on span "button" at bounding box center [1137, 154] width 17 height 17
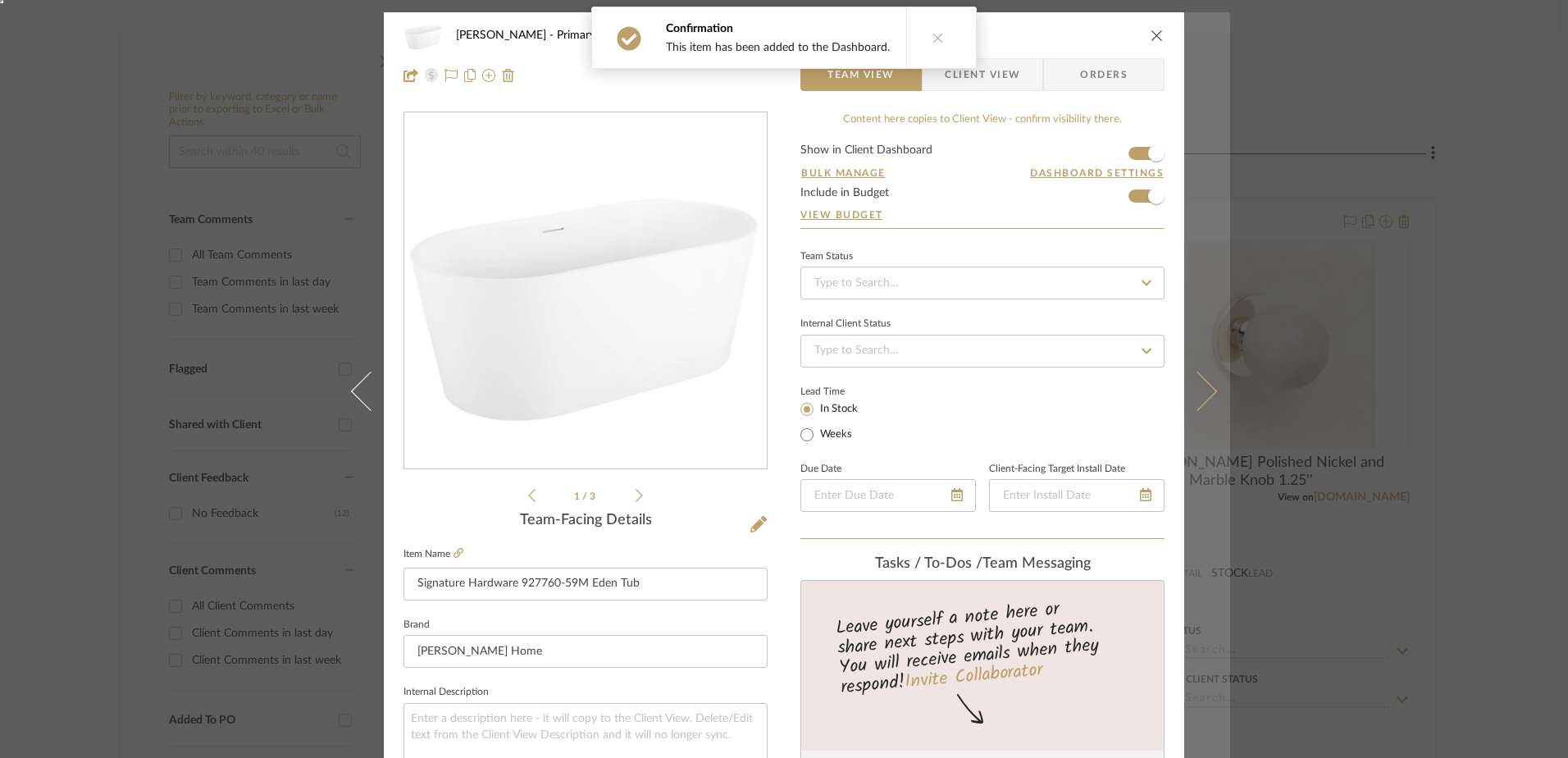
click at [1193, 388] on icon at bounding box center [1197, 391] width 39 height 39
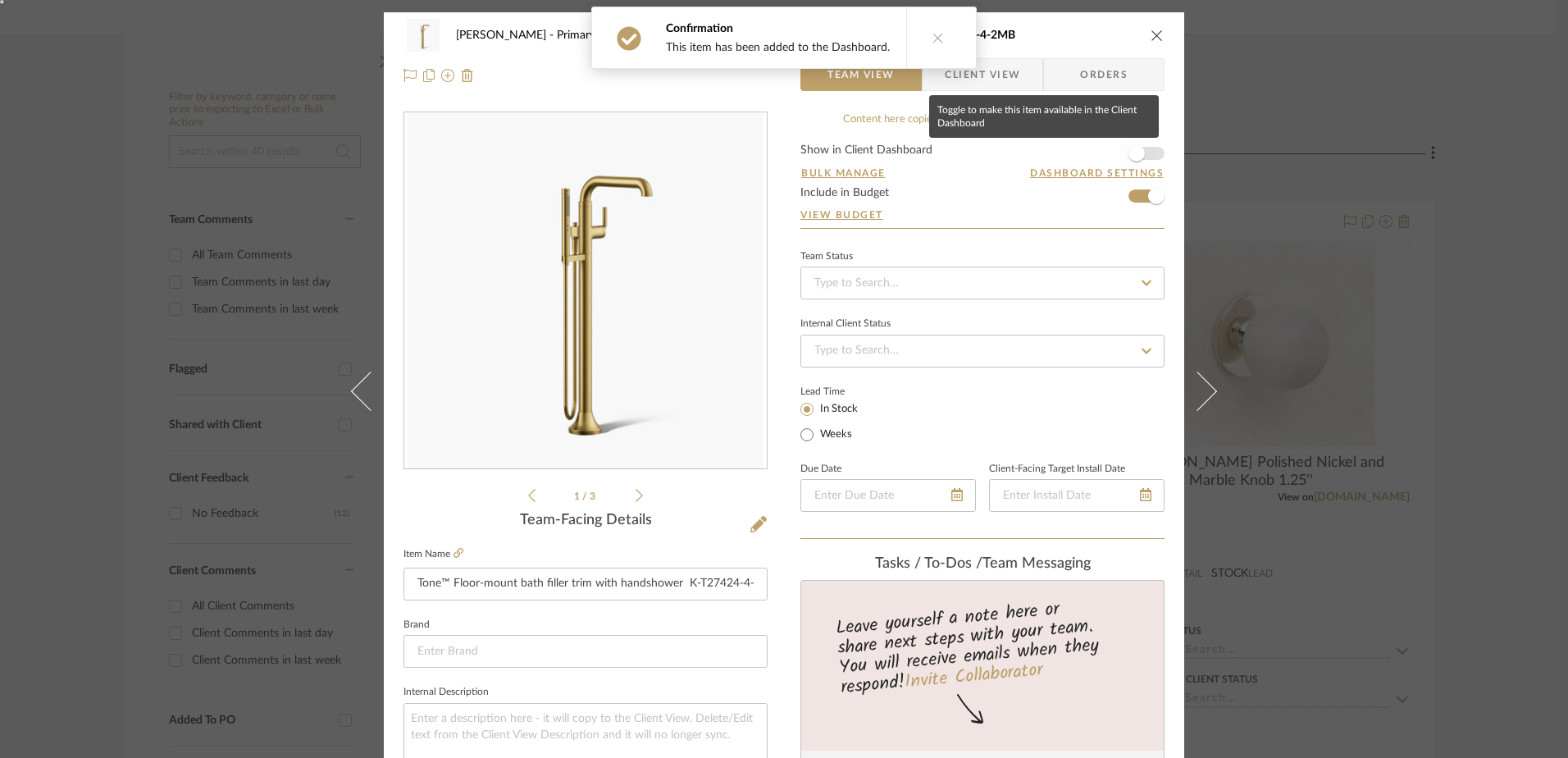
click at [1145, 152] on span "button" at bounding box center [1136, 153] width 36 height 36
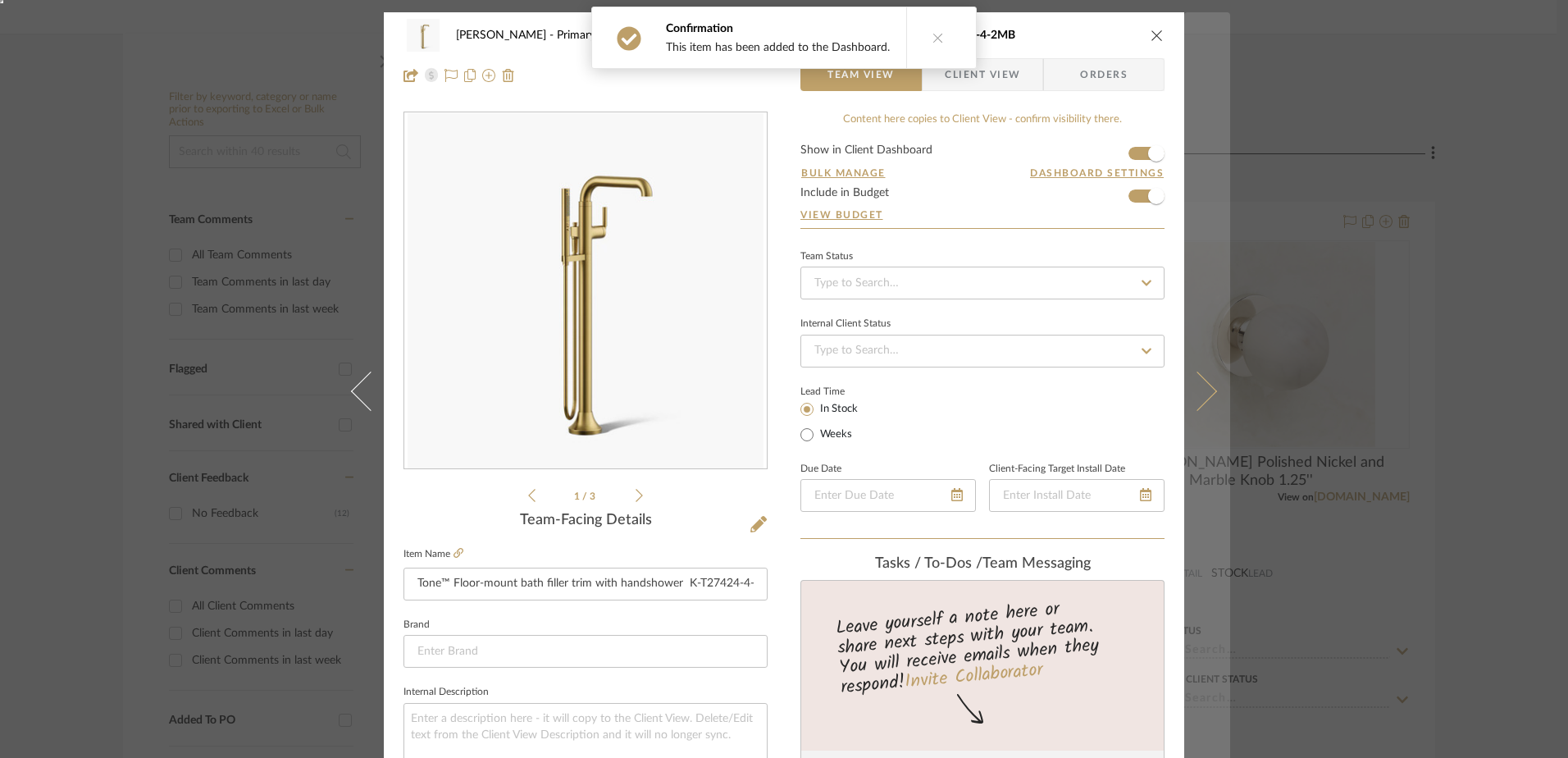
click at [1212, 397] on button at bounding box center [1207, 391] width 46 height 758
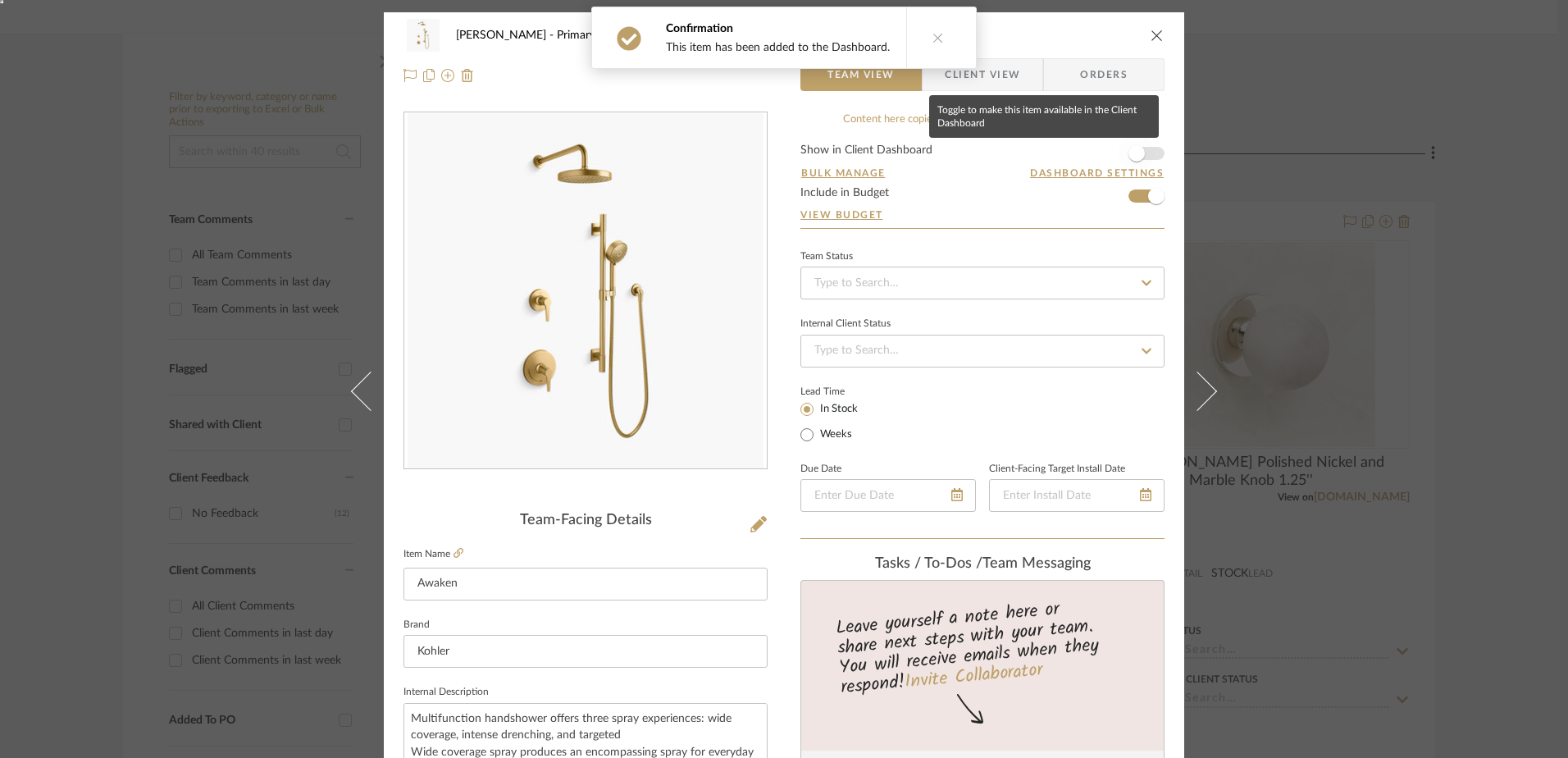
click at [1147, 154] on span "button" at bounding box center [1136, 153] width 36 height 36
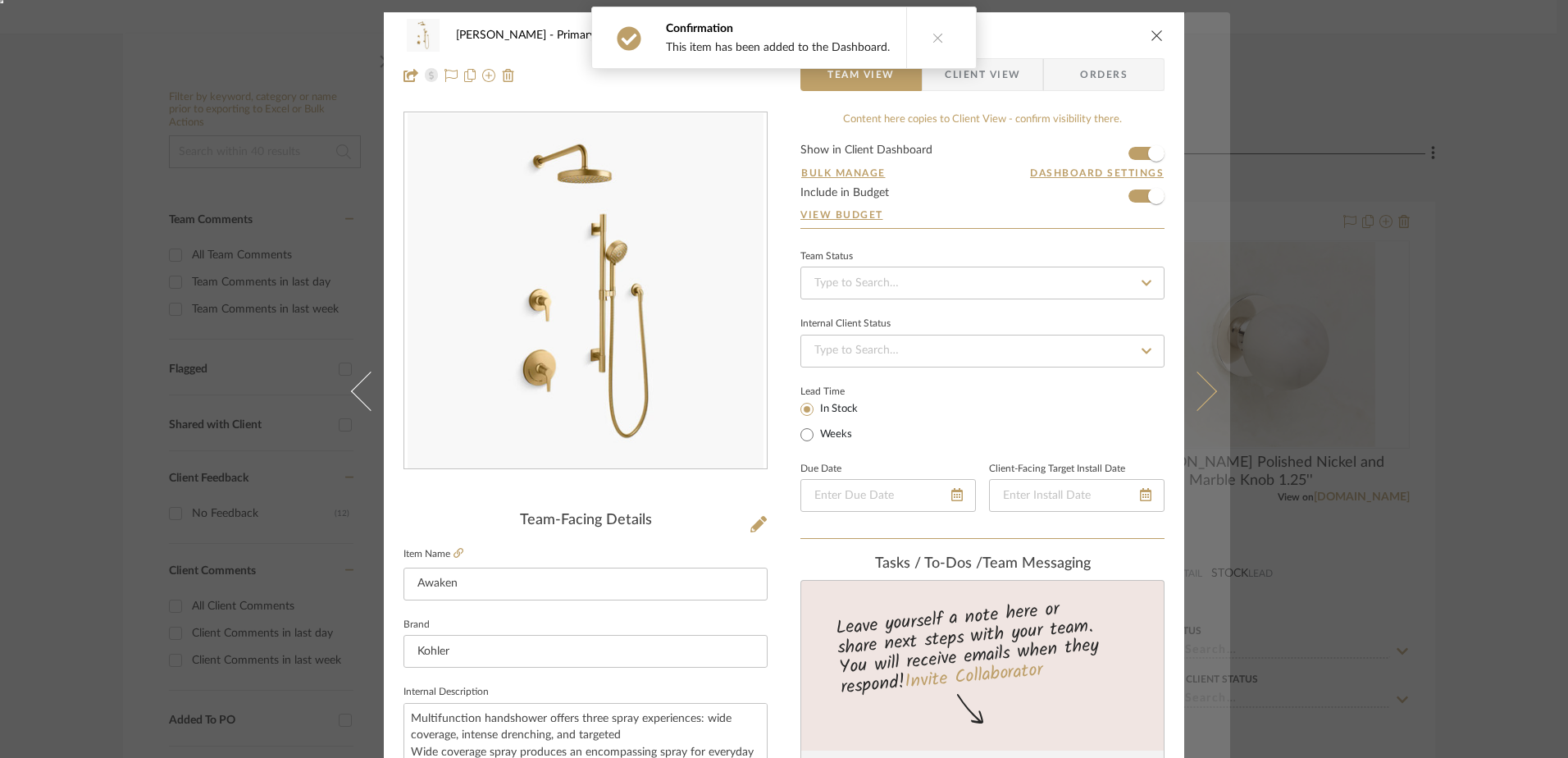
click at [1186, 387] on icon at bounding box center [1197, 391] width 39 height 39
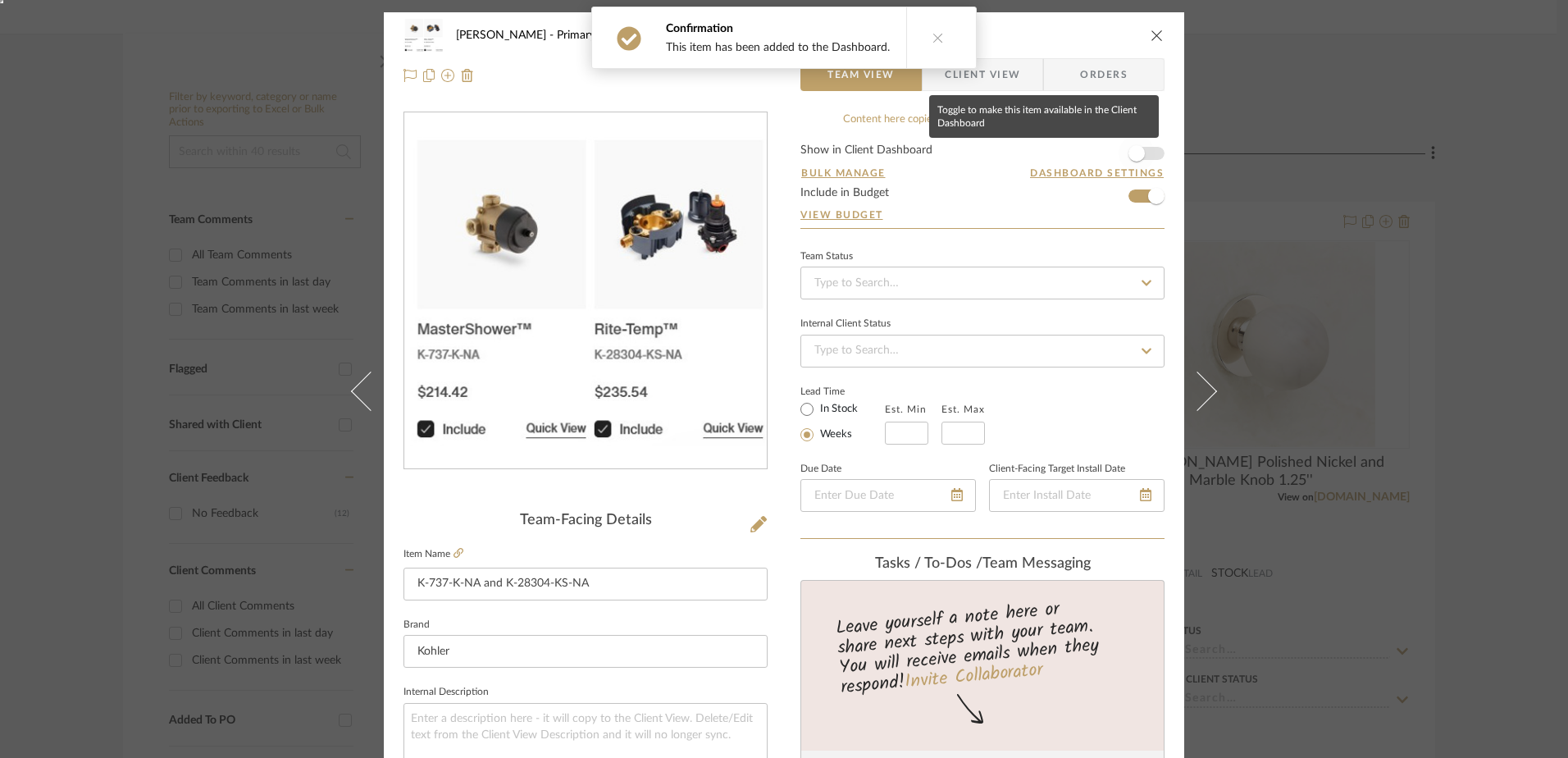
click at [1129, 152] on span "button" at bounding box center [1137, 154] width 17 height 17
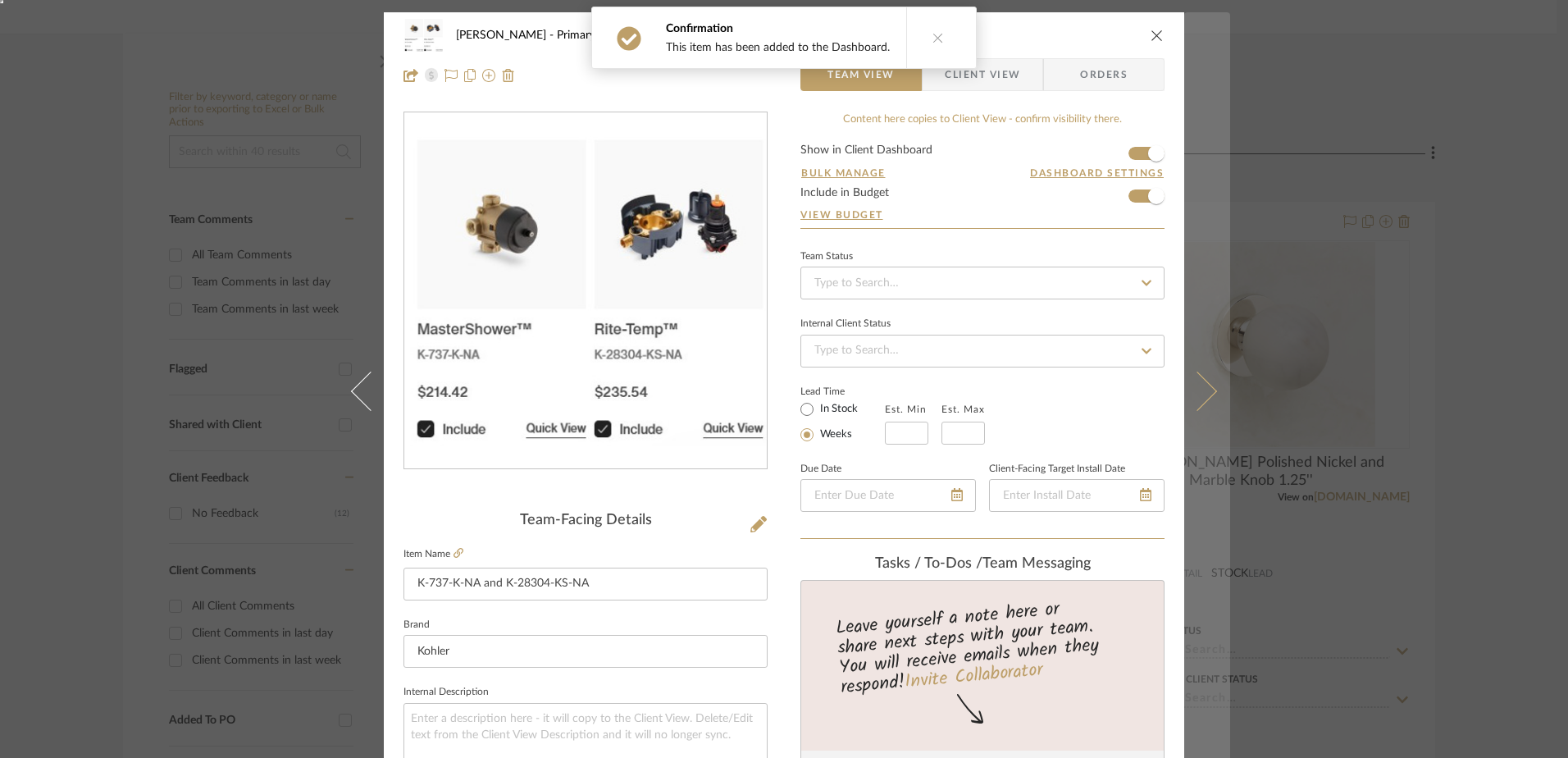
click at [1188, 393] on icon at bounding box center [1197, 391] width 39 height 39
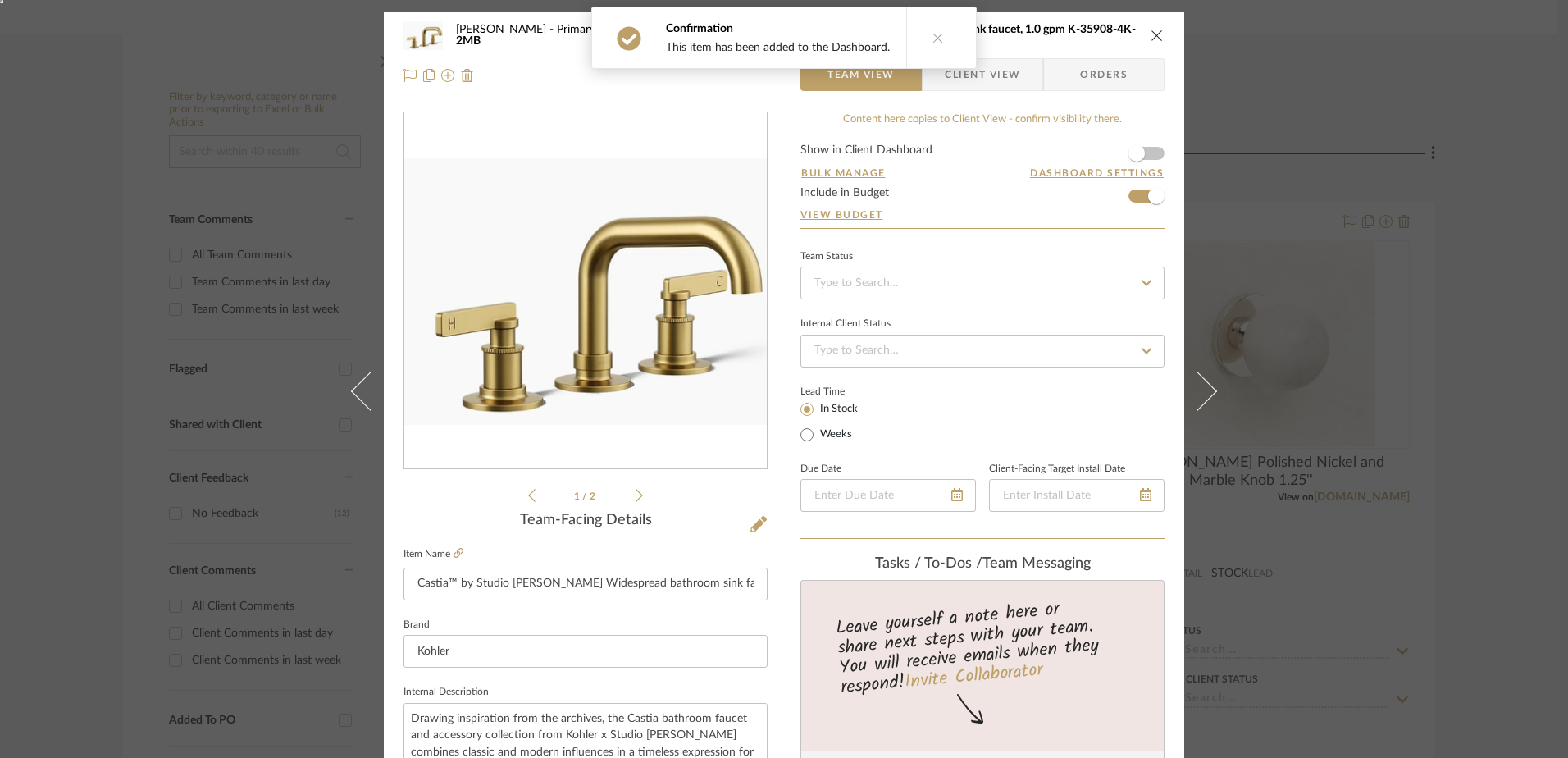
click at [1159, 147] on div "LINDSEY Primary Bathroom Castia™ by Studio McGee Widespread bathroom sink fauce…" at bounding box center [784, 769] width 801 height 1515
click at [1145, 150] on span "button" at bounding box center [1136, 153] width 36 height 36
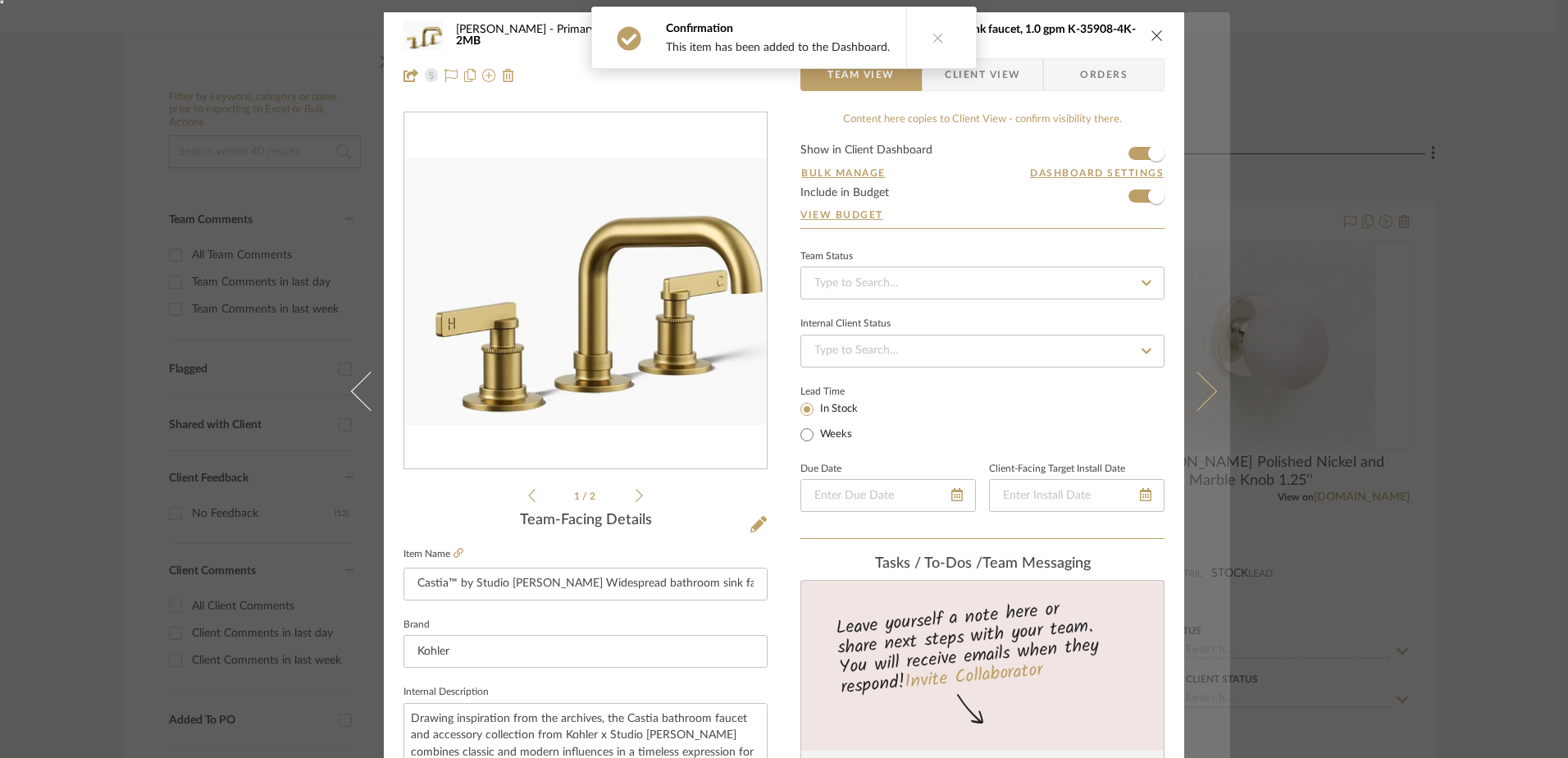
click at [1193, 388] on icon at bounding box center [1197, 391] width 39 height 39
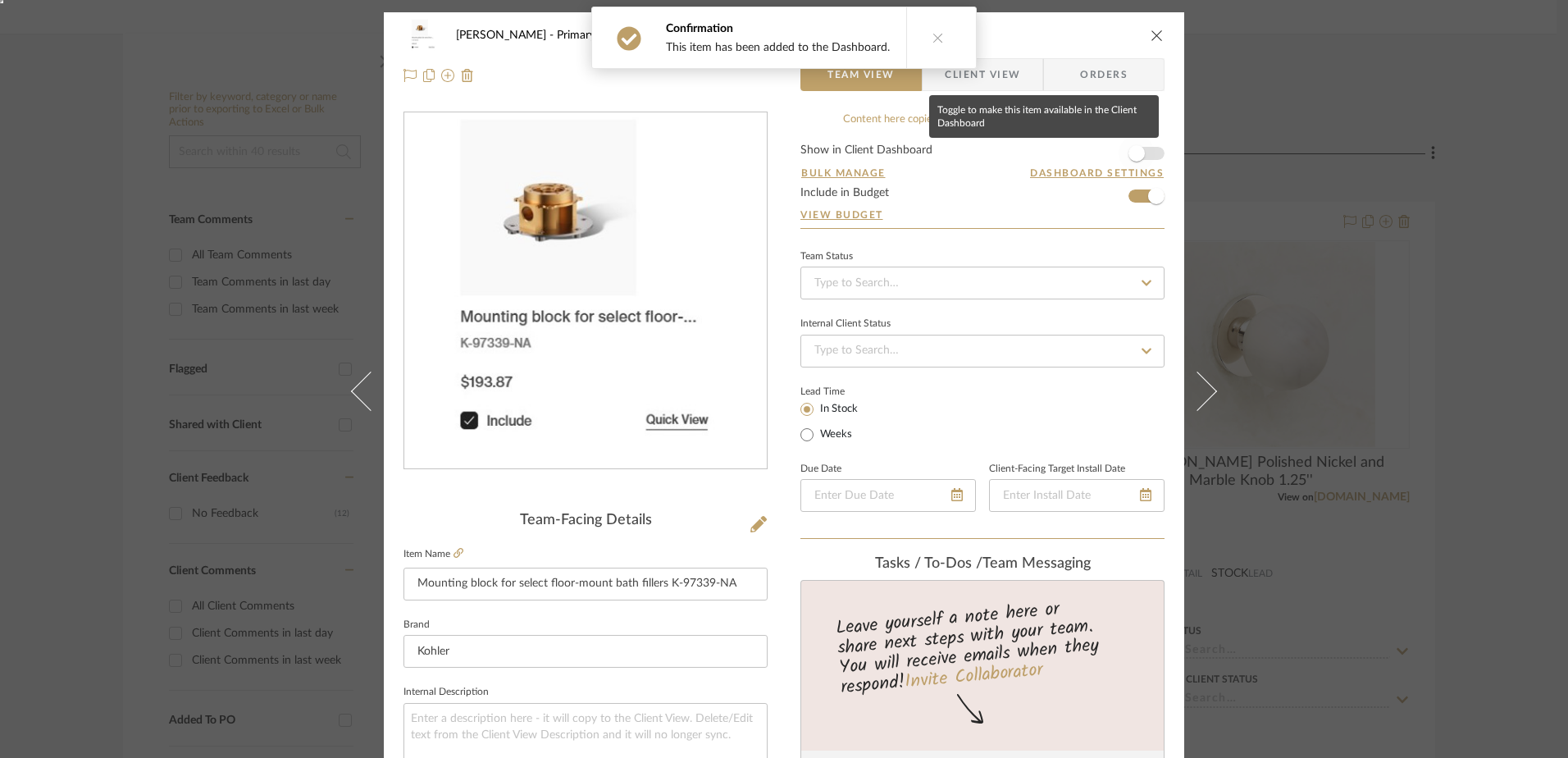
click at [1145, 145] on span "button" at bounding box center [1136, 153] width 36 height 36
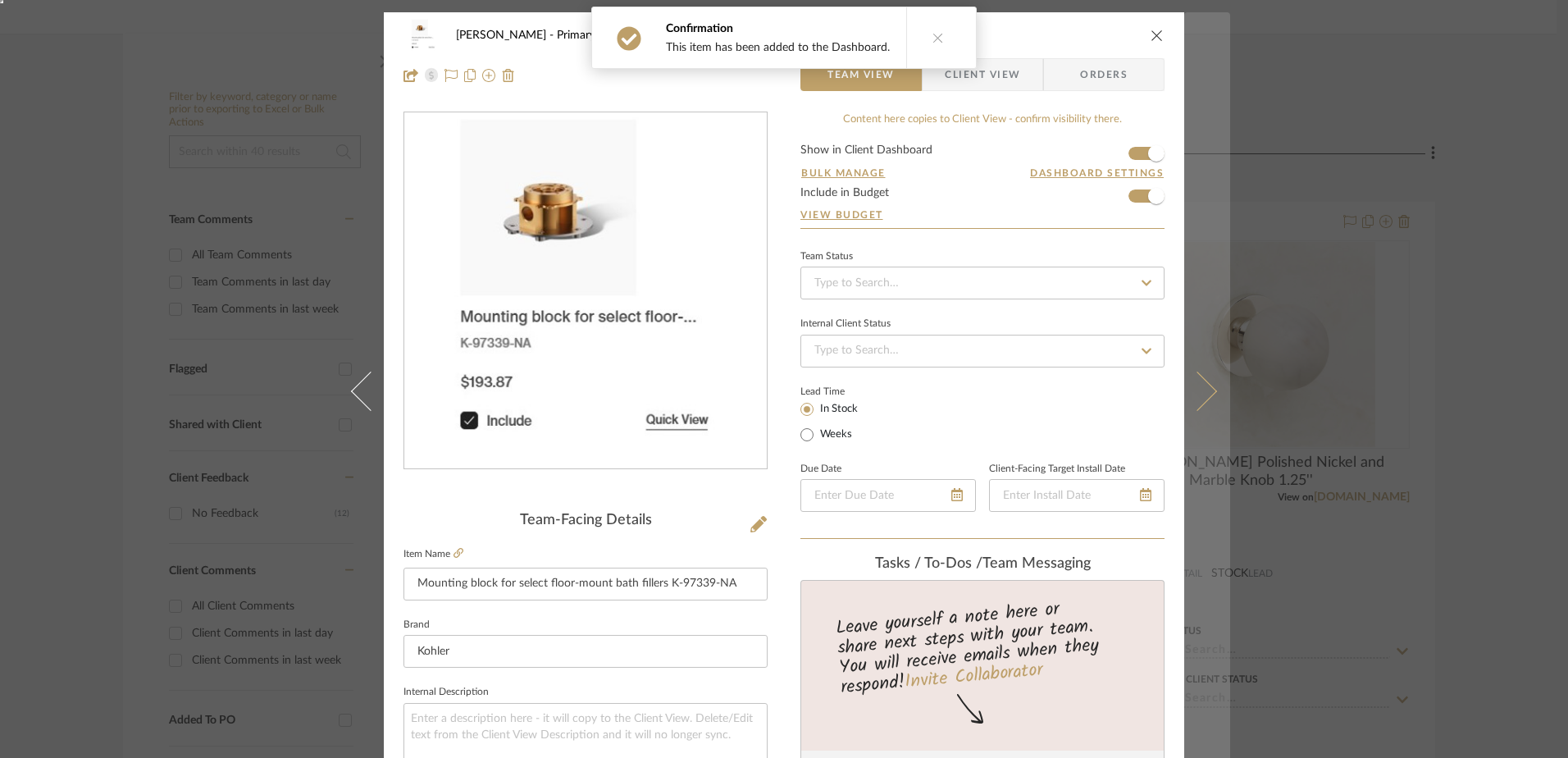
click at [1208, 371] on button at bounding box center [1207, 391] width 46 height 758
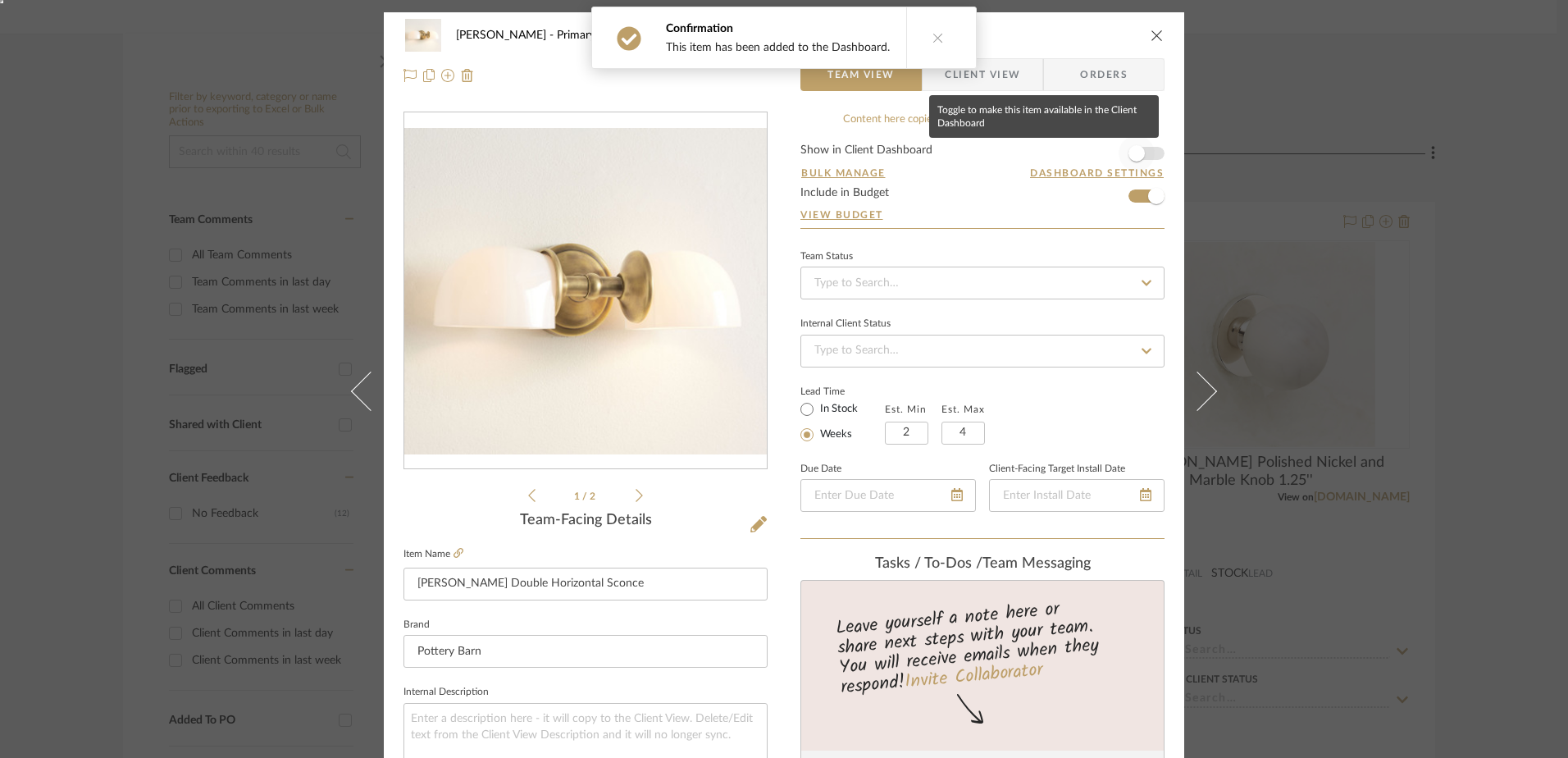
click at [1129, 155] on span "button" at bounding box center [1137, 154] width 17 height 17
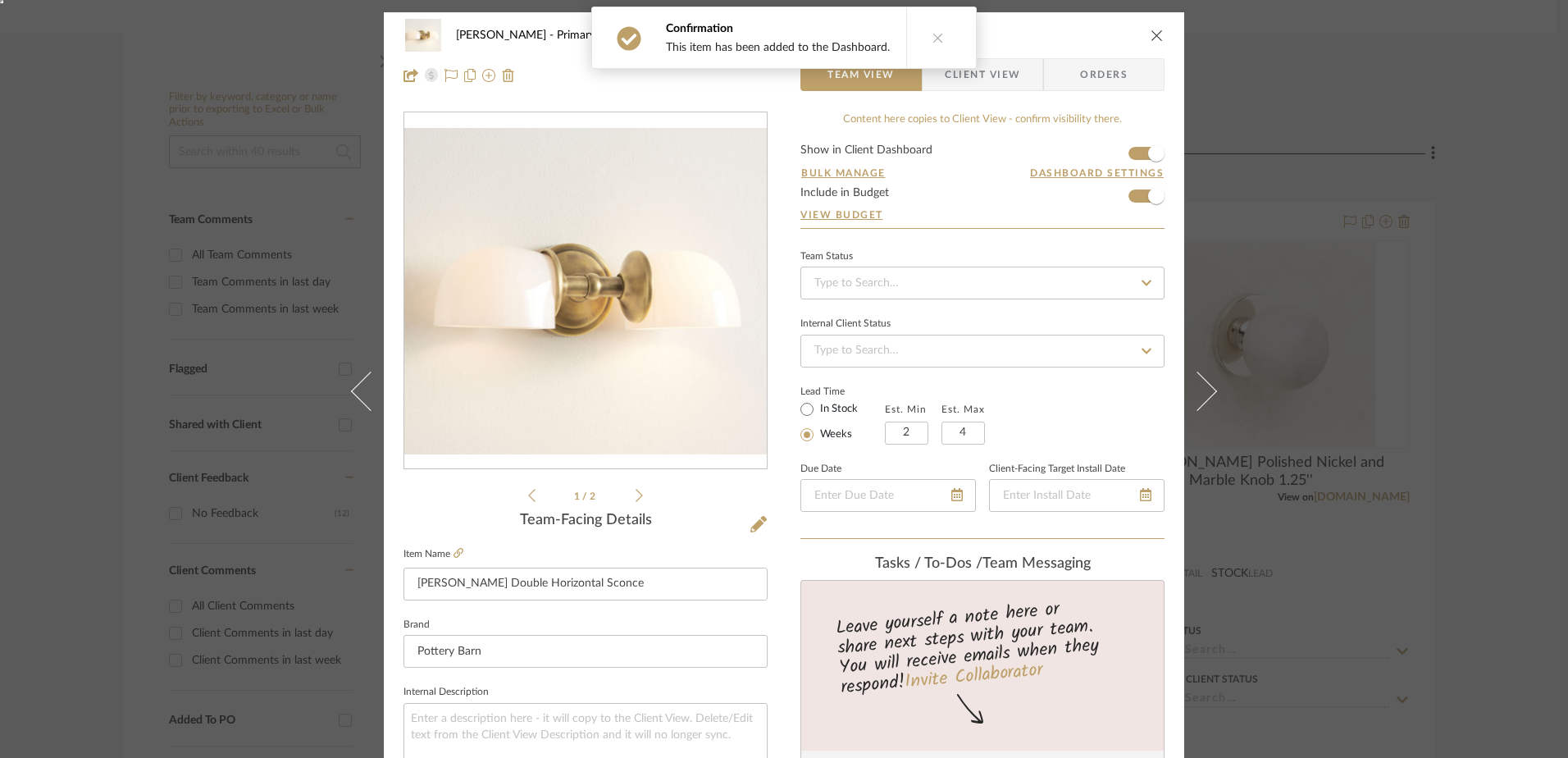
click at [1193, 383] on icon at bounding box center [1197, 391] width 39 height 39
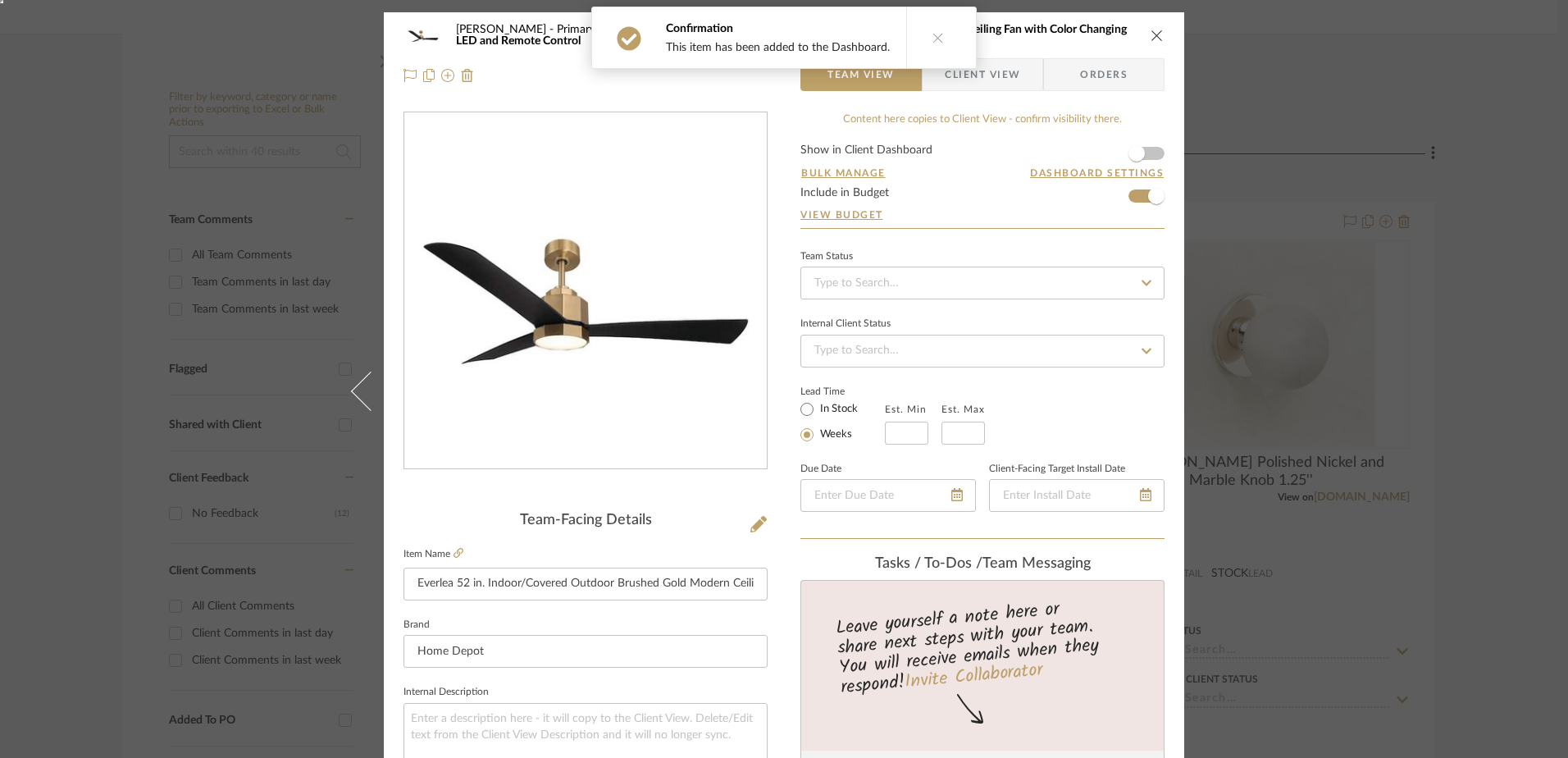
click at [1150, 148] on form "Show in Client Dashboard Bulk Manage Dashboard Settings Include in Budget View …" at bounding box center [982, 186] width 364 height 84
click at [1136, 150] on span "button" at bounding box center [1137, 154] width 17 height 17
click at [1152, 35] on icon "close" at bounding box center [1157, 35] width 13 height 13
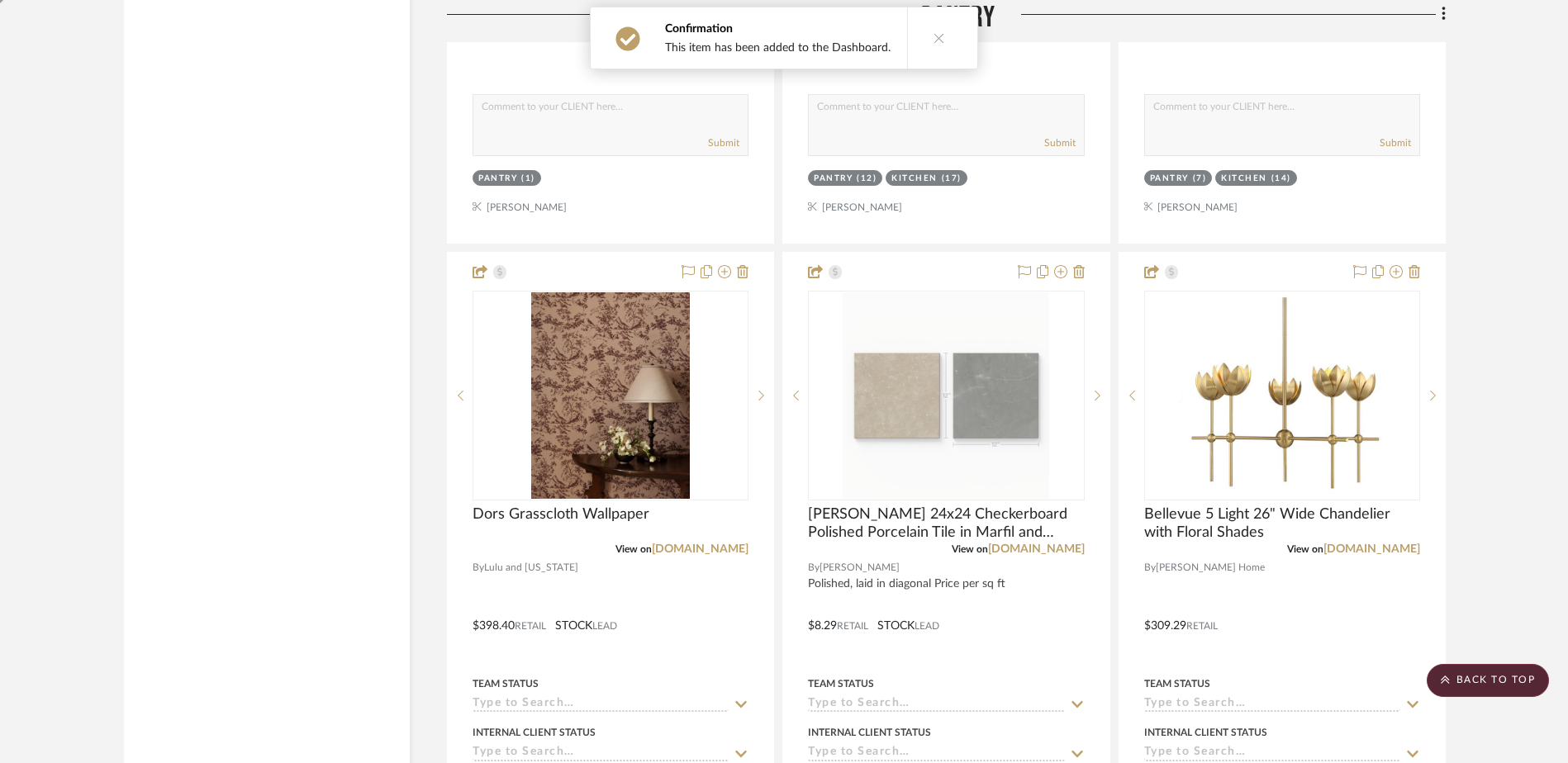
scroll to position [3279, 0]
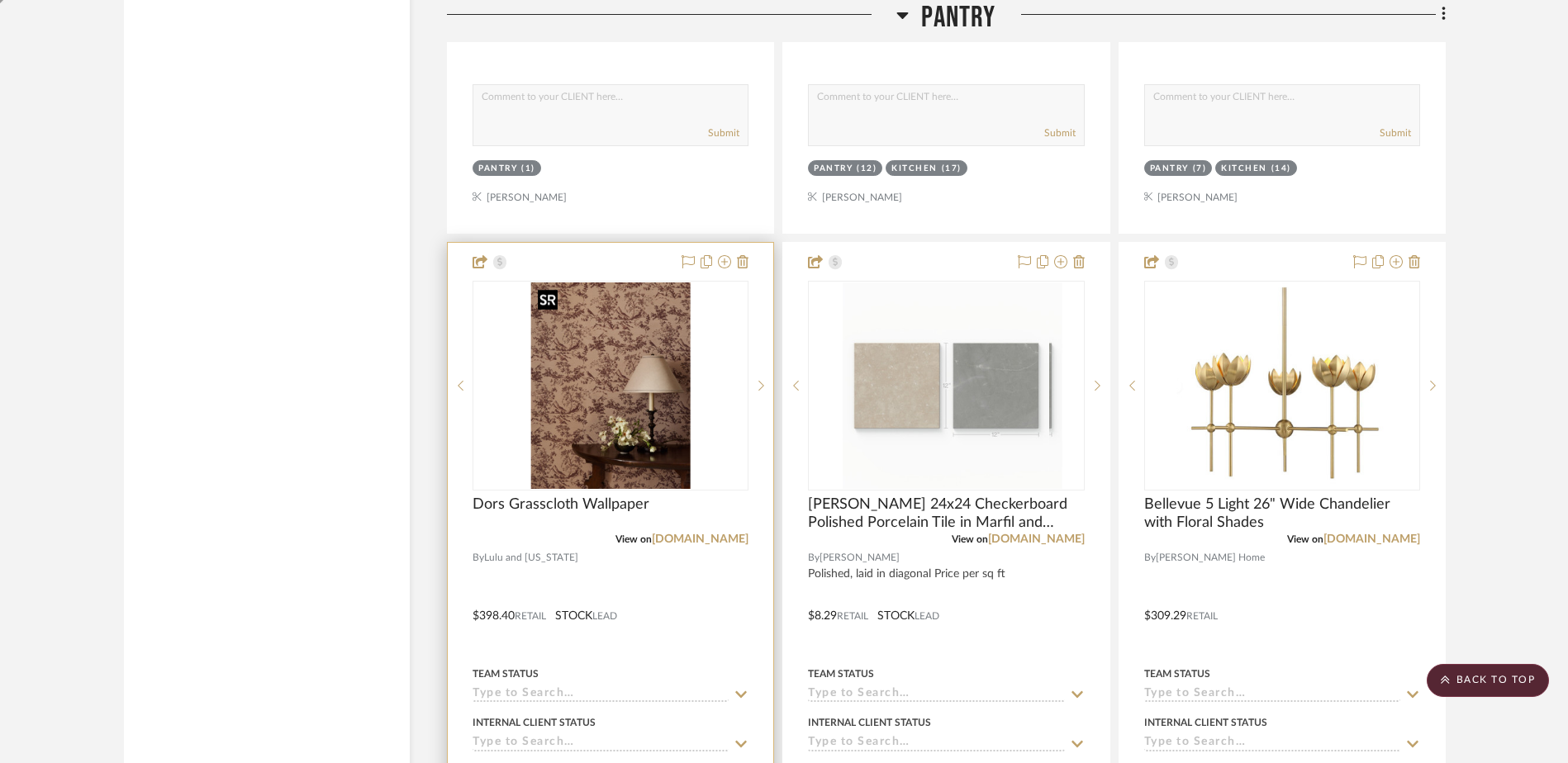
click at [0, 0] on img at bounding box center [0, 0] width 0 height 0
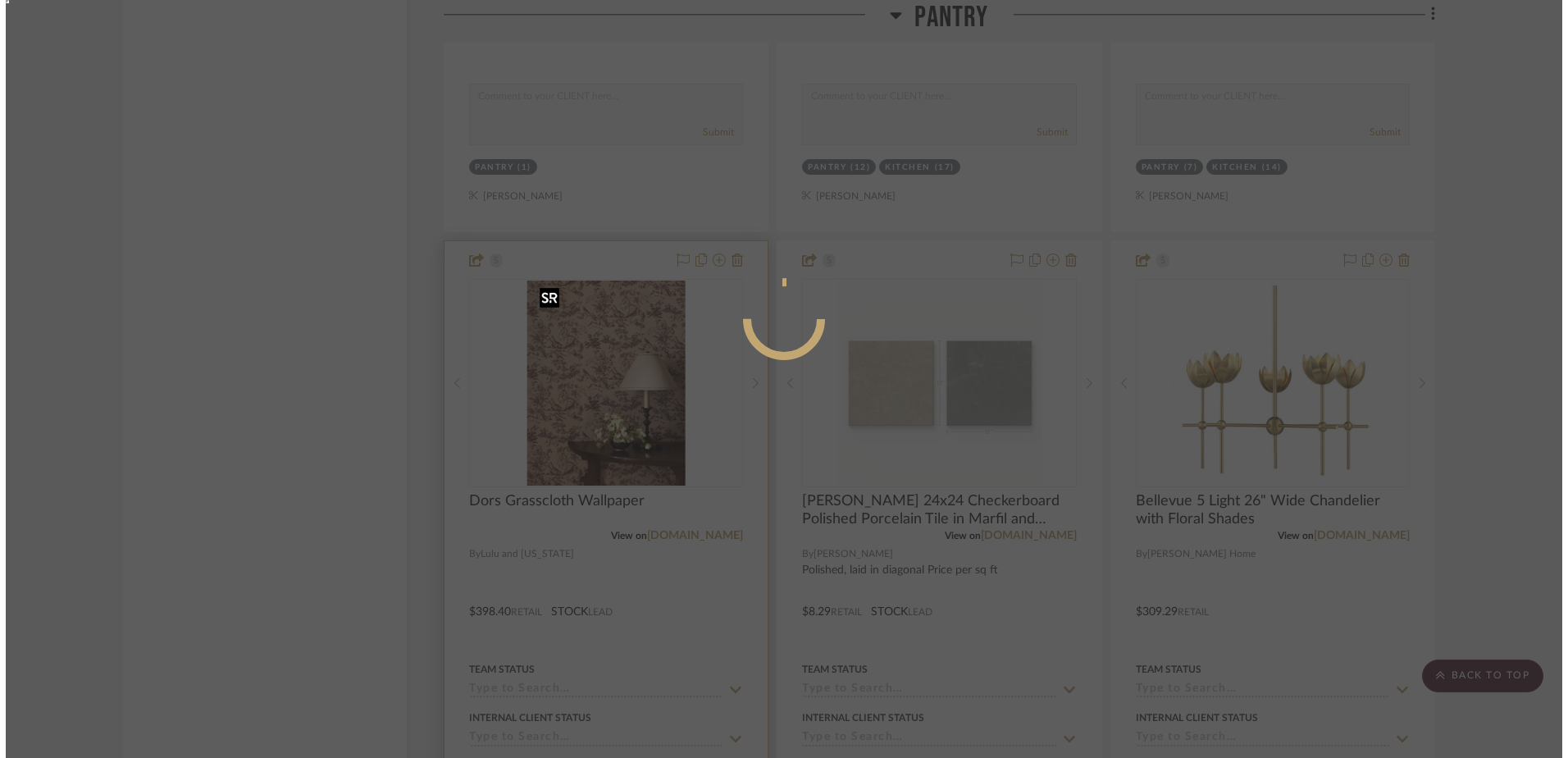
scroll to position [0, 0]
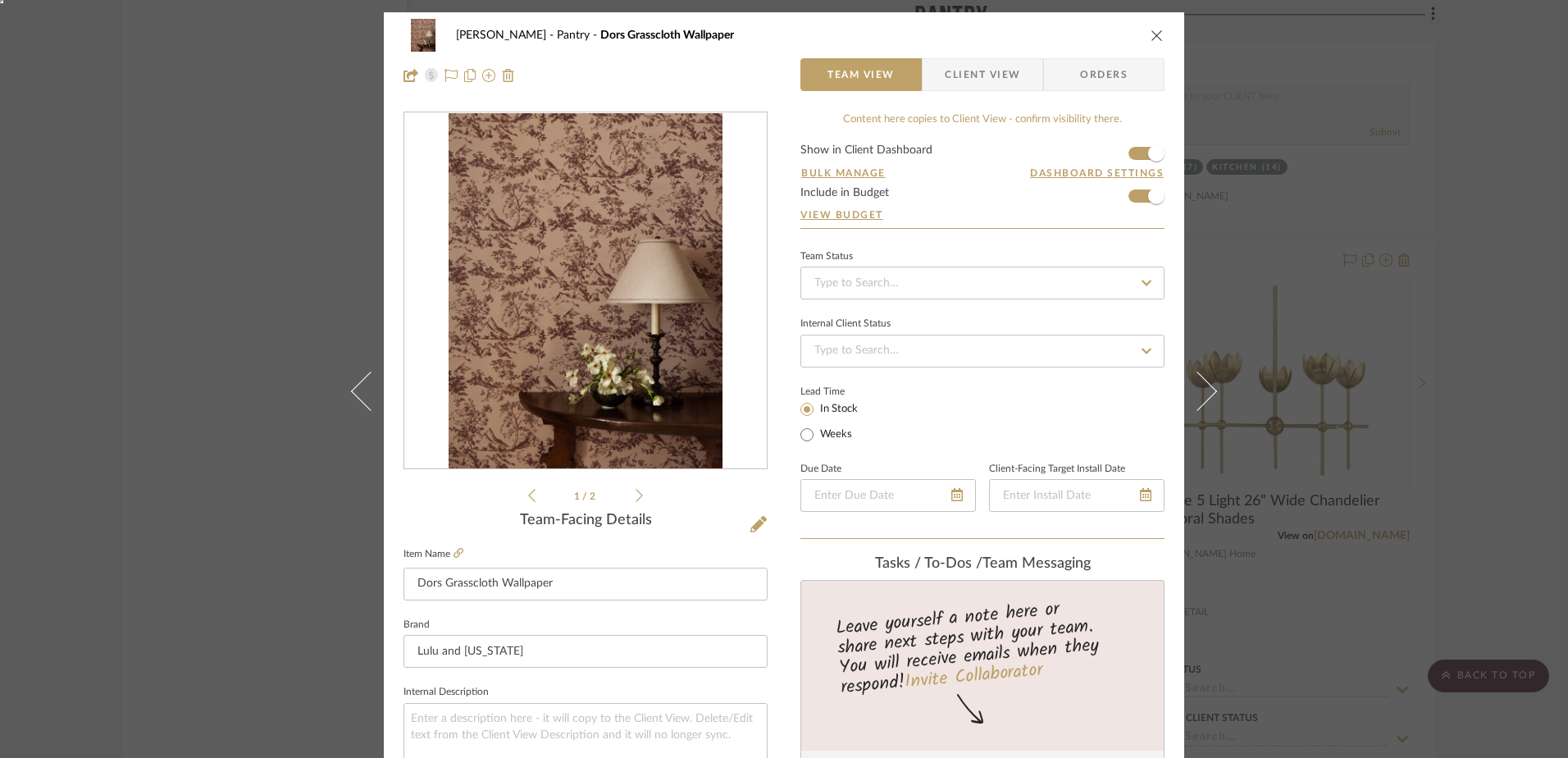
click at [1155, 30] on icon "close" at bounding box center [1157, 35] width 13 height 13
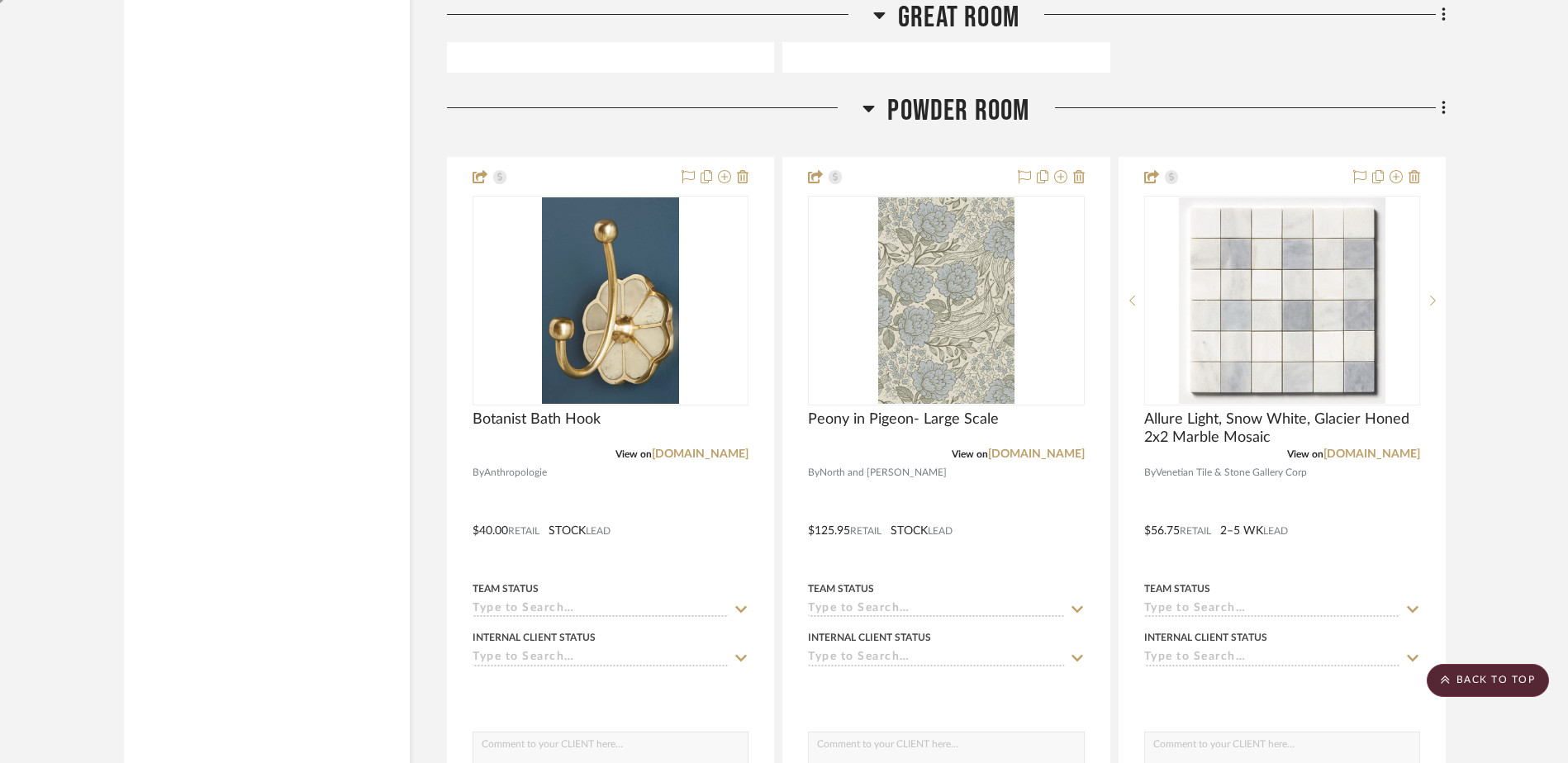
scroll to position [7368, 0]
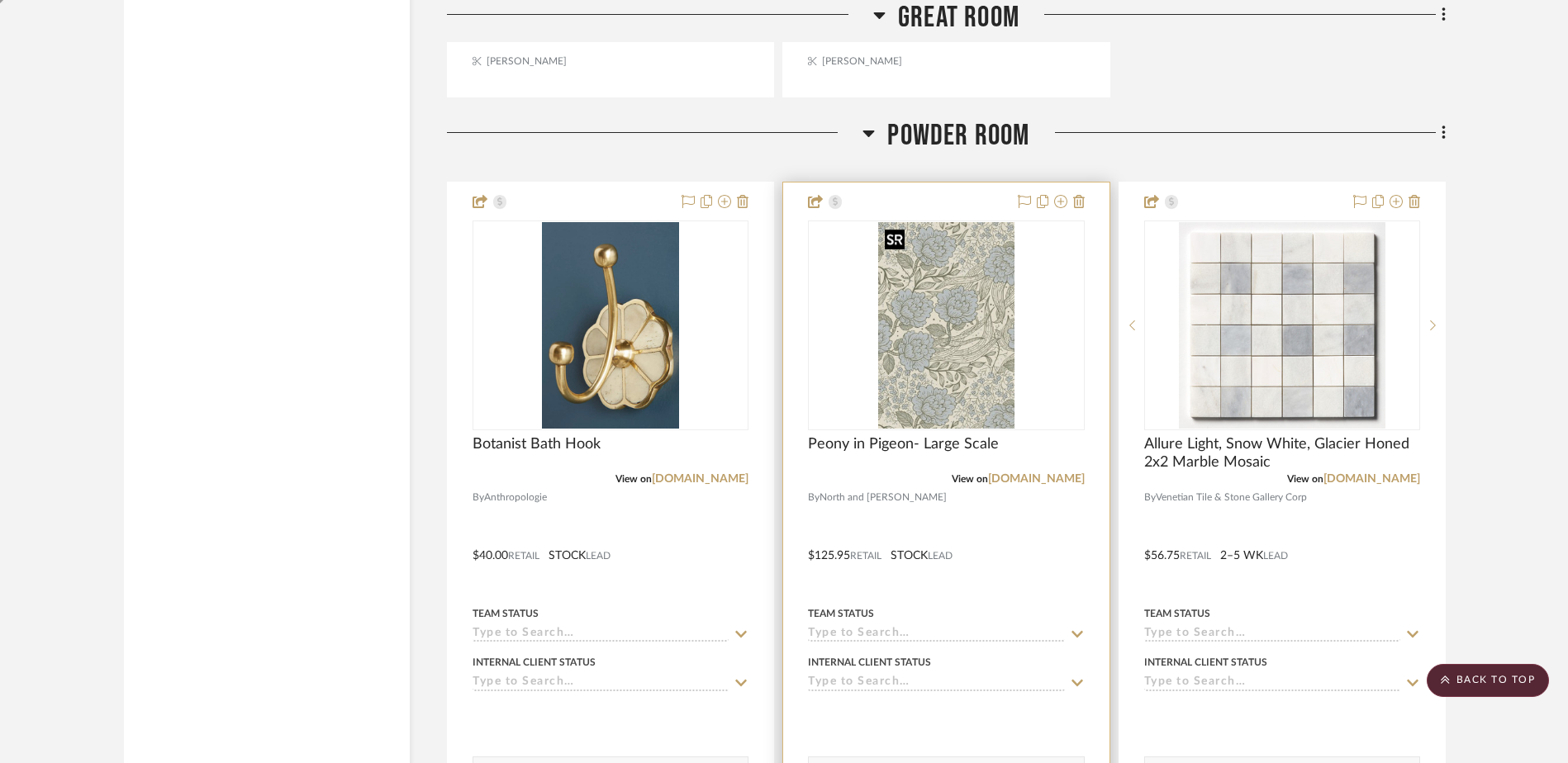
click at [0, 0] on img at bounding box center [0, 0] width 0 height 0
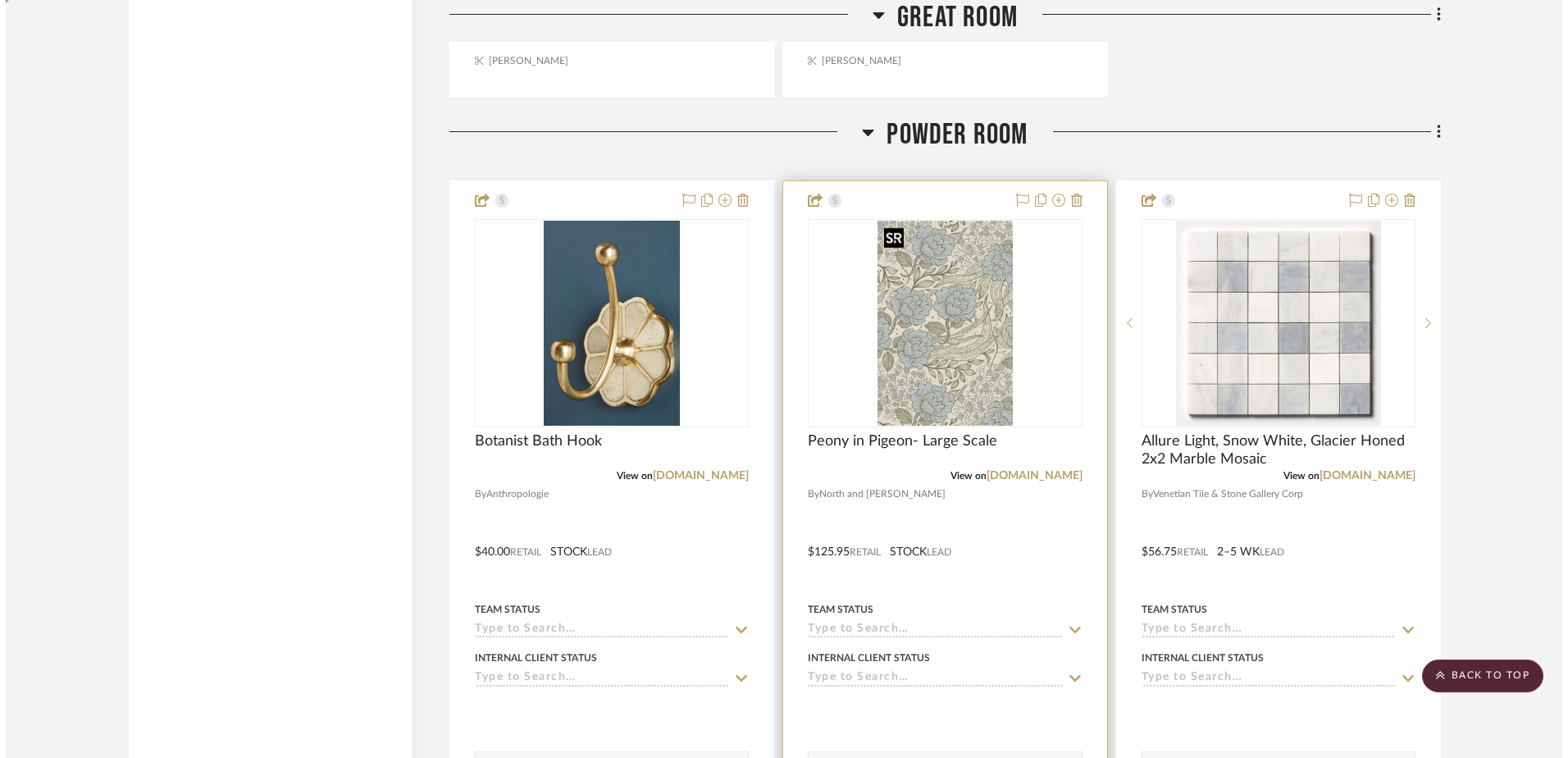
scroll to position [0, 0]
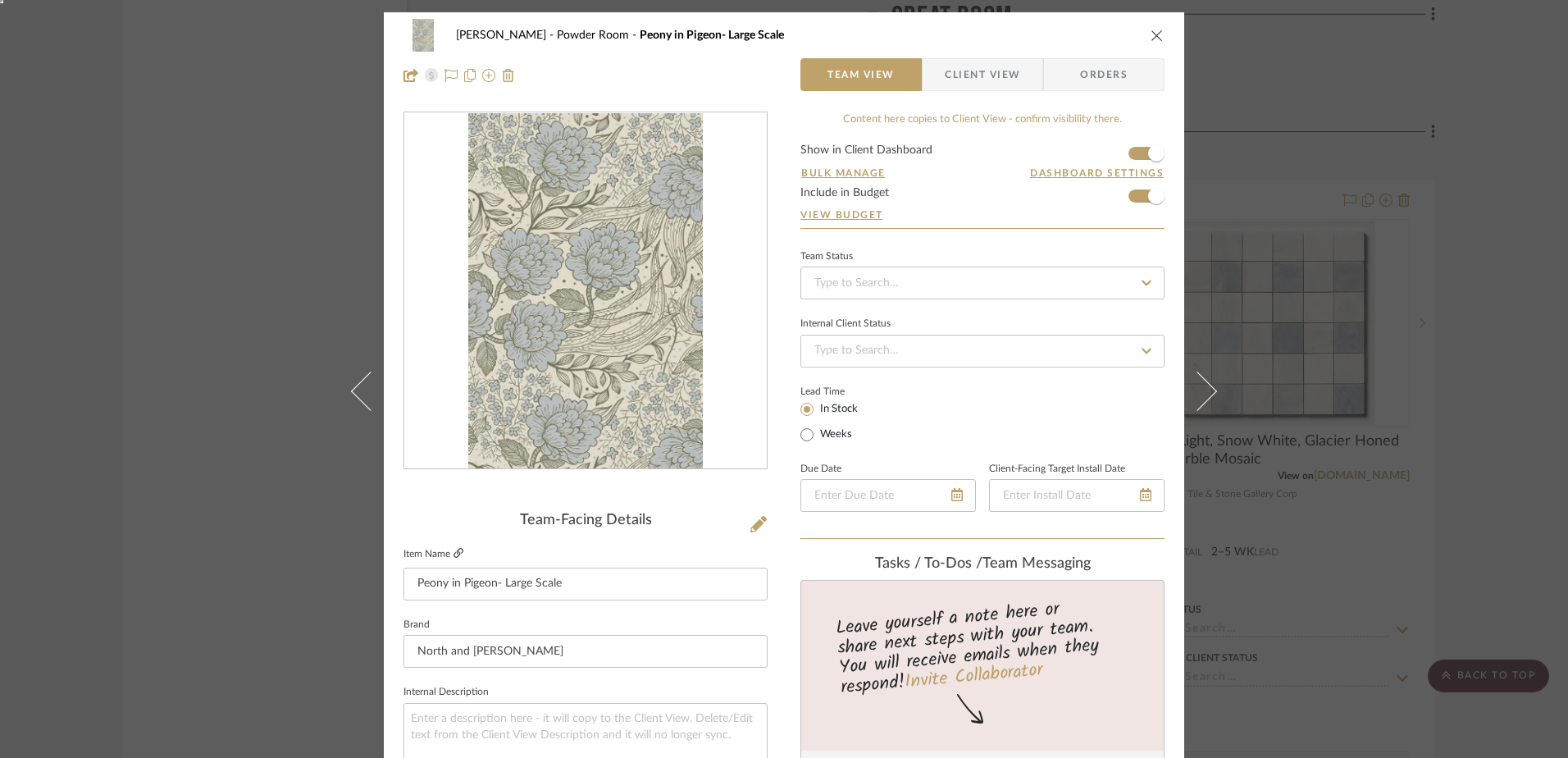
click at [453, 559] on link at bounding box center [458, 553] width 10 height 14
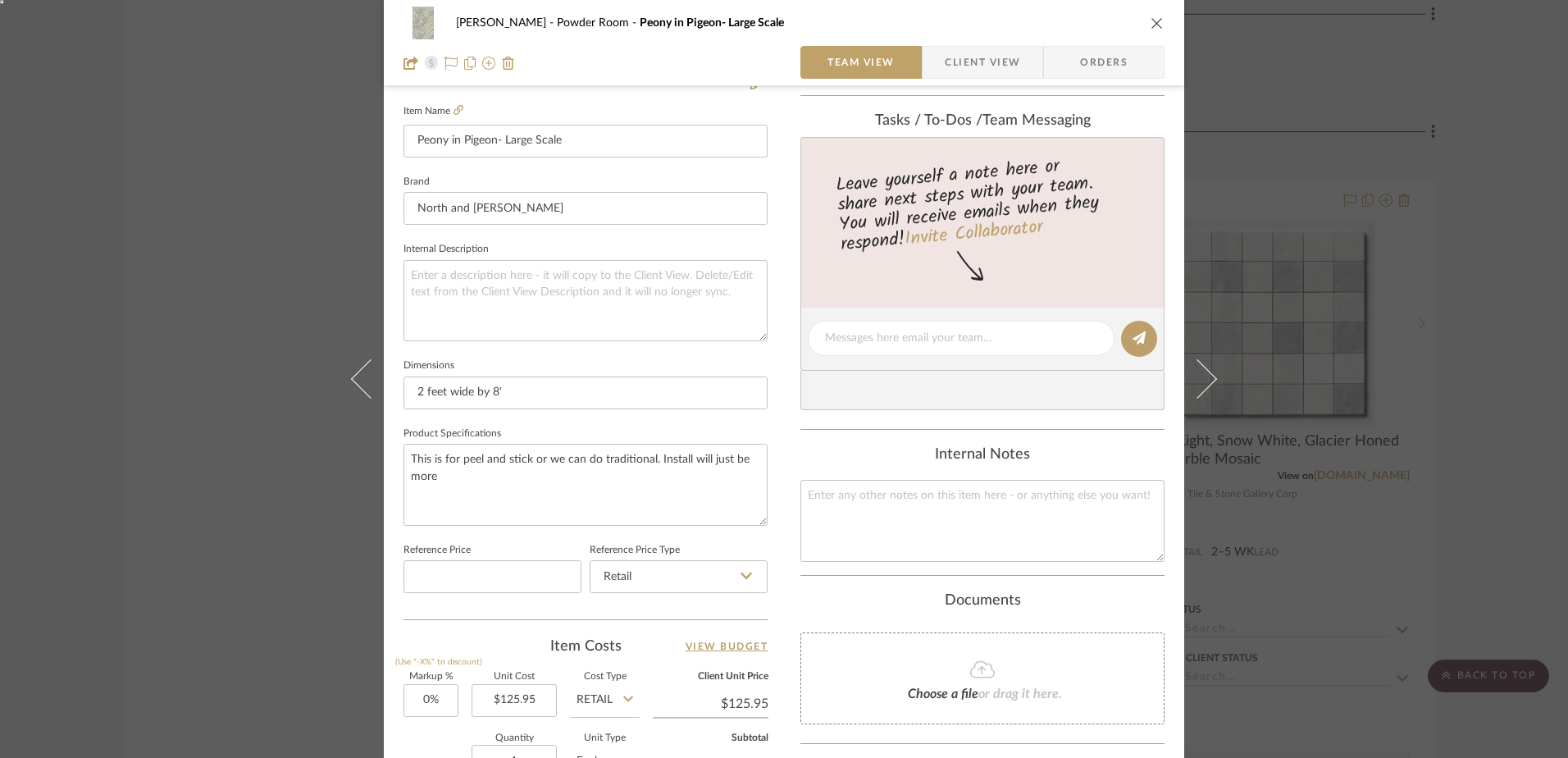
scroll to position [492, 0]
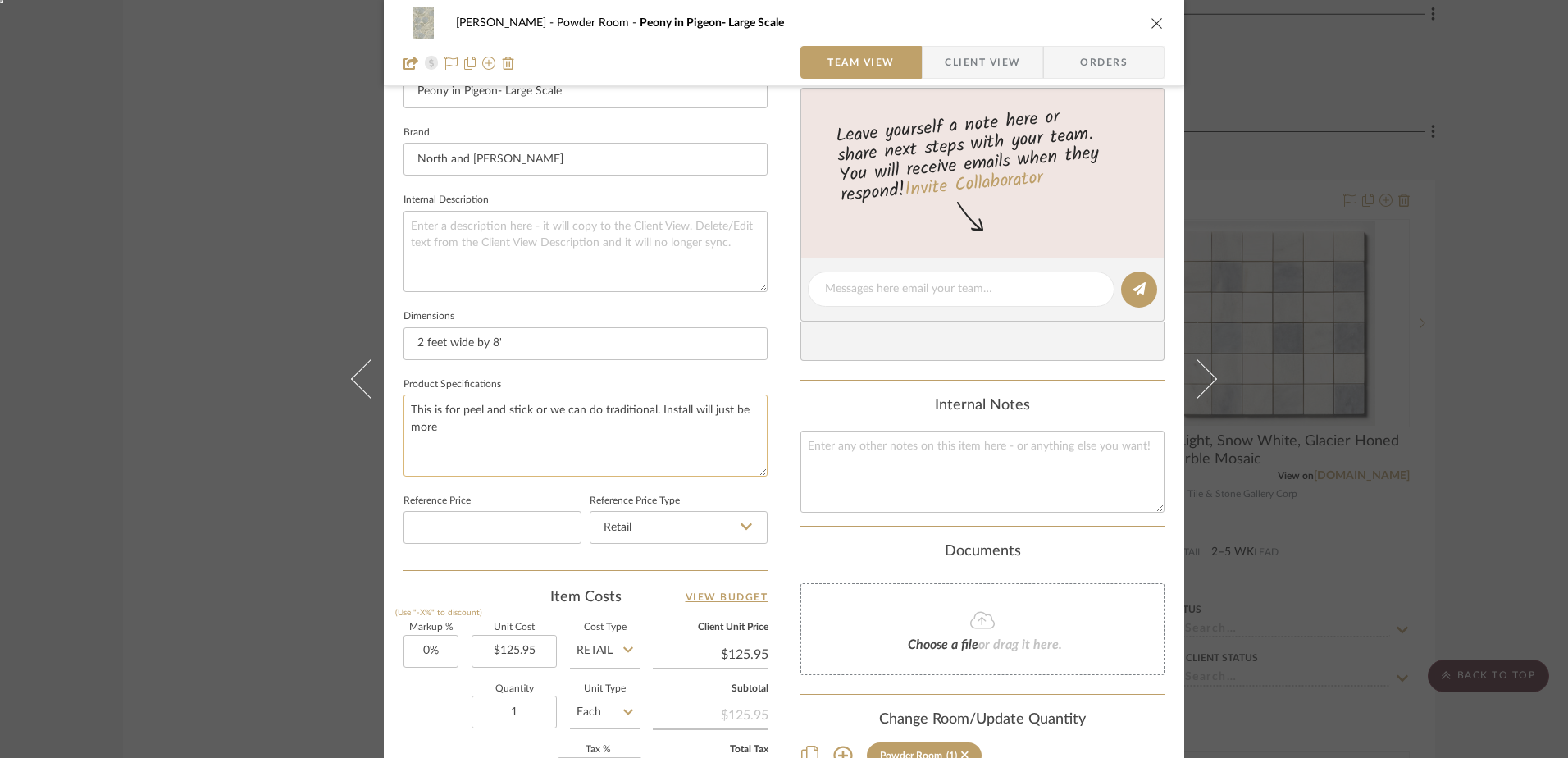
click at [415, 409] on textarea "This is for peel and stick or we can do traditional. Install will just be more" at bounding box center [585, 435] width 364 height 81
click at [445, 417] on textarea "This is for peel and stick or we can do traditional. Install will just be more" at bounding box center [585, 435] width 364 height 81
drag, startPoint x: 455, startPoint y: 409, endPoint x: 471, endPoint y: 445, distance: 39.4
click at [471, 445] on textarea "This is for peel and stick or we can do traditional. Install will just be more" at bounding box center [585, 435] width 364 height 81
type textarea "This is for traditional wallpaper. Need quantity from installer for final price"
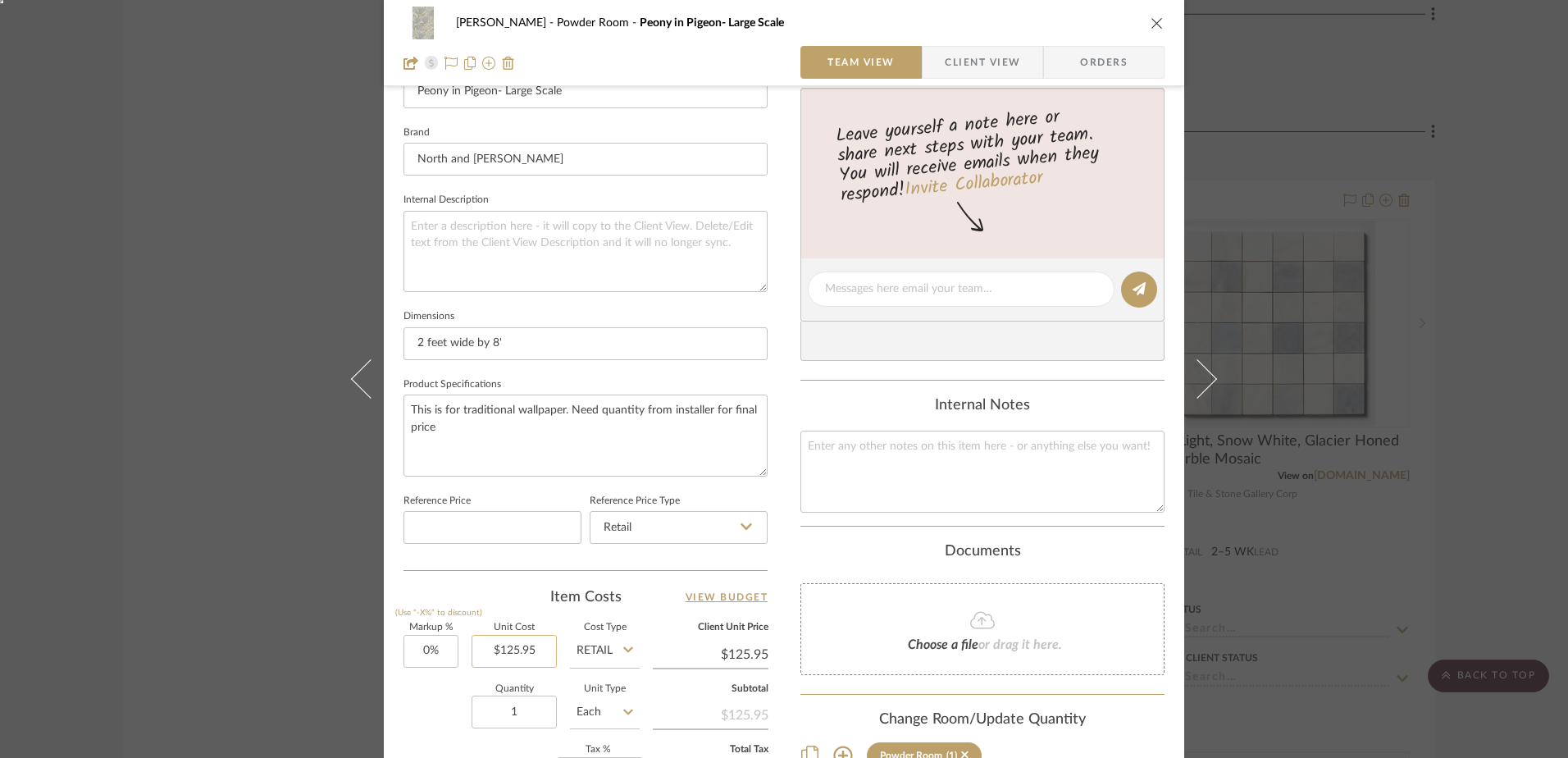
type input "125.95"
click at [497, 646] on input "125.95" at bounding box center [514, 651] width 86 height 33
click at [538, 652] on input "125.95" at bounding box center [514, 651] width 86 height 33
type input "$103.95"
click at [1152, 29] on icon "close" at bounding box center [1157, 23] width 13 height 13
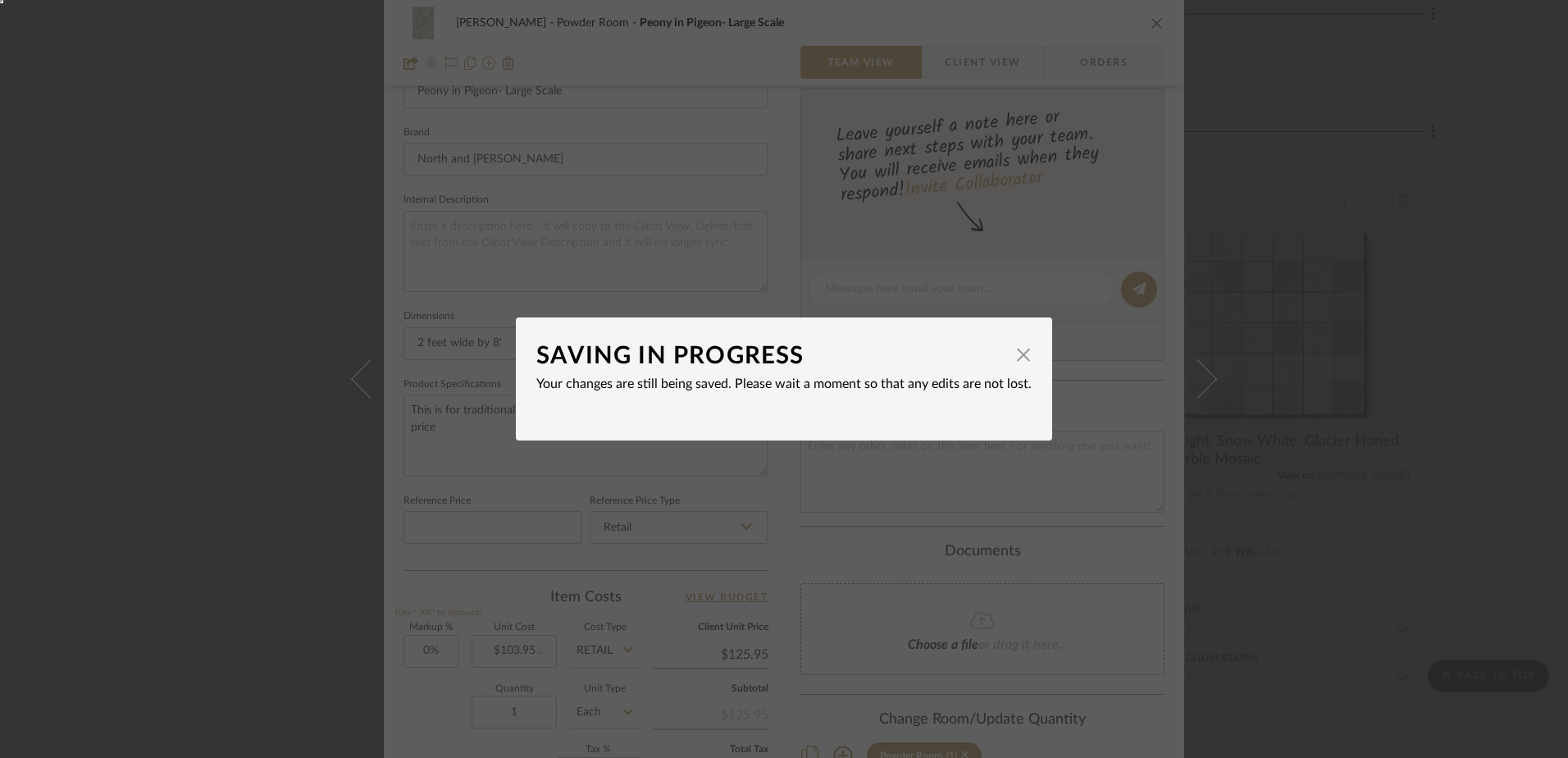
type input "$103.95"
click at [1023, 350] on span "button" at bounding box center [1023, 354] width 33 height 33
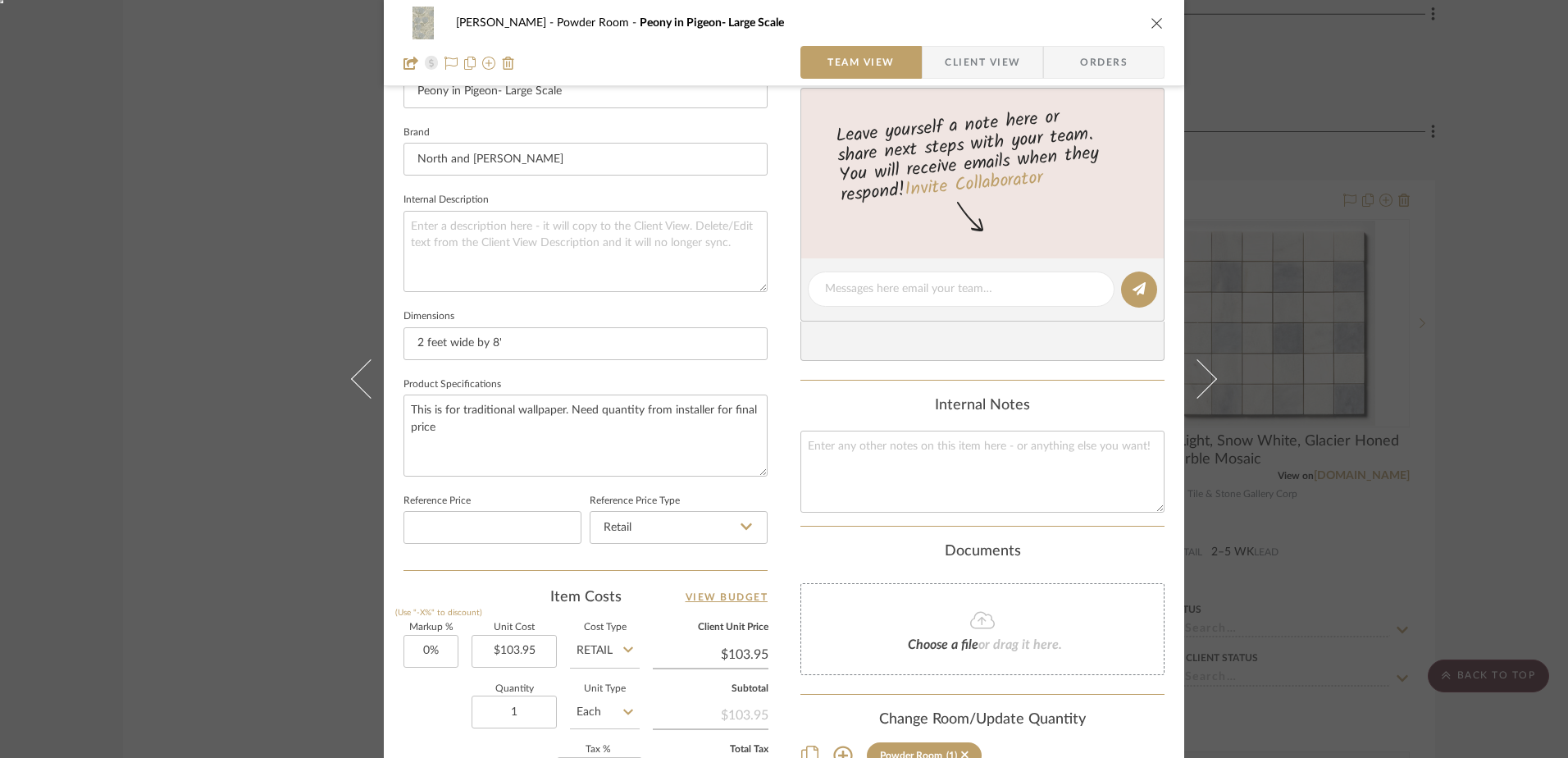
click at [1151, 22] on icon "close" at bounding box center [1157, 23] width 13 height 13
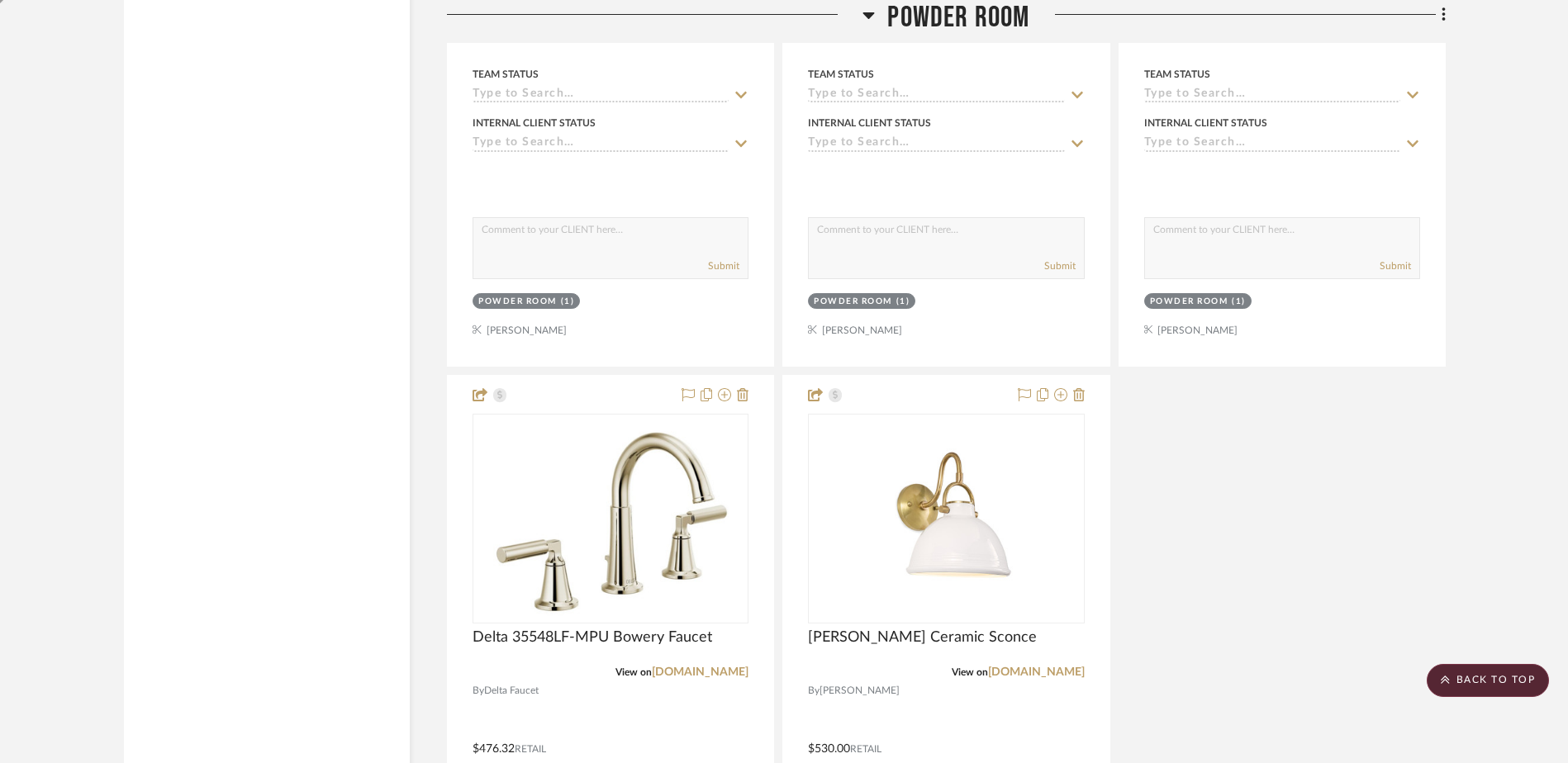
scroll to position [7791, 0]
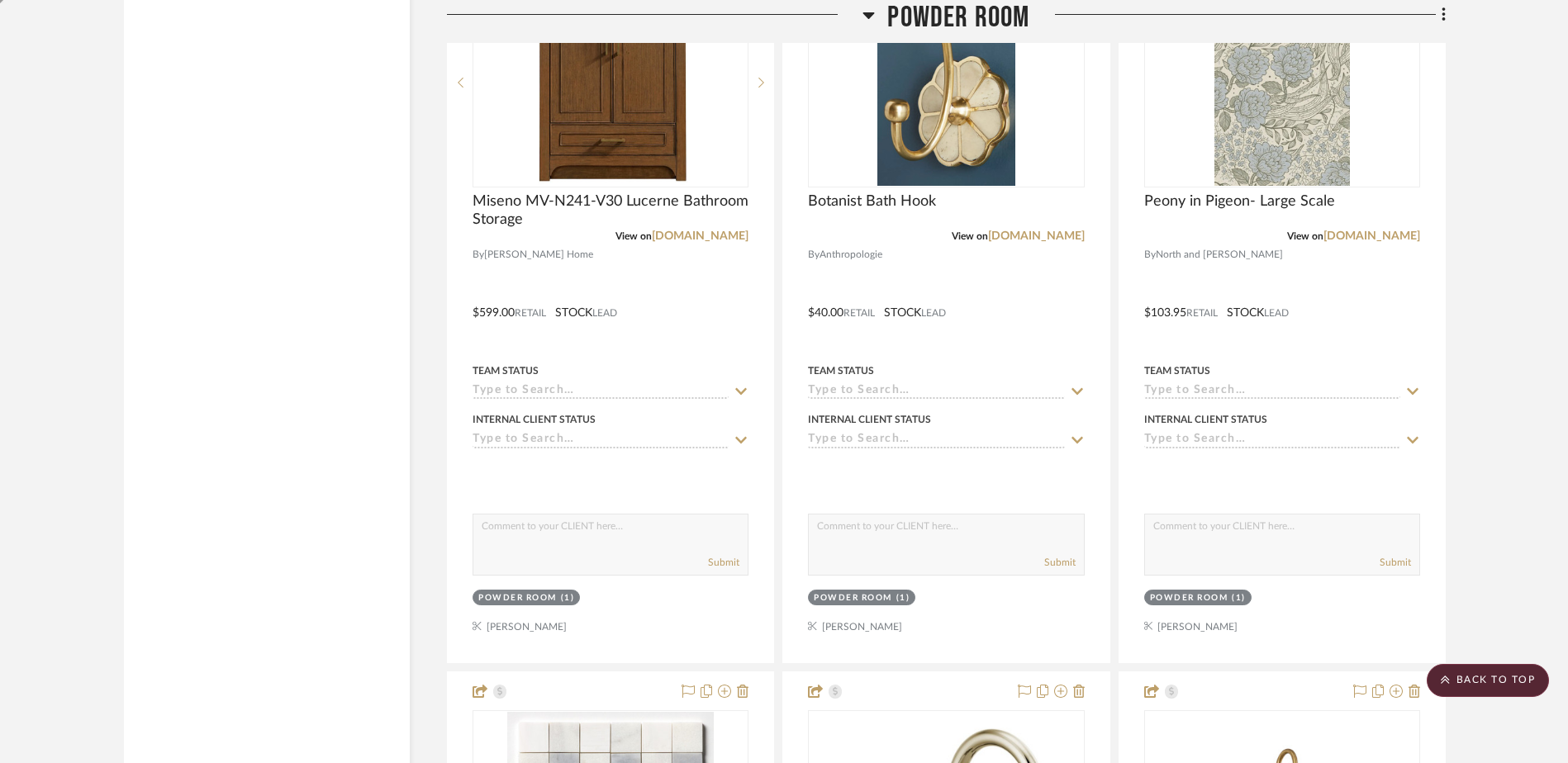
scroll to position [7611, 0]
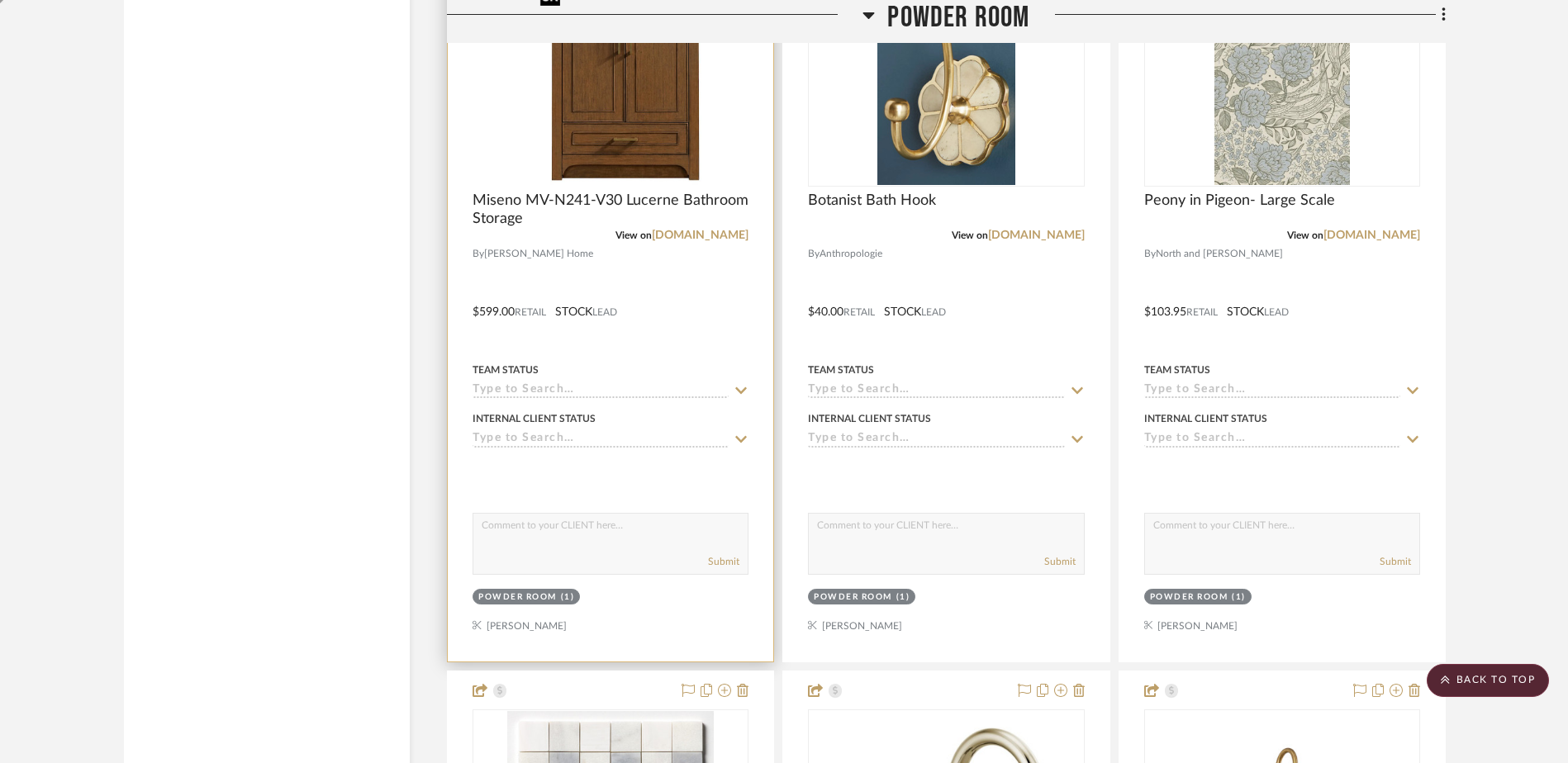
click at [0, 0] on img at bounding box center [0, 0] width 0 height 0
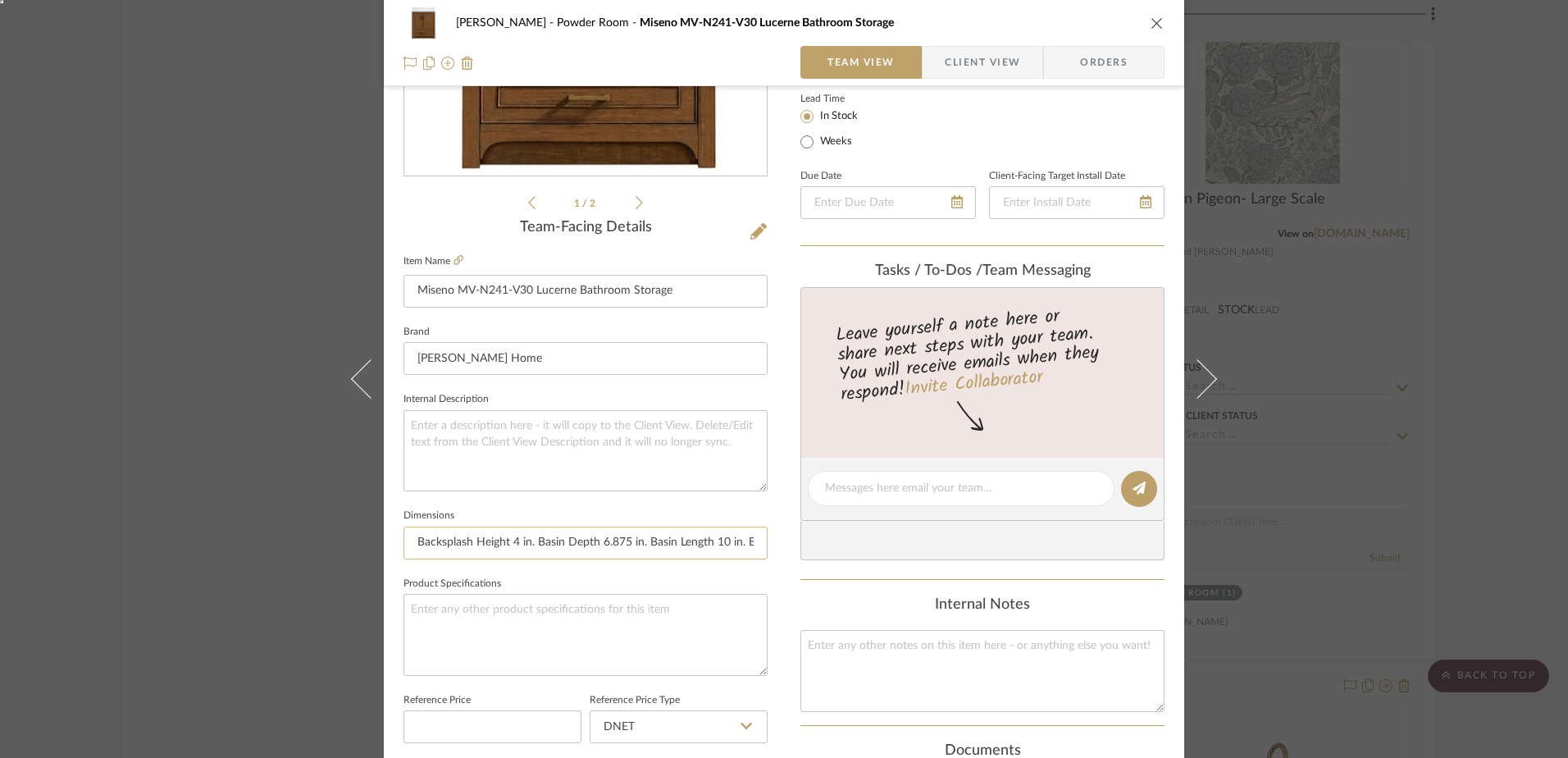
scroll to position [410, 0]
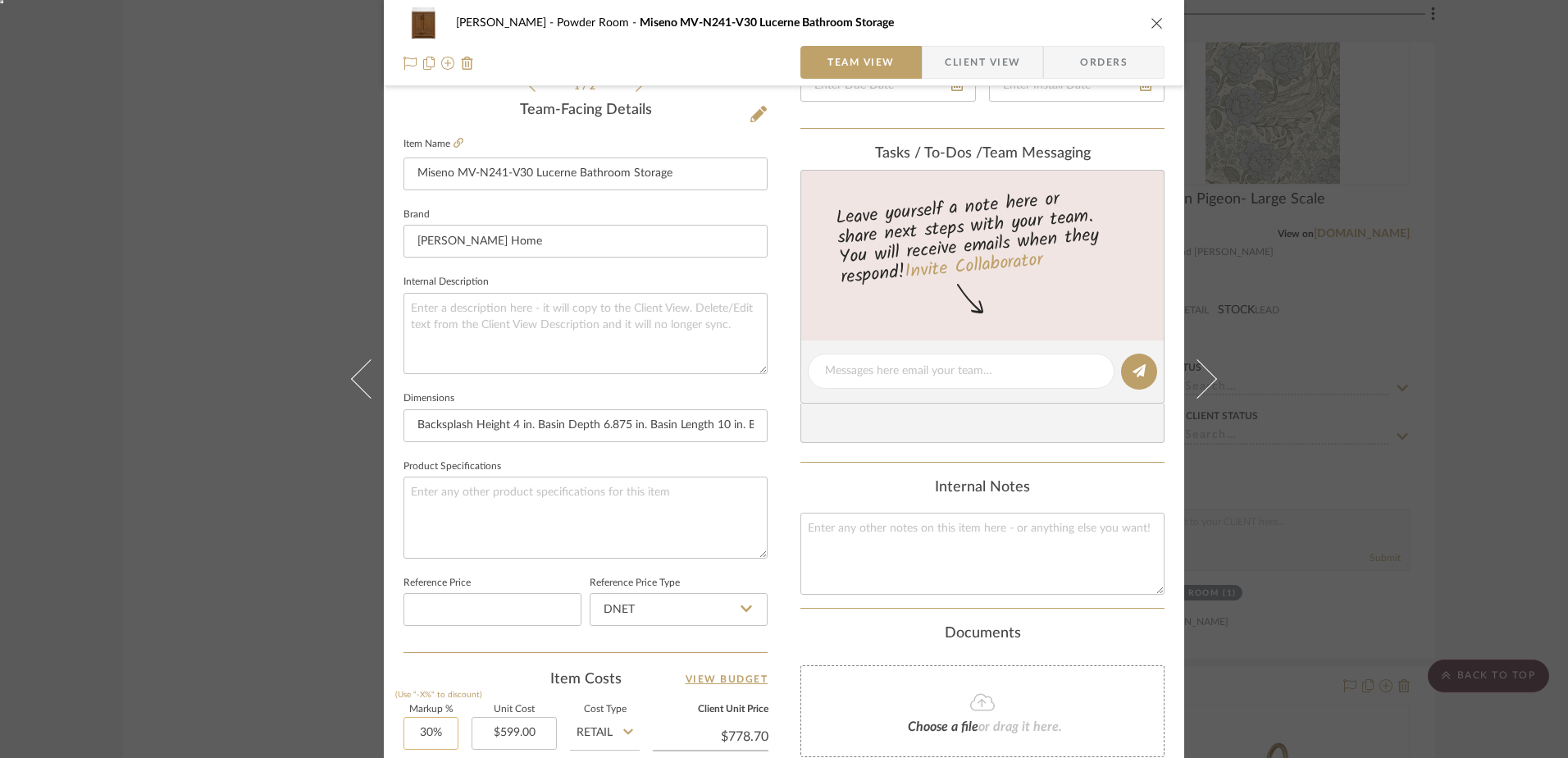
type input "30"
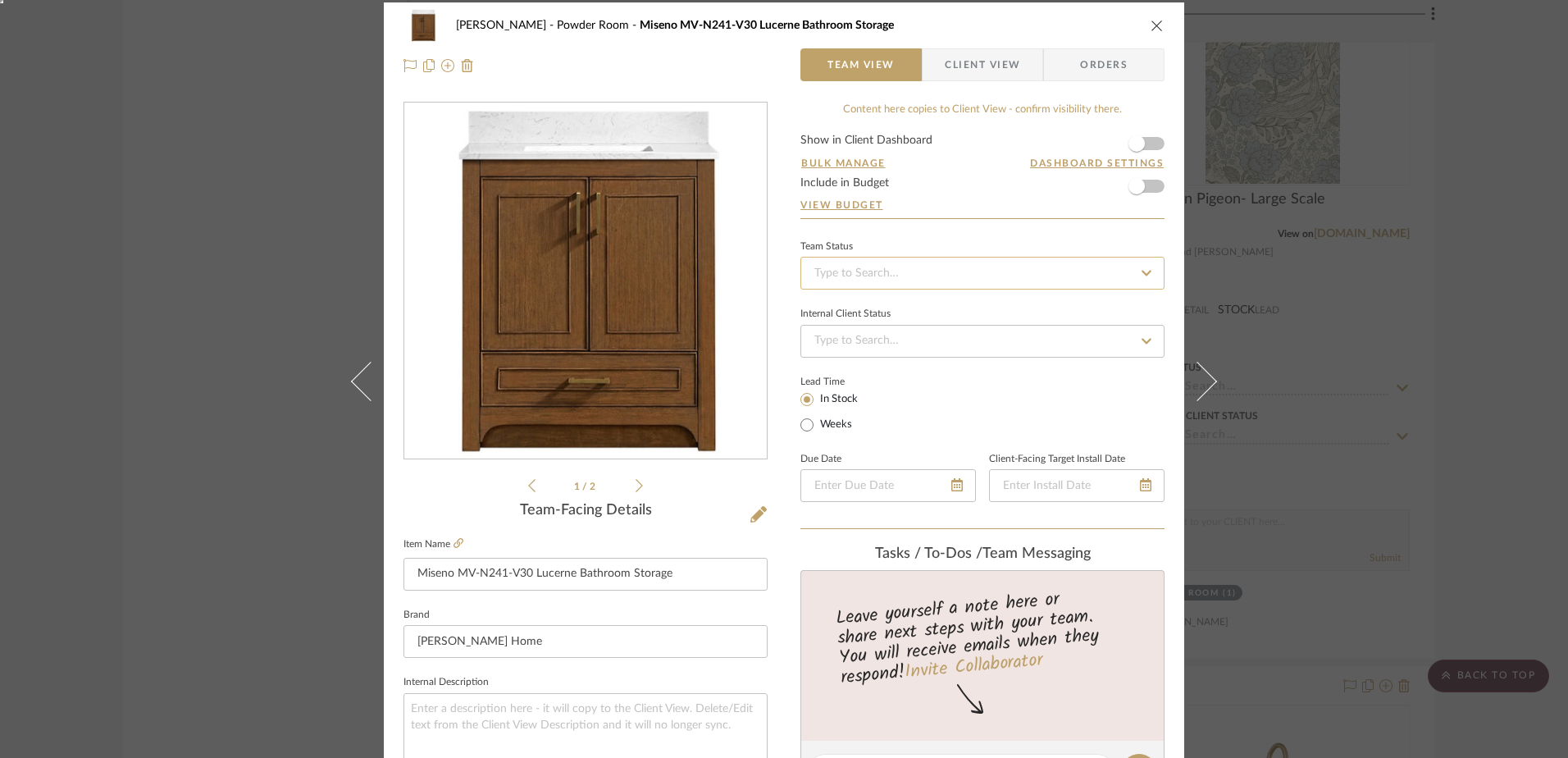
scroll to position [0, 0]
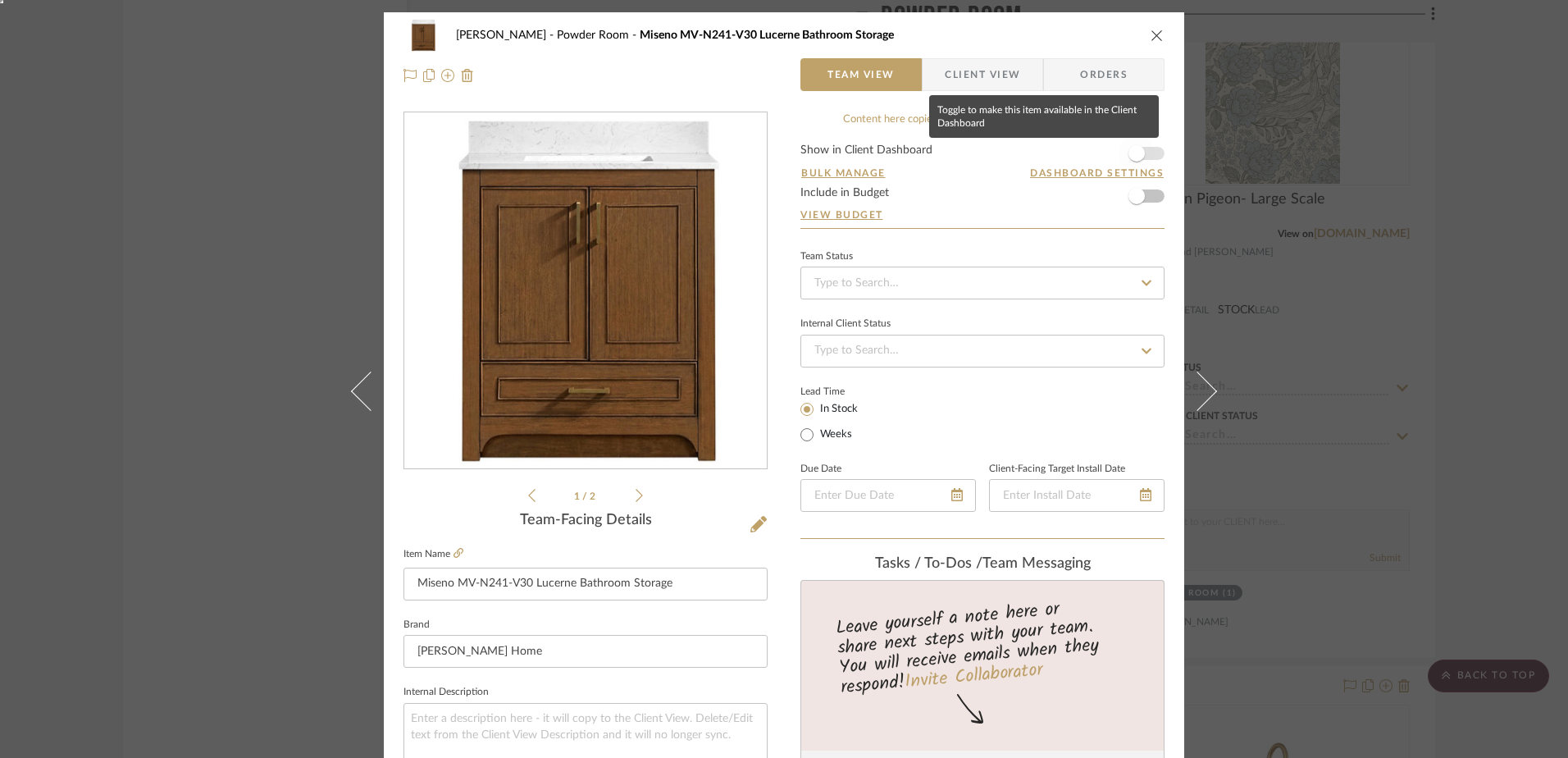
click at [1129, 150] on span "button" at bounding box center [1137, 154] width 17 height 17
type input "0%"
type input "$599.00"
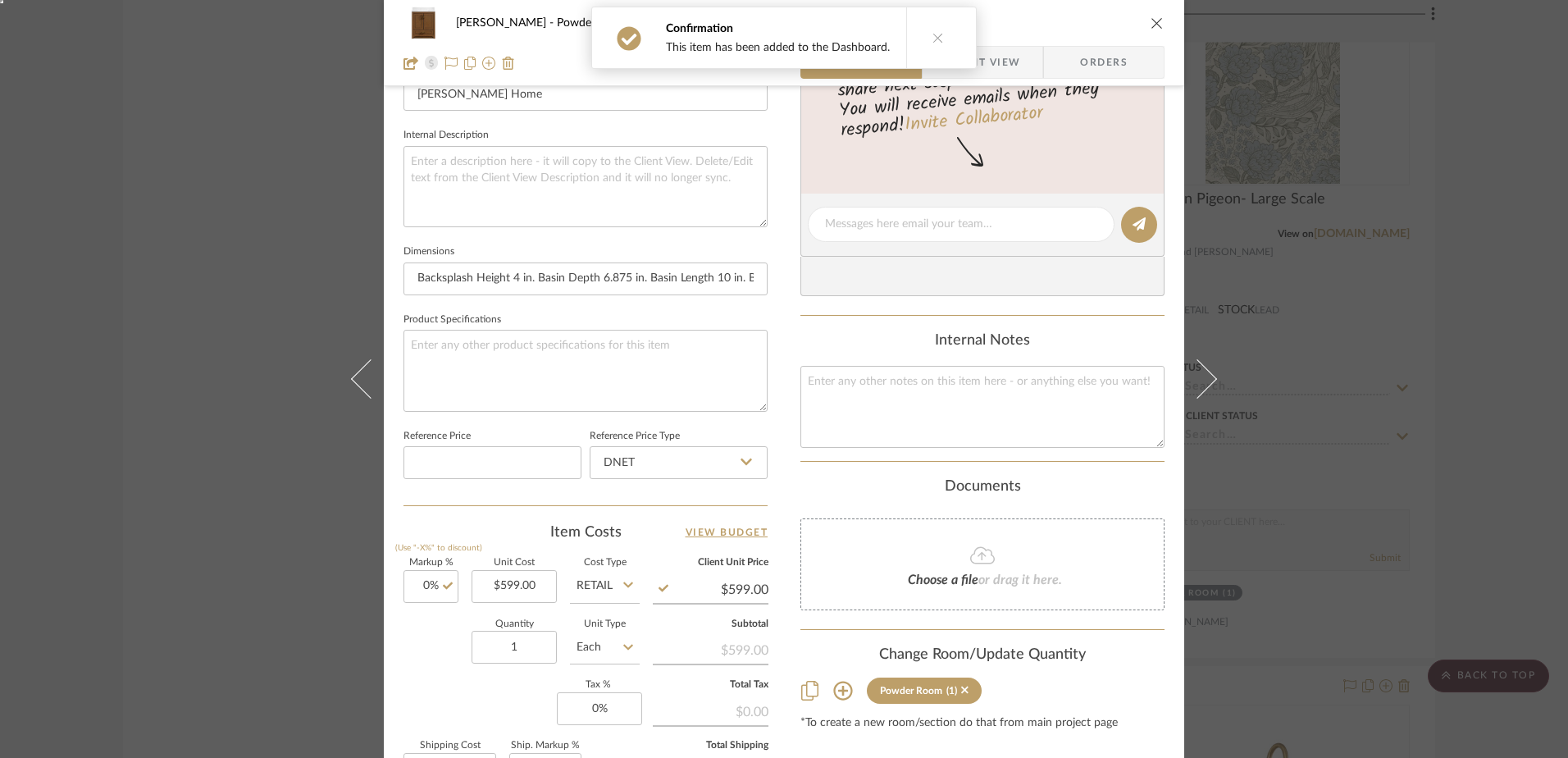
scroll to position [575, 0]
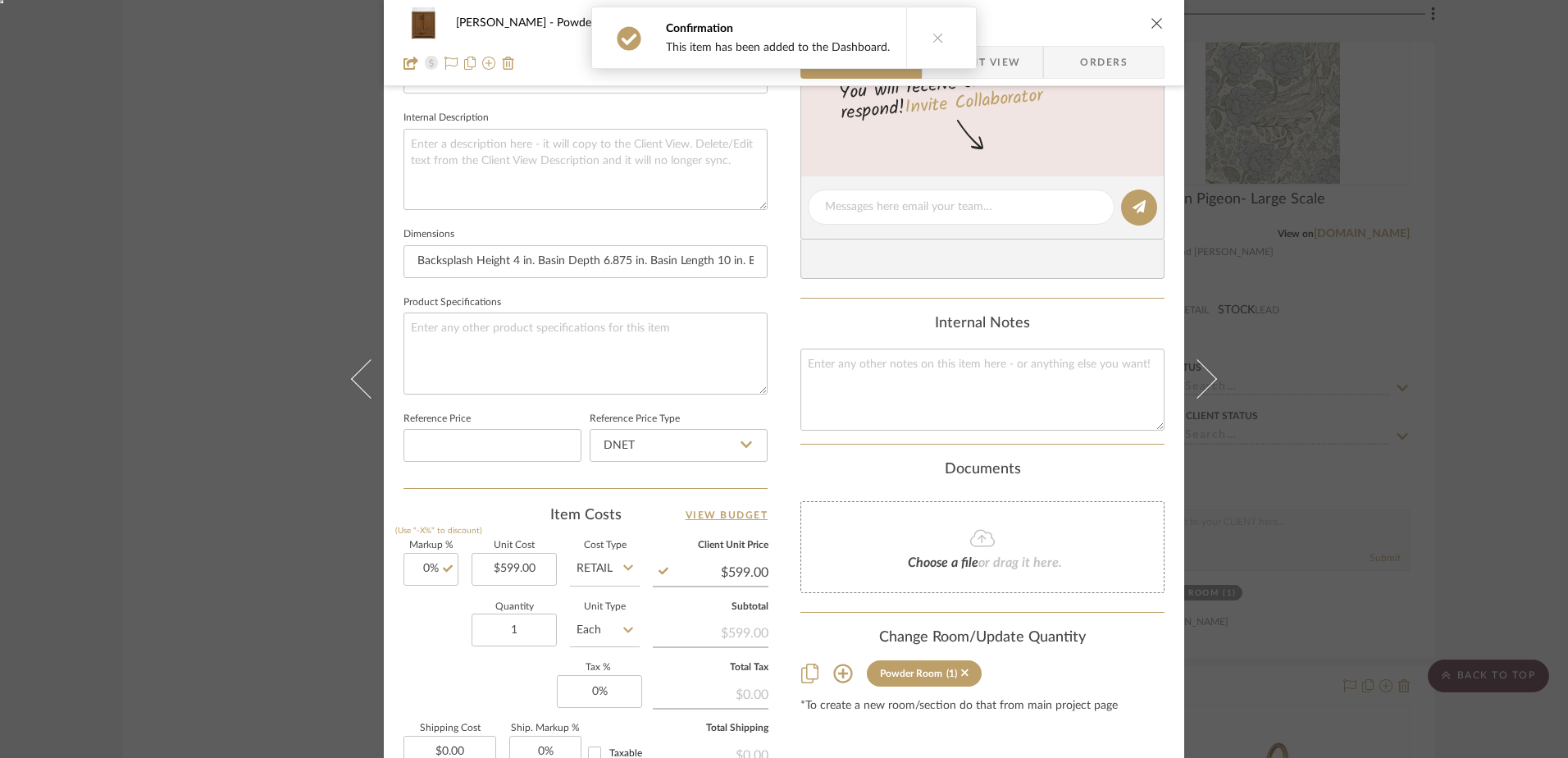
click at [973, 554] on div "Choose a file or drag it here." at bounding box center [982, 547] width 364 height 92
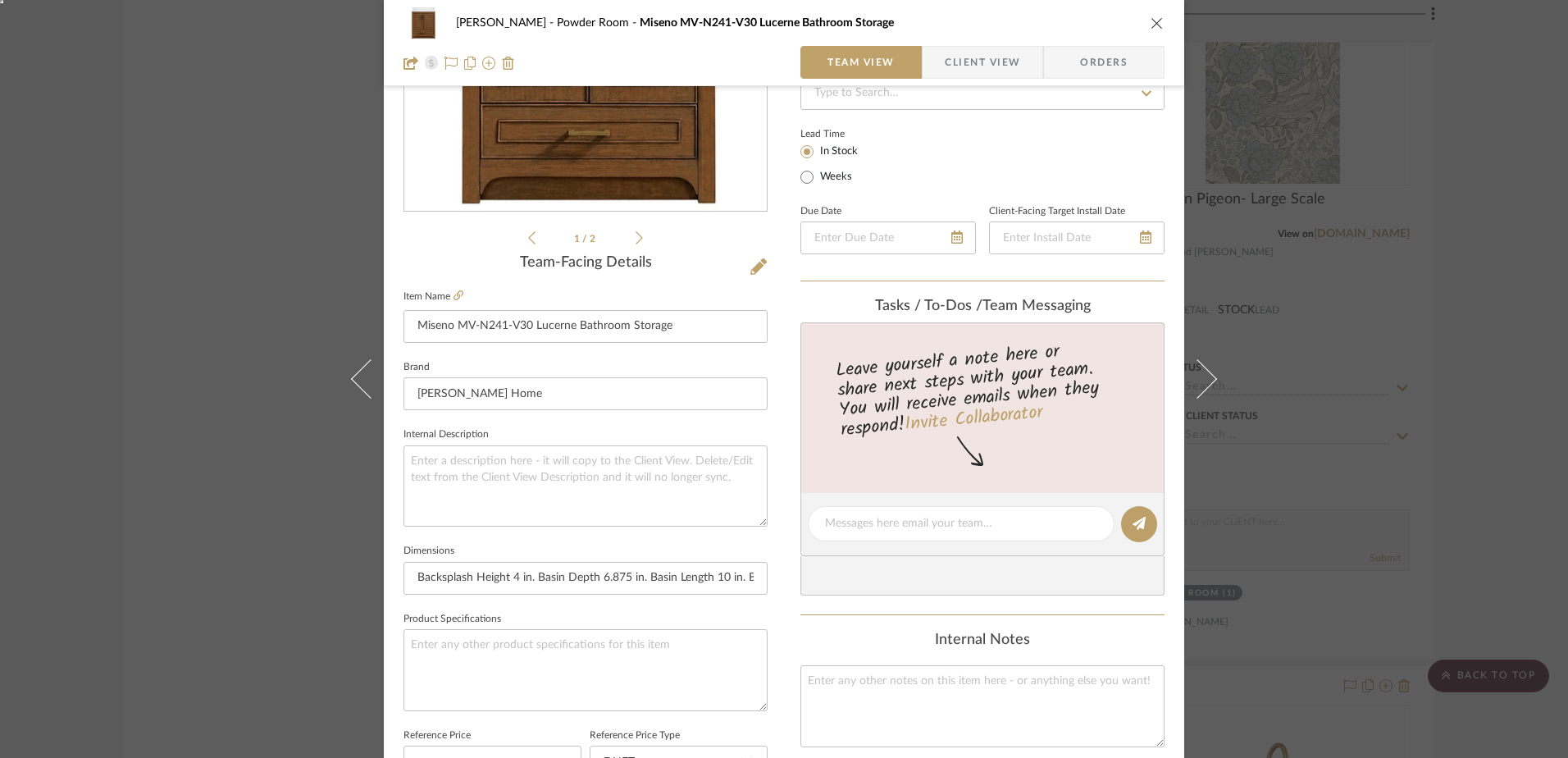
scroll to position [164, 0]
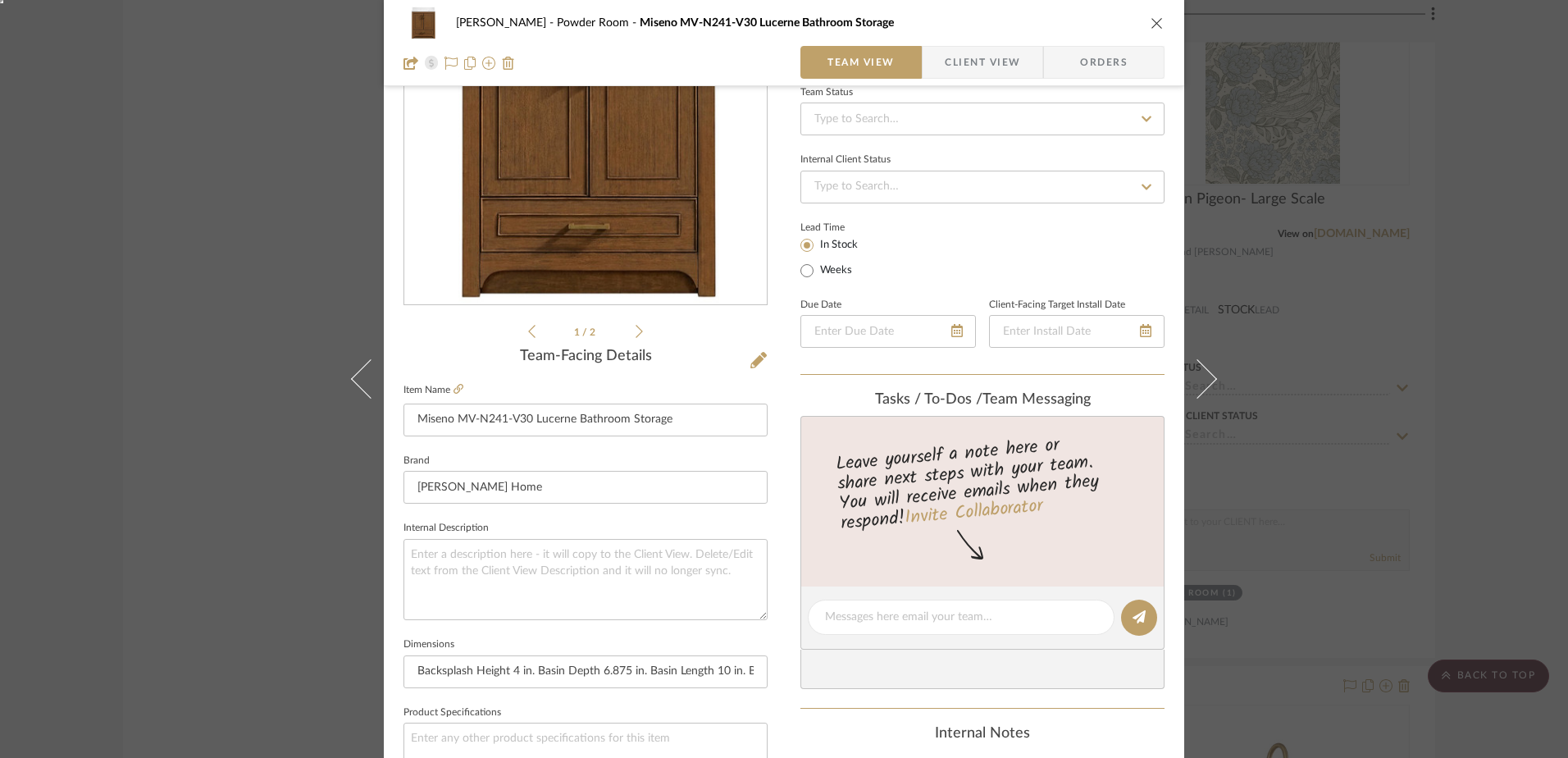
click at [1154, 21] on icon "close" at bounding box center [1157, 23] width 13 height 13
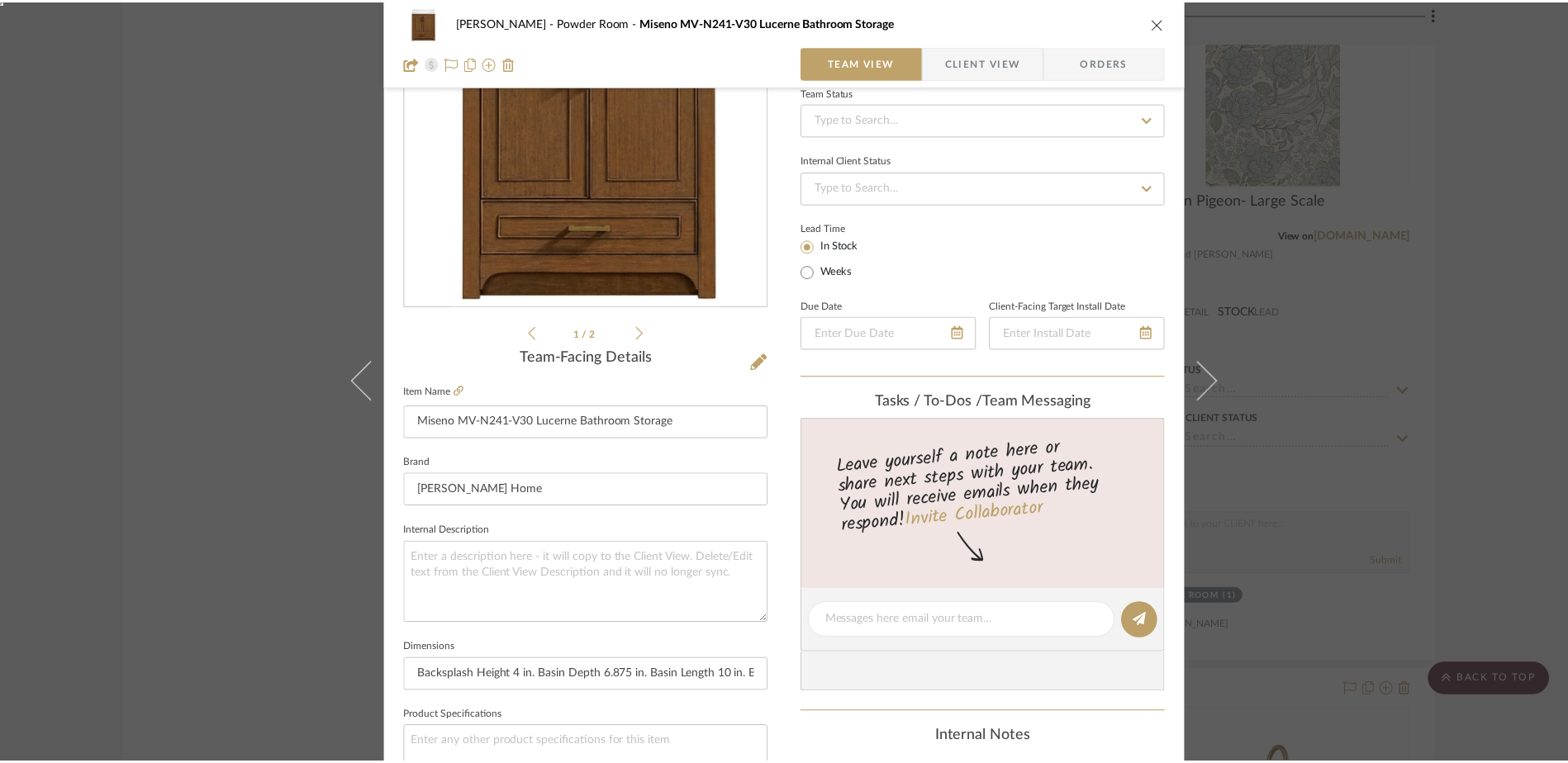
scroll to position [7611, 0]
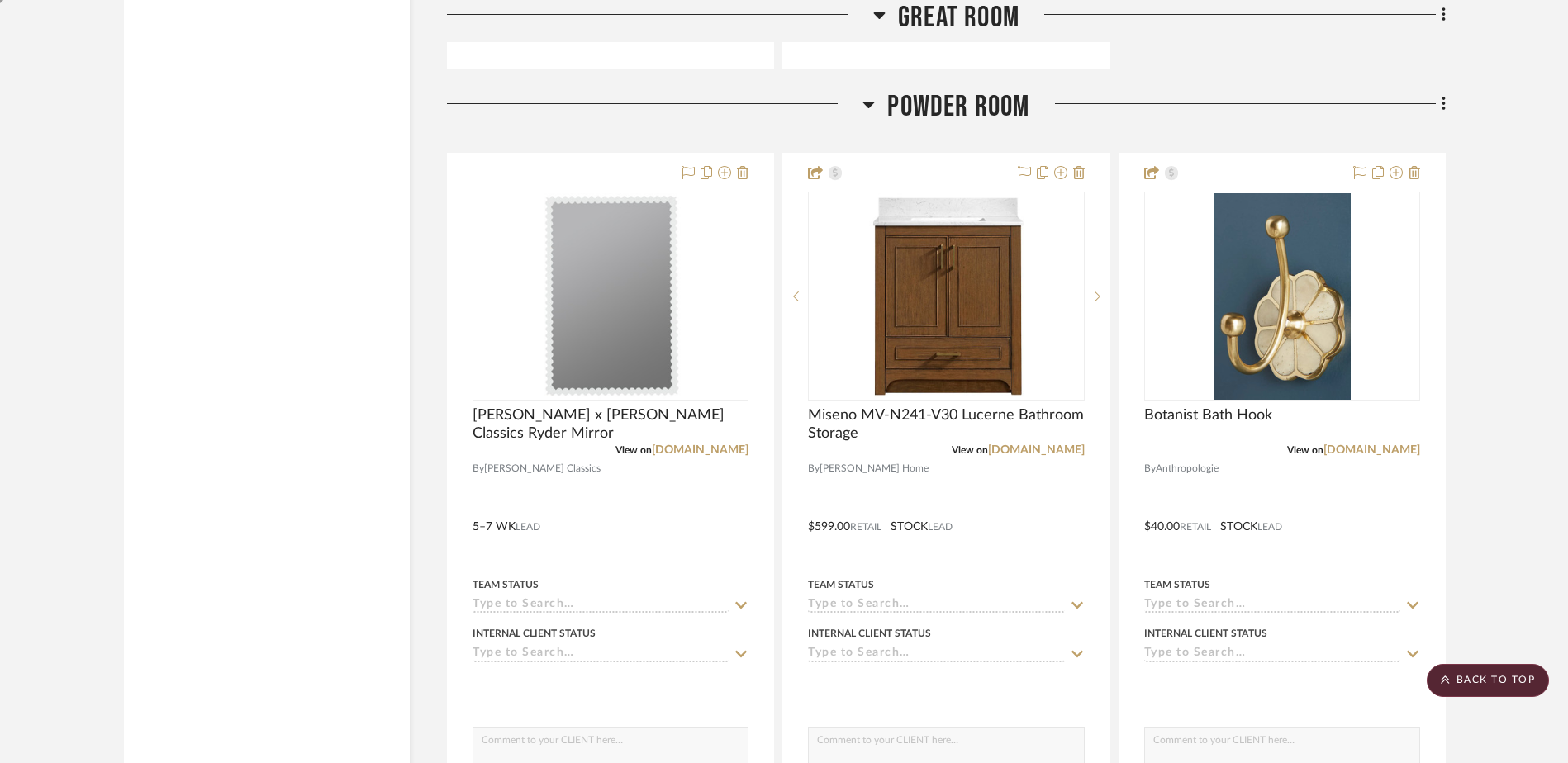
scroll to position [7420, 0]
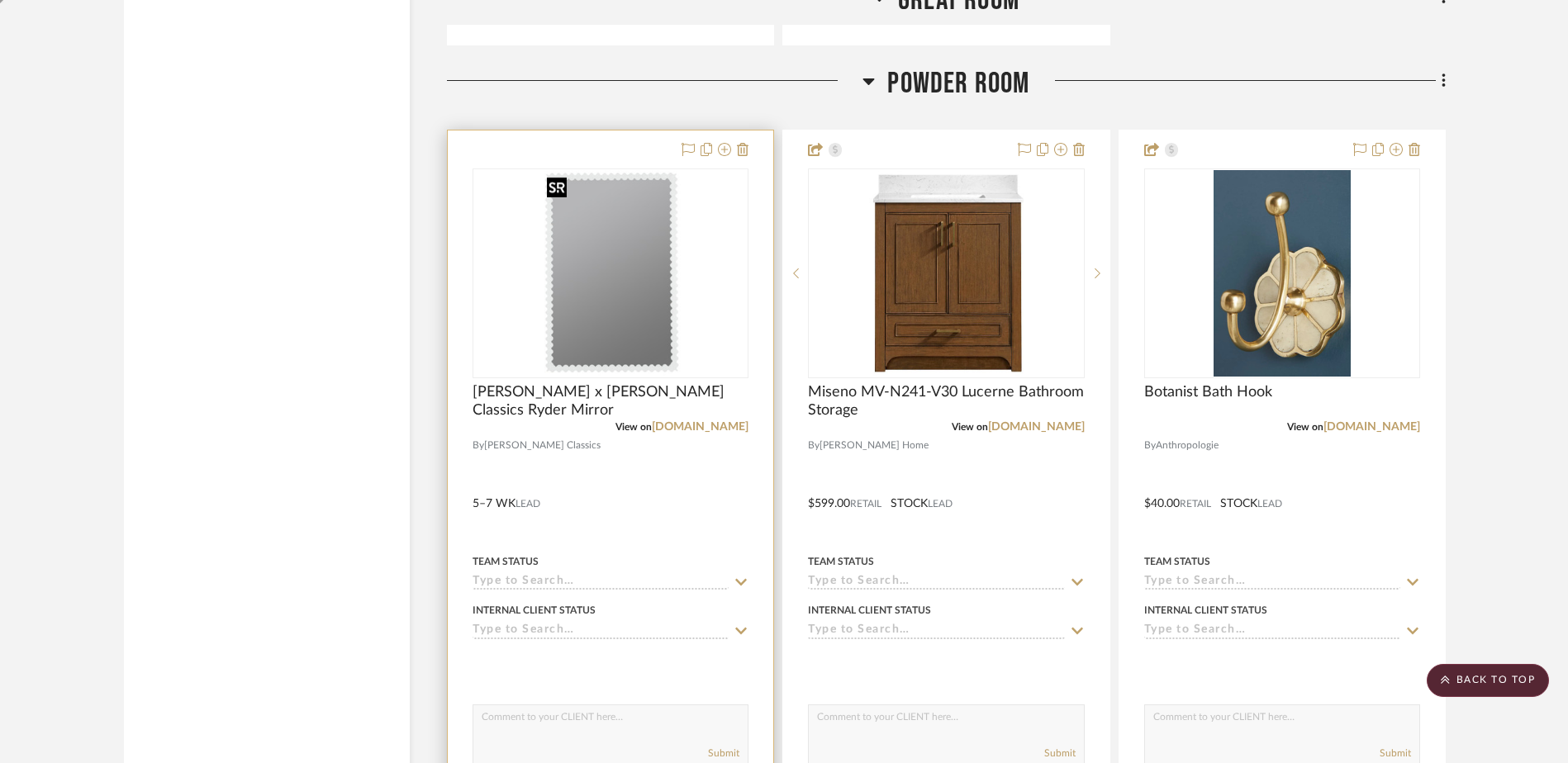
click at [0, 0] on img at bounding box center [0, 0] width 0 height 0
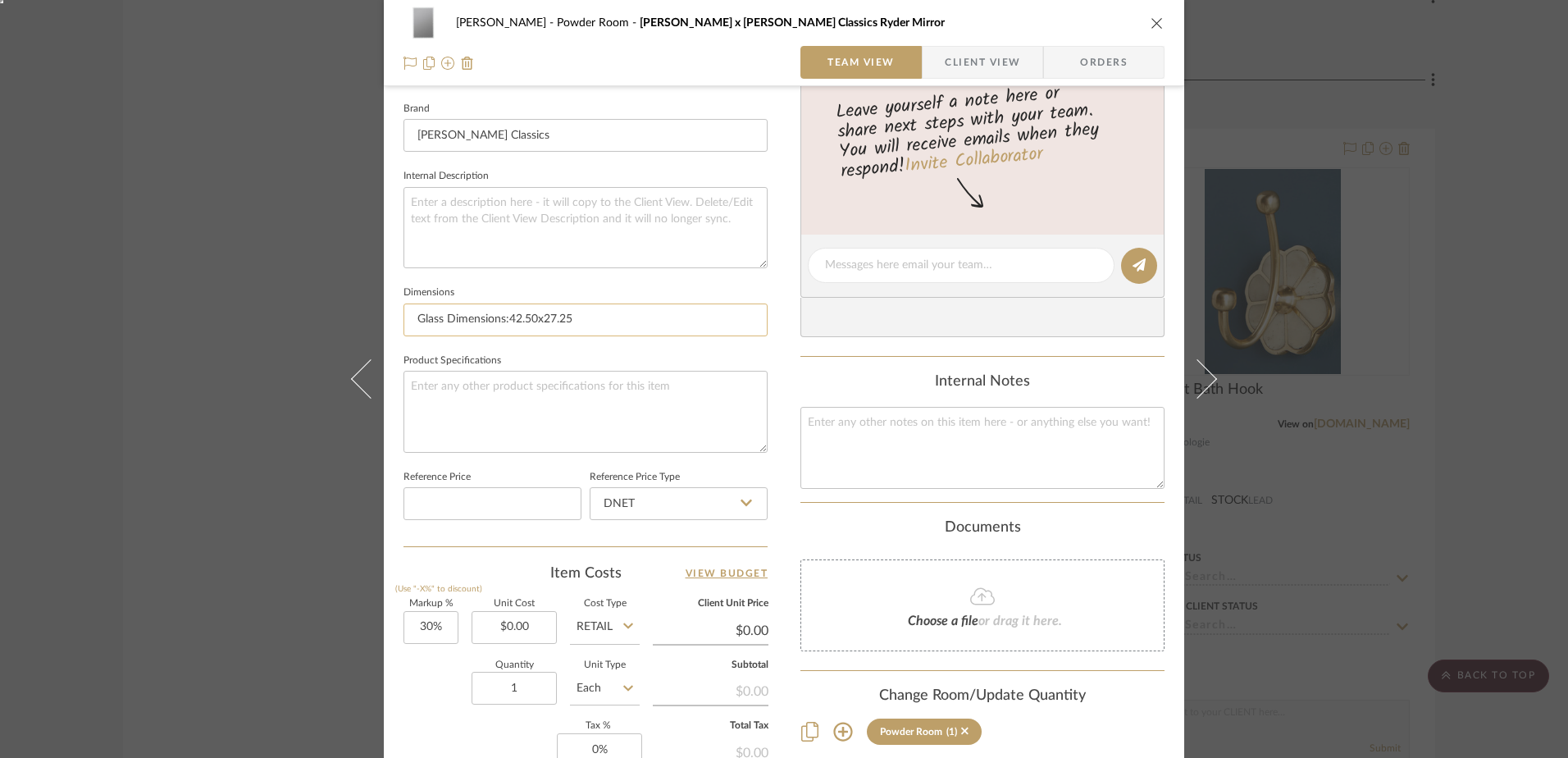
scroll to position [656, 0]
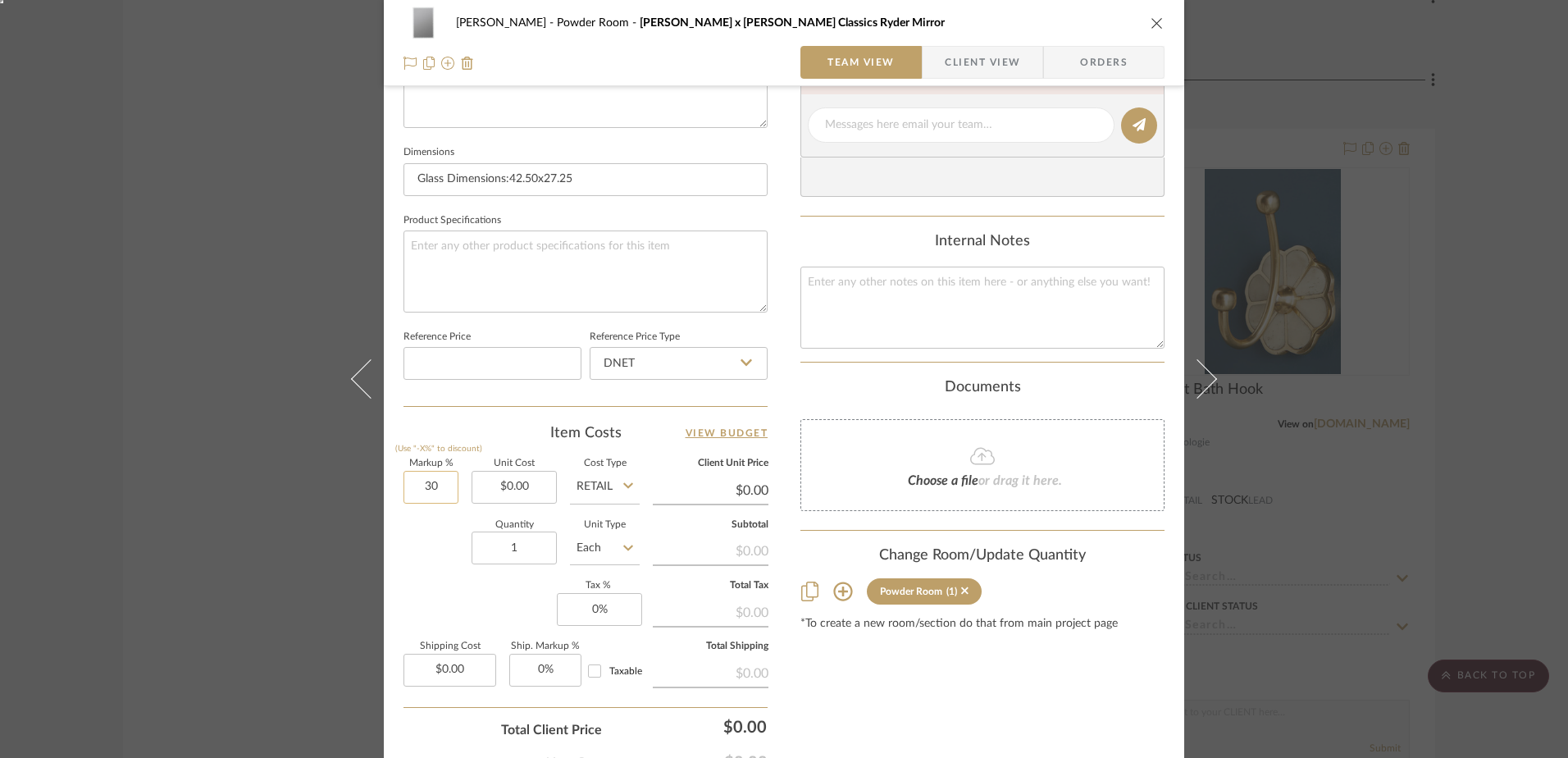
click at [440, 476] on input "30" at bounding box center [430, 487] width 55 height 33
type input "0%"
click at [608, 484] on input "Retail" at bounding box center [604, 487] width 70 height 33
click at [485, 495] on input "0.00" at bounding box center [514, 487] width 86 height 33
type input "$300.00"
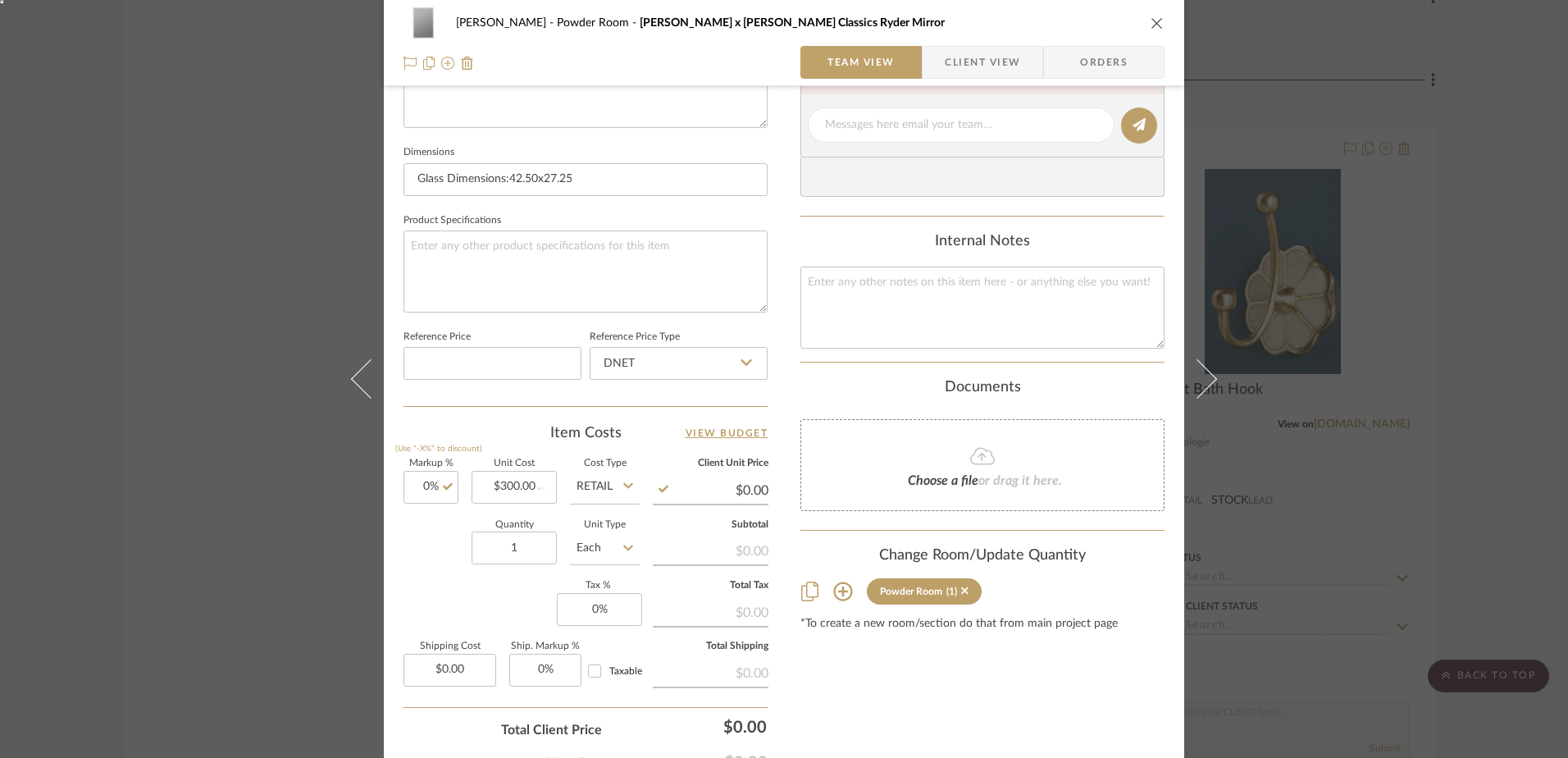
type input "$300.00"
click at [688, 361] on input "DNET" at bounding box center [678, 363] width 178 height 33
click at [636, 445] on div "Retail" at bounding box center [686, 446] width 203 height 42
type input "Retail"
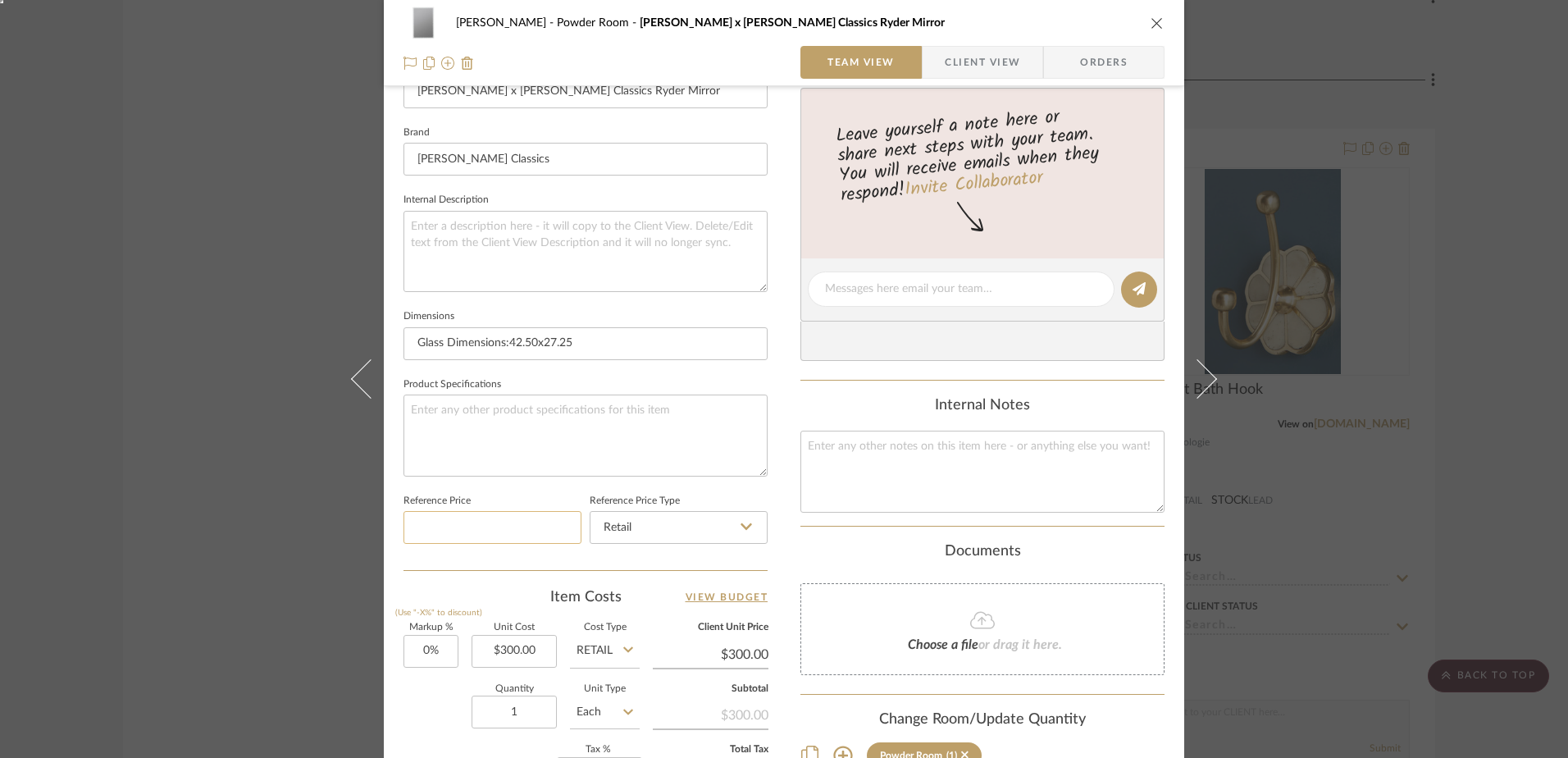
scroll to position [328, 0]
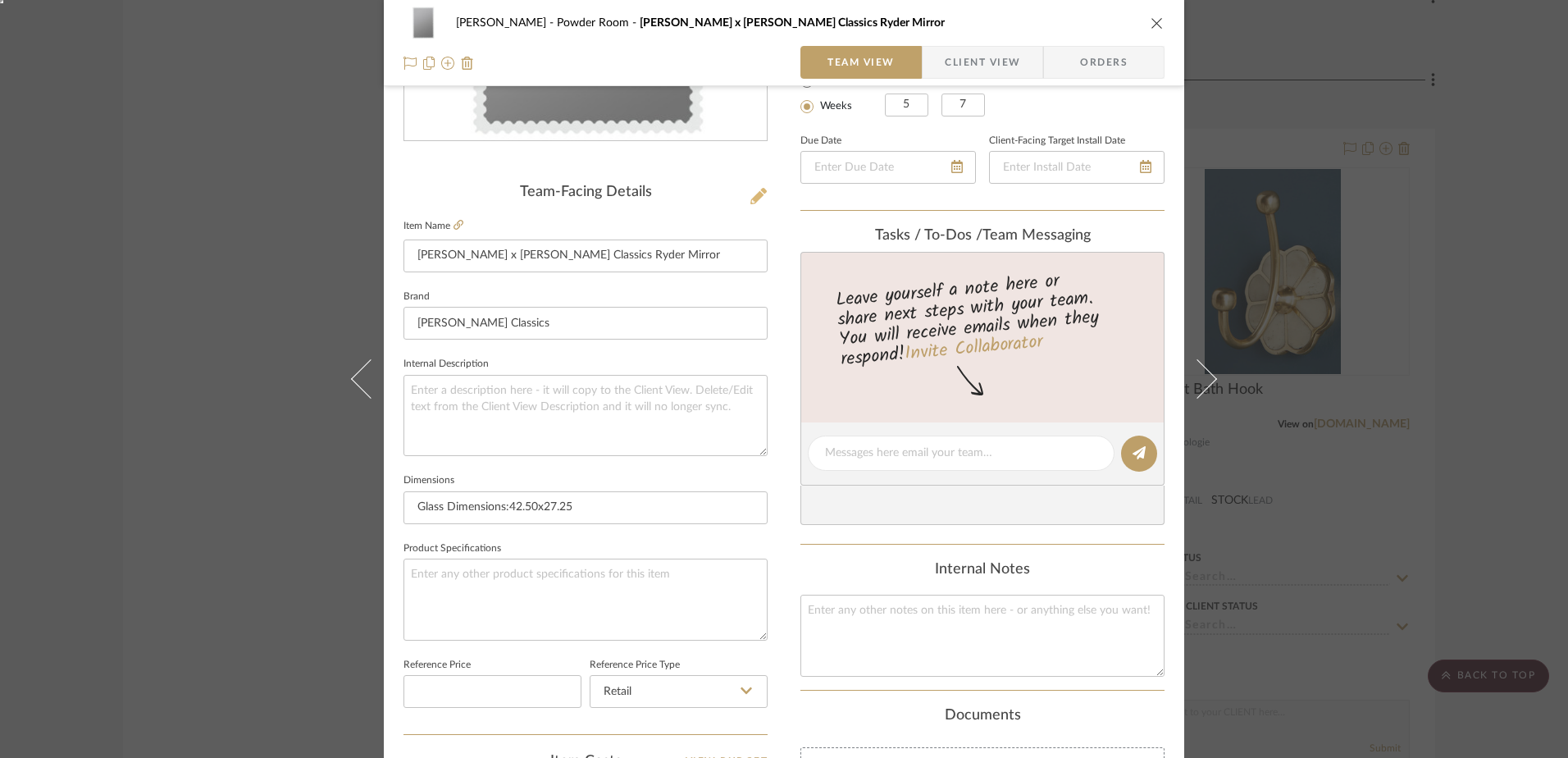
click at [756, 196] on icon at bounding box center [759, 196] width 17 height 17
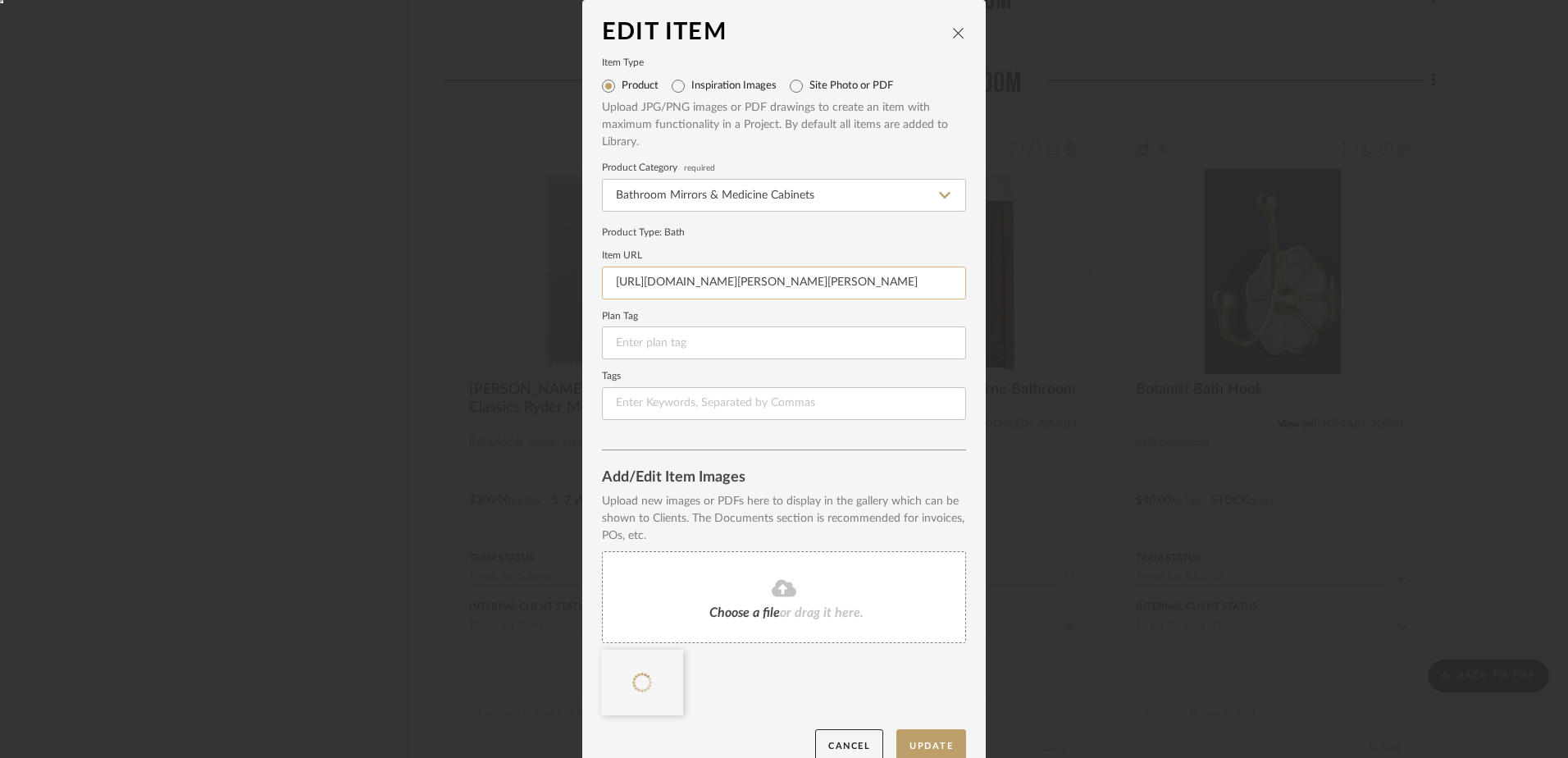
click at [711, 294] on input "https://cooperclassics.com/bria-hammel-x-cooper-classics-ryder-mirror/" at bounding box center [783, 282] width 364 height 33
paste input "www.wayfair.com/decor-pillows/pdp/birch-lane-emele-bria-hammel-ryder-mirror-dvq…"
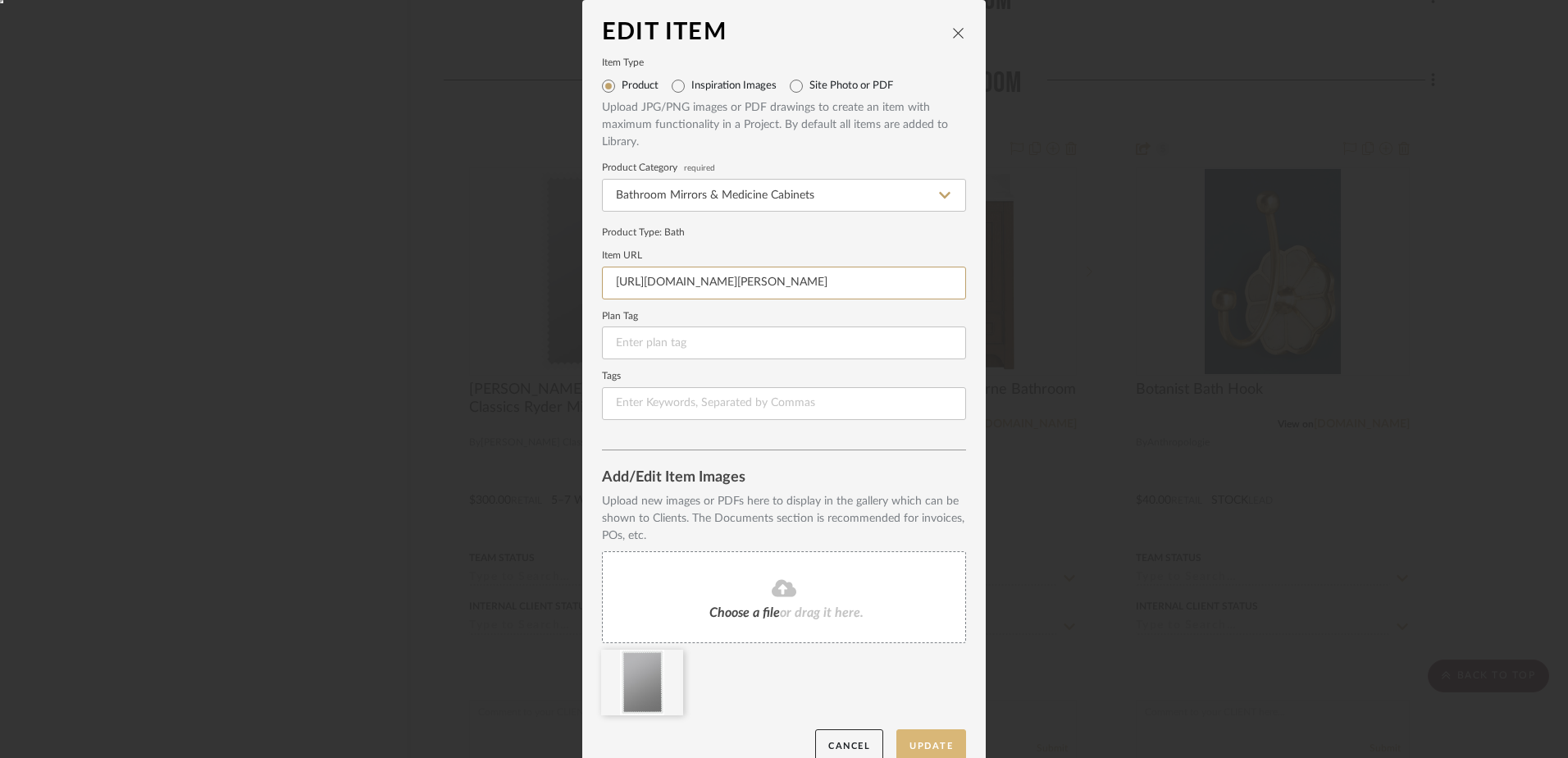
type input "https://www.wayfair.com/decor-pillows/pdp/birch-lane-emele-bria-hammel-ryder-mi…"
click at [911, 741] on button "Update" at bounding box center [931, 746] width 70 height 34
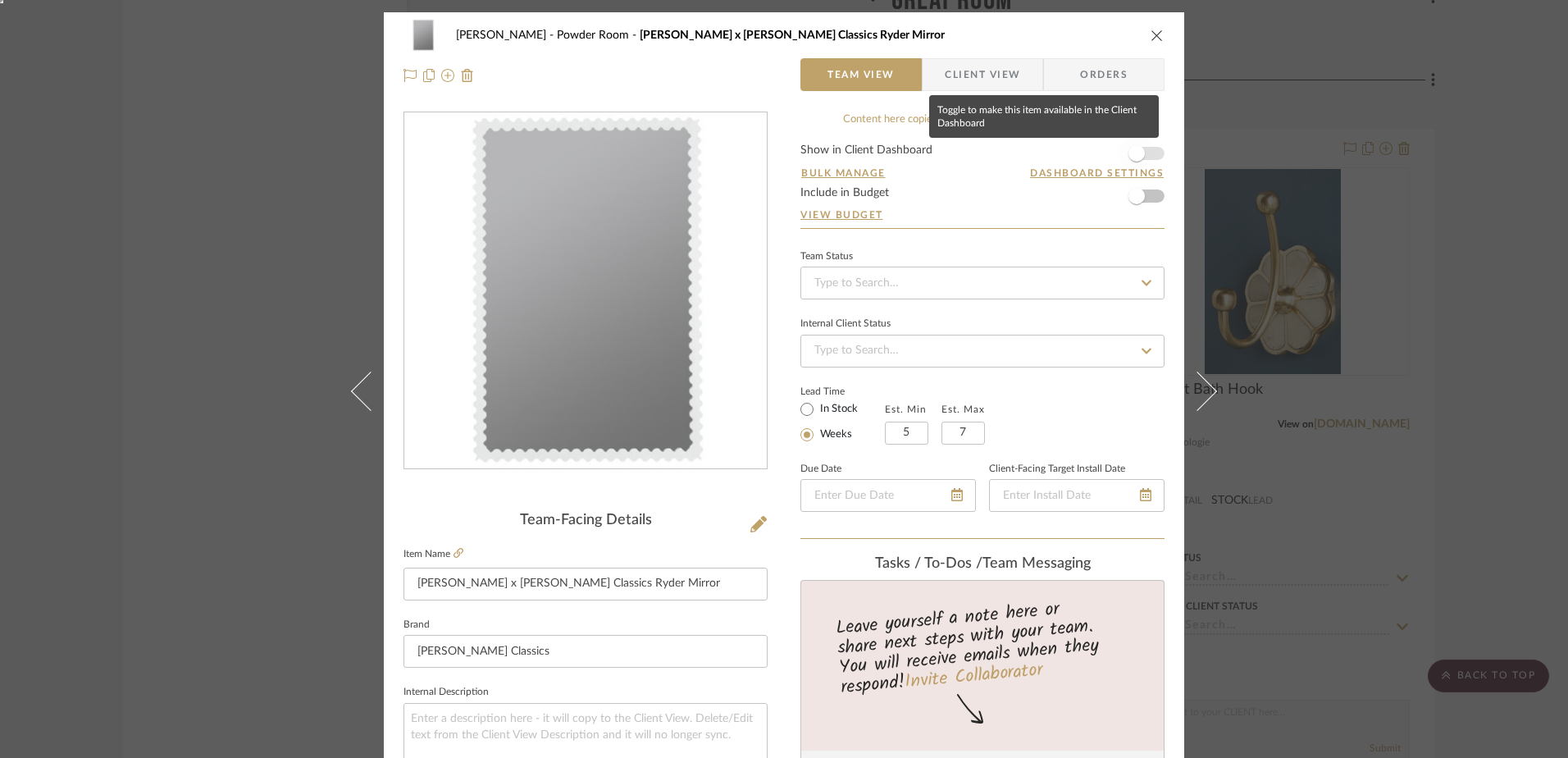
click at [1131, 156] on span "button" at bounding box center [1137, 154] width 17 height 17
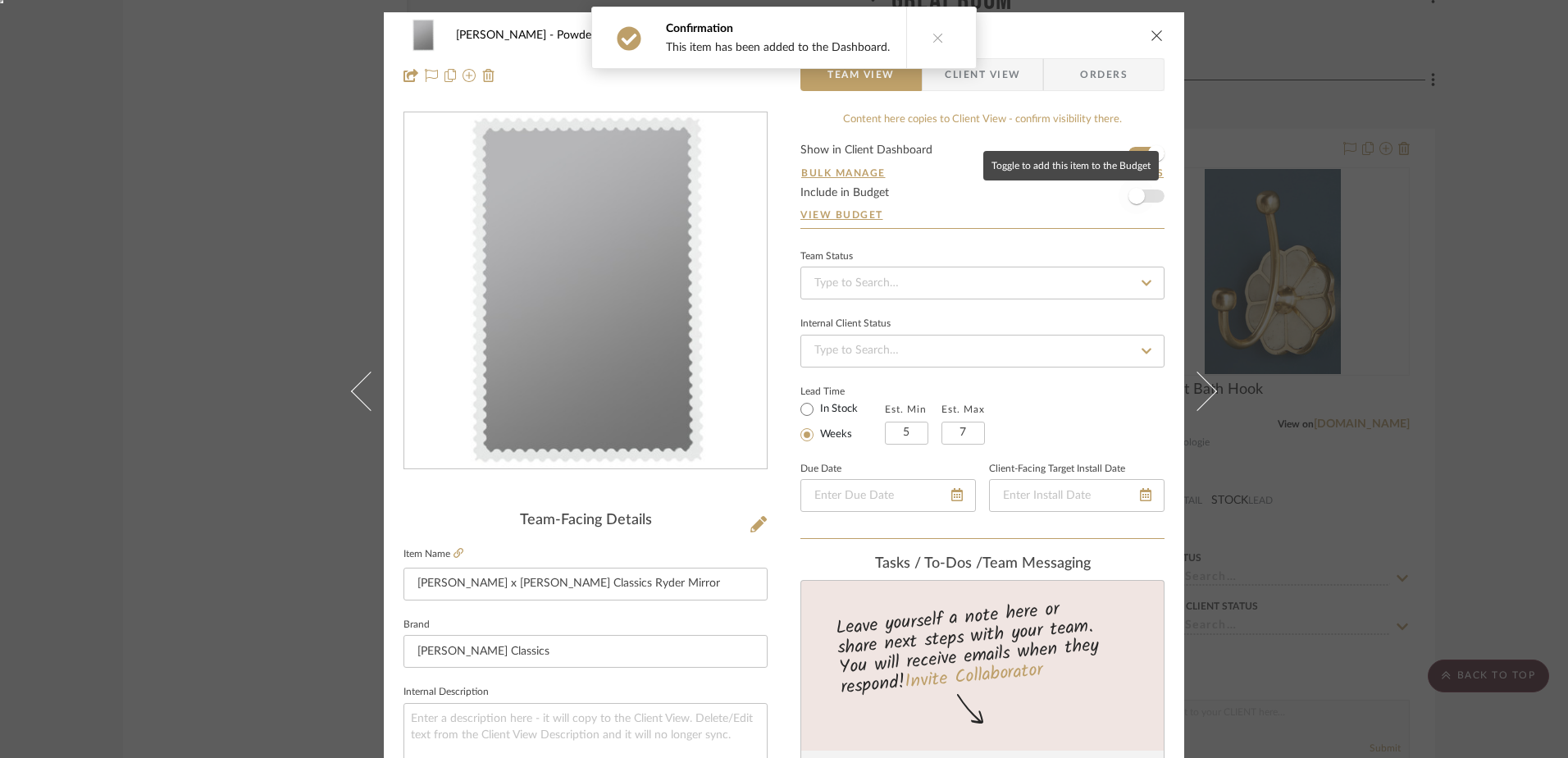
click at [1129, 197] on span "button" at bounding box center [1137, 196] width 17 height 17
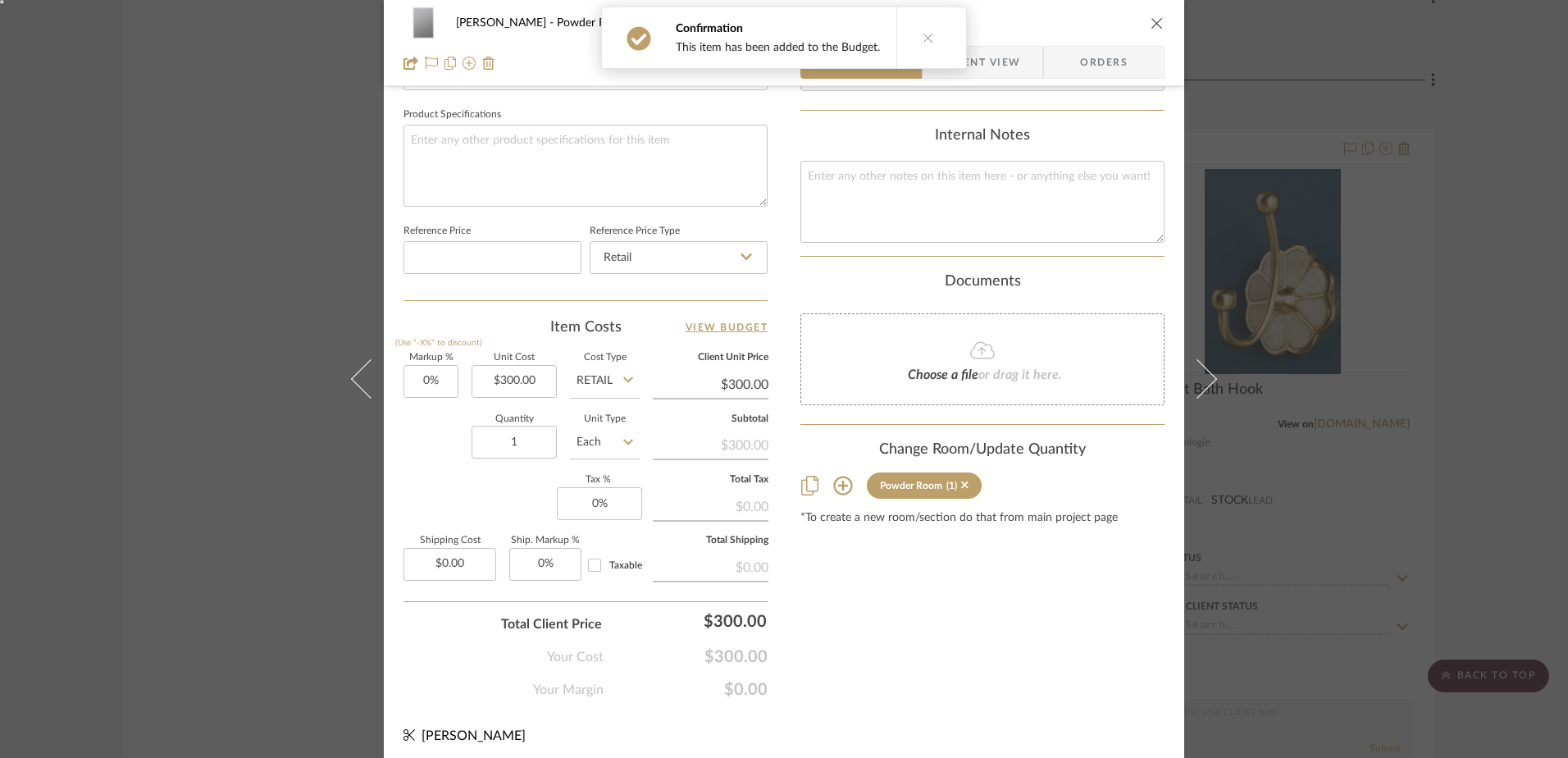
scroll to position [769, 0]
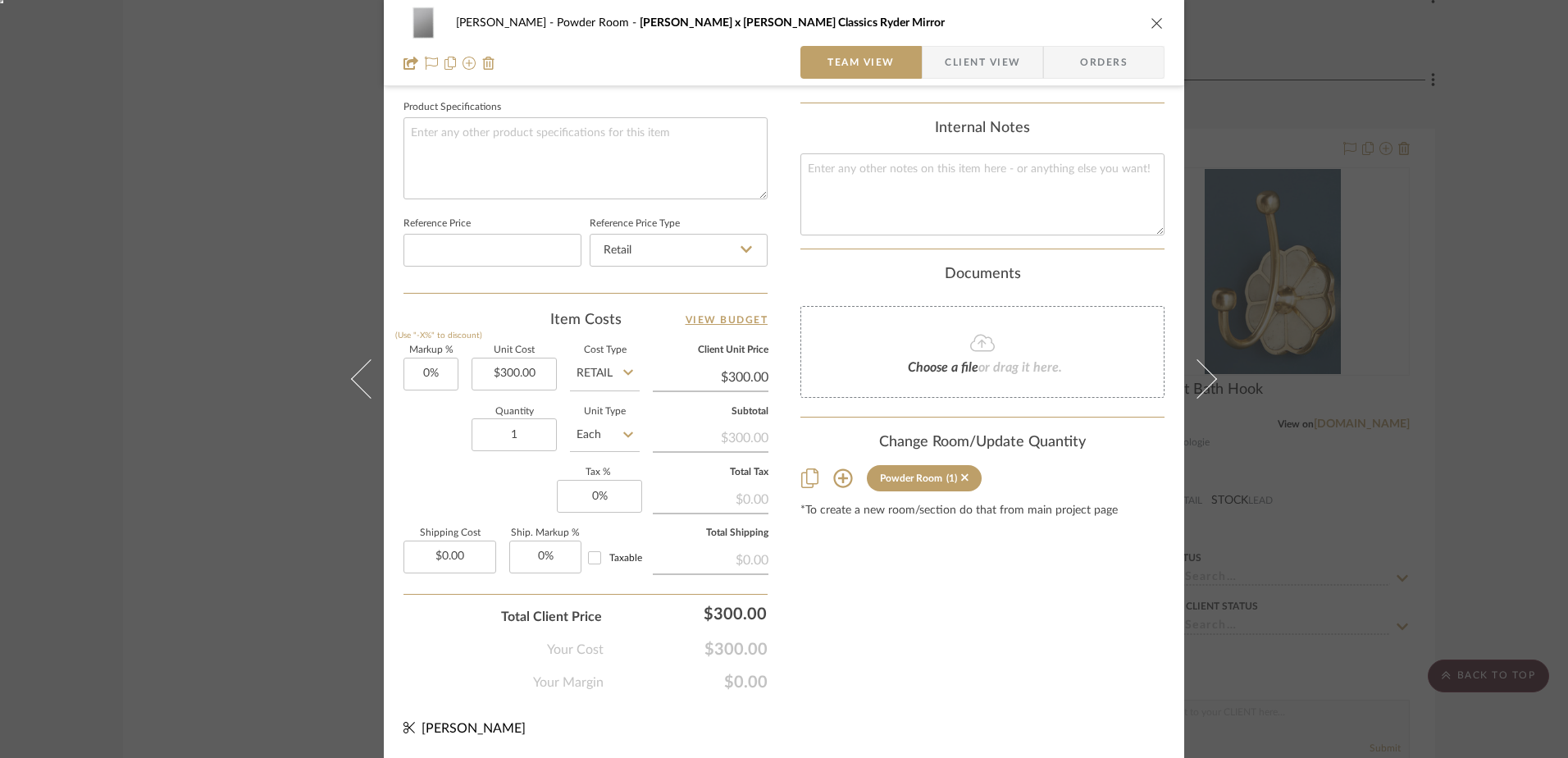
click at [602, 548] on div "Taxable" at bounding box center [610, 558] width 59 height 26
click at [593, 553] on input "Taxable" at bounding box center [594, 558] width 26 height 26
checkbox input "true"
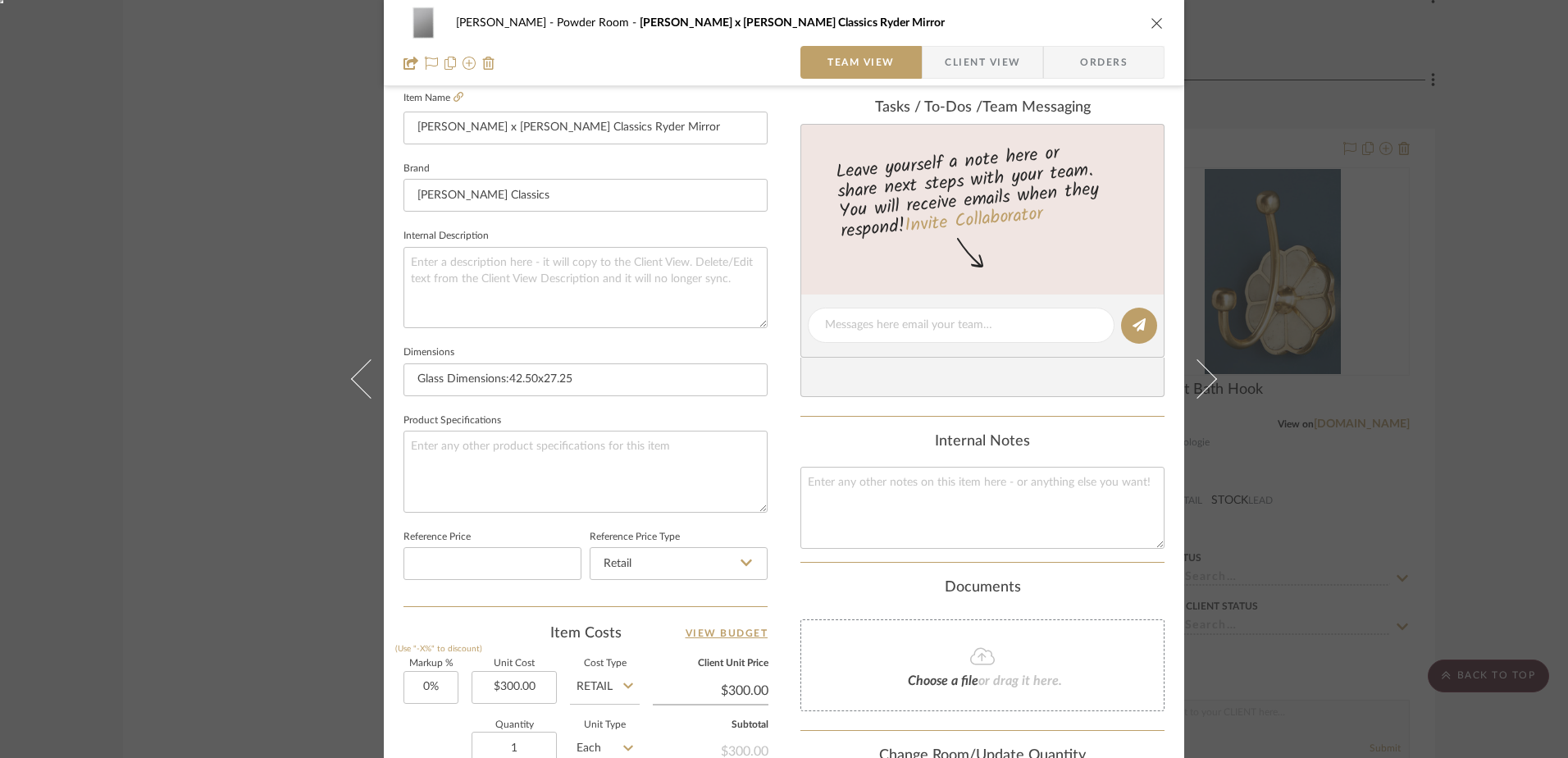
scroll to position [359, 0]
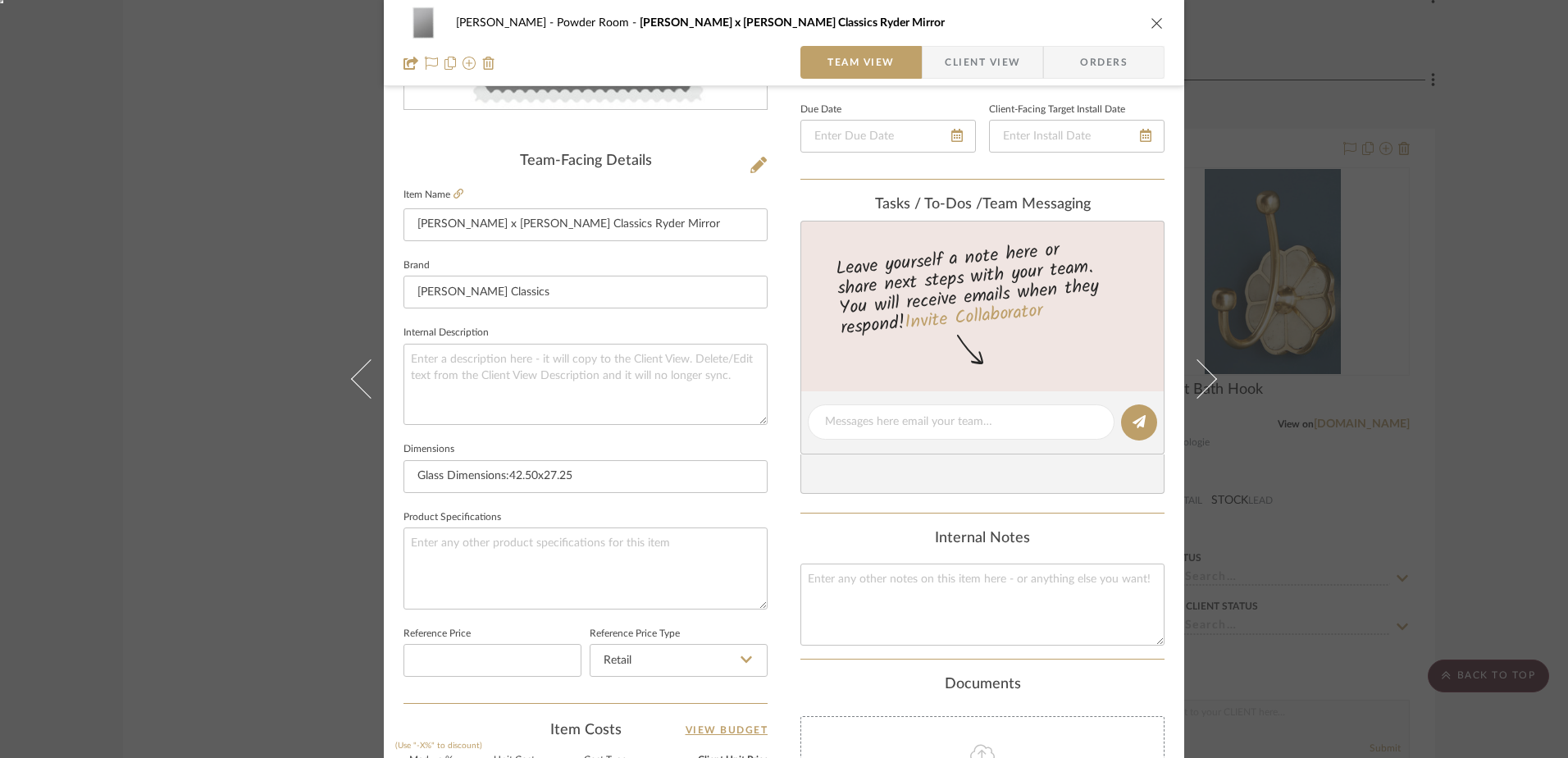
click at [1151, 20] on icon "close" at bounding box center [1157, 23] width 13 height 13
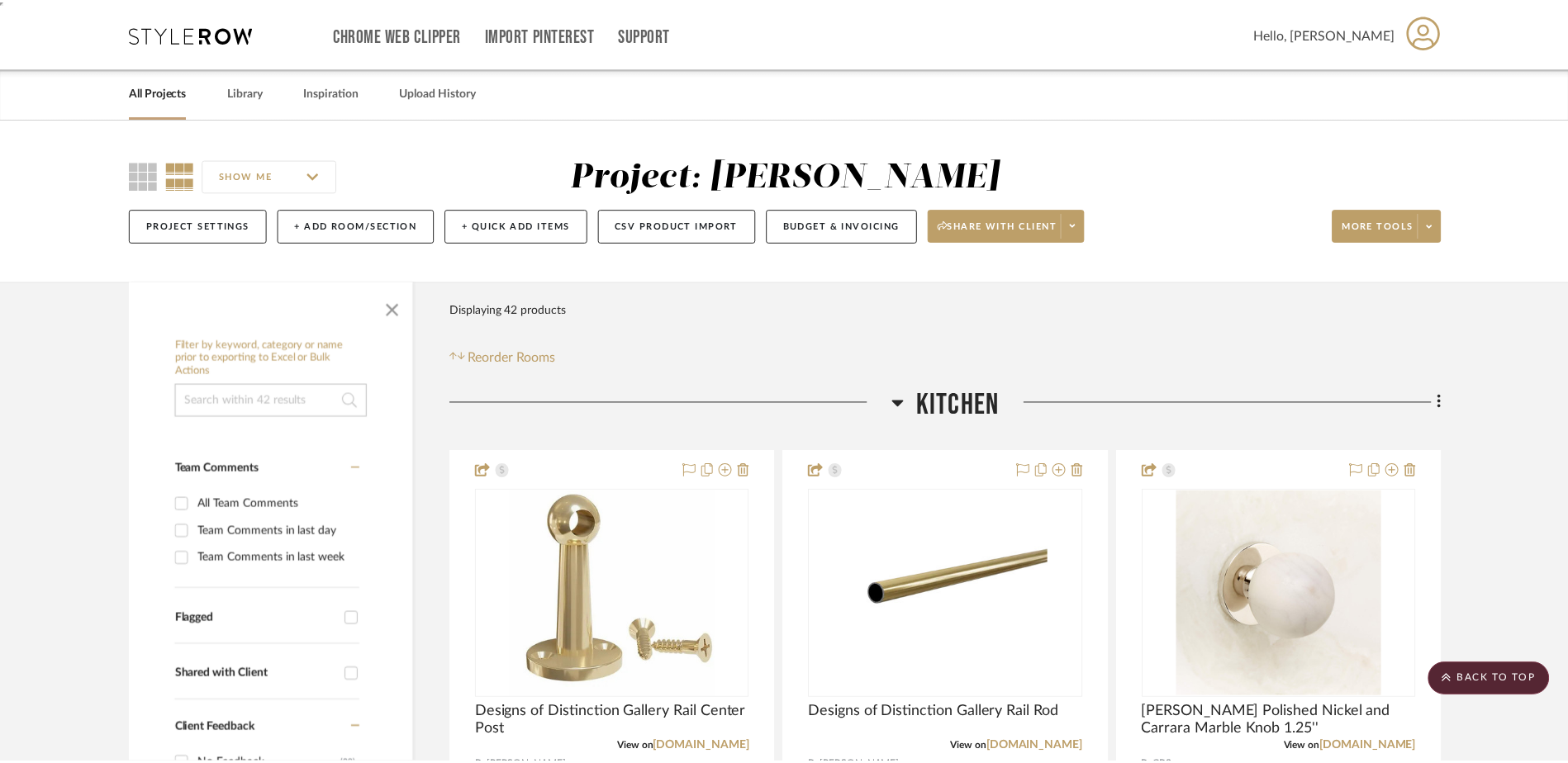
scroll to position [7420, 0]
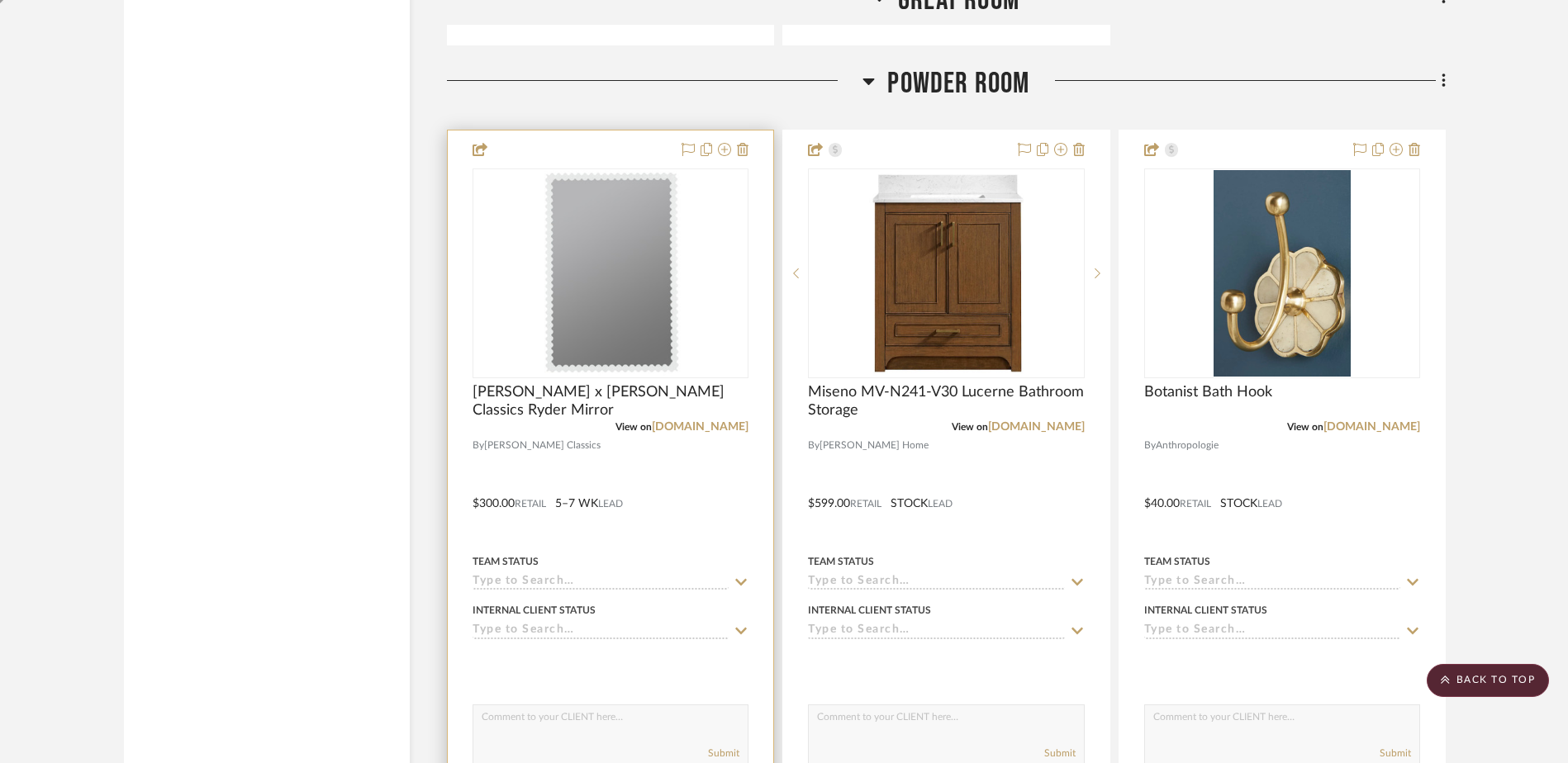
click at [676, 291] on img "0" at bounding box center [611, 273] width 141 height 206
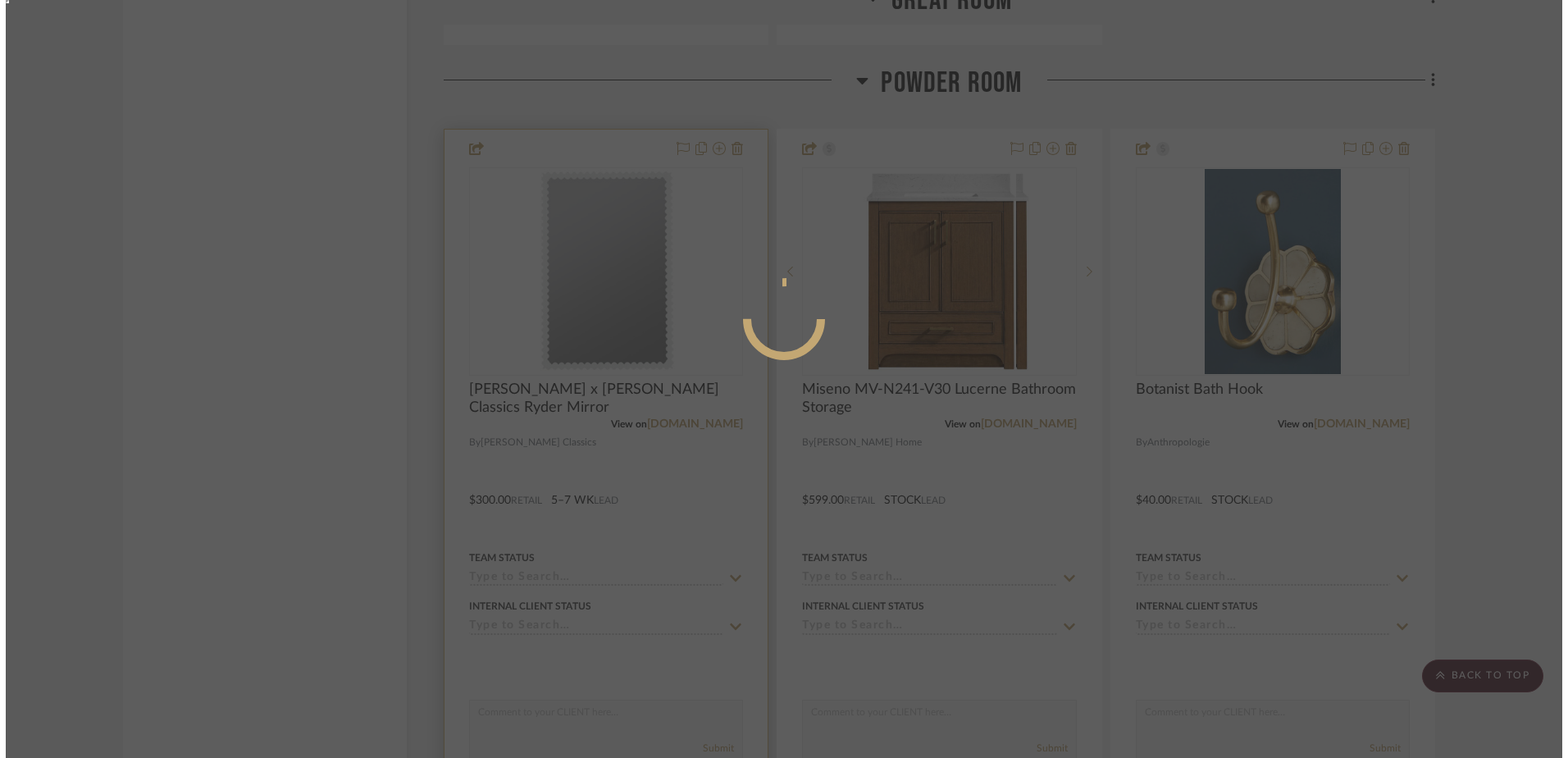
scroll to position [0, 0]
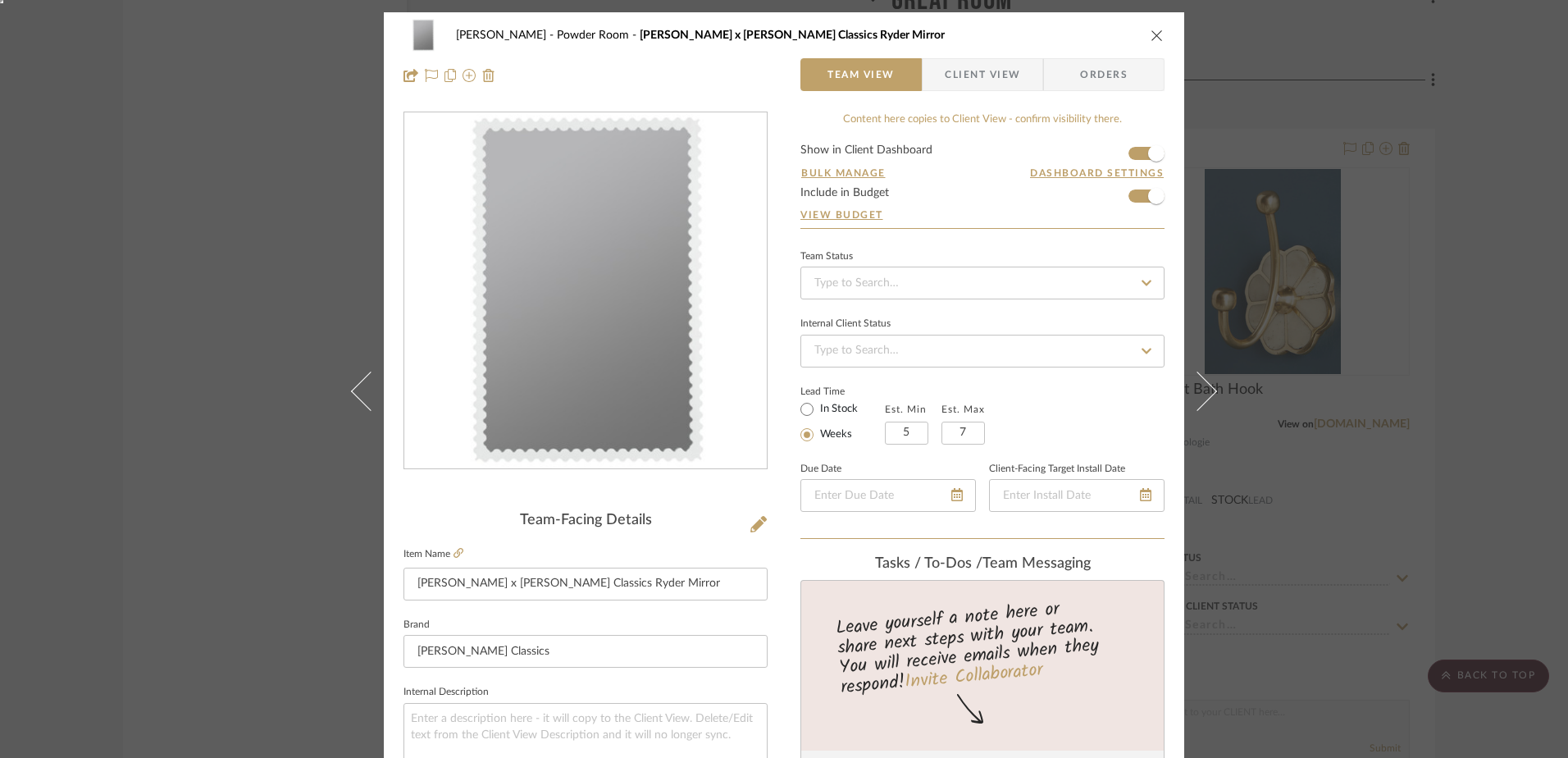
click at [1152, 37] on icon "close" at bounding box center [1157, 35] width 13 height 13
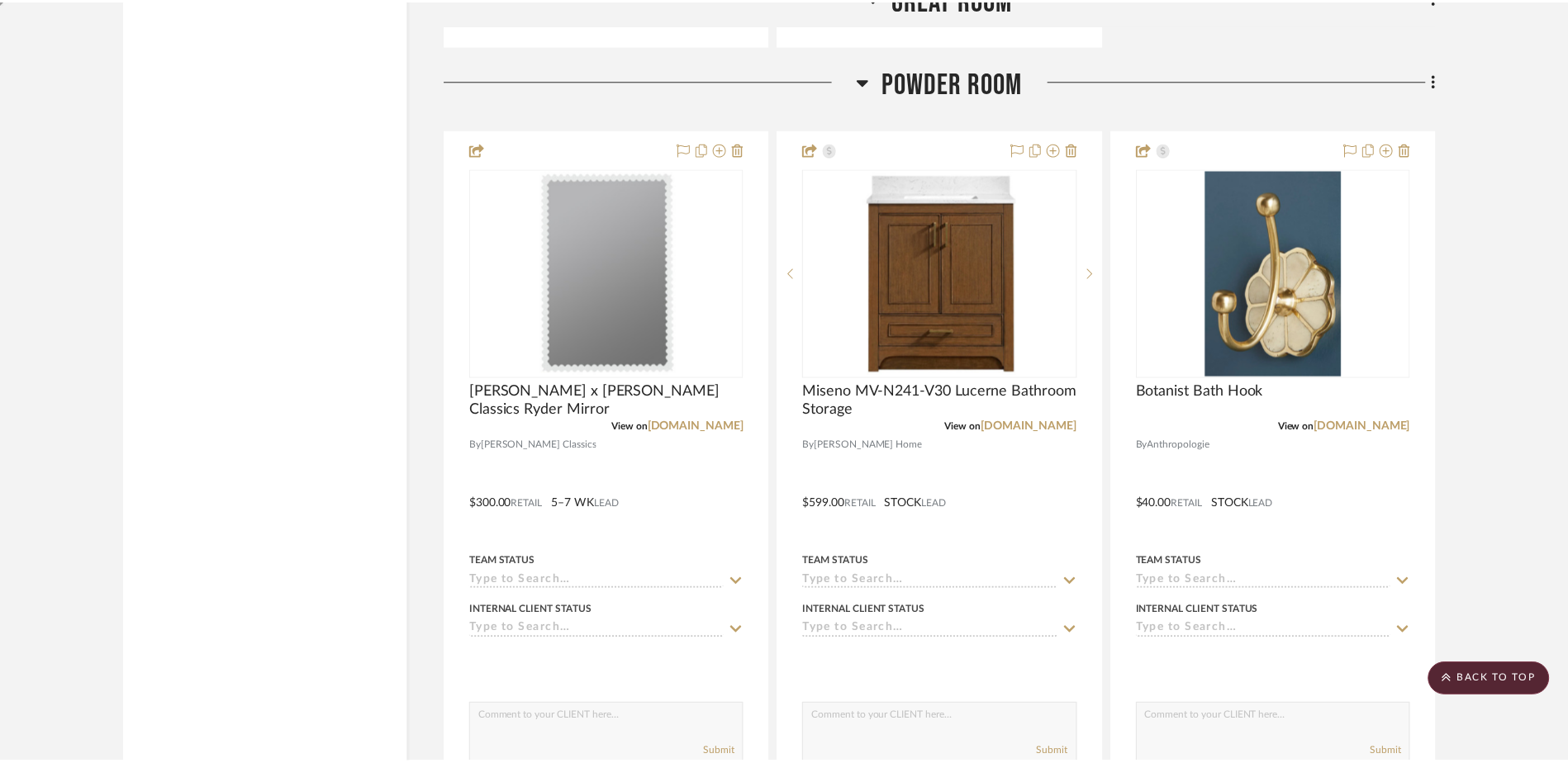
scroll to position [7420, 0]
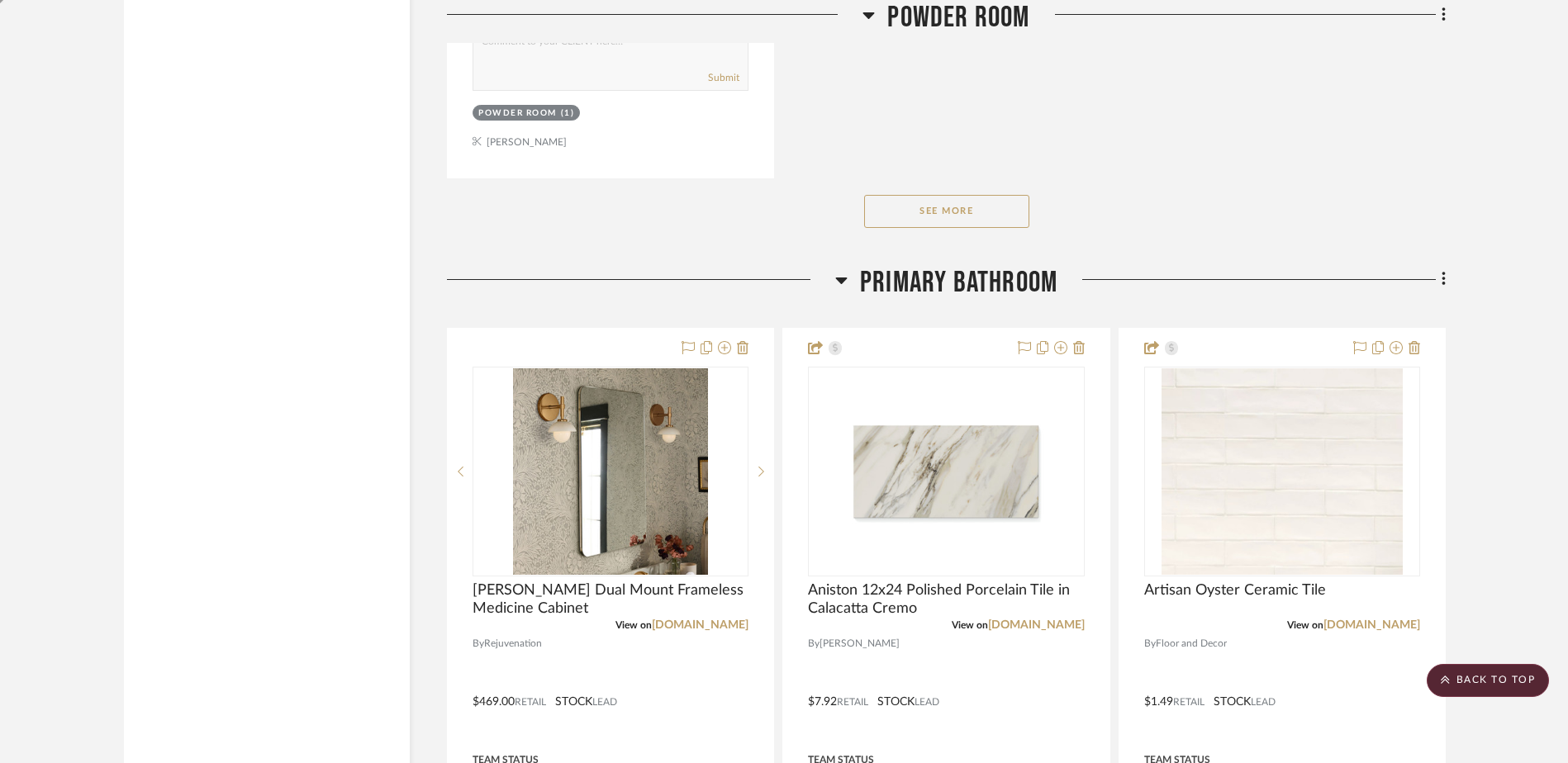
scroll to position [9723, 0]
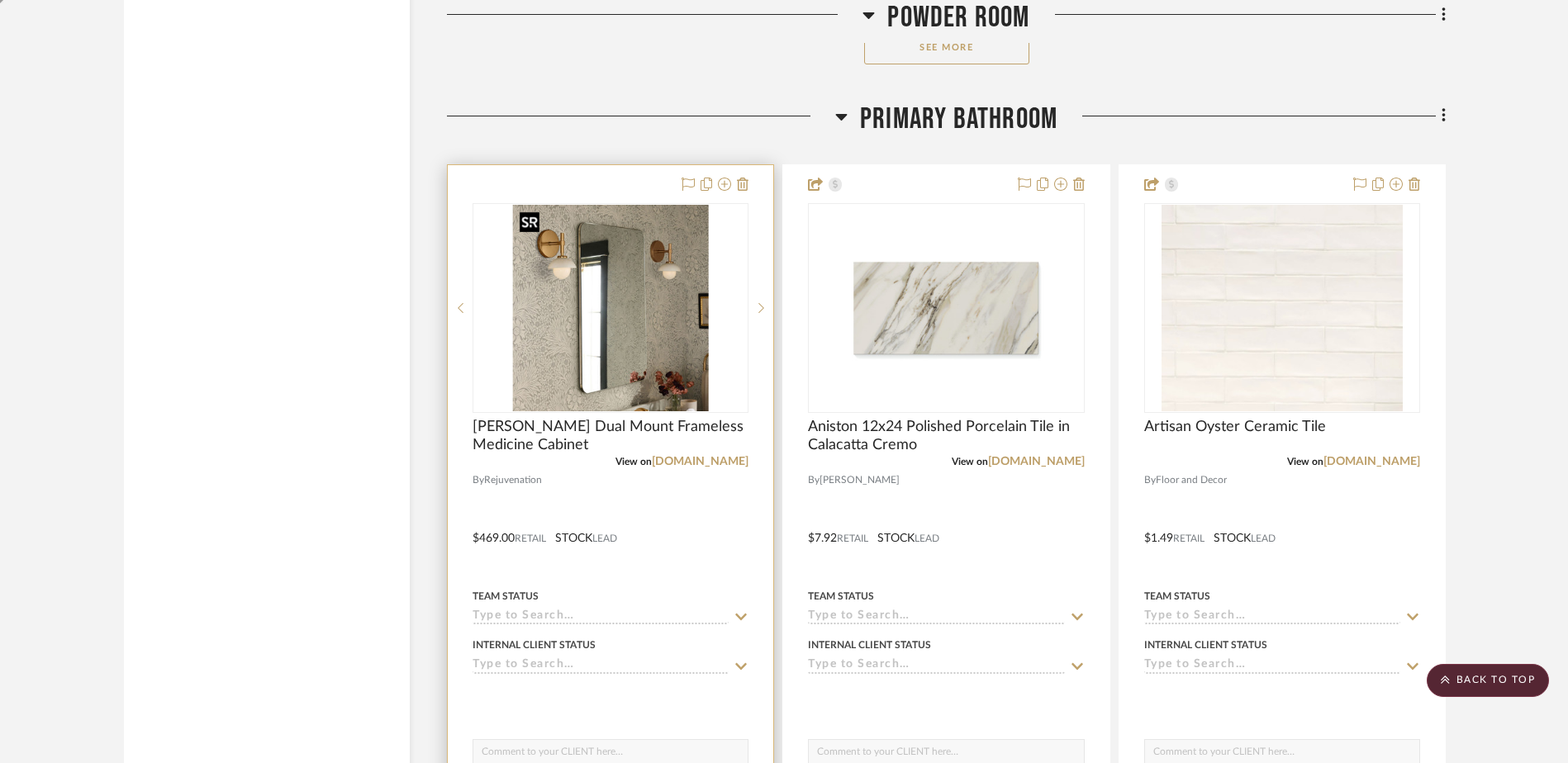
click at [0, 0] on img at bounding box center [0, 0] width 0 height 0
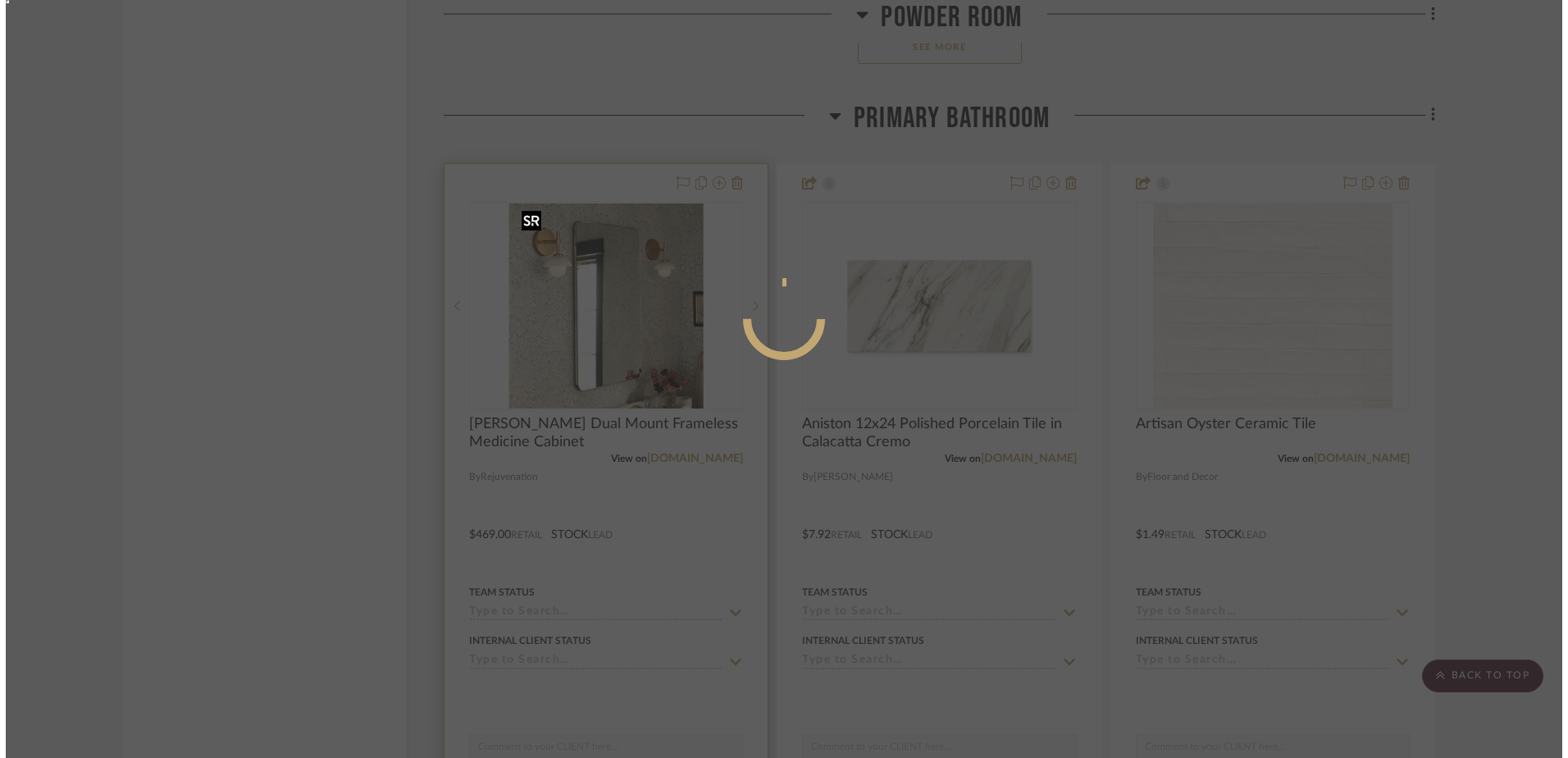
scroll to position [0, 0]
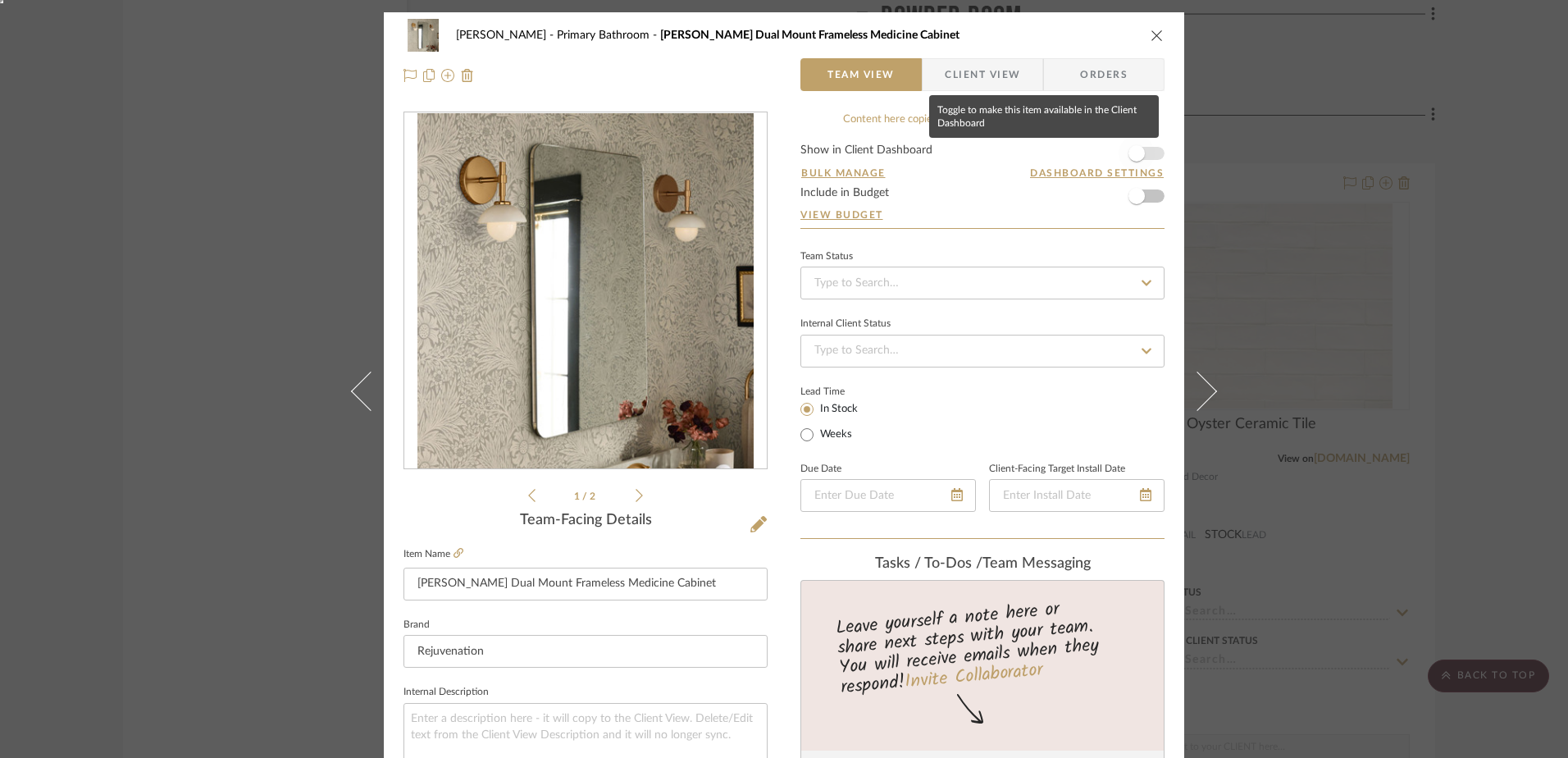
click at [1129, 148] on span "button" at bounding box center [1137, 154] width 17 height 17
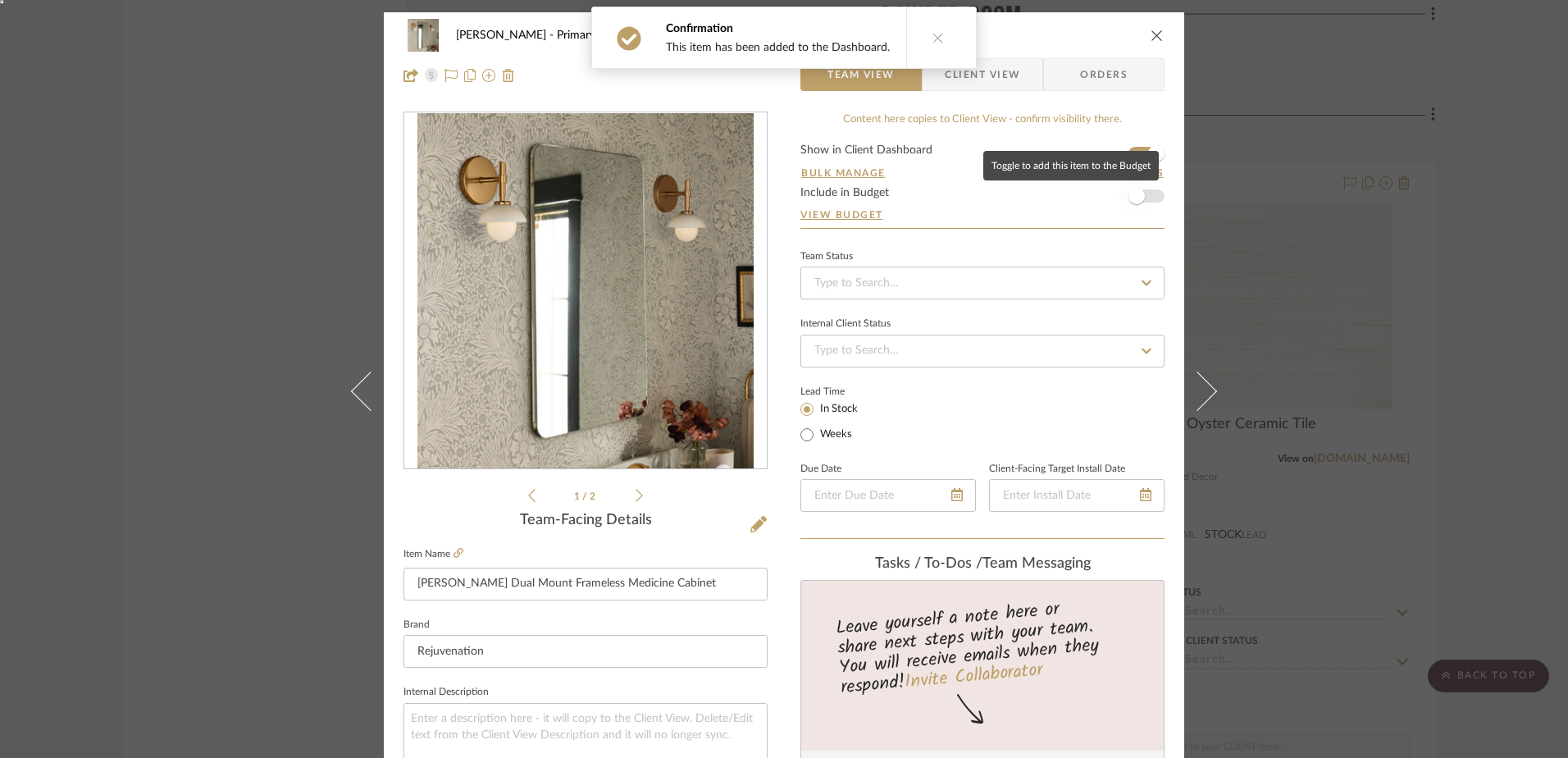
click at [1139, 196] on span "button" at bounding box center [1136, 196] width 36 height 36
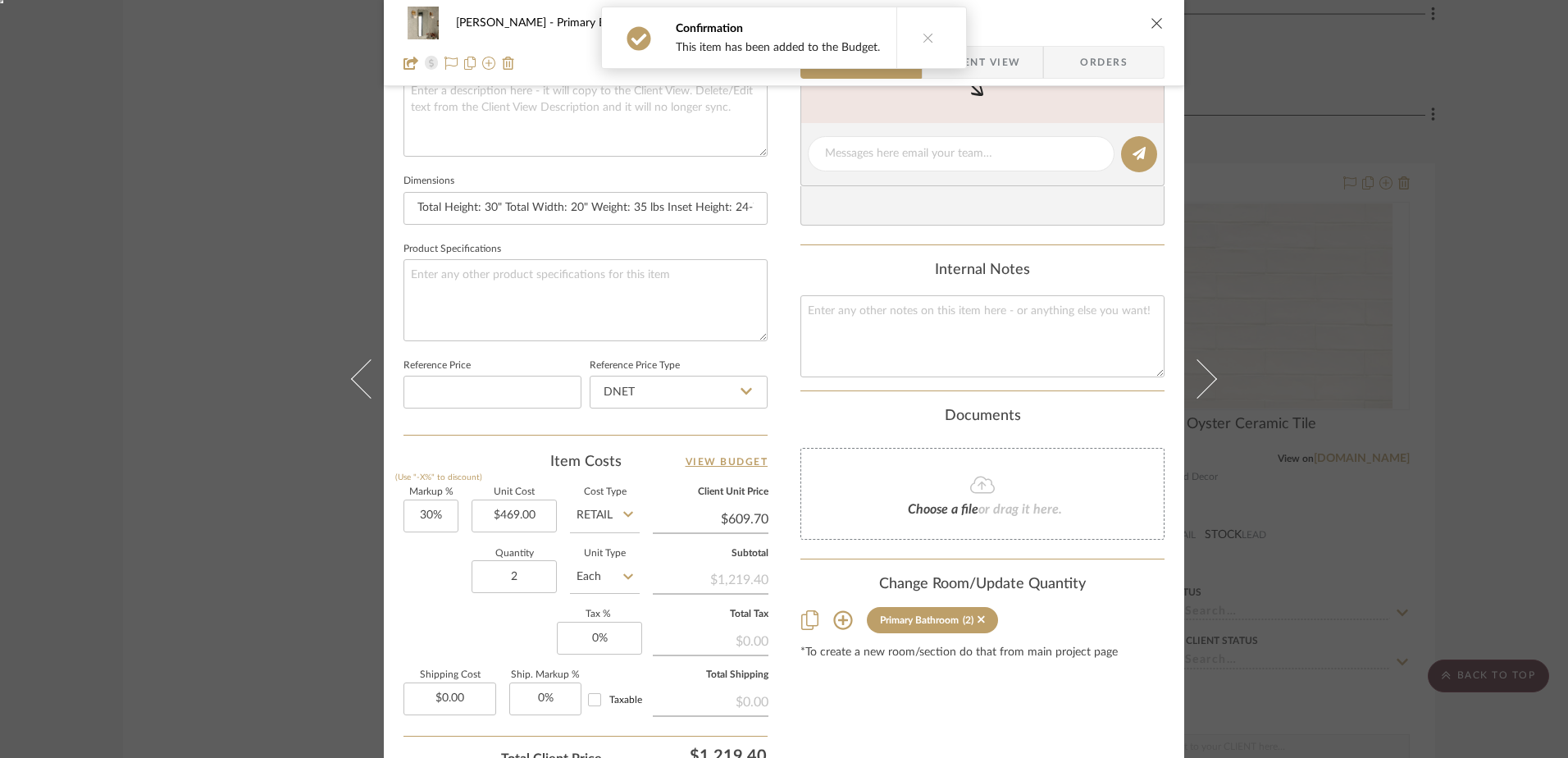
scroll to position [656, 0]
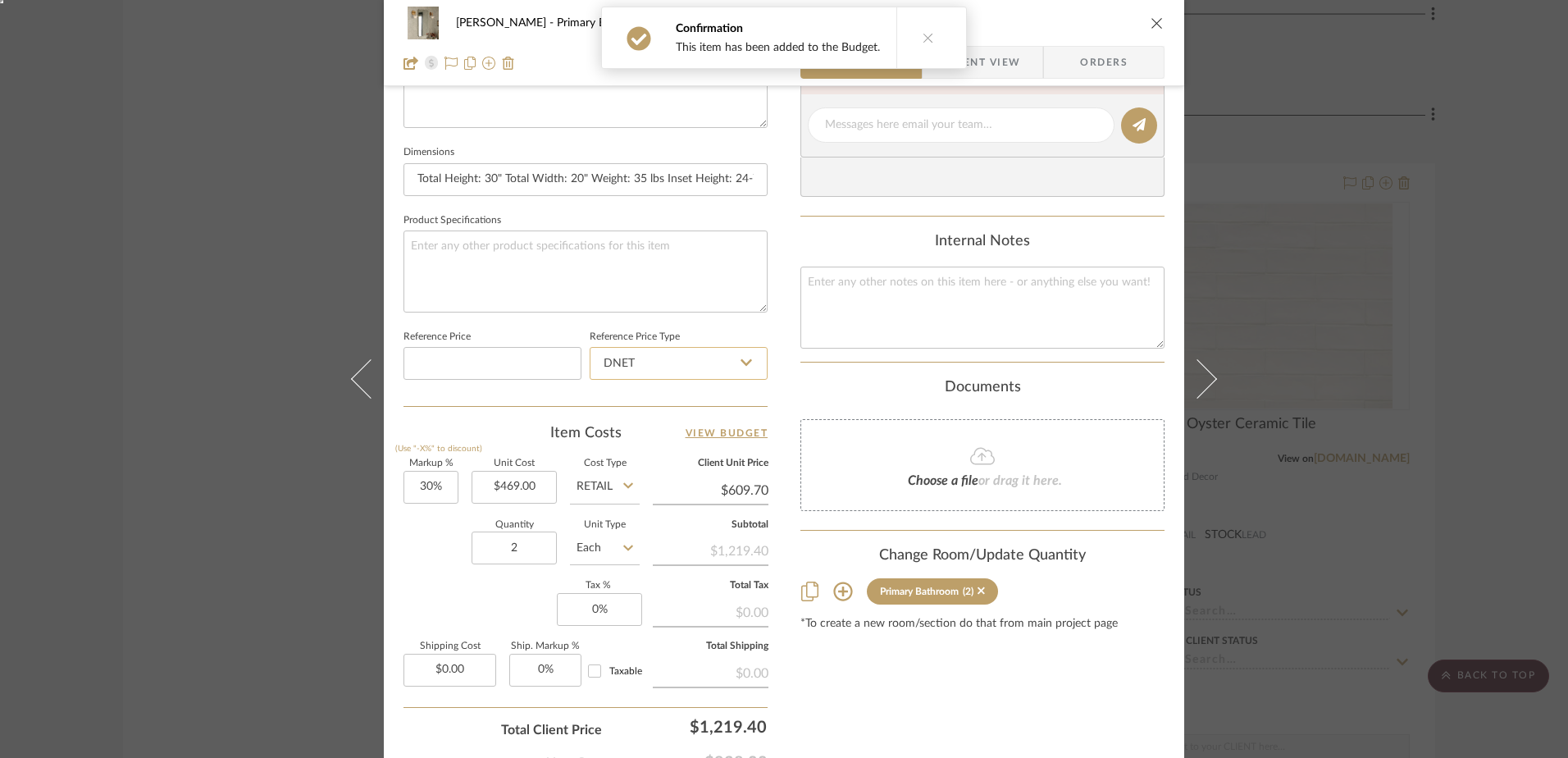
click at [691, 372] on input "DNET" at bounding box center [678, 363] width 178 height 33
click at [637, 448] on div "Retail" at bounding box center [686, 446] width 203 height 42
type input "Retail"
click at [445, 496] on input "30" at bounding box center [430, 487] width 55 height 33
type input "0%"
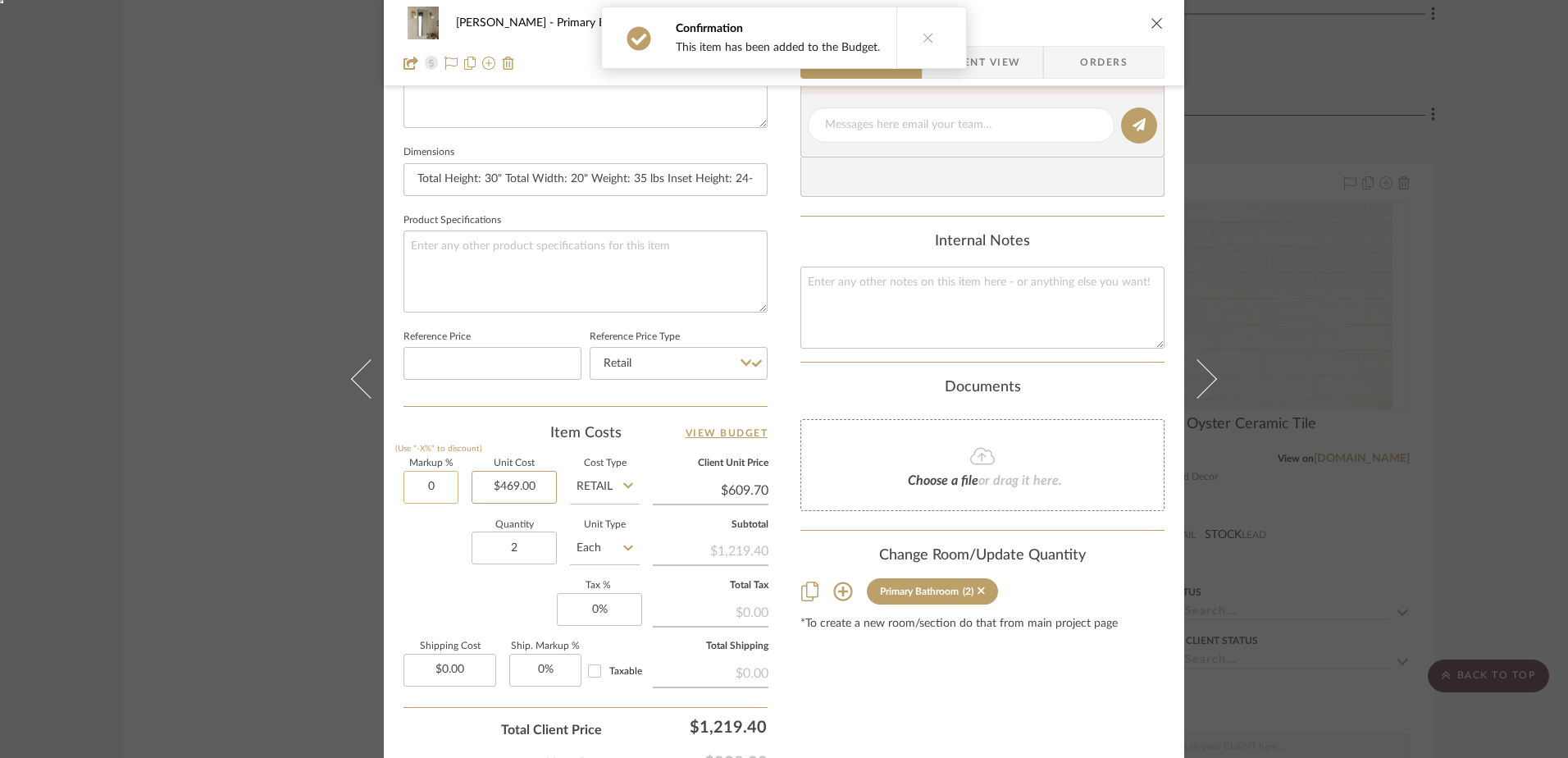
type input "469.00"
type input "$469.00"
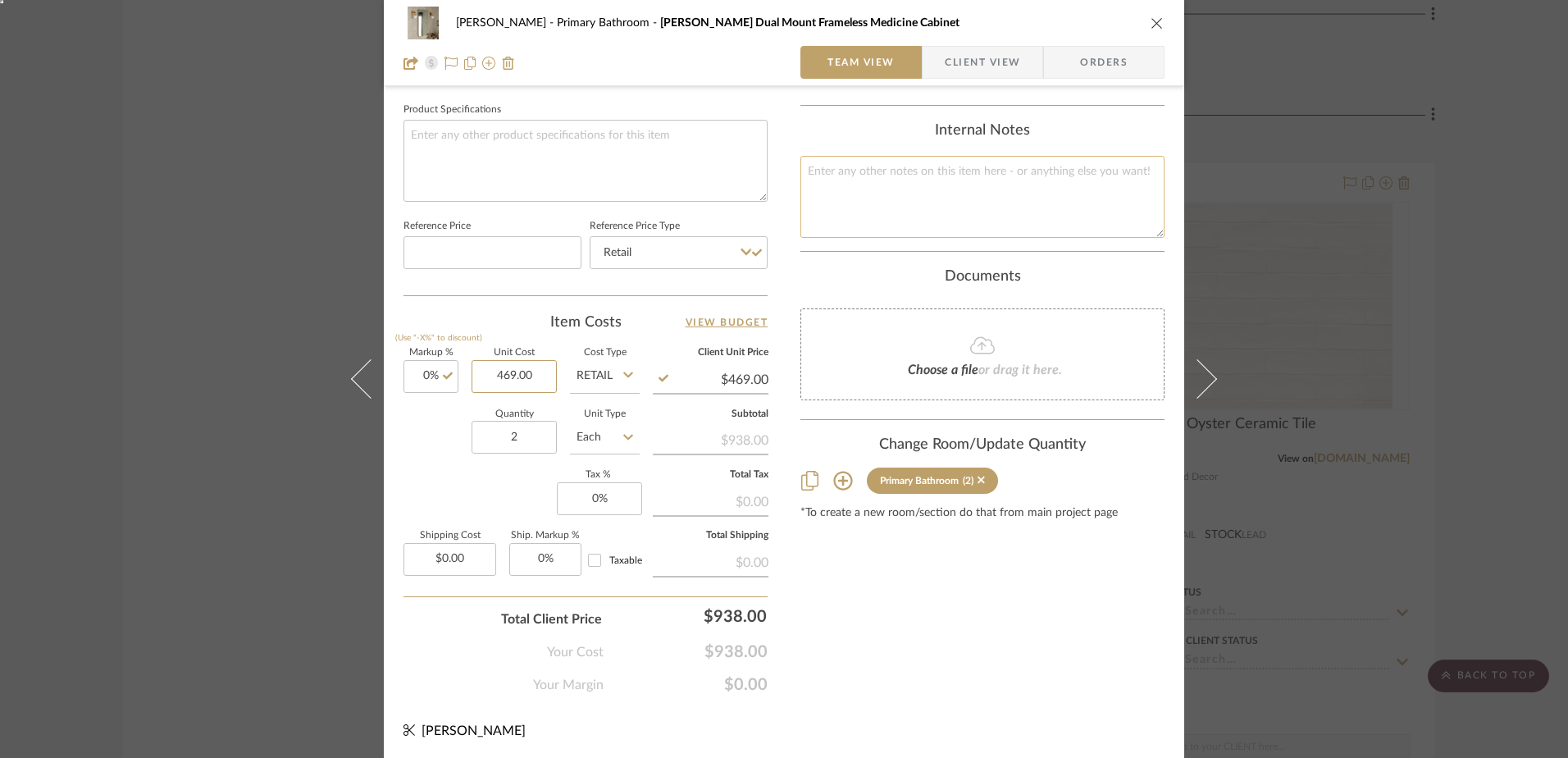
scroll to position [769, 0]
type input "$469.00"
click at [1475, 165] on div "[PERSON_NAME] Primary Bathroom [PERSON_NAME] Dual Mount Frameless Medicine Cabi…" at bounding box center [784, 379] width 1568 height 758
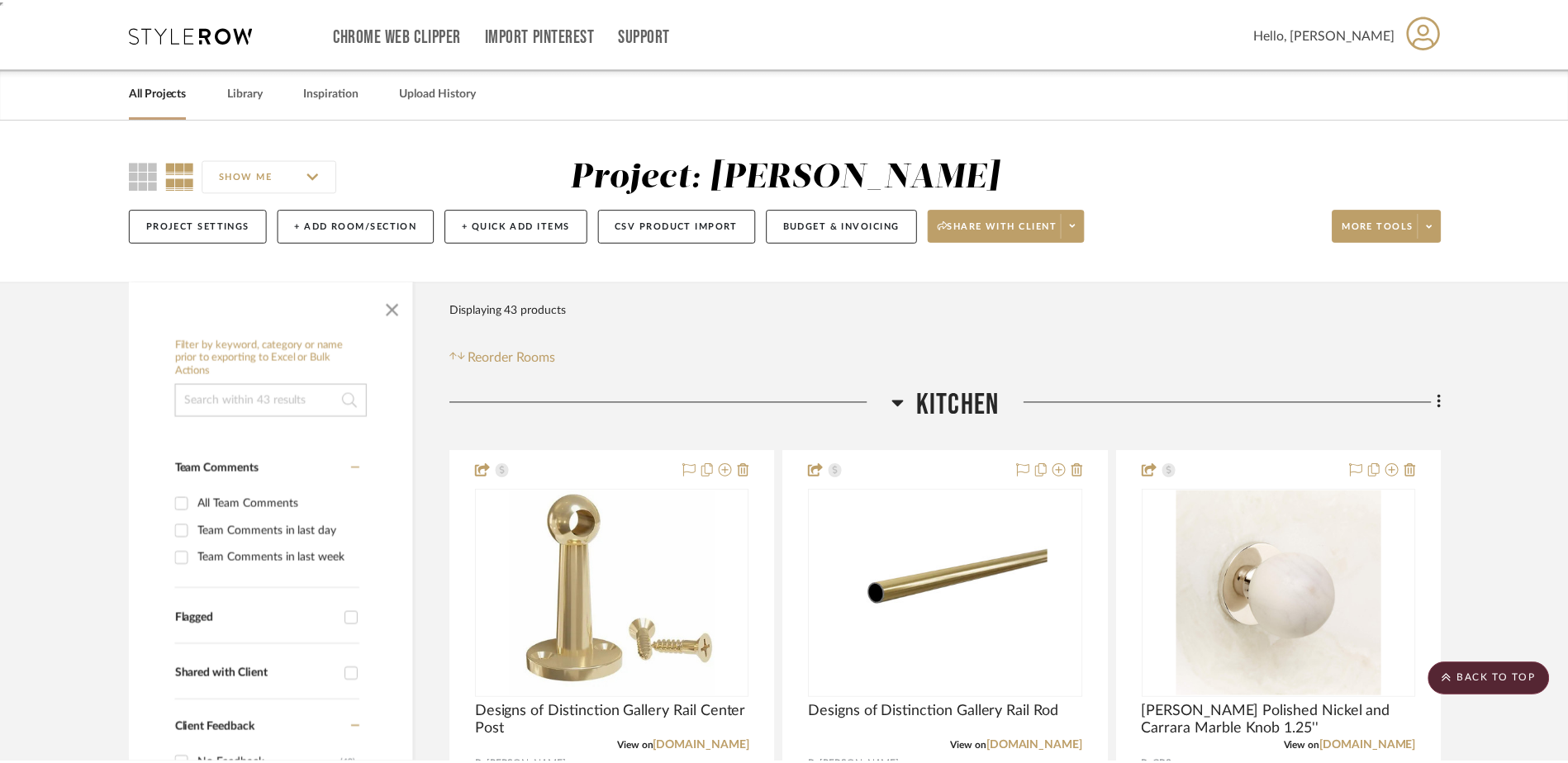
scroll to position [9723, 0]
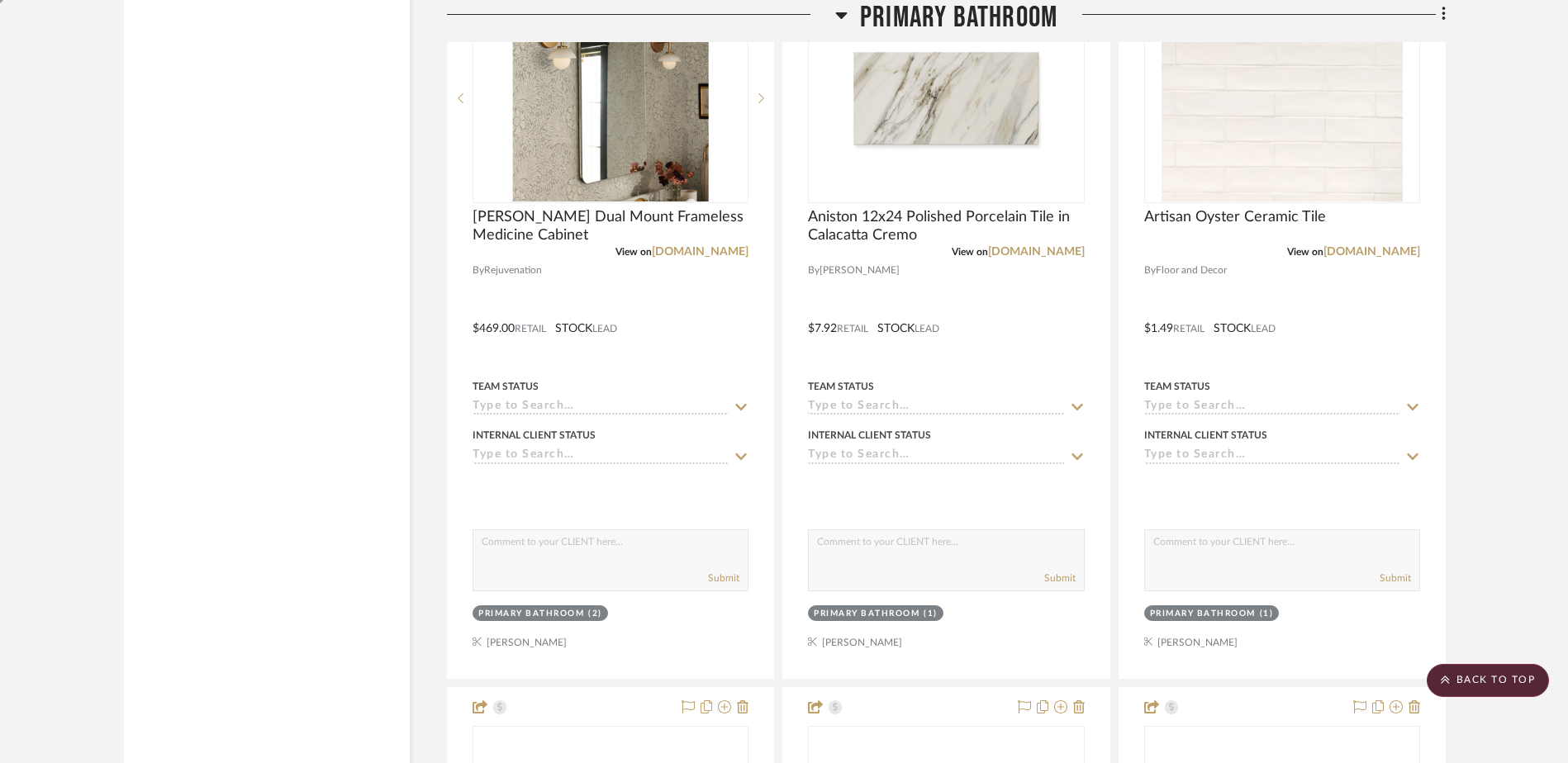
scroll to position [10136, 0]
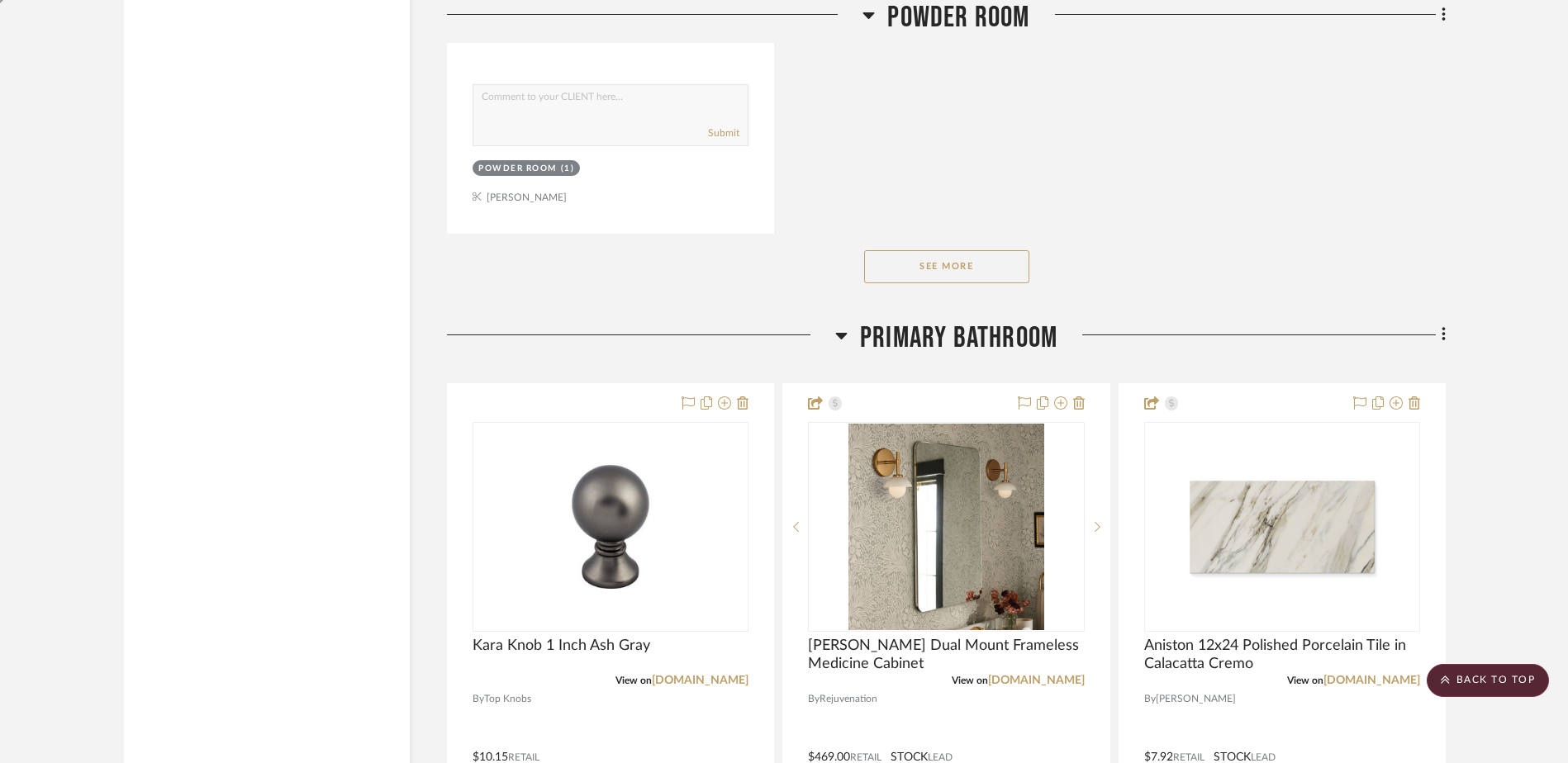
scroll to position [9560, 0]
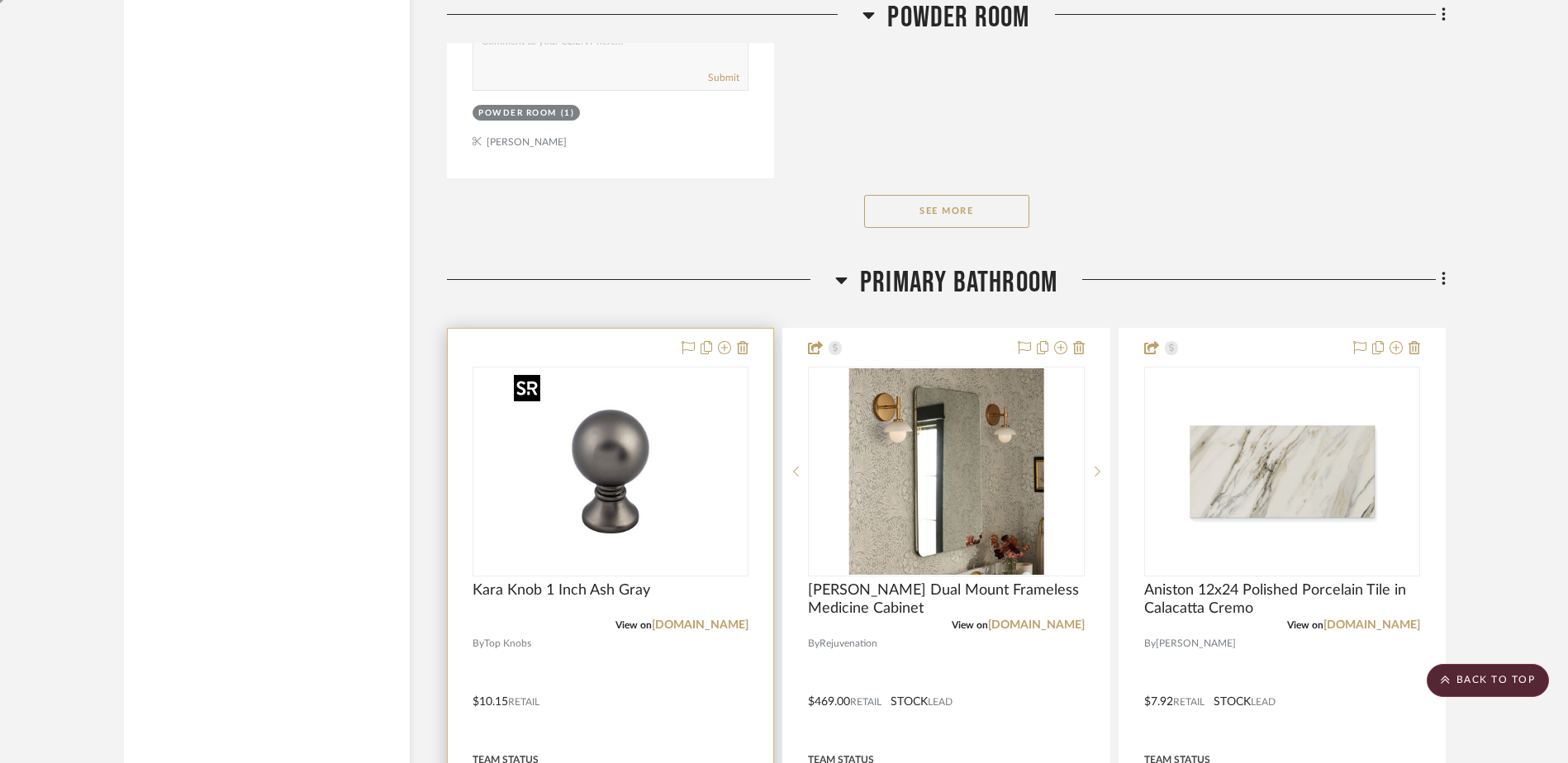
click at [630, 496] on img "0" at bounding box center [611, 471] width 206 height 206
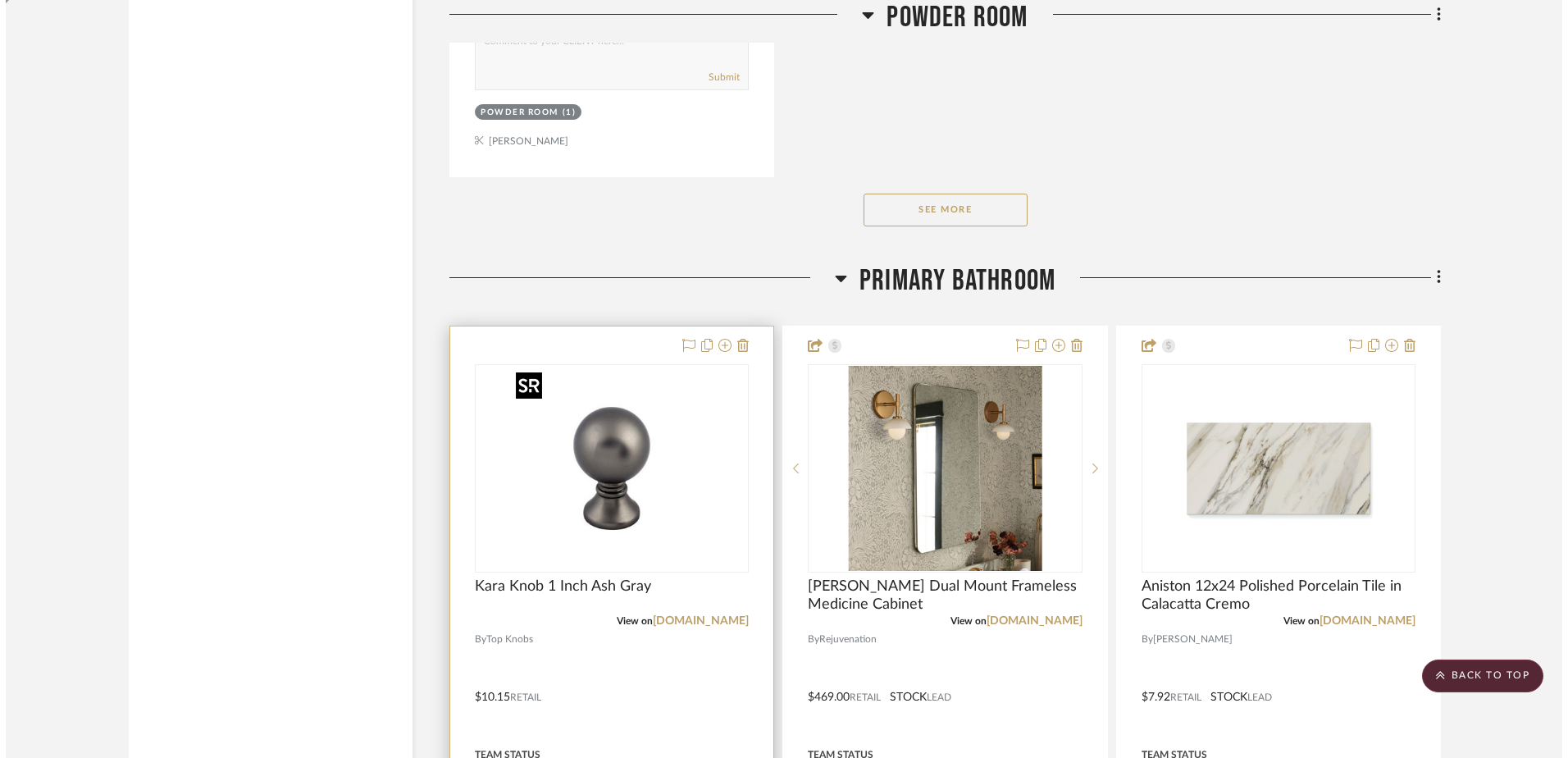
scroll to position [0, 0]
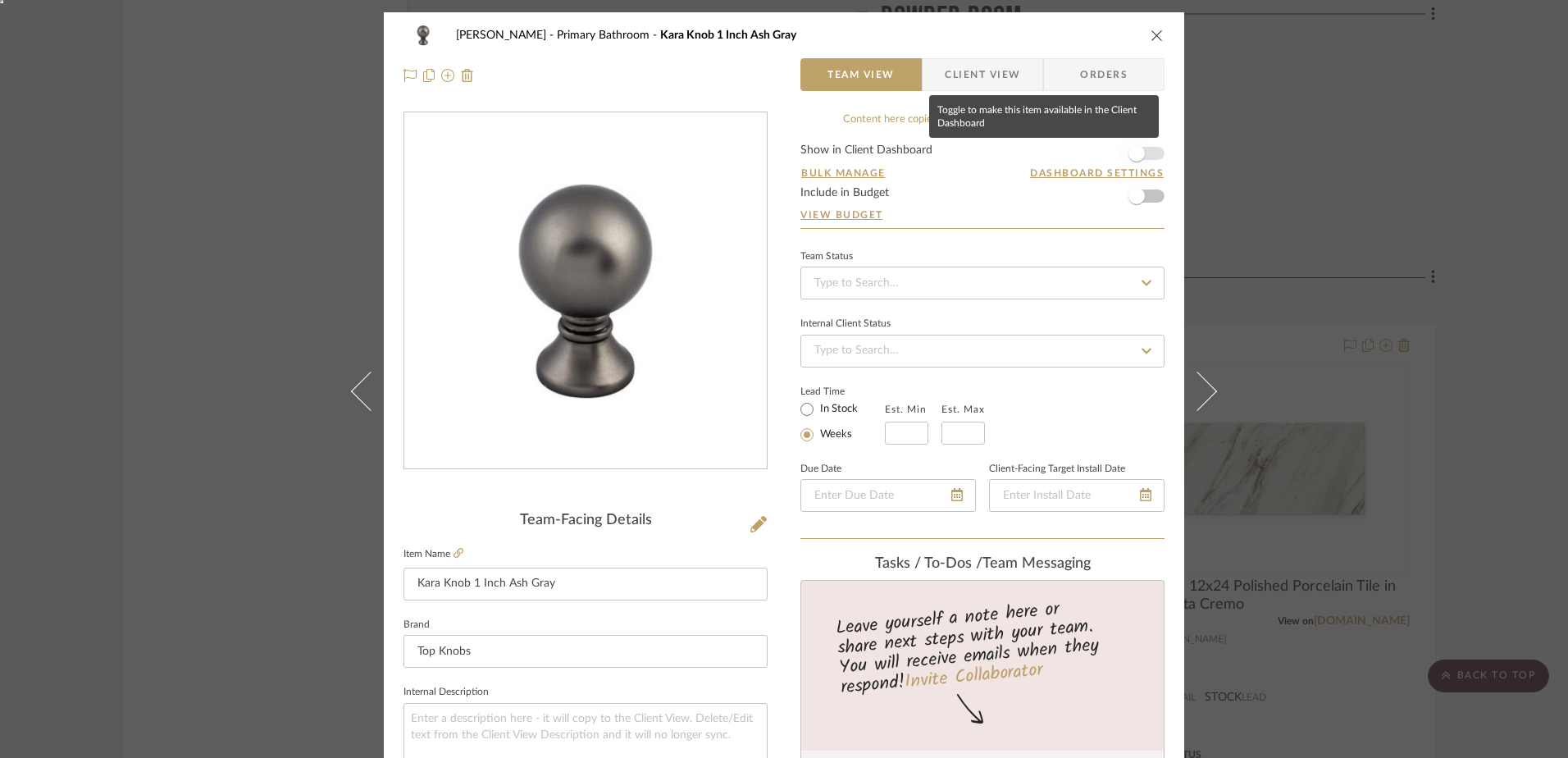
click at [1135, 155] on span "button" at bounding box center [1137, 154] width 17 height 17
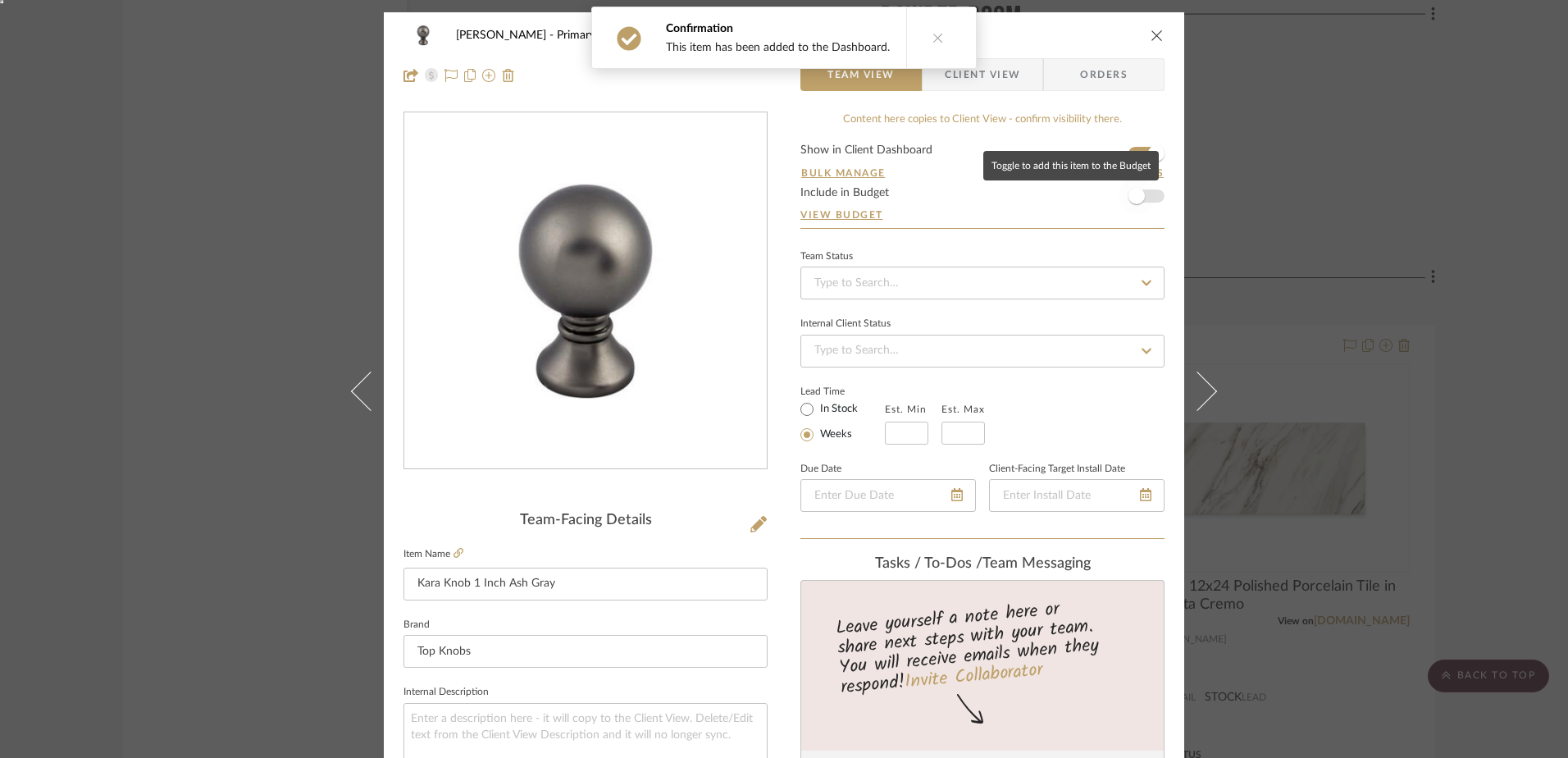
click at [1136, 197] on span "button" at bounding box center [1137, 196] width 17 height 17
click at [865, 273] on input at bounding box center [982, 282] width 364 height 33
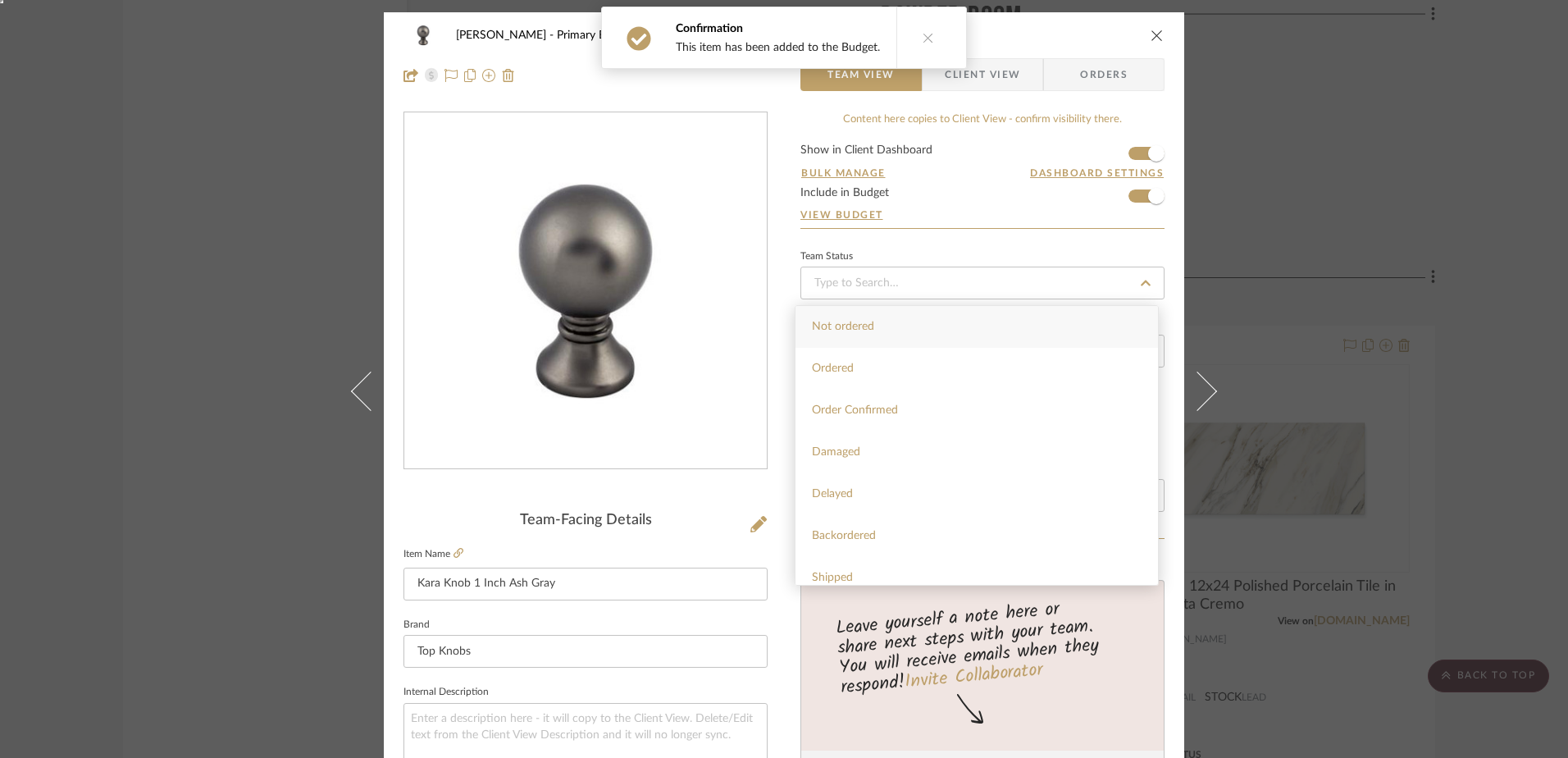
click at [900, 256] on div "Team Status" at bounding box center [982, 256] width 364 height 8
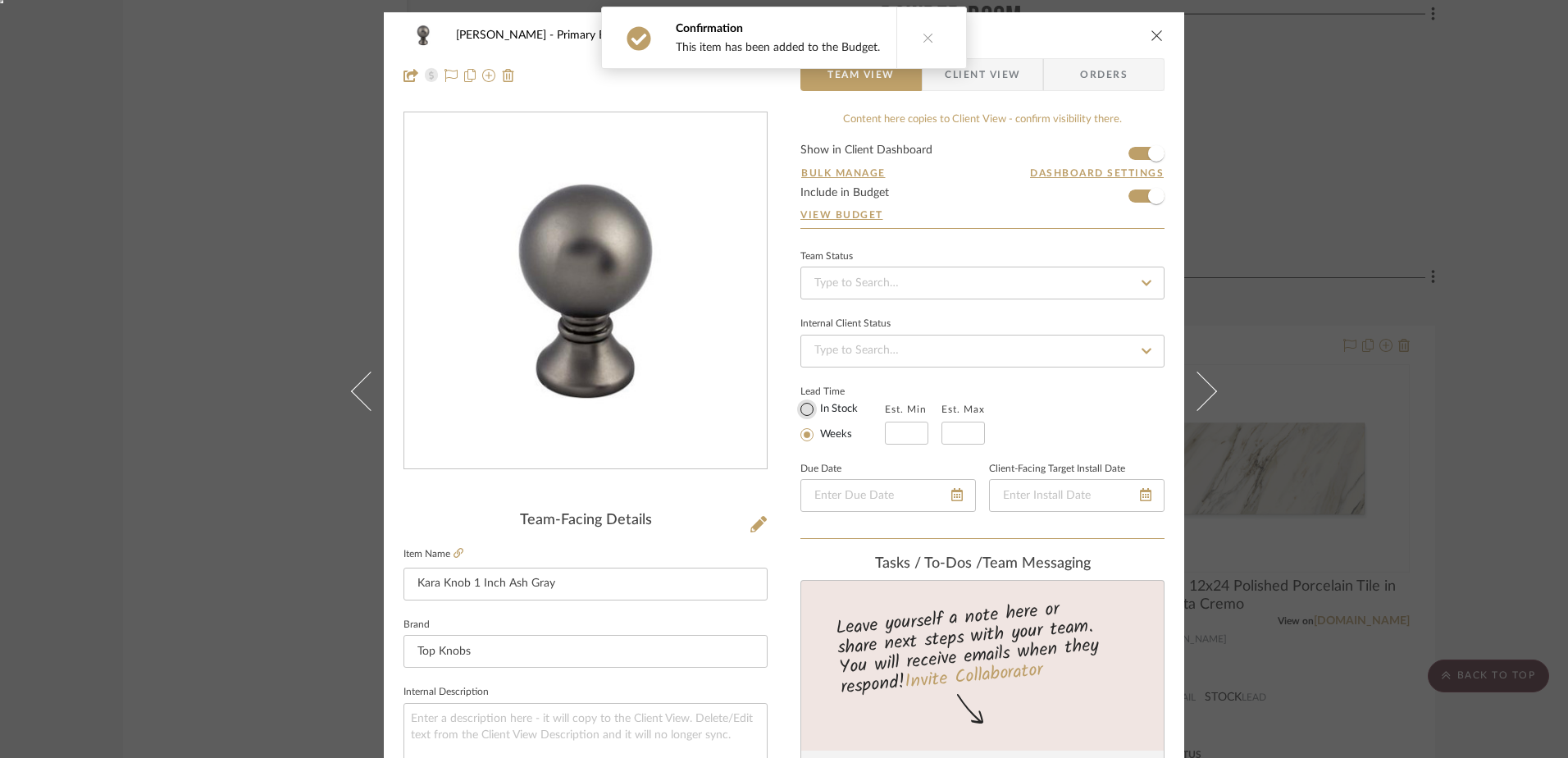
click at [808, 409] on input "In Stock" at bounding box center [806, 409] width 20 height 20
radio input "true"
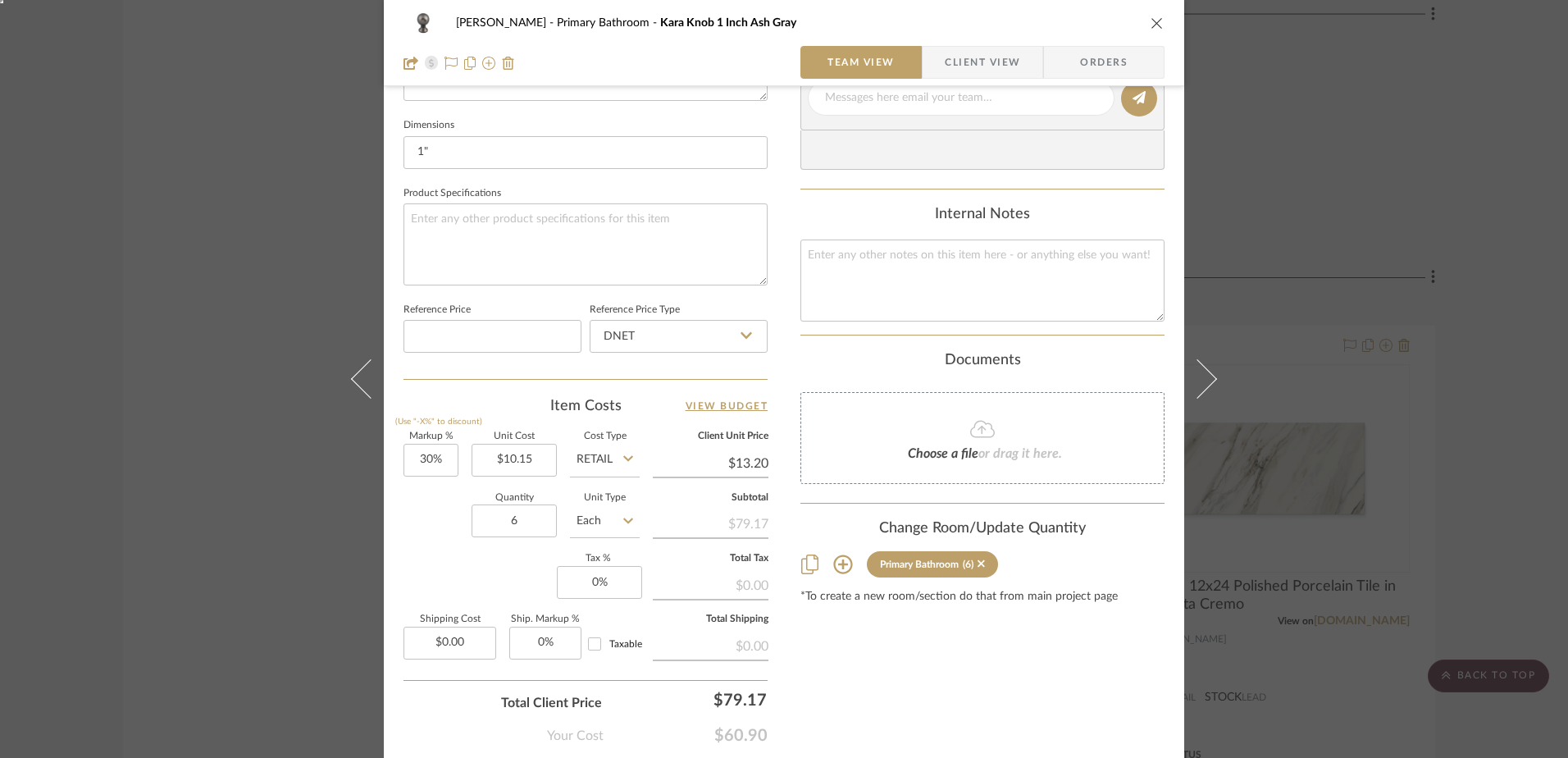
scroll to position [769, 0]
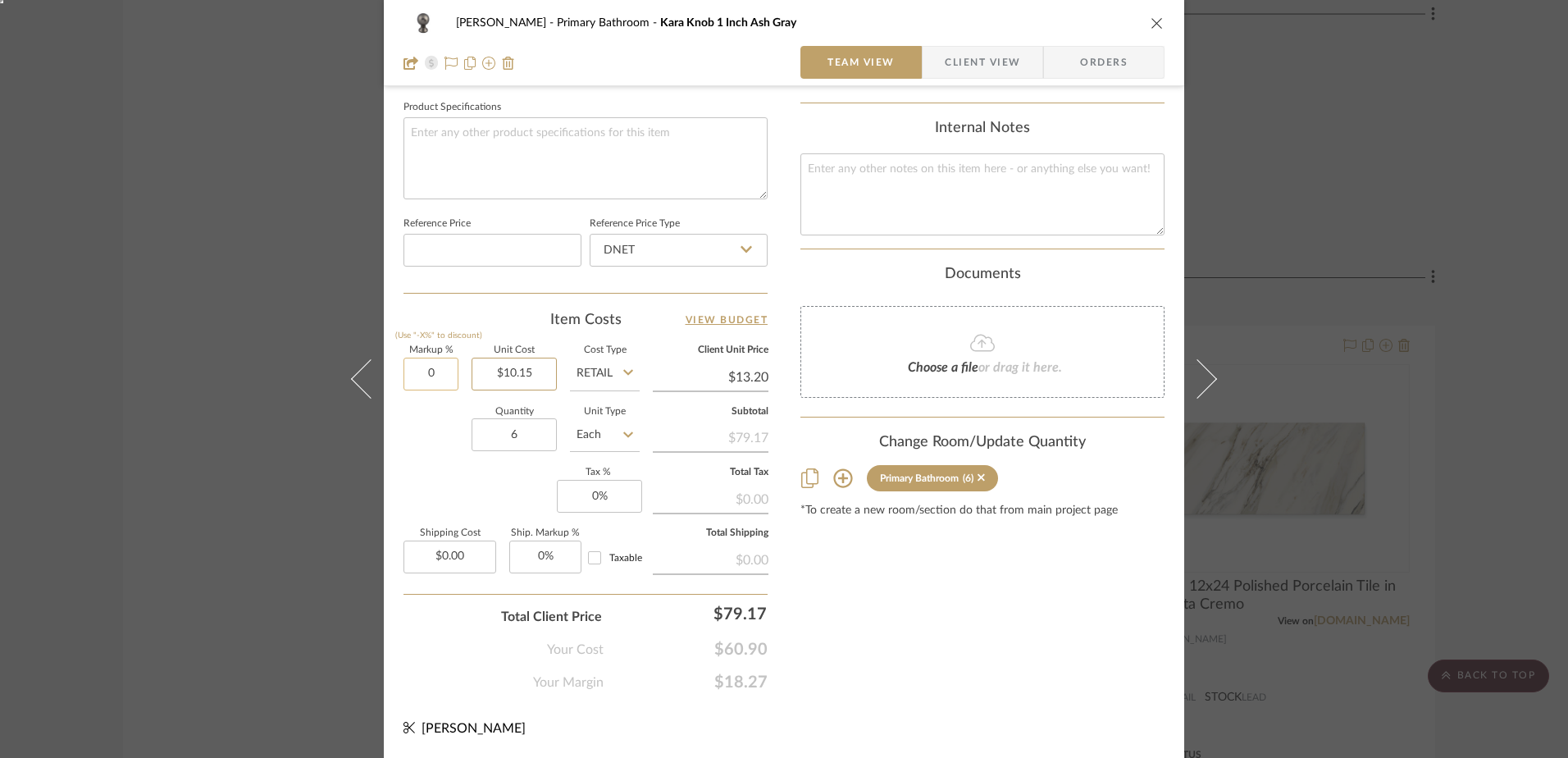
type input "0%"
type input "10.15"
type input "$10.15"
click at [1154, 21] on icon "close" at bounding box center [1157, 23] width 13 height 13
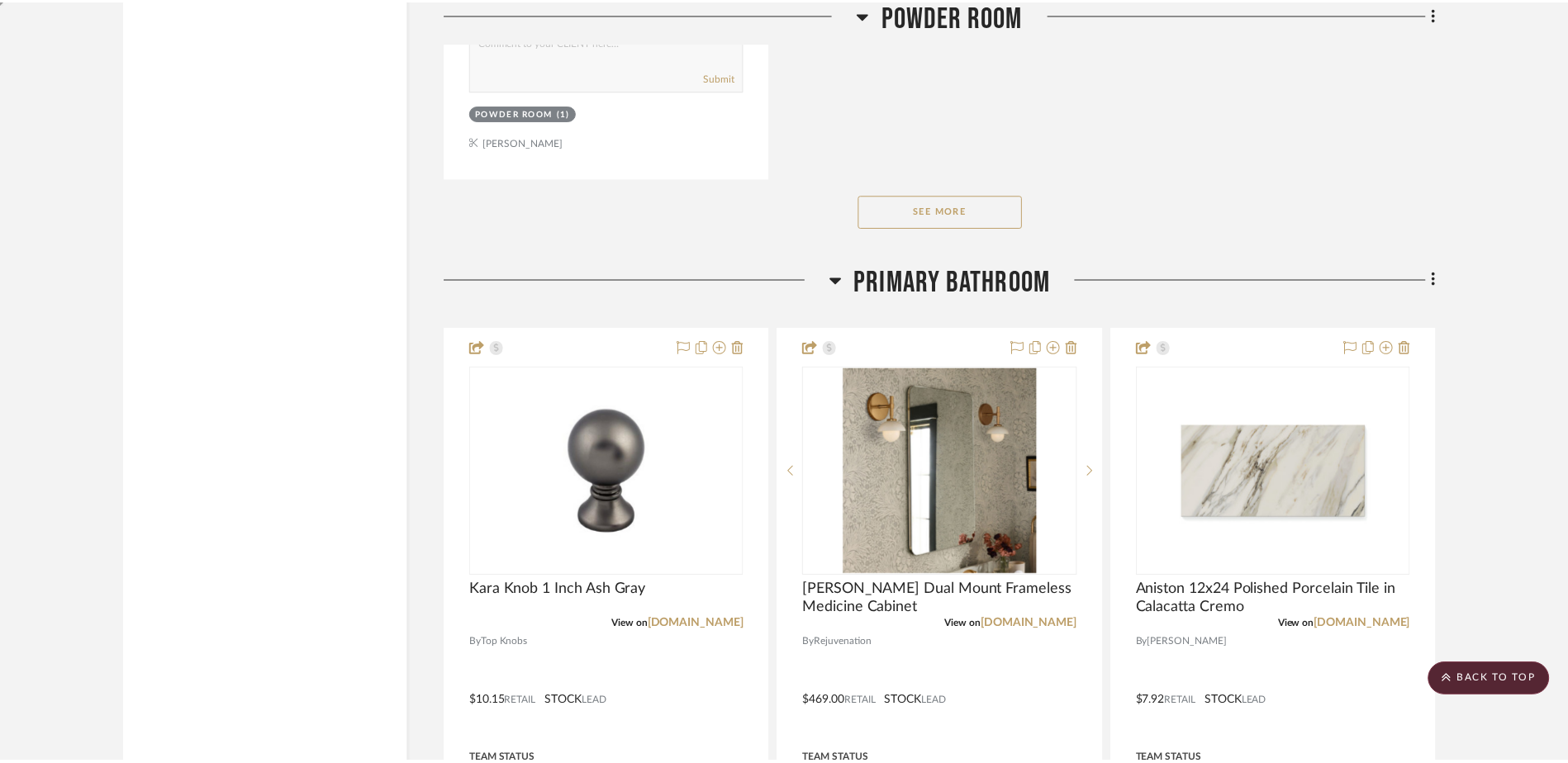
scroll to position [9560, 0]
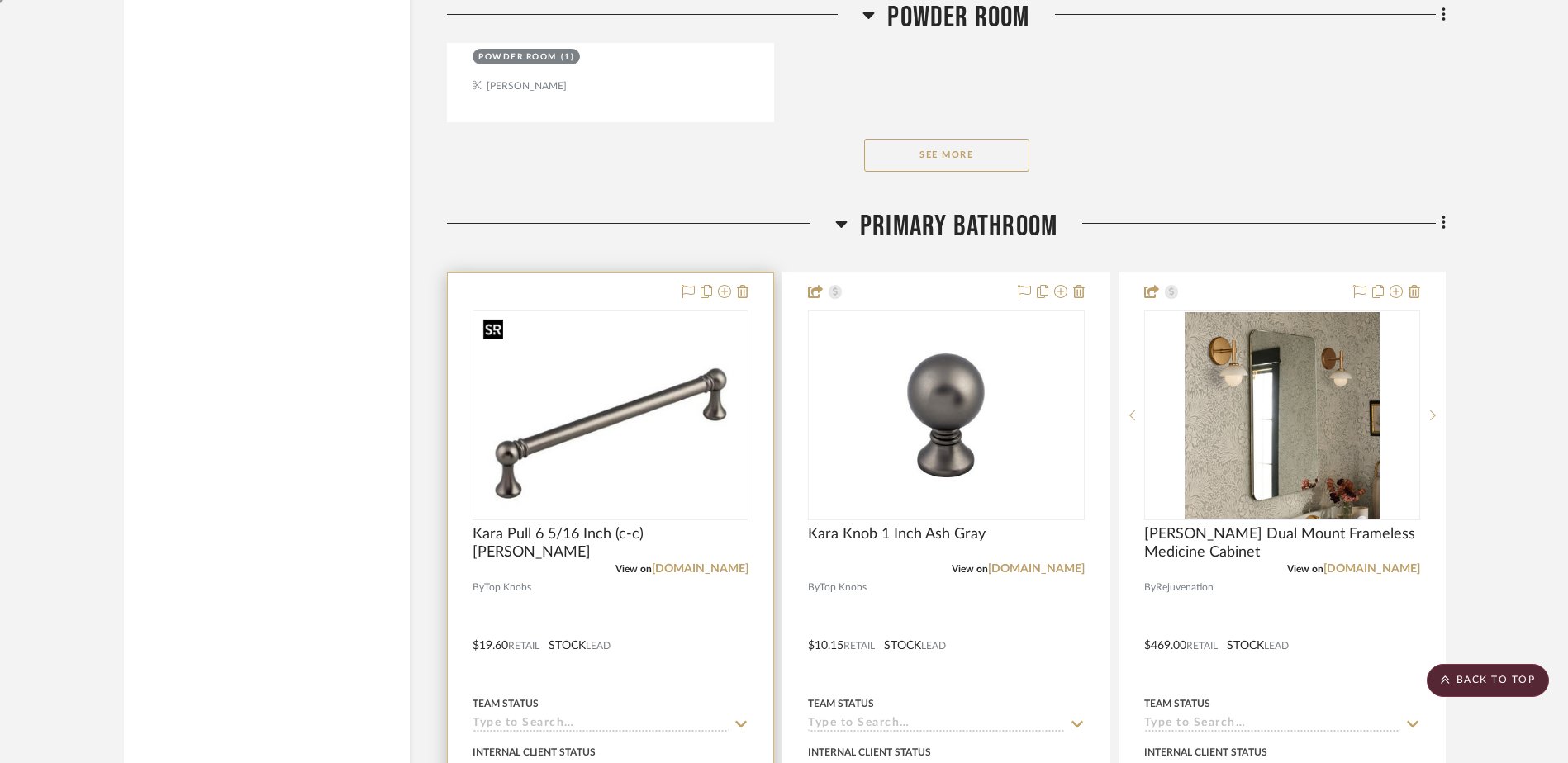
scroll to position [9642, 0]
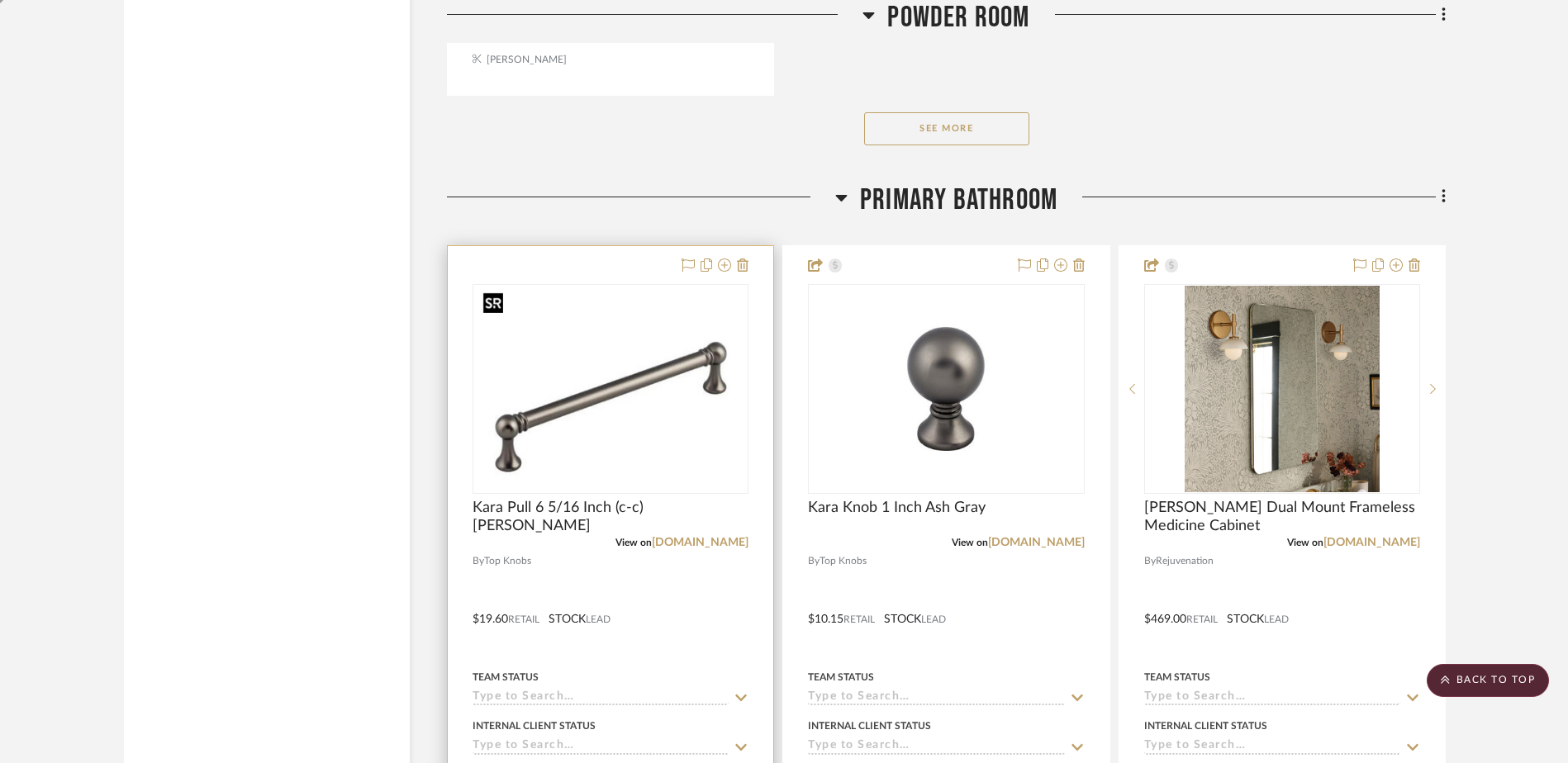
click at [601, 405] on img "0" at bounding box center [611, 389] width 268 height 206
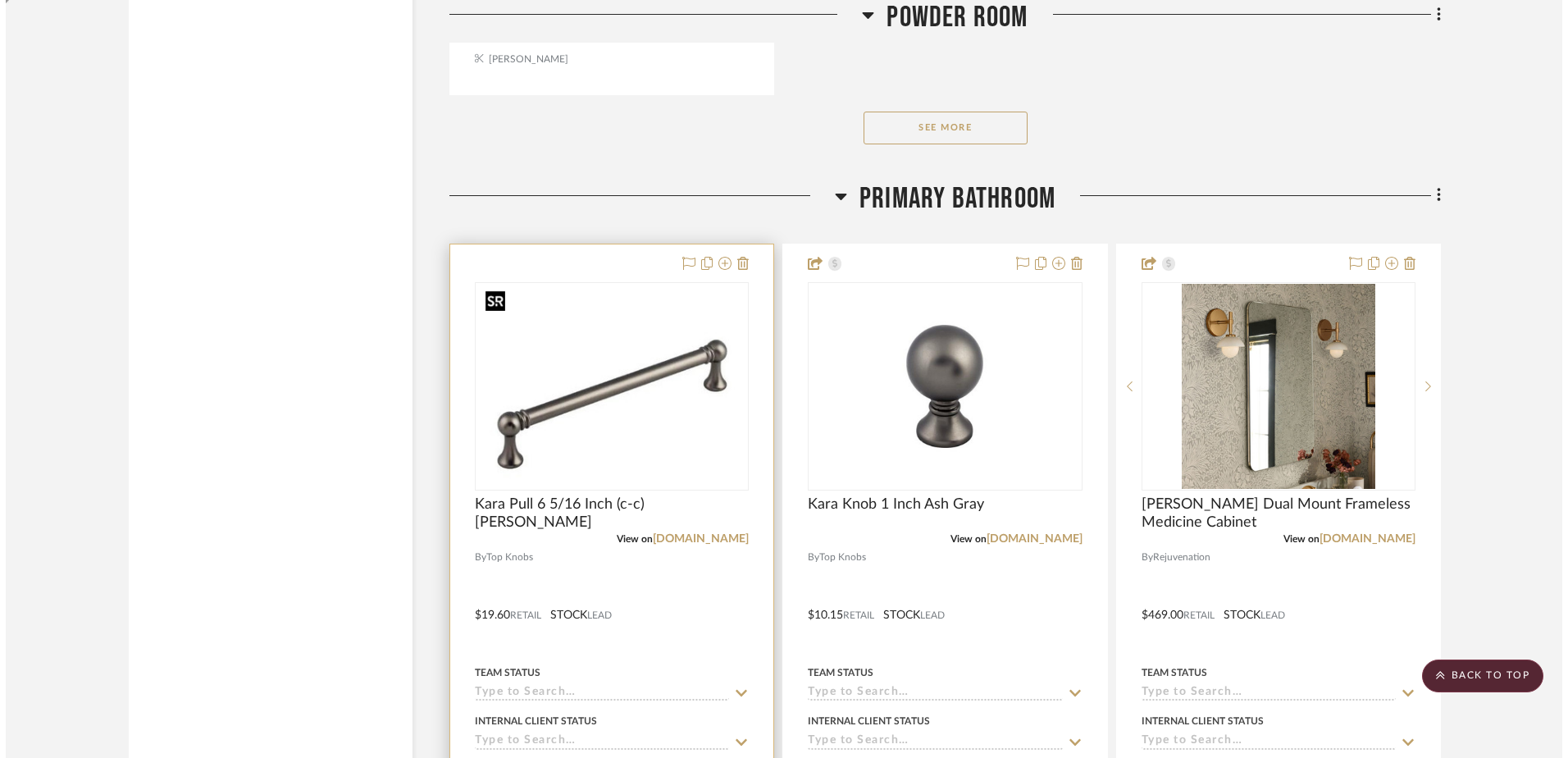
scroll to position [0, 0]
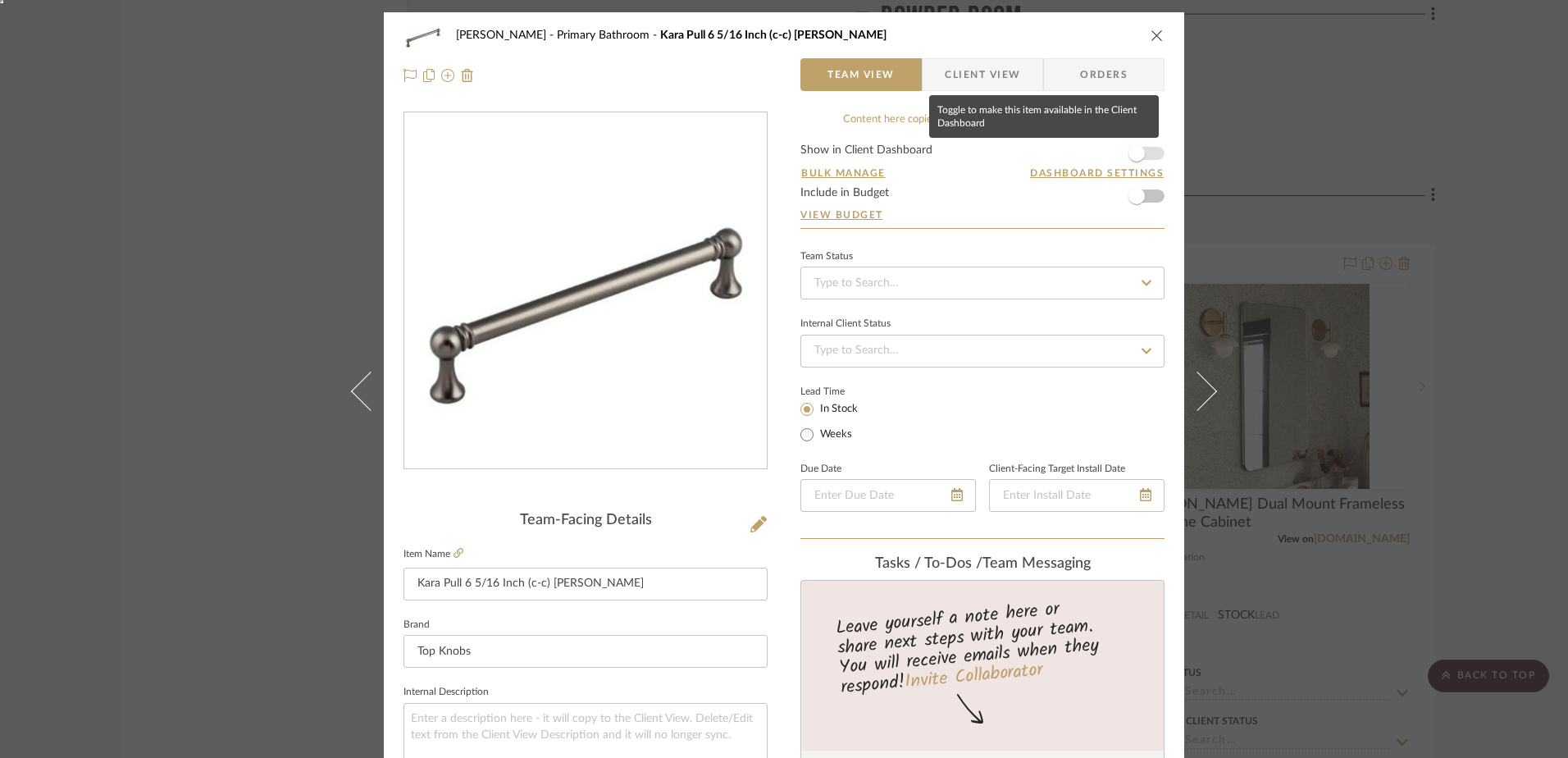
click at [1142, 151] on span "button" at bounding box center [1136, 153] width 36 height 36
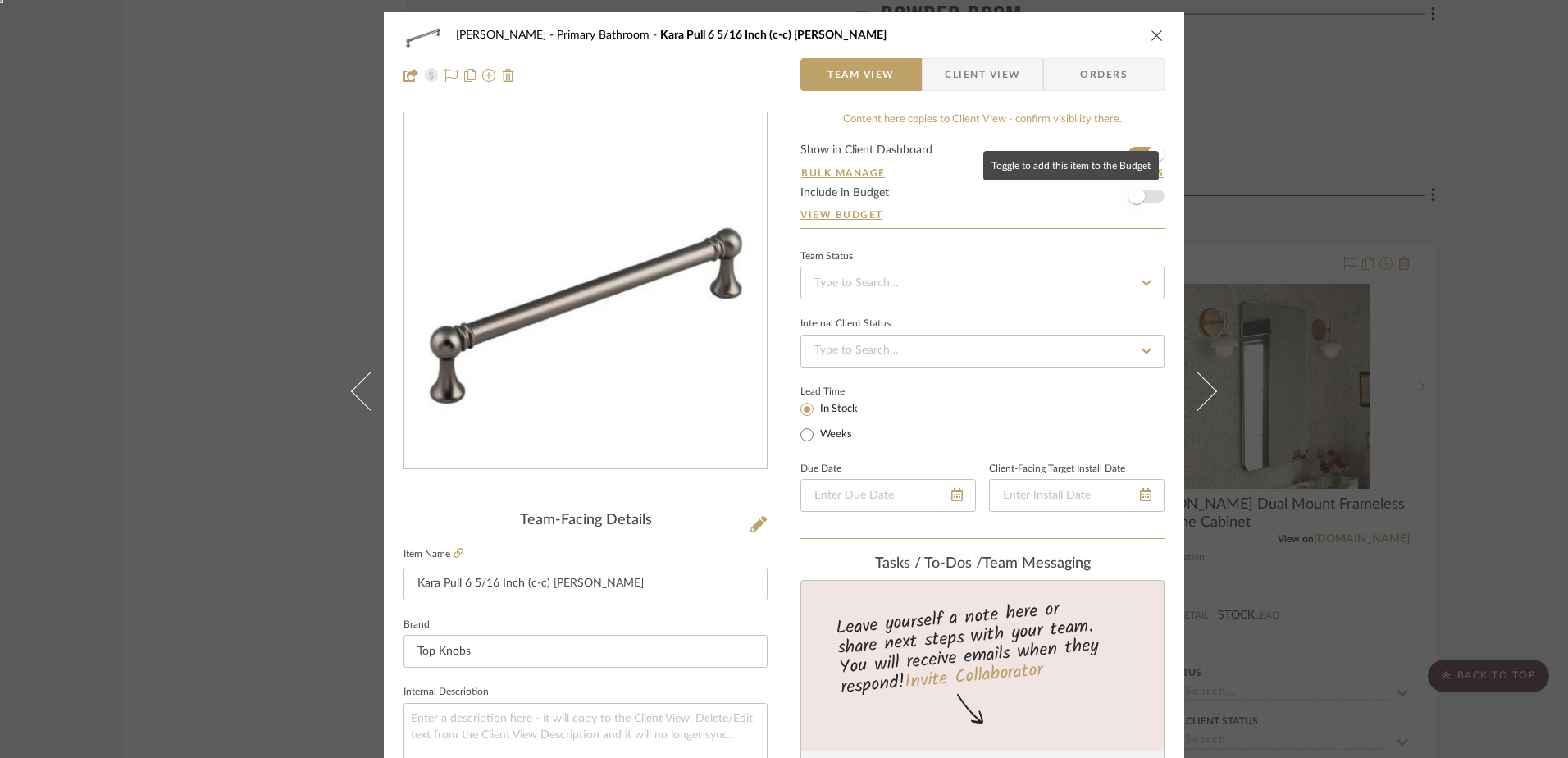
click at [1138, 192] on span "button" at bounding box center [1136, 196] width 36 height 36
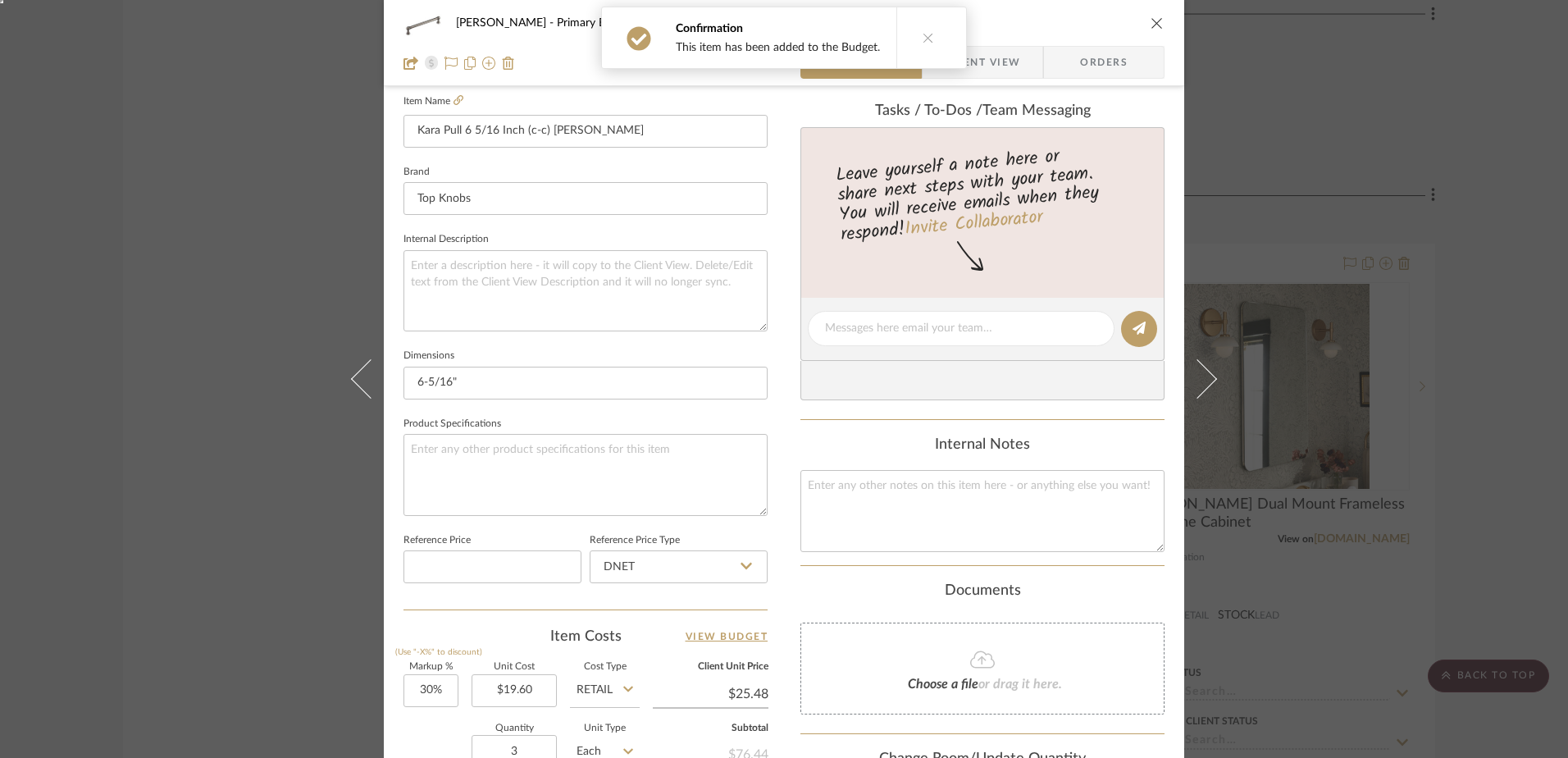
scroll to position [492, 0]
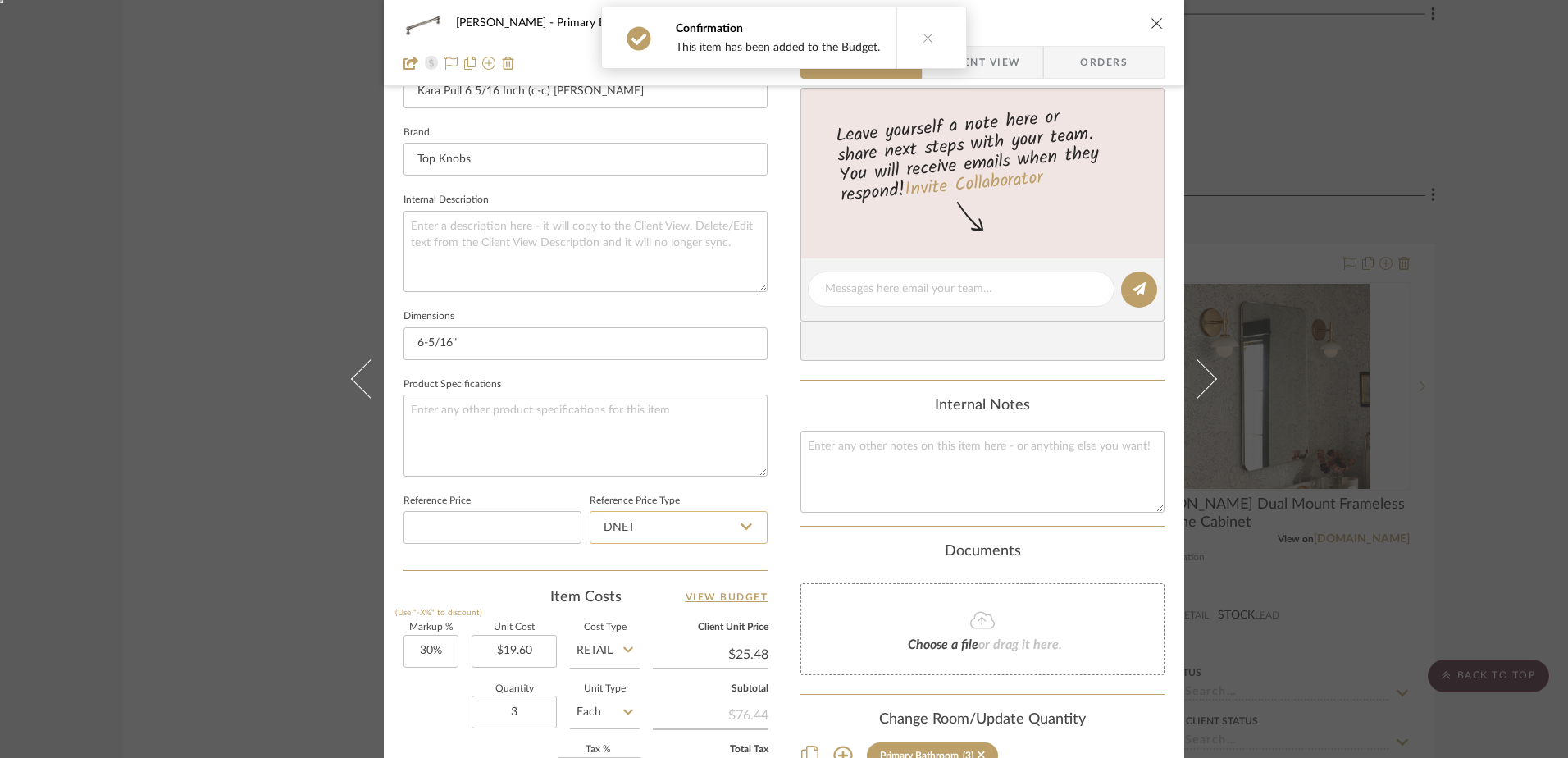
click at [637, 524] on input "DNET" at bounding box center [678, 527] width 178 height 33
click at [615, 605] on span "Retail" at bounding box center [615, 610] width 28 height 11
type input "Retail"
click at [420, 652] on input "30" at bounding box center [430, 651] width 55 height 33
type input "0%"
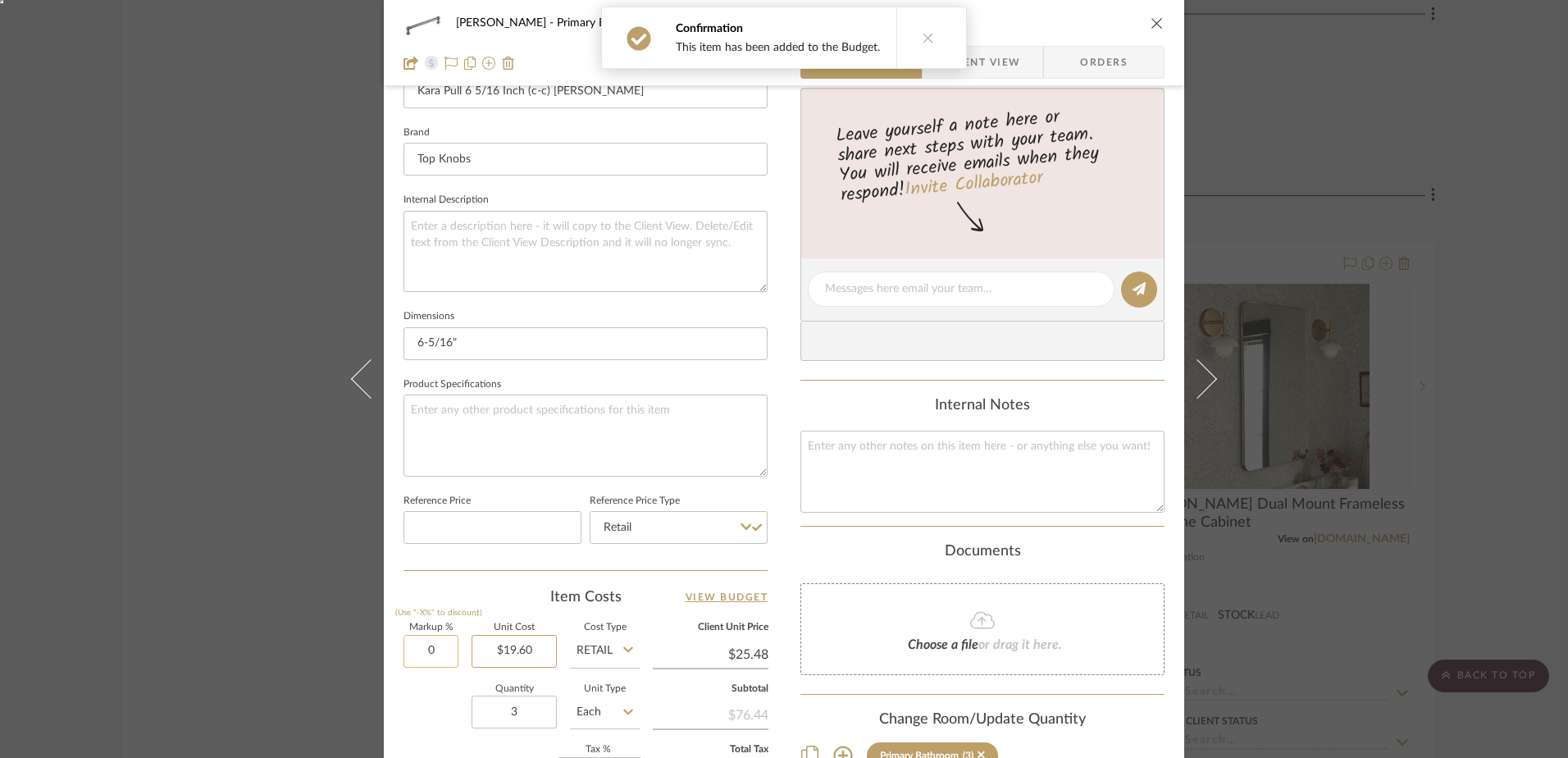
type input "19.60"
type input "$19.60"
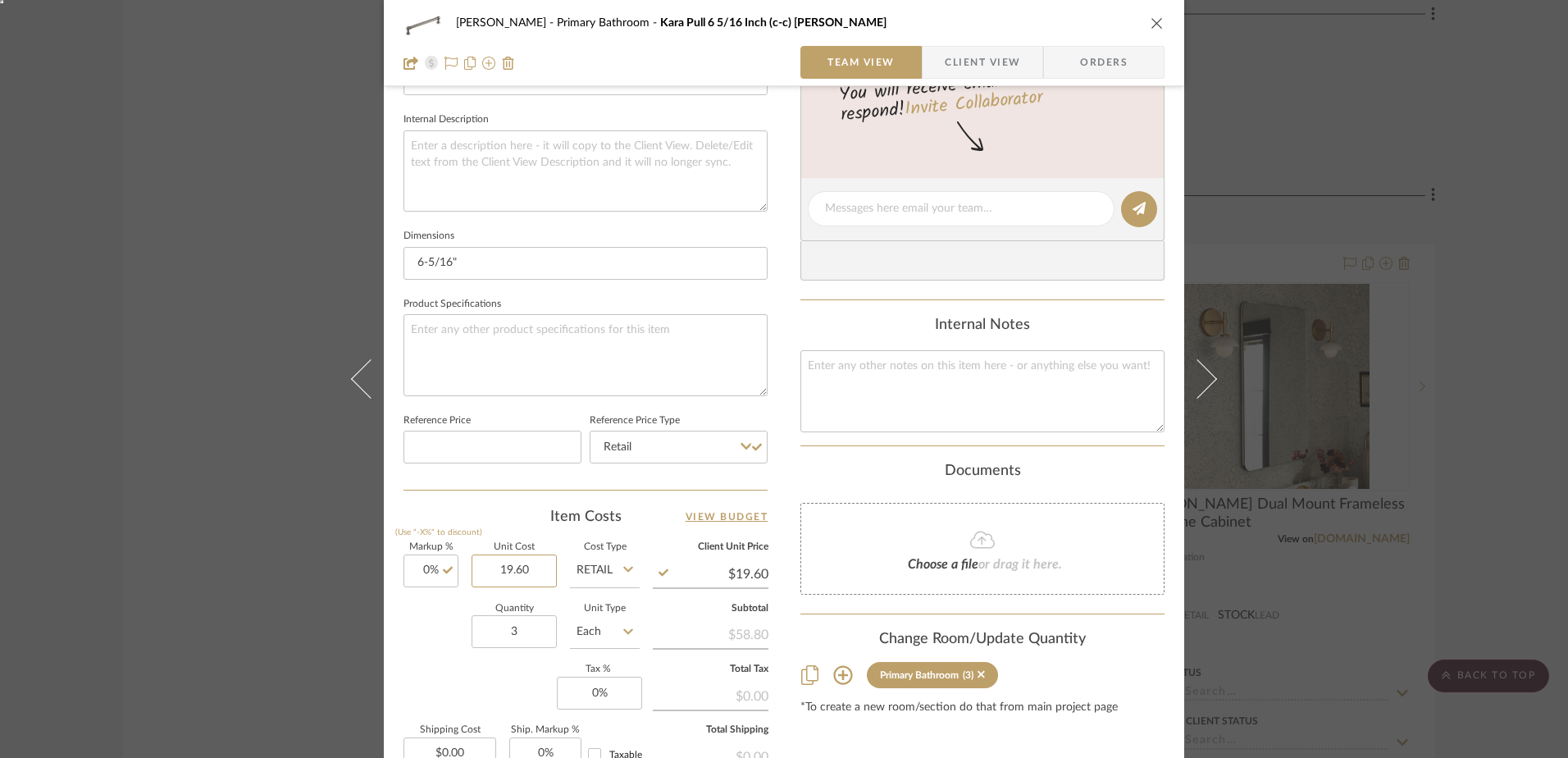
scroll to position [575, 0]
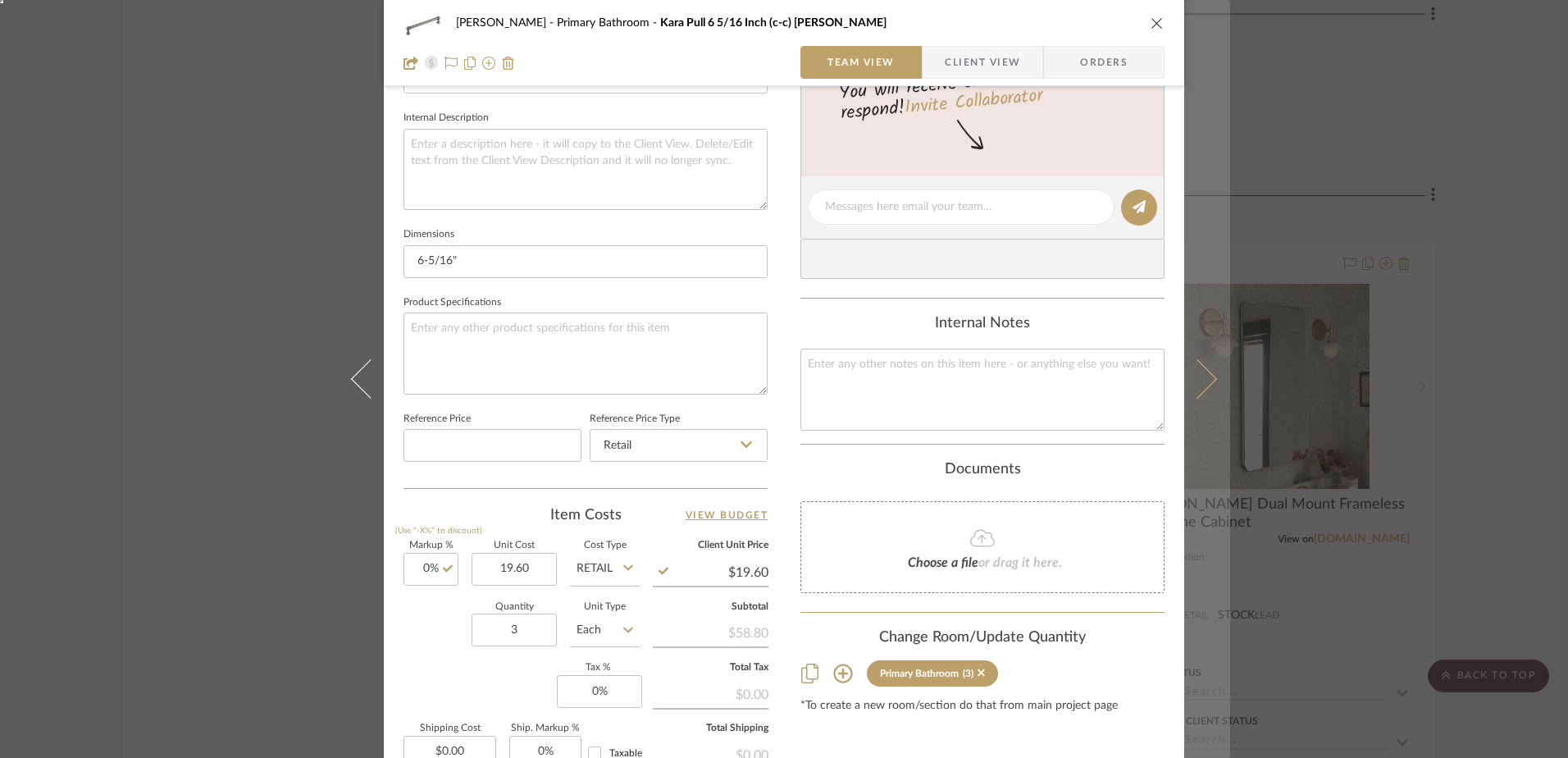
type input "$19.60"
click at [1193, 382] on icon at bounding box center [1197, 379] width 39 height 39
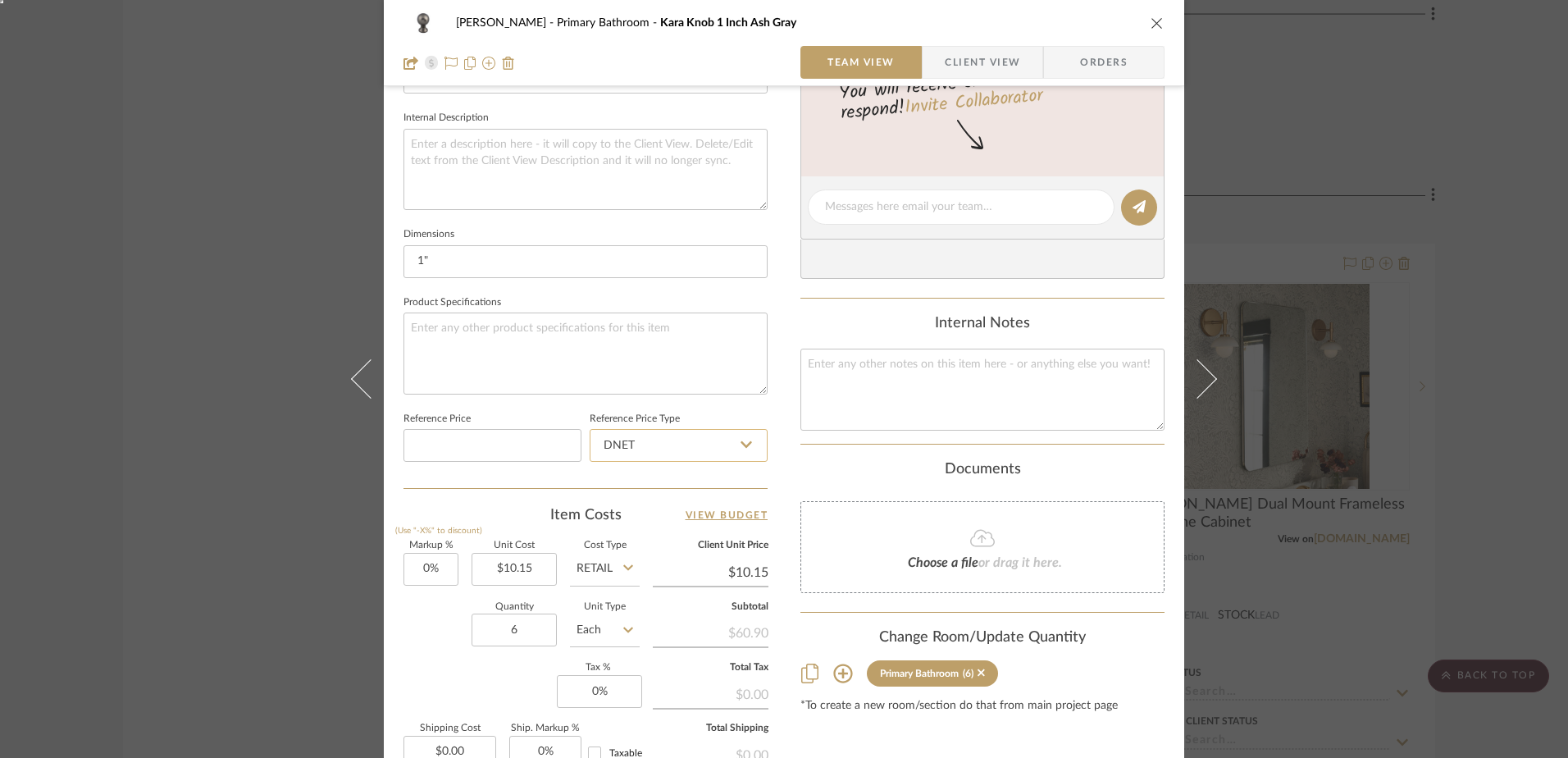
click at [600, 446] on input "DNET" at bounding box center [678, 445] width 178 height 33
click at [607, 511] on div "Retail" at bounding box center [686, 528] width 203 height 42
type input "Retail"
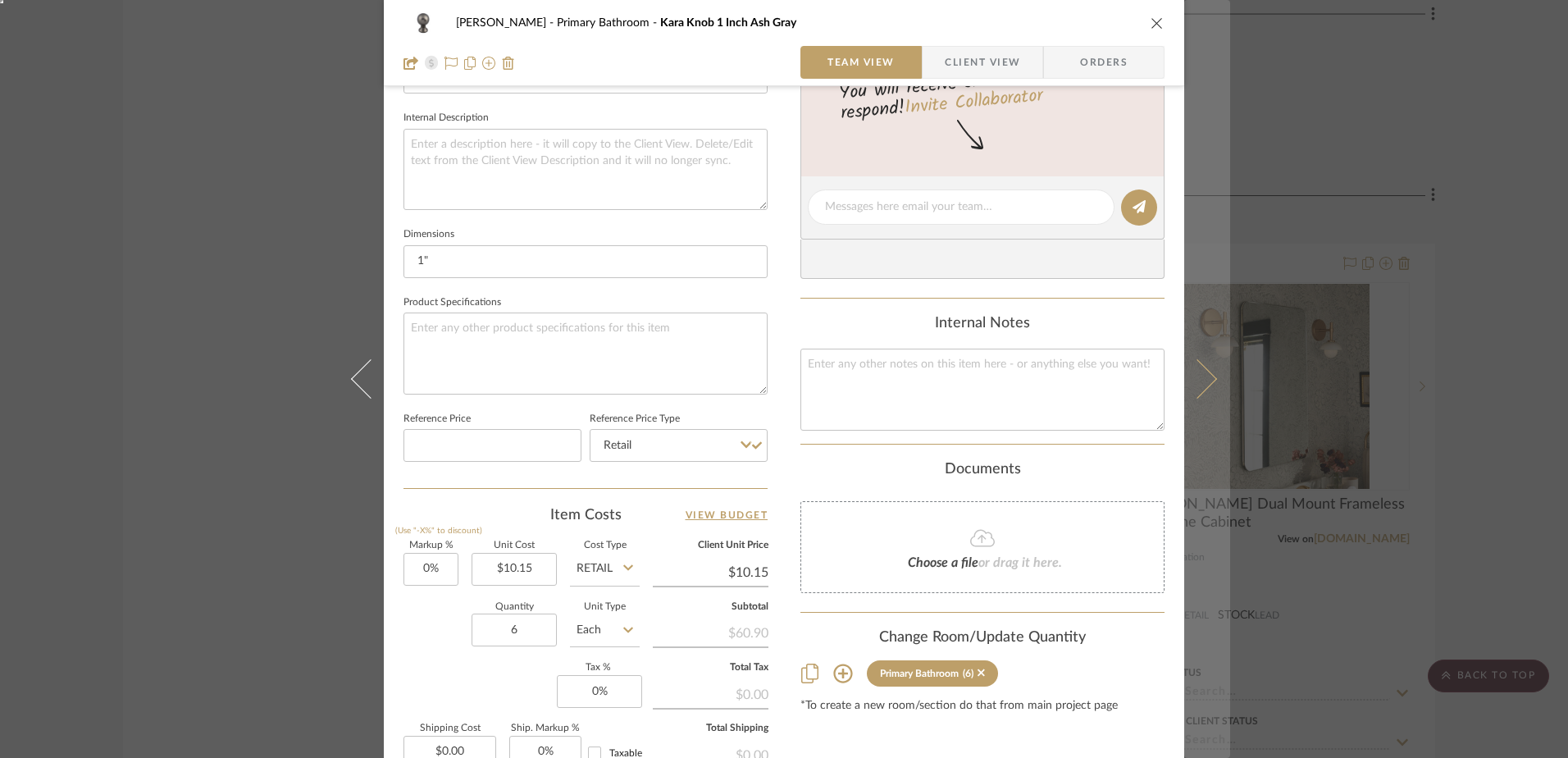
click at [1205, 380] on icon at bounding box center [1197, 379] width 39 height 39
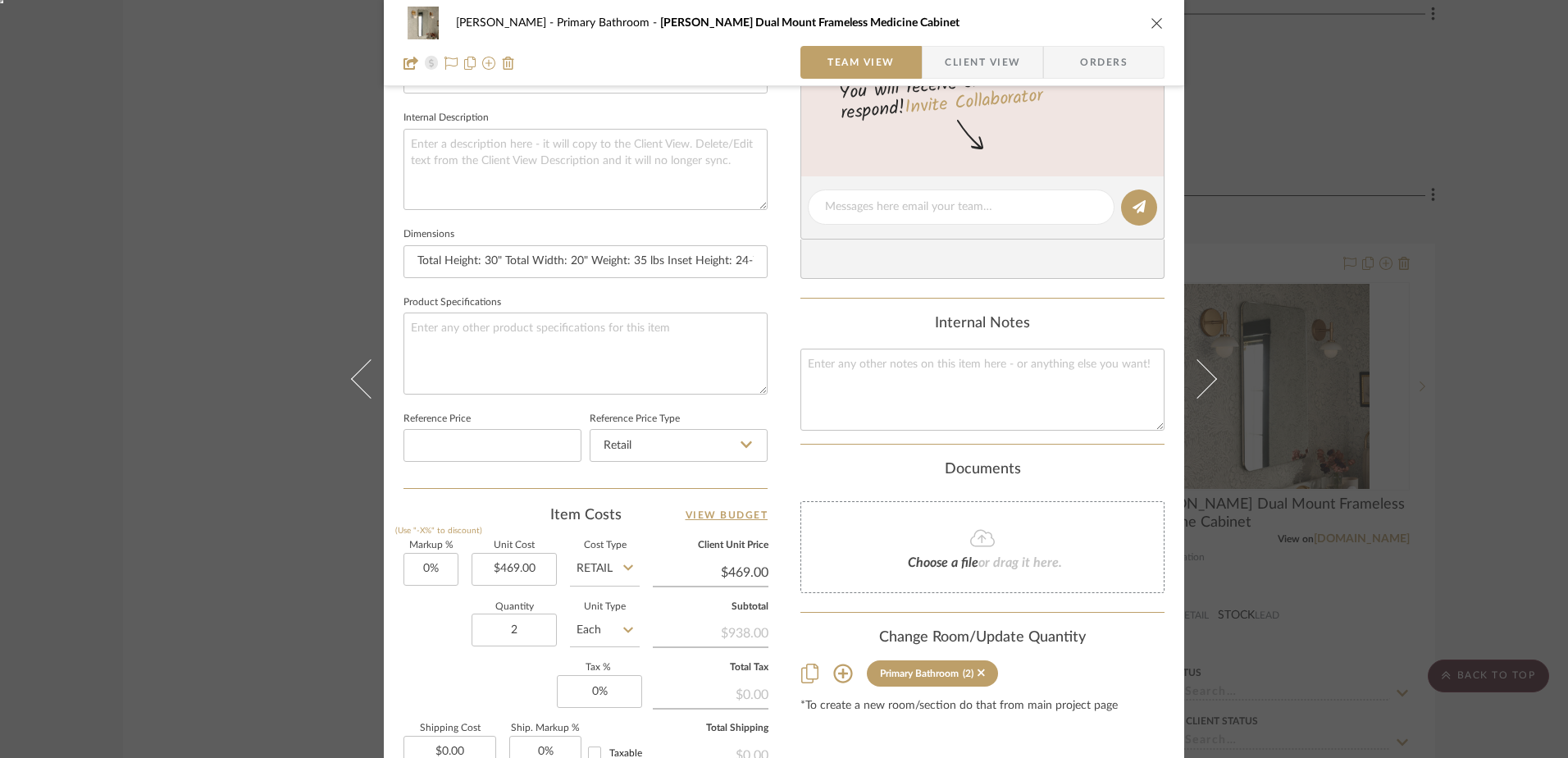
click at [1150, 16] on button "close" at bounding box center [1157, 23] width 15 height 15
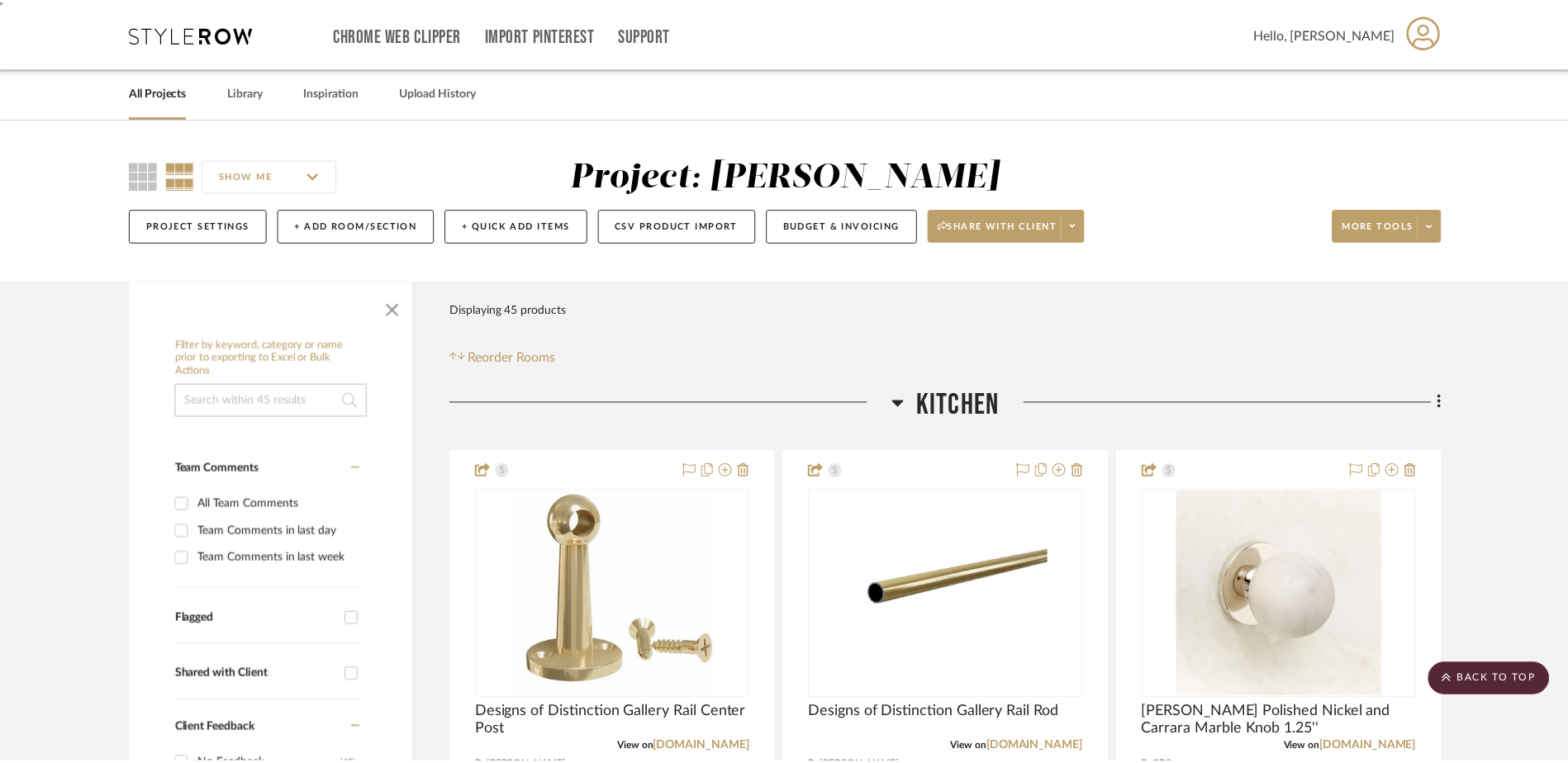
scroll to position [9642, 0]
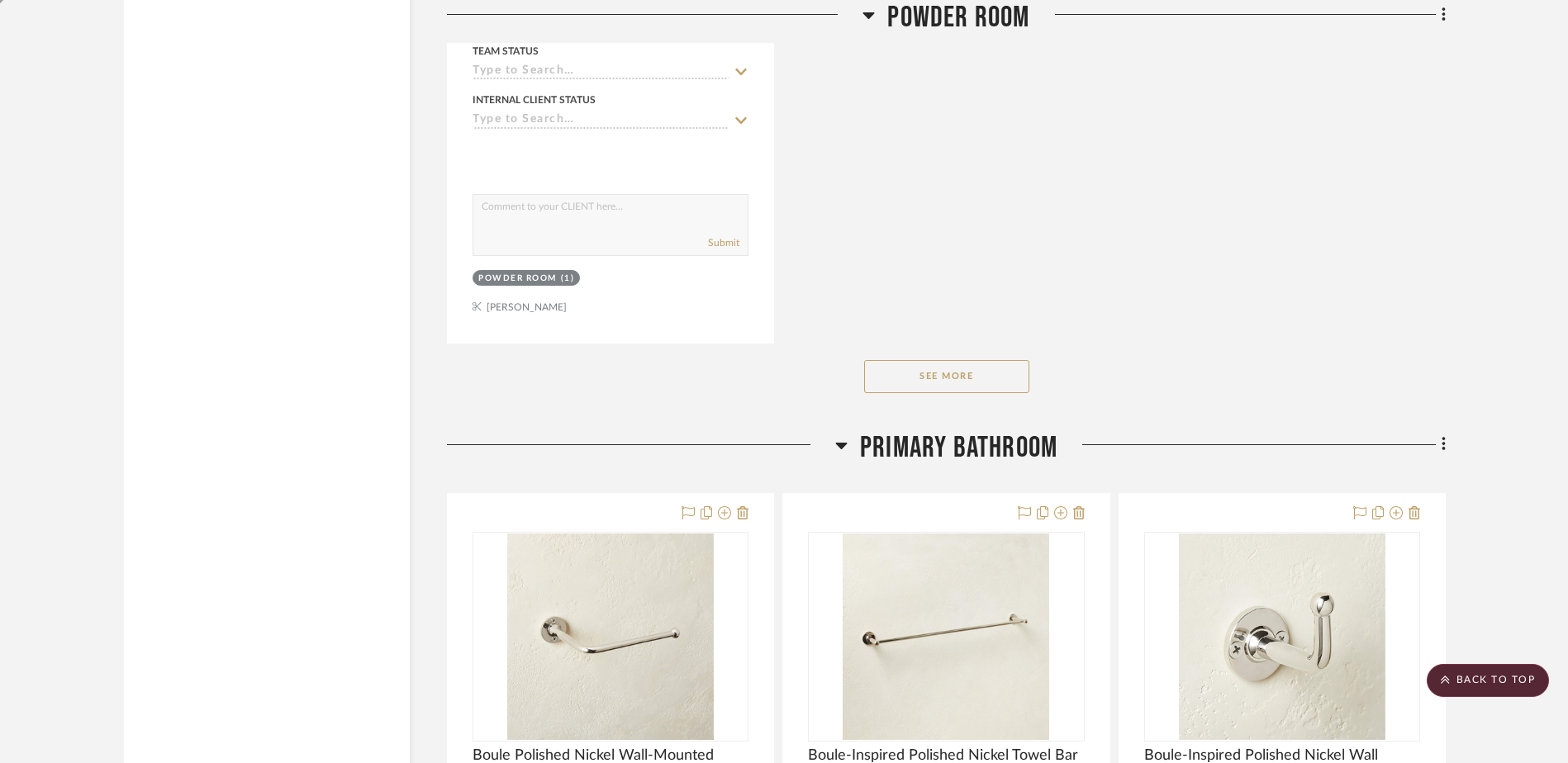
scroll to position [9642, 0]
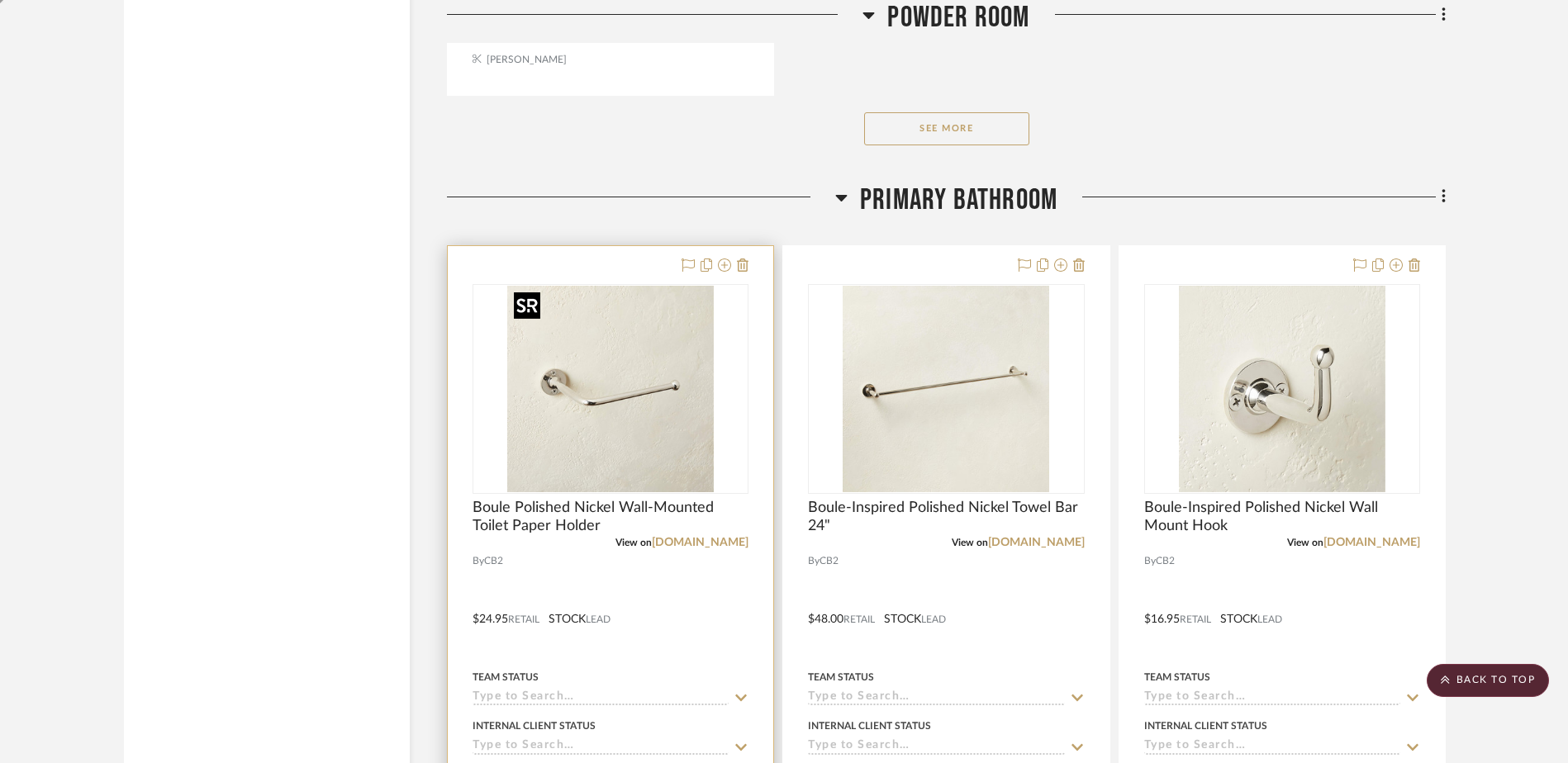
click at [0, 0] on img at bounding box center [0, 0] width 0 height 0
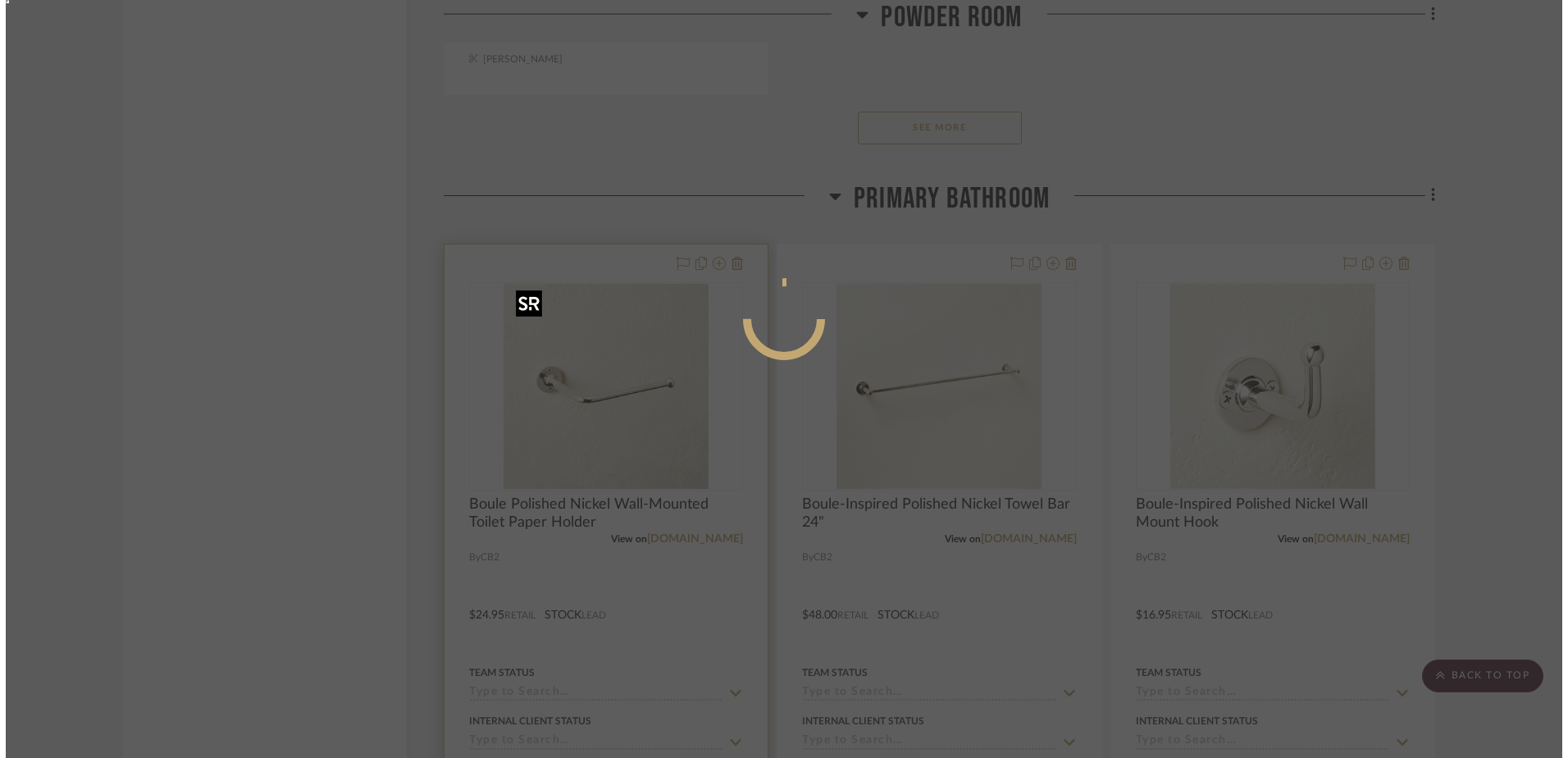
scroll to position [0, 0]
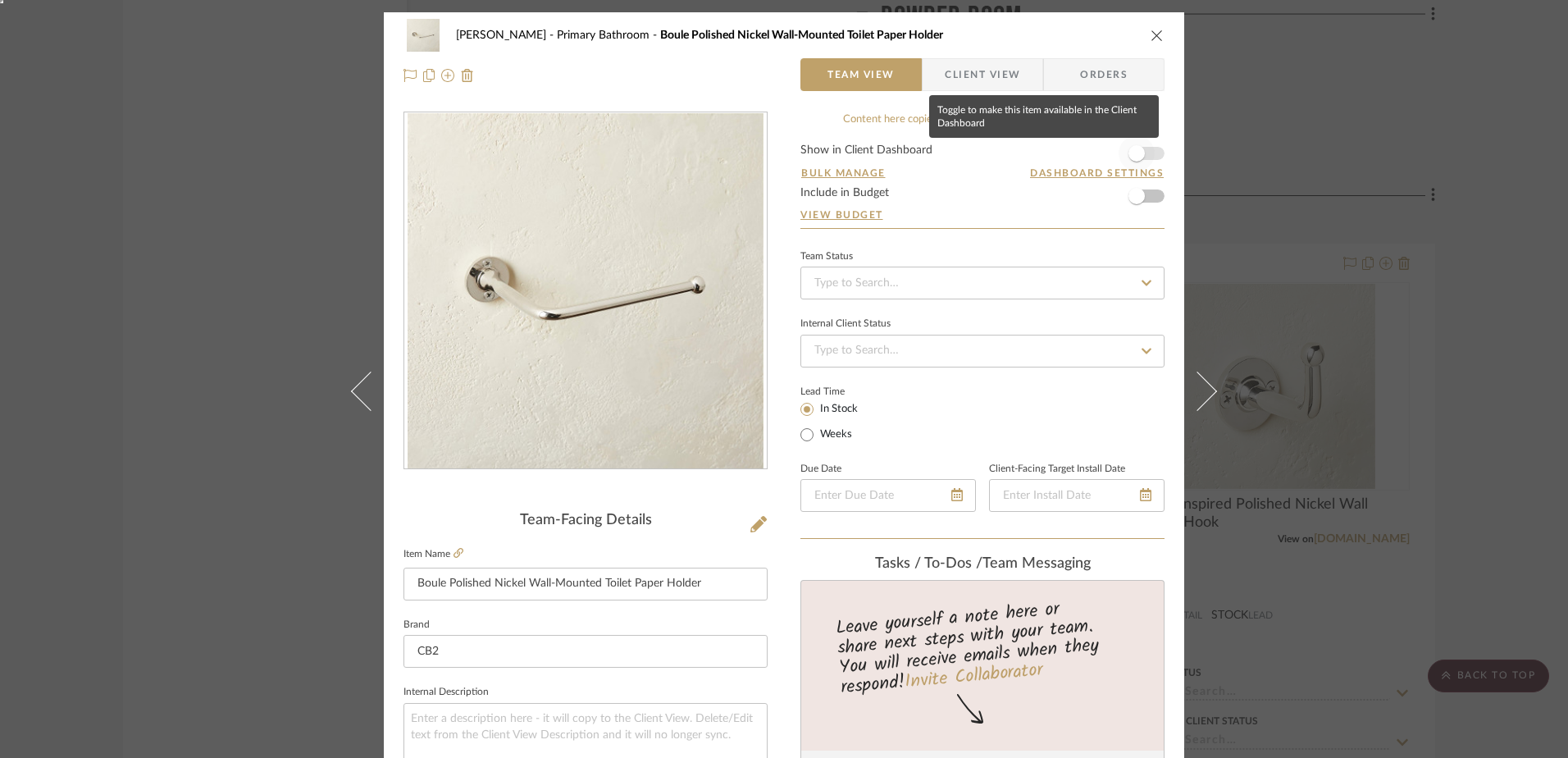
click at [1131, 155] on span "button" at bounding box center [1137, 154] width 17 height 17
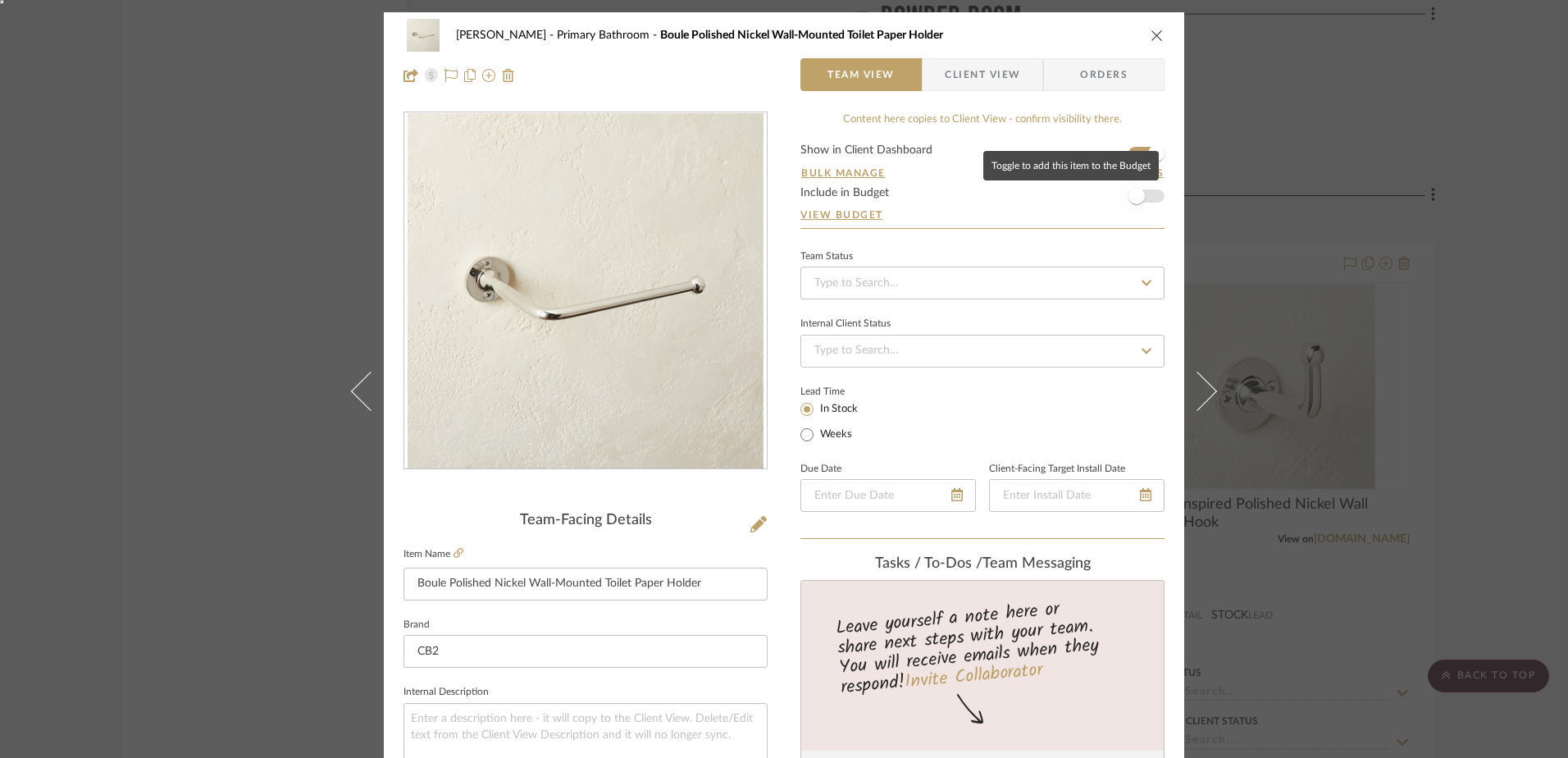
click at [1142, 209] on span "button" at bounding box center [1136, 196] width 36 height 36
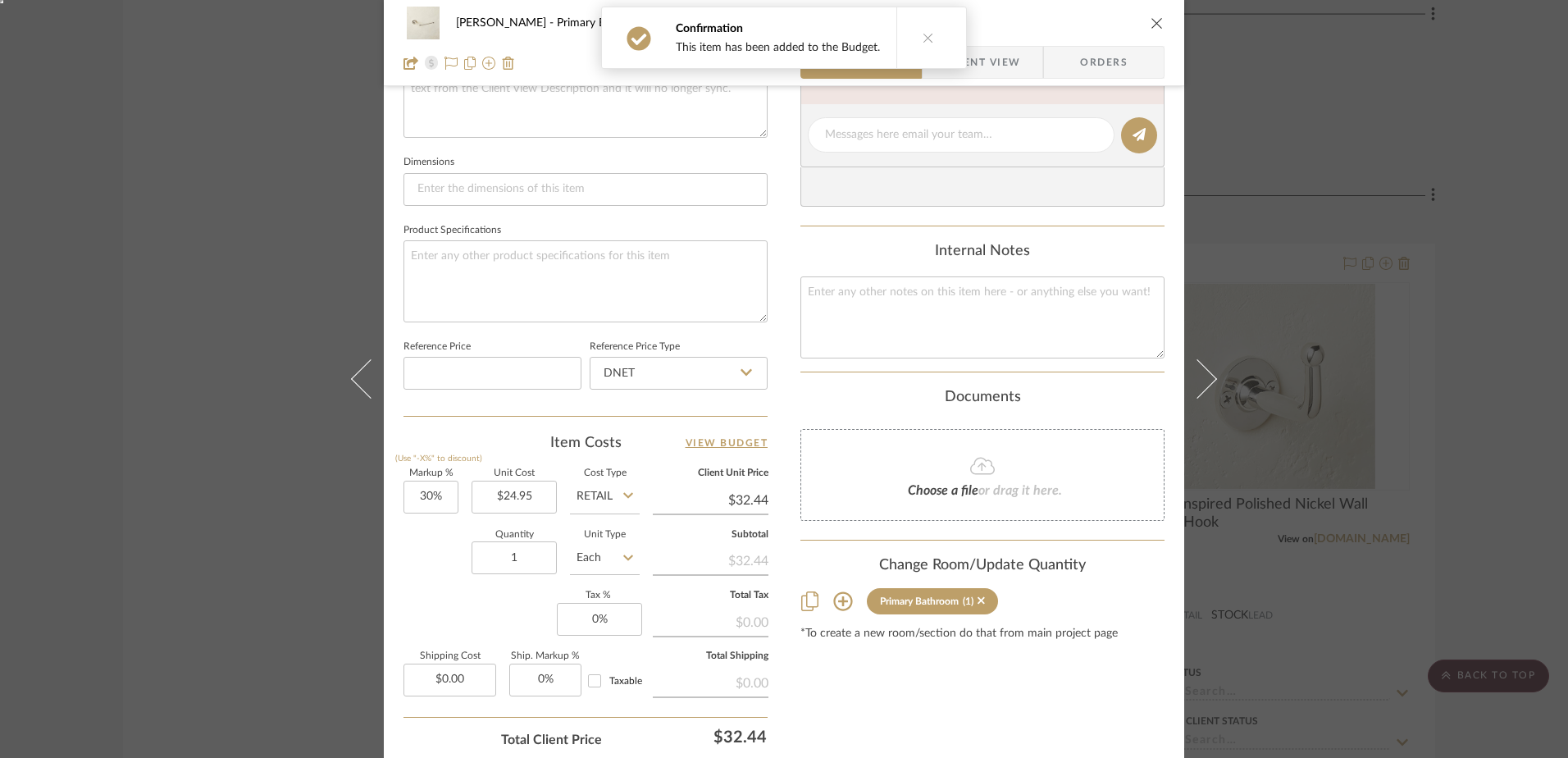
scroll to position [656, 0]
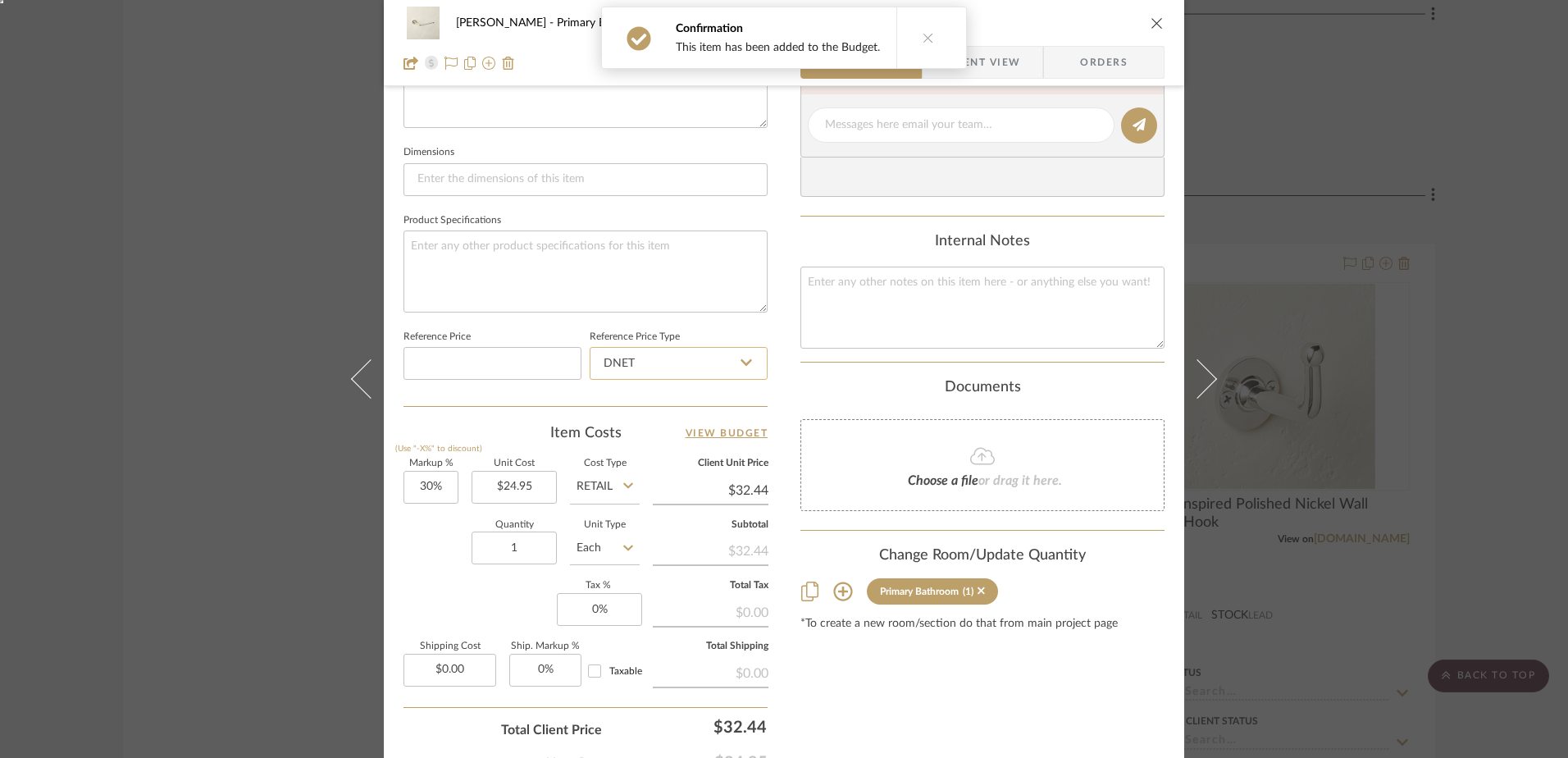
drag, startPoint x: 640, startPoint y: 361, endPoint x: 633, endPoint y: 373, distance: 13.9
click at [640, 361] on input "DNET" at bounding box center [678, 363] width 178 height 33
click at [614, 433] on div "Retail" at bounding box center [686, 446] width 203 height 42
type input "Retail"
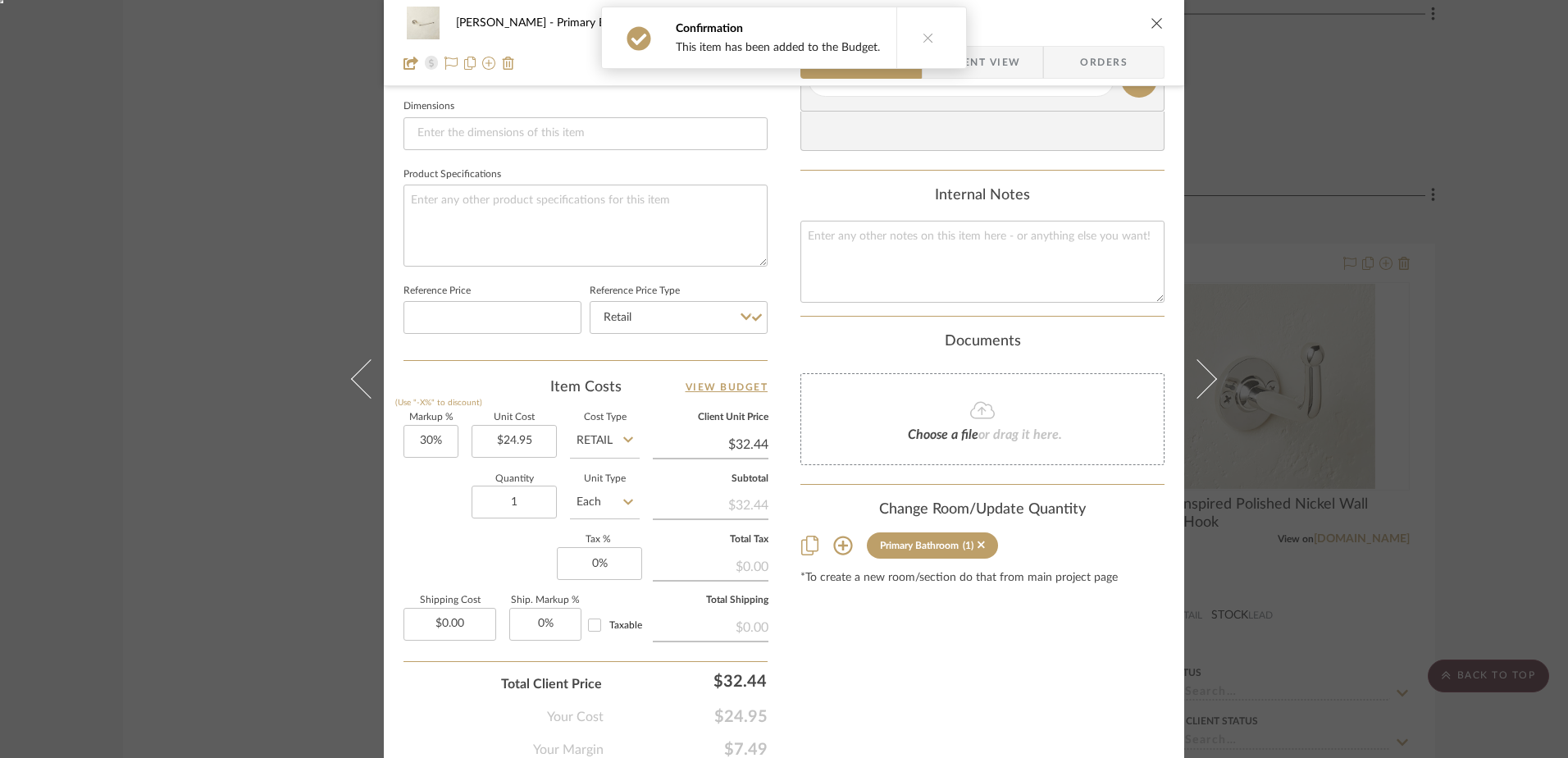
scroll to position [769, 0]
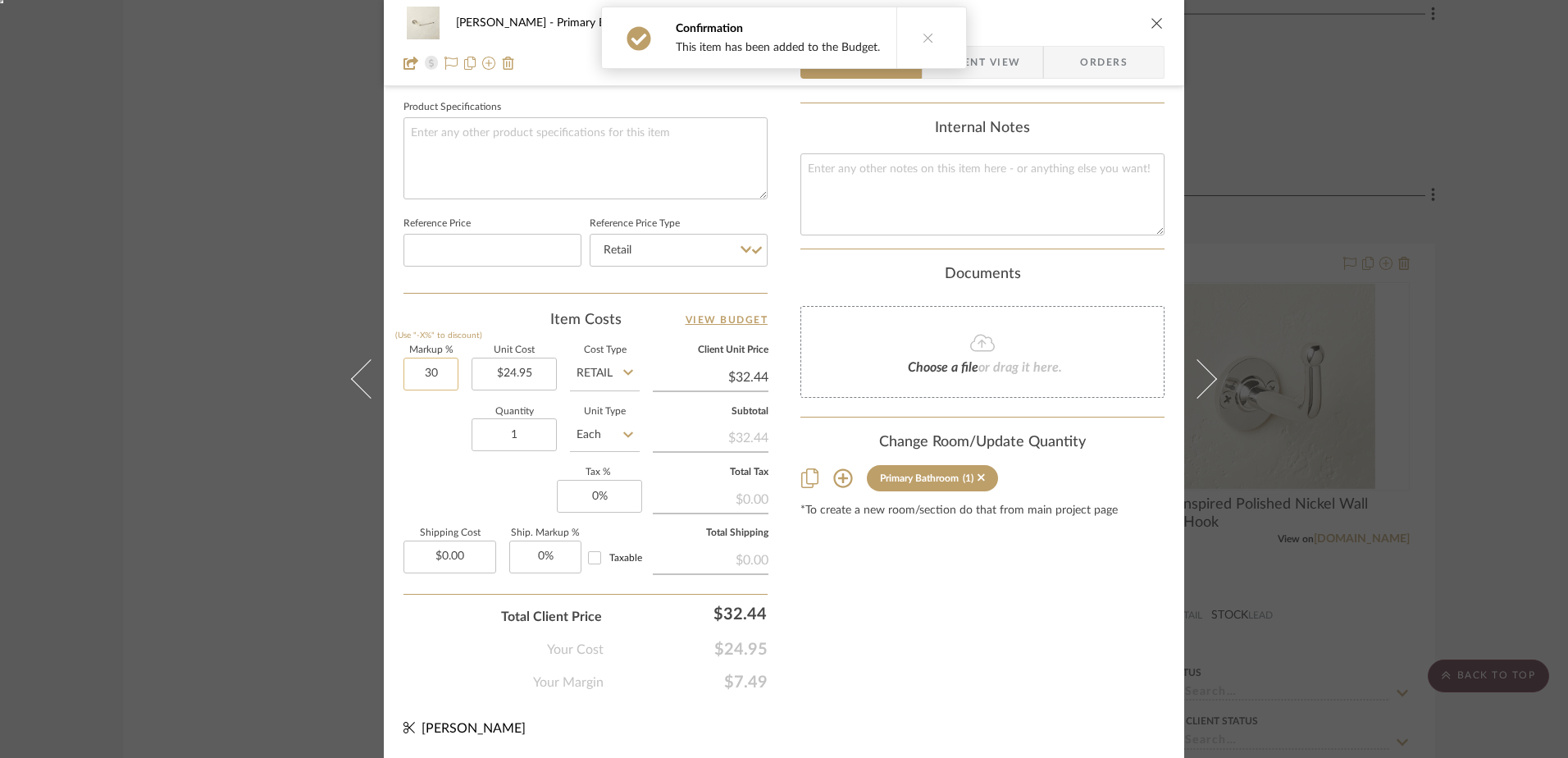
click at [431, 358] on input "30" at bounding box center [430, 373] width 55 height 33
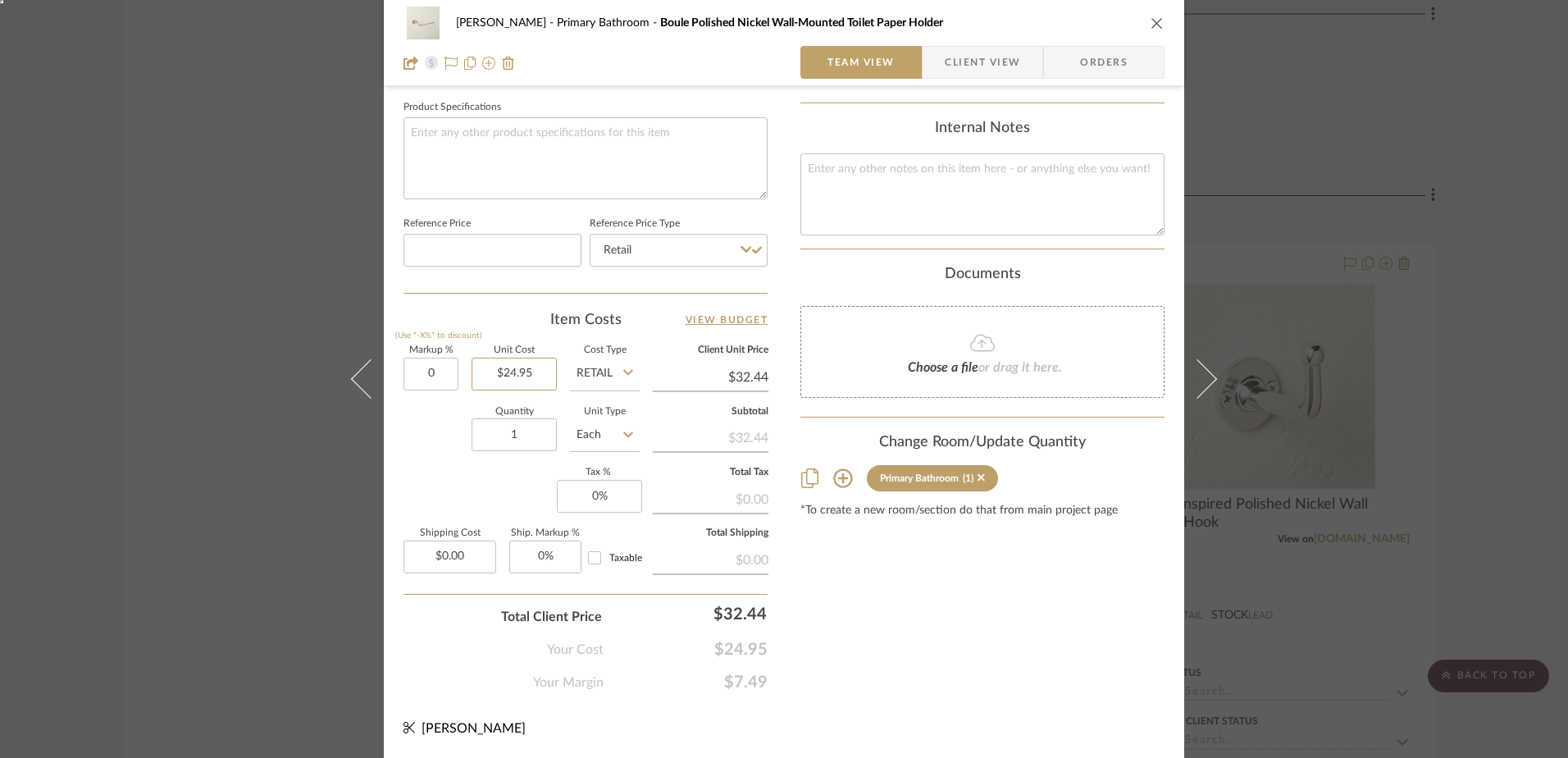
type input "0%"
type input "24.95"
type input "$24.95"
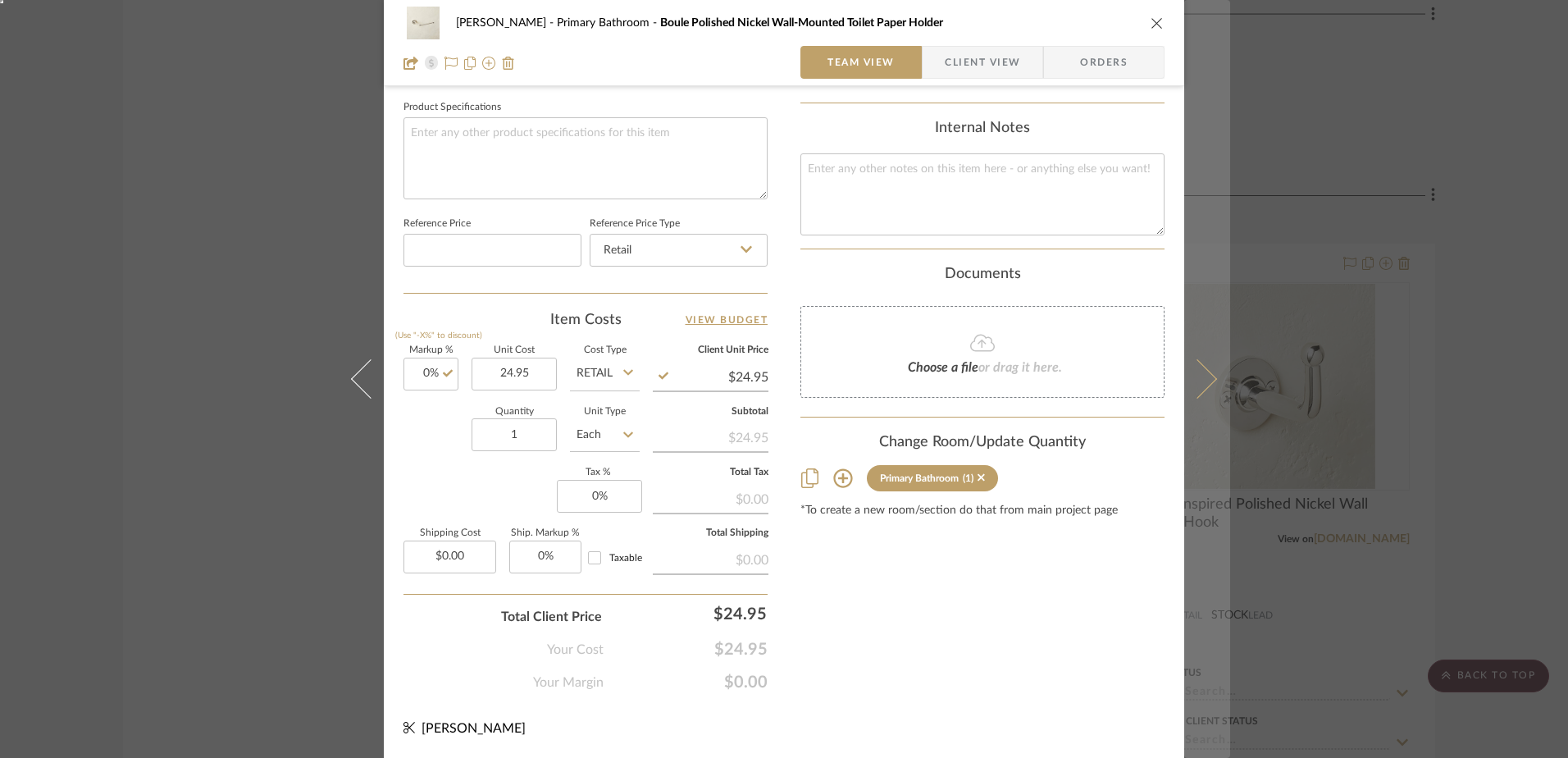
type input "$24.95"
click at [1205, 382] on icon at bounding box center [1197, 379] width 39 height 39
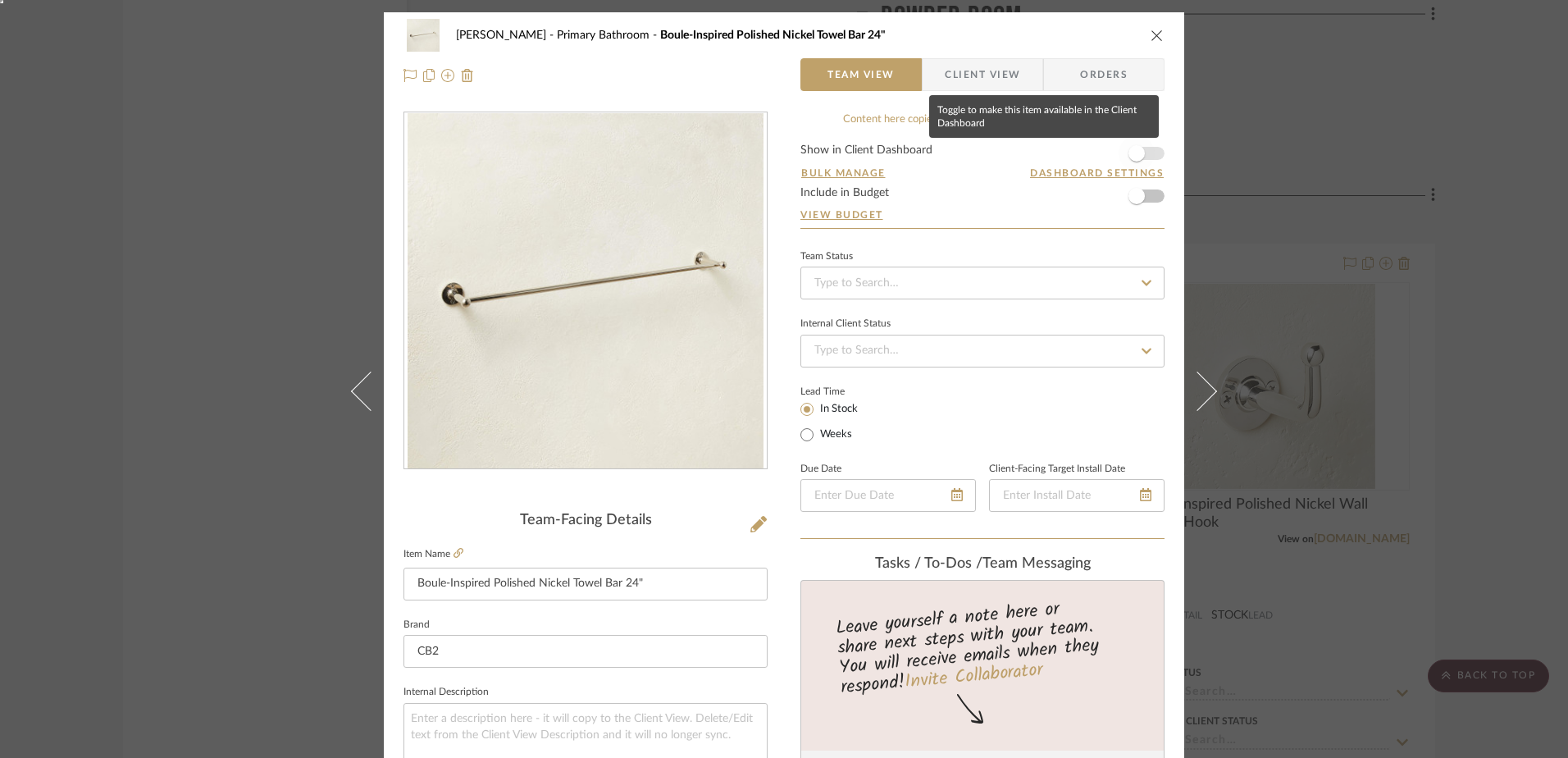
click at [1141, 150] on span "button" at bounding box center [1136, 153] width 36 height 36
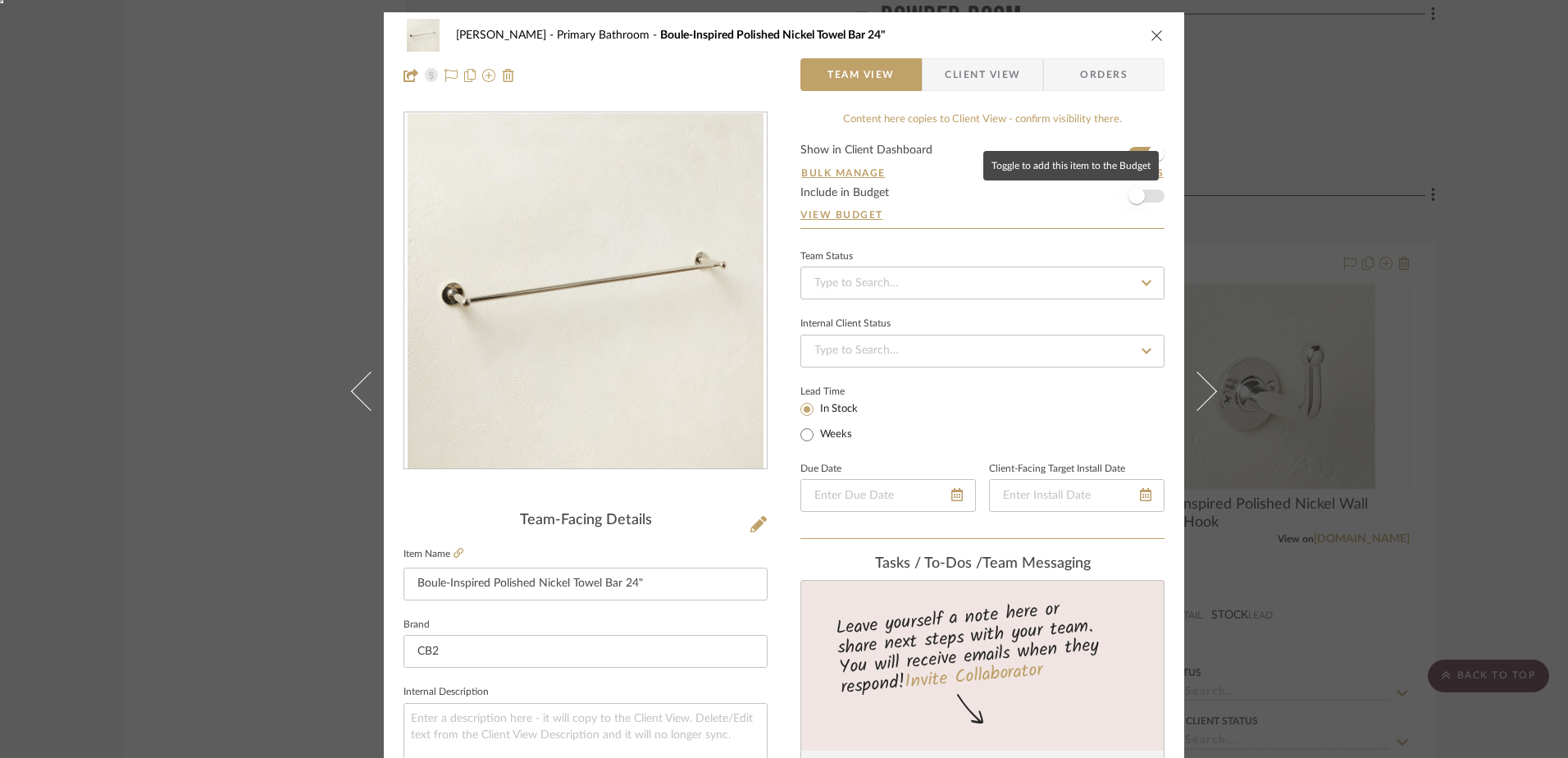
click at [1141, 194] on span "button" at bounding box center [1136, 196] width 36 height 36
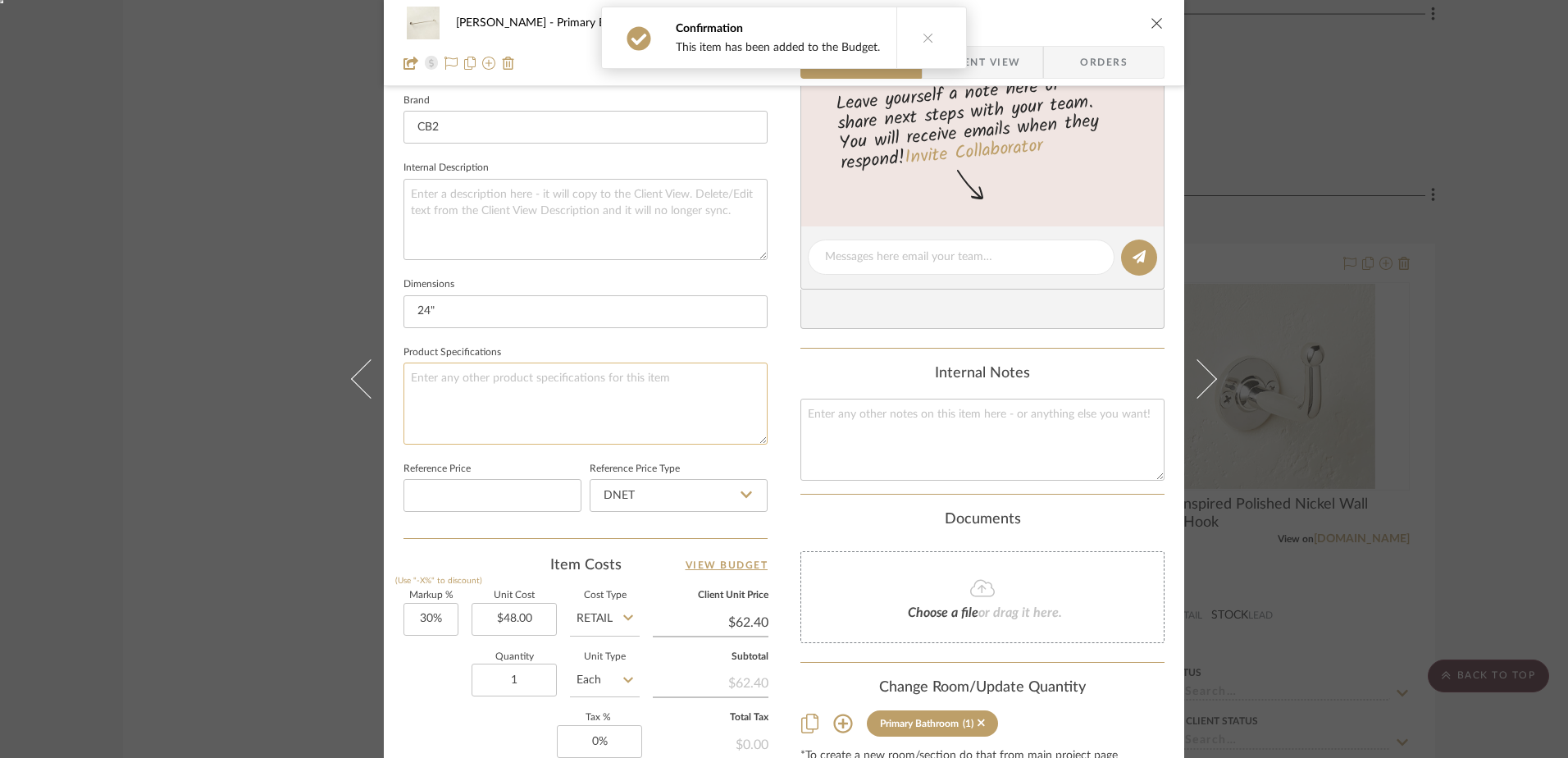
scroll to position [575, 0]
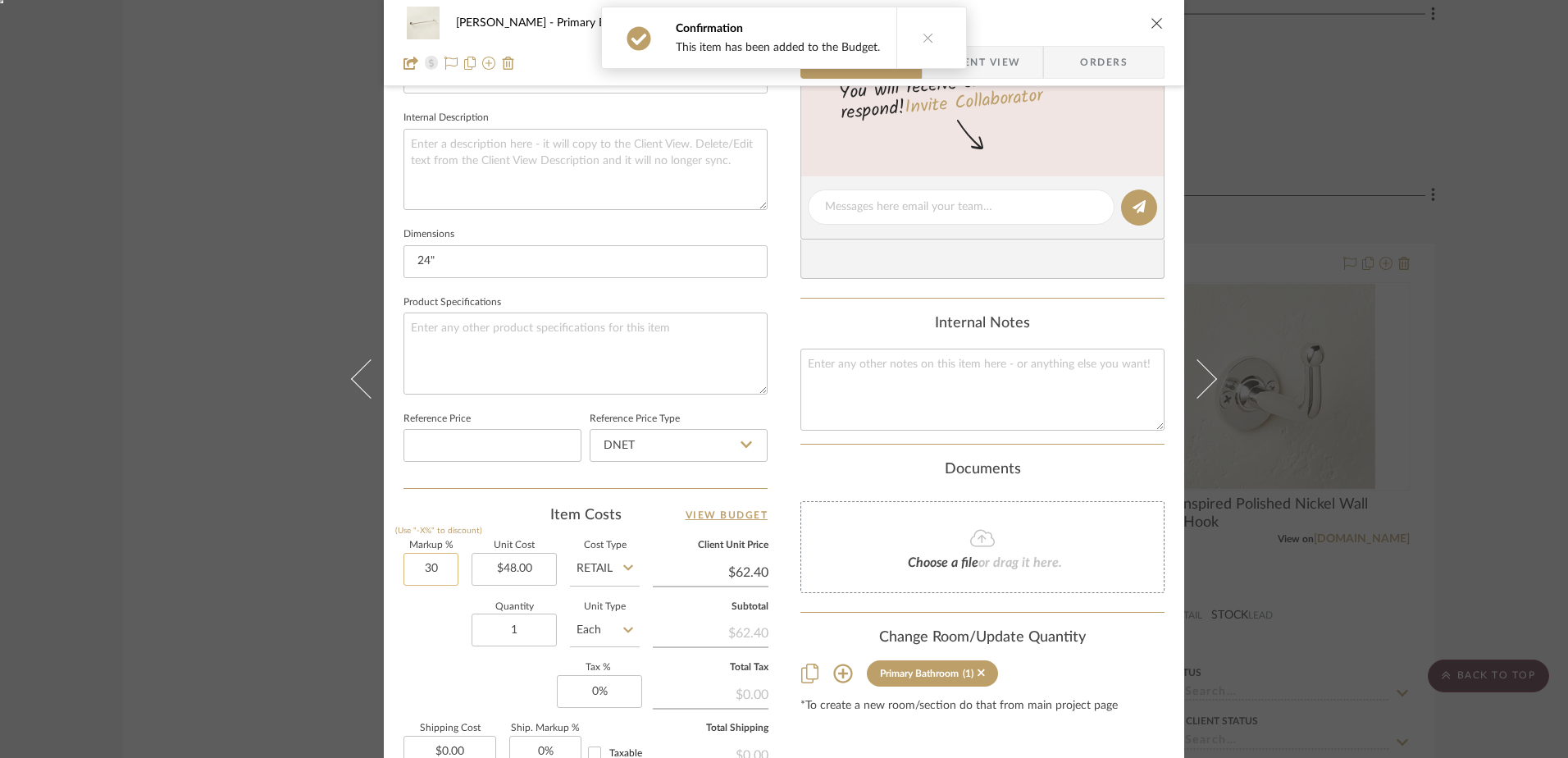
click at [423, 574] on input "30" at bounding box center [430, 569] width 55 height 33
type input "0%"
type input "48.00"
type input "$48.00"
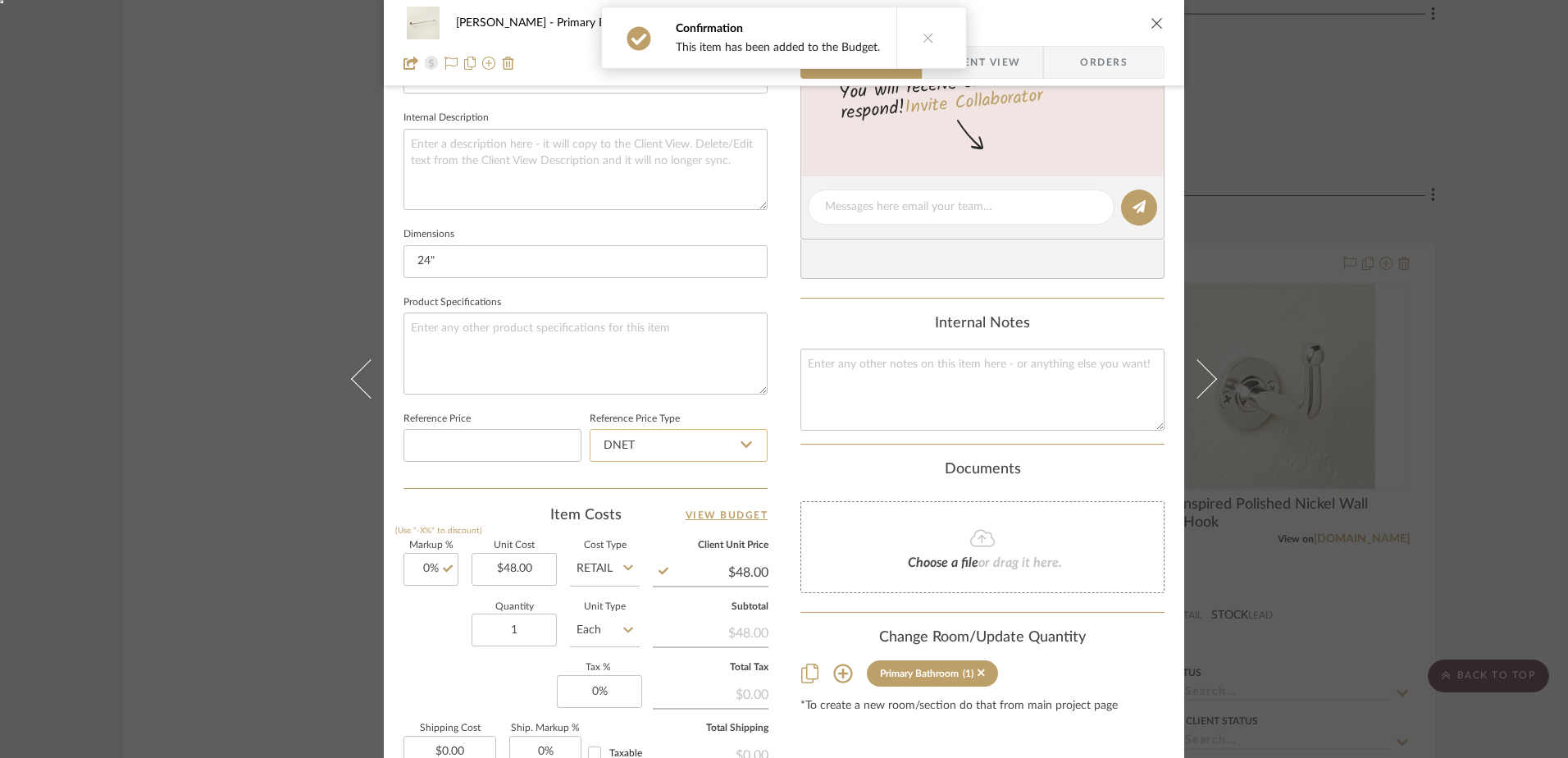
click at [651, 459] on input "DNET" at bounding box center [678, 445] width 178 height 33
click at [618, 543] on div "Retail" at bounding box center [686, 528] width 203 height 42
type input "Retail"
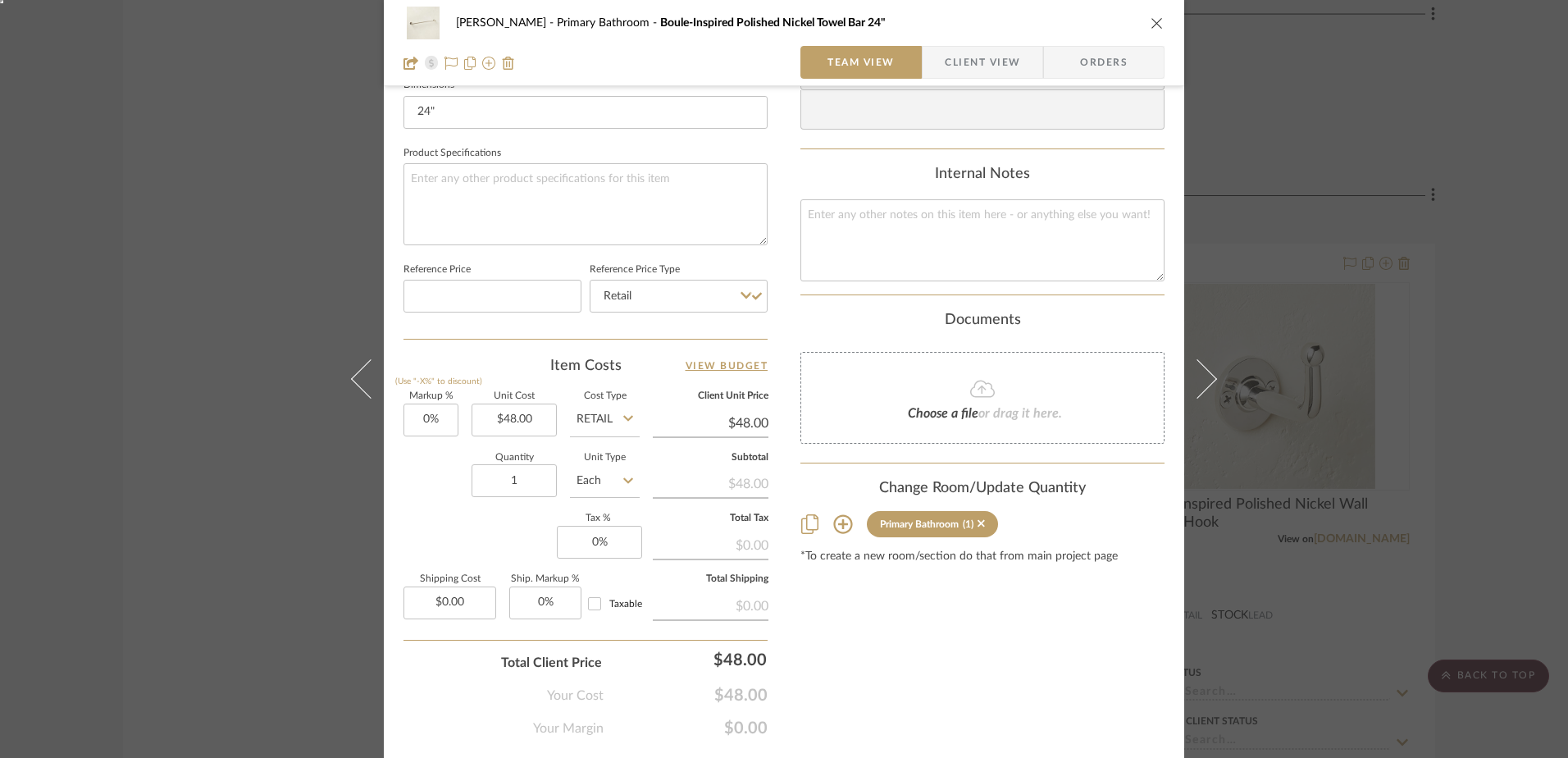
scroll to position [687, 0]
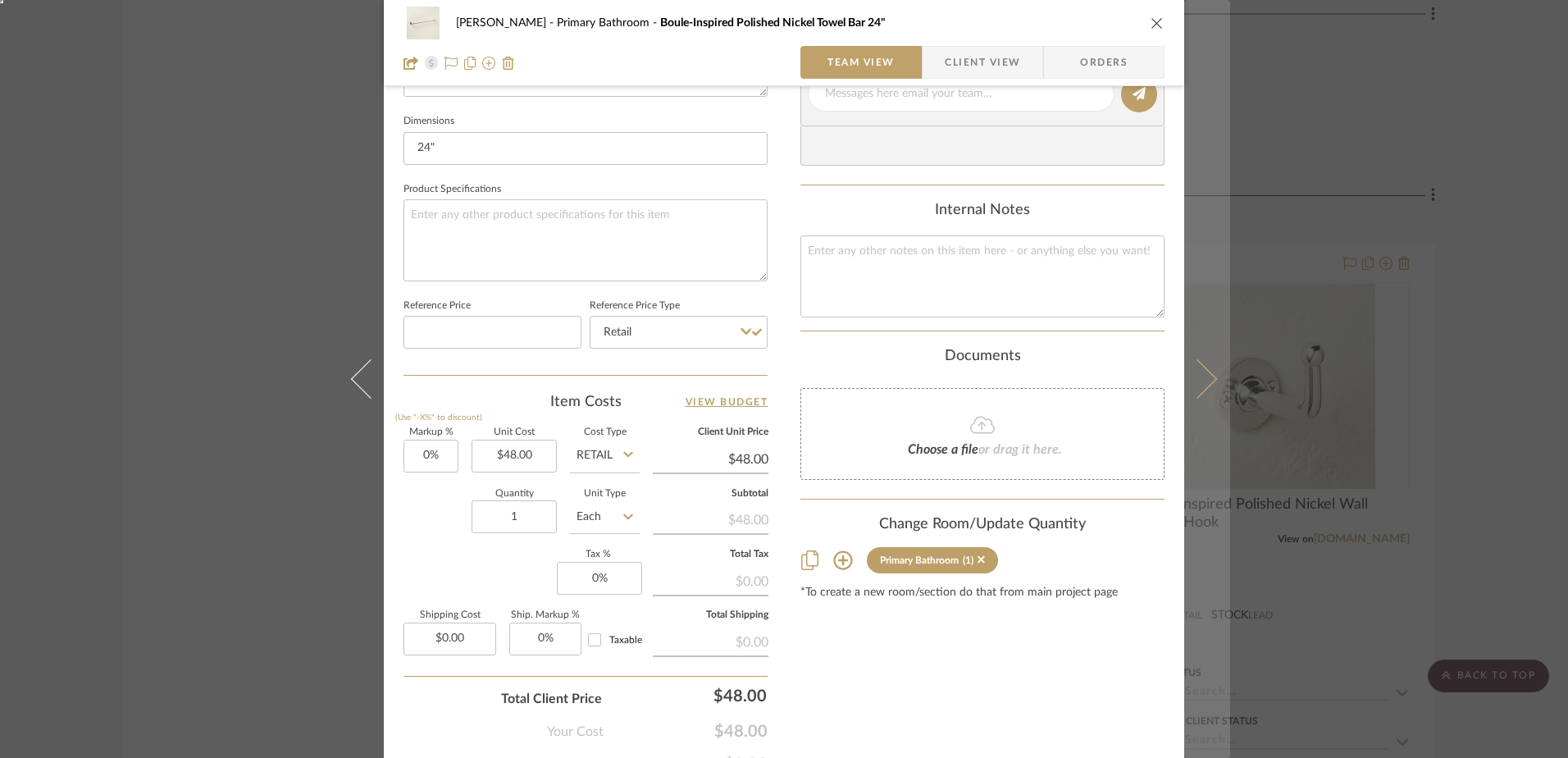
click at [1207, 382] on icon at bounding box center [1197, 379] width 39 height 39
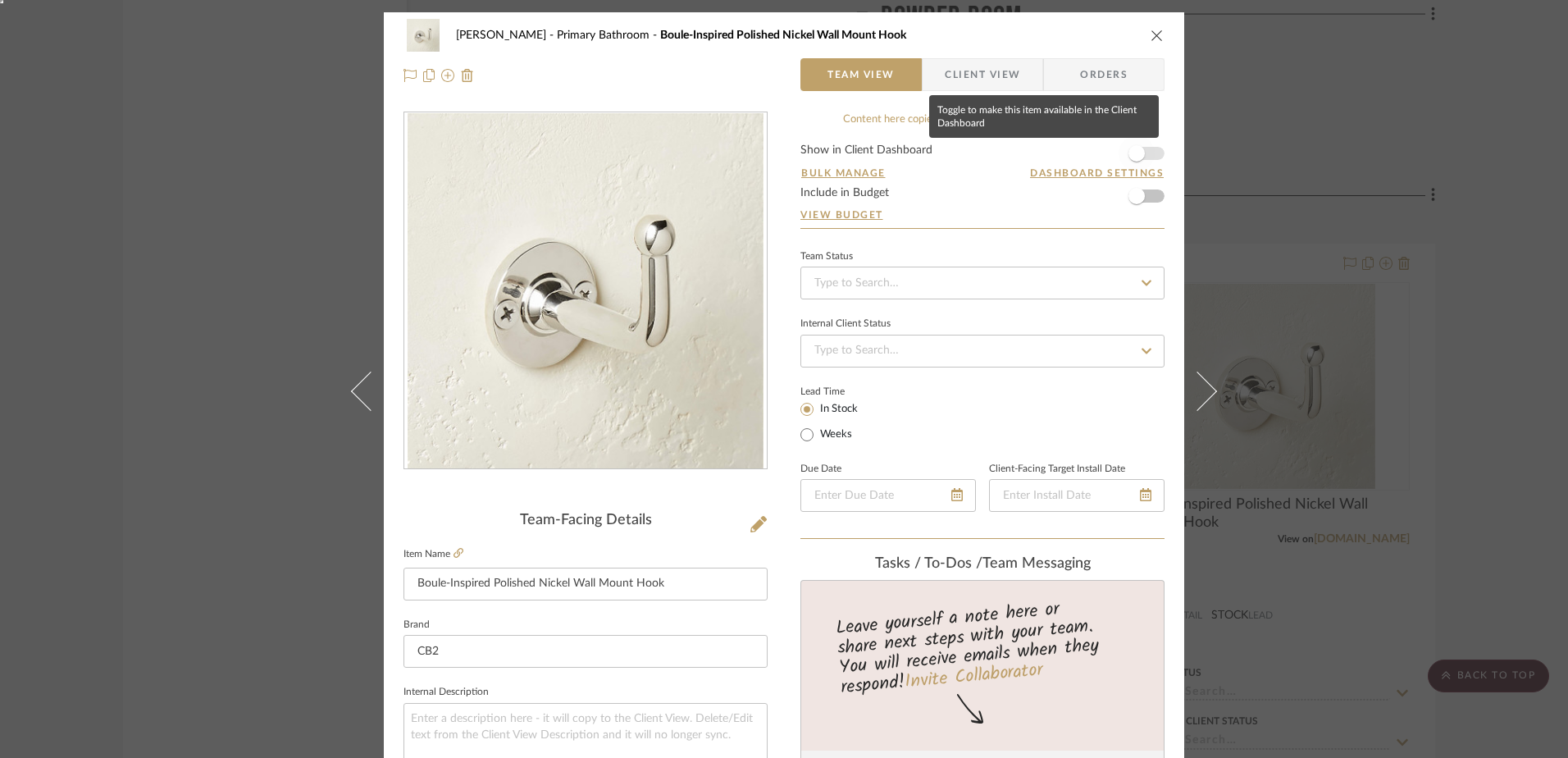
click at [1132, 145] on span "button" at bounding box center [1137, 154] width 17 height 17
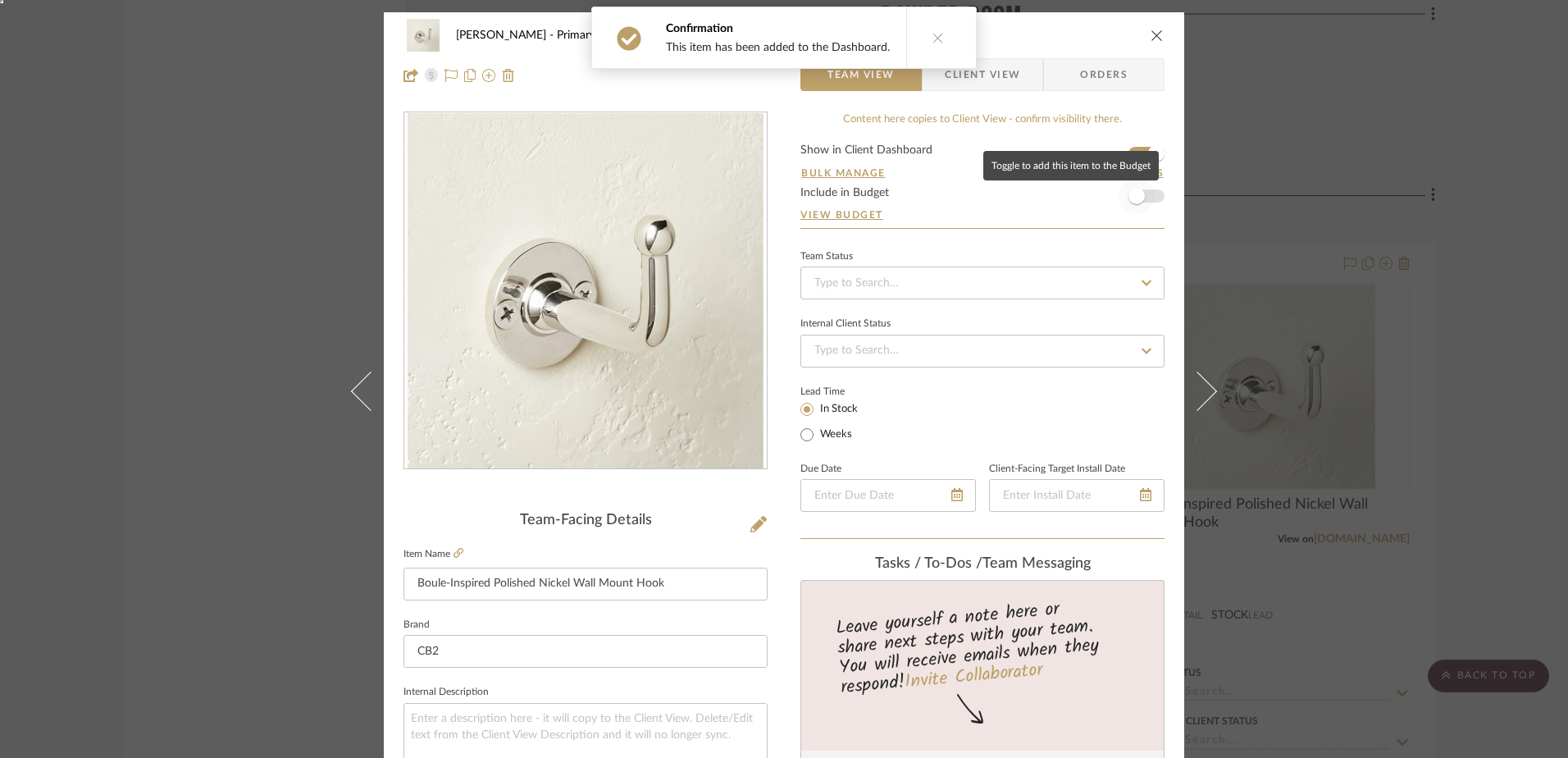
click at [1129, 198] on span "button" at bounding box center [1137, 196] width 17 height 17
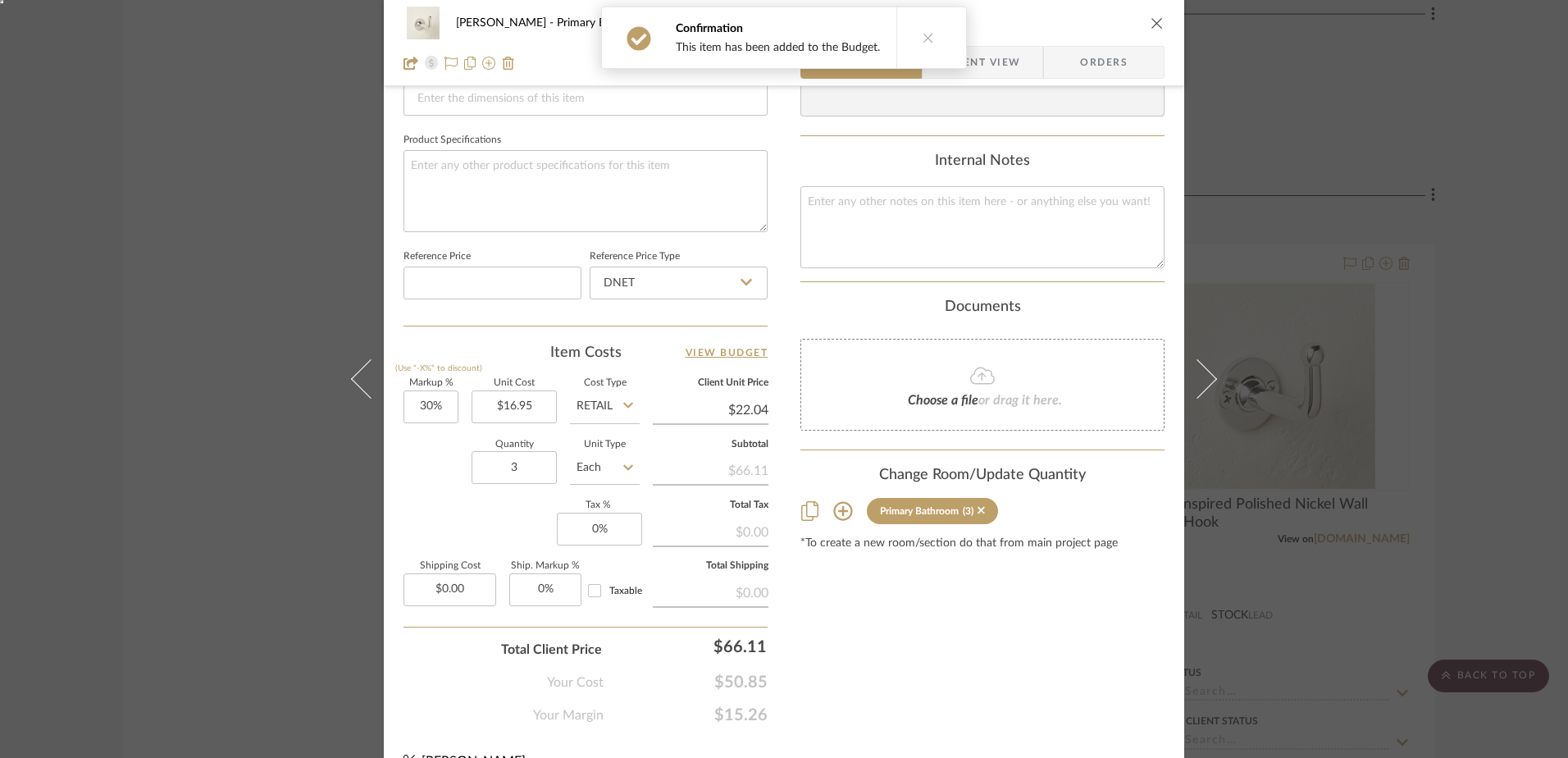
scroll to position [738, 0]
click at [429, 412] on input "30" at bounding box center [430, 404] width 55 height 33
type input "0%"
type input "16.95"
type input "$16.95"
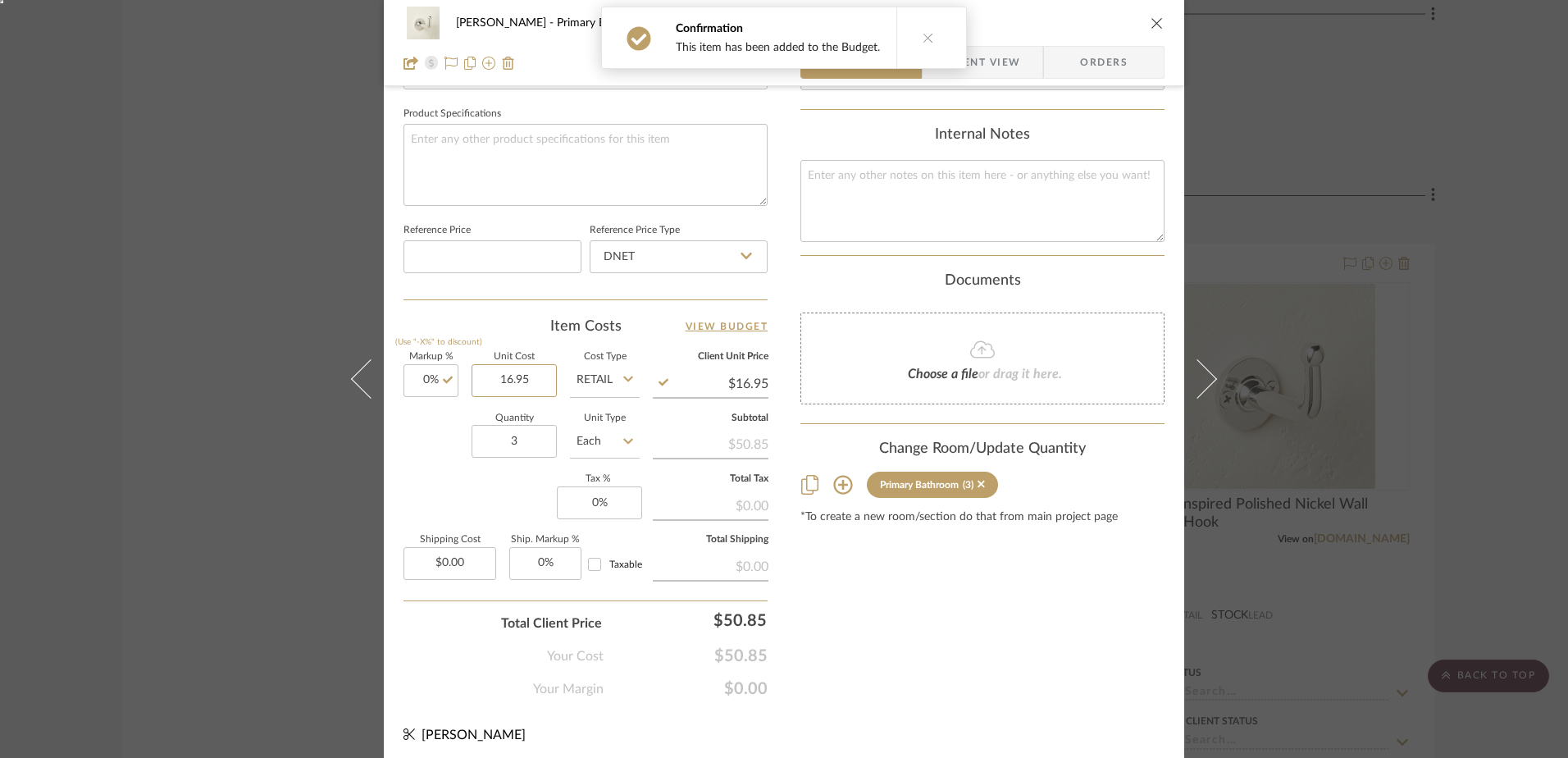
scroll to position [769, 0]
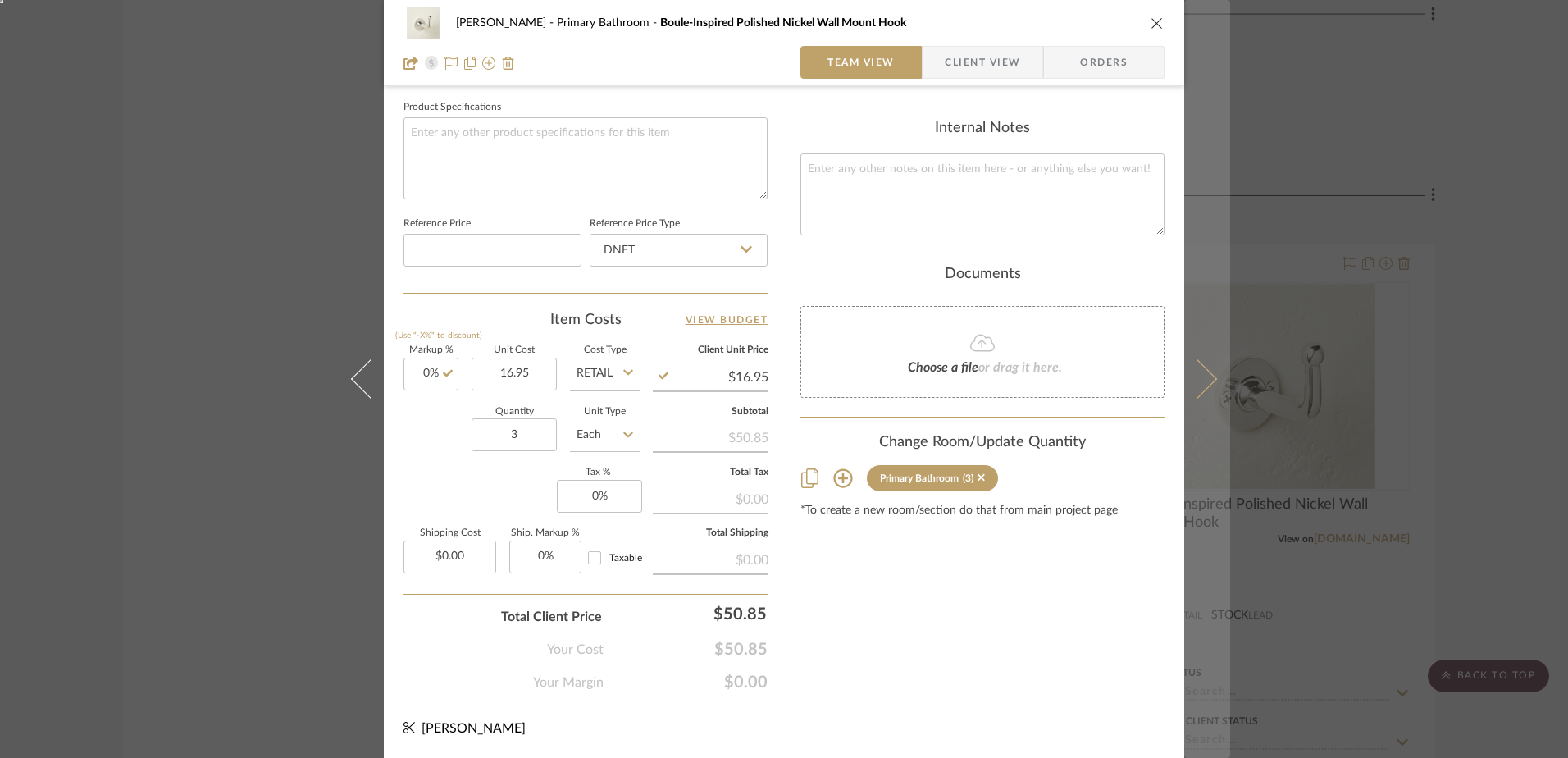
type input "$16.95"
click at [1186, 372] on icon at bounding box center [1197, 379] width 39 height 39
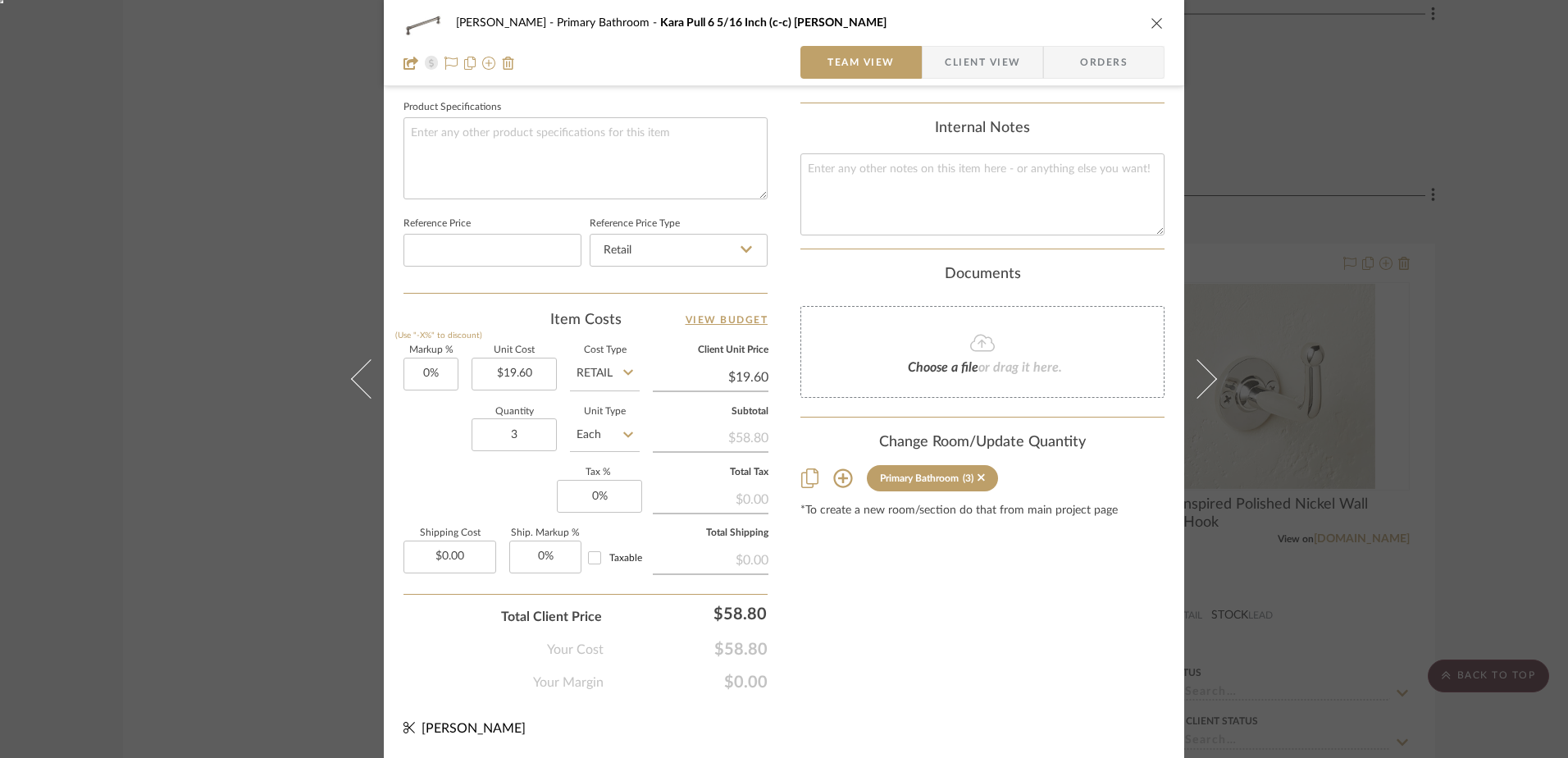
click at [1154, 15] on div "LINDSEY Primary Bathroom Kara Pull 6 5/16 Inch (c-c) Ash Gray" at bounding box center [783, 22] width 761 height 33
click at [1151, 20] on icon "close" at bounding box center [1157, 23] width 13 height 13
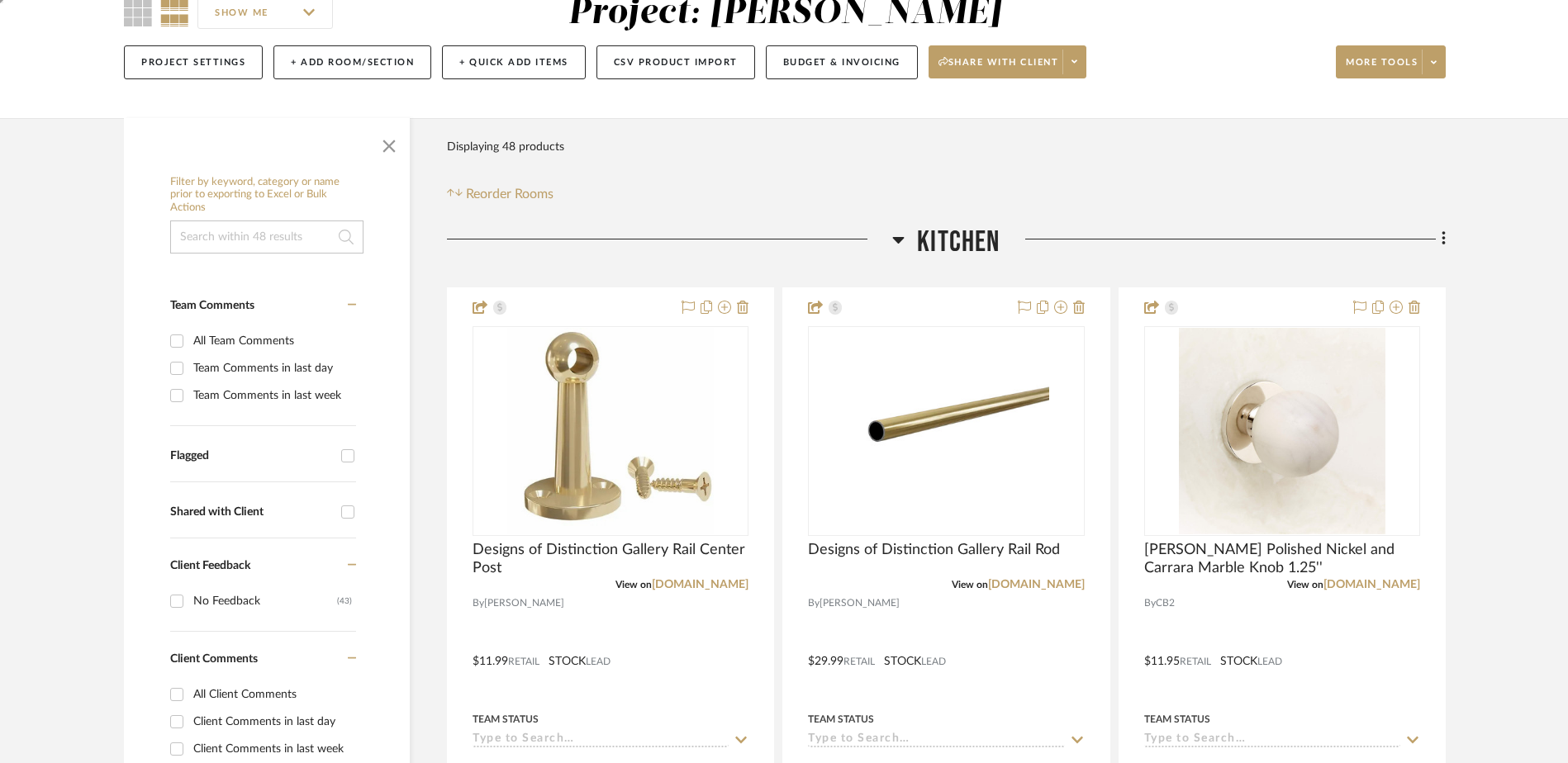
scroll to position [0, 0]
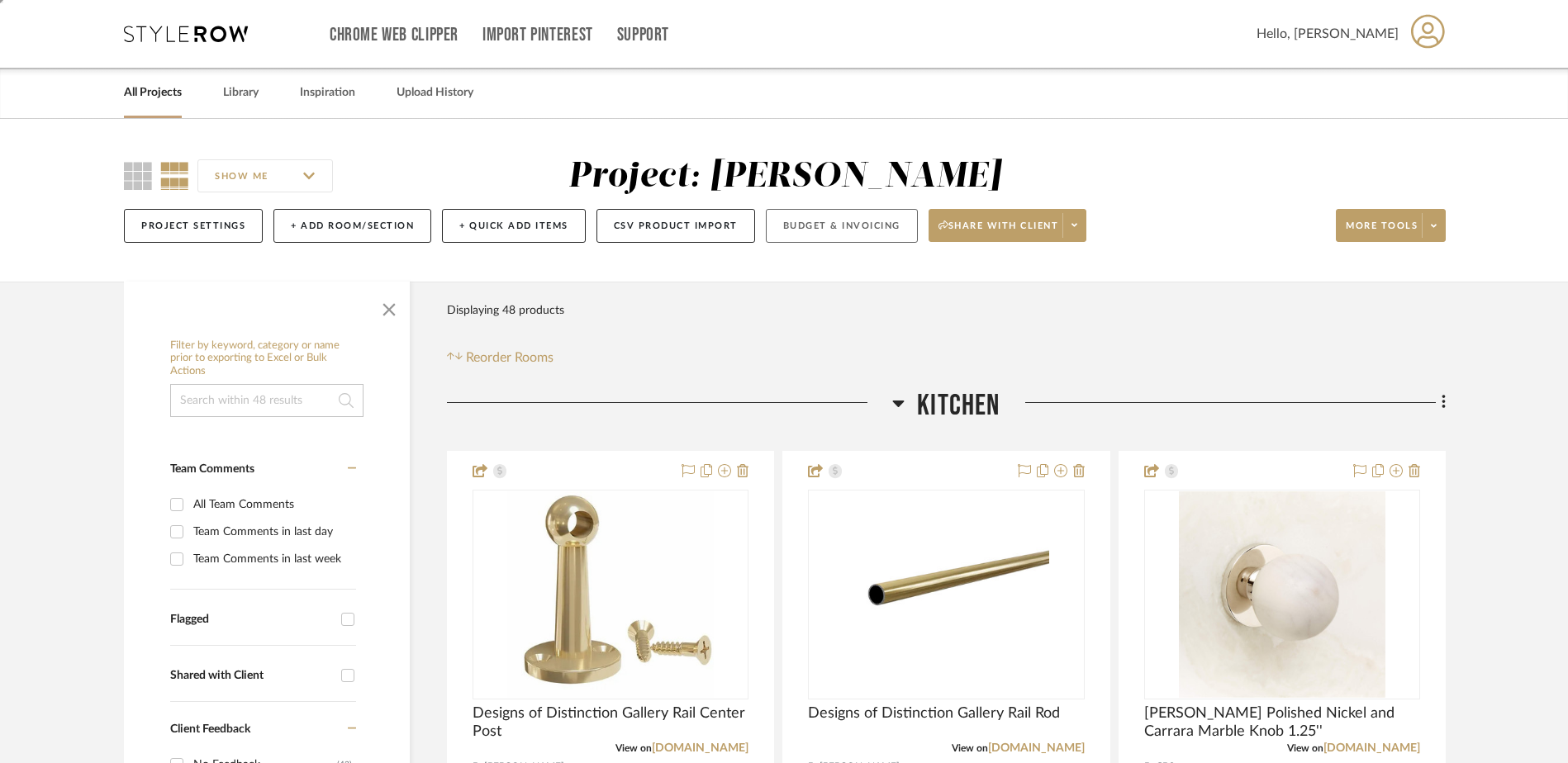
click at [855, 221] on button "Budget & Invoicing" at bounding box center [841, 226] width 152 height 34
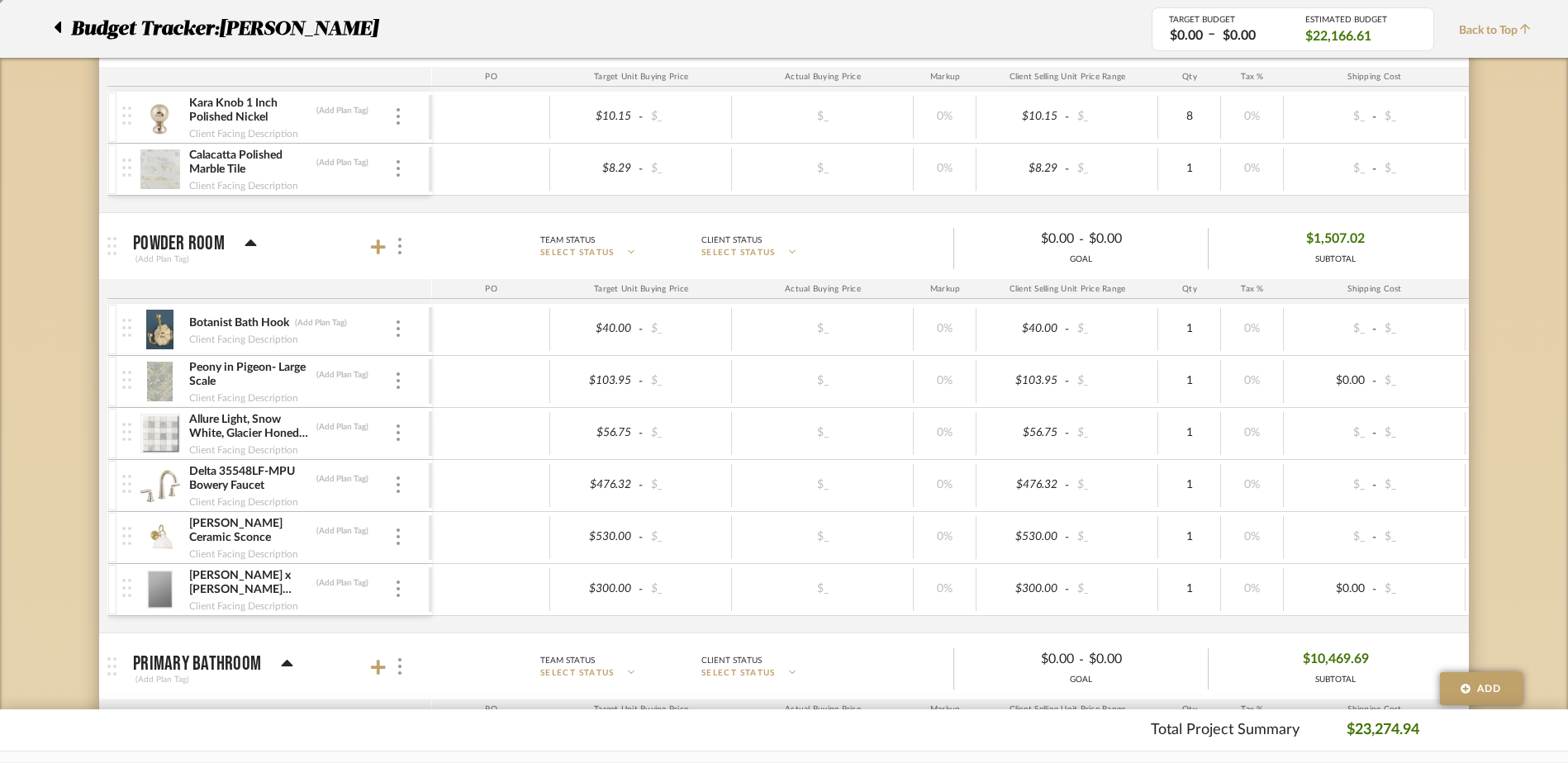
scroll to position [1853, 0]
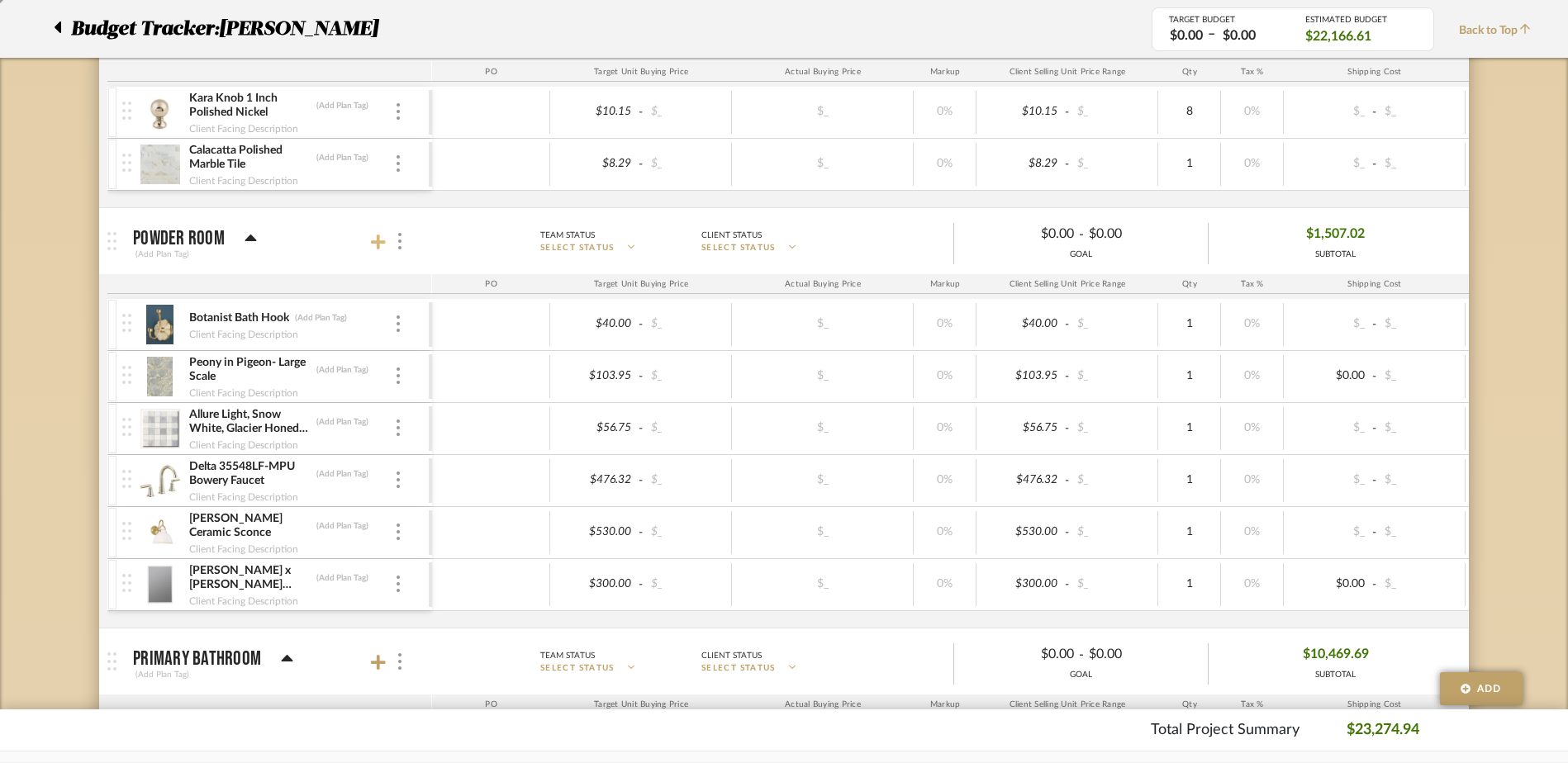
click at [383, 247] on icon at bounding box center [378, 242] width 15 height 17
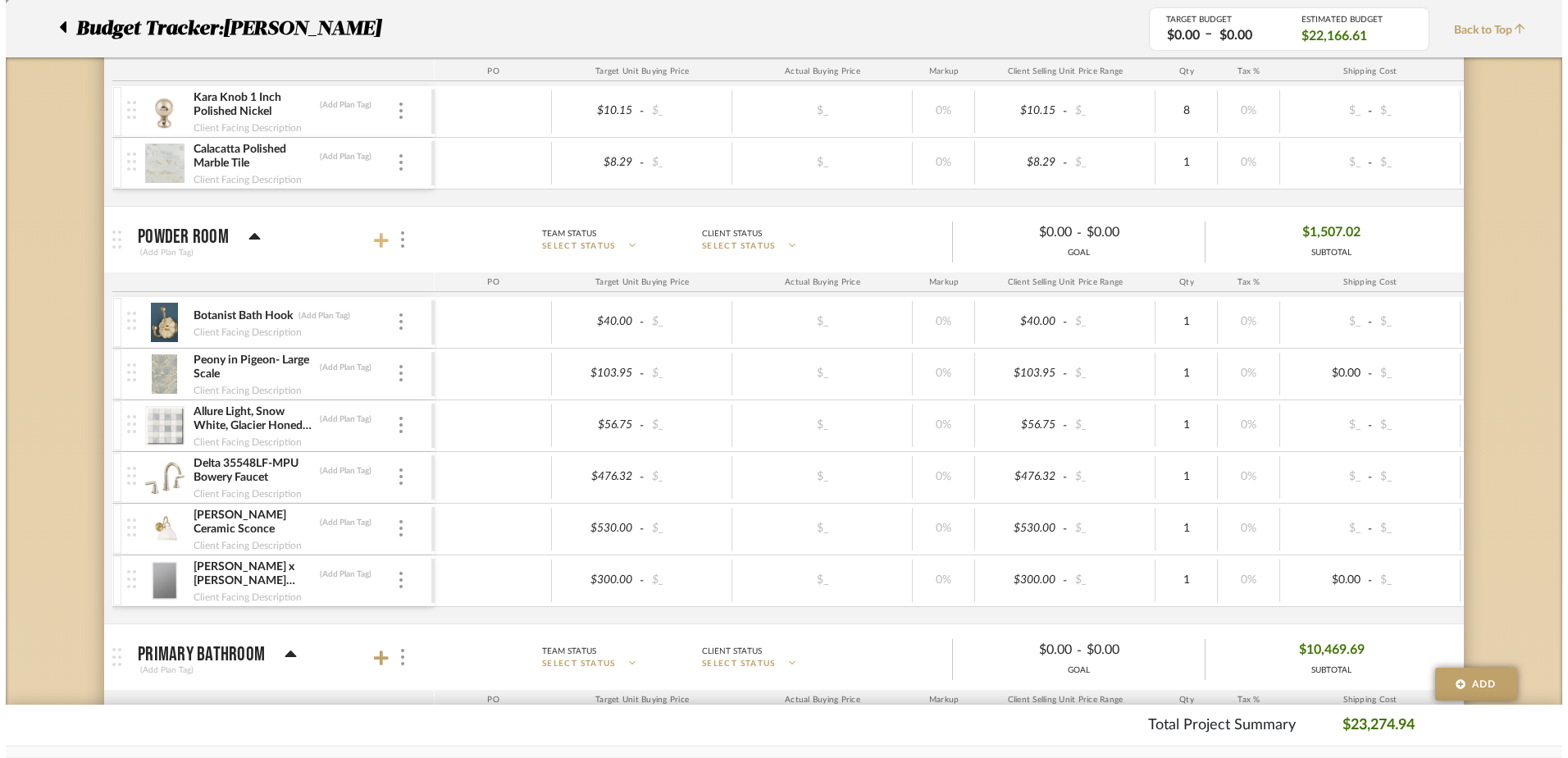
scroll to position [0, 0]
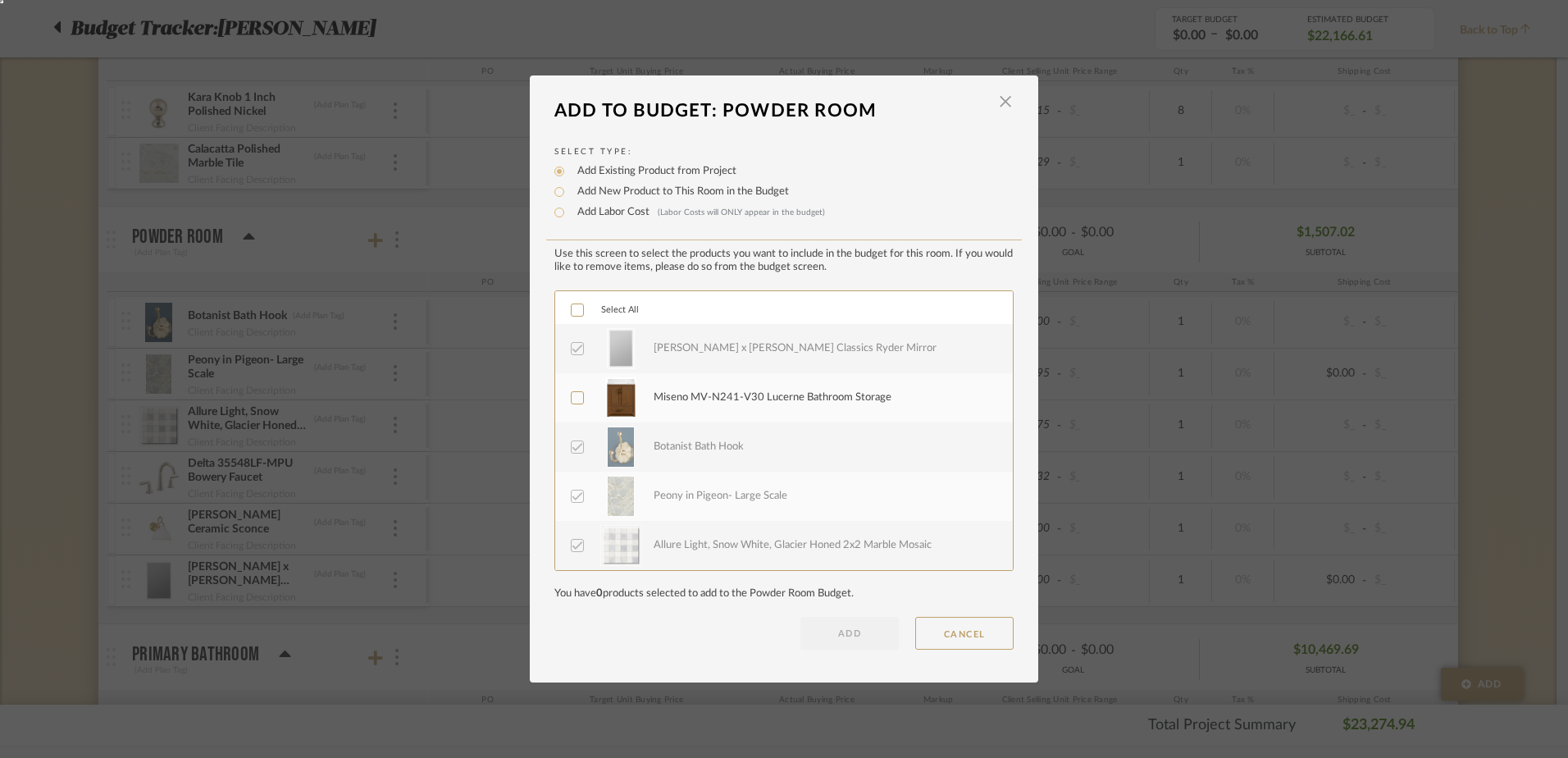
click at [573, 310] on icon at bounding box center [577, 310] width 10 height 8
click at [843, 633] on button "ADD" at bounding box center [850, 632] width 99 height 33
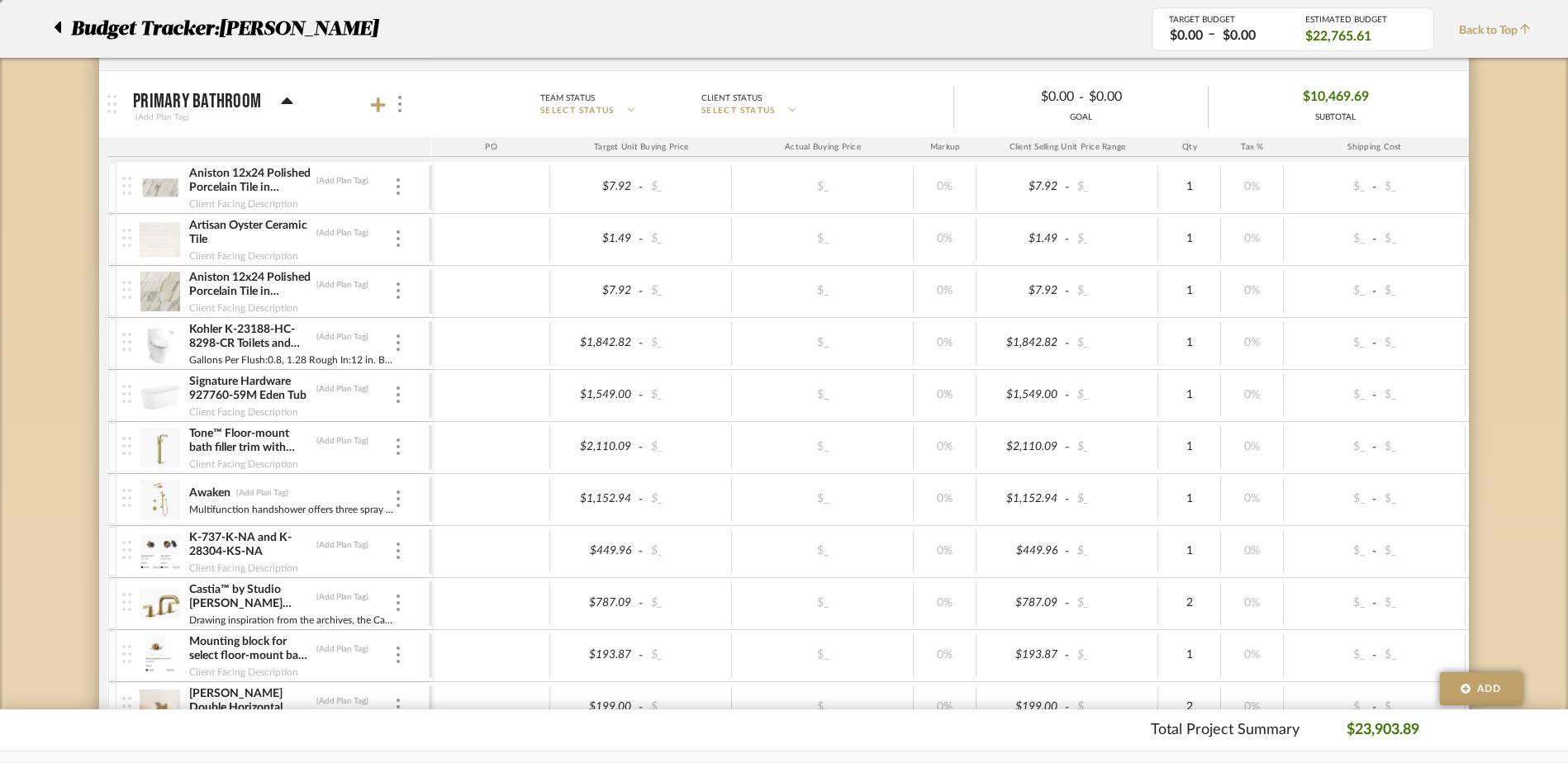
scroll to position [2476, 0]
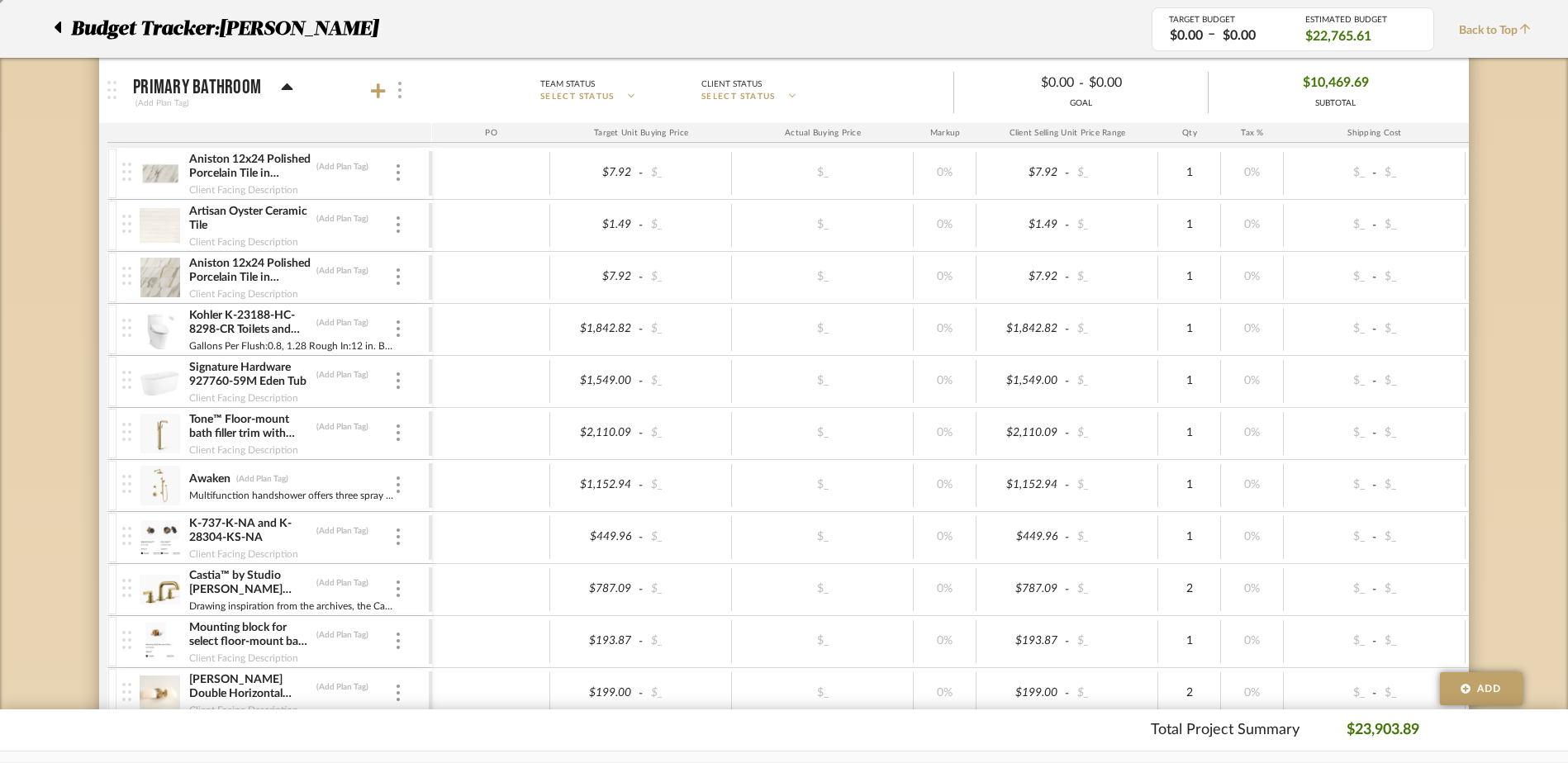
click at [391, 93] on div at bounding box center [399, 91] width 17 height 22
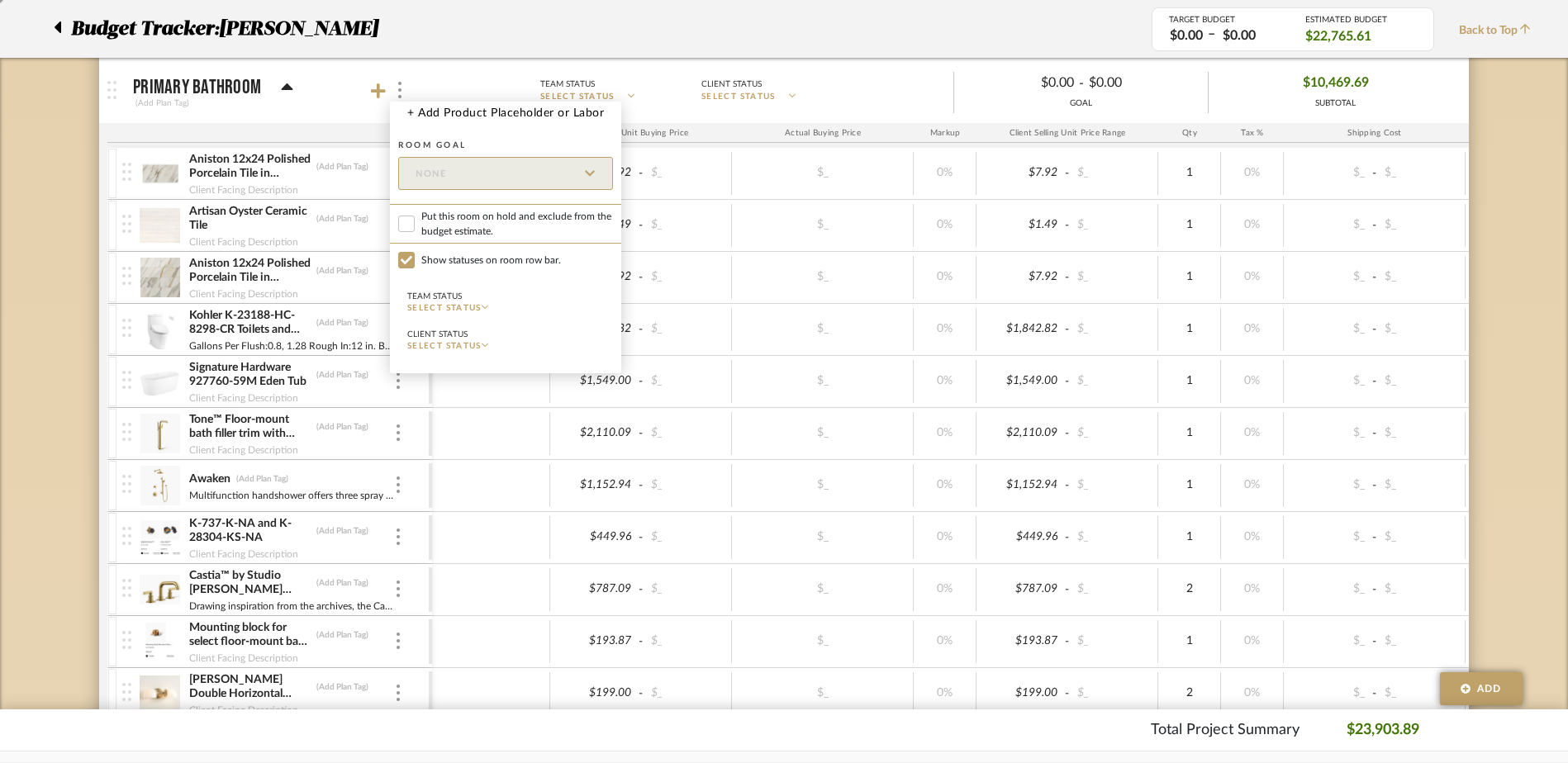
click at [379, 92] on div at bounding box center [784, 382] width 1568 height 763
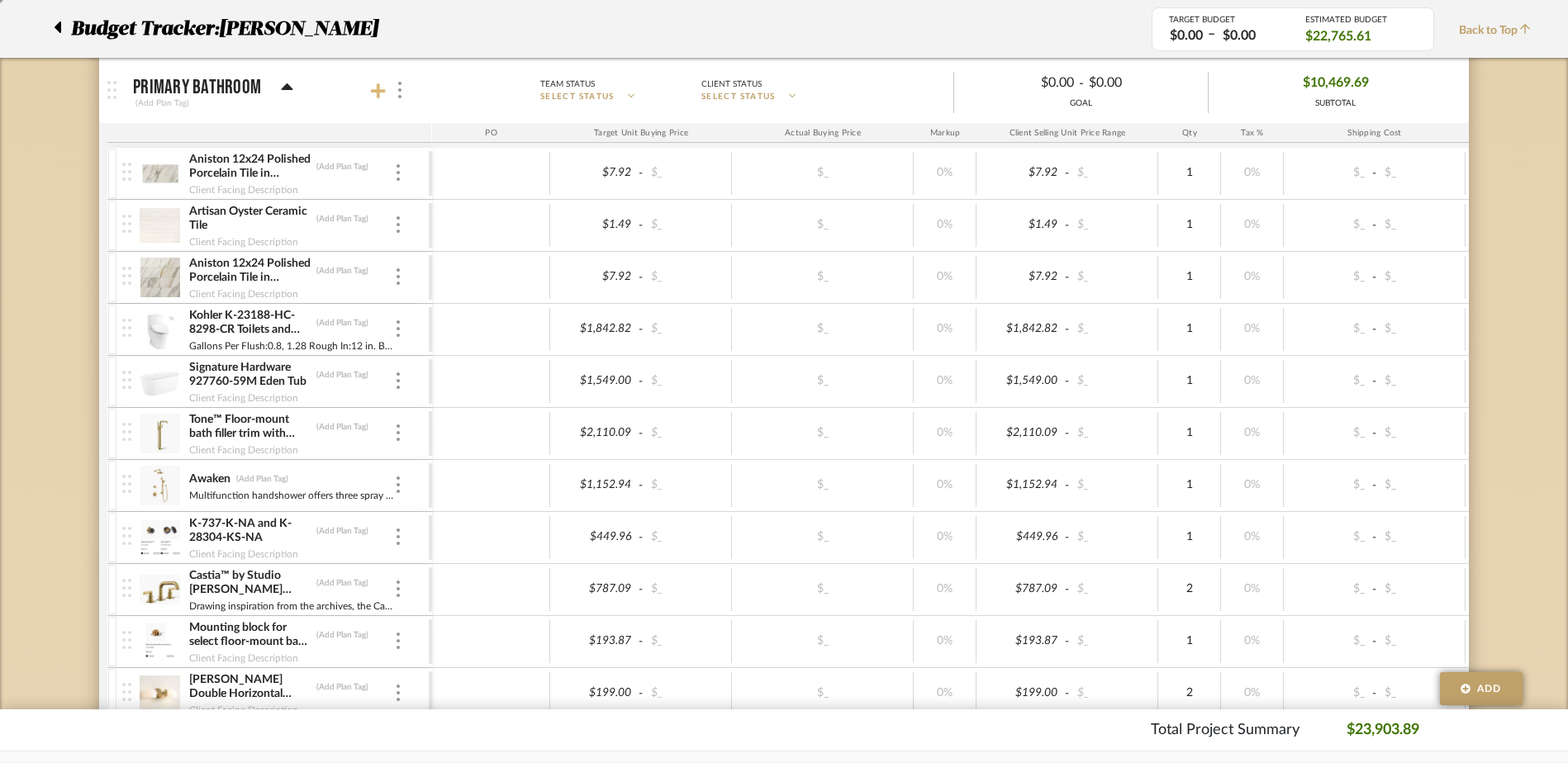
click at [378, 90] on icon at bounding box center [378, 91] width 15 height 15
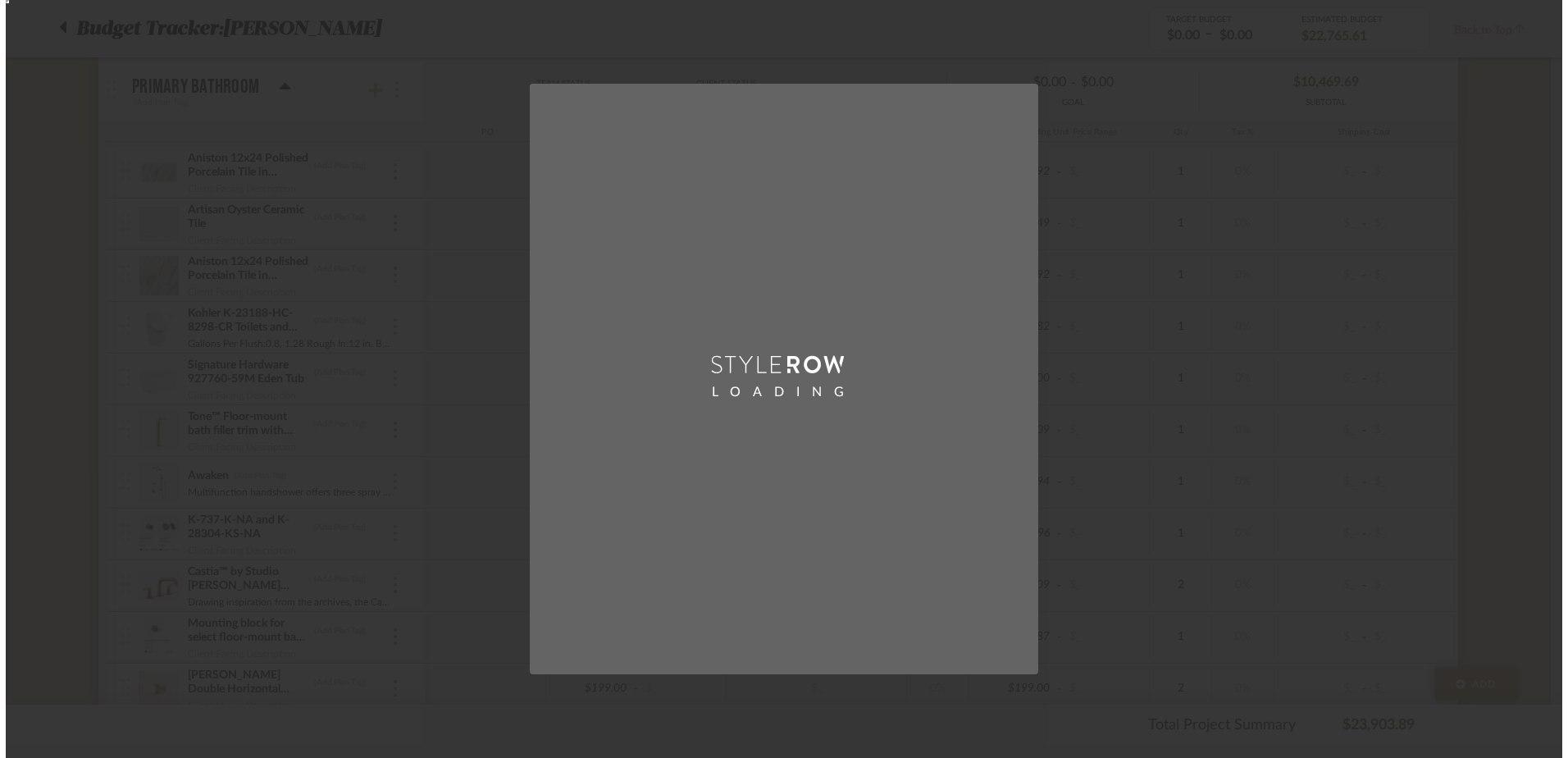
scroll to position [0, 0]
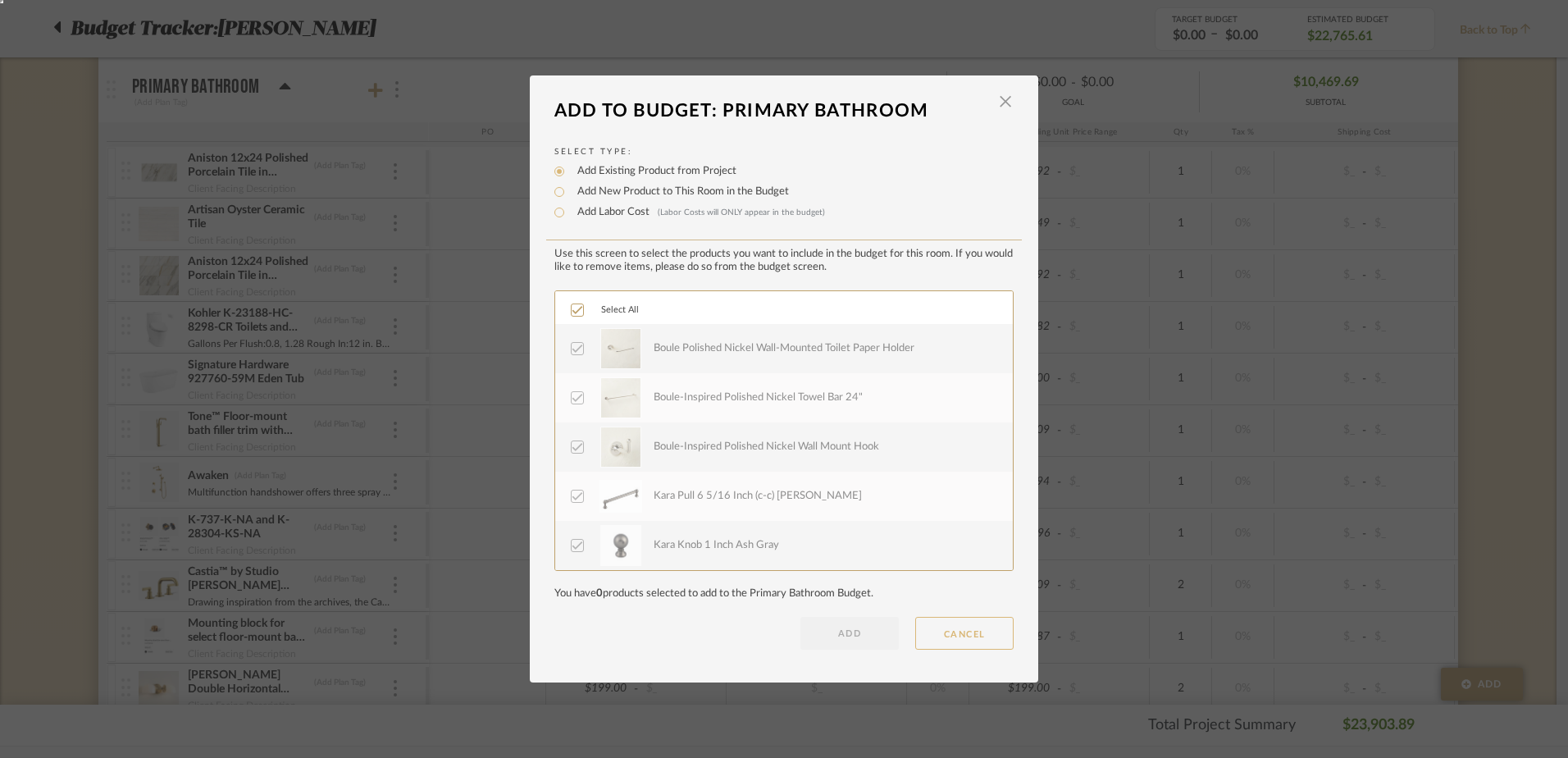
click at [980, 625] on button "CANCEL" at bounding box center [965, 632] width 99 height 33
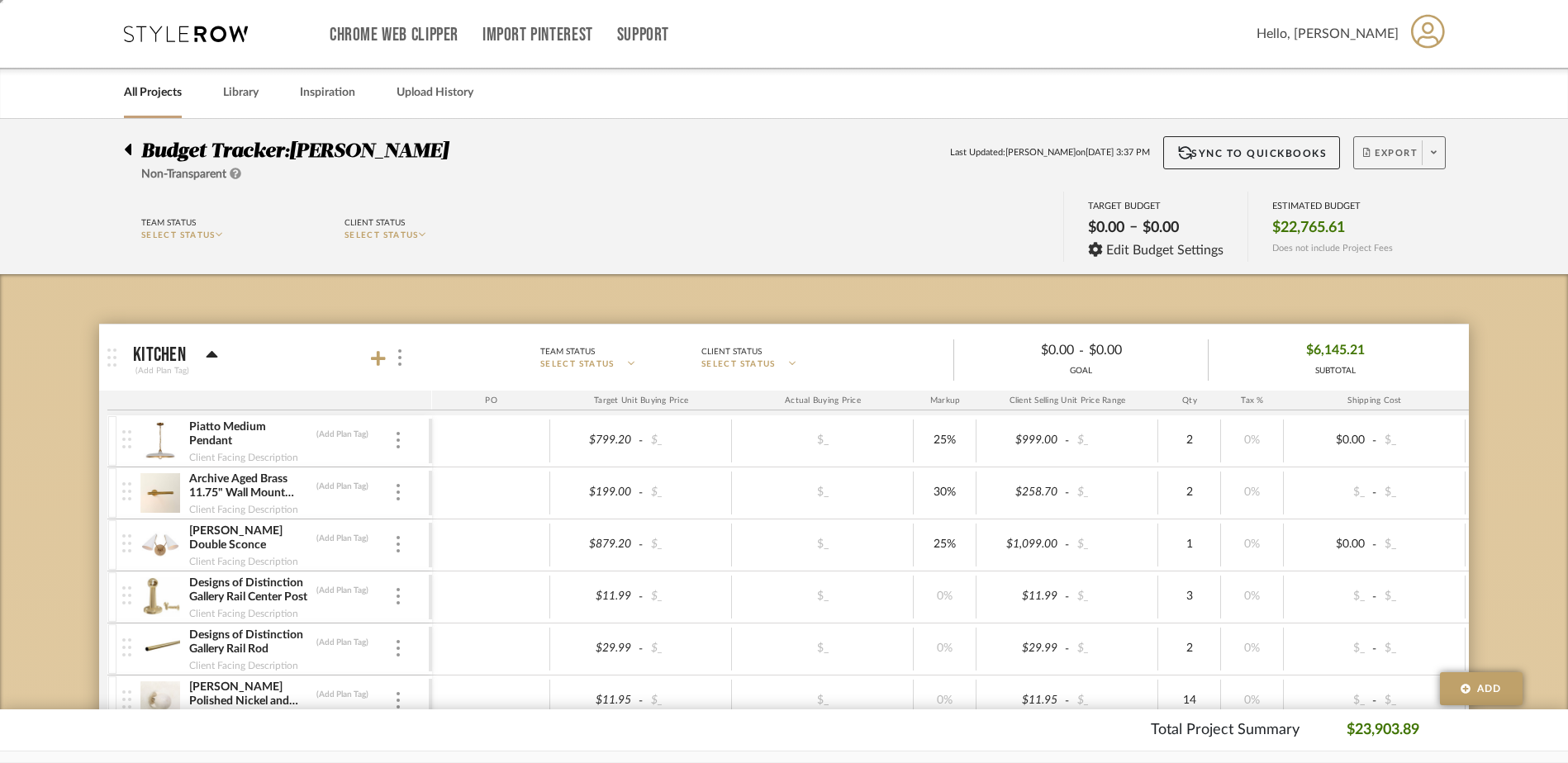
click at [1423, 154] on span at bounding box center [1433, 153] width 23 height 24
click at [1401, 187] on button "Export PDF" at bounding box center [1427, 200] width 157 height 39
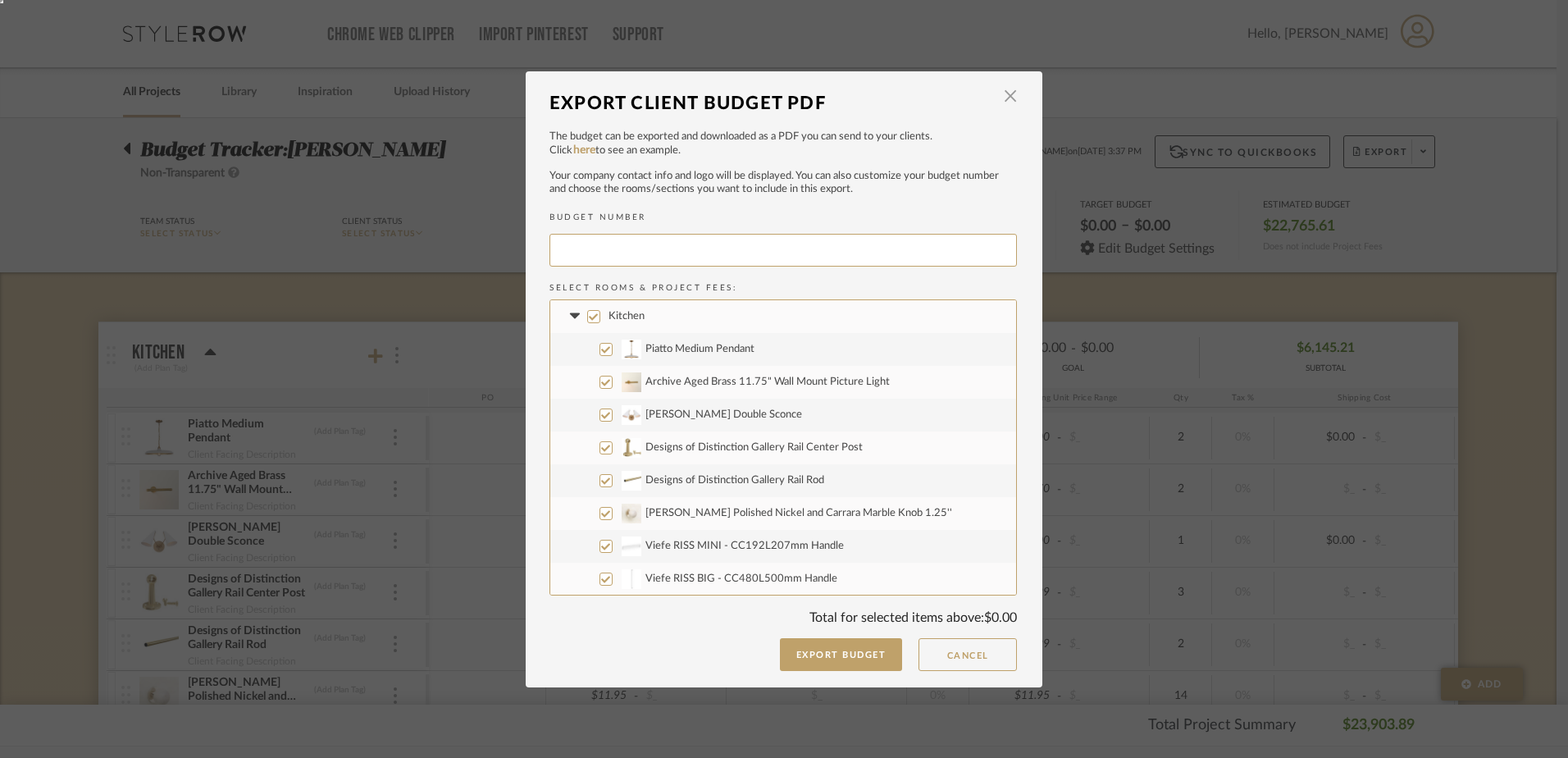
type input "LINDSE-003"
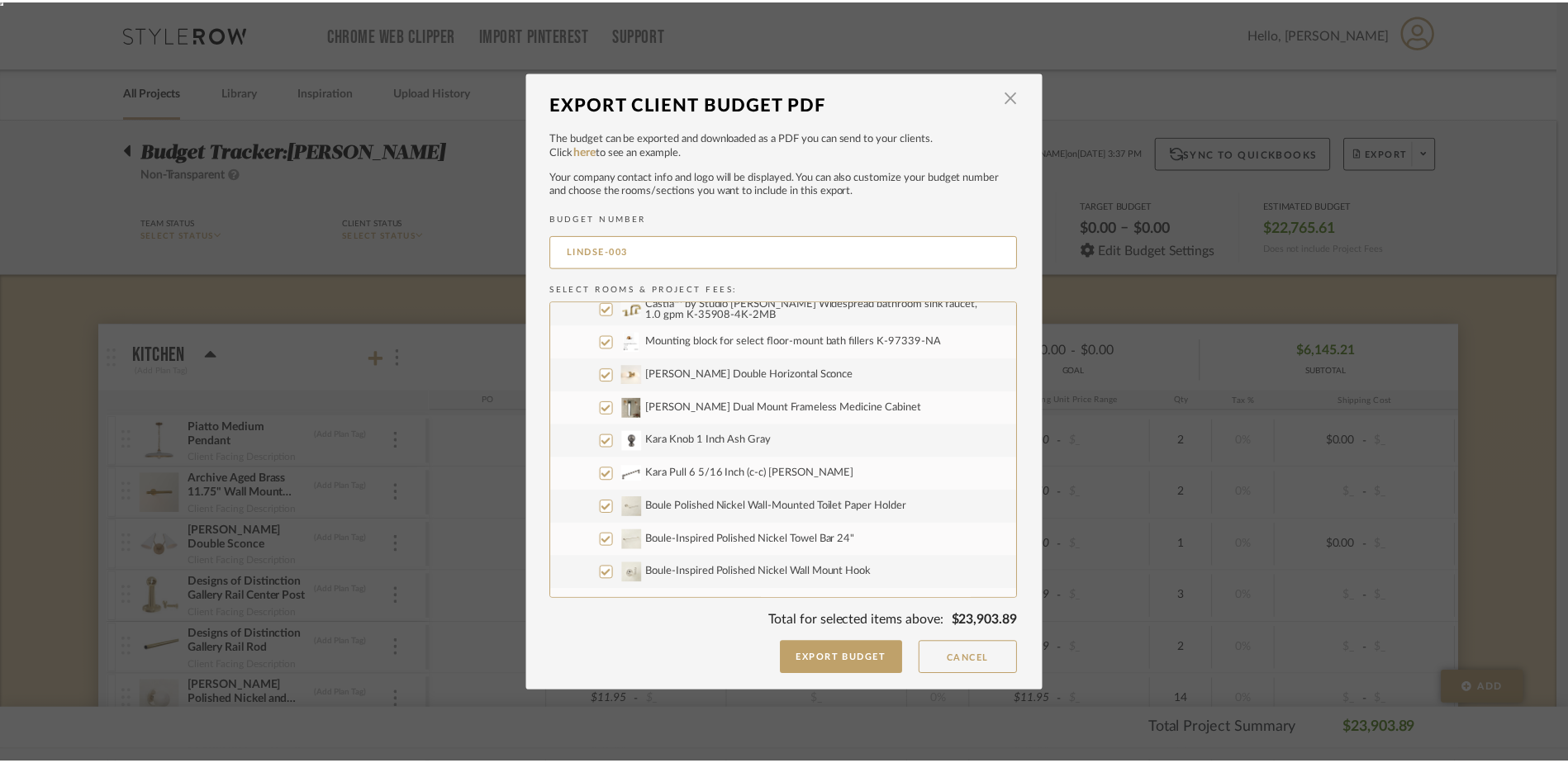
scroll to position [1619, 0]
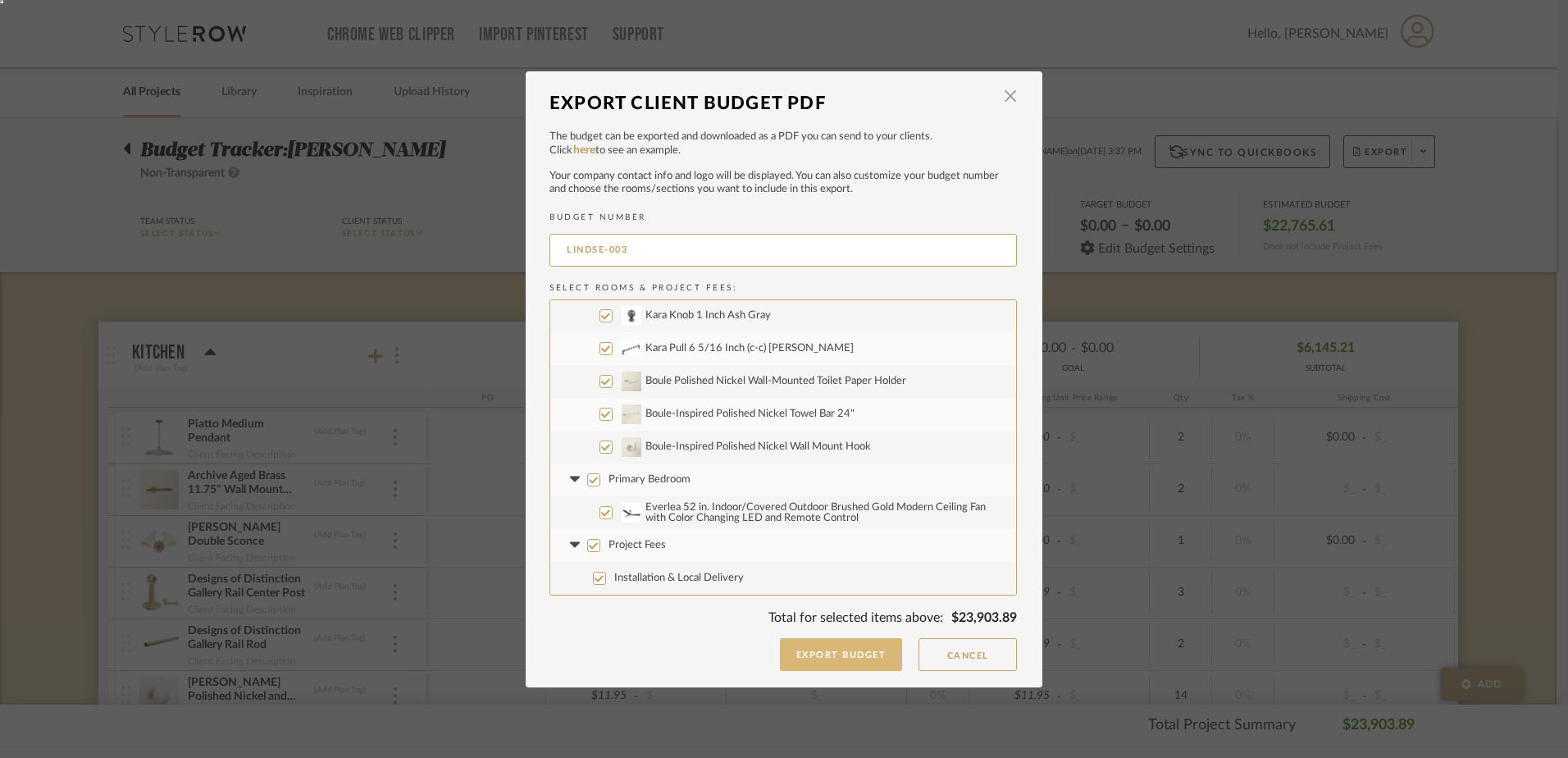
click at [837, 648] on button "Export Budget" at bounding box center [842, 654] width 123 height 33
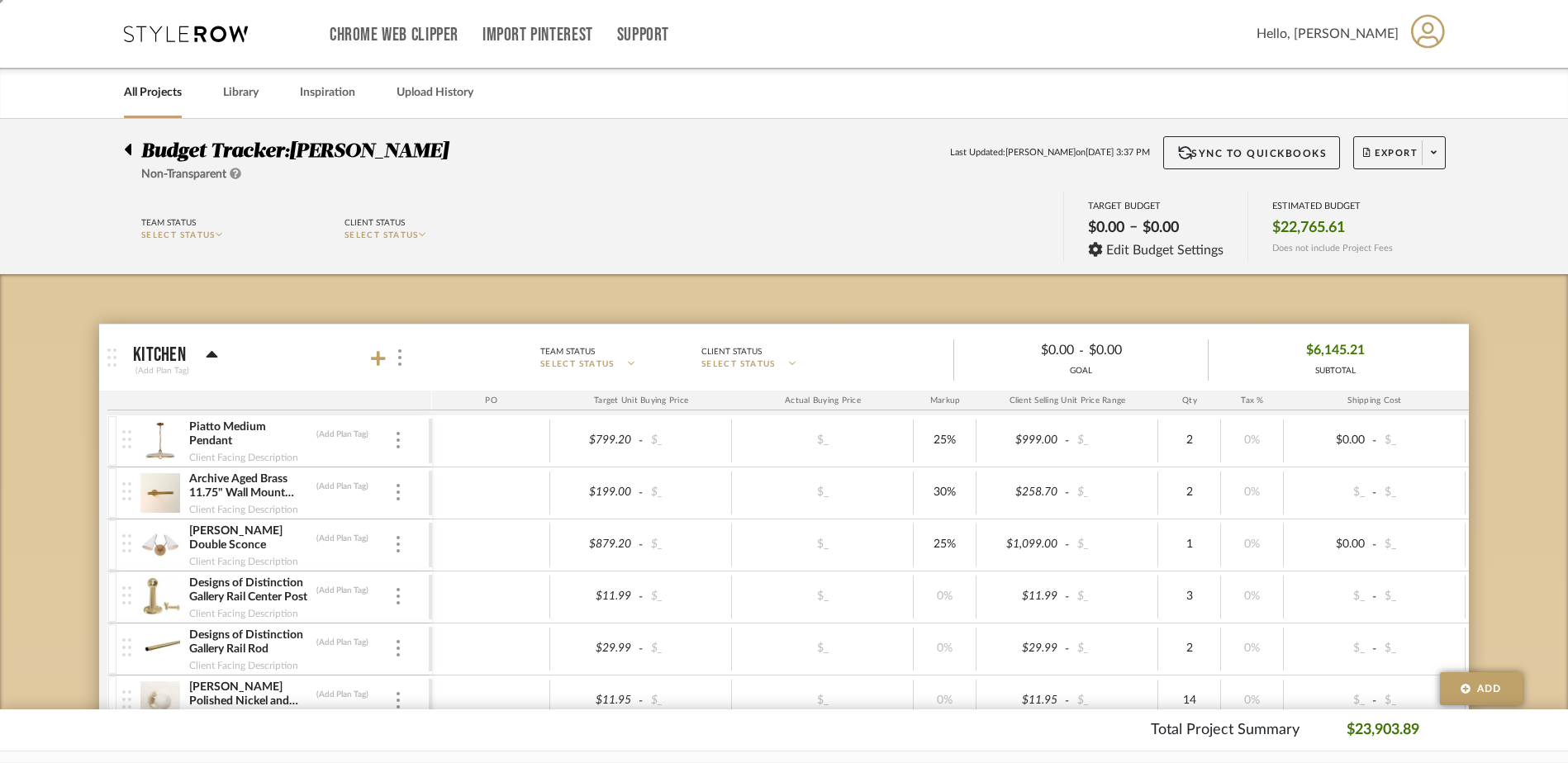
click at [134, 150] on div at bounding box center [132, 145] width 17 height 20
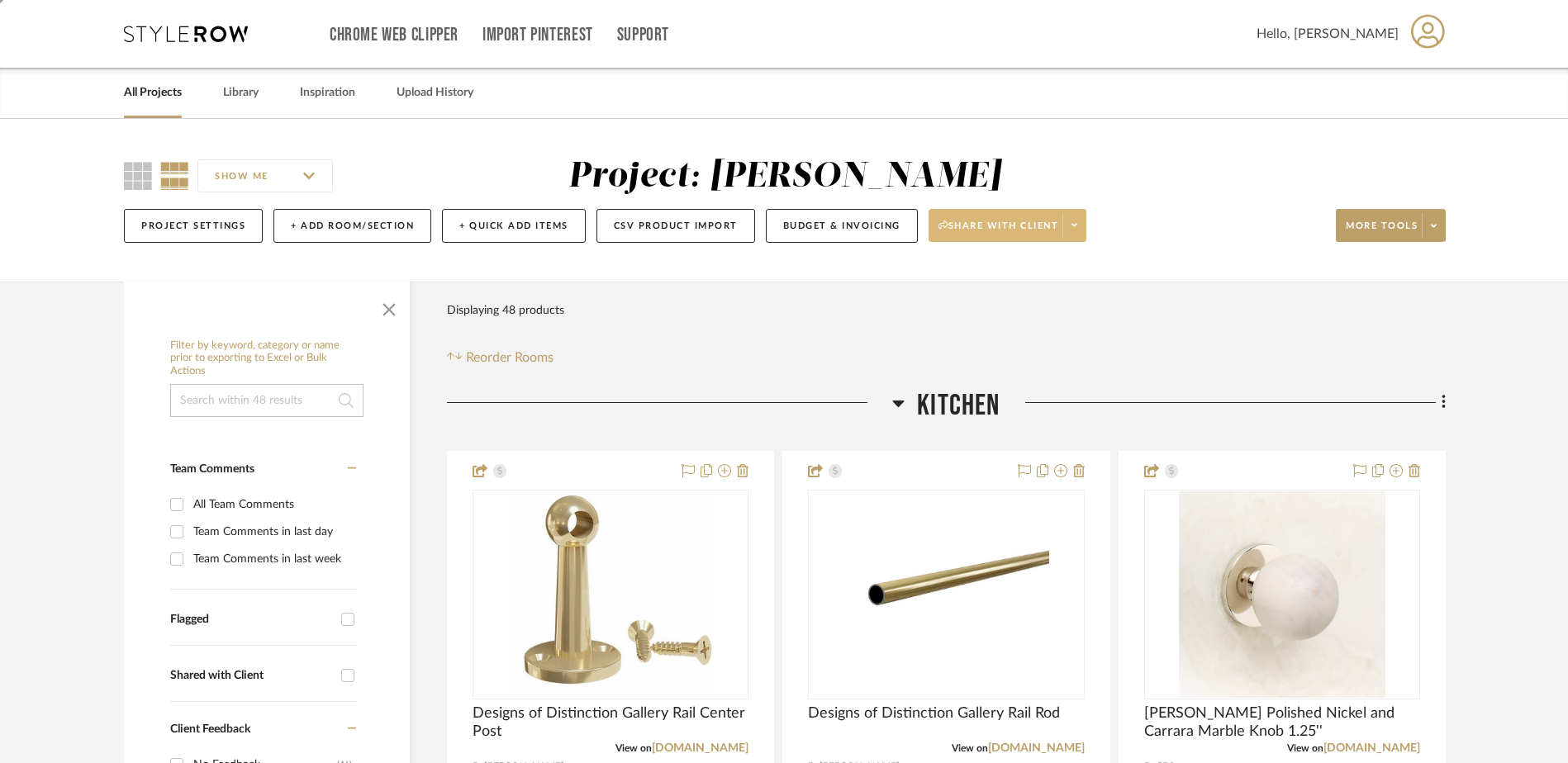
click at [1070, 222] on span at bounding box center [1074, 225] width 23 height 24
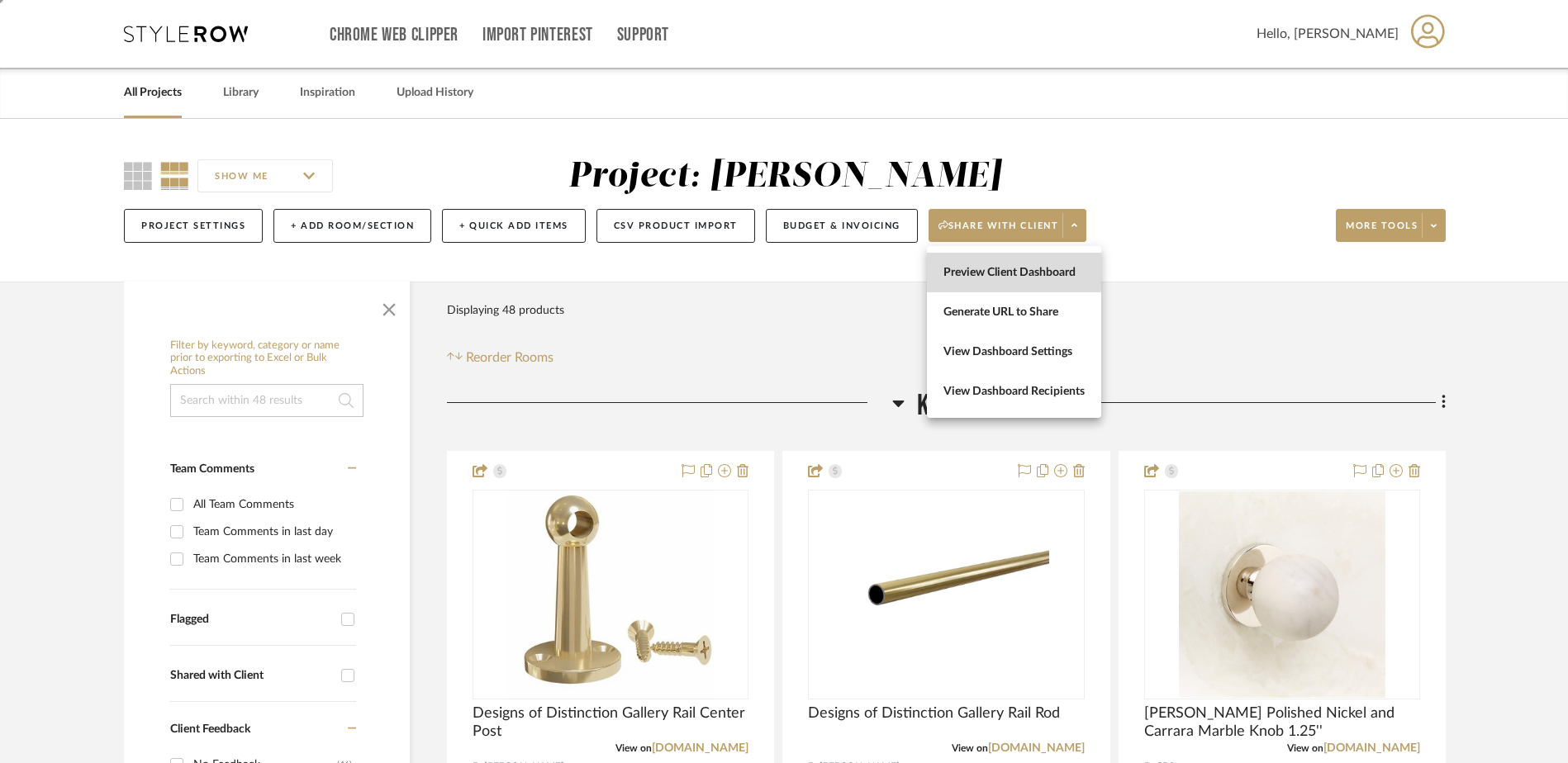
click at [1008, 266] on span "Preview Client Dashboard" at bounding box center [1014, 273] width 142 height 14
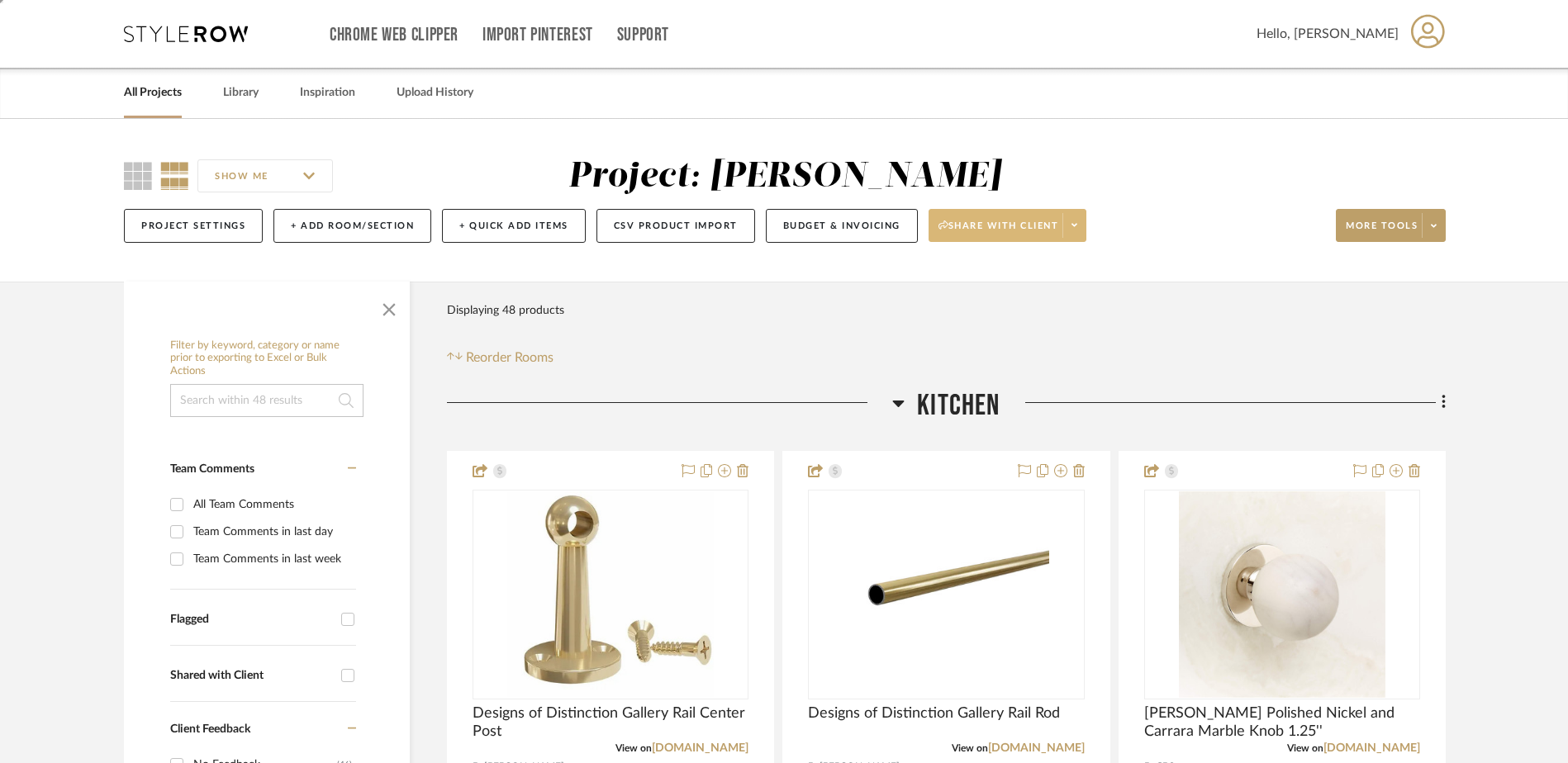
click at [1080, 224] on span at bounding box center [1074, 225] width 23 height 24
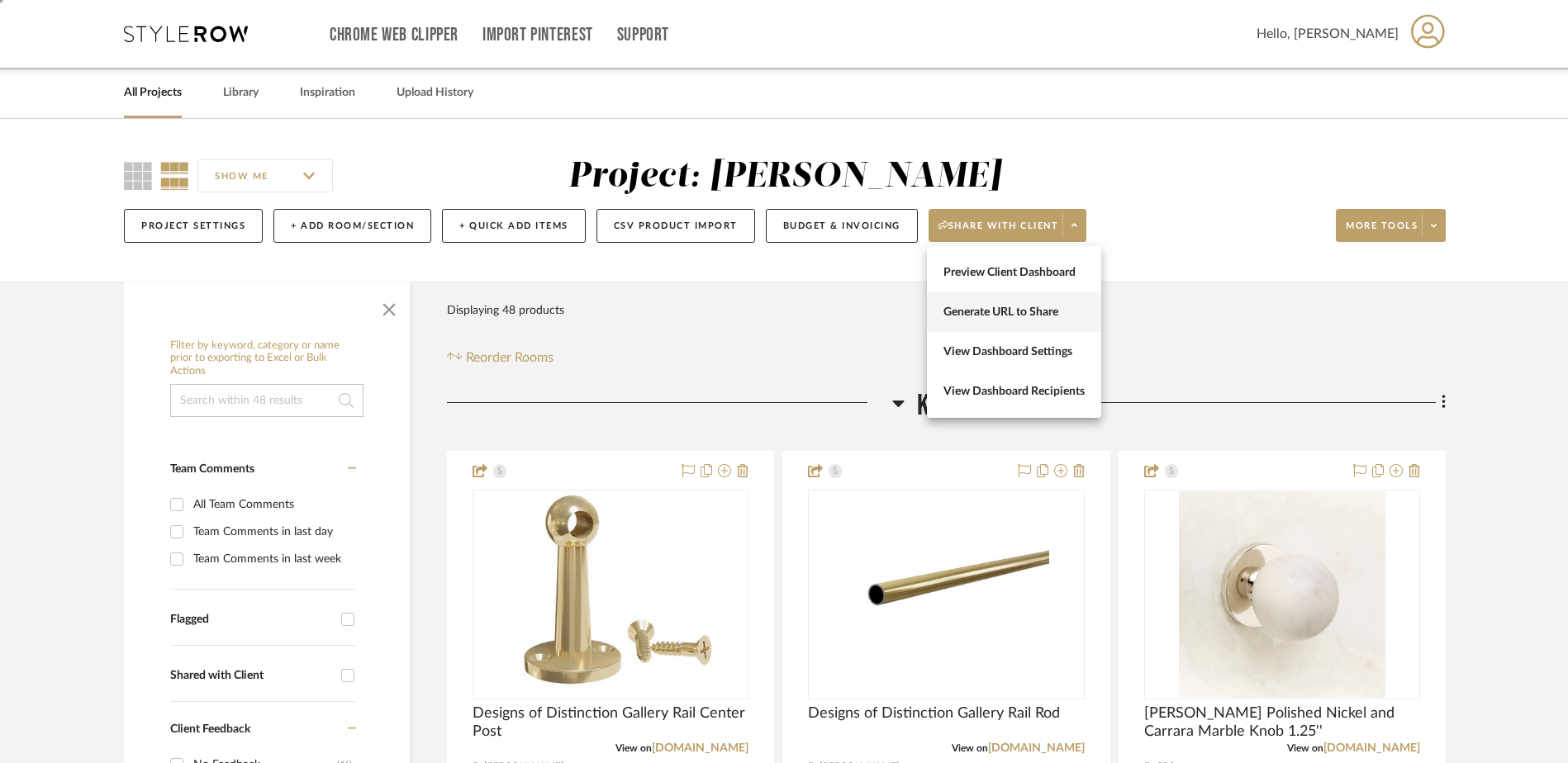
click at [986, 309] on span "Generate URL to Share" at bounding box center [1014, 312] width 142 height 14
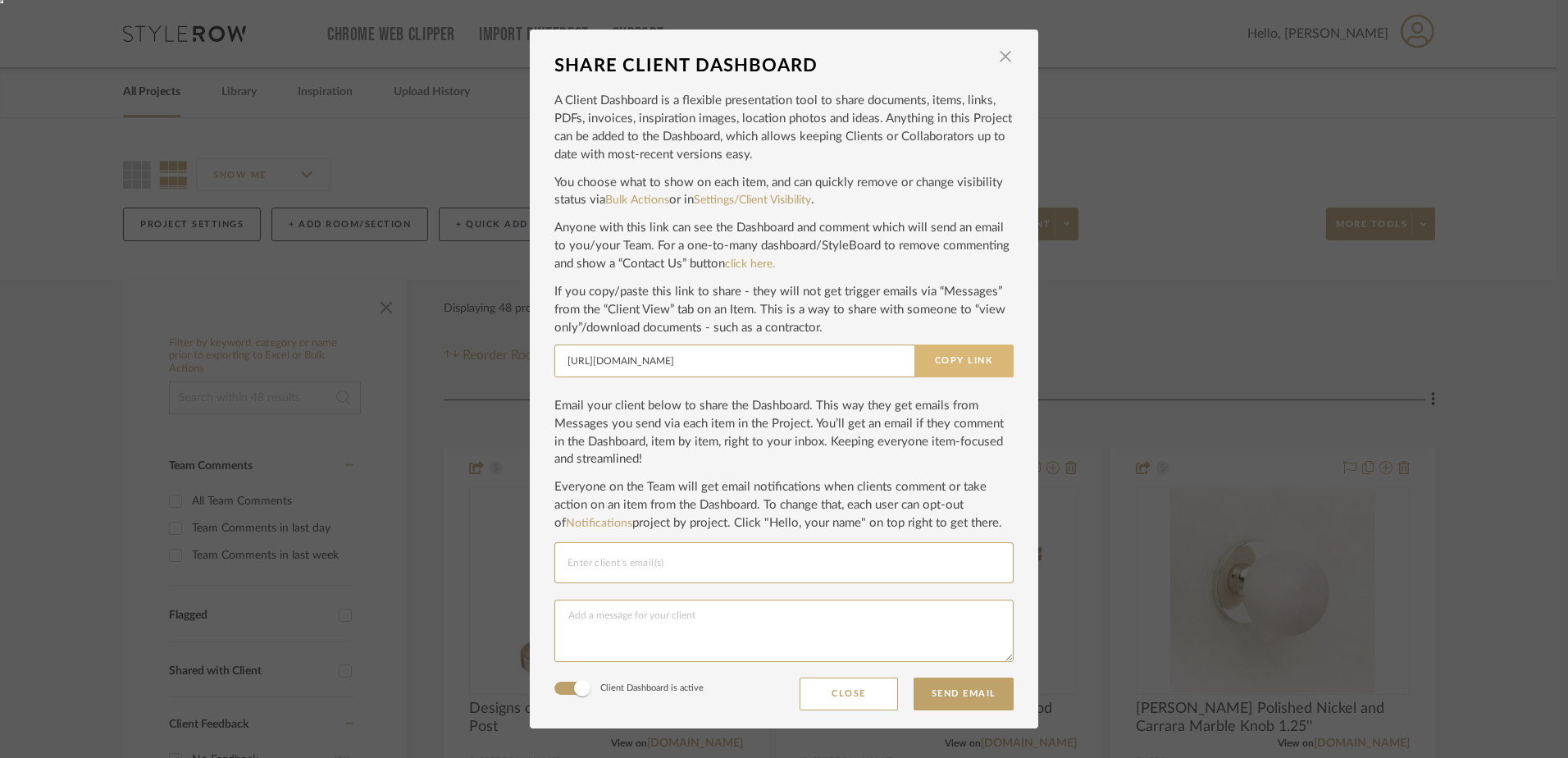
click at [940, 353] on button "Copy Link" at bounding box center [964, 360] width 100 height 33
click at [218, 44] on div "SHARE CLIENT DASHBOARD × A Client Dashboard is a flexible presentation tool to …" at bounding box center [784, 379] width 1568 height 758
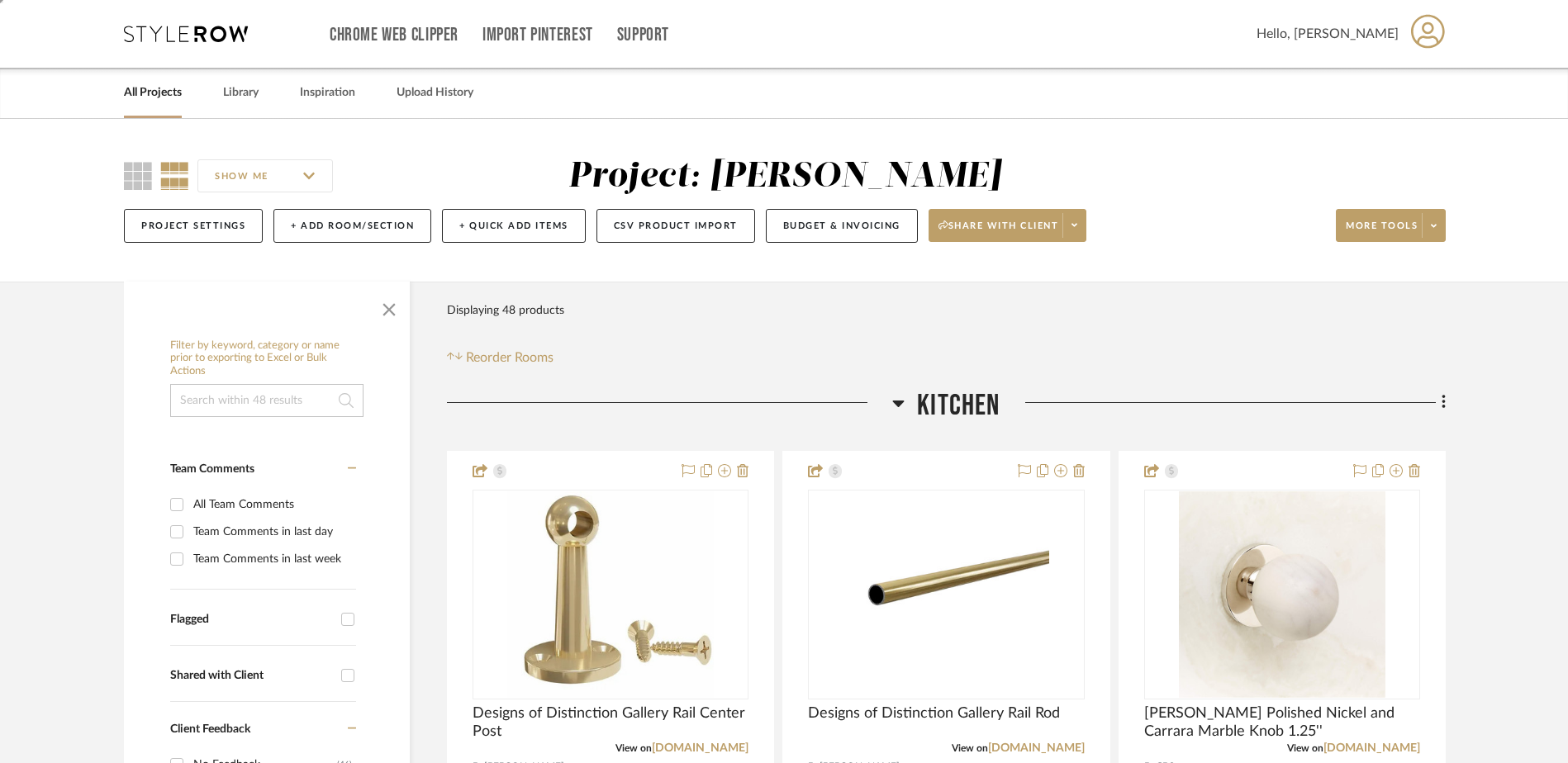
click at [197, 30] on icon at bounding box center [186, 34] width 124 height 17
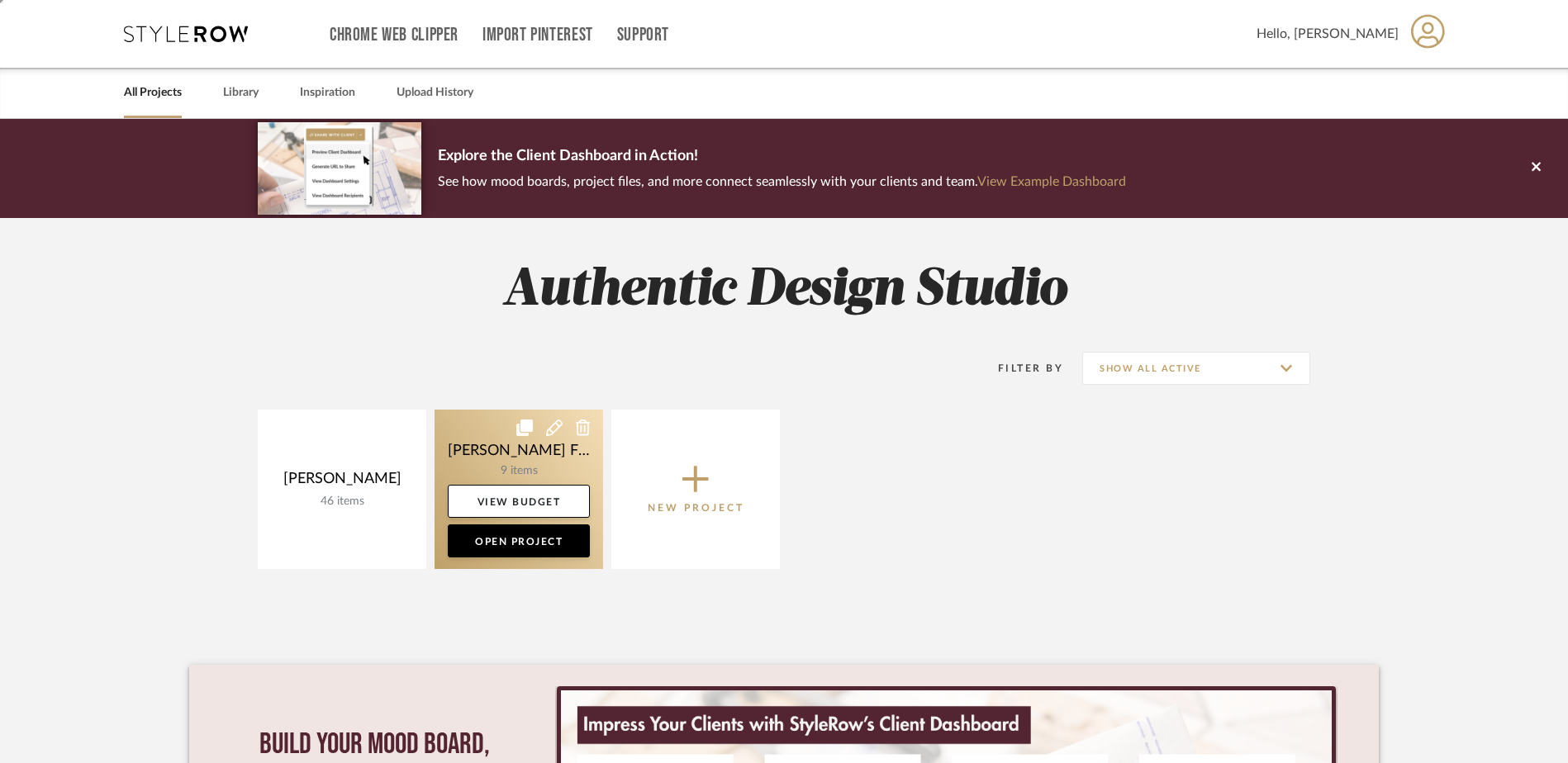
click at [490, 470] on link at bounding box center [519, 489] width 169 height 159
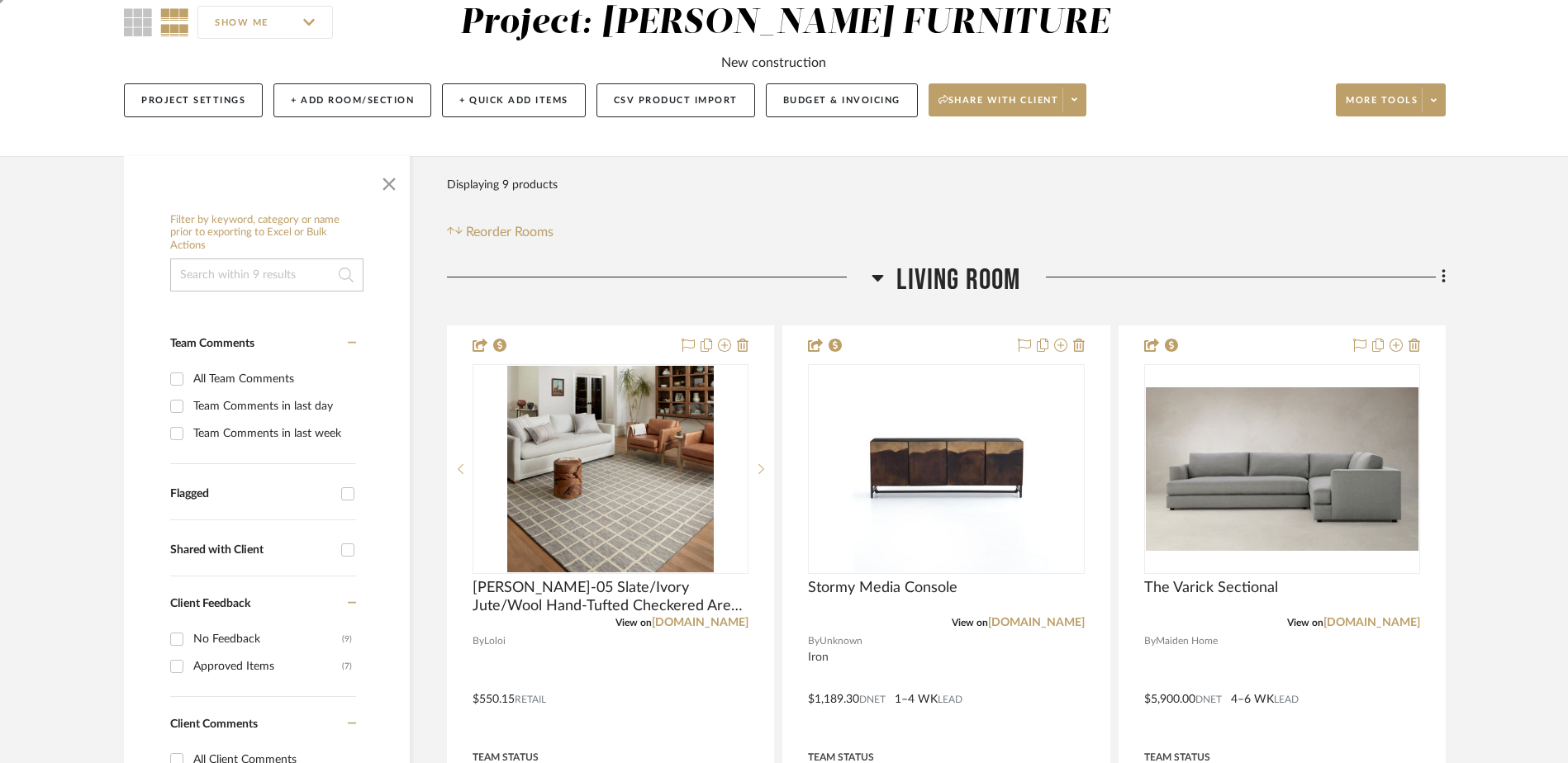
scroll to position [165, 0]
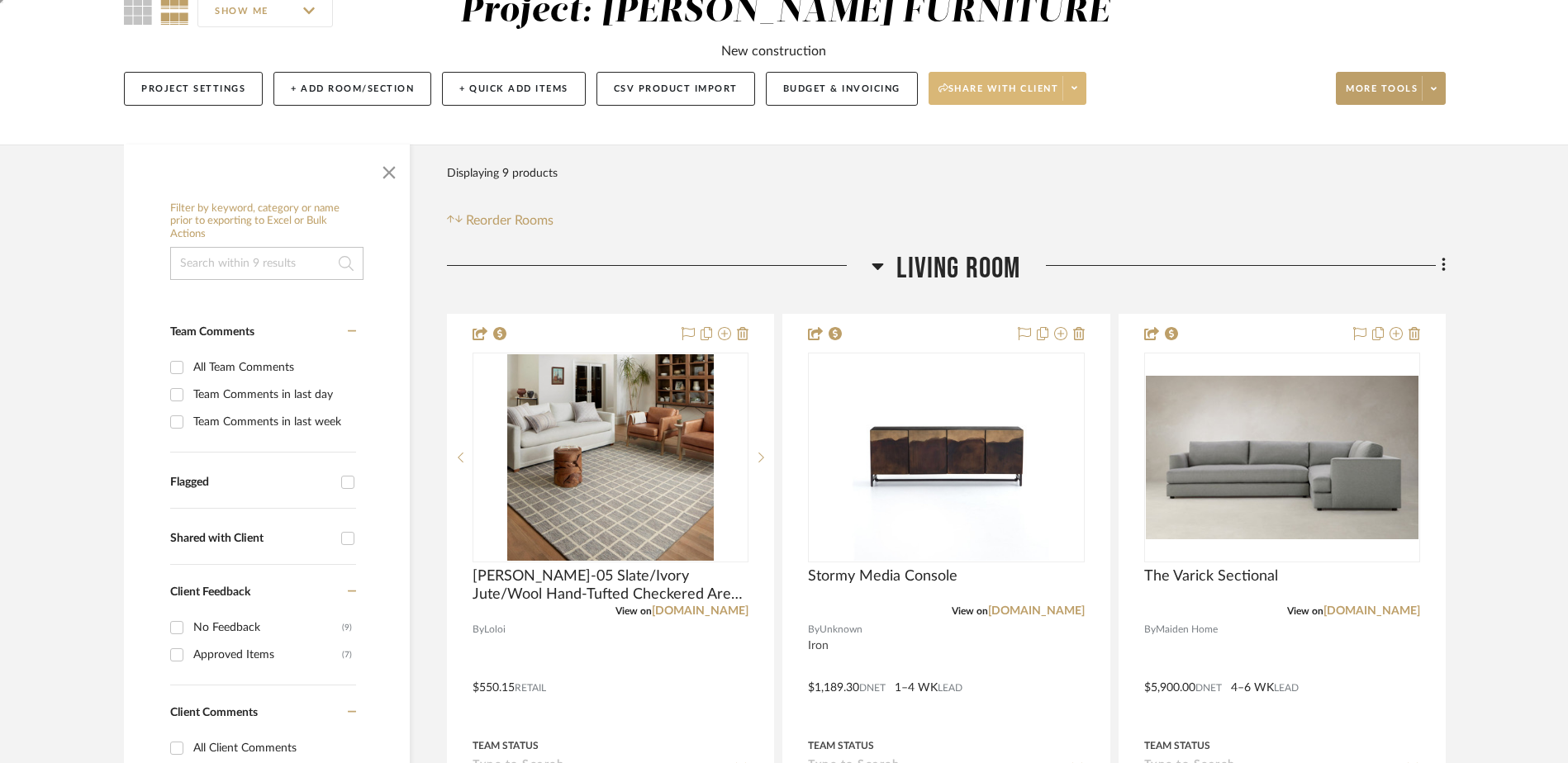
click at [1077, 81] on span at bounding box center [1074, 88] width 23 height 24
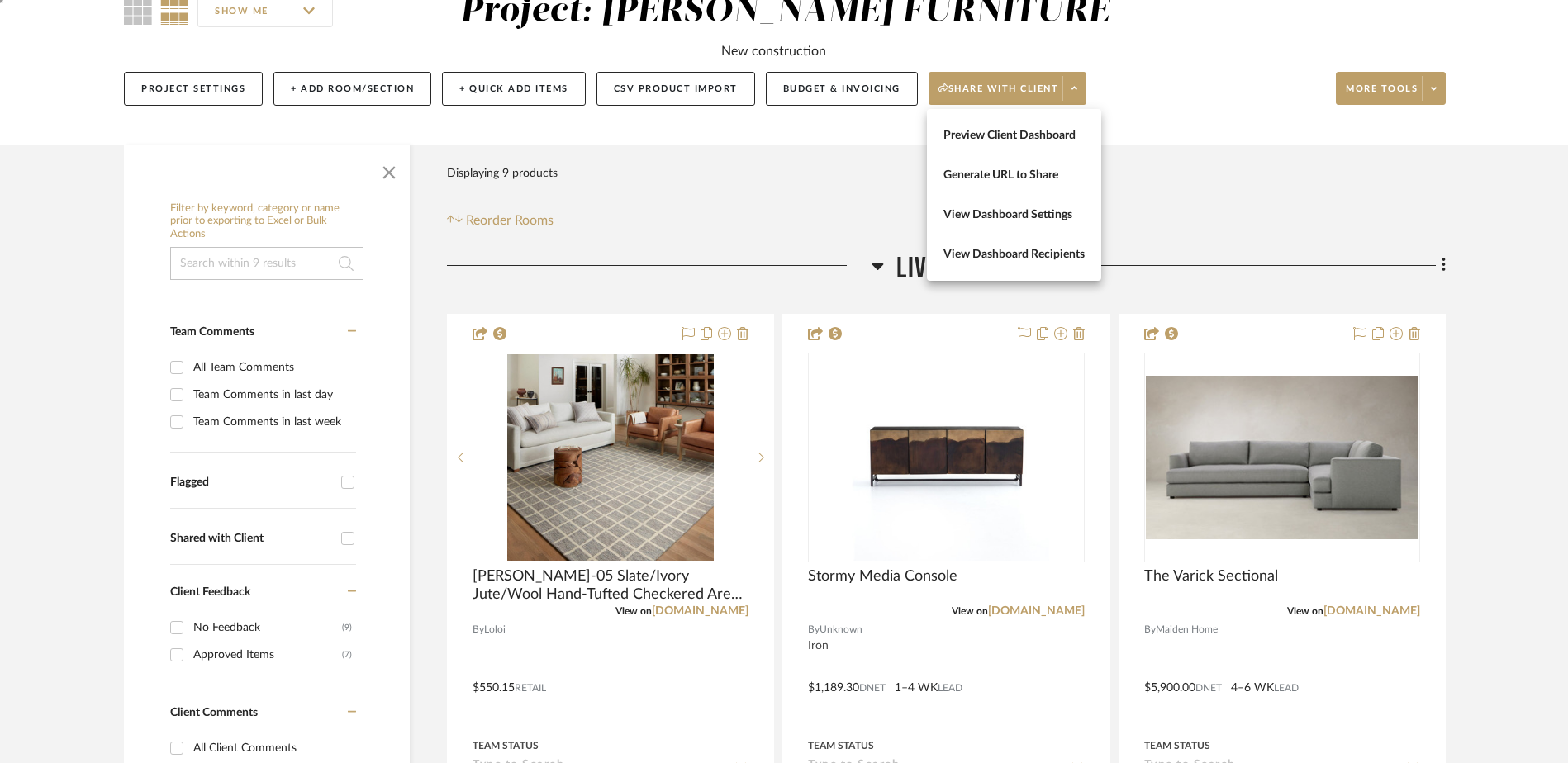
click at [1173, 128] on div at bounding box center [784, 382] width 1568 height 763
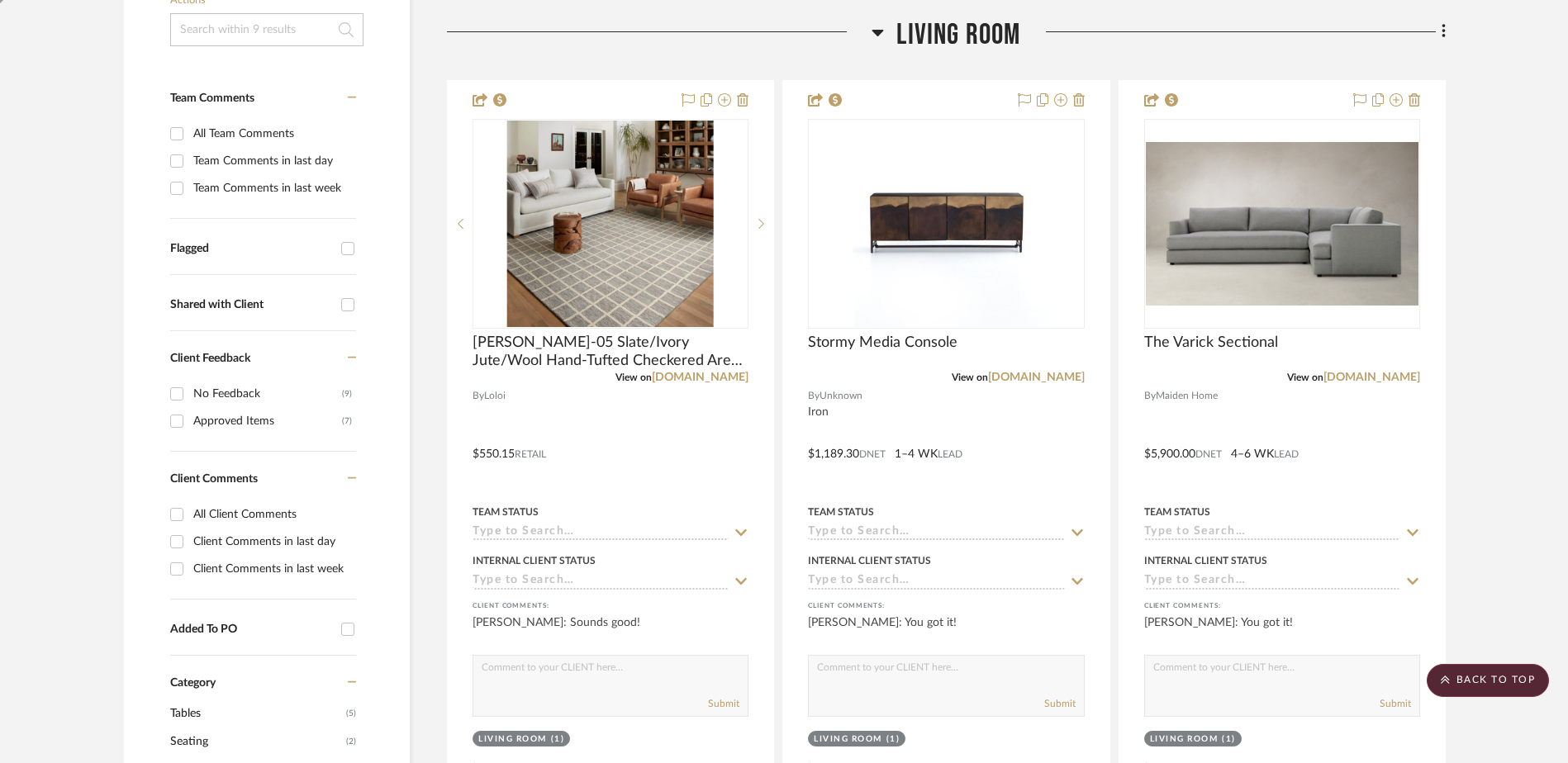
scroll to position [0, 0]
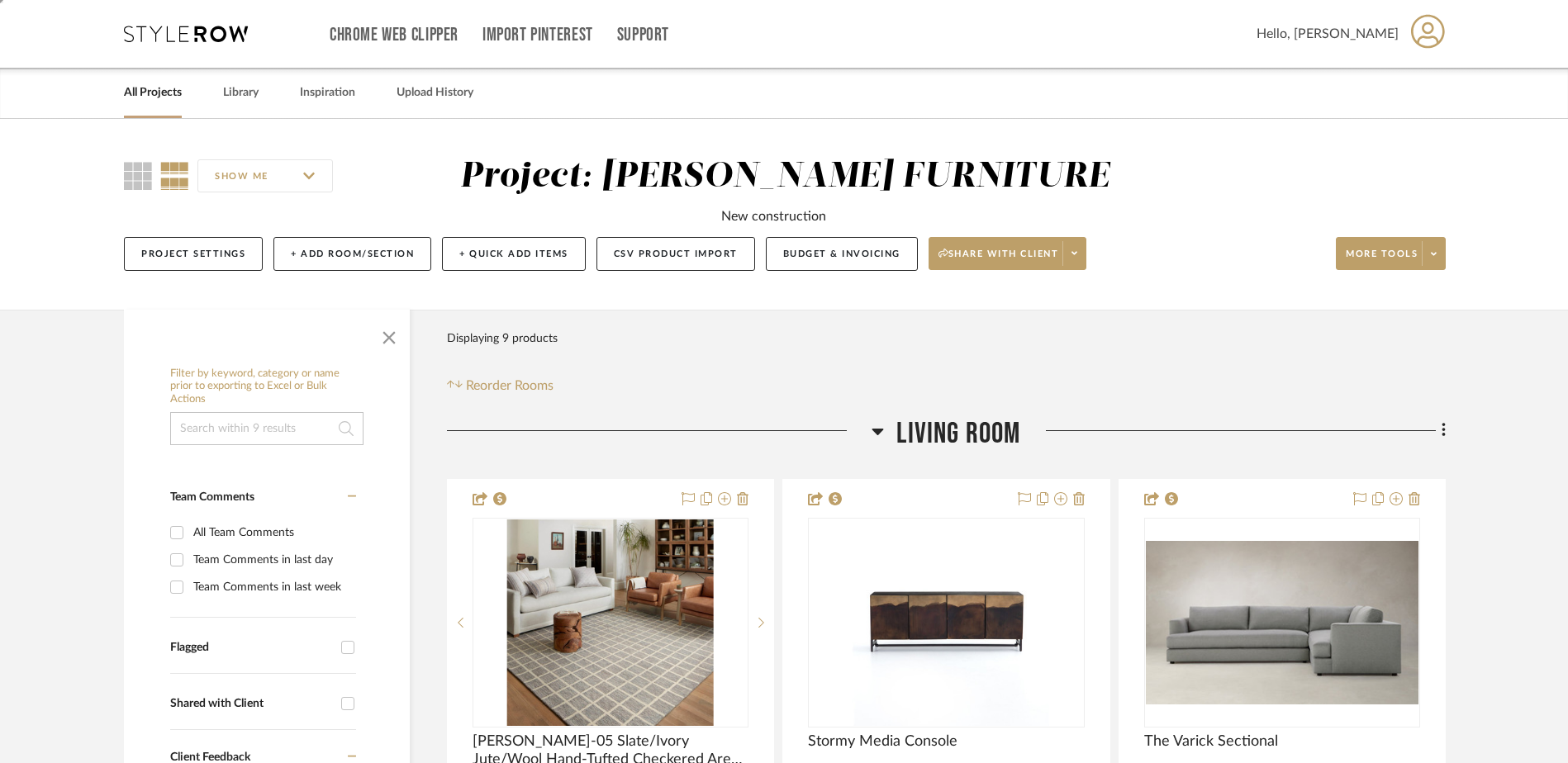
click at [128, 90] on link "All Projects" at bounding box center [153, 93] width 58 height 22
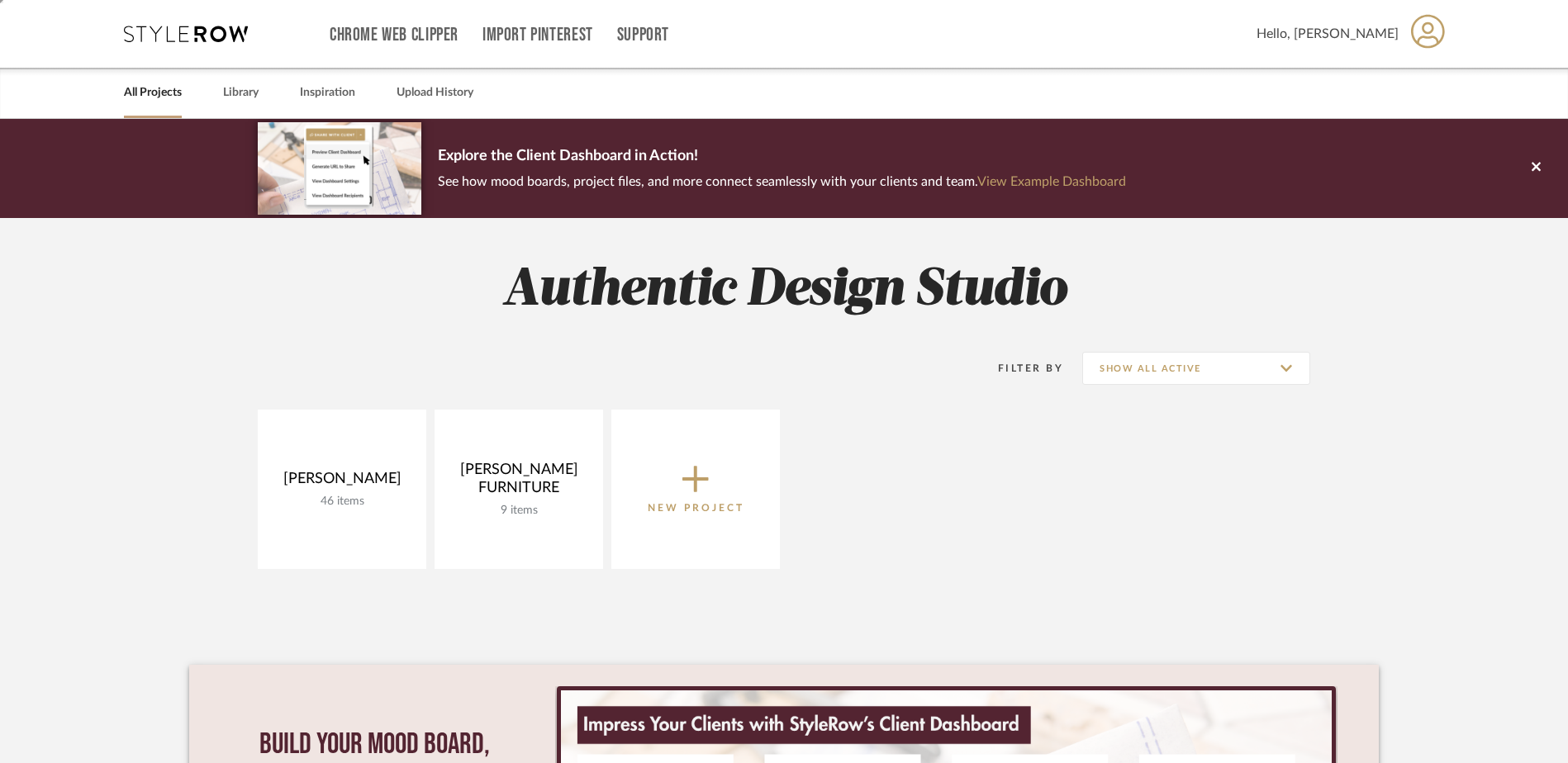
click at [716, 474] on span "New Project" at bounding box center [695, 488] width 97 height 54
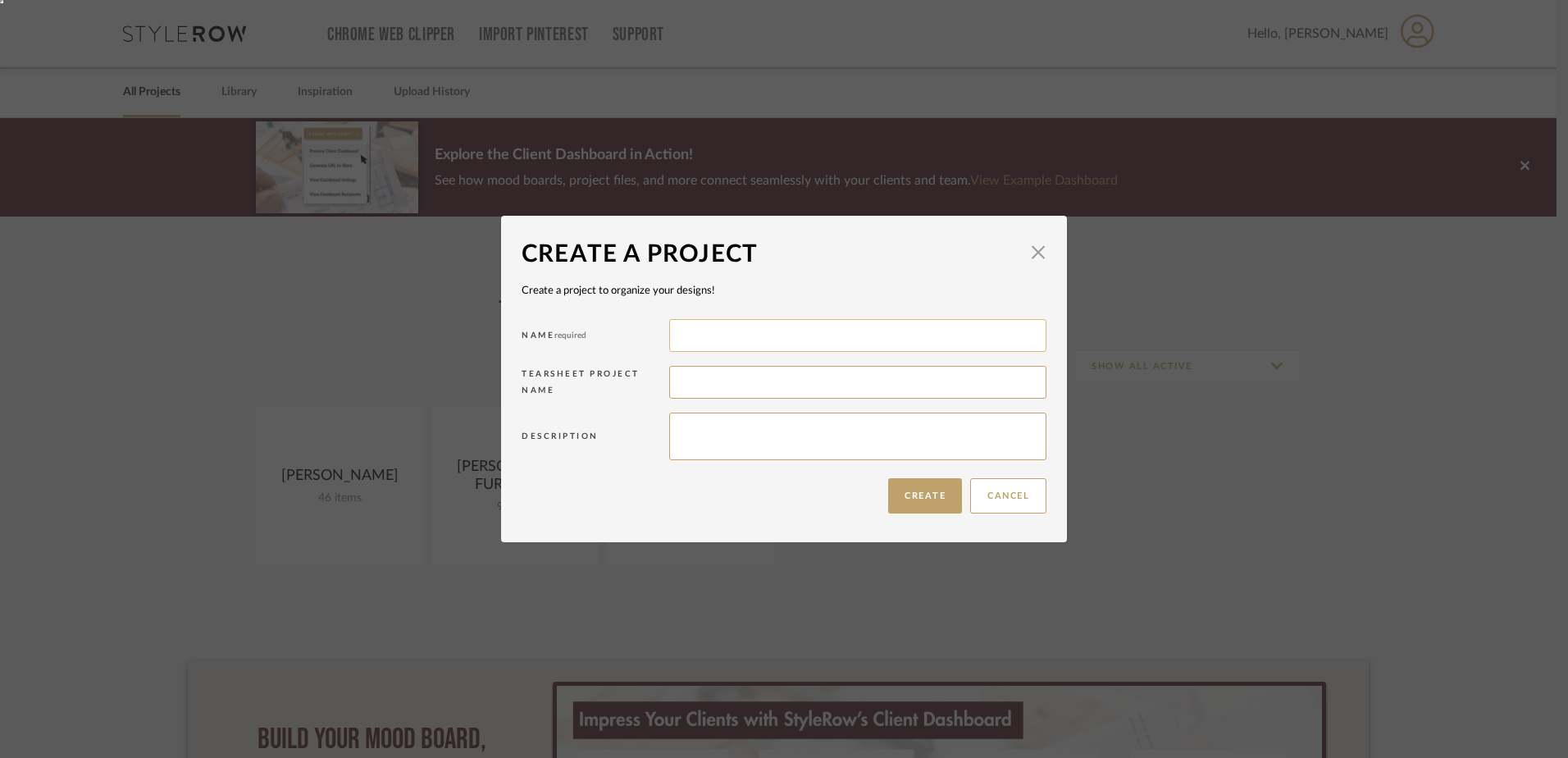
click at [746, 337] on input at bounding box center [858, 335] width 377 height 33
type input "Test"
click at [937, 491] on button "Create" at bounding box center [925, 495] width 74 height 35
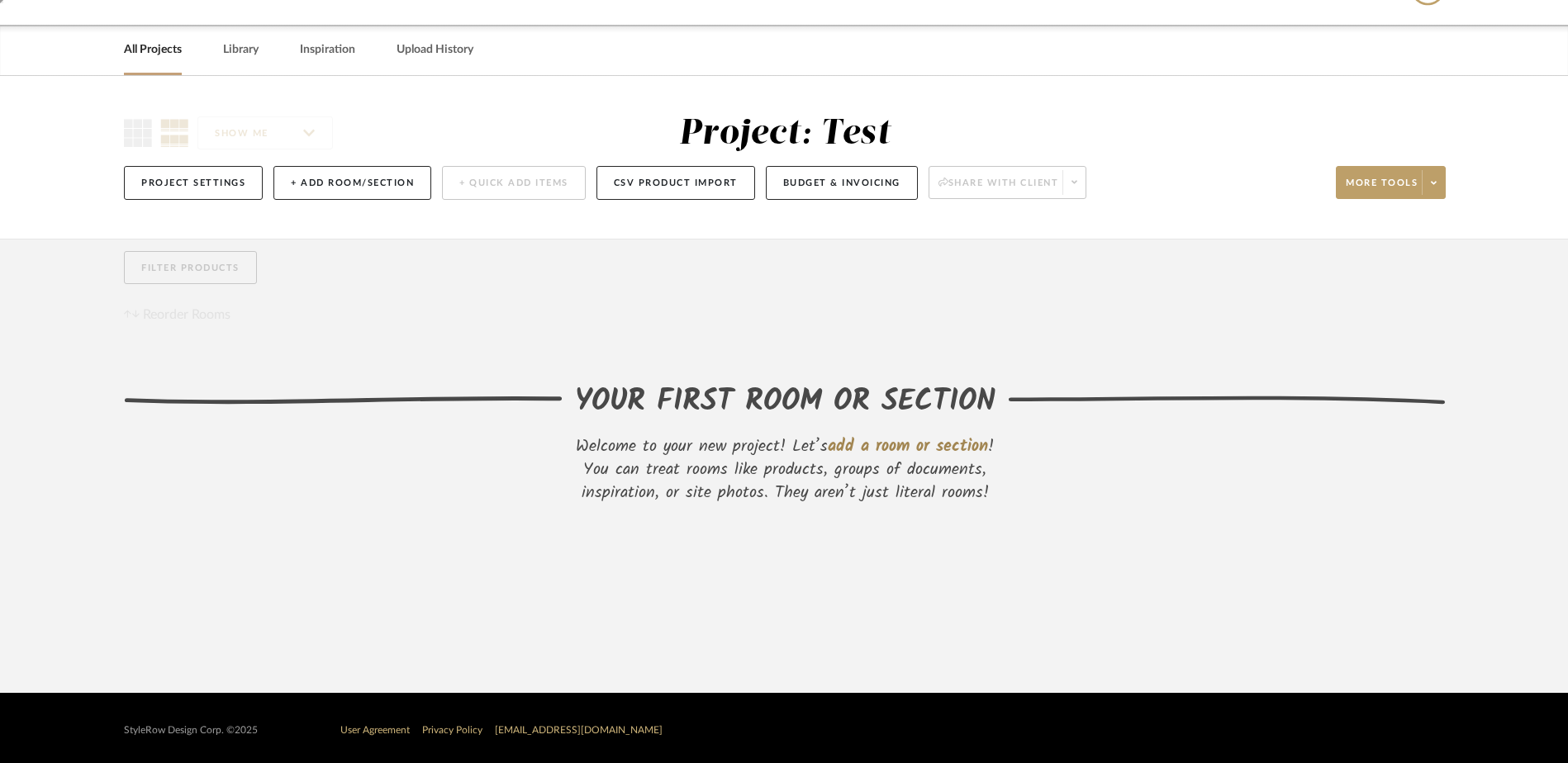
scroll to position [49, 0]
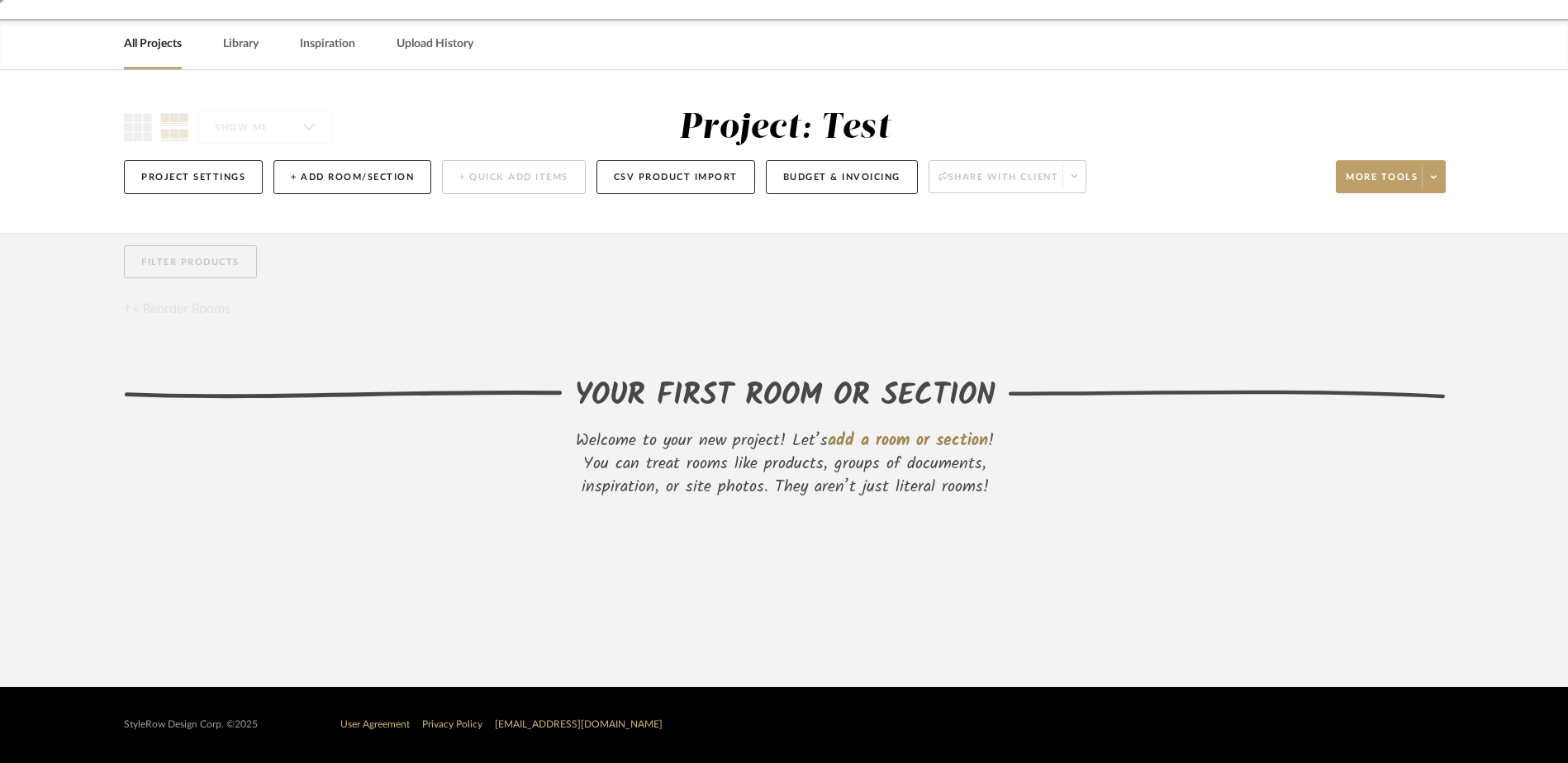
click at [799, 411] on div "YOUR FIRST ROOM OR SECTION" at bounding box center [785, 396] width 420 height 45
click at [862, 433] on span "add a room or section" at bounding box center [907, 441] width 160 height 26
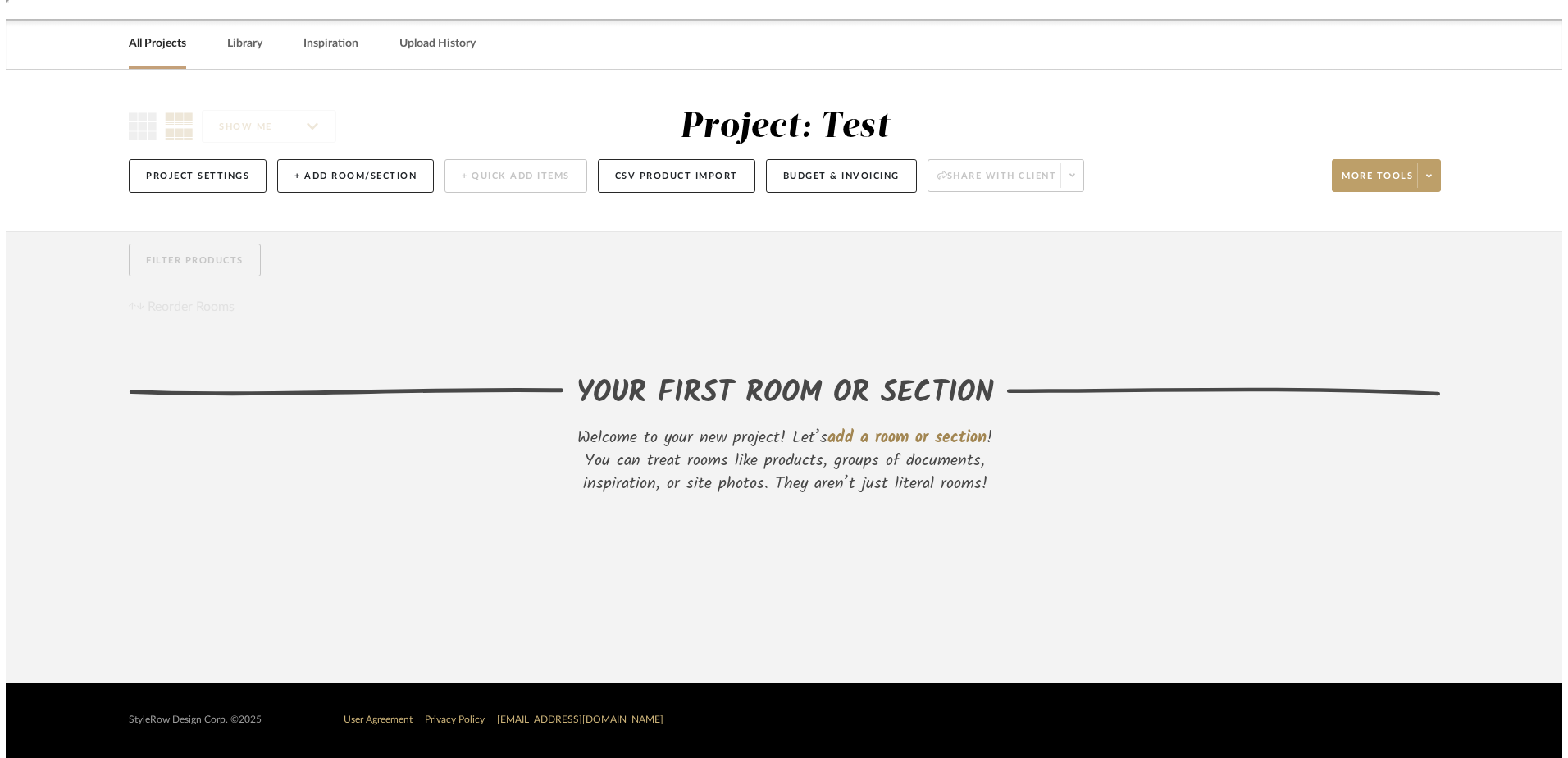
scroll to position [0, 0]
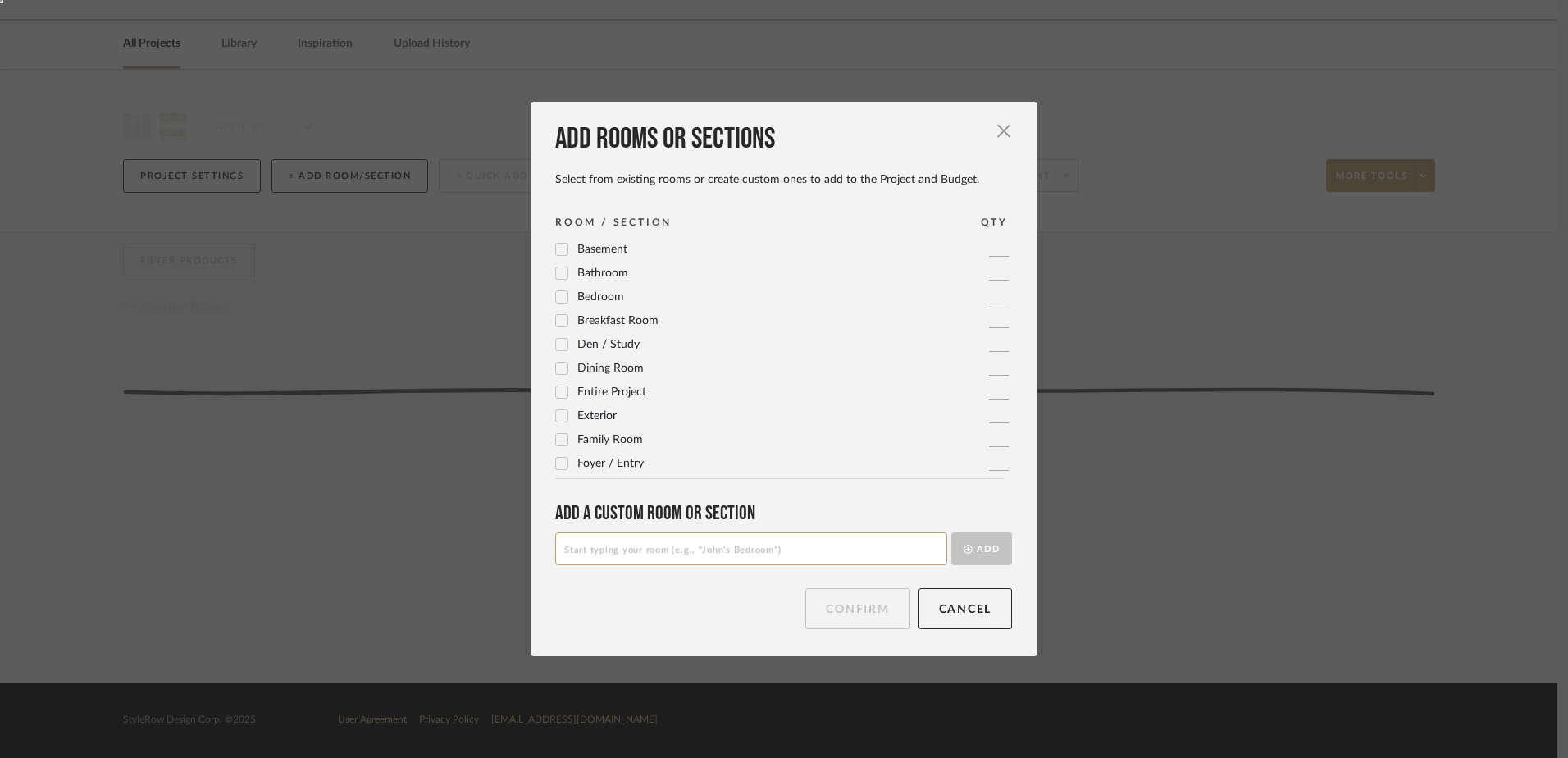
click at [568, 261] on div "Basement 1 Bathroom 1 Bedroom 1 Breakfast Room 1 Den / Study 1 Dining Room 1 En…" at bounding box center [790, 359] width 469 height 237
click at [568, 275] on label "Bathroom" at bounding box center [591, 273] width 73 height 14
click at [811, 602] on button "Confirm" at bounding box center [858, 608] width 104 height 41
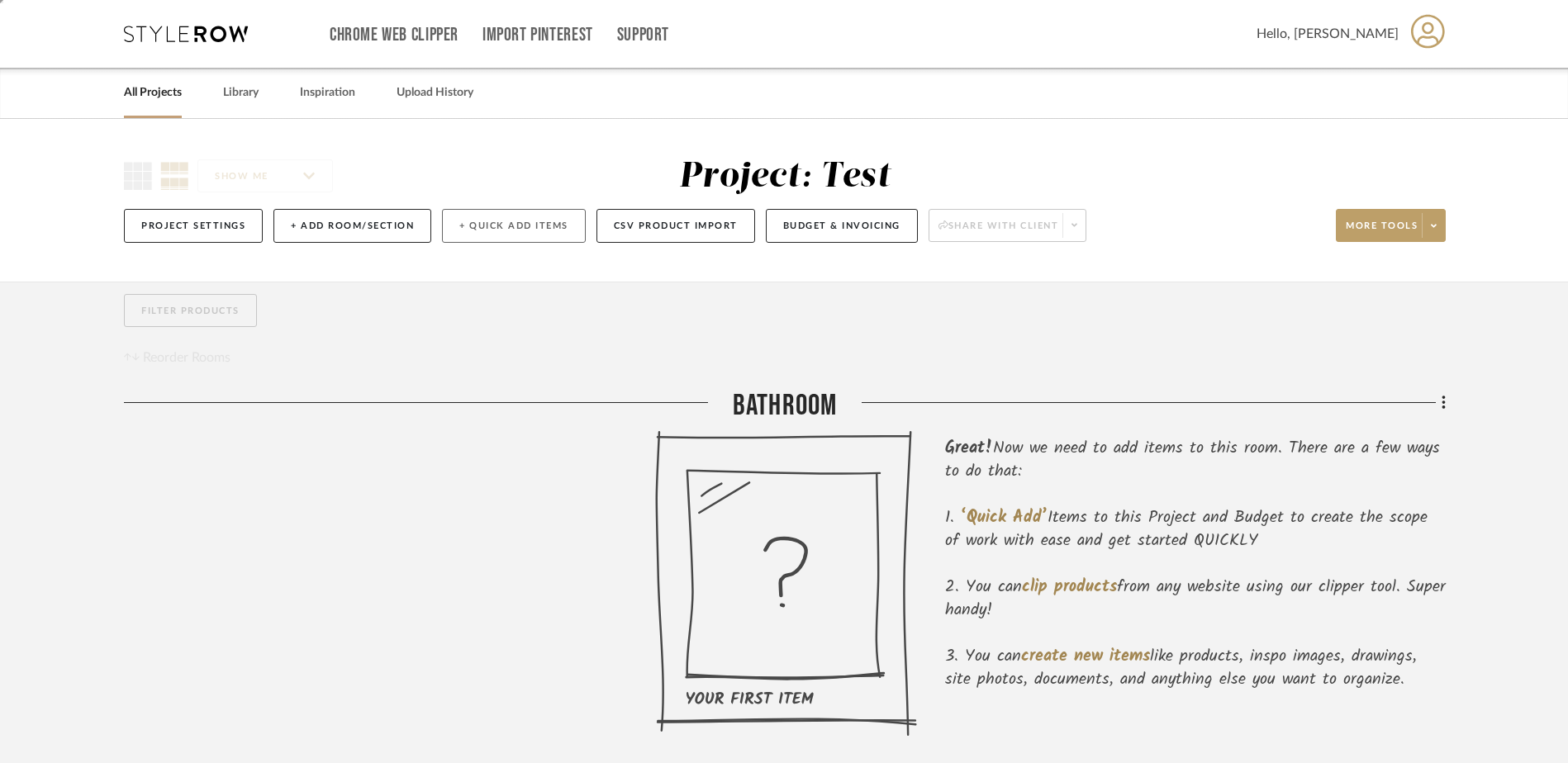
drag, startPoint x: 519, startPoint y: 201, endPoint x: 511, endPoint y: 224, distance: 24.4
click at [518, 204] on div "Project Settings + Add Room/Section + Quick Add Items CSV Product Import Budget…" at bounding box center [784, 225] width 1321 height 55
click at [511, 225] on button "+ Quick Add Items" at bounding box center [513, 226] width 143 height 34
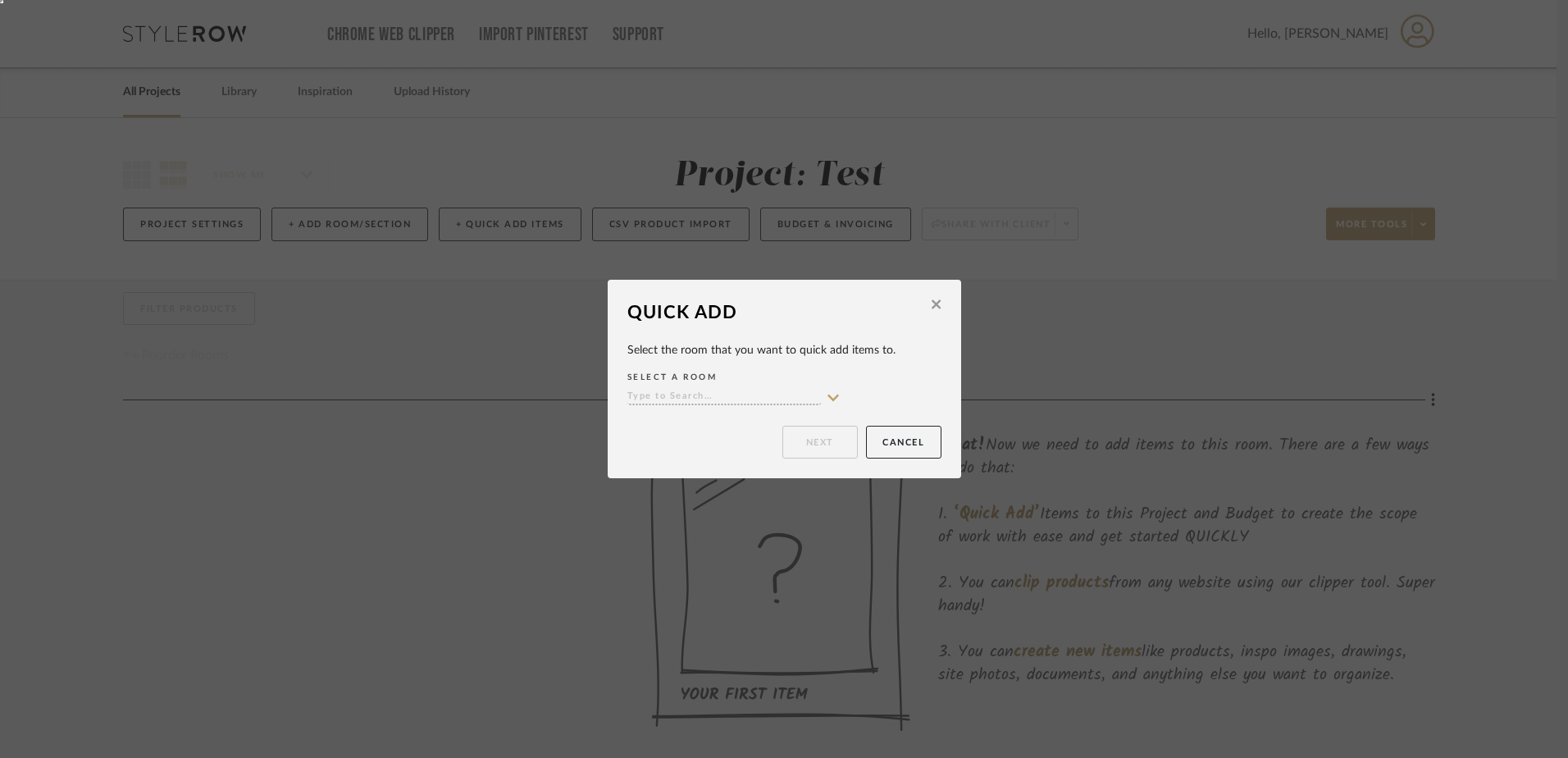
click at [804, 402] on input at bounding box center [724, 397] width 194 height 16
click at [736, 420] on div "Bathroom" at bounding box center [727, 429] width 211 height 42
type input "Bathroom"
click at [806, 436] on button "Next" at bounding box center [819, 441] width 75 height 33
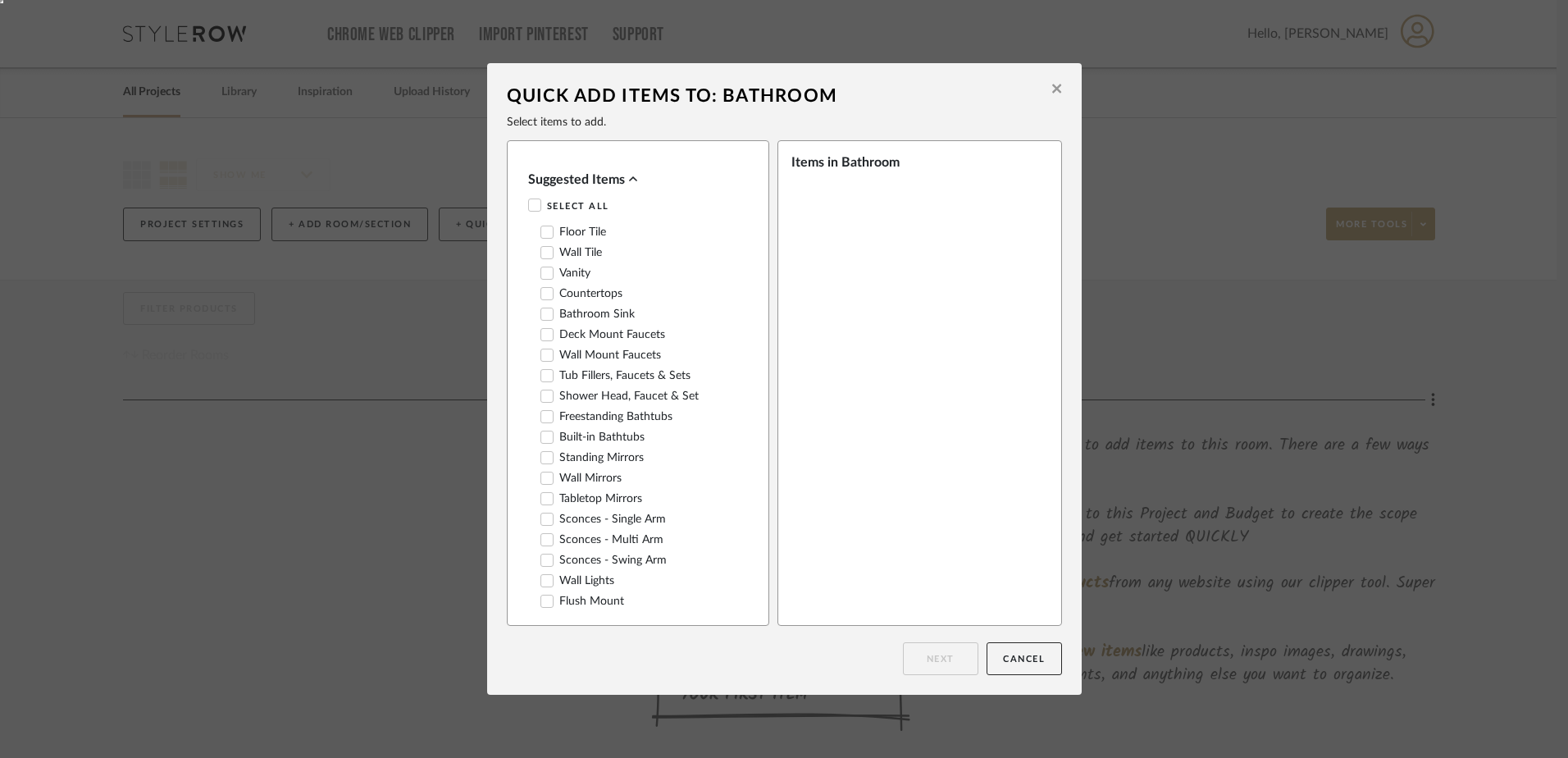
click at [561, 251] on label "Wall Tile" at bounding box center [571, 252] width 61 height 14
click at [955, 656] on button "Next" at bounding box center [940, 658] width 75 height 33
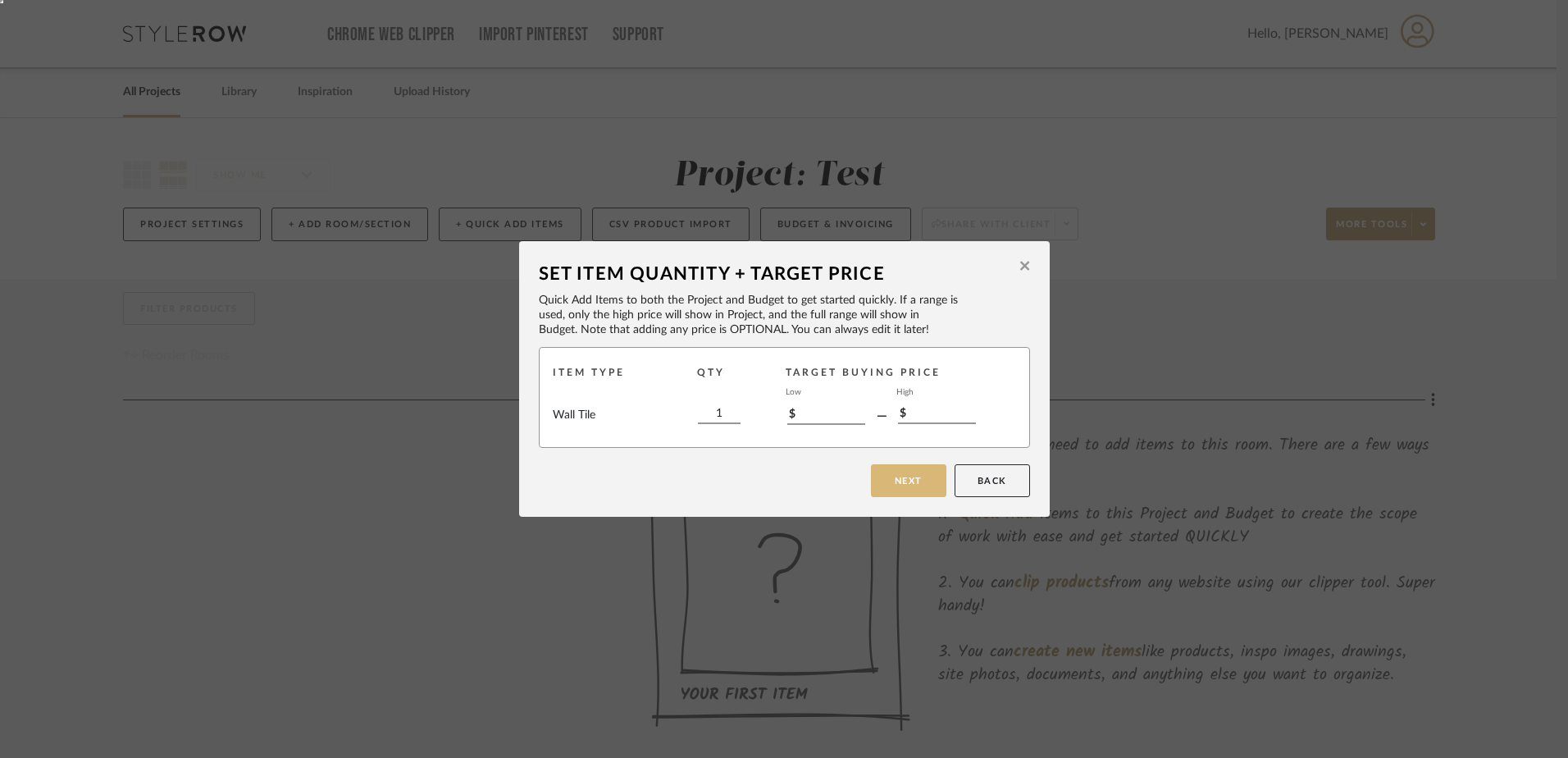
click at [894, 476] on button "Next" at bounding box center [908, 480] width 75 height 33
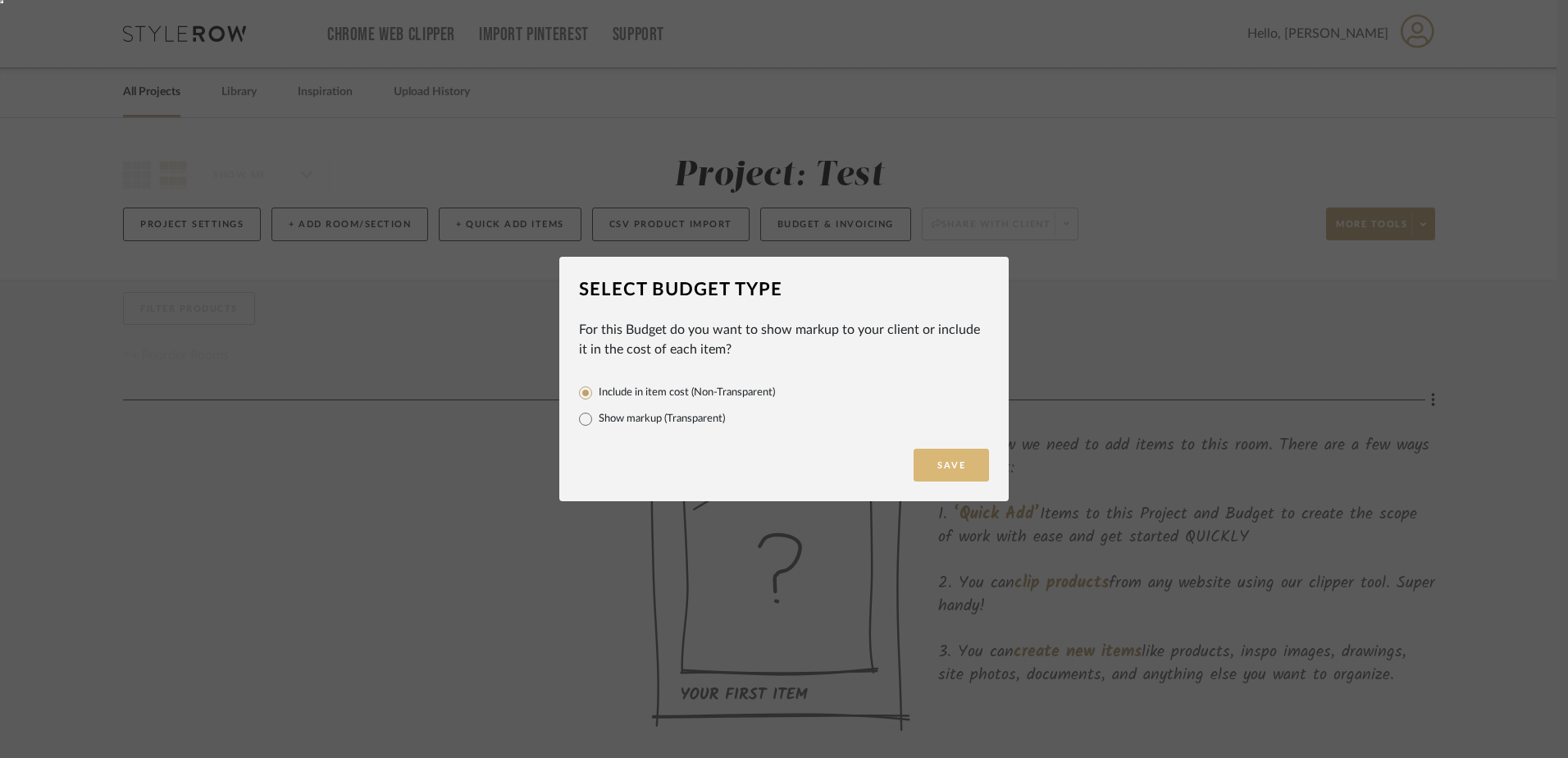
click at [948, 467] on button "Save" at bounding box center [951, 465] width 75 height 33
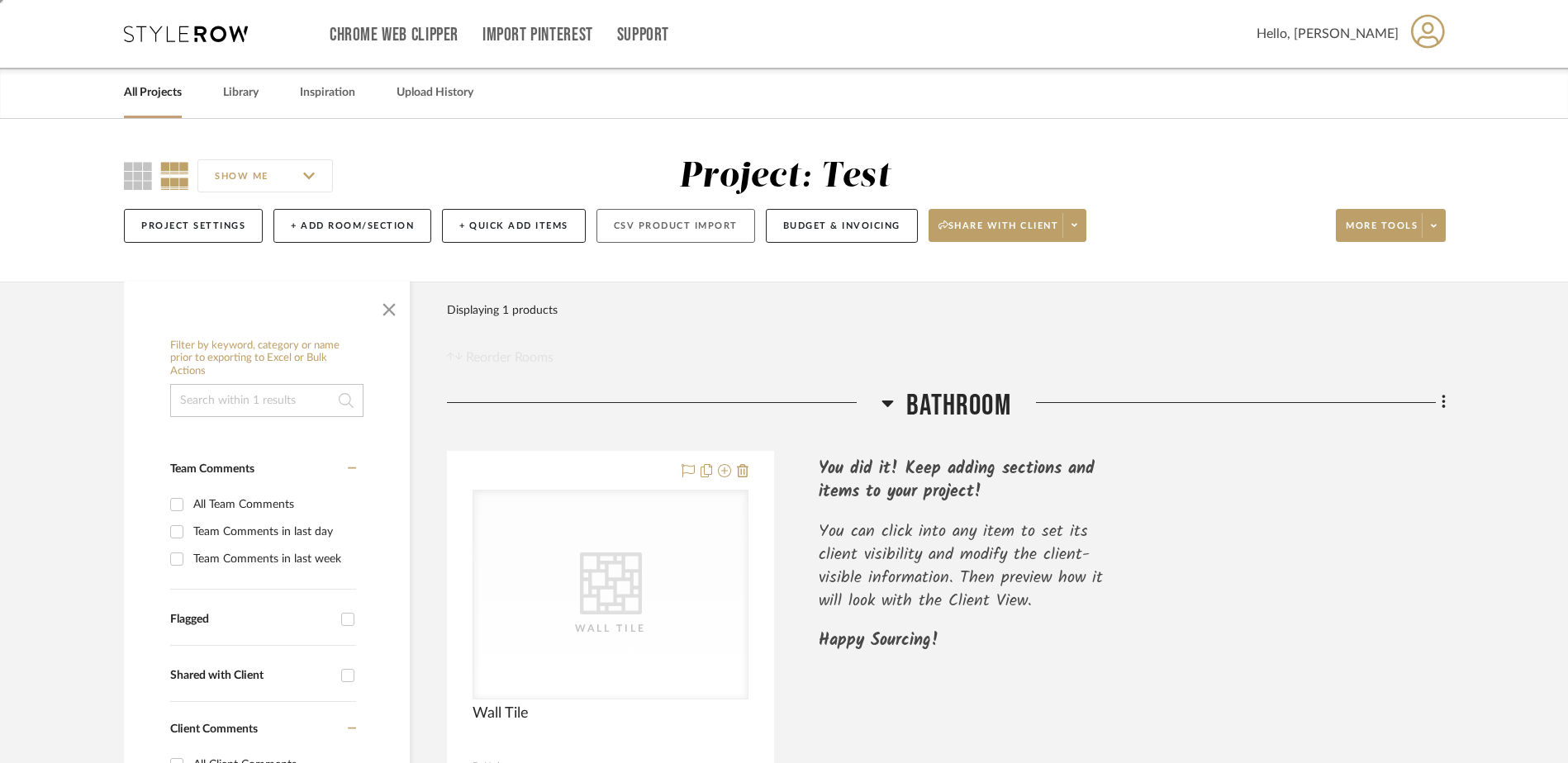
click at [650, 218] on button "CSV Product Import" at bounding box center [675, 226] width 158 height 34
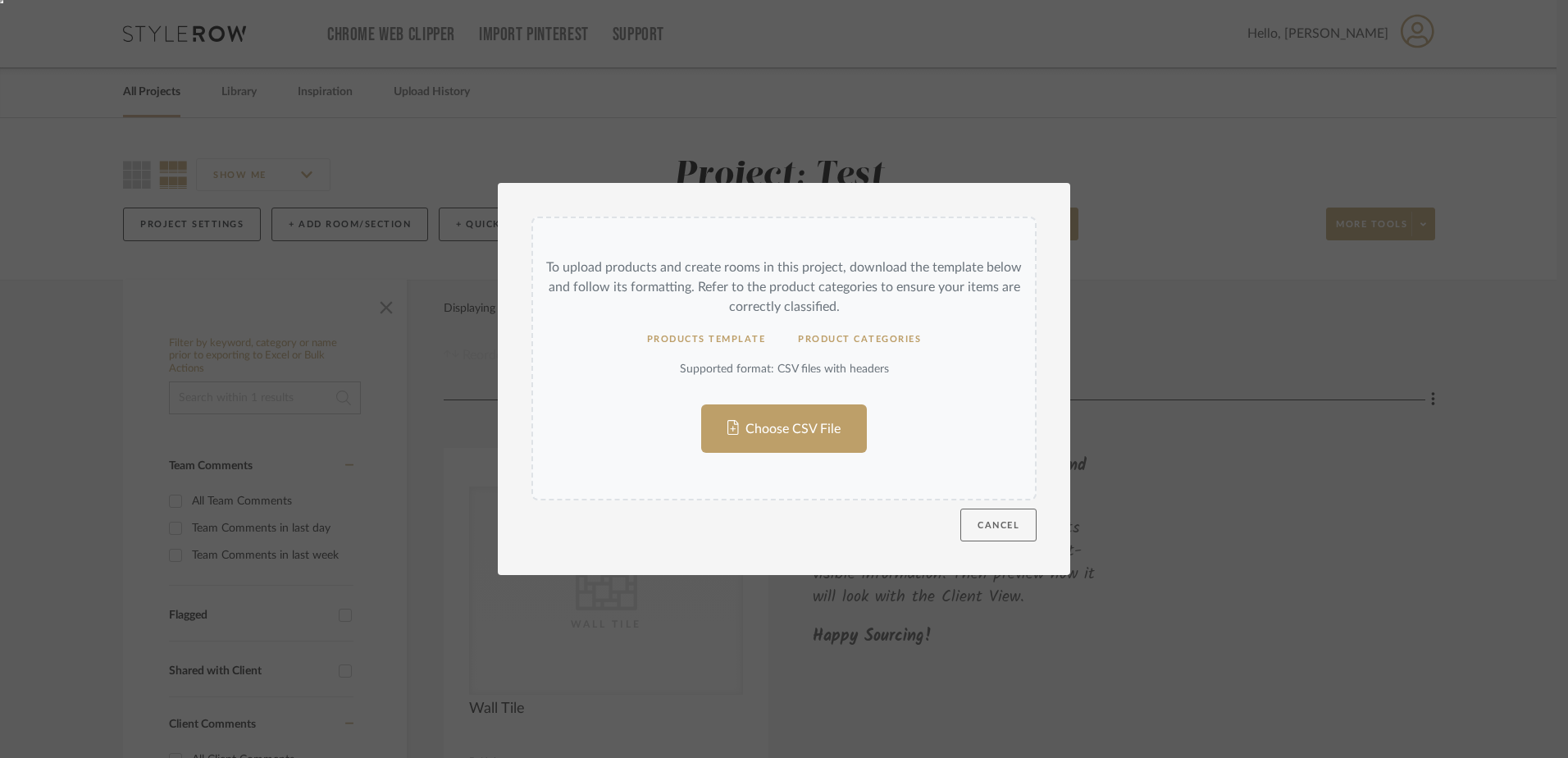
click at [992, 512] on button "Cancel" at bounding box center [998, 524] width 76 height 33
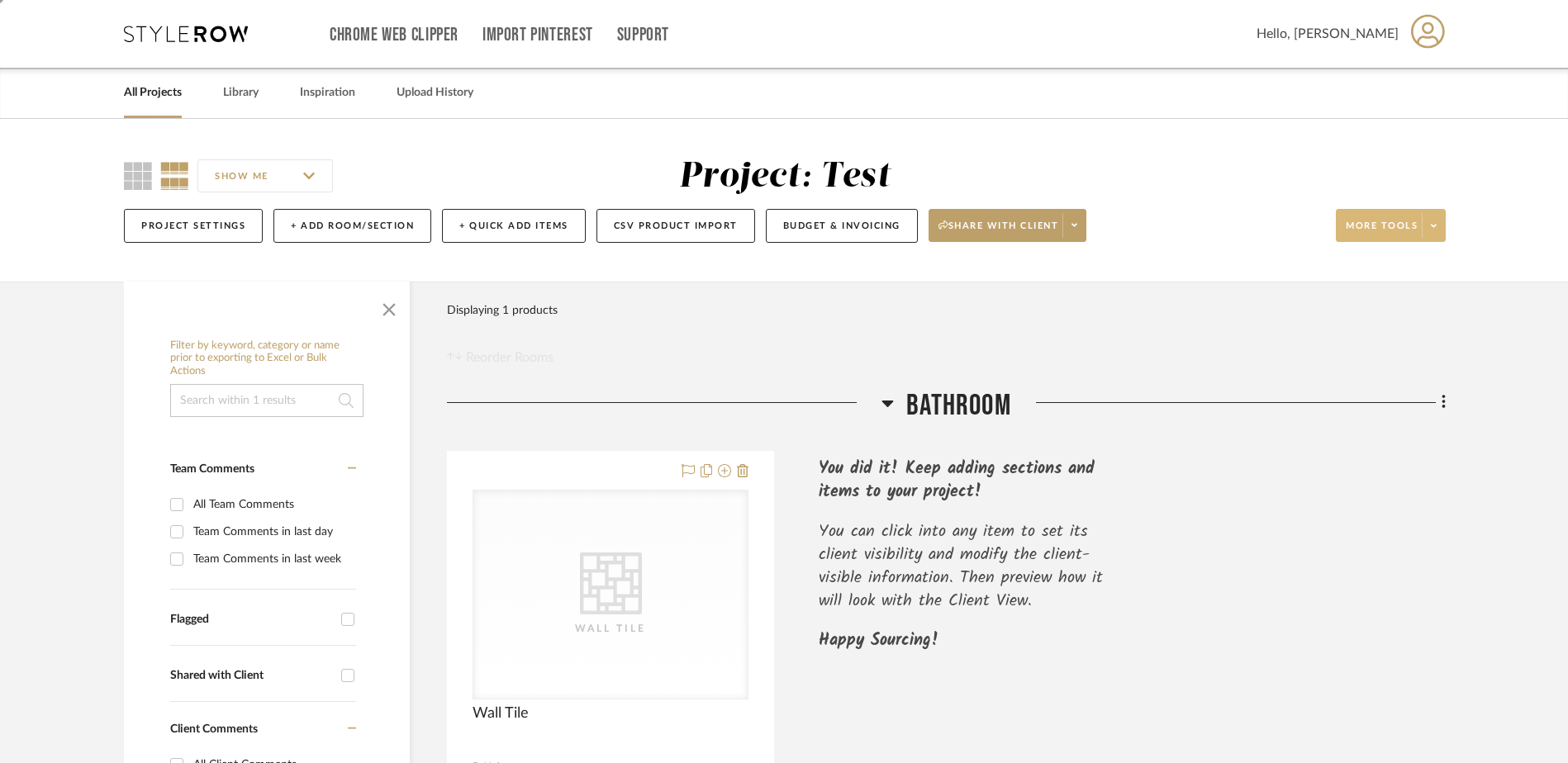
click at [1444, 224] on button "More tools" at bounding box center [1390, 225] width 110 height 33
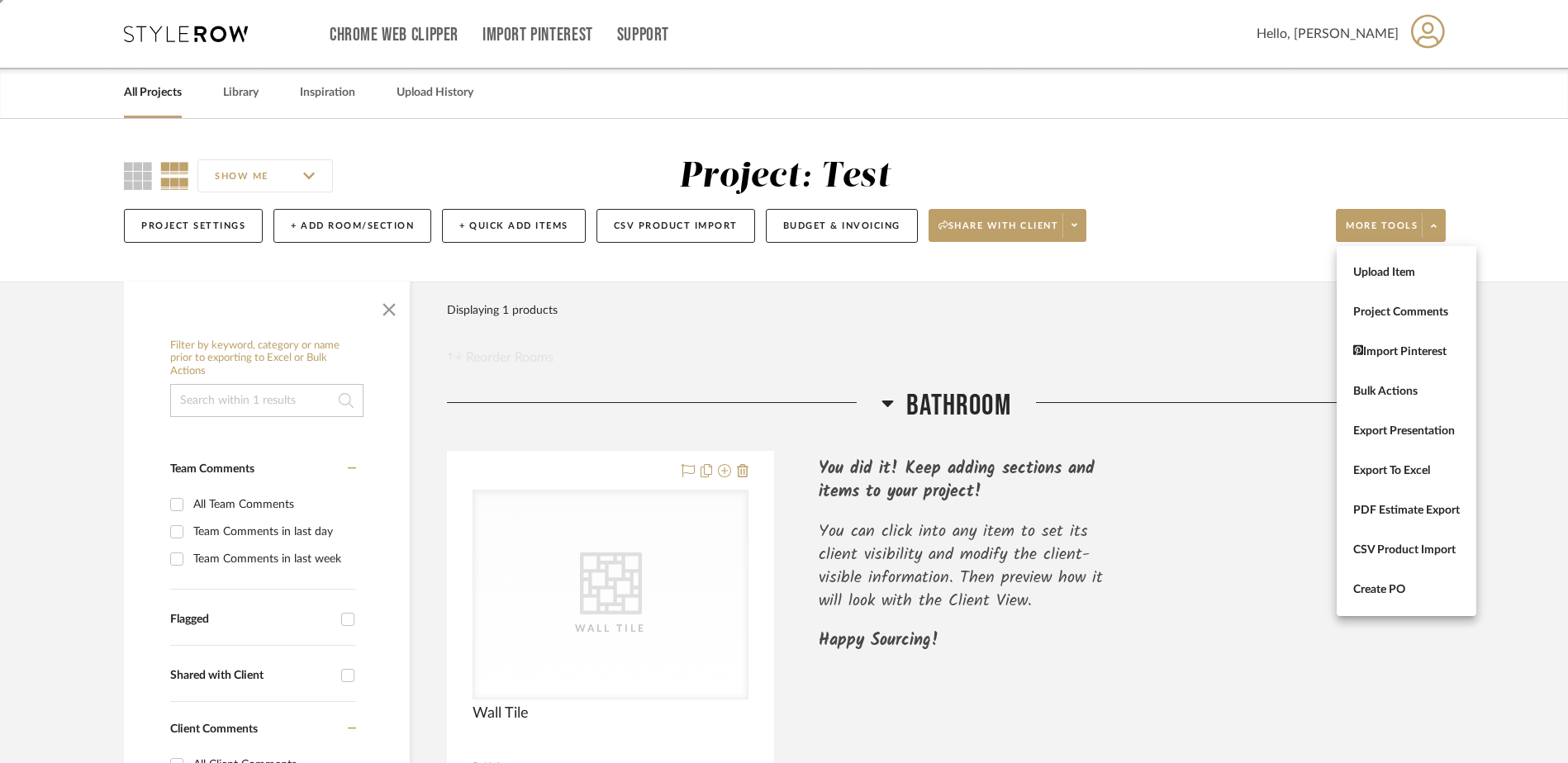
click at [142, 218] on div at bounding box center [784, 382] width 1568 height 763
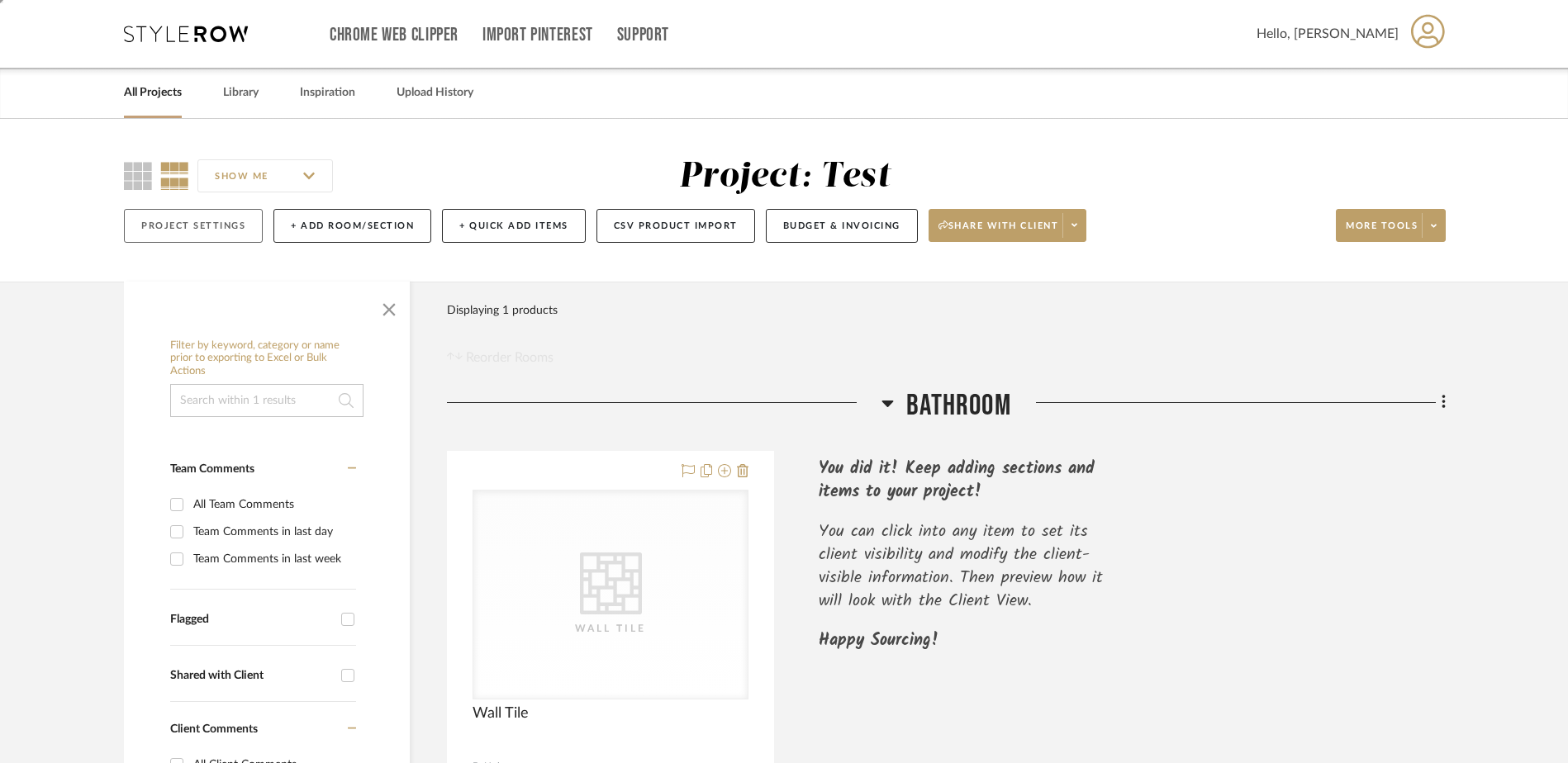
click at [226, 231] on button "Project Settings" at bounding box center [193, 226] width 139 height 34
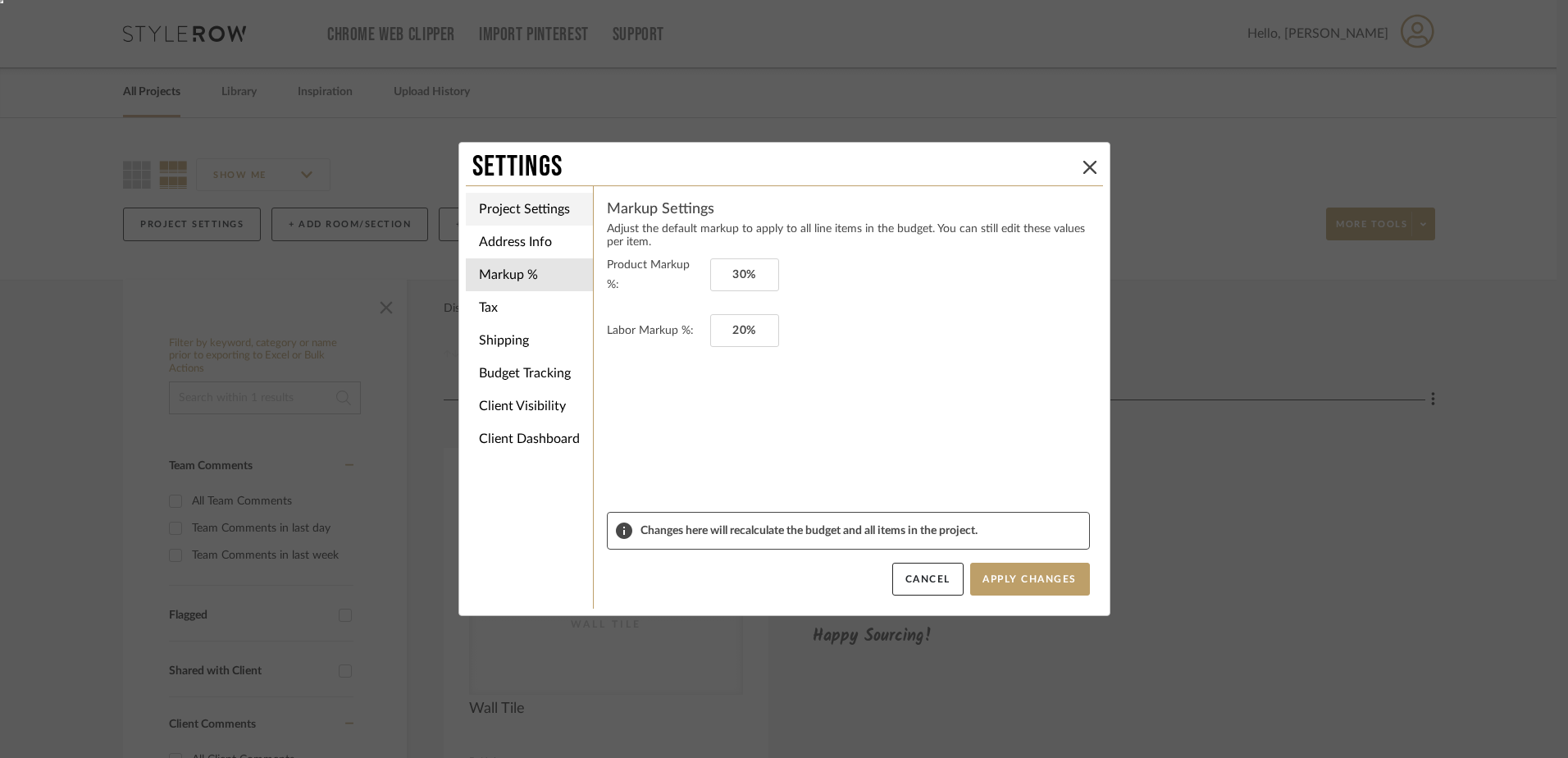
click at [542, 196] on li "Project Settings" at bounding box center [529, 209] width 128 height 33
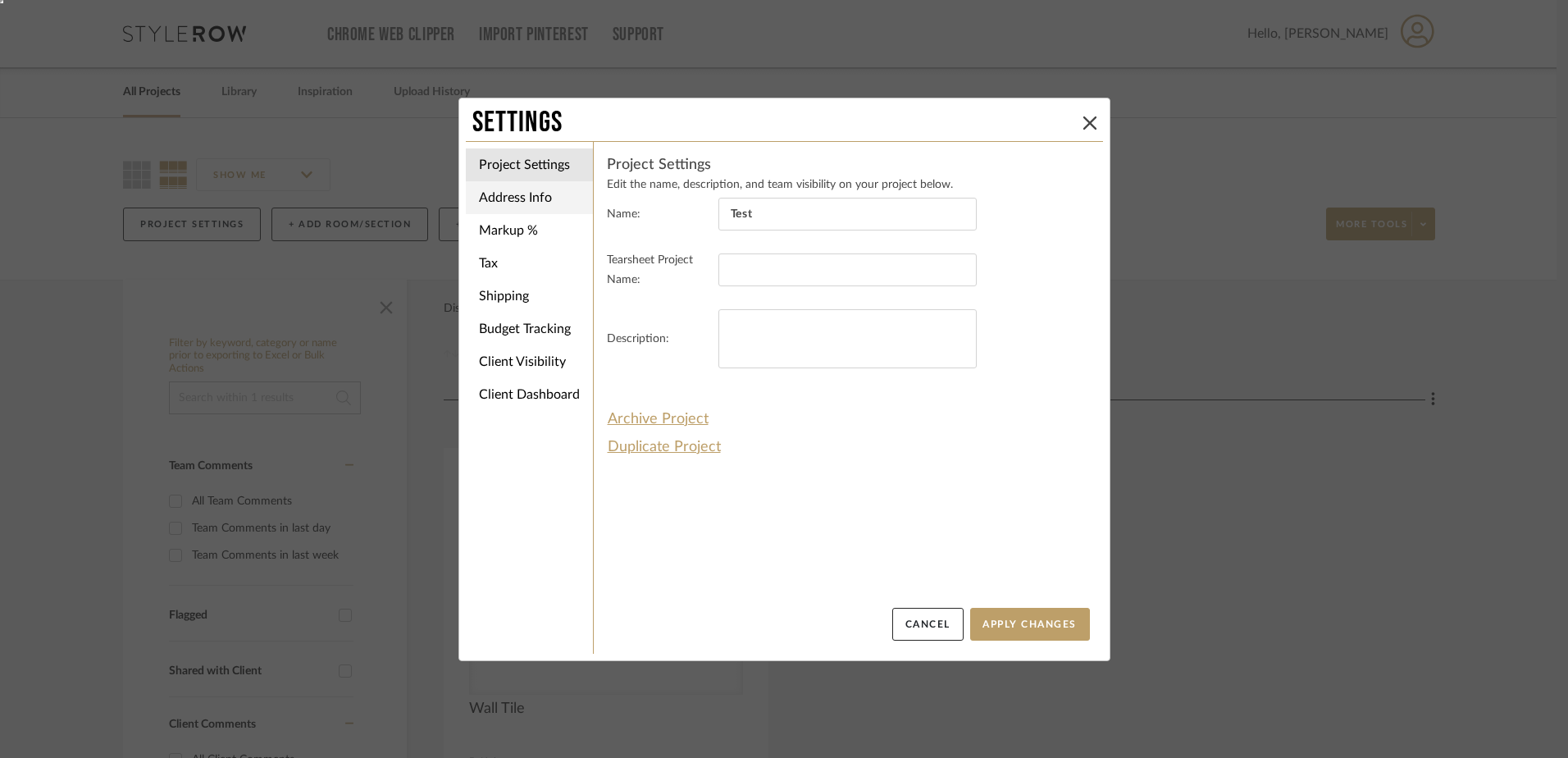
click at [529, 200] on li "Address Info" at bounding box center [529, 197] width 128 height 33
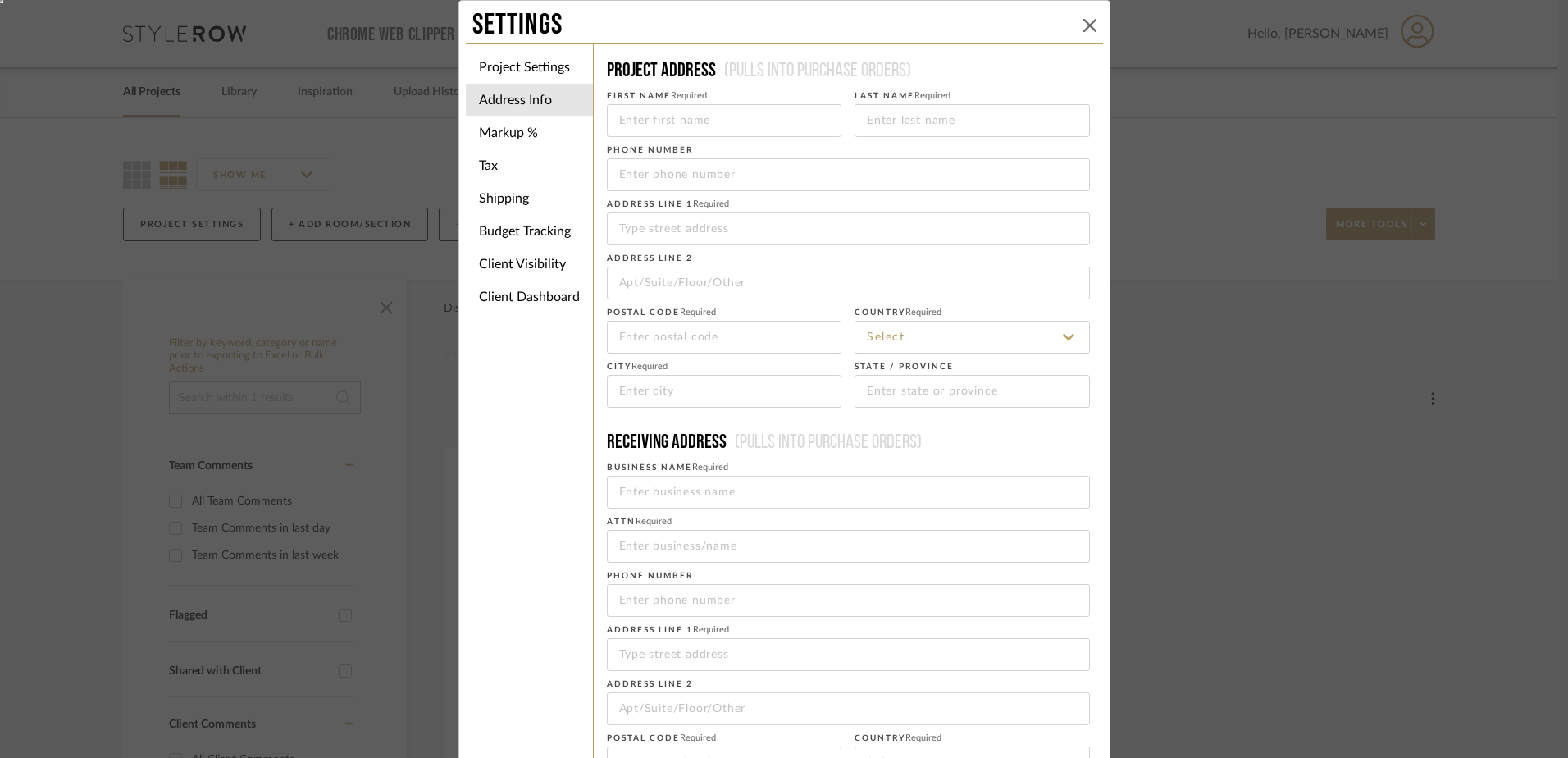
click at [1084, 31] on icon at bounding box center [1089, 25] width 13 height 13
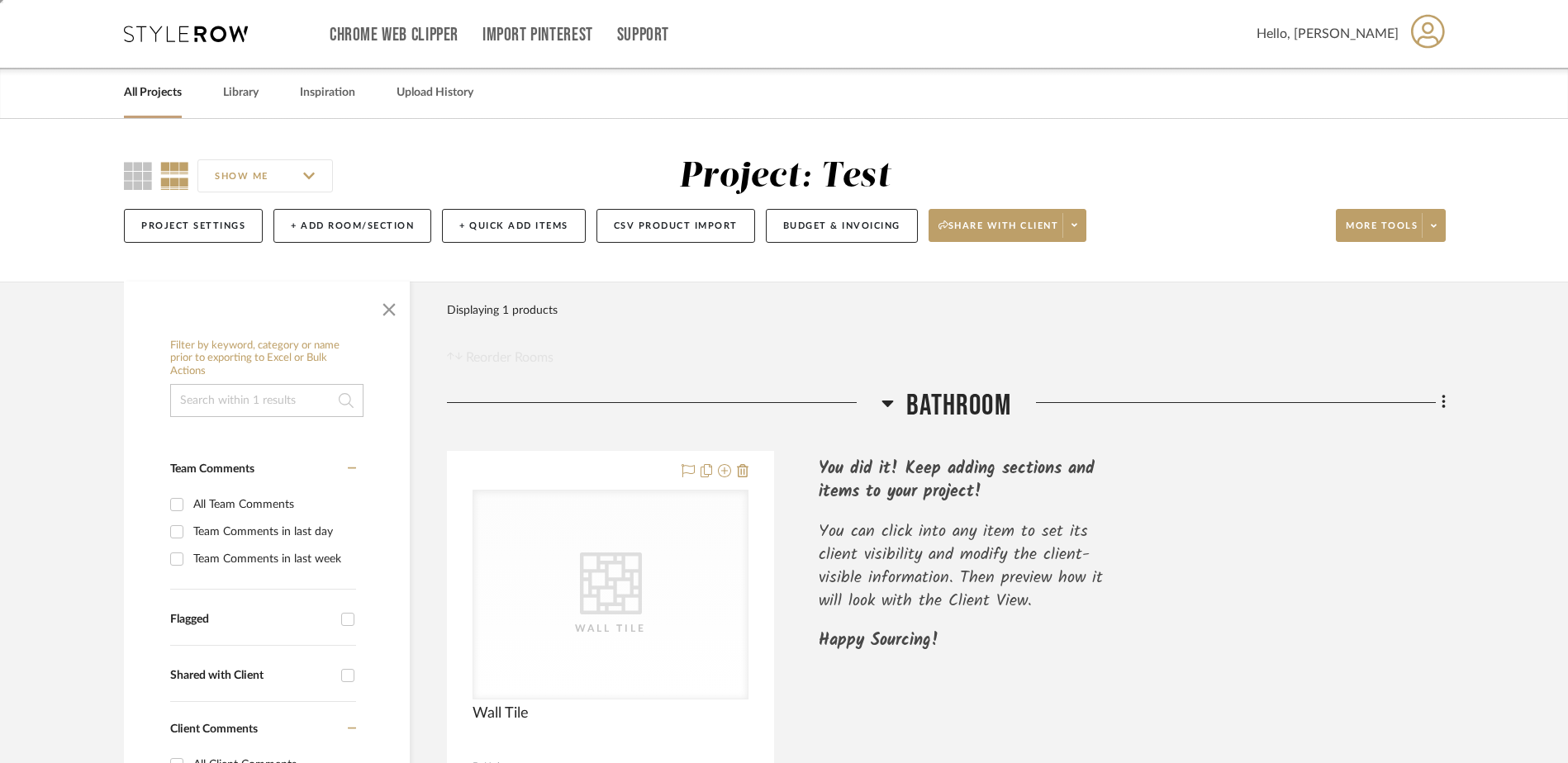
click at [1441, 24] on icon at bounding box center [1427, 31] width 34 height 34
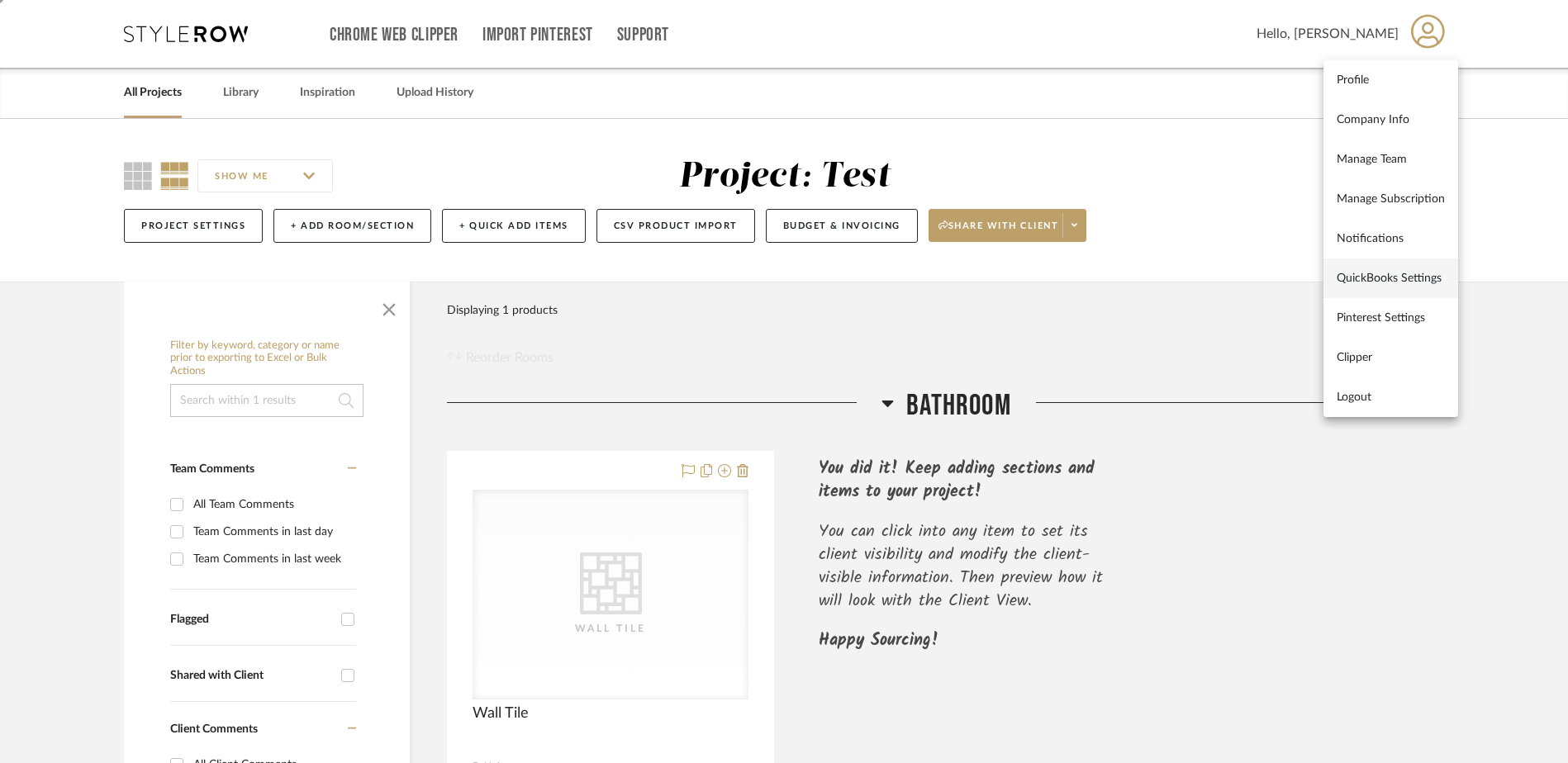
click at [1381, 270] on link "QuickBooks Settings" at bounding box center [1391, 278] width 135 height 39
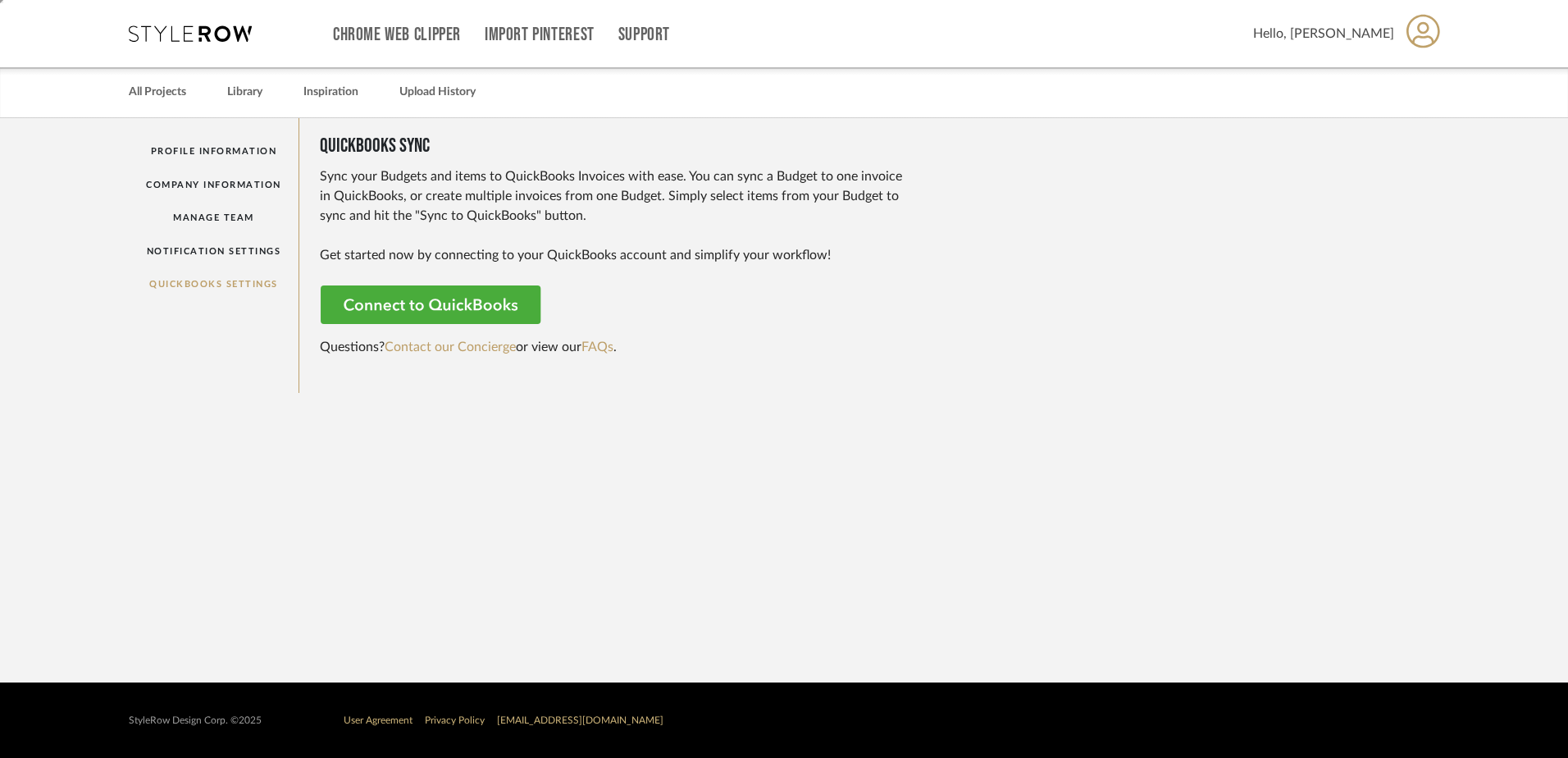
click at [429, 296] on rect at bounding box center [432, 305] width 223 height 39
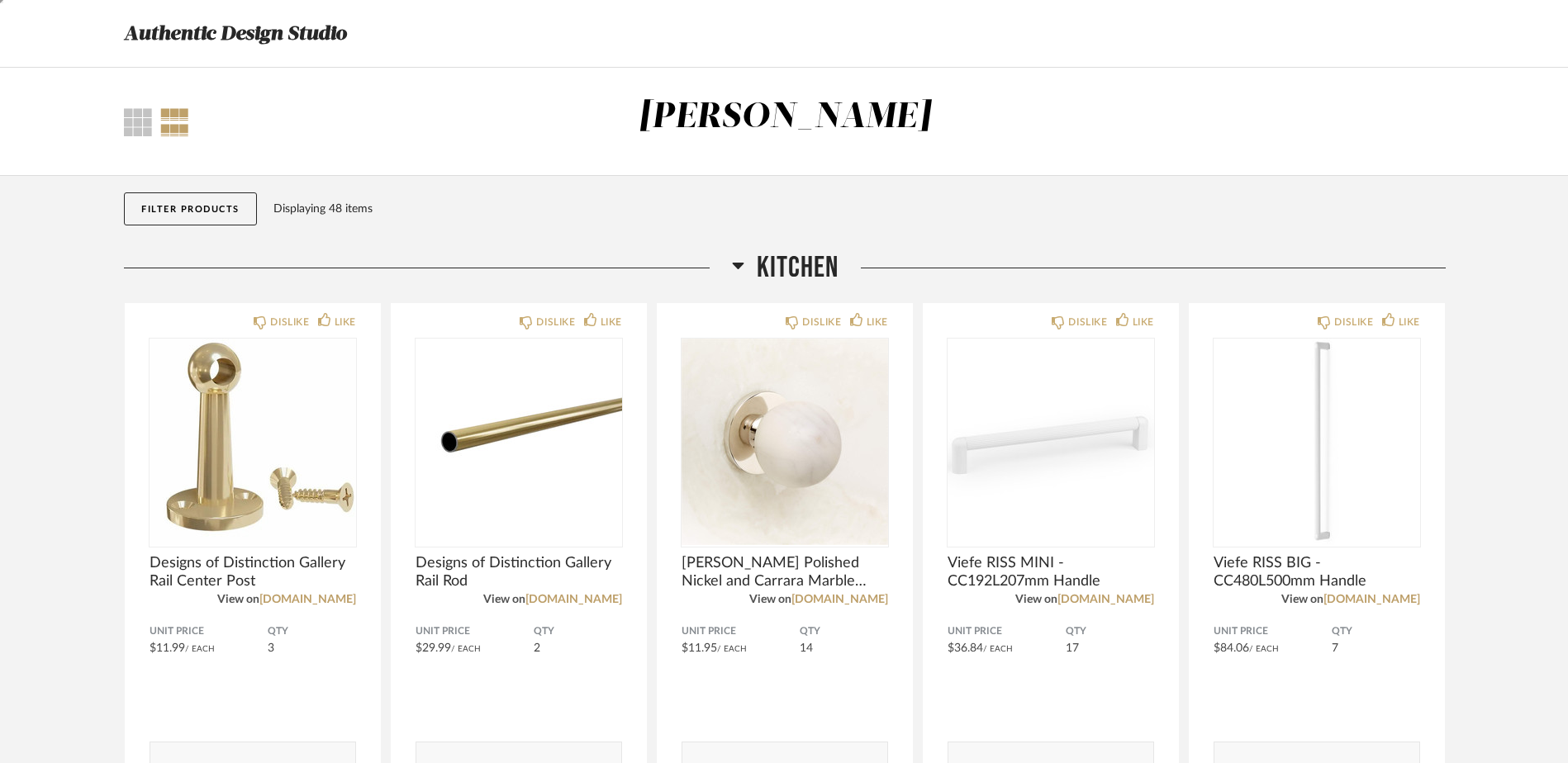
click at [128, 137] on div "Thumbnail View Full View [PERSON_NAME]" at bounding box center [785, 122] width 1347 height 51
click at [137, 123] on div at bounding box center [138, 122] width 28 height 28
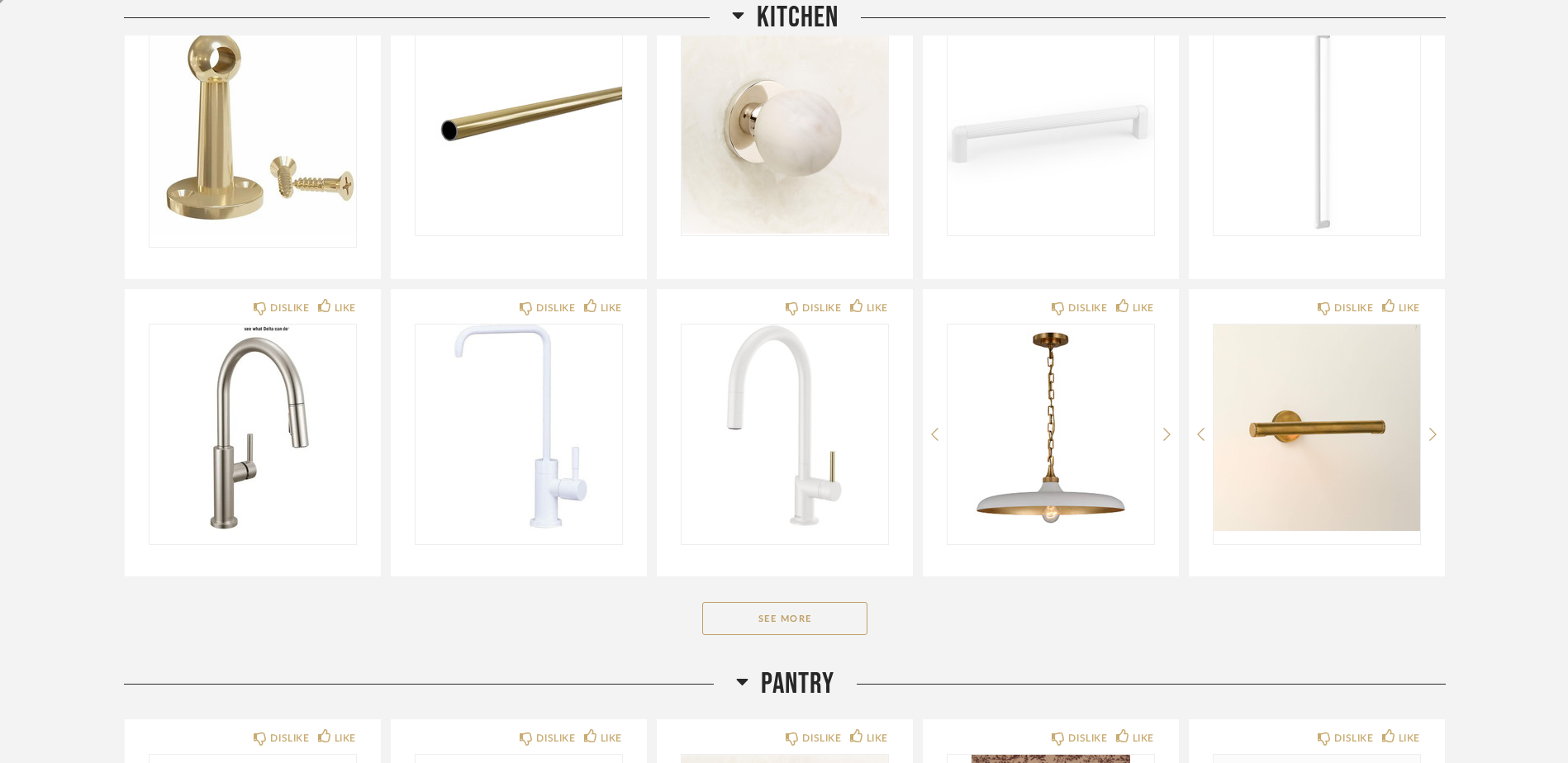
scroll to position [354, 0]
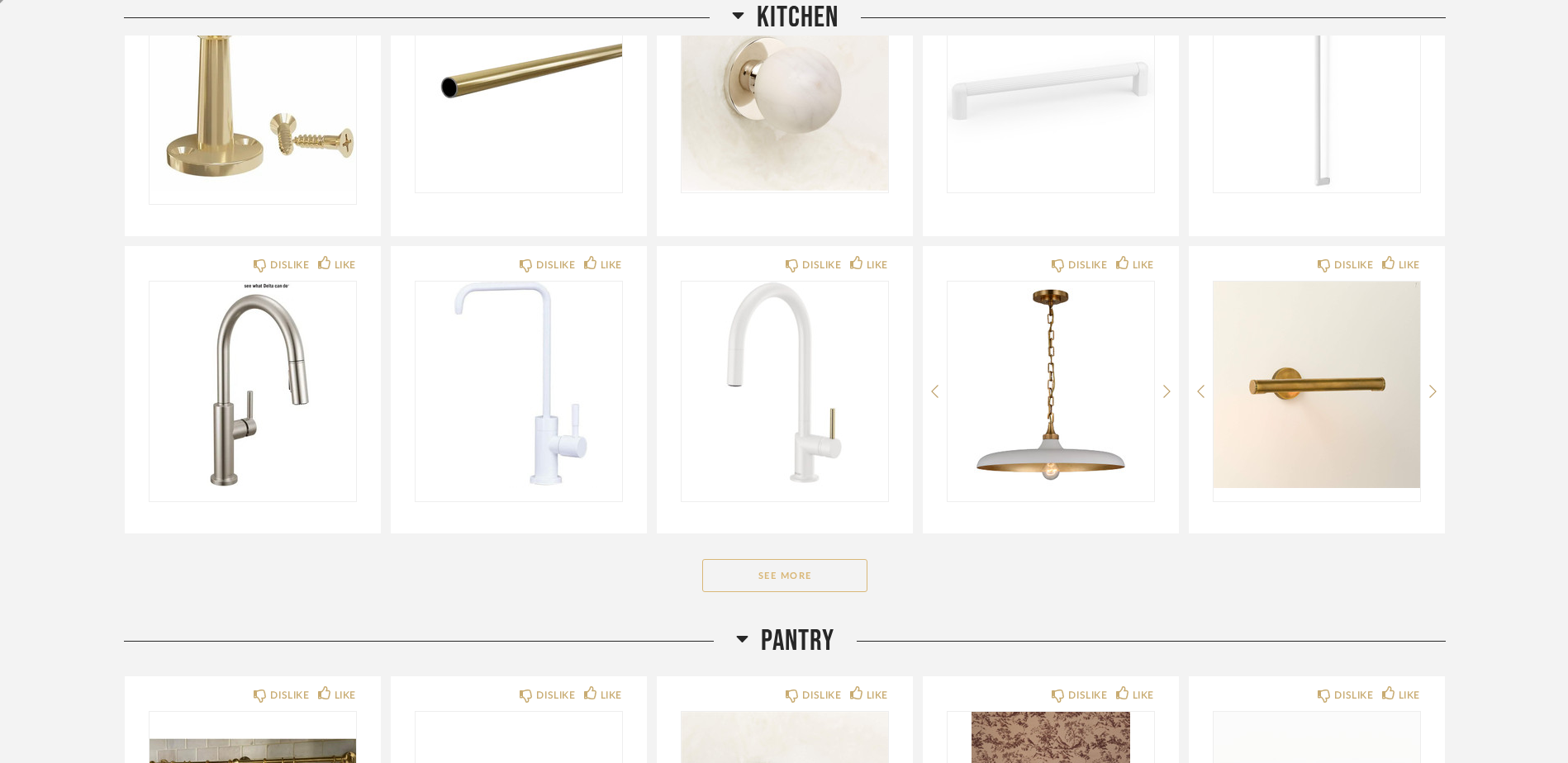
click at [810, 571] on button "See More" at bounding box center [785, 575] width 165 height 33
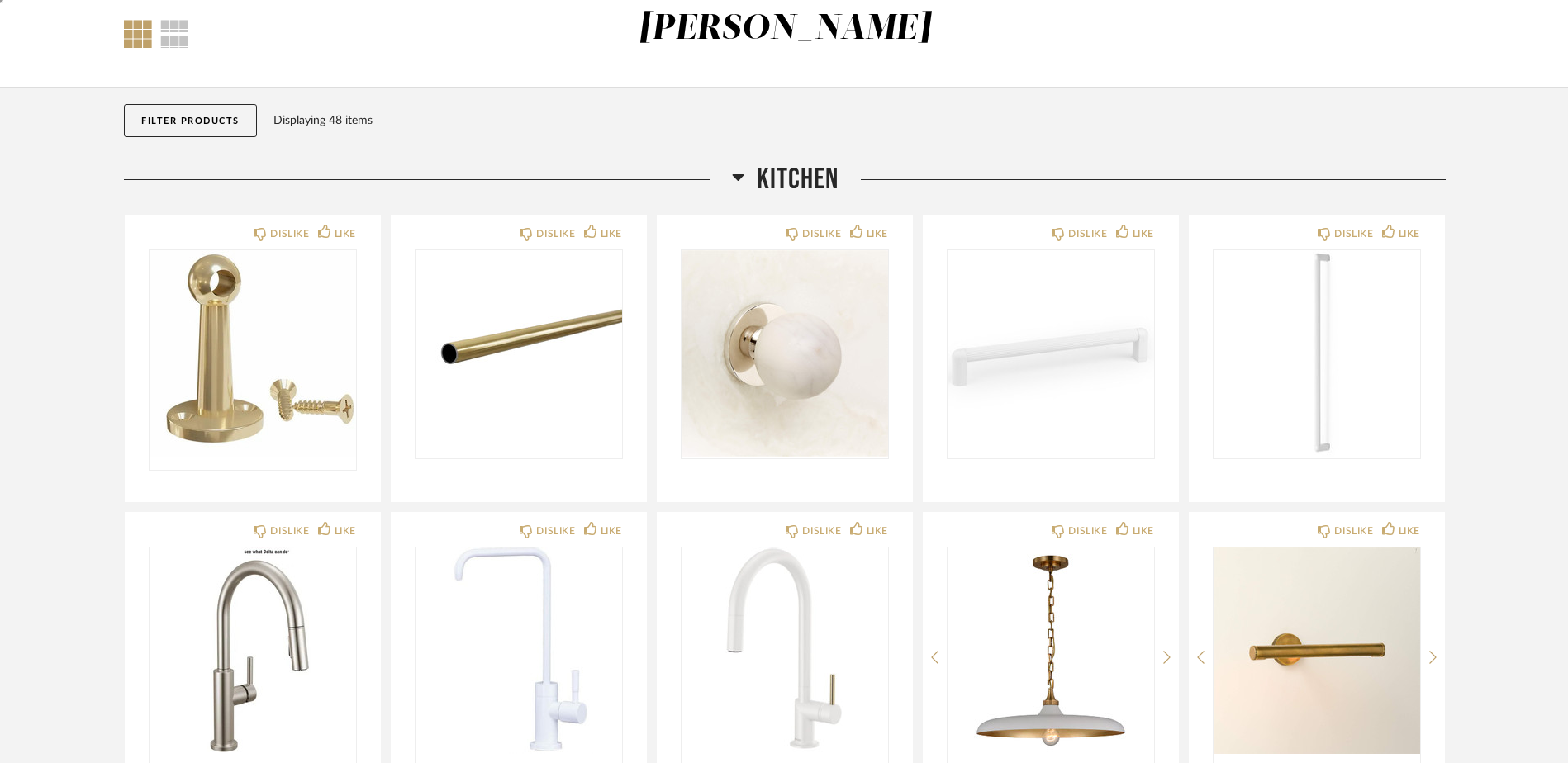
scroll to position [0, 0]
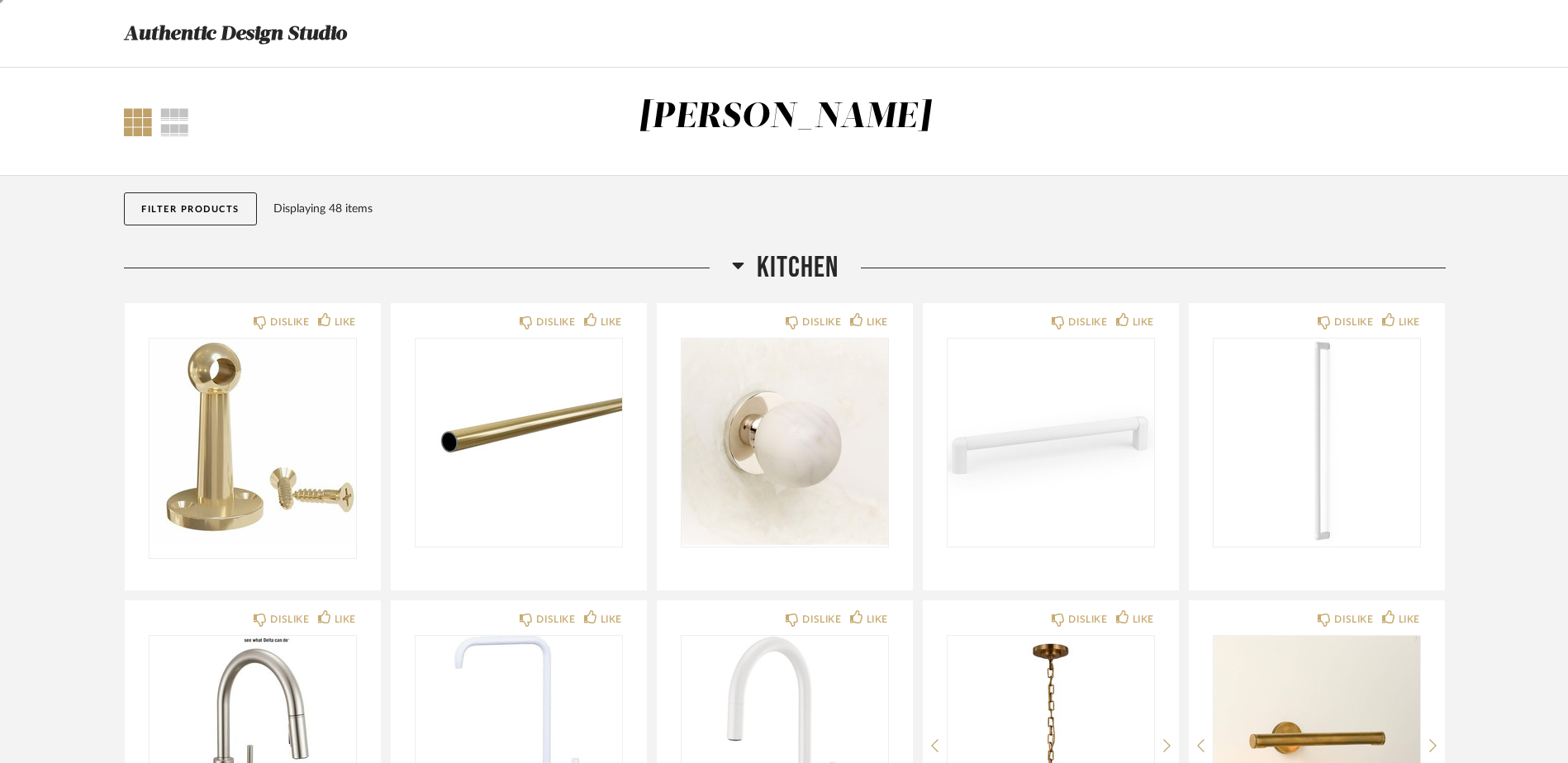
click at [168, 14] on div "Authentic Design Studio" at bounding box center [784, 33] width 1369 height 67
click at [158, 26] on h3 "Authentic Design Studio" at bounding box center [234, 33] width 222 height 31
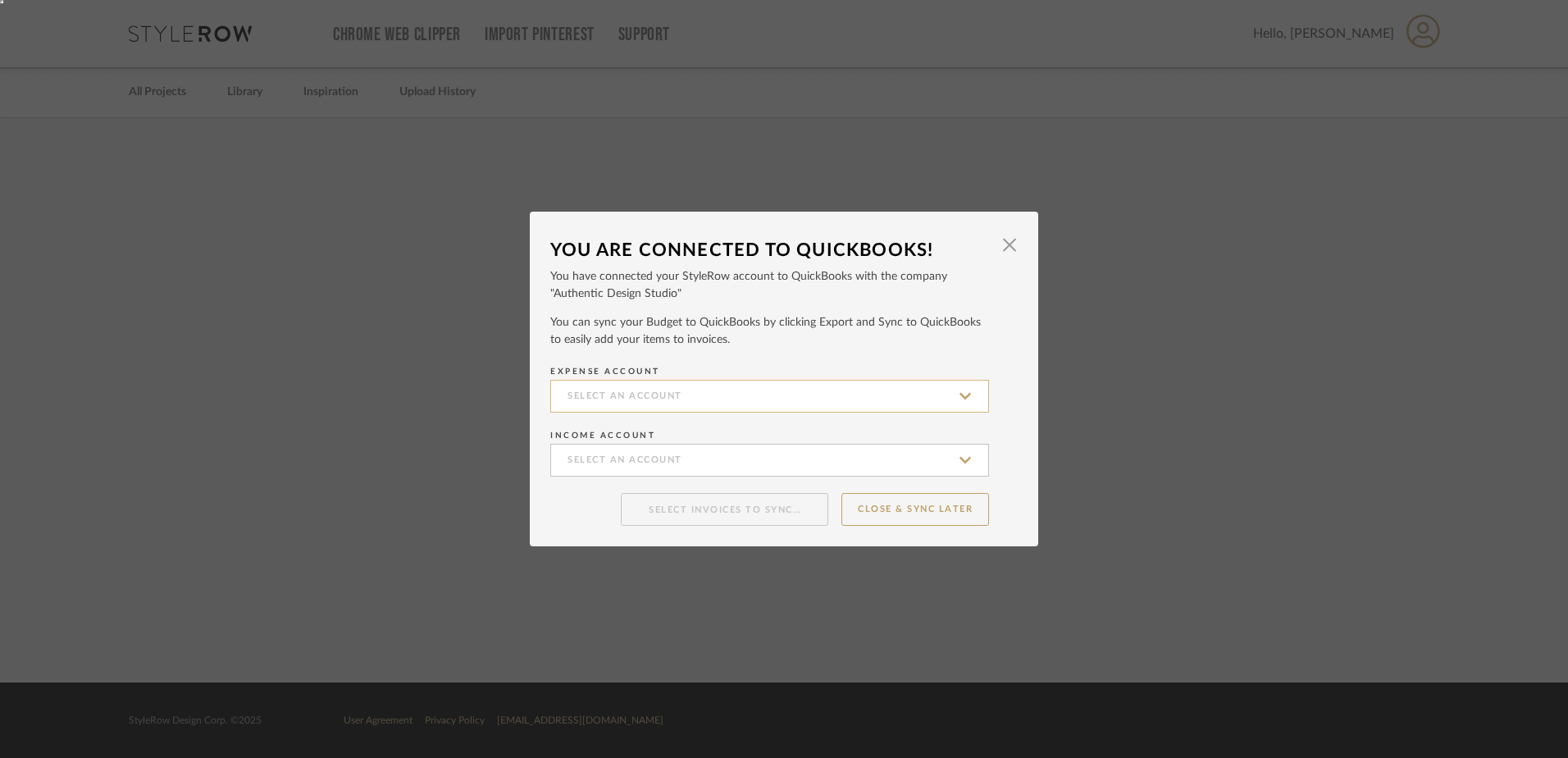
click at [656, 399] on input at bounding box center [769, 396] width 439 height 33
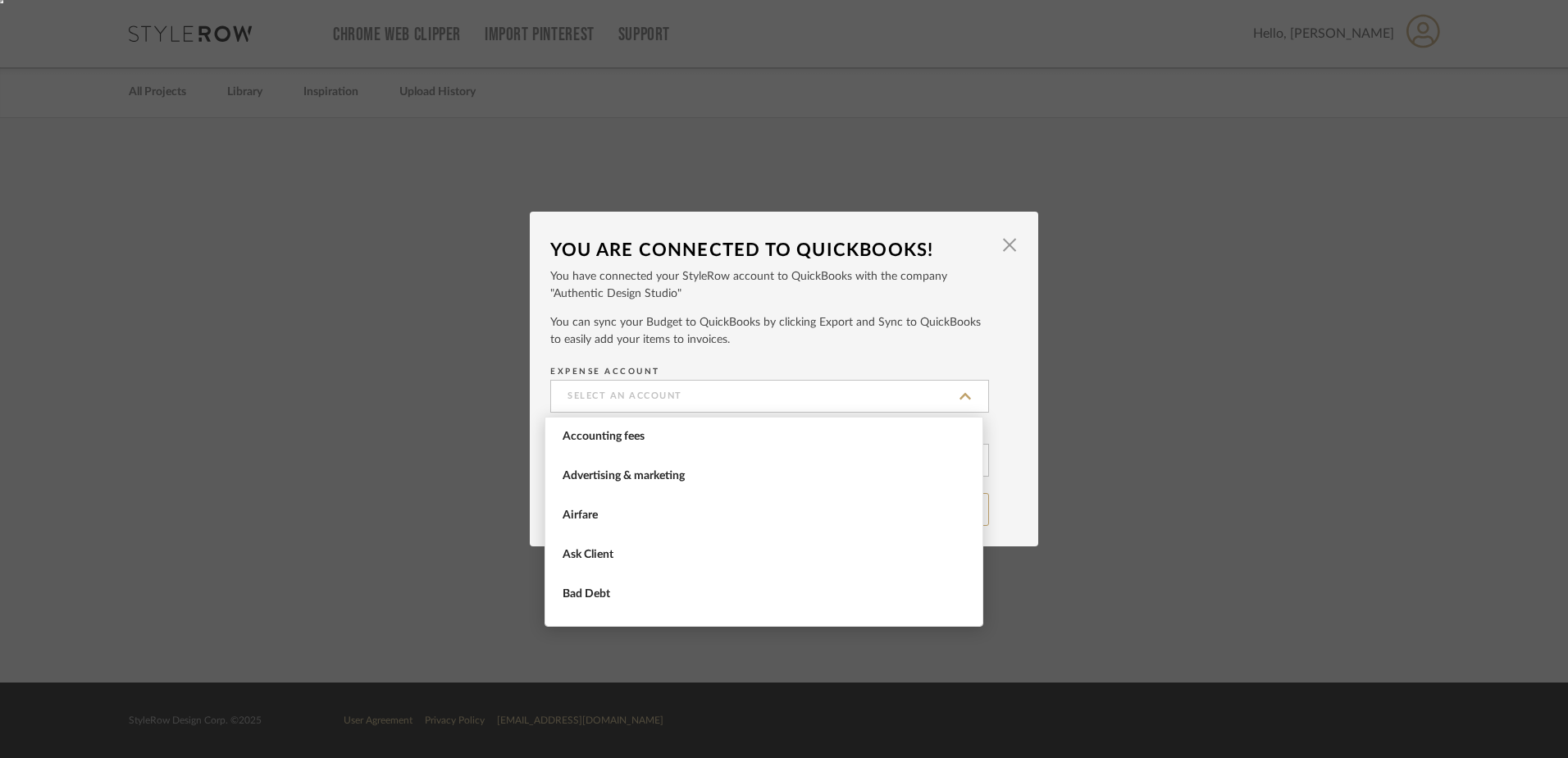
click at [726, 355] on mat-dialog-content "You Are Connected to QuickBooks! × You have connected your StyleRow account to …" at bounding box center [784, 379] width 467 height 294
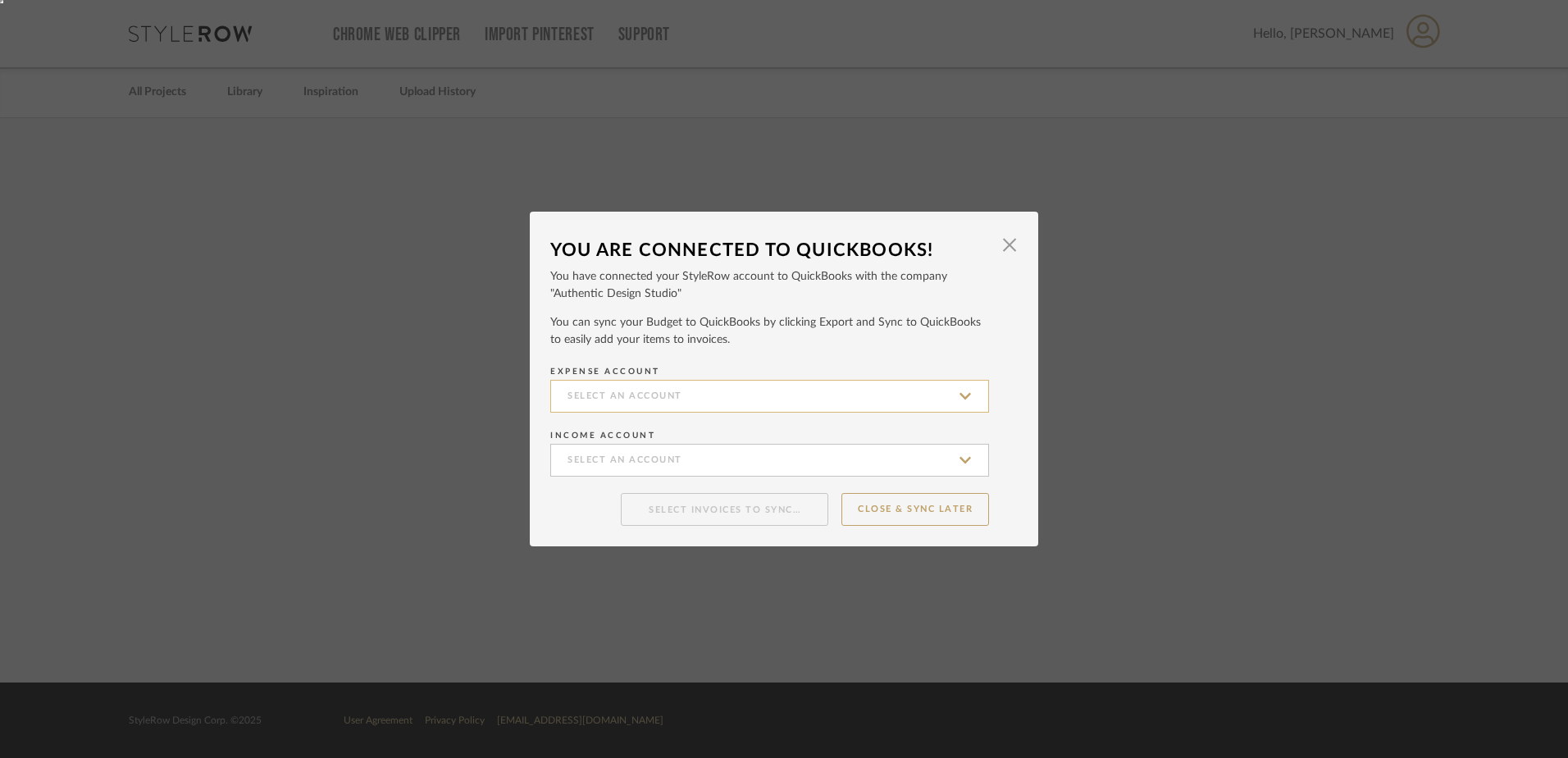
click at [674, 398] on input at bounding box center [769, 396] width 439 height 33
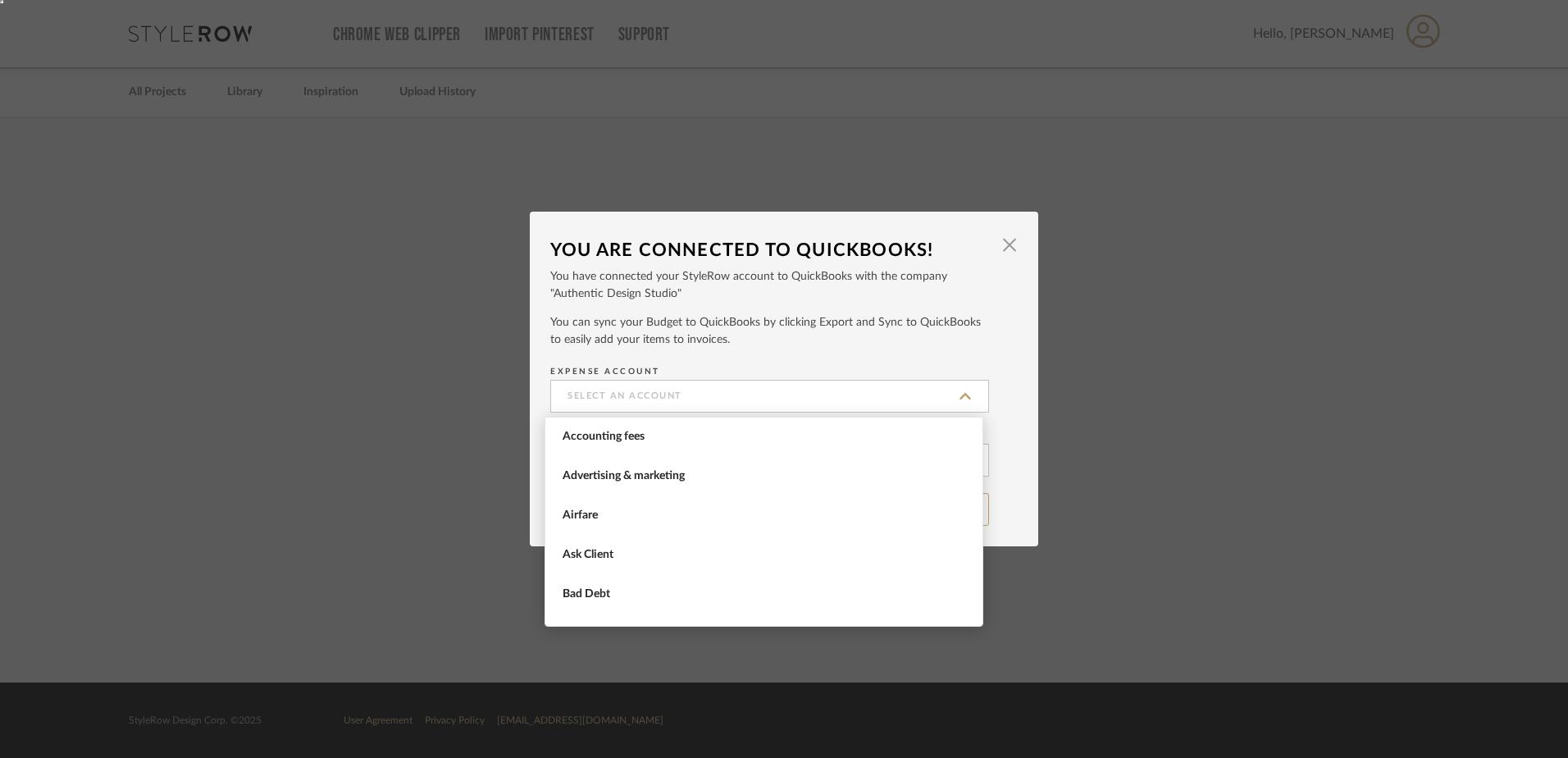
click at [683, 341] on div "You can sync your Budget to QuickBooks by clicking Export and Sync to QuickBook…" at bounding box center [784, 331] width 467 height 34
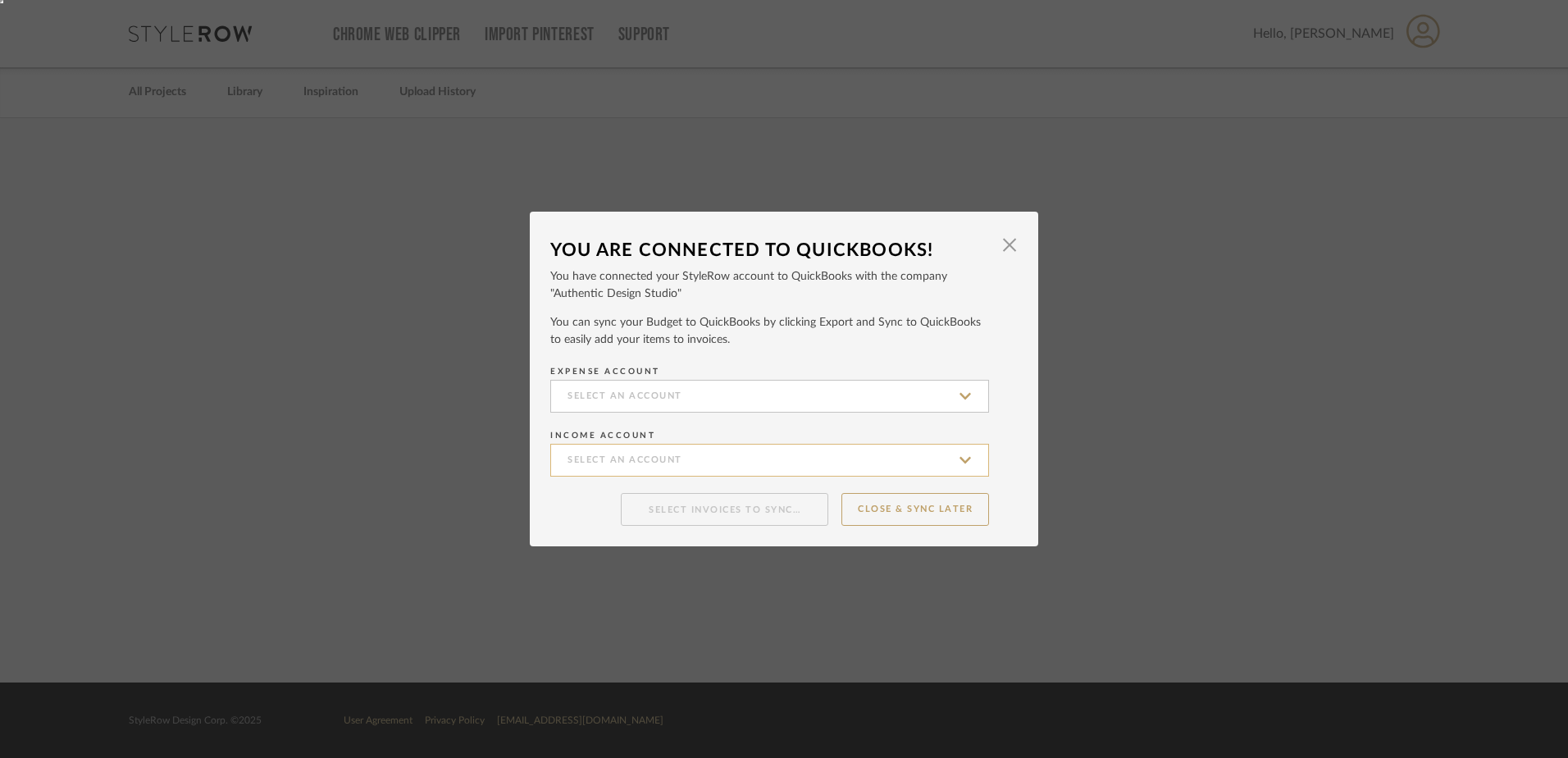
click at [609, 473] on input at bounding box center [769, 459] width 439 height 33
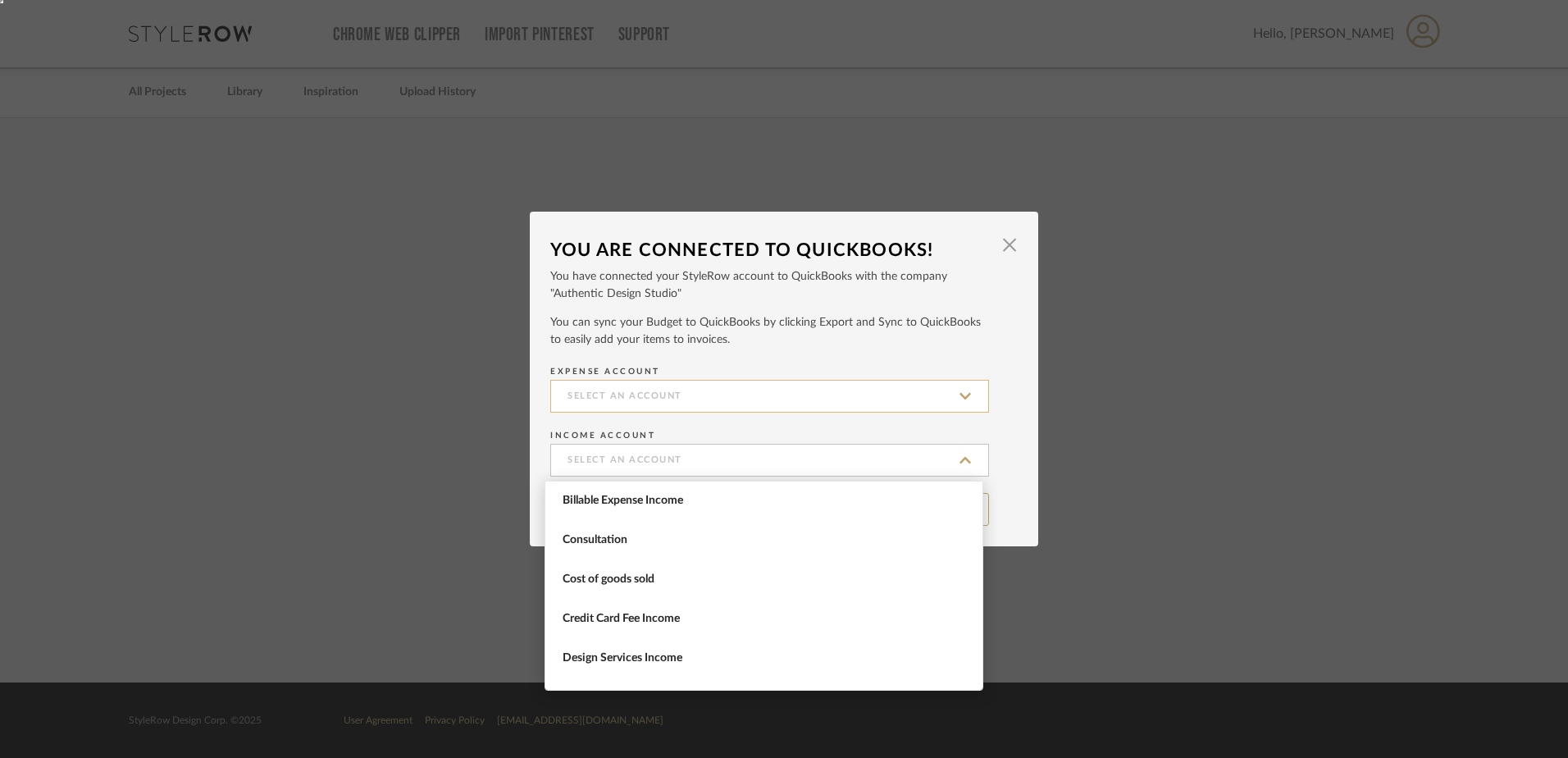
click at [669, 392] on input at bounding box center [769, 396] width 439 height 33
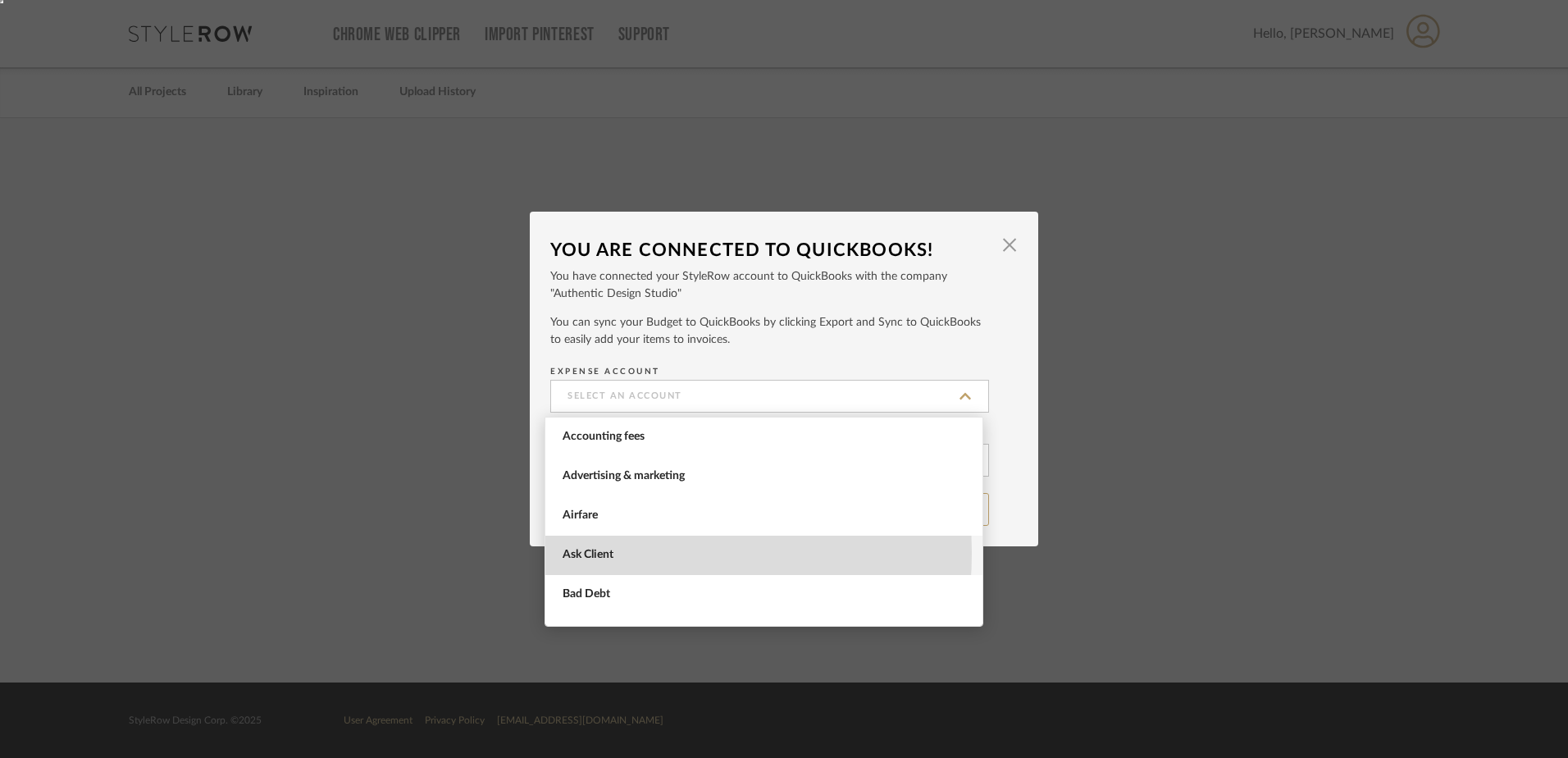
click at [586, 553] on span "Ask Client" at bounding box center [765, 554] width 407 height 14
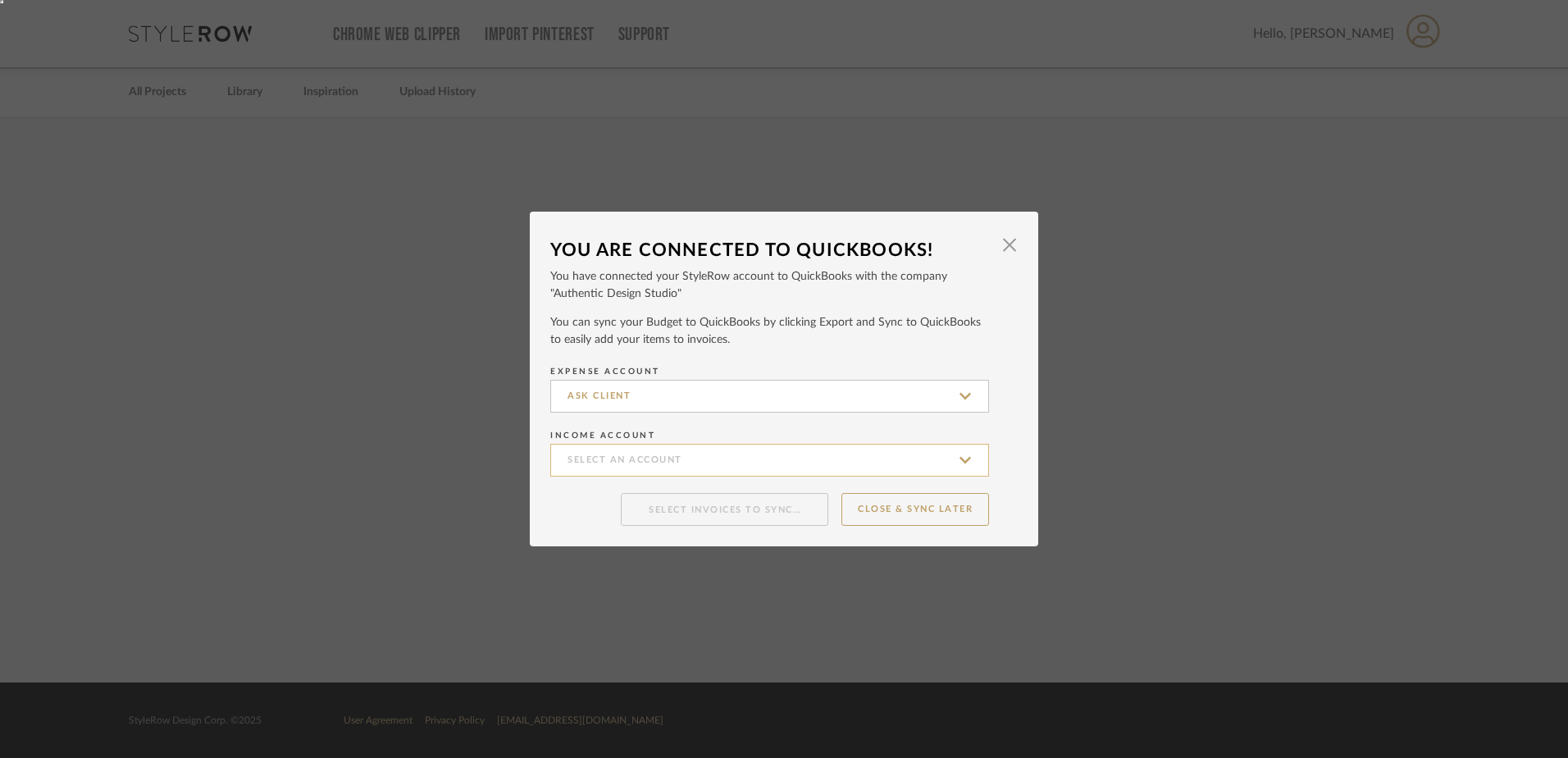
click at [638, 460] on input at bounding box center [769, 459] width 439 height 33
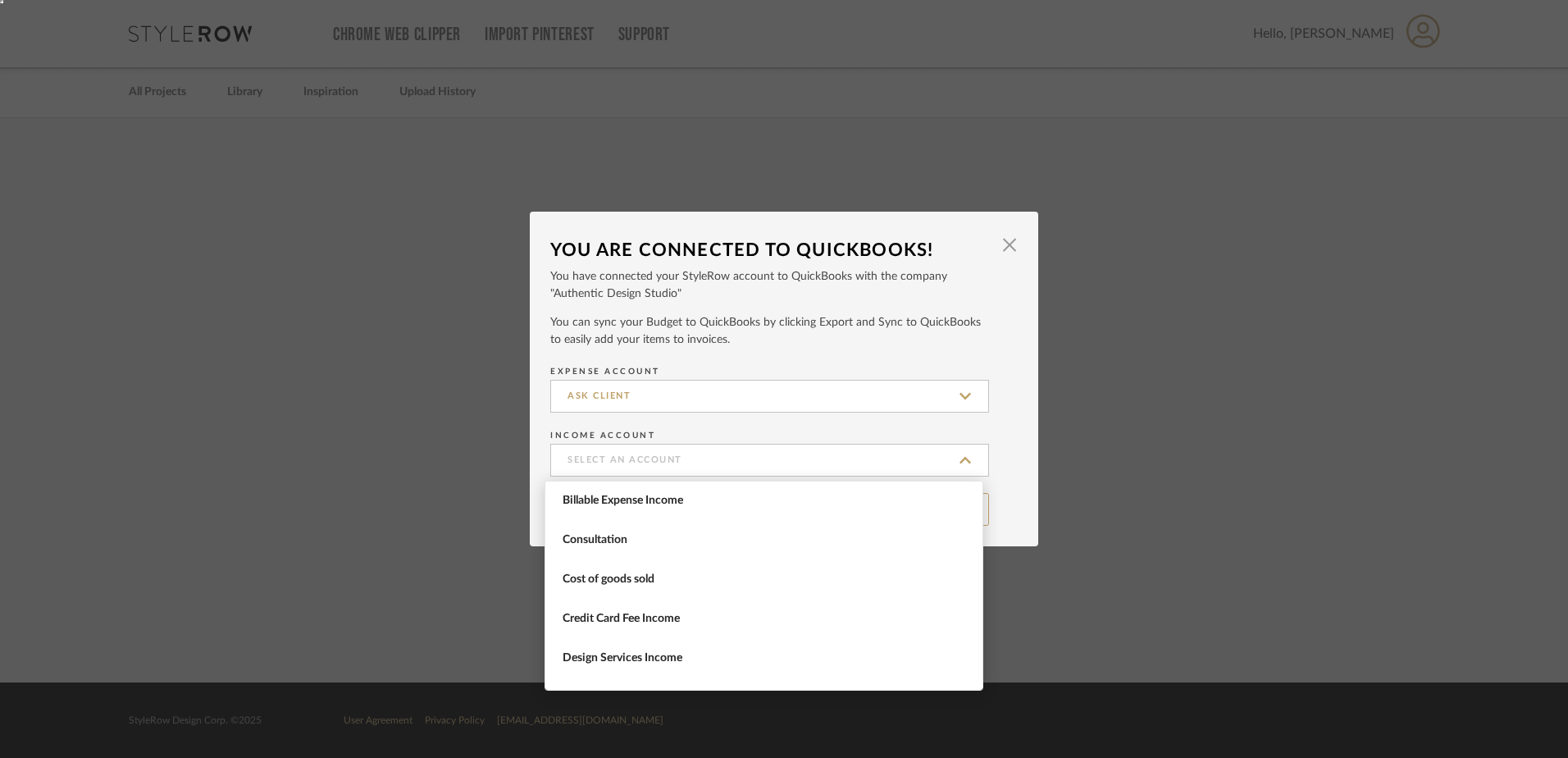
click at [721, 366] on div "Expense Account Ask Client Income Account" at bounding box center [784, 424] width 467 height 128
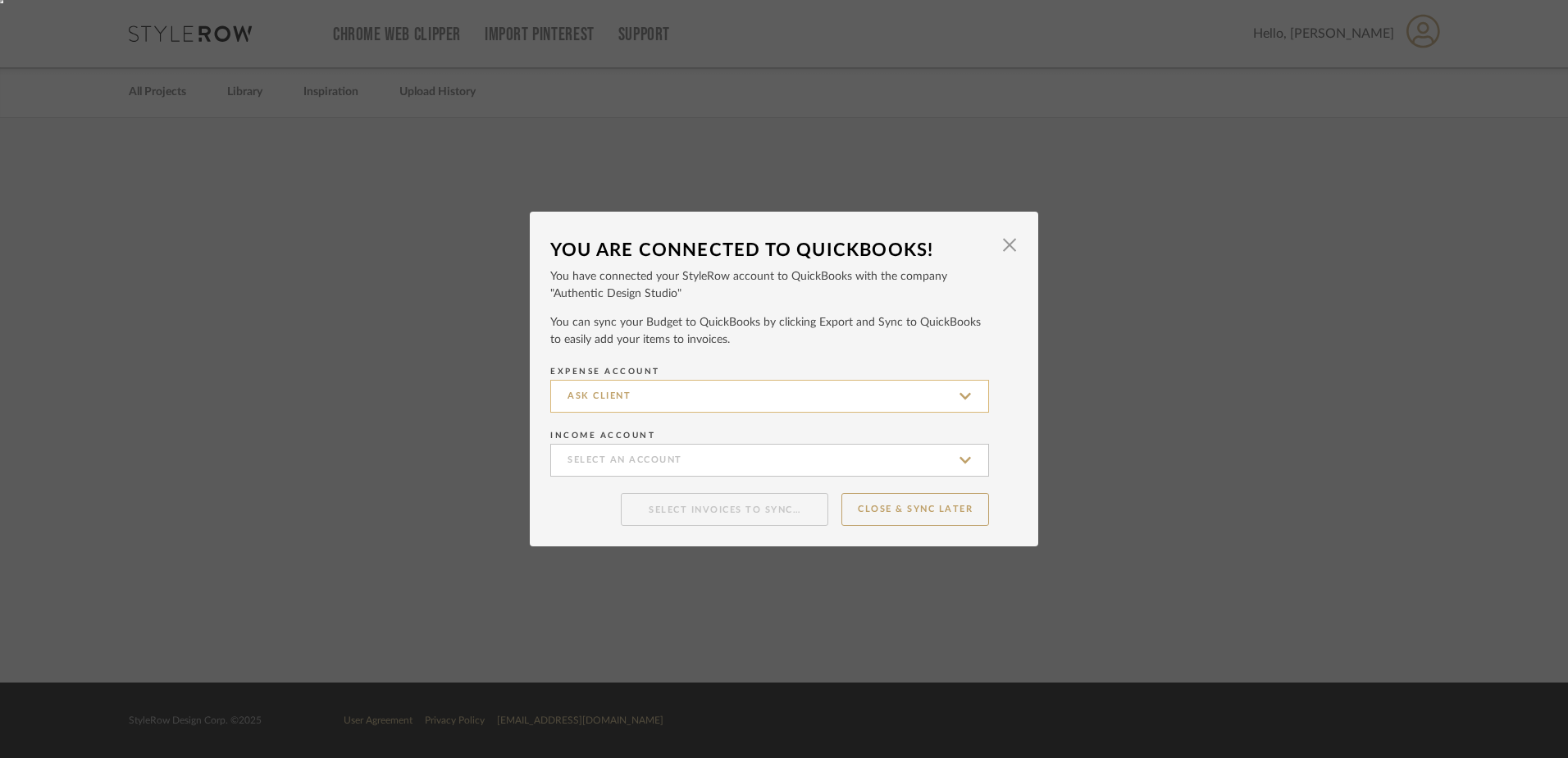
click at [715, 382] on input "Ask Client" at bounding box center [769, 396] width 439 height 33
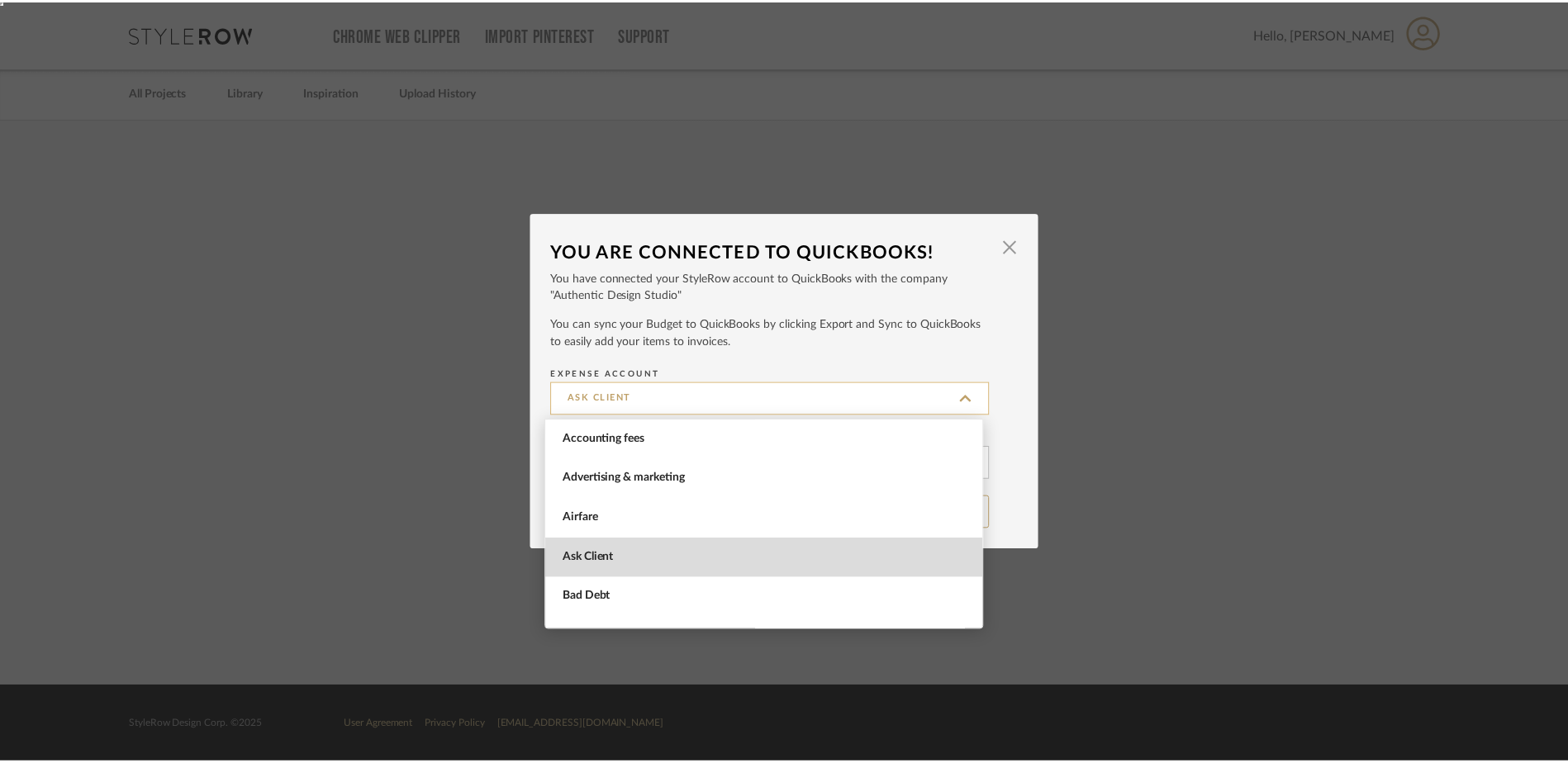
scroll to position [119, 0]
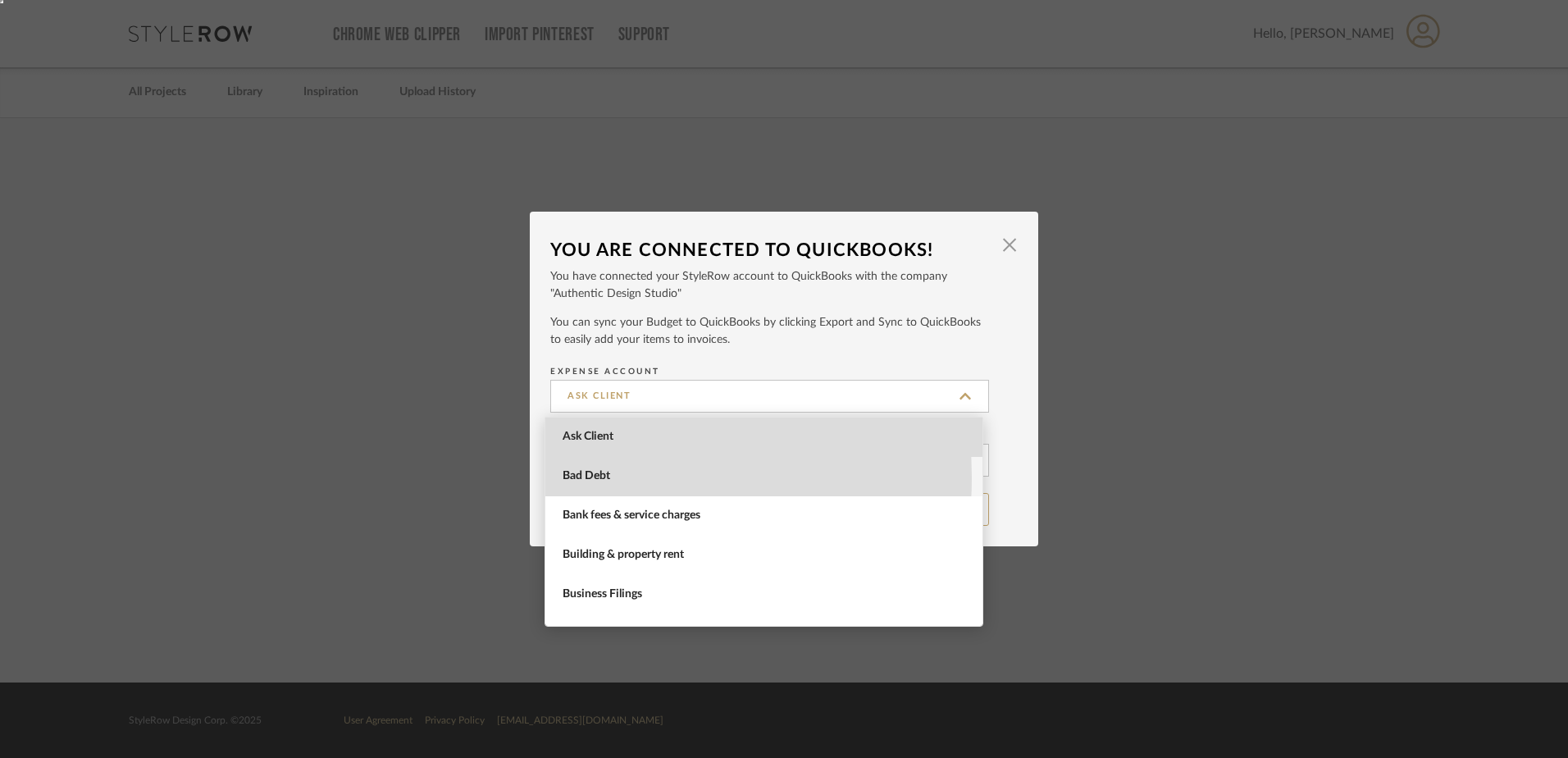
click at [580, 478] on span "Bad Debt" at bounding box center [765, 476] width 407 height 14
type input "Bad Debt"
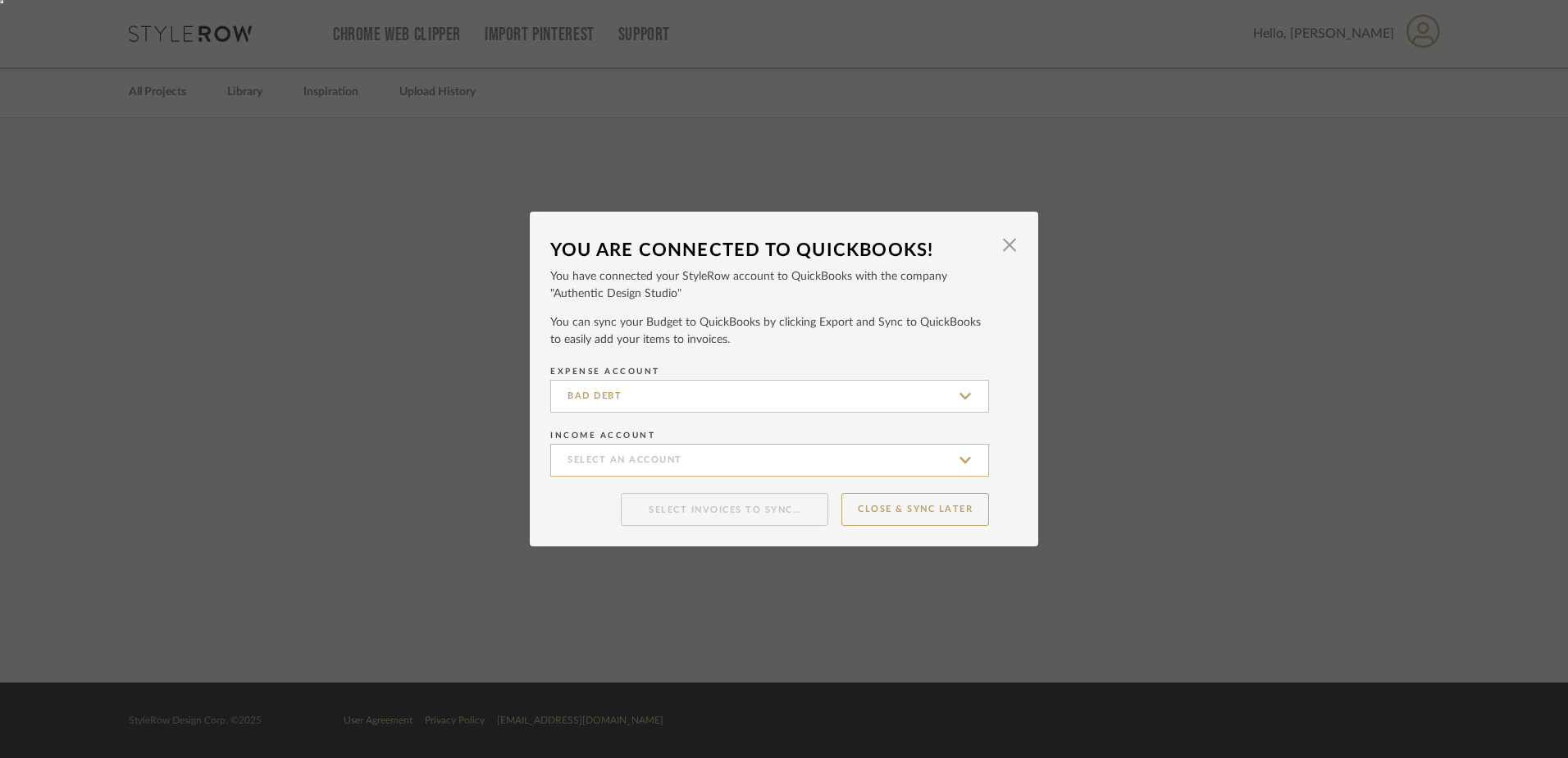
click at [614, 455] on input at bounding box center [769, 459] width 439 height 33
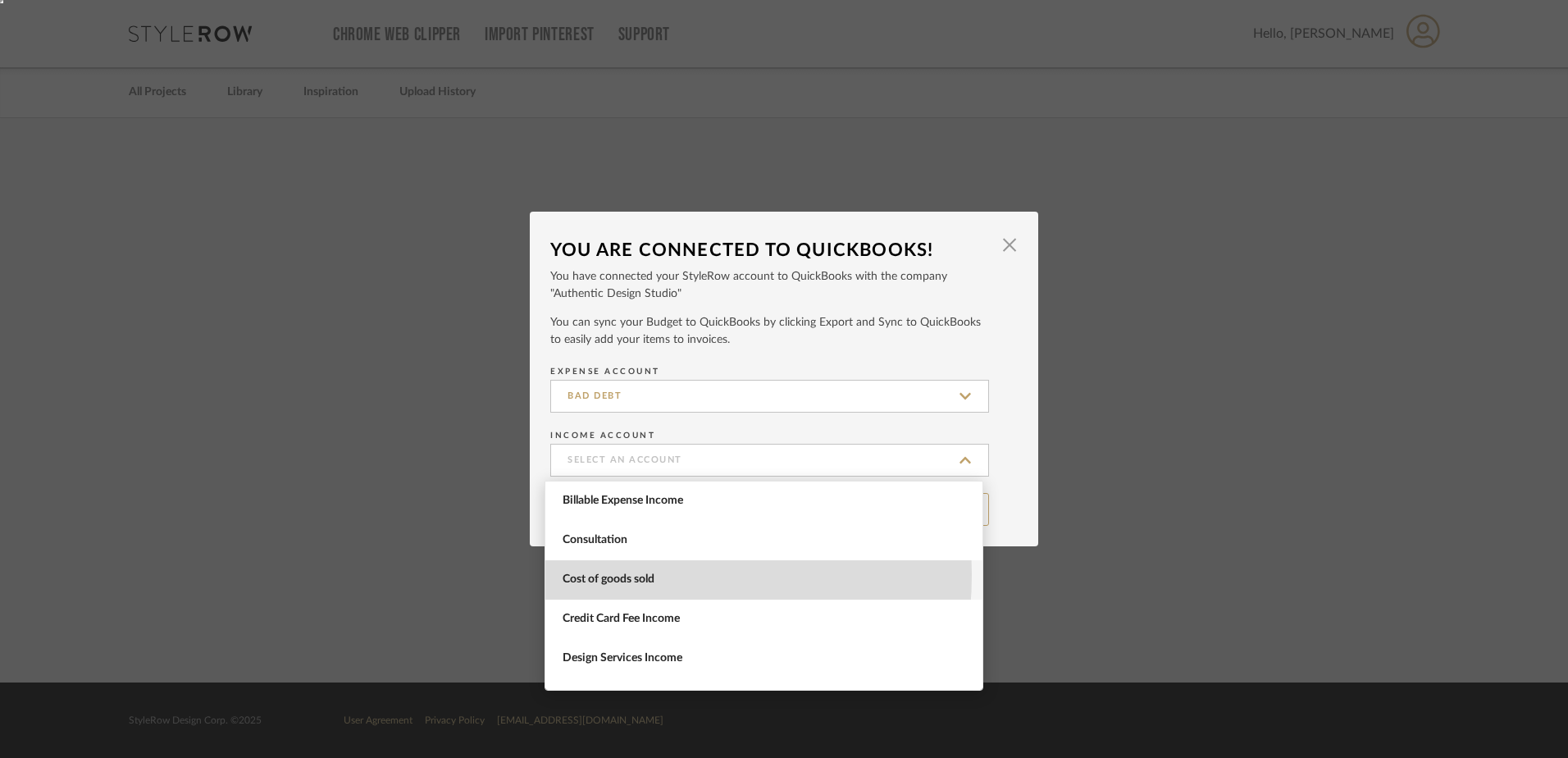
click at [588, 575] on span "Cost of goods sold" at bounding box center [765, 579] width 407 height 14
type input "Cost of goods sold"
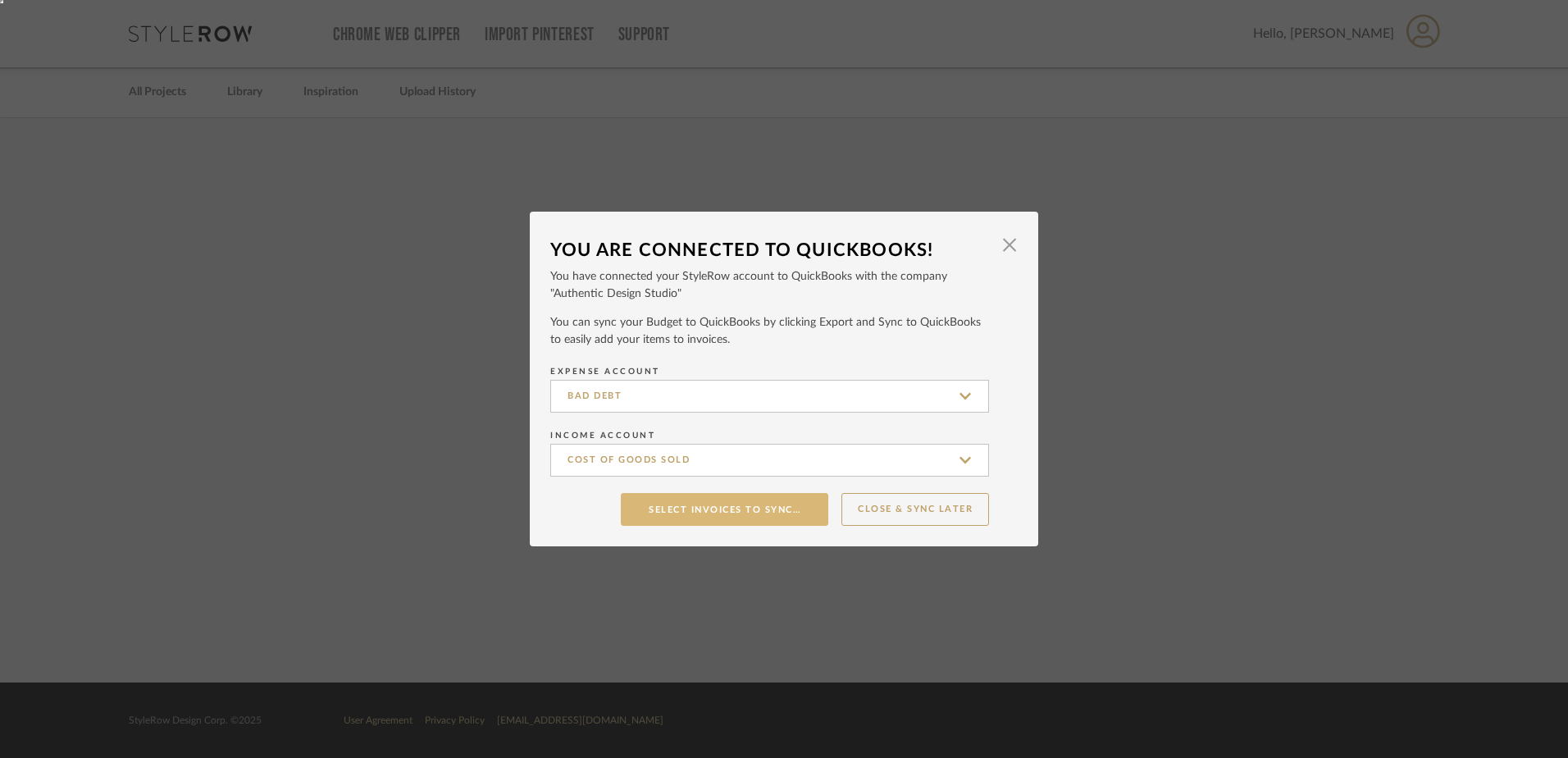
click at [709, 507] on button "Select Invoices to Sync…" at bounding box center [724, 509] width 208 height 34
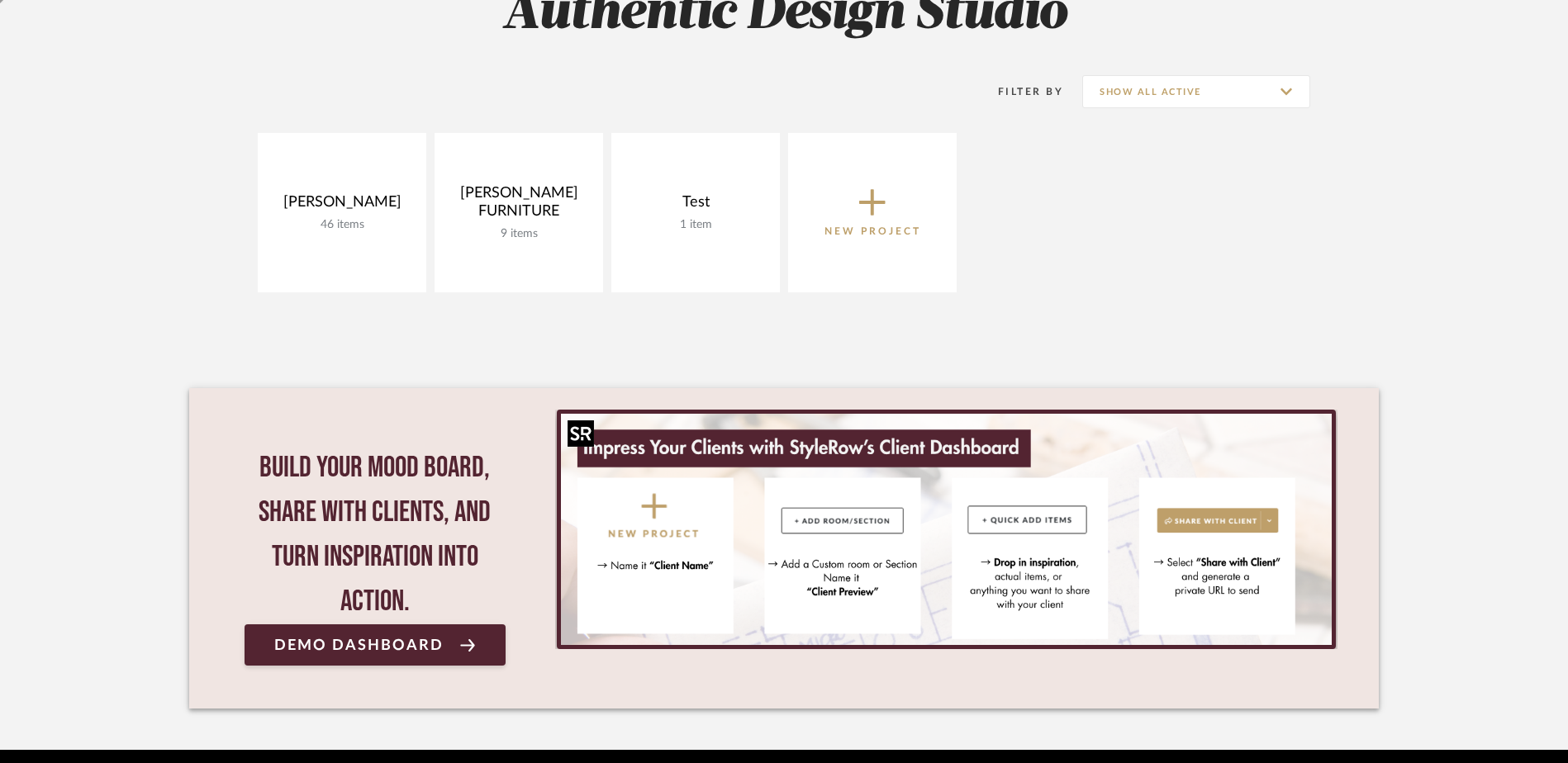
scroll to position [330, 0]
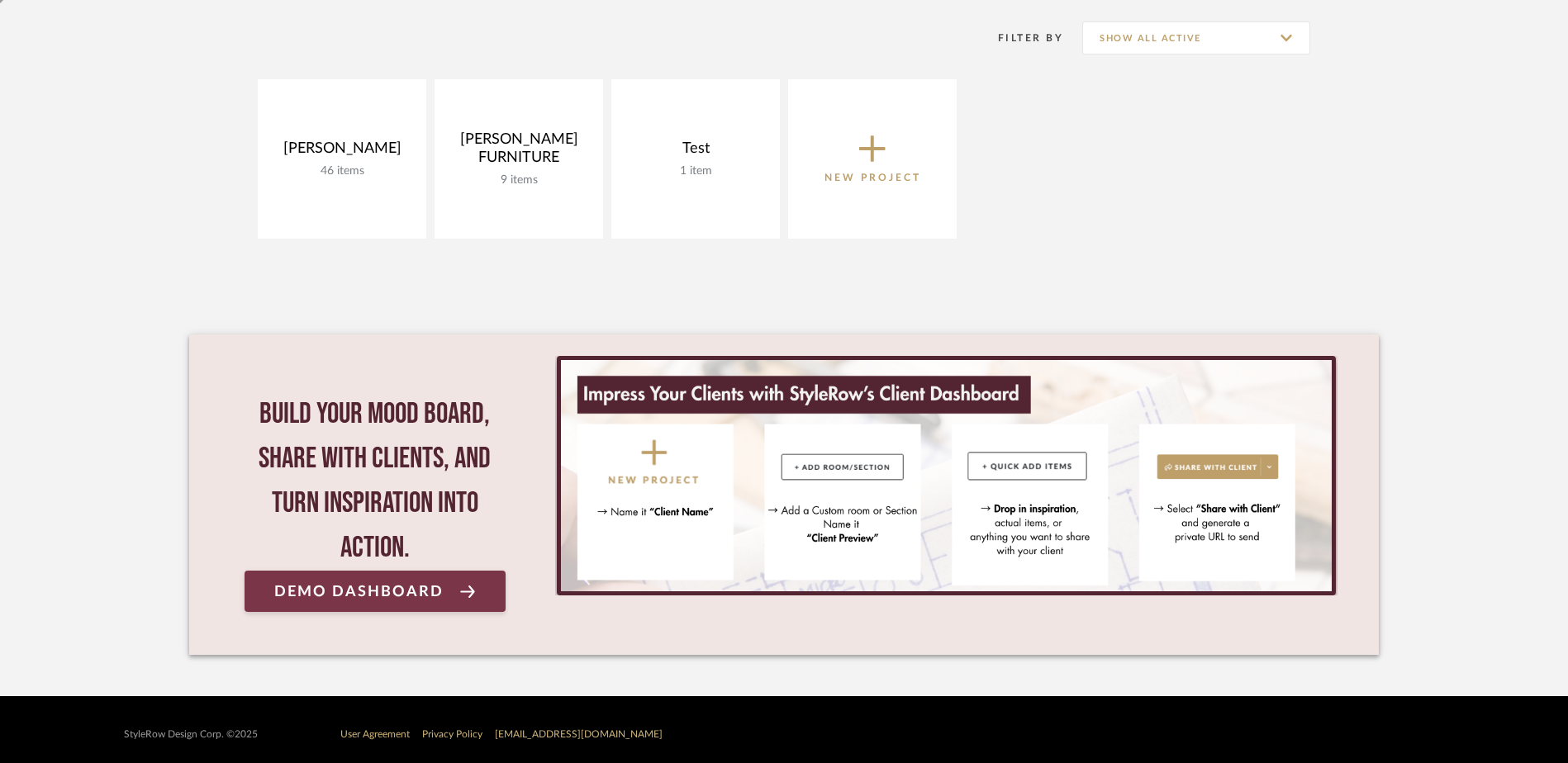
click at [403, 591] on span "Demo Dashboard" at bounding box center [358, 591] width 170 height 16
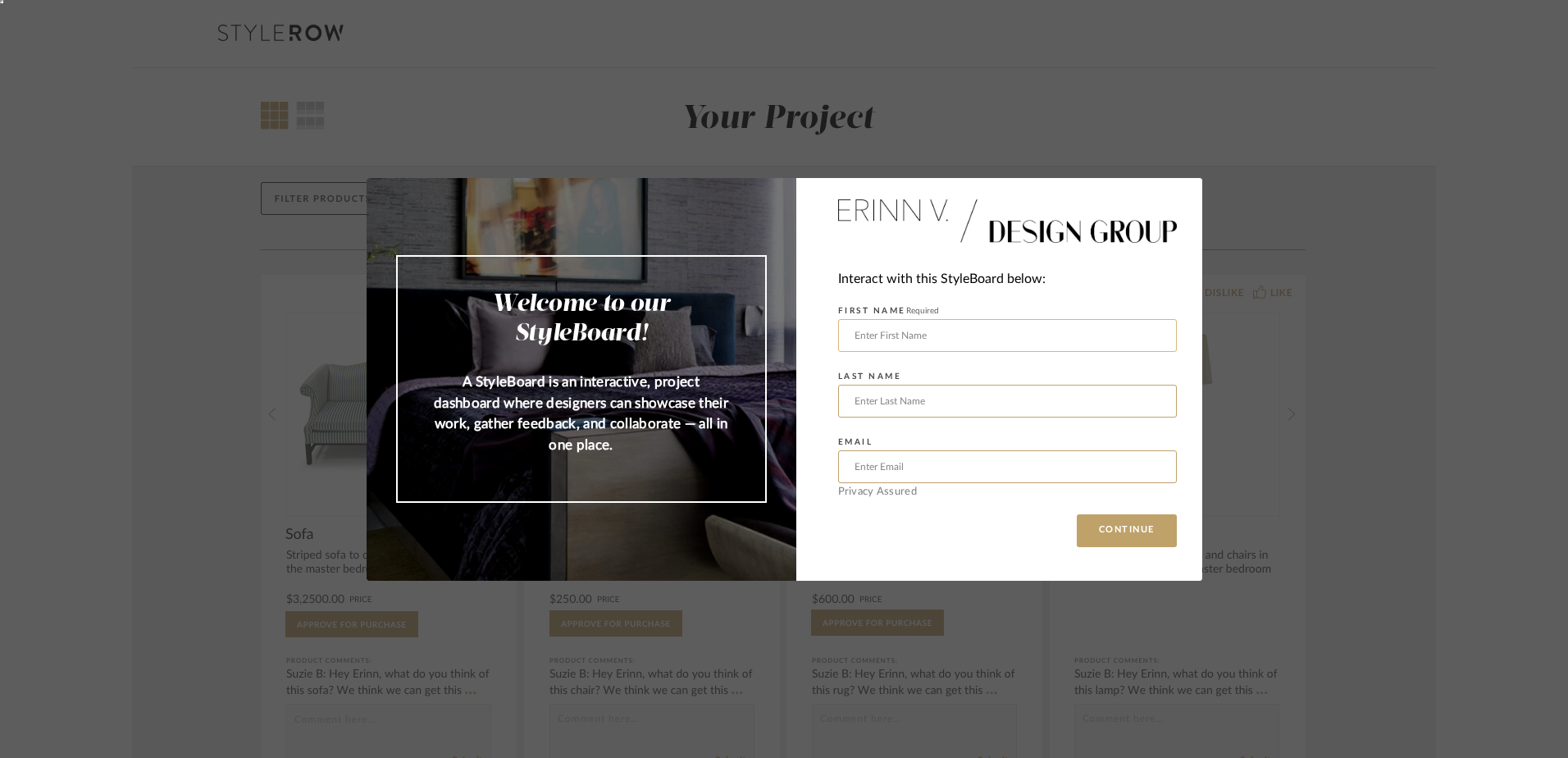
click at [874, 334] on input "text" at bounding box center [1007, 335] width 339 height 33
type input "Ashley"
type input "Ostrander"
type input "authenticdesignstudio@yahoo.com"
click at [1105, 532] on button "CONTINUE" at bounding box center [1126, 530] width 100 height 33
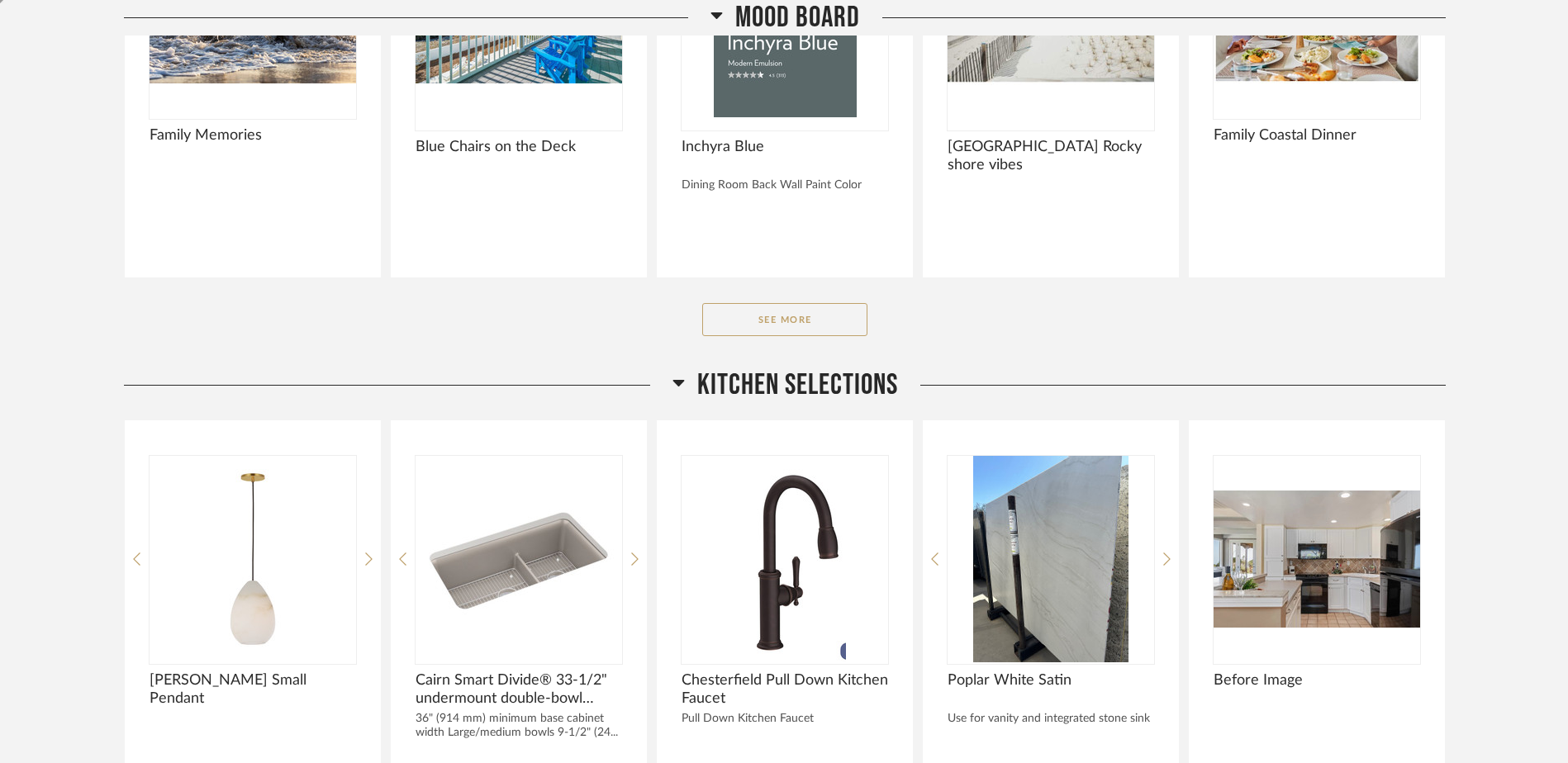
scroll to position [633, 0]
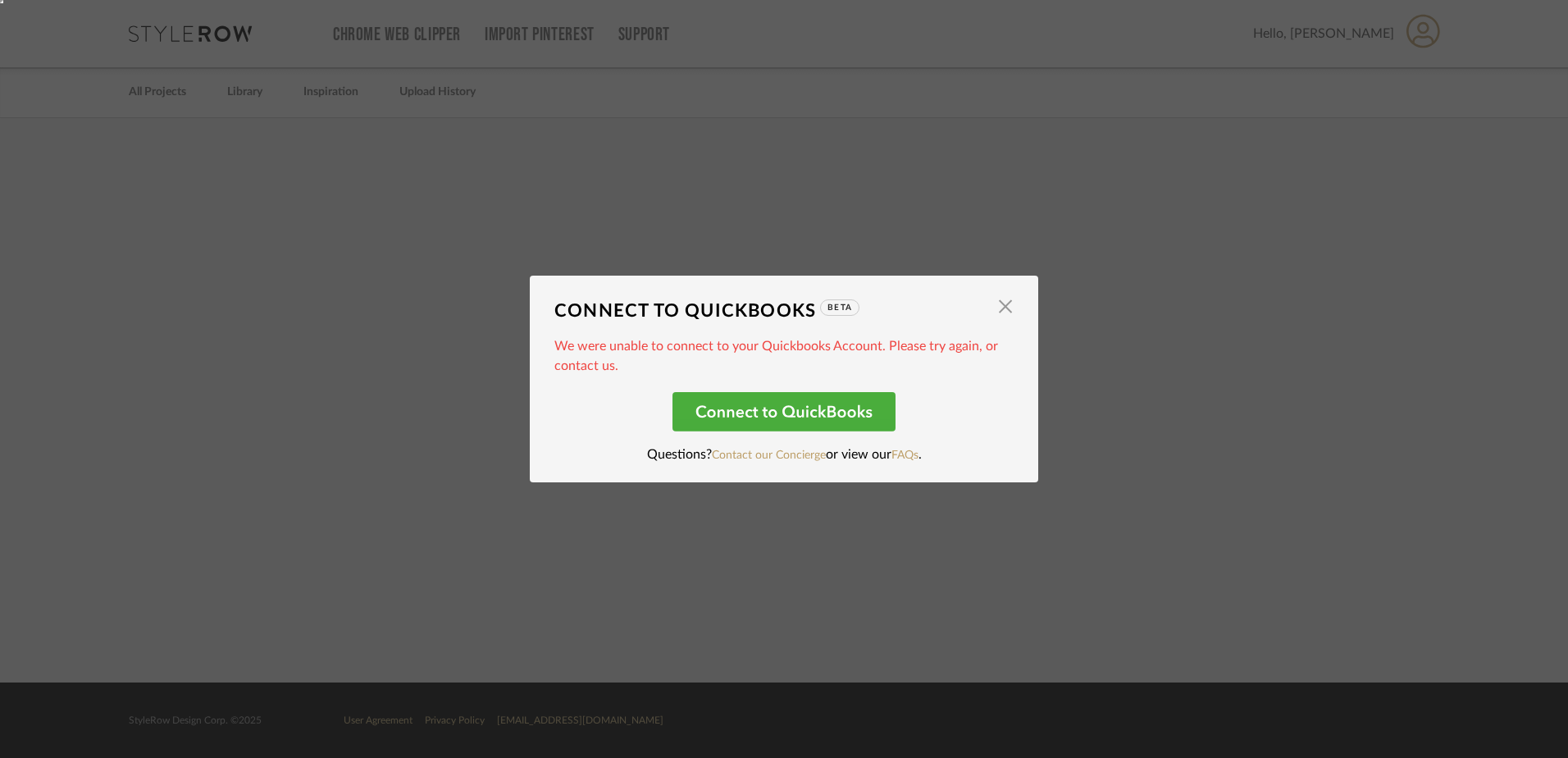
click at [850, 408] on rect at bounding box center [784, 412] width 223 height 39
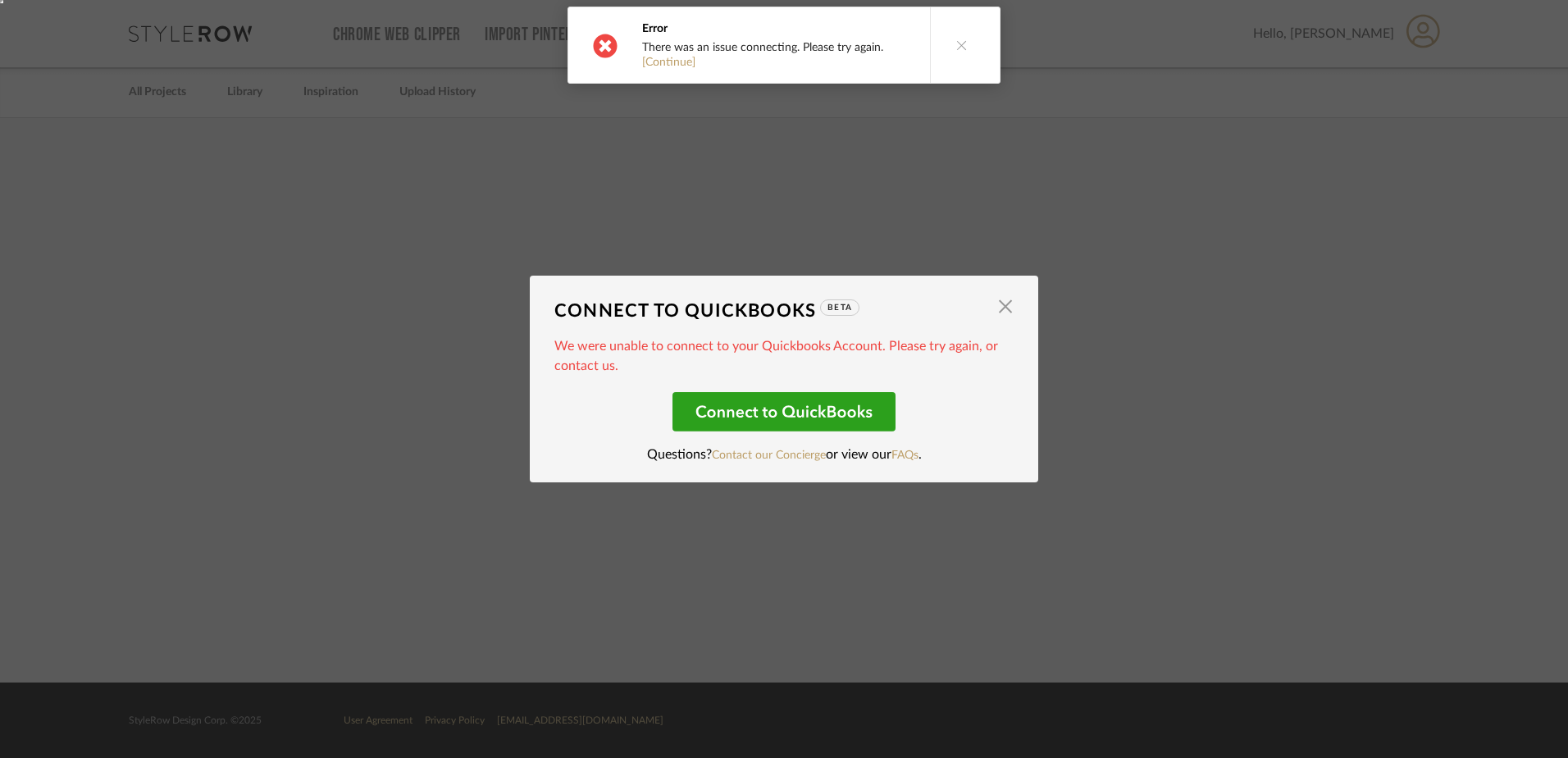
click at [966, 33] on button at bounding box center [962, 45] width 63 height 75
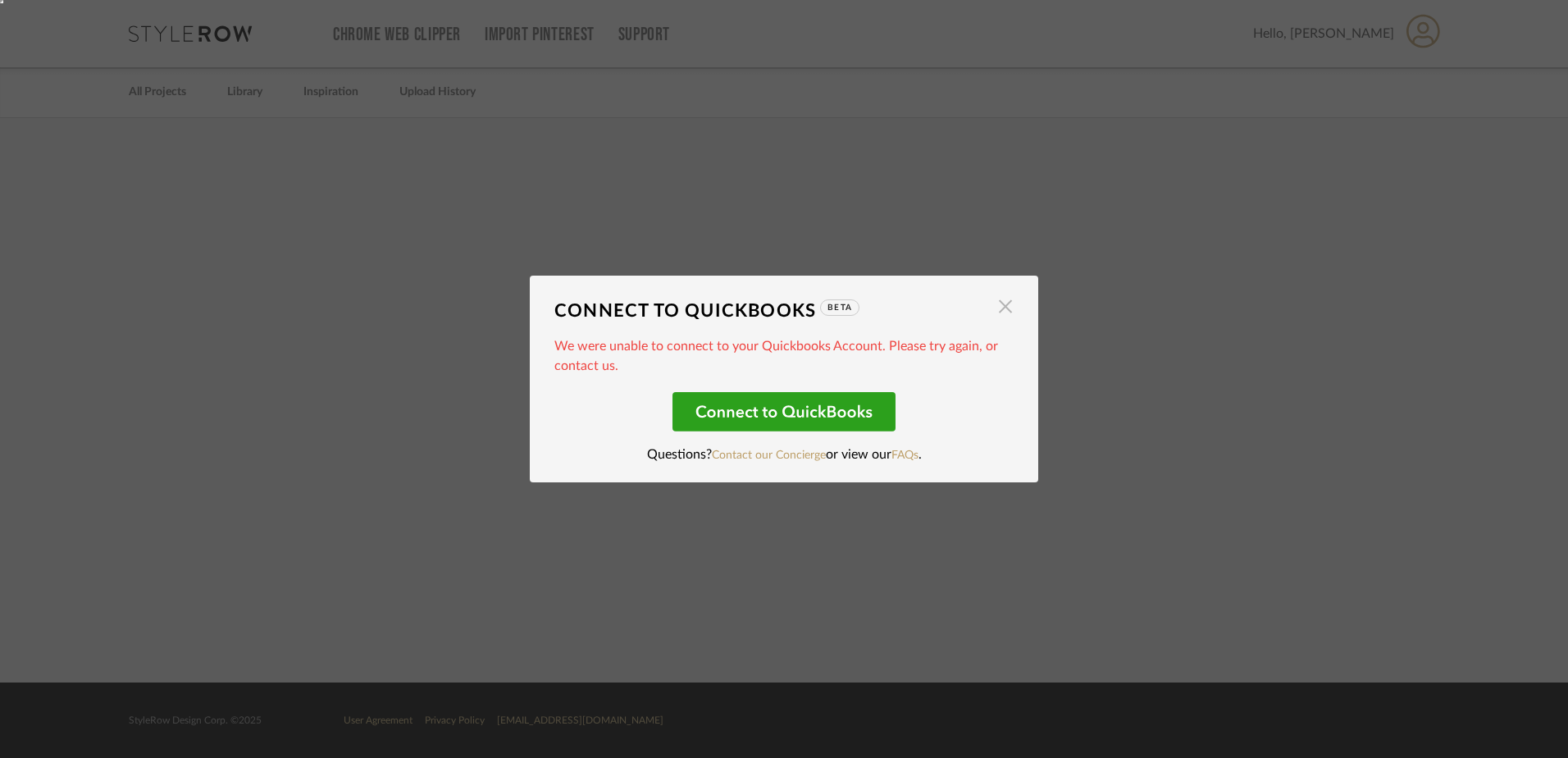
click at [994, 294] on span "button" at bounding box center [1005, 305] width 33 height 33
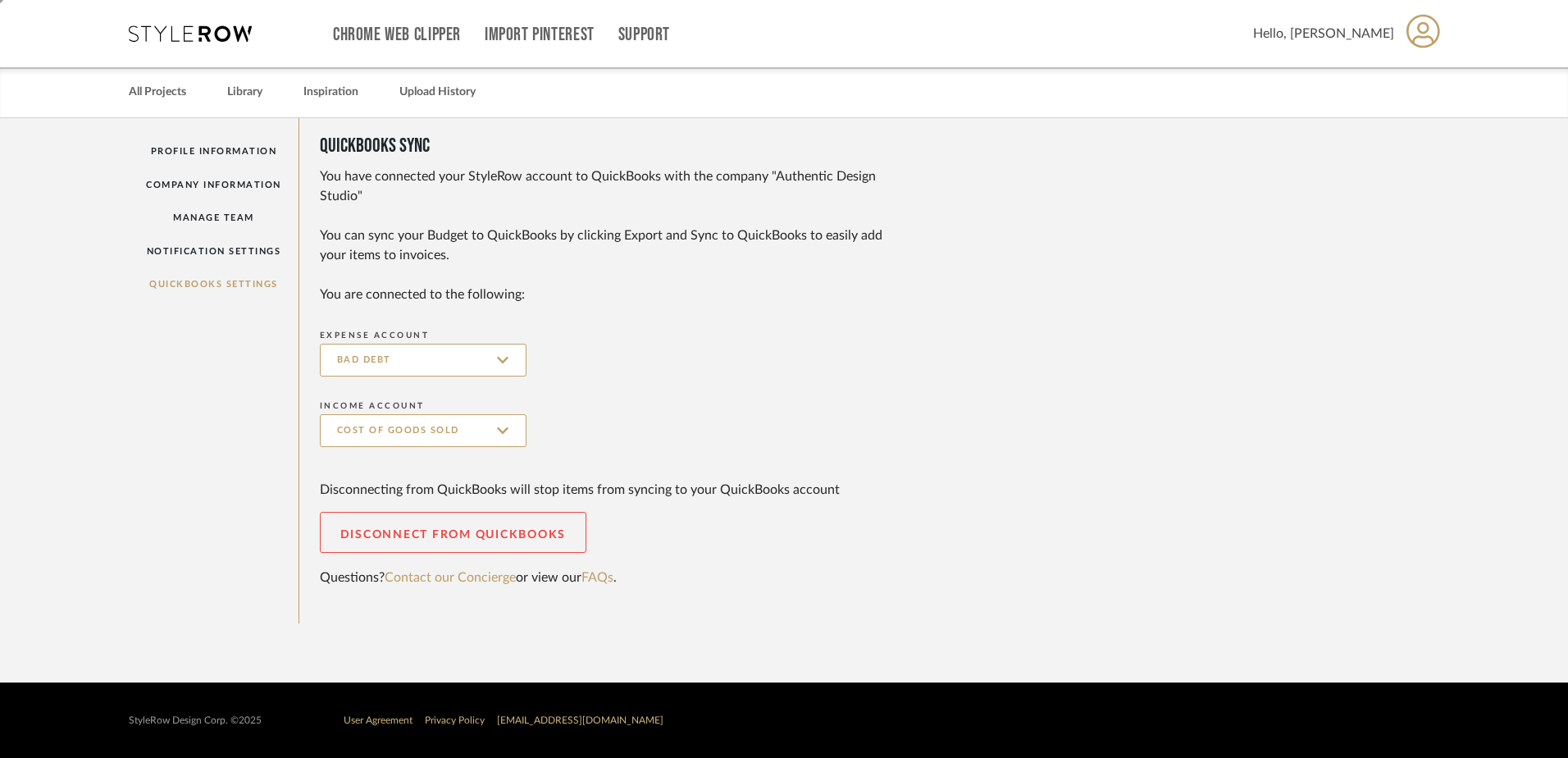
click at [223, 285] on div "Profile Information Company Information Manage Team Notification Settings Quick…" at bounding box center [213, 371] width 170 height 506
click at [263, 88] on link "Library" at bounding box center [245, 92] width 35 height 22
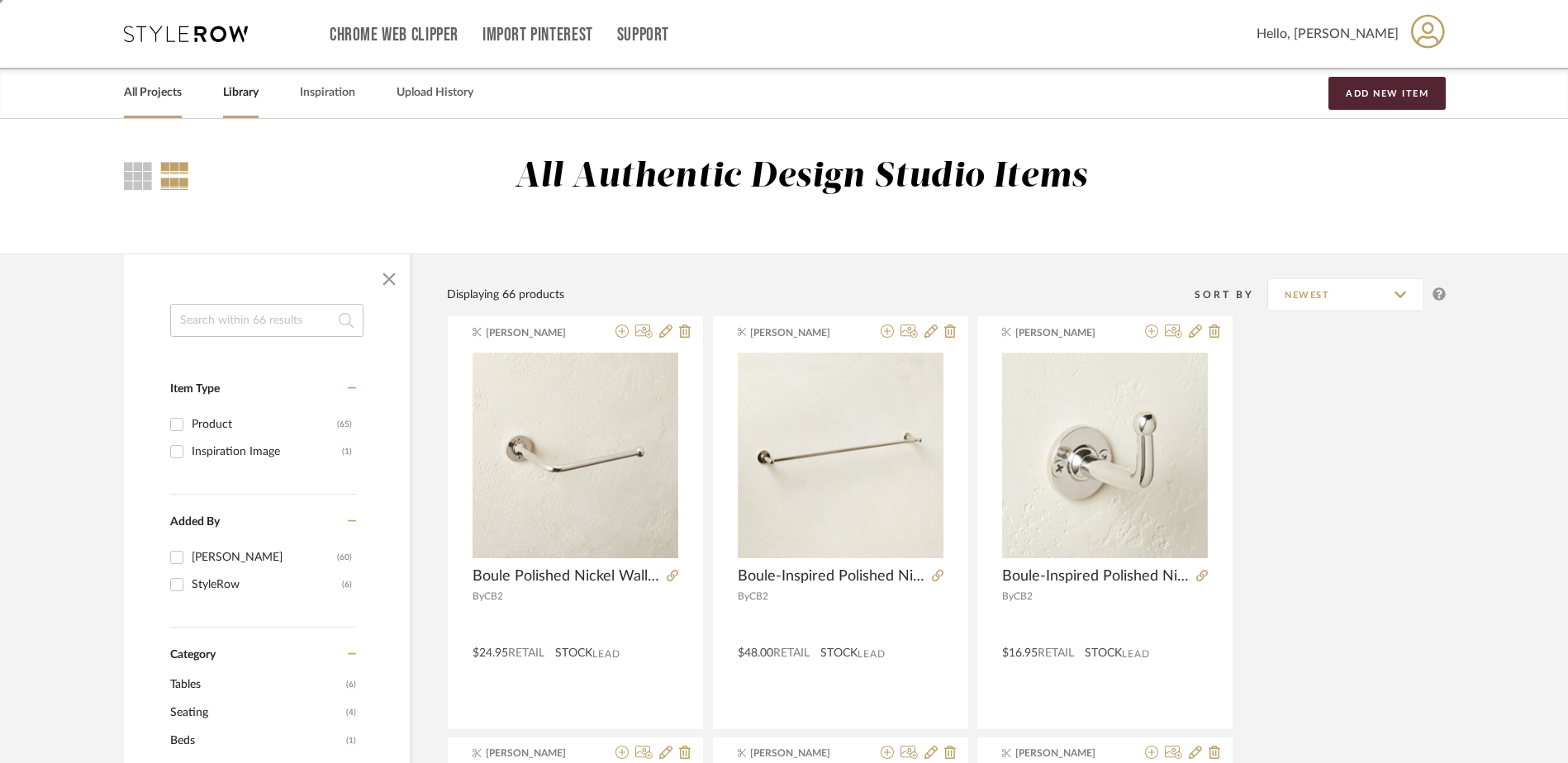
click at [138, 92] on link "All Projects" at bounding box center [153, 93] width 58 height 22
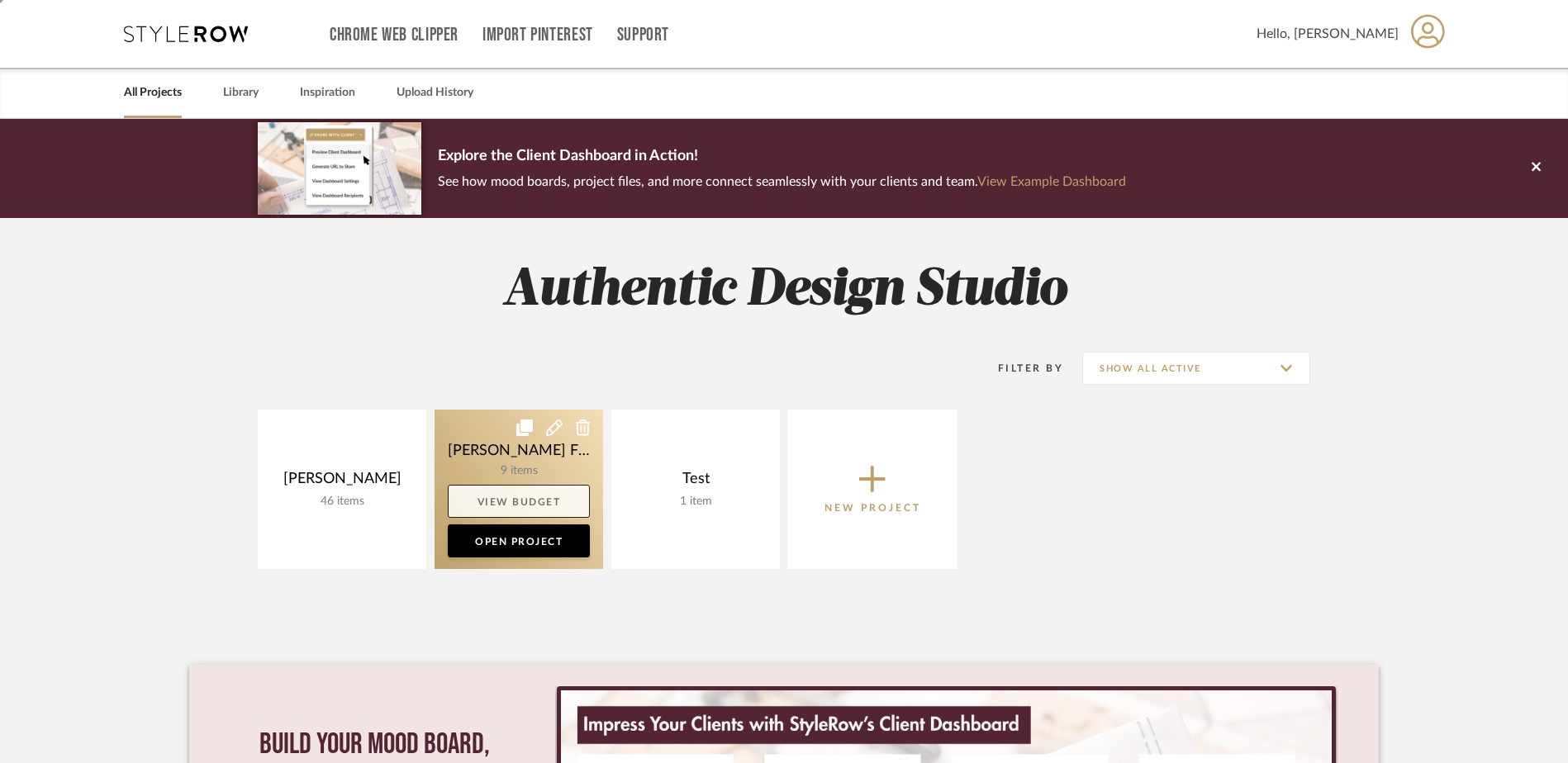
click at [520, 503] on link "View Budget" at bounding box center [518, 501] width 142 height 33
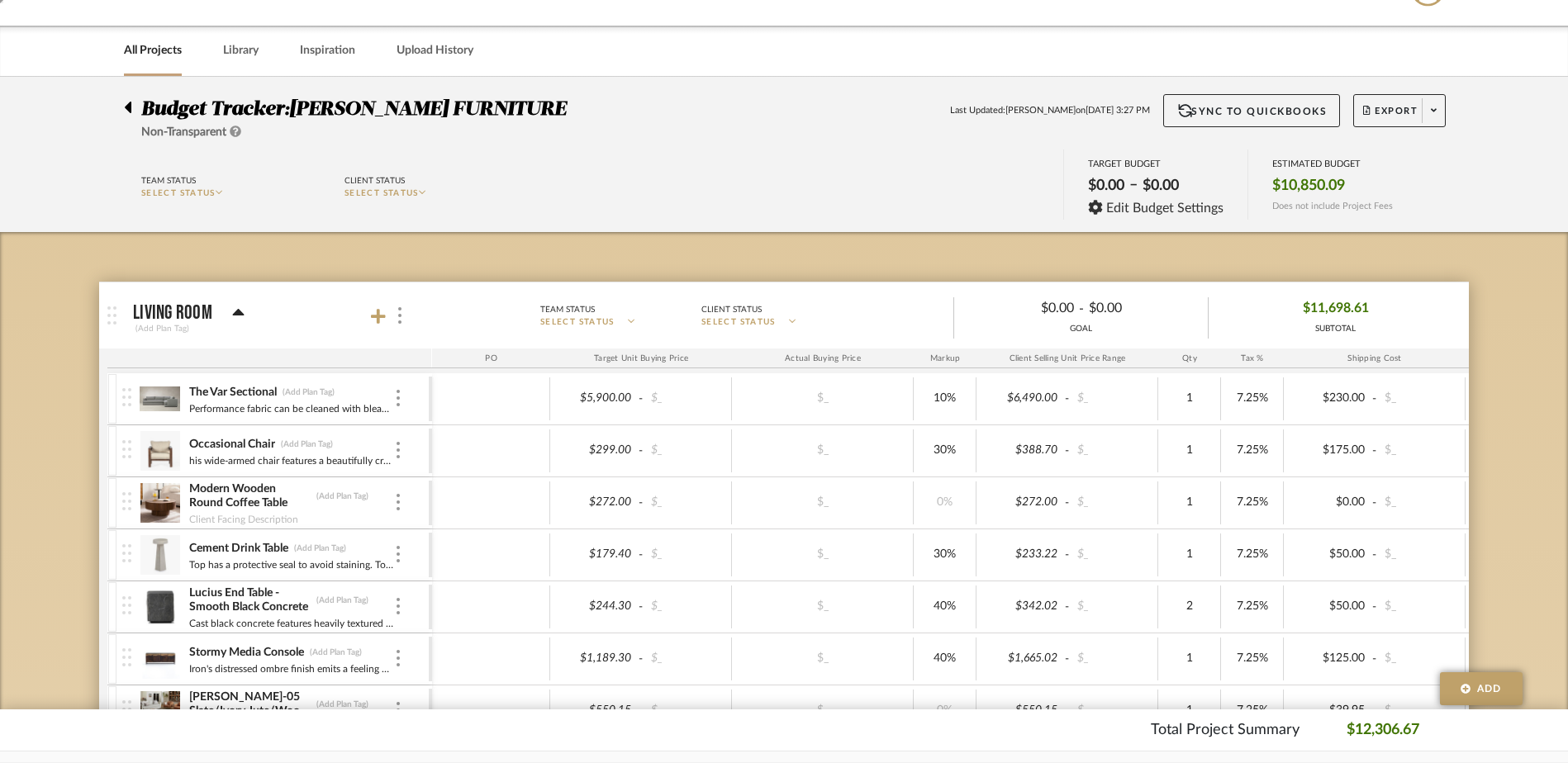
scroll to position [165, 0]
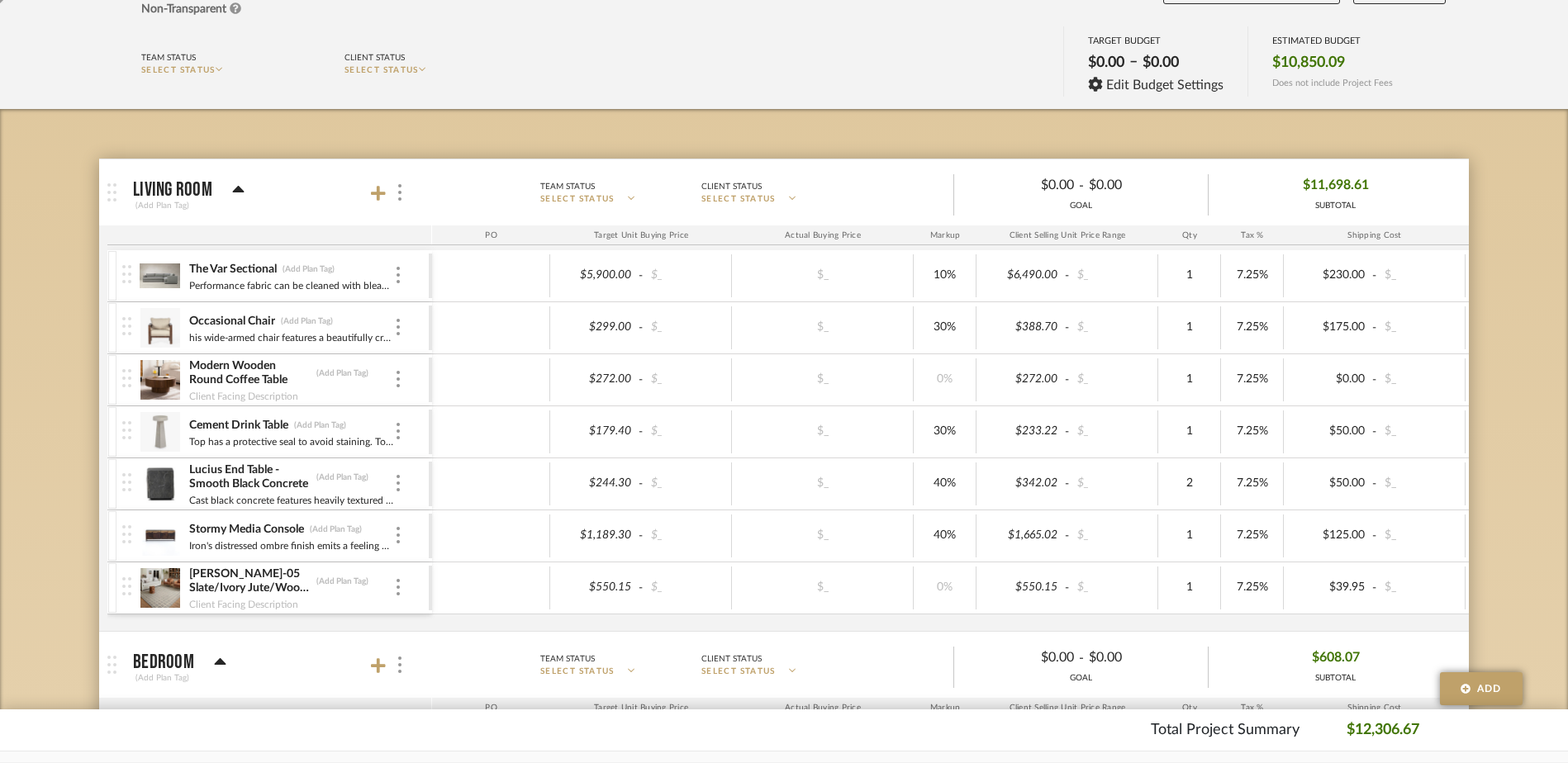
click at [410, 581] on div "[PERSON_NAME]-05 Slate/Ivory Jute/Wool Hand-Tufted Checkered Area Rug (Add Plan…" at bounding box center [275, 588] width 307 height 52
click at [399, 585] on img at bounding box center [399, 587] width 4 height 17
click at [465, 704] on span "Remove Item" at bounding box center [477, 711] width 102 height 14
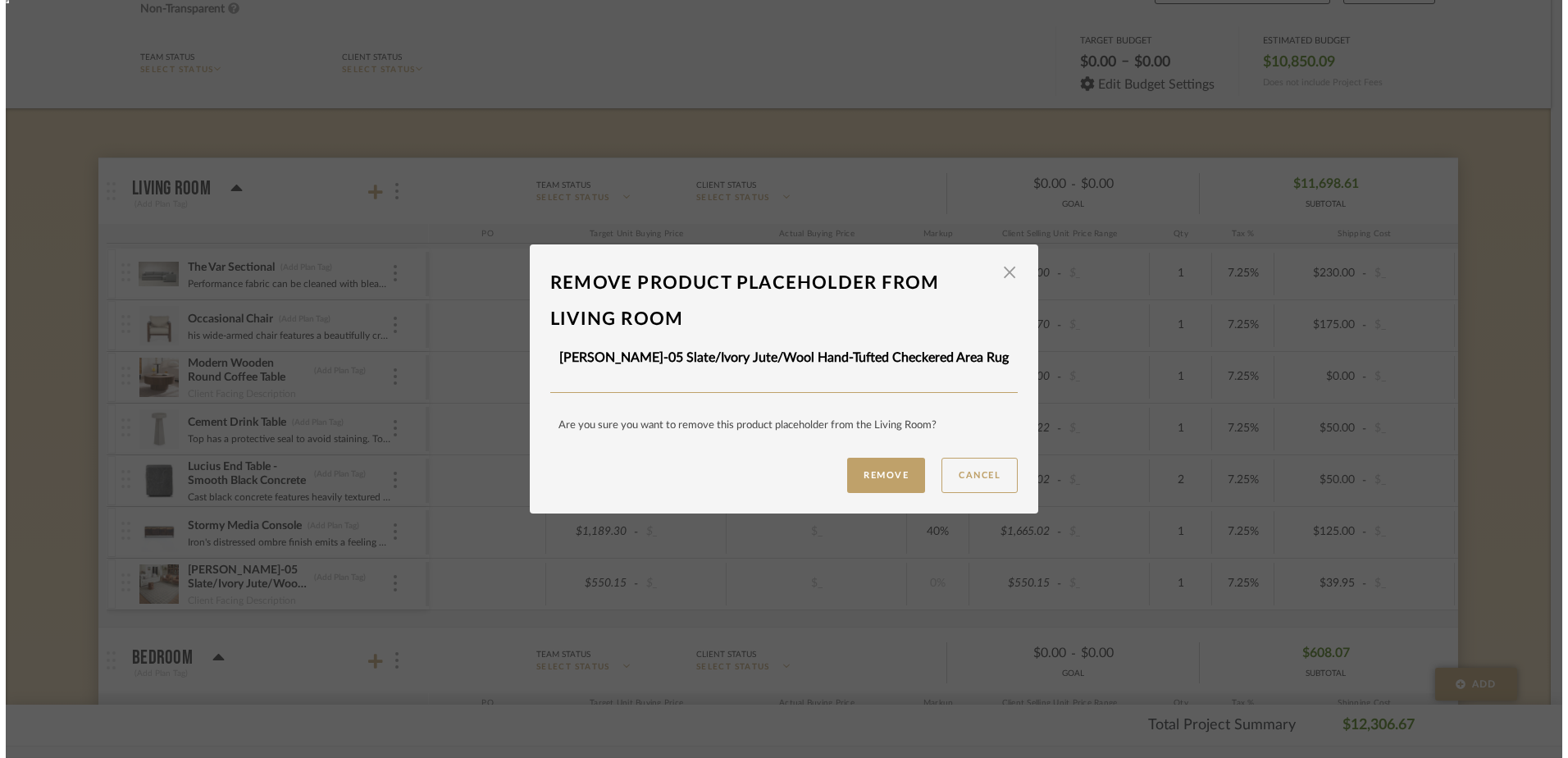
scroll to position [0, 0]
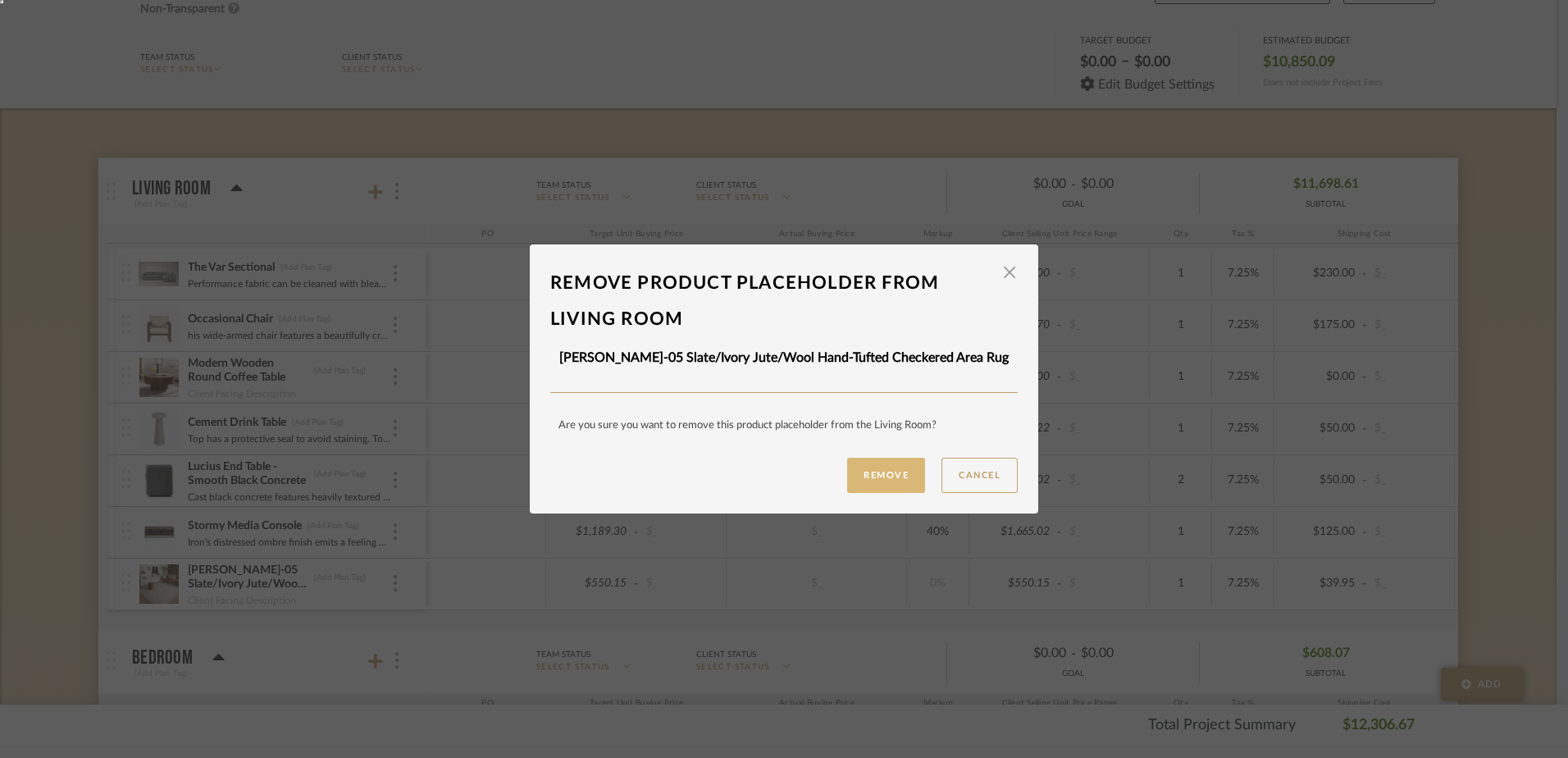
click at [856, 480] on button "Remove" at bounding box center [886, 475] width 78 height 35
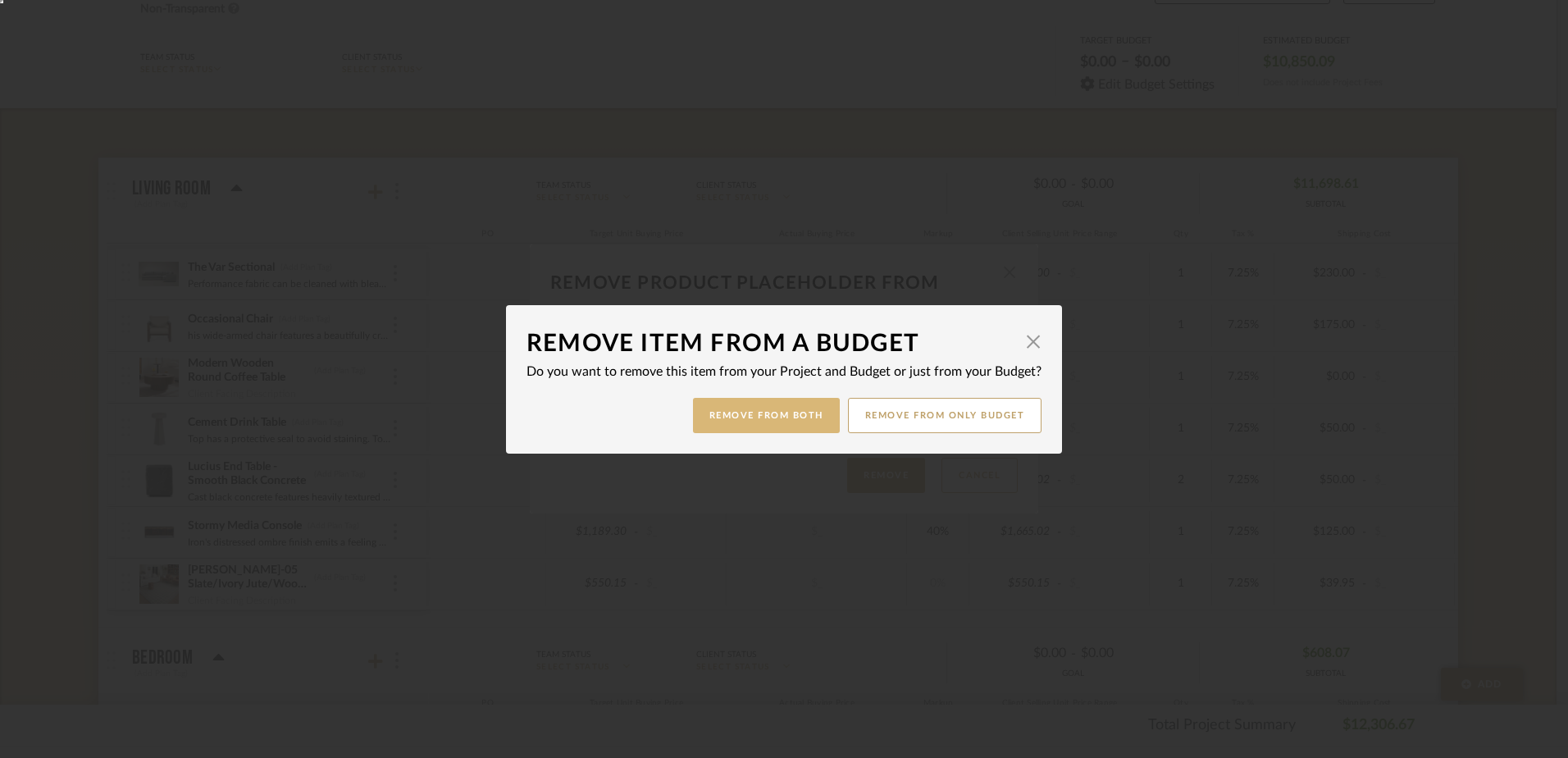
click at [782, 416] on button "Remove from Both" at bounding box center [766, 415] width 147 height 35
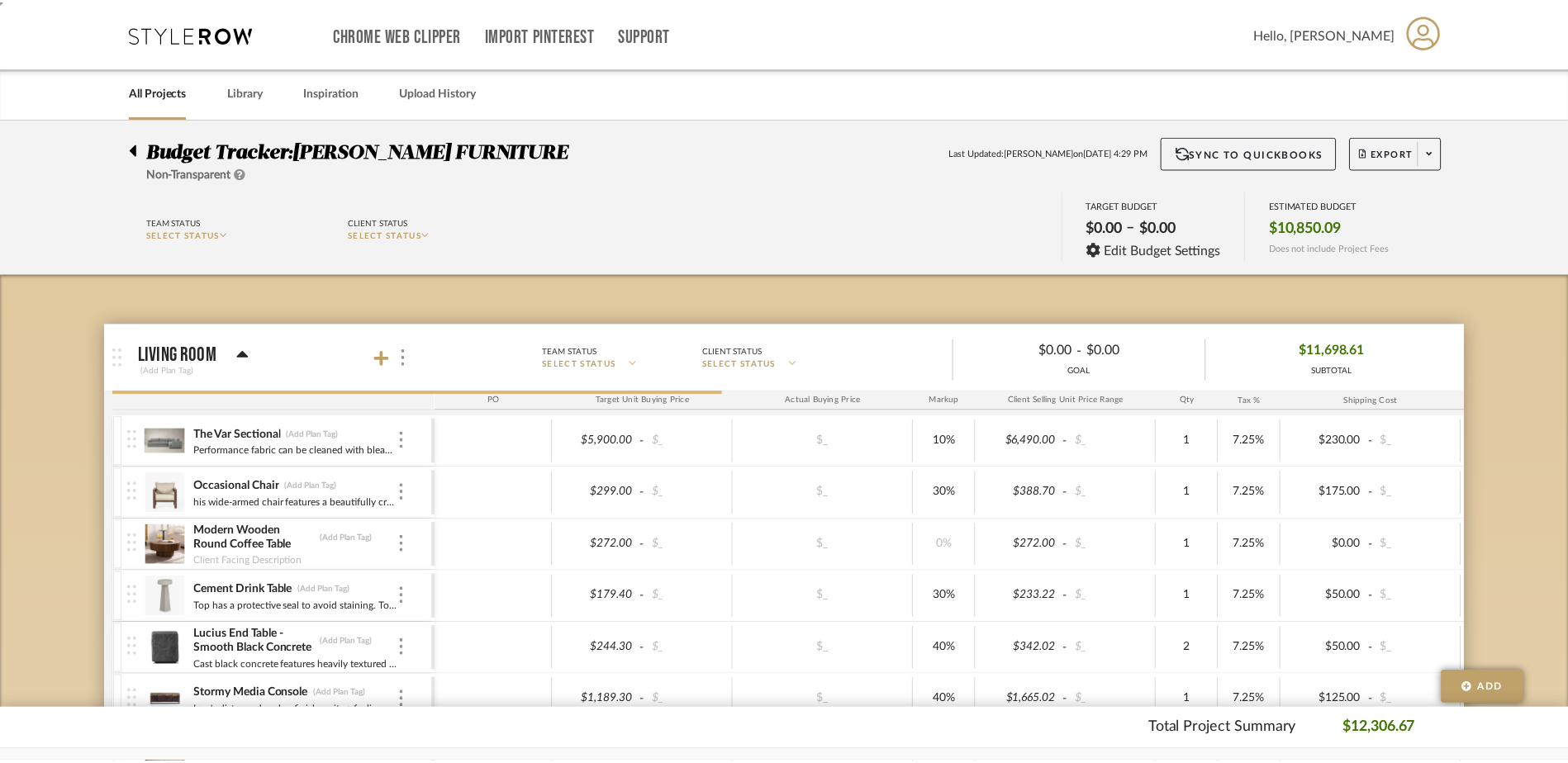
scroll to position [165, 0]
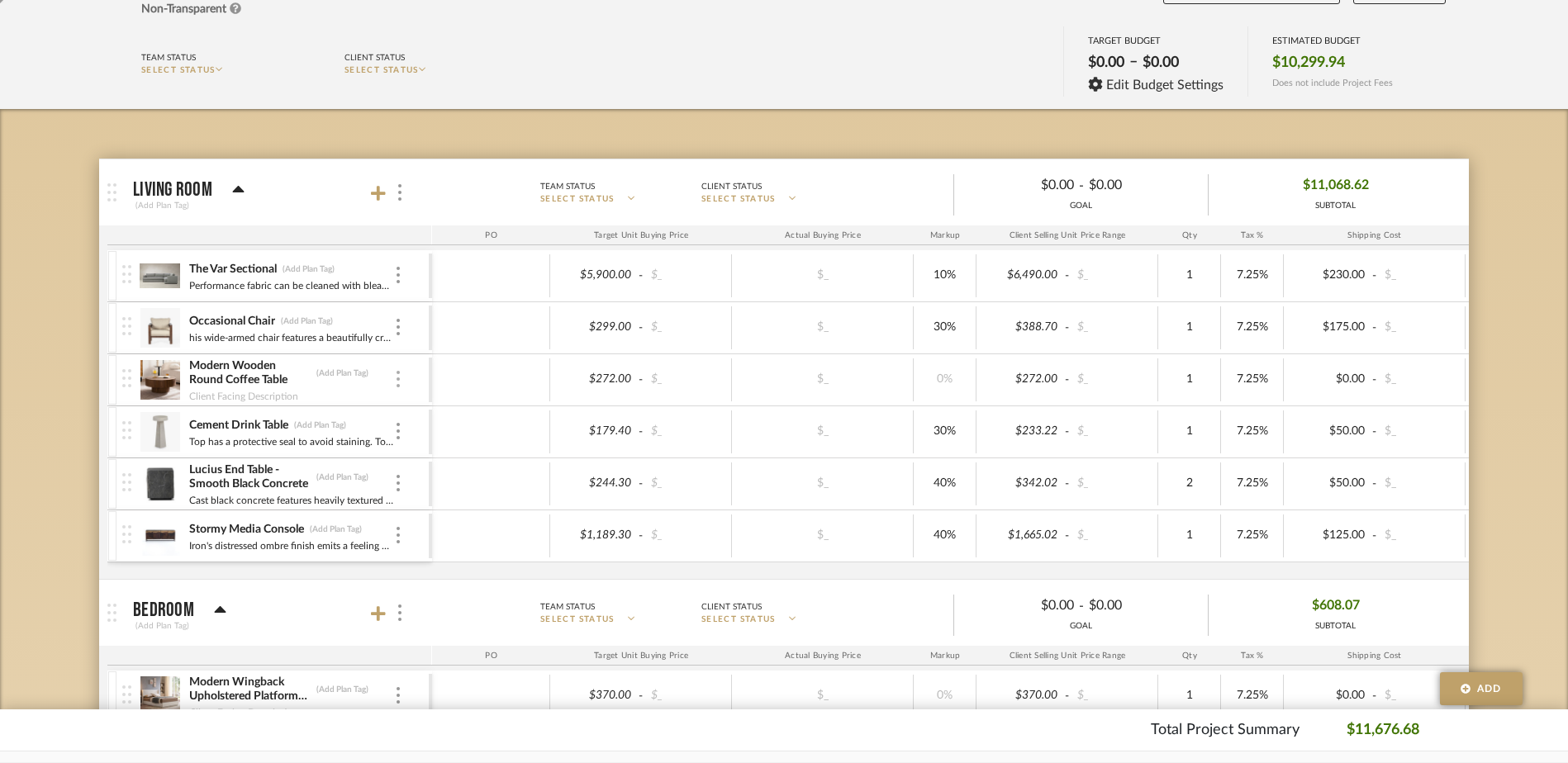
click at [398, 373] on img at bounding box center [399, 379] width 4 height 17
click at [449, 494] on button "Remove Item" at bounding box center [468, 502] width 149 height 39
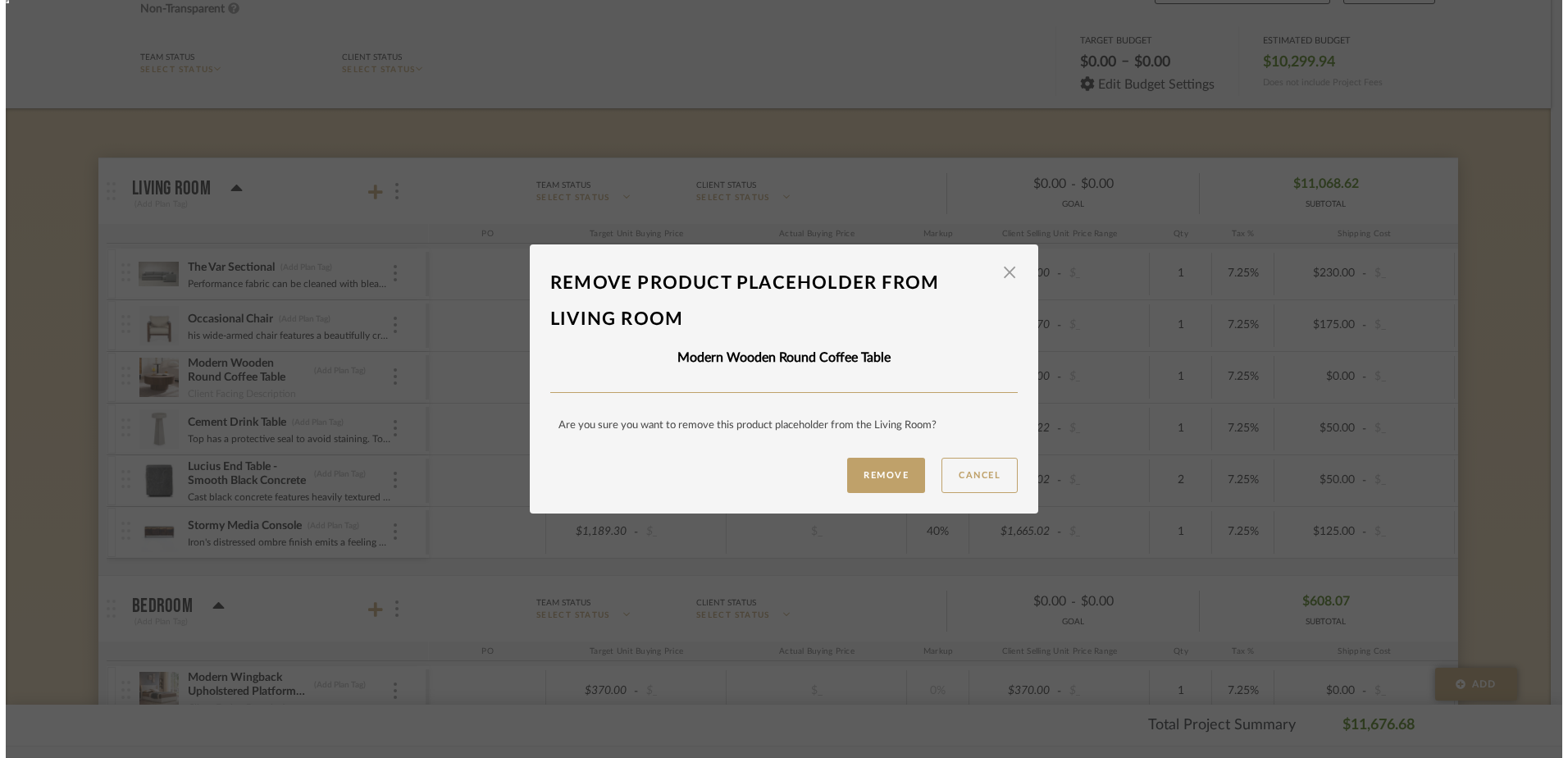
scroll to position [0, 0]
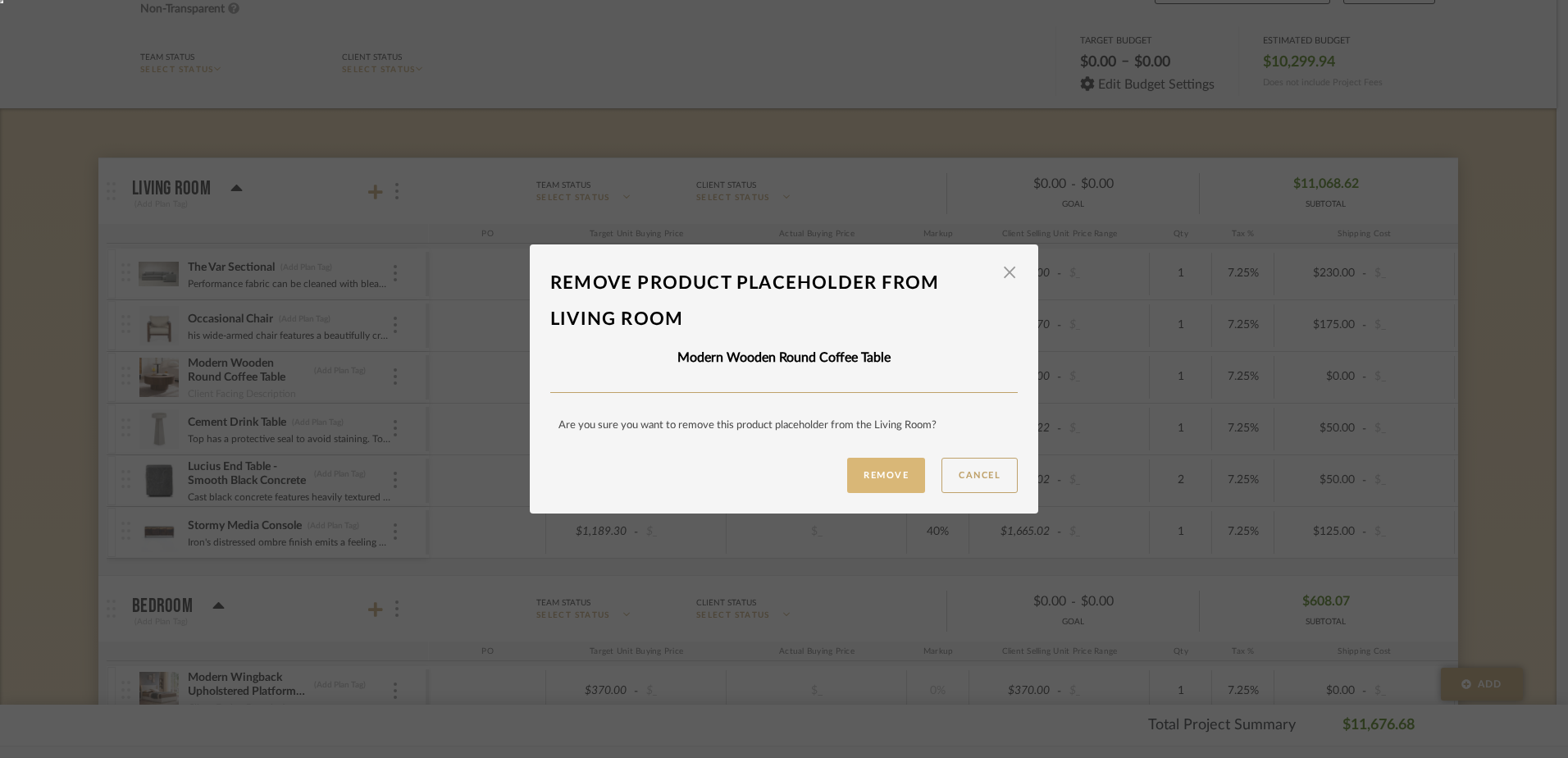
click at [879, 471] on button "Remove" at bounding box center [886, 475] width 78 height 35
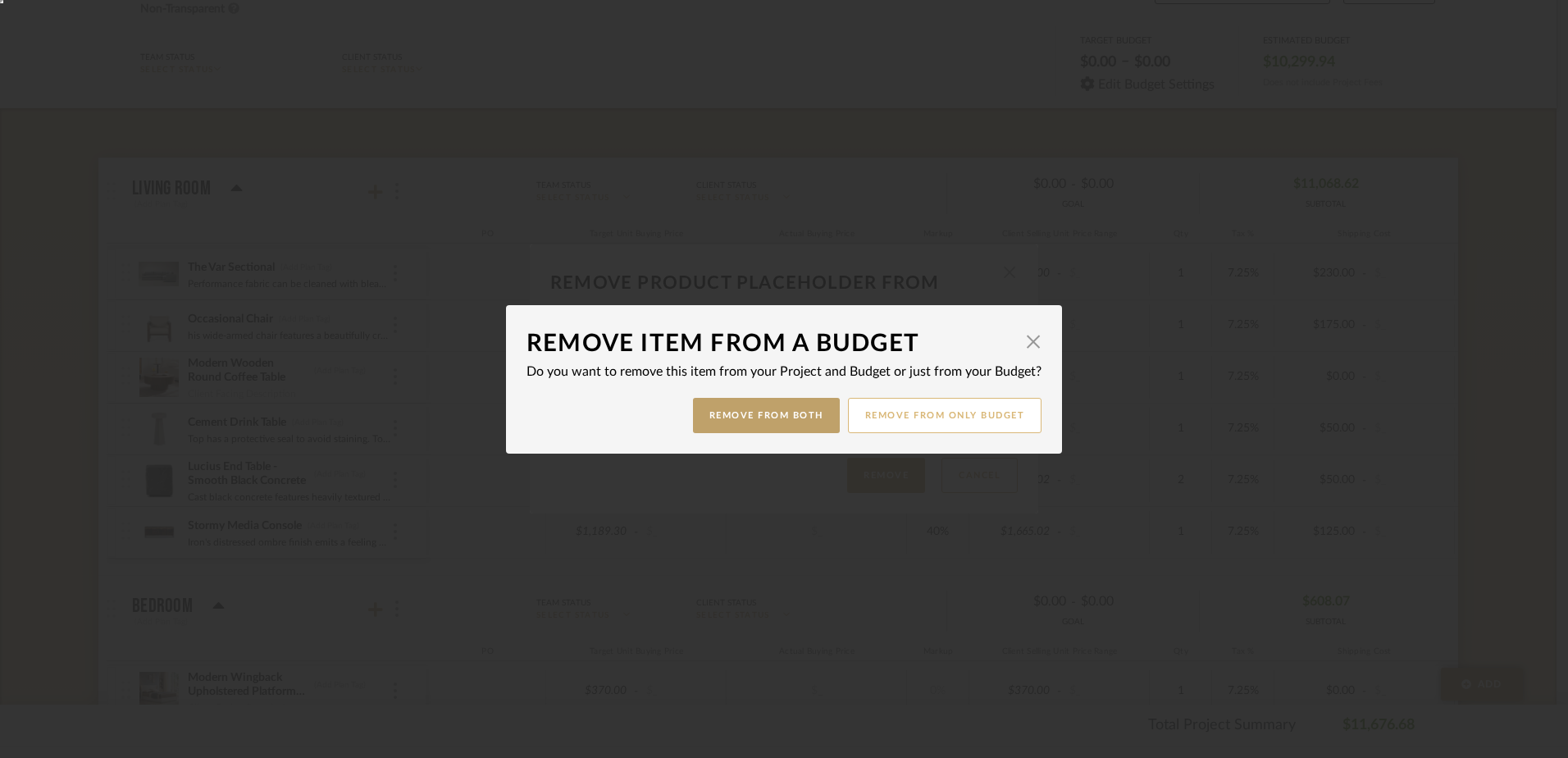
click at [910, 413] on button "Remove from only Budget" at bounding box center [945, 415] width 195 height 35
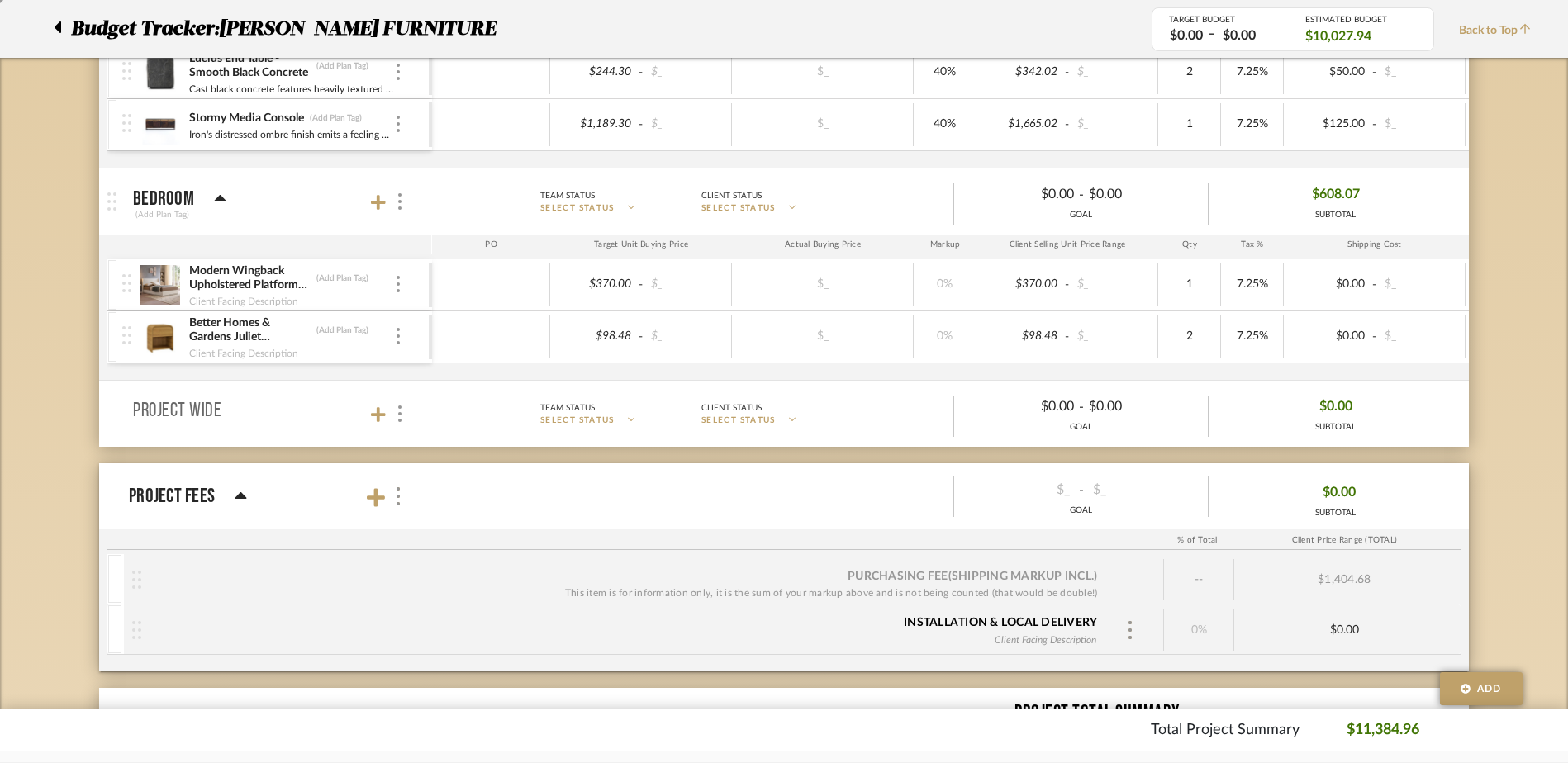
scroll to position [495, 0]
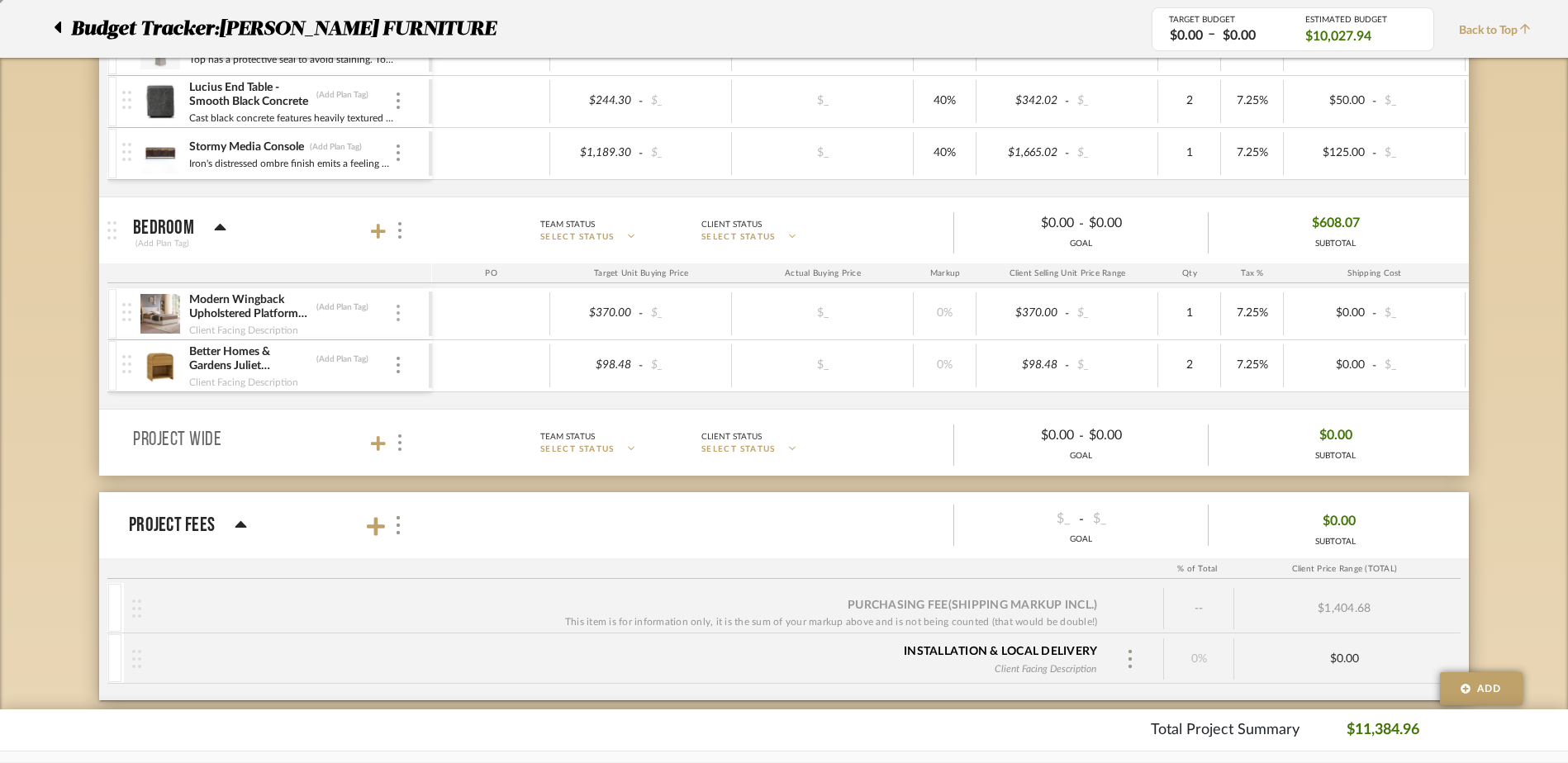
click at [399, 322] on div at bounding box center [398, 313] width 8 height 18
click at [436, 424] on button "Remove Item" at bounding box center [468, 437] width 149 height 39
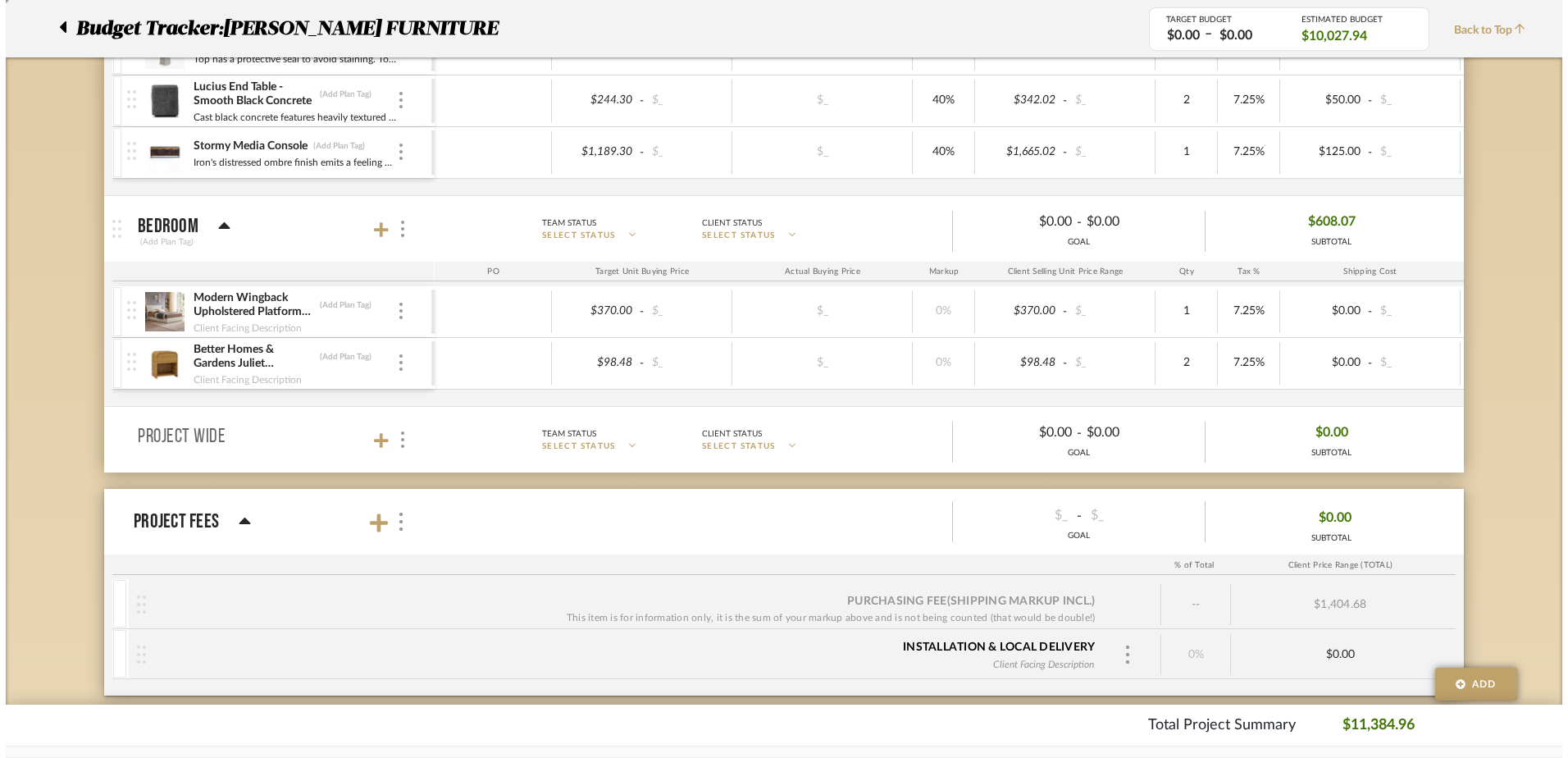
scroll to position [0, 0]
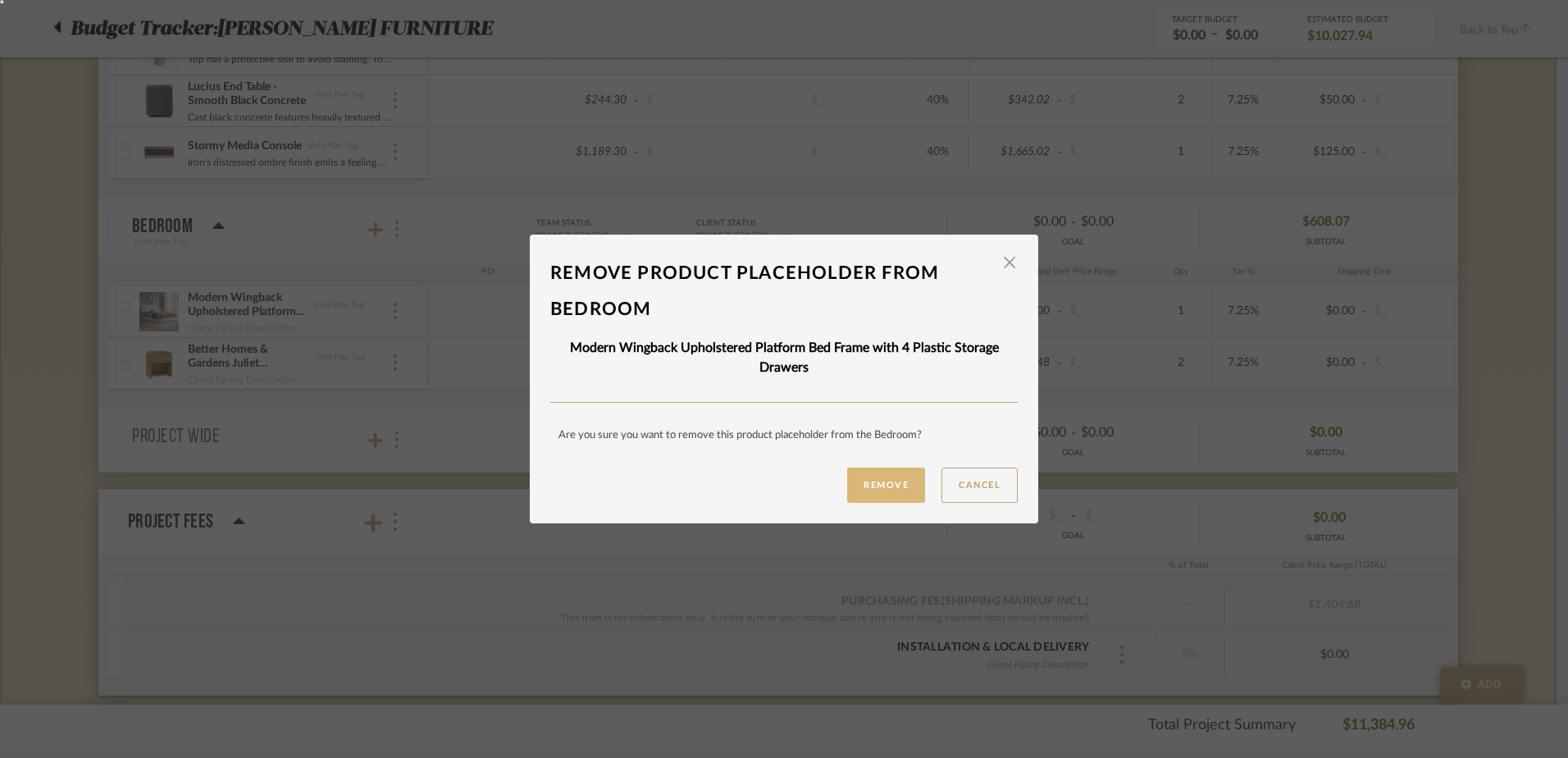
click at [879, 475] on button "Remove" at bounding box center [886, 485] width 78 height 35
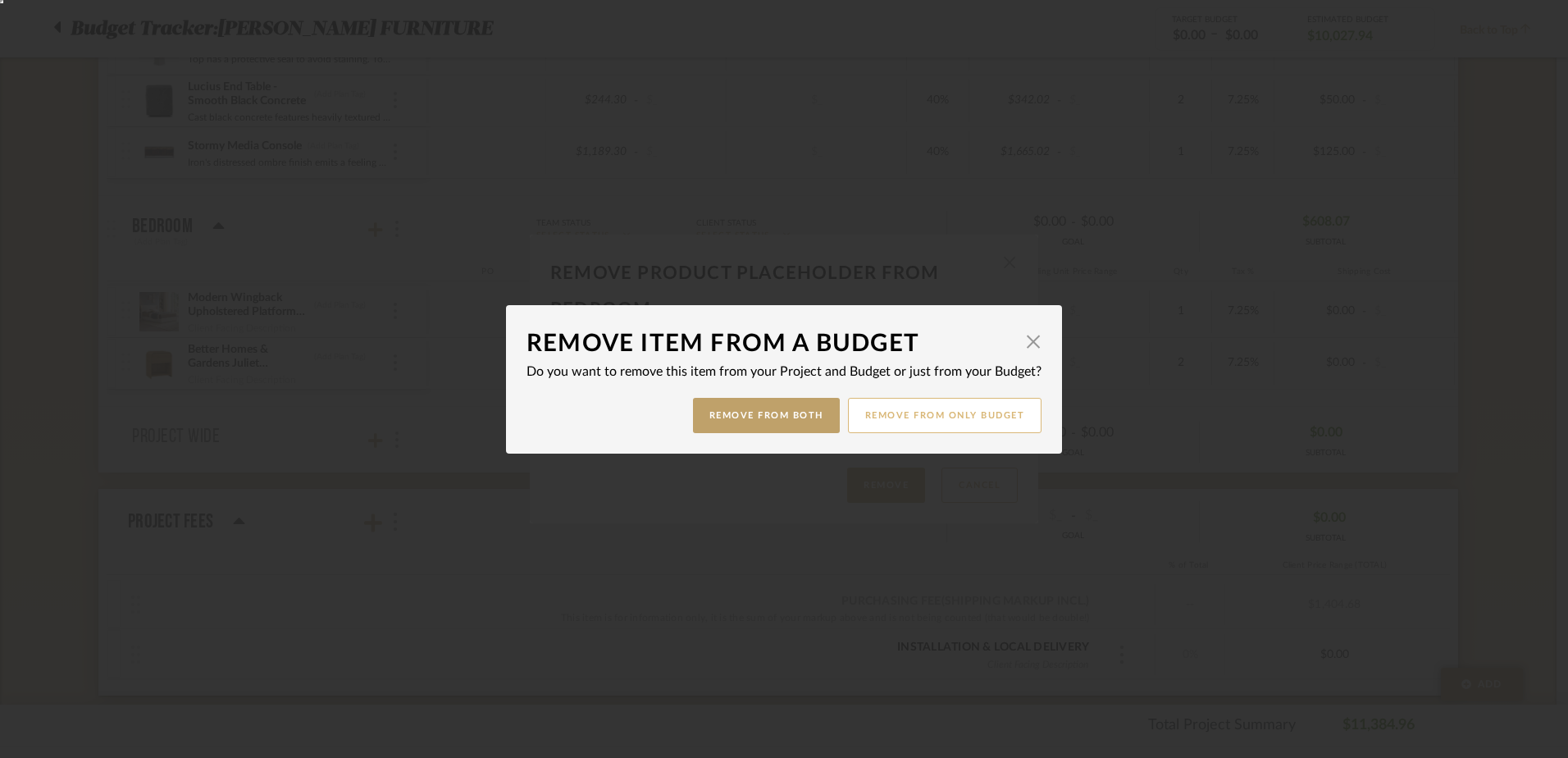
click at [899, 416] on button "Remove from only Budget" at bounding box center [945, 415] width 195 height 35
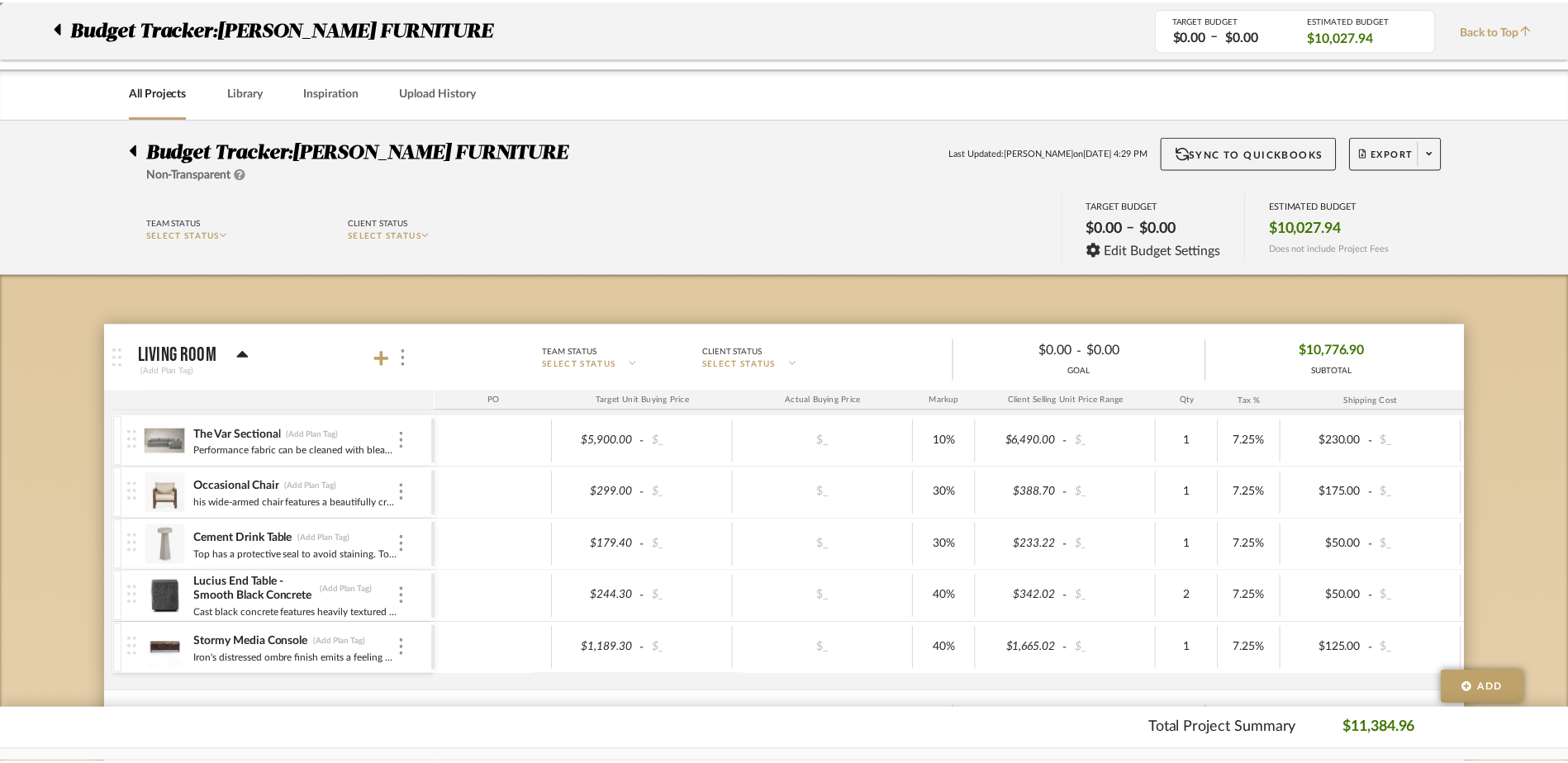
scroll to position [495, 0]
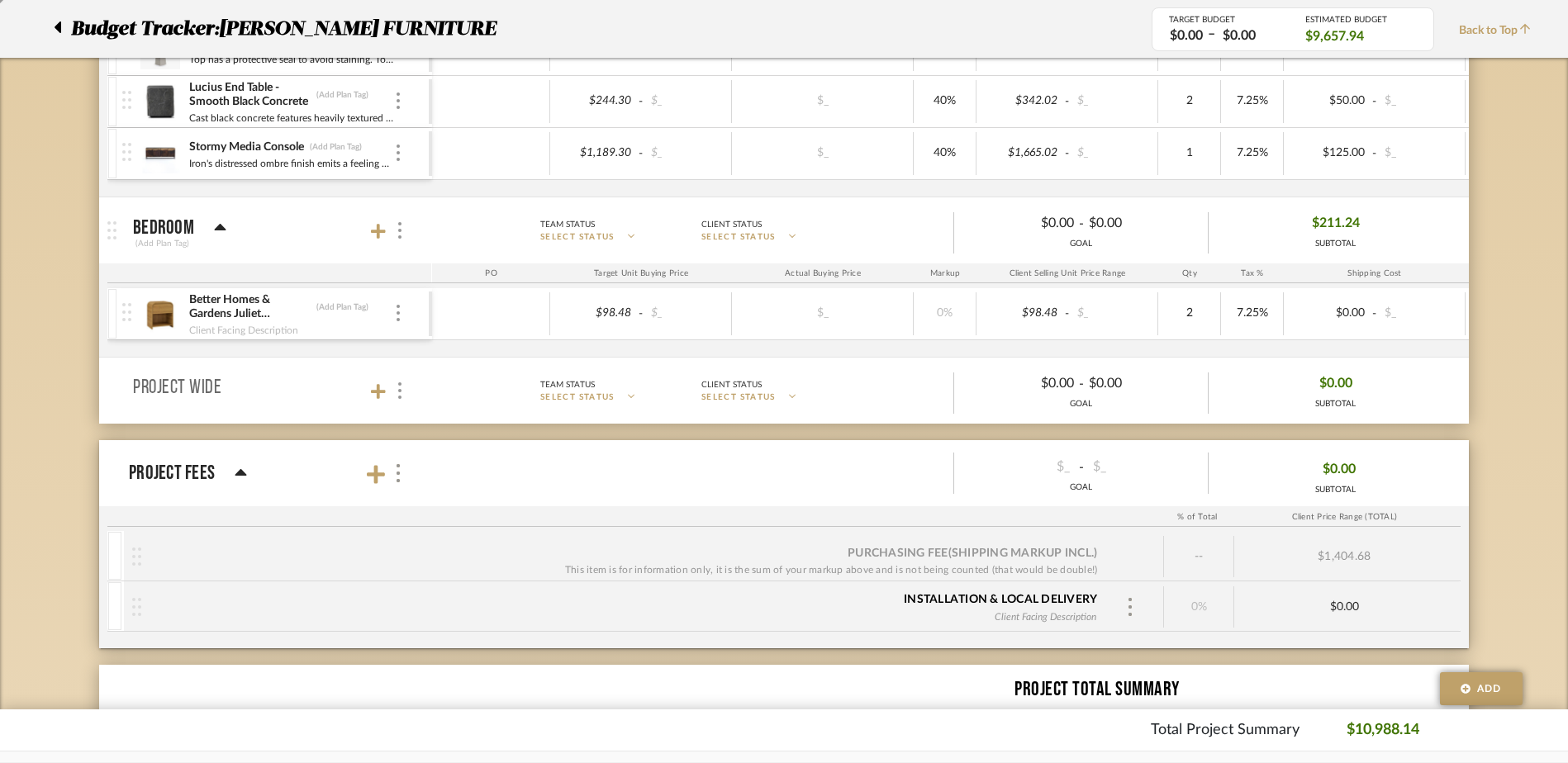
click at [396, 326] on div "Better Homes & Gardens Juliet Nightstand with USB, Light Honey Finish (Add Plan…" at bounding box center [275, 313] width 307 height 52
click at [397, 317] on img at bounding box center [399, 313] width 4 height 17
click at [436, 433] on span "Remove Item" at bounding box center [477, 437] width 102 height 14
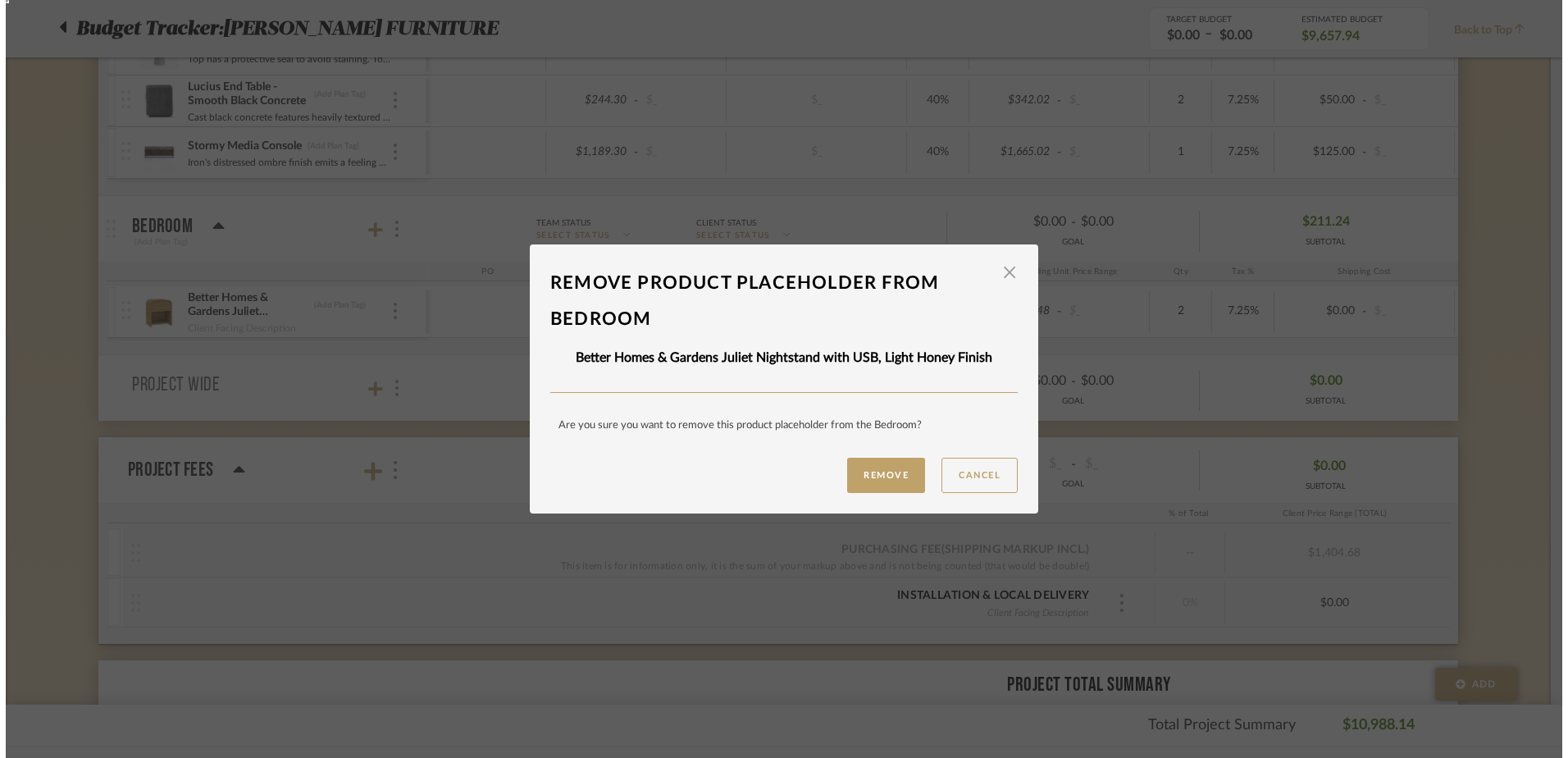
scroll to position [0, 0]
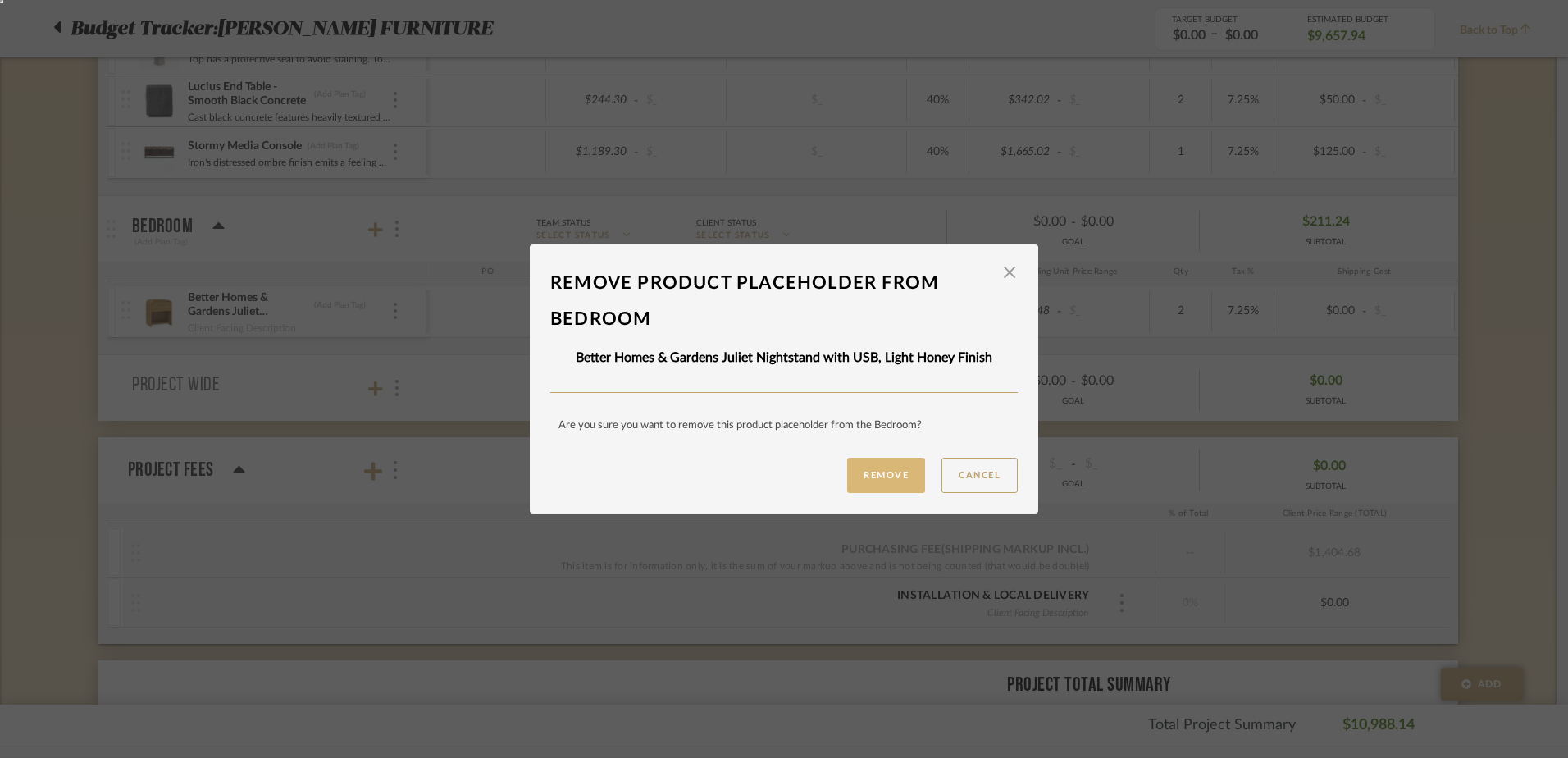
click at [884, 476] on button "Remove" at bounding box center [886, 475] width 78 height 35
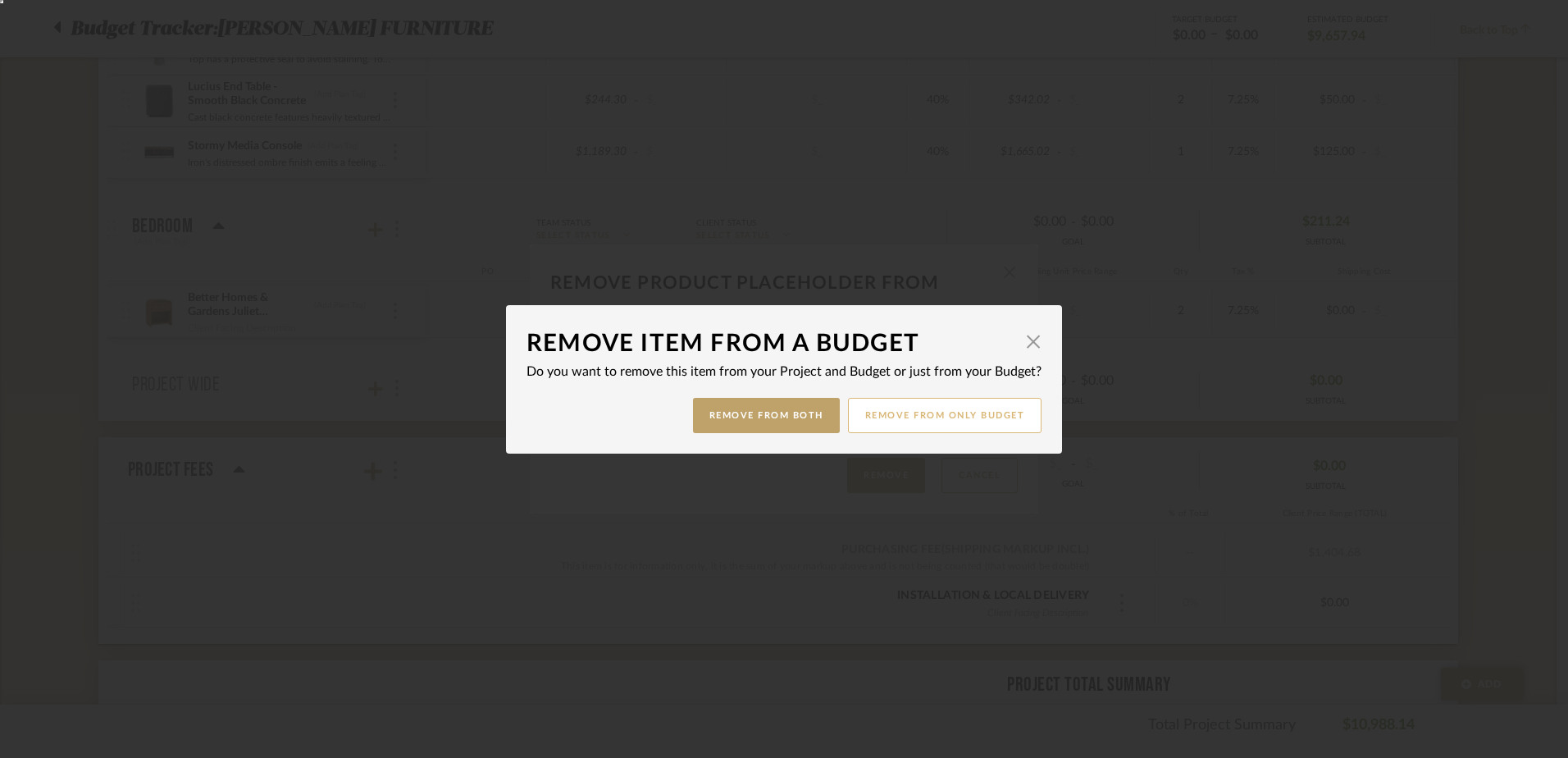
click at [953, 404] on button "Remove from only Budget" at bounding box center [945, 415] width 195 height 35
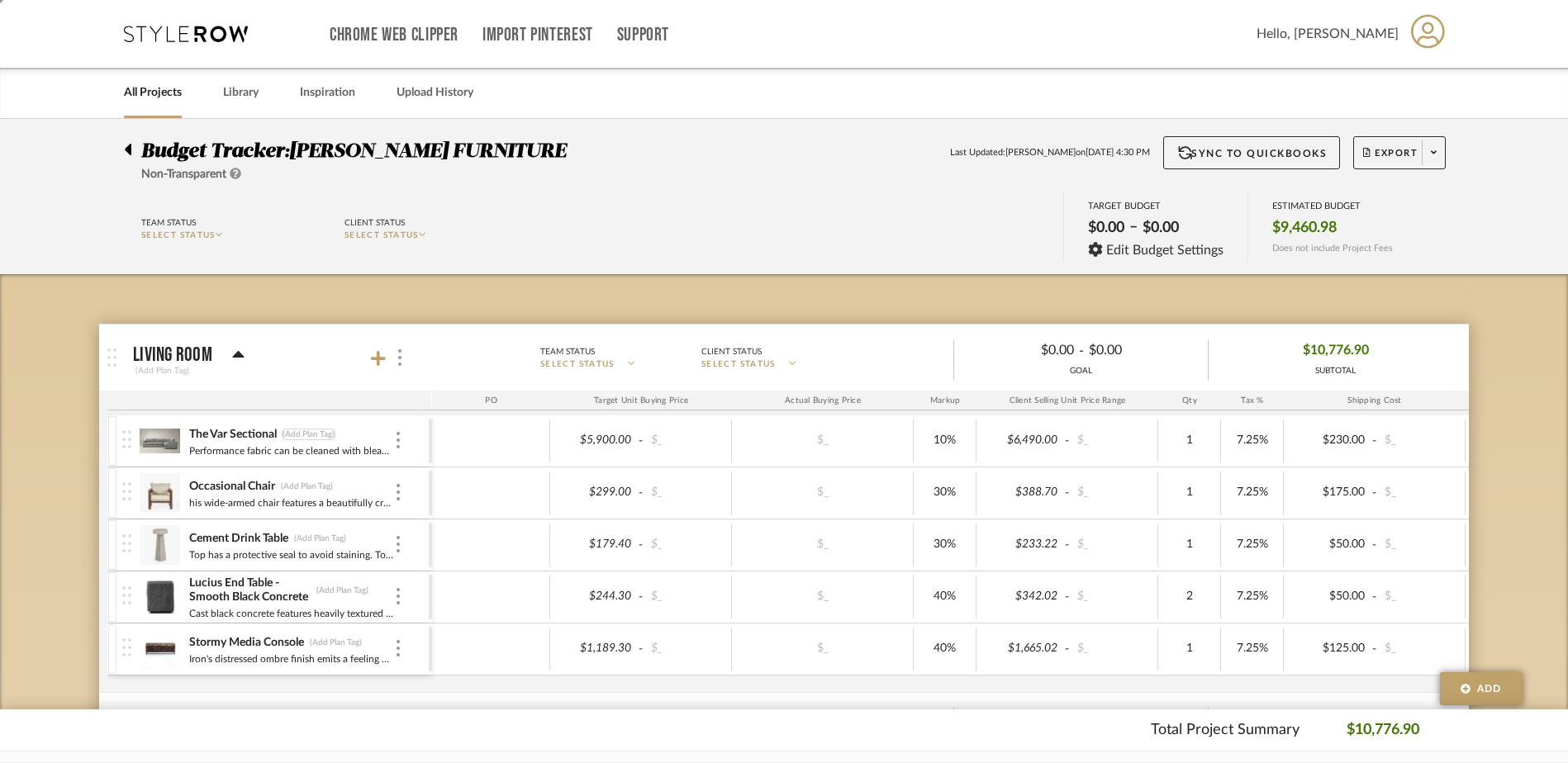
scroll to position [82, 0]
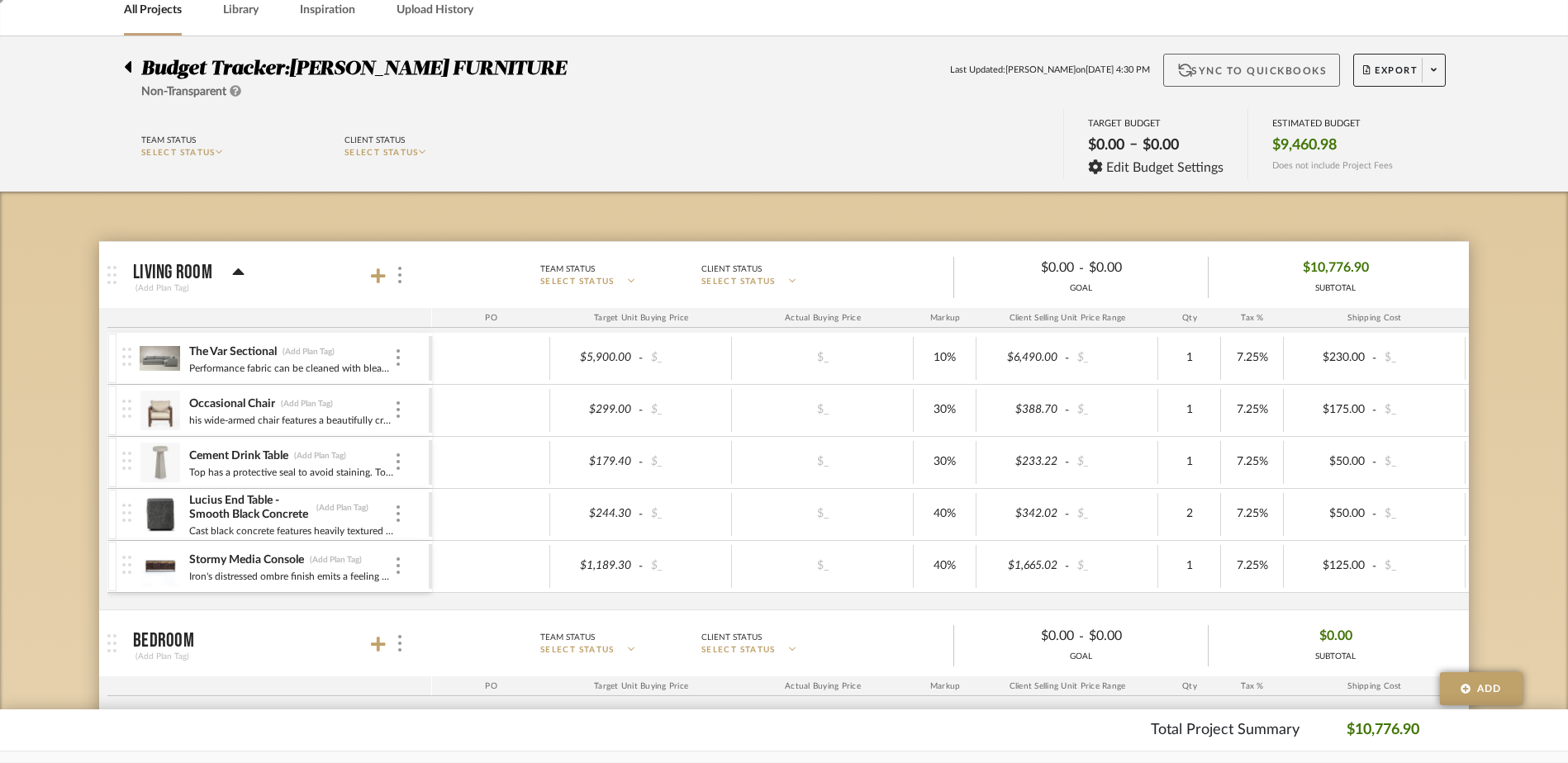
click at [1215, 64] on button "Sync to QuickBooks" at bounding box center [1251, 69] width 177 height 33
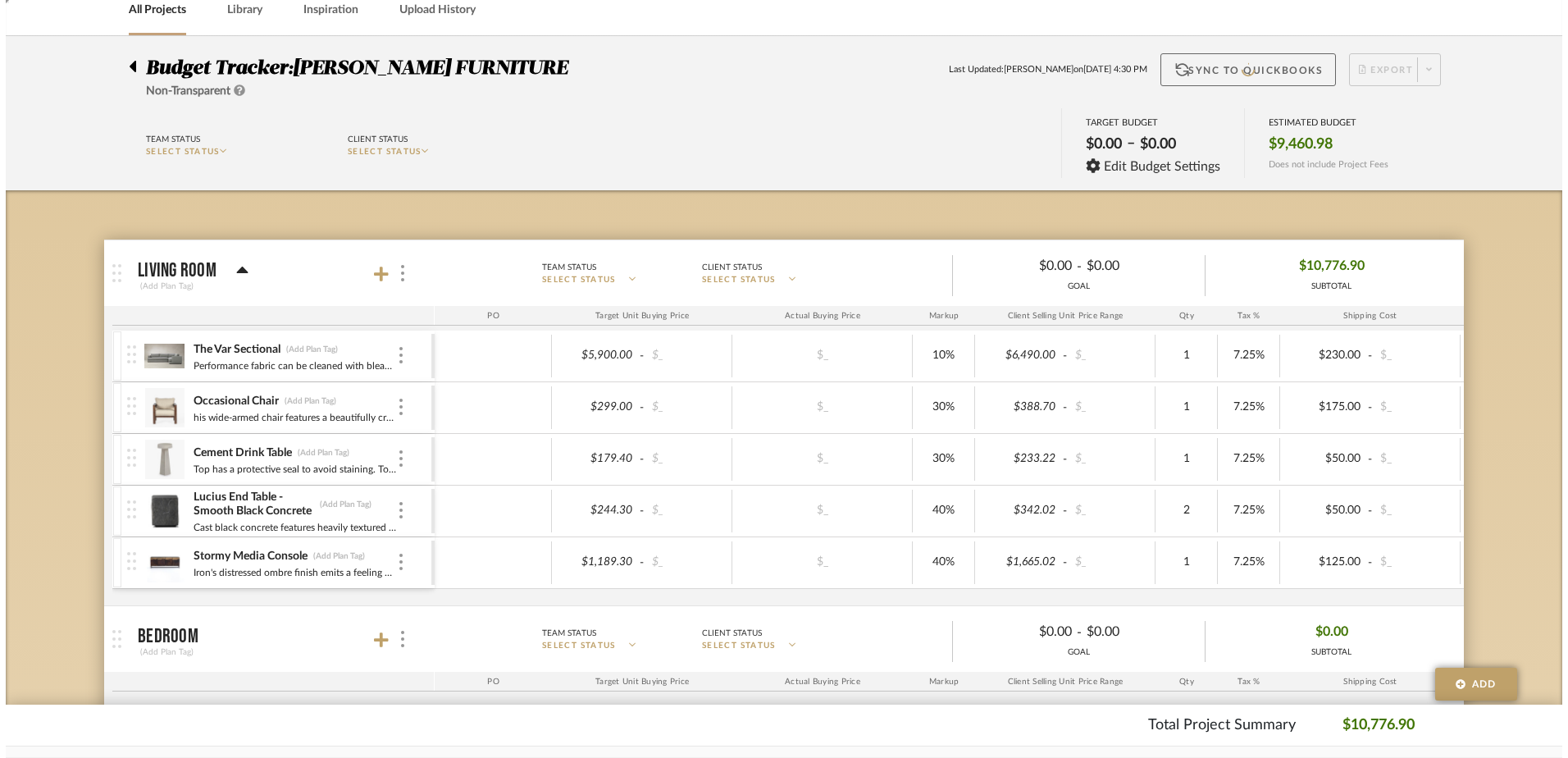
scroll to position [0, 0]
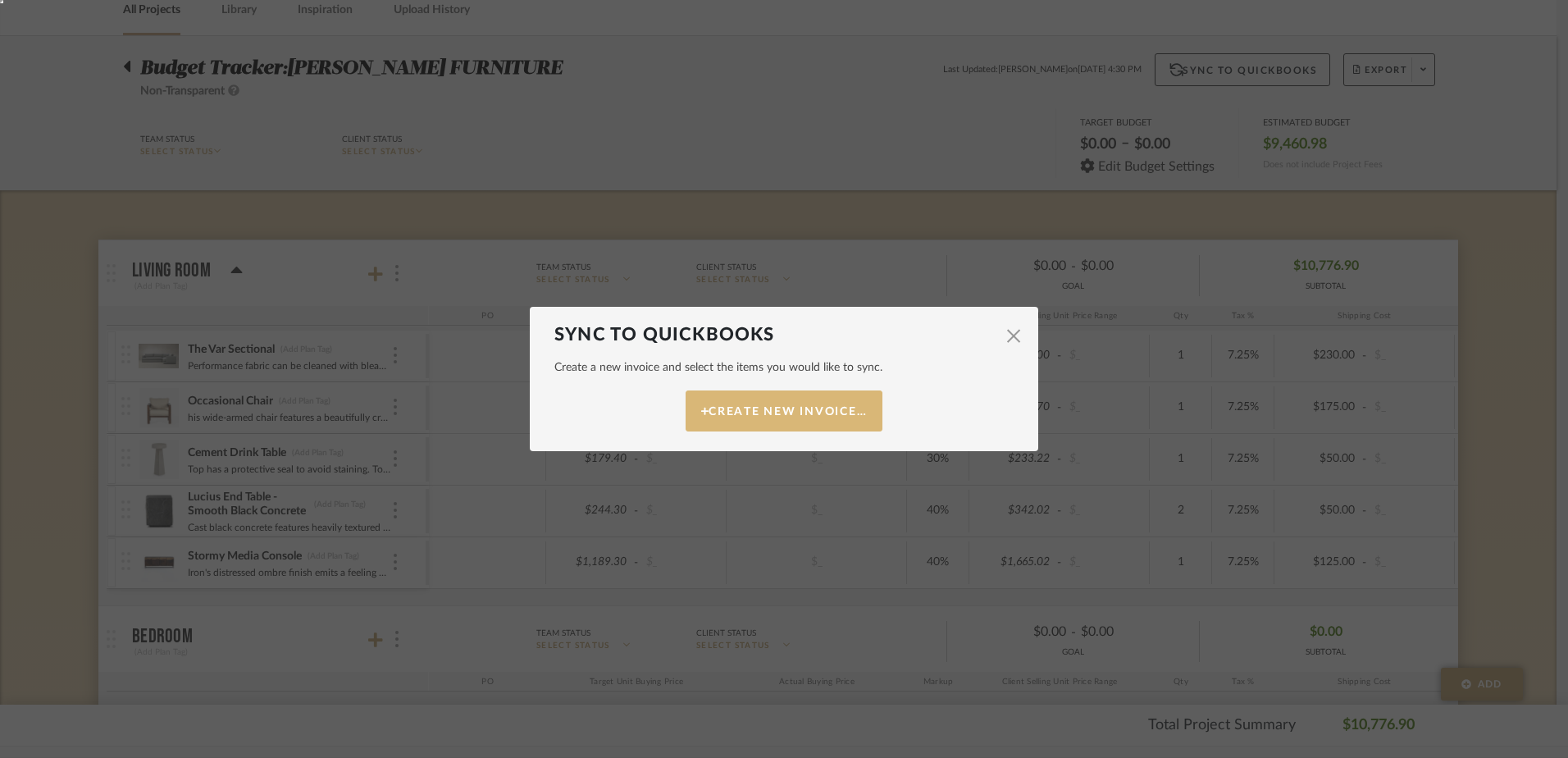
click at [789, 403] on button "Create New Invoice…" at bounding box center [783, 411] width 196 height 41
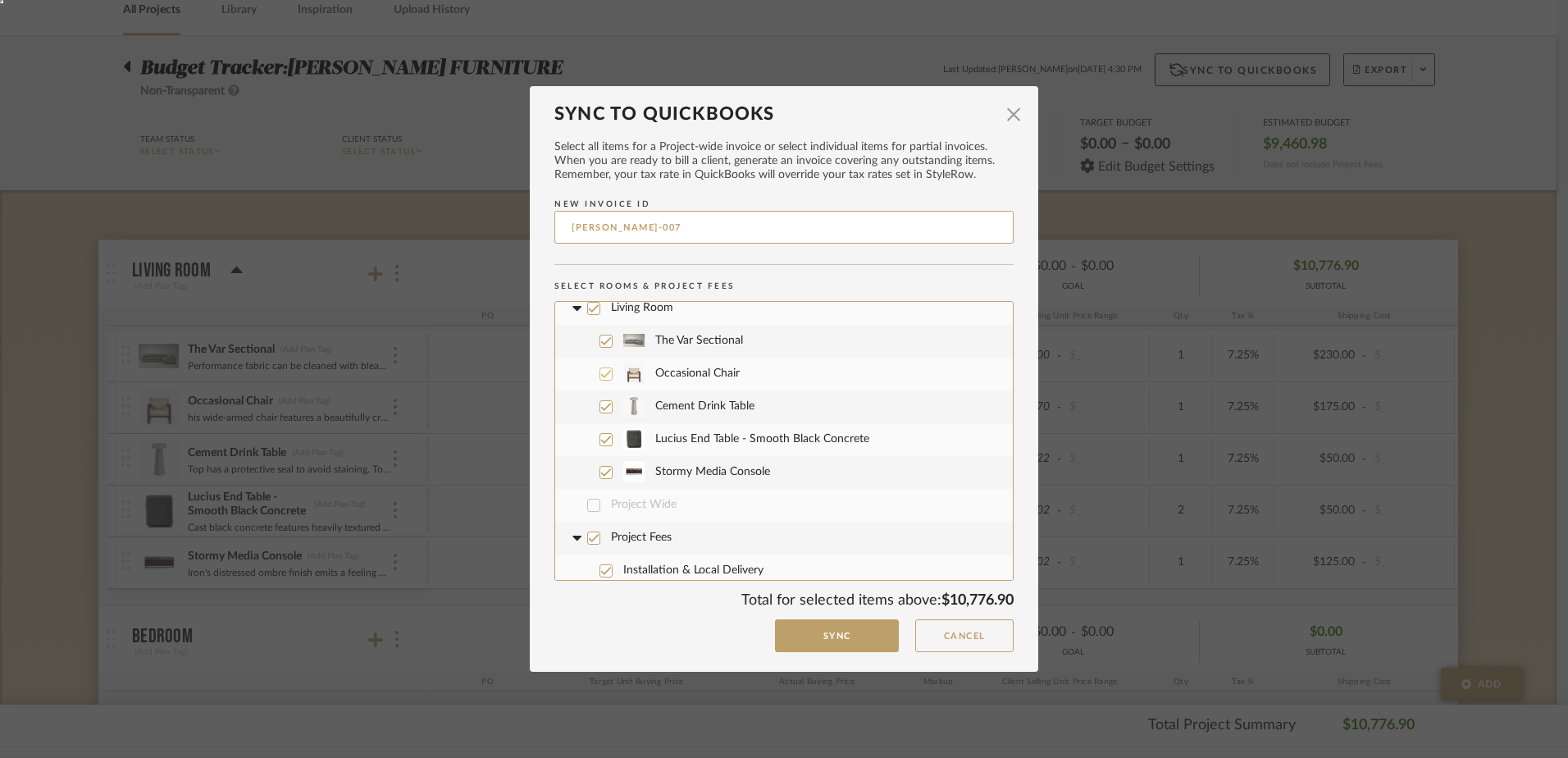
scroll to position [17, 0]
drag, startPoint x: 909, startPoint y: 112, endPoint x: 819, endPoint y: 110, distance: 90.0
click at [818, 110] on div "Sync to QuickBooks" at bounding box center [783, 114] width 459 height 21
click at [1008, 107] on span "button" at bounding box center [1013, 115] width 33 height 33
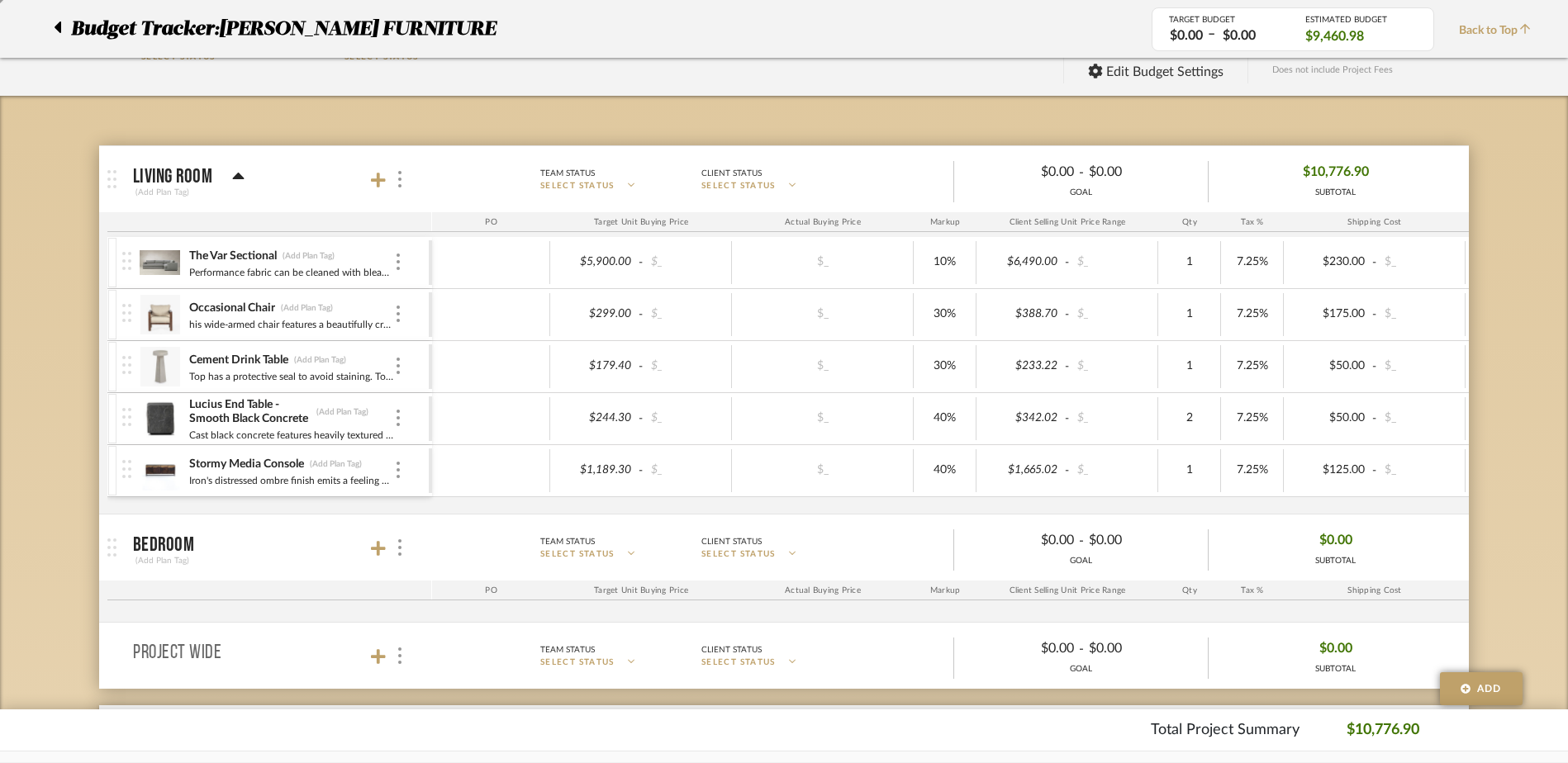
scroll to position [118, 0]
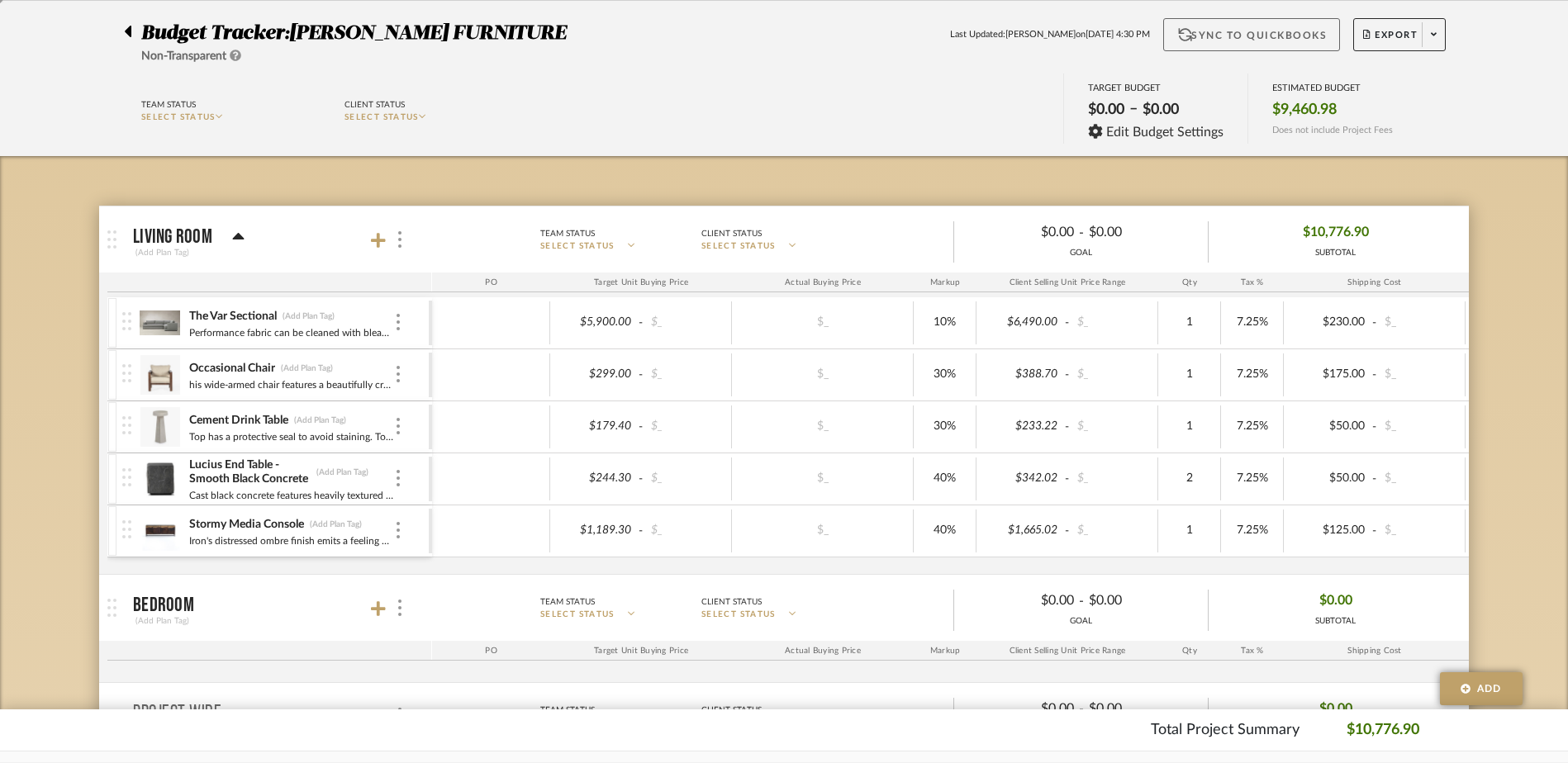
click at [1260, 38] on button "Sync to QuickBooks" at bounding box center [1251, 34] width 177 height 33
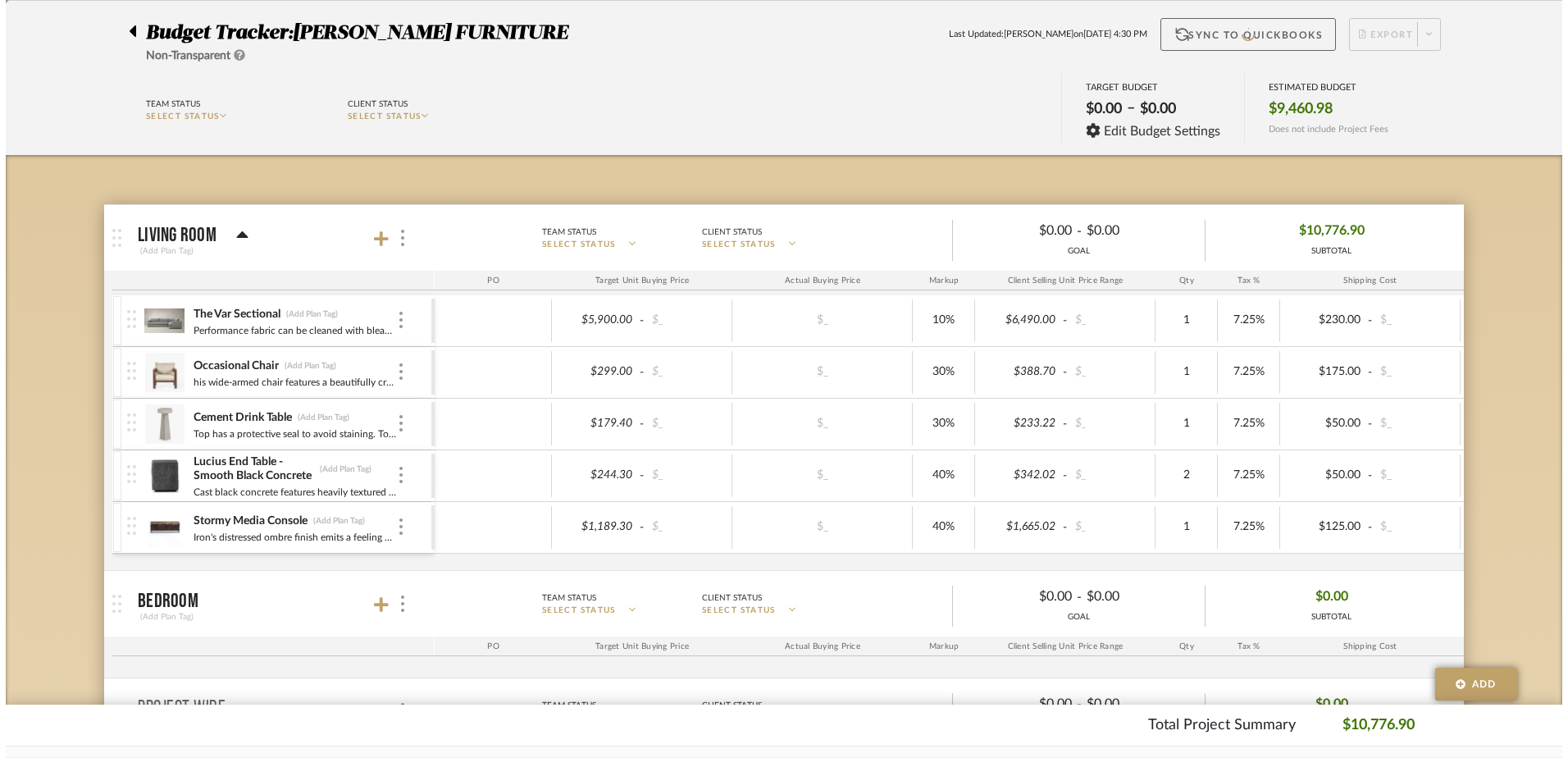
scroll to position [0, 0]
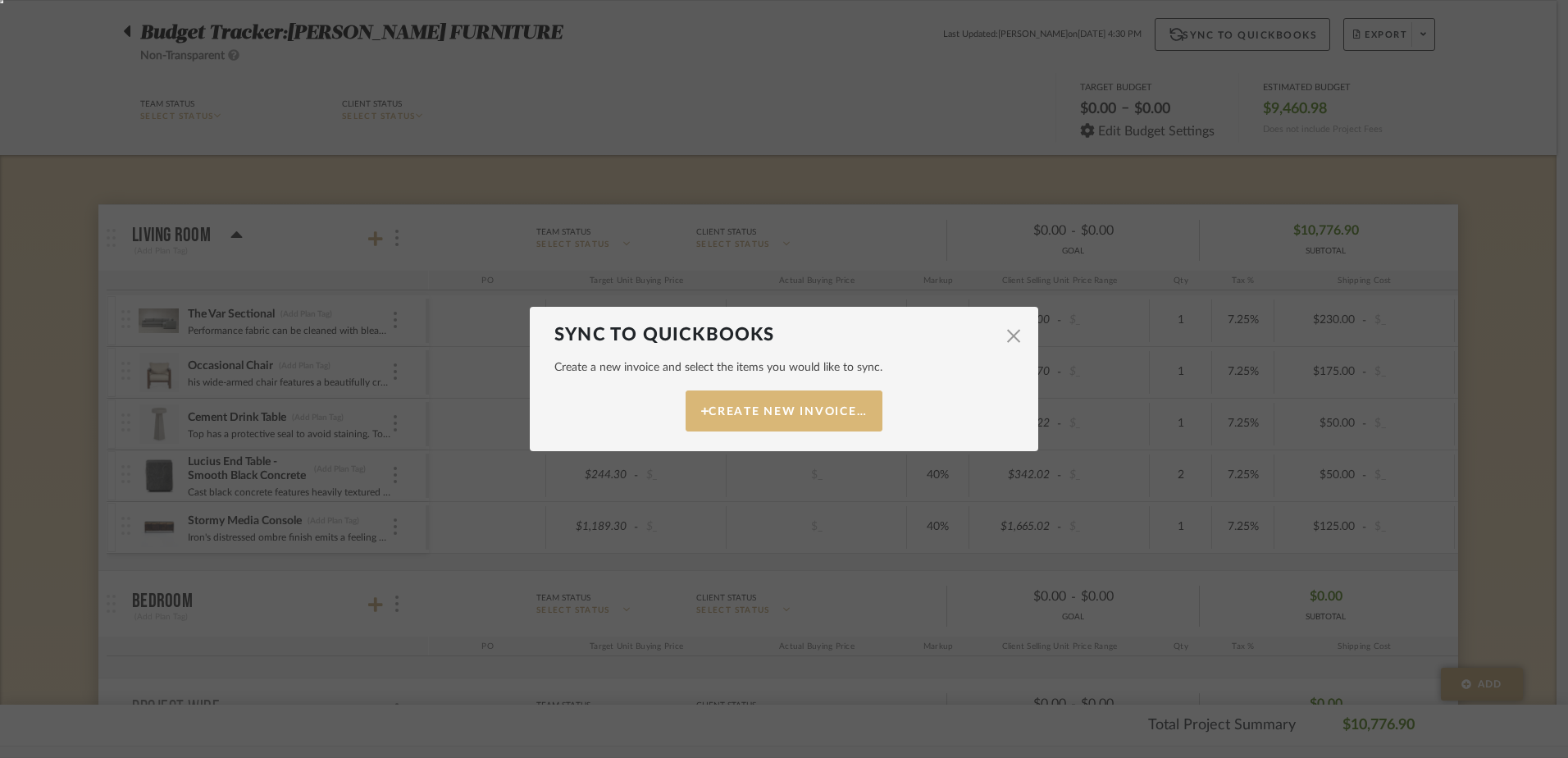
click at [708, 417] on button "Create New Invoice…" at bounding box center [783, 411] width 196 height 41
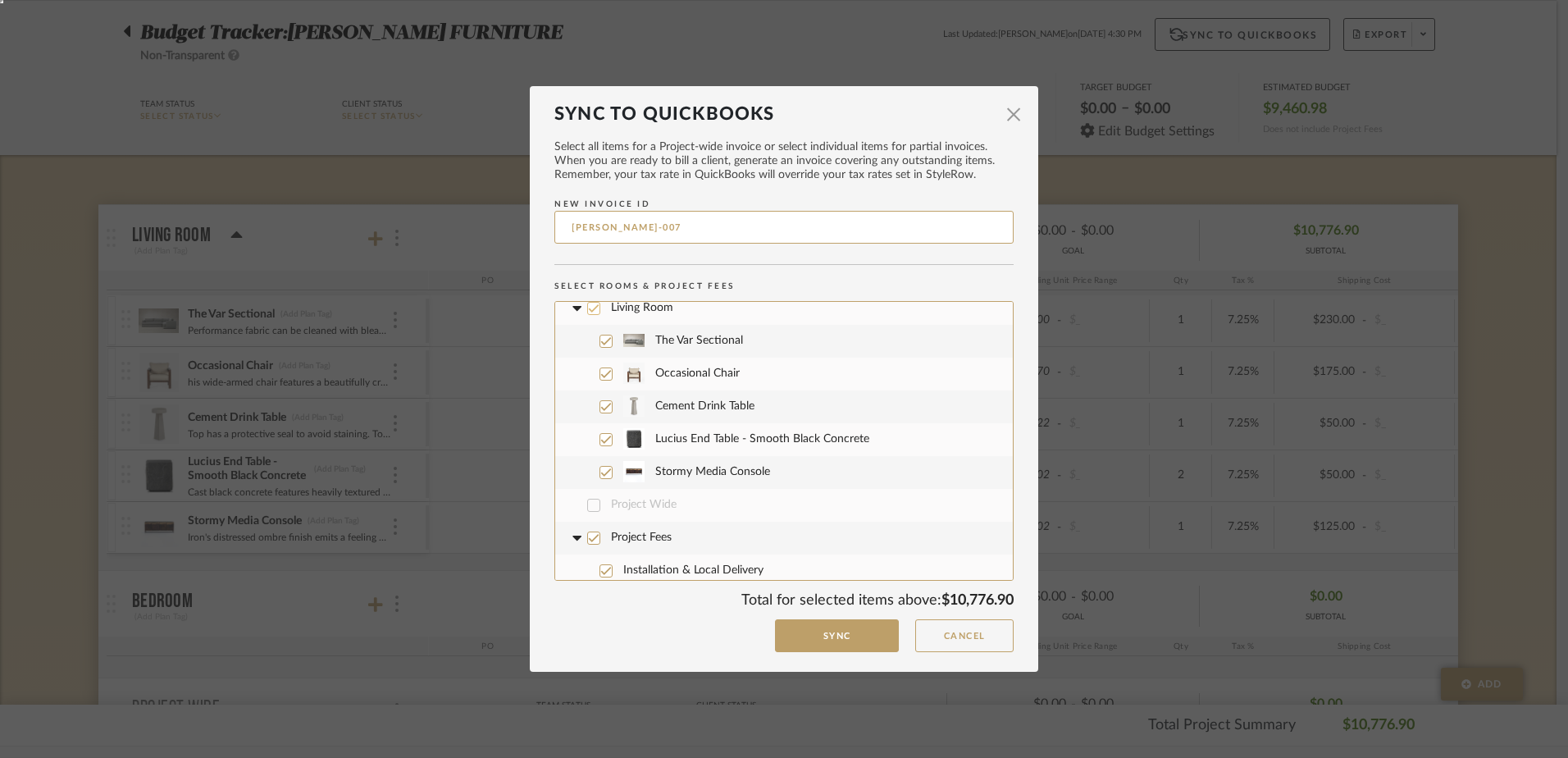
scroll to position [17, 0]
click at [591, 534] on icon at bounding box center [593, 531] width 11 height 11
click at [845, 633] on button "Sync" at bounding box center [836, 636] width 124 height 34
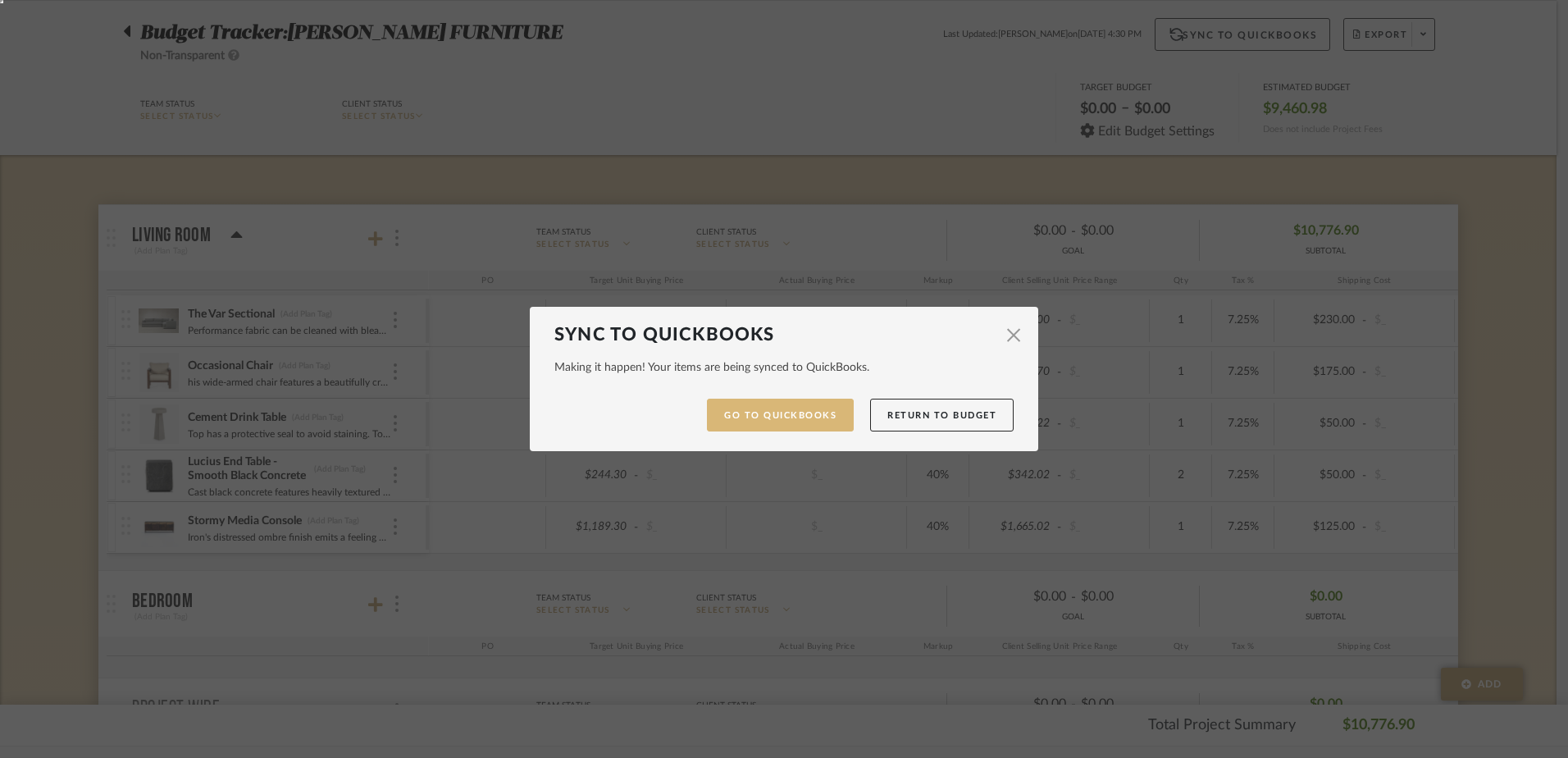
click at [761, 411] on link "Go to QuickBooks" at bounding box center [780, 415] width 147 height 34
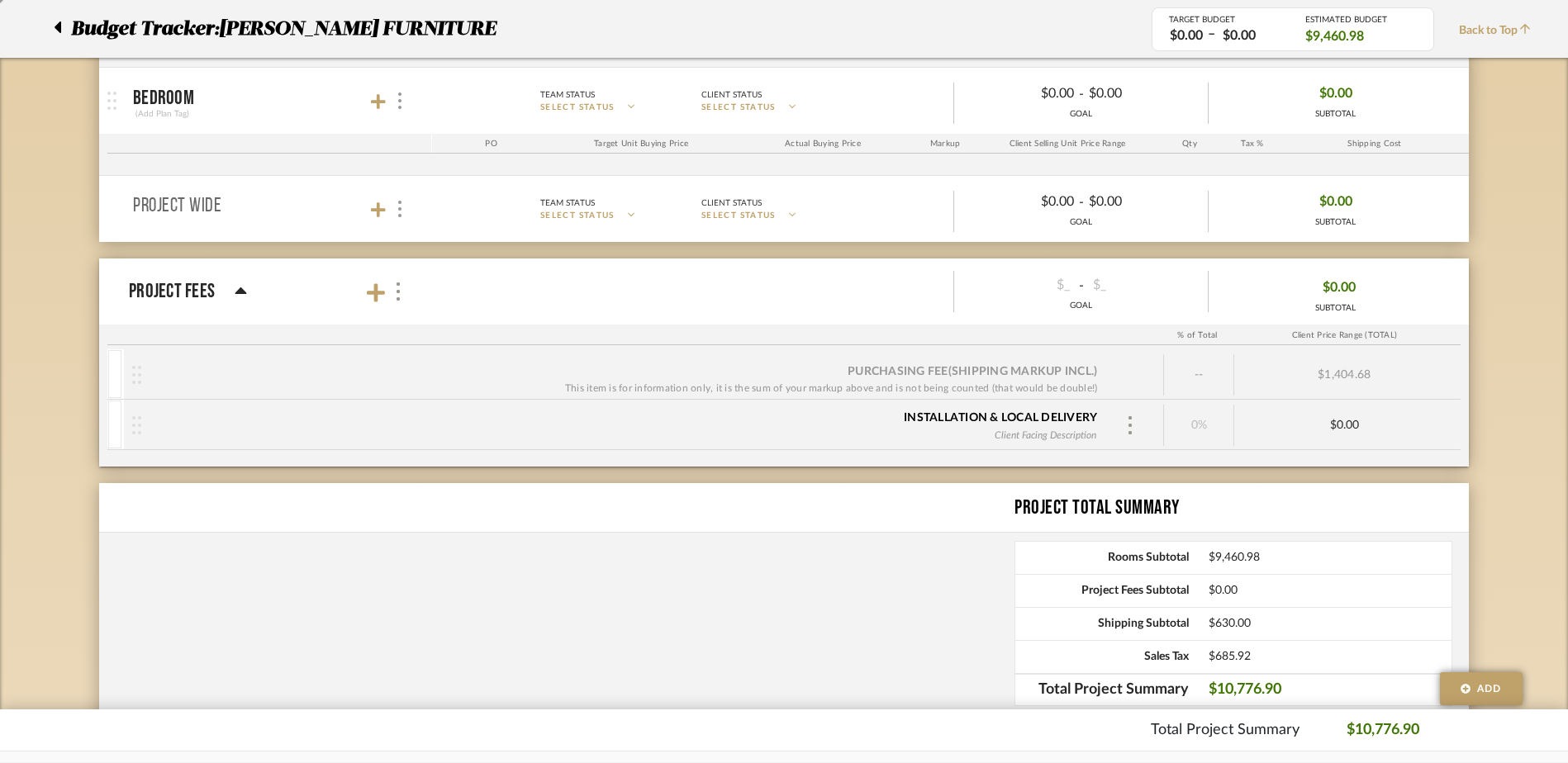
scroll to position [696, 0]
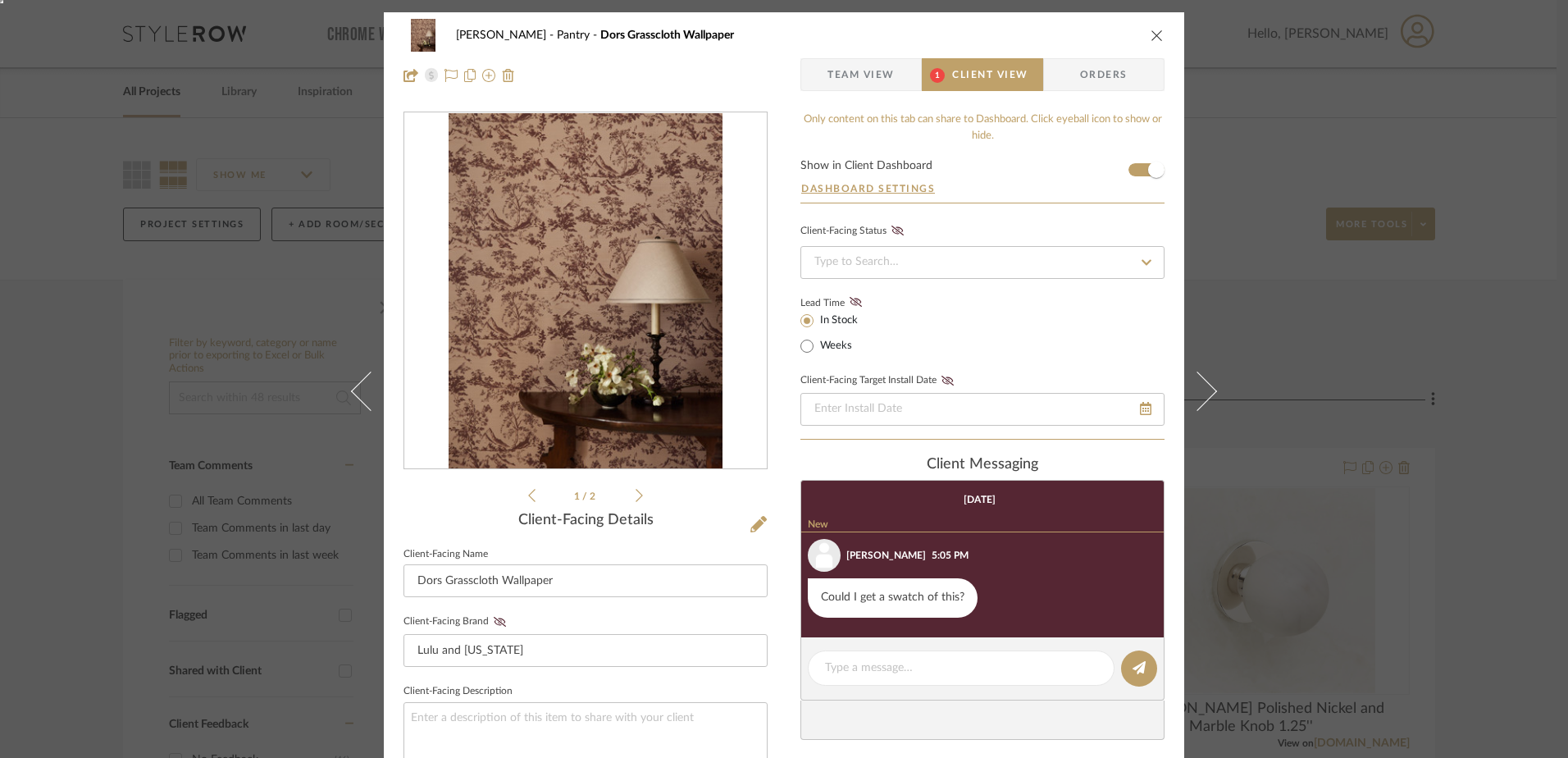
scroll to position [50, 0]
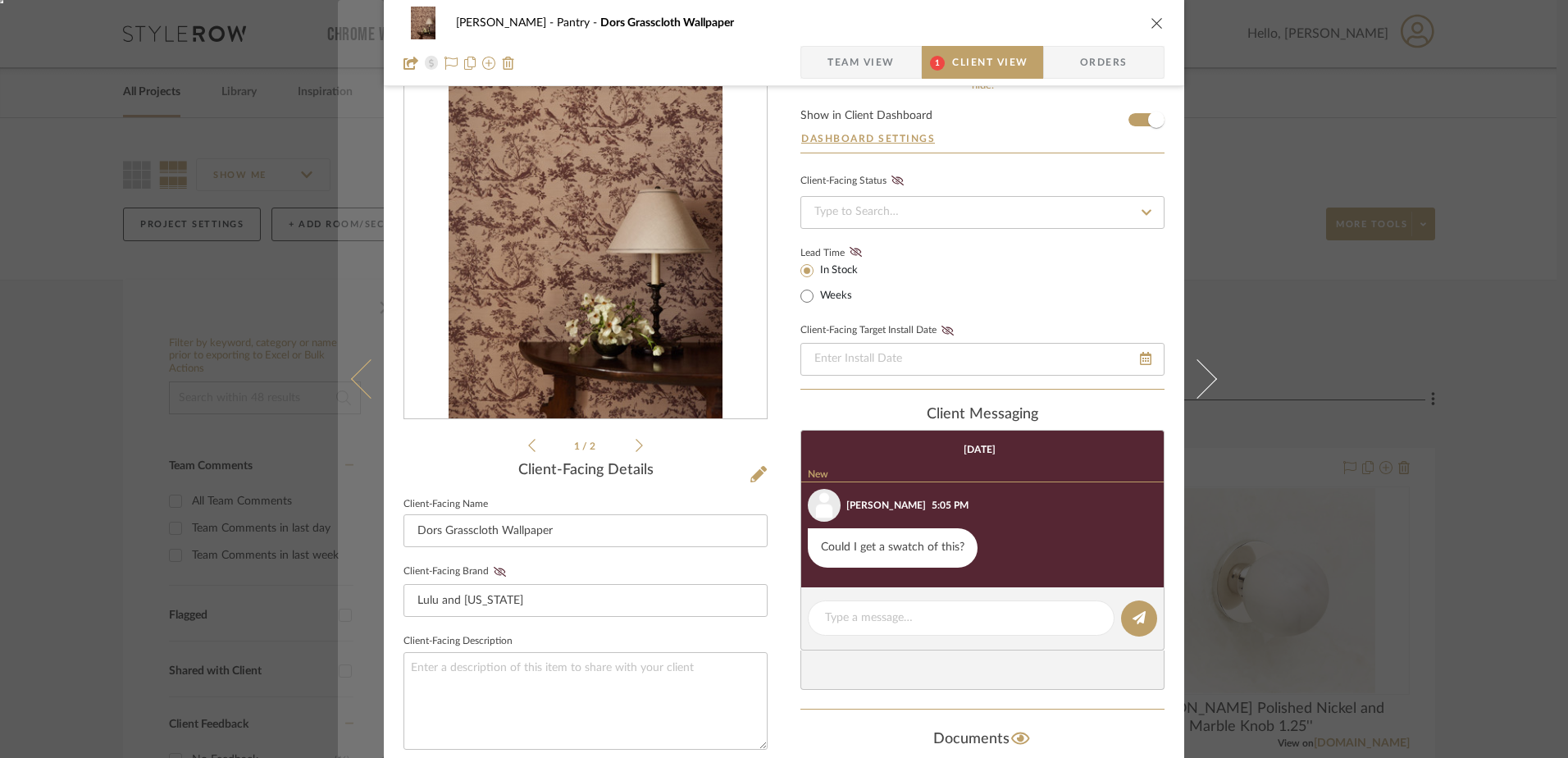
click at [361, 387] on icon at bounding box center [371, 379] width 39 height 39
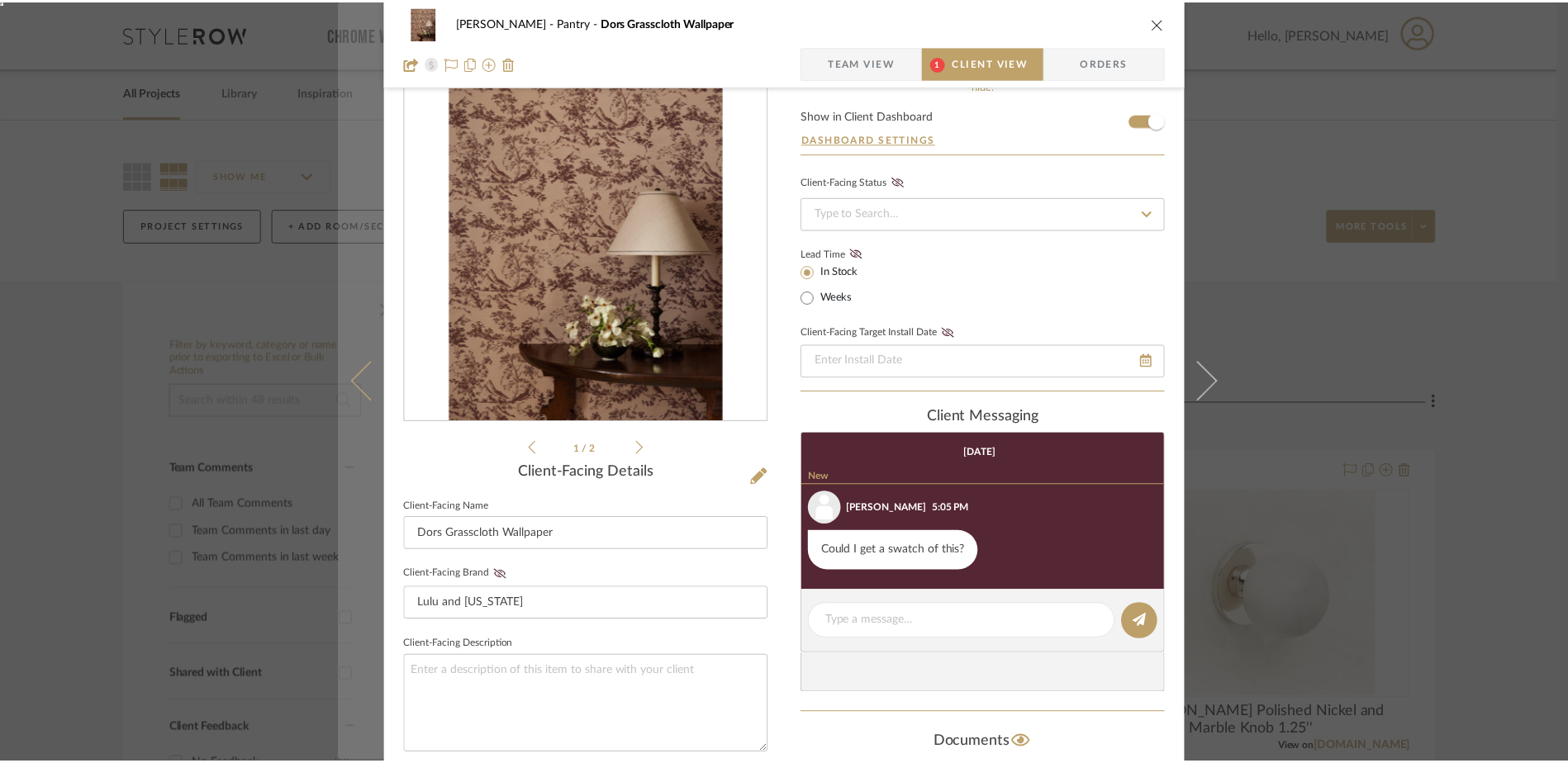
scroll to position [0, 0]
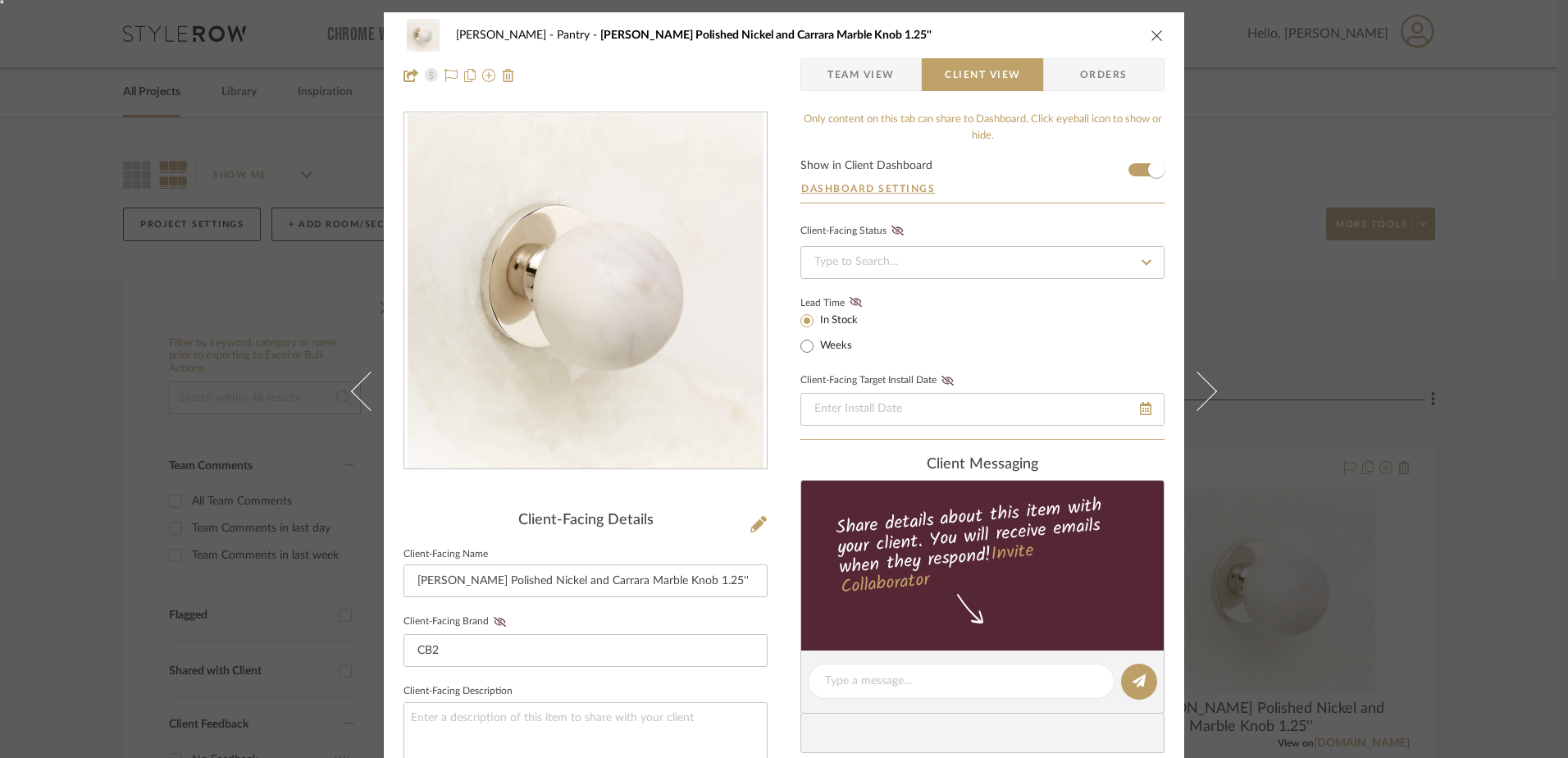
click at [61, 313] on div "LINDSEY Pantry Avery Polished Nickel and Carrara Marble Knob 1.25'' Team View C…" at bounding box center [784, 379] width 1568 height 758
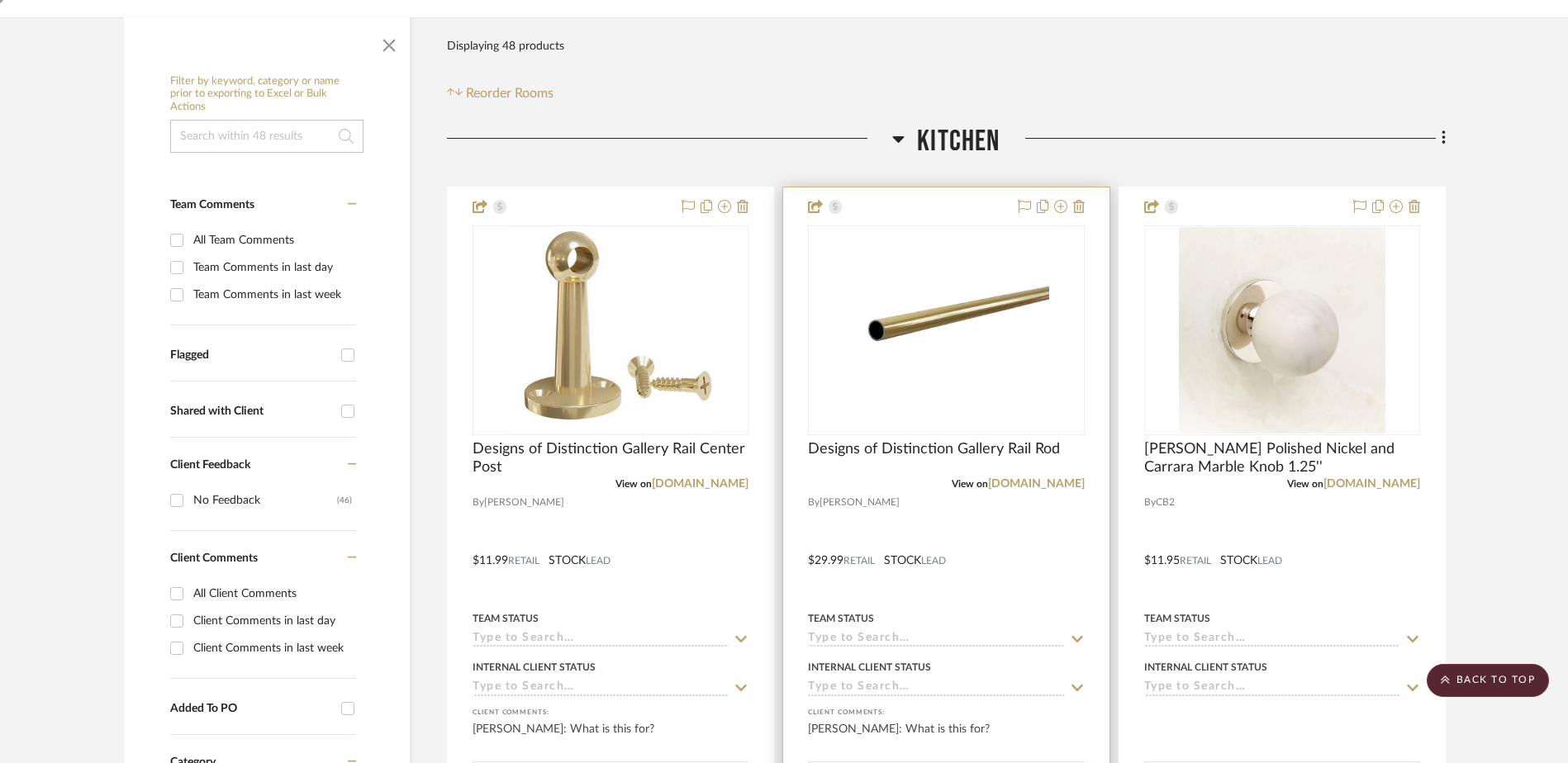
scroll to position [247, 0]
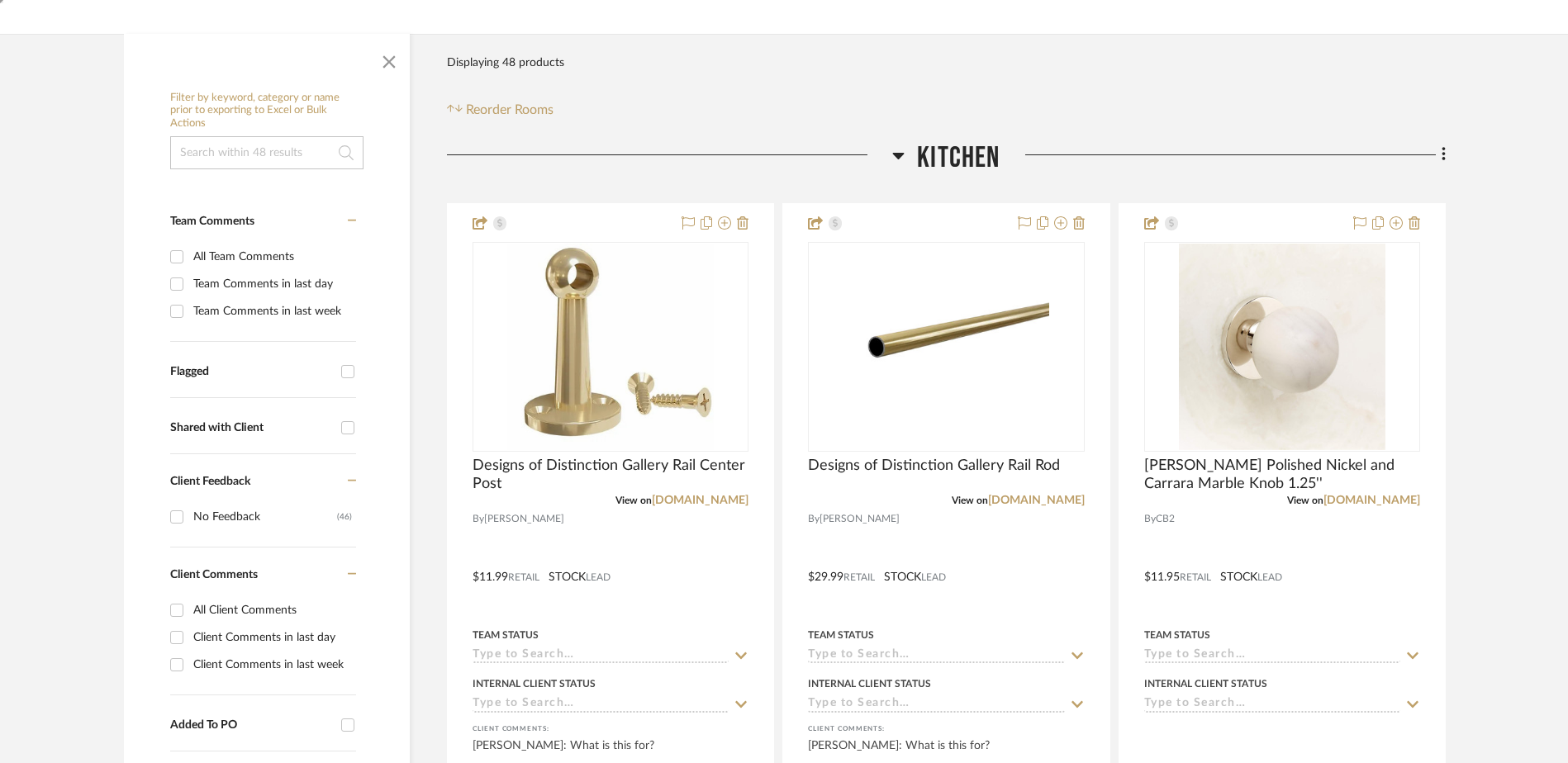
click at [234, 481] on span "Client Feedback" at bounding box center [209, 481] width 80 height 11
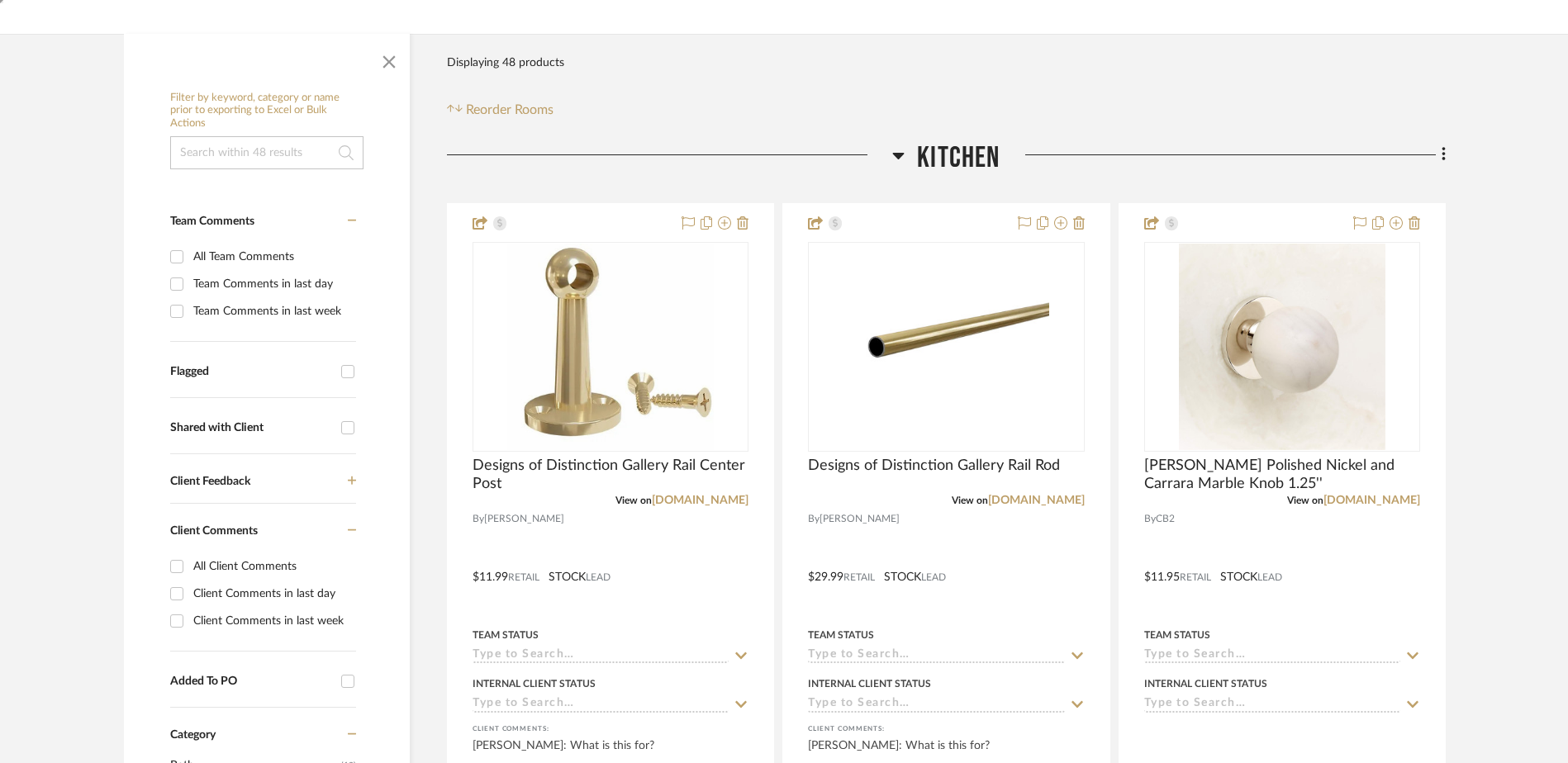
click at [234, 481] on span "Client Feedback" at bounding box center [209, 481] width 80 height 11
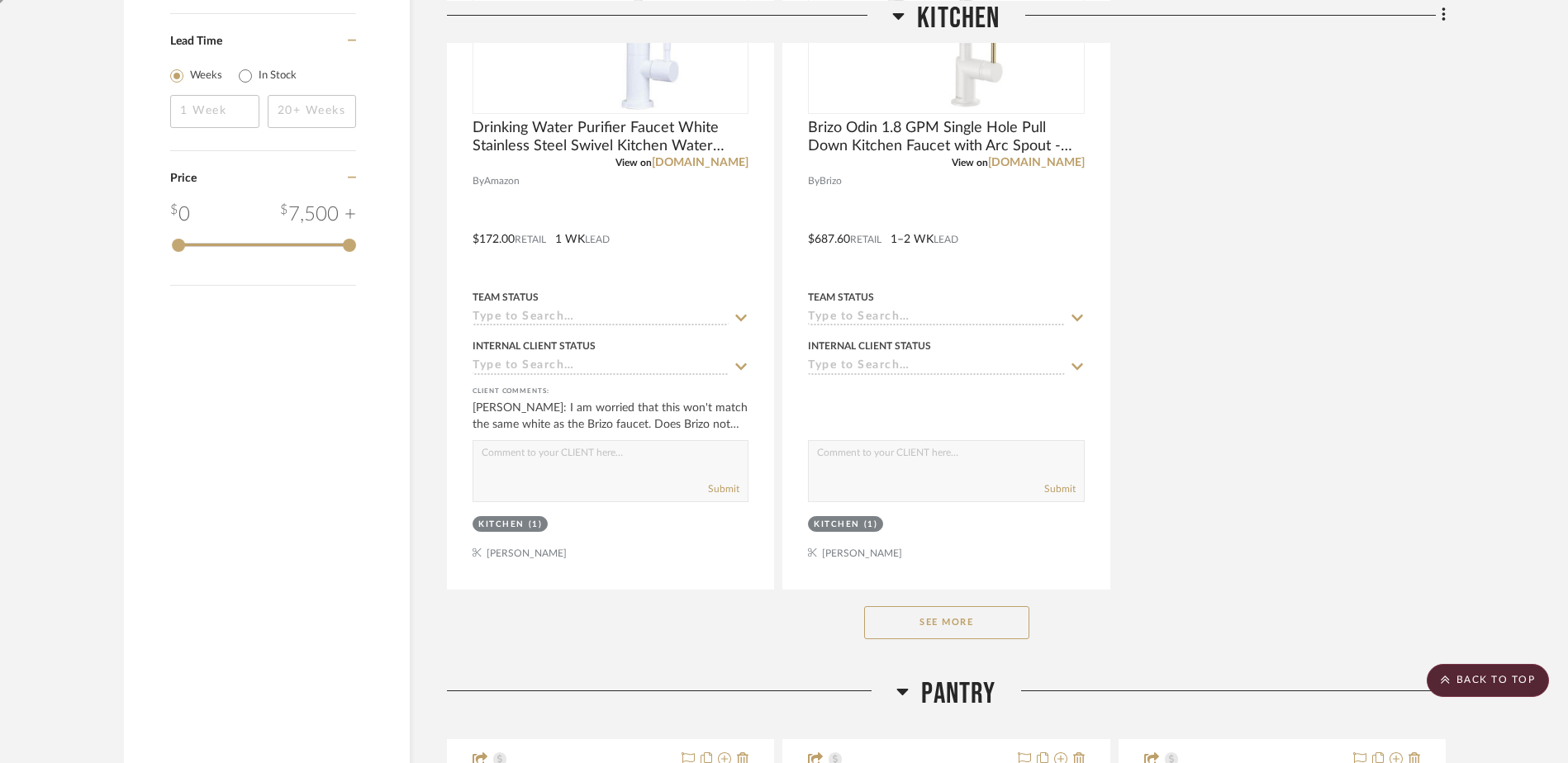
scroll to position [1964, 0]
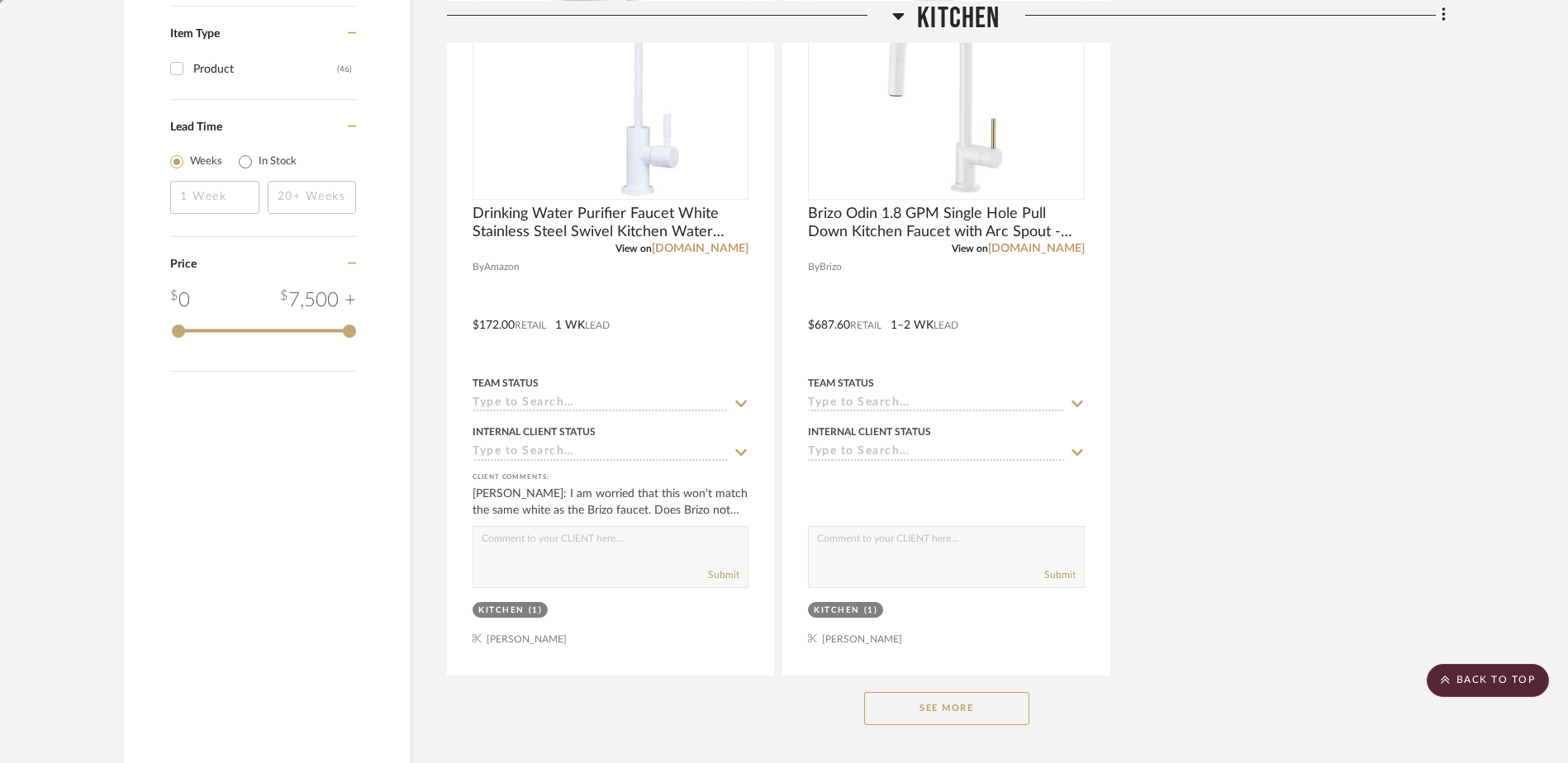
drag, startPoint x: 1570, startPoint y: 67, endPoint x: 1543, endPoint y: 98, distance: 41.1
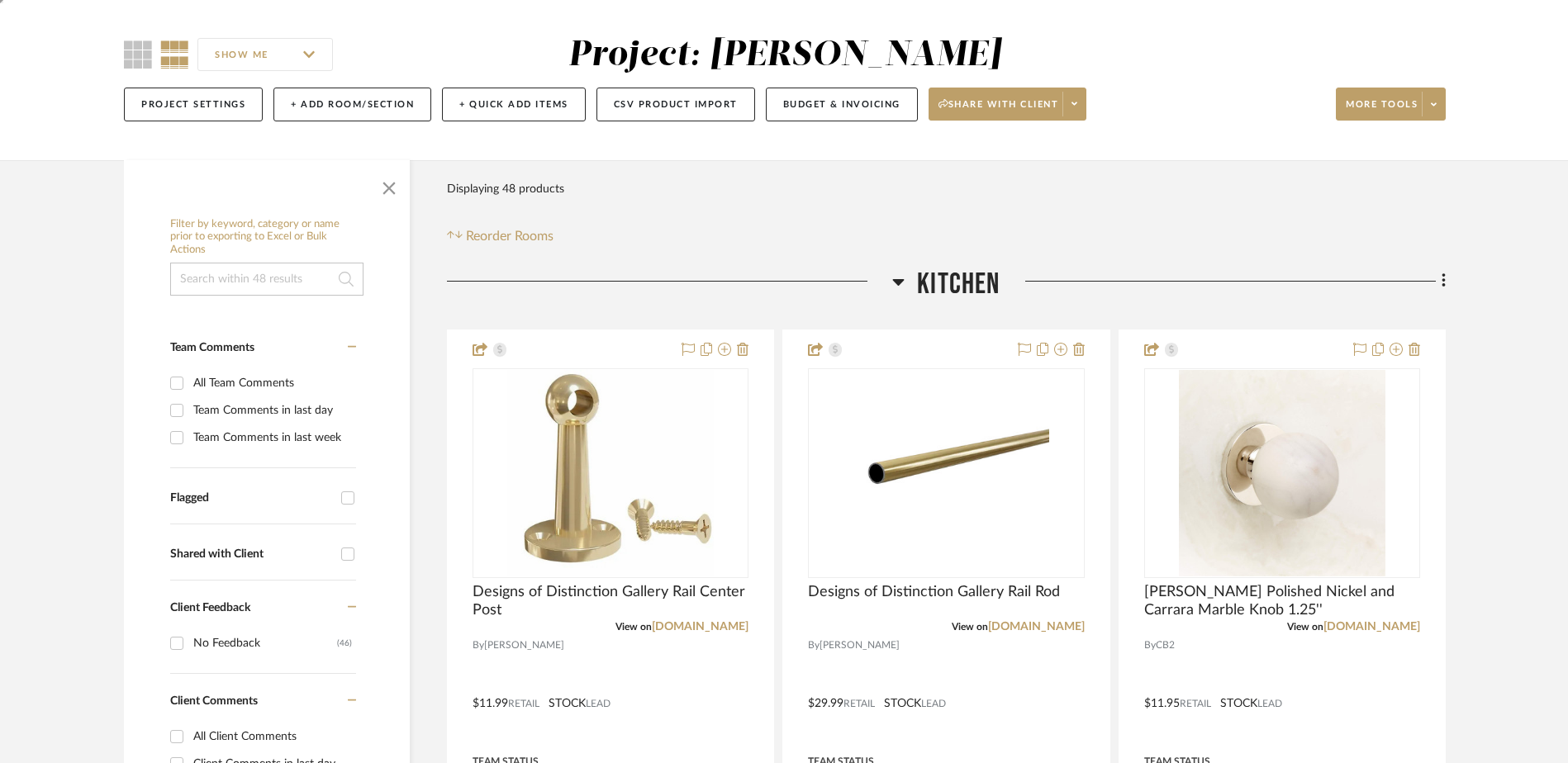
scroll to position [165, 0]
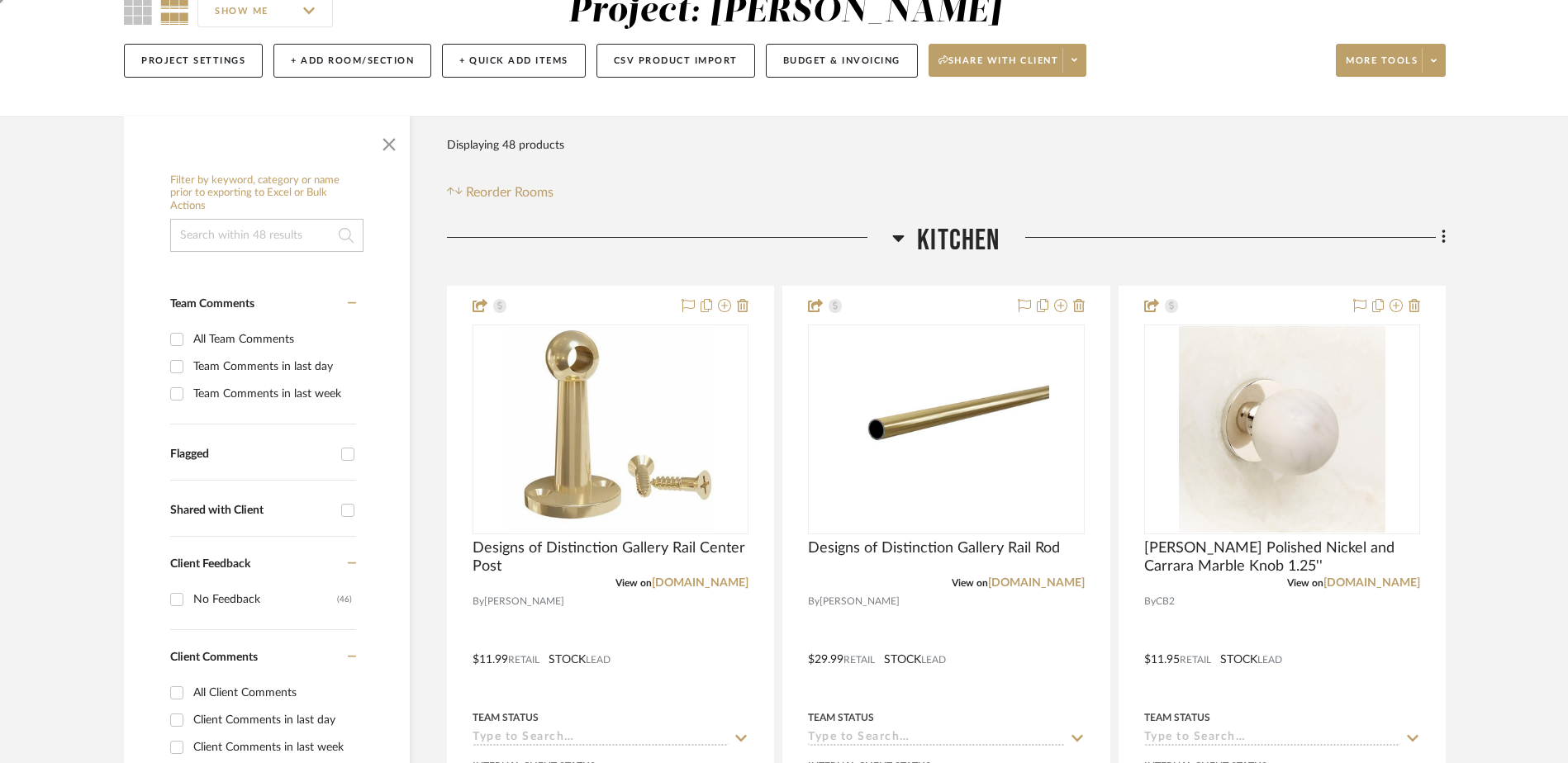
click at [181, 596] on input "No Feedback (46)" at bounding box center [176, 599] width 26 height 26
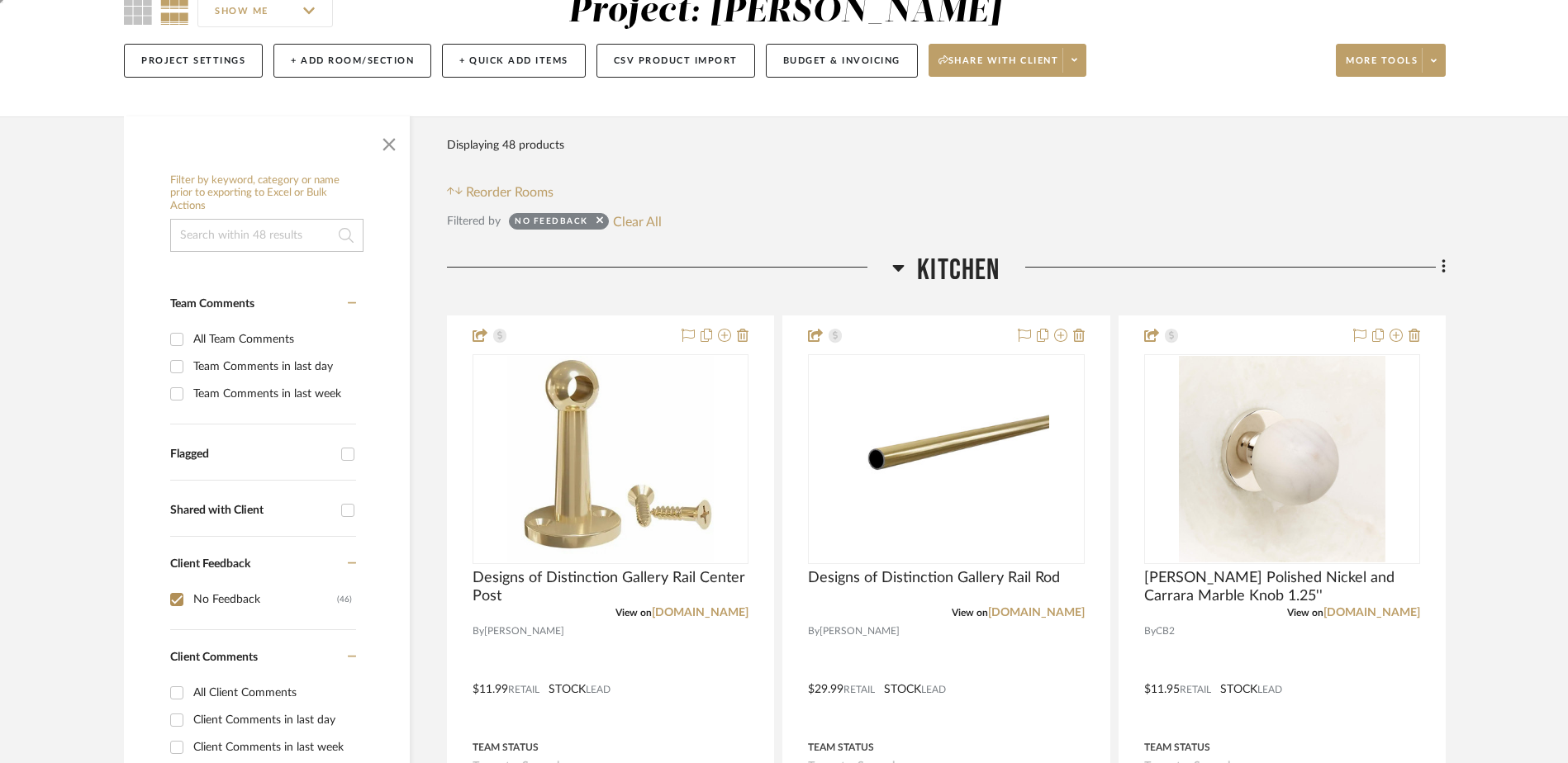
click at [183, 597] on input "No Feedback (46)" at bounding box center [176, 599] width 26 height 26
checkbox input "false"
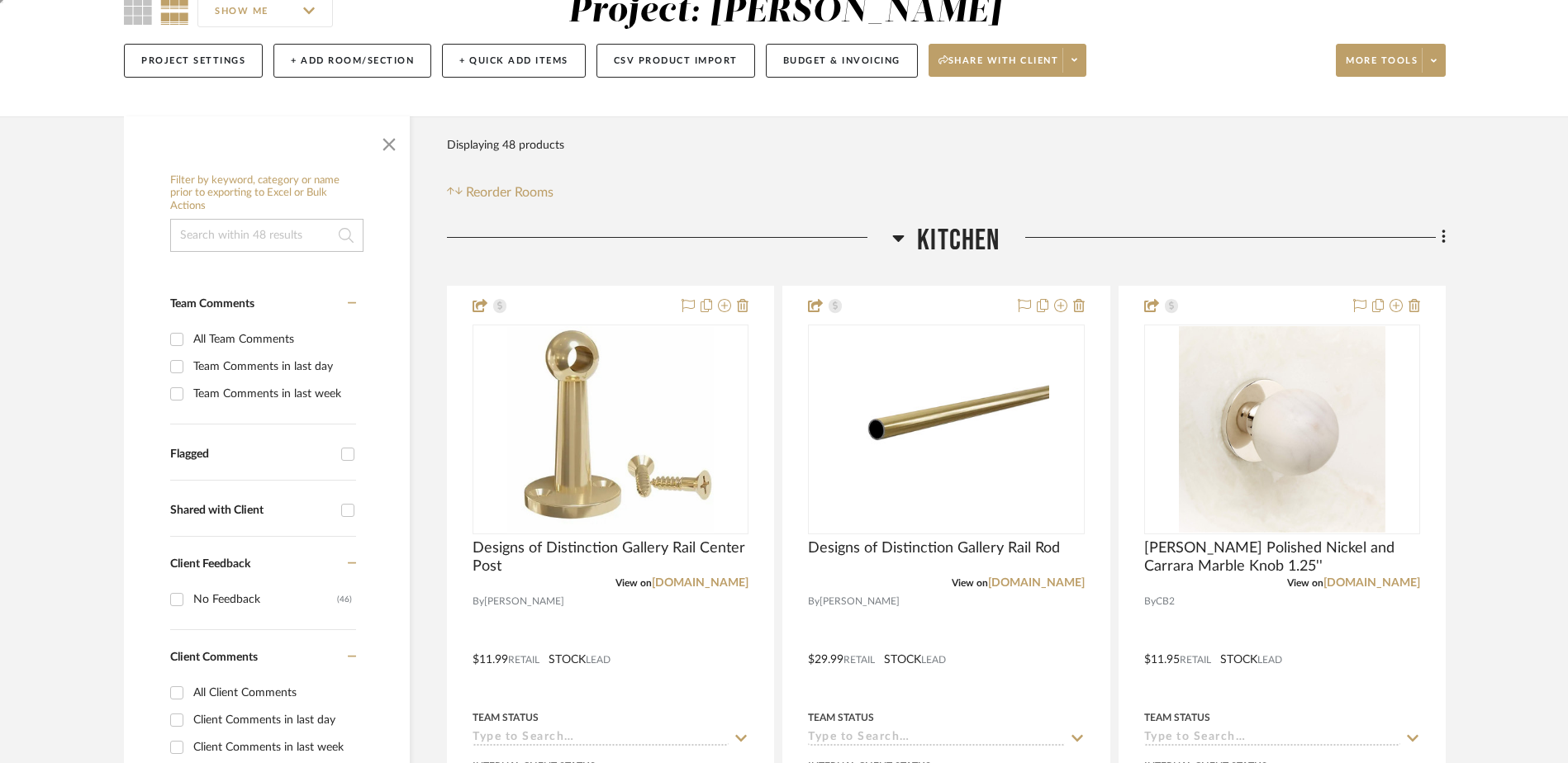
click at [180, 694] on input "All Client Comments" at bounding box center [176, 693] width 26 height 26
checkbox input "true"
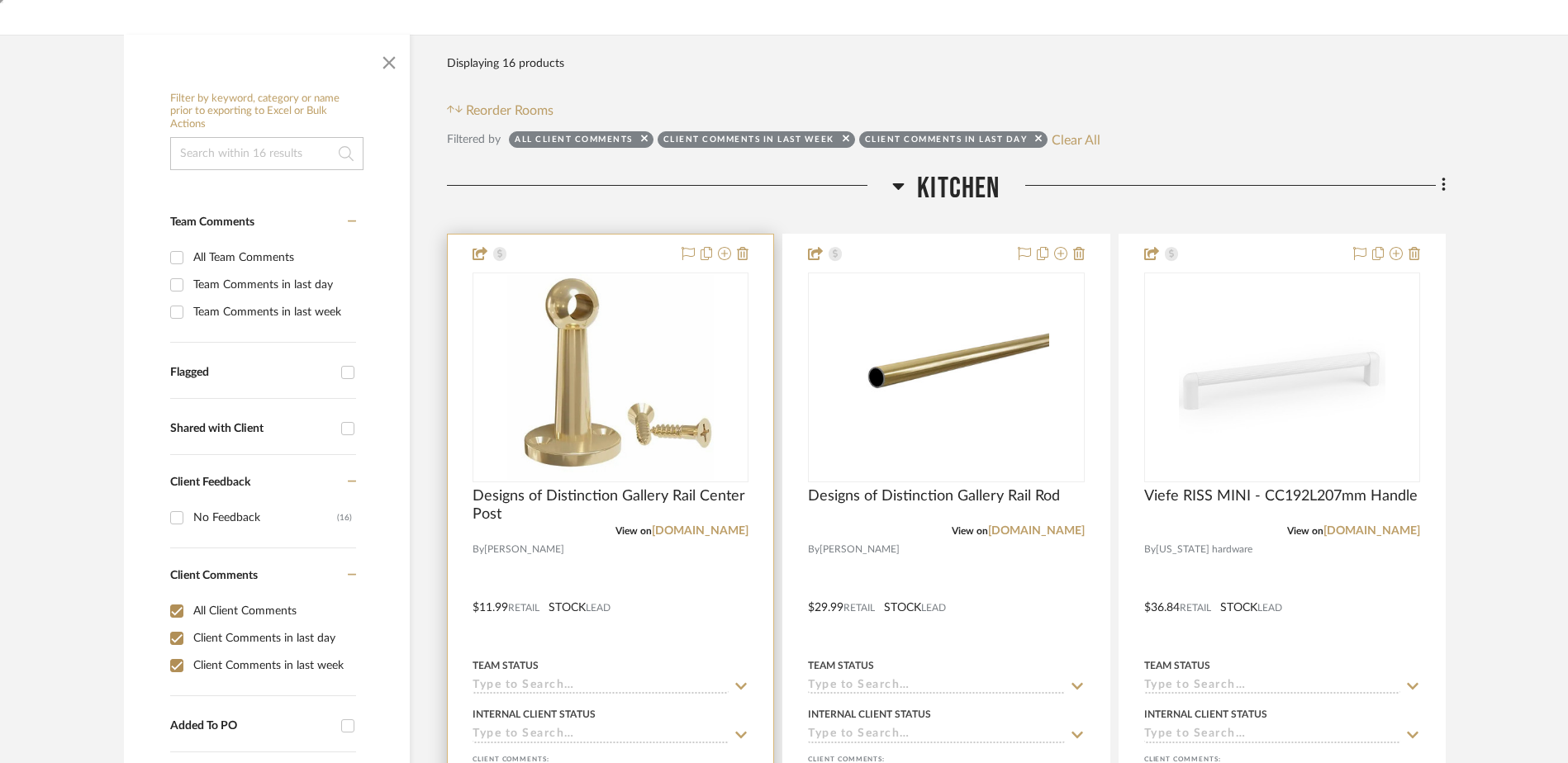
scroll to position [247, 0]
click at [580, 373] on img "0" at bounding box center [611, 377] width 206 height 206
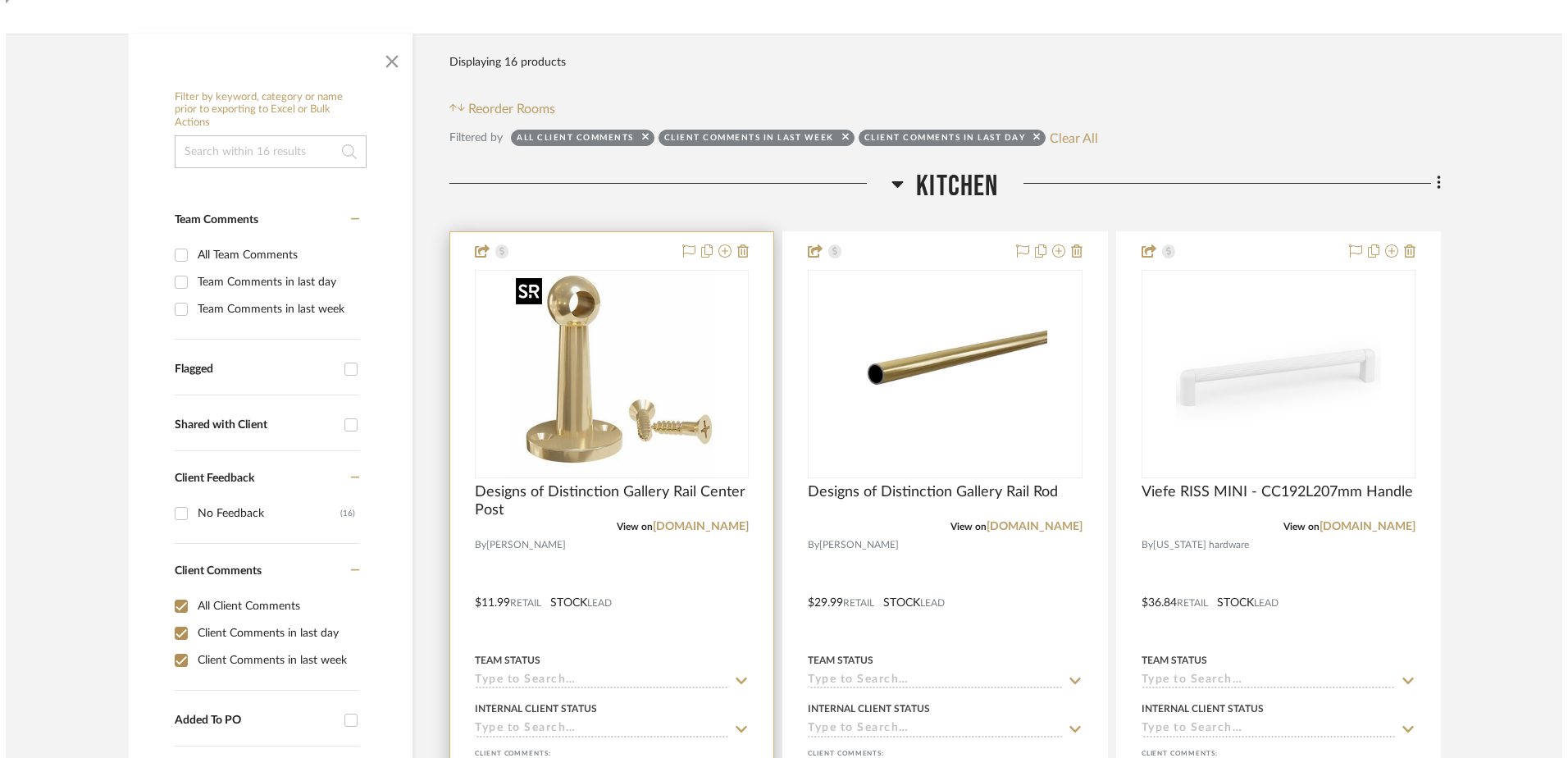
scroll to position [0, 0]
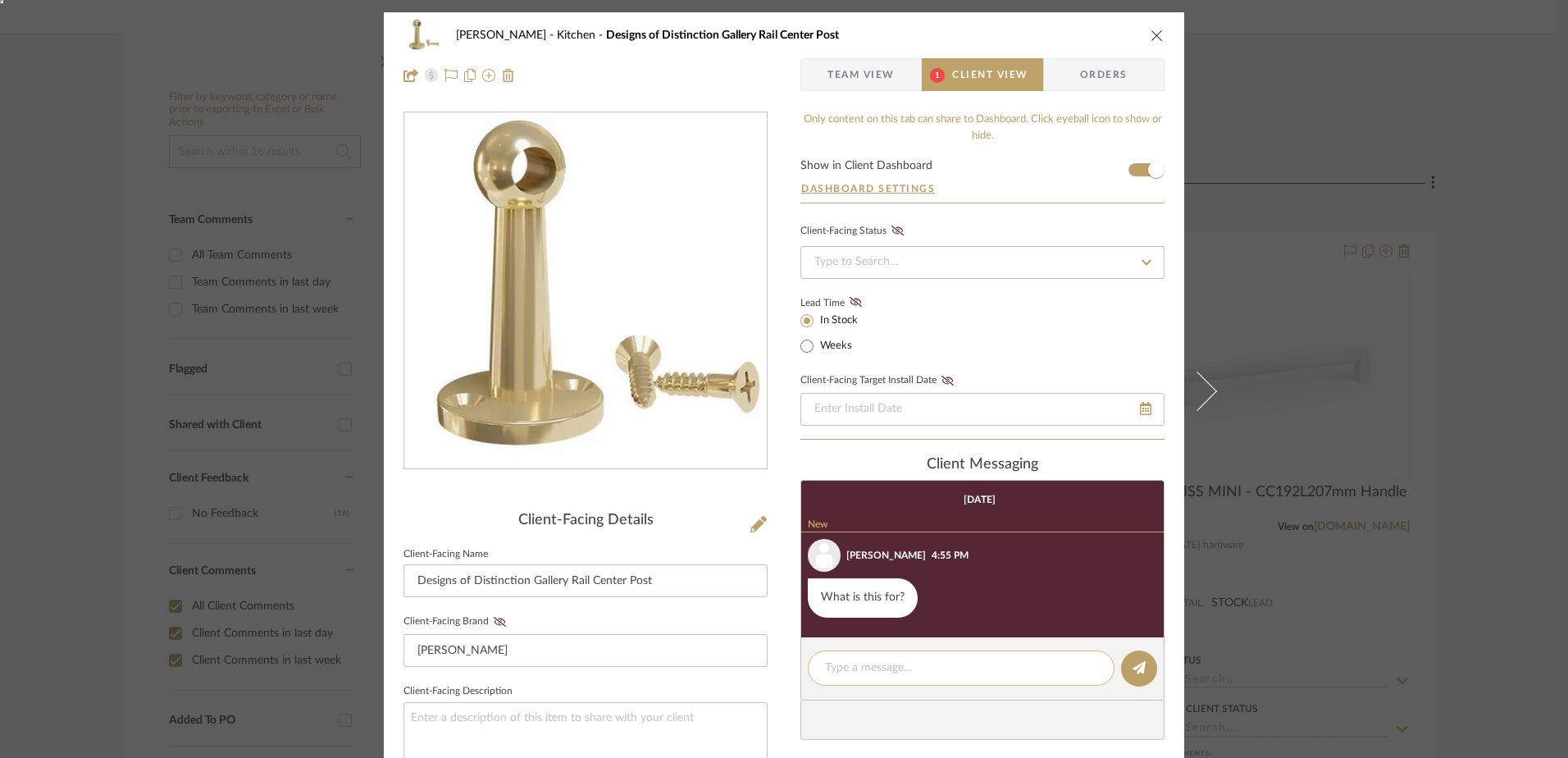
click at [898, 657] on div at bounding box center [961, 668] width 306 height 35
click at [873, 677] on div at bounding box center [961, 668] width 306 height 35
click at [877, 666] on textarea at bounding box center [961, 668] width 272 height 17
type textarea "It"
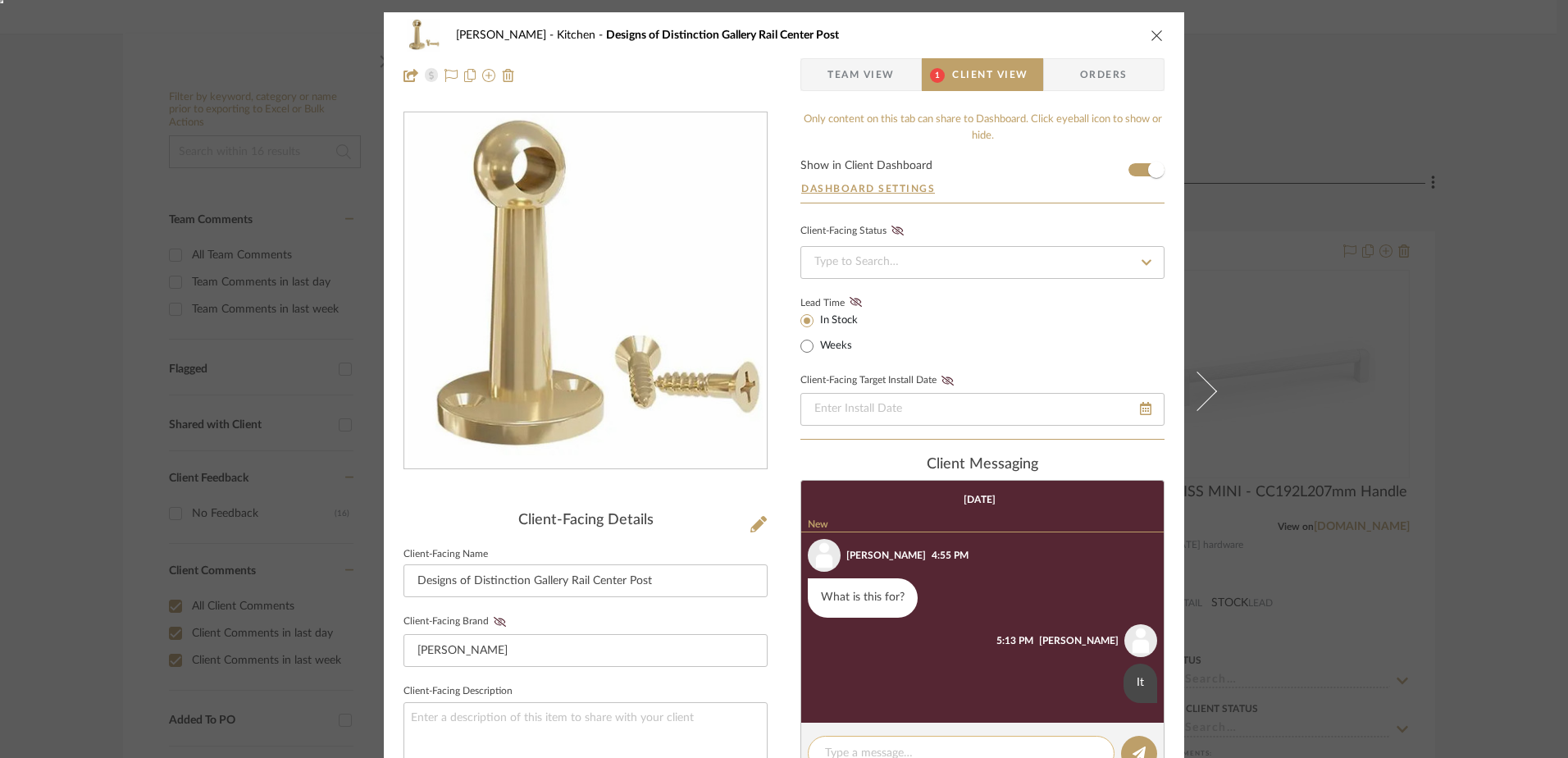
scroll to position [2, 0]
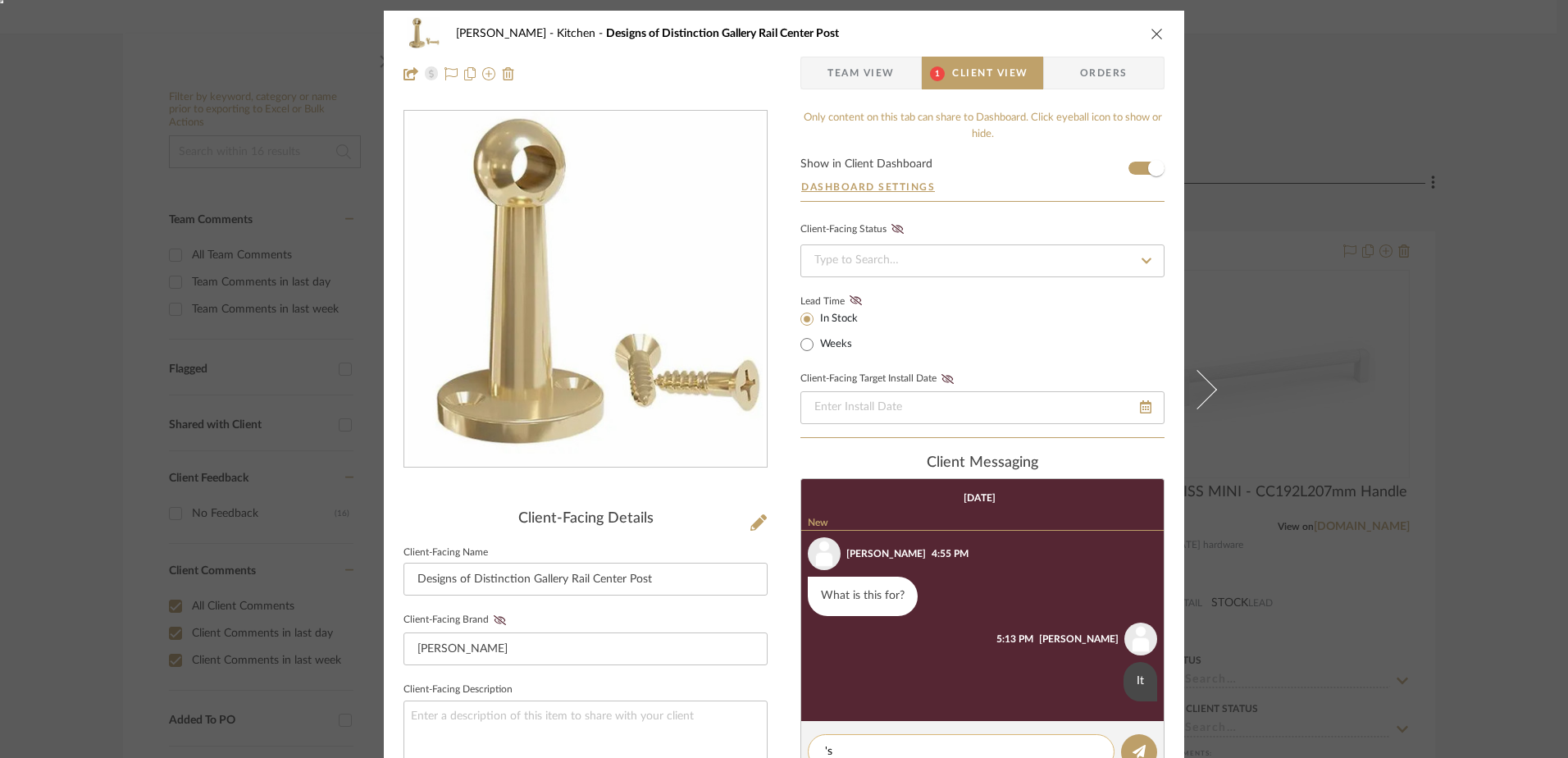
type textarea "'"
type textarea "It"
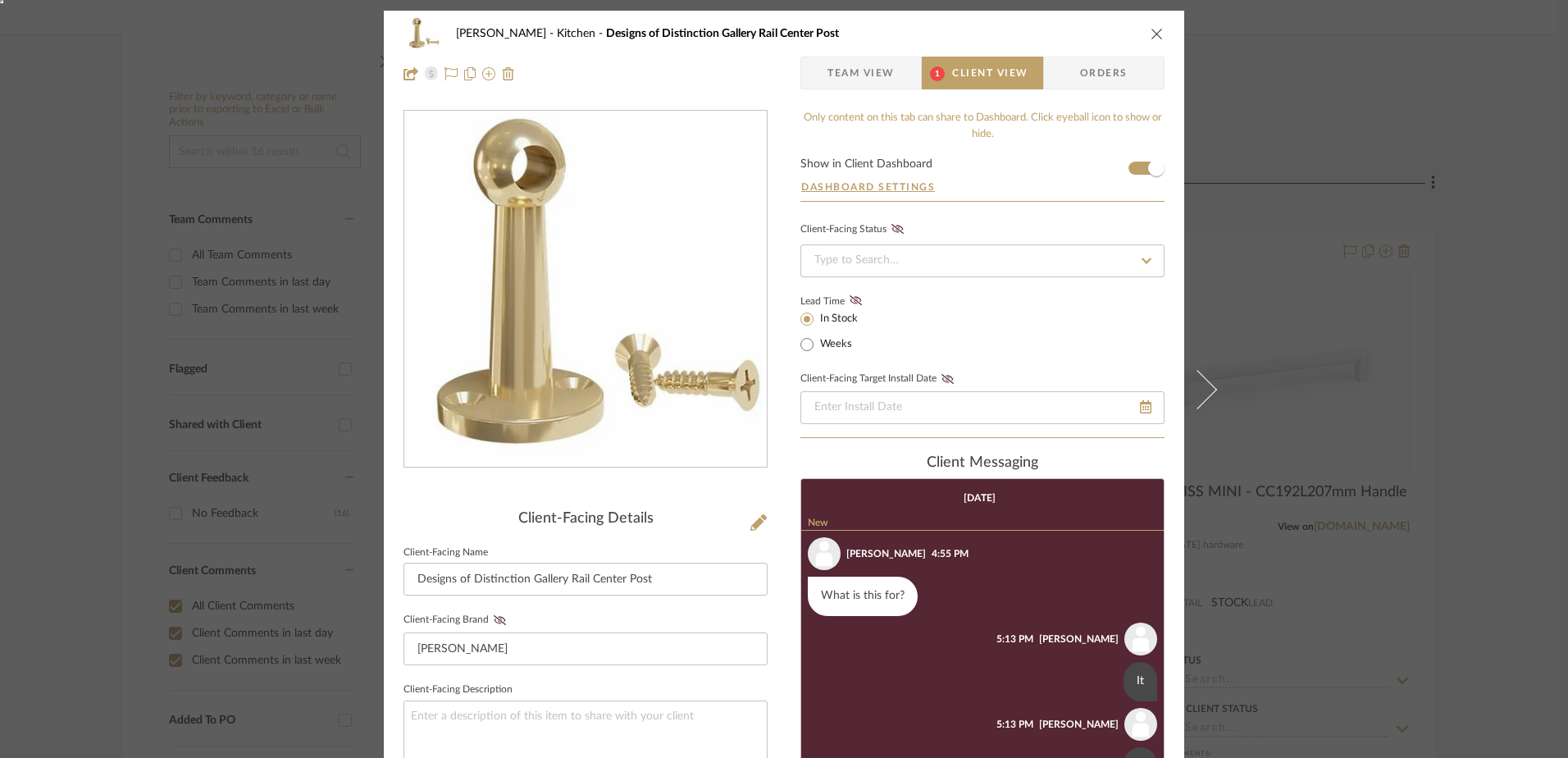
scroll to position [87, 0]
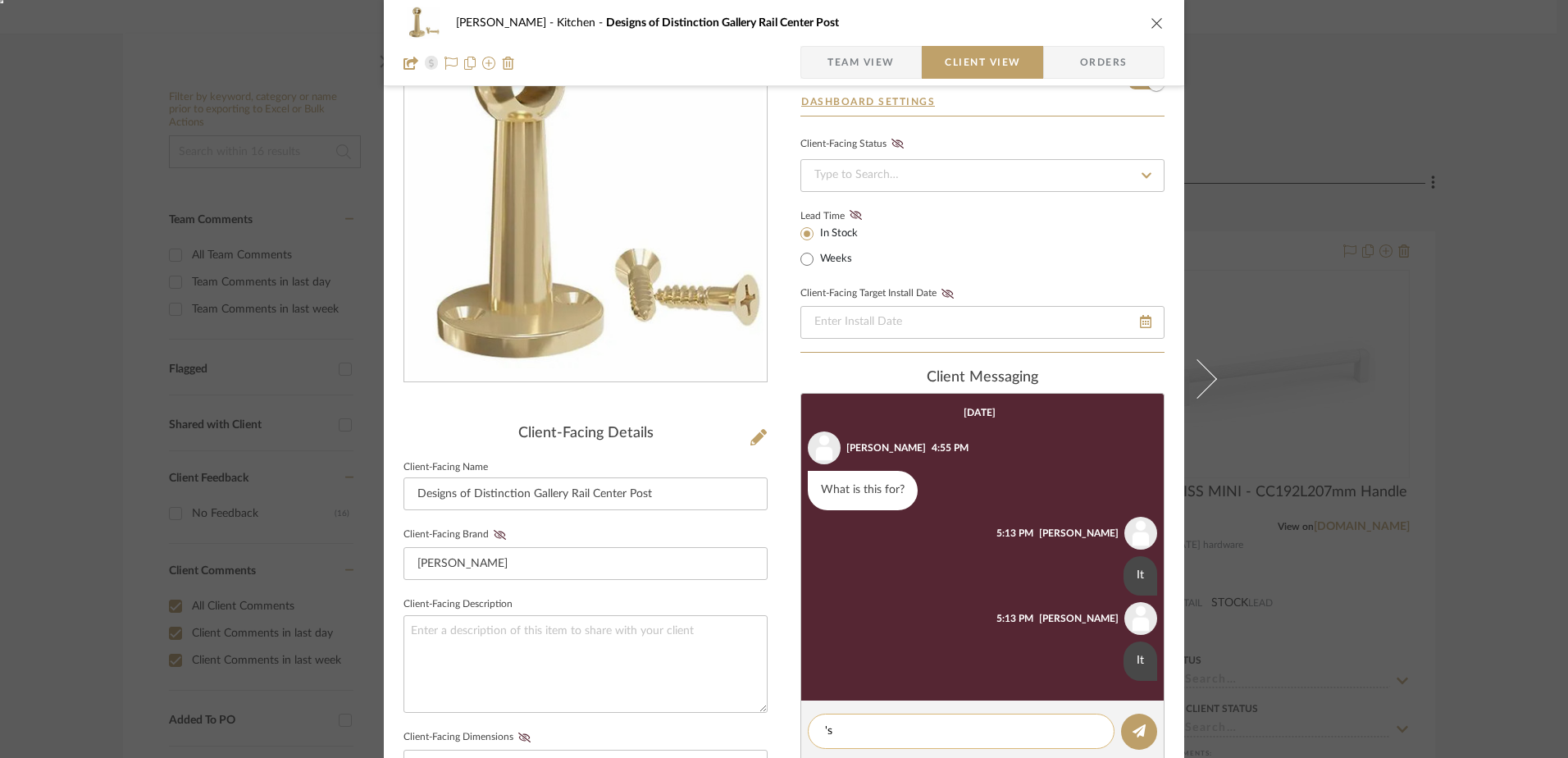
type textarea "'"
type textarea "It's for the shelf by the coffee bar, with the gold rail."
click at [1125, 728] on button at bounding box center [1139, 731] width 36 height 36
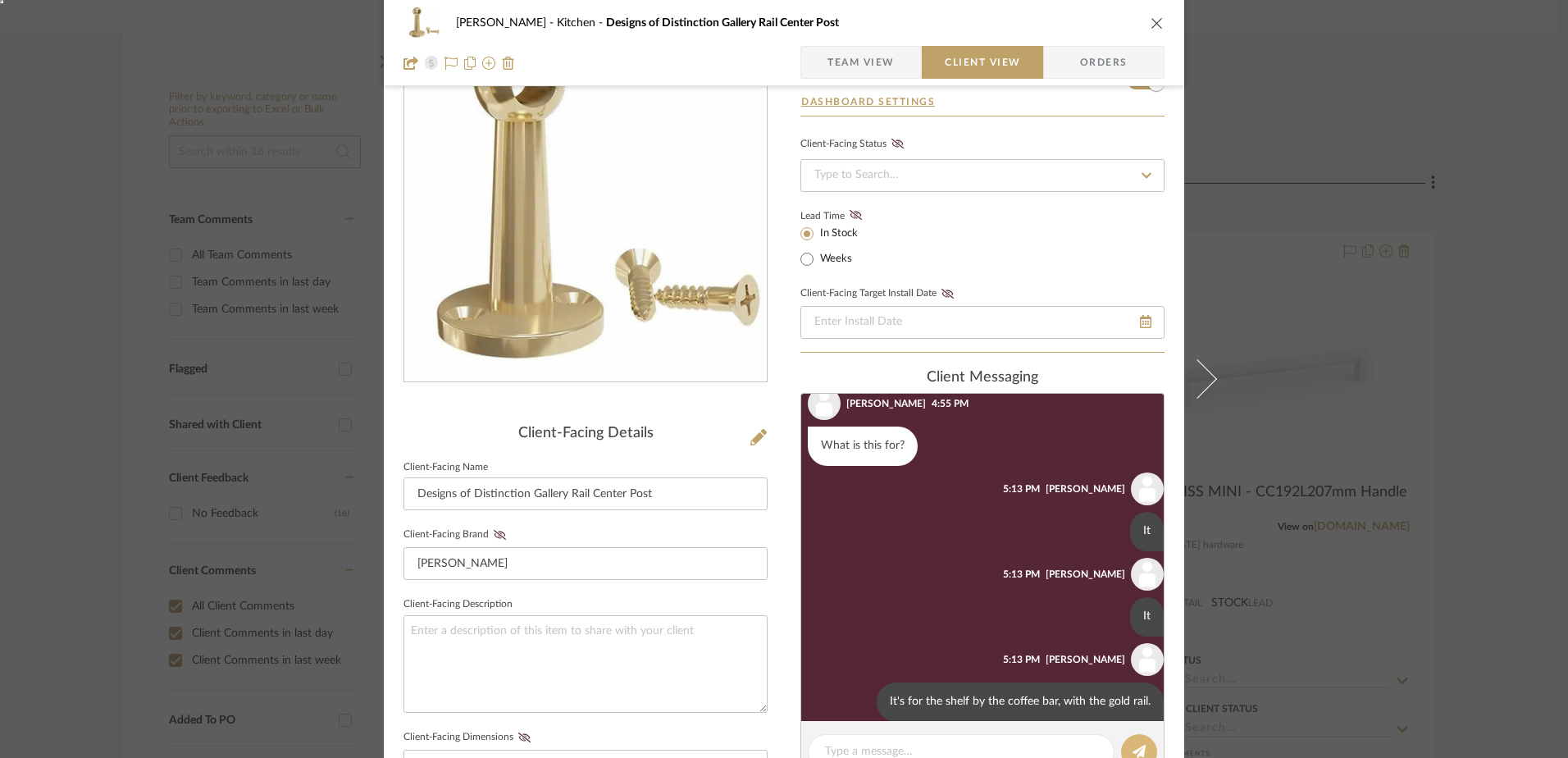
scroll to position [65, 0]
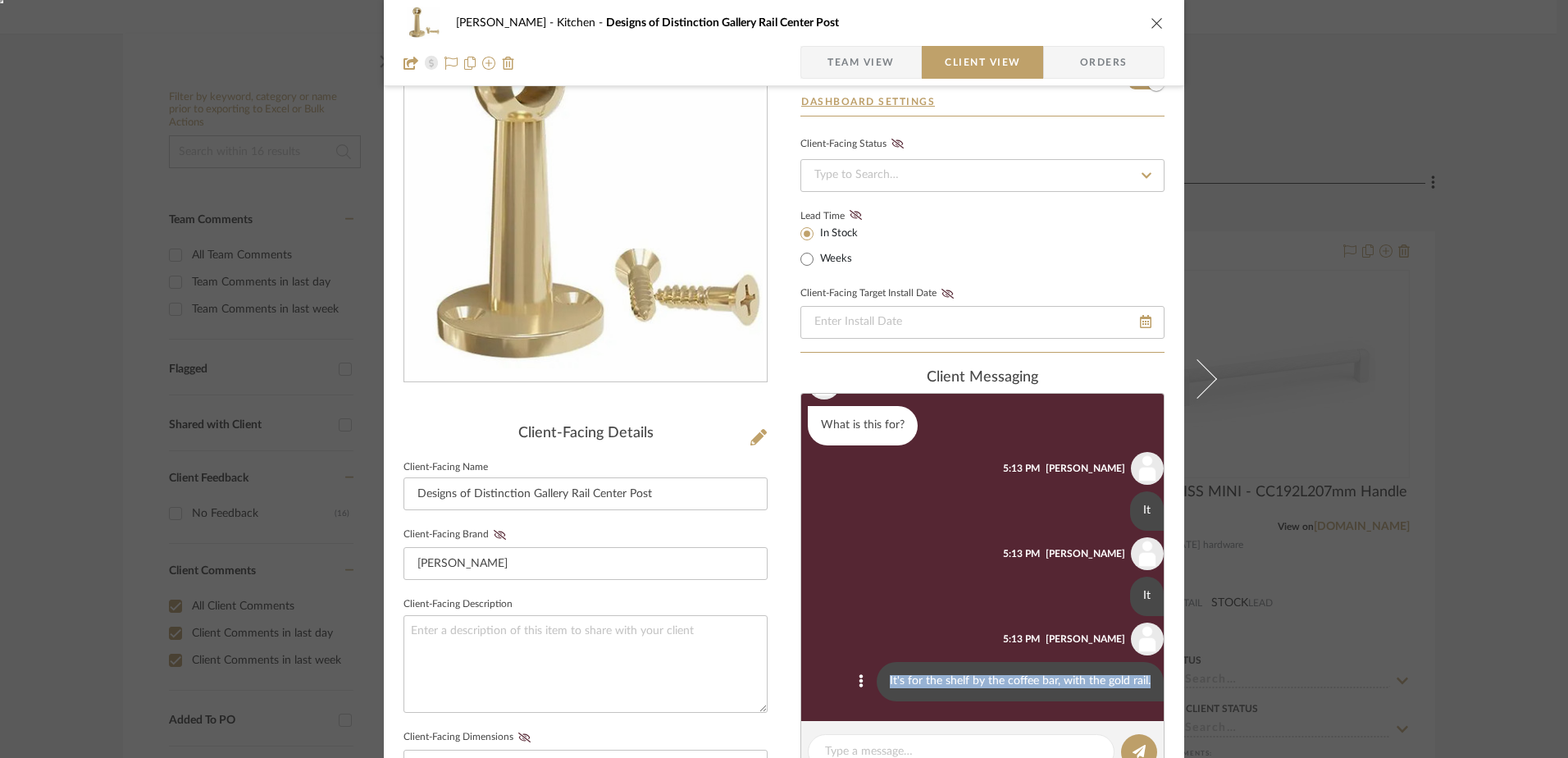
drag, startPoint x: 878, startPoint y: 678, endPoint x: 1142, endPoint y: 677, distance: 264.0
click at [1142, 677] on div "It's for the shelf by the coffee bar, with the gold rail." at bounding box center [1021, 682] width 287 height 39
copy div "It's for the shelf by the coffee bar, with the gold rail."
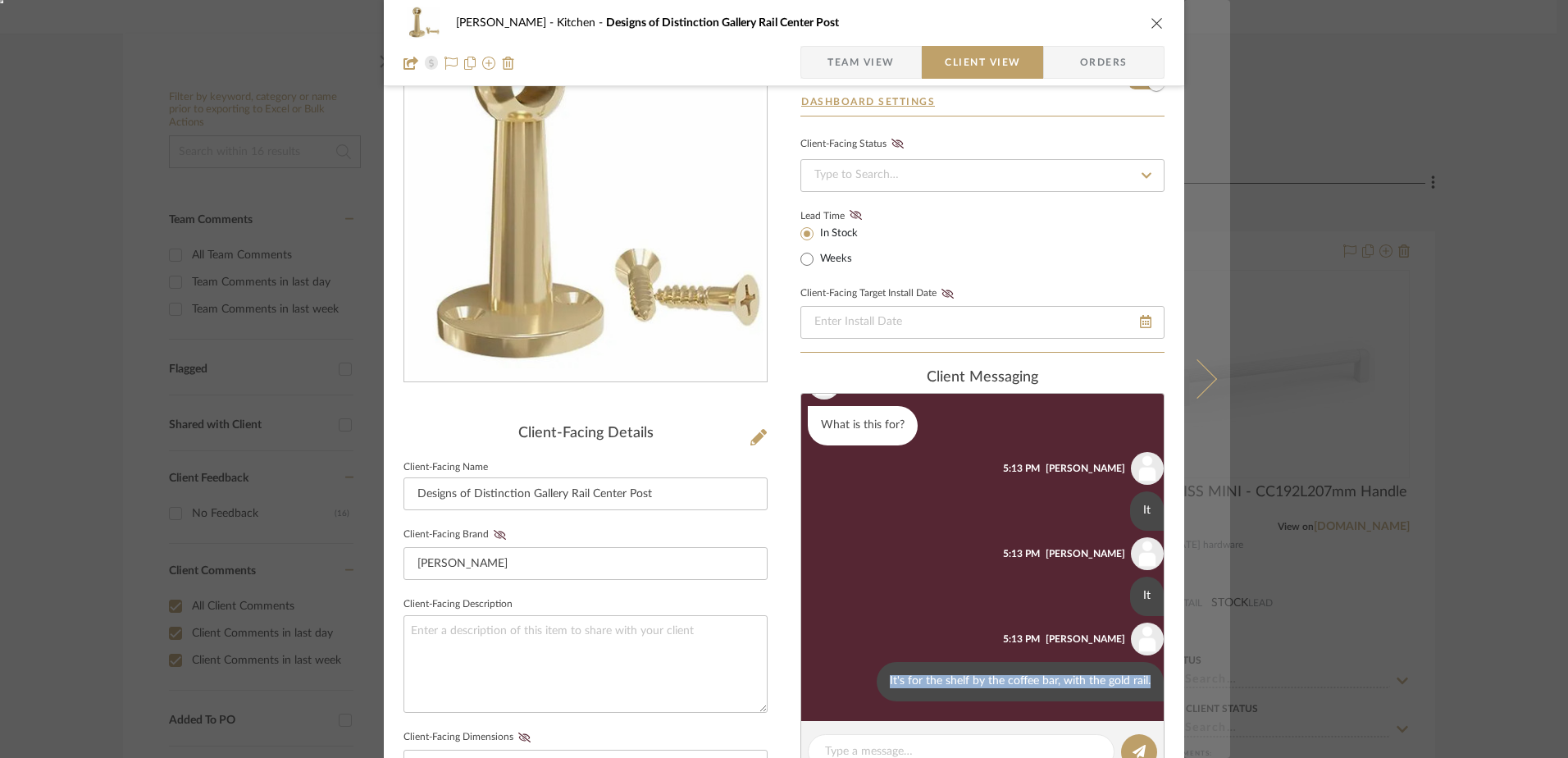
click at [1209, 367] on button at bounding box center [1207, 379] width 46 height 758
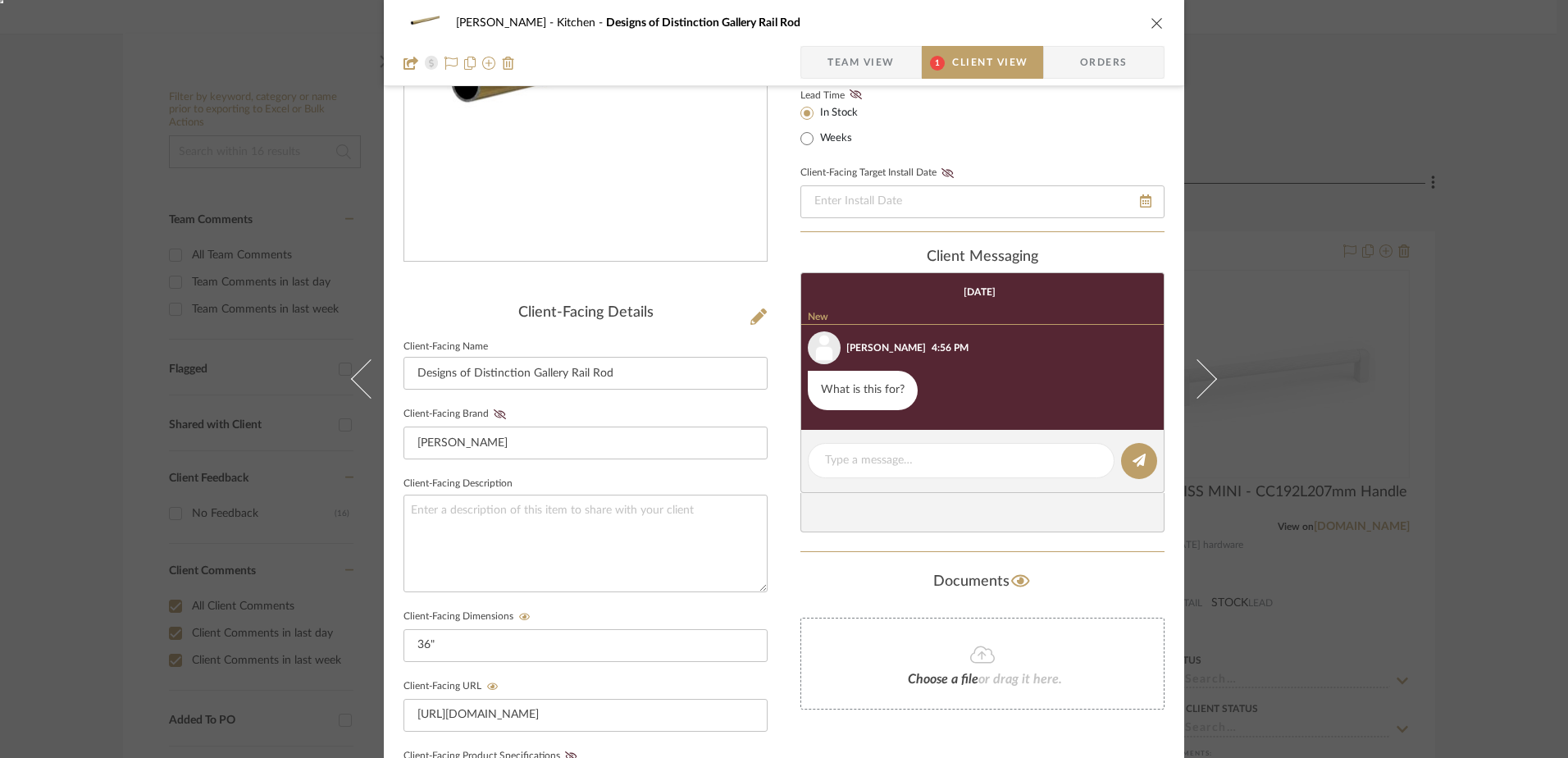
scroll to position [246, 0]
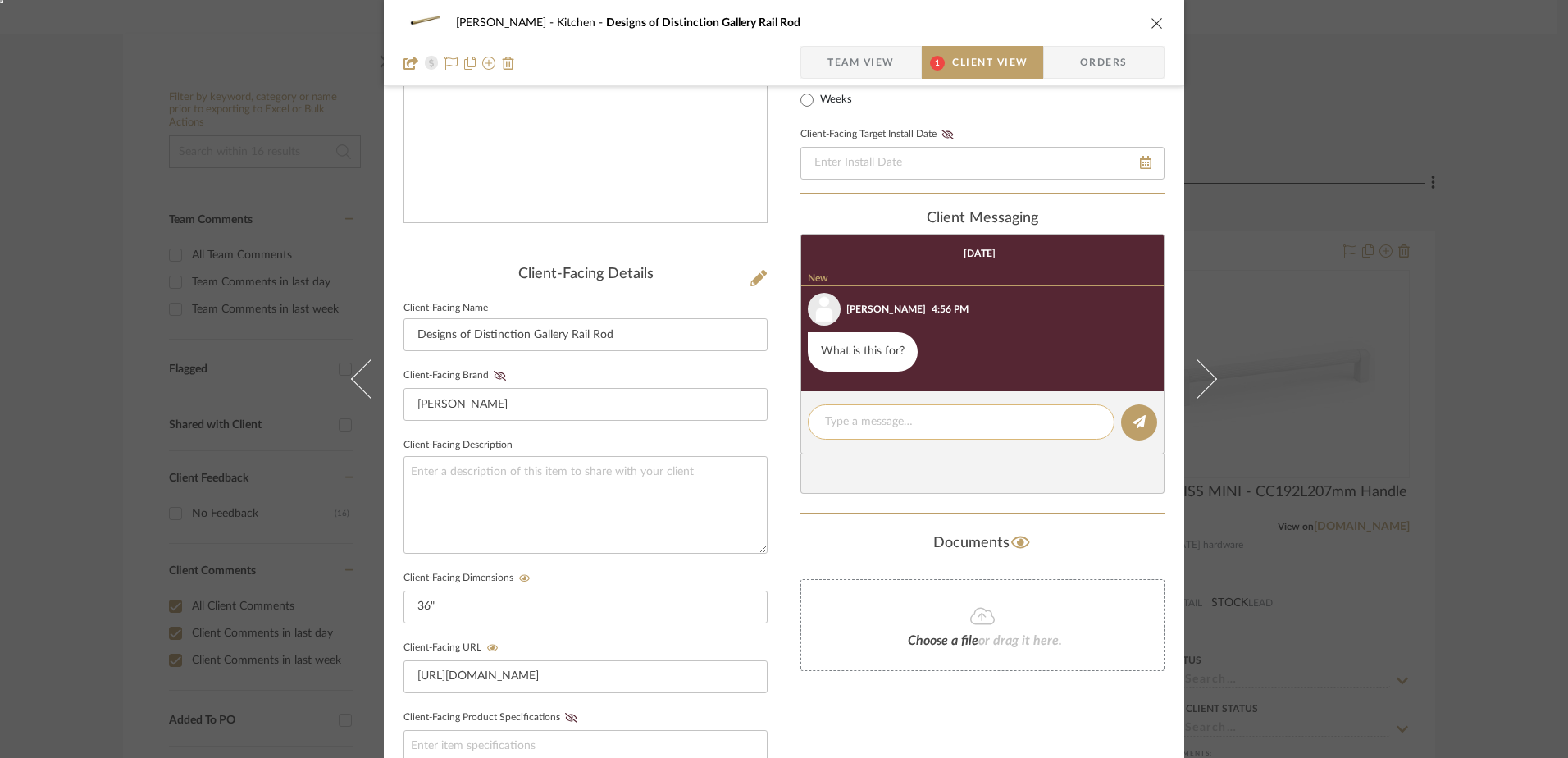
click at [939, 408] on div at bounding box center [961, 422] width 306 height 35
click at [932, 416] on textarea at bounding box center [961, 422] width 272 height 17
paste textarea "It's for the shelf by the coffee bar, with the gold rail."
drag, startPoint x: 1057, startPoint y: 419, endPoint x: 1075, endPoint y: 419, distance: 18.0
click at [1075, 419] on textarea "It's for the shelf by the coffee bar, with the gold rail." at bounding box center [961, 422] width 272 height 17
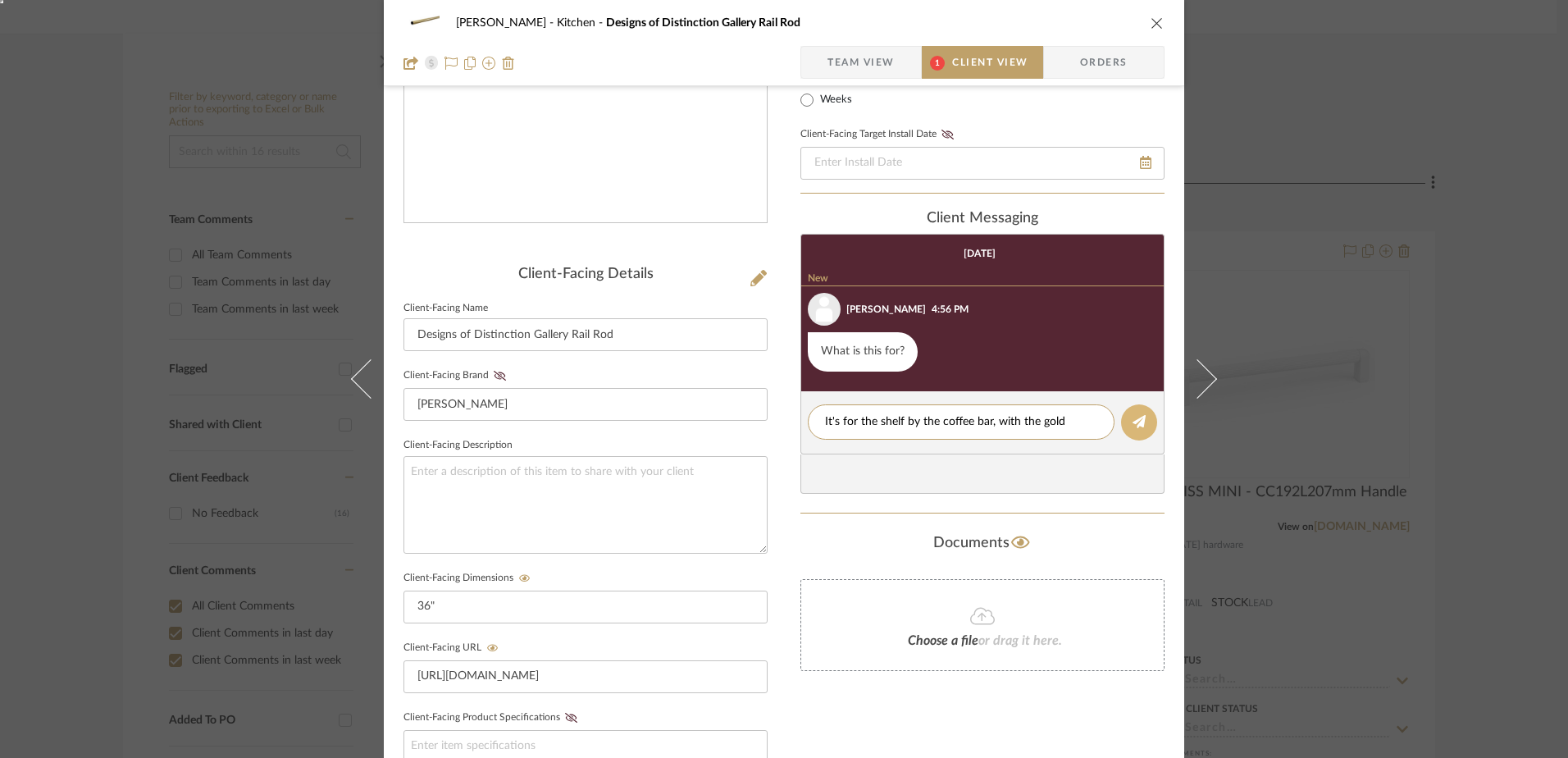
type textarea "It's for the shelf by the coffee bar, with the gold posts."
click at [1125, 419] on button at bounding box center [1139, 422] width 36 height 36
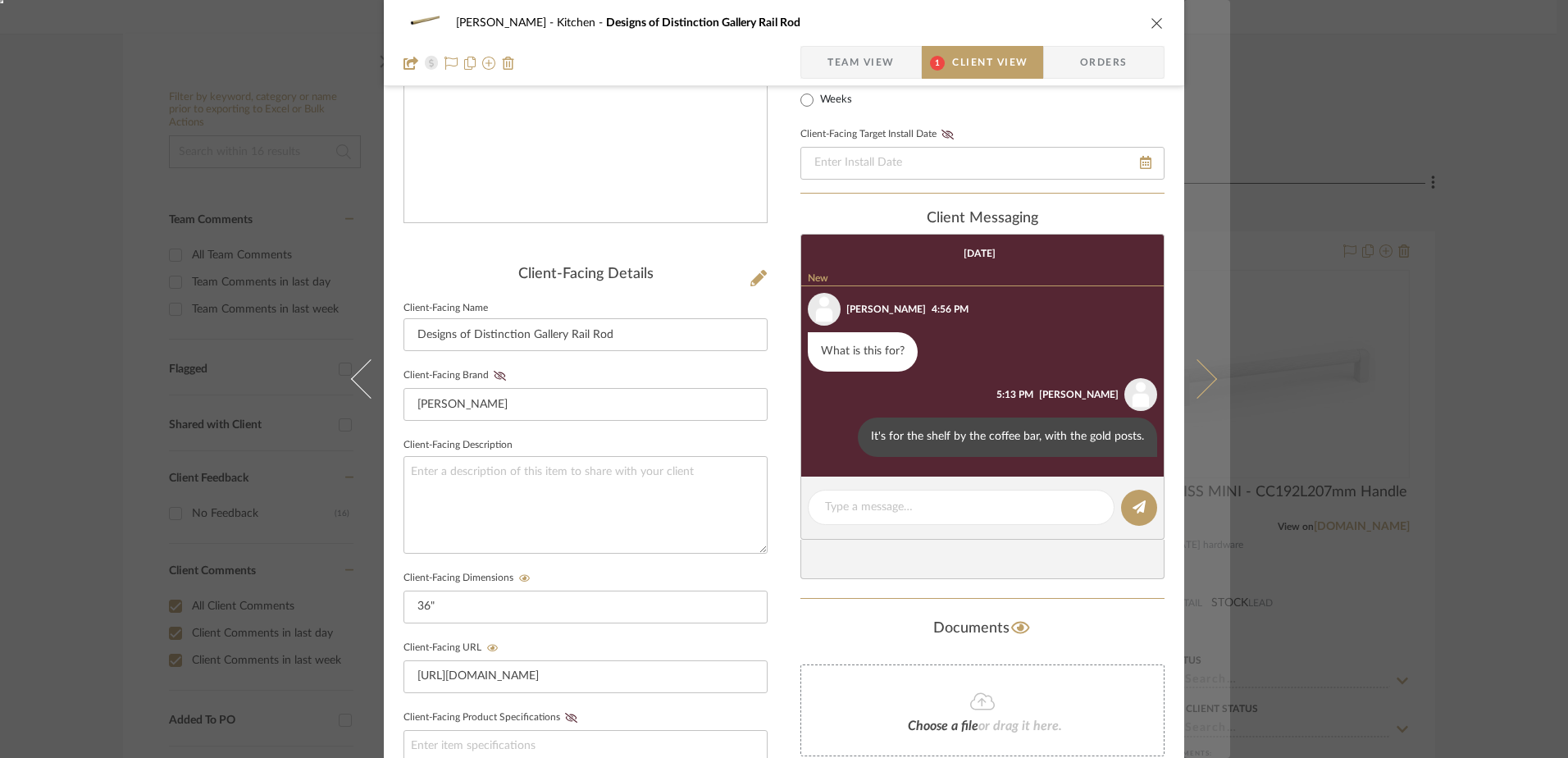
click at [1199, 379] on icon at bounding box center [1197, 379] width 39 height 39
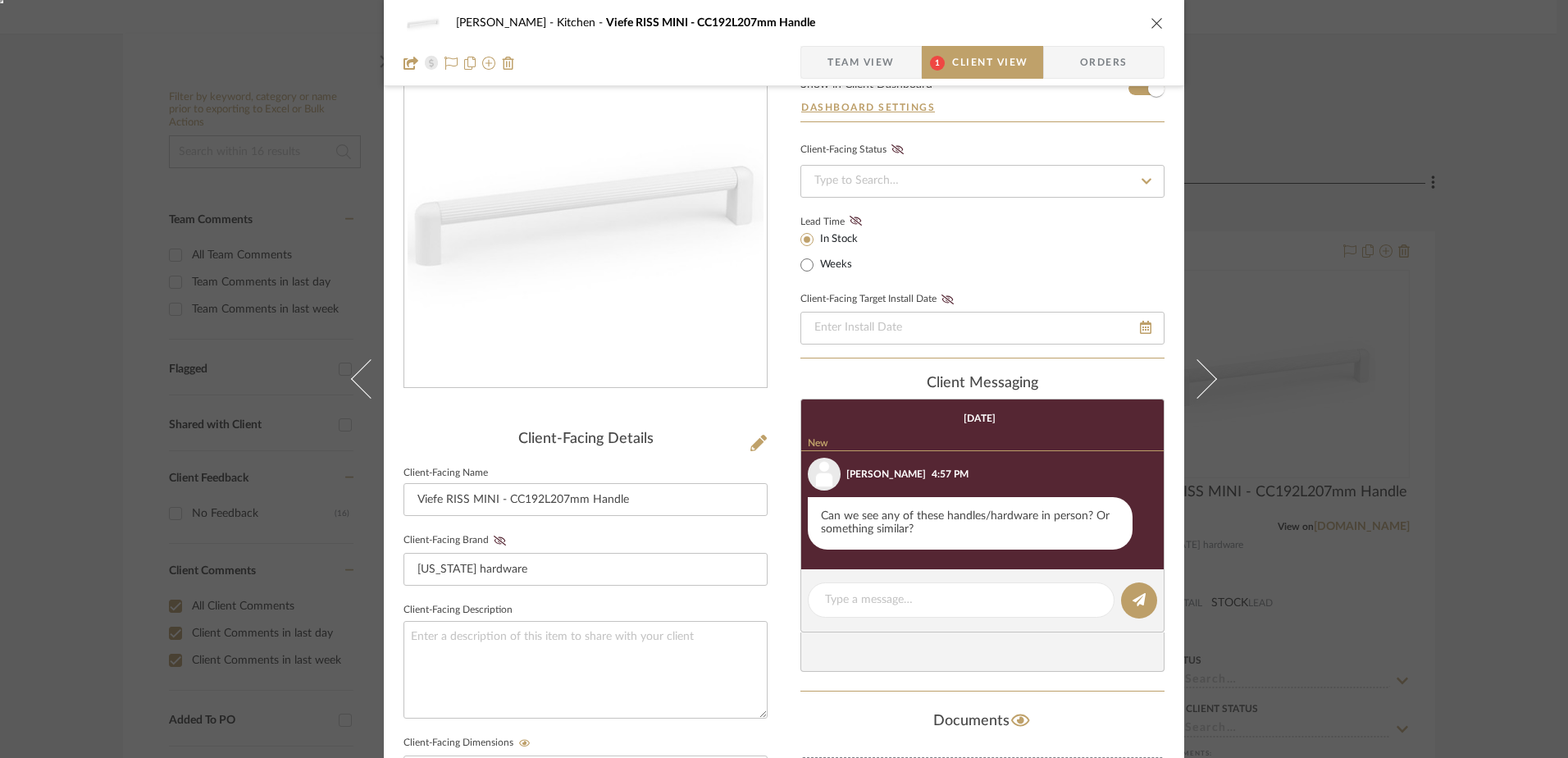
scroll to position [82, 0]
click at [848, 592] on textarea at bounding box center [961, 599] width 272 height 17
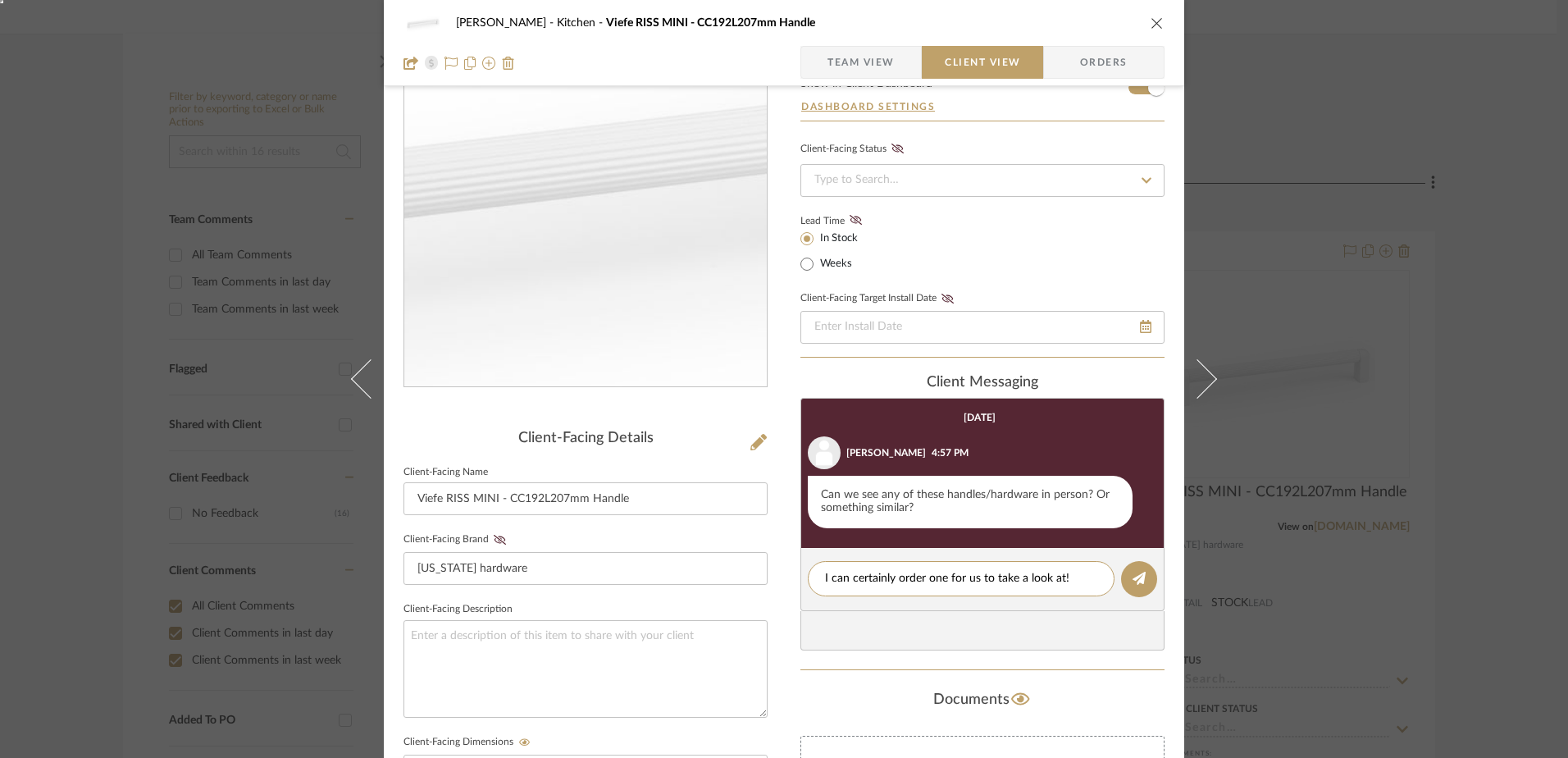
type textarea "I can certainly order one for us to take a look at!"
click at [574, 211] on img "0" at bounding box center [586, 209] width 356 height 356
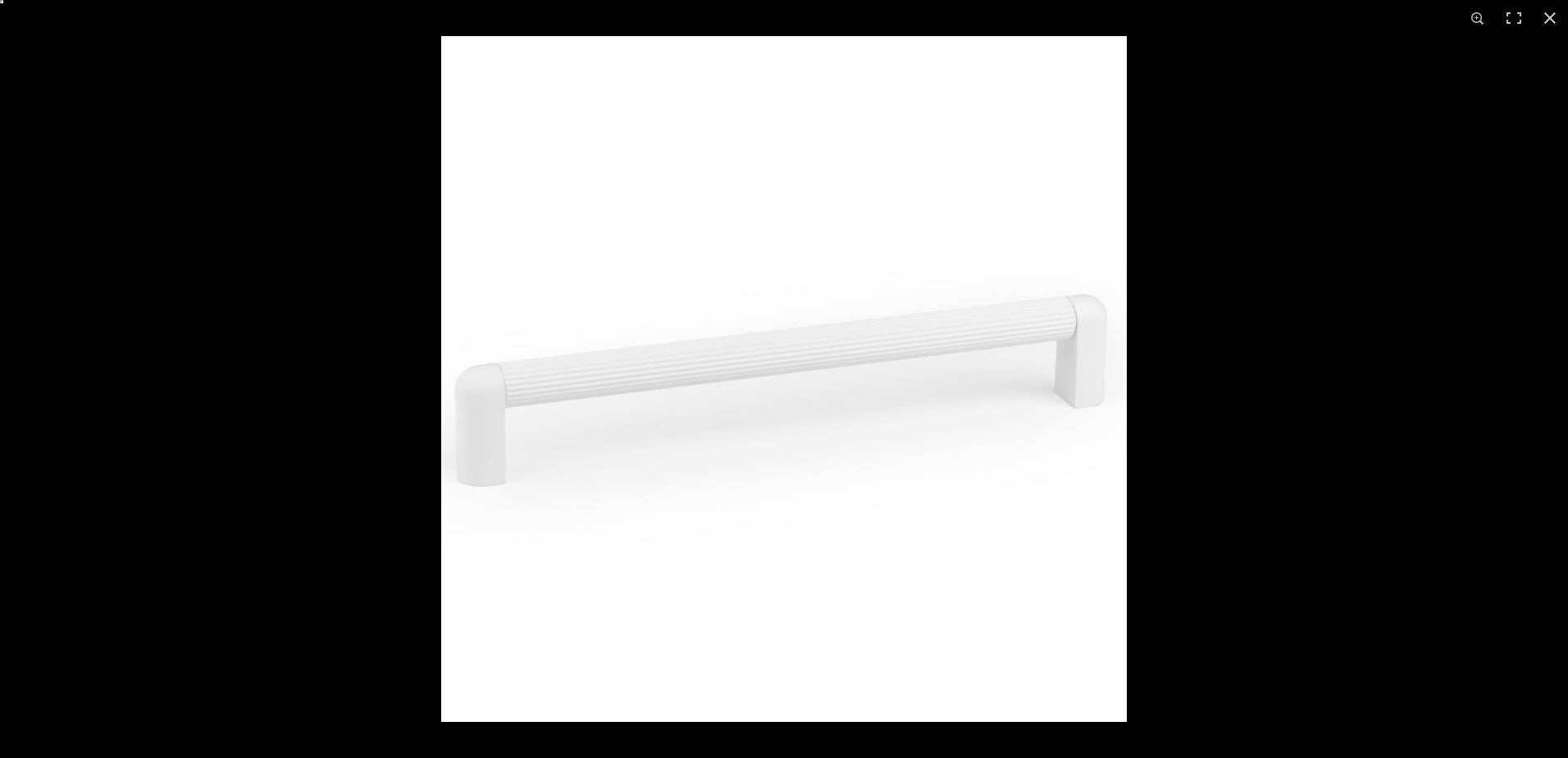
click at [1303, 277] on div at bounding box center [1225, 415] width 1568 height 758
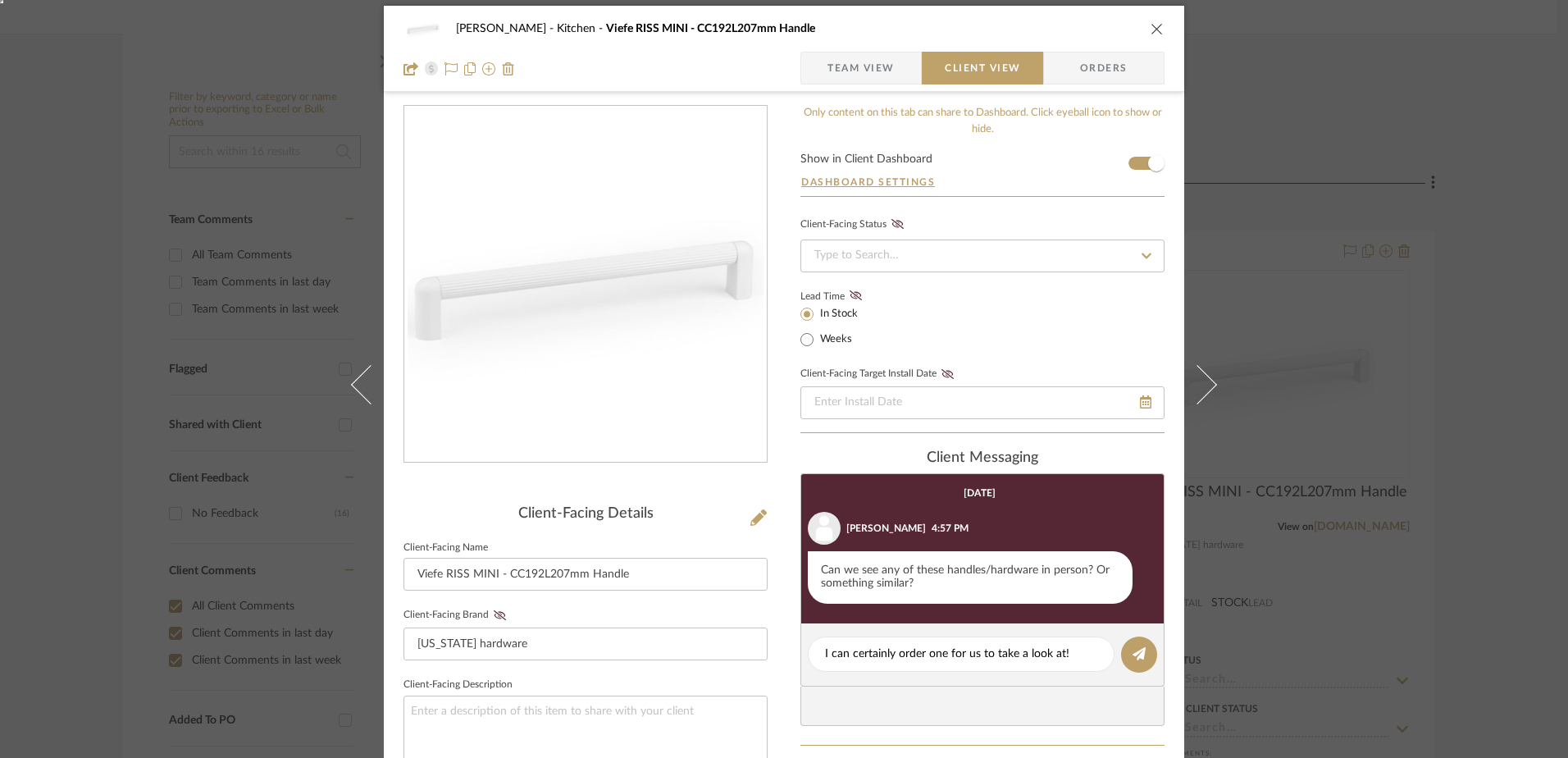
scroll to position [0, 0]
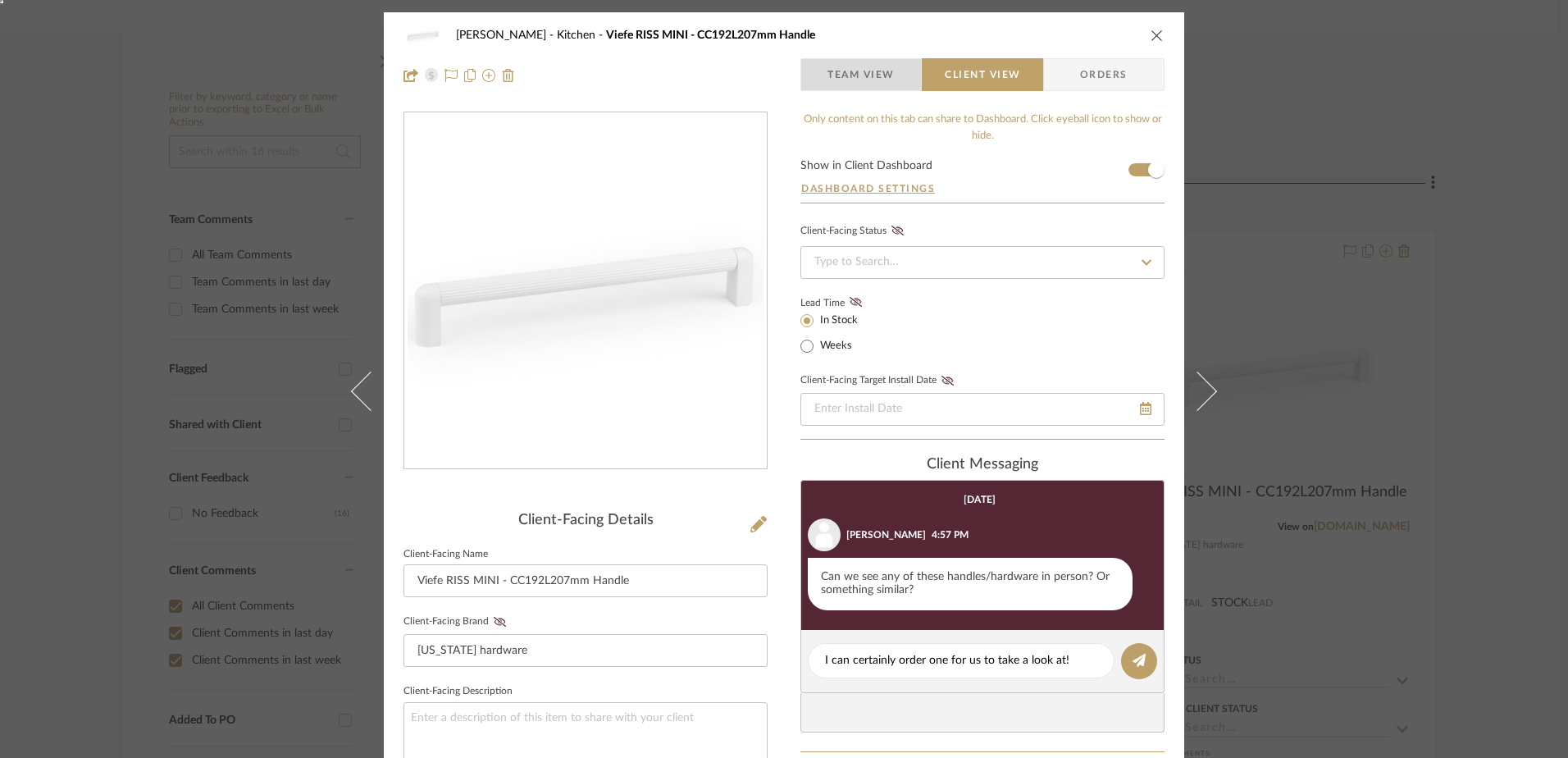
click at [849, 74] on span "Team View" at bounding box center [861, 74] width 67 height 33
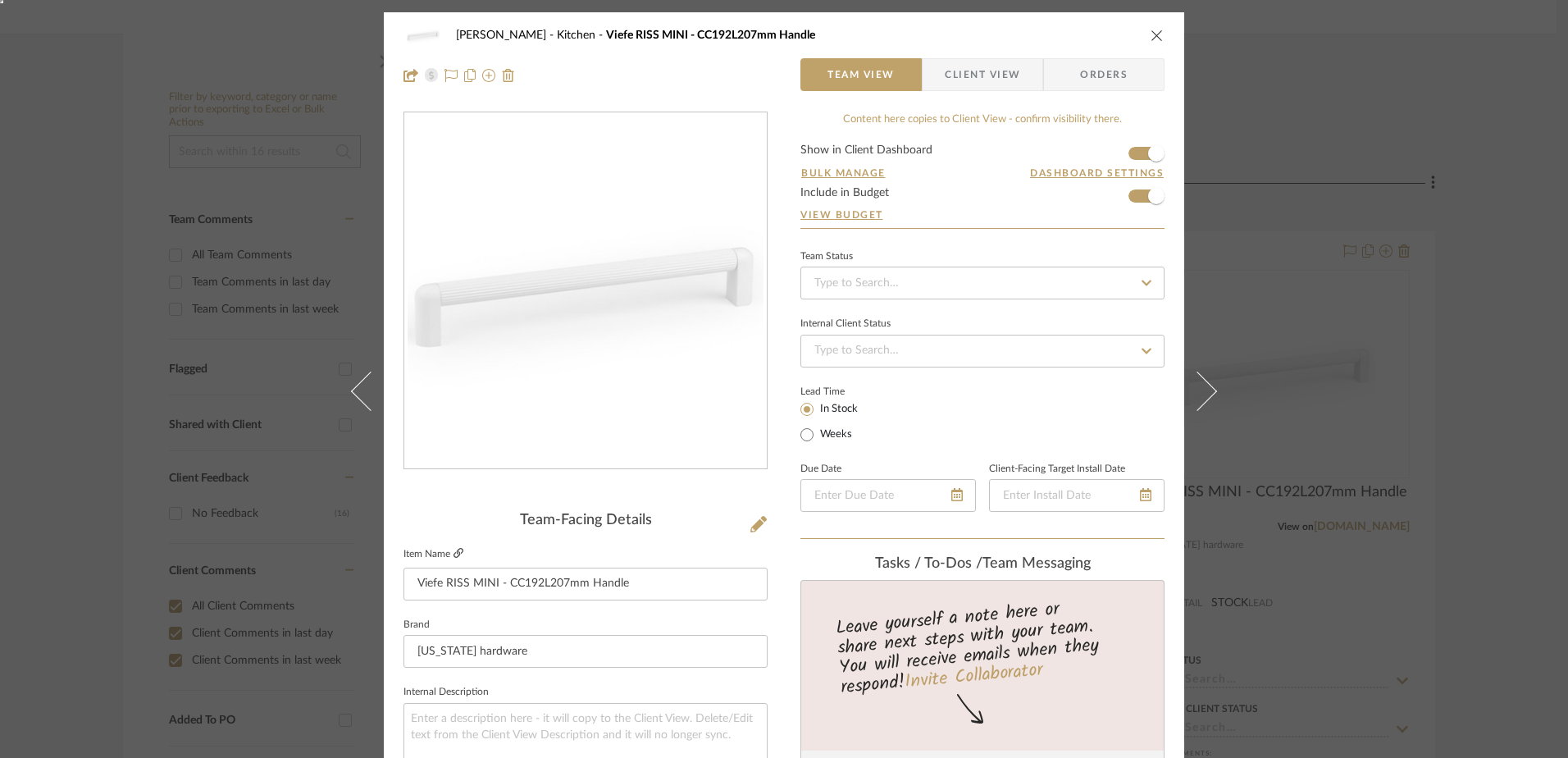
click at [453, 554] on icon at bounding box center [458, 552] width 10 height 10
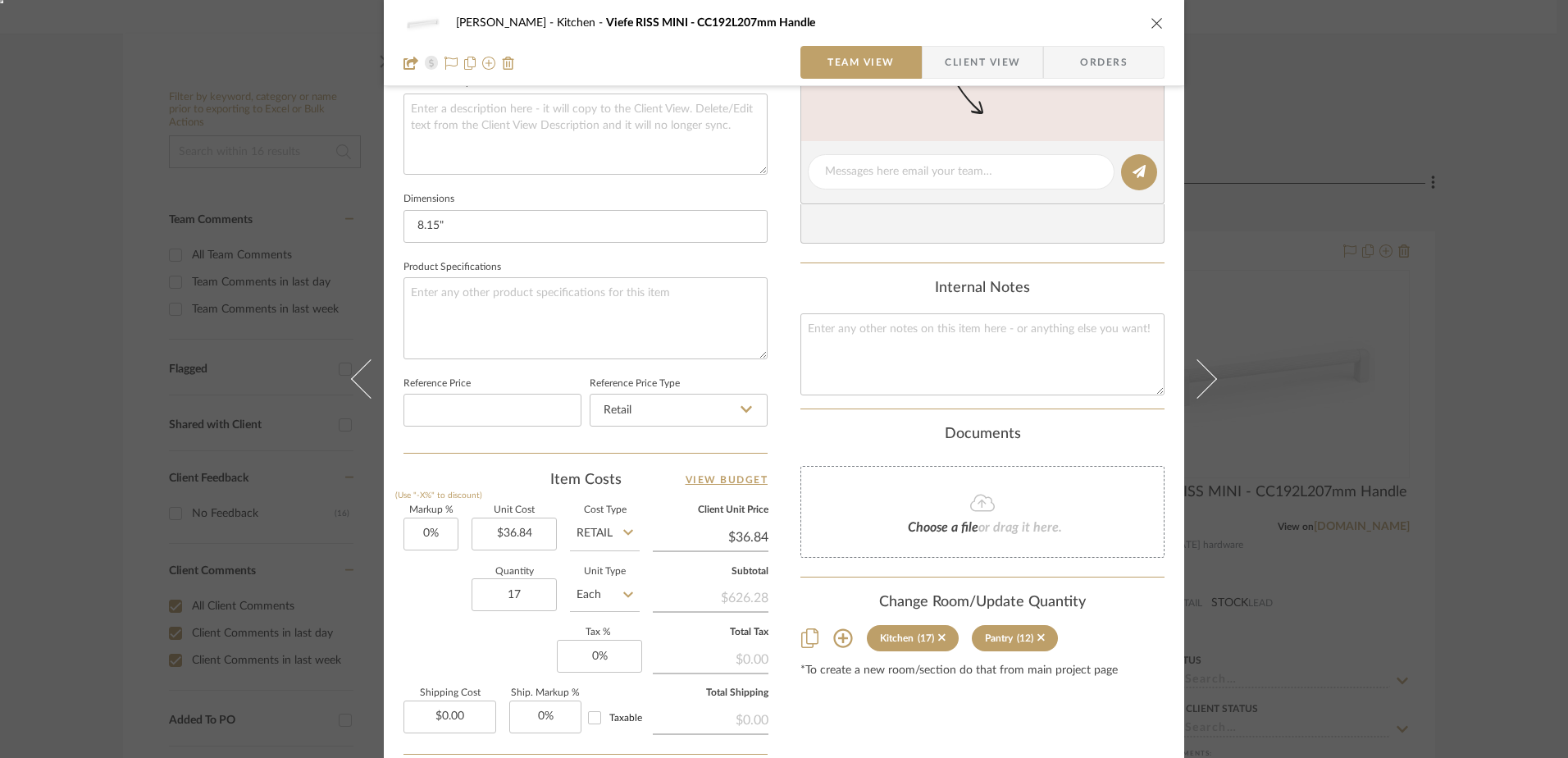
scroll to position [605, 0]
click at [953, 52] on span "Client View" at bounding box center [982, 61] width 75 height 33
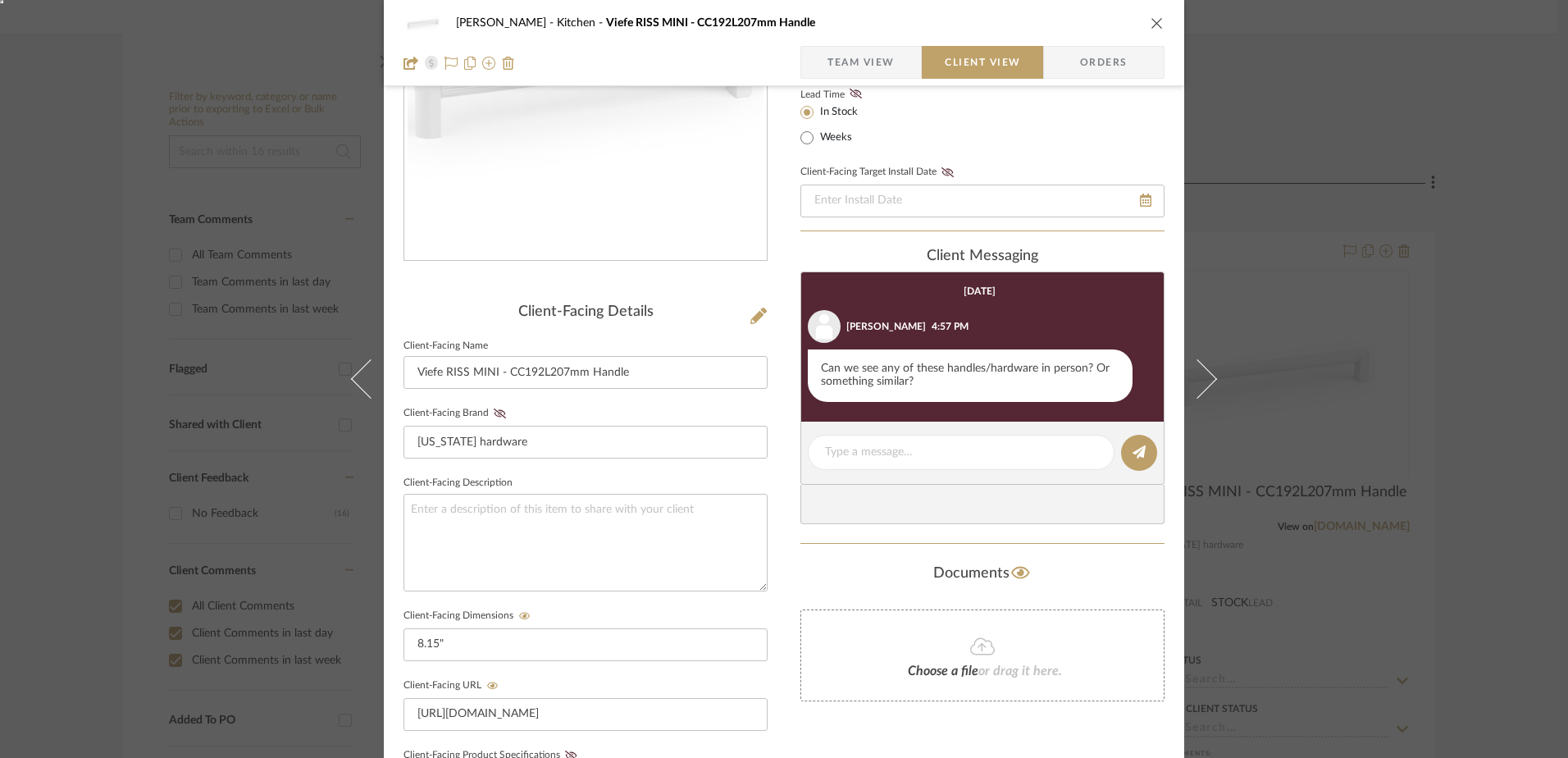
scroll to position [196, 0]
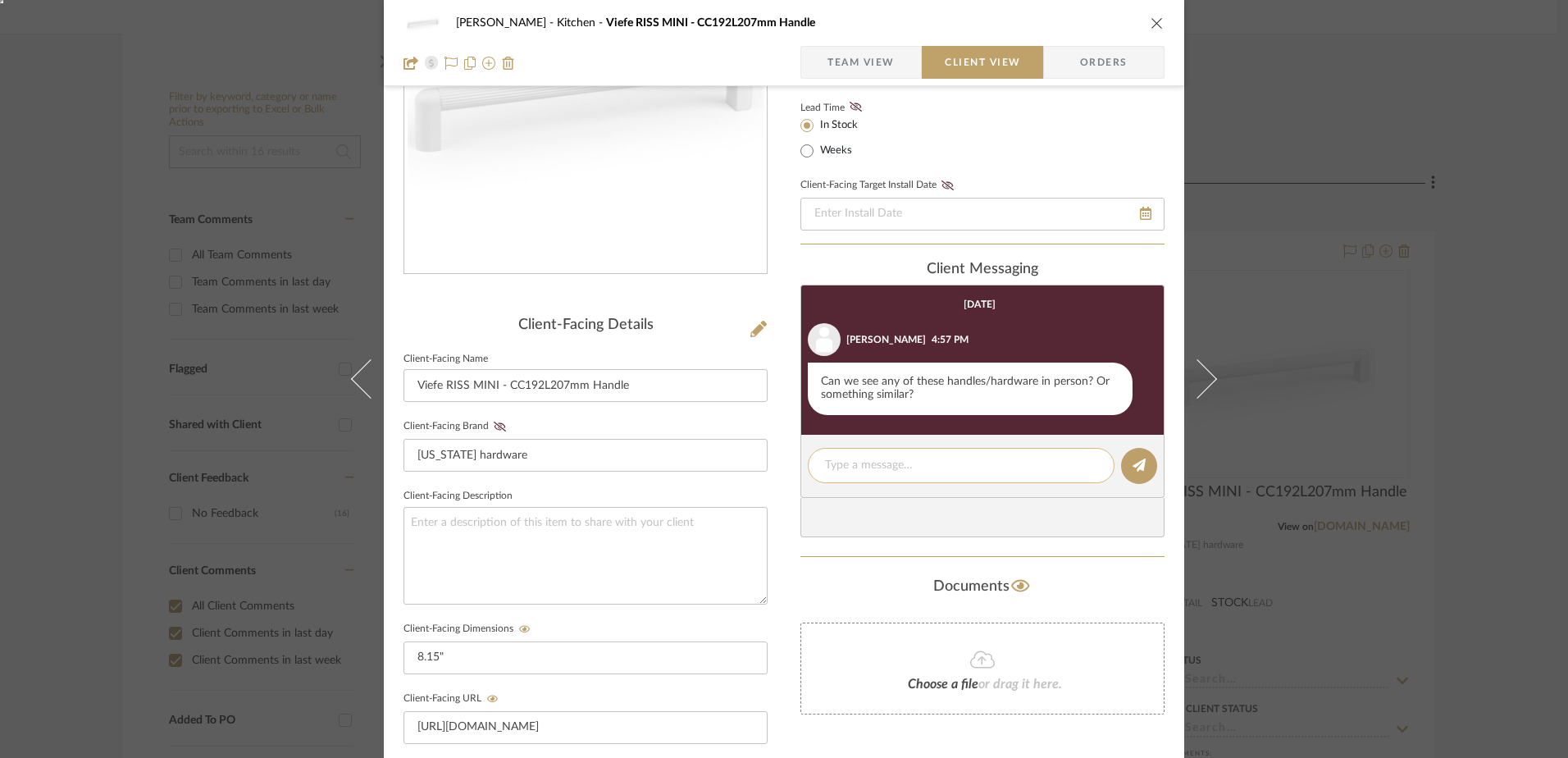
click at [871, 468] on textarea at bounding box center [961, 466] width 272 height 17
type textarea "Yes! I will order one!"
click at [1132, 466] on icon at bounding box center [1139, 465] width 13 height 13
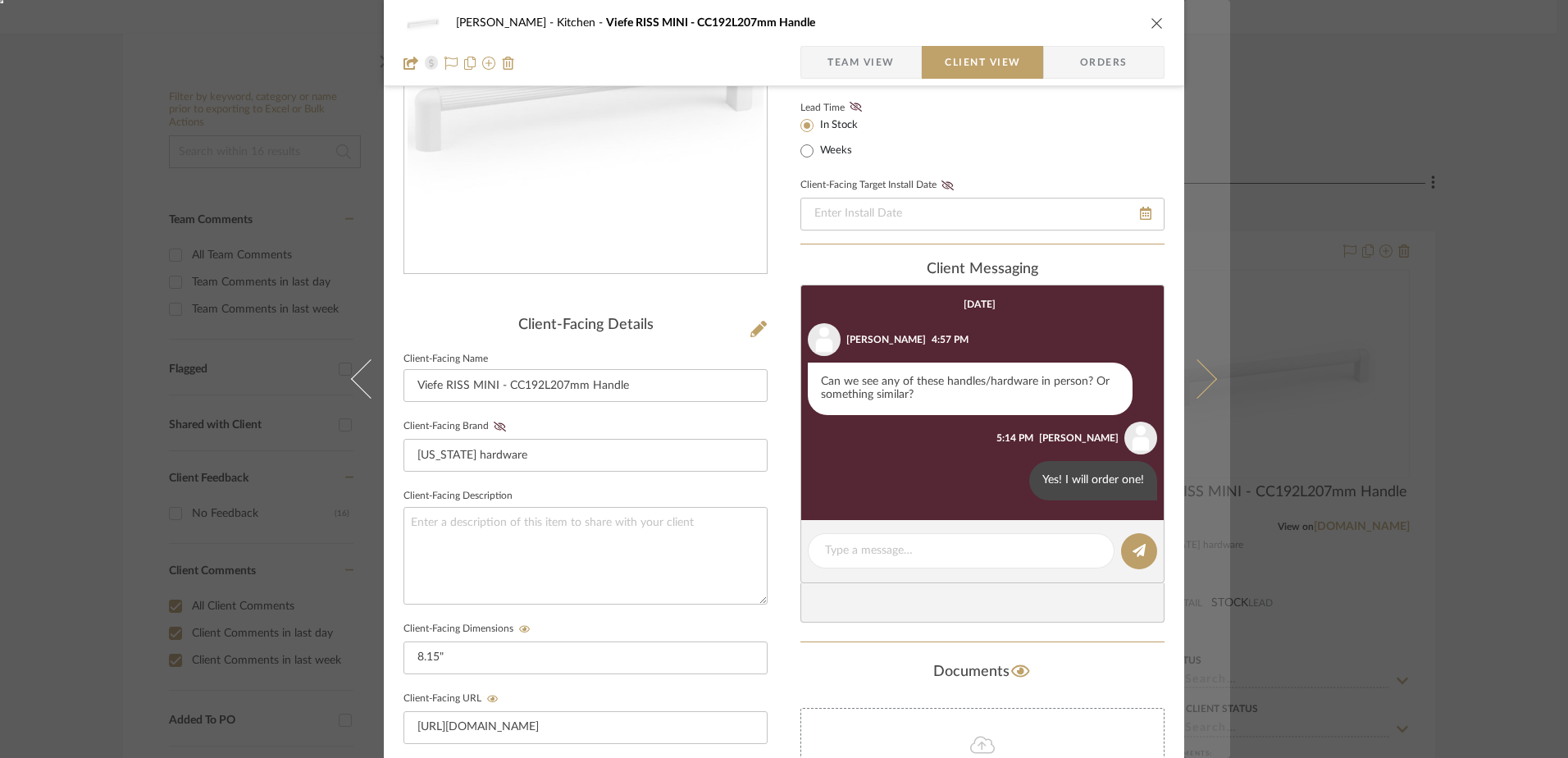
click at [1196, 379] on icon at bounding box center [1197, 379] width 39 height 39
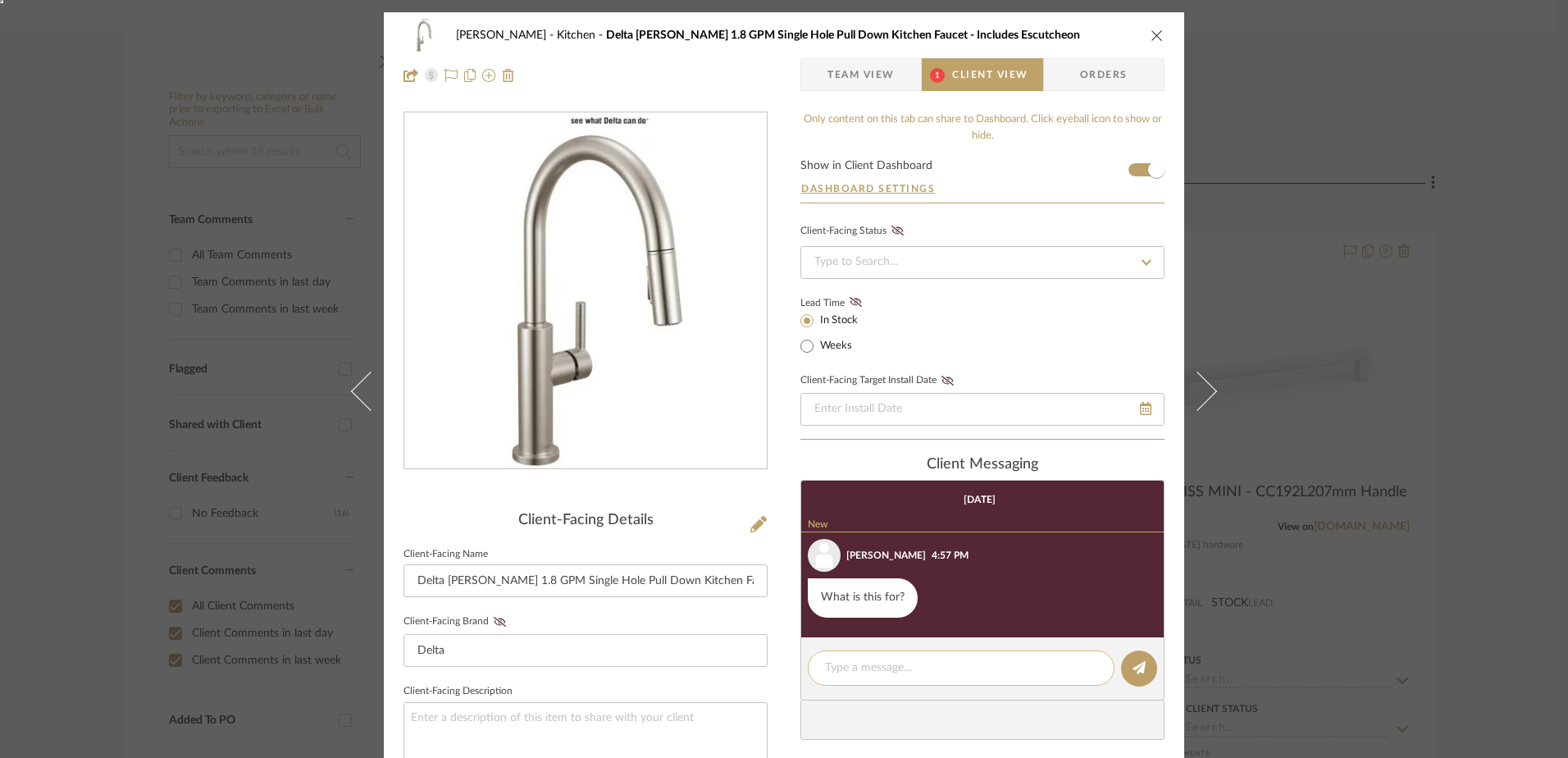
click at [895, 662] on textarea at bounding box center [961, 668] width 272 height 17
type textarea "Outdoor kitchen area"
click at [1143, 670] on button at bounding box center [1139, 668] width 36 height 36
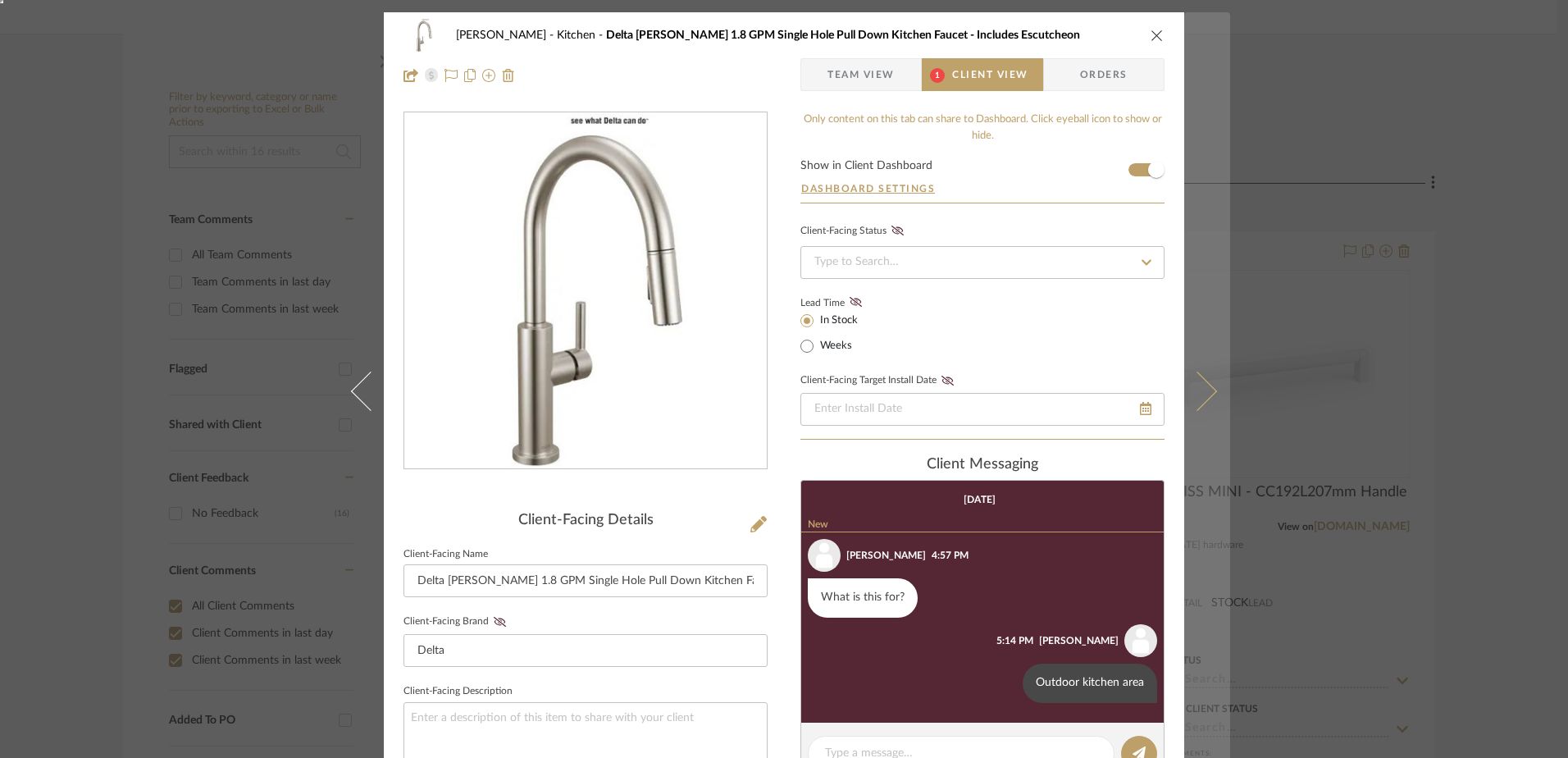
click at [1187, 388] on icon at bounding box center [1197, 391] width 39 height 39
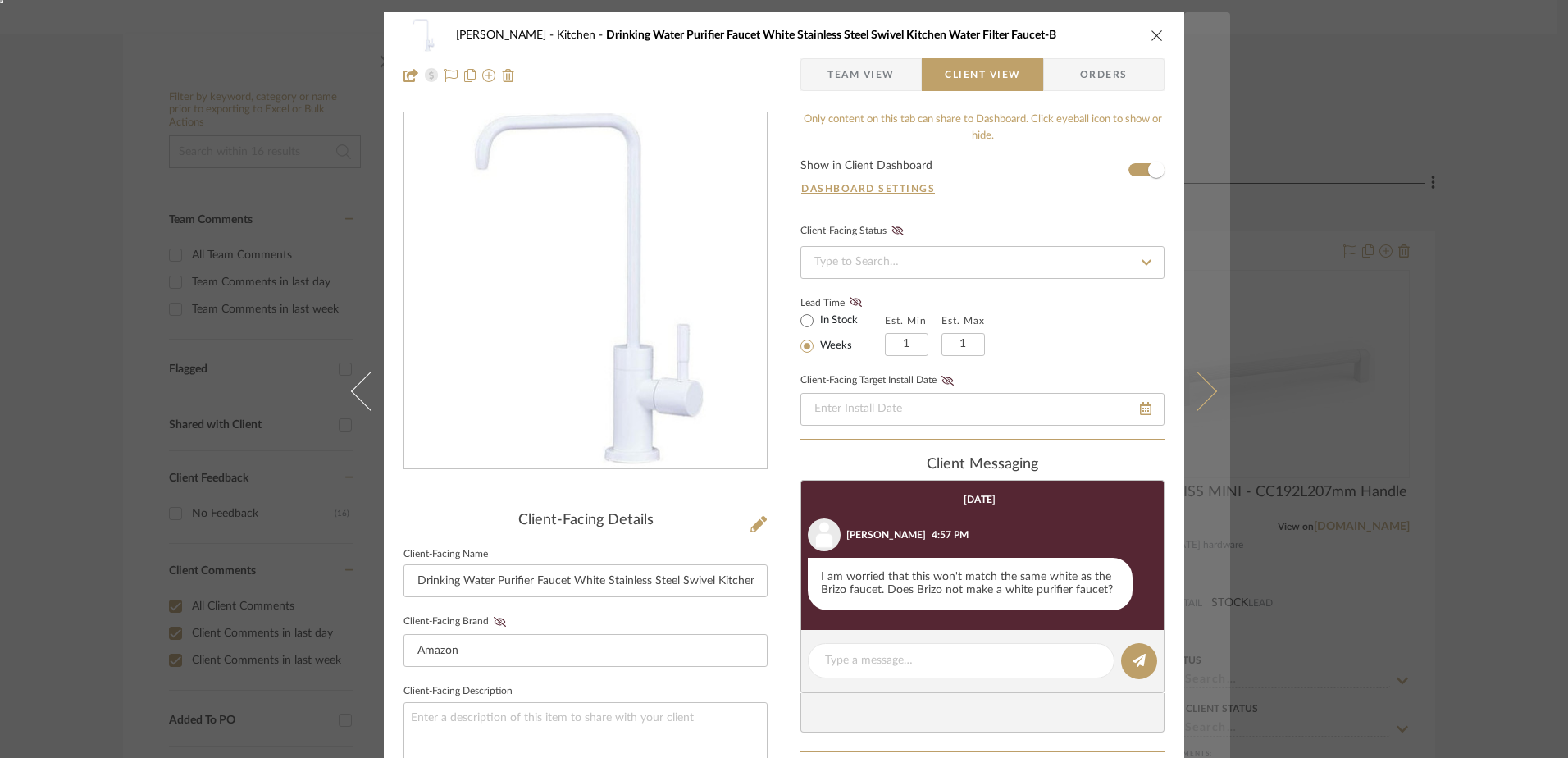
click at [1196, 393] on icon at bounding box center [1197, 391] width 39 height 39
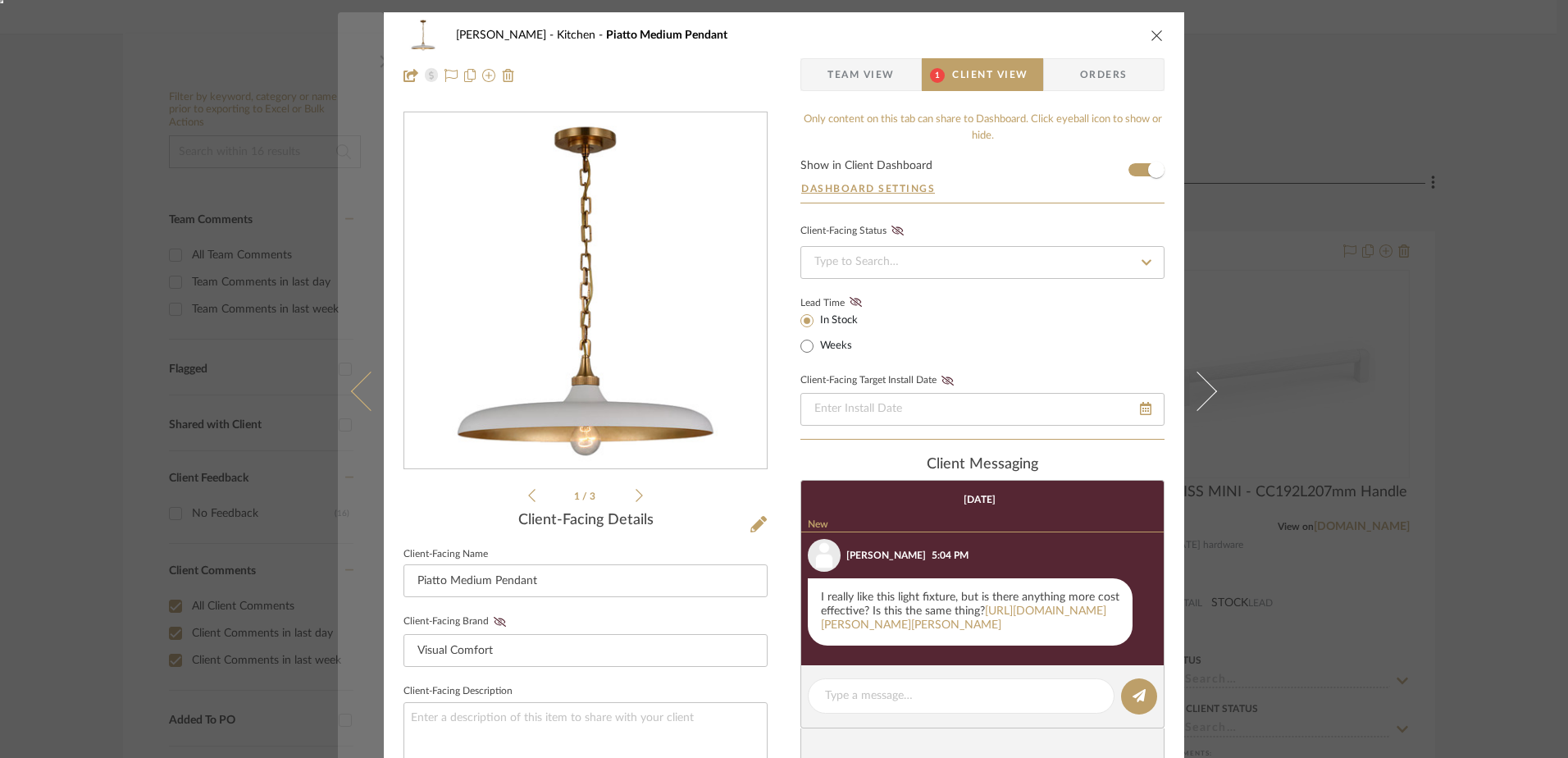
click at [351, 395] on icon at bounding box center [371, 391] width 39 height 39
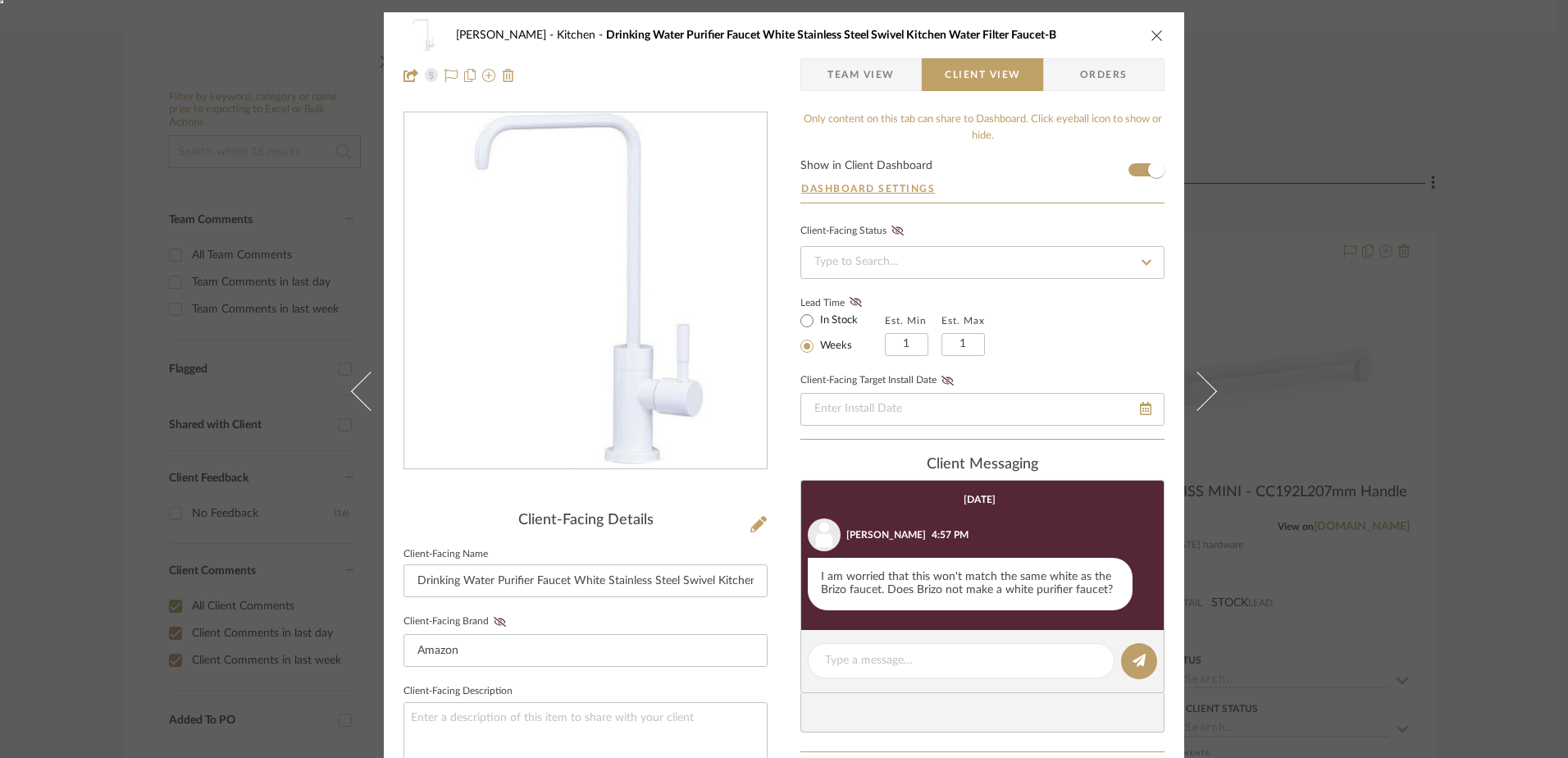
click at [1150, 42] on button "close" at bounding box center [1157, 35] width 15 height 15
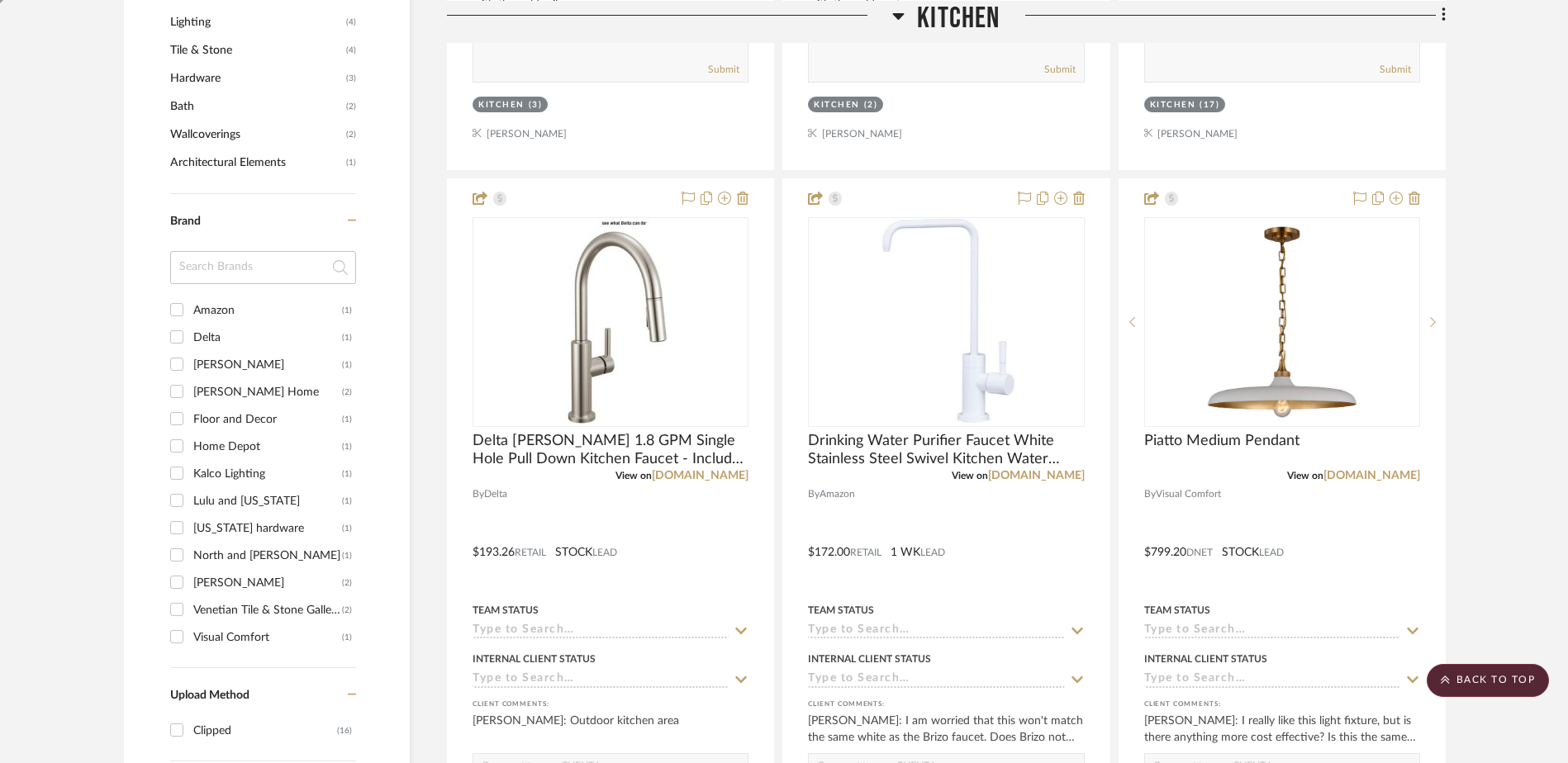
scroll to position [1014, 0]
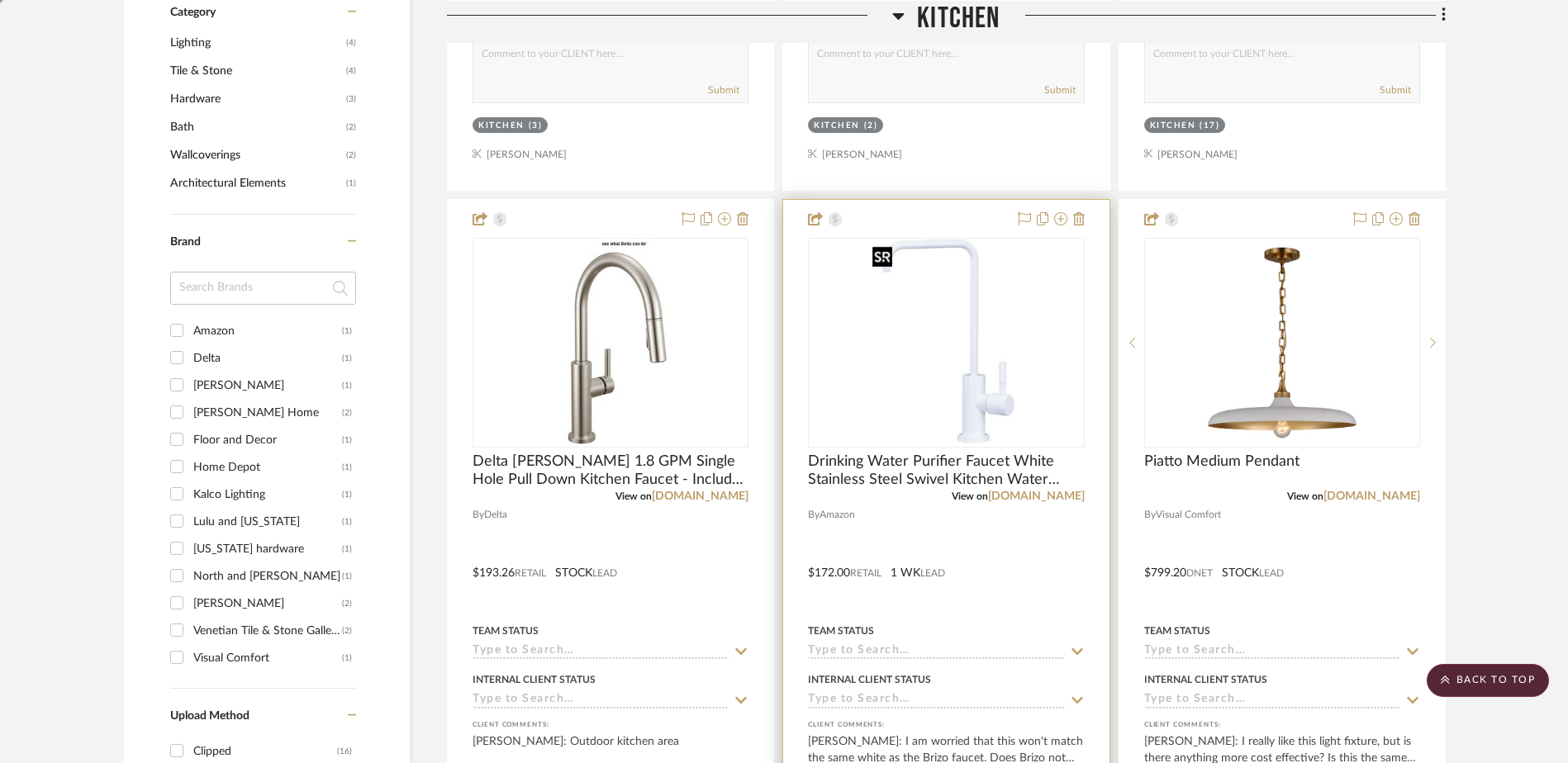
click at [958, 398] on img "0" at bounding box center [946, 342] width 162 height 206
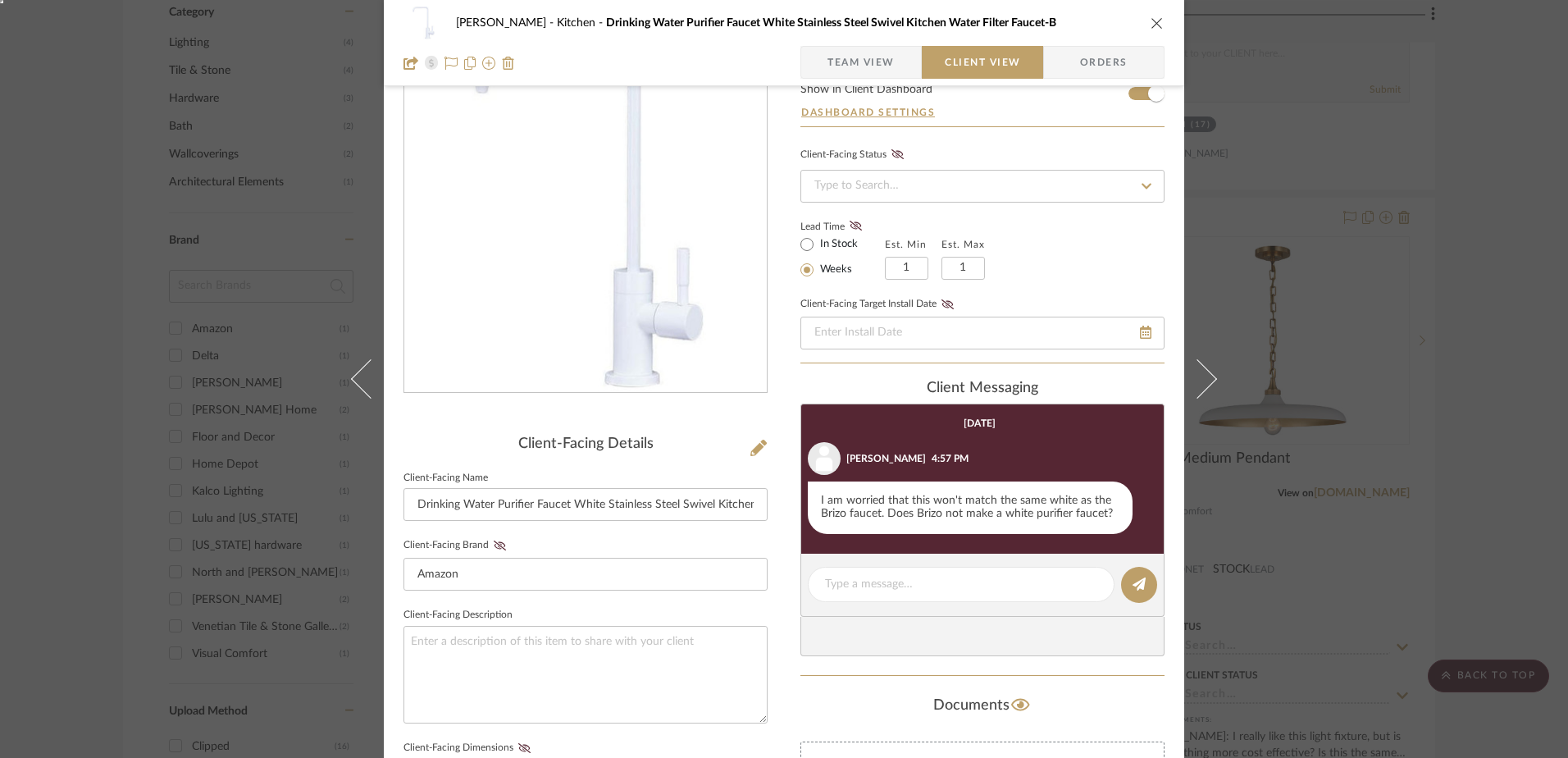
scroll to position [82, 0]
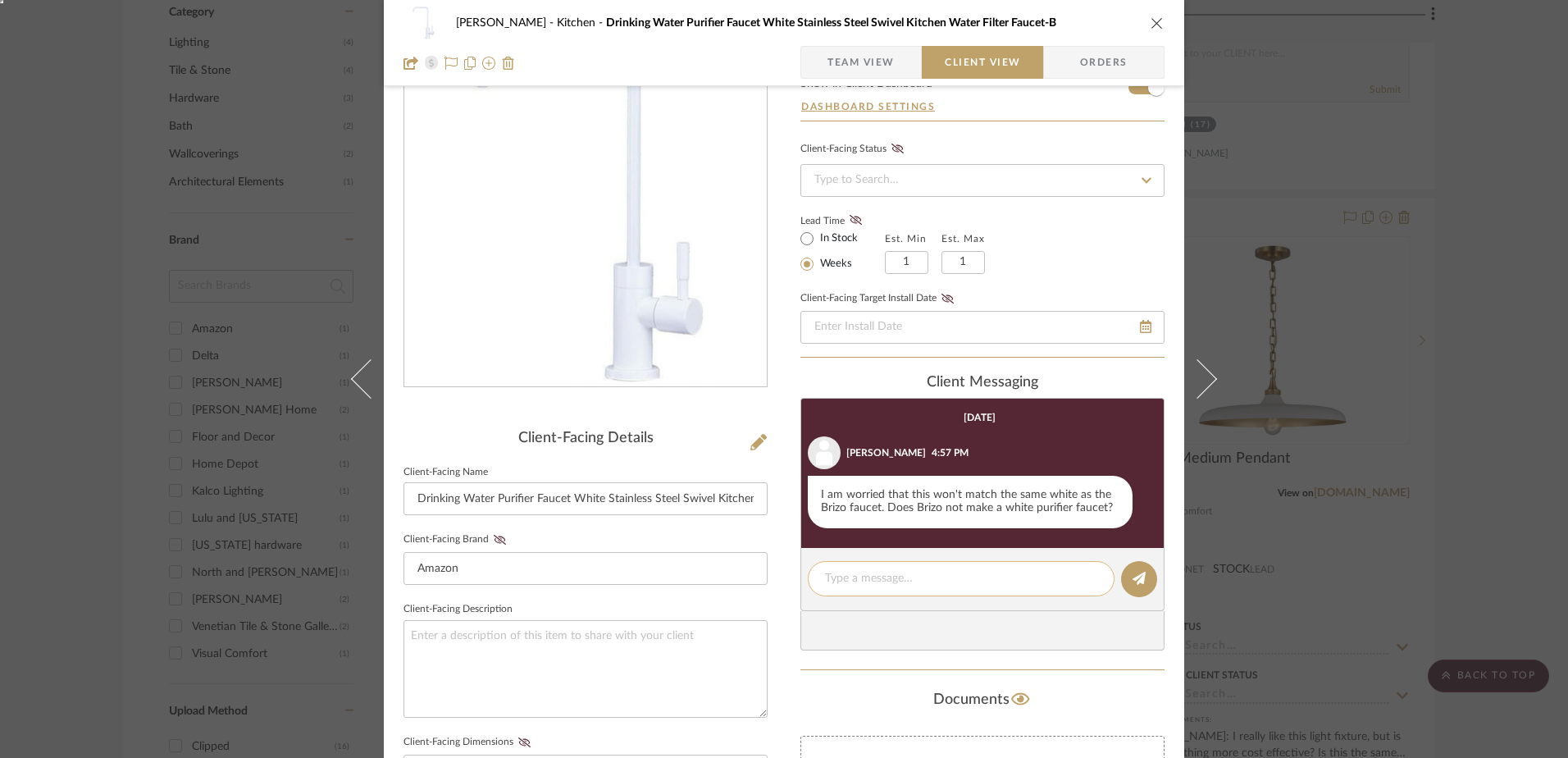
click at [886, 580] on textarea at bounding box center [961, 578] width 272 height 17
paste textarea "https://www.brizo.com/kitchen/product/61320LF-C-MW"
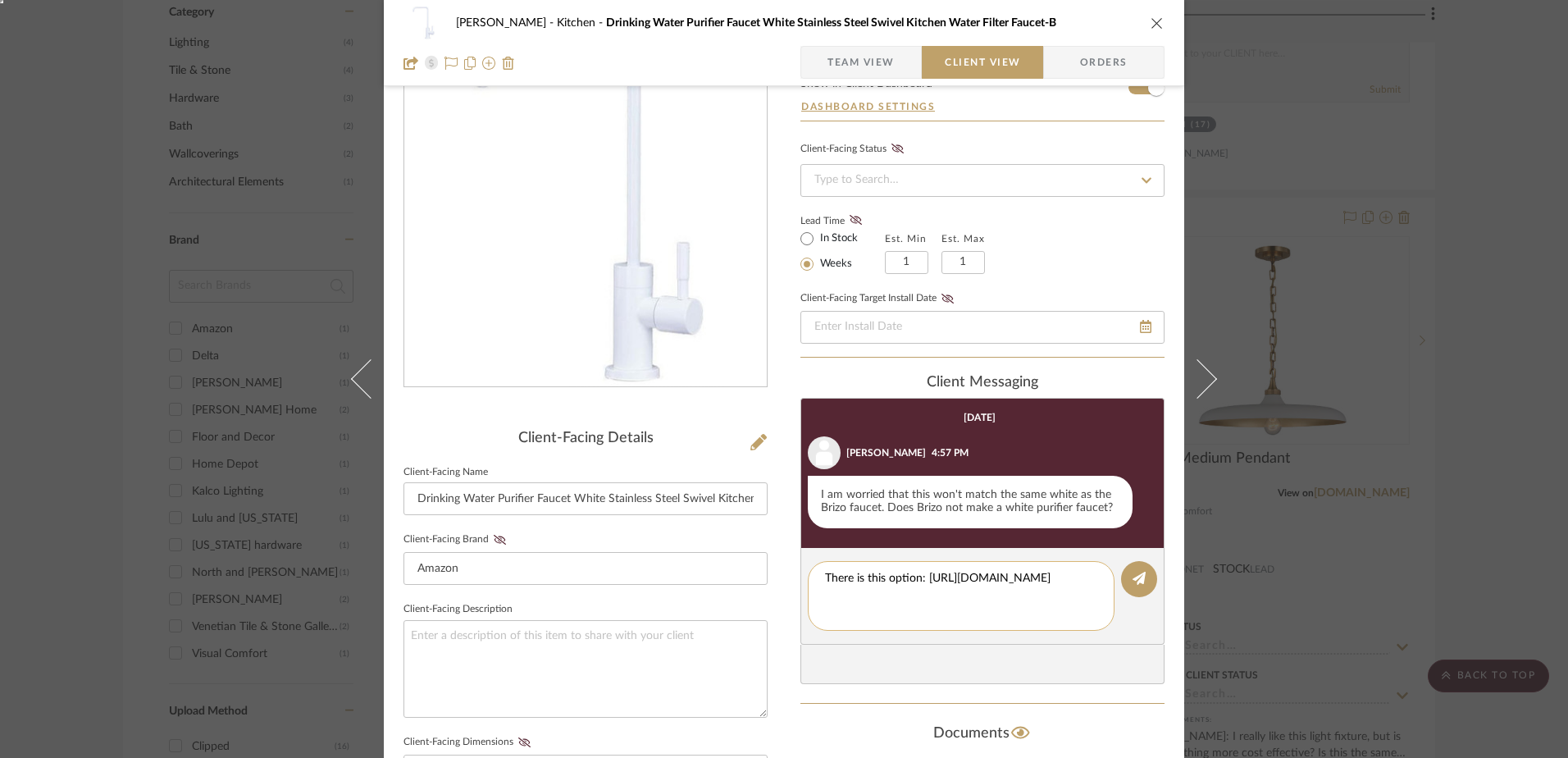
scroll to position [0, 0]
type textarea "There is this option: [URL][DOMAIN_NAME]"
click at [1133, 568] on button at bounding box center [1139, 578] width 36 height 36
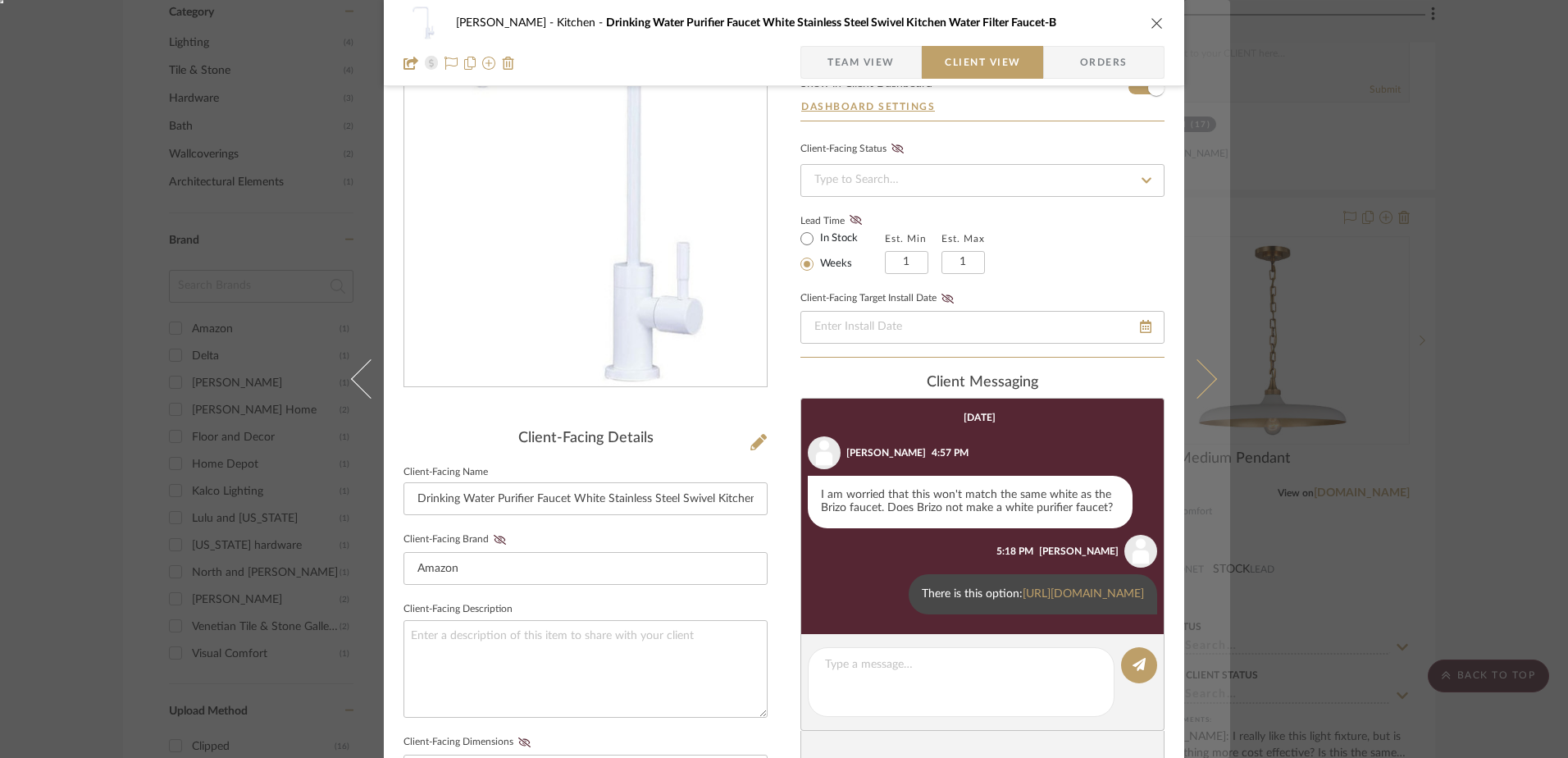
click at [1197, 371] on icon at bounding box center [1197, 379] width 39 height 39
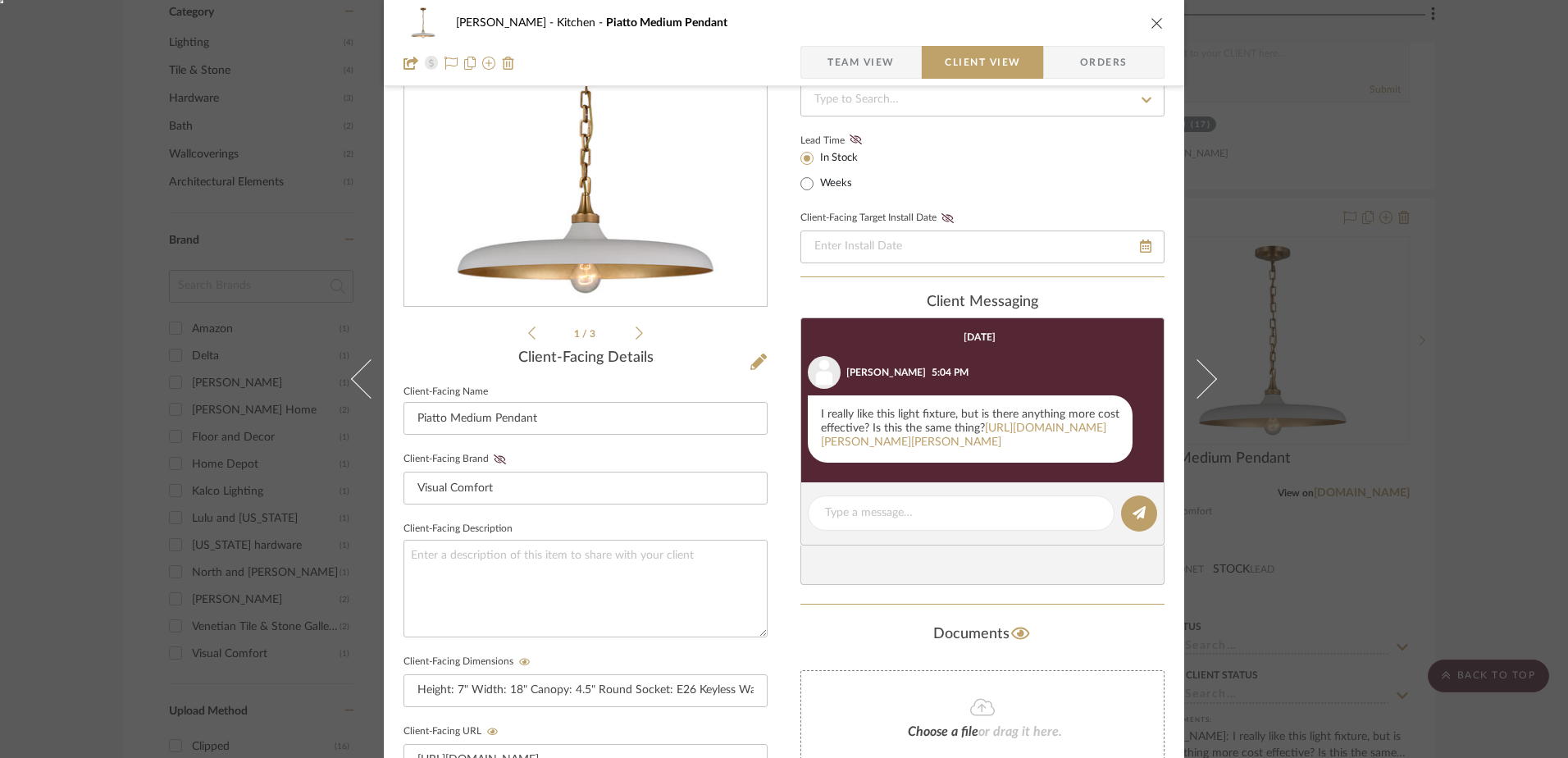
scroll to position [164, 0]
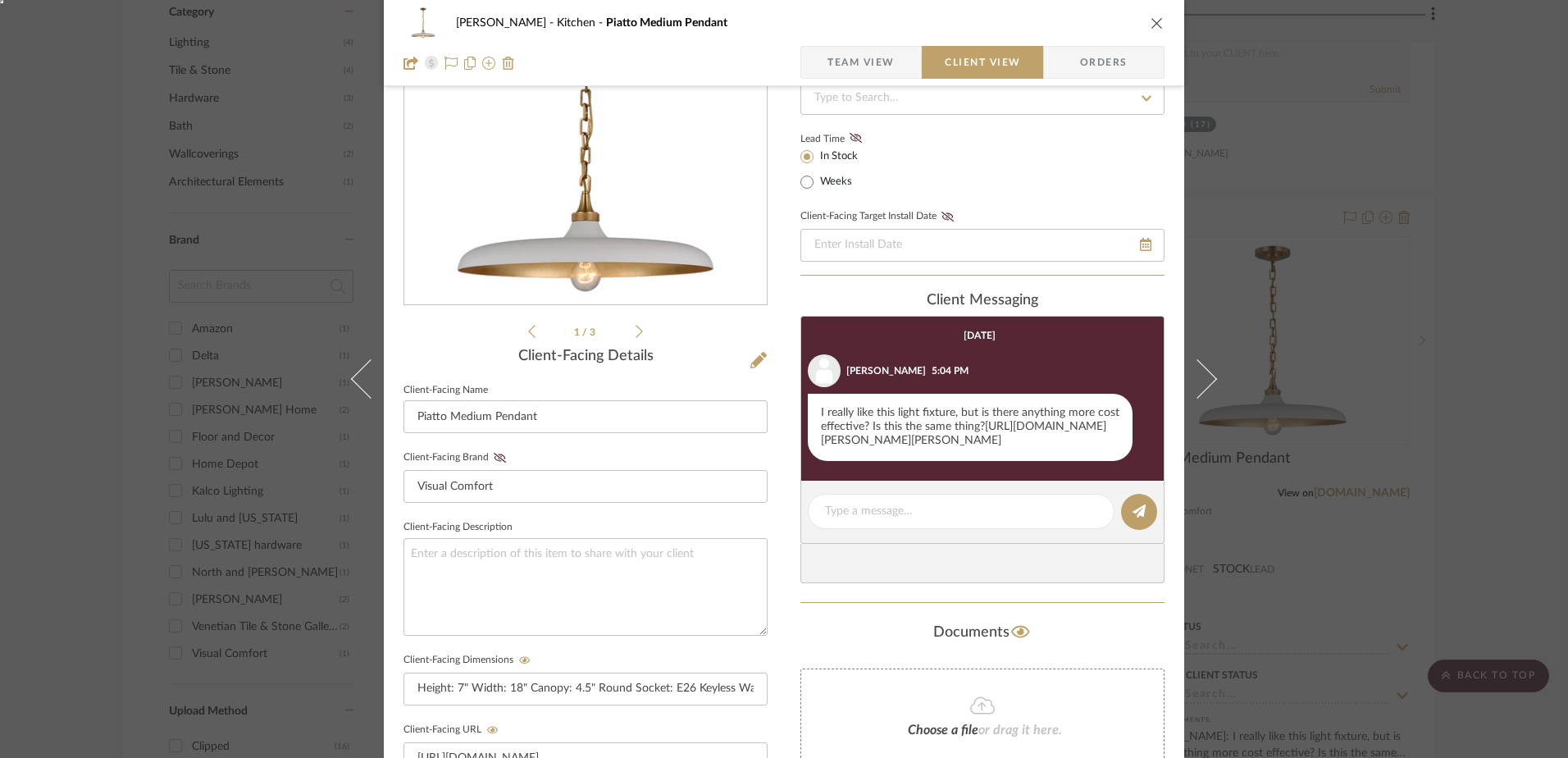
click at [957, 440] on link "https://www.shadesoflight.com/products/chris-loves-julia-victor-pendant-1?color…" at bounding box center [964, 433] width 285 height 25
click at [939, 520] on textarea at bounding box center [961, 511] width 272 height 17
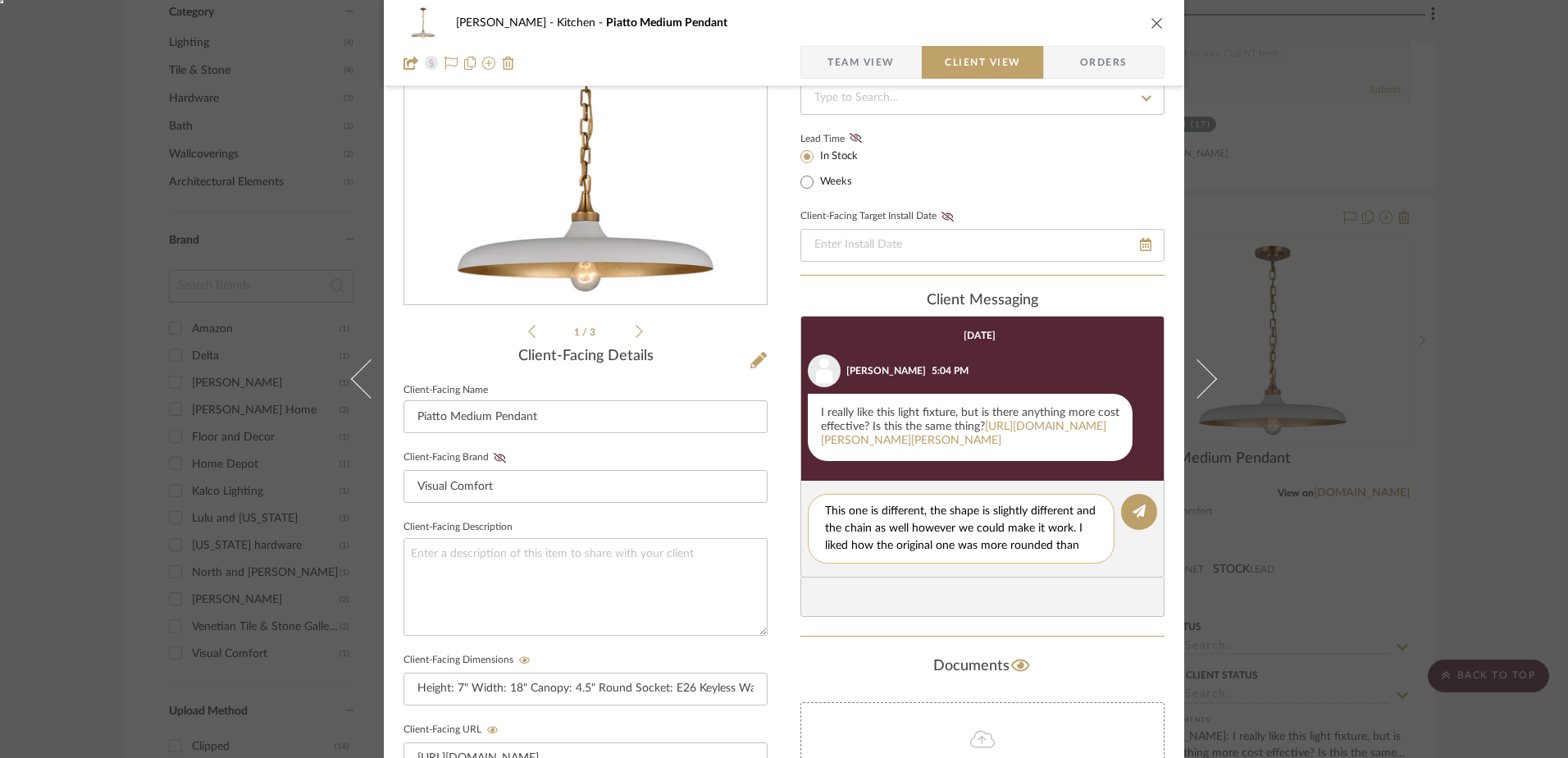
scroll to position [0, 0]
type textarea "This one is different, the shape is slightly different and the chain as well ho…"
click at [1142, 525] on button at bounding box center [1139, 511] width 36 height 36
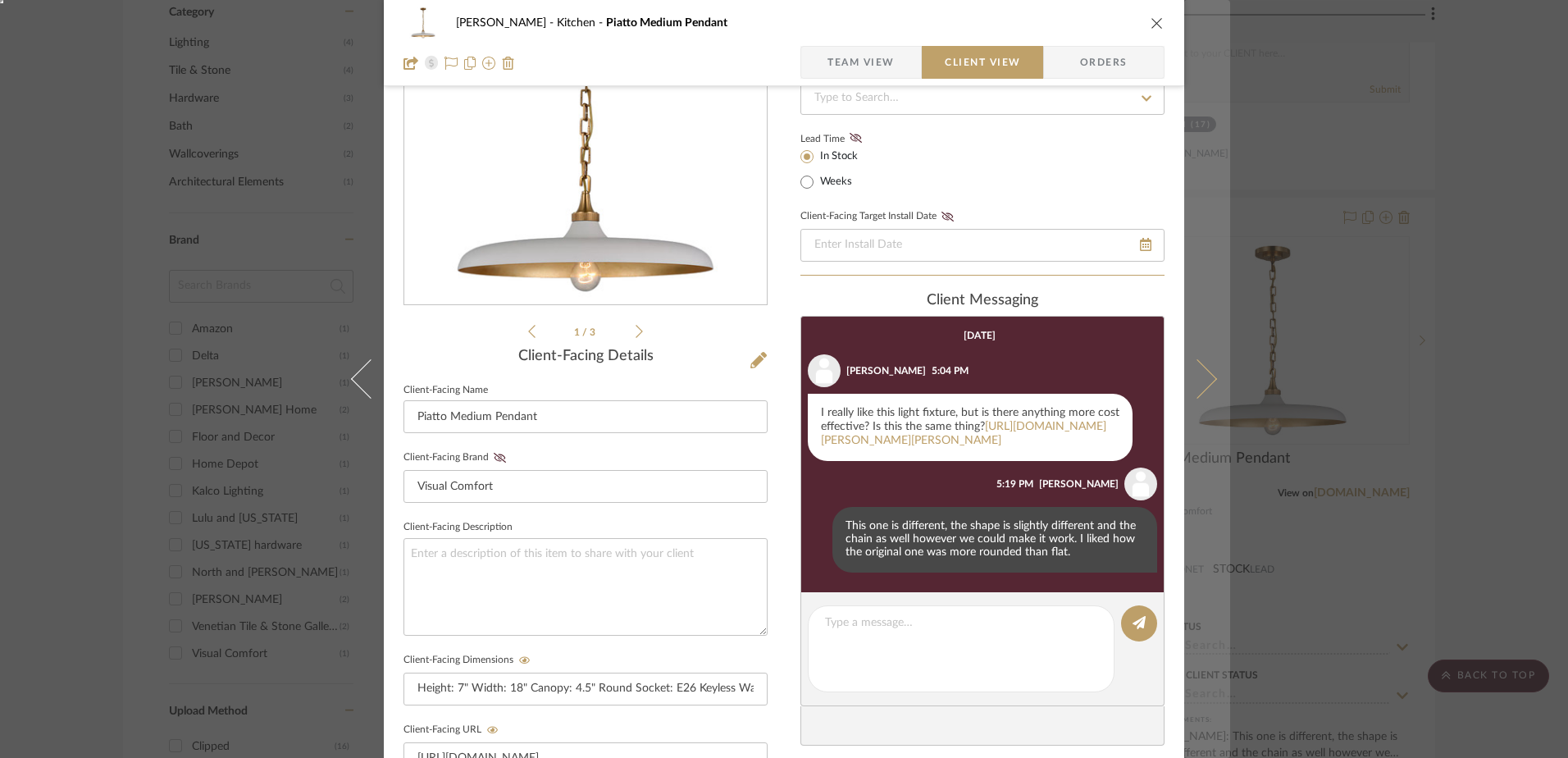
click at [1194, 379] on icon at bounding box center [1197, 379] width 39 height 39
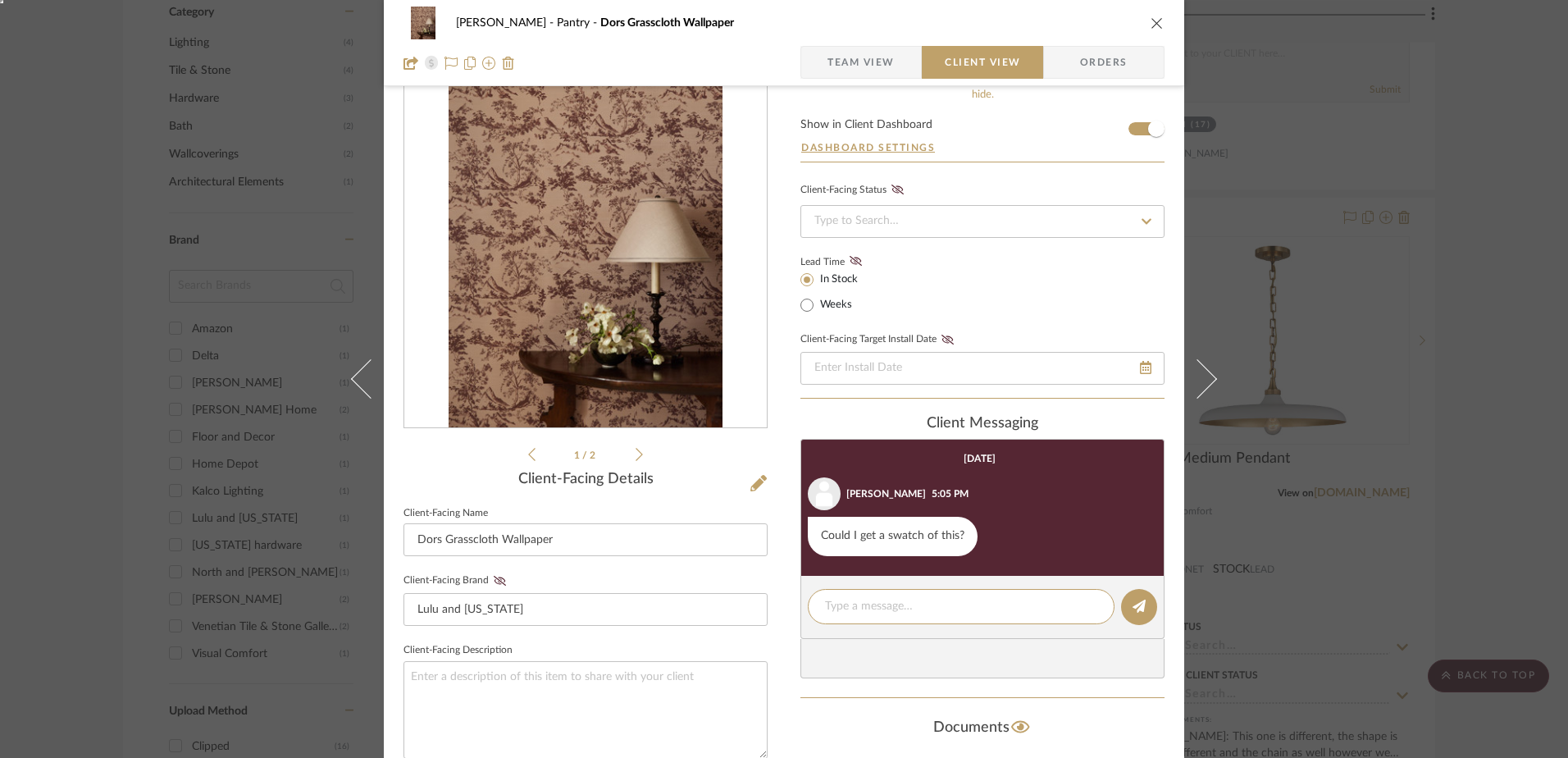
scroll to position [328, 0]
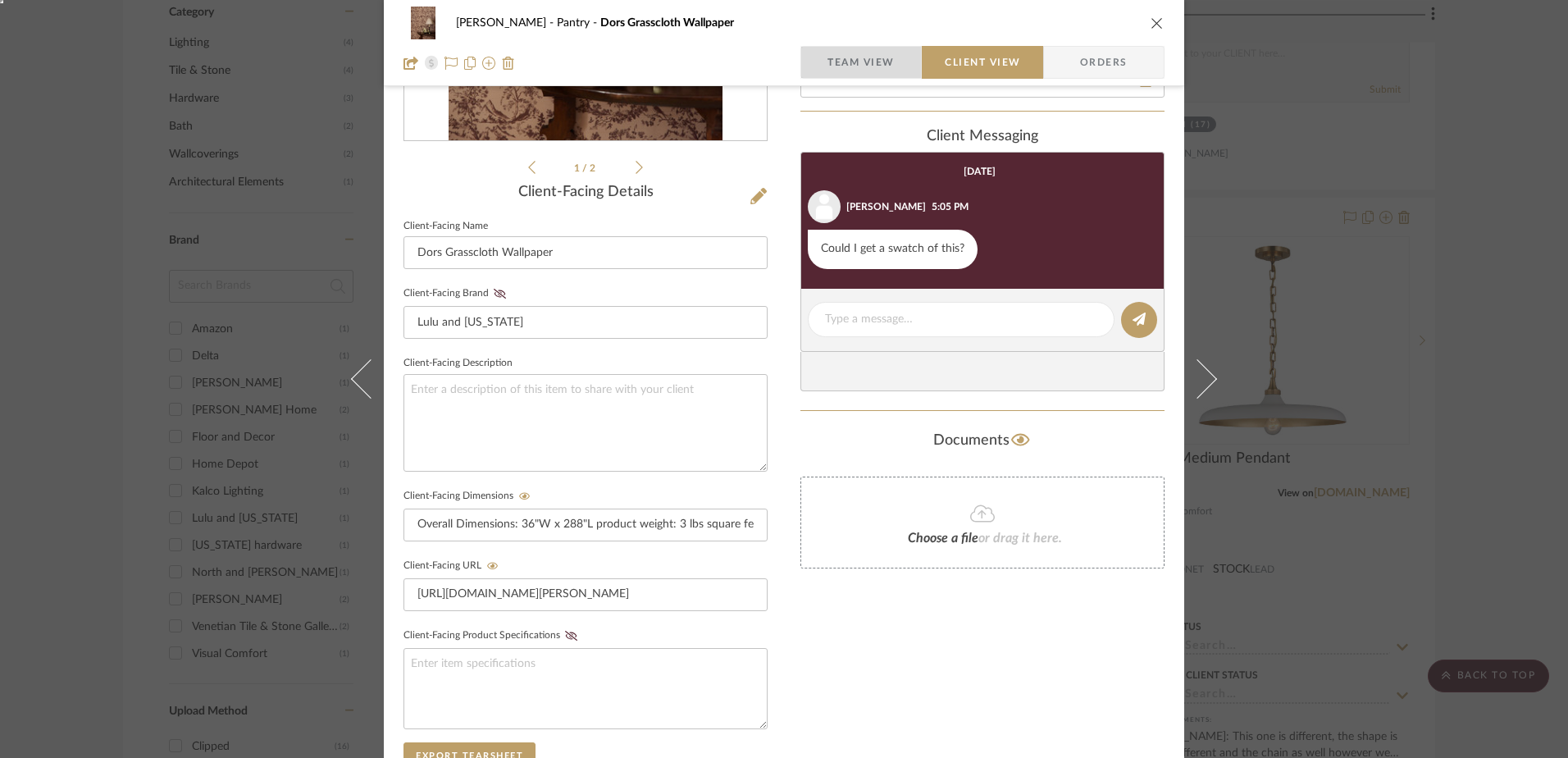
click at [855, 61] on span "Team View" at bounding box center [861, 61] width 67 height 33
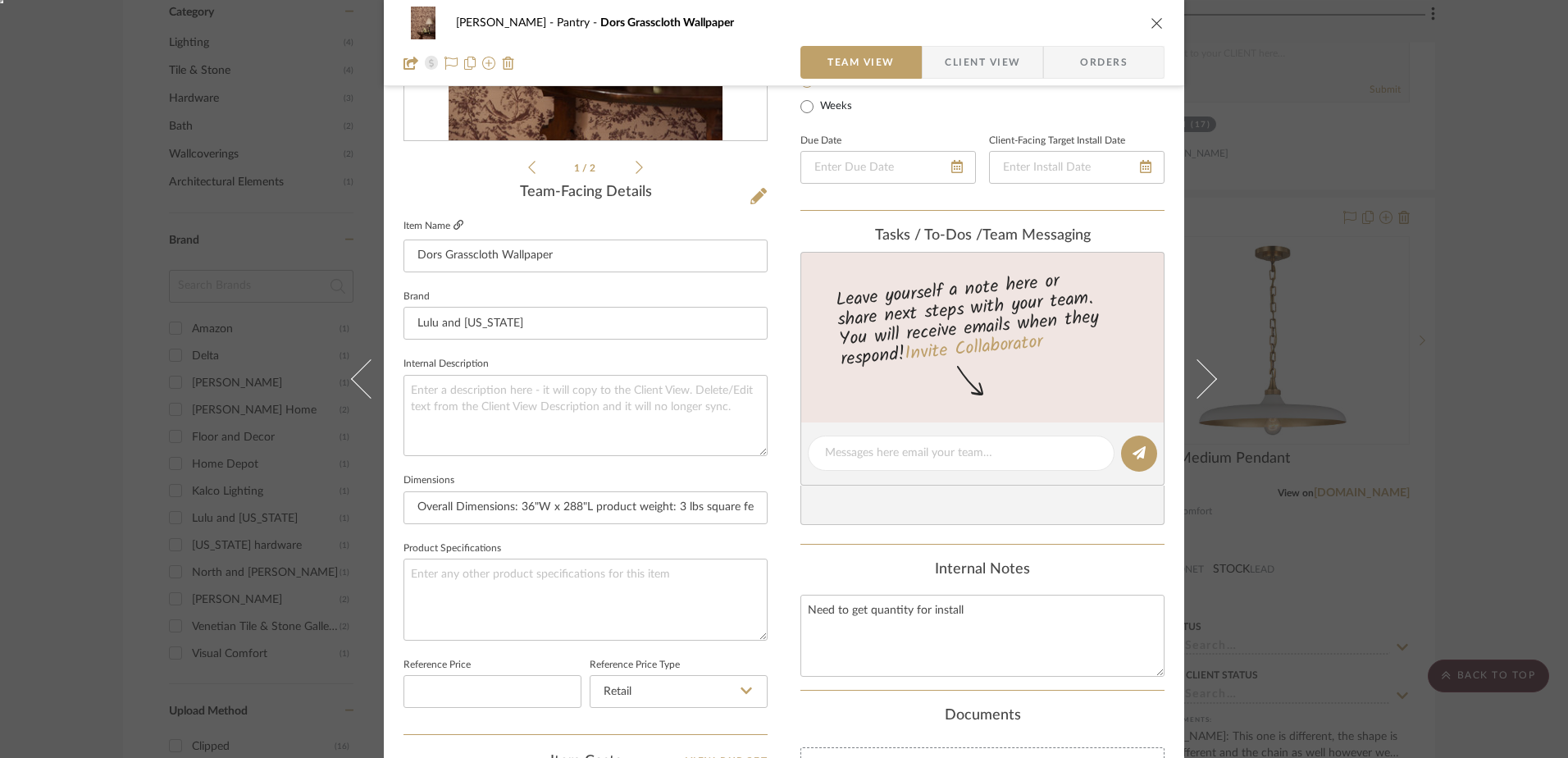
click at [453, 223] on icon at bounding box center [458, 224] width 10 height 10
click at [954, 52] on span "Client View" at bounding box center [982, 61] width 75 height 33
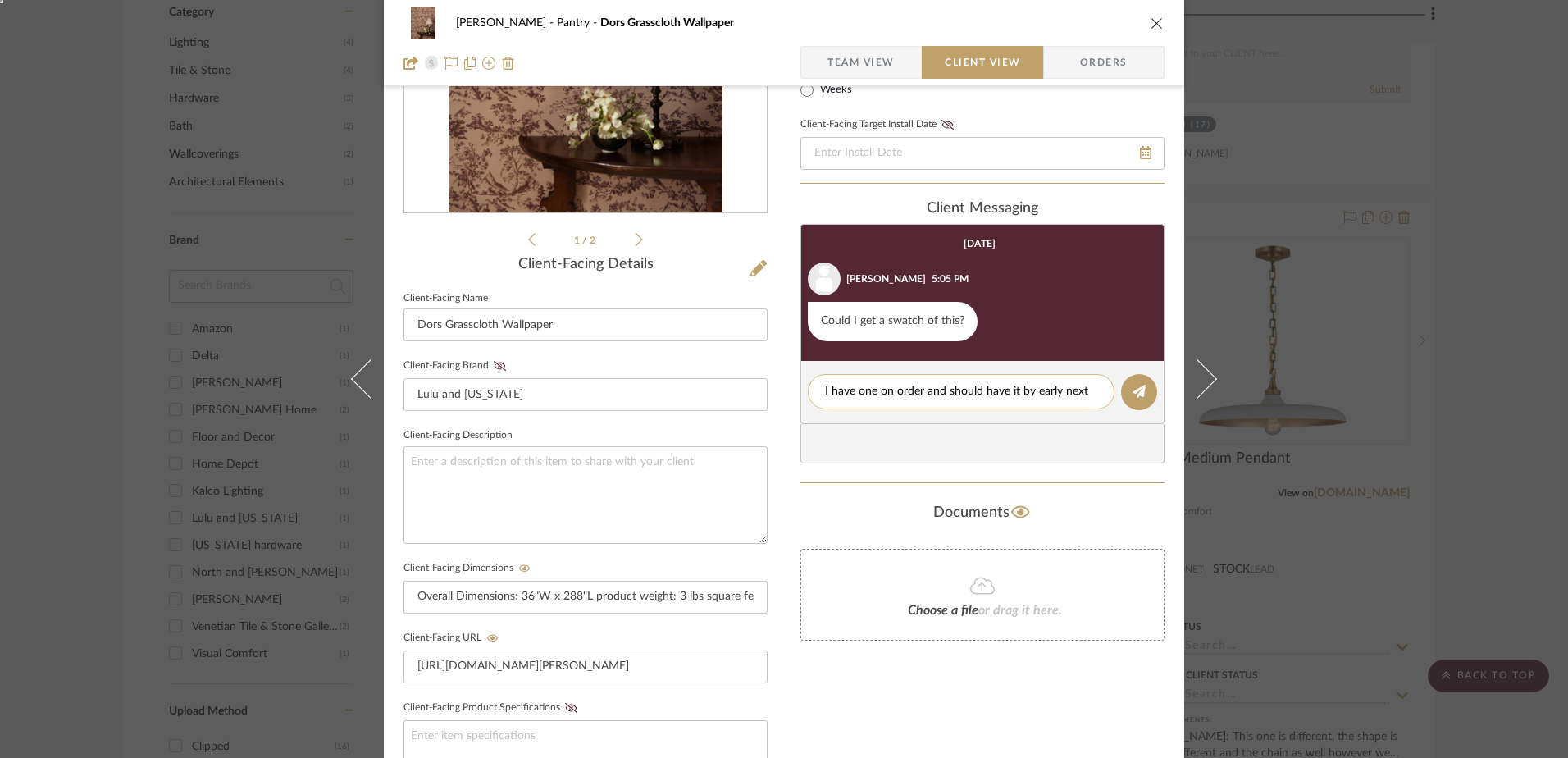
scroll to position [0, 0]
type textarea "I have one on order and should have it by early next week :)"
click at [1134, 388] on icon at bounding box center [1139, 391] width 13 height 13
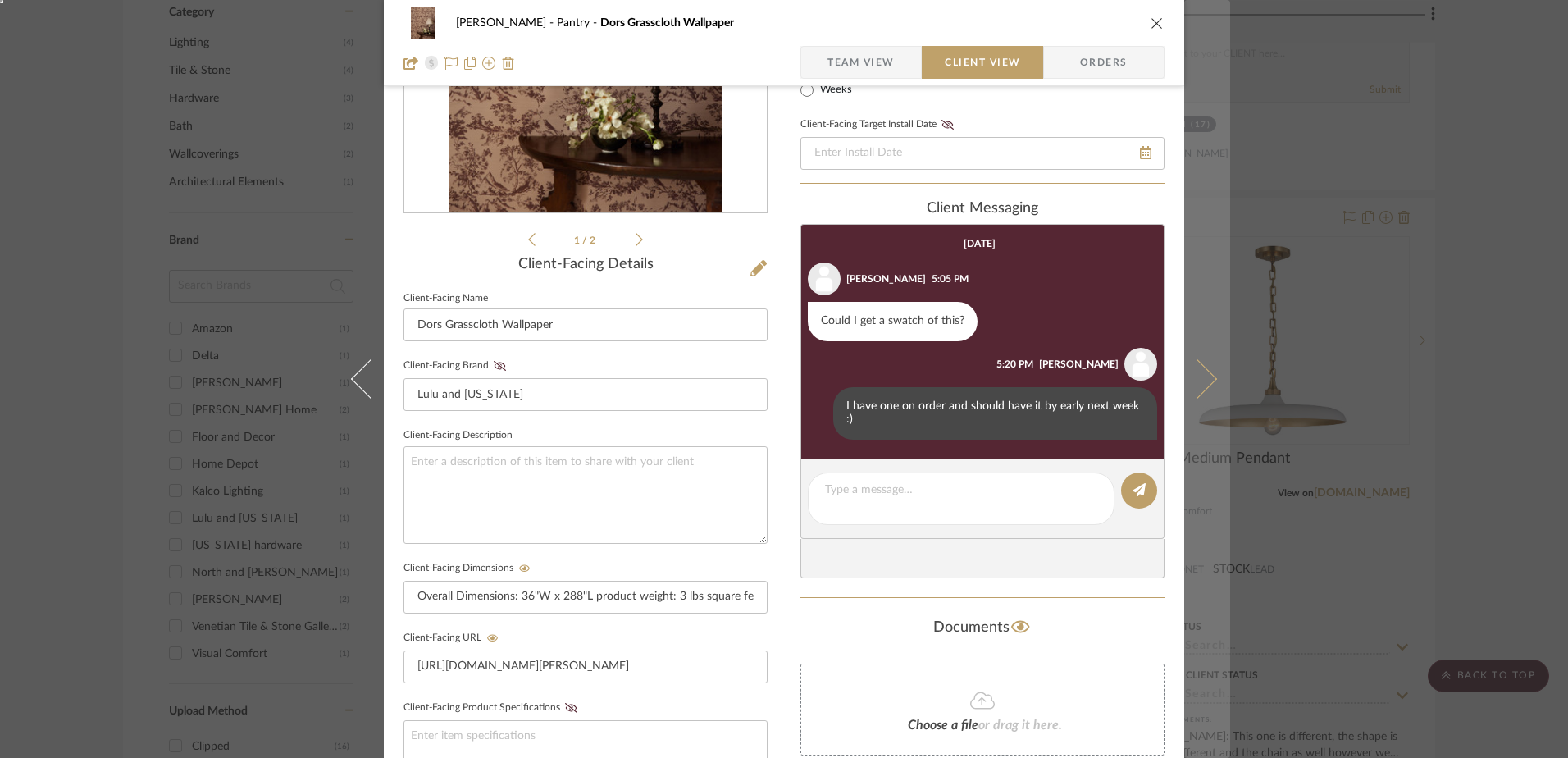
click at [1194, 375] on icon at bounding box center [1197, 379] width 39 height 39
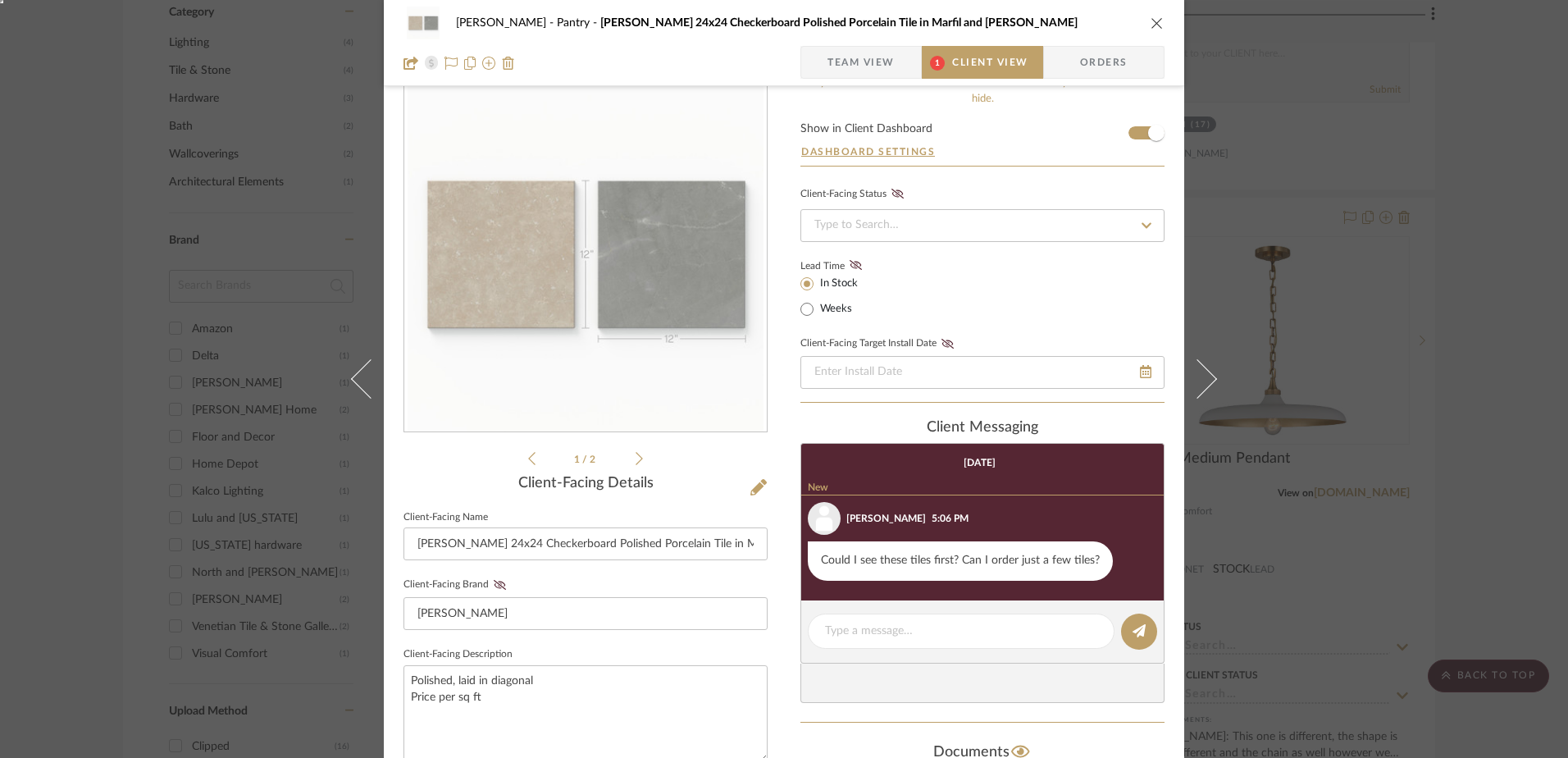
scroll to position [82, 0]
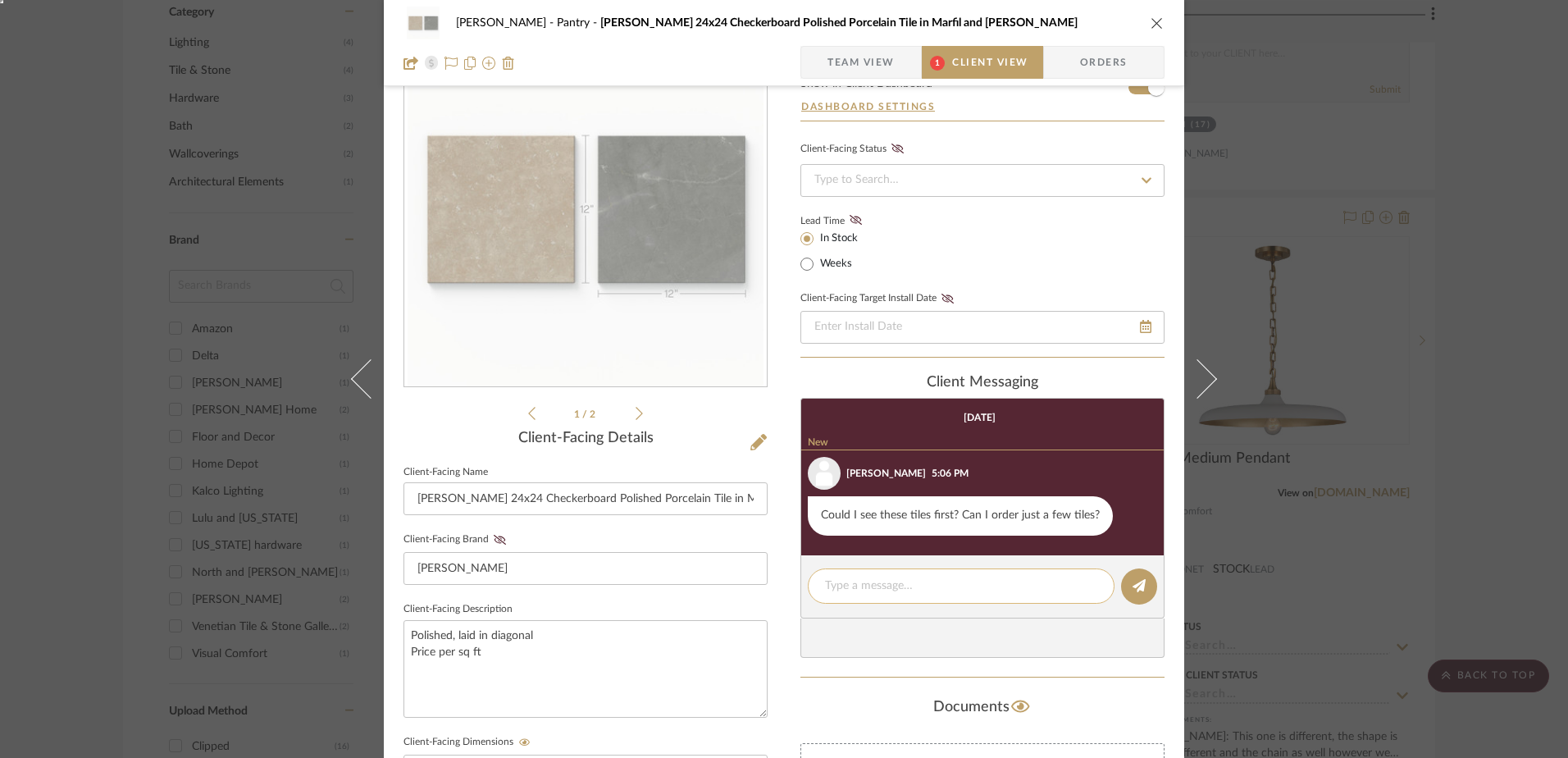
click at [845, 593] on textarea at bounding box center [961, 586] width 272 height 17
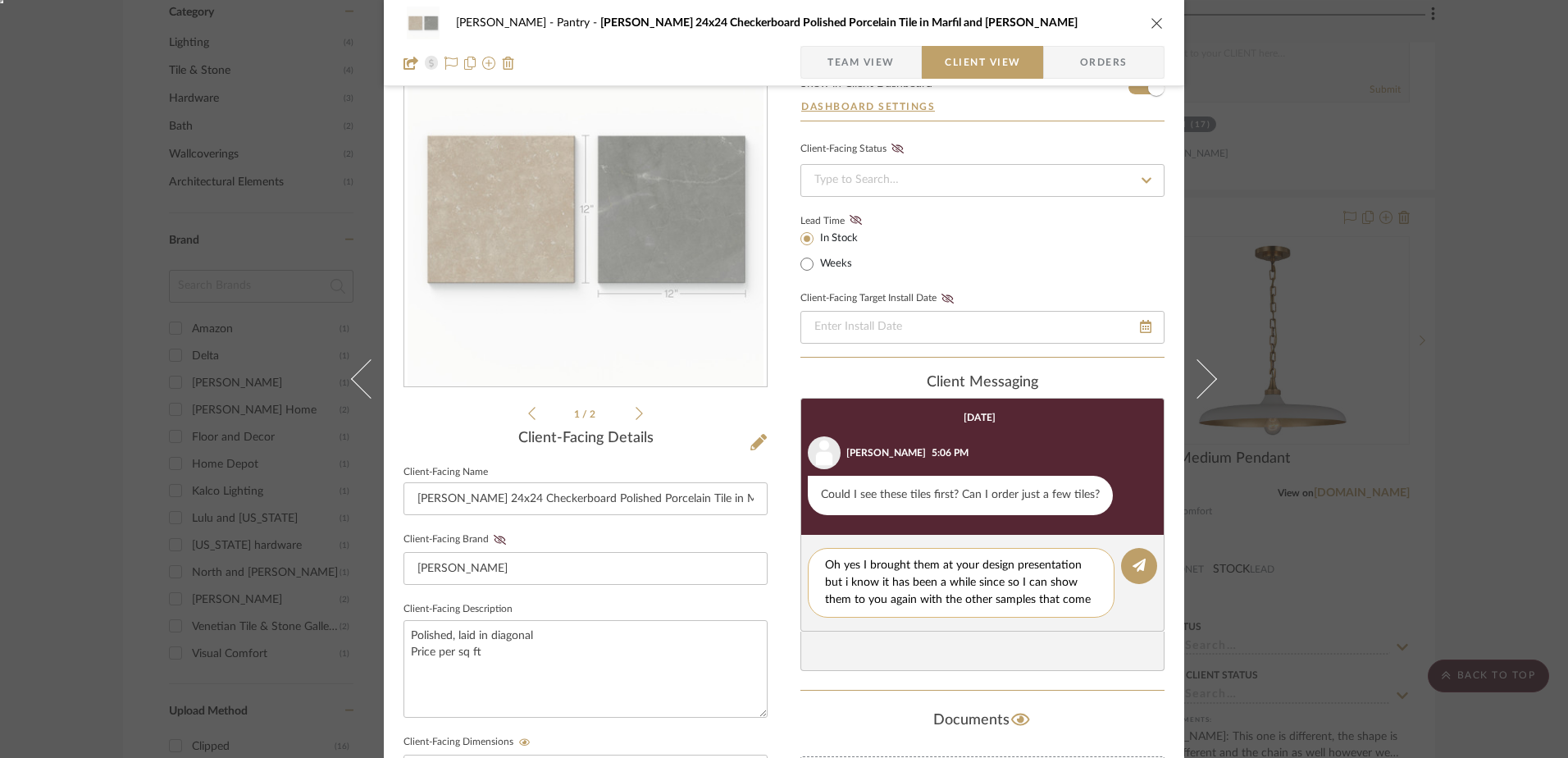
scroll to position [0, 0]
type textarea "Oh yes I brought them at your design presentation but i know it has been a whil…"
click at [1135, 562] on icon at bounding box center [1139, 565] width 13 height 13
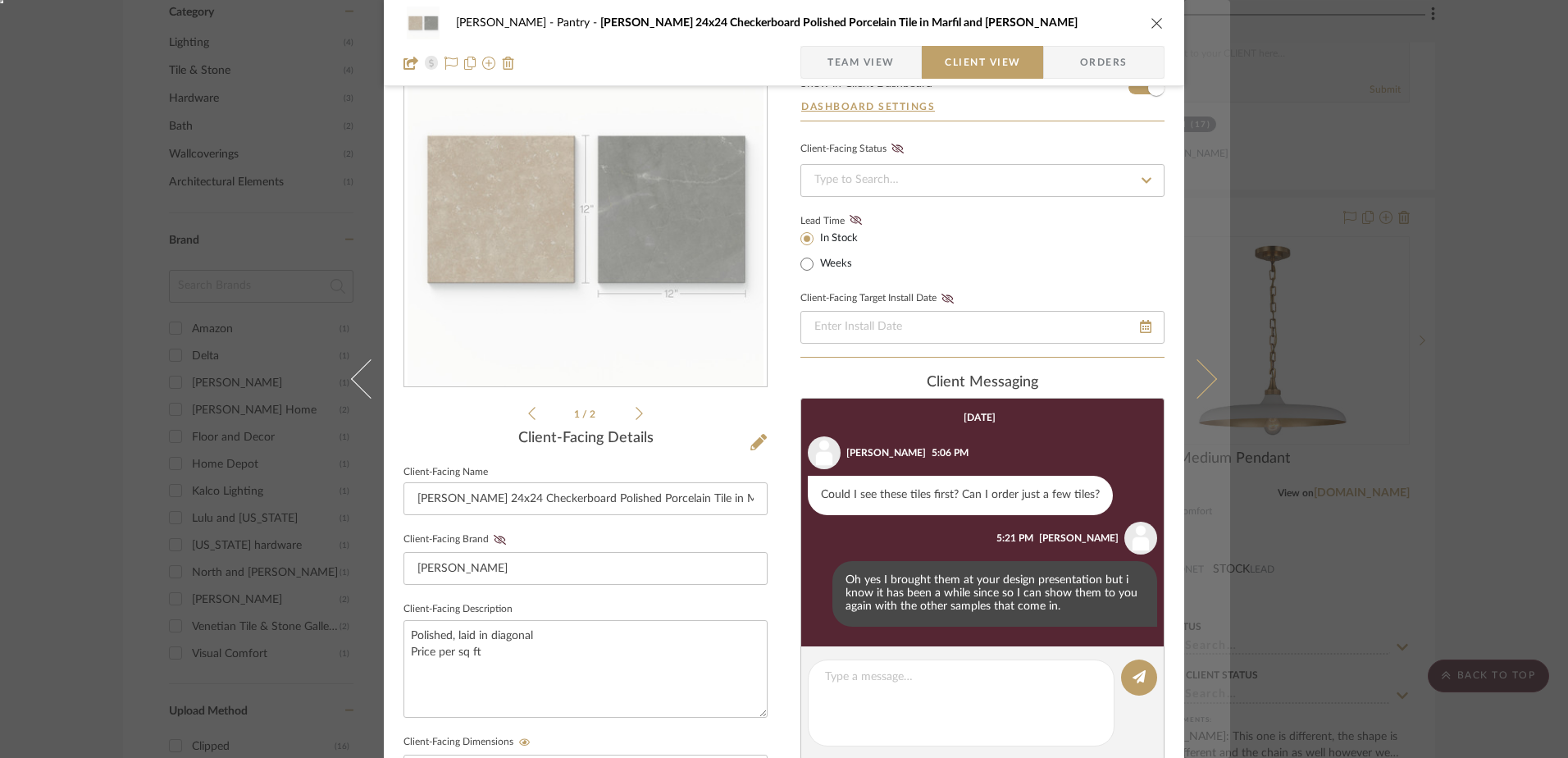
click at [1193, 380] on icon at bounding box center [1197, 379] width 39 height 39
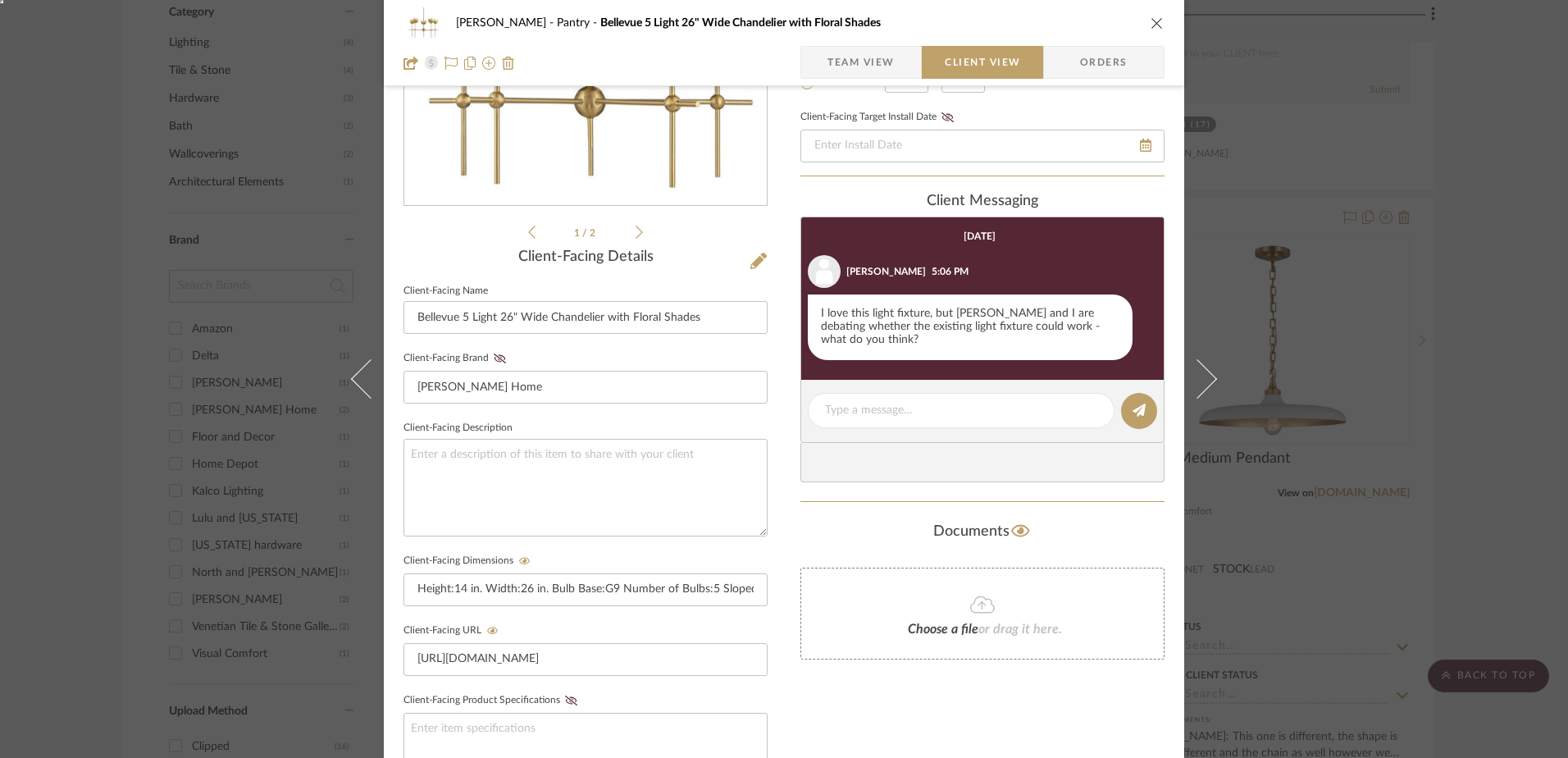
scroll to position [210, 0]
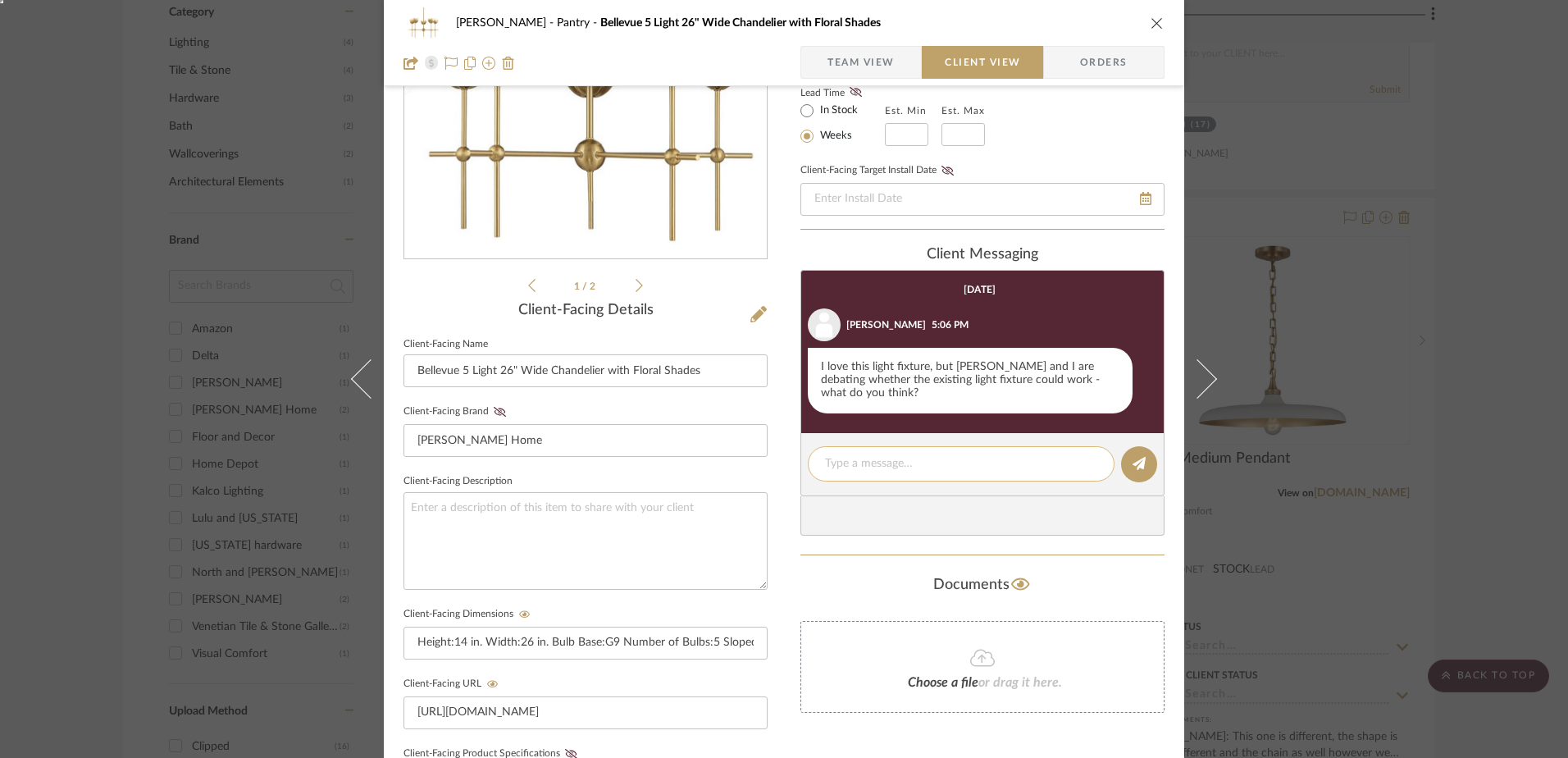
click at [897, 446] on div at bounding box center [961, 464] width 306 height 35
click at [895, 455] on textarea at bounding box center [961, 464] width 272 height 17
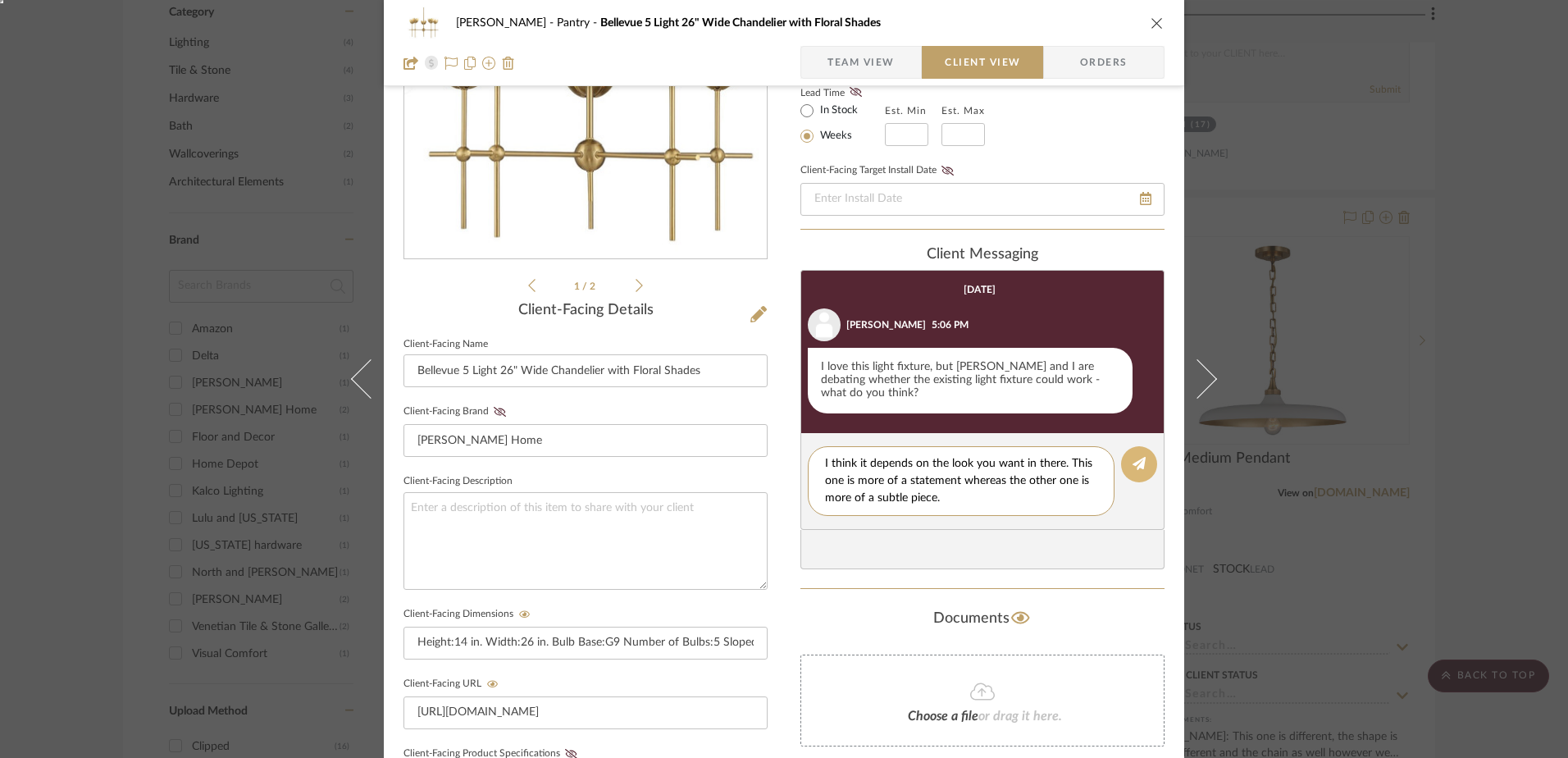
type textarea "I think it depends on the look you want in there. This one is more of a stateme…"
click at [1132, 457] on icon at bounding box center [1139, 464] width 13 height 13
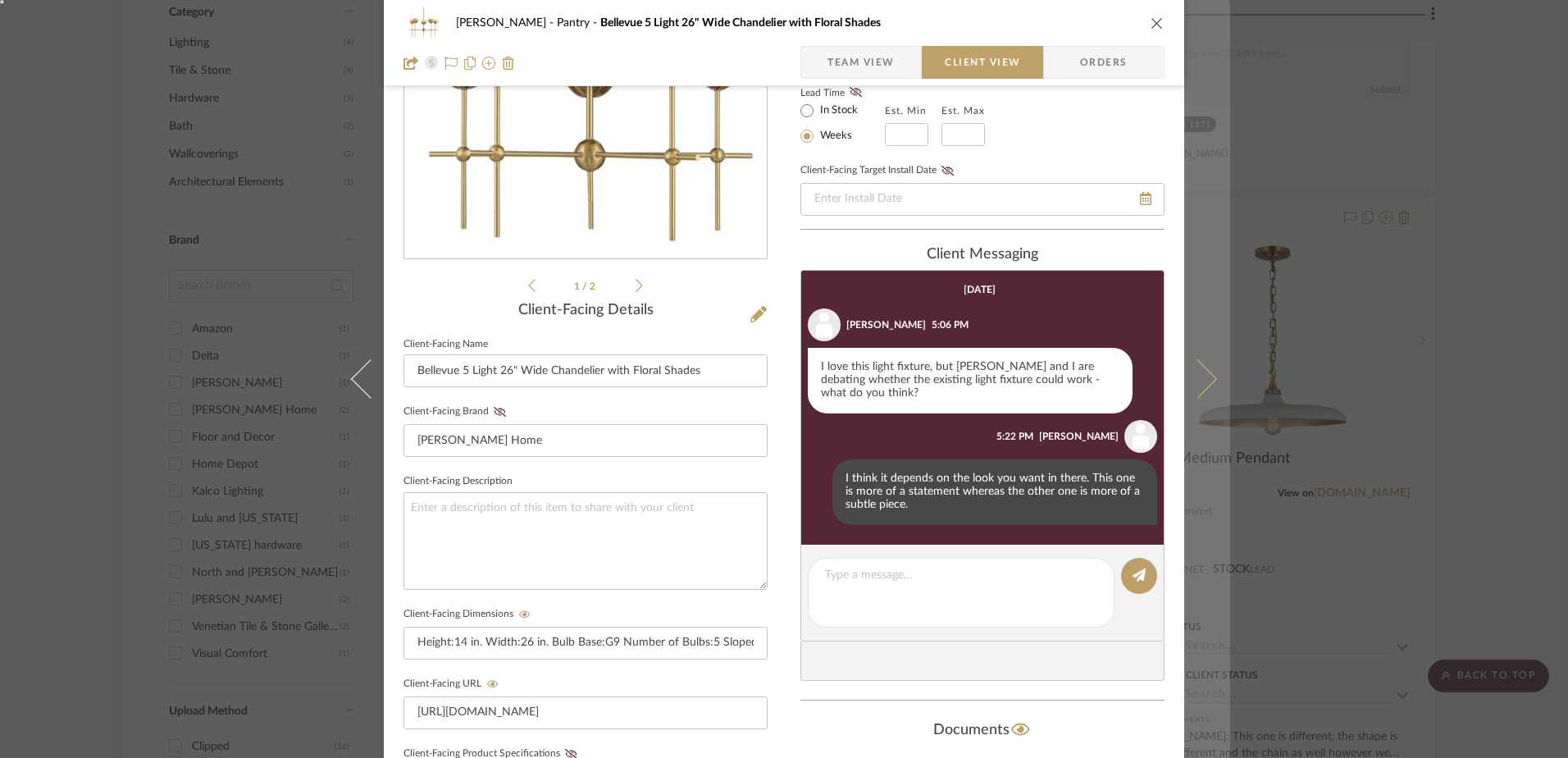
click at [1201, 370] on icon at bounding box center [1197, 379] width 39 height 39
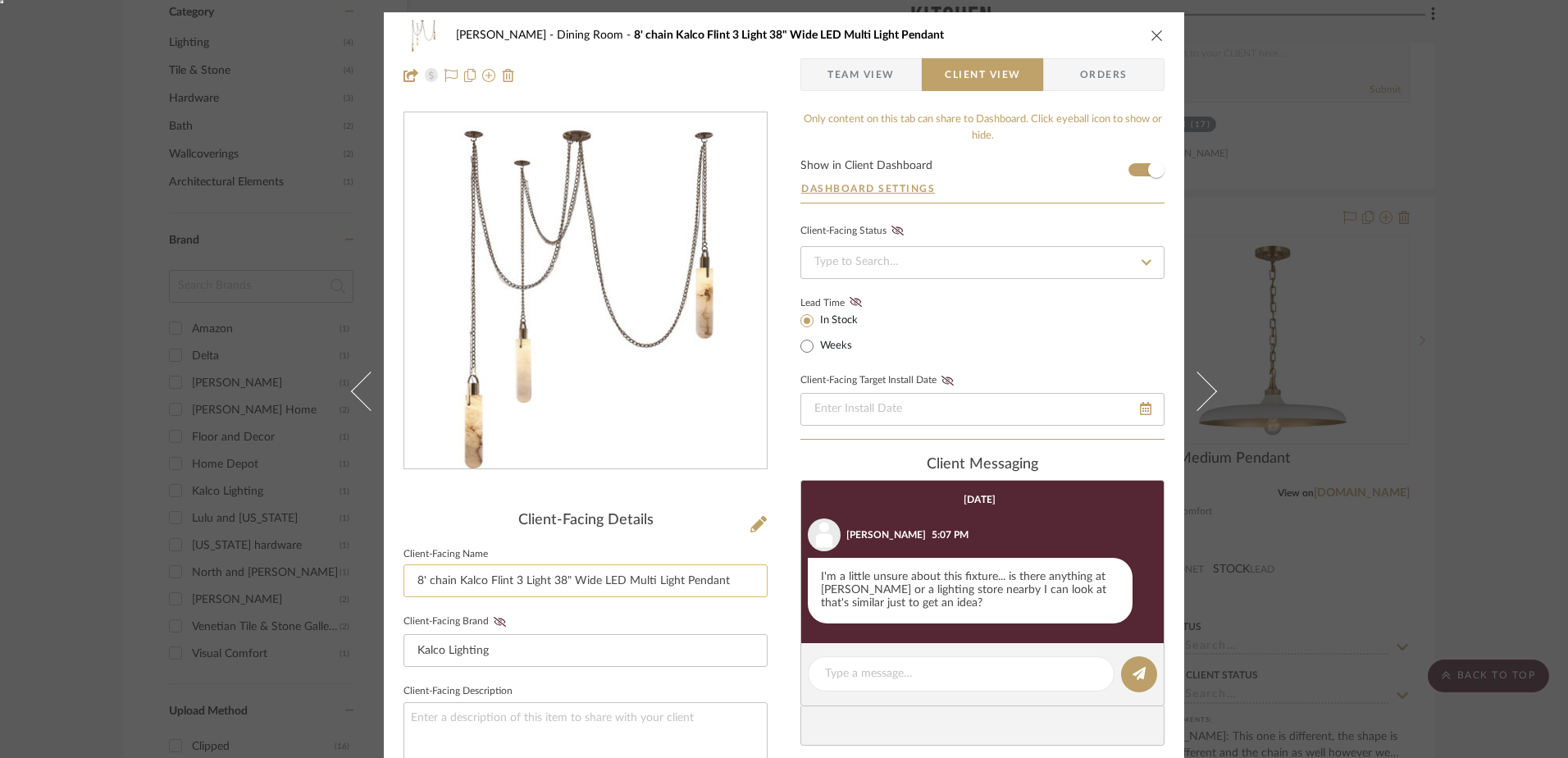
drag, startPoint x: 451, startPoint y: 577, endPoint x: 729, endPoint y: 581, distance: 278.0
click at [729, 581] on input "8' chain Kalco Flint 3 Light 38" Wide LED Multi Light Pendant" at bounding box center [585, 580] width 364 height 33
click at [876, 670] on textarea at bounding box center [961, 673] width 272 height 17
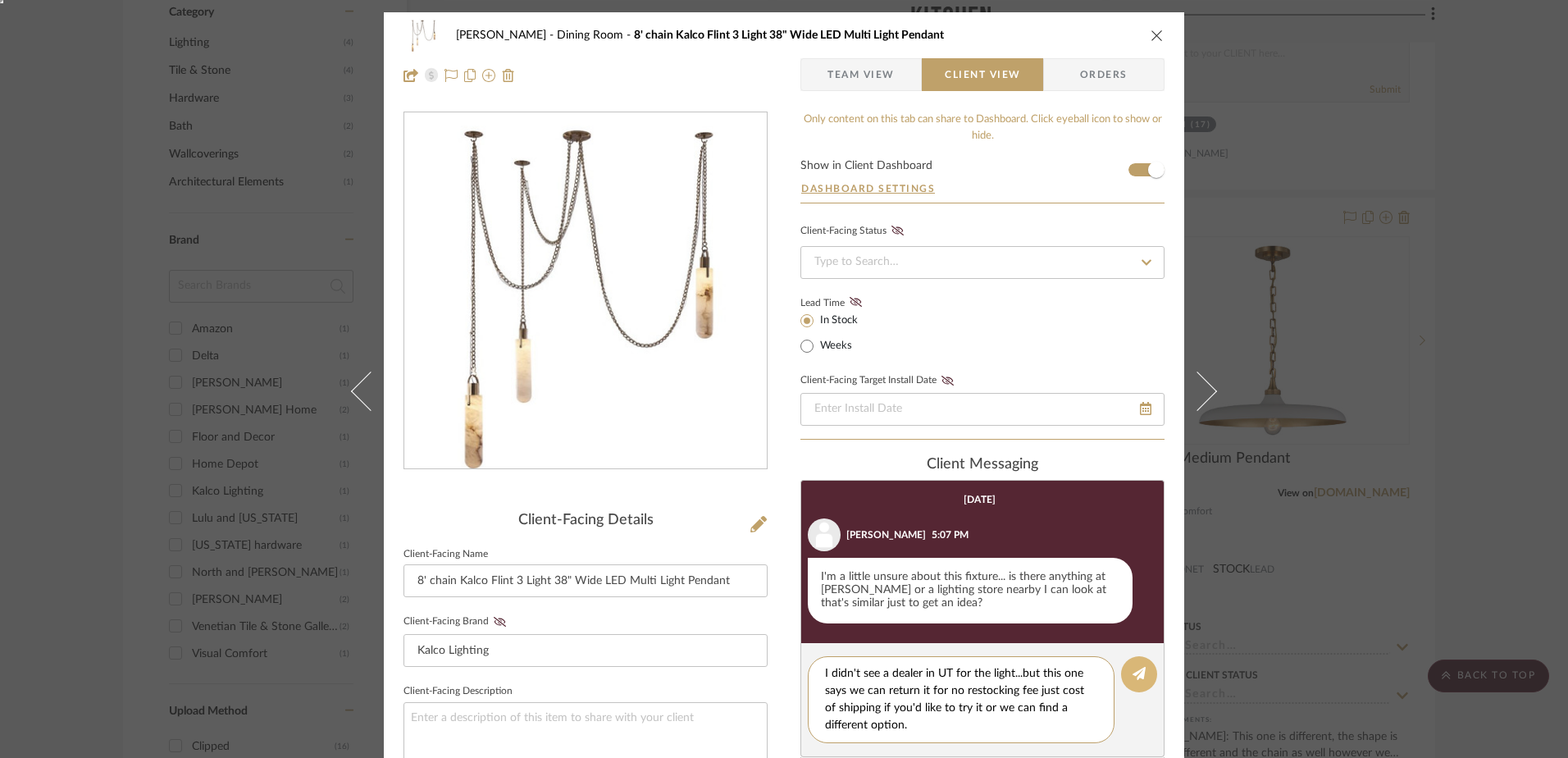
type textarea "I didn't see a dealer in UT for the light...but this one says we can return it …"
click at [1132, 674] on icon at bounding box center [1139, 673] width 13 height 13
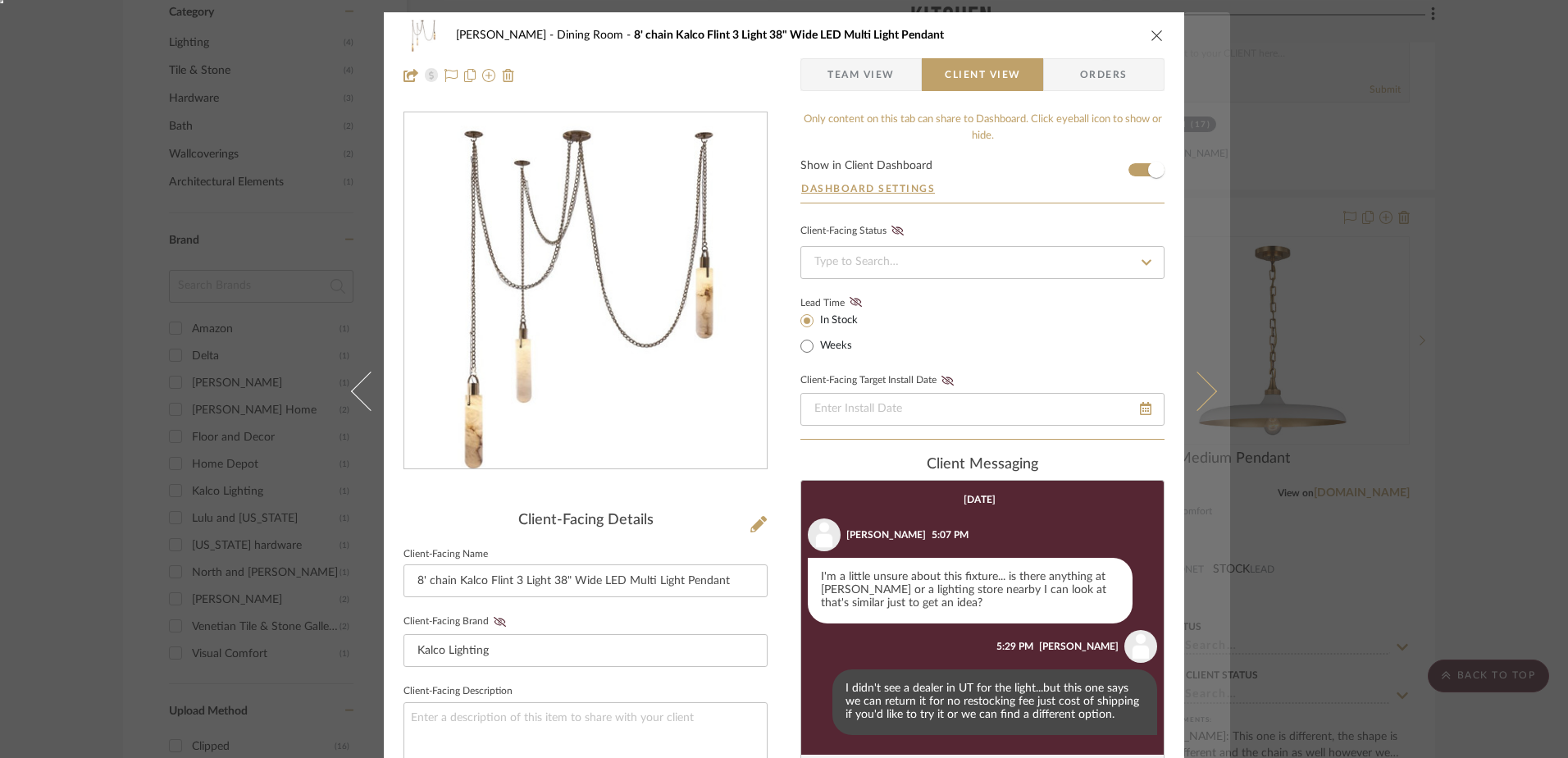
click at [1196, 395] on icon at bounding box center [1197, 391] width 39 height 39
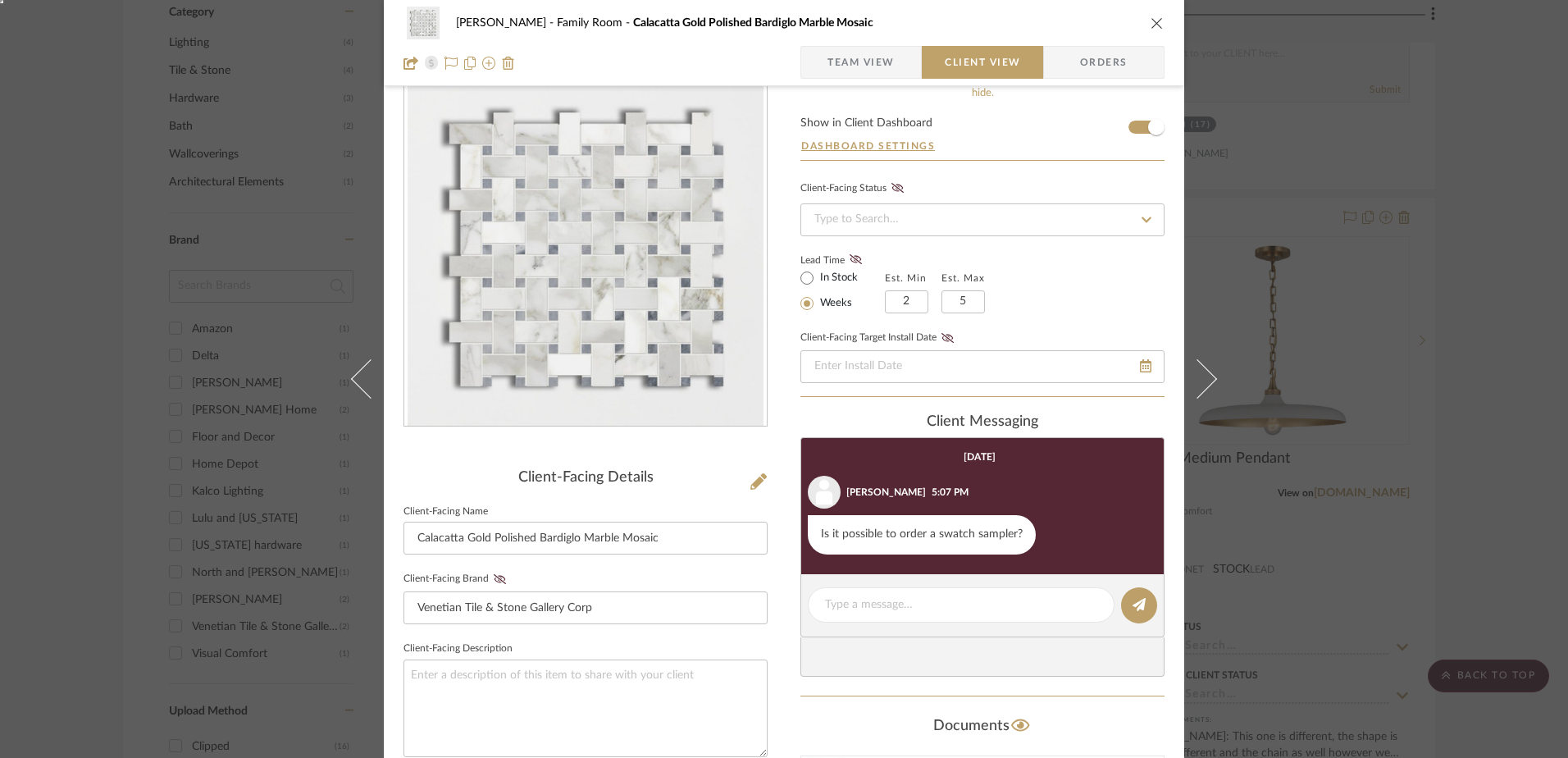
scroll to position [82, 0]
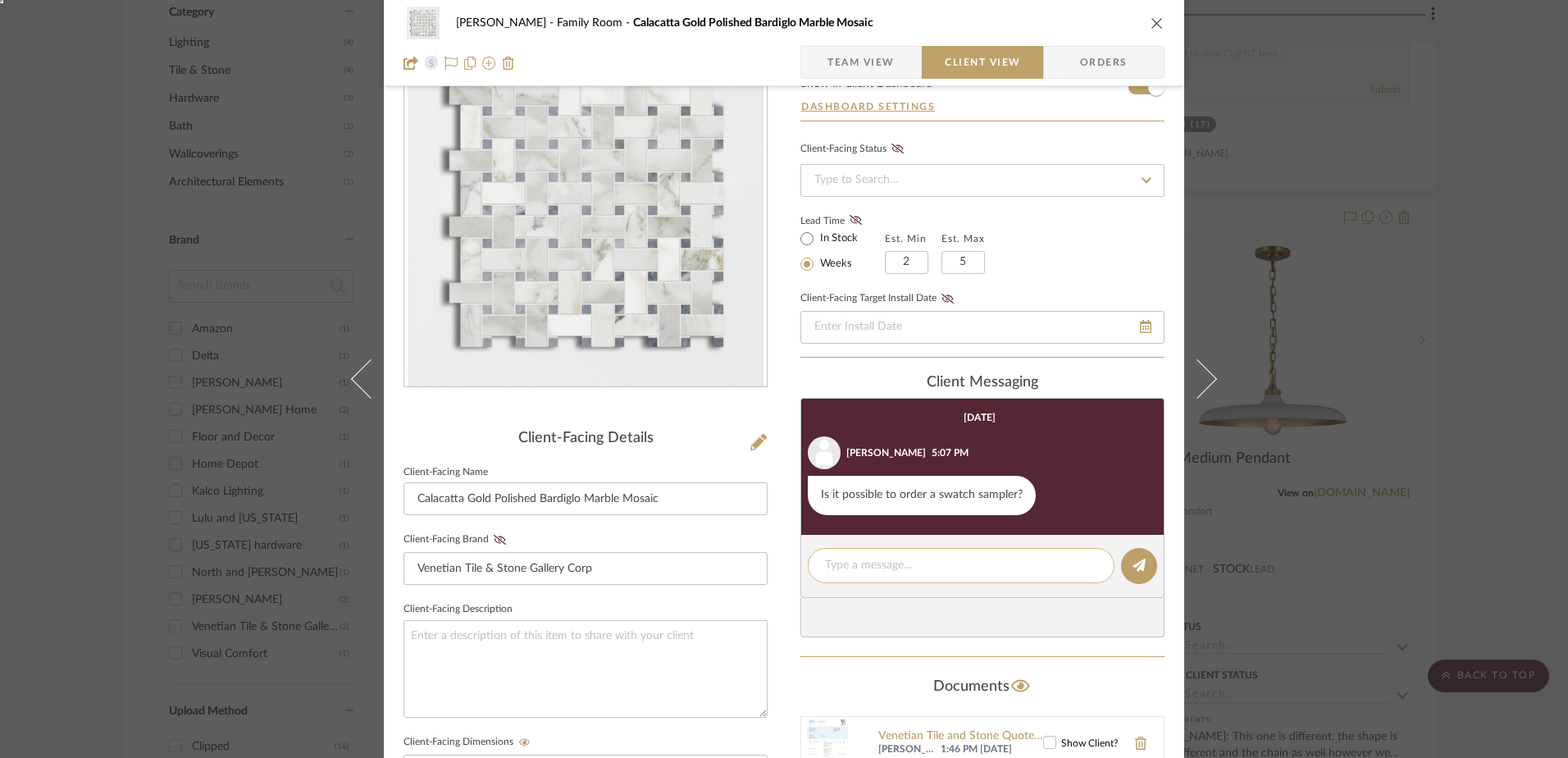
click at [890, 575] on textarea at bounding box center [961, 565] width 272 height 17
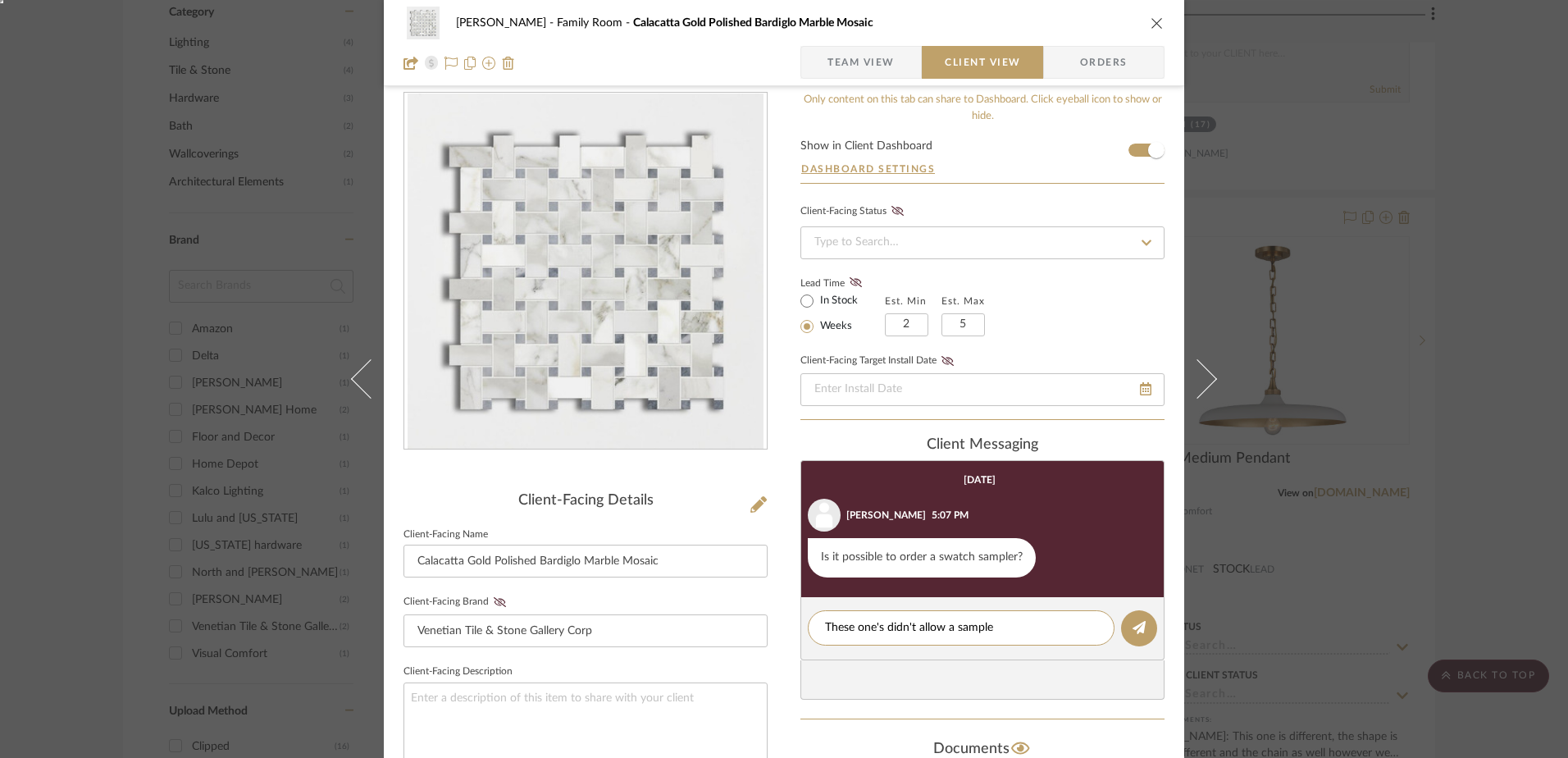
scroll to position [0, 0]
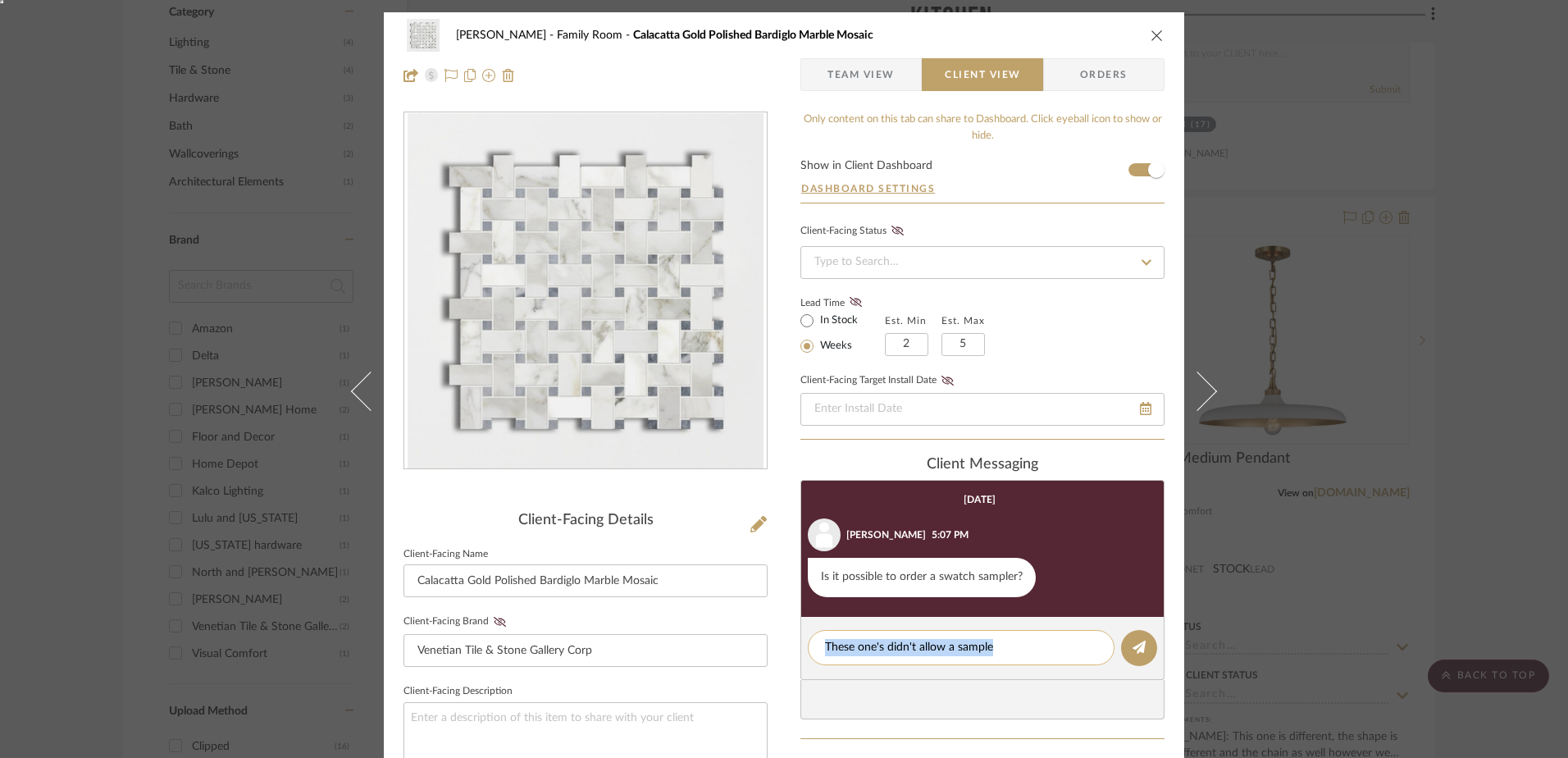
drag, startPoint x: 1014, startPoint y: 637, endPoint x: 811, endPoint y: 659, distance: 204.2
click at [810, 659] on div "These one's didn't allow a sample" at bounding box center [961, 647] width 306 height 35
click at [986, 638] on div "These one's didn't allow a sample" at bounding box center [961, 647] width 306 height 35
click at [992, 644] on textarea "These one's didn't allow a sample" at bounding box center [961, 647] width 272 height 17
type textarea "T"
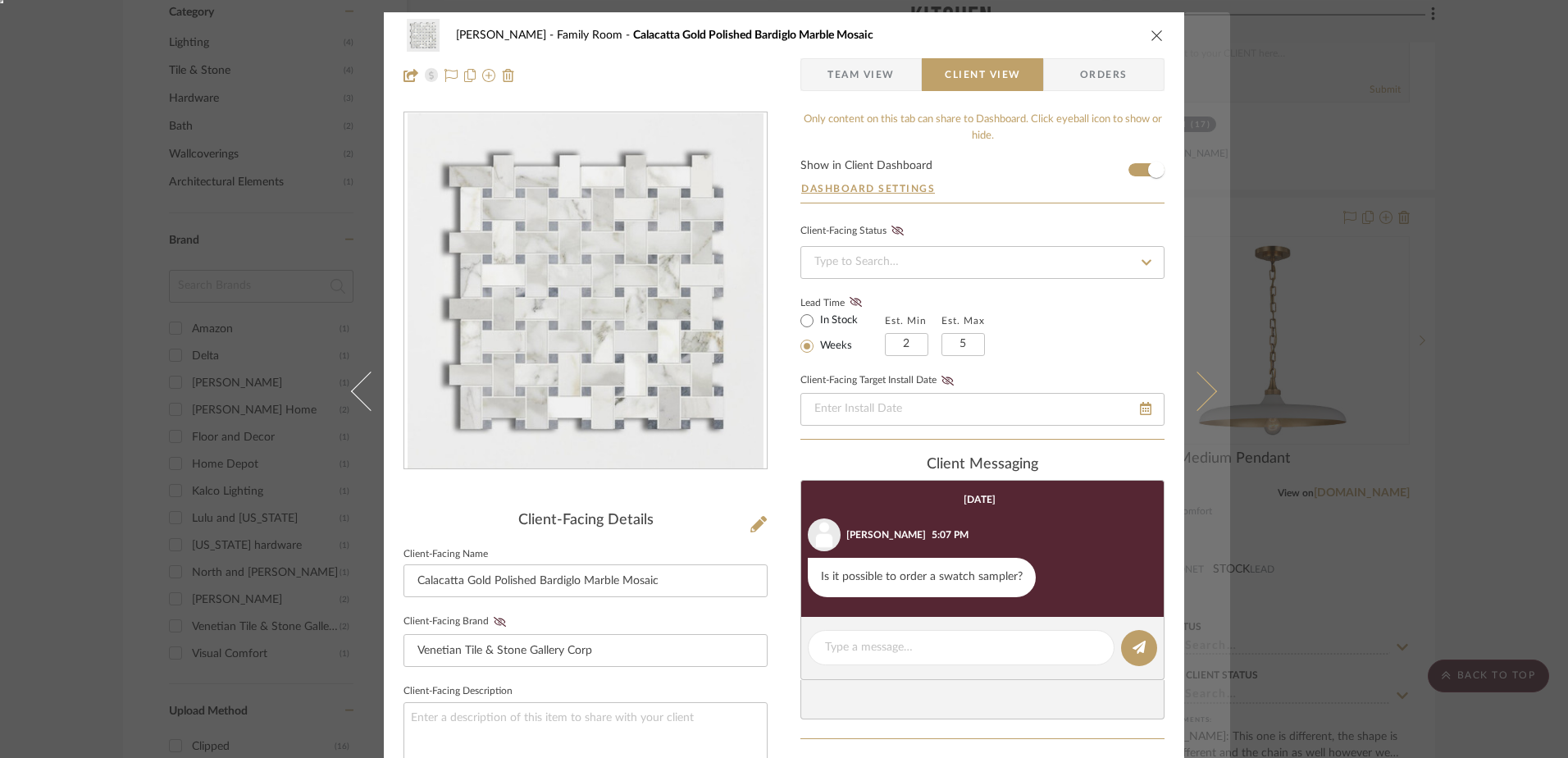
click at [1196, 386] on icon at bounding box center [1197, 391] width 39 height 39
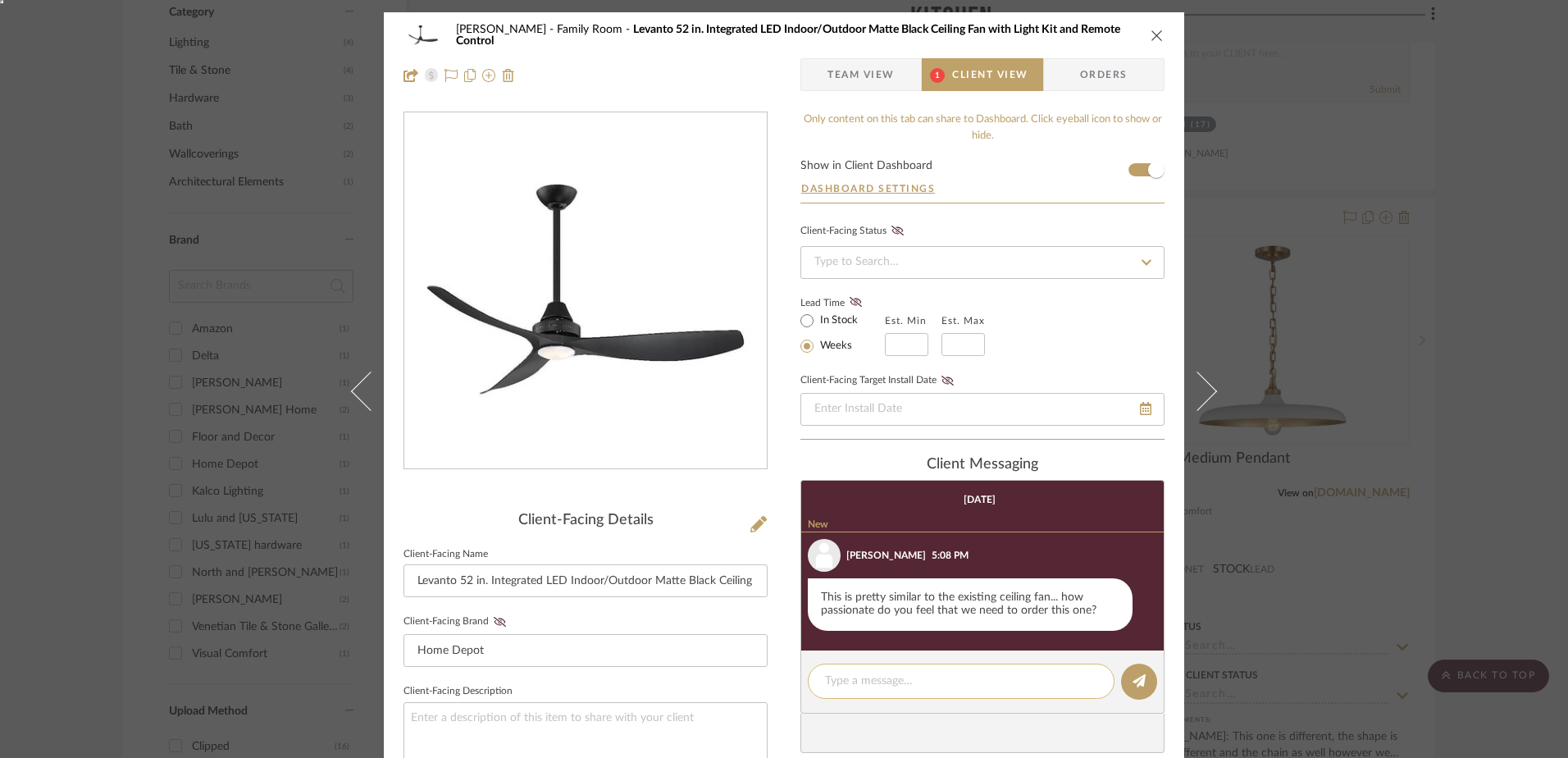
click at [875, 673] on textarea at bounding box center [961, 681] width 272 height 17
type textarea "Not passionate at all haha"
click at [1133, 685] on icon at bounding box center [1139, 681] width 13 height 13
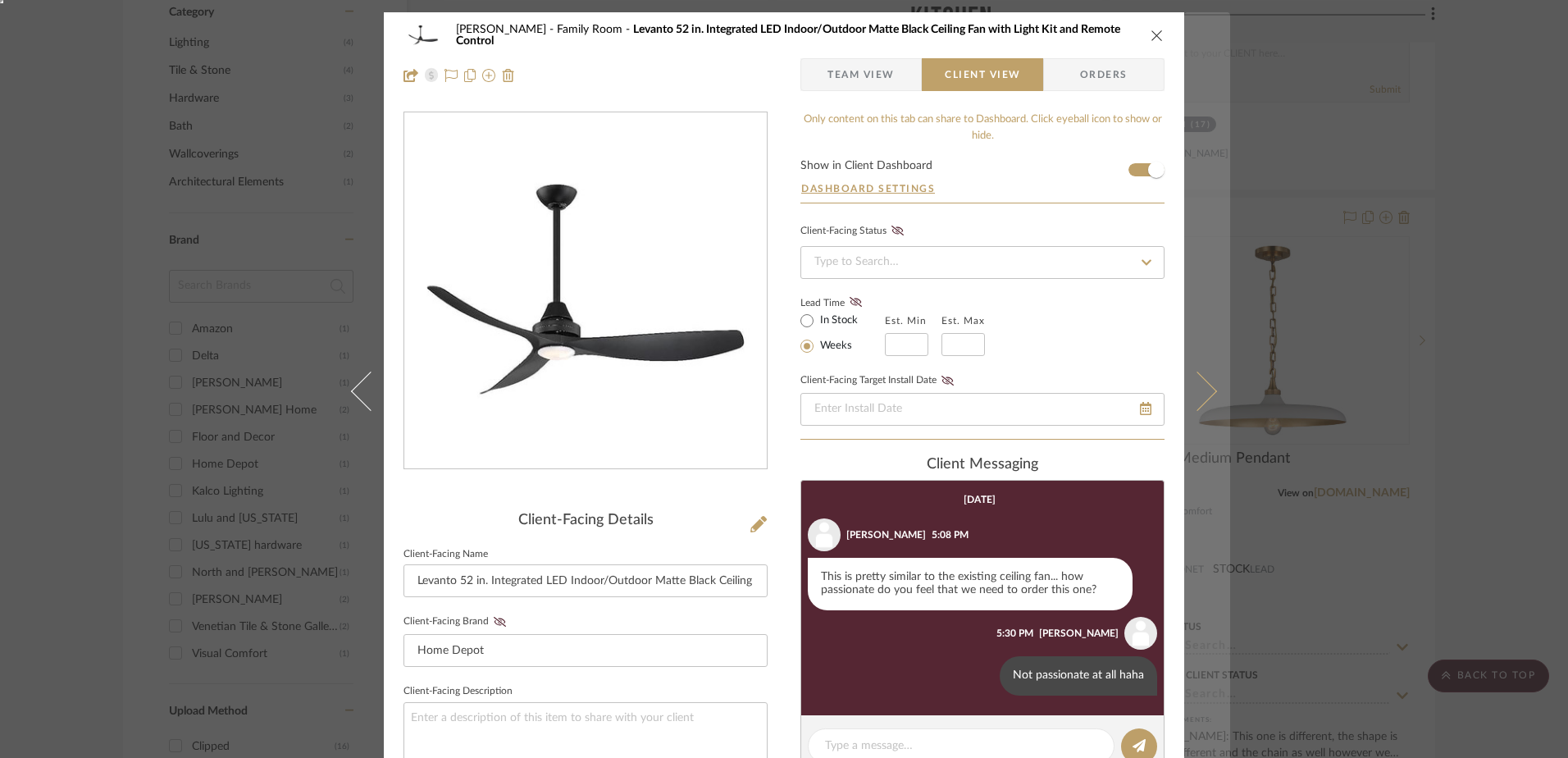
click at [1186, 374] on icon at bounding box center [1197, 391] width 39 height 39
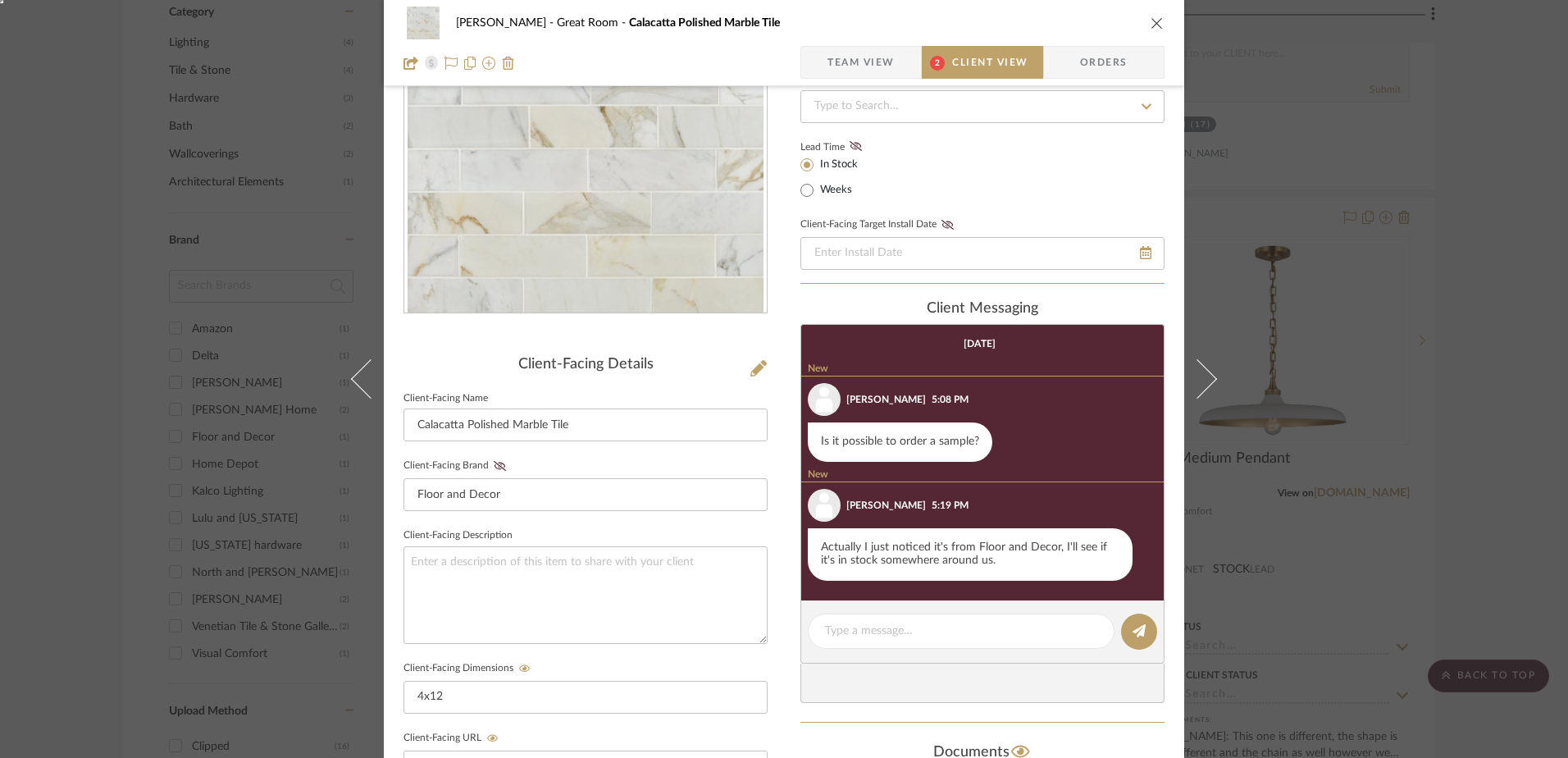
scroll to position [164, 0]
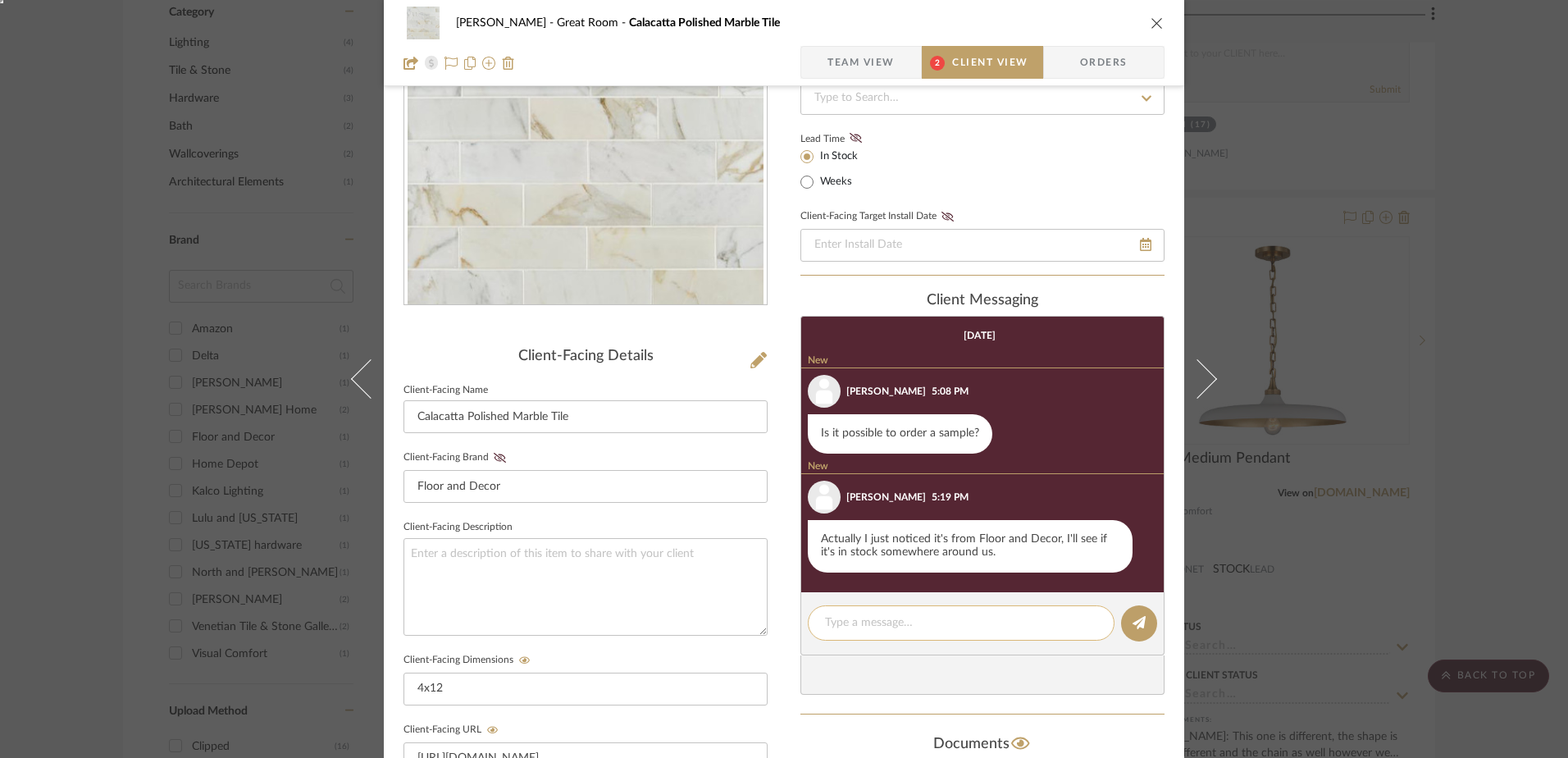
click at [881, 613] on div at bounding box center [961, 623] width 306 height 35
click at [881, 616] on textarea at bounding box center [961, 623] width 272 height 17
type textarea "Perfect!"
click at [1139, 631] on button at bounding box center [1139, 623] width 36 height 36
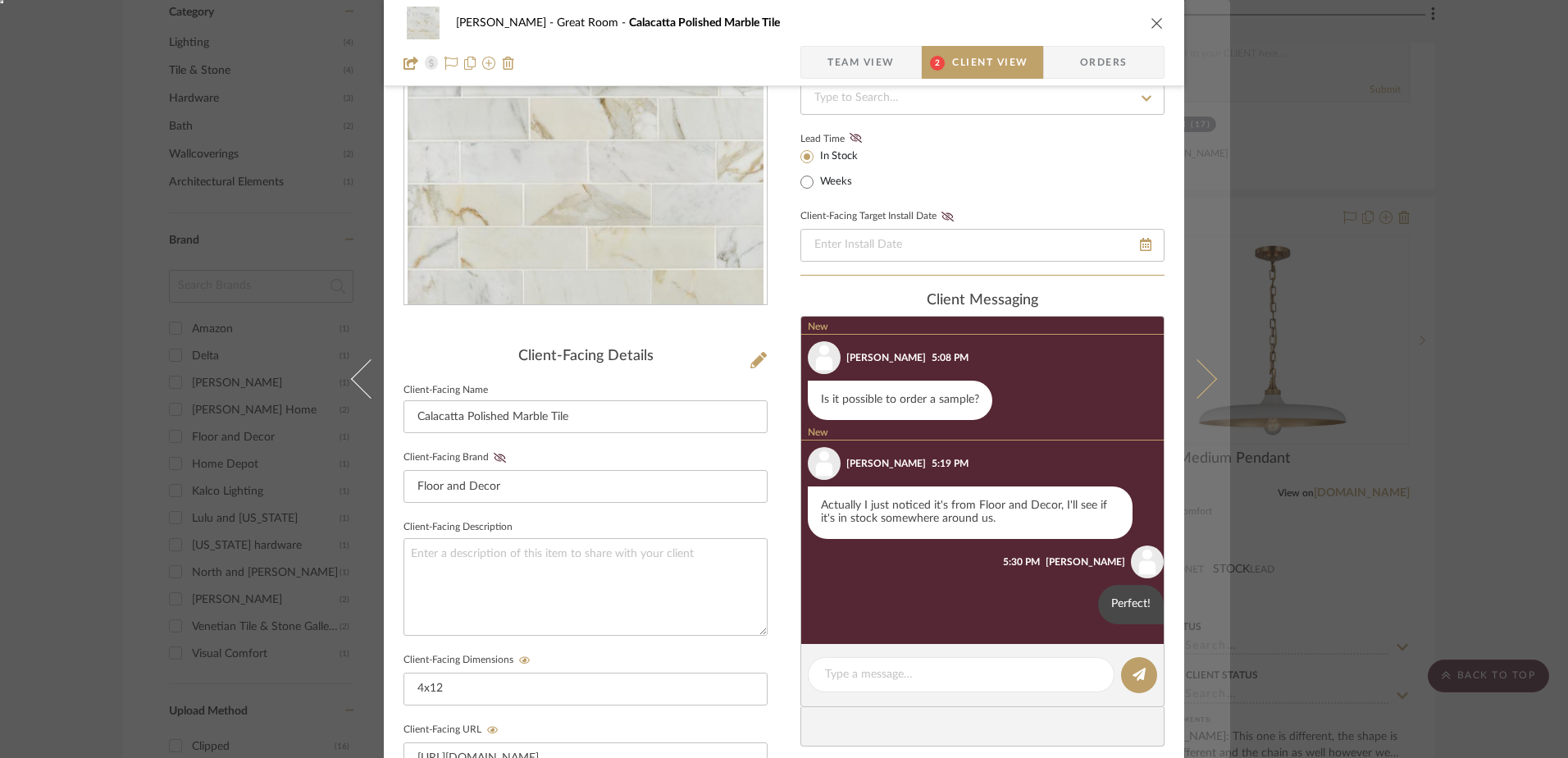
click at [1204, 361] on button at bounding box center [1207, 379] width 46 height 758
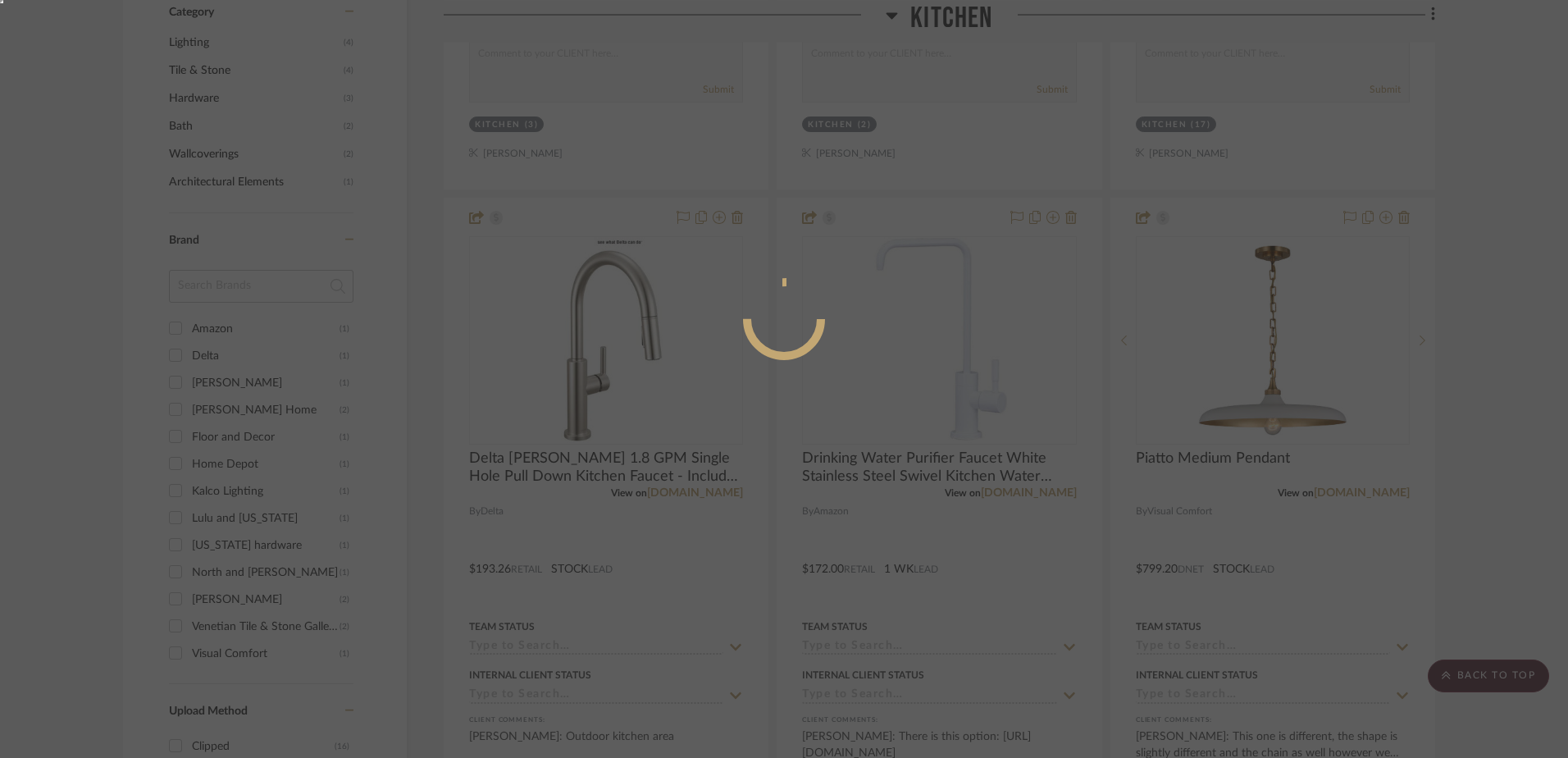
scroll to position [0, 0]
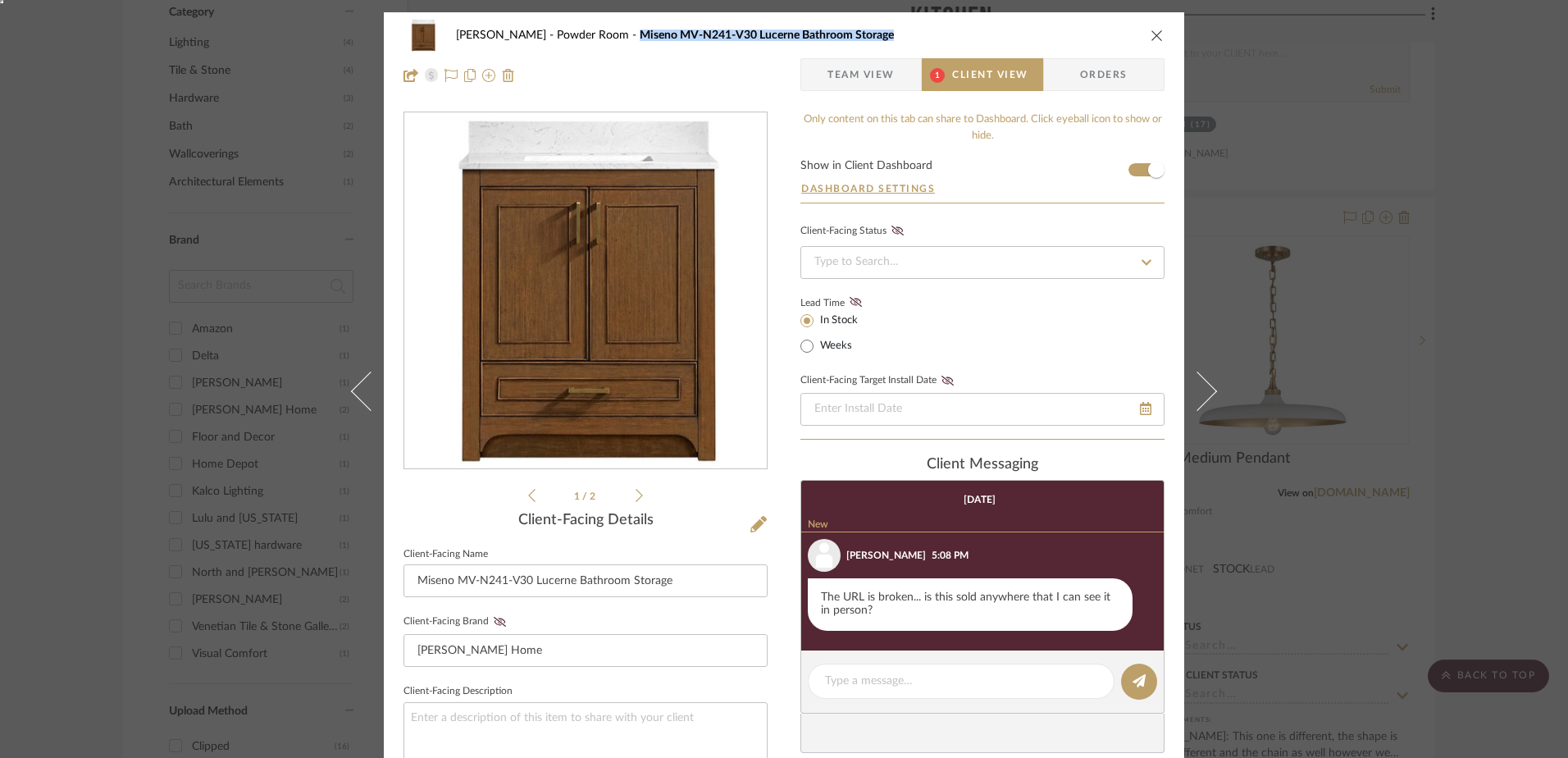
drag, startPoint x: 591, startPoint y: 33, endPoint x: 843, endPoint y: 23, distance: 252.2
click at [843, 23] on div "LINDSEY Powder Room Miseno MV-N241-V30 Lucerne Bathroom Storage" at bounding box center [783, 34] width 761 height 33
copy span "Miseno MV-N241-V30 Lucerne Bathroom Storage"
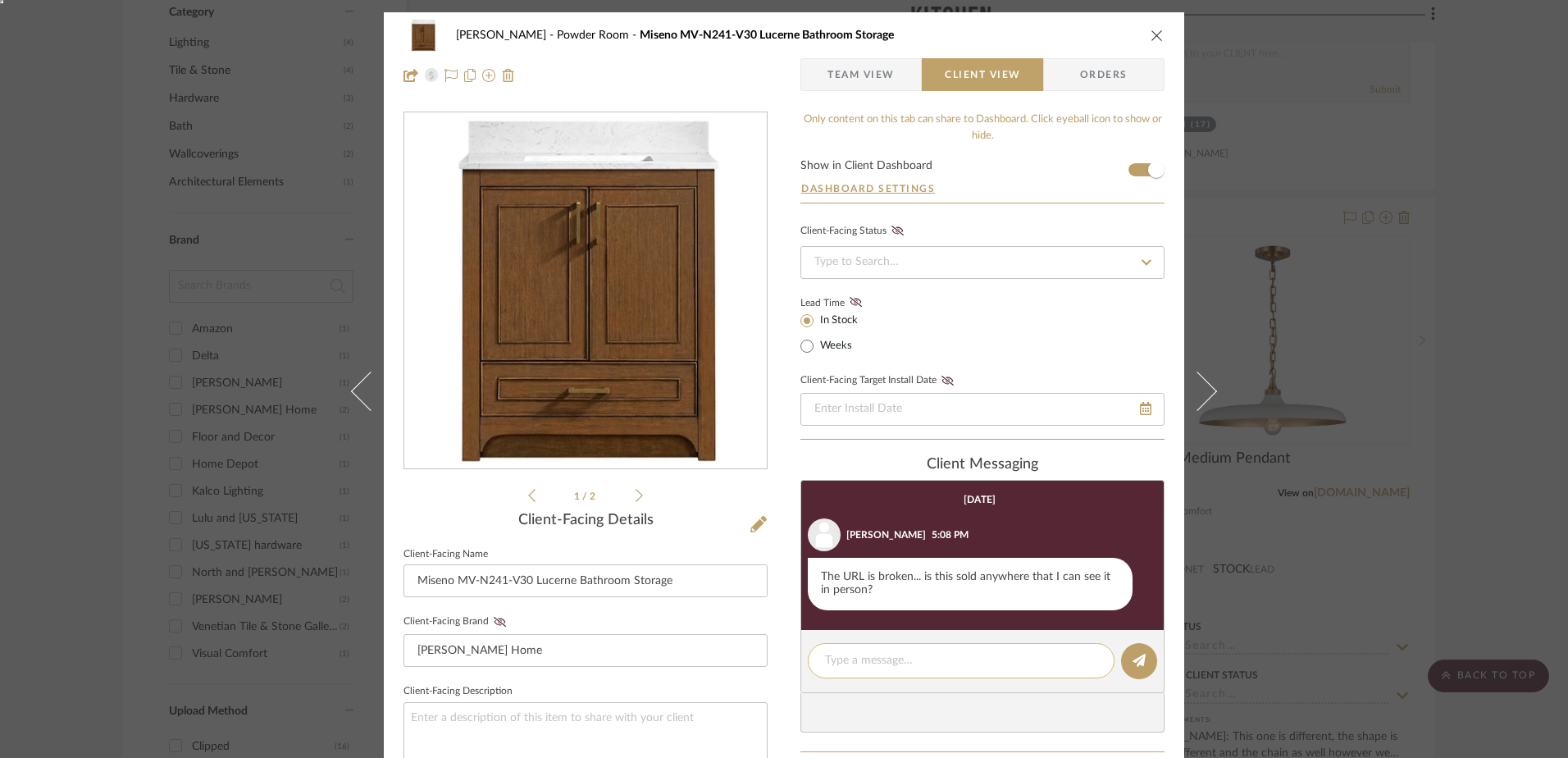
click at [884, 660] on textarea at bounding box center [961, 660] width 272 height 17
paste textarea "https://www.fergusonhome.com/miseno-mv-n241-v30/s2044338?uid=4902106#"
type textarea "Hmm try this:https://www.fergusonhome.com/miseno-mv-n241-v30/s2044338?uid=49021…"
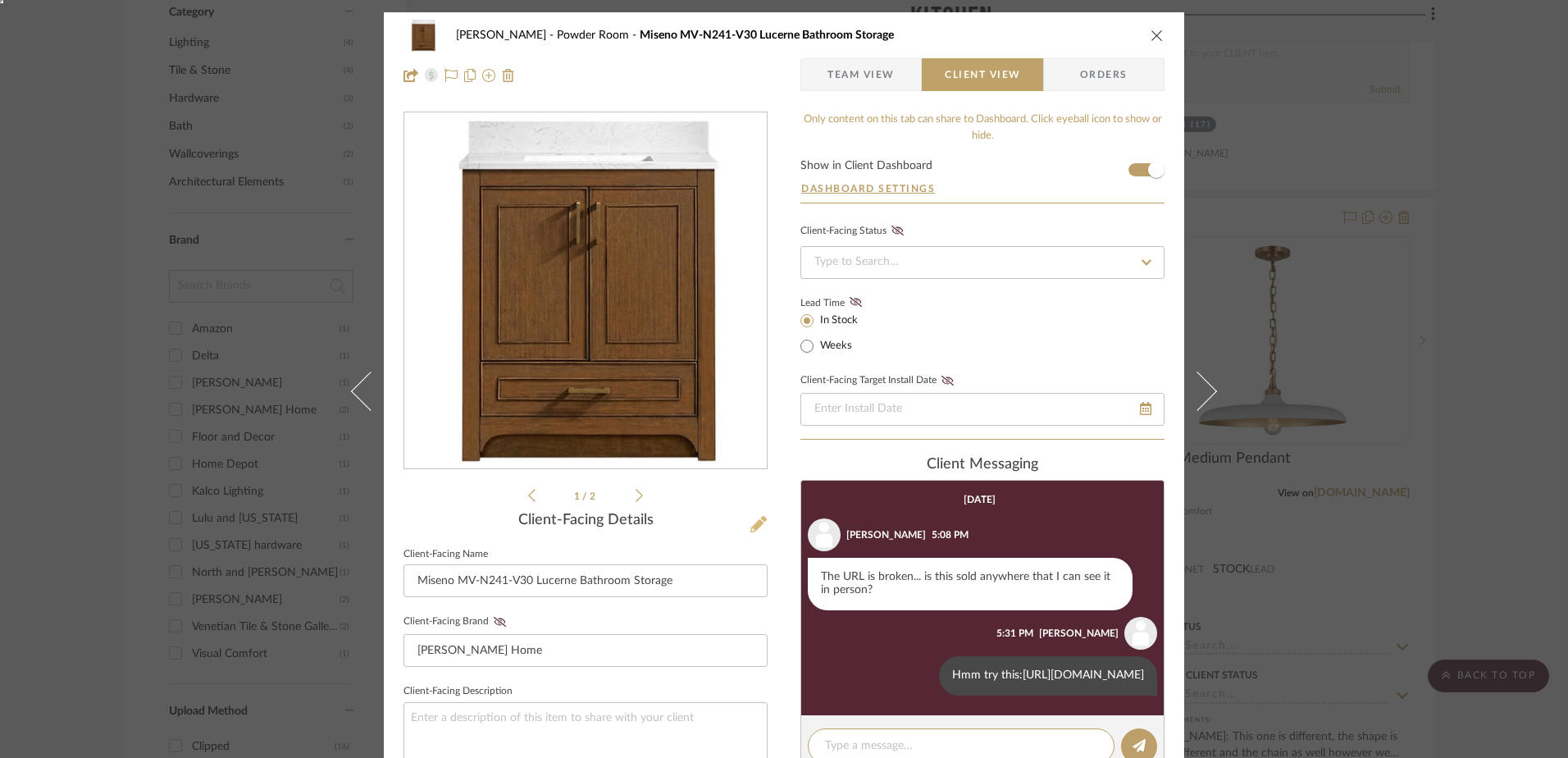
click at [750, 525] on icon at bounding box center [759, 524] width 17 height 17
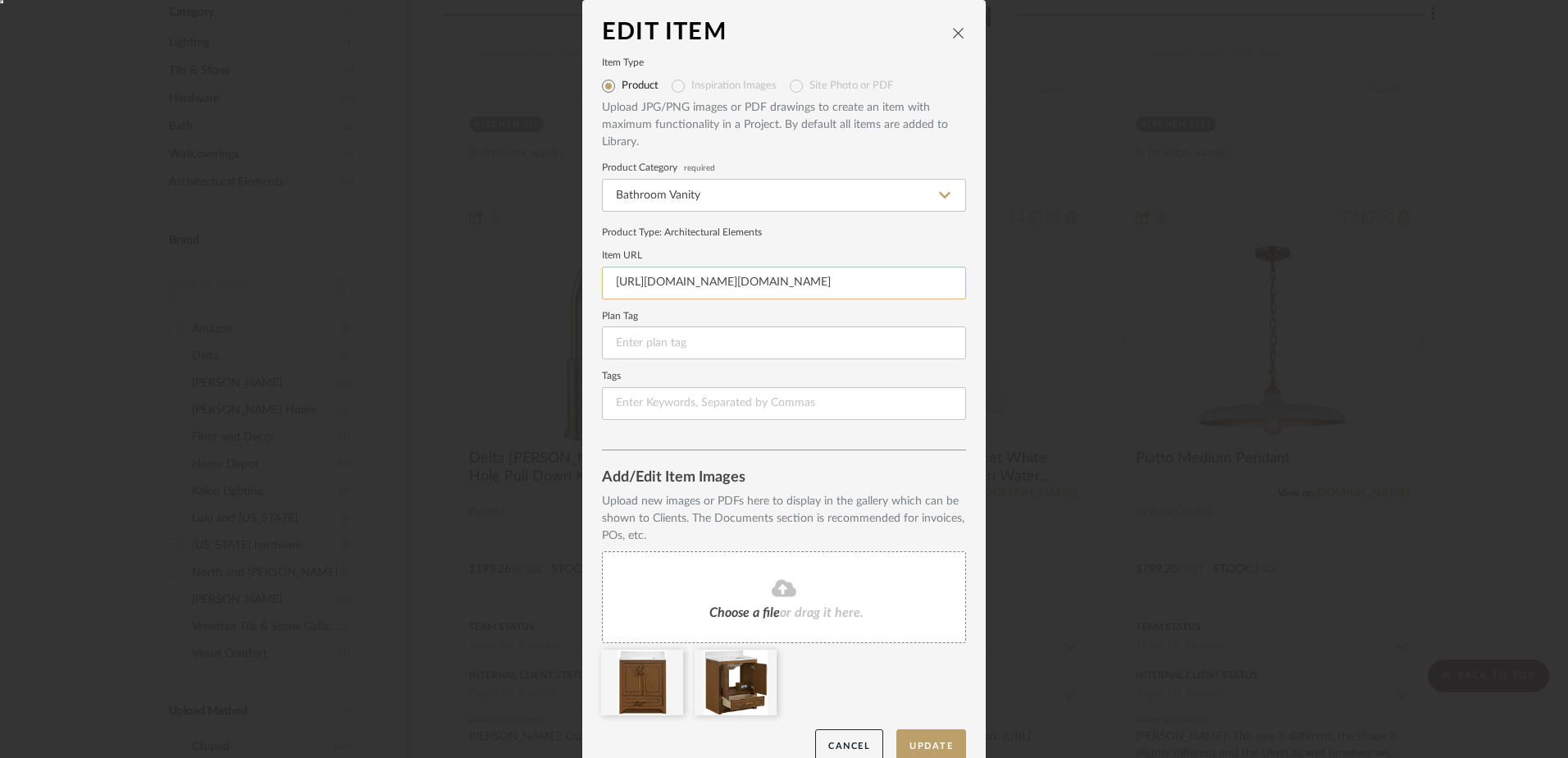
click at [659, 280] on input "https://s1.img-b.com/build.com/mediabase/specifications/miseno/2044338/7974463_…" at bounding box center [783, 282] width 364 height 33
paste input "https://www.fergusonhome.com/miseno-mv-n241-v30/s2044338?uid=4902106#"
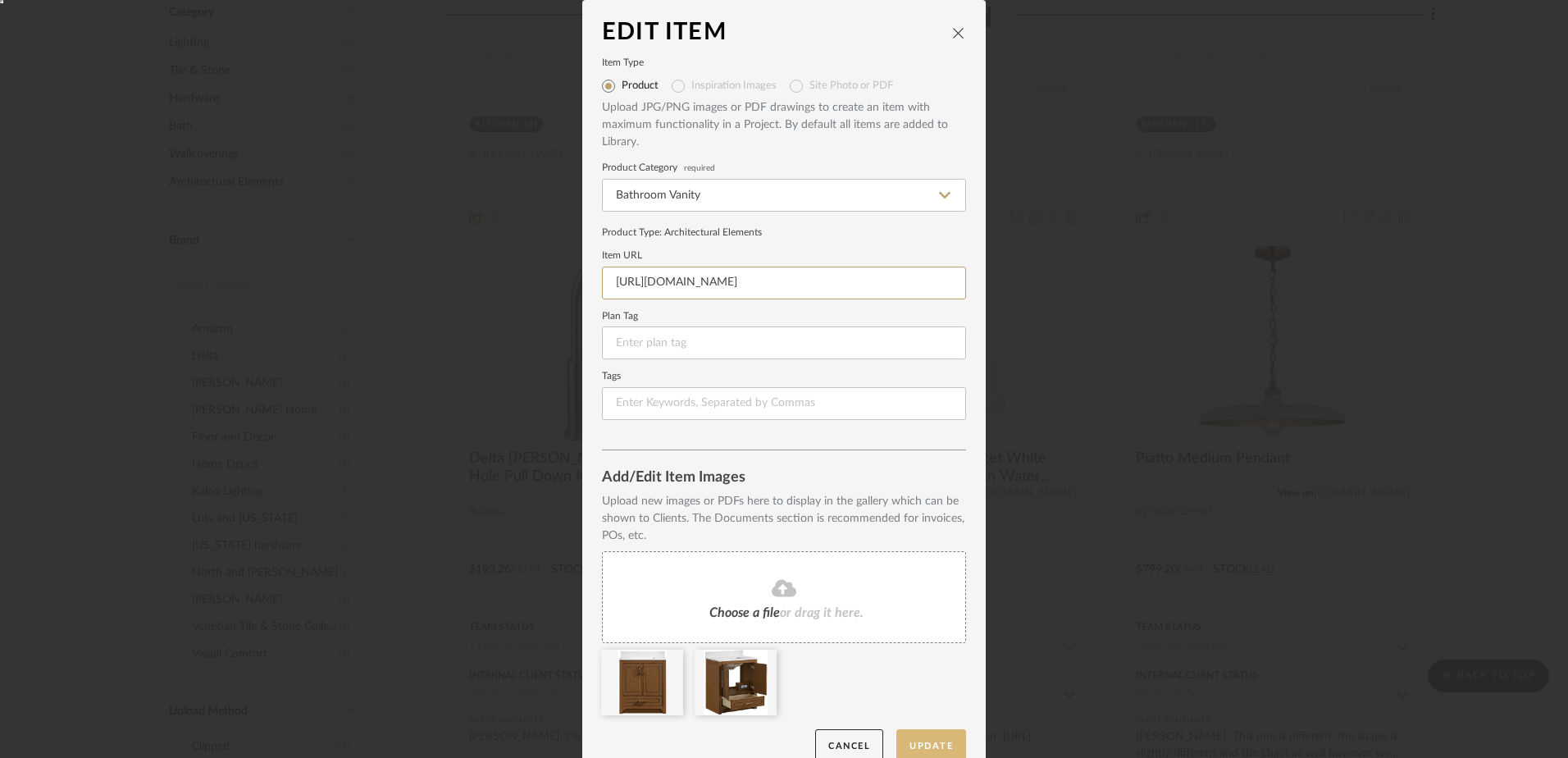
type input "https://www.fergusonhome.com/miseno-mv-n241-v30/s2044338?uid=4902106#"
click at [921, 746] on button "Update" at bounding box center [931, 746] width 70 height 34
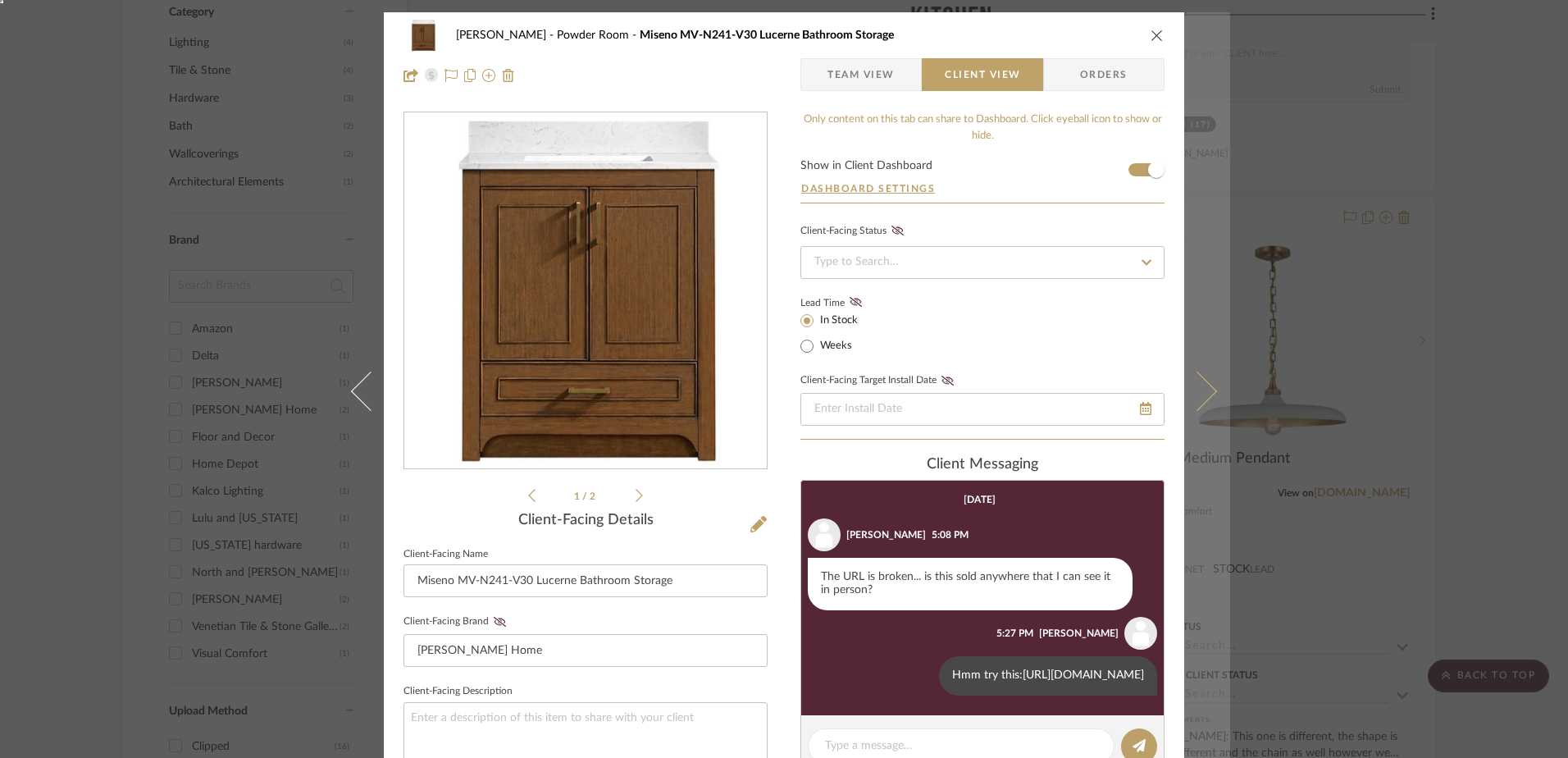
click at [1189, 399] on icon at bounding box center [1197, 391] width 39 height 39
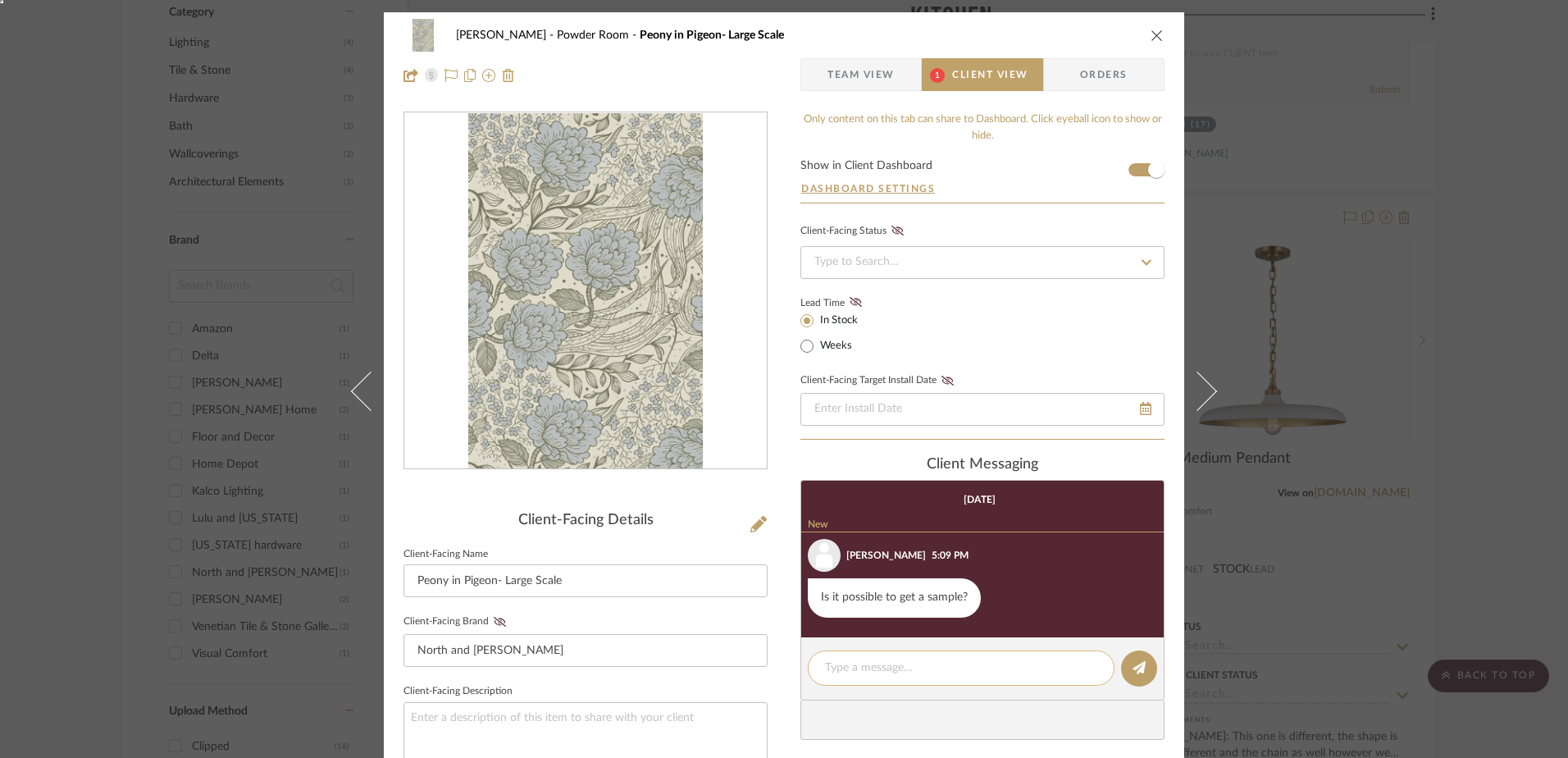
click at [849, 666] on textarea at bounding box center [961, 668] width 272 height 17
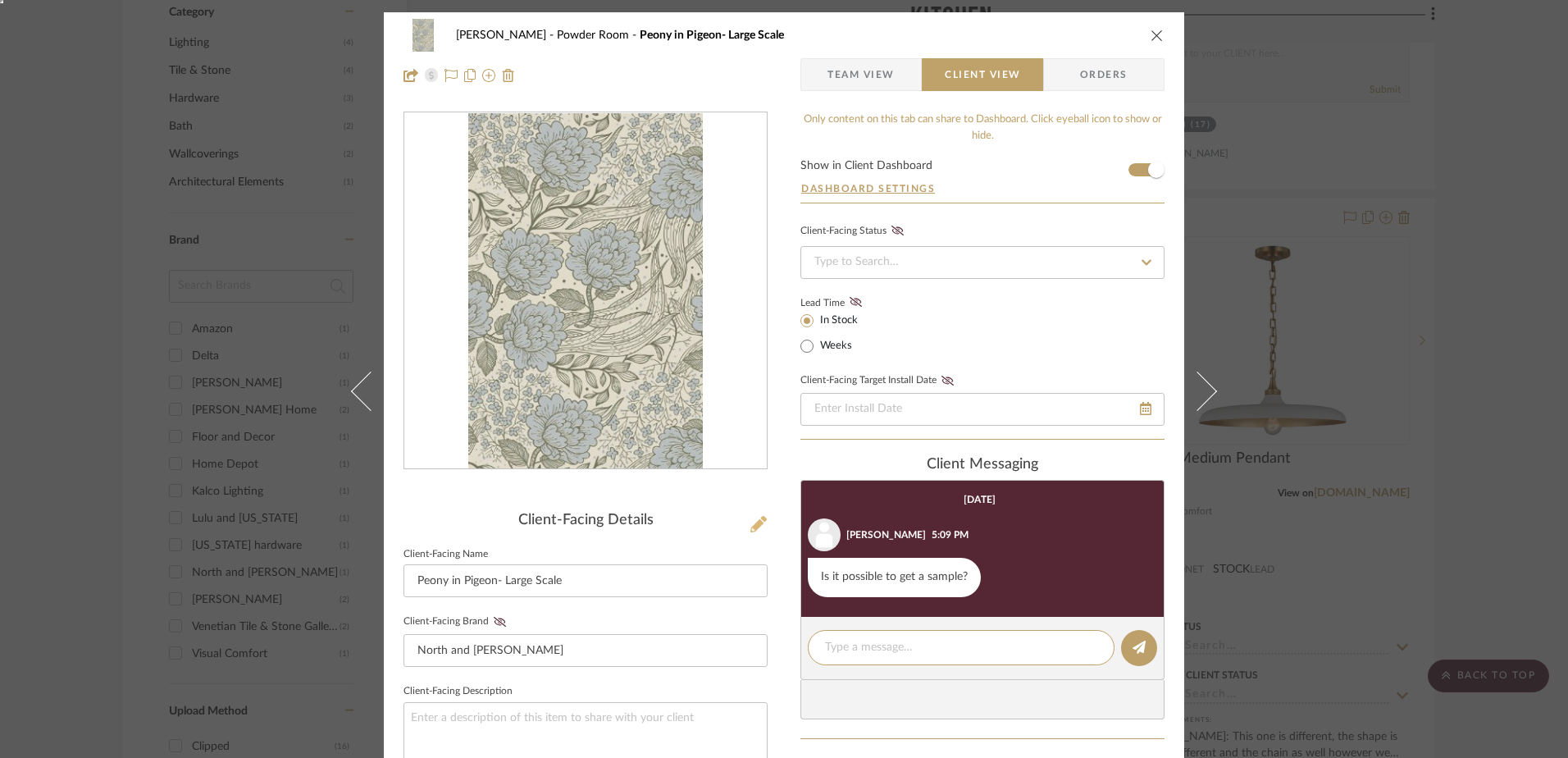
click at [753, 525] on icon at bounding box center [759, 524] width 17 height 17
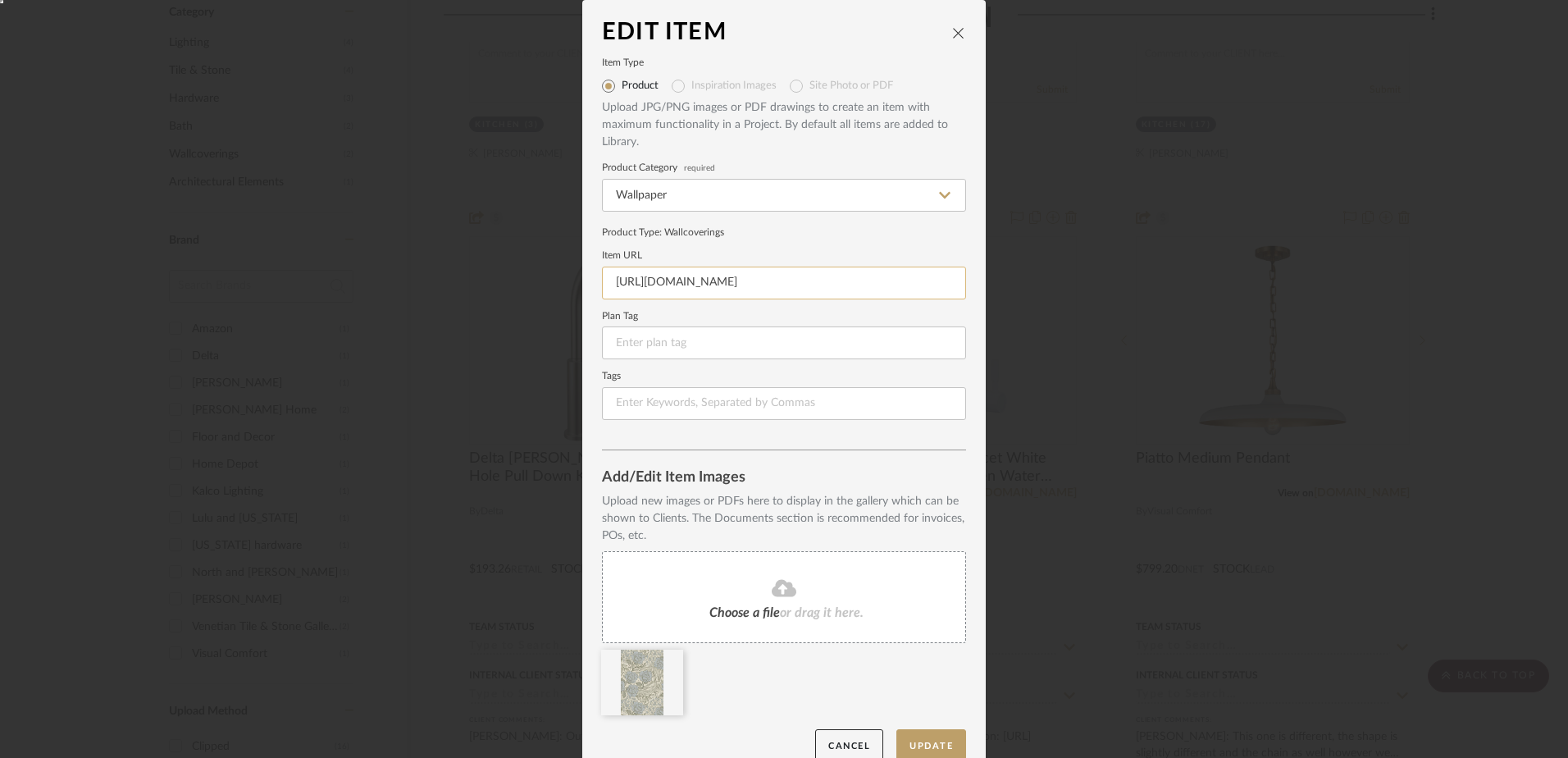
click at [698, 284] on input "https://northandfinch.com/products/peony-in-pigeon-1?srsltid=AfmBOop_kciTdXbJkK…" at bounding box center [783, 282] width 364 height 33
click at [953, 34] on icon "close" at bounding box center [959, 33] width 13 height 13
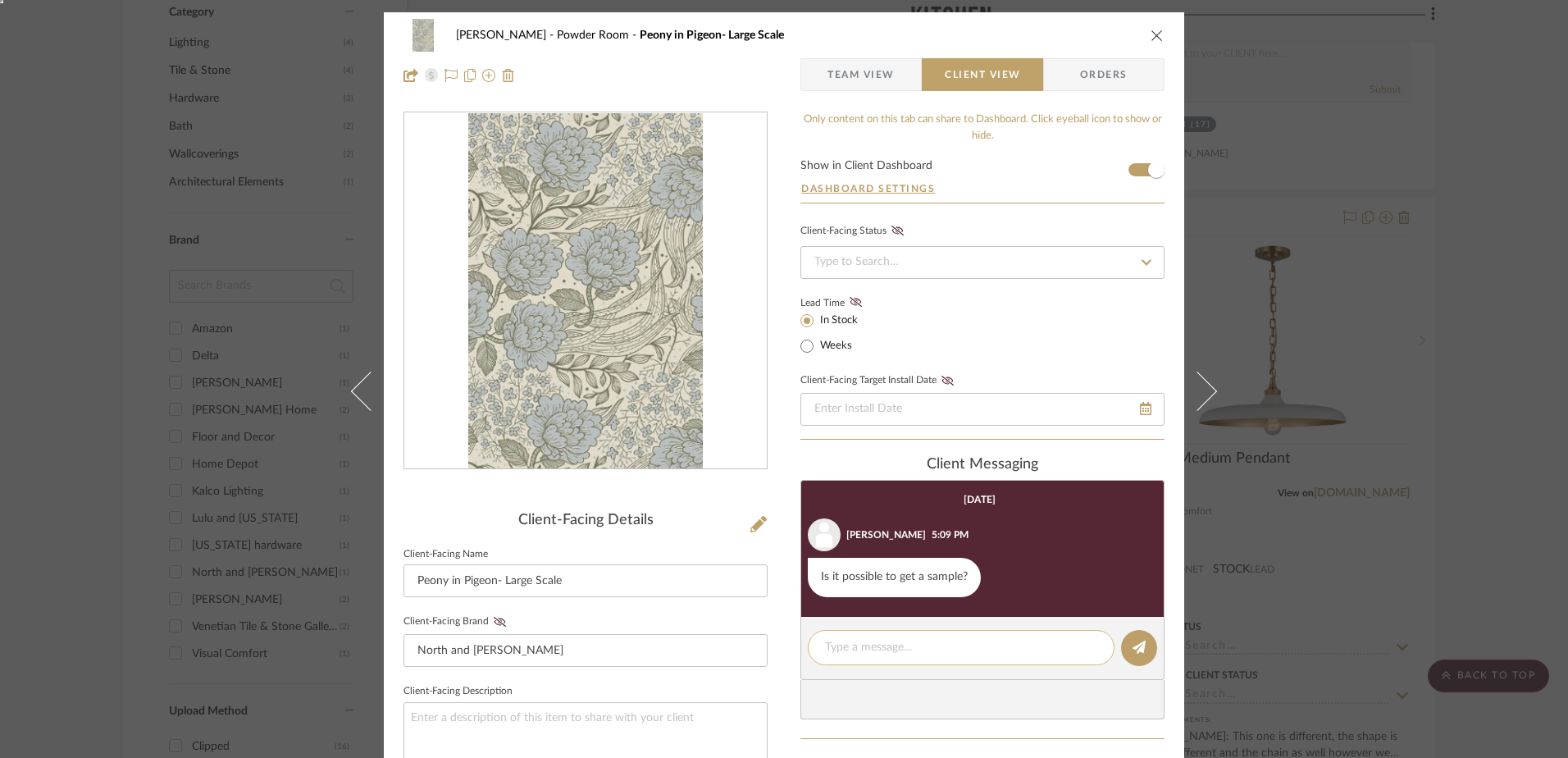
click at [911, 654] on textarea at bounding box center [961, 647] width 272 height 17
type textarea "Yes I have this on order as well :)"
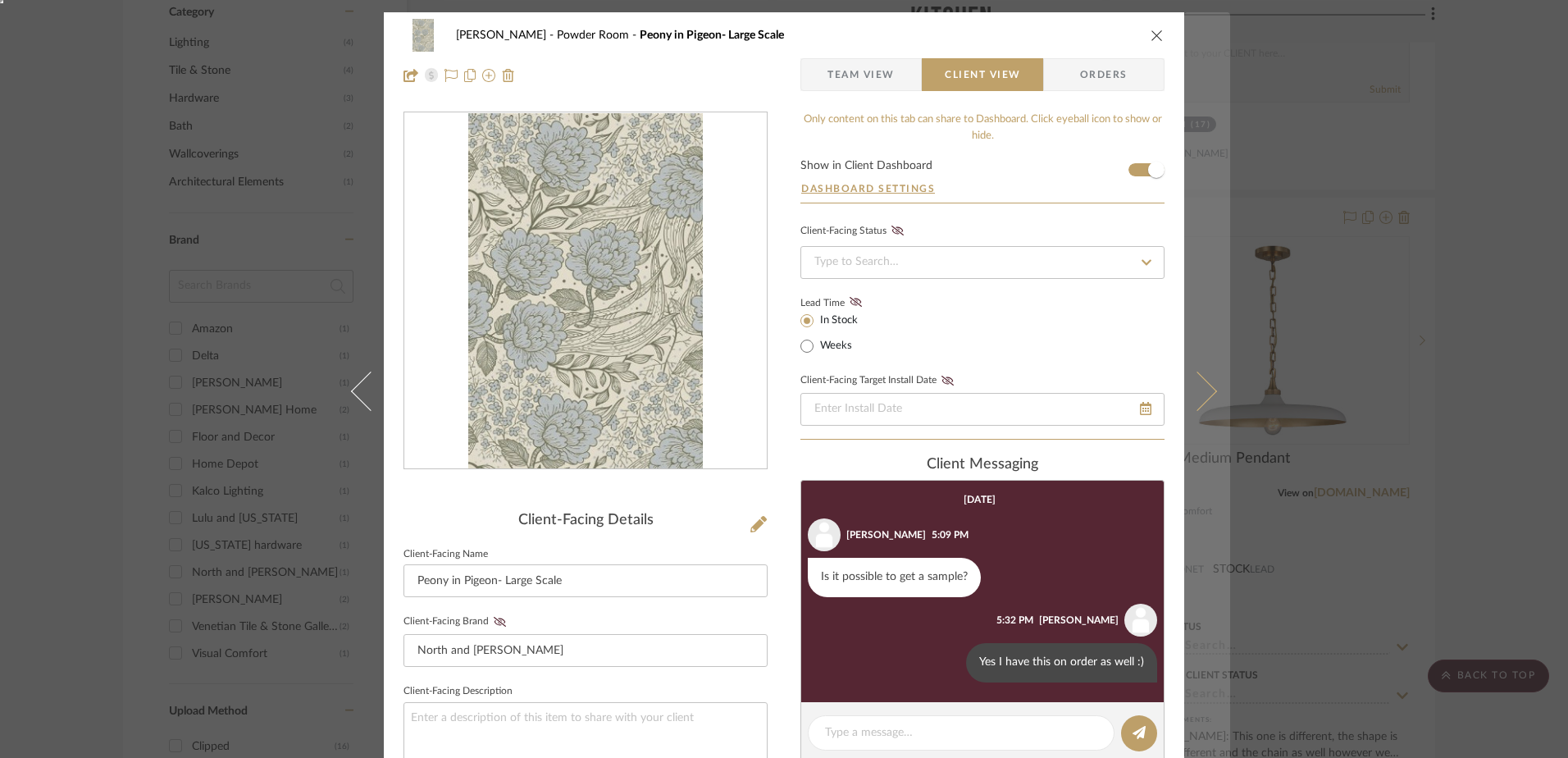
click at [1210, 368] on button at bounding box center [1207, 391] width 46 height 758
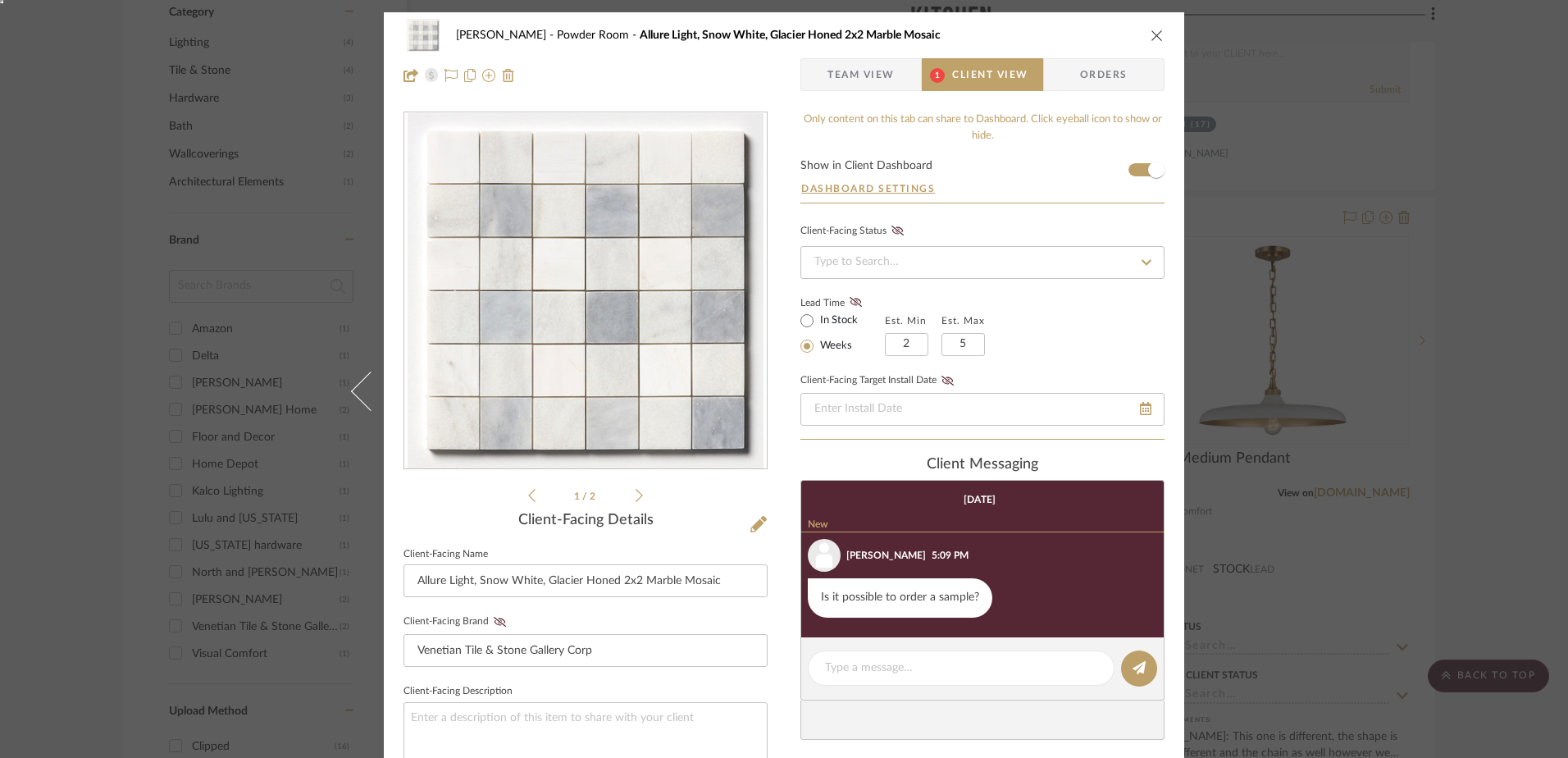
click at [1151, 31] on icon "close" at bounding box center [1157, 35] width 13 height 13
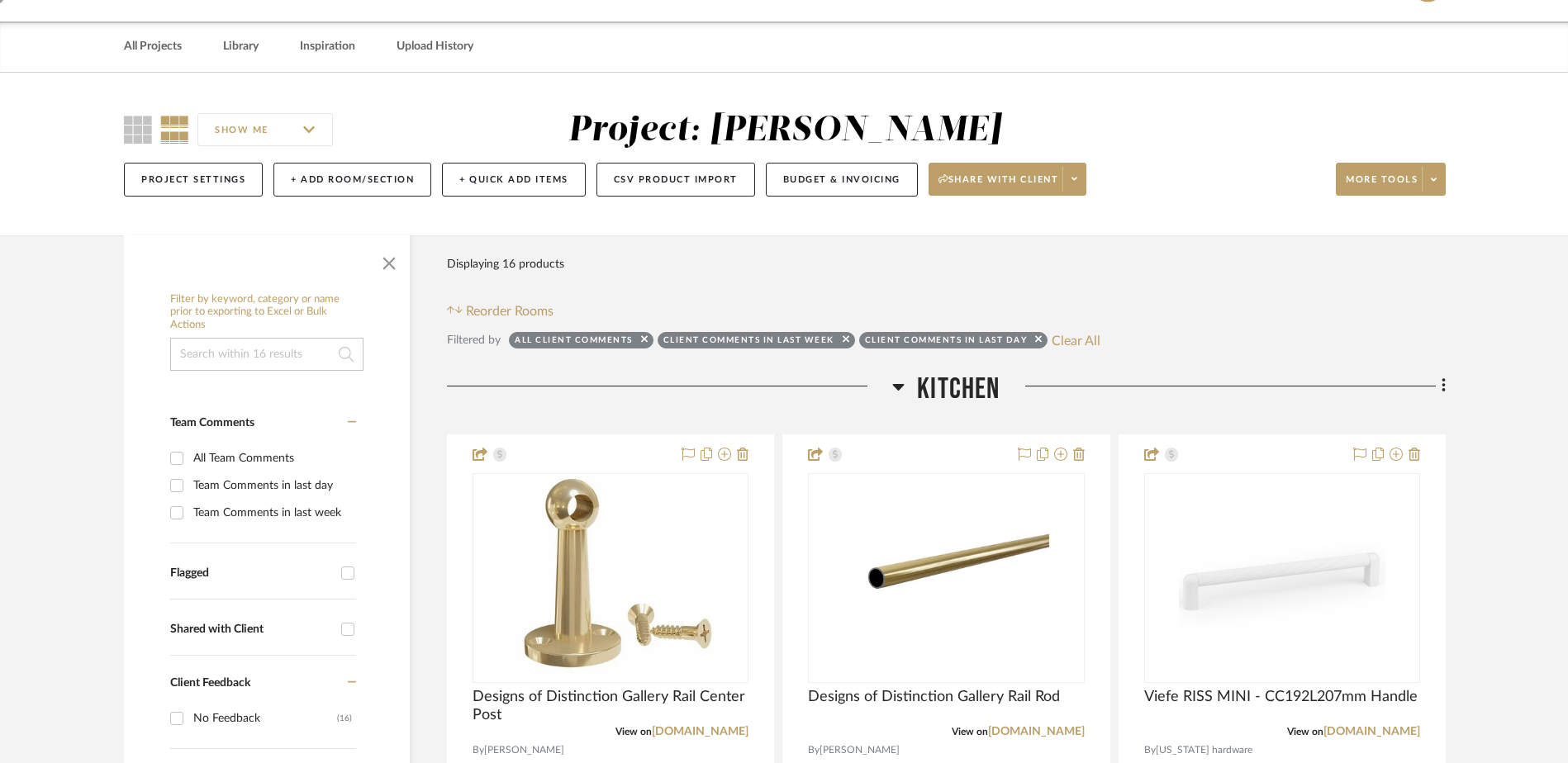
scroll to position [39, 0]
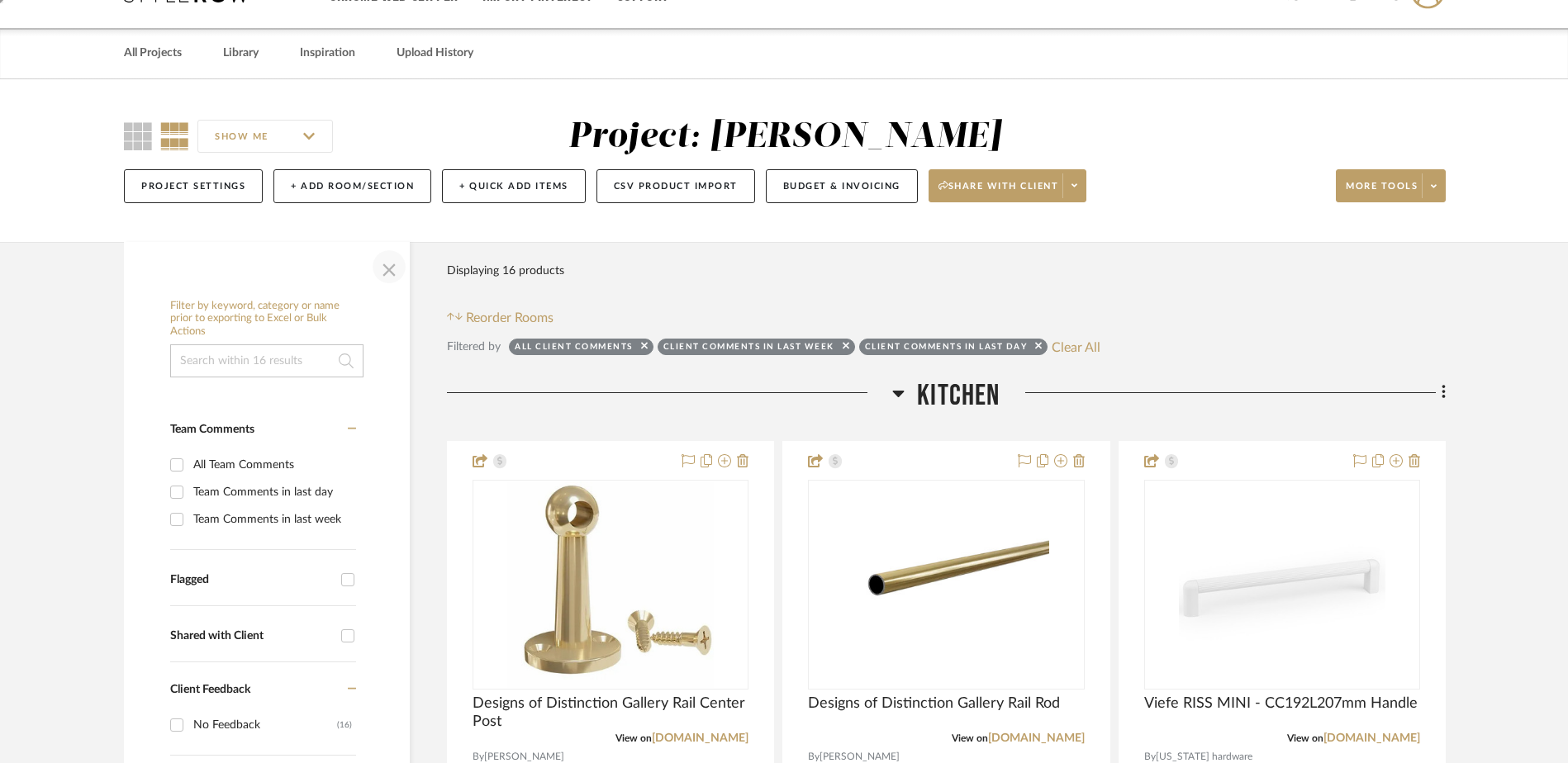
click at [391, 277] on span "button" at bounding box center [389, 266] width 39 height 39
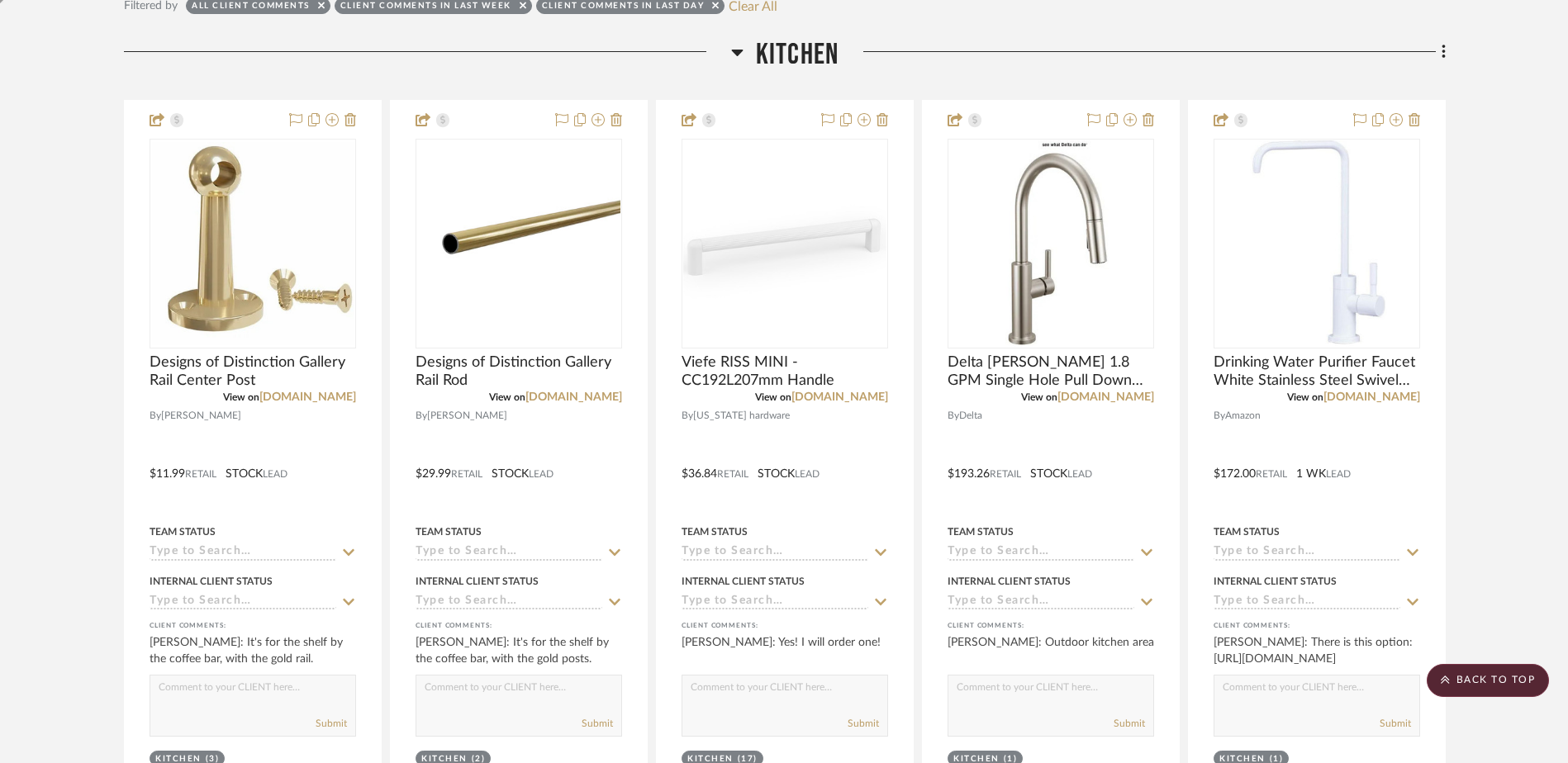
scroll to position [305, 0]
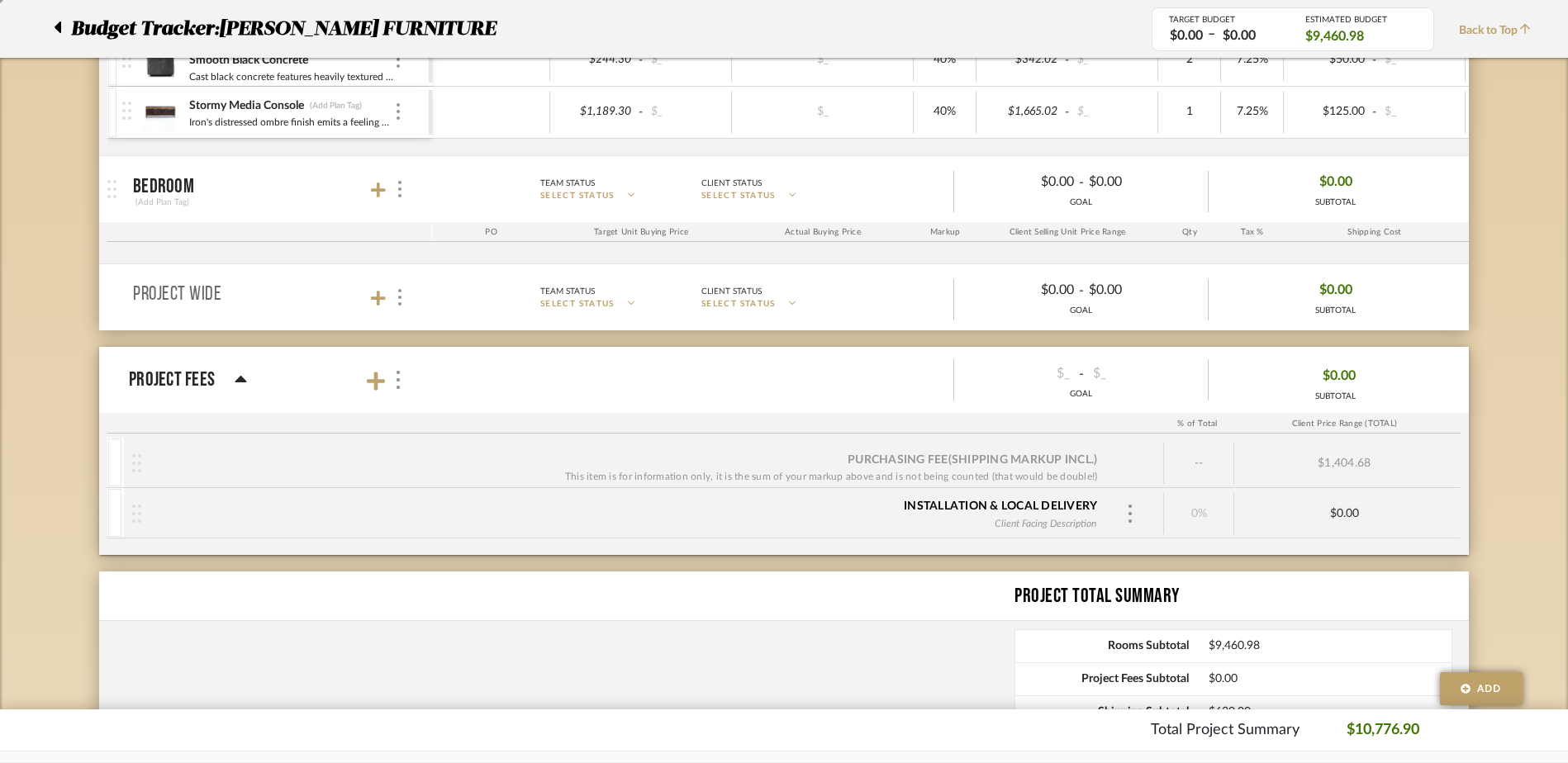
scroll to position [531, 0]
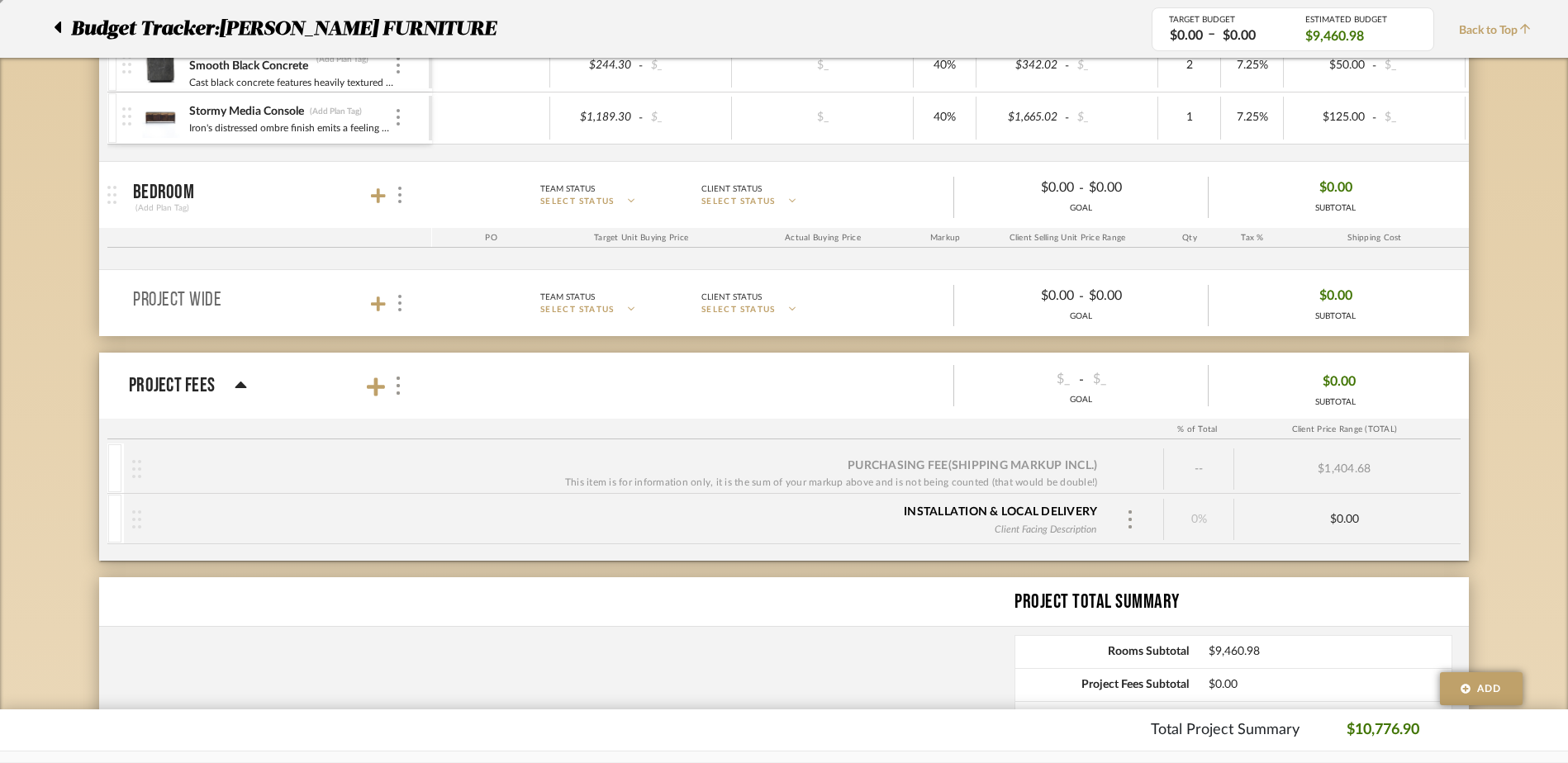
click at [66, 24] on div at bounding box center [62, 29] width 17 height 30
click at [58, 31] on icon at bounding box center [57, 27] width 7 height 11
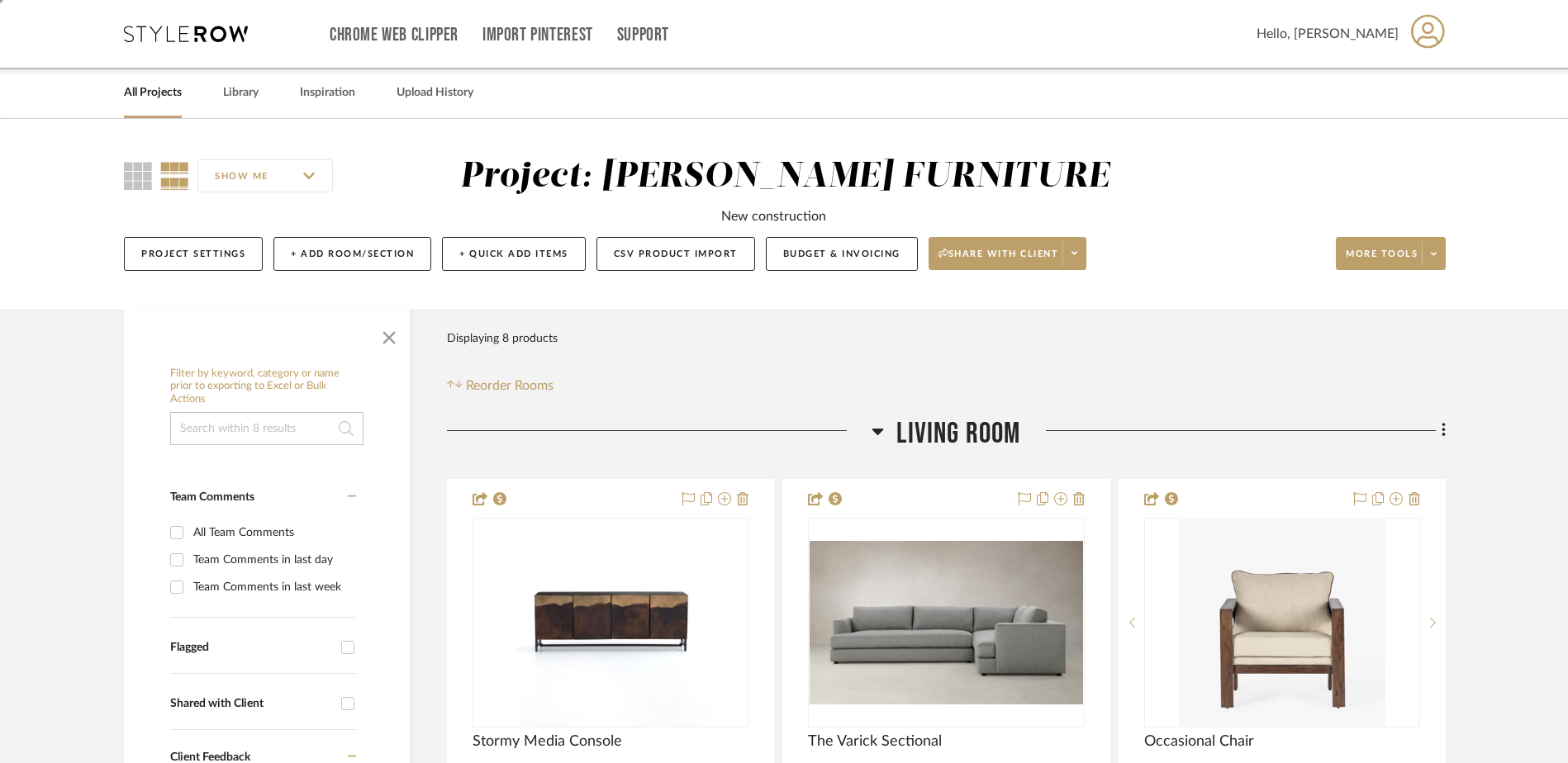
click at [176, 32] on icon at bounding box center [186, 34] width 124 height 17
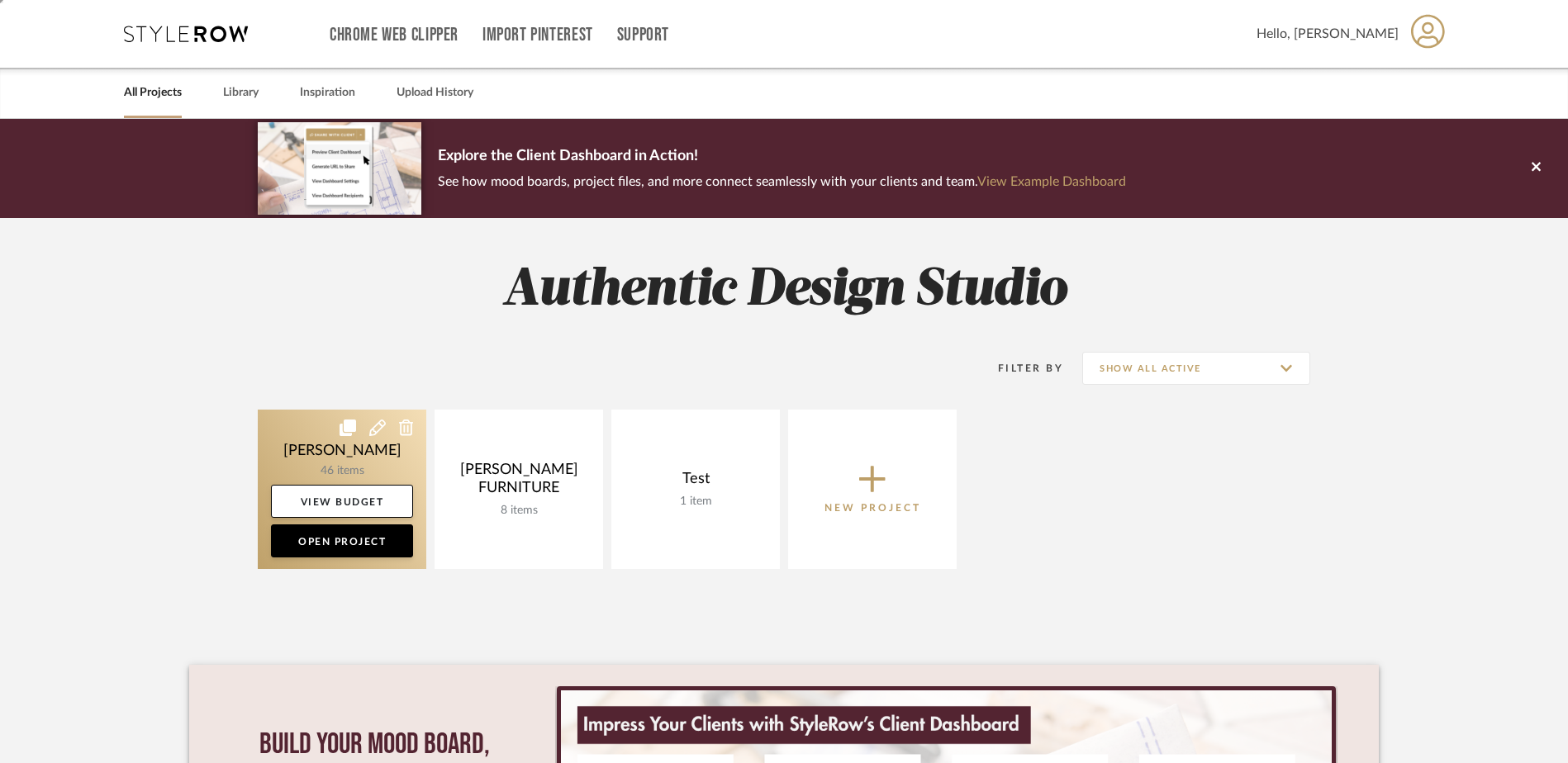
click at [339, 464] on link at bounding box center [342, 489] width 169 height 159
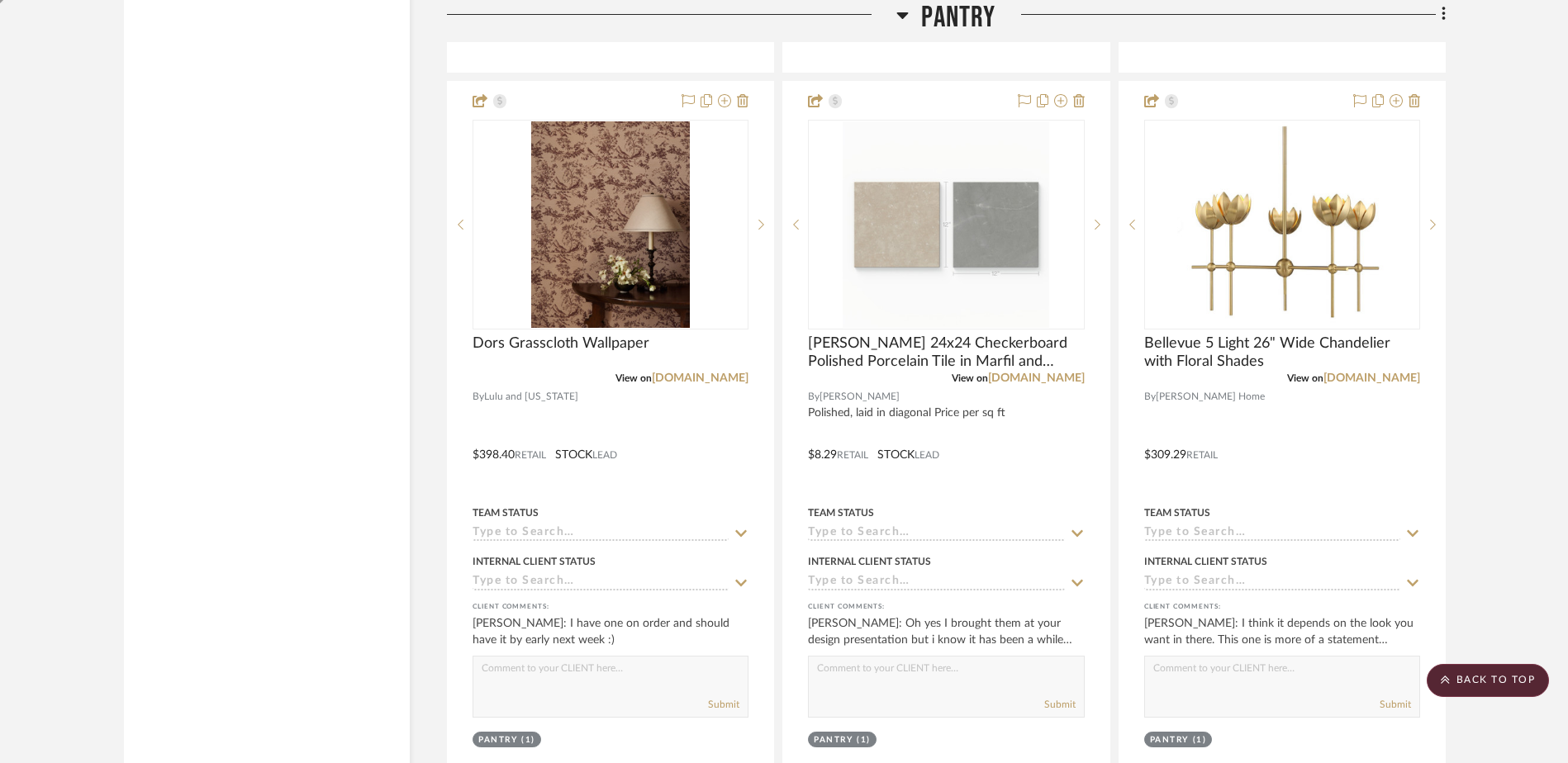
scroll to position [3657, 0]
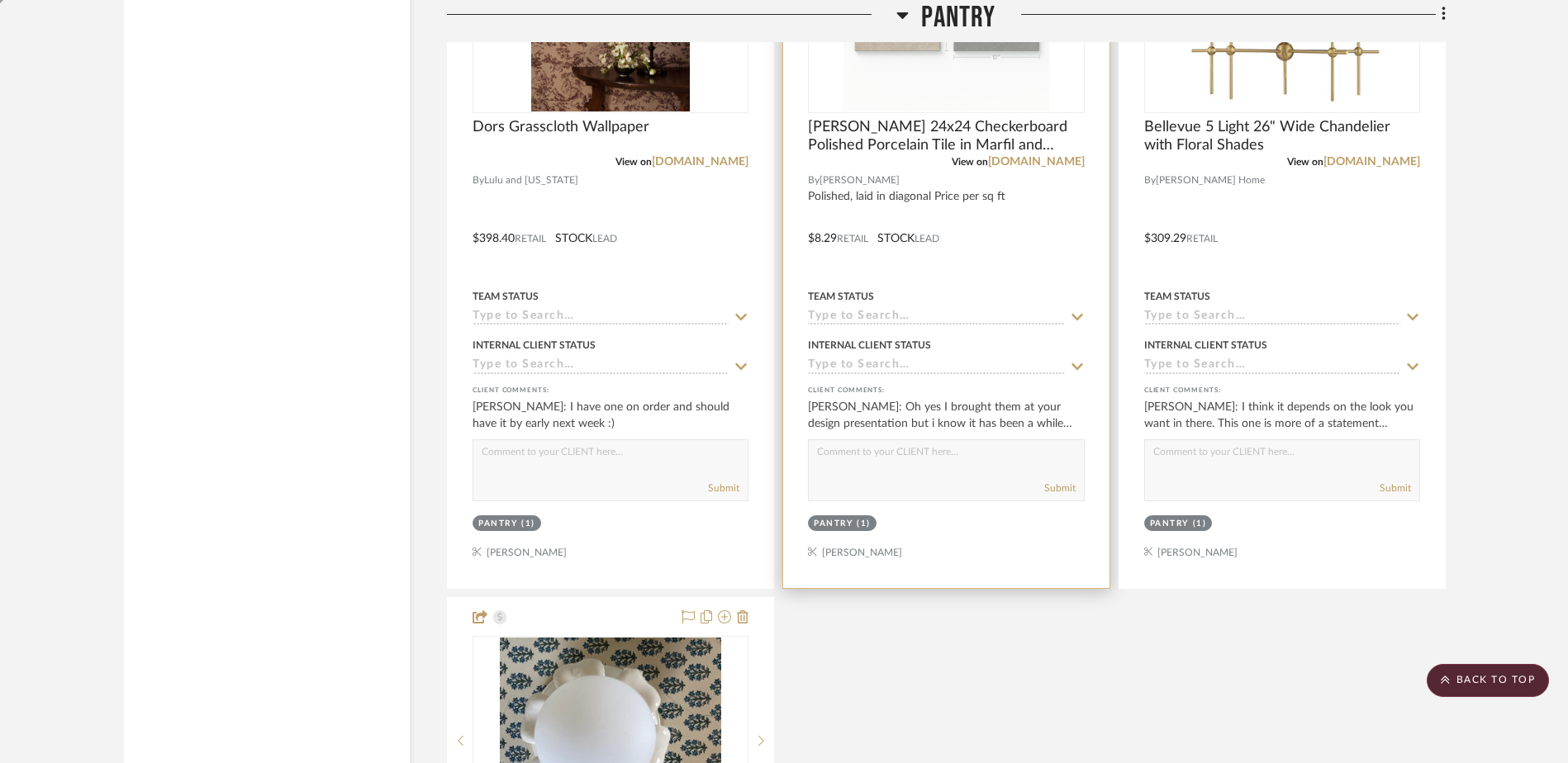
click at [0, 0] on img at bounding box center [0, 0] width 0 height 0
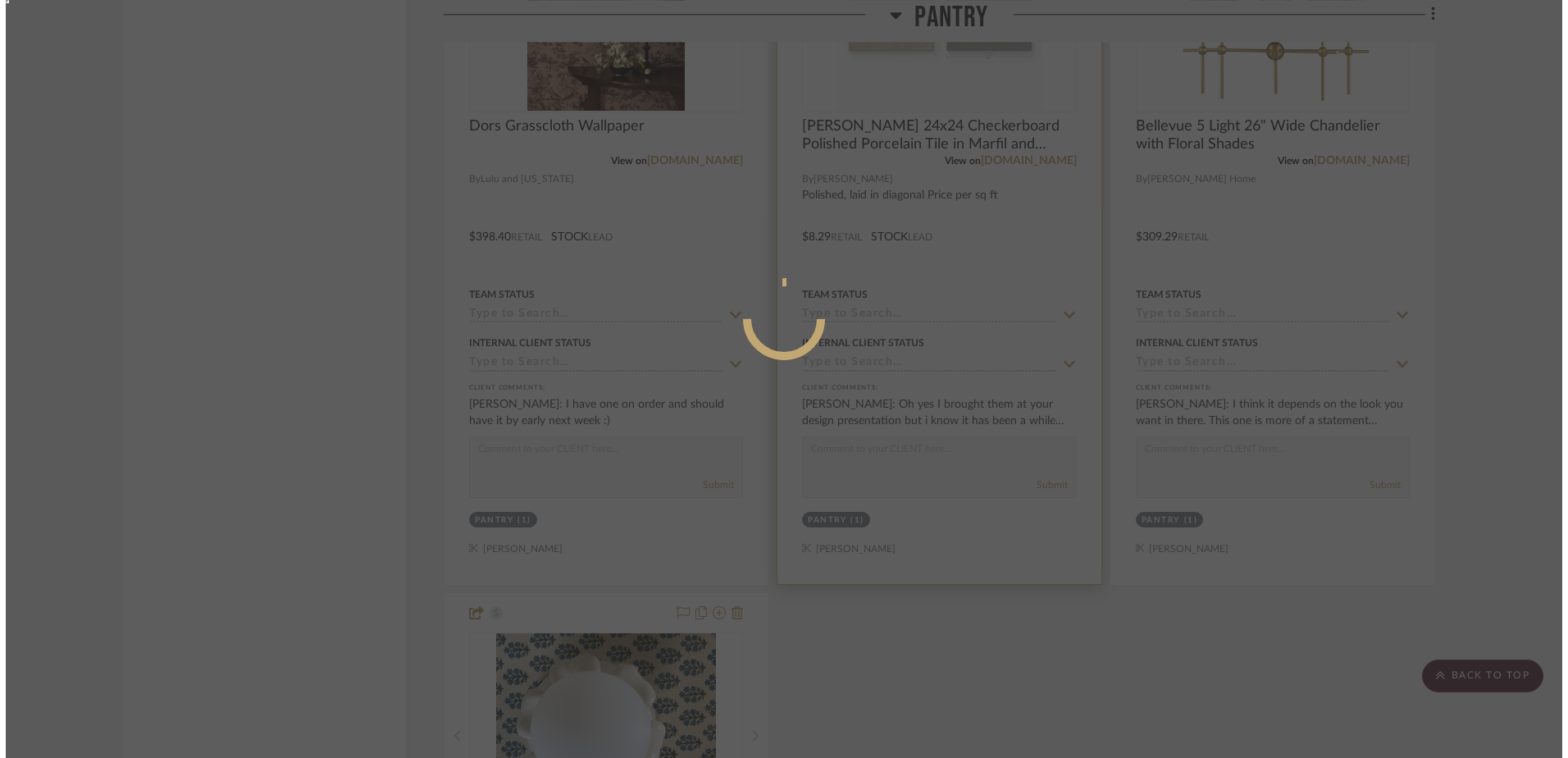
scroll to position [0, 0]
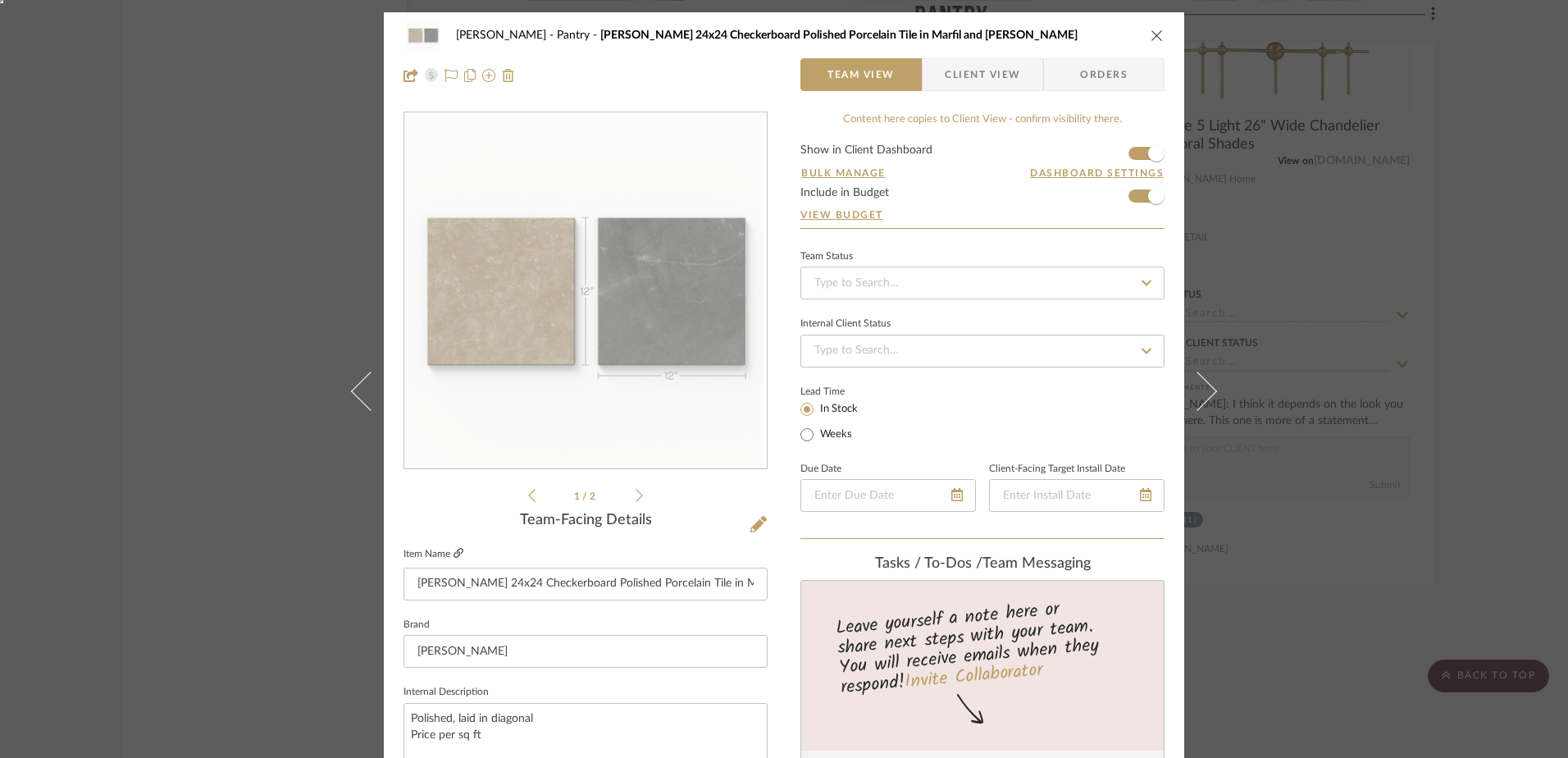
click at [455, 552] on icon at bounding box center [458, 552] width 10 height 10
click at [1511, 159] on div "[PERSON_NAME] Pantry [PERSON_NAME] 24x24 Checkerboard Polished Porcelain Tile i…" at bounding box center [784, 379] width 1568 height 758
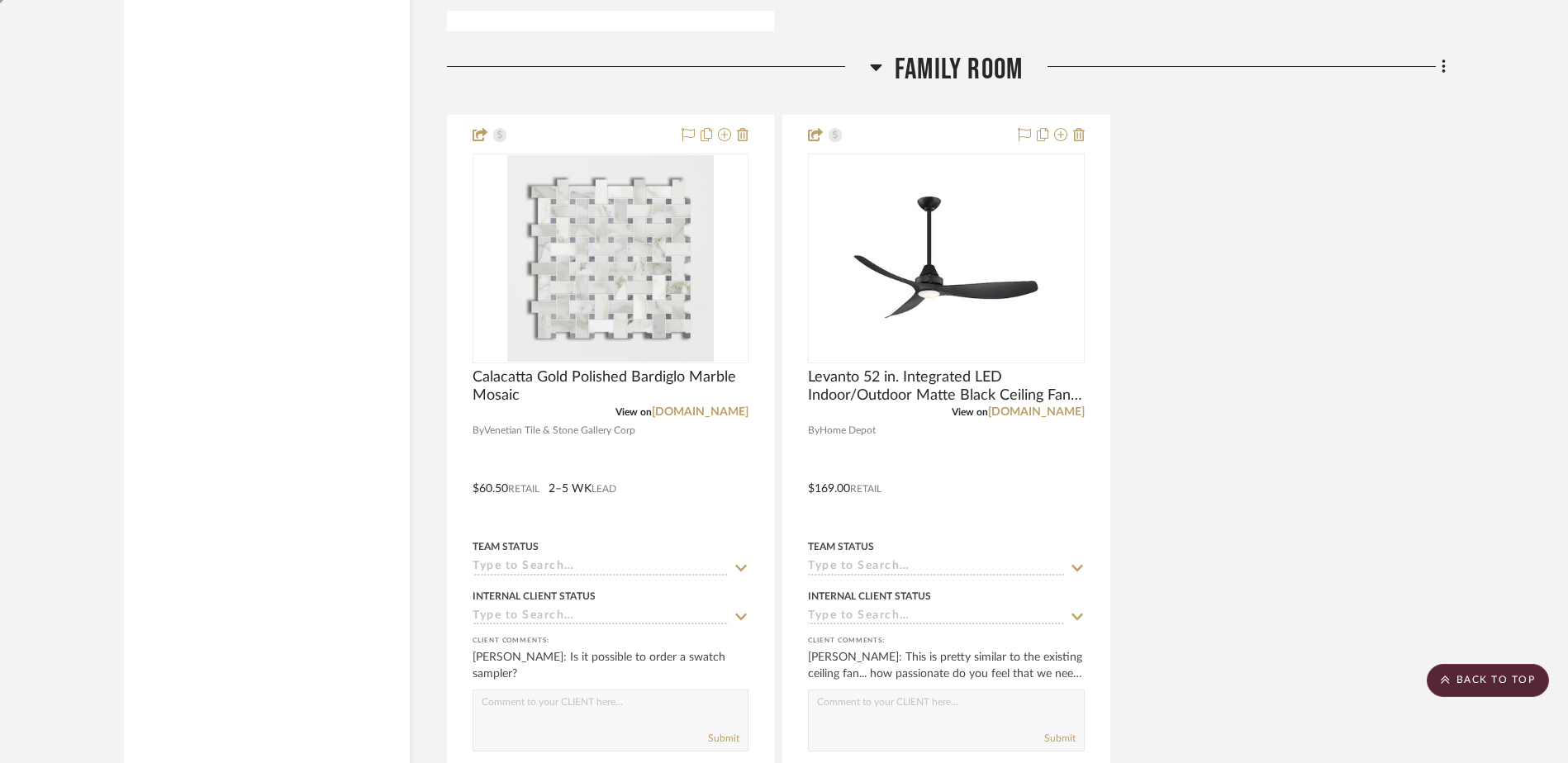
scroll to position [5839, 0]
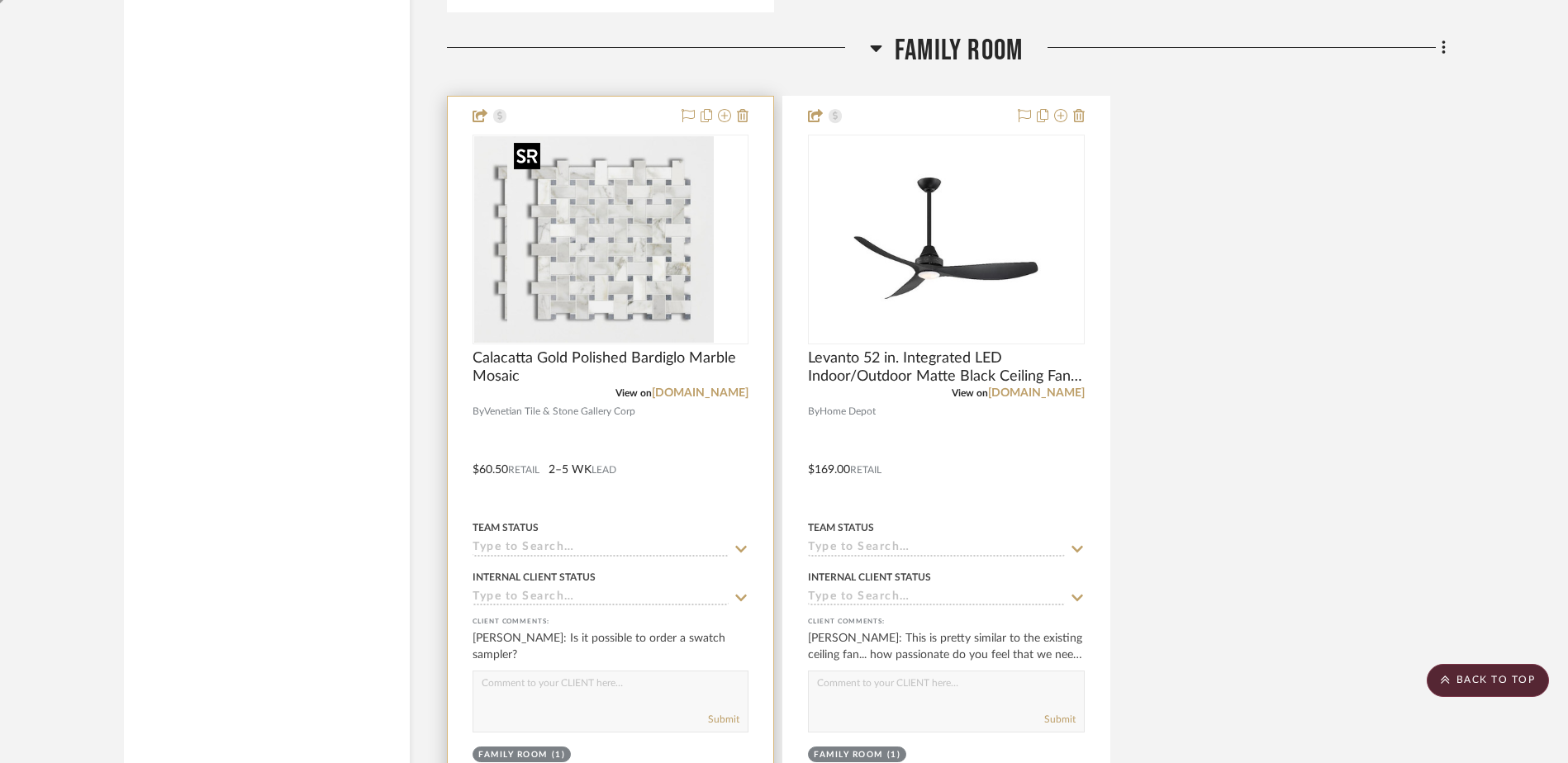
click at [625, 204] on img "0" at bounding box center [578, 239] width 206 height 206
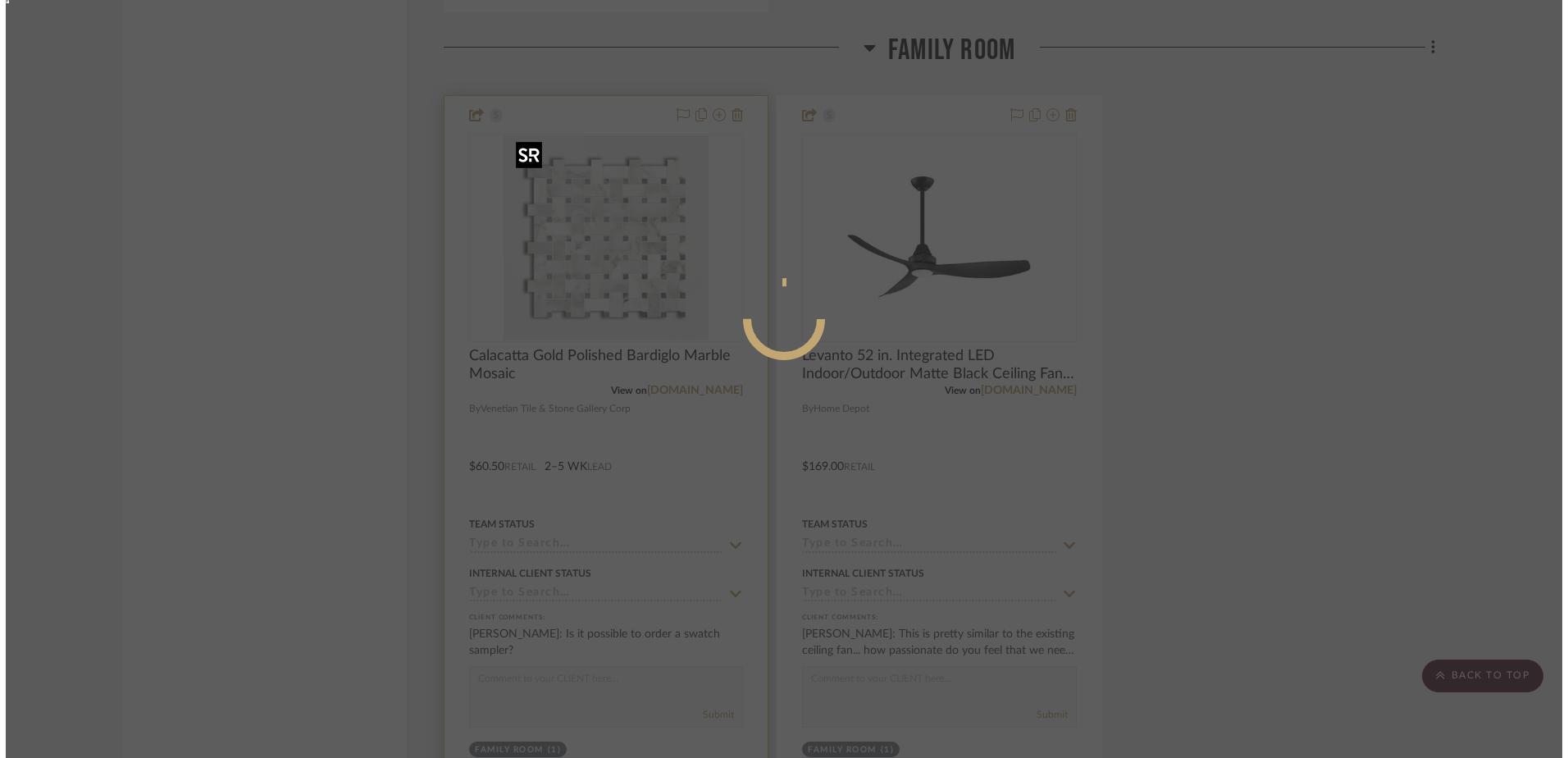
scroll to position [0, 0]
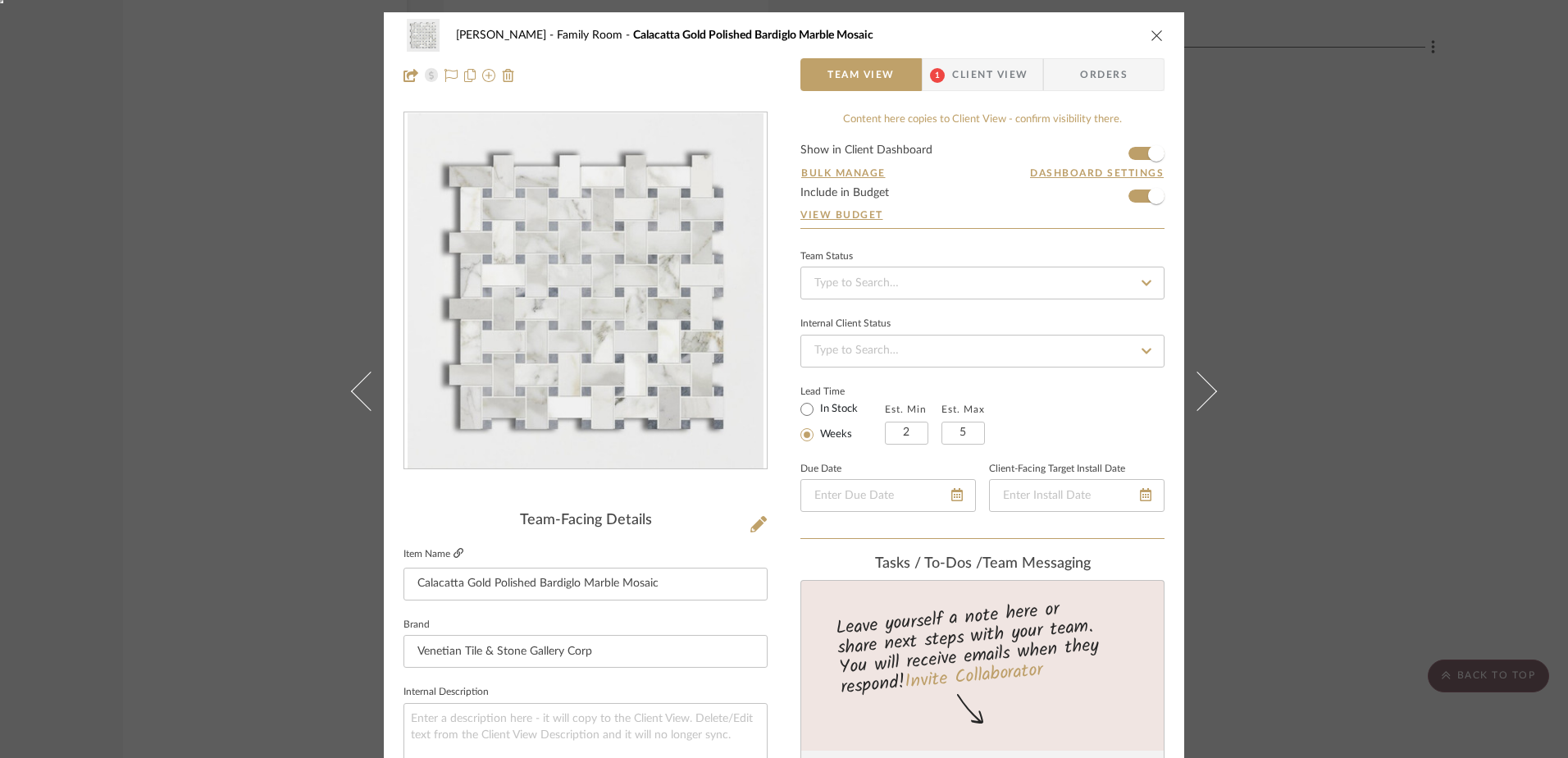
click at [455, 549] on icon at bounding box center [458, 552] width 10 height 10
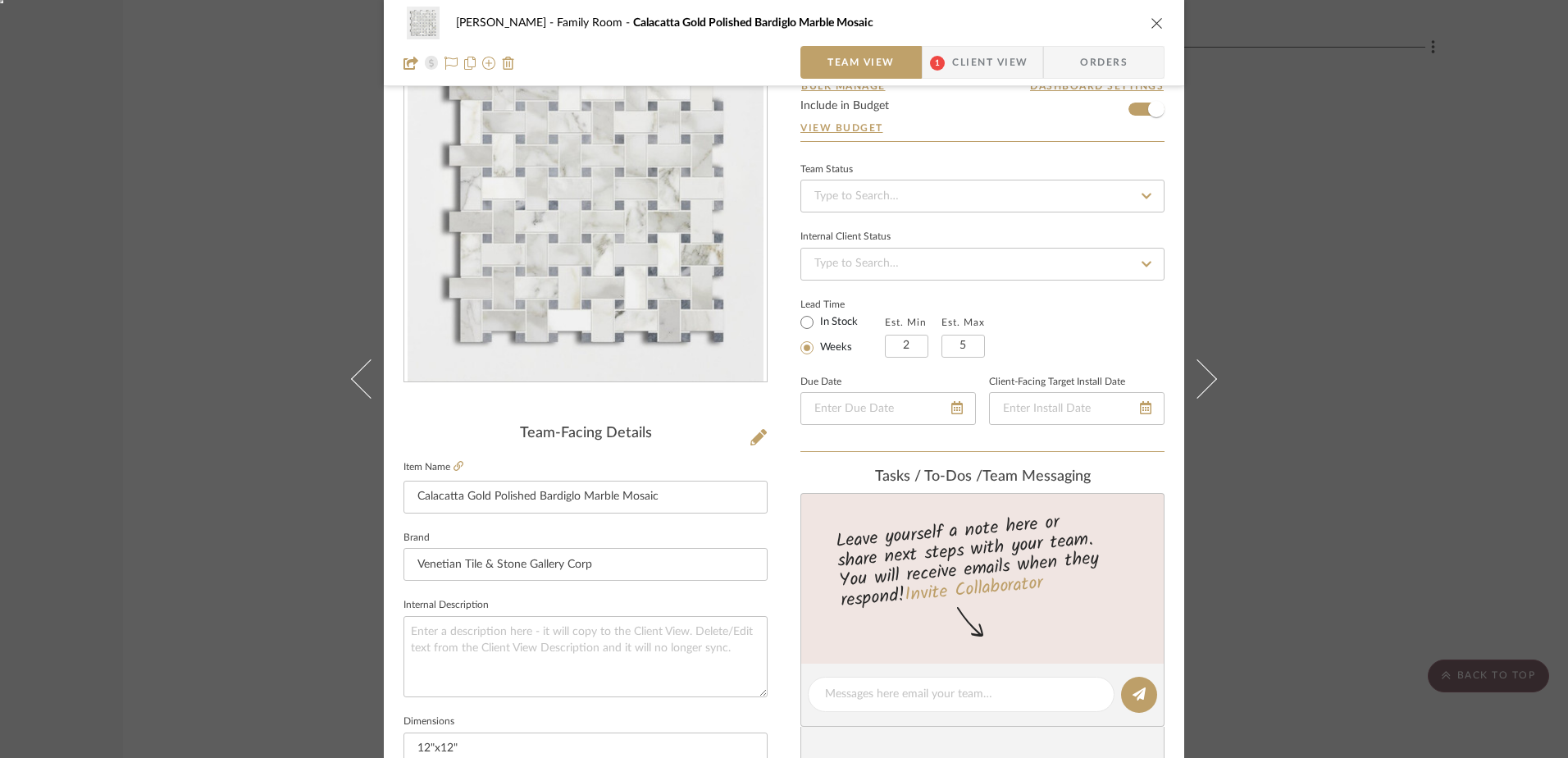
scroll to position [82, 0]
click at [966, 47] on span "Client View" at bounding box center [990, 61] width 75 height 33
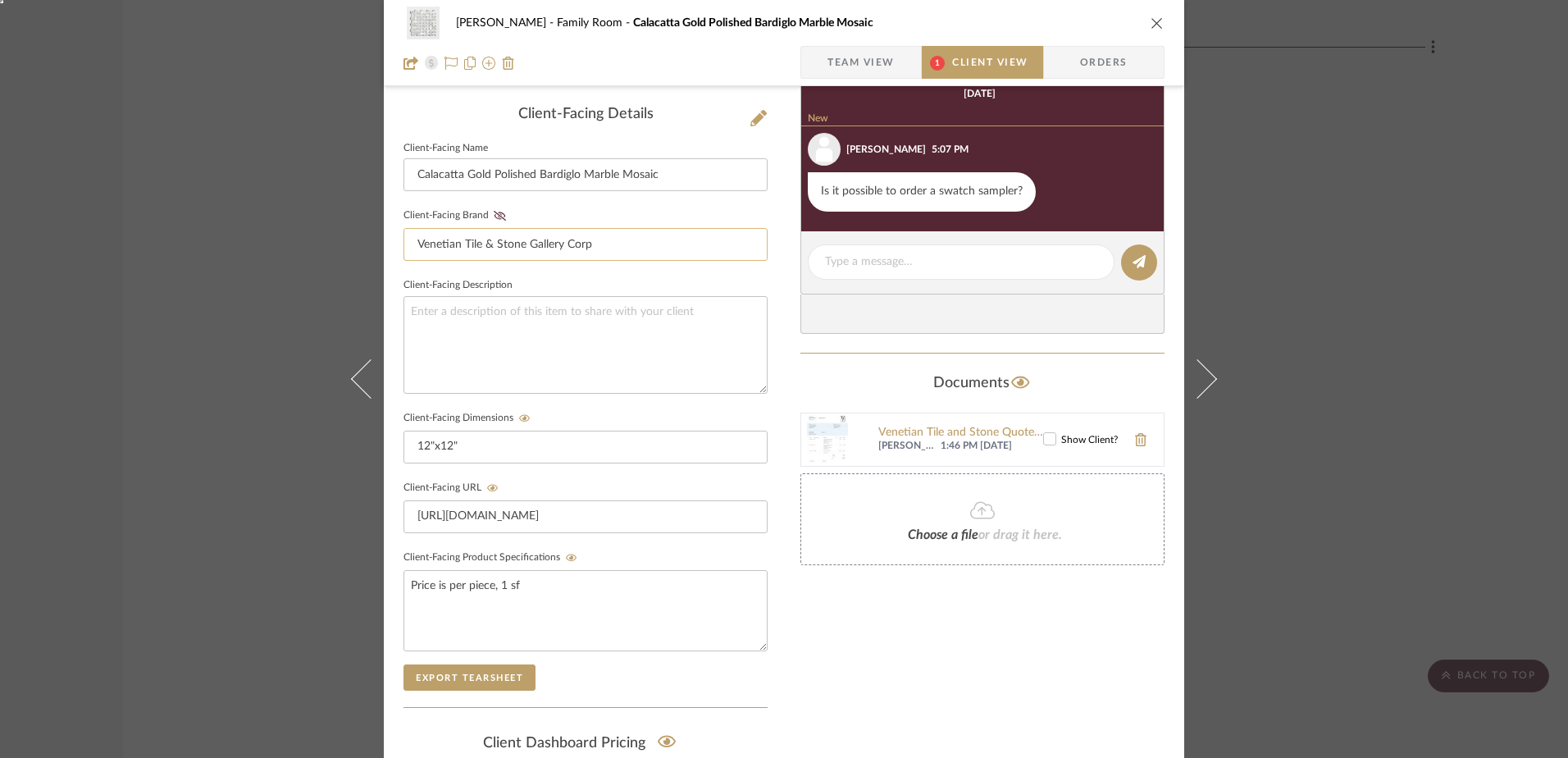
scroll to position [410, 0]
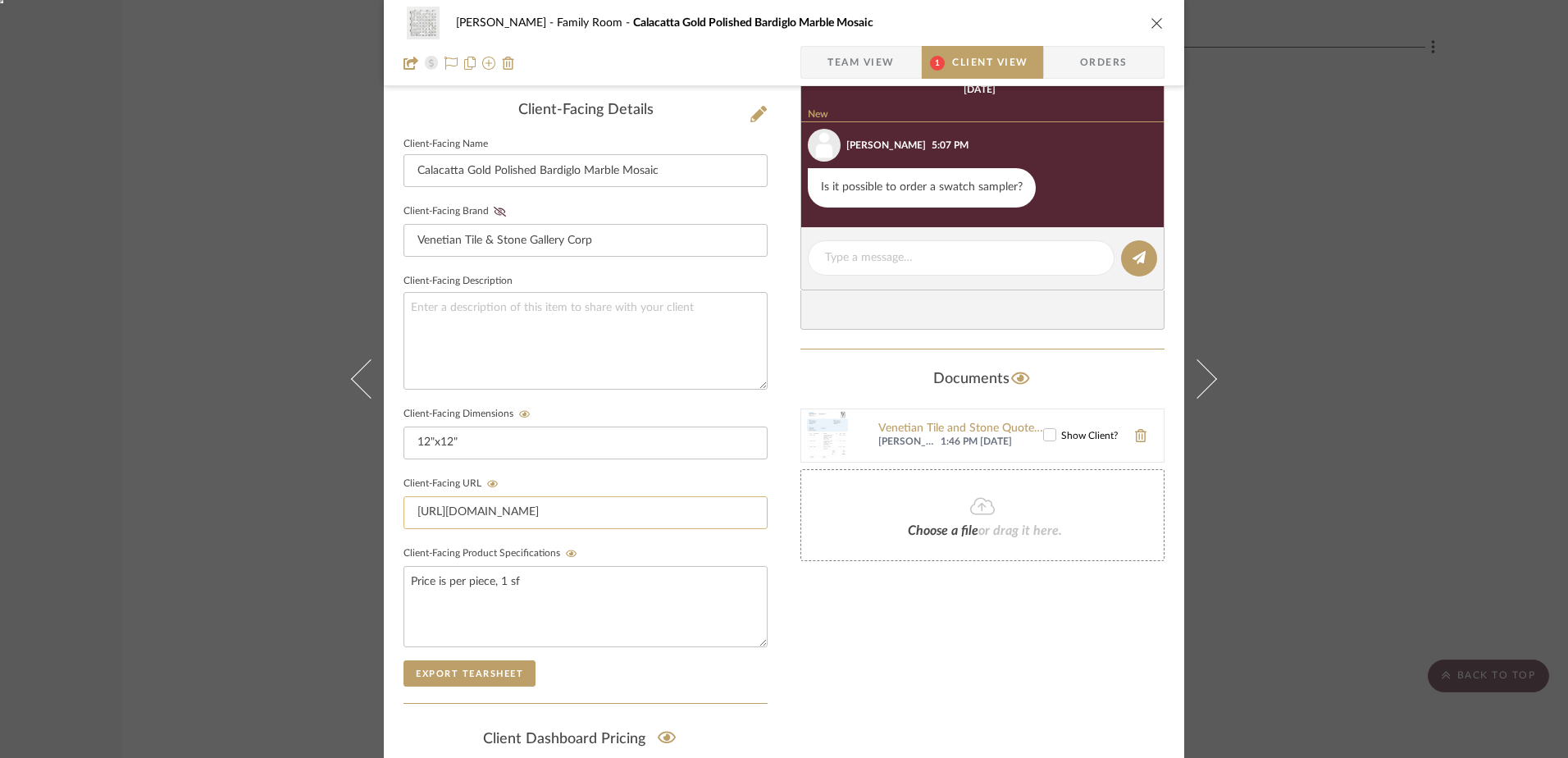
click at [561, 521] on input "[URL][DOMAIN_NAME]" at bounding box center [585, 512] width 364 height 33
click at [482, 479] on fa-icon at bounding box center [493, 483] width 20 height 10
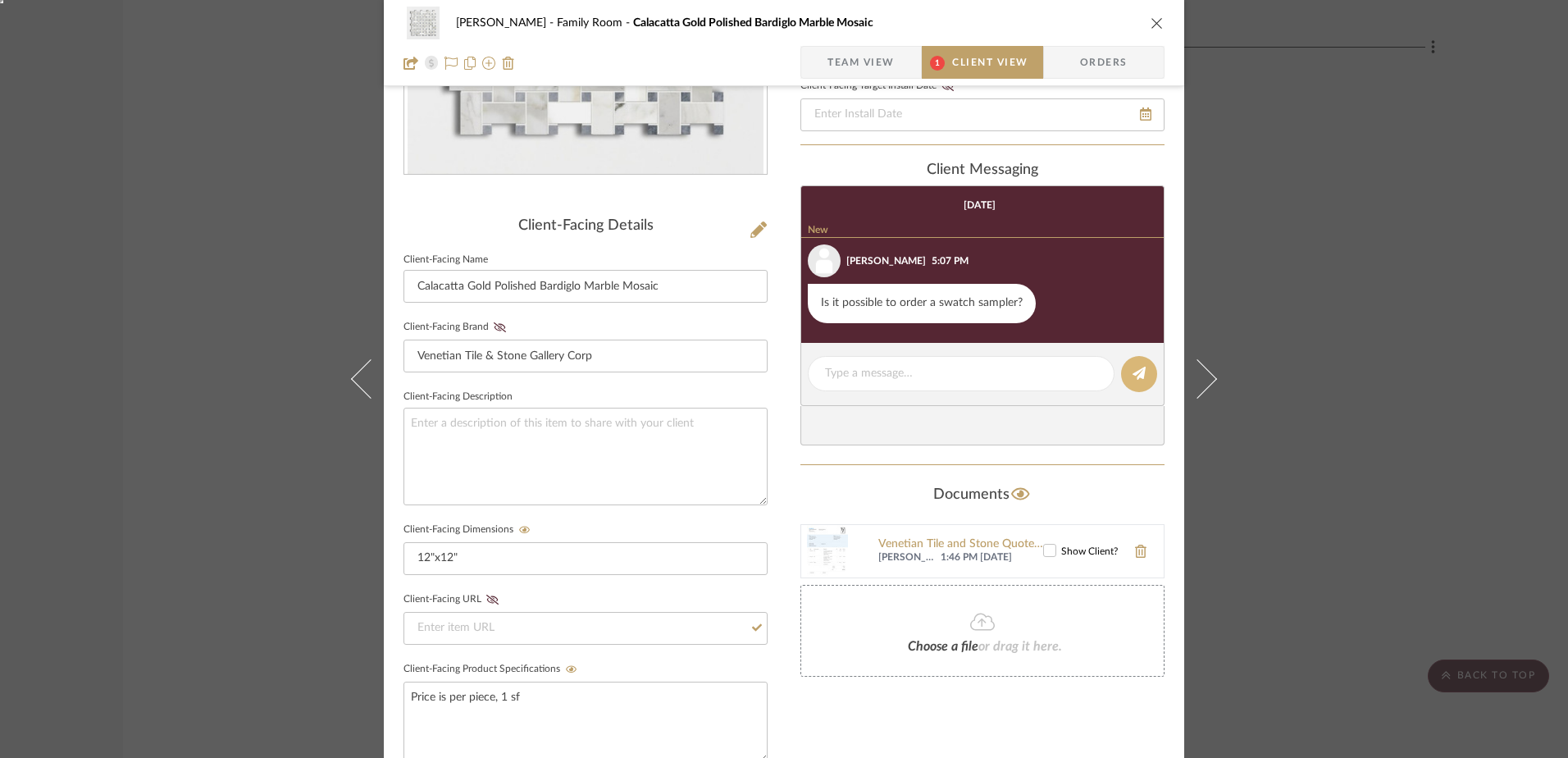
scroll to position [164, 0]
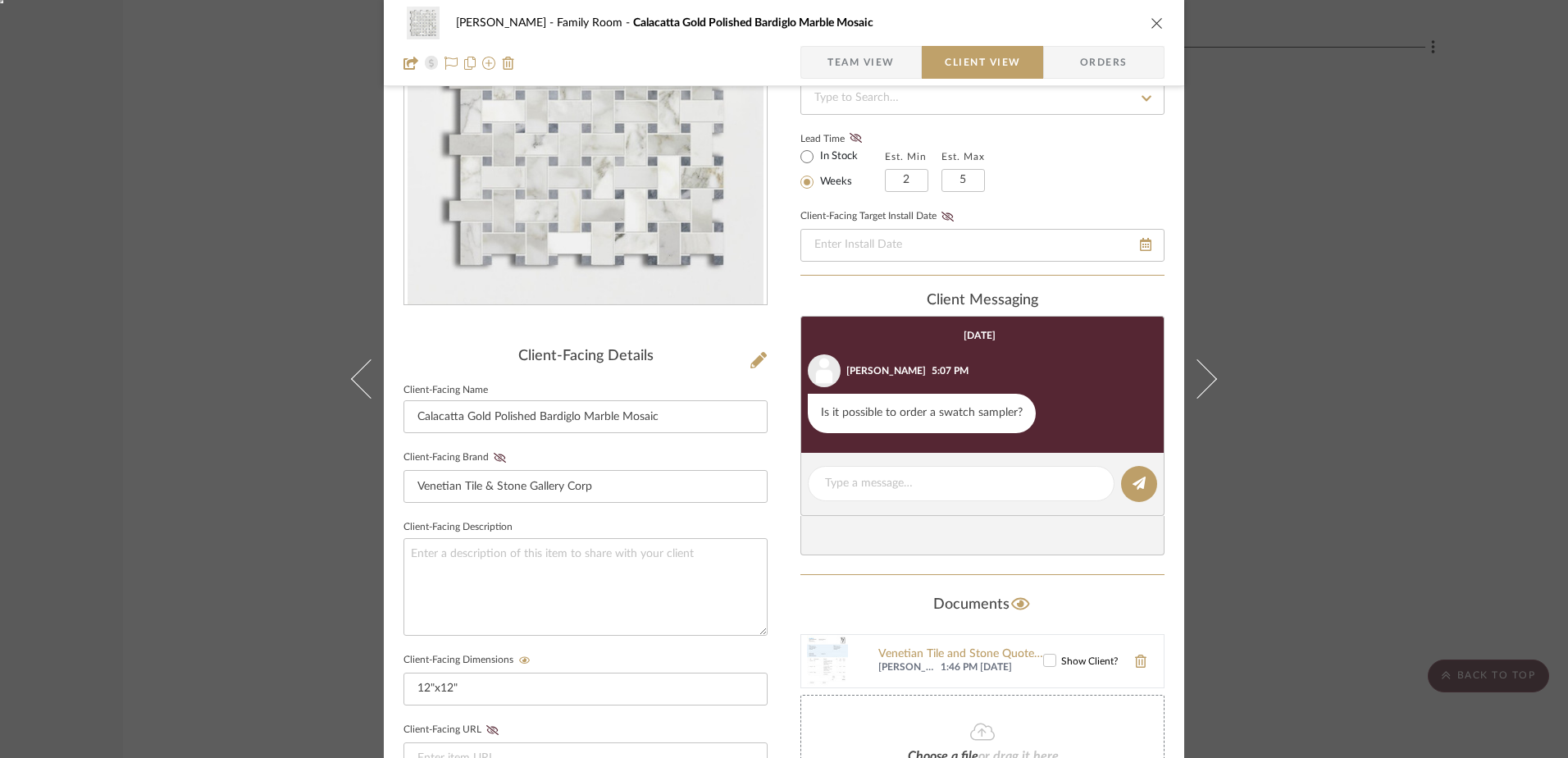
click at [1151, 27] on icon "close" at bounding box center [1157, 23] width 13 height 13
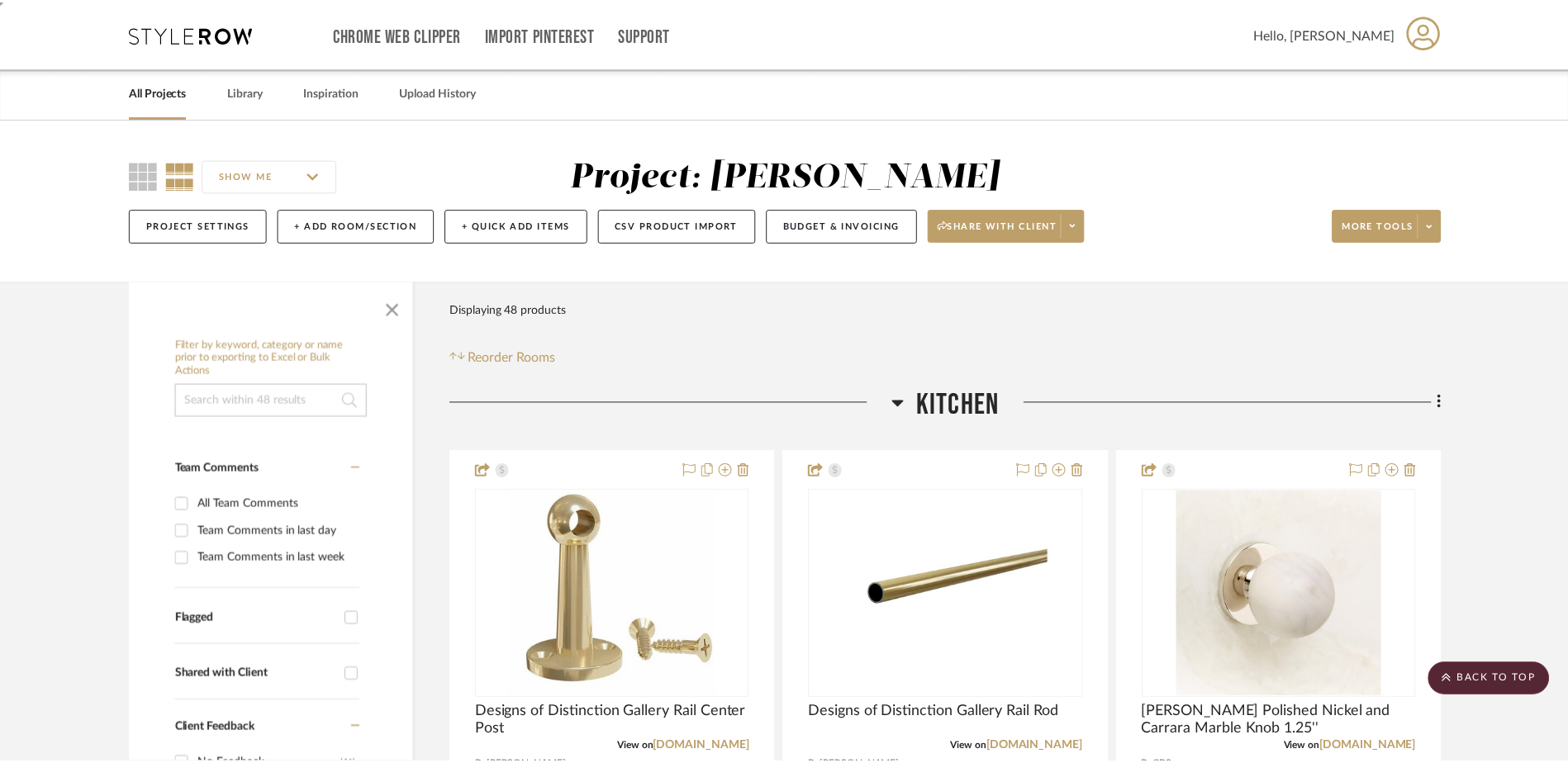
scroll to position [5839, 0]
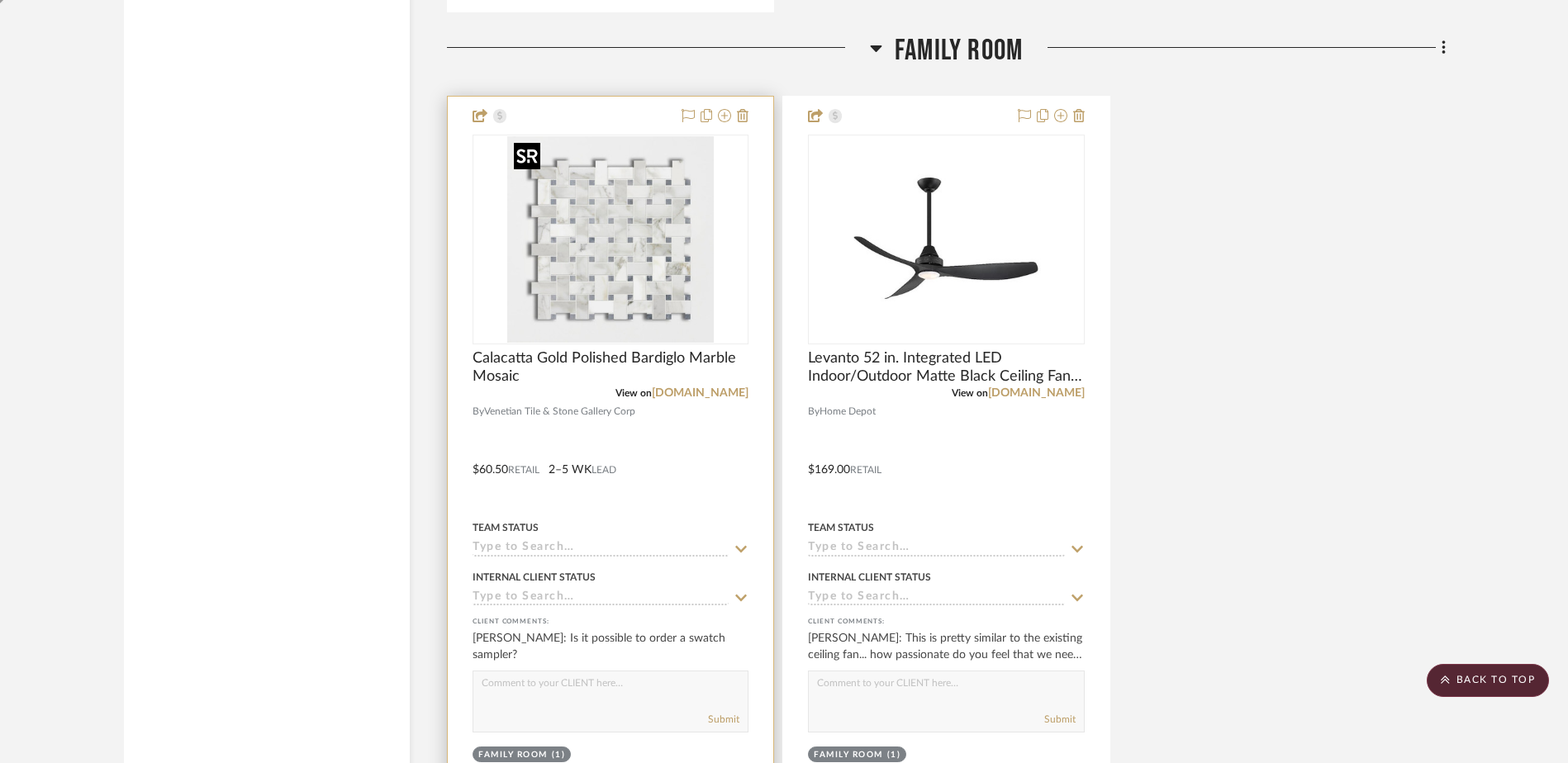
click at [657, 191] on img "0" at bounding box center [611, 239] width 206 height 206
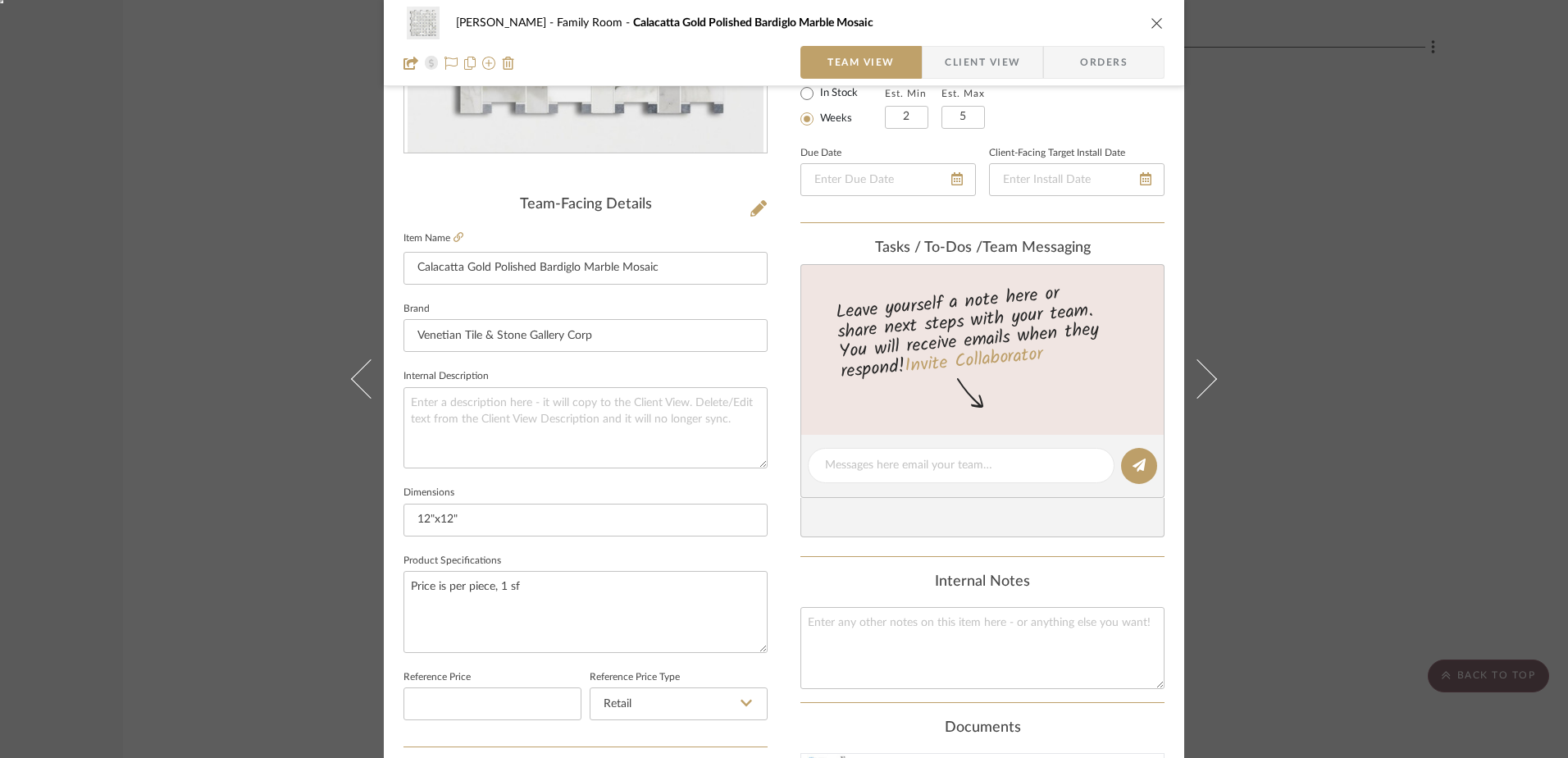
scroll to position [328, 0]
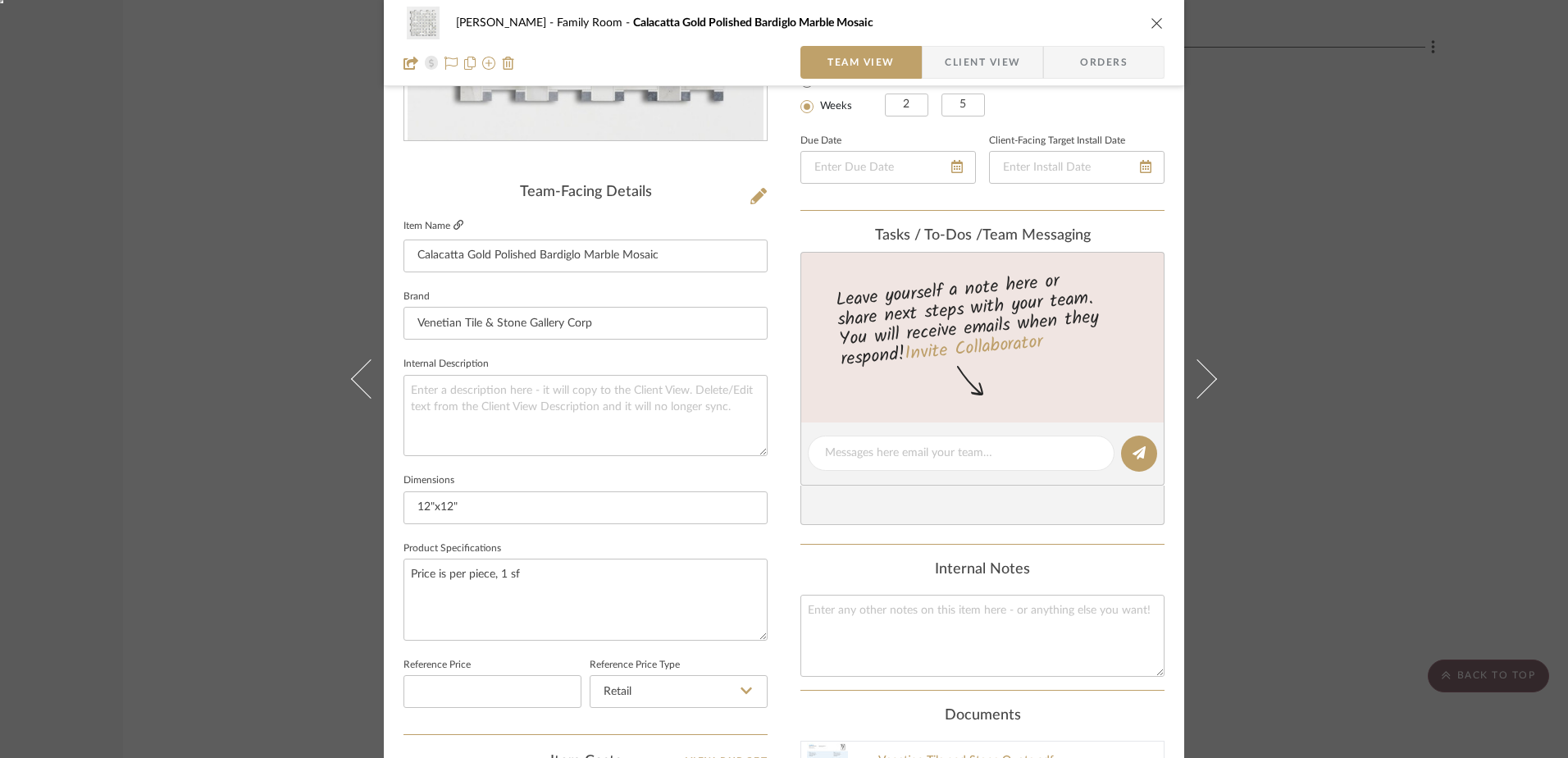
click at [453, 230] on icon at bounding box center [458, 224] width 10 height 10
click at [753, 198] on icon at bounding box center [759, 196] width 17 height 17
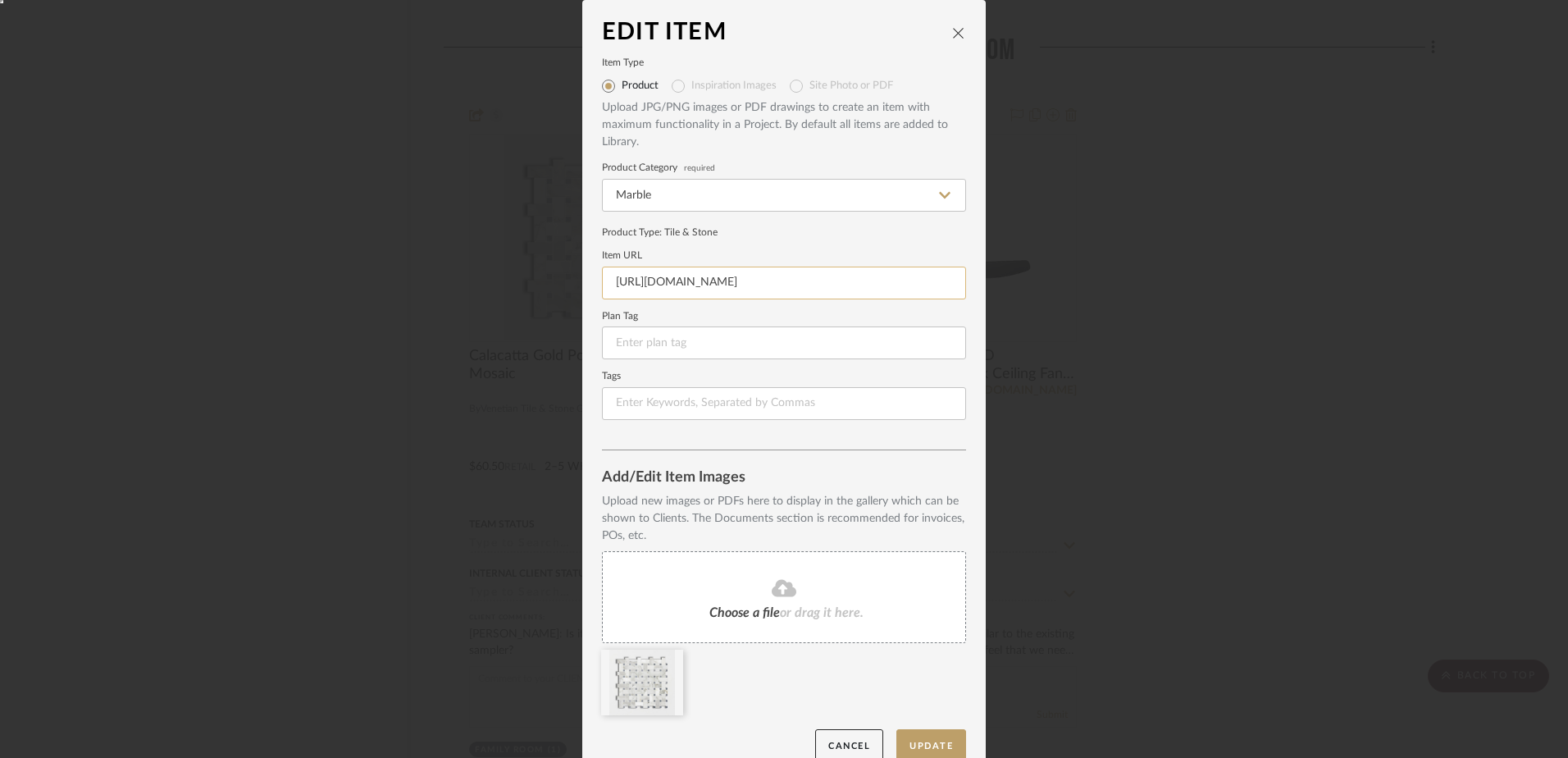
click at [659, 280] on input "[URL][DOMAIN_NAME]" at bounding box center [783, 282] width 364 height 33
paste input "[DOMAIN_NAME][URL]"
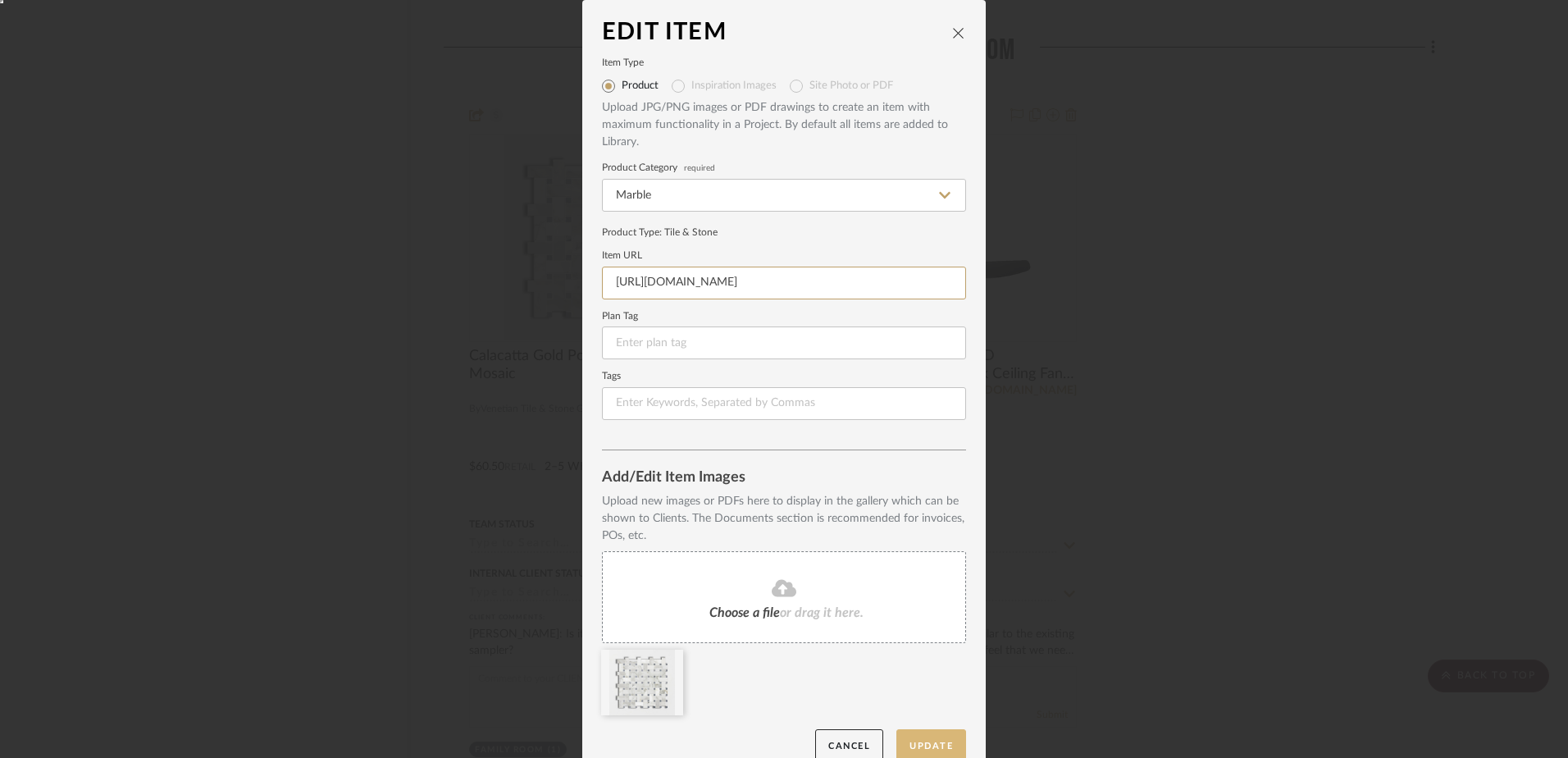
type input "[URL][DOMAIN_NAME]"
click at [914, 739] on button "Update" at bounding box center [931, 746] width 70 height 34
